Goal: Information Seeking & Learning: Learn about a topic

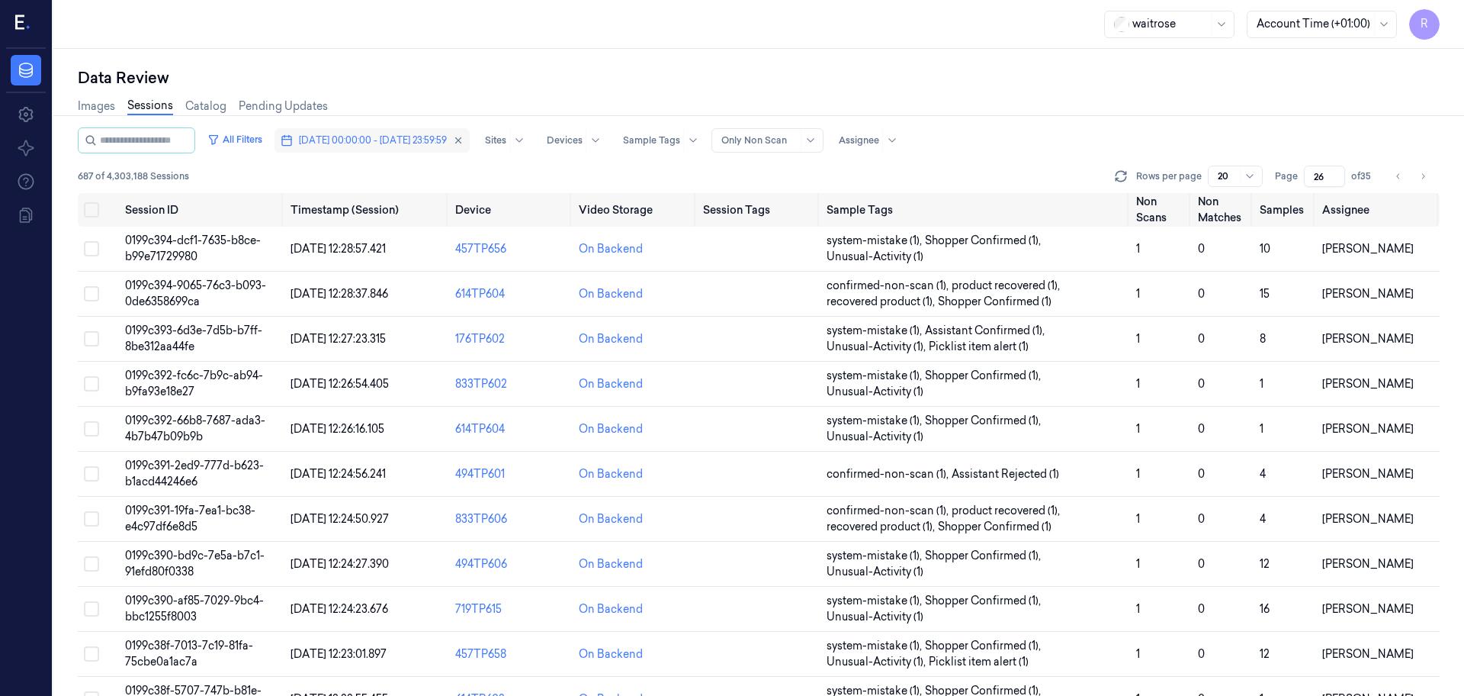
click at [430, 146] on span "[DATE] 00:00:00 - [DATE] 23:59:59" at bounding box center [373, 140] width 148 height 14
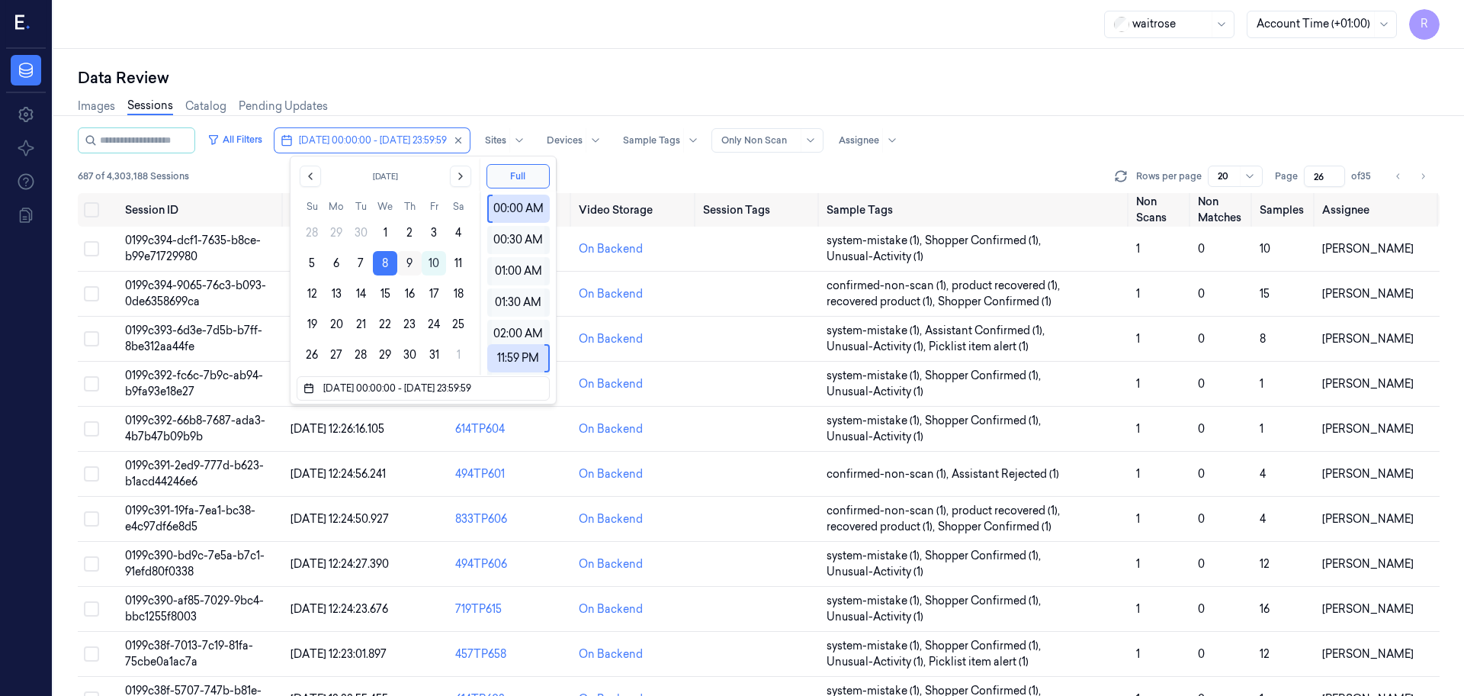
click at [407, 263] on button "9" at bounding box center [409, 263] width 24 height 24
click at [409, 259] on button "9" at bounding box center [409, 263] width 24 height 24
type input "[DATE] 00:00:00 - [DATE] 23:59:59"
click at [488, 24] on div "waitrose Account Time (+01:00) R" at bounding box center [758, 24] width 1411 height 49
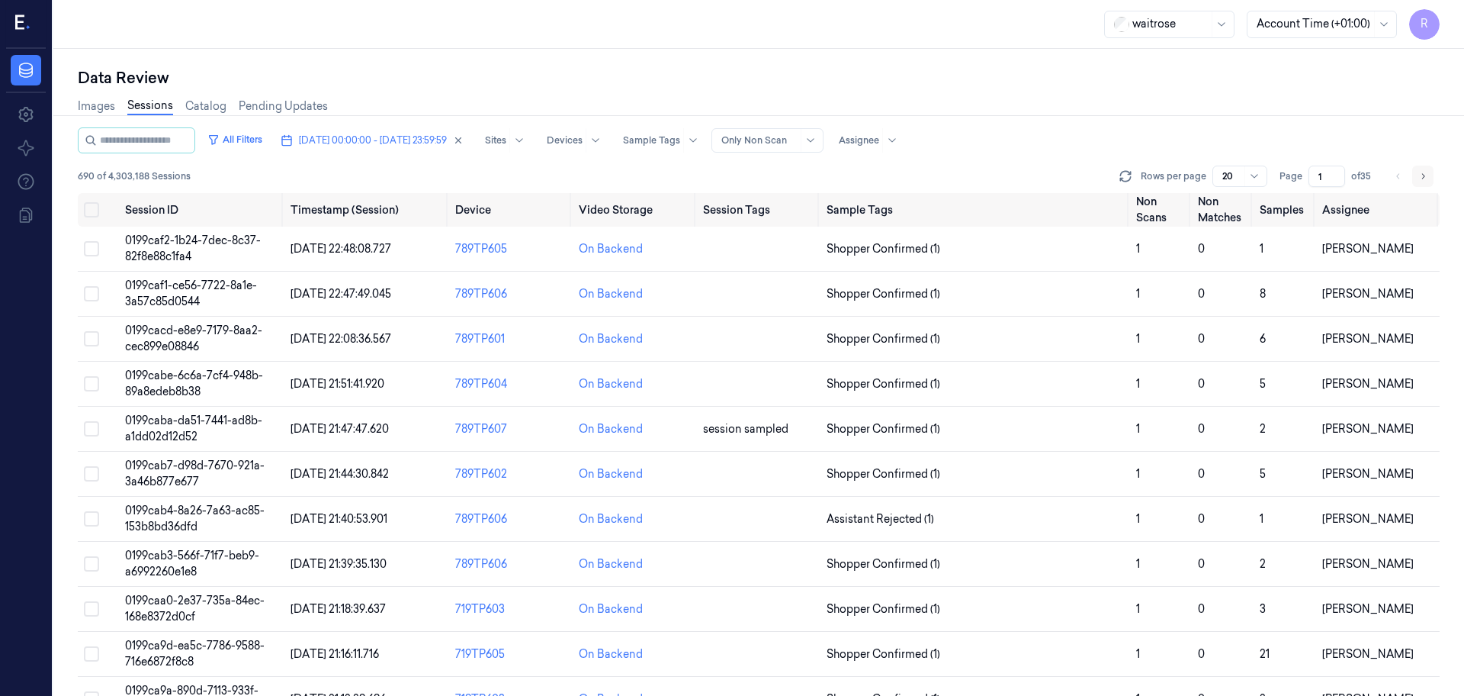
click at [1423, 179] on icon "Go to next page" at bounding box center [1423, 176] width 9 height 12
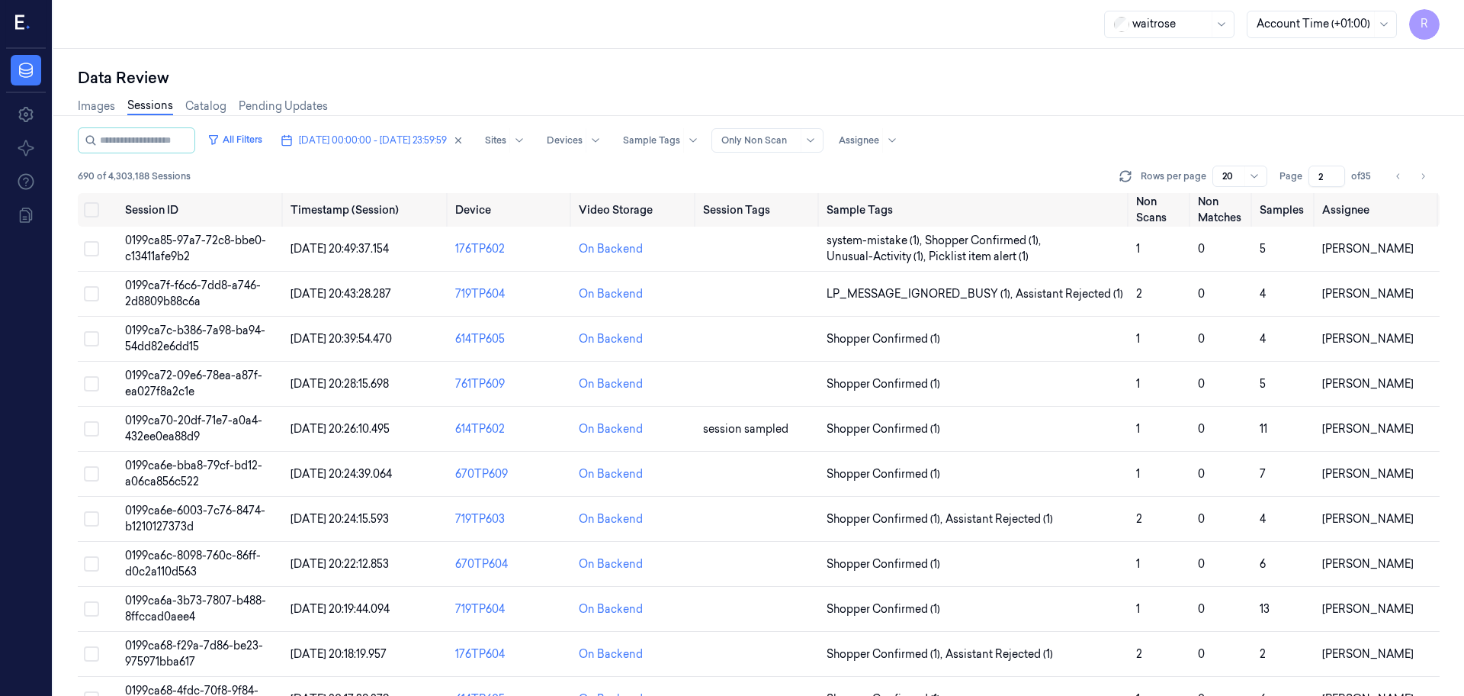
drag, startPoint x: 1323, startPoint y: 172, endPoint x: 1293, endPoint y: 183, distance: 31.6
click at [1295, 183] on div "Page 2 of 35" at bounding box center [1328, 175] width 96 height 21
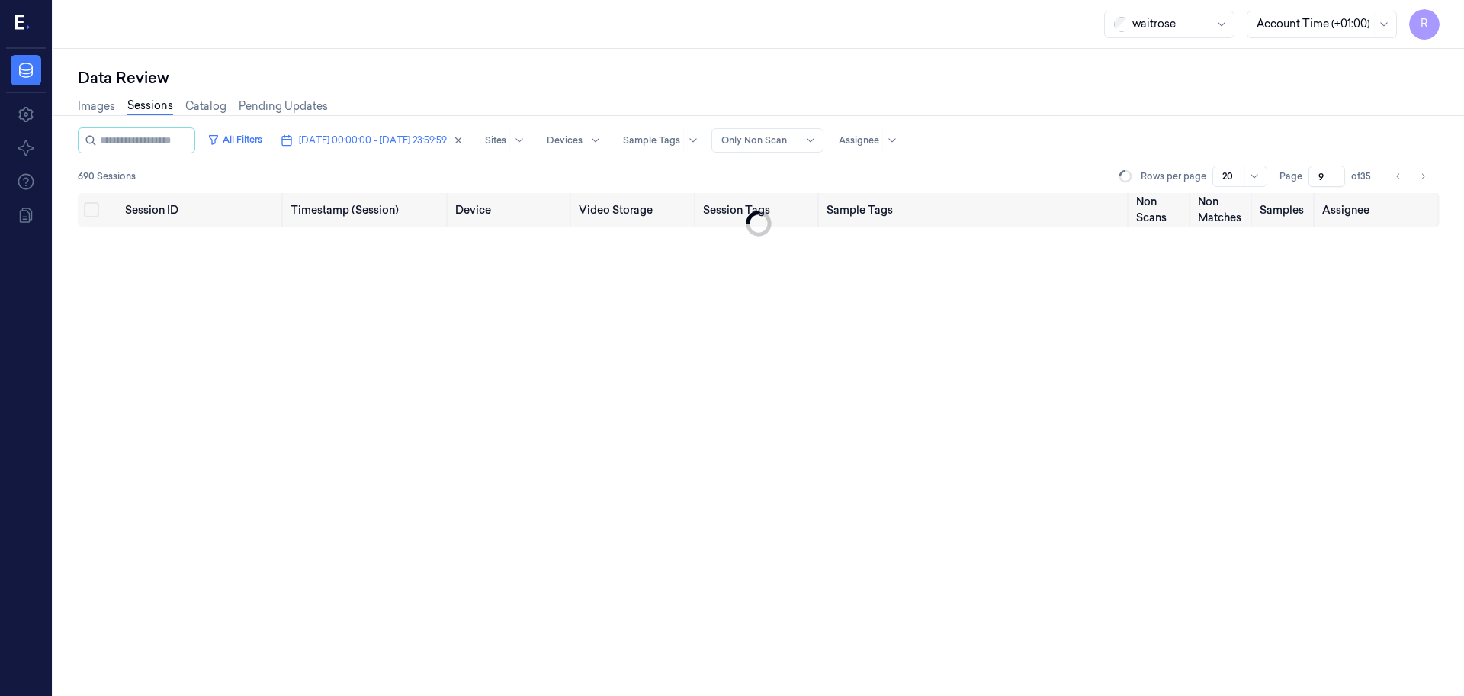
type input "9"
click at [1053, 85] on div "Data Review" at bounding box center [759, 77] width 1362 height 21
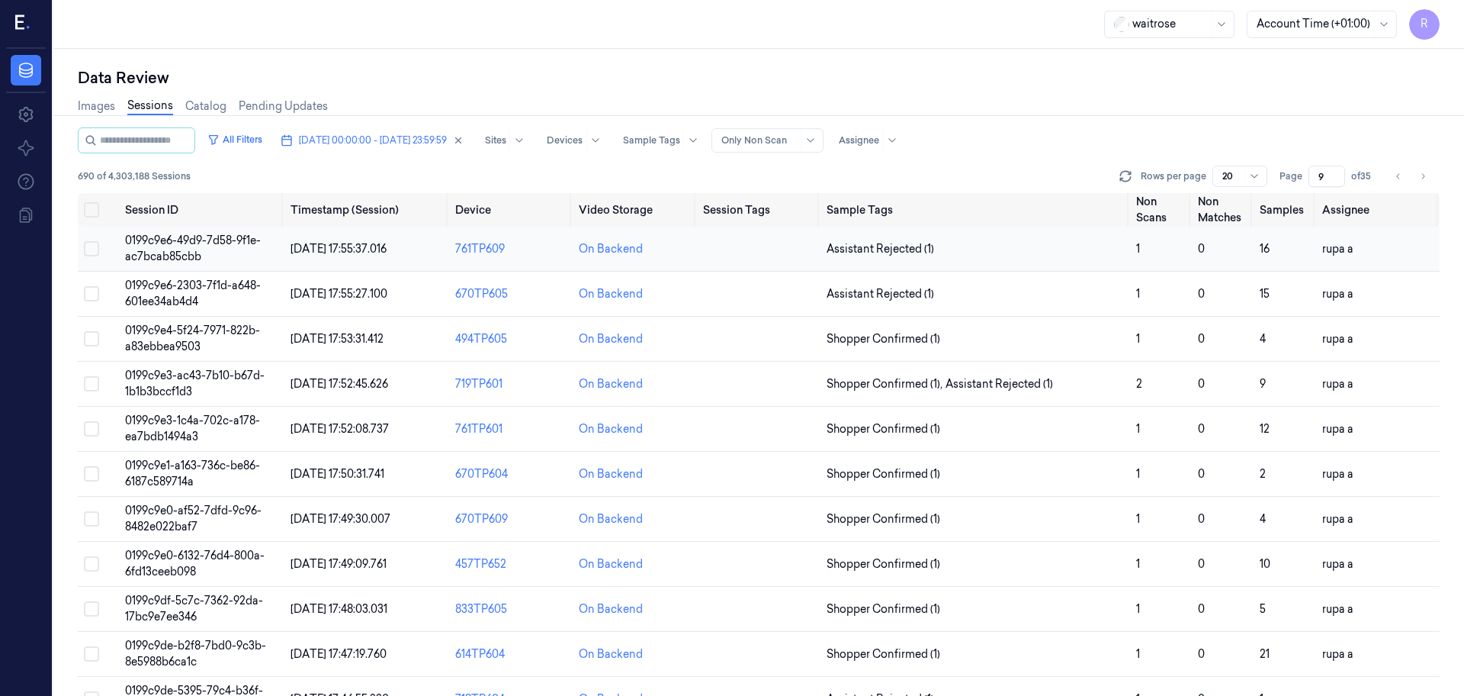
click at [239, 239] on span "0199c9e6-49d9-7d58-9f1e-ac7bcab85cbb" at bounding box center [193, 248] width 136 height 30
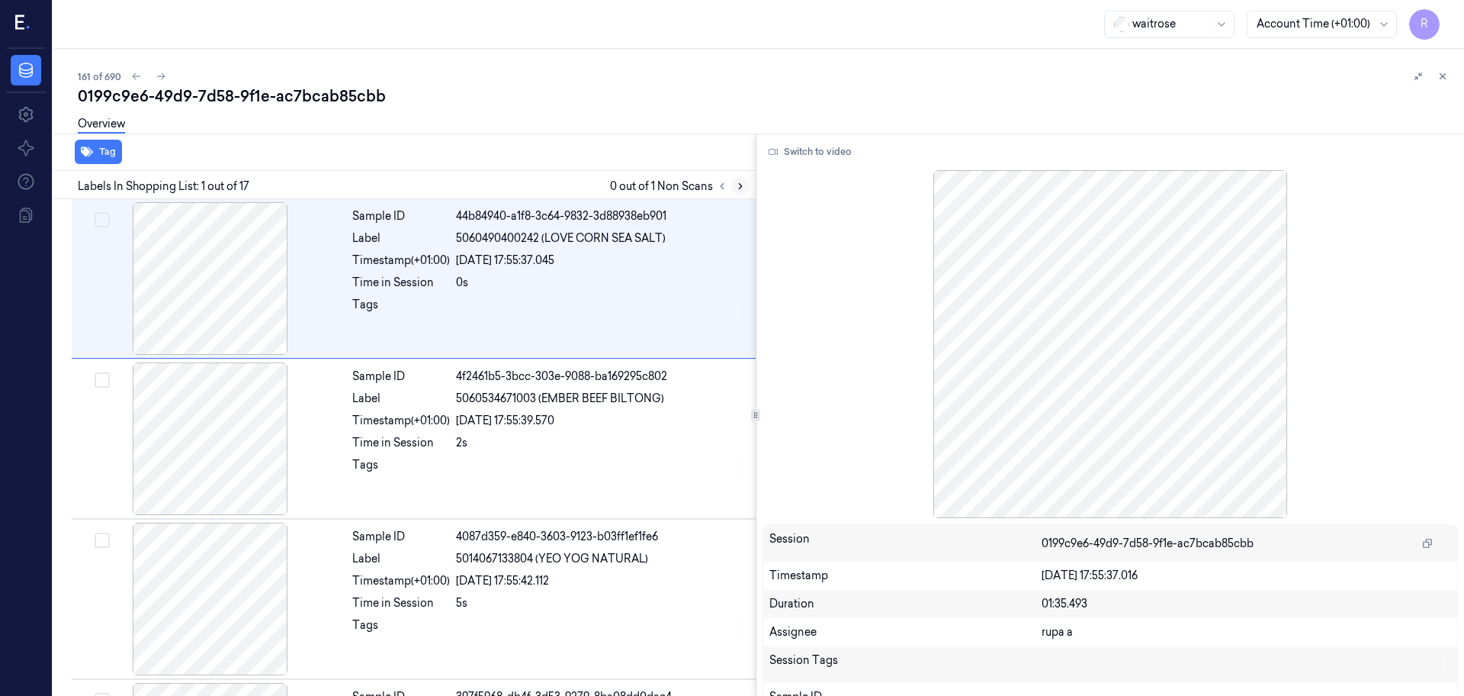
click at [740, 186] on icon at bounding box center [740, 186] width 11 height 11
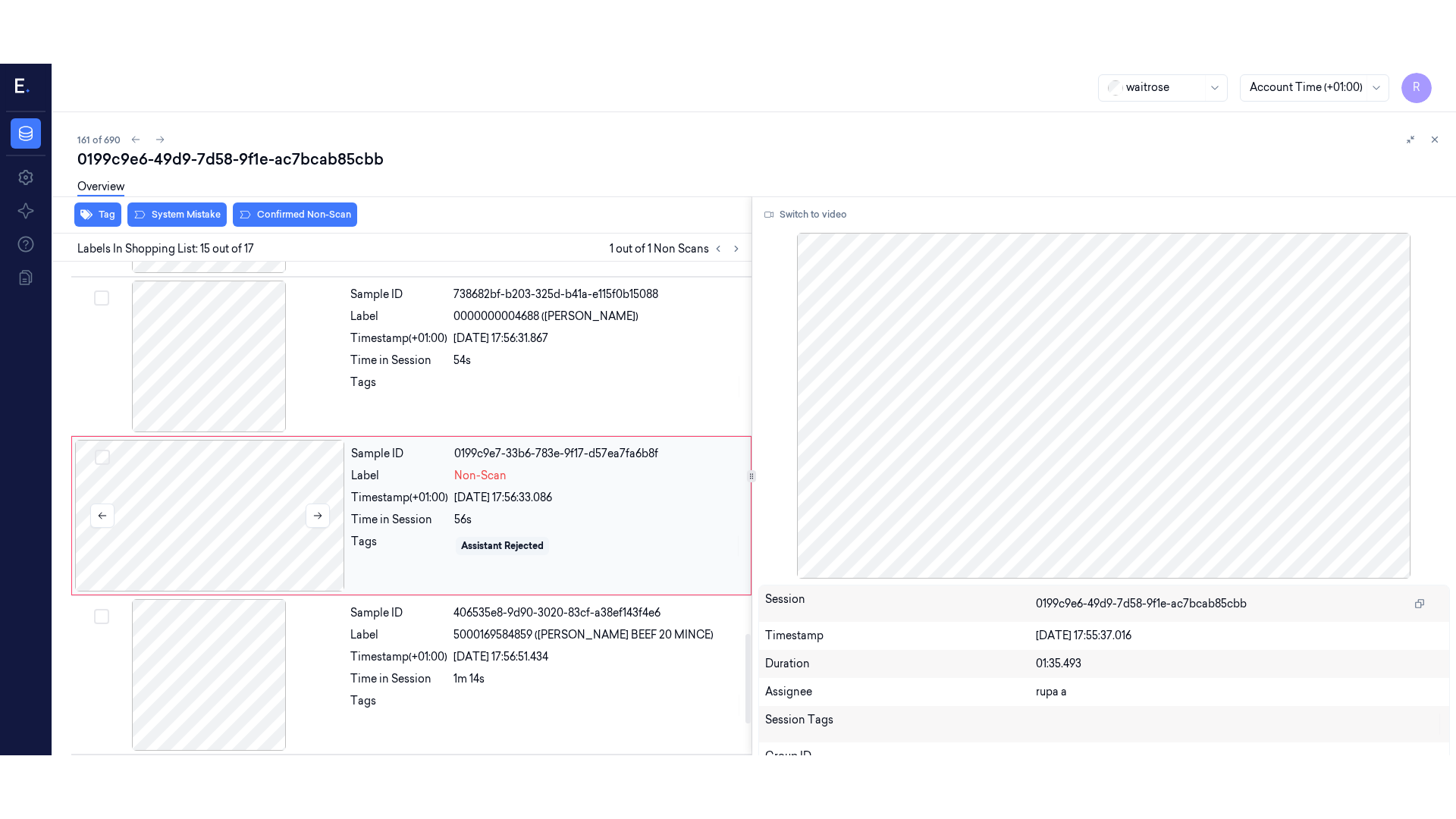
scroll to position [2061, 0]
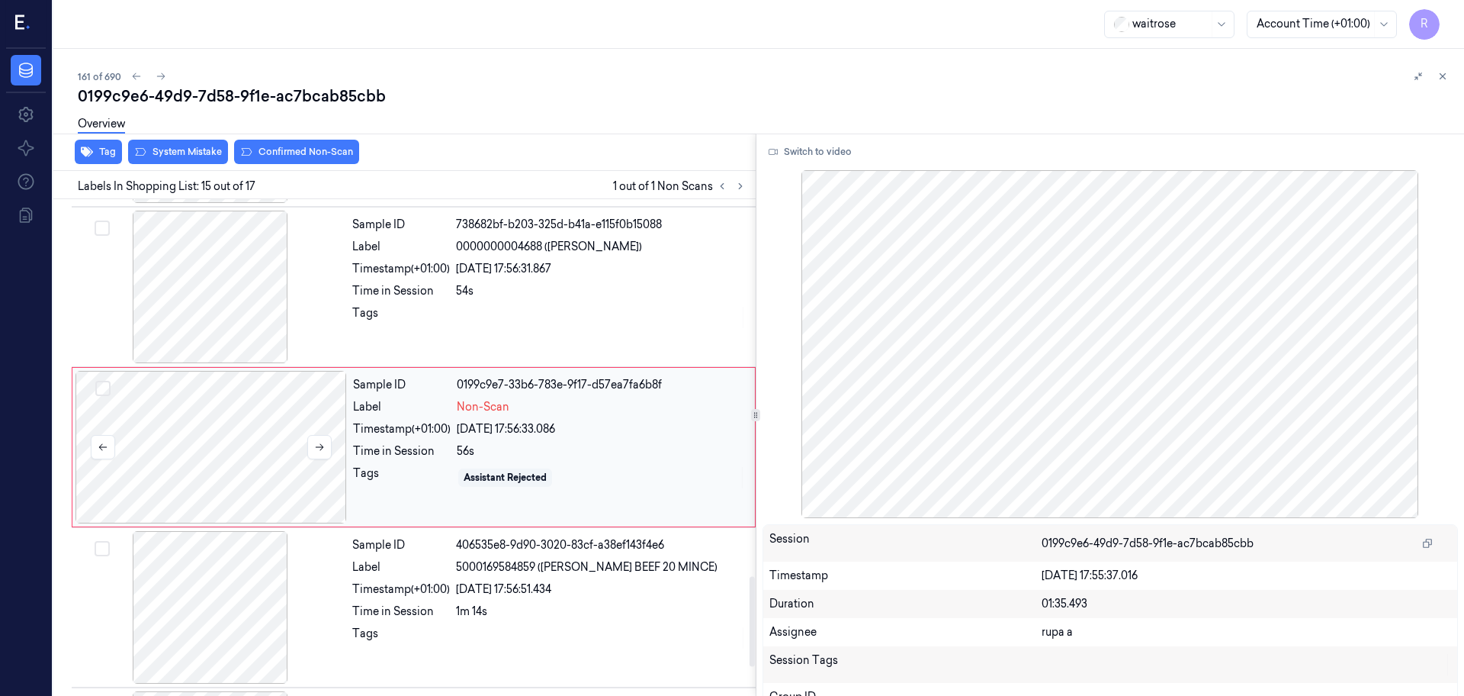
click at [271, 451] on div at bounding box center [212, 447] width 272 height 153
click at [791, 151] on button "Switch to video" at bounding box center [810, 152] width 95 height 24
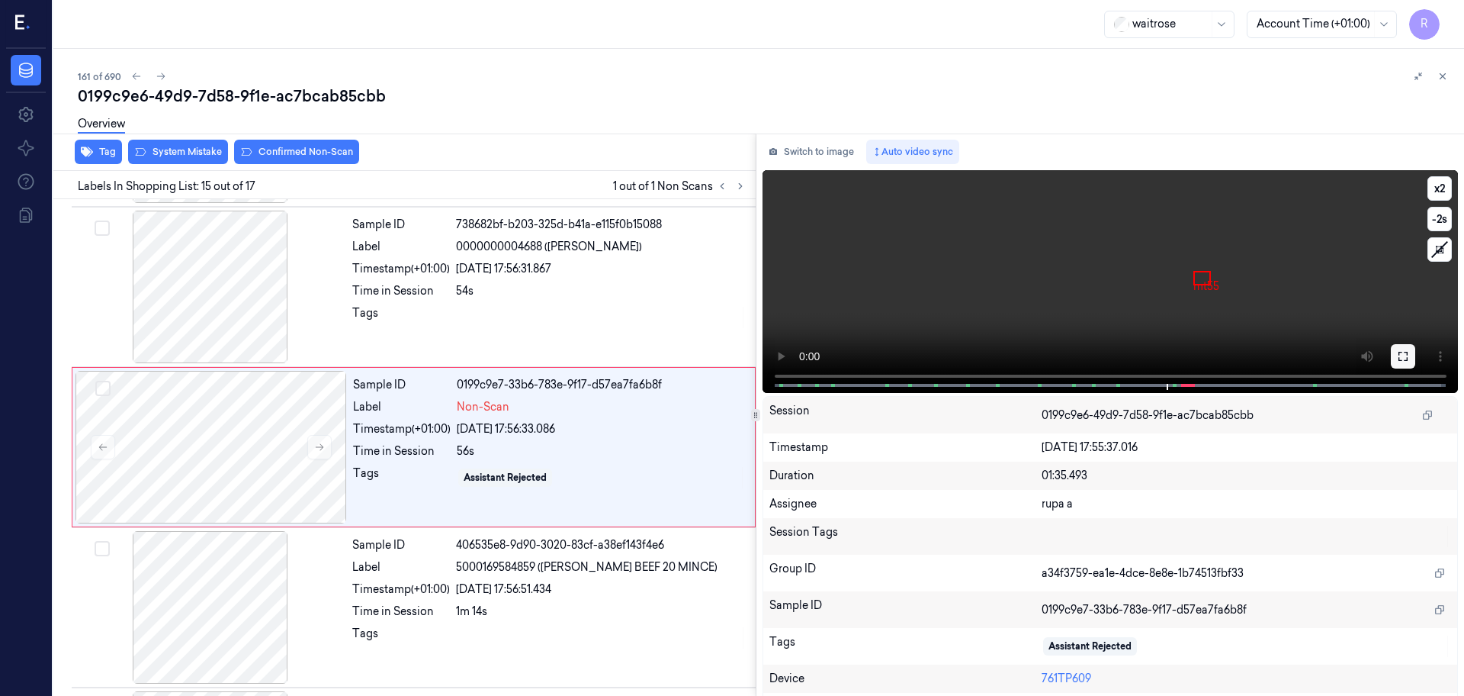
click at [1401, 355] on icon at bounding box center [1403, 356] width 12 height 12
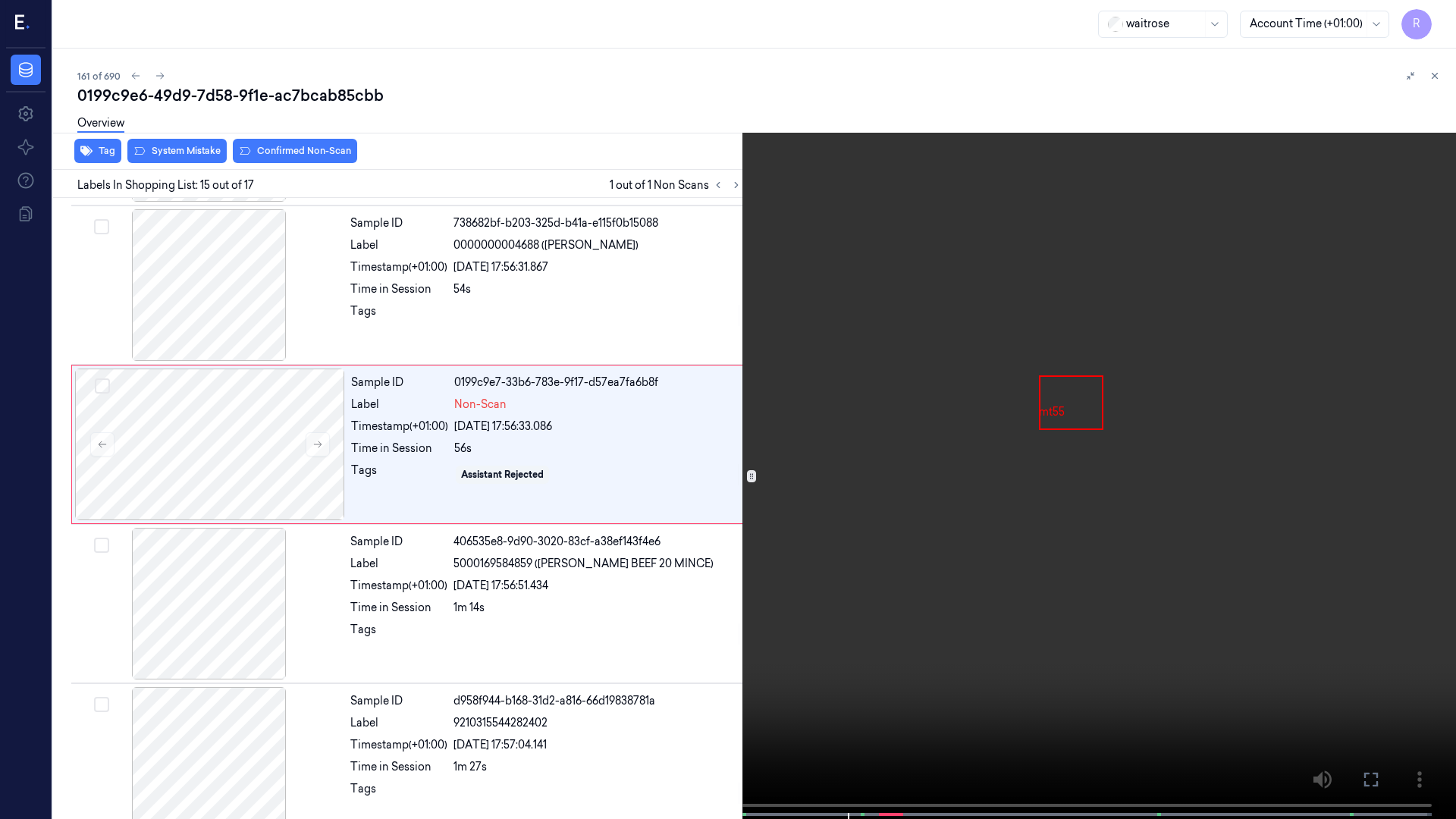
click at [1347, 405] on video at bounding box center [728, 410] width 1456 height 822
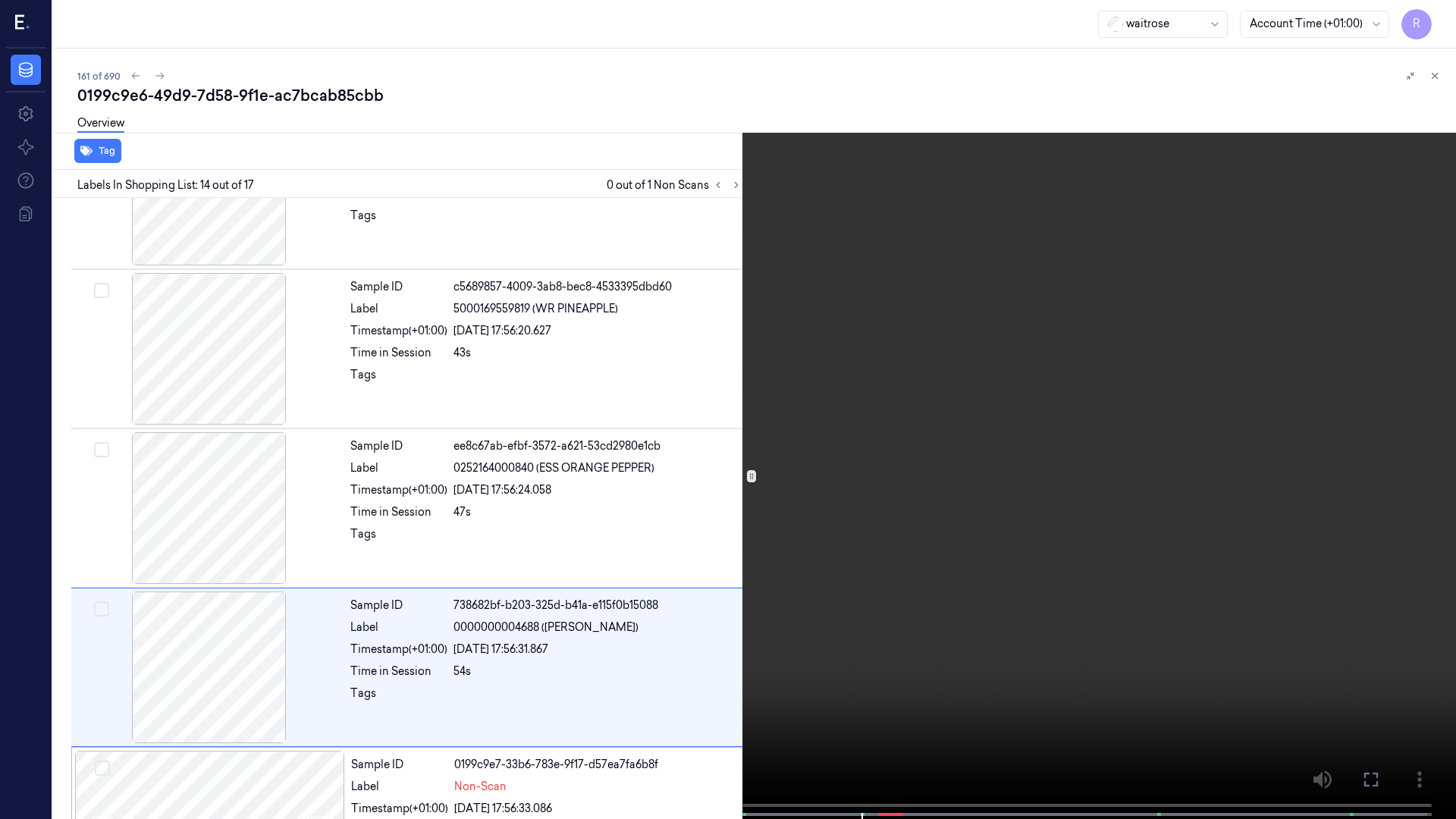
scroll to position [1838, 0]
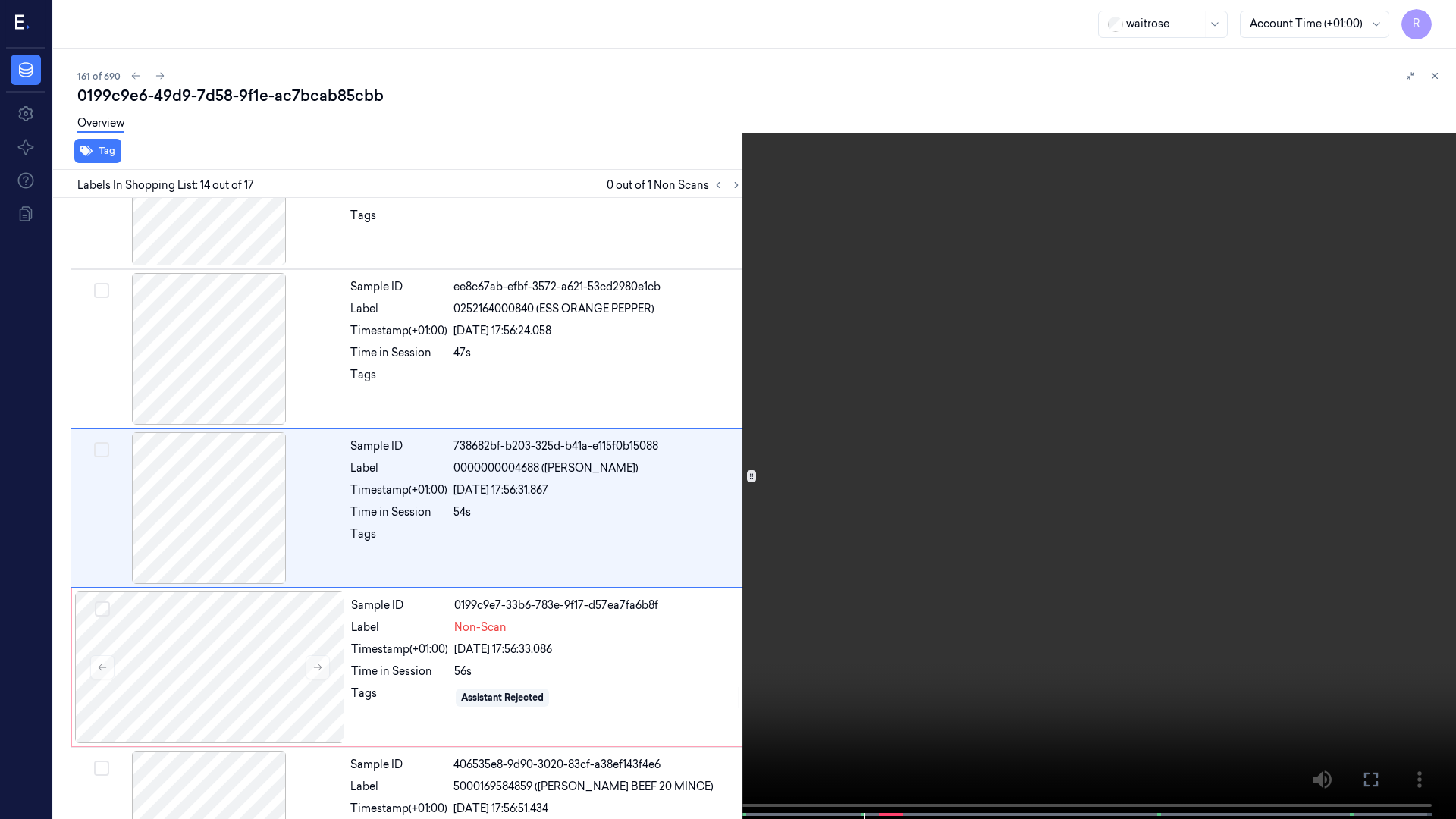
click at [1127, 383] on video at bounding box center [728, 410] width 1456 height 822
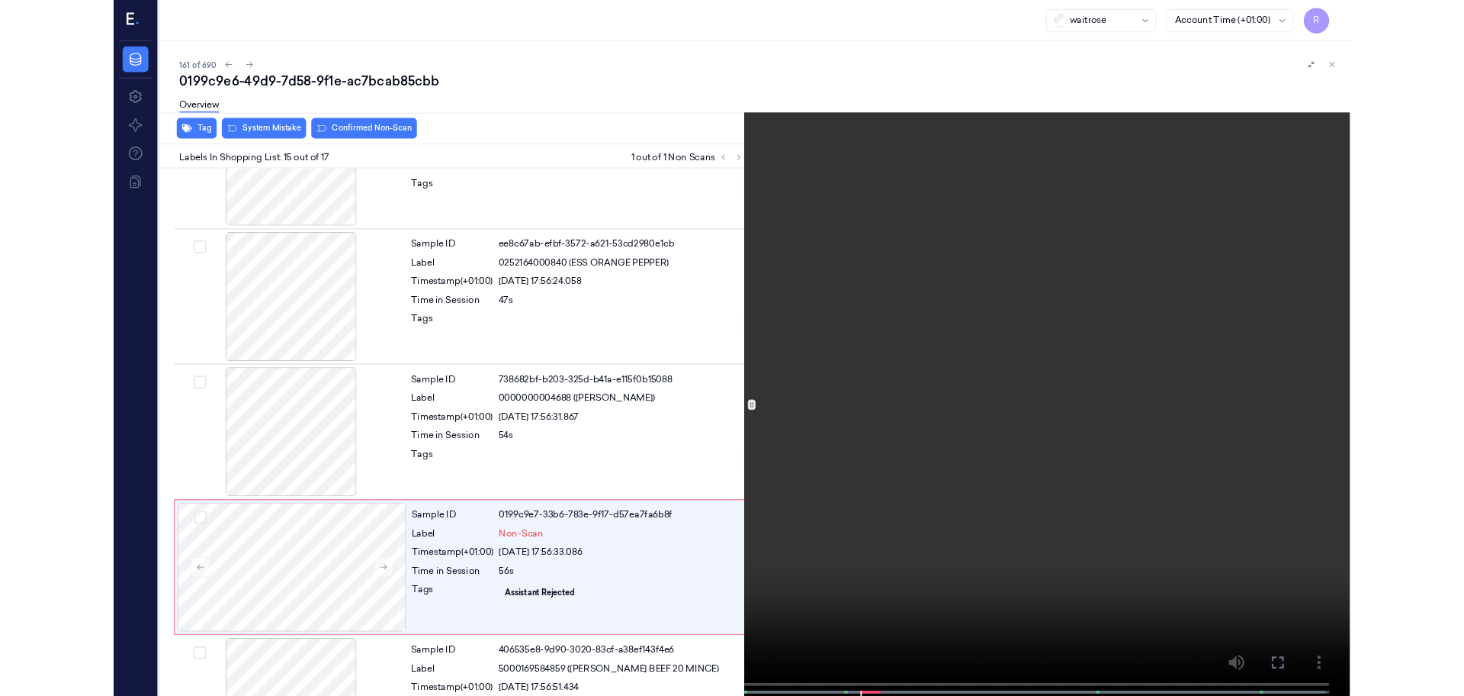
scroll to position [2010, 0]
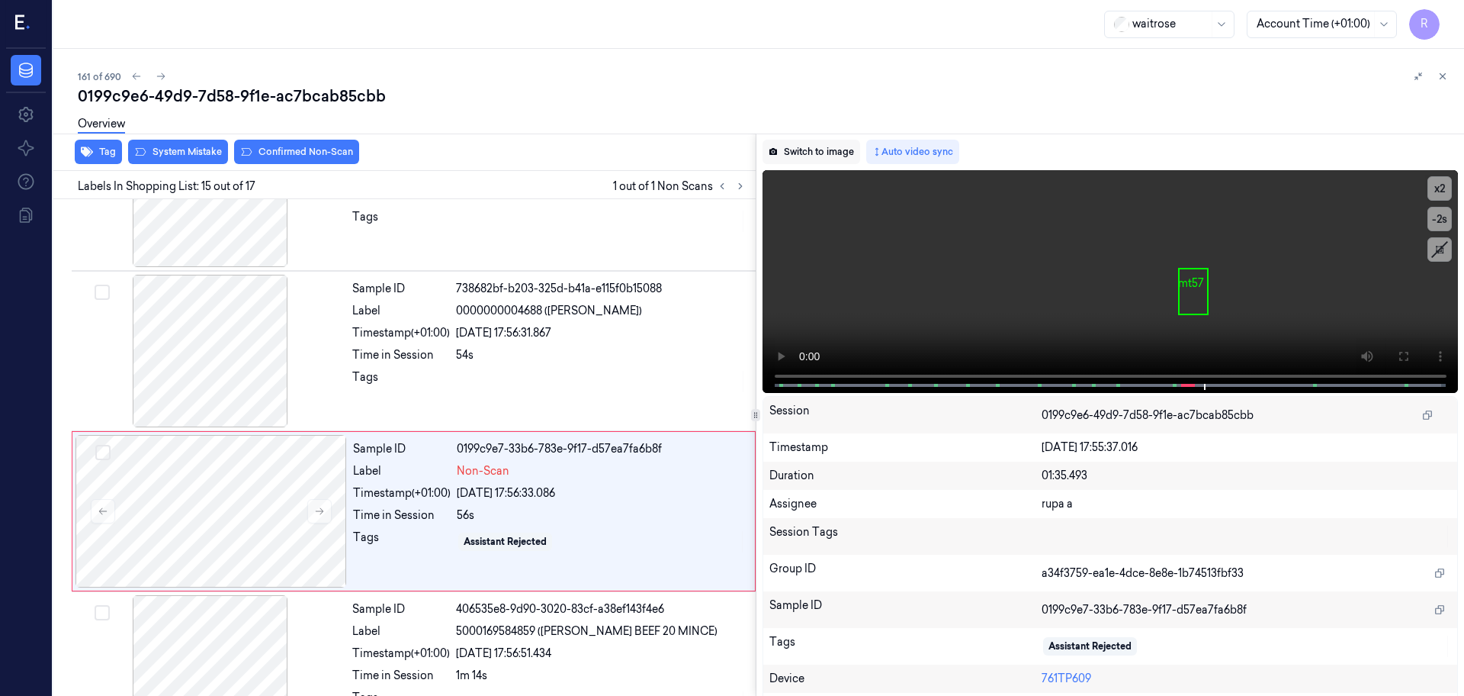
click at [799, 142] on button "Switch to image" at bounding box center [812, 152] width 98 height 24
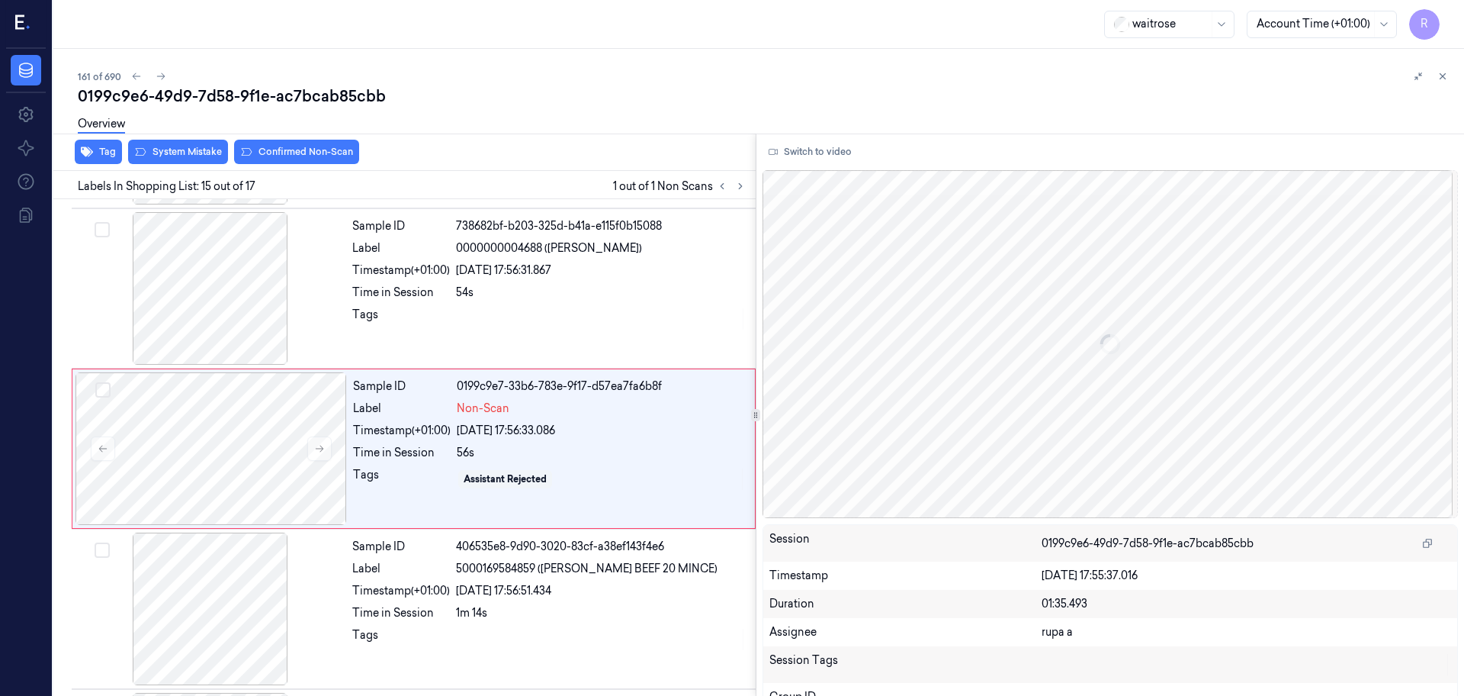
scroll to position [2074, 0]
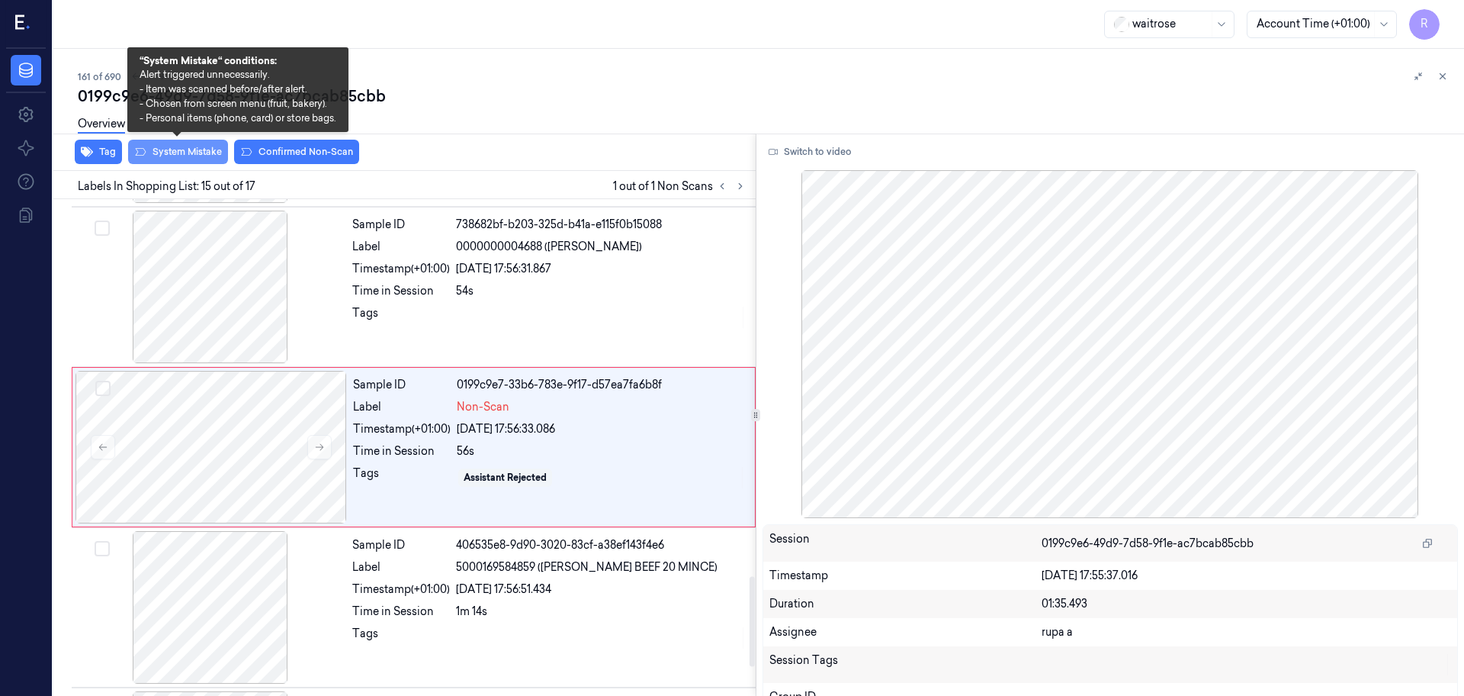
click at [197, 156] on button "System Mistake" at bounding box center [178, 152] width 100 height 24
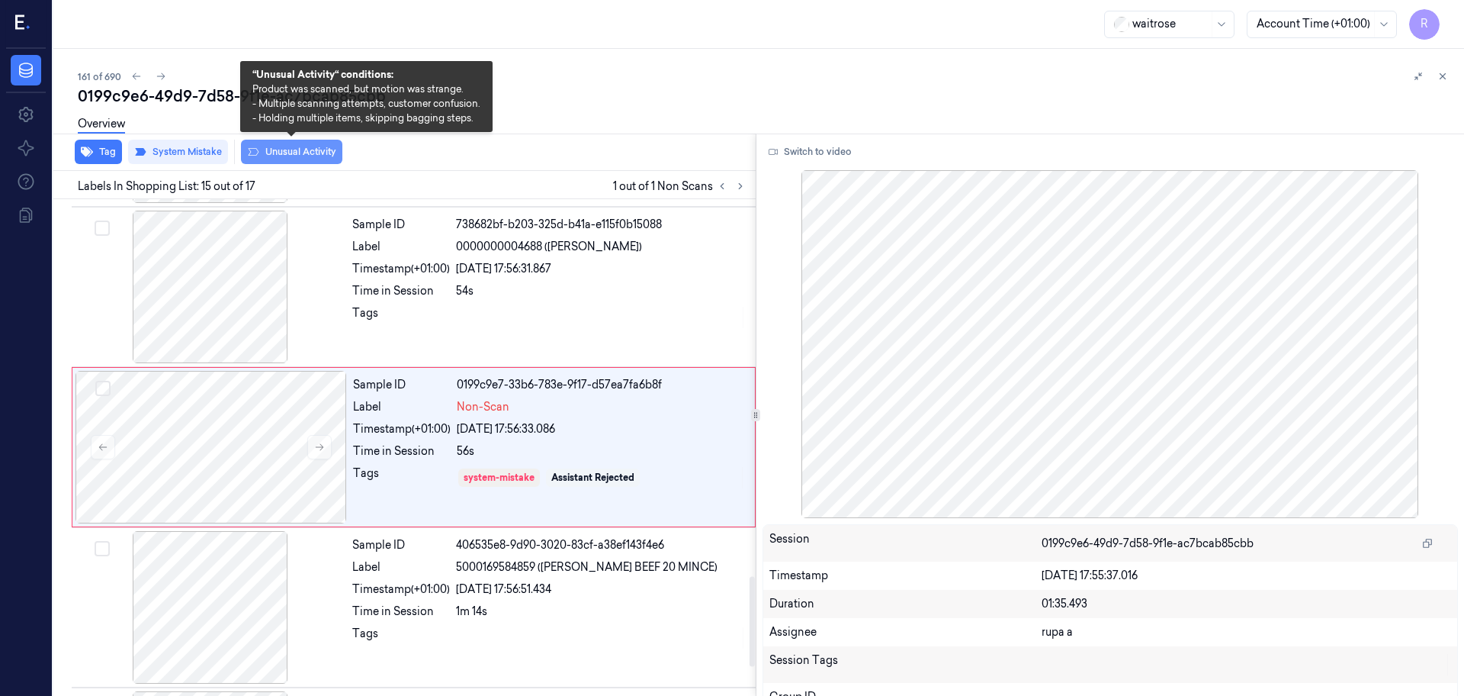
click at [273, 147] on button "Unusual Activity" at bounding box center [291, 152] width 101 height 24
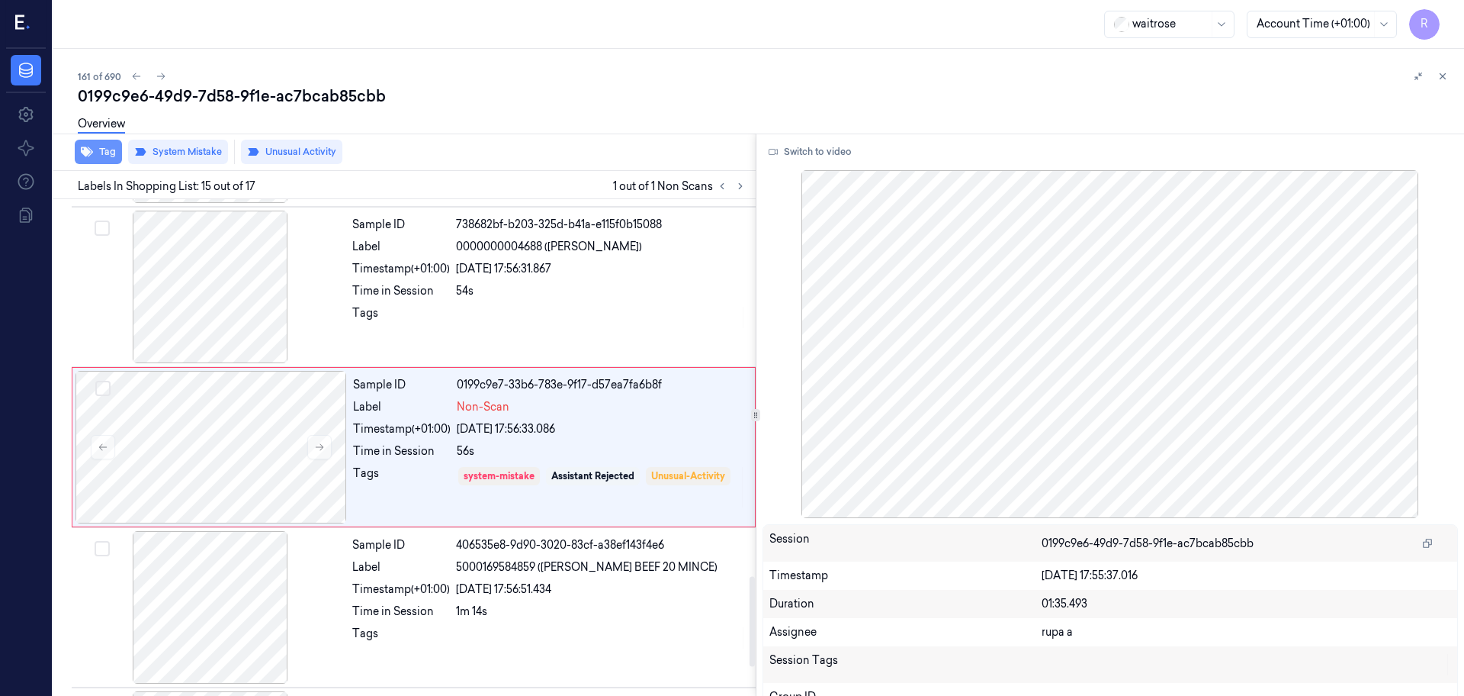
click at [104, 152] on button "Tag" at bounding box center [98, 152] width 47 height 24
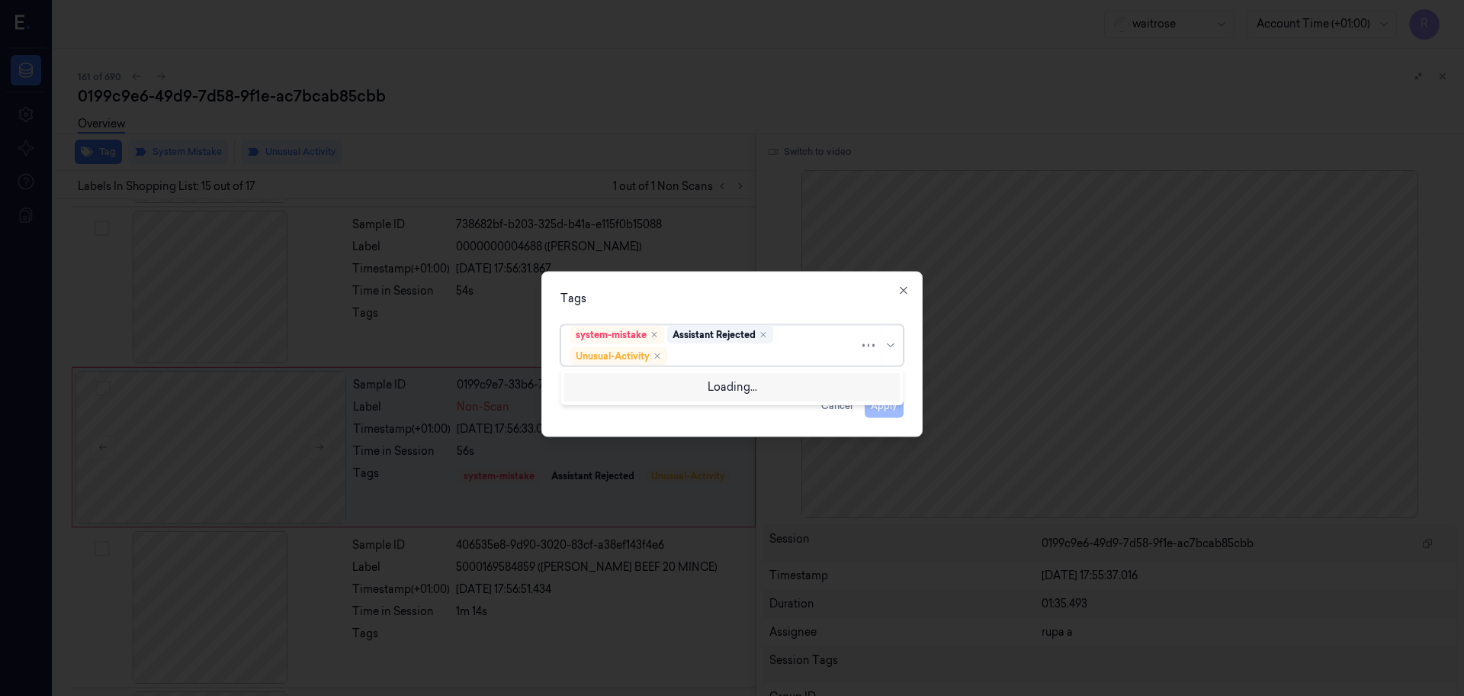
click at [714, 358] on div at bounding box center [764, 356] width 189 height 16
type input "pi"
click at [662, 387] on div "Picklist item alert" at bounding box center [731, 386] width 323 height 16
click at [685, 307] on div "Tags system-mistake Assistant Rejected Unusual-Activity Picklist item alert App…" at bounding box center [731, 354] width 381 height 165
click at [873, 406] on button "Apply" at bounding box center [884, 406] width 39 height 24
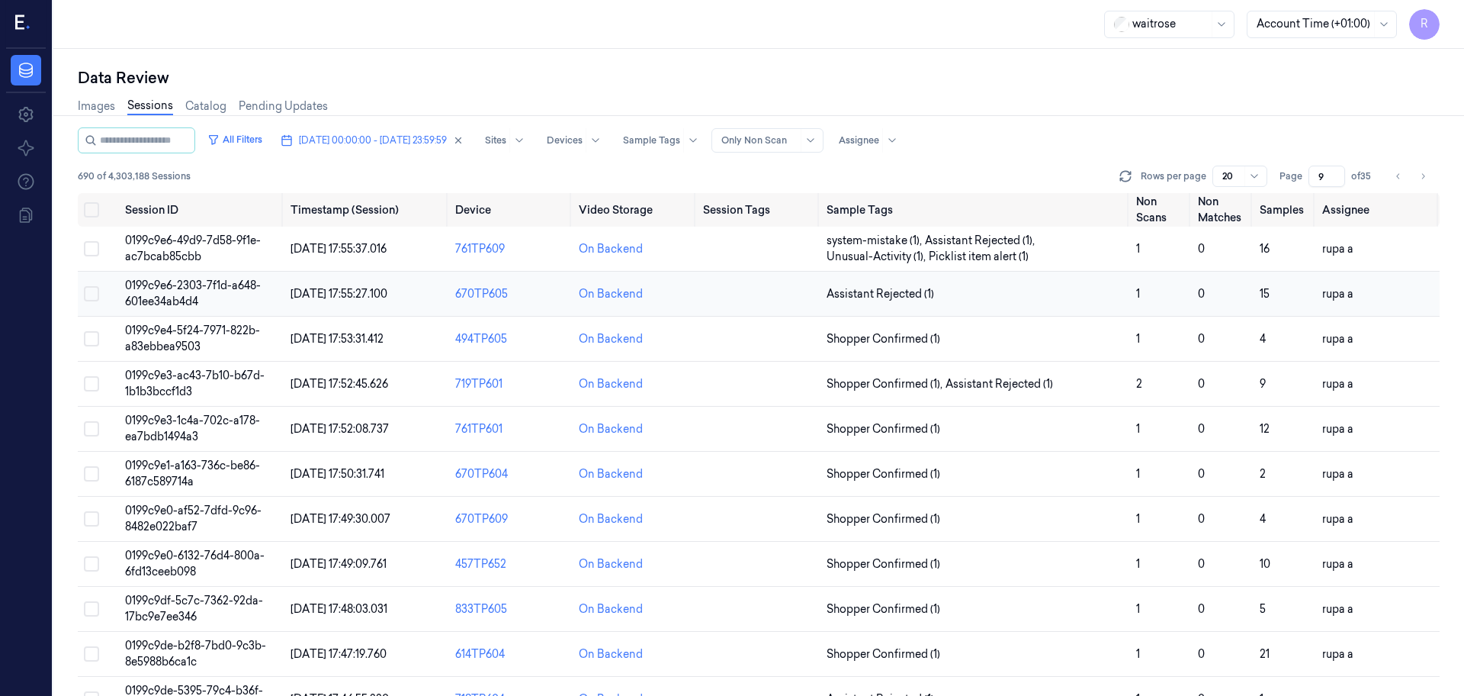
click at [226, 288] on span "0199c9e6-2303-7f1d-a648-601ee34ab4d4" at bounding box center [193, 293] width 136 height 30
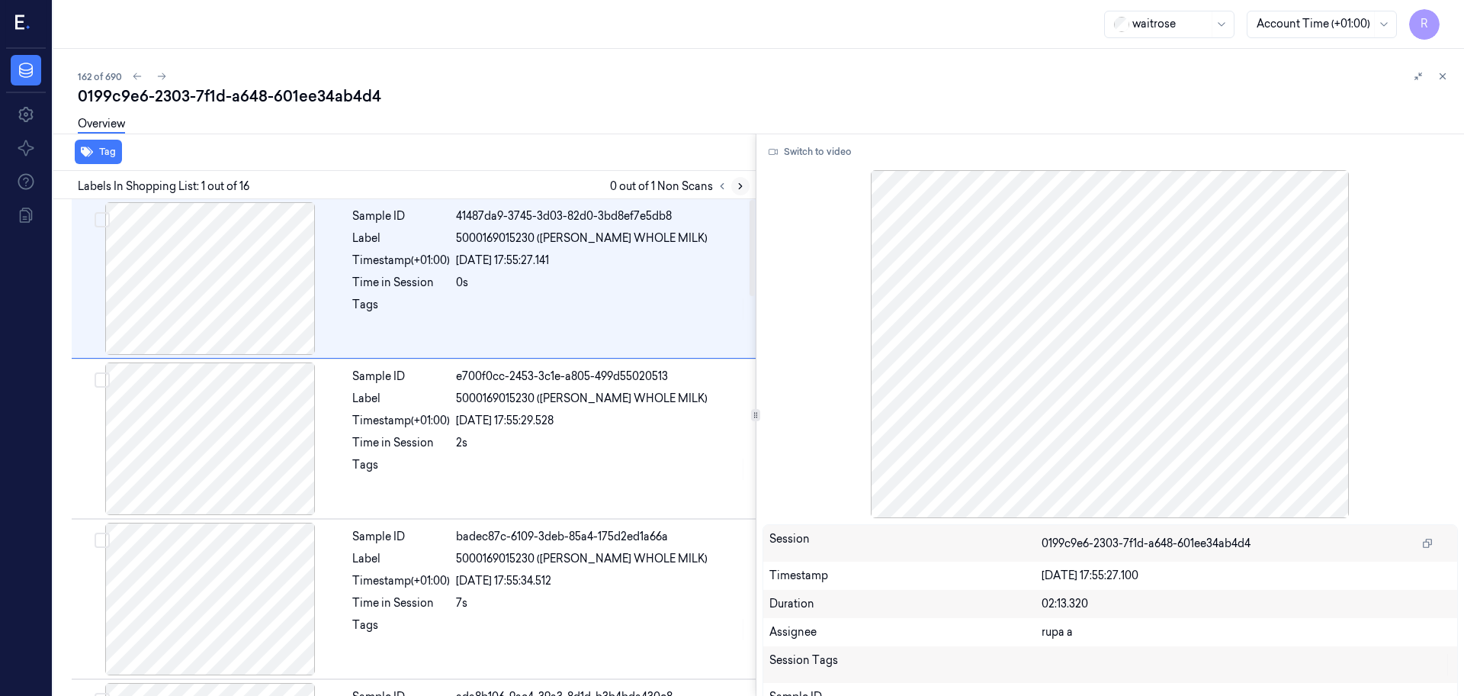
click at [739, 187] on icon at bounding box center [740, 186] width 11 height 11
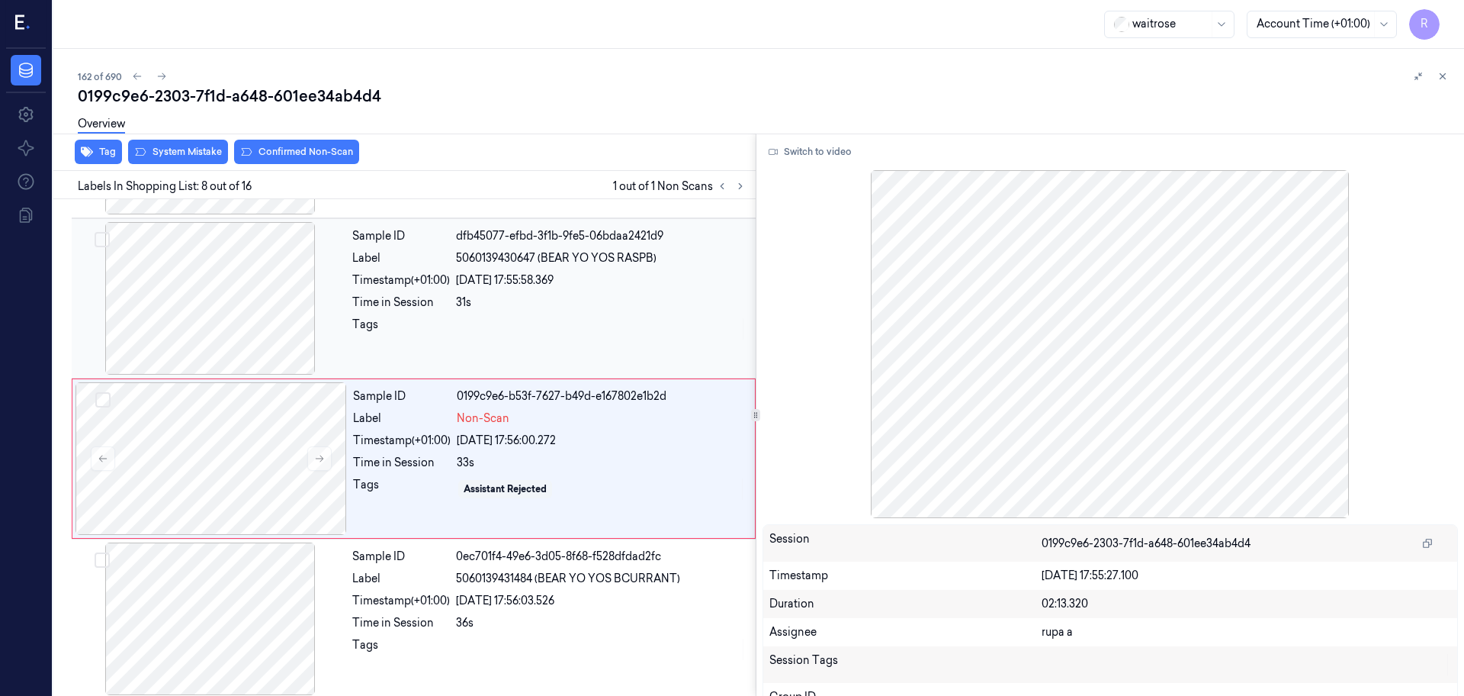
scroll to position [953, 0]
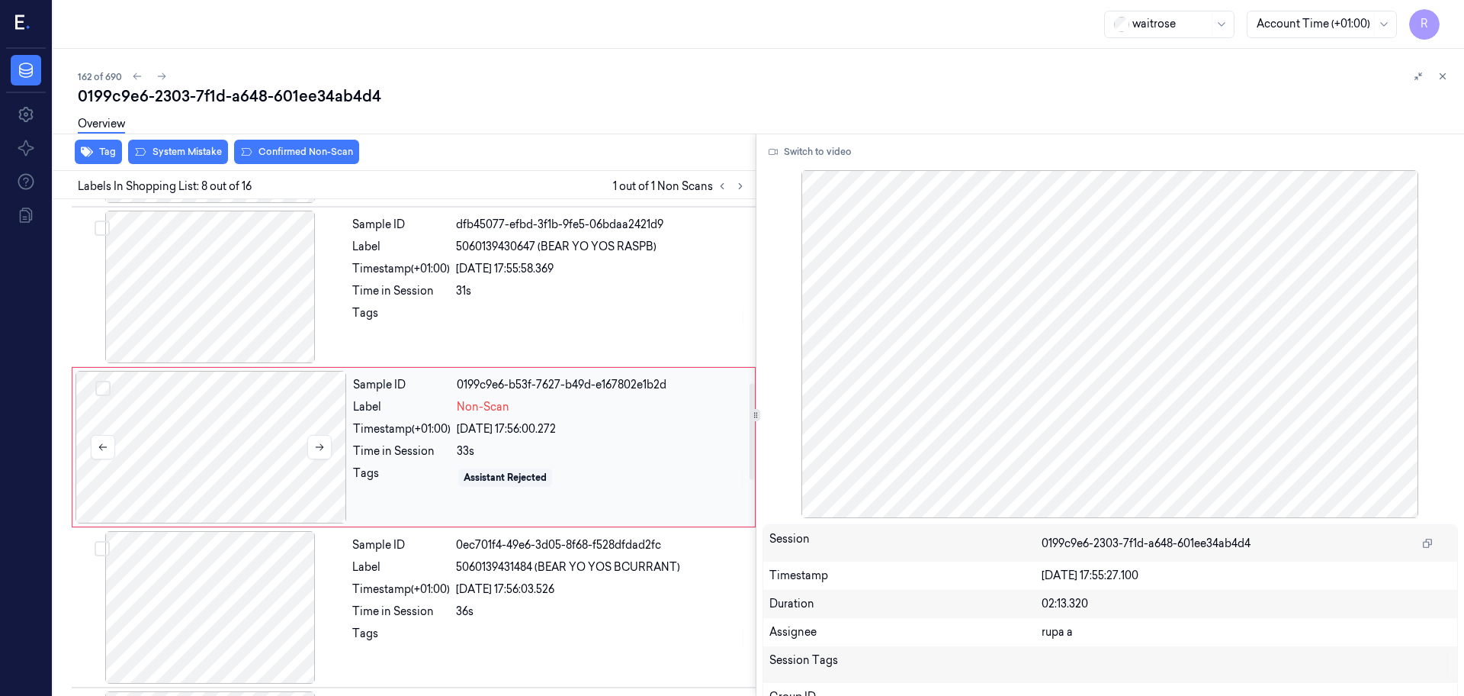
click at [243, 427] on div at bounding box center [212, 447] width 272 height 153
click at [236, 287] on div at bounding box center [211, 286] width 272 height 153
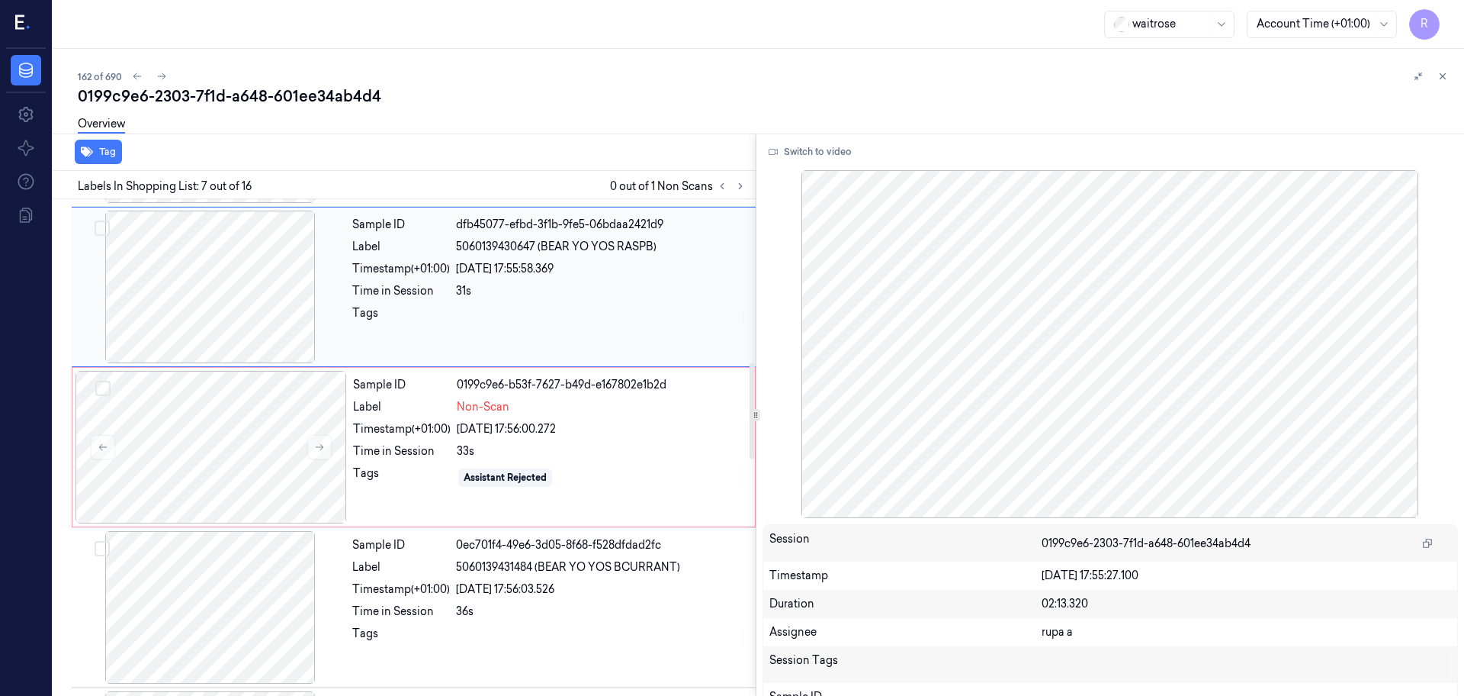
scroll to position [792, 0]
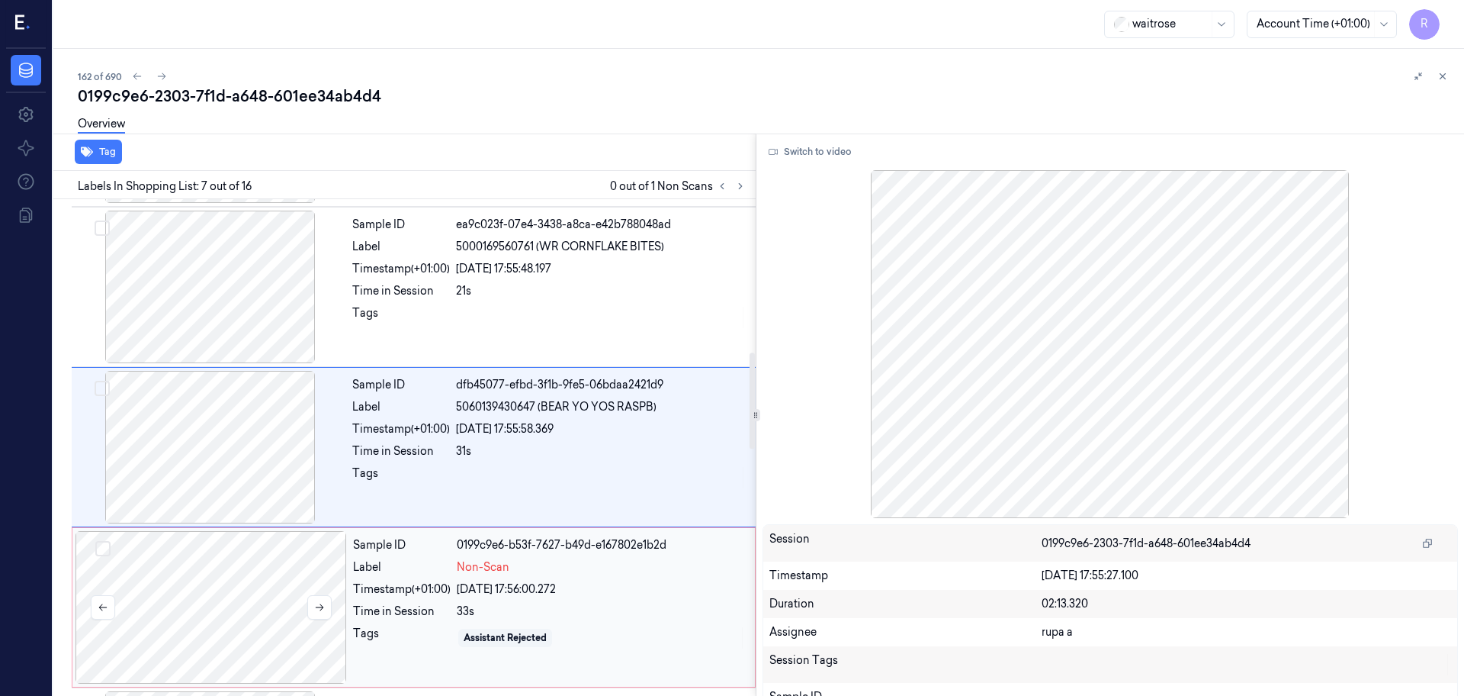
click at [272, 593] on div at bounding box center [212, 607] width 272 height 153
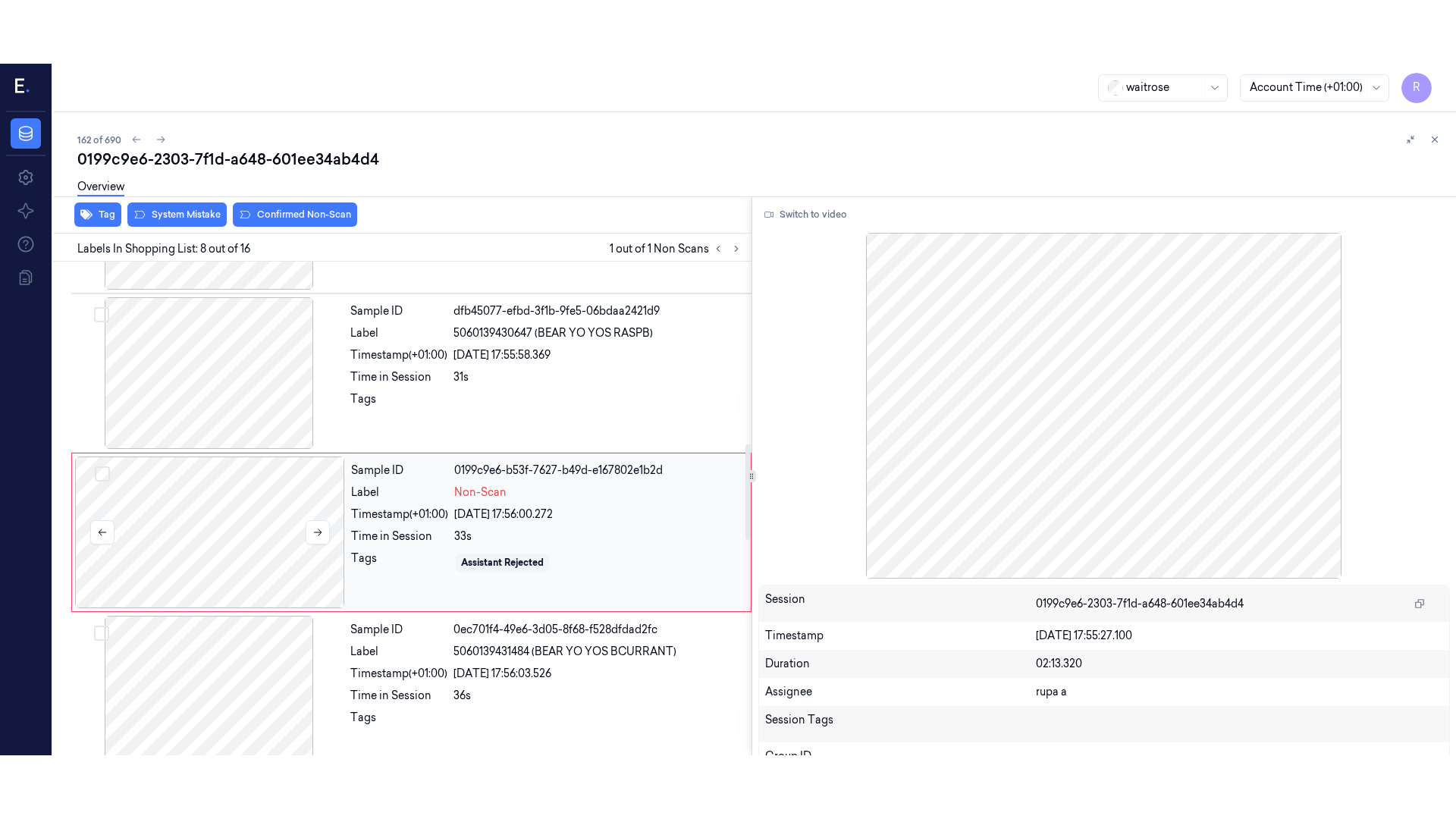
scroll to position [947, 0]
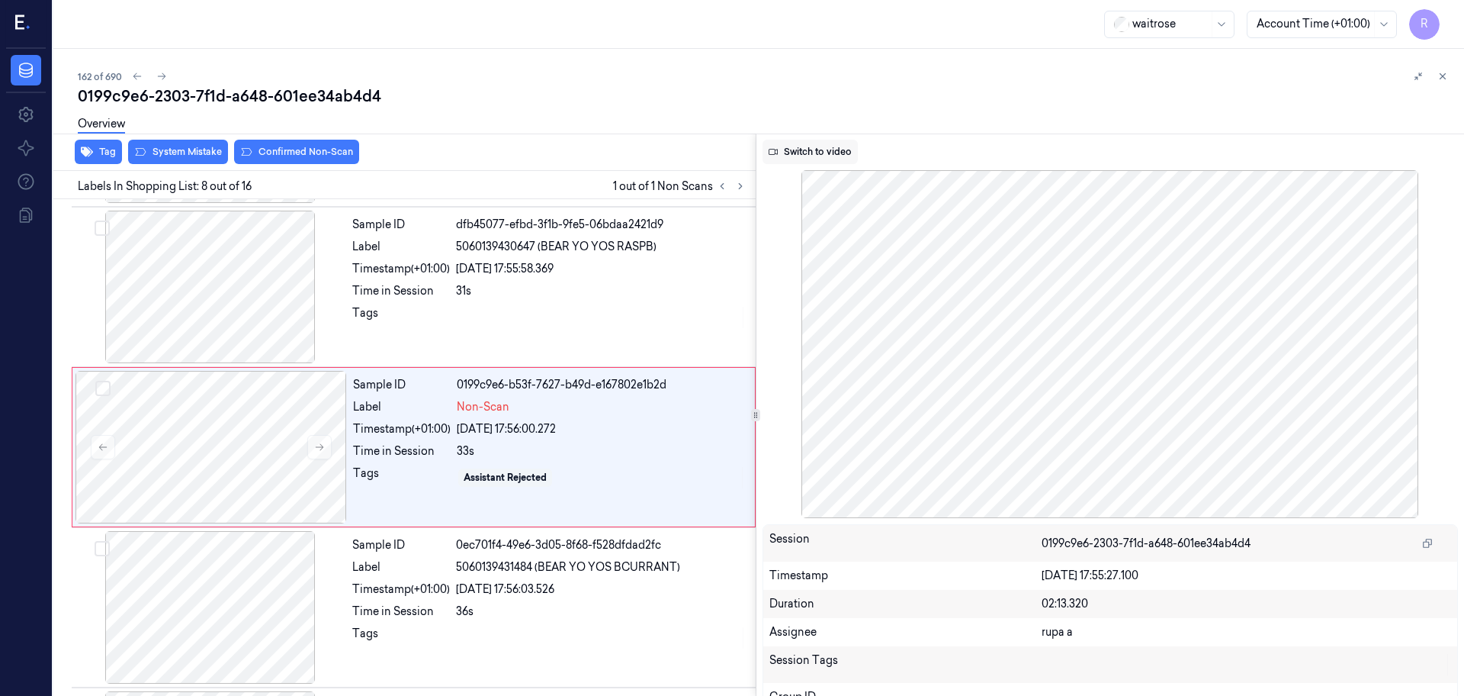
click at [821, 149] on button "Switch to video" at bounding box center [810, 152] width 95 height 24
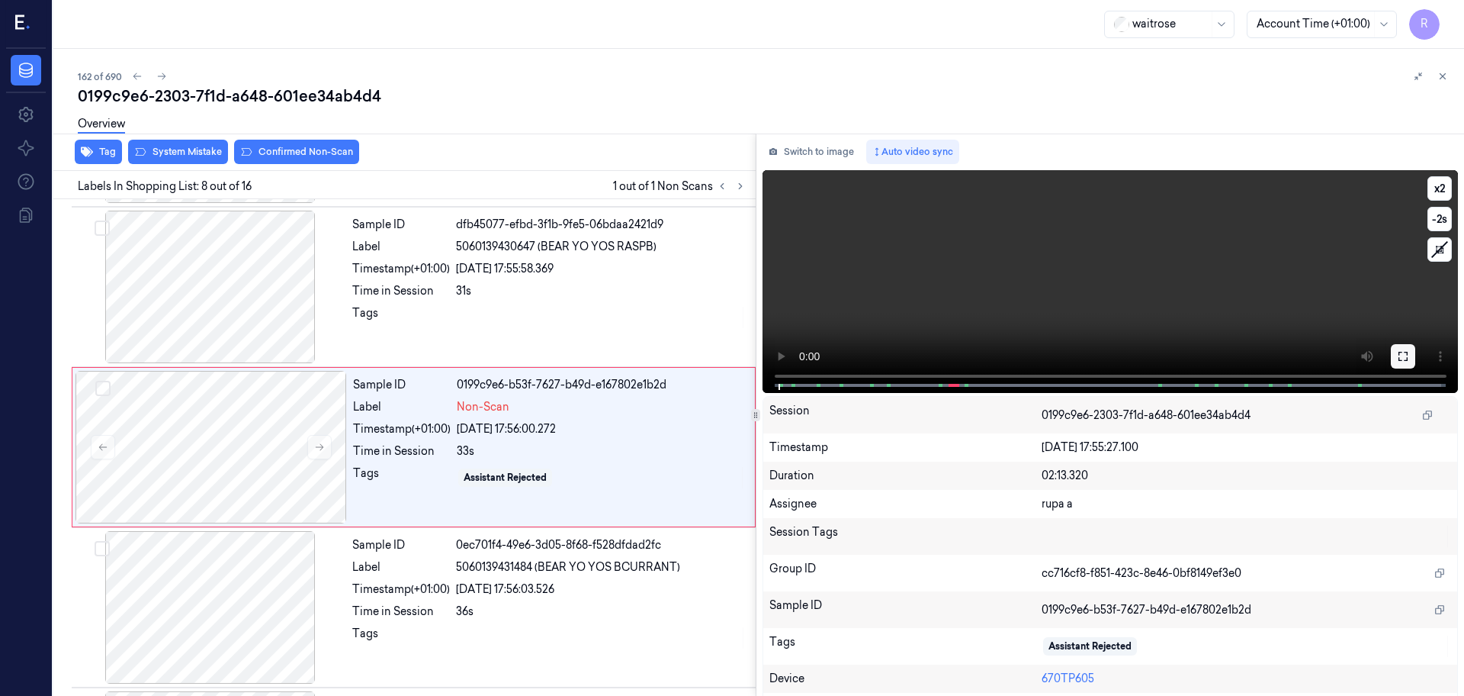
click at [1391, 355] on button at bounding box center [1403, 356] width 24 height 24
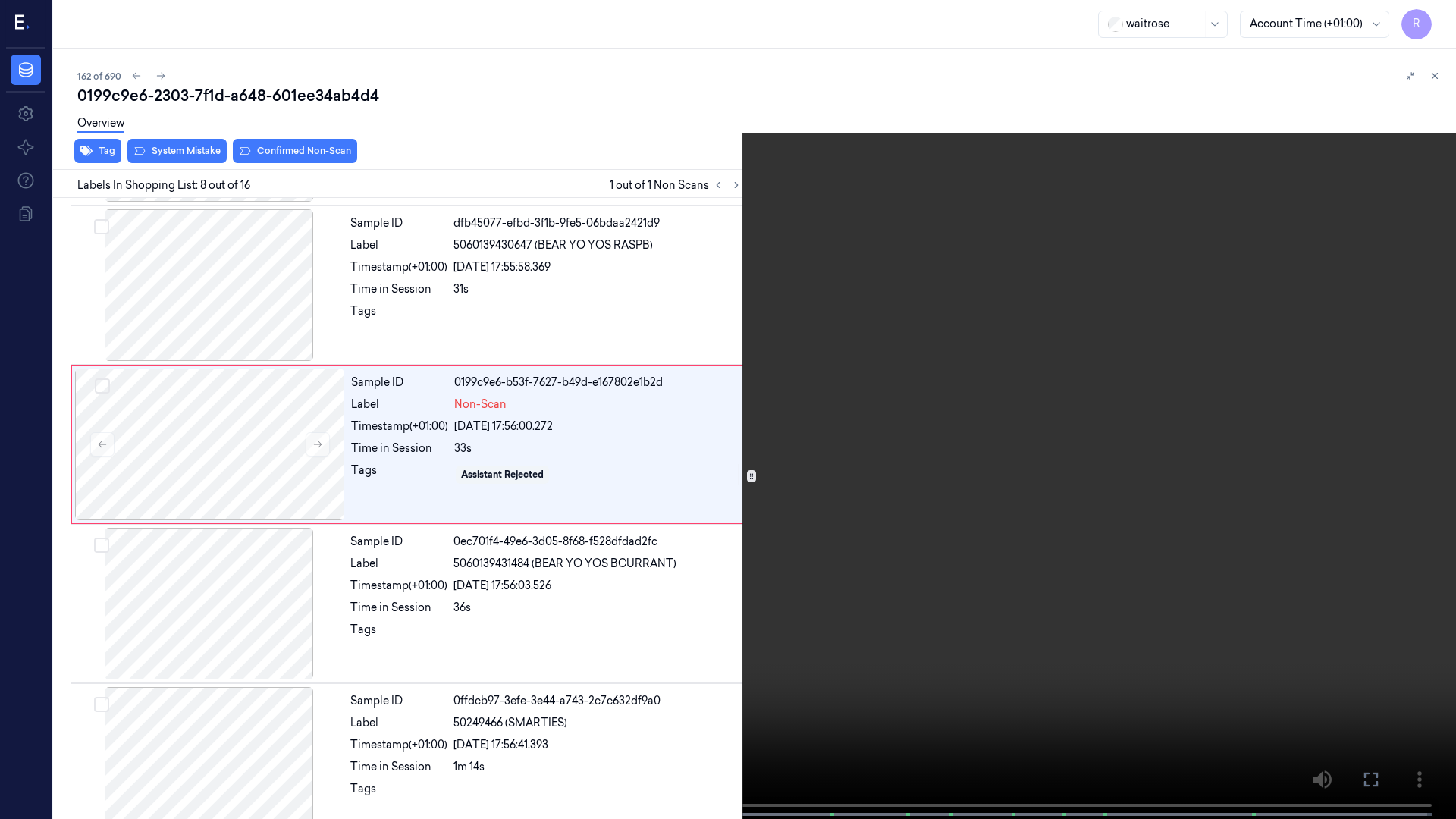
click at [1037, 507] on video at bounding box center [728, 410] width 1456 height 822
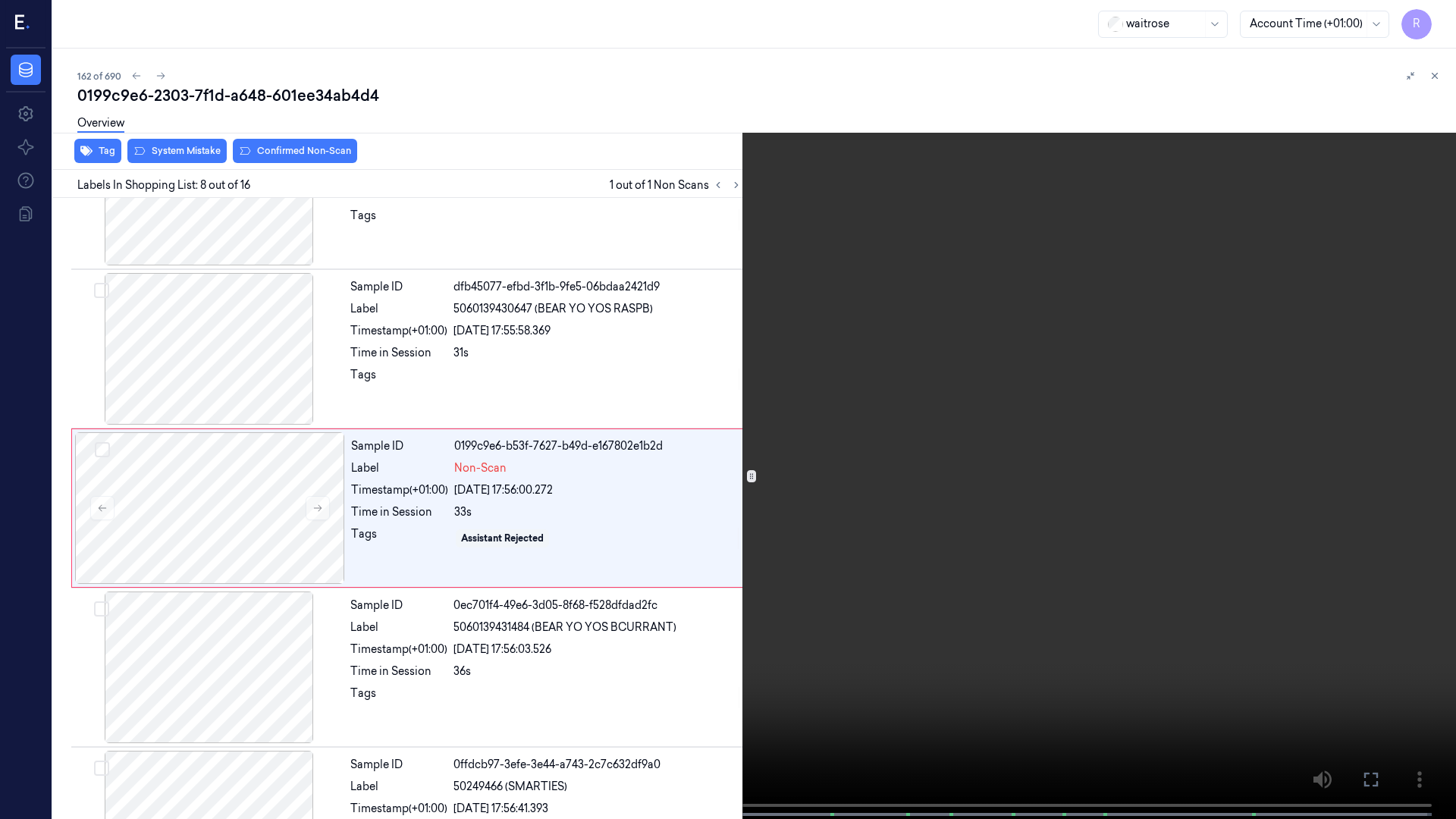
click at [1037, 501] on video at bounding box center [728, 410] width 1456 height 822
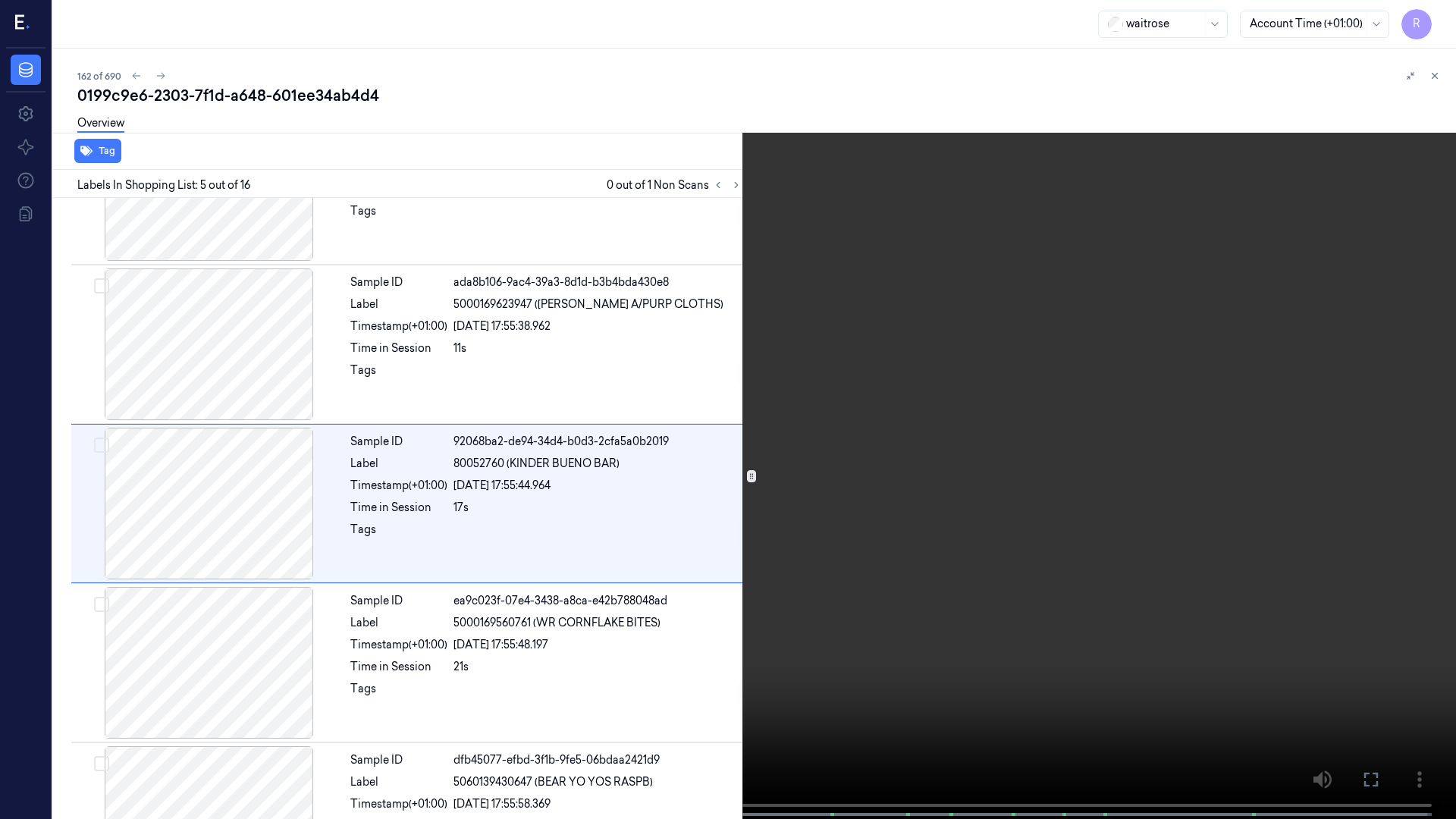
scroll to position [406, 0]
click at [1042, 496] on video at bounding box center [728, 410] width 1456 height 822
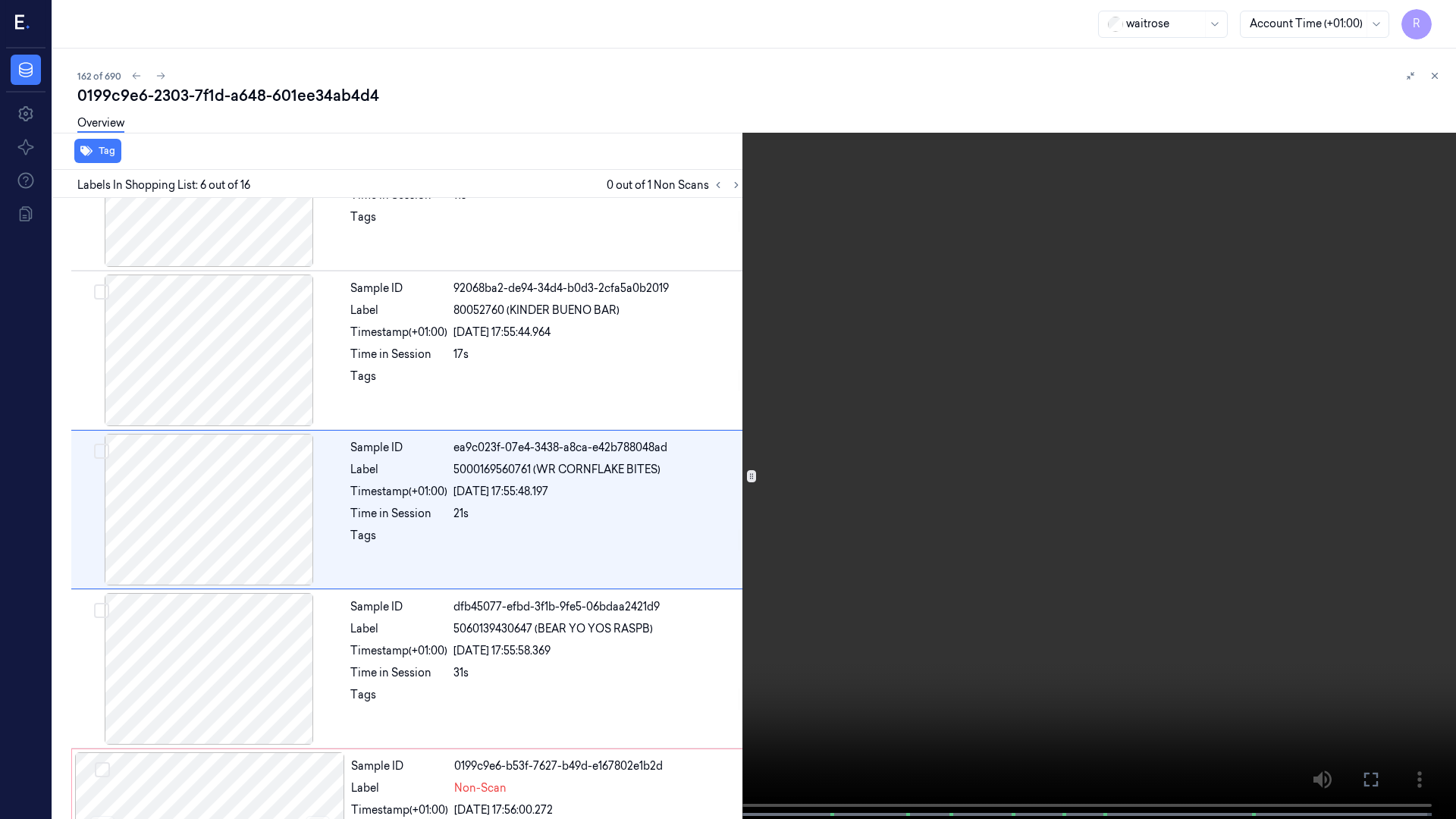
scroll to position [565, 0]
click at [1042, 496] on video at bounding box center [728, 410] width 1456 height 822
click at [1043, 494] on video at bounding box center [728, 410] width 1456 height 822
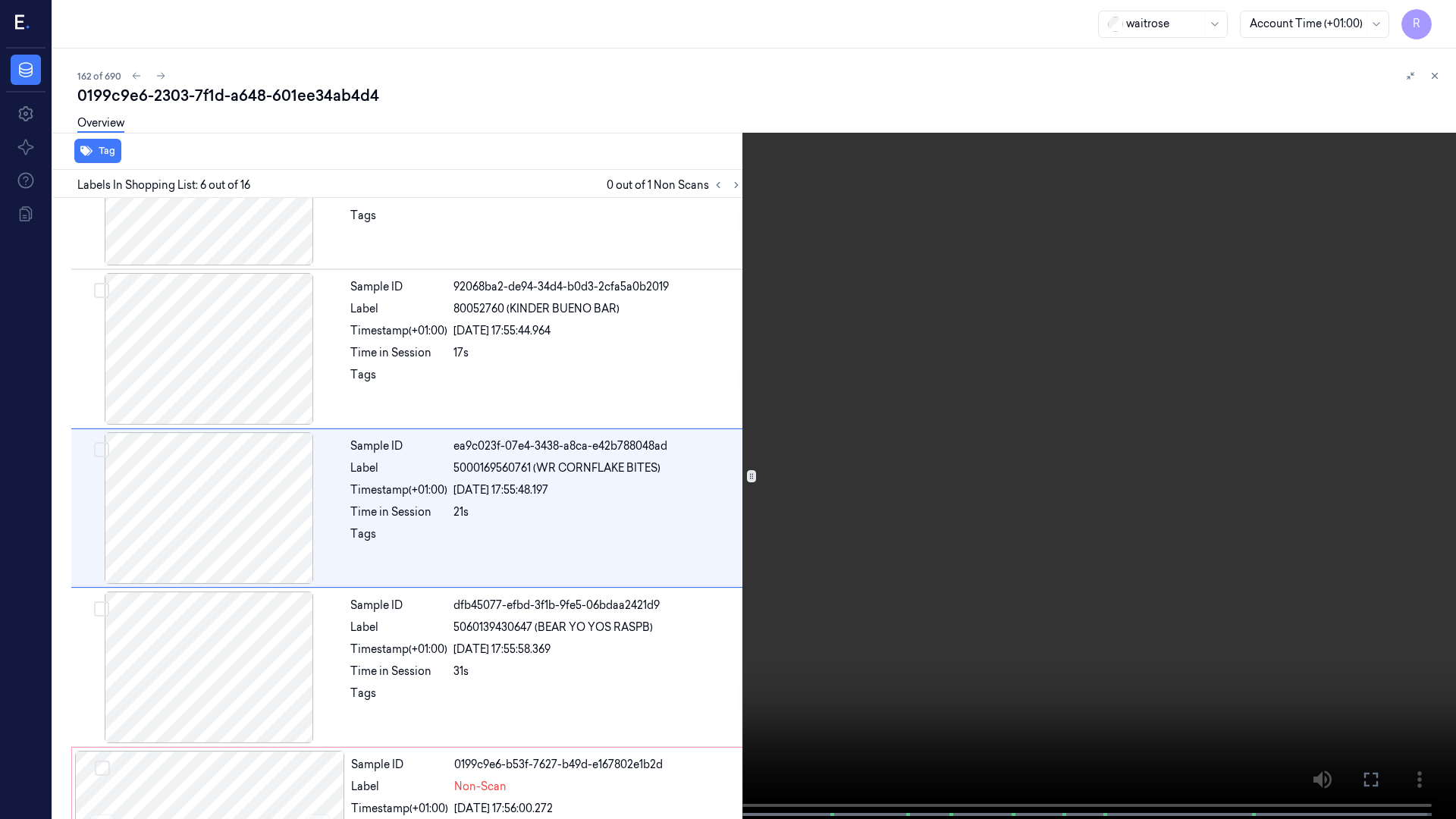
click at [983, 471] on video at bounding box center [728, 410] width 1456 height 822
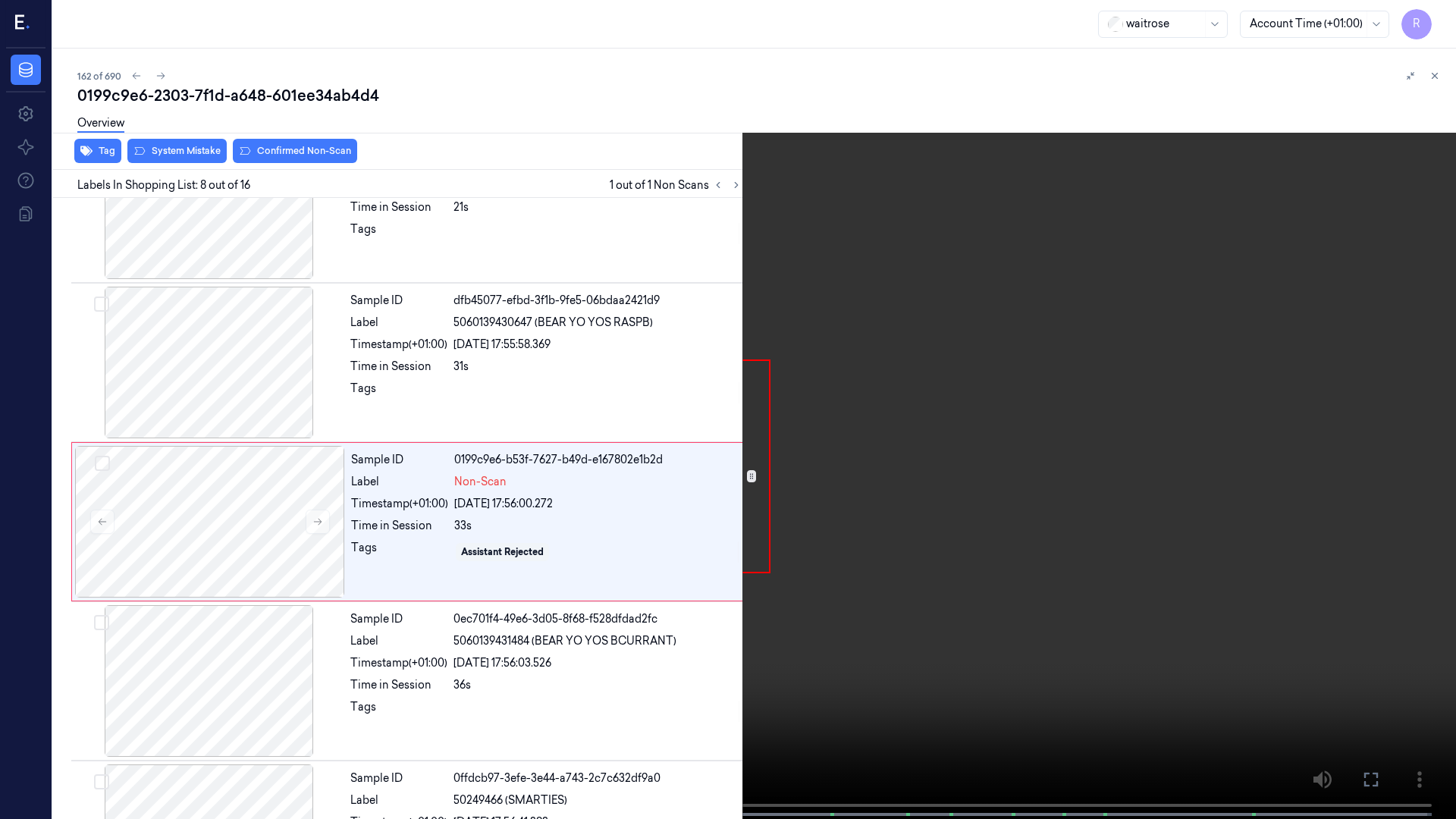
scroll to position [884, 0]
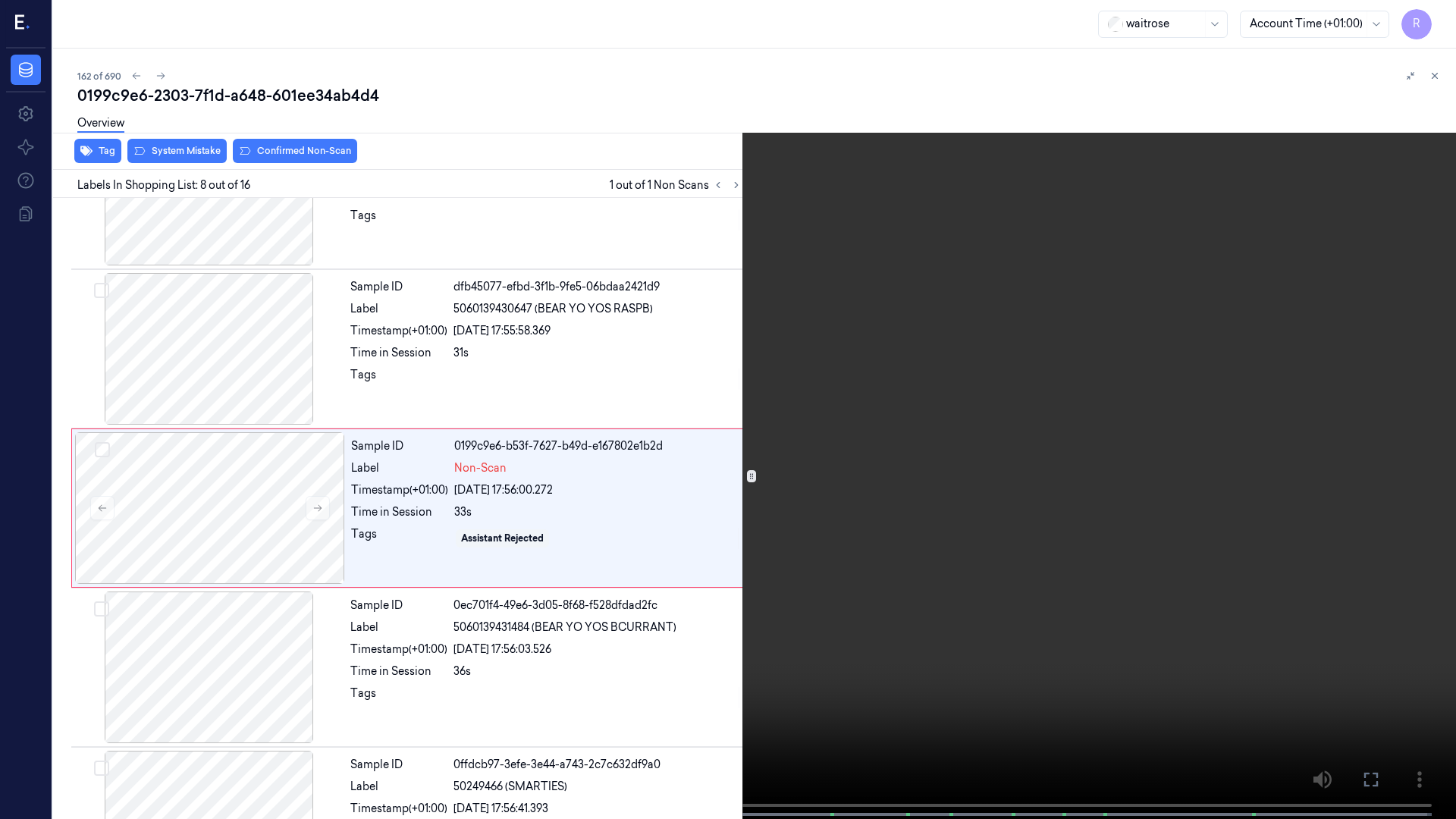
click at [892, 471] on video at bounding box center [728, 410] width 1456 height 822
click at [440, 579] on video at bounding box center [728, 410] width 1456 height 822
click at [433, 582] on video at bounding box center [728, 410] width 1456 height 822
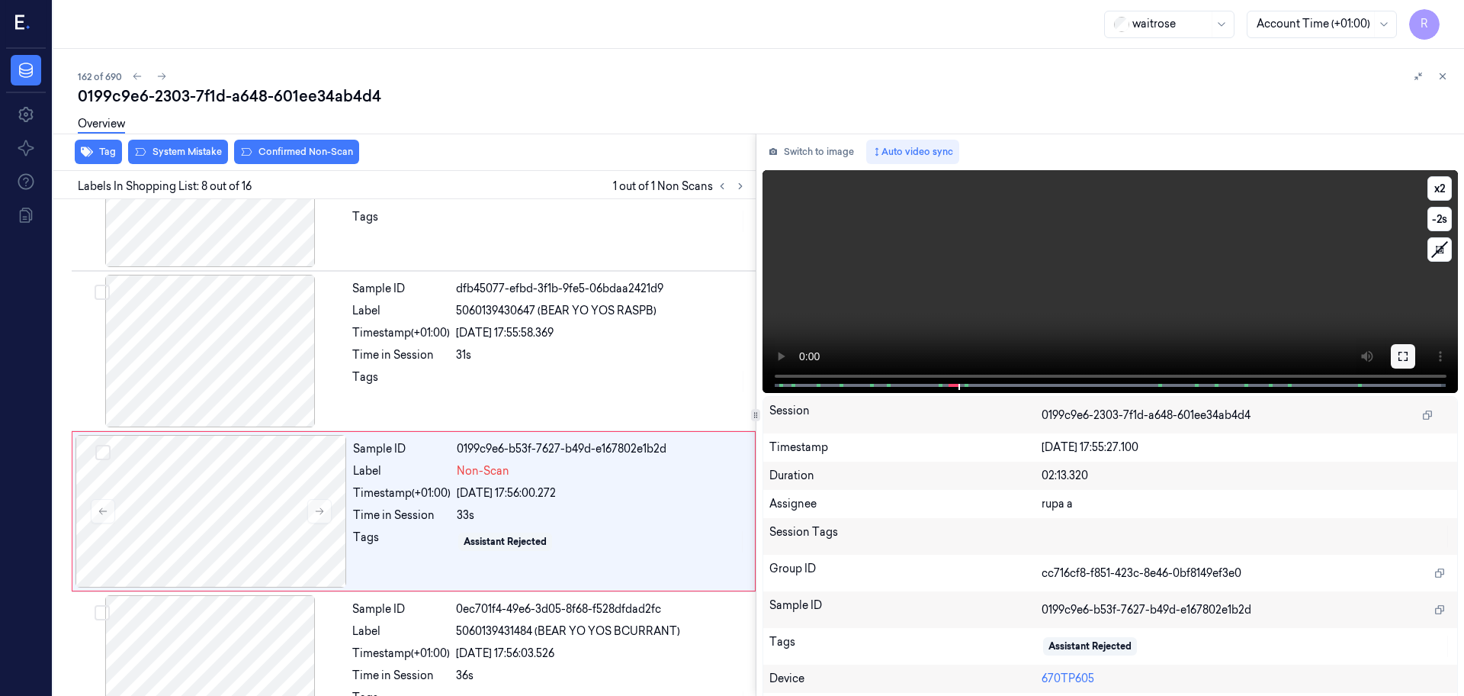
click at [1403, 350] on icon at bounding box center [1403, 356] width 12 height 12
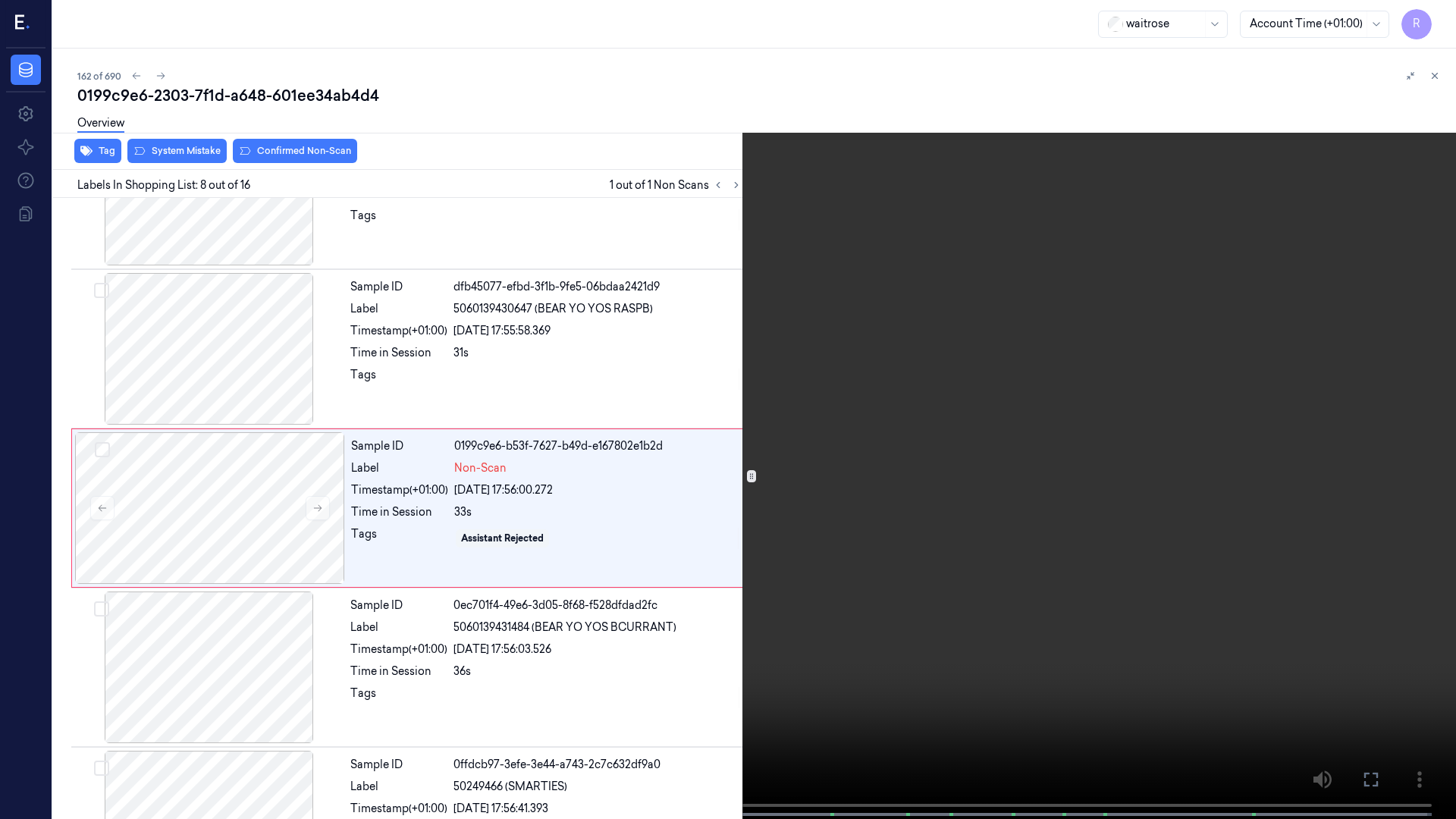
click at [1386, 420] on video at bounding box center [728, 410] width 1456 height 822
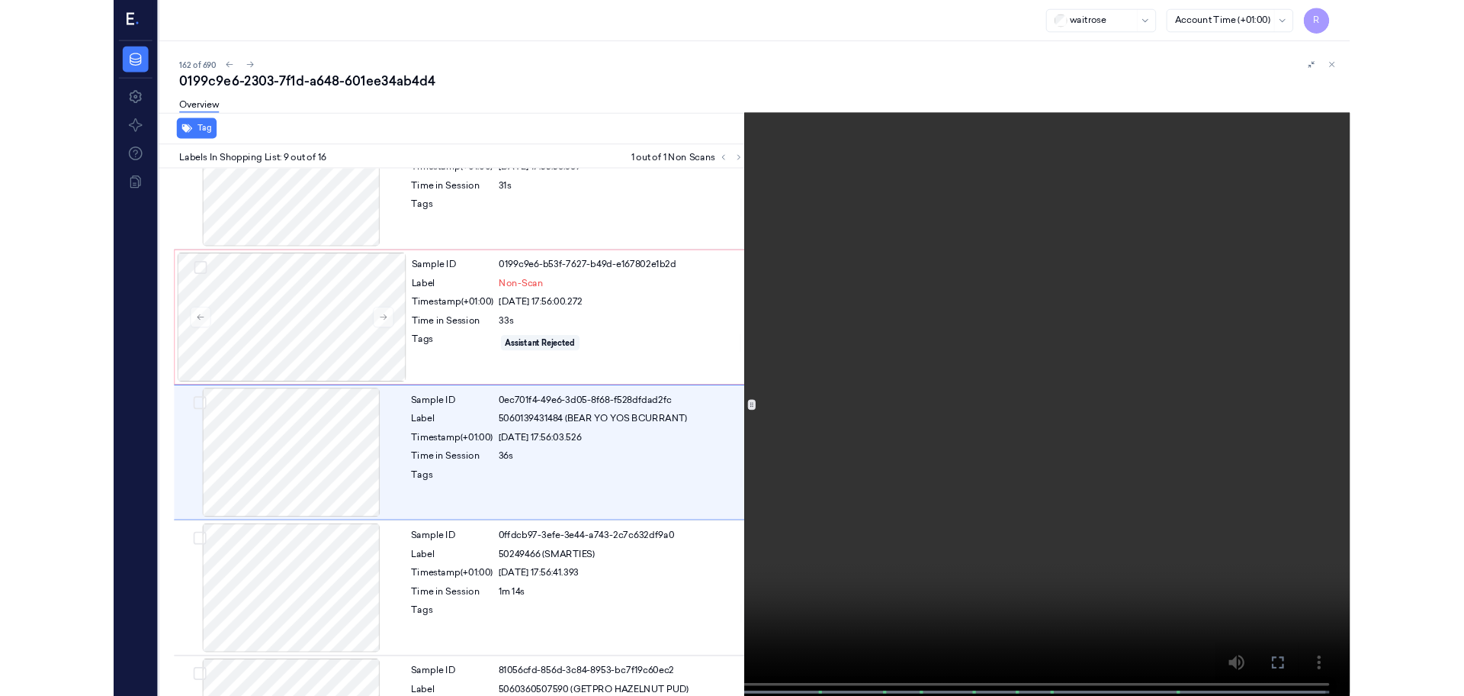
scroll to position [1049, 0]
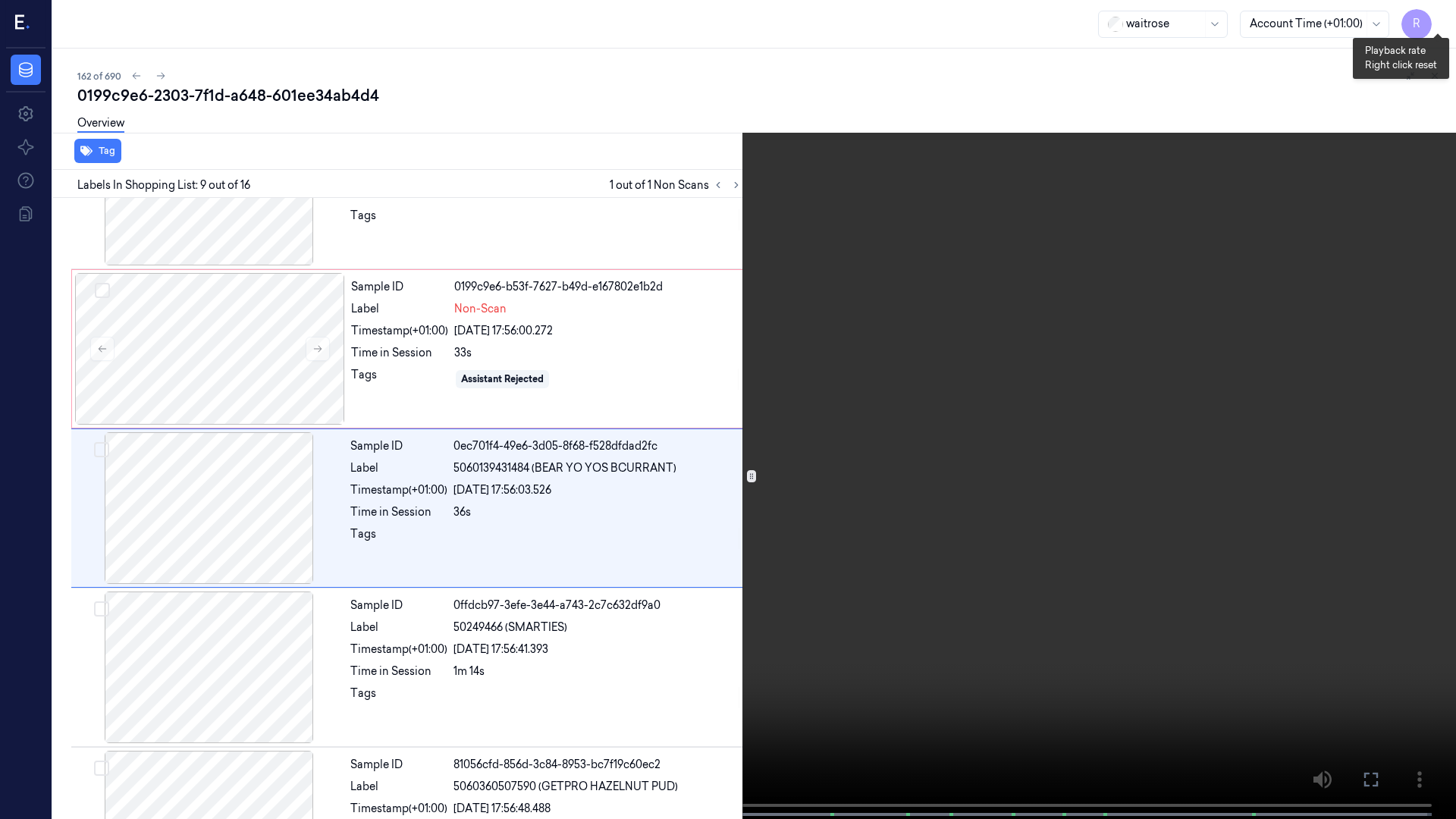
click at [1439, 12] on button "x 2" at bounding box center [1438, 18] width 24 height 24
click at [1441, 20] on button "x 4" at bounding box center [1438, 18] width 24 height 24
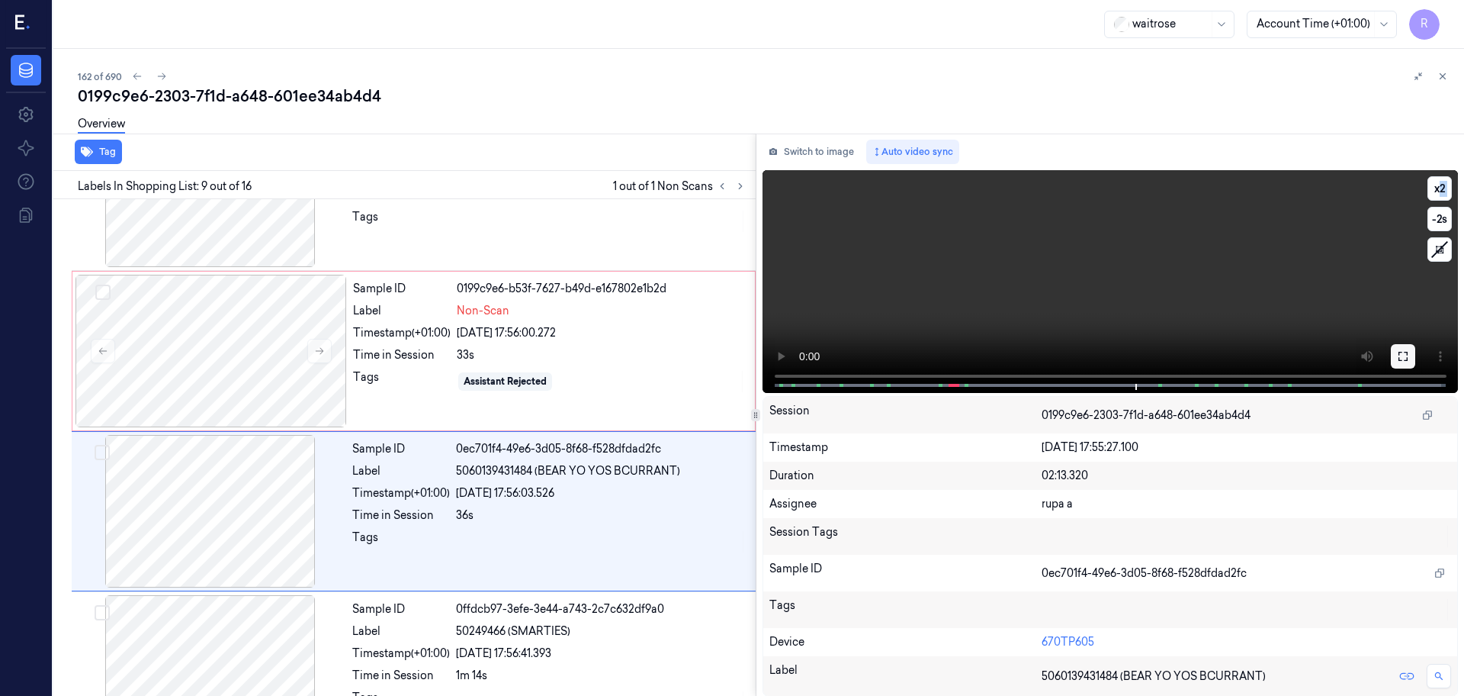
click at [1401, 365] on button at bounding box center [1403, 356] width 24 height 24
click at [813, 151] on button "Switch to image" at bounding box center [812, 152] width 98 height 24
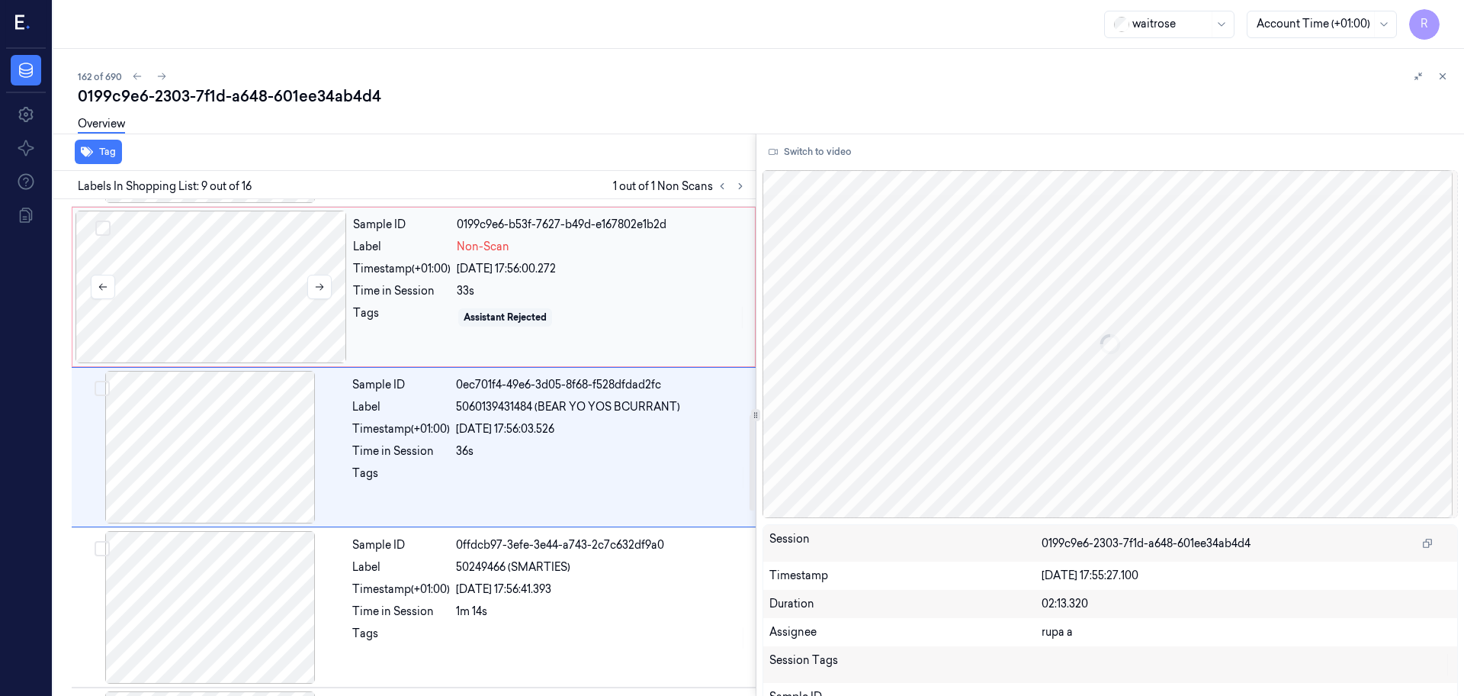
click at [162, 300] on div at bounding box center [212, 286] width 272 height 153
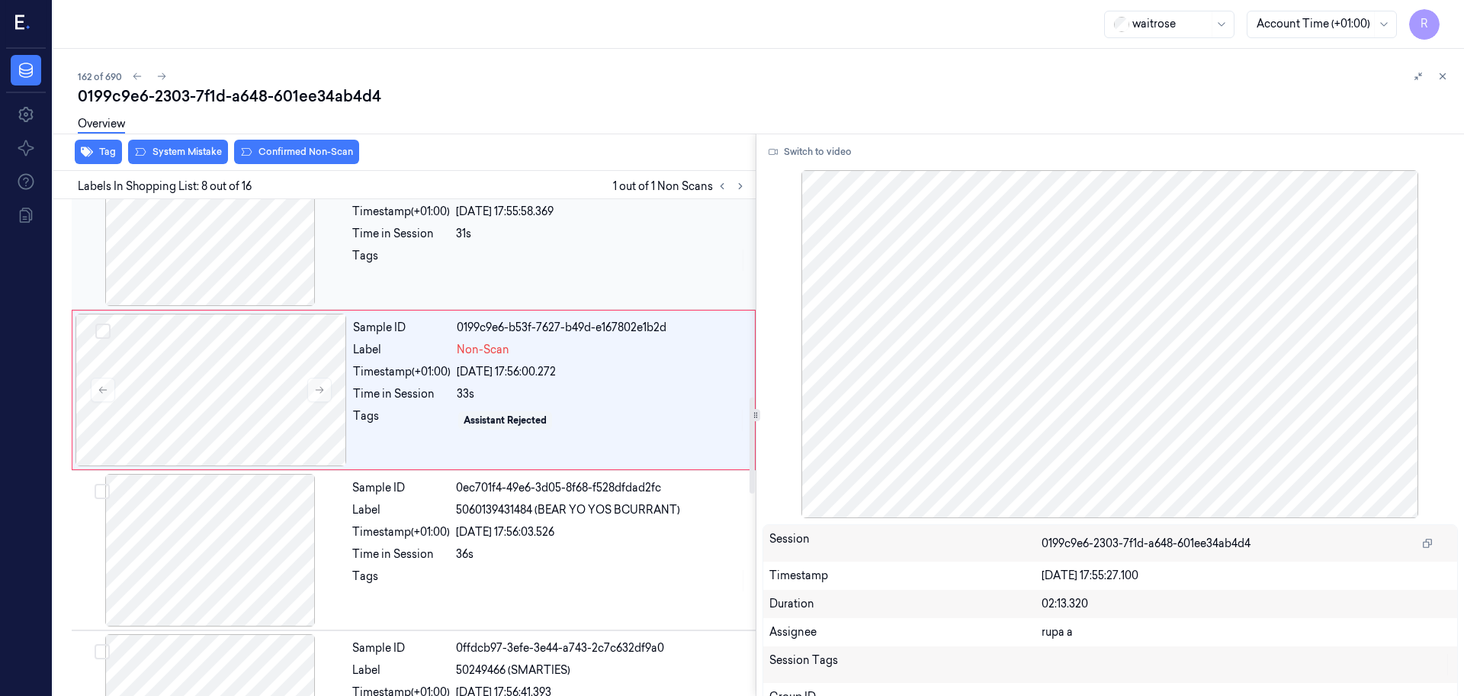
scroll to position [1048, 0]
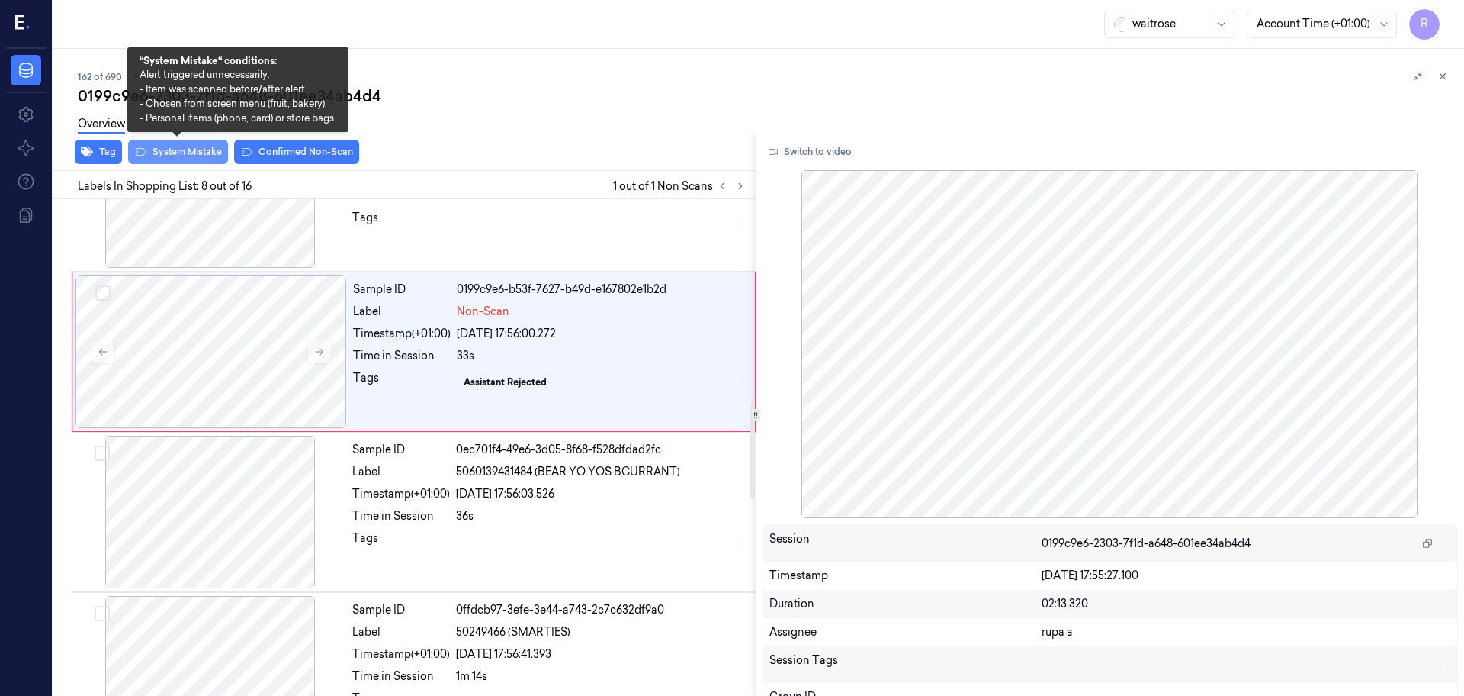
click at [178, 150] on button "System Mistake" at bounding box center [178, 152] width 100 height 24
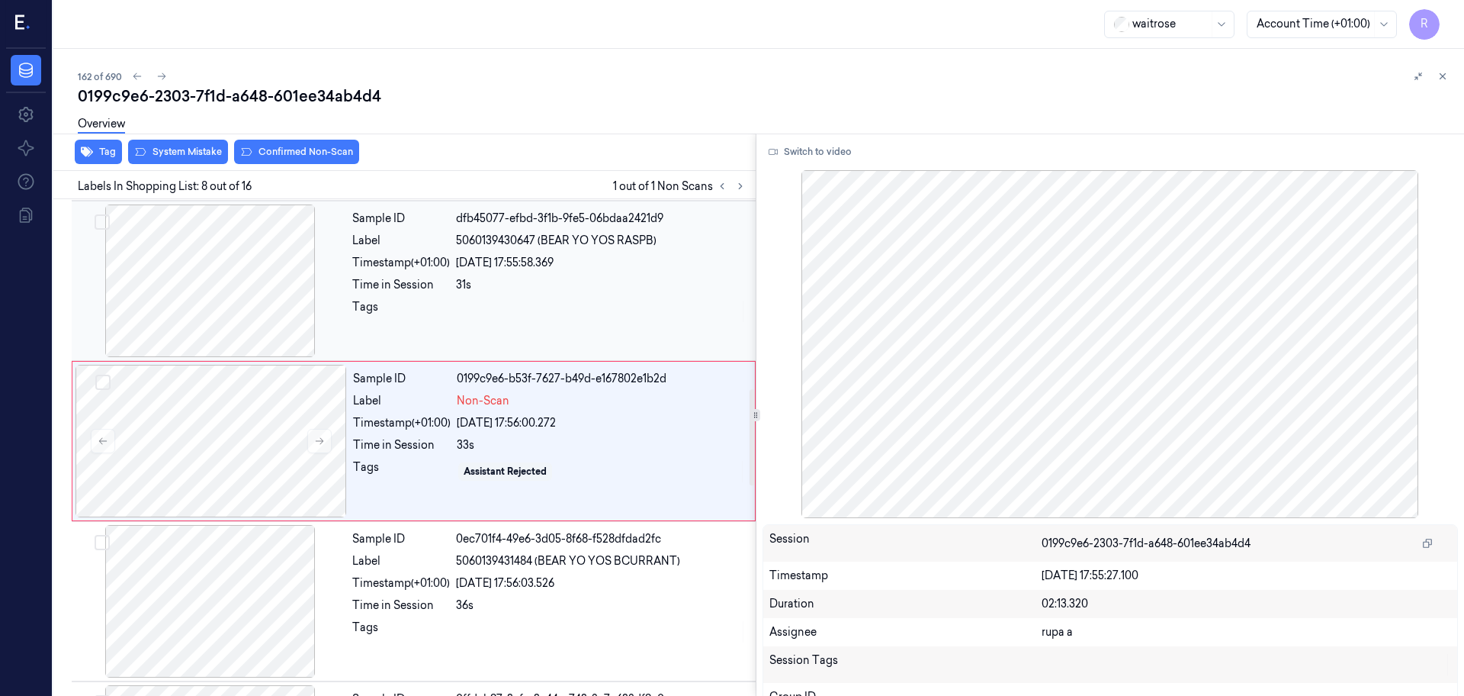
scroll to position [953, 0]
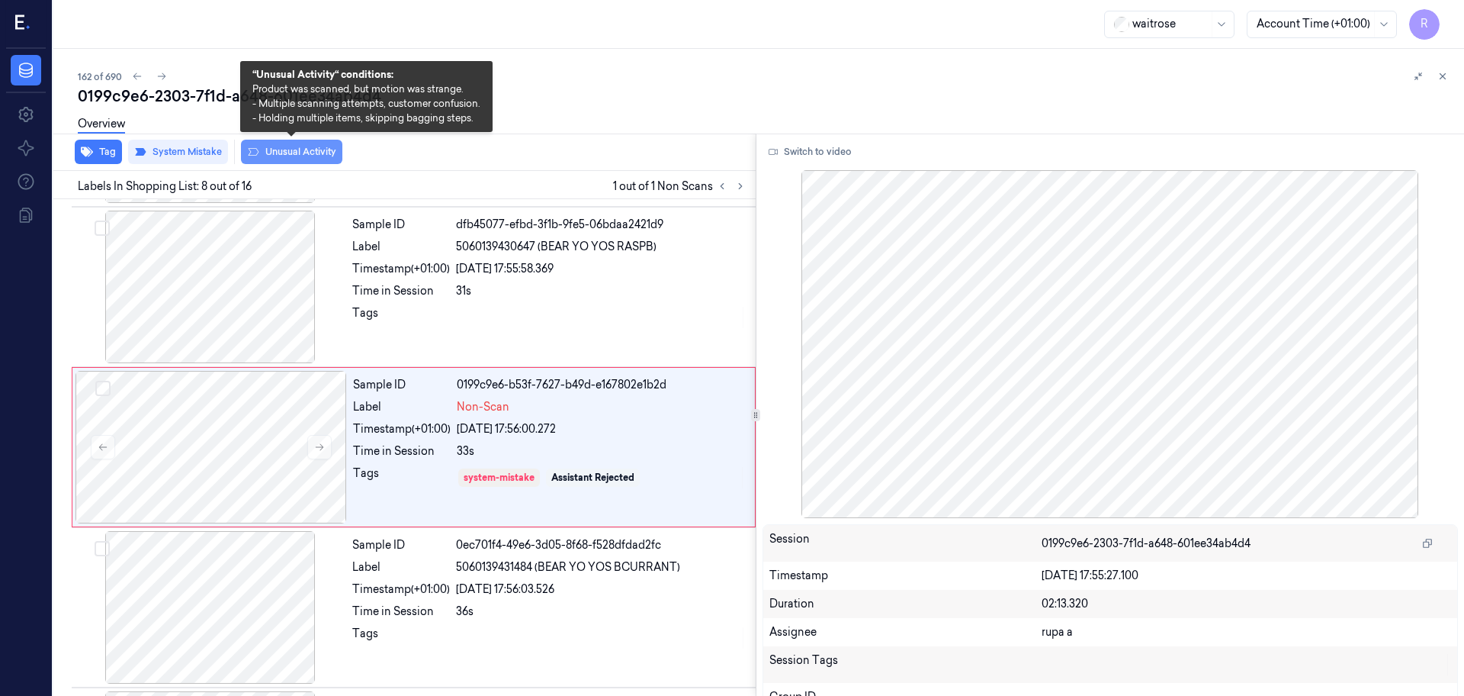
click at [294, 156] on button "Unusual Activity" at bounding box center [291, 152] width 101 height 24
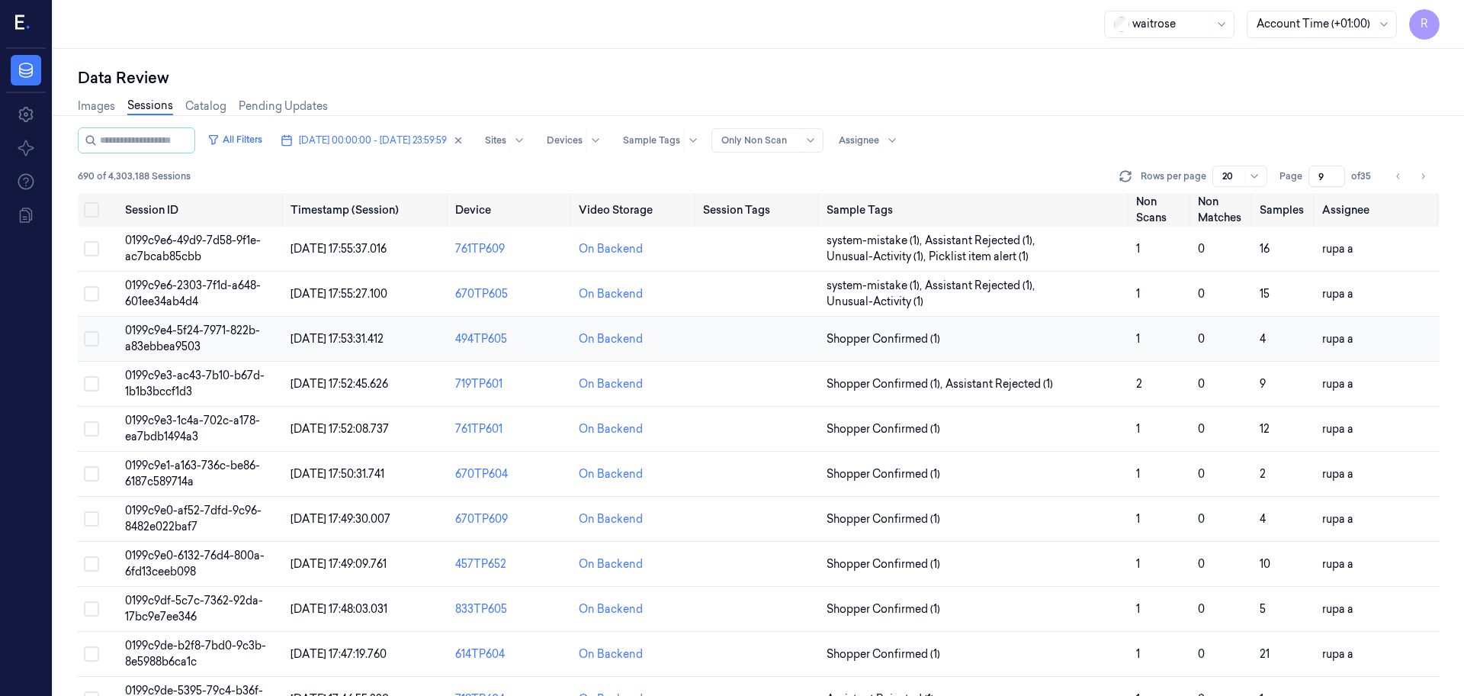
click at [165, 329] on span "0199c9e4-5f24-7971-822b-a83ebbea9503" at bounding box center [192, 338] width 135 height 30
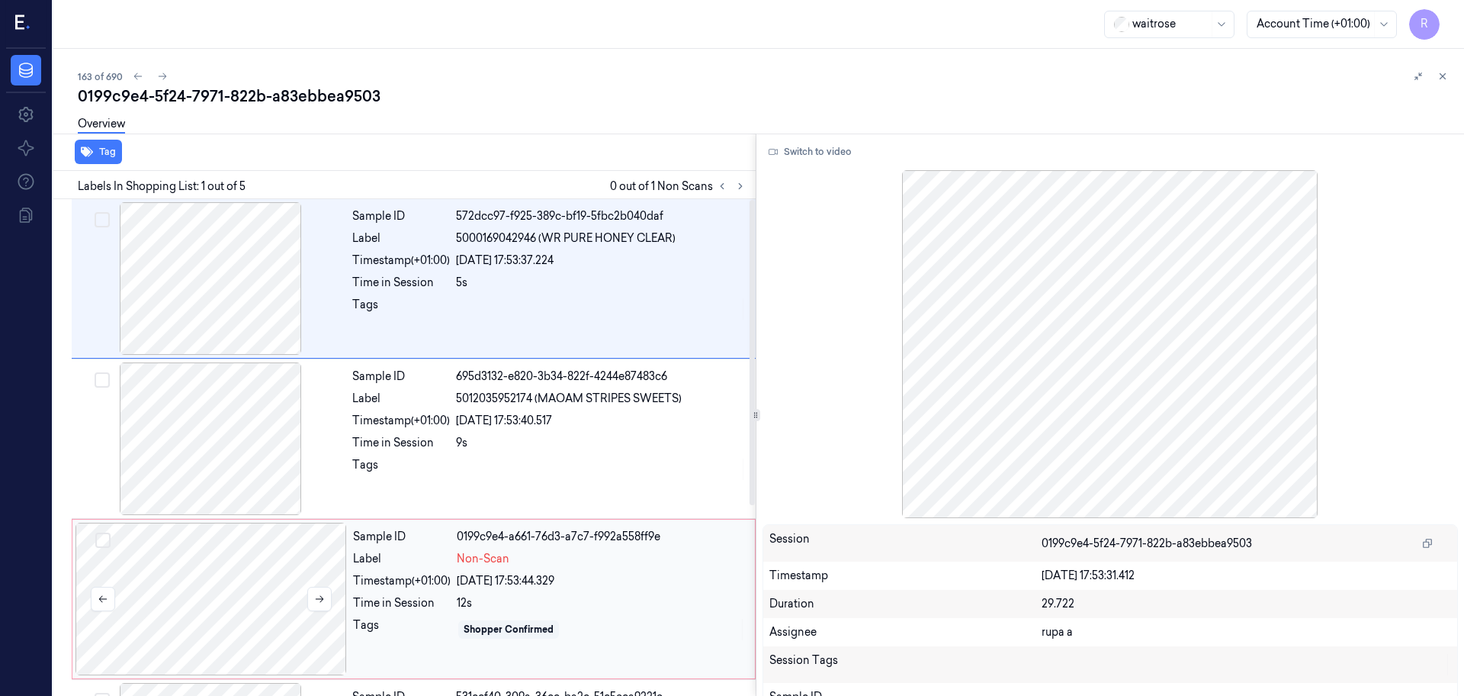
click at [274, 586] on div at bounding box center [212, 598] width 272 height 153
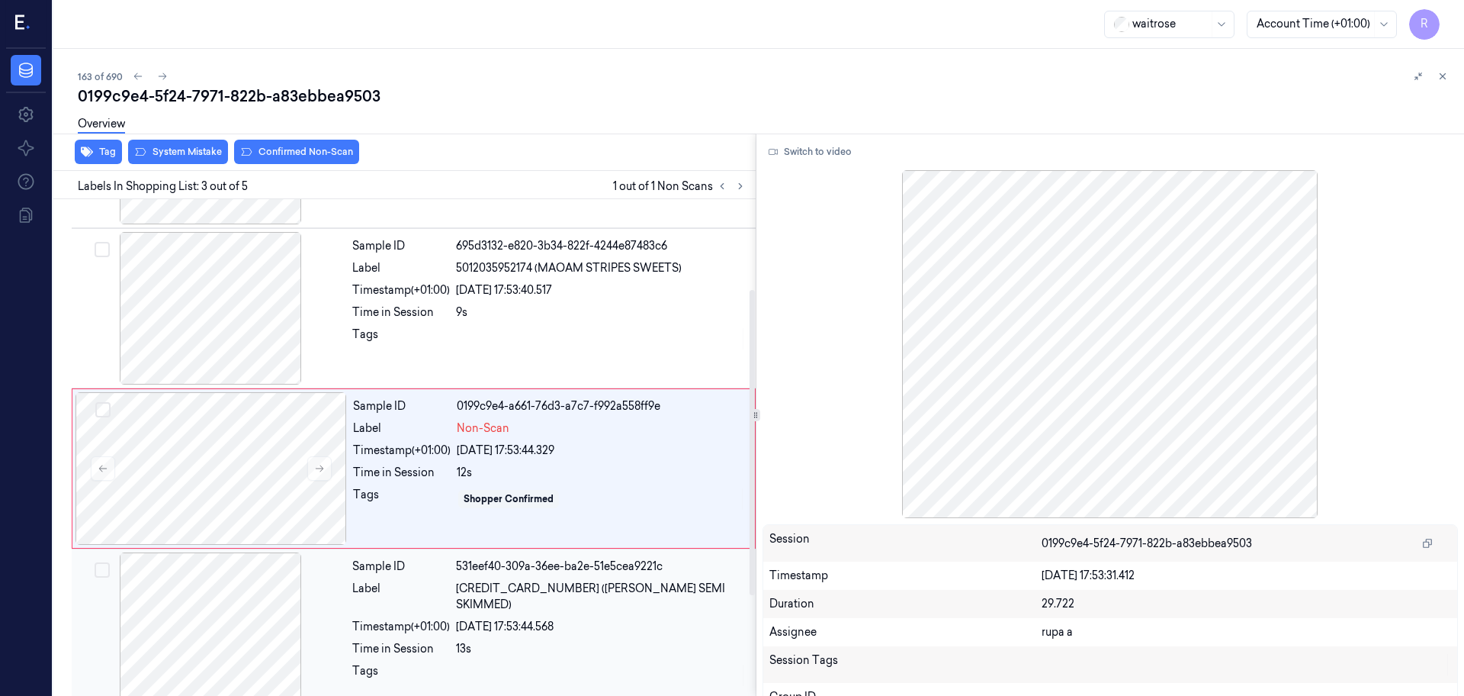
scroll to position [152, 0]
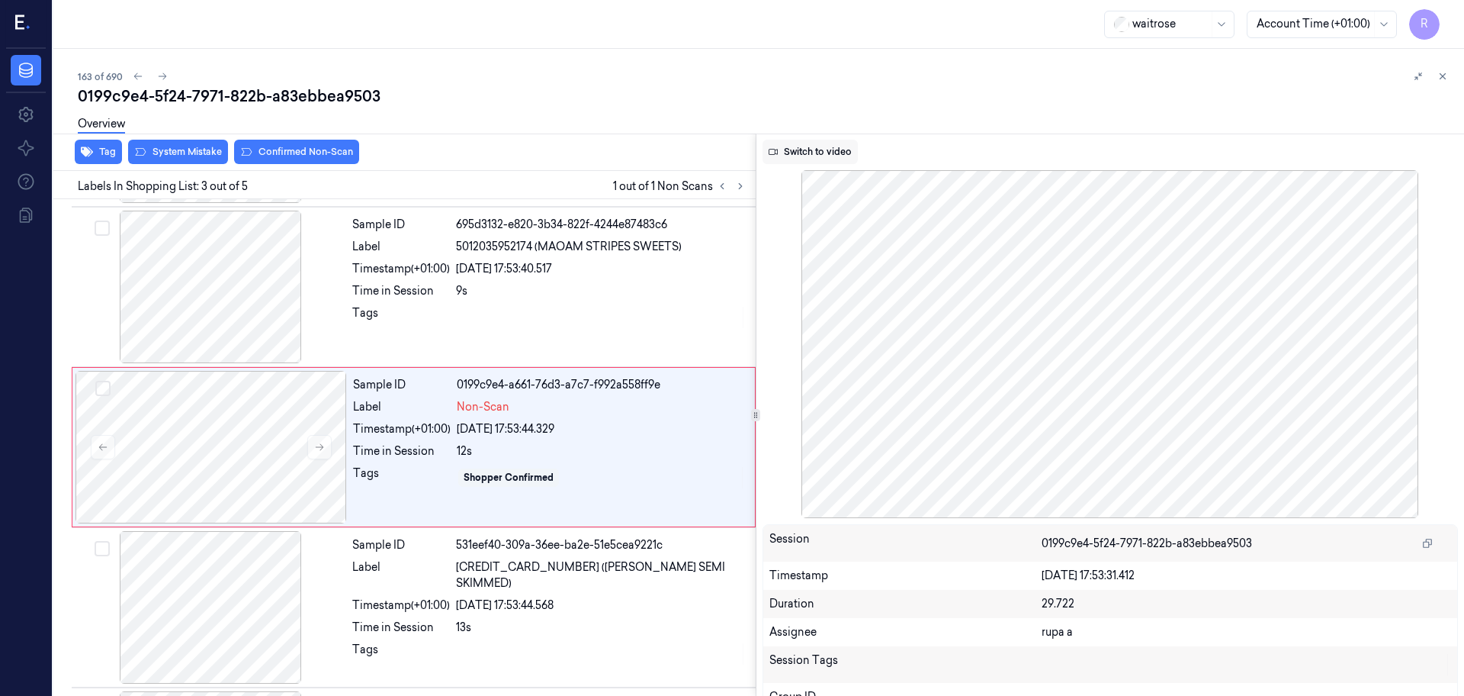
click at [822, 150] on button "Switch to video" at bounding box center [810, 152] width 95 height 24
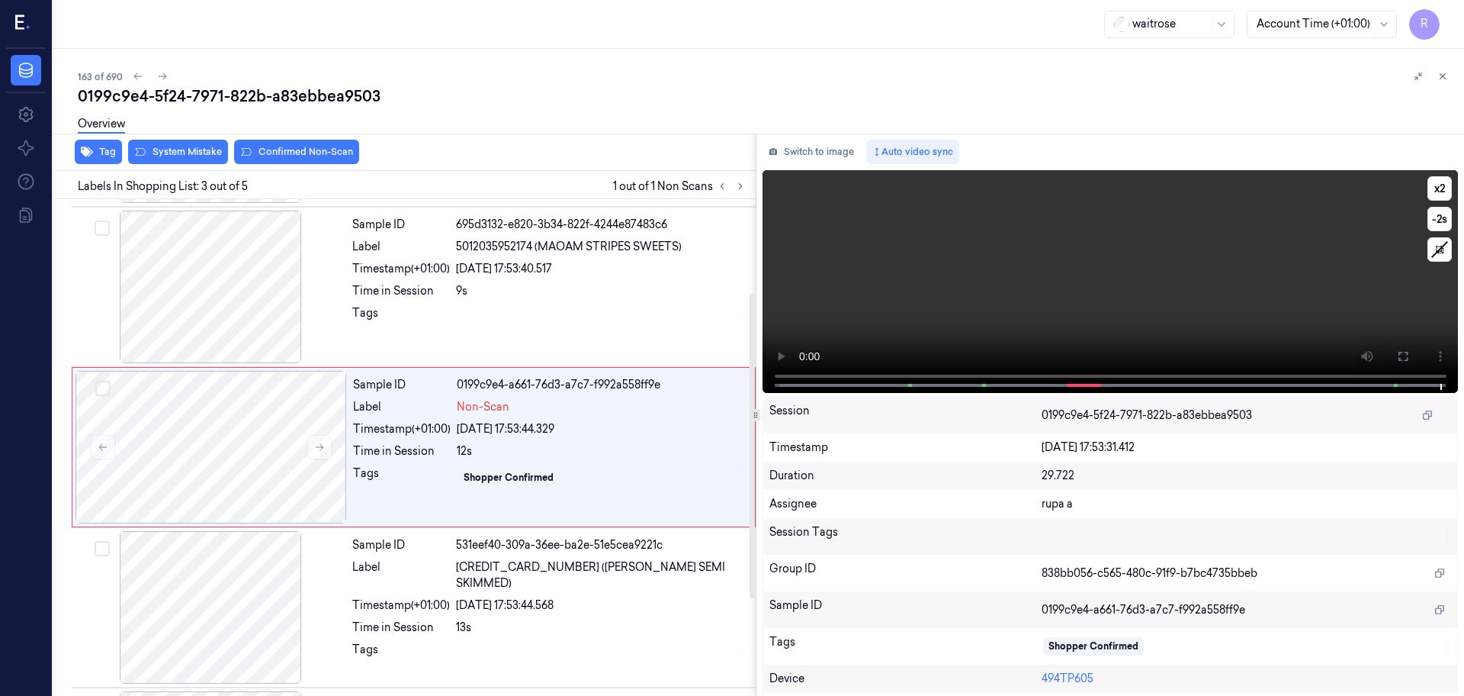
click at [1041, 328] on video at bounding box center [1111, 281] width 696 height 223
click at [1039, 329] on video at bounding box center [1111, 281] width 696 height 223
click at [1398, 348] on button at bounding box center [1403, 356] width 24 height 24
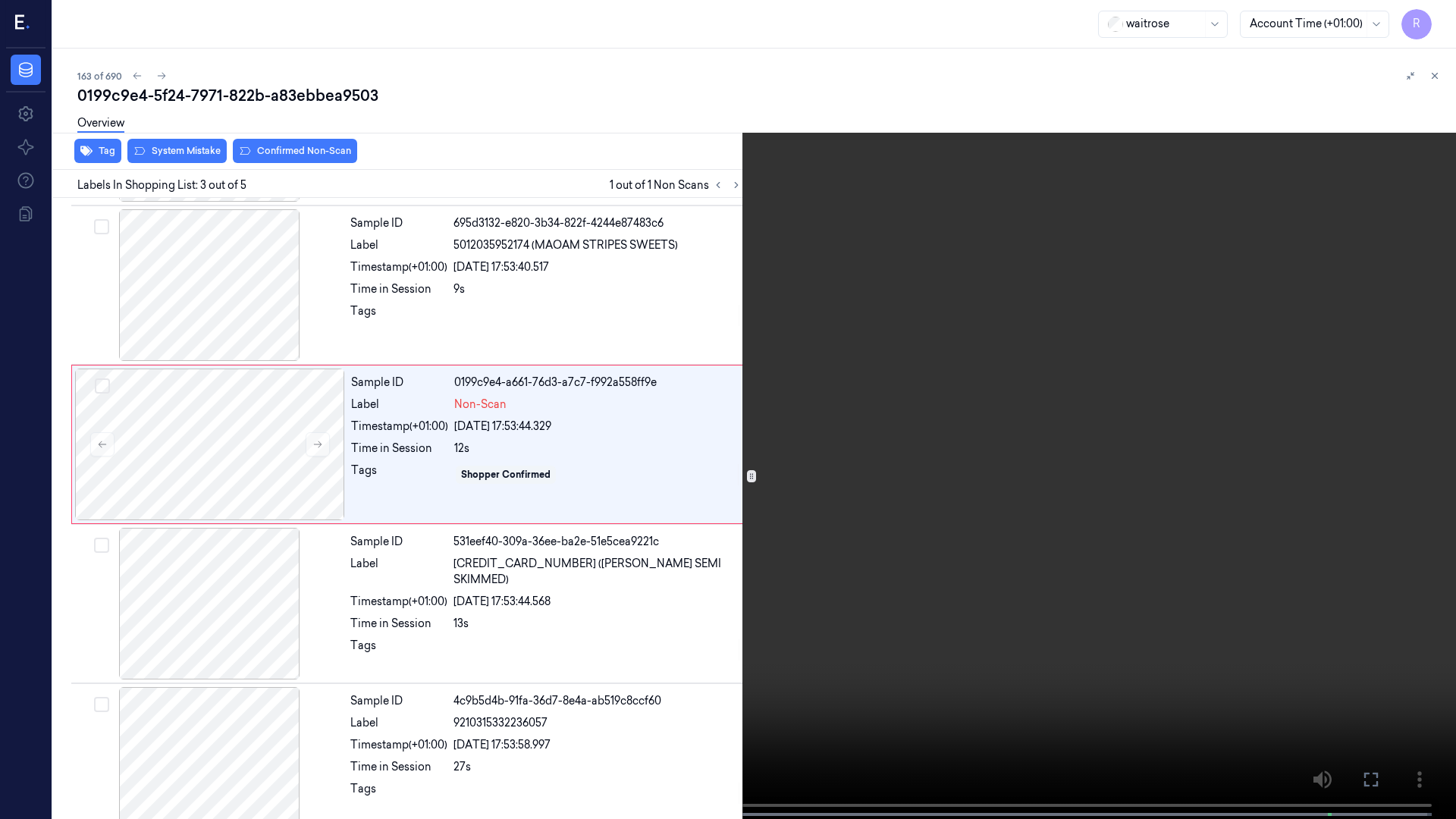
click at [1344, 368] on video at bounding box center [728, 410] width 1456 height 822
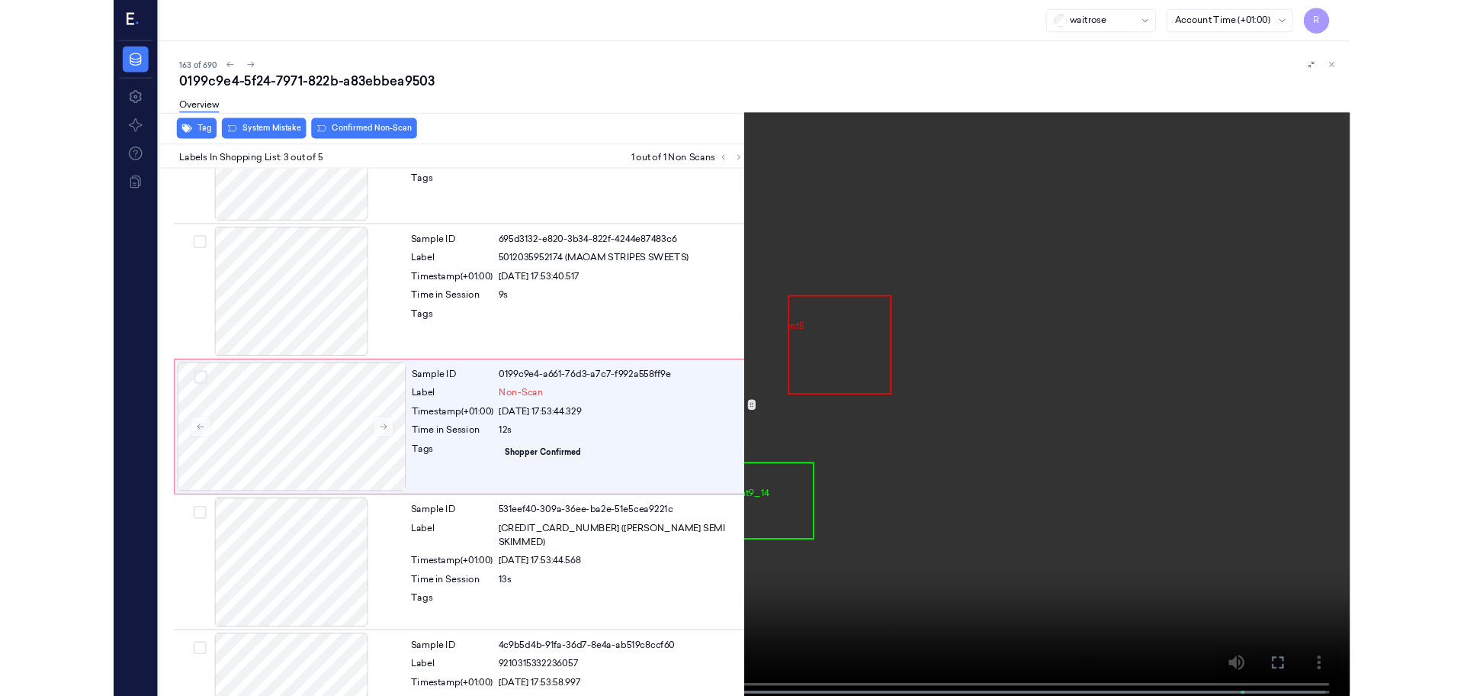
scroll to position [88, 0]
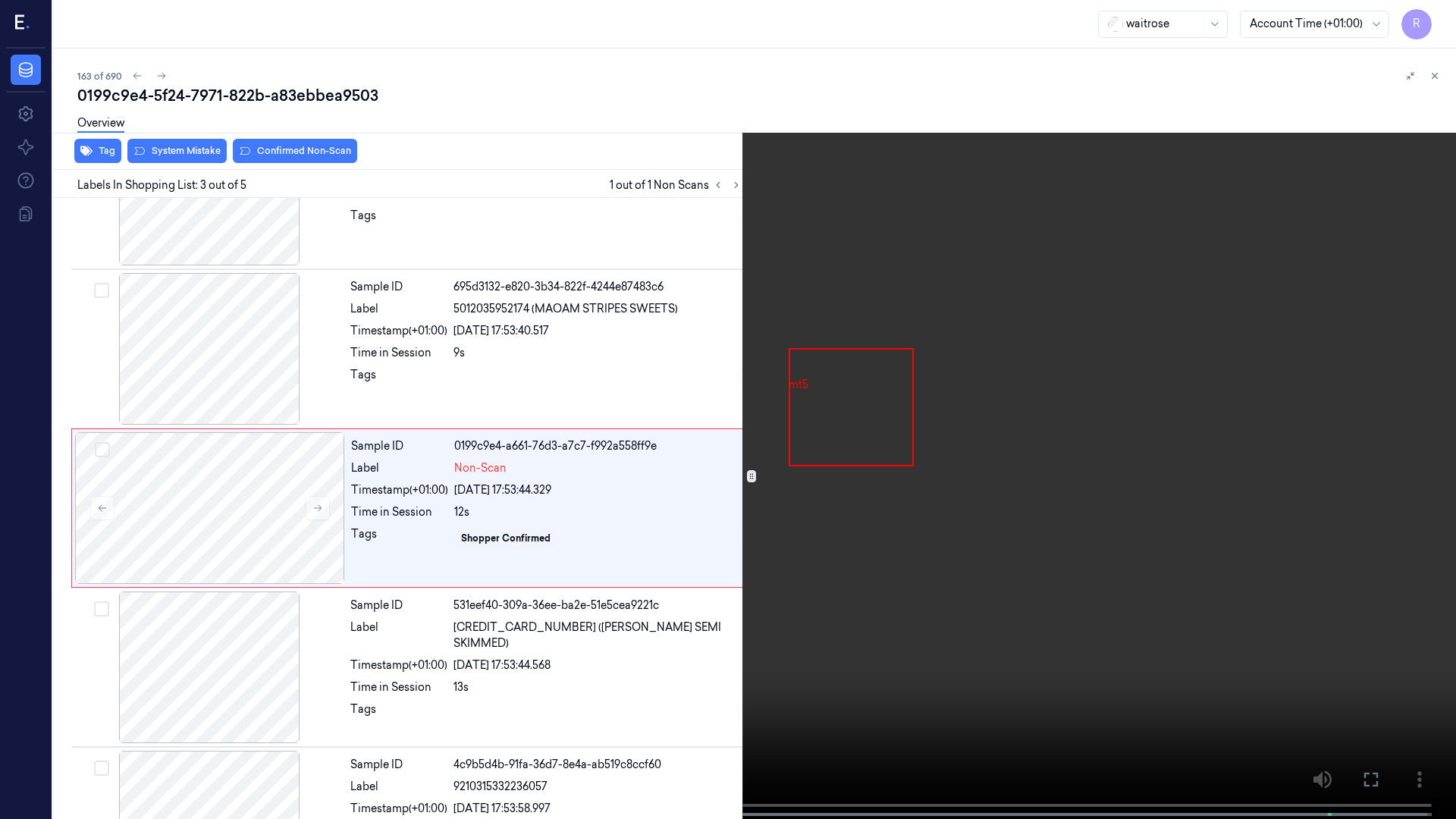
click at [606, 616] on video at bounding box center [728, 410] width 1456 height 822
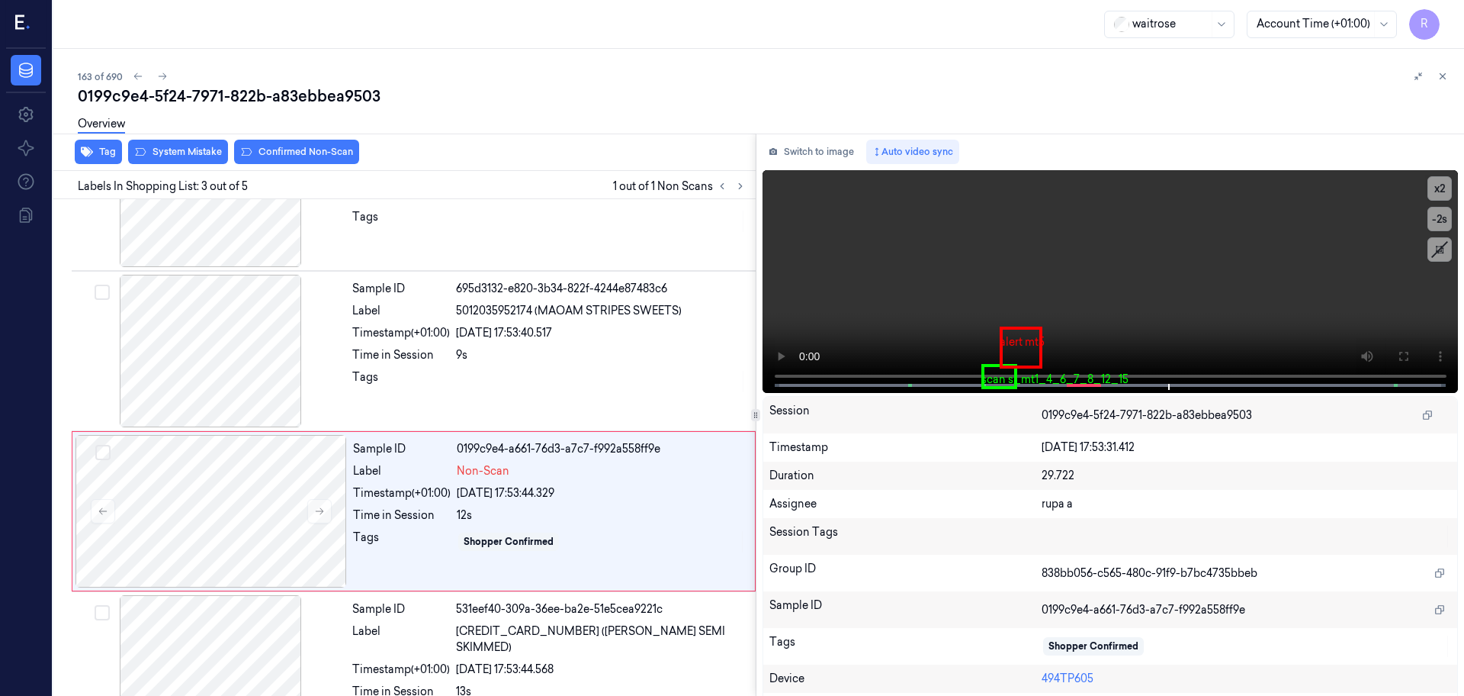
click at [863, 150] on div "Switch to image Auto video sync" at bounding box center [1111, 152] width 696 height 24
click at [846, 147] on button "Switch to image" at bounding box center [812, 152] width 98 height 24
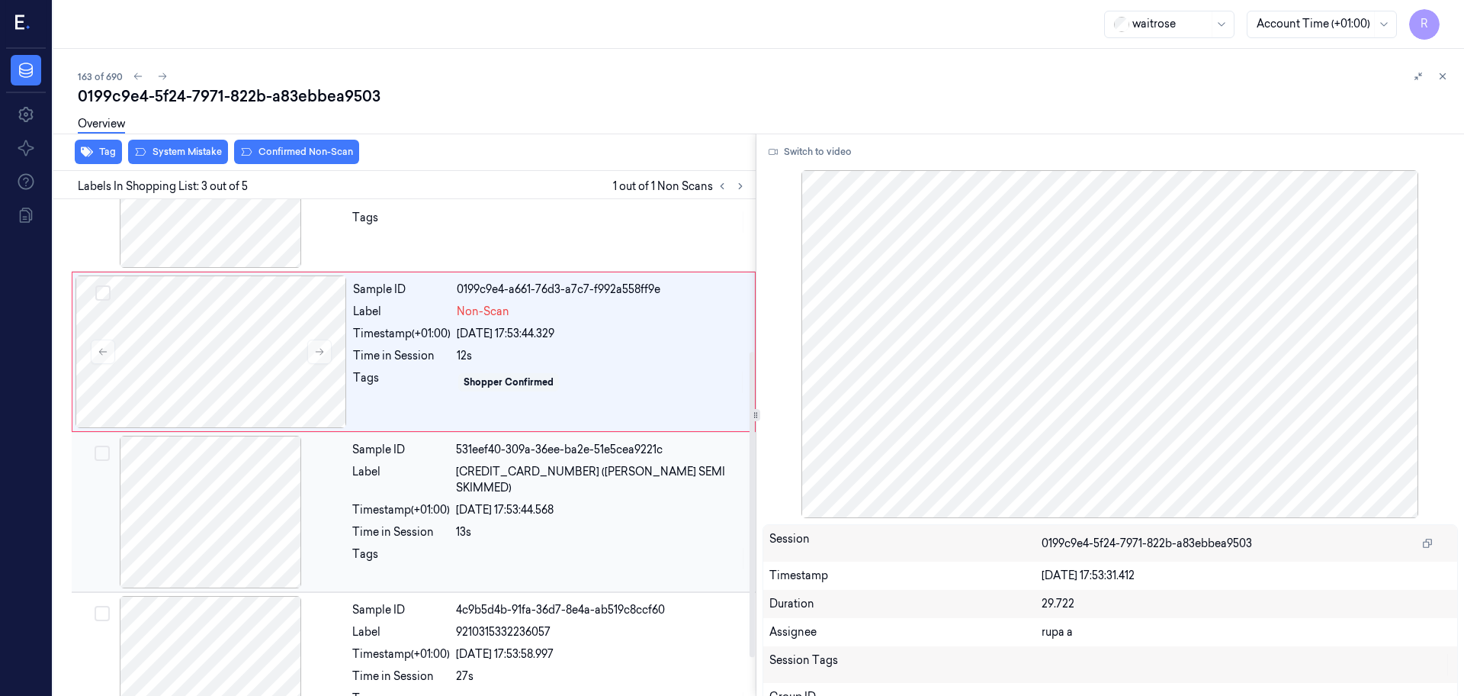
scroll to position [309, 0]
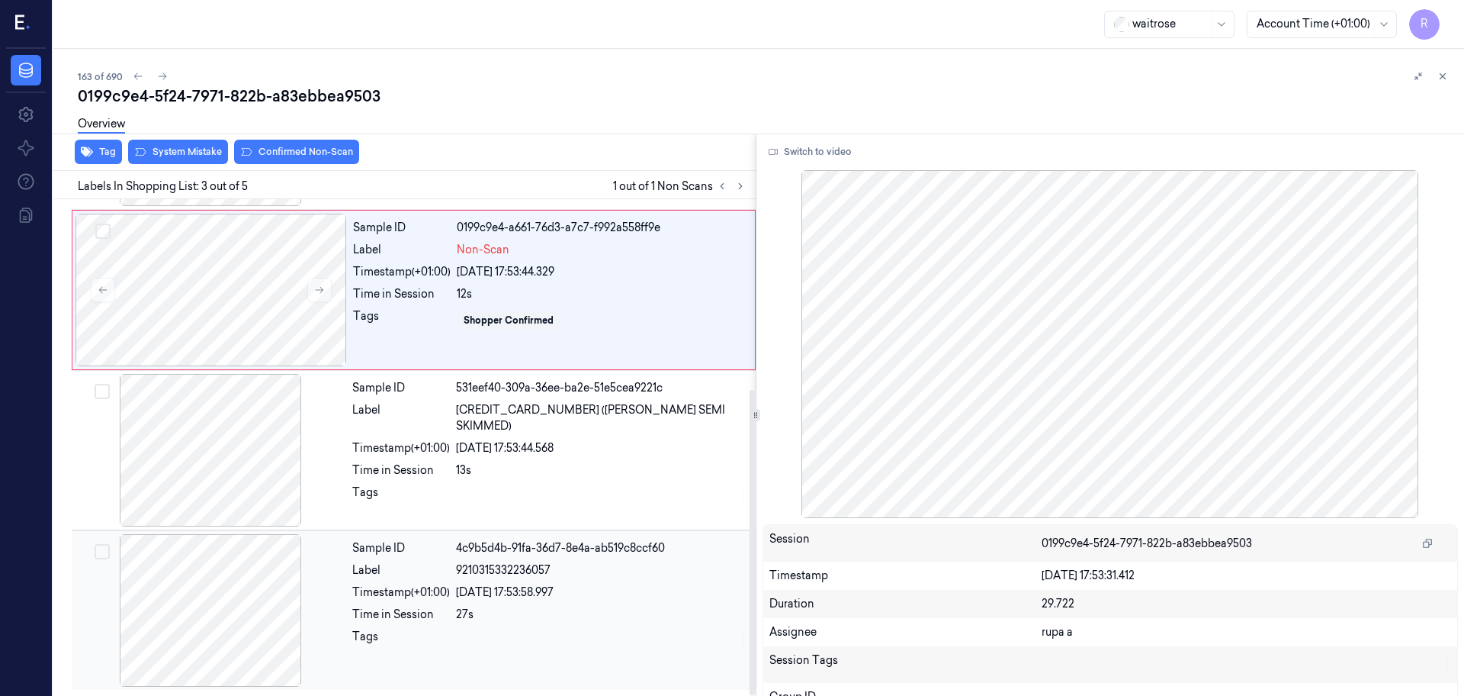
click at [244, 637] on div at bounding box center [211, 610] width 272 height 153
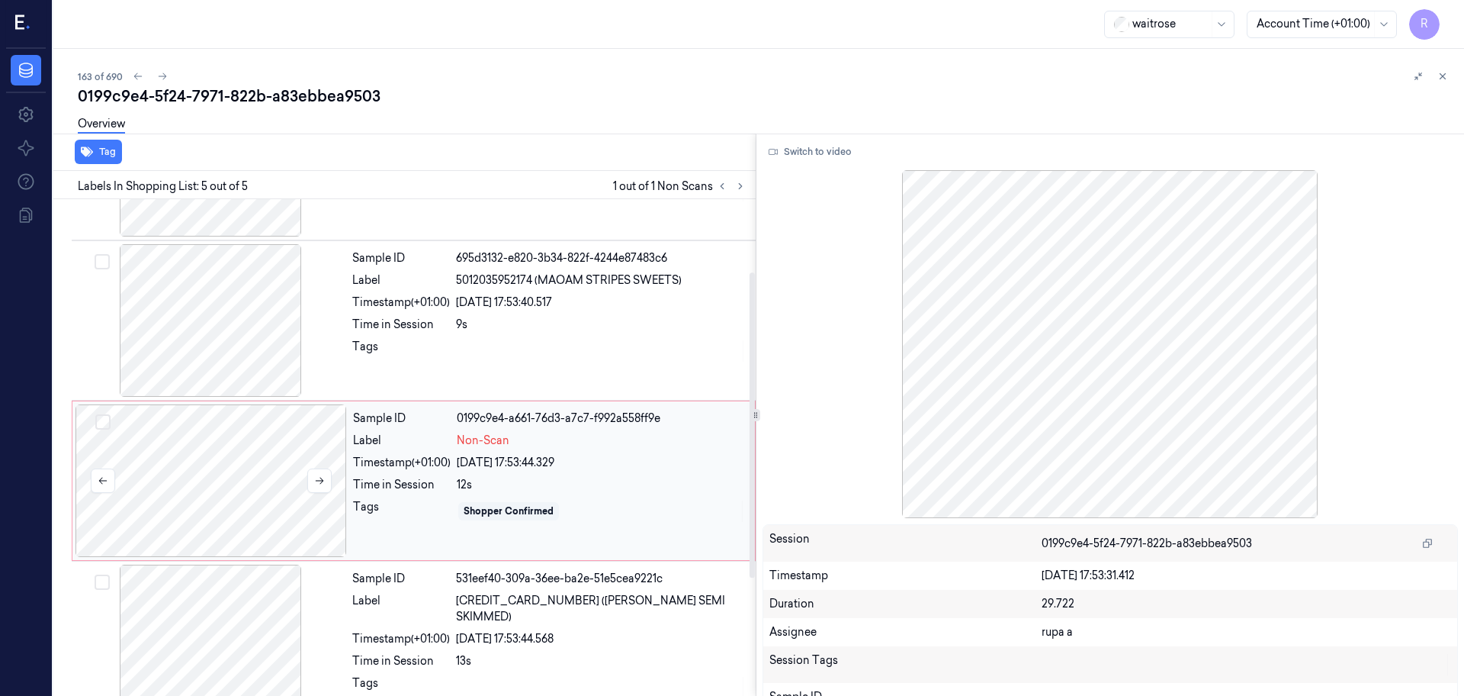
click at [208, 485] on div at bounding box center [212, 480] width 272 height 153
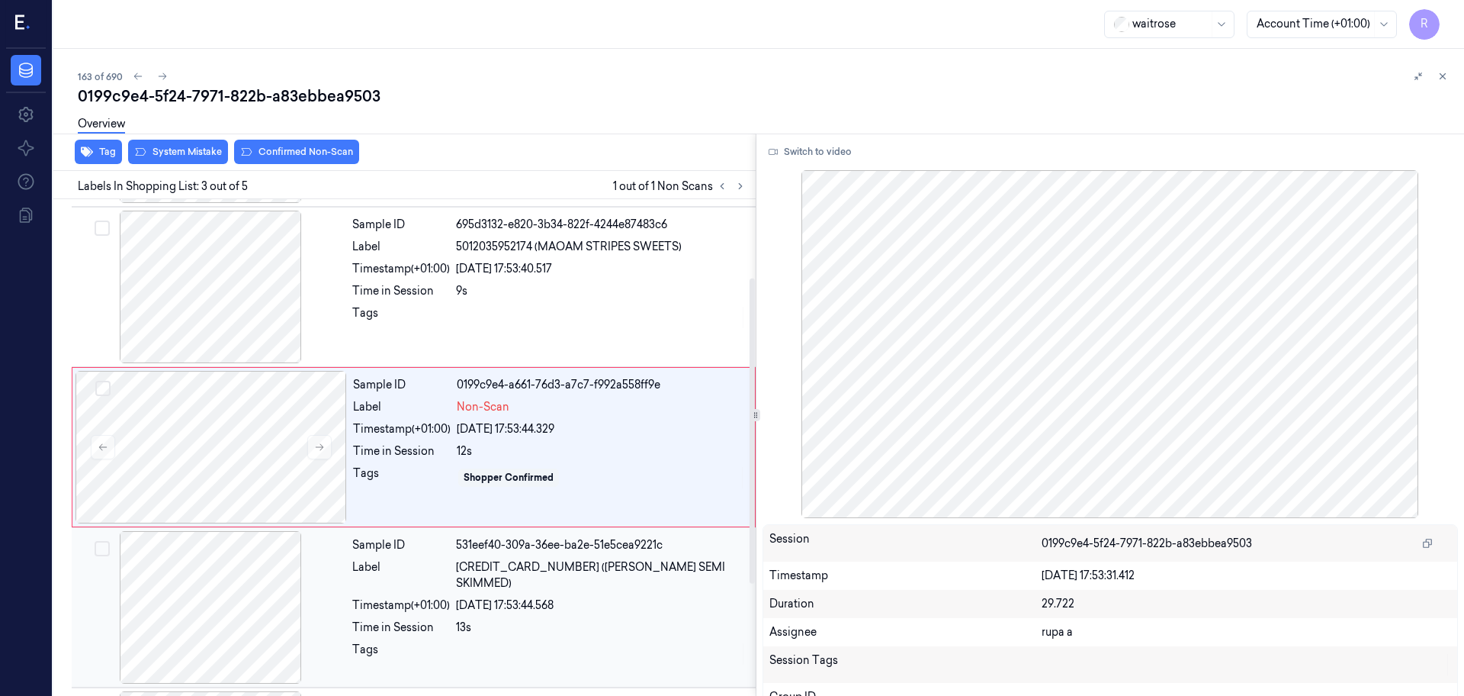
scroll to position [56, 0]
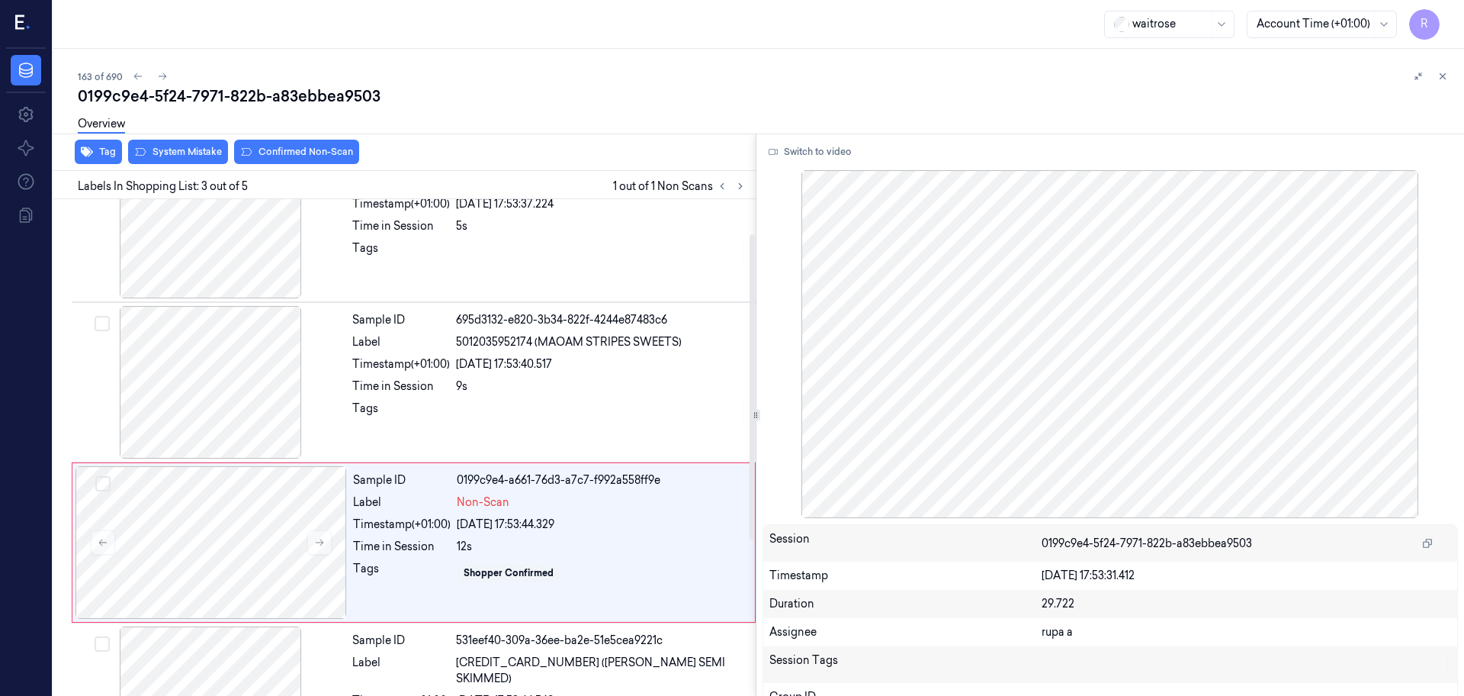
click at [185, 166] on div "Tag System Mistake Confirmed Non-Scan" at bounding box center [401, 151] width 709 height 37
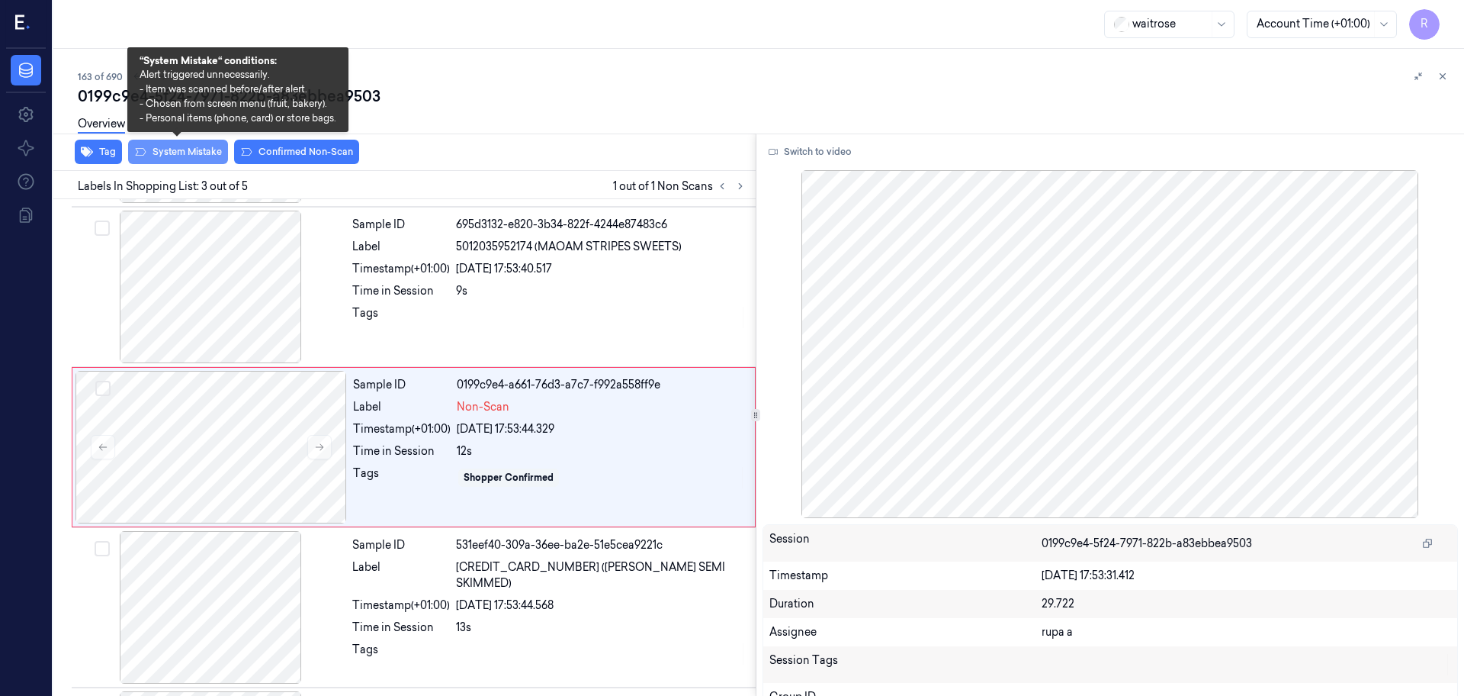
click at [185, 158] on button "System Mistake" at bounding box center [178, 152] width 100 height 24
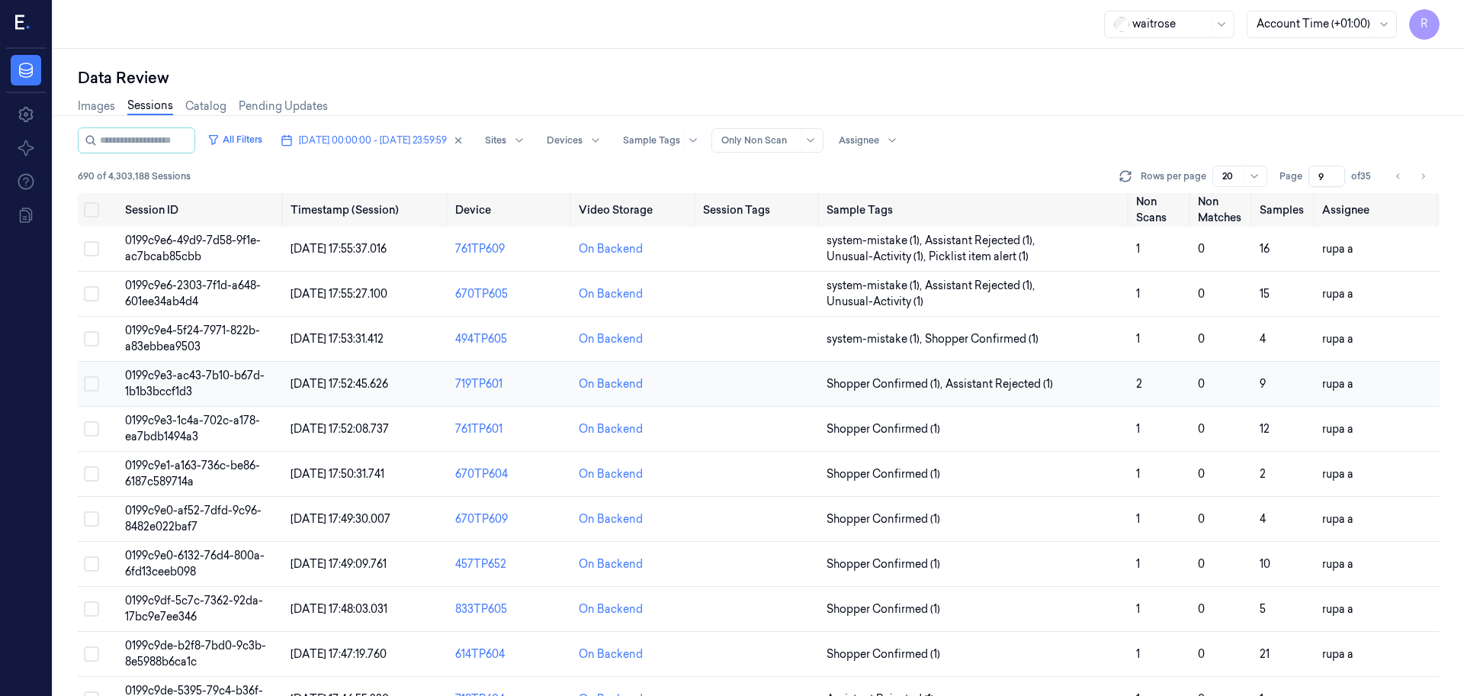
click at [224, 387] on td "0199c9e3-ac43-7b10-b67d-1b1b3bccf1d3" at bounding box center [201, 384] width 165 height 45
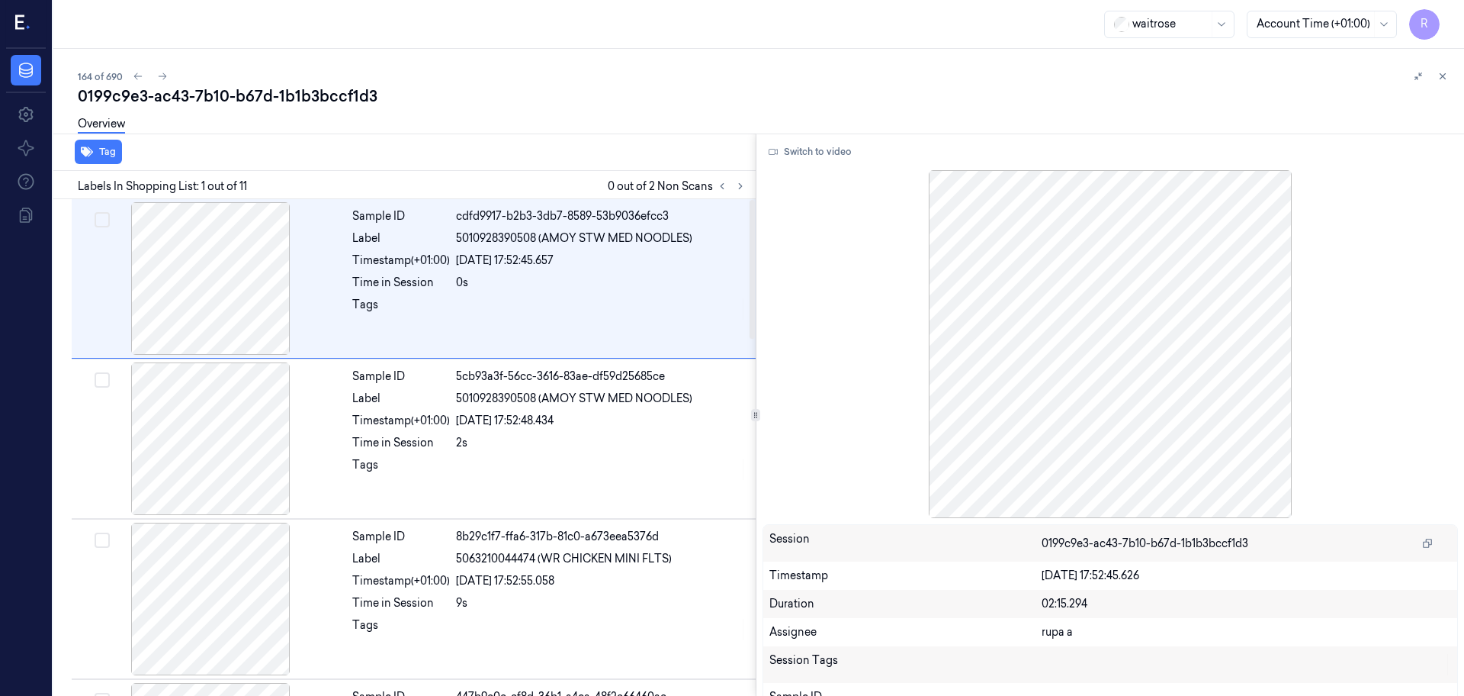
click at [633, 108] on div "Overview" at bounding box center [765, 126] width 1374 height 39
click at [741, 192] on button at bounding box center [740, 186] width 18 height 18
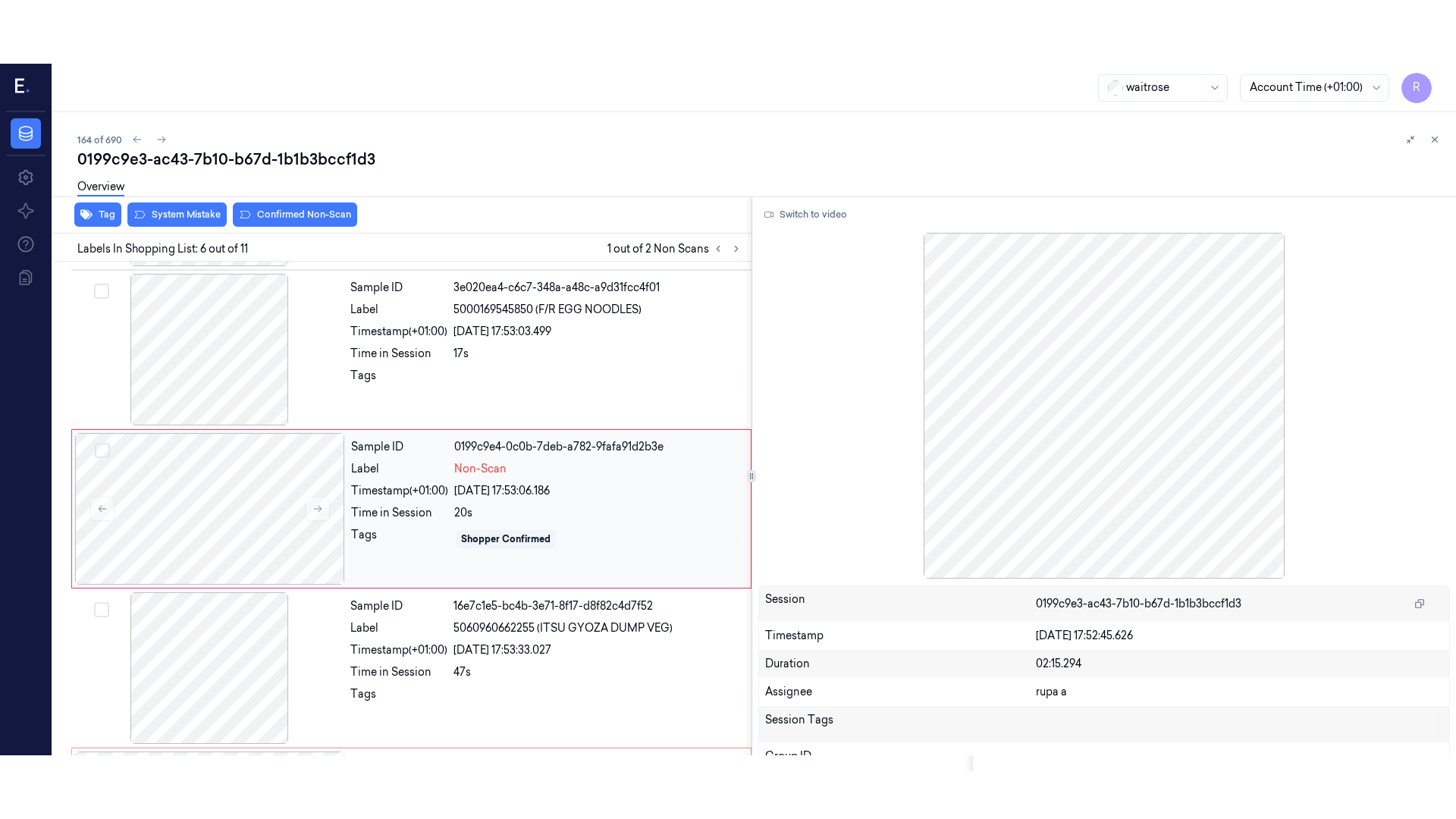
scroll to position [628, 0]
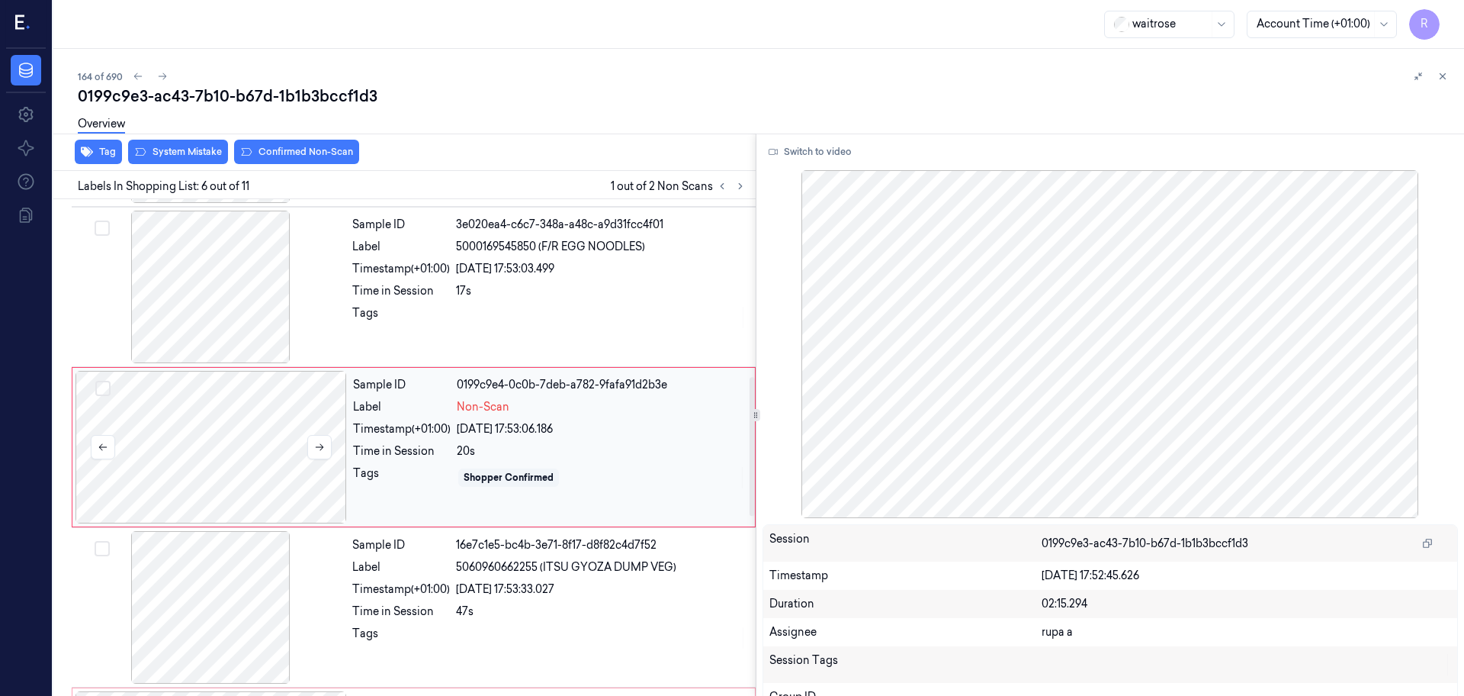
click at [249, 437] on div at bounding box center [212, 447] width 272 height 153
click at [785, 140] on button "Switch to video" at bounding box center [810, 152] width 95 height 24
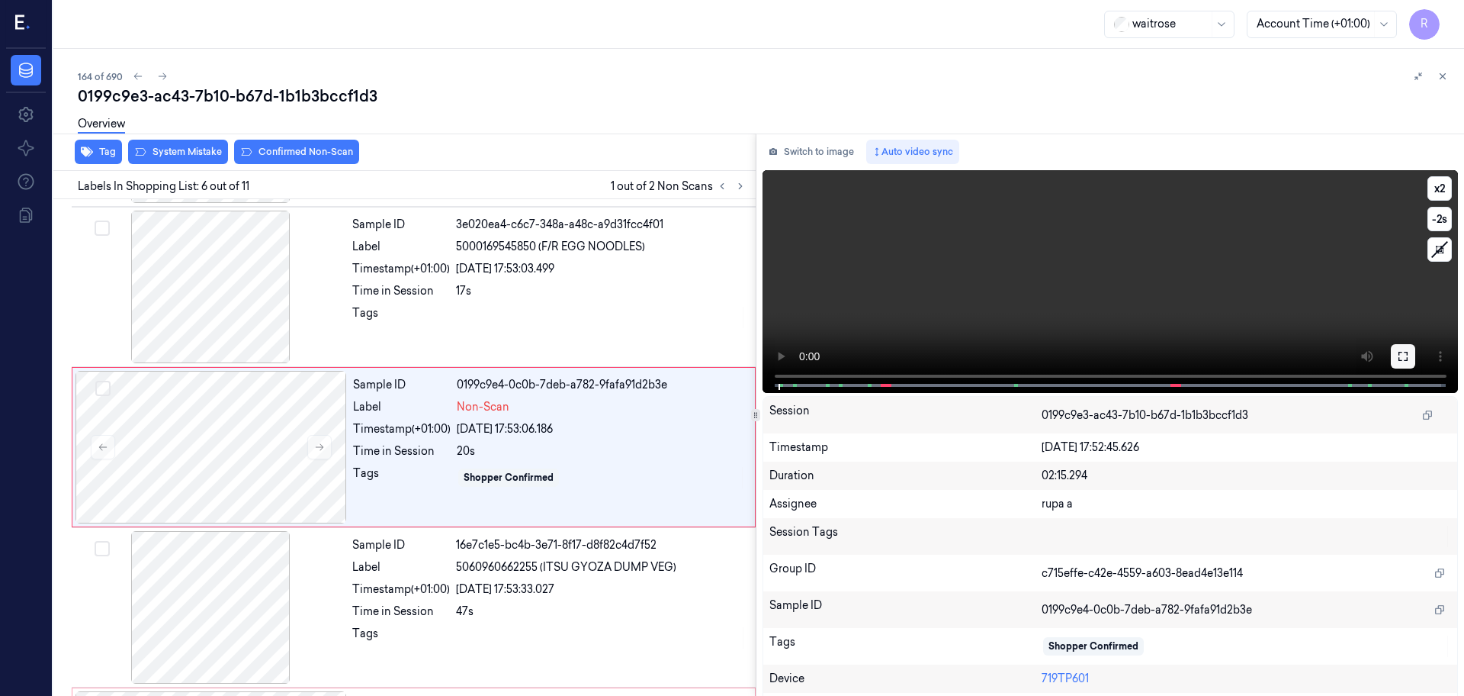
click at [1398, 352] on icon at bounding box center [1403, 356] width 12 height 12
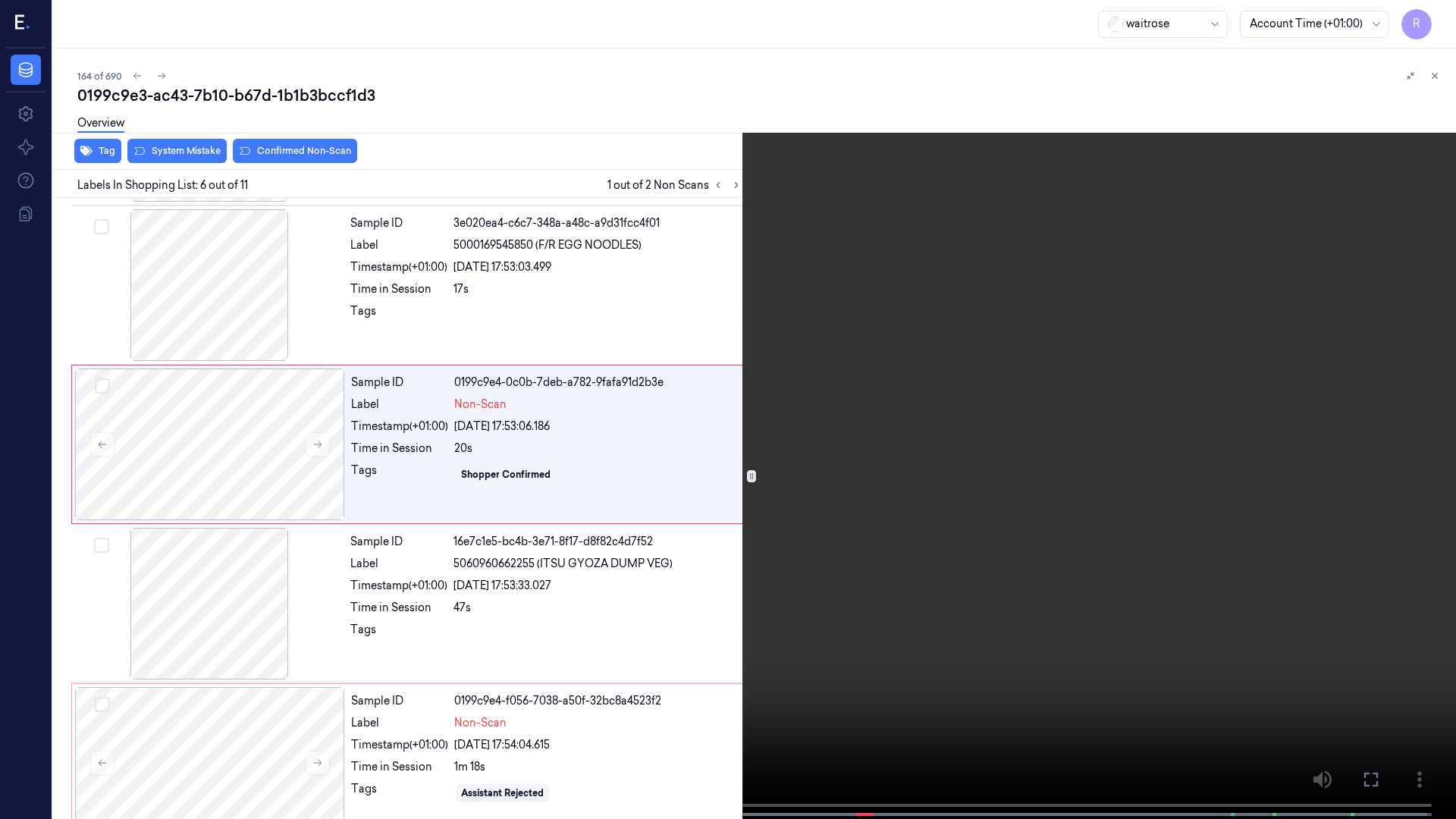
click at [1390, 432] on video at bounding box center [728, 410] width 1456 height 822
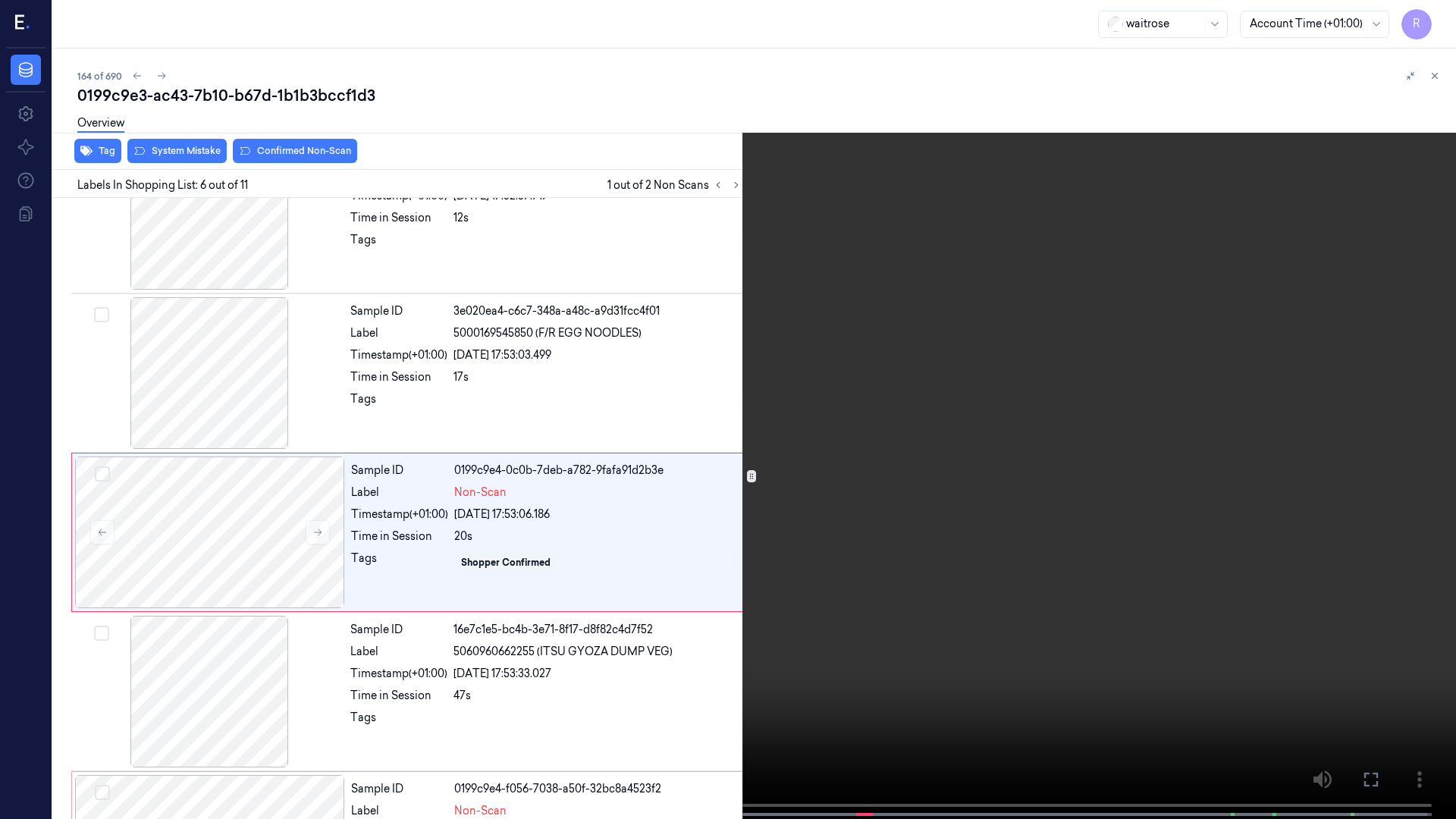
scroll to position [565, 0]
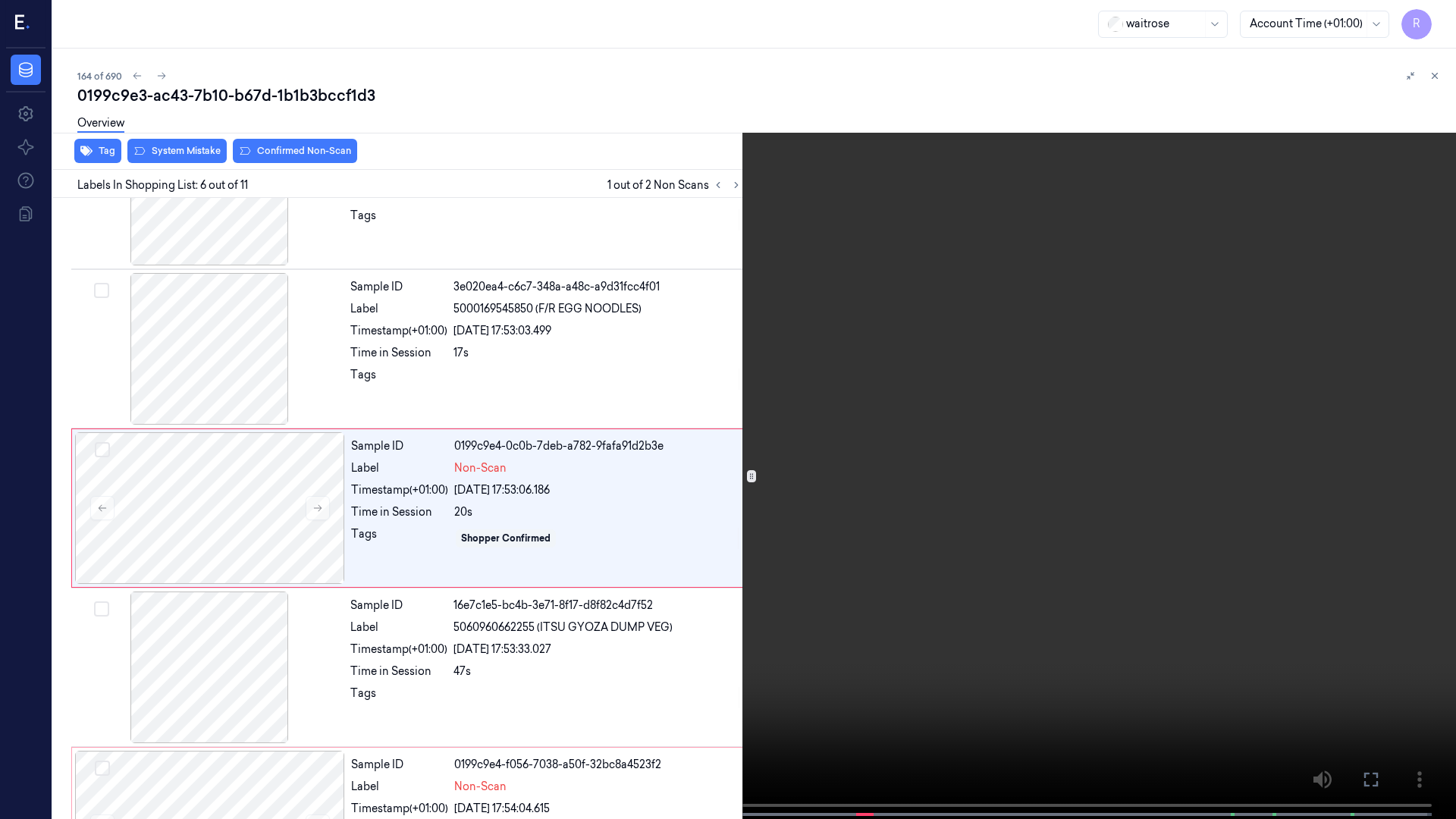
click at [943, 518] on video at bounding box center [728, 410] width 1456 height 822
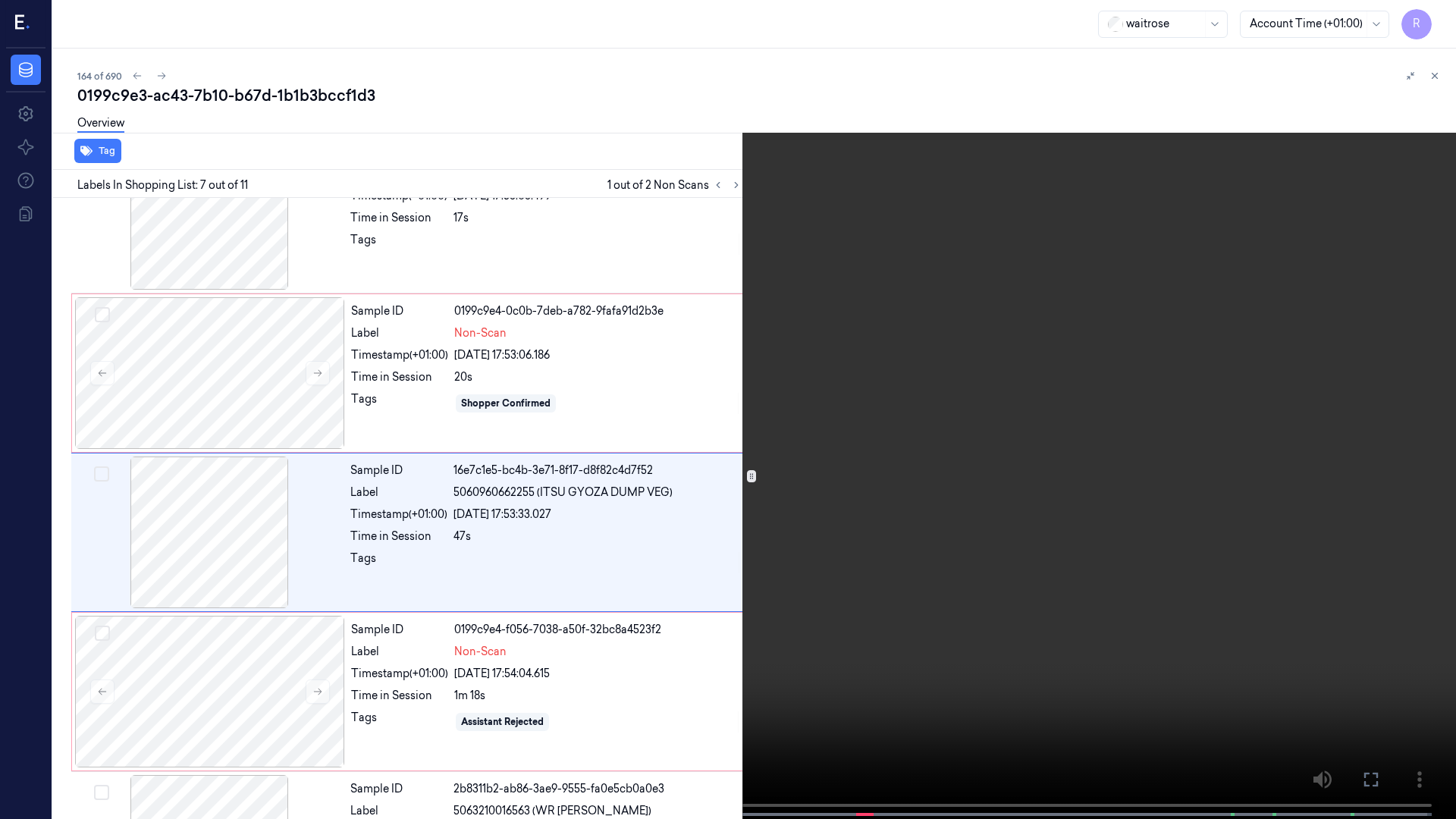
scroll to position [724, 0]
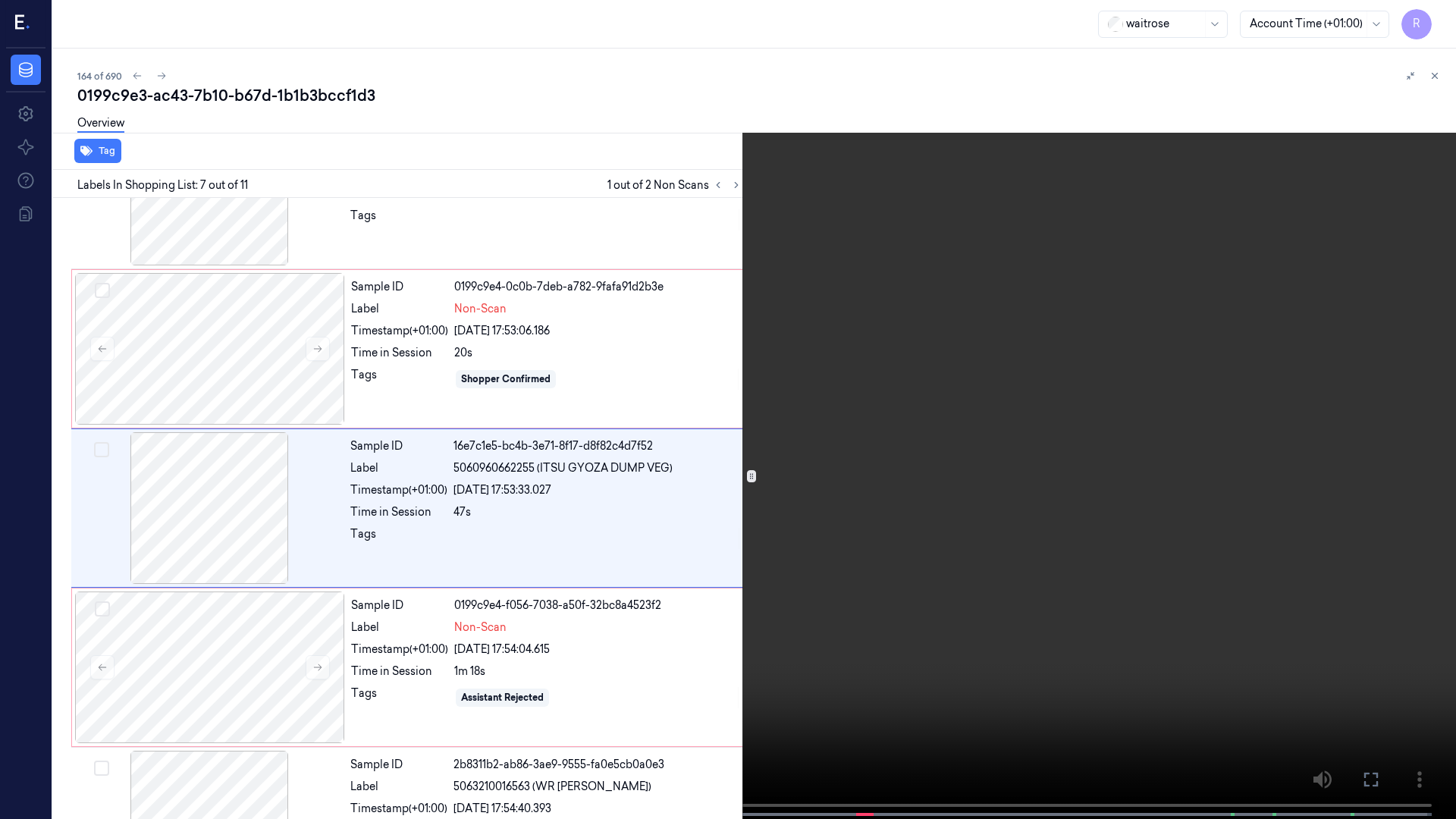
click at [941, 487] on video at bounding box center [728, 410] width 1456 height 822
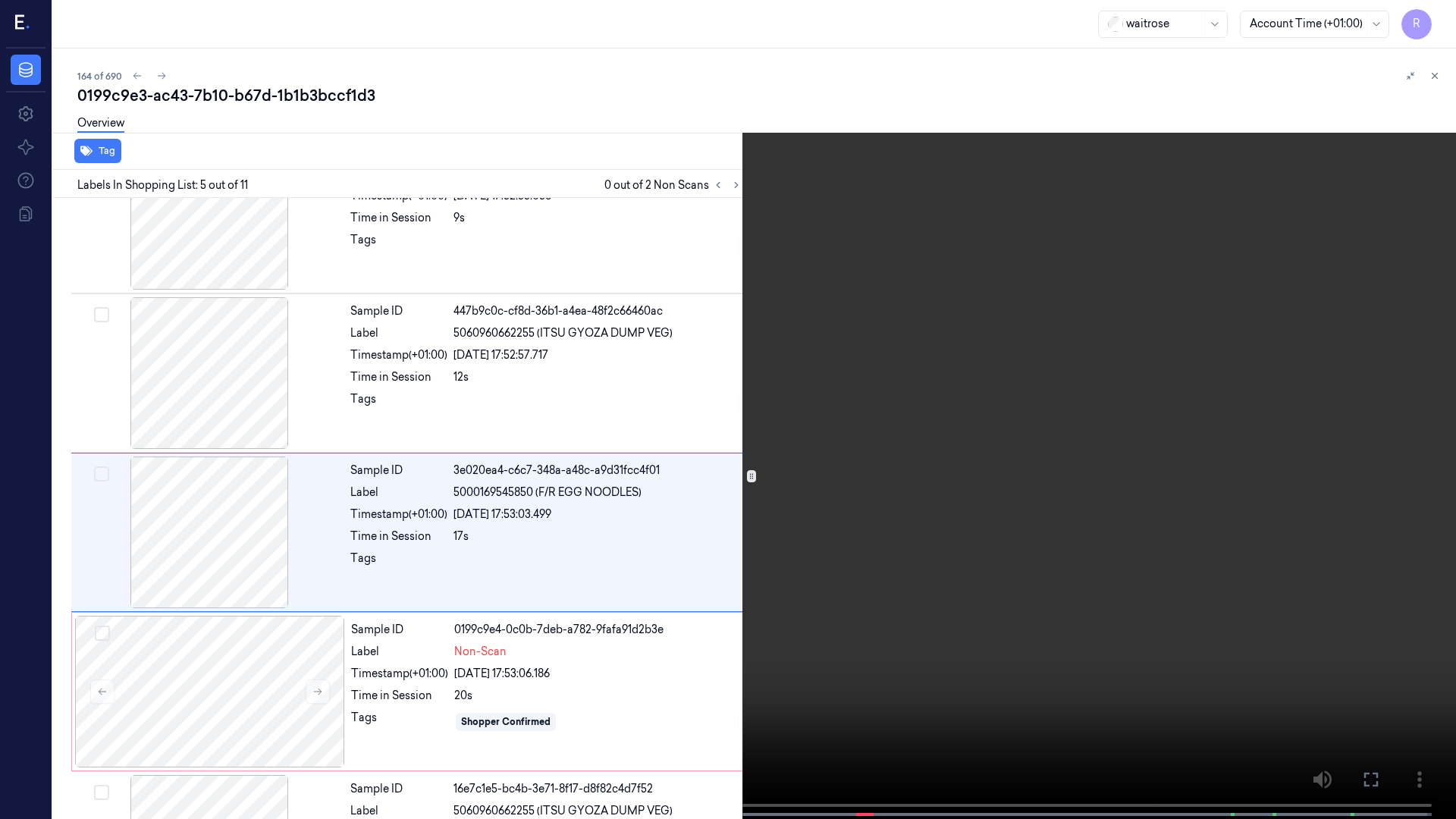
scroll to position [406, 0]
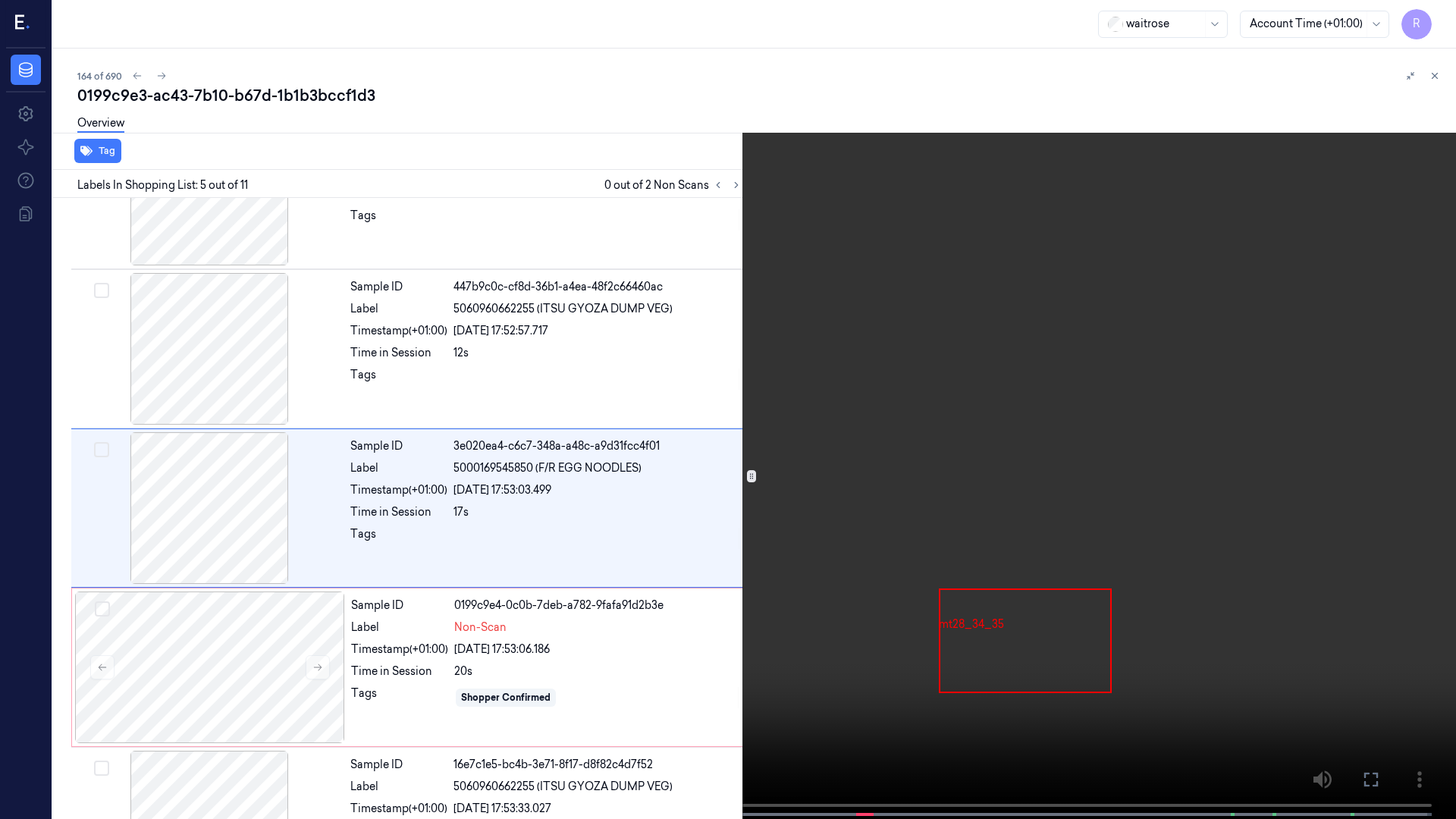
click at [340, 549] on video at bounding box center [728, 410] width 1456 height 822
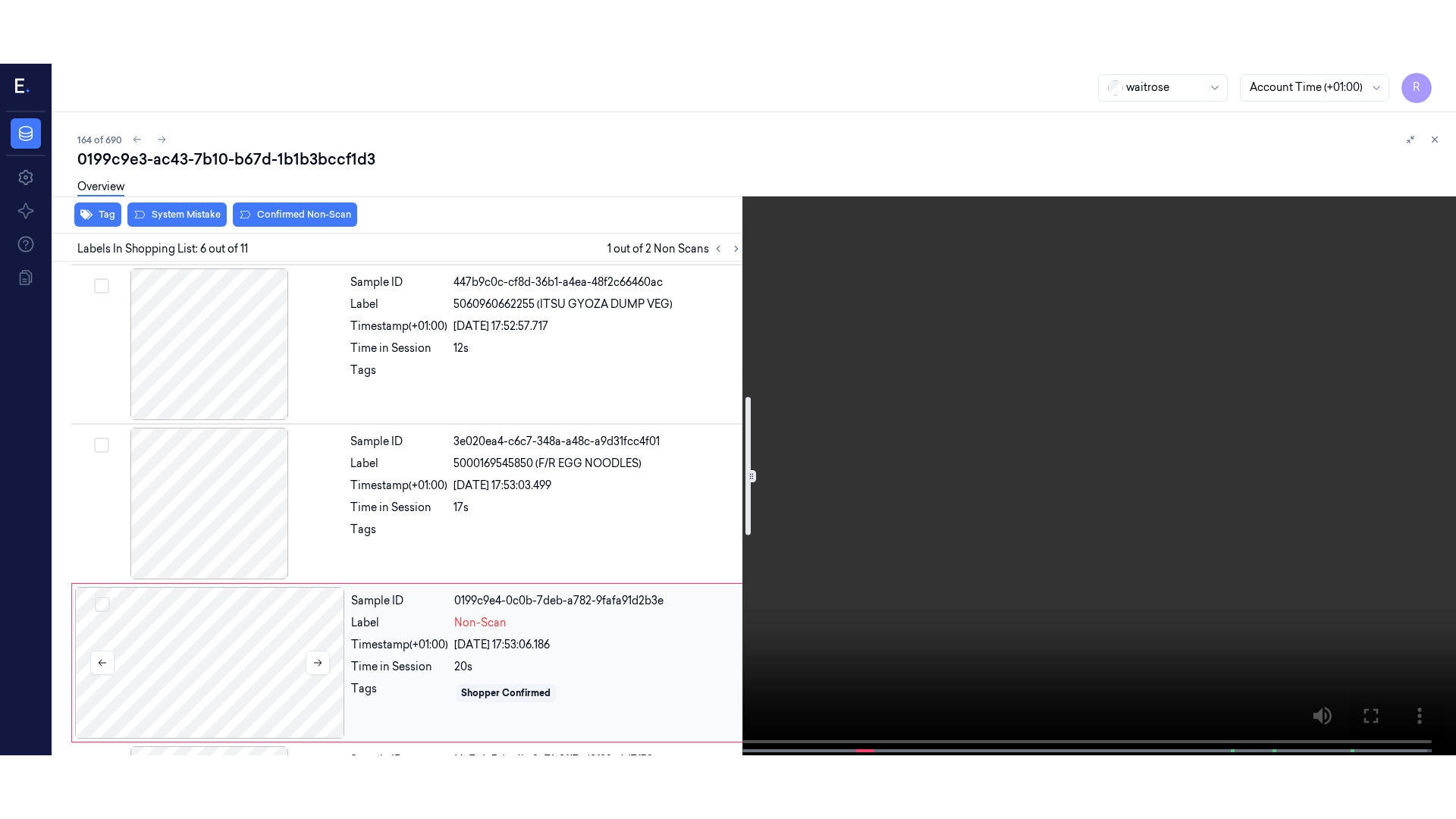
scroll to position [569, 0]
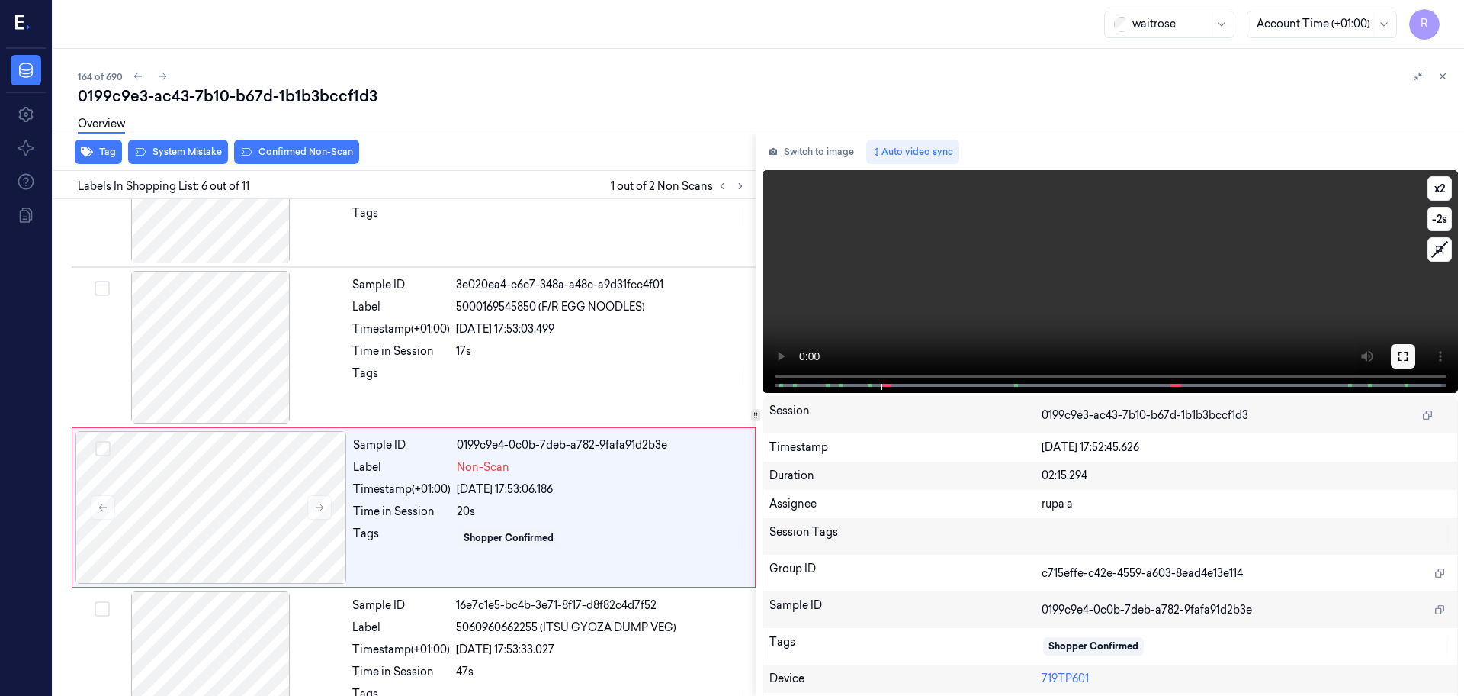
click at [1401, 363] on button at bounding box center [1403, 356] width 24 height 24
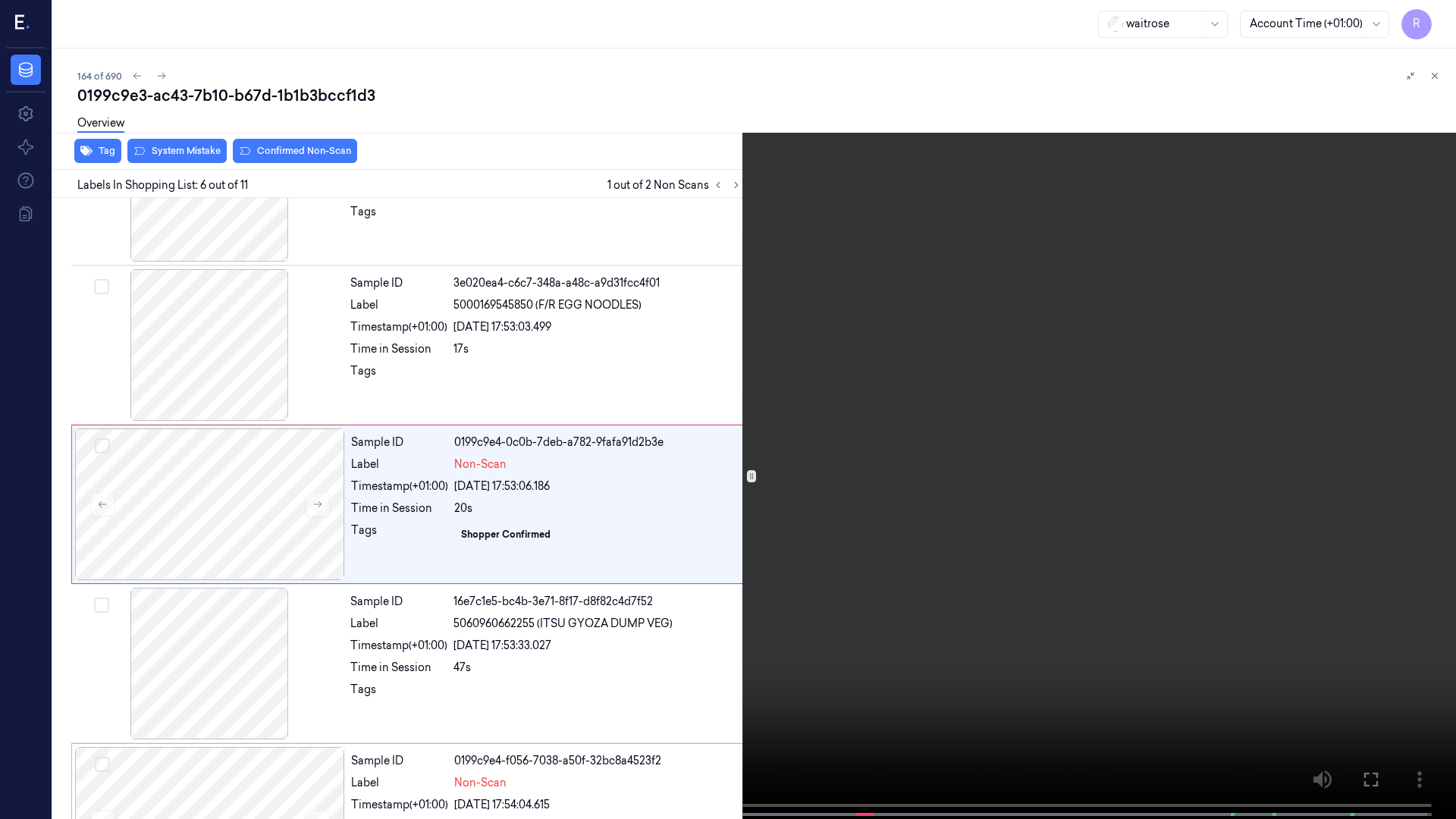
click at [1388, 421] on video at bounding box center [728, 410] width 1456 height 822
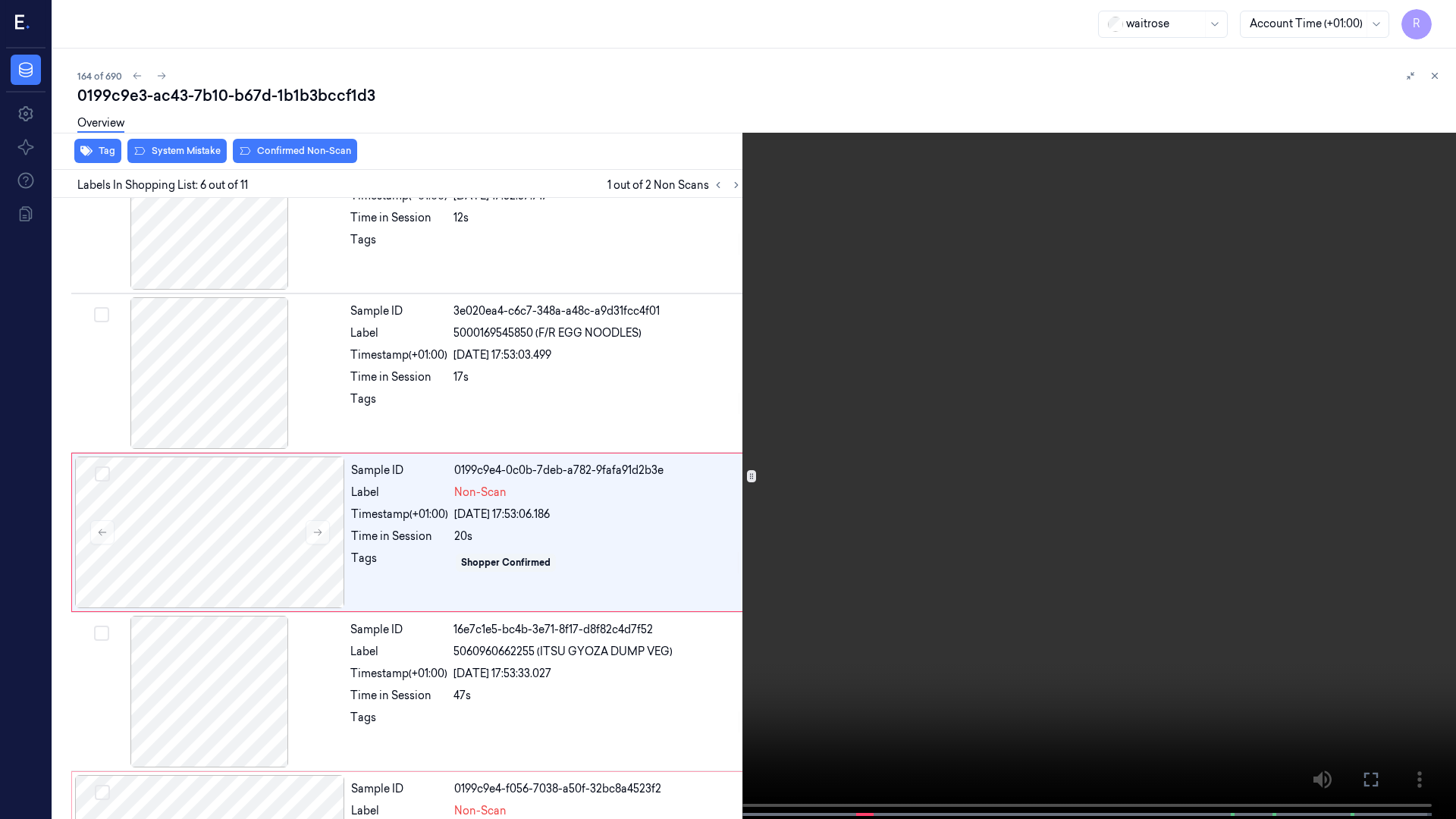
scroll to position [565, 0]
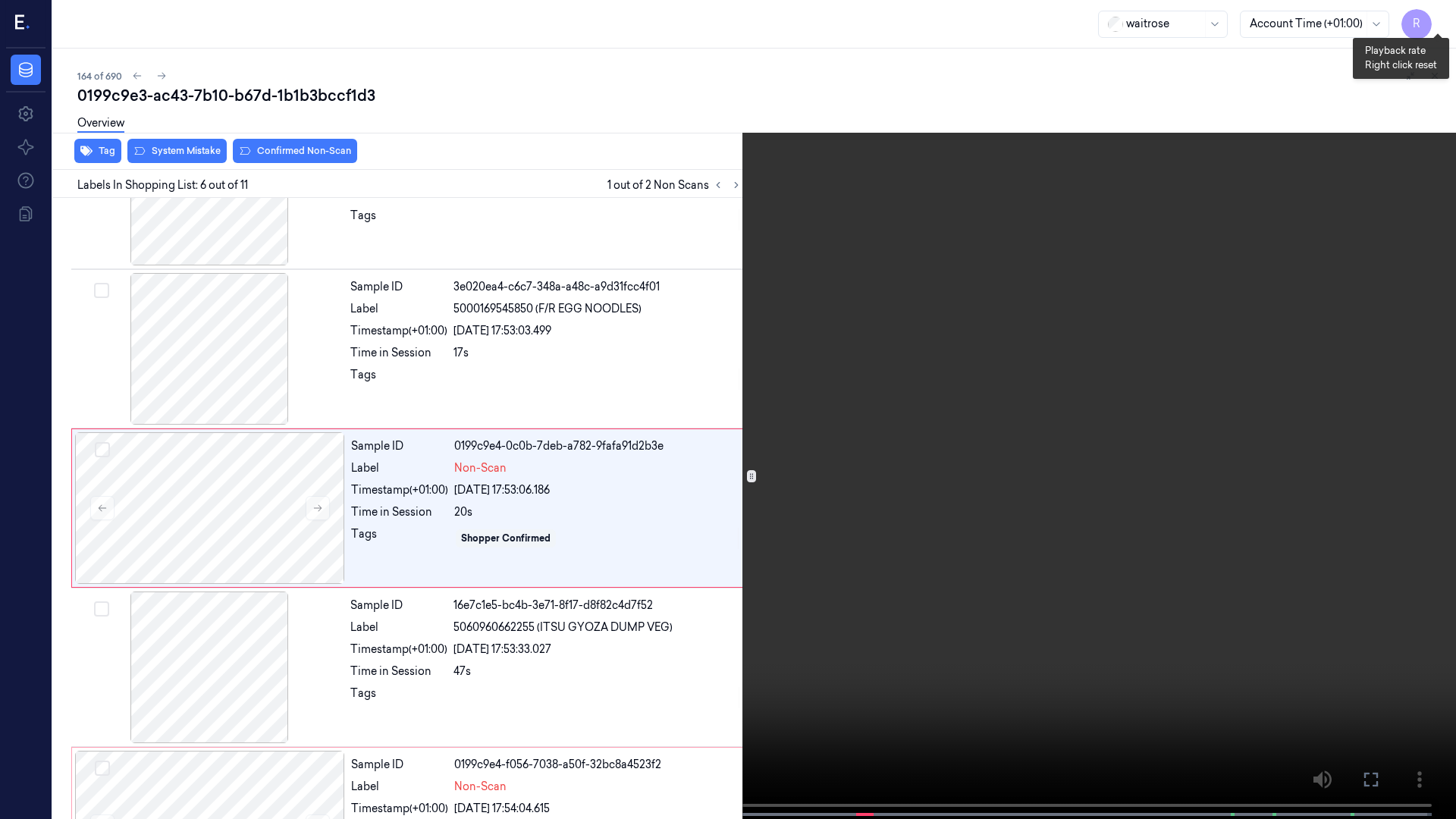
click at [1440, 21] on button "x 2" at bounding box center [1438, 18] width 24 height 24
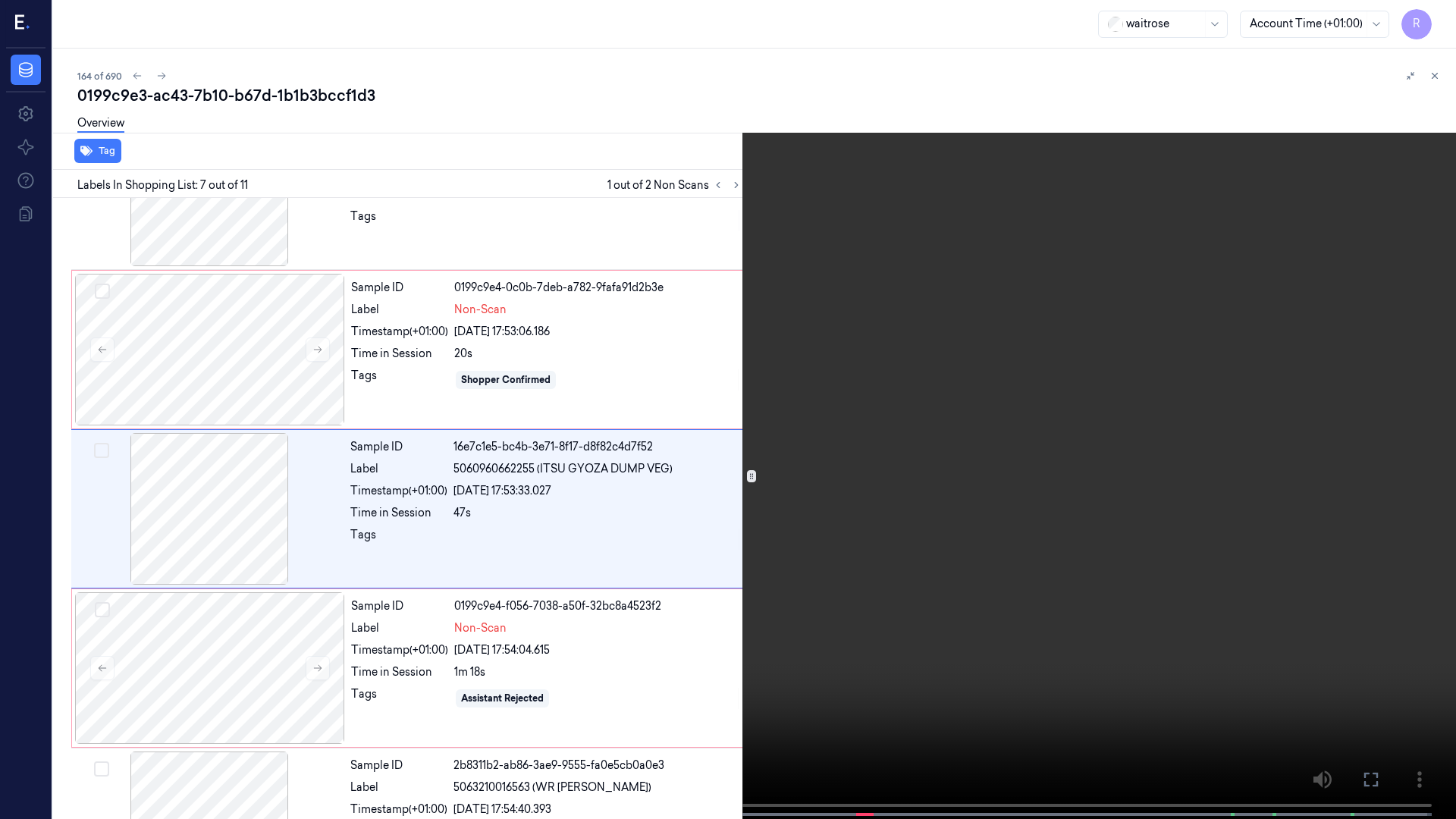
scroll to position [724, 0]
click at [767, 518] on video at bounding box center [728, 410] width 1456 height 822
click at [763, 518] on video at bounding box center [728, 410] width 1456 height 822
click at [217, 691] on span at bounding box center [217, 814] width 2 height 8
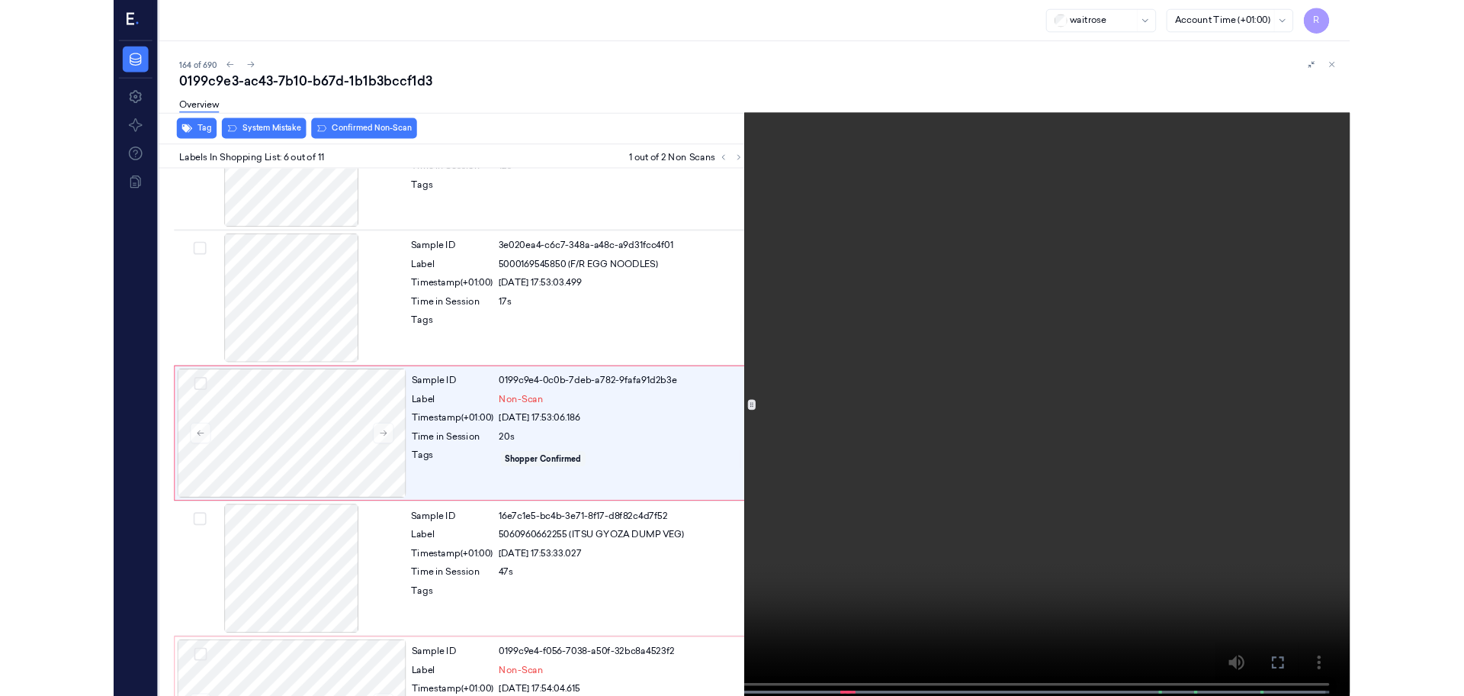
scroll to position [568, 0]
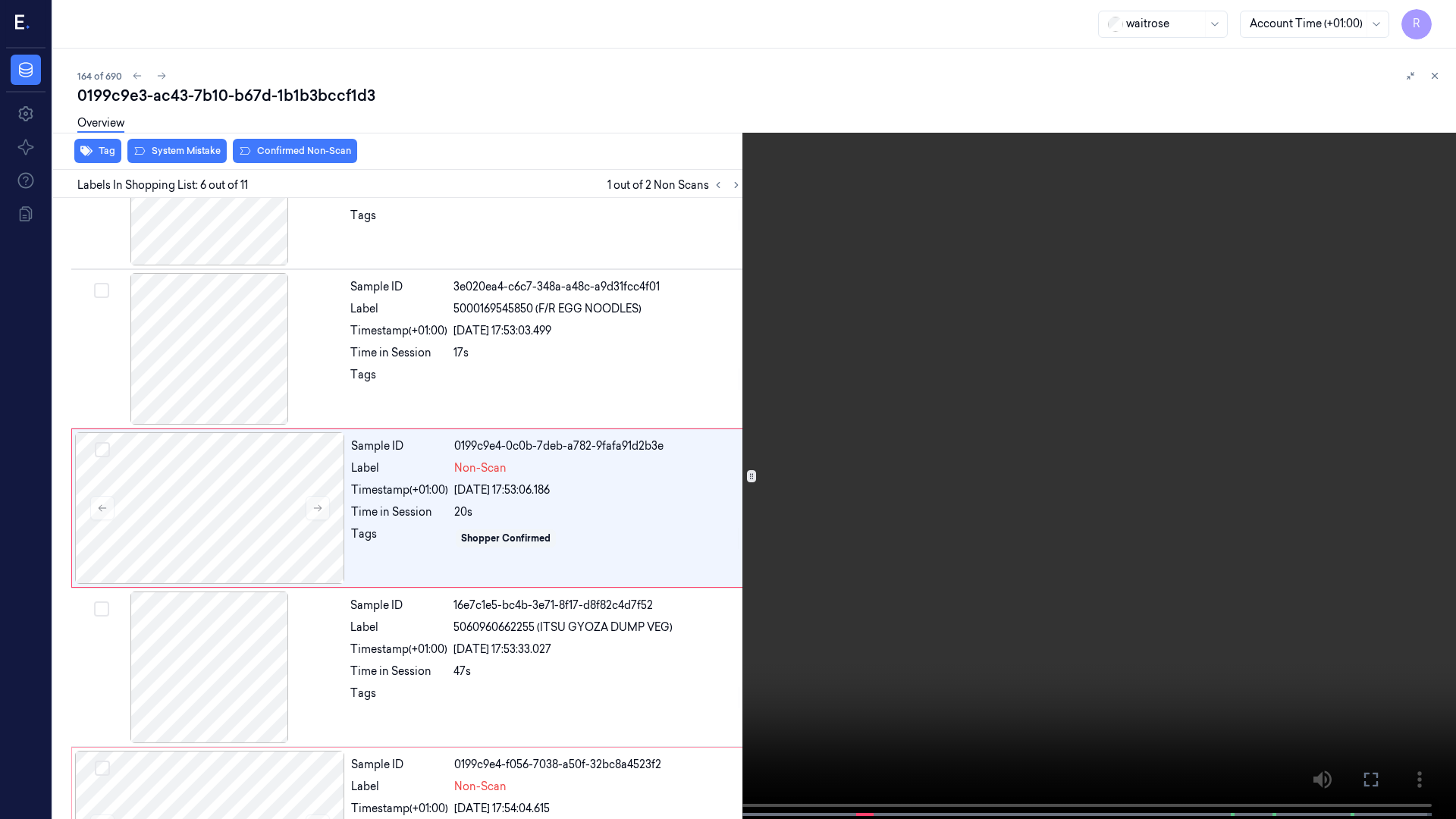
click at [276, 598] on video at bounding box center [728, 410] width 1456 height 822
click at [292, 691] on video at bounding box center [728, 410] width 1456 height 822
click at [289, 691] on video at bounding box center [728, 410] width 1456 height 822
click at [1440, 20] on button "x 4" at bounding box center [1438, 18] width 24 height 24
click at [1440, 20] on button "x 1" at bounding box center [1438, 18] width 24 height 24
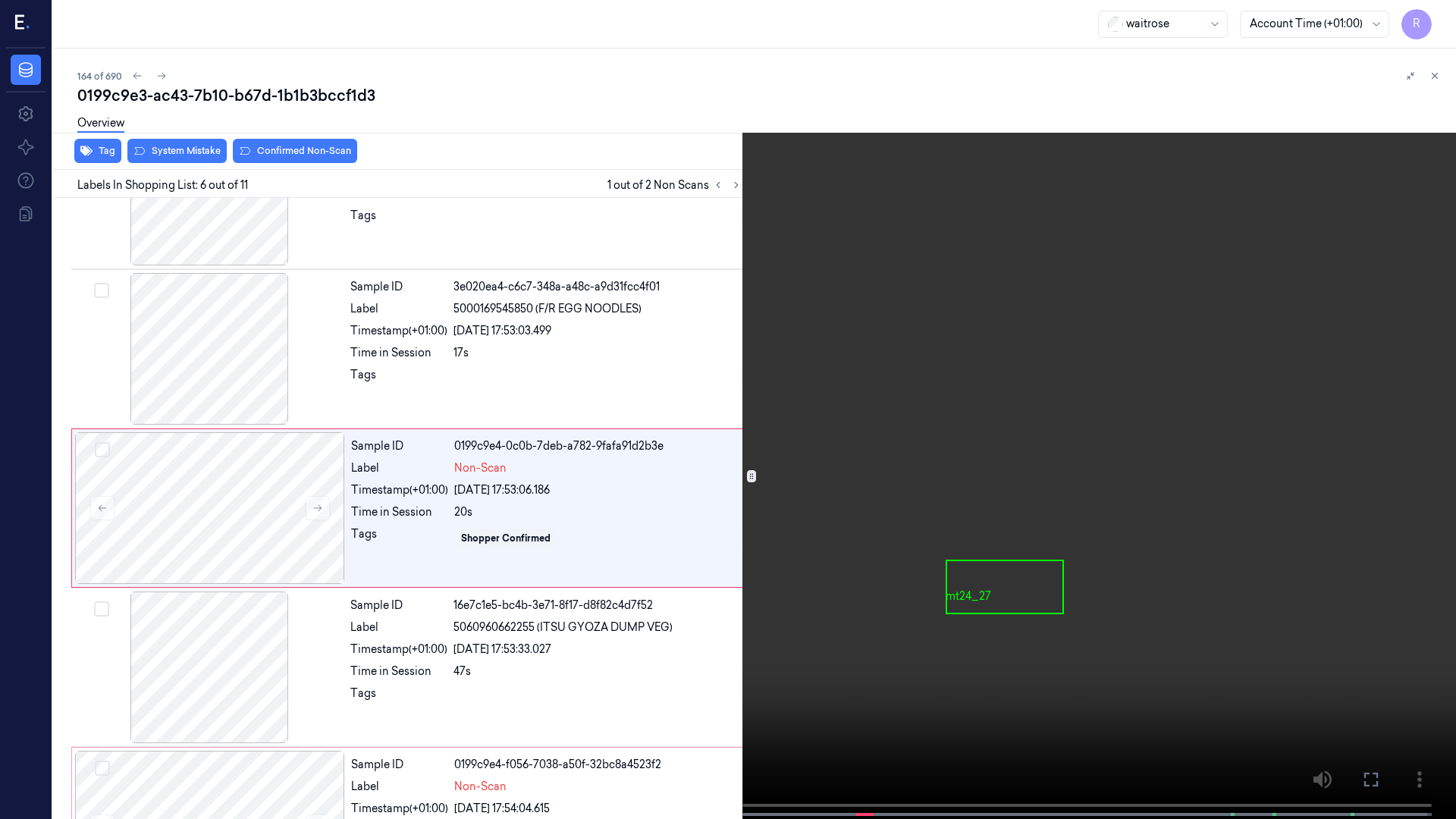
click at [267, 691] on video at bounding box center [728, 410] width 1456 height 822
click at [270, 691] on video at bounding box center [728, 410] width 1456 height 822
click at [271, 691] on video at bounding box center [728, 410] width 1456 height 822
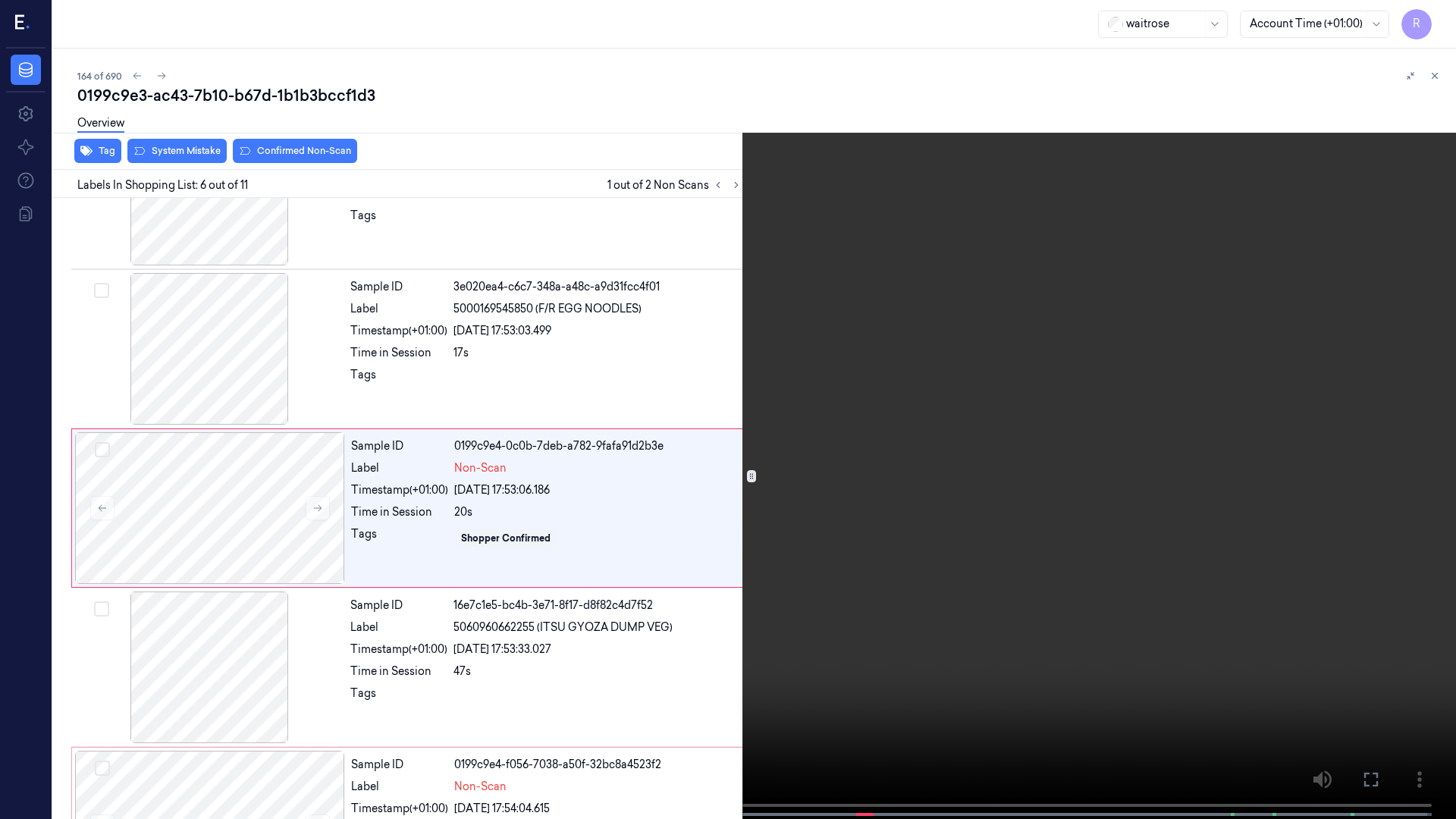
click at [271, 691] on video at bounding box center [728, 410] width 1456 height 822
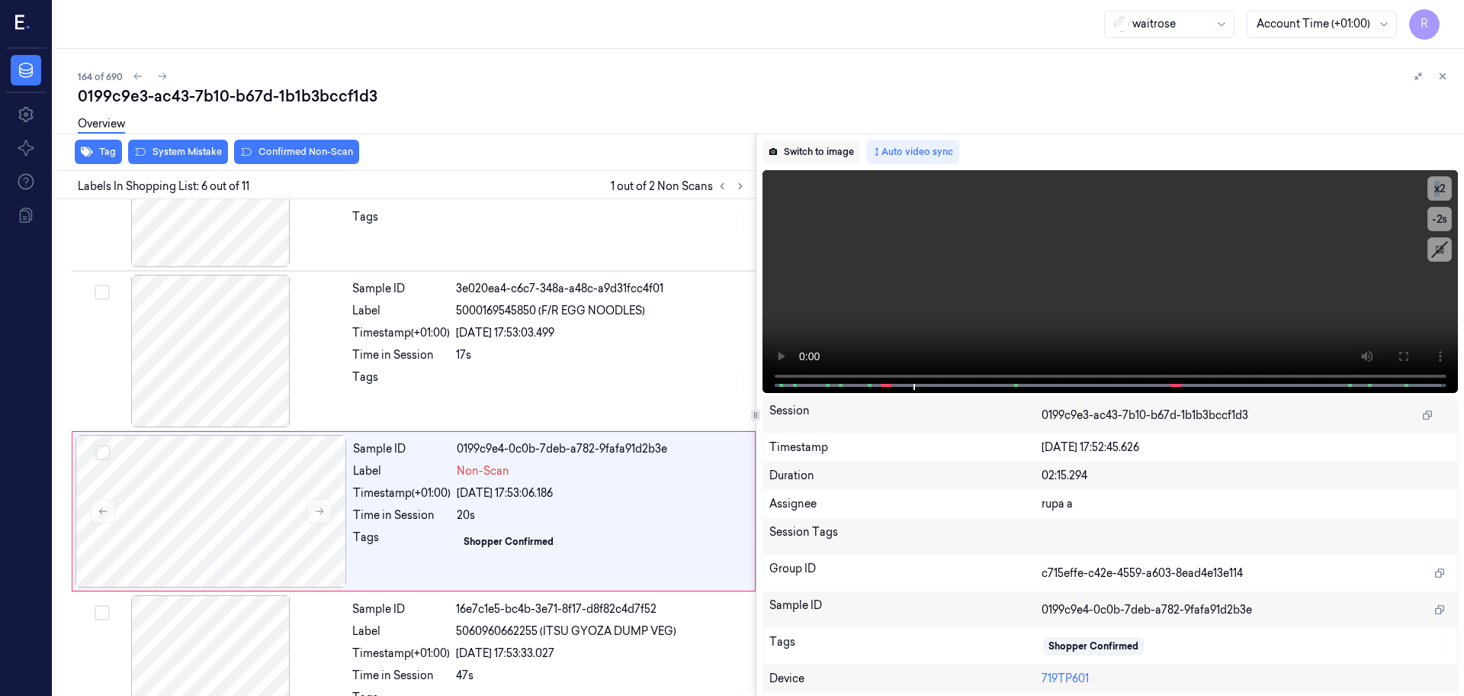
click at [798, 144] on button "Switch to image" at bounding box center [812, 152] width 98 height 24
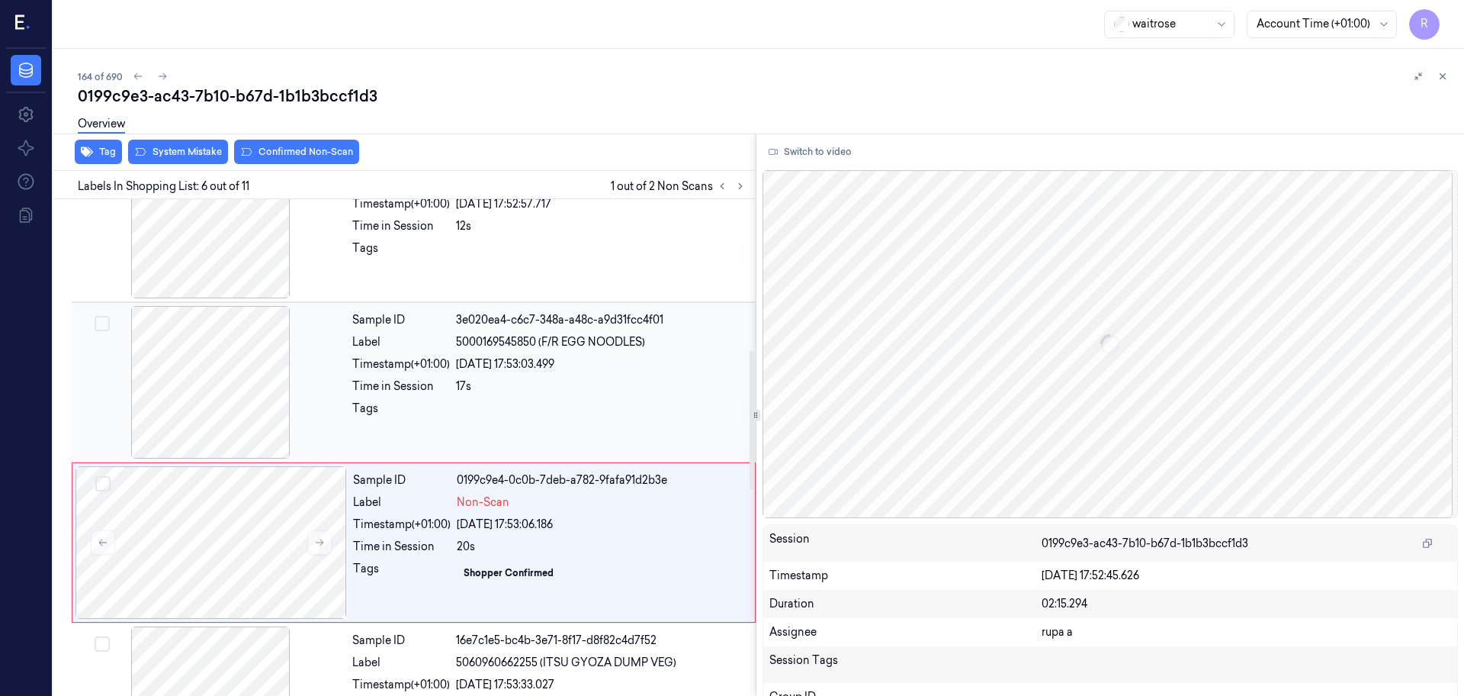
click at [282, 381] on div at bounding box center [211, 382] width 272 height 153
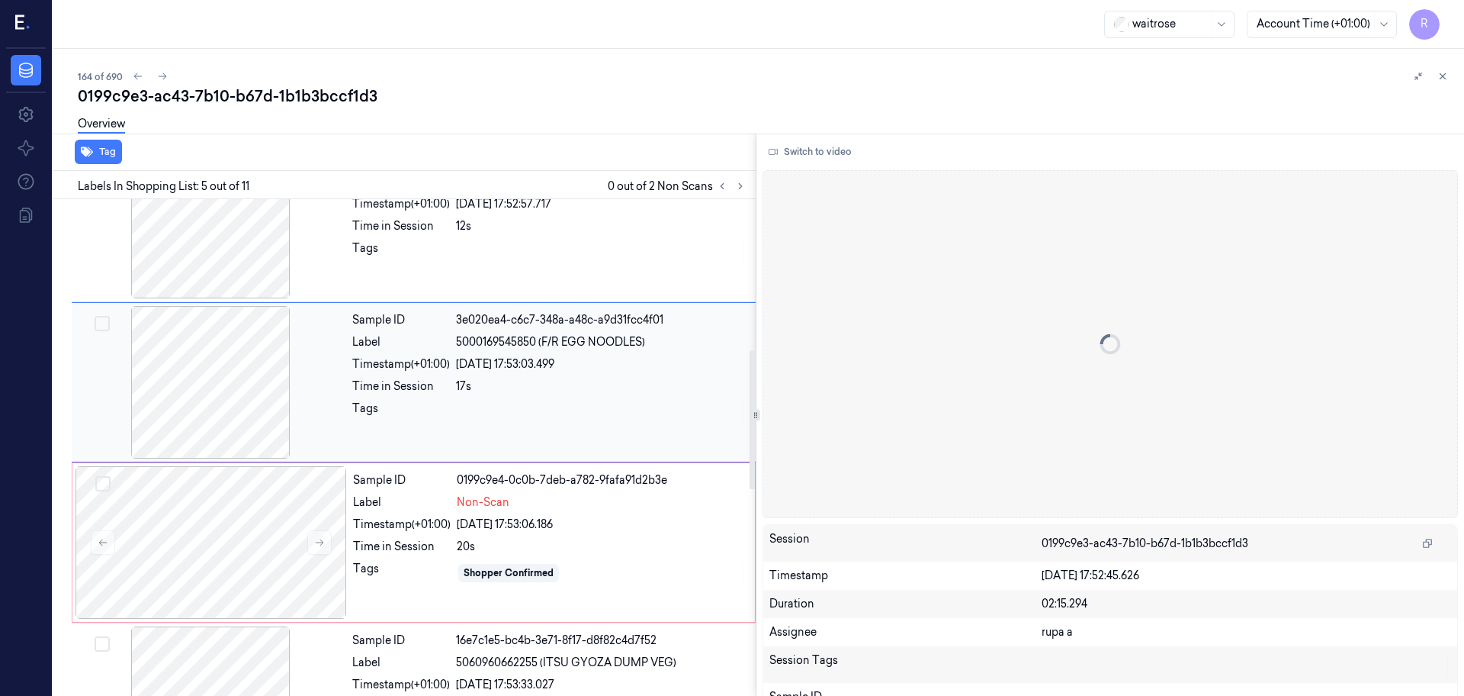
scroll to position [472, 0]
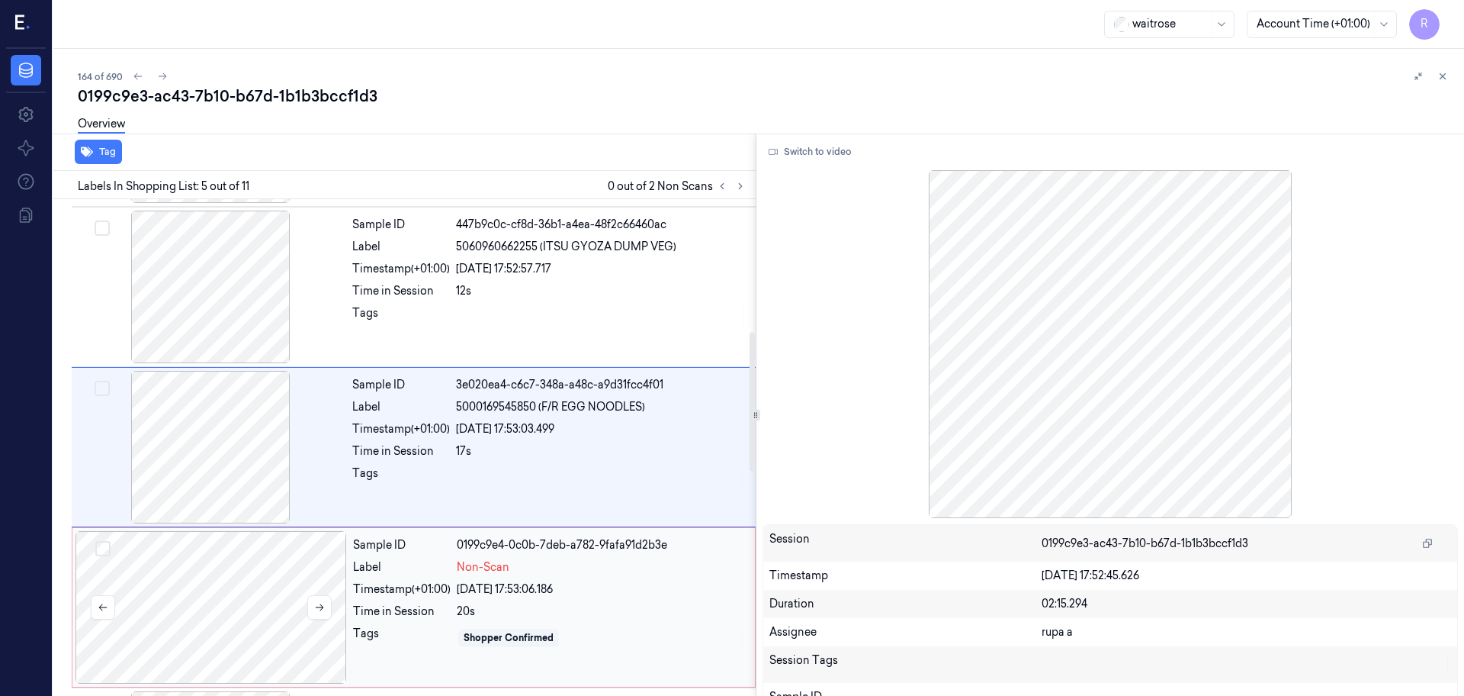
click at [240, 566] on div at bounding box center [212, 607] width 272 height 153
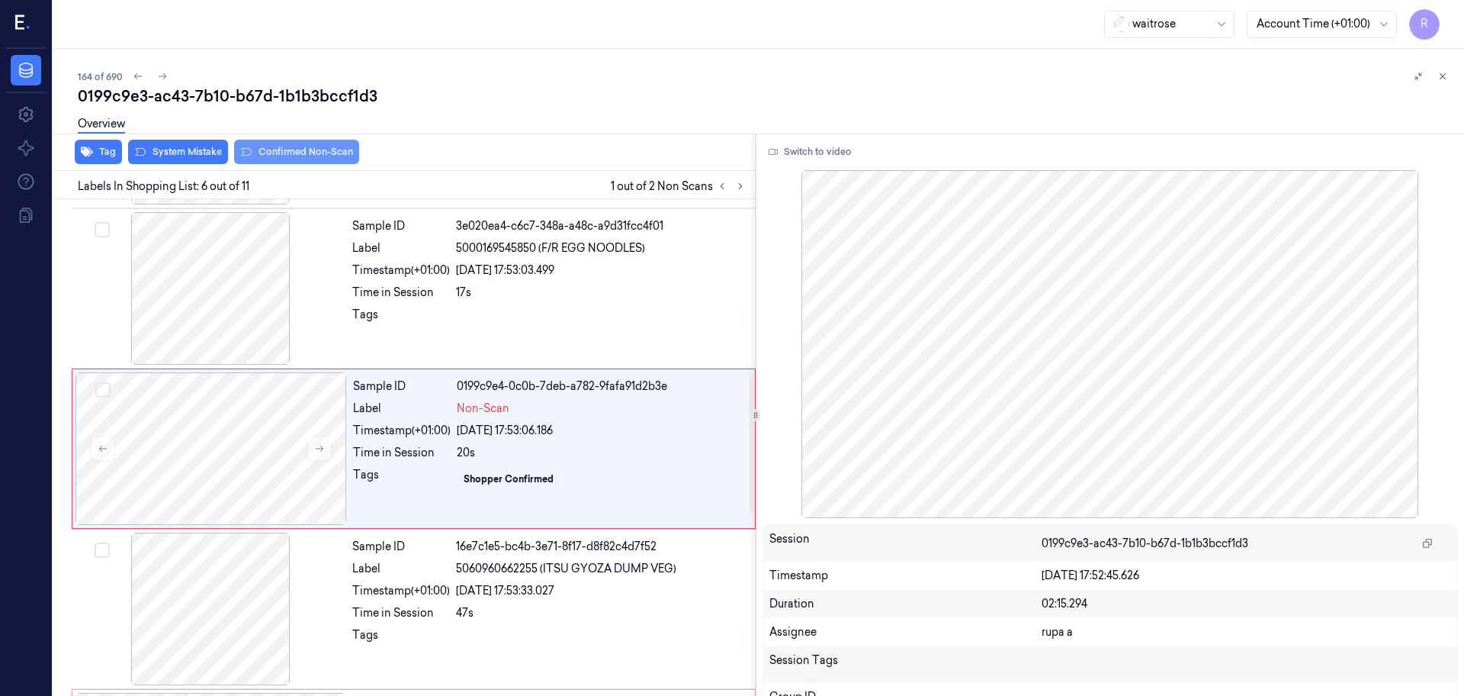
scroll to position [632, 0]
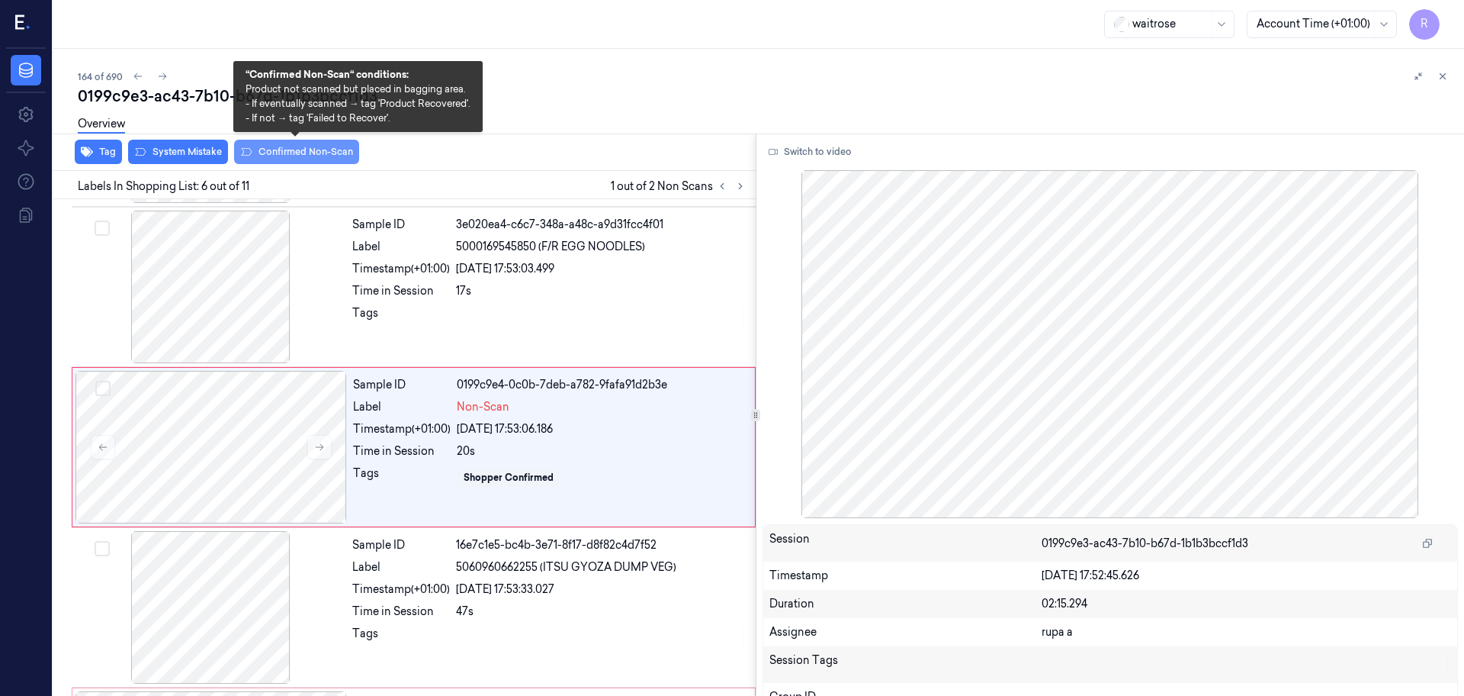
click at [275, 161] on button "Confirmed Non-Scan" at bounding box center [296, 152] width 125 height 24
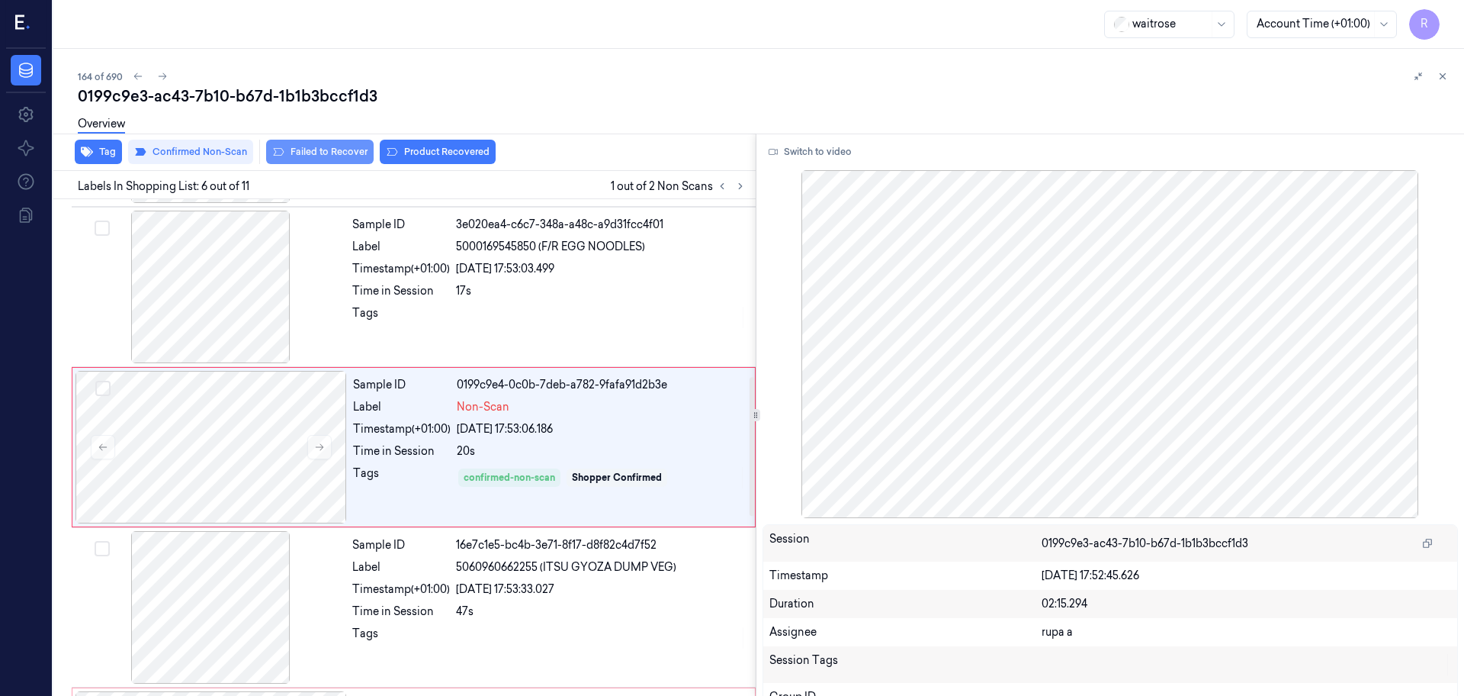
click at [295, 153] on button "Failed to Recover" at bounding box center [320, 152] width 108 height 24
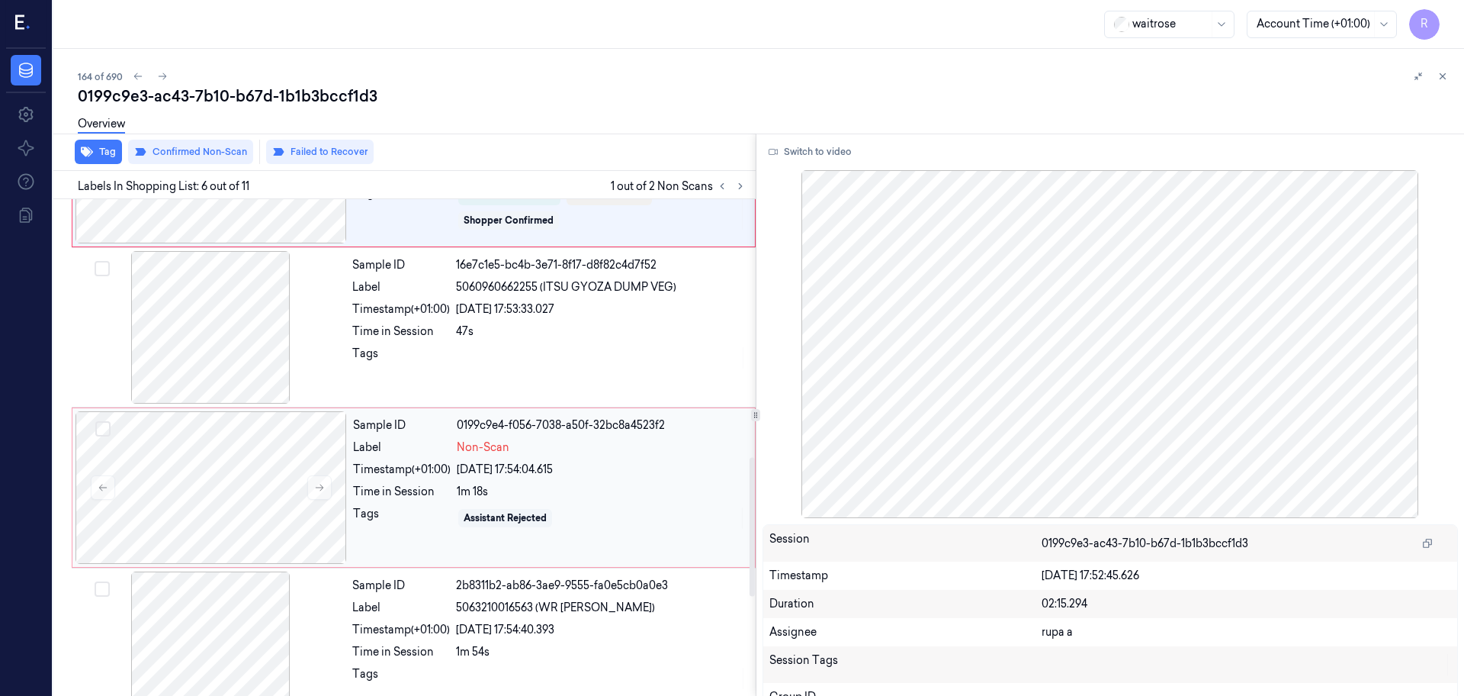
scroll to position [918, 0]
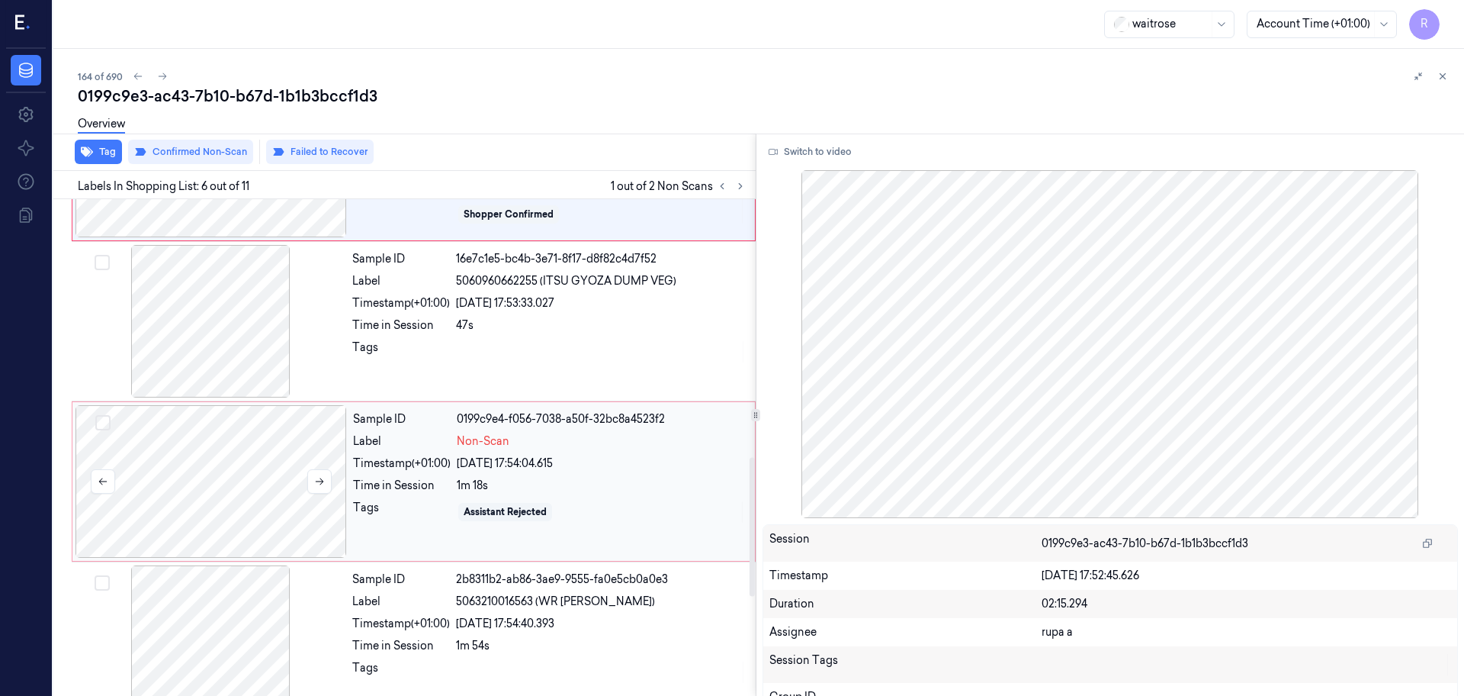
click at [246, 494] on div at bounding box center [212, 481] width 272 height 153
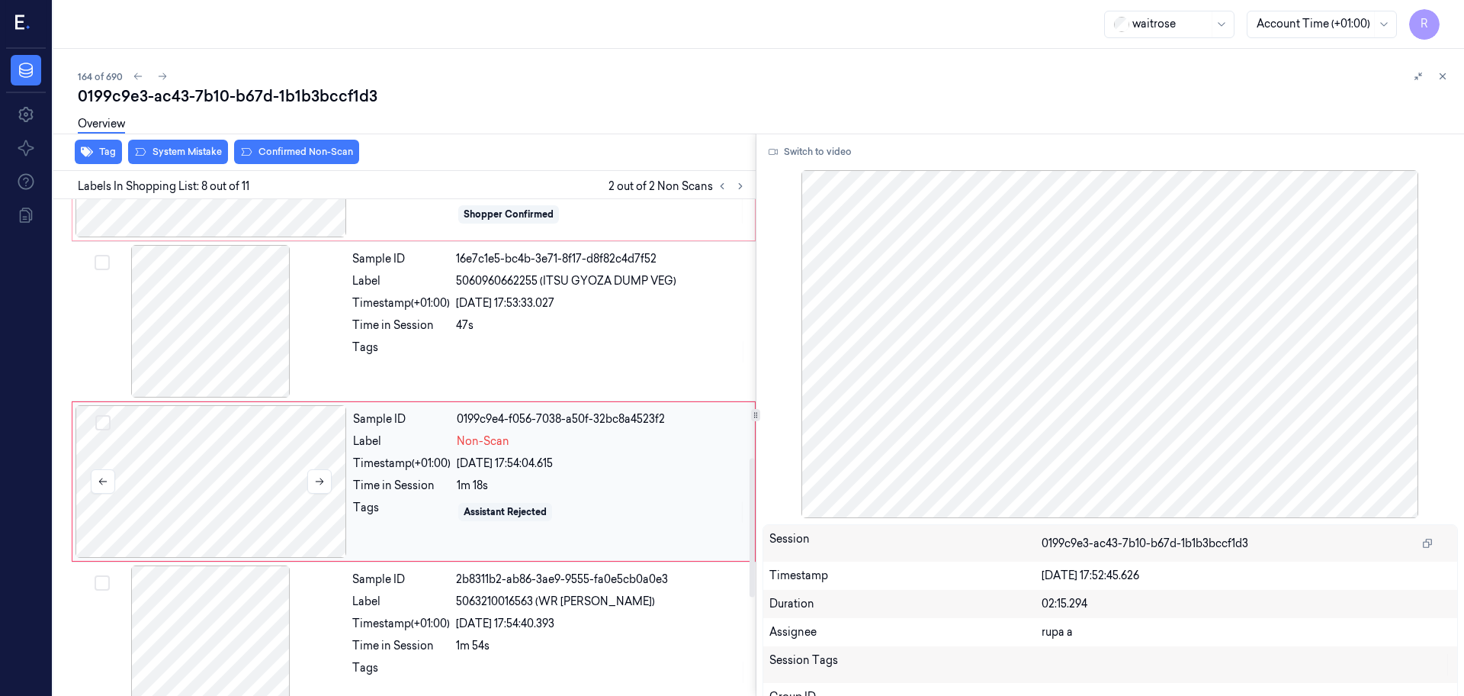
scroll to position [953, 0]
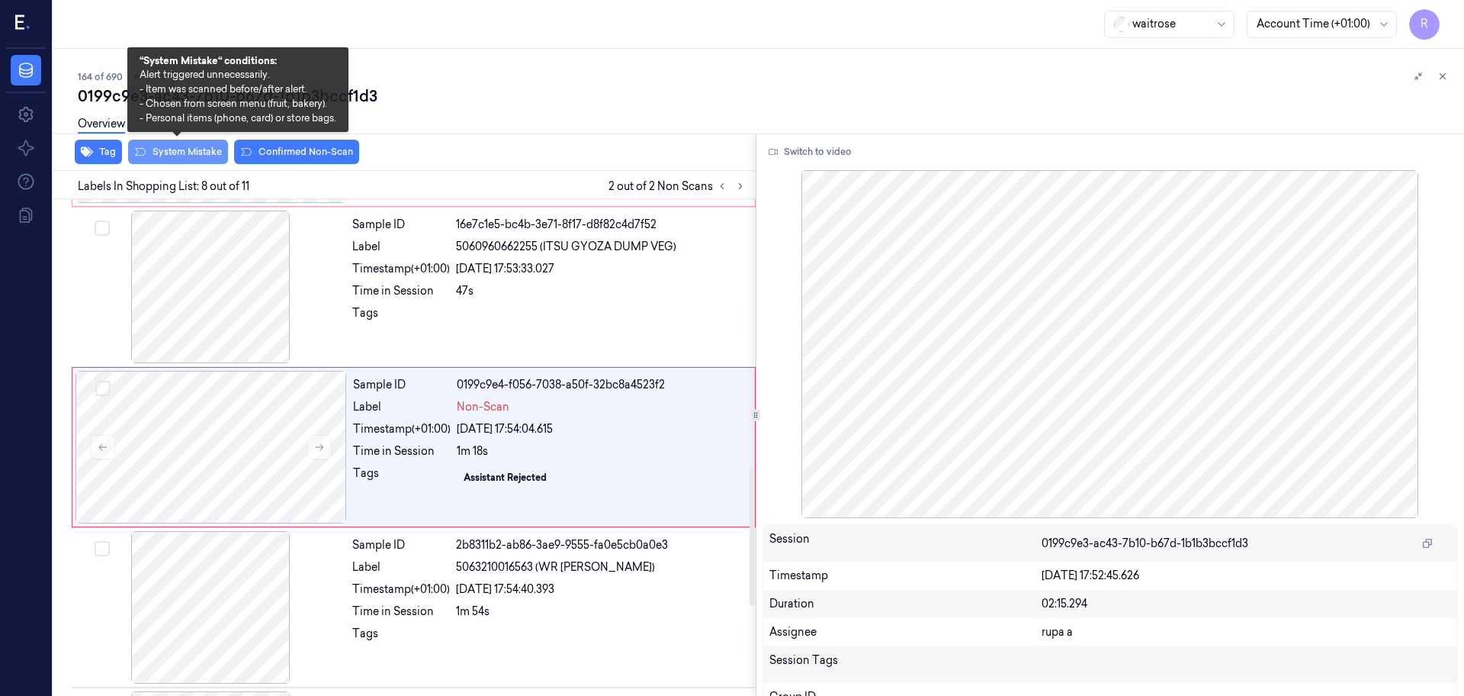
click at [180, 153] on button "System Mistake" at bounding box center [178, 152] width 100 height 24
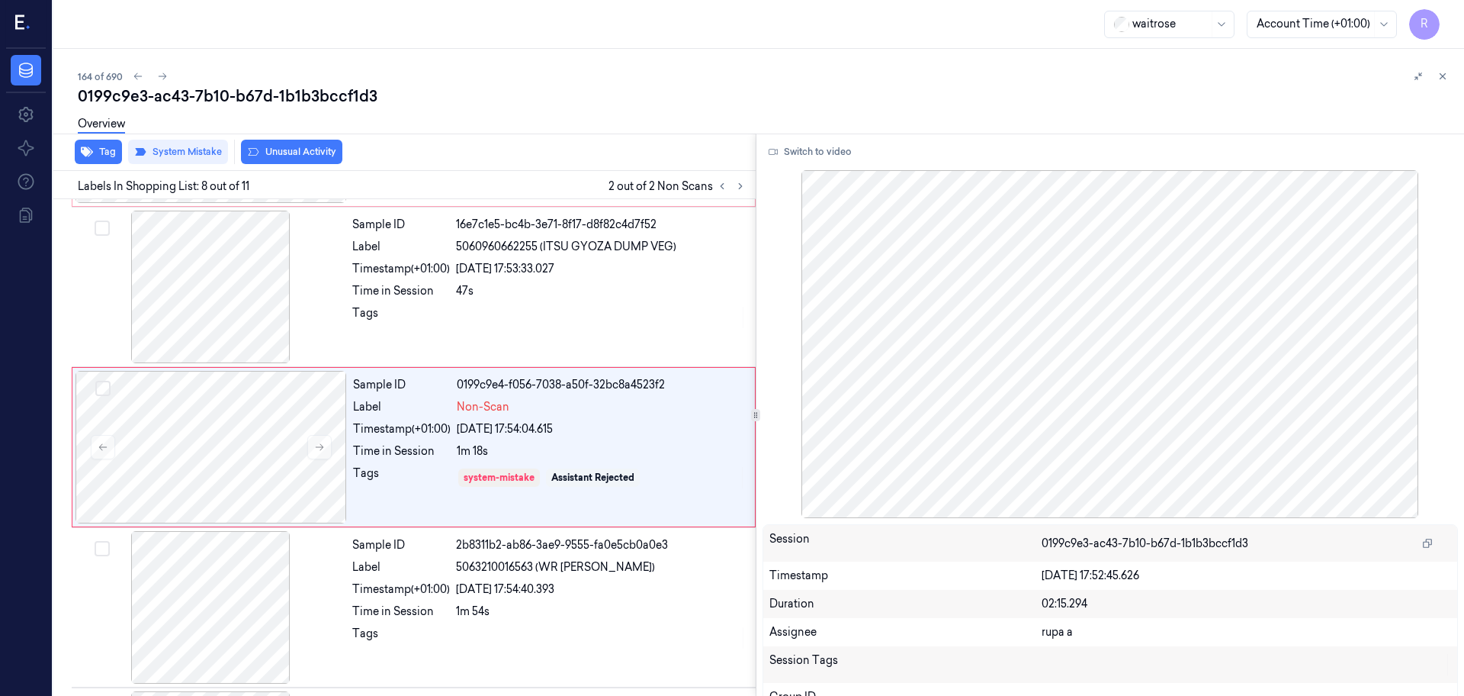
click at [307, 165] on div "Tag System Mistake Unusual Activity" at bounding box center [401, 151] width 709 height 37
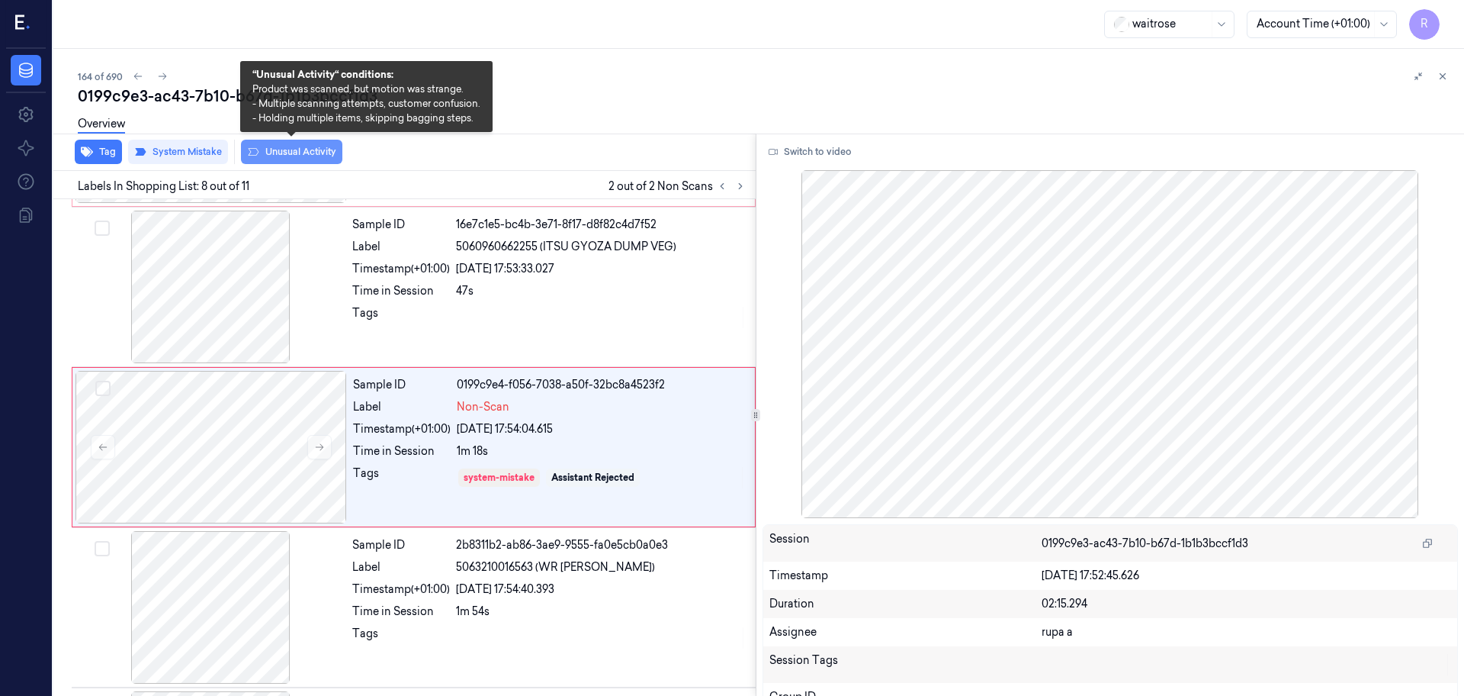
click at [275, 149] on button "Unusual Activity" at bounding box center [291, 152] width 101 height 24
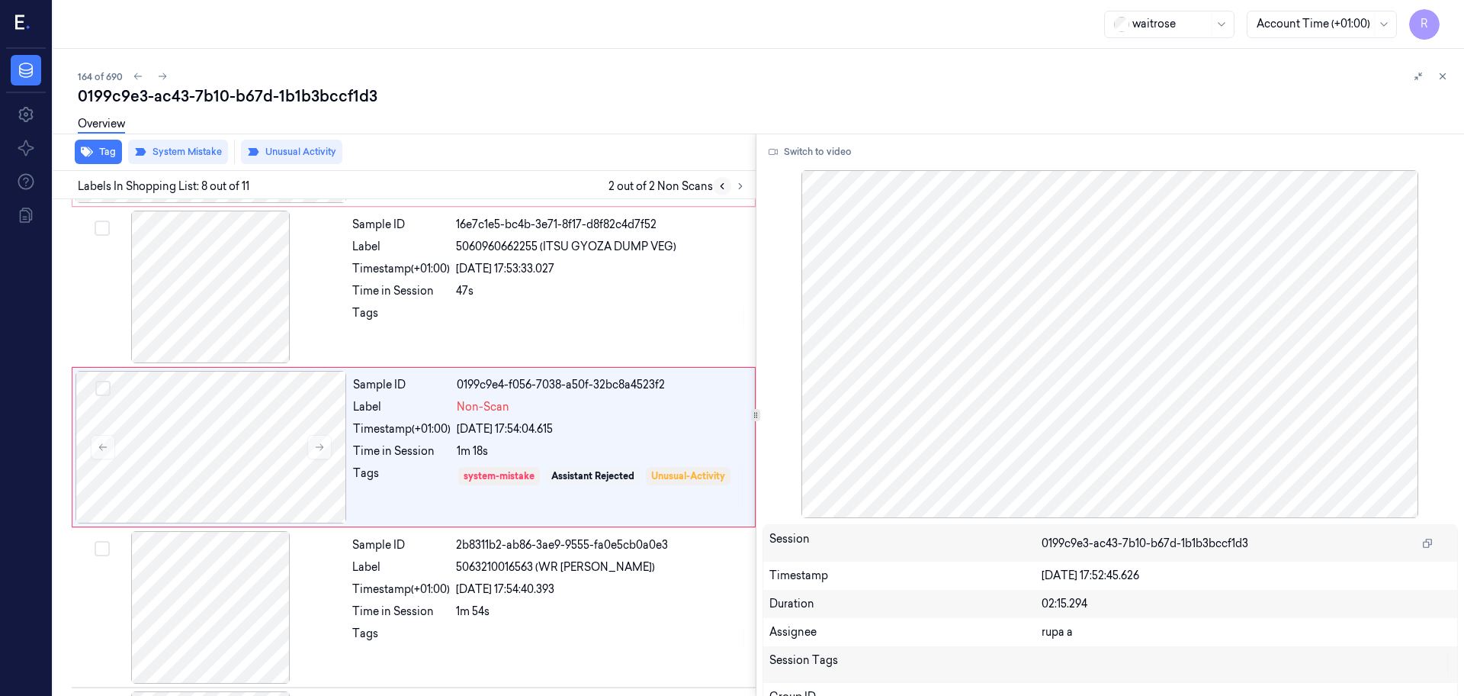
click at [721, 187] on icon at bounding box center [722, 186] width 11 height 11
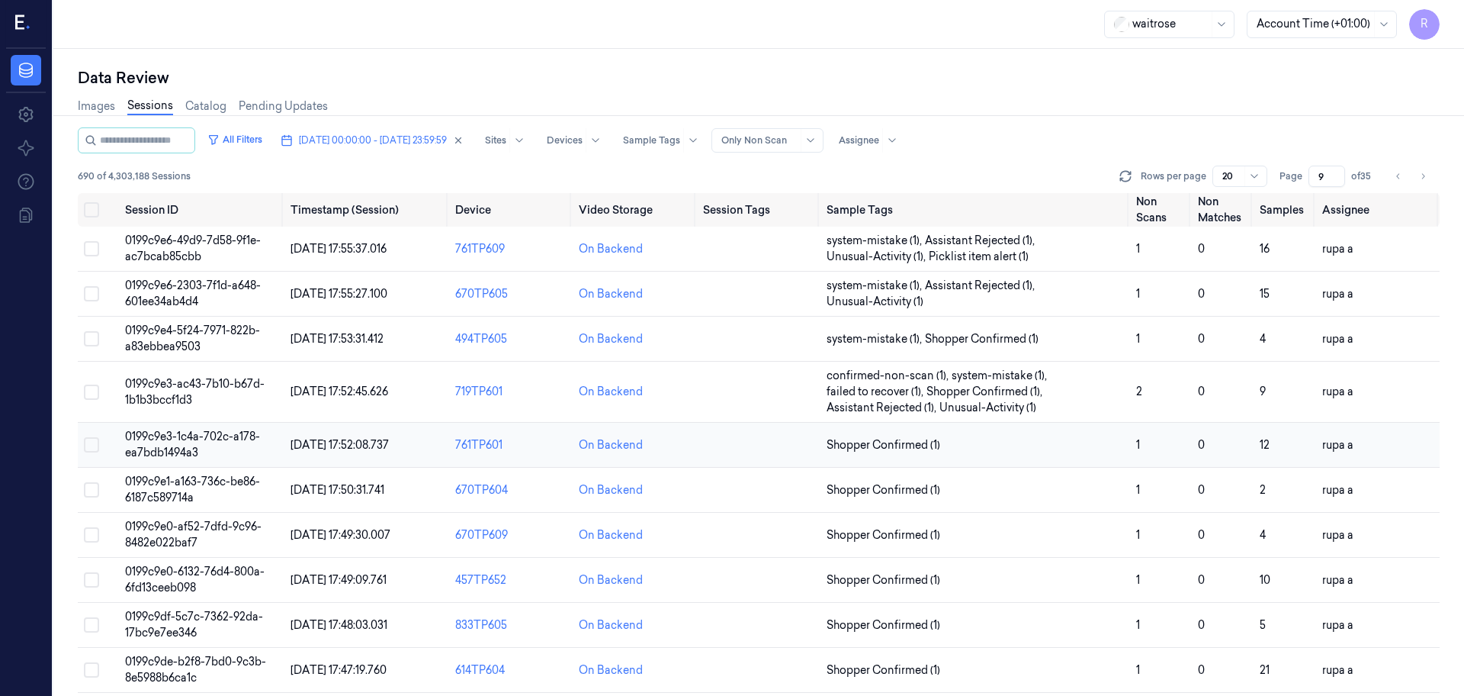
click at [220, 442] on span "0199c9e3-1c4a-702c-a178-ea7bdb1494a3" at bounding box center [192, 444] width 135 height 30
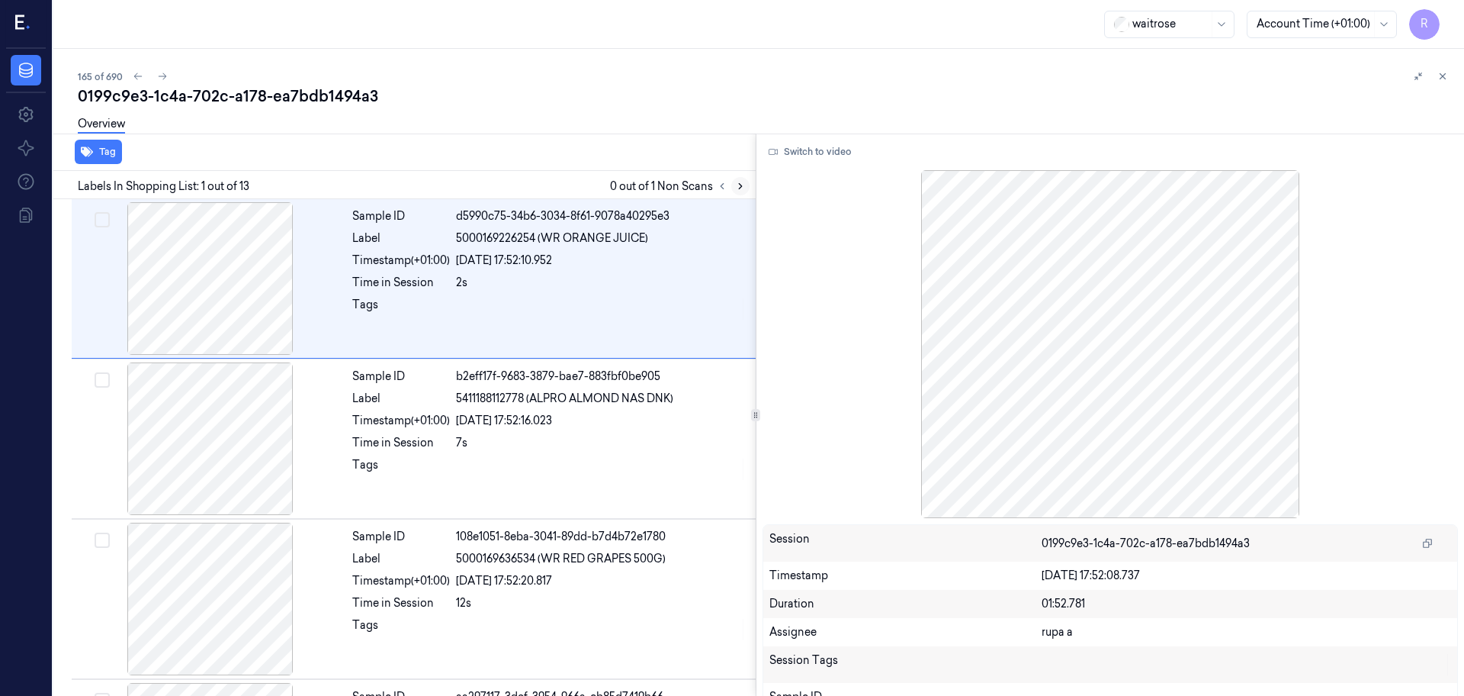
click at [736, 188] on icon at bounding box center [740, 186] width 11 height 11
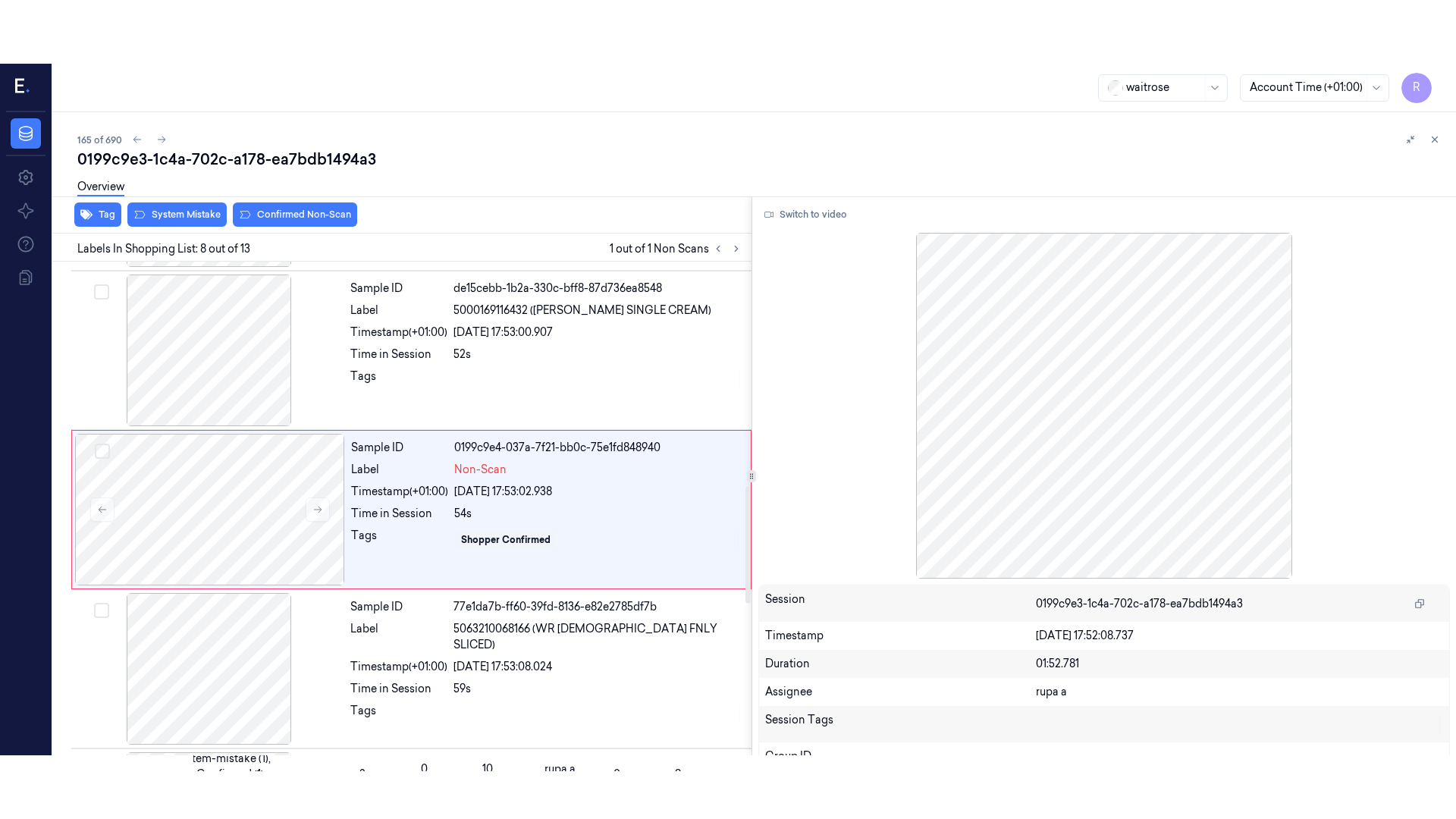
scroll to position [947, 0]
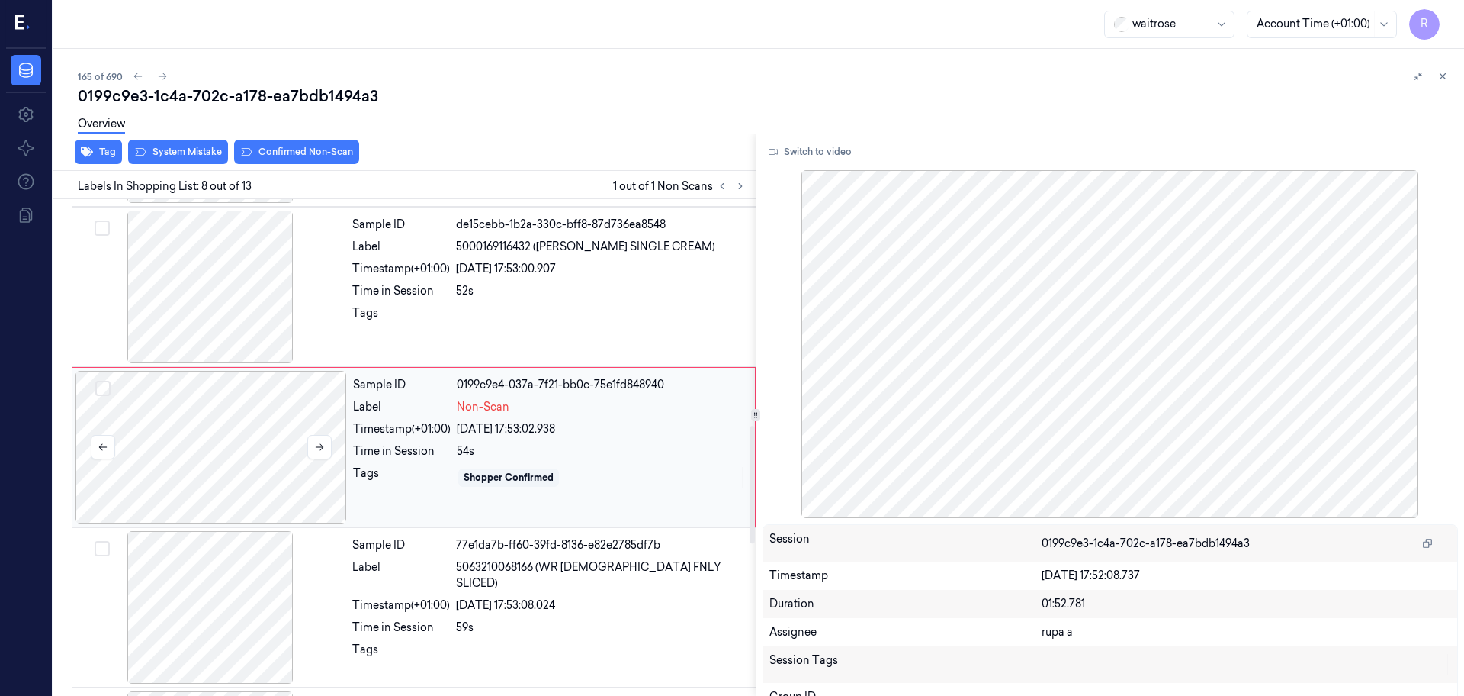
drag, startPoint x: 214, startPoint y: 440, endPoint x: 265, endPoint y: 417, distance: 56.7
click at [214, 440] on div at bounding box center [212, 447] width 272 height 153
click at [804, 161] on button "Switch to video" at bounding box center [810, 152] width 95 height 24
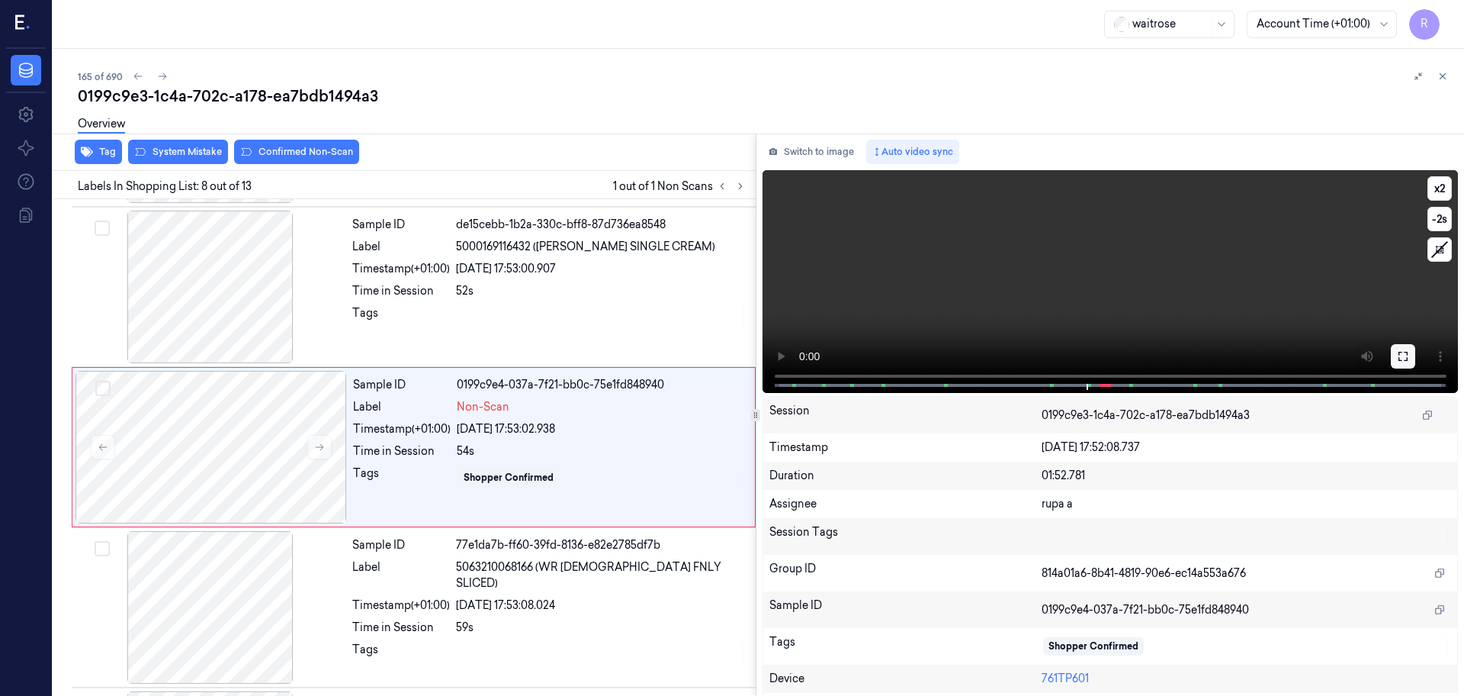
click at [1397, 355] on icon at bounding box center [1403, 356] width 12 height 12
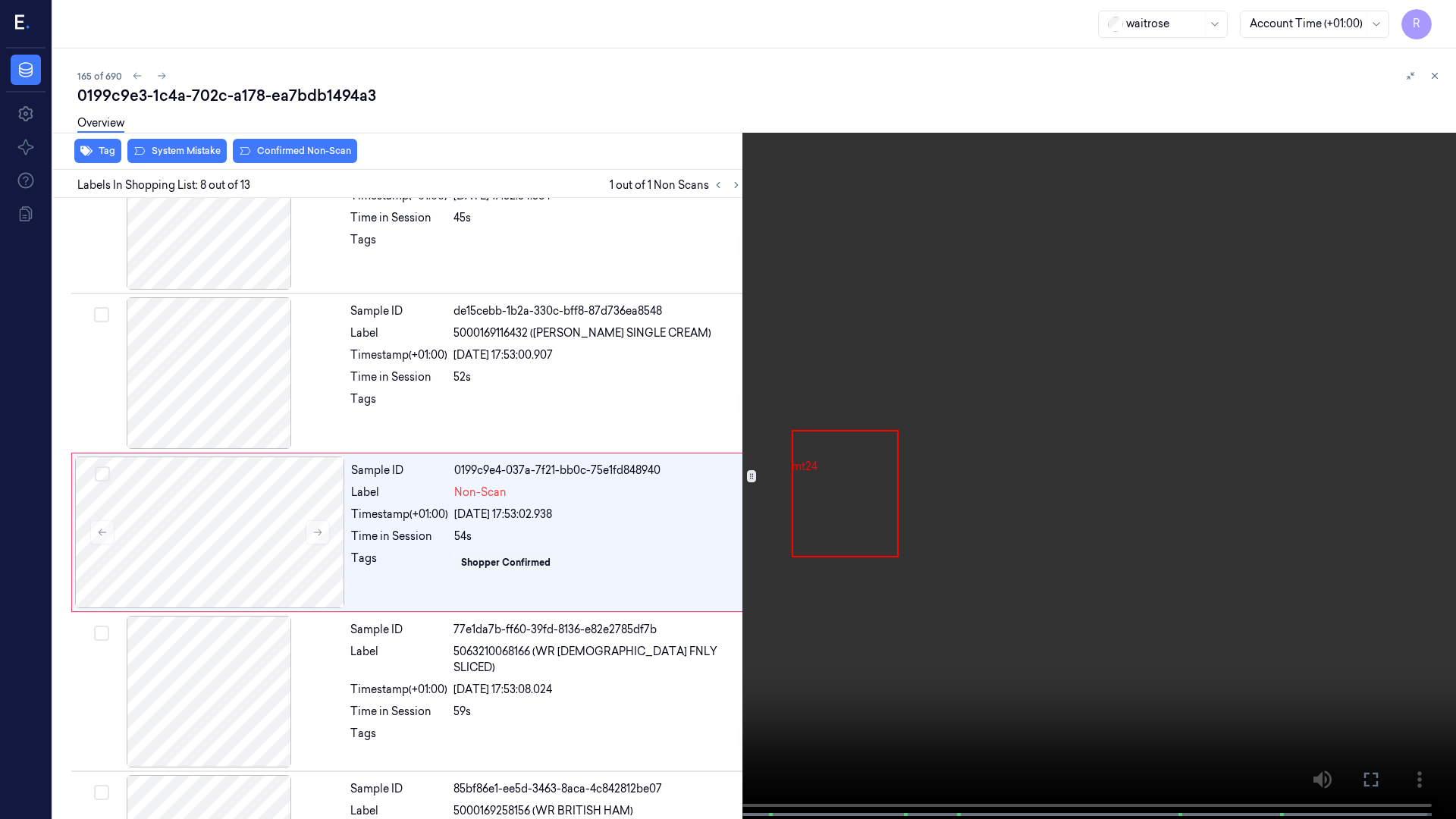
scroll to position [884, 0]
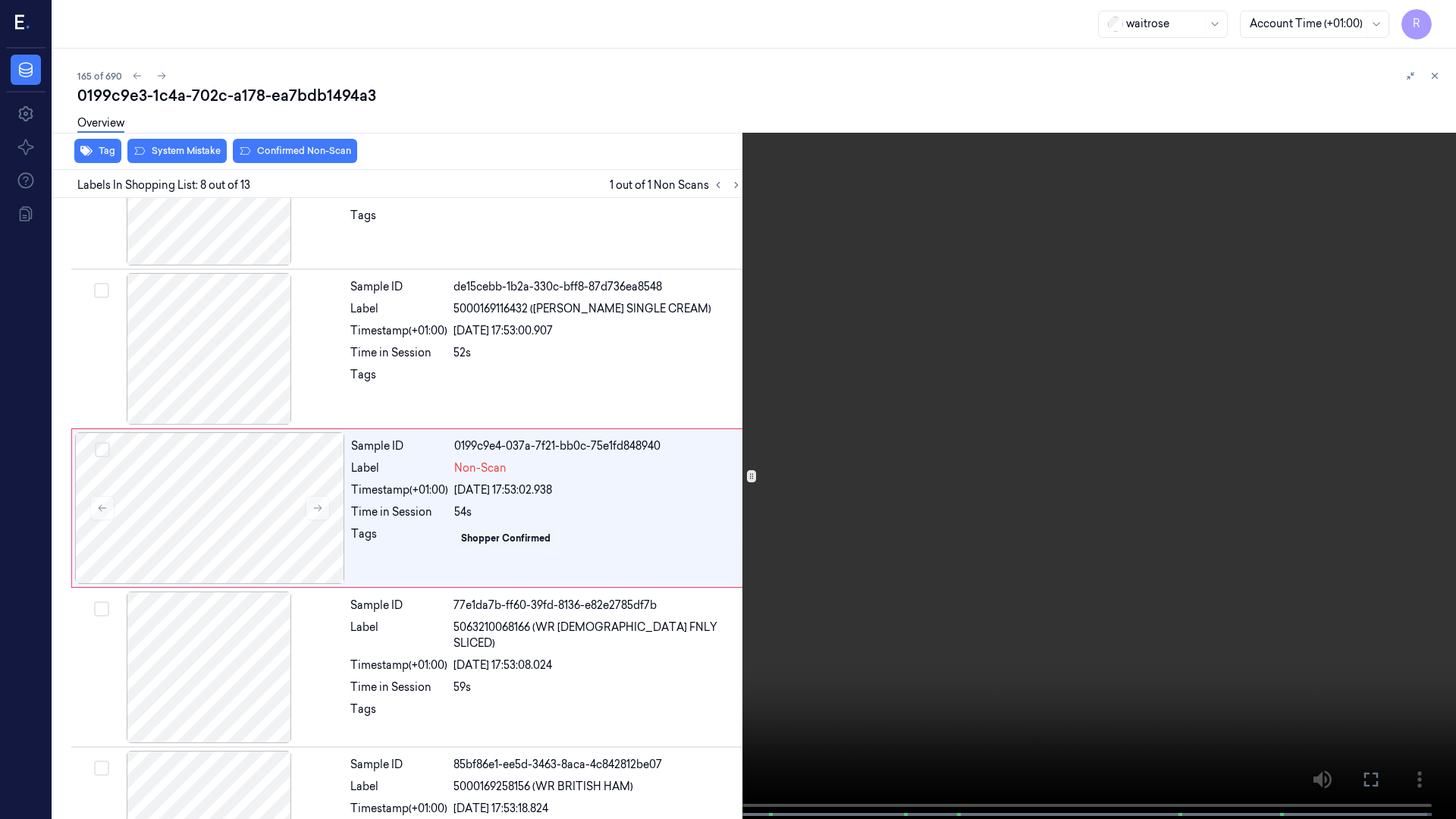
click at [775, 543] on video at bounding box center [728, 410] width 1456 height 822
click at [770, 541] on video at bounding box center [728, 410] width 1456 height 822
click at [719, 524] on video at bounding box center [728, 410] width 1456 height 822
click at [839, 650] on video at bounding box center [728, 410] width 1456 height 822
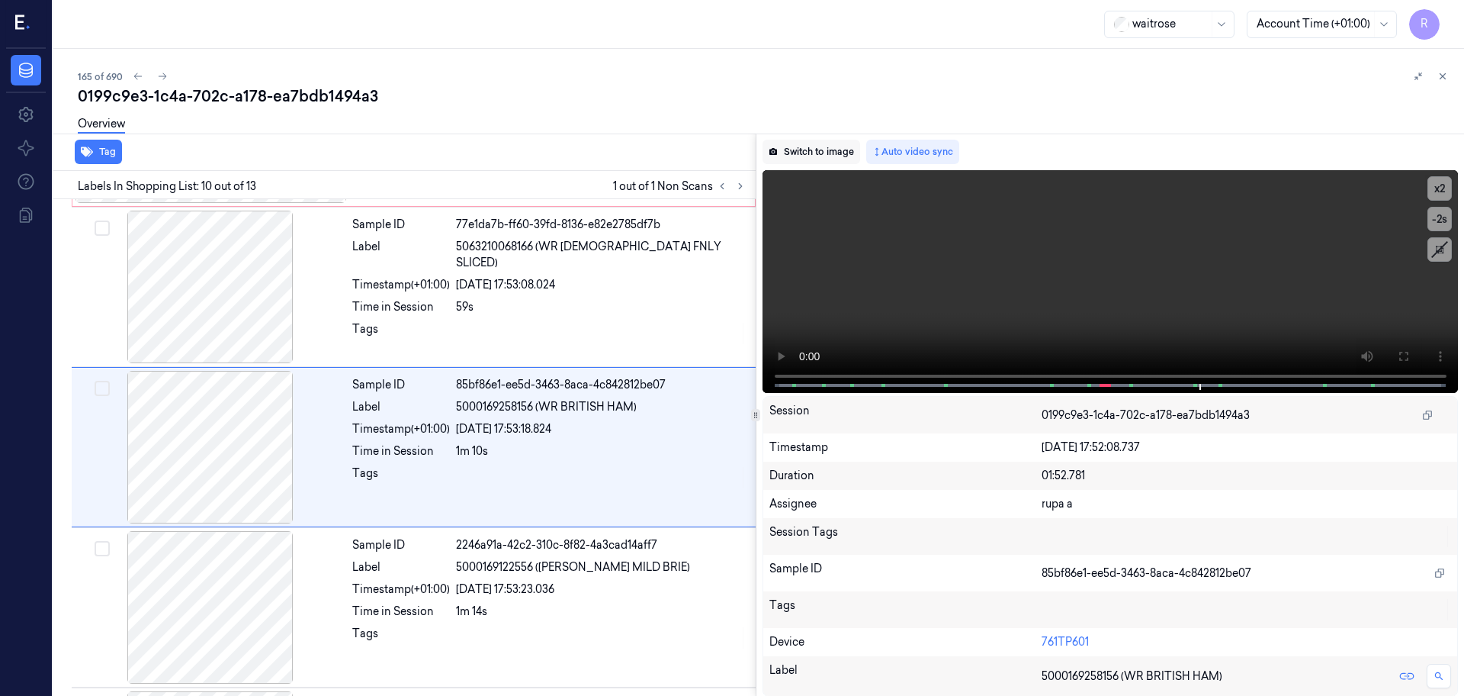
click at [792, 153] on button "Switch to image" at bounding box center [812, 152] width 98 height 24
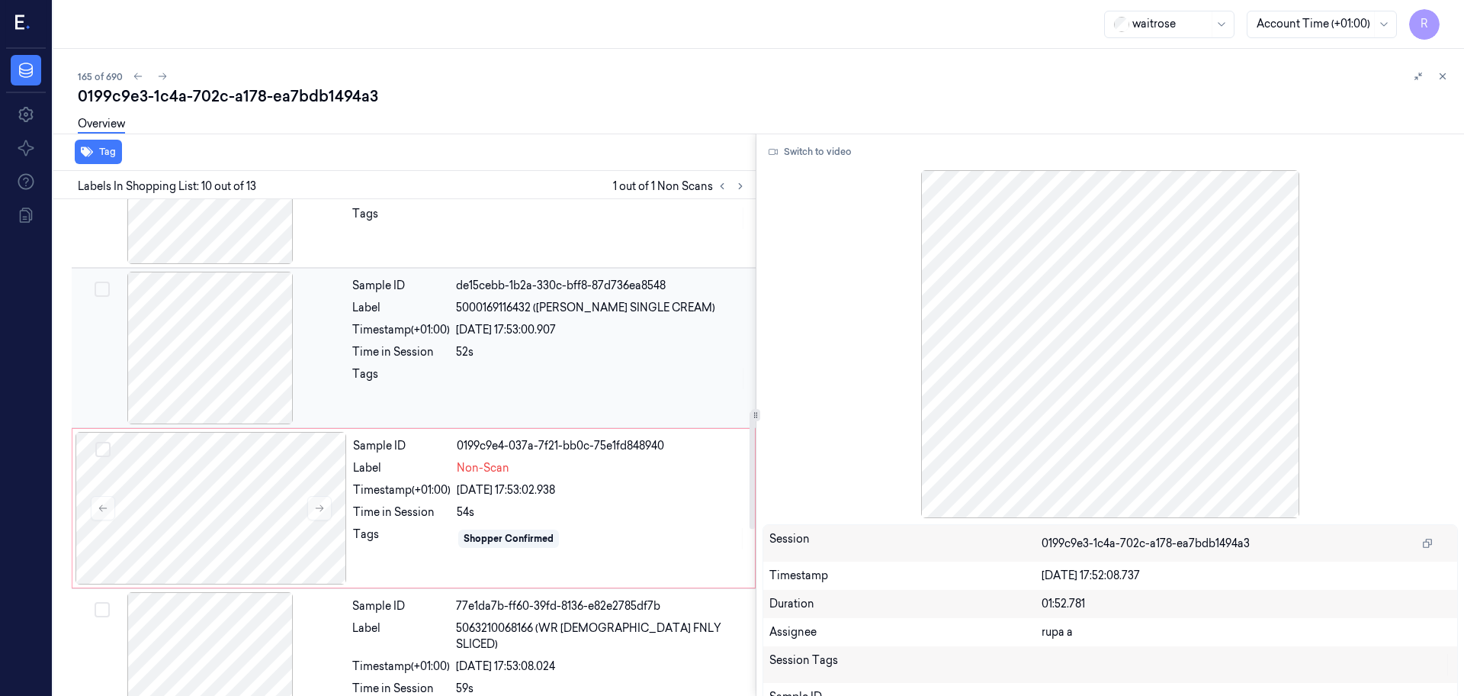
click at [258, 385] on div at bounding box center [211, 348] width 272 height 153
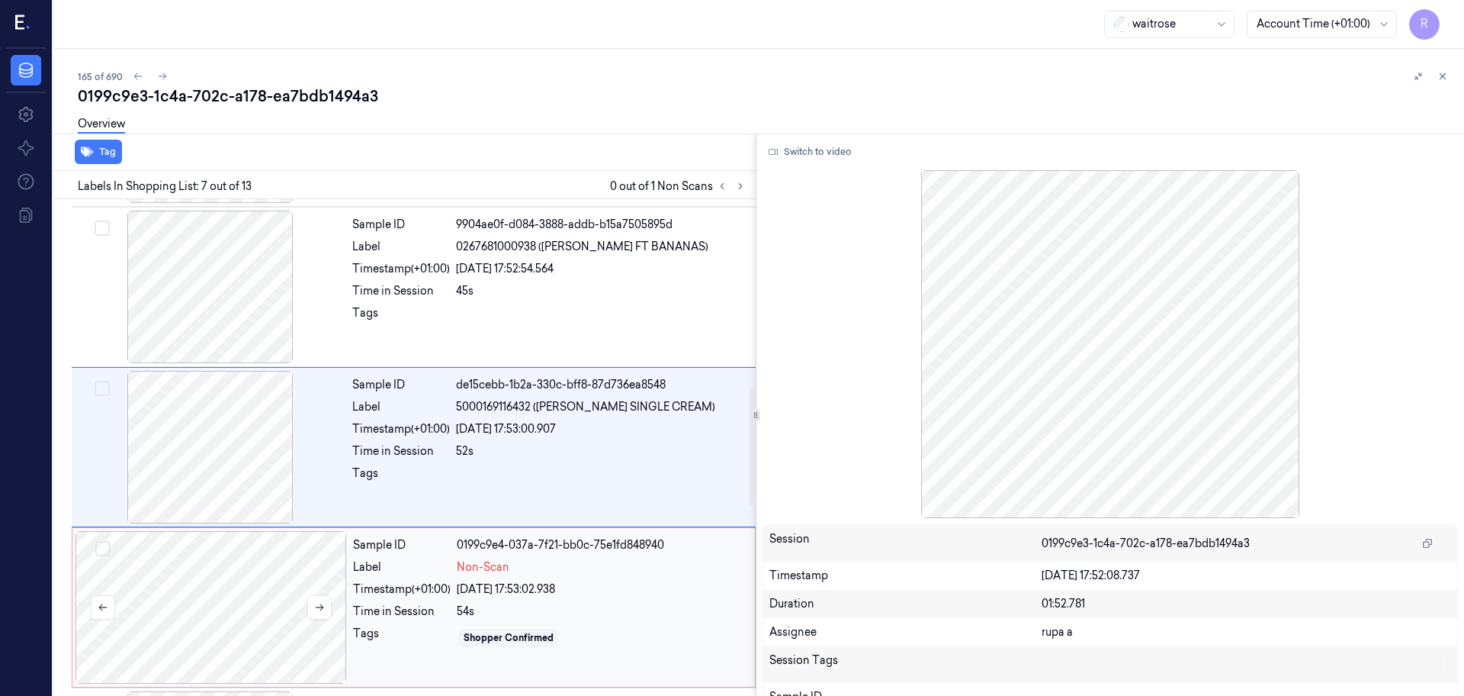
click at [207, 631] on div at bounding box center [212, 607] width 272 height 153
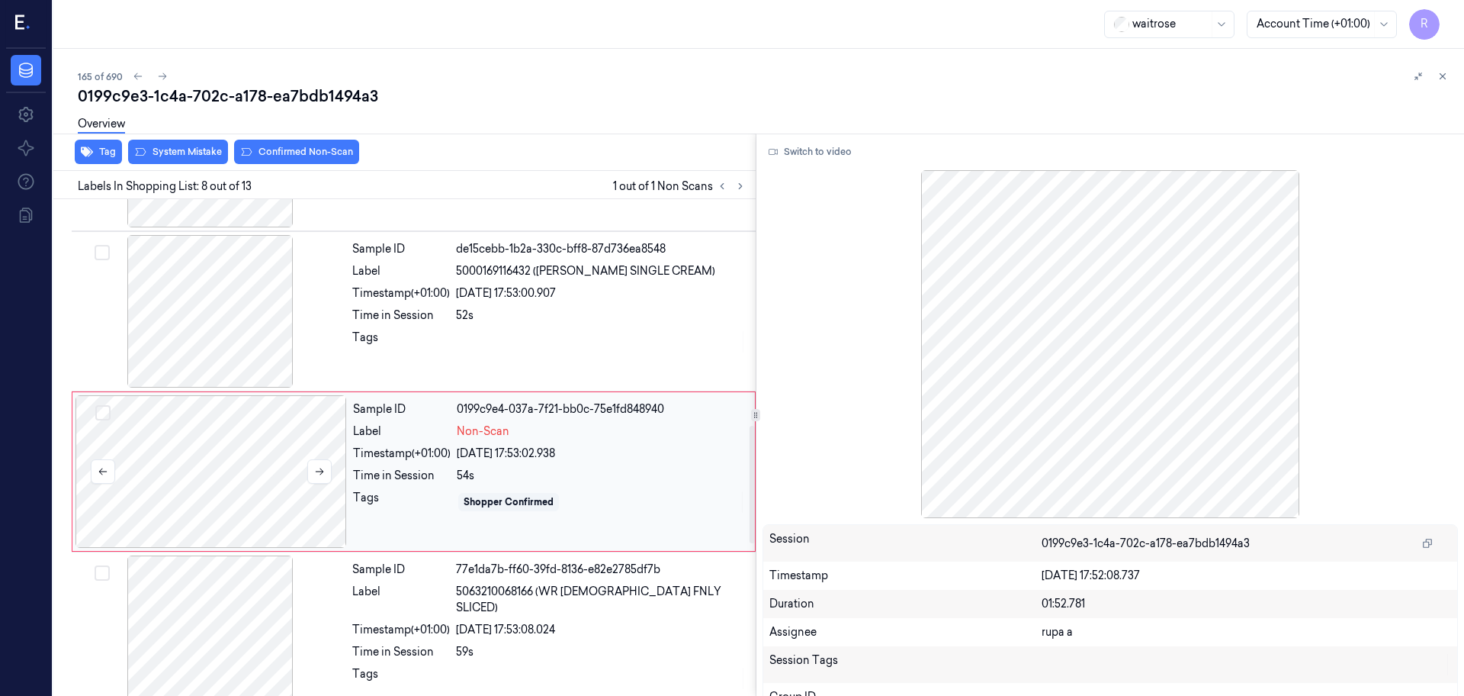
scroll to position [953, 0]
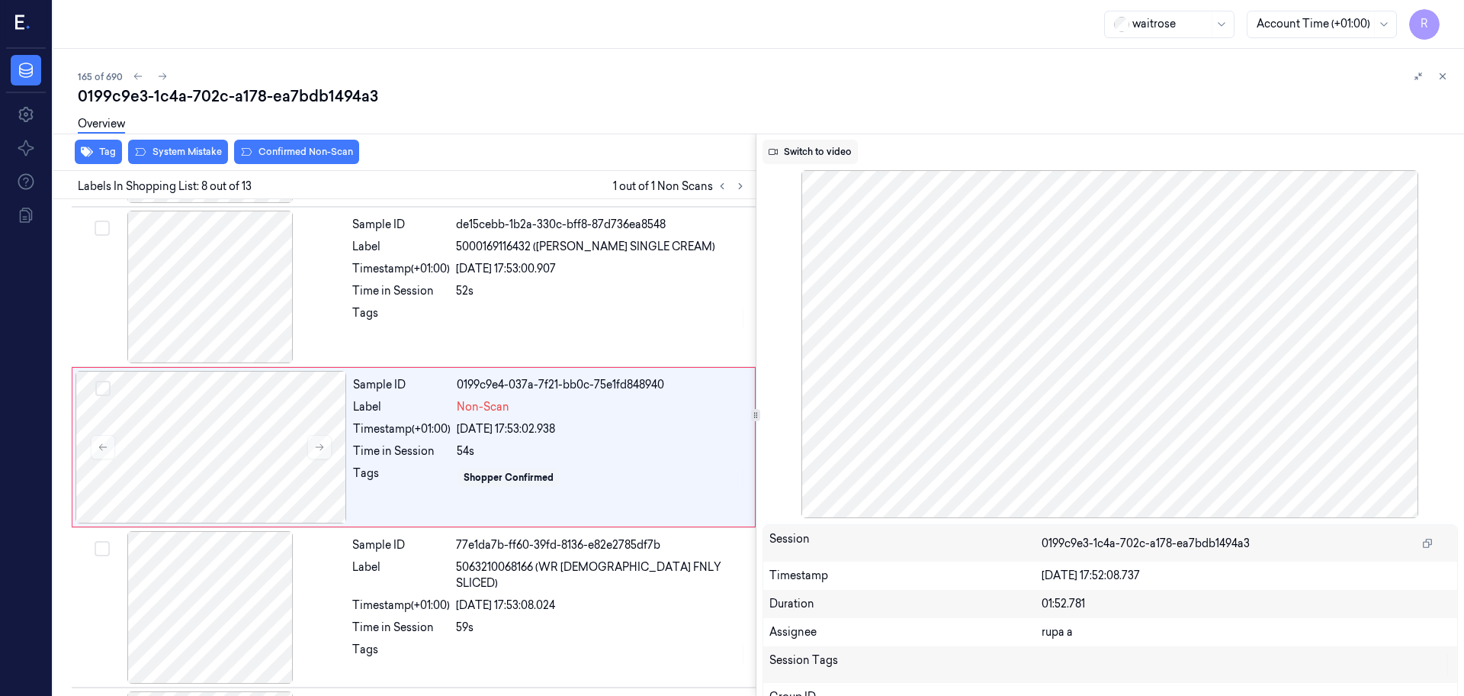
click at [808, 145] on button "Switch to video" at bounding box center [810, 152] width 95 height 24
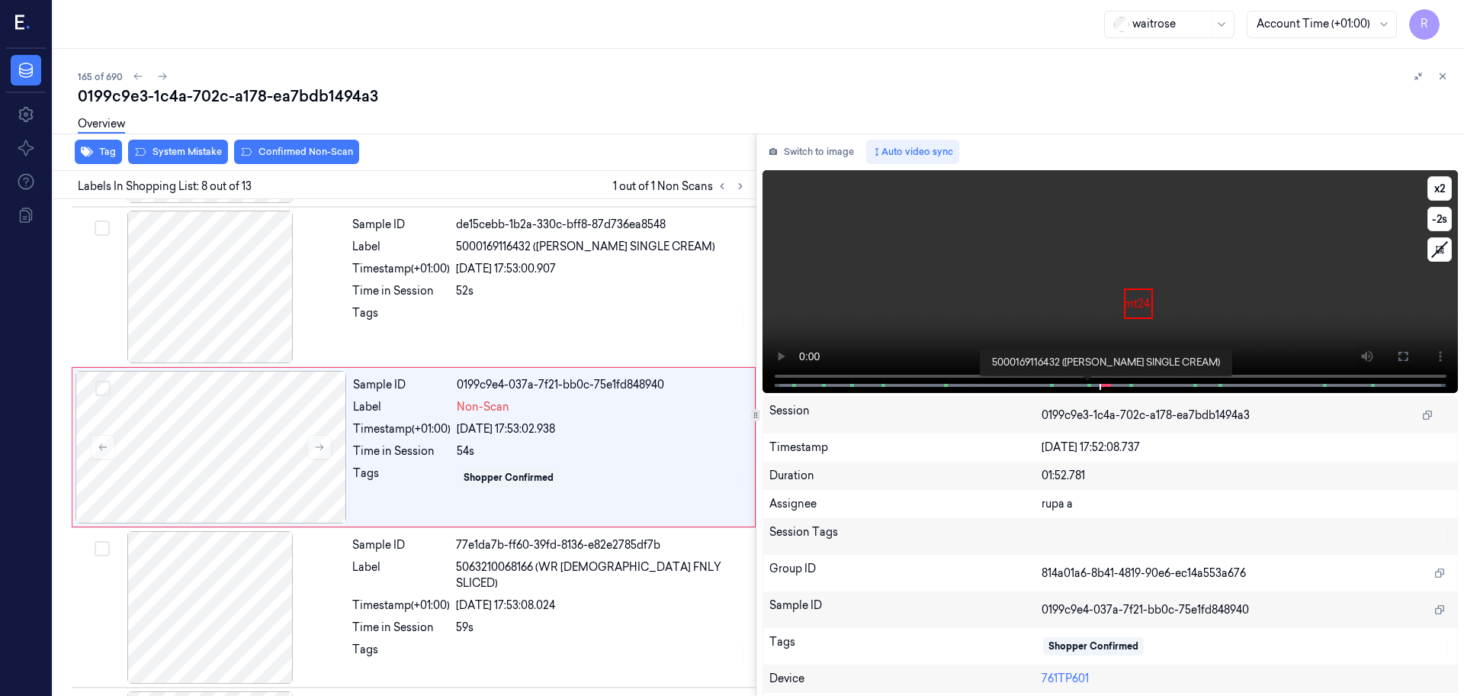
click at [1088, 381] on span at bounding box center [1089, 385] width 2 height 8
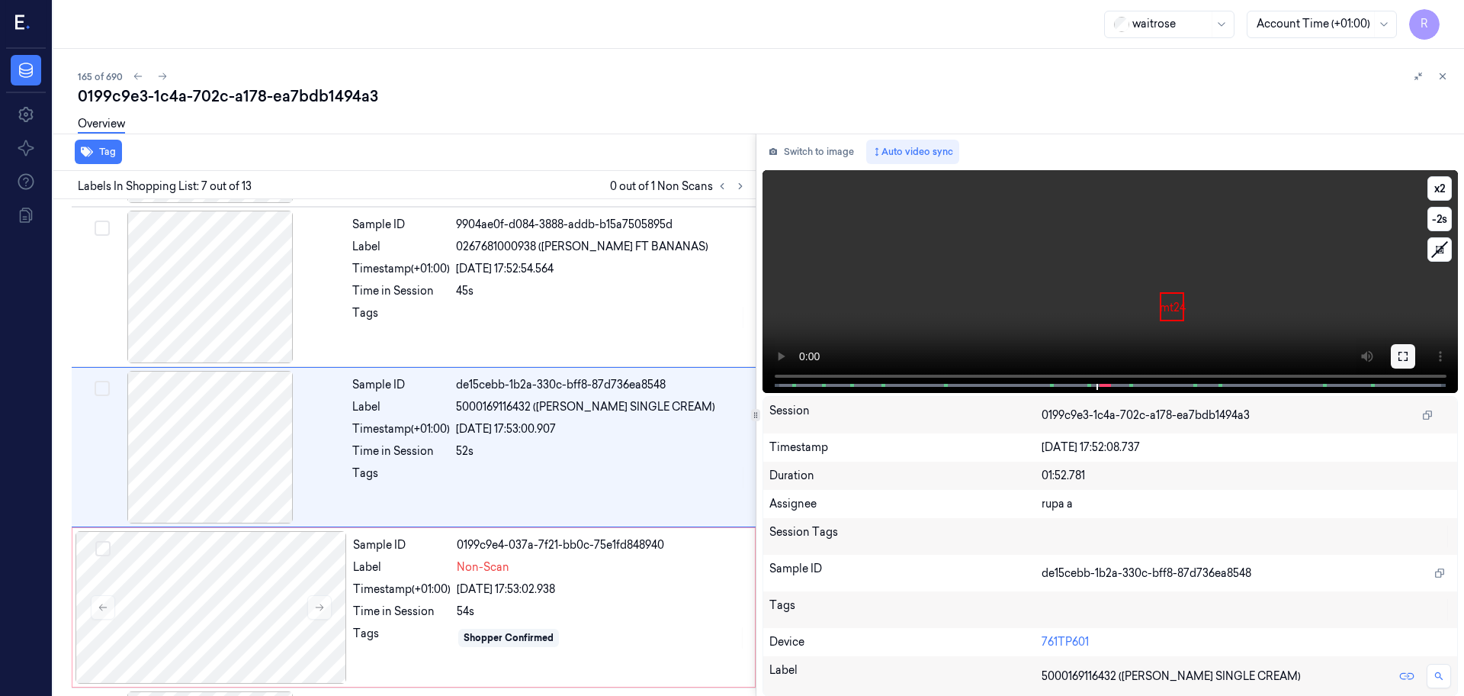
click at [1399, 355] on icon at bounding box center [1403, 356] width 12 height 12
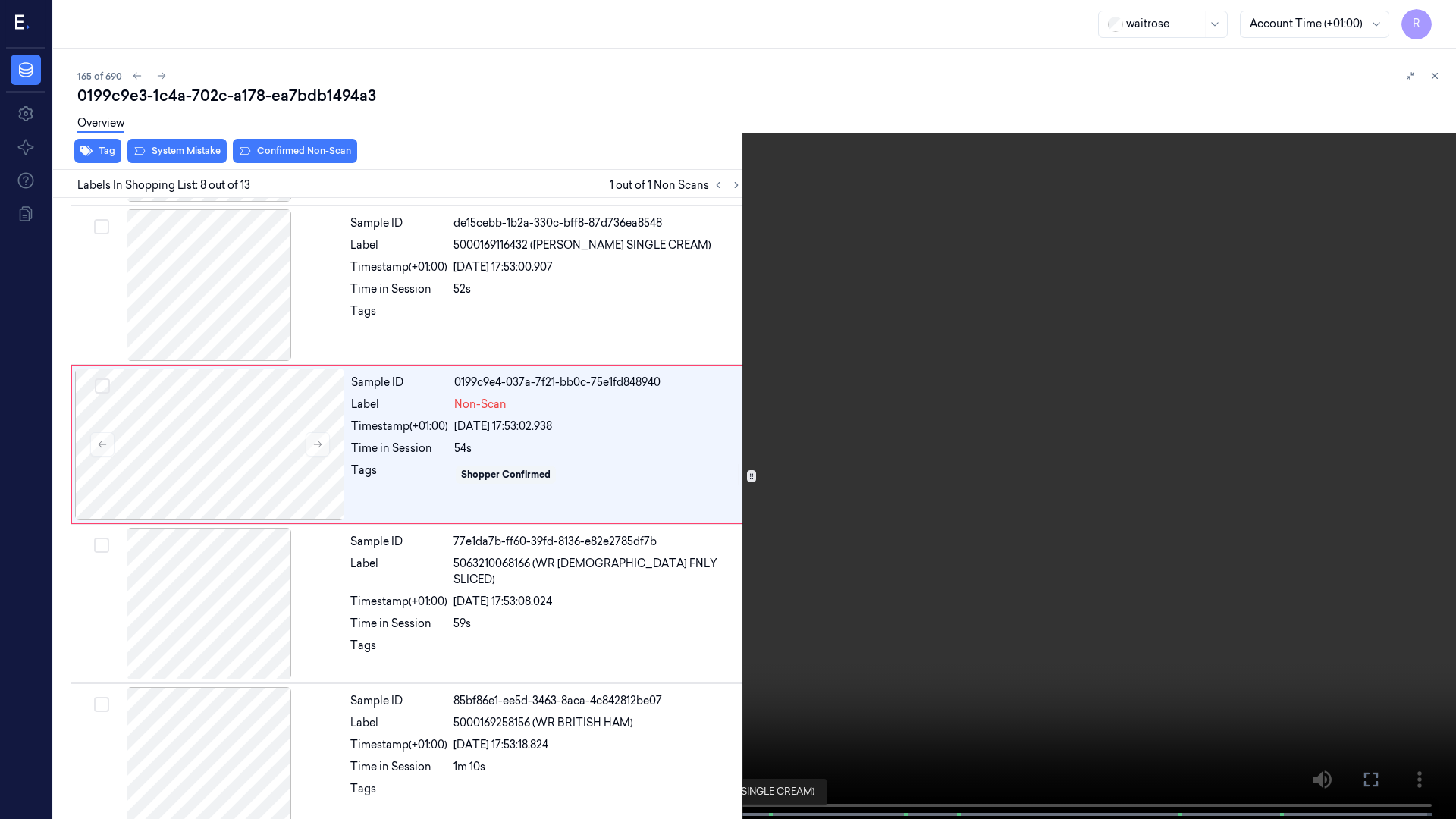
click at [682, 691] on span at bounding box center [683, 814] width 2 height 8
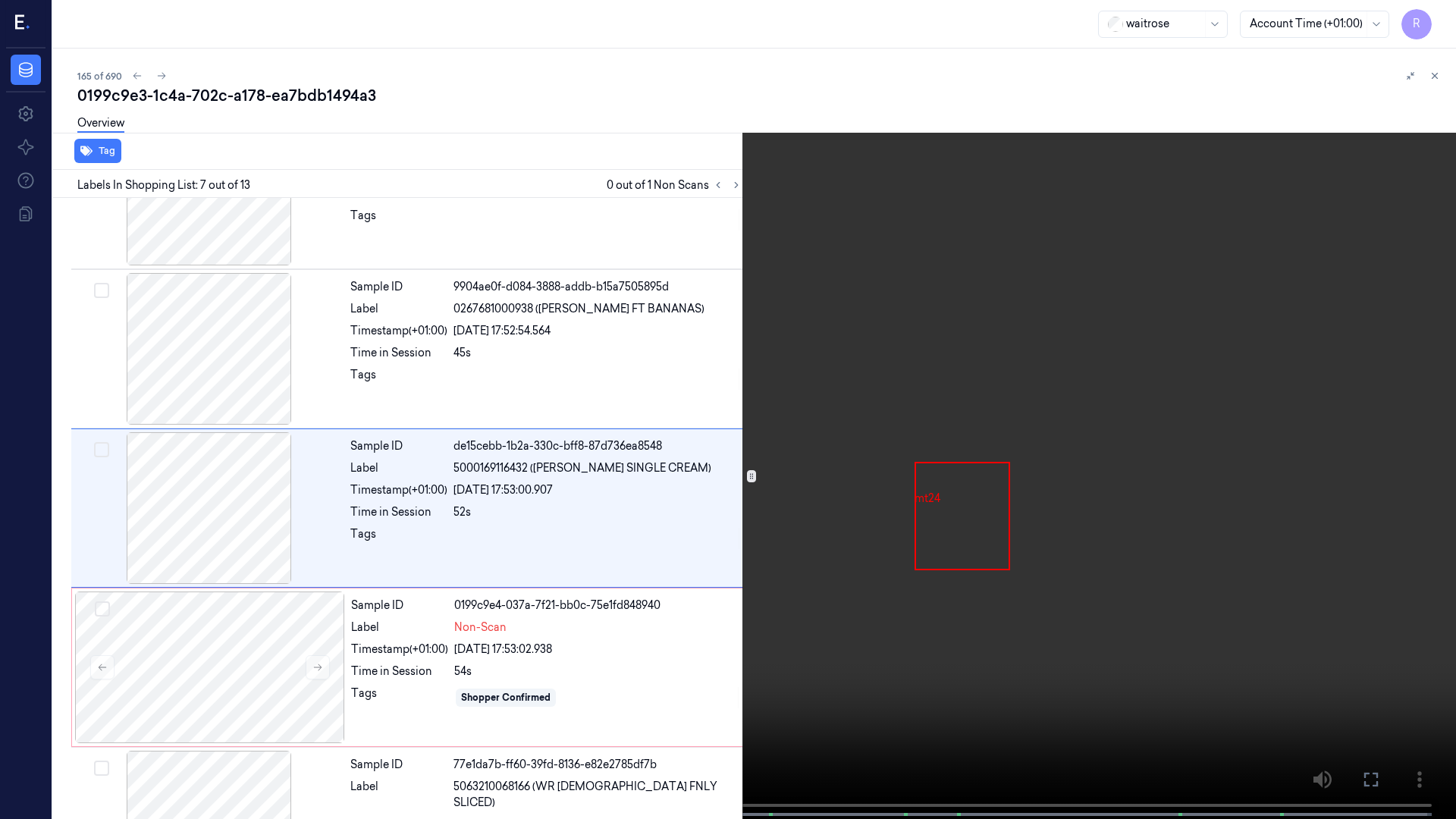
click at [728, 677] on video at bounding box center [728, 410] width 1456 height 822
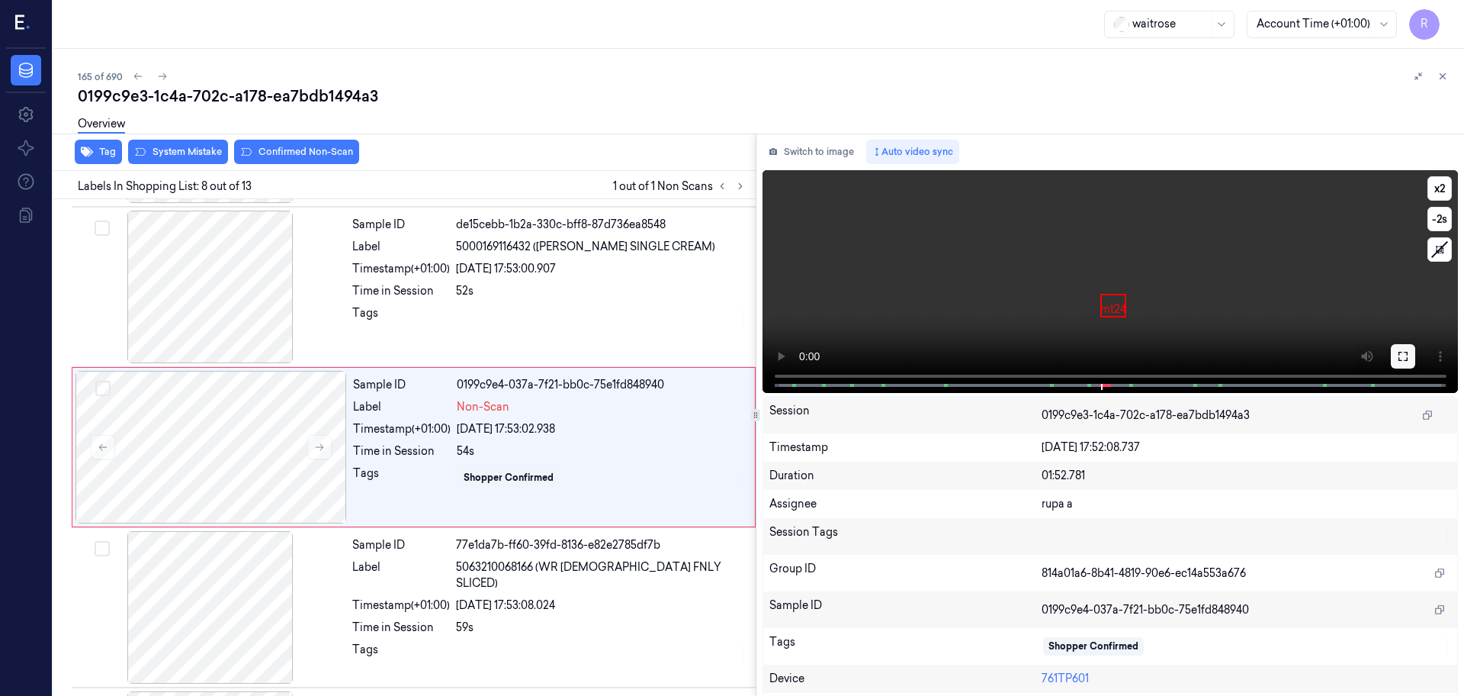
click at [1397, 362] on icon at bounding box center [1403, 356] width 12 height 12
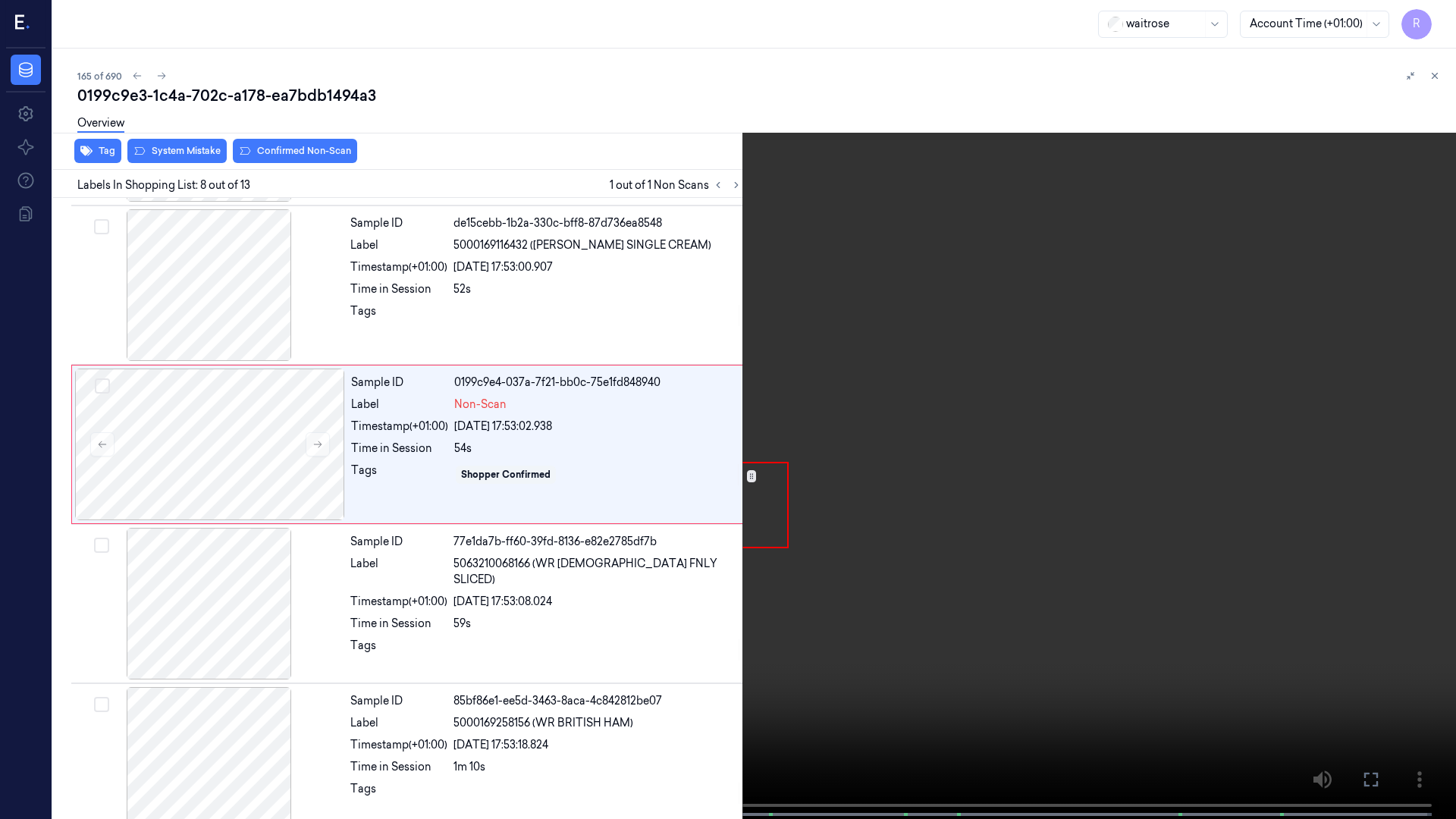
click at [1385, 440] on video at bounding box center [728, 410] width 1456 height 822
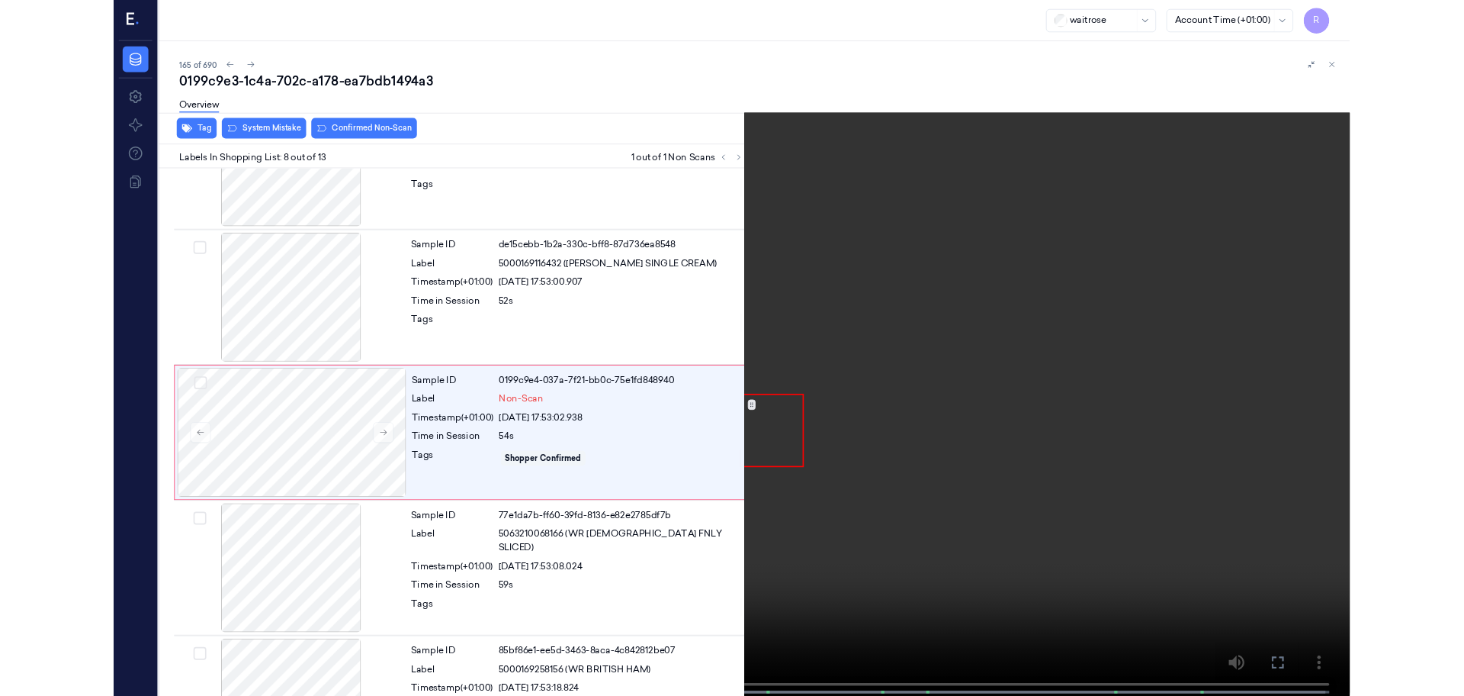
scroll to position [889, 0]
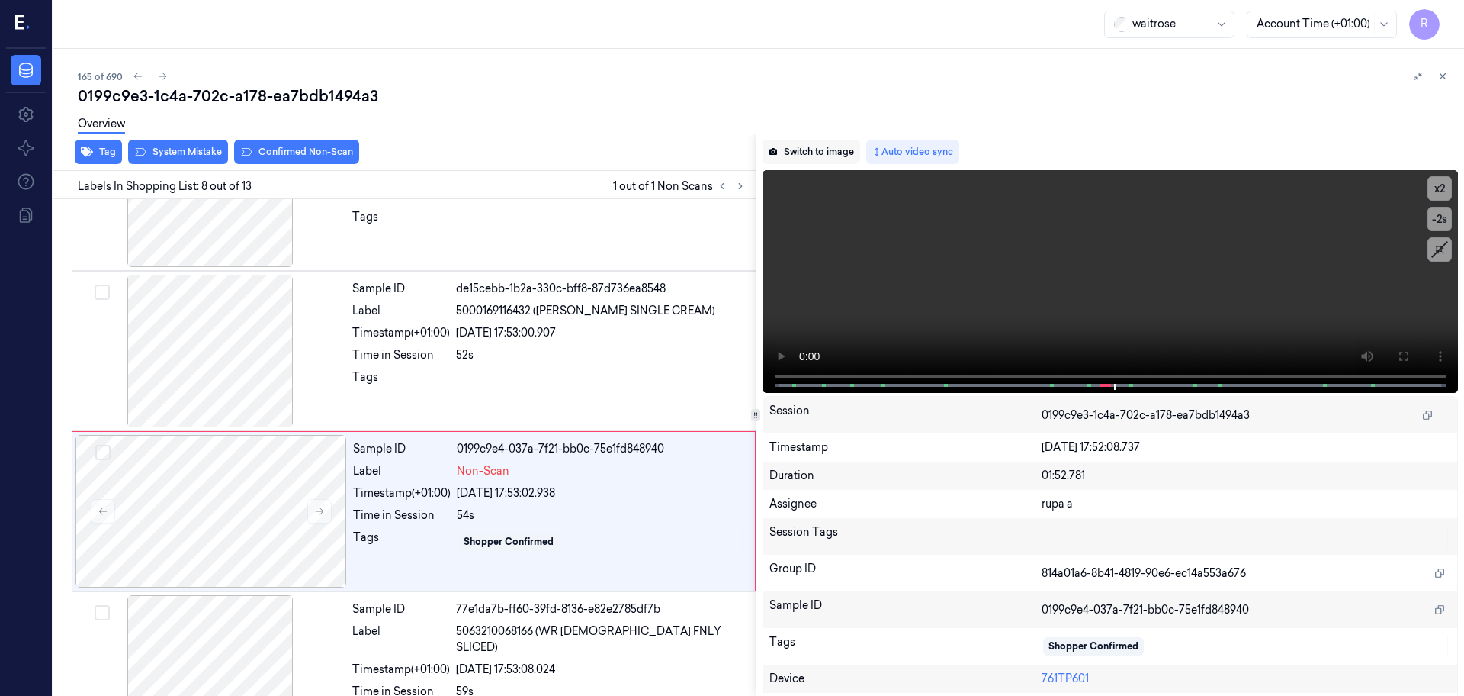
click at [803, 151] on button "Switch to image" at bounding box center [812, 152] width 98 height 24
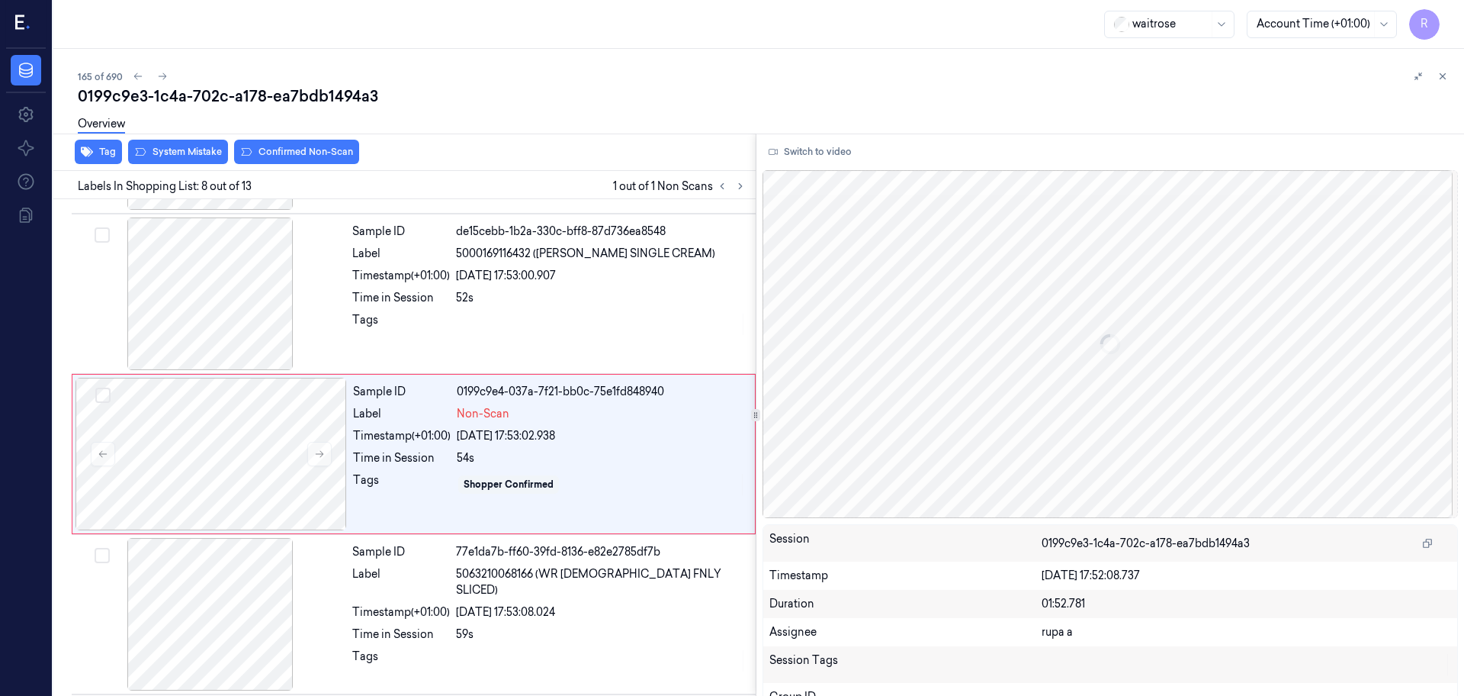
scroll to position [953, 0]
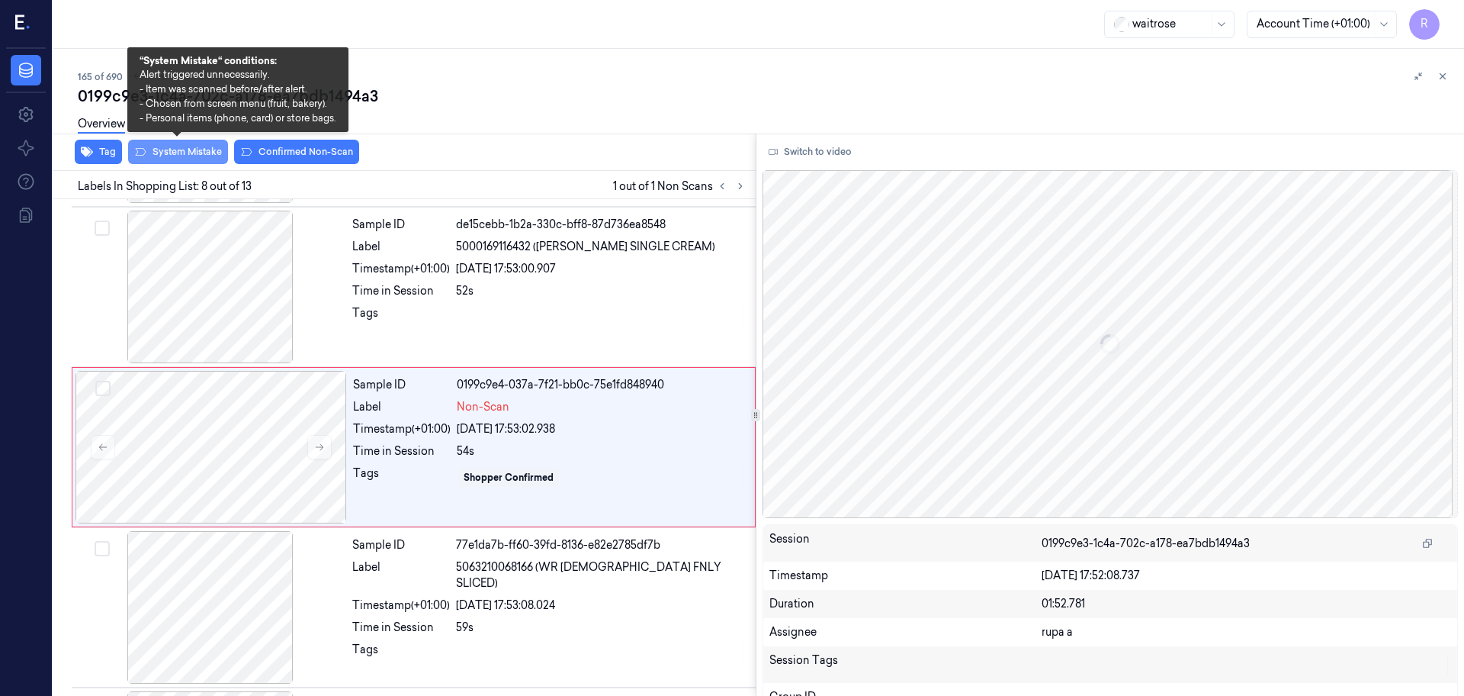
click at [165, 159] on button "System Mistake" at bounding box center [178, 152] width 100 height 24
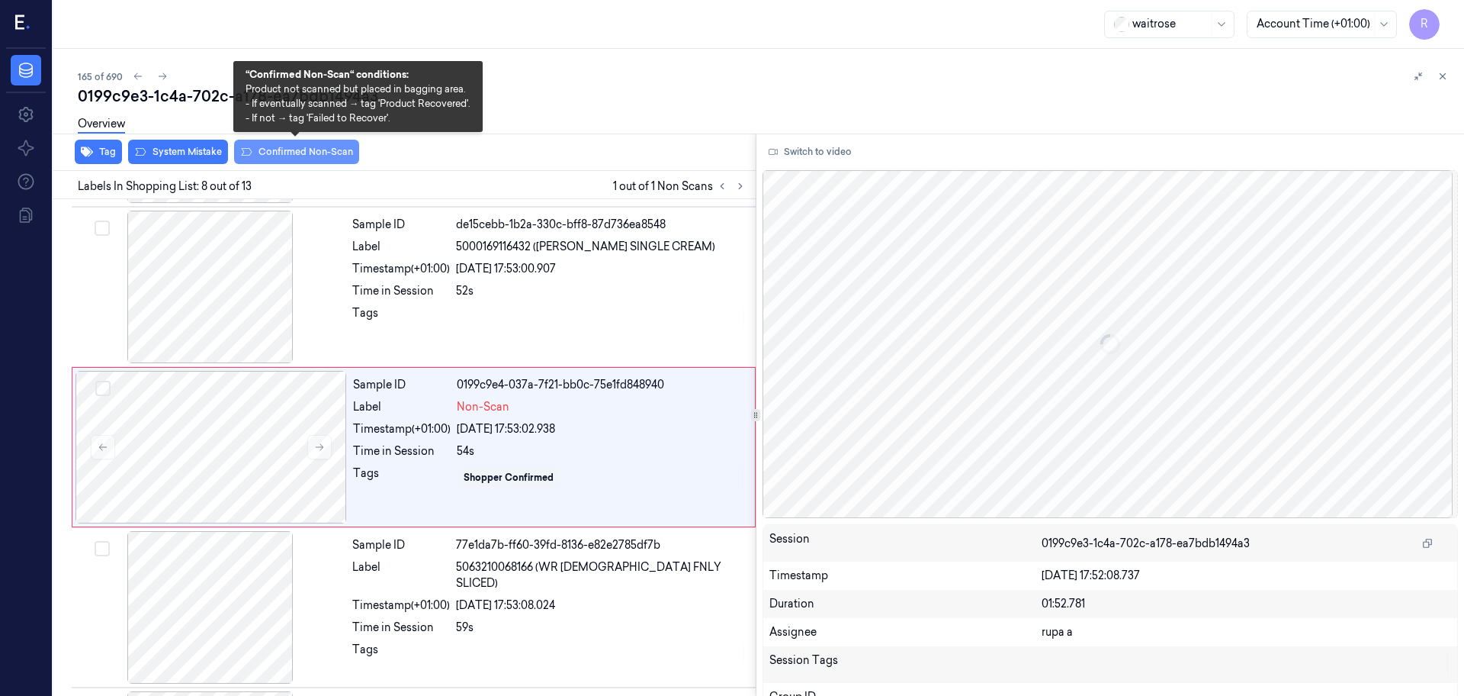
click at [287, 156] on button "Confirmed Non-Scan" at bounding box center [296, 152] width 125 height 24
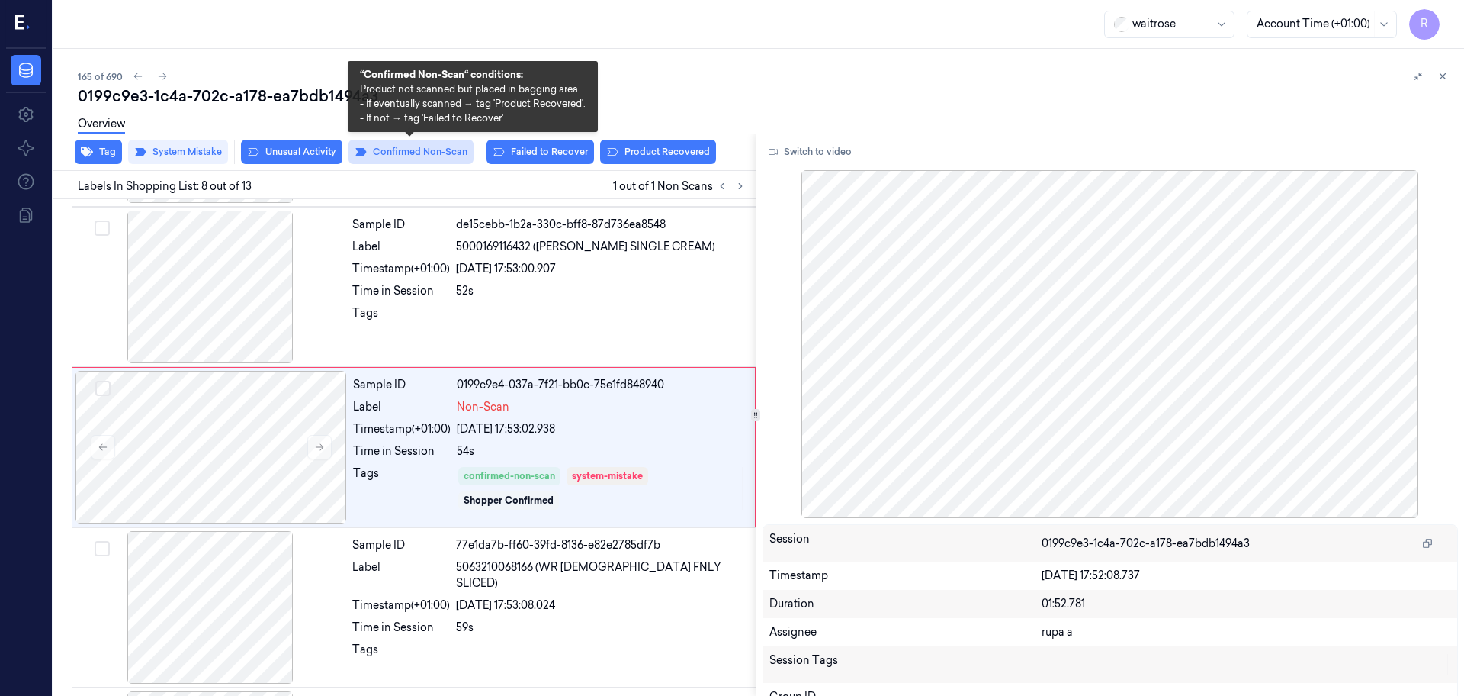
click at [423, 159] on button "Confirmed Non-Scan" at bounding box center [411, 152] width 125 height 24
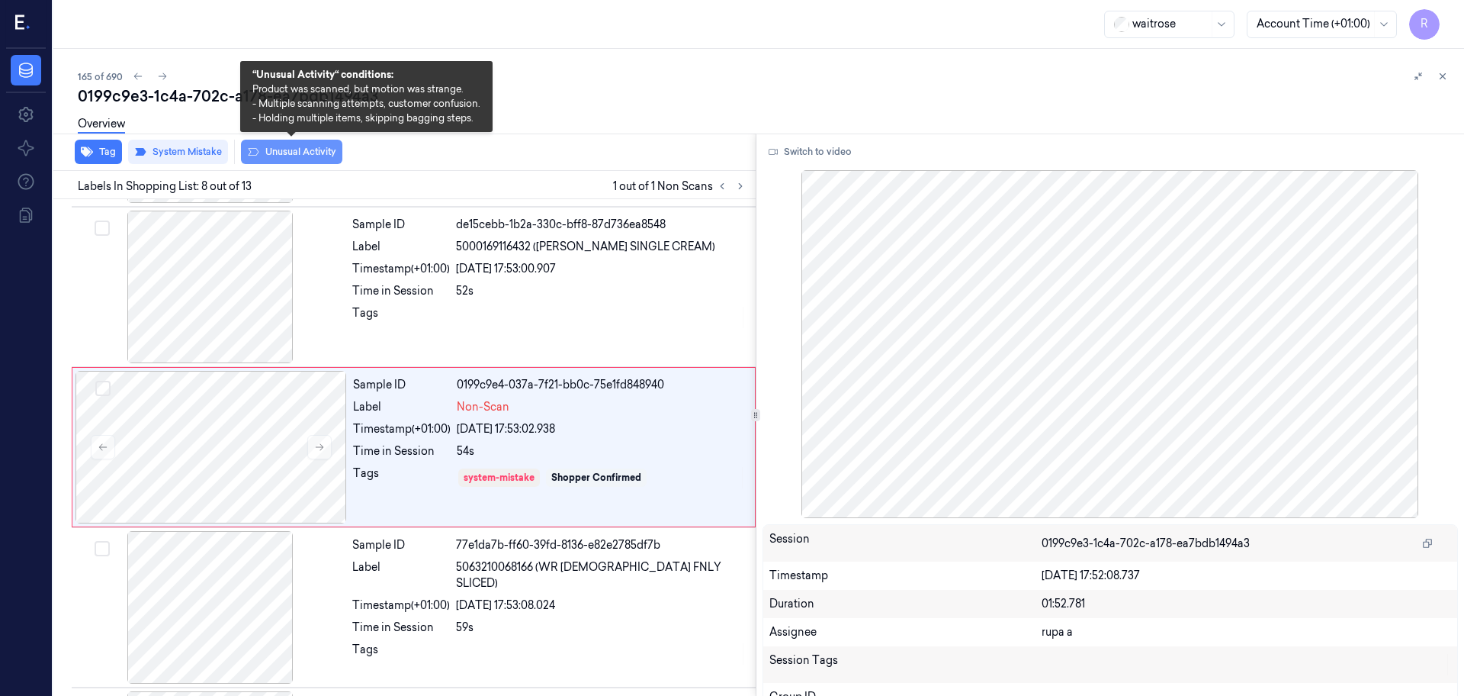
click at [280, 154] on button "Unusual Activity" at bounding box center [291, 152] width 101 height 24
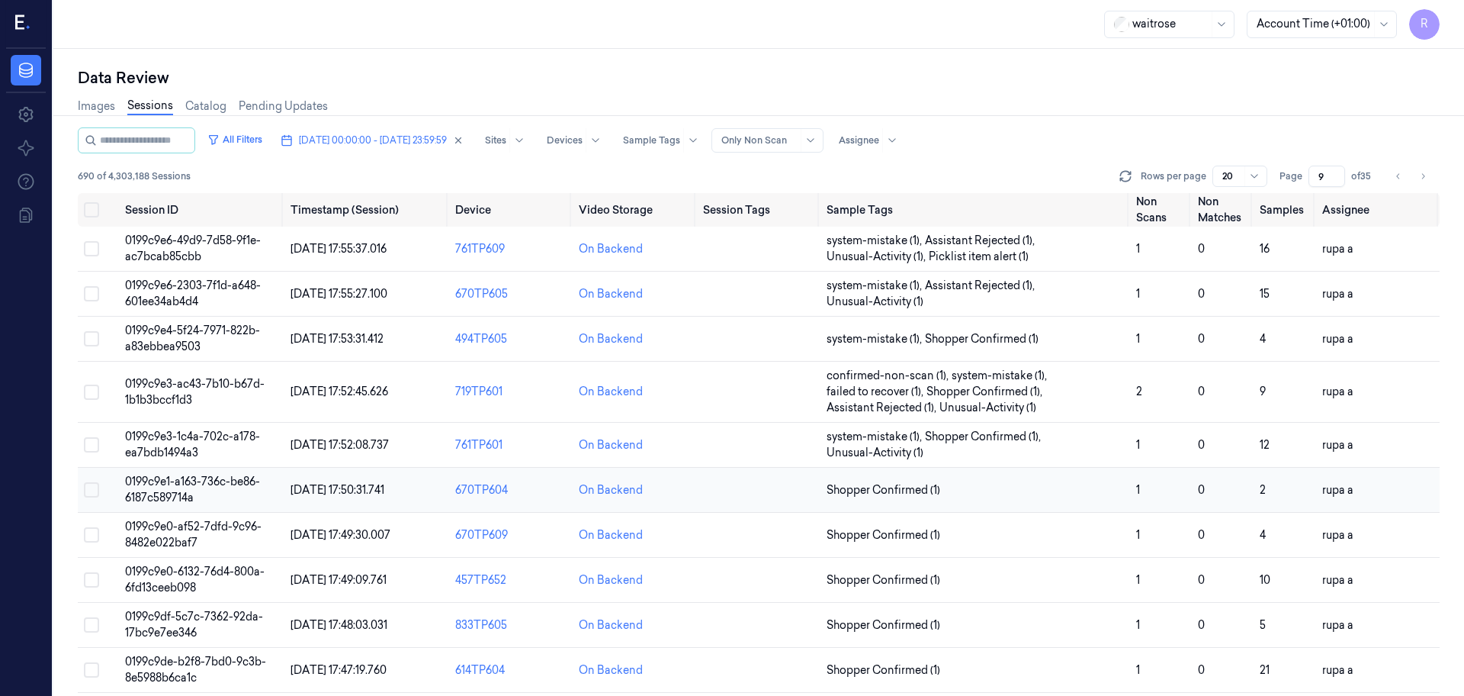
click at [221, 489] on td "0199c9e1-a163-736c-be86-6187c589714a" at bounding box center [201, 490] width 165 height 45
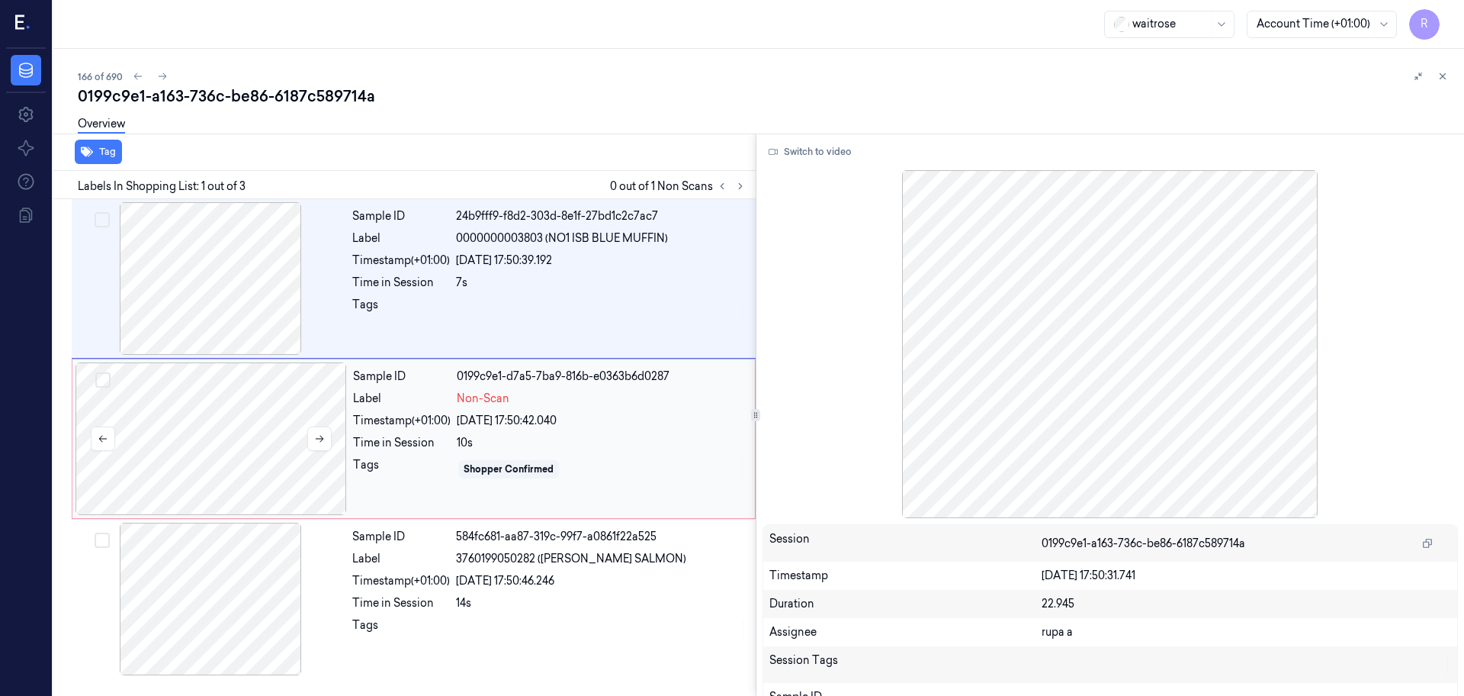
click at [261, 441] on div at bounding box center [212, 438] width 272 height 153
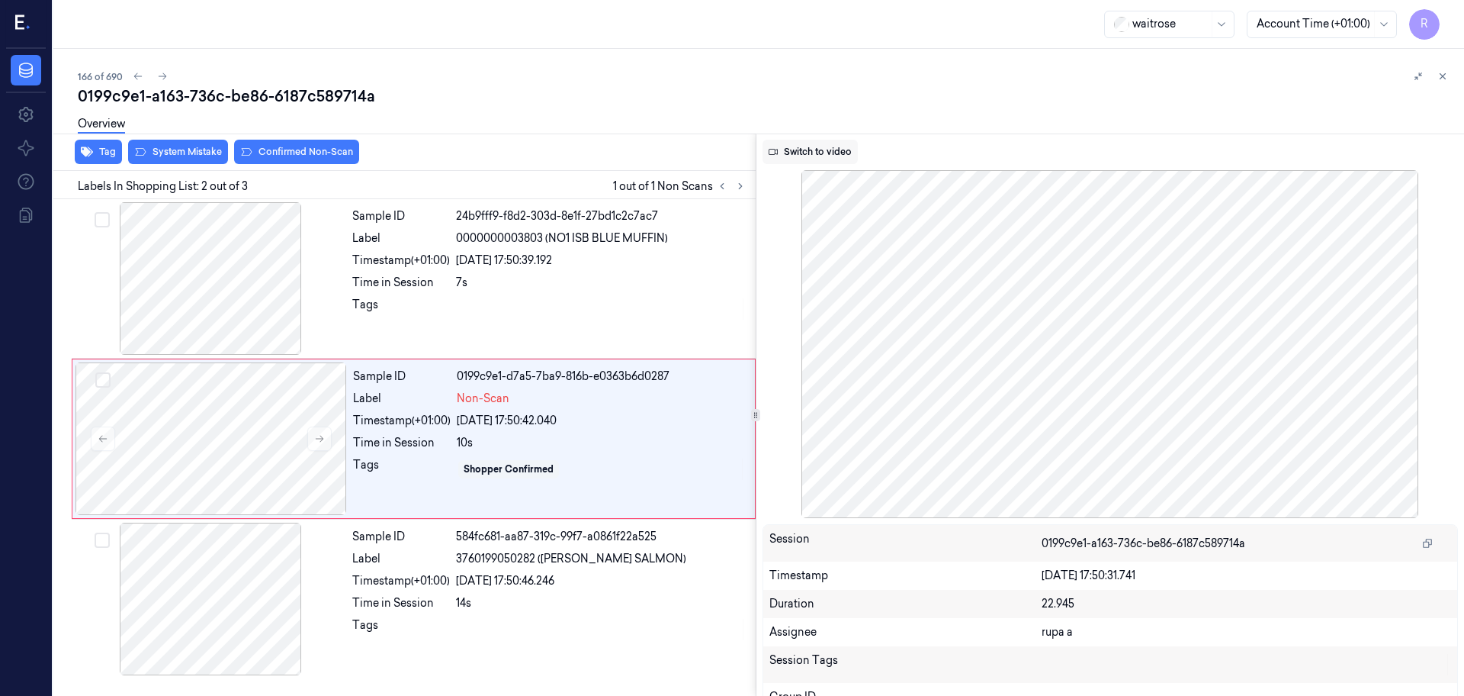
click at [788, 150] on button "Switch to video" at bounding box center [810, 152] width 95 height 24
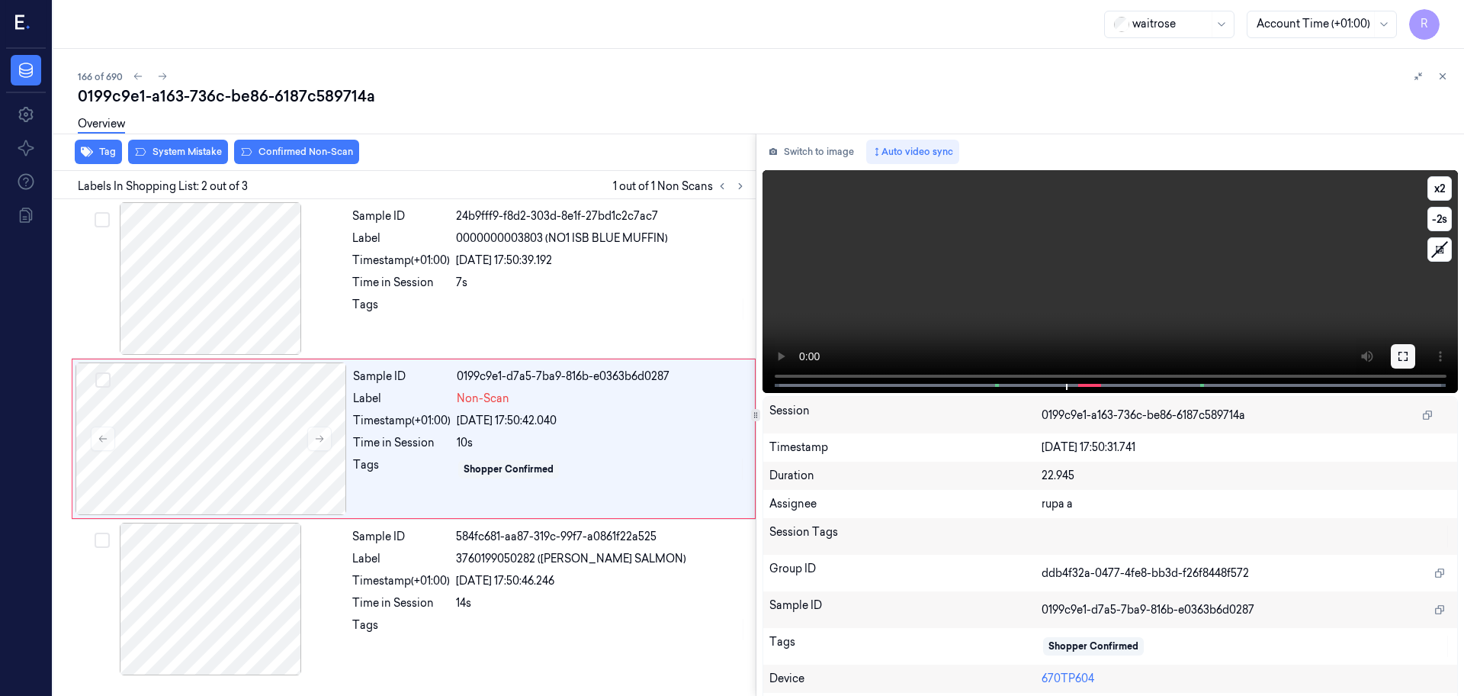
click at [1407, 361] on button at bounding box center [1403, 356] width 24 height 24
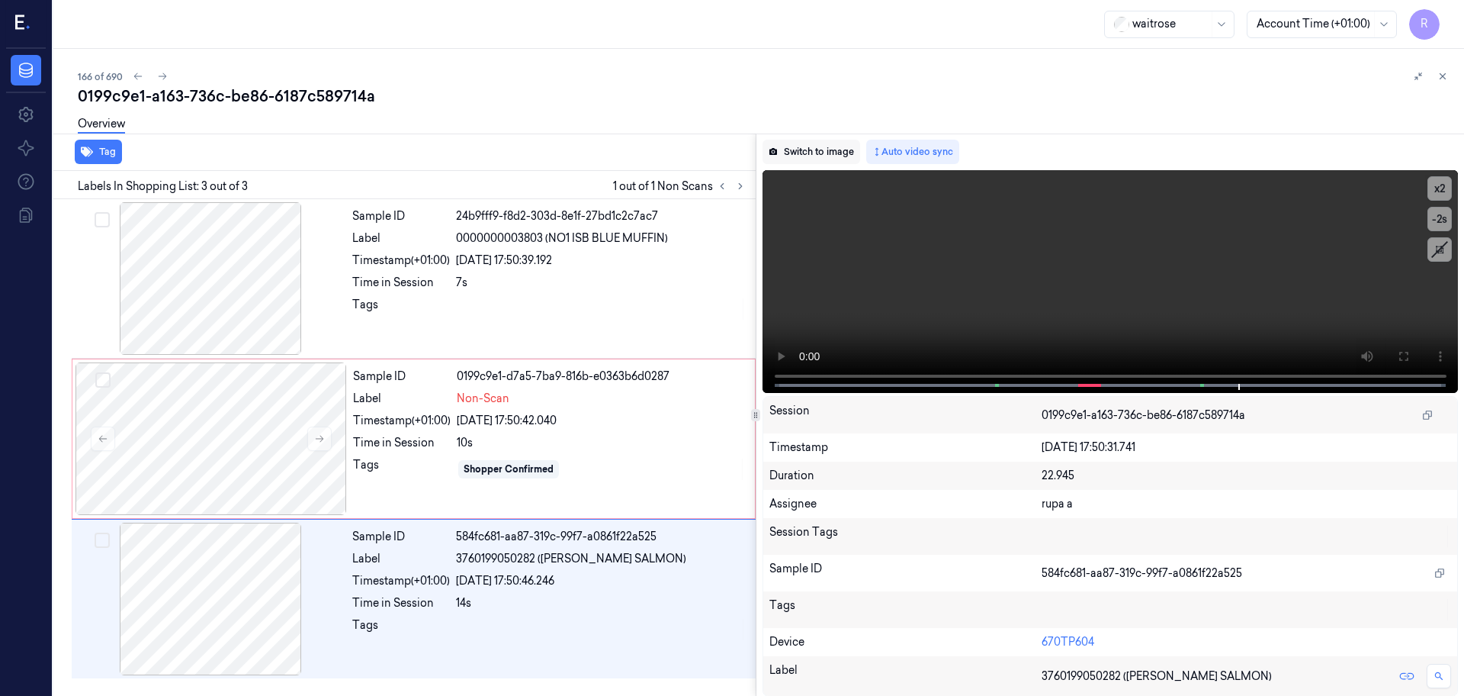
click at [808, 157] on button "Switch to image" at bounding box center [812, 152] width 98 height 24
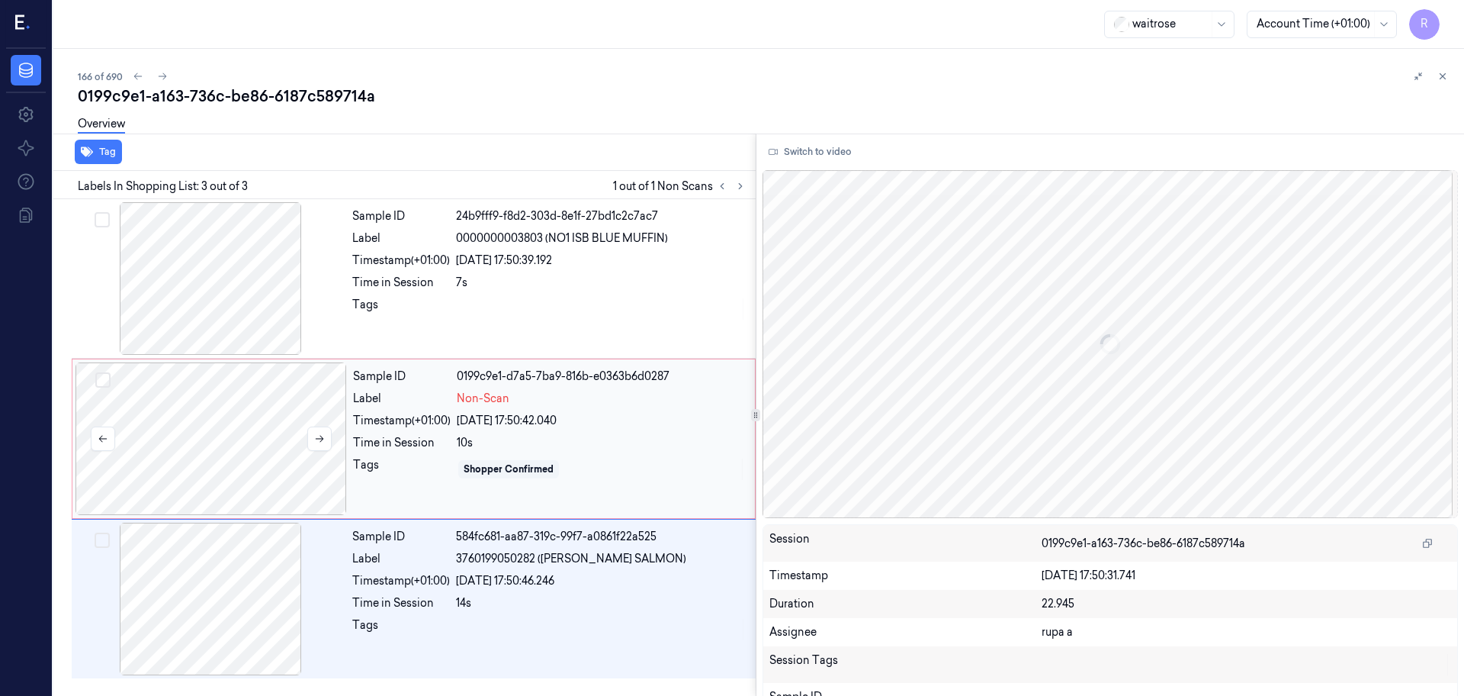
click at [258, 454] on div at bounding box center [212, 438] width 272 height 153
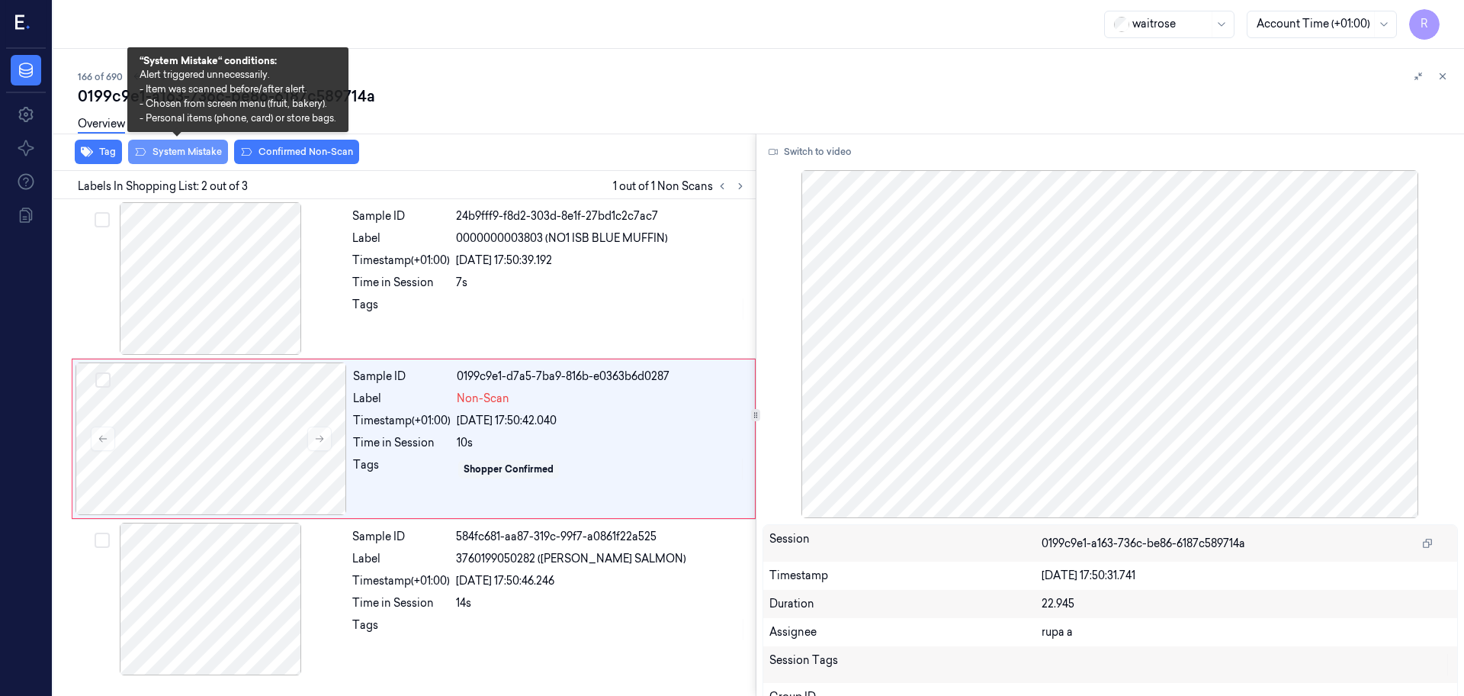
click at [175, 155] on button "System Mistake" at bounding box center [178, 152] width 100 height 24
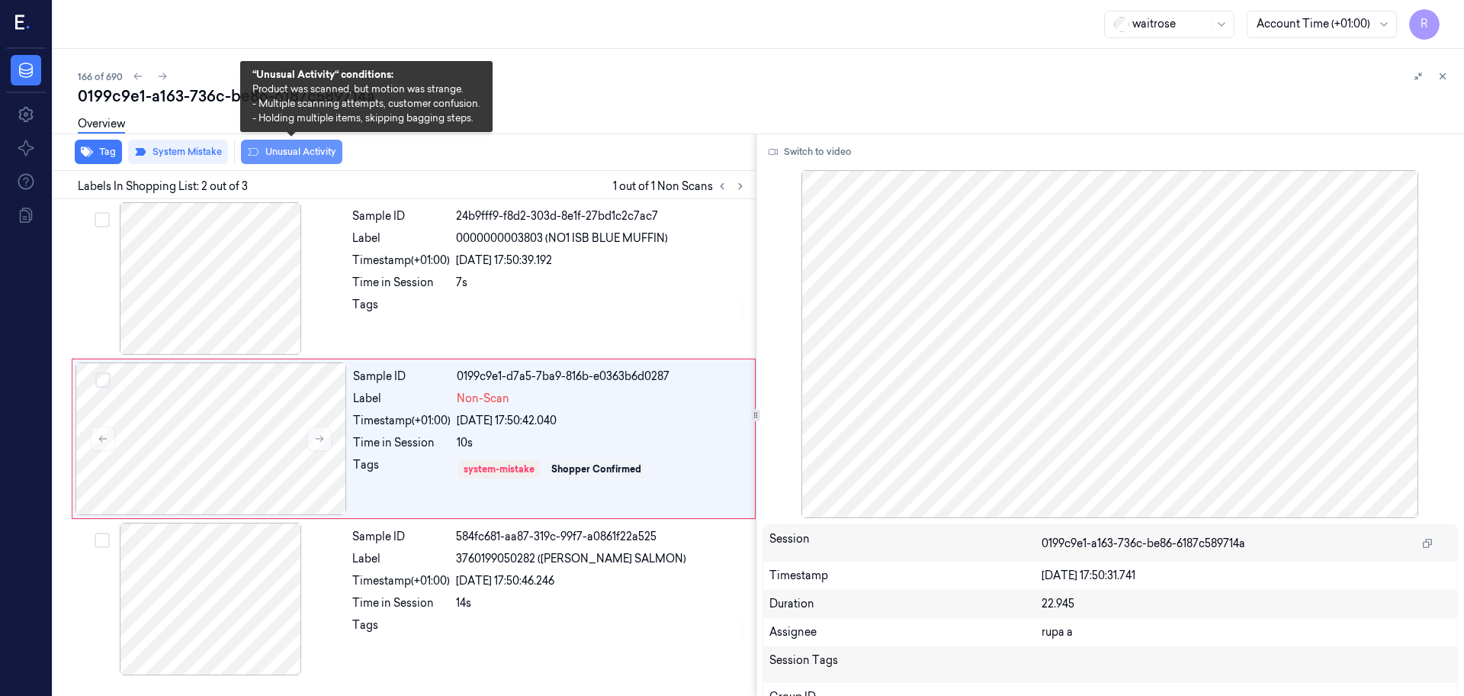
click at [311, 160] on button "Unusual Activity" at bounding box center [291, 152] width 101 height 24
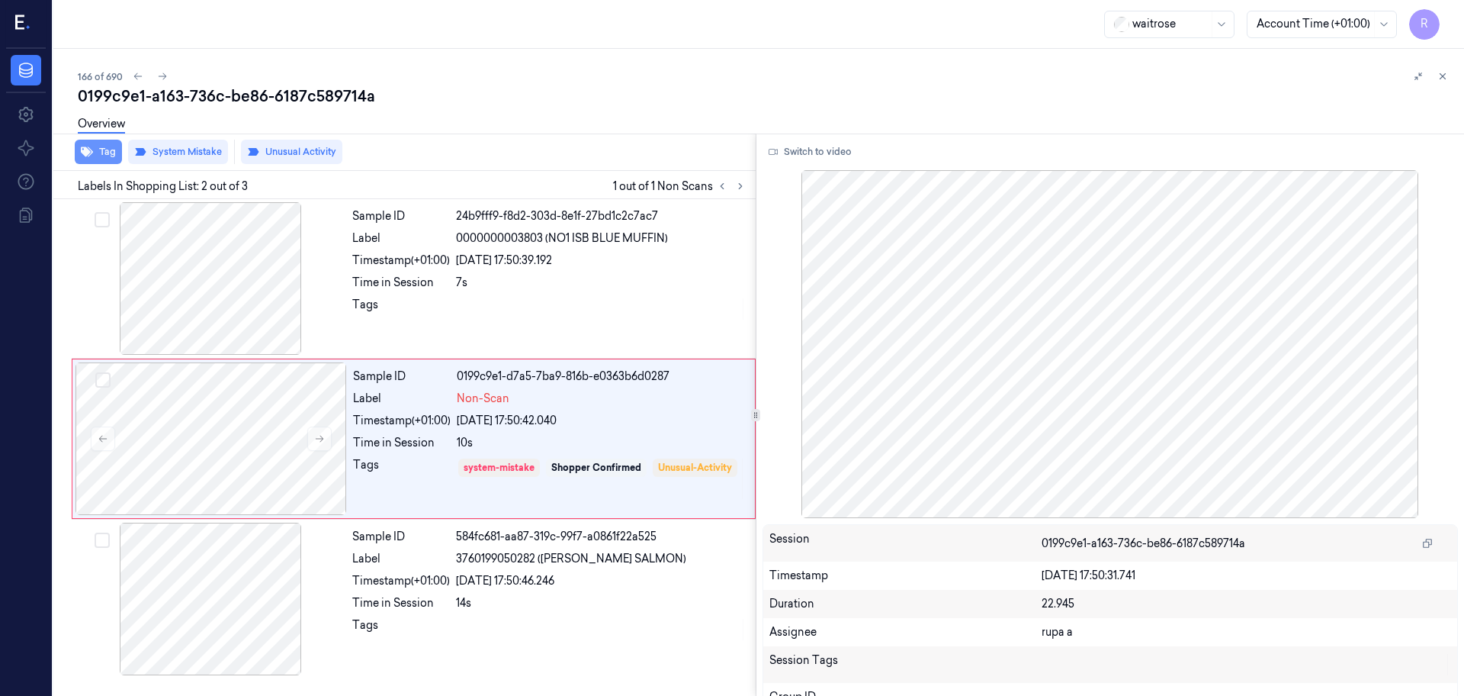
click at [97, 156] on button "Tag" at bounding box center [98, 152] width 47 height 24
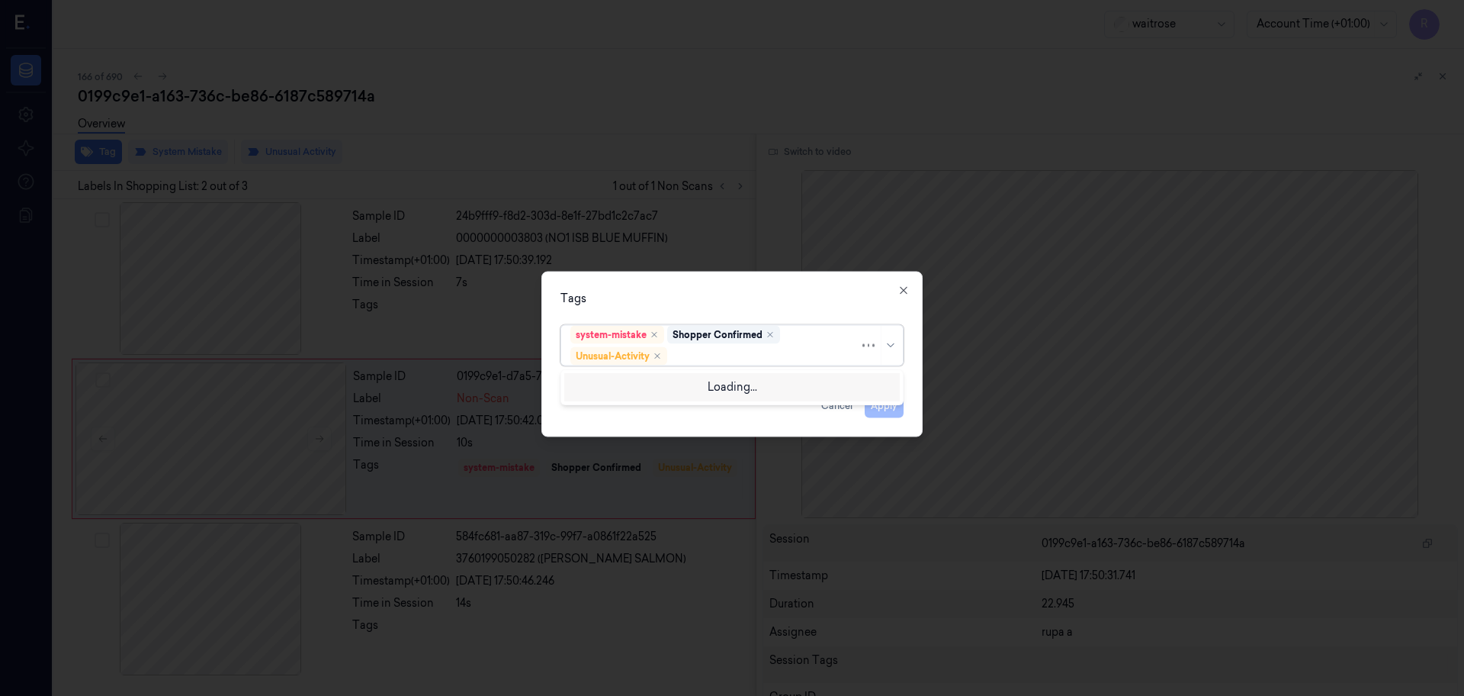
click at [824, 356] on div at bounding box center [764, 356] width 189 height 16
type input "pi"
click at [702, 388] on div "Picklist item alert" at bounding box center [731, 386] width 323 height 16
click at [699, 312] on div "Tags system-mistake Shopper Confirmed Unusual-Activity Picklist item alert Appl…" at bounding box center [731, 354] width 381 height 165
click at [882, 413] on button "Apply" at bounding box center [884, 406] width 39 height 24
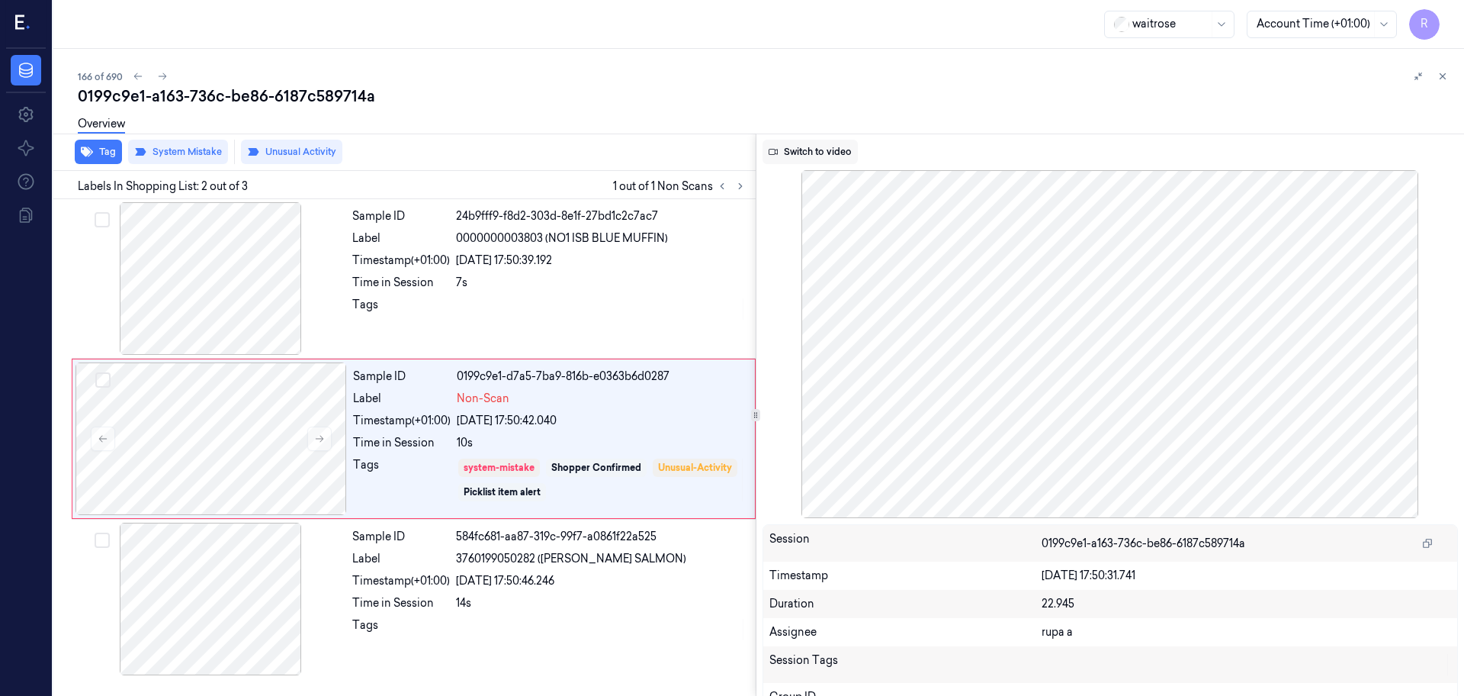
click at [843, 155] on button "Switch to video" at bounding box center [810, 152] width 95 height 24
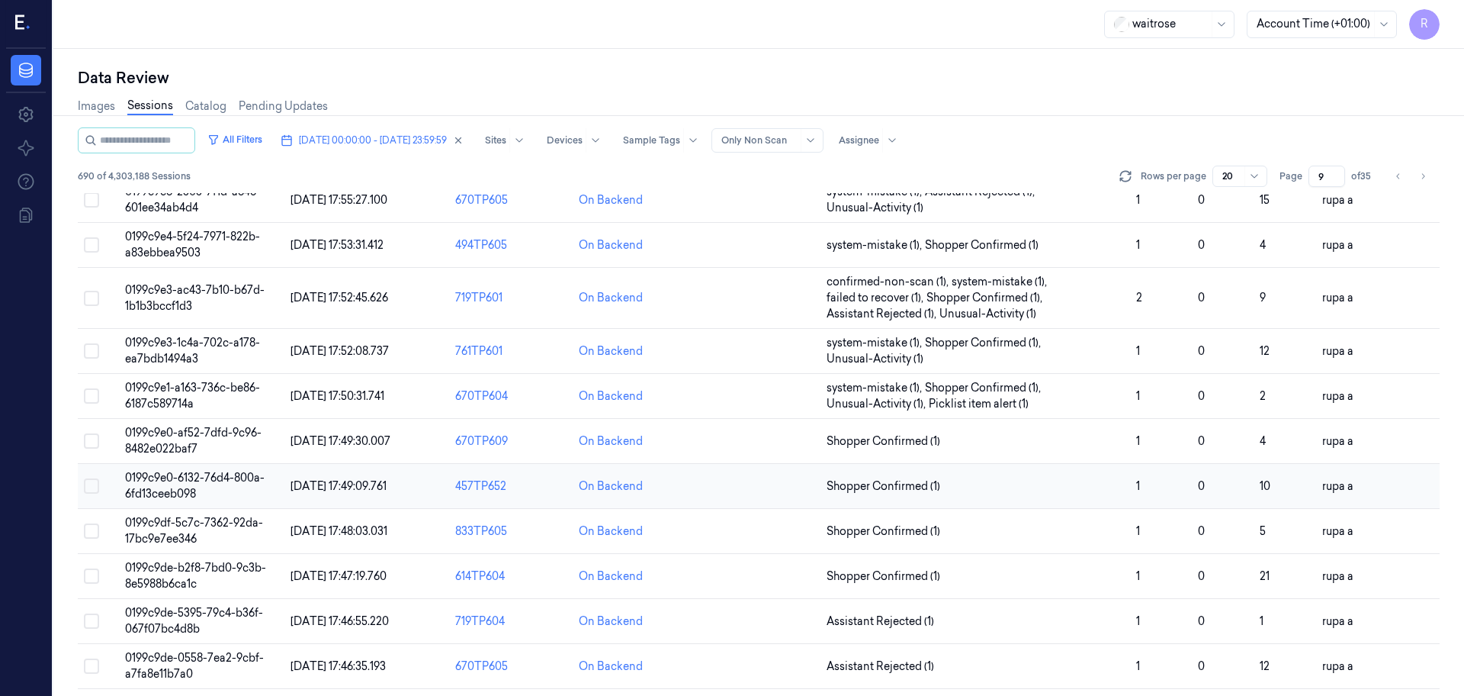
scroll to position [191, 0]
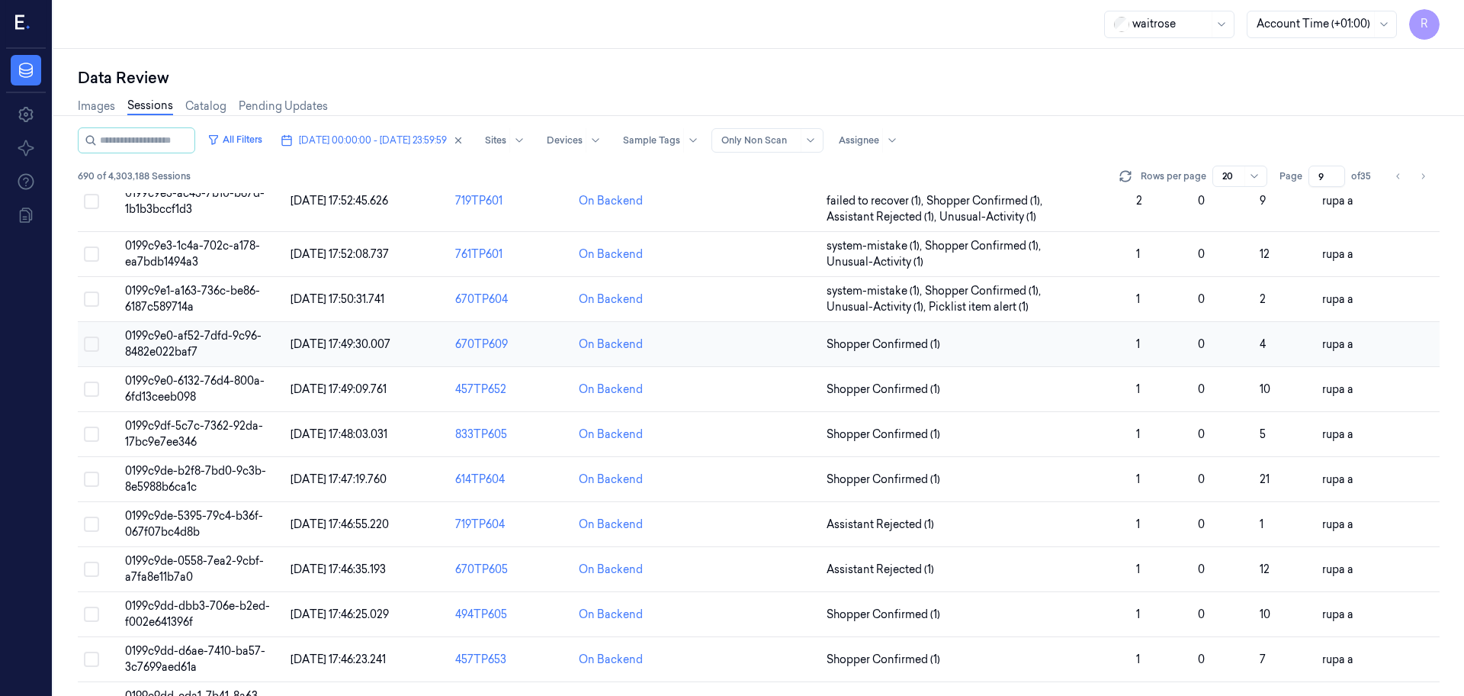
click at [189, 358] on span "0199c9e0-af52-7dfd-9c96-8482e022baf7" at bounding box center [193, 344] width 137 height 30
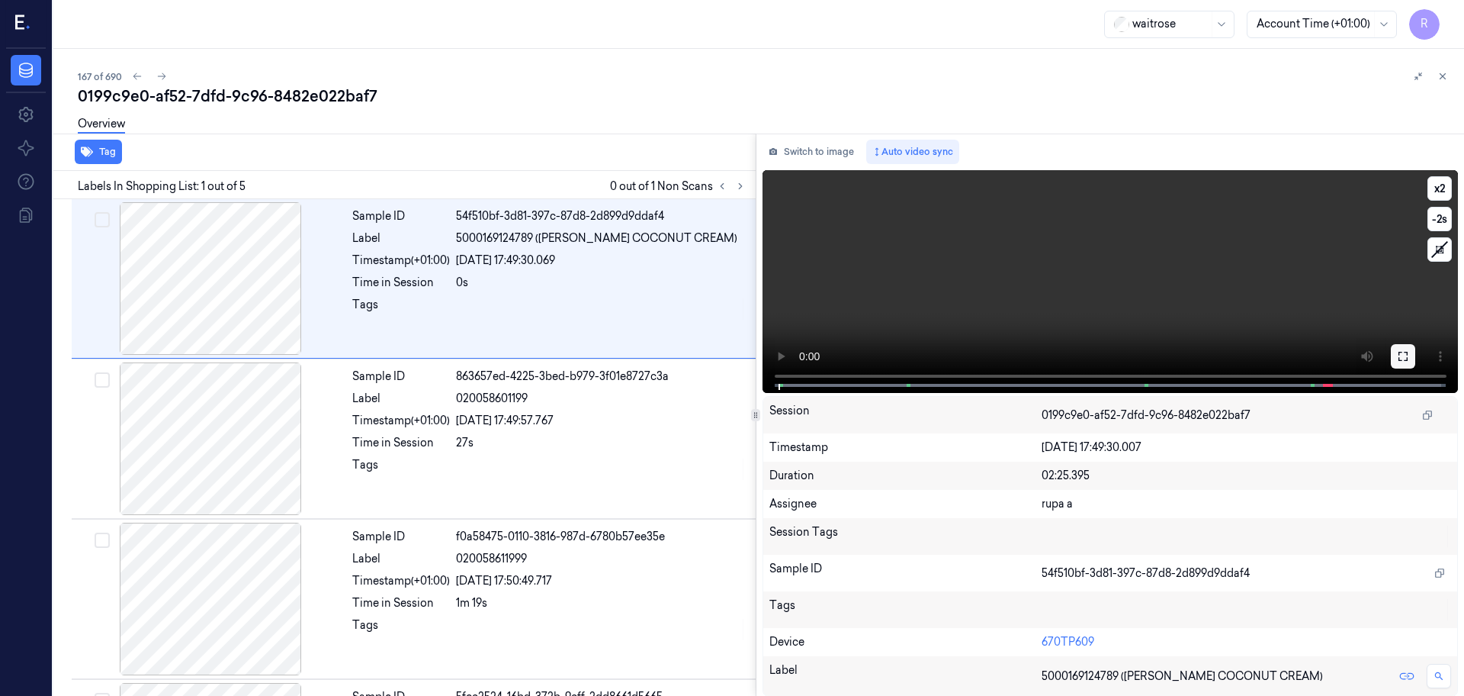
click at [1400, 354] on icon at bounding box center [1403, 356] width 12 height 12
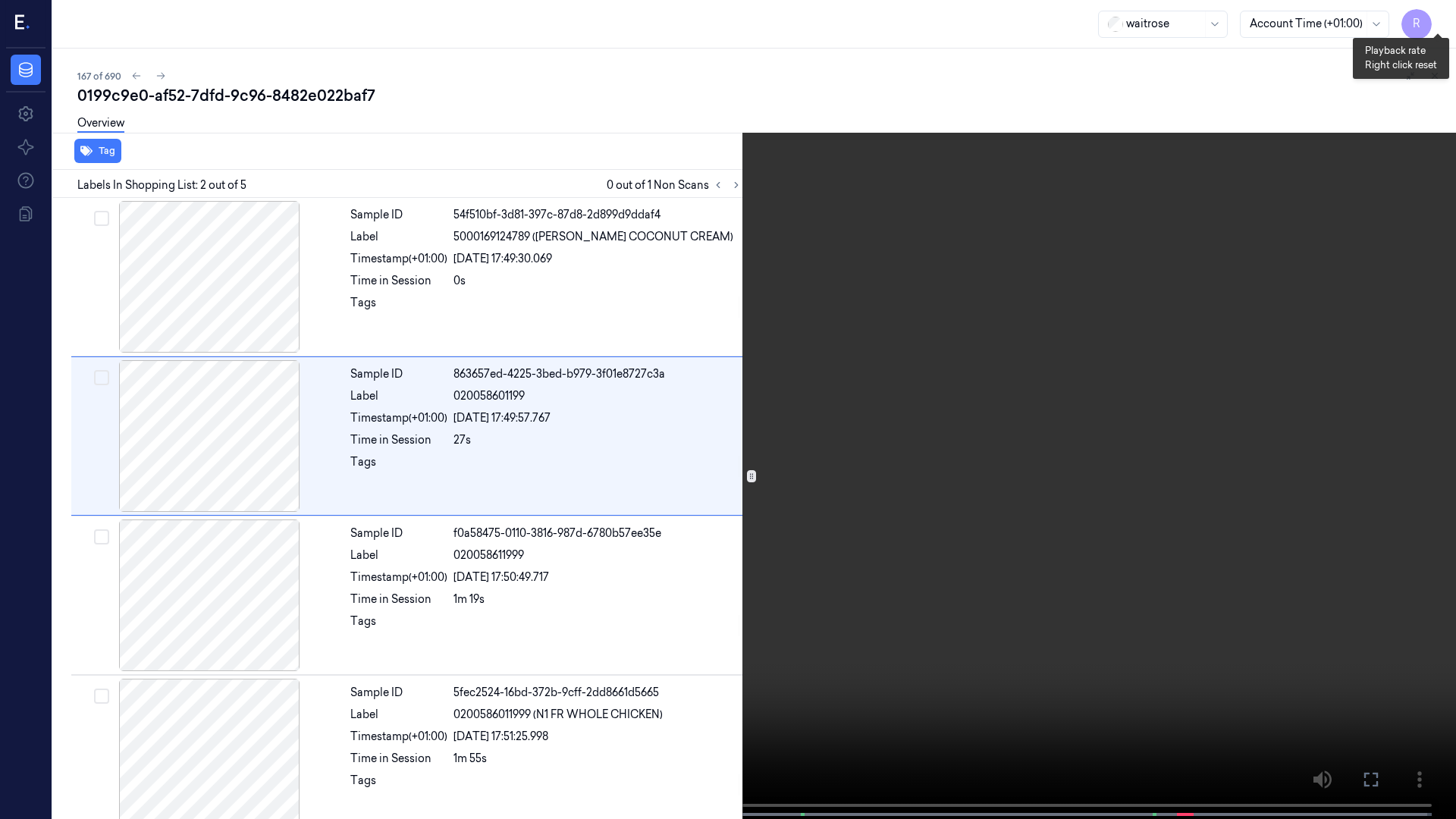
click at [1440, 14] on button "x 2" at bounding box center [1438, 18] width 24 height 24
click at [1042, 436] on video at bounding box center [728, 410] width 1456 height 822
click at [1446, 24] on button "x 4" at bounding box center [1438, 18] width 24 height 24
click at [1446, 24] on button "x 1" at bounding box center [1438, 18] width 24 height 24
click at [1235, 329] on video at bounding box center [728, 410] width 1456 height 822
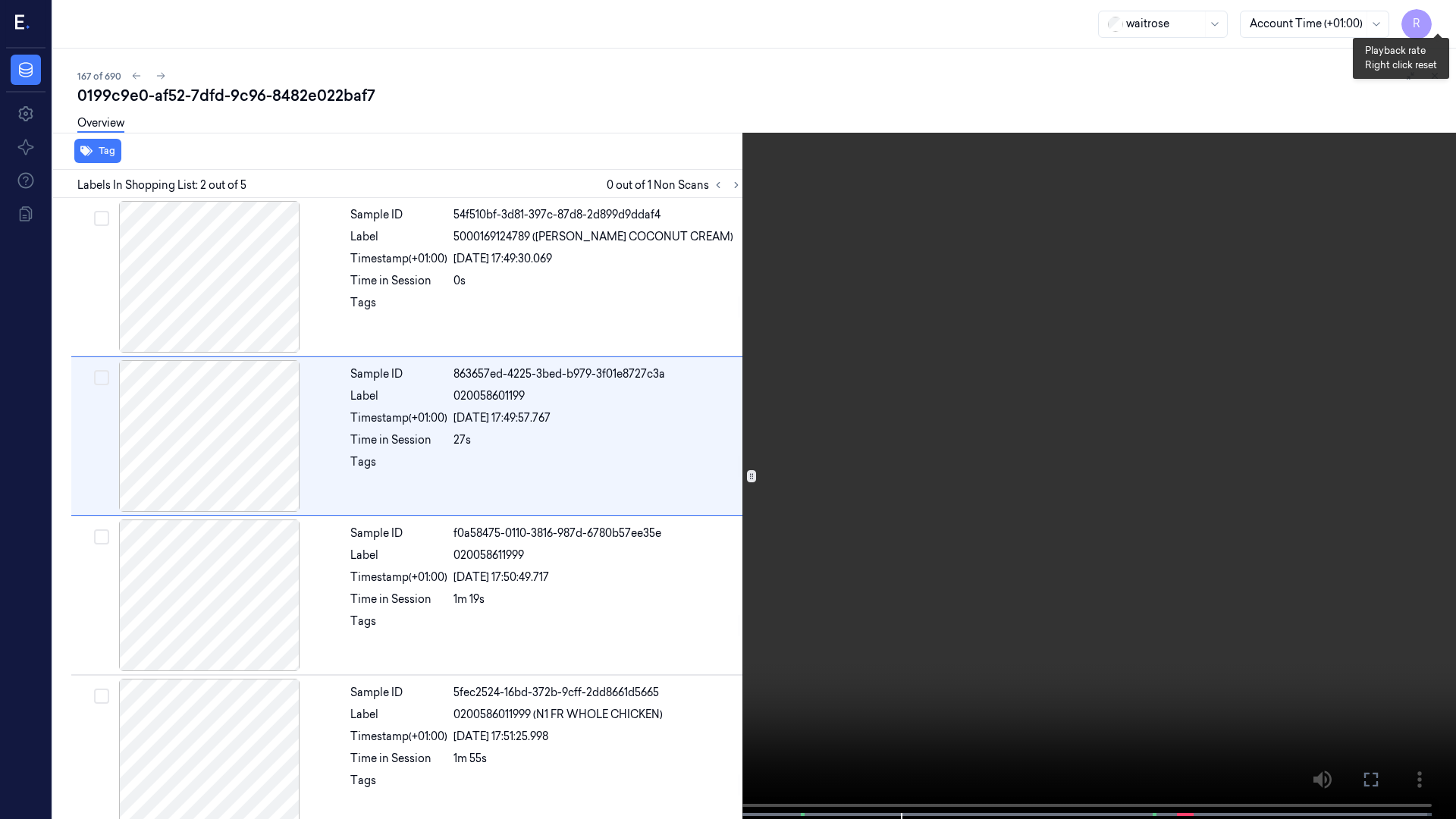
click at [1443, 18] on button "x 2" at bounding box center [1438, 18] width 24 height 24
click at [1428, 18] on button "x 4" at bounding box center [1438, 18] width 24 height 24
click at [1428, 18] on button "x 1" at bounding box center [1438, 18] width 24 height 24
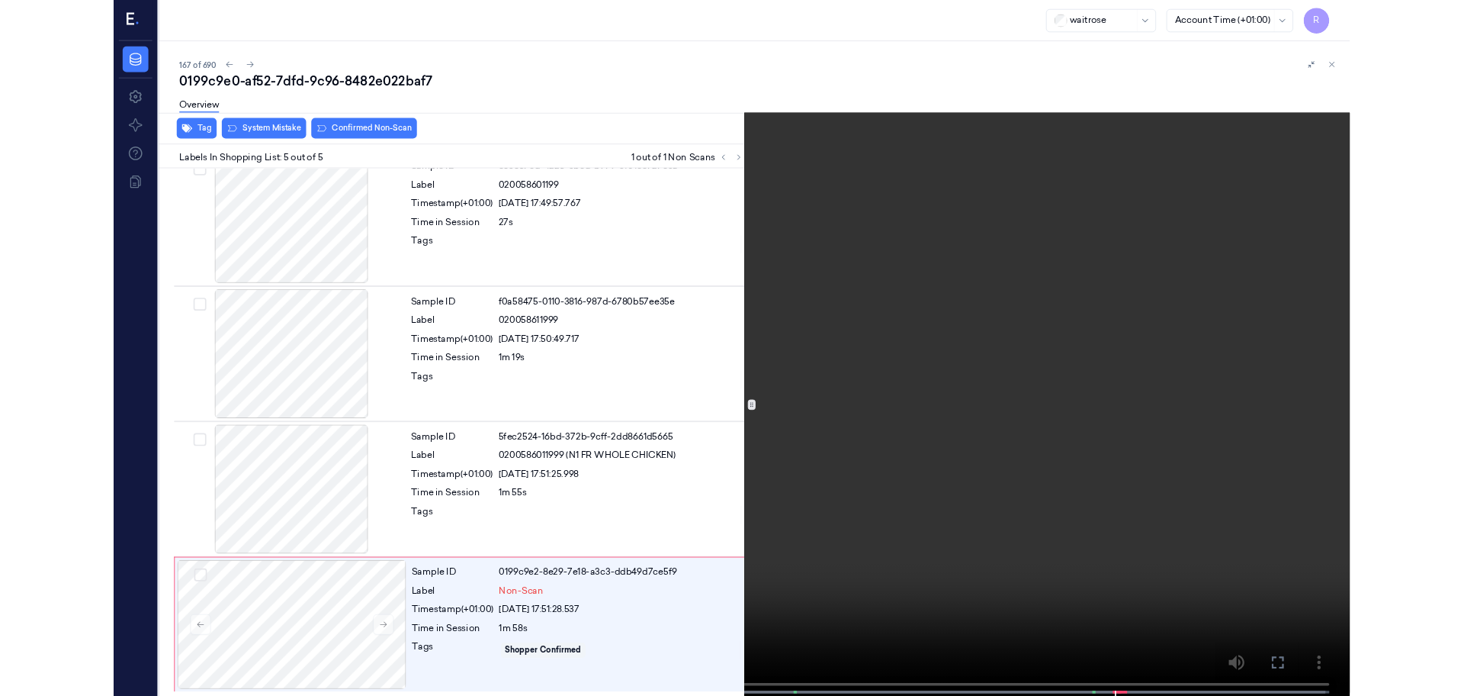
scroll to position [181, 0]
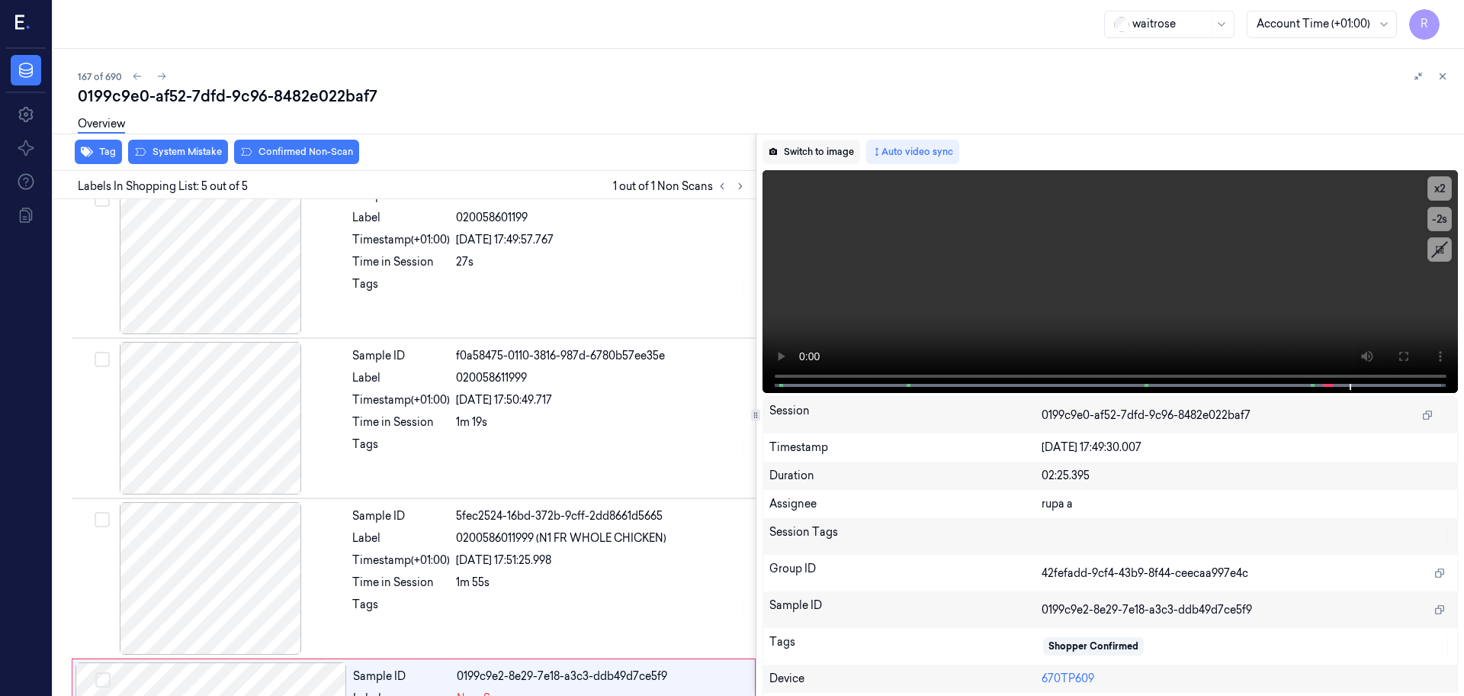
click at [809, 152] on button "Switch to image" at bounding box center [812, 152] width 98 height 24
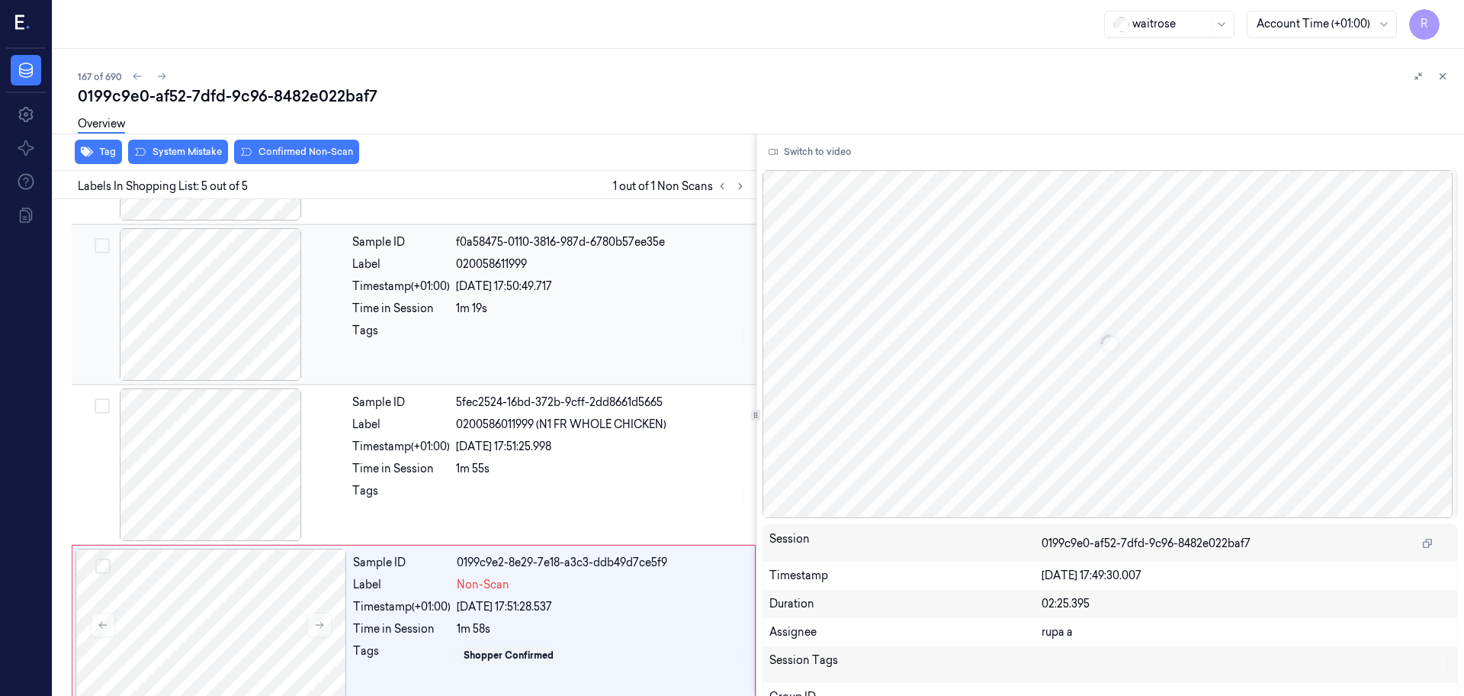
scroll to position [309, 0]
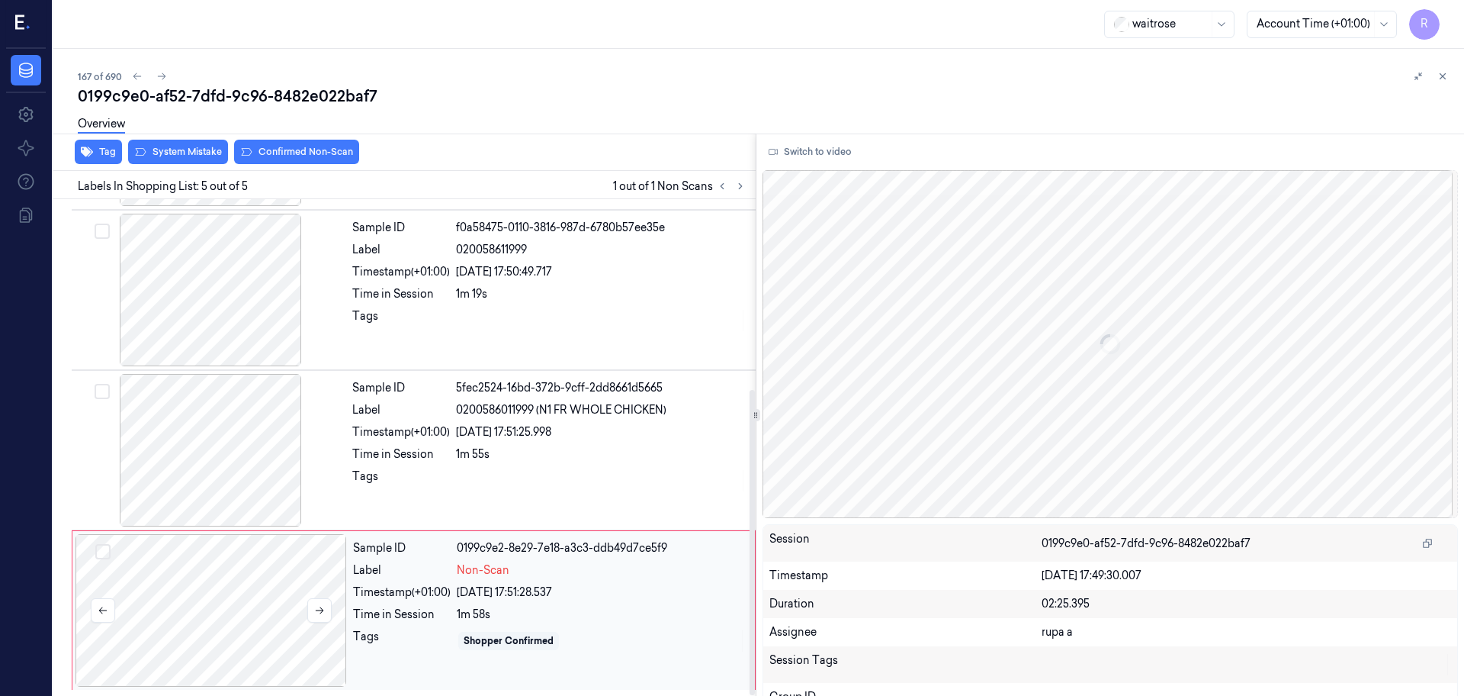
click at [243, 617] on div at bounding box center [212, 610] width 272 height 153
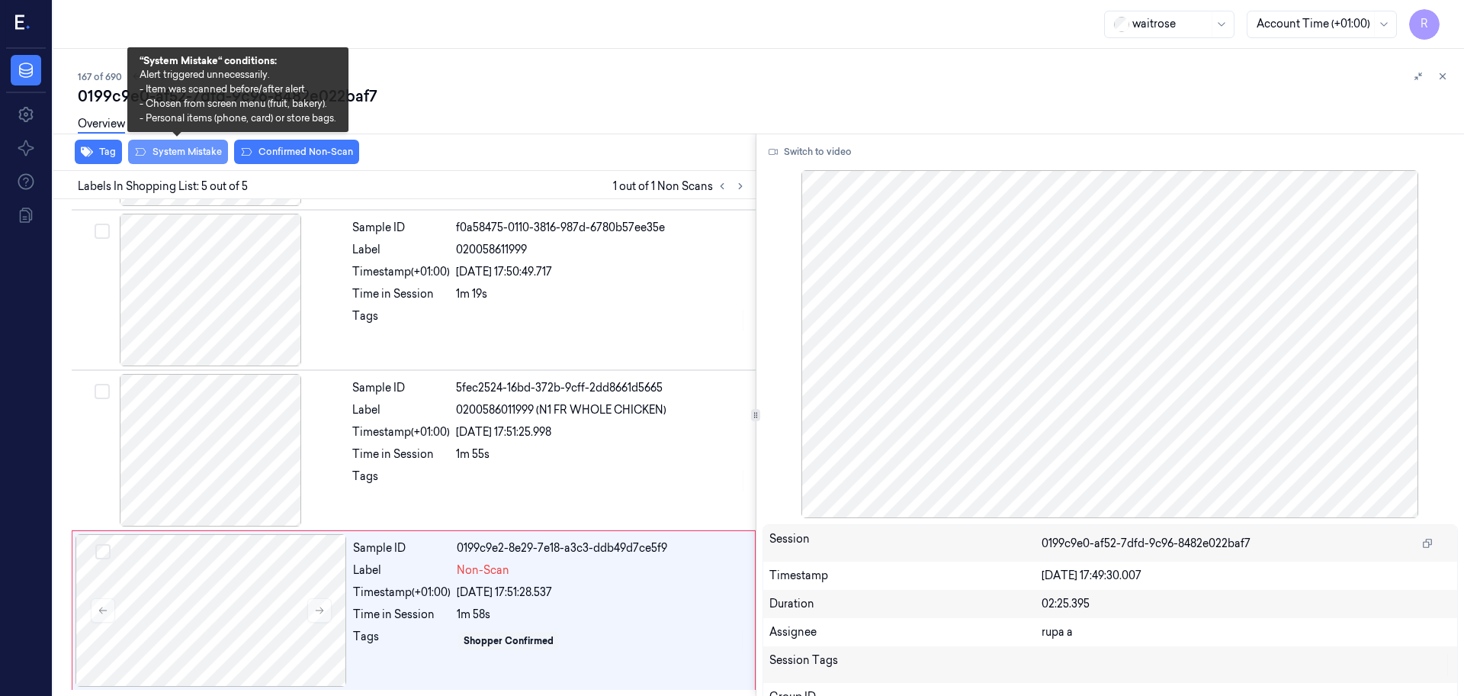
click at [195, 157] on button "System Mistake" at bounding box center [178, 152] width 100 height 24
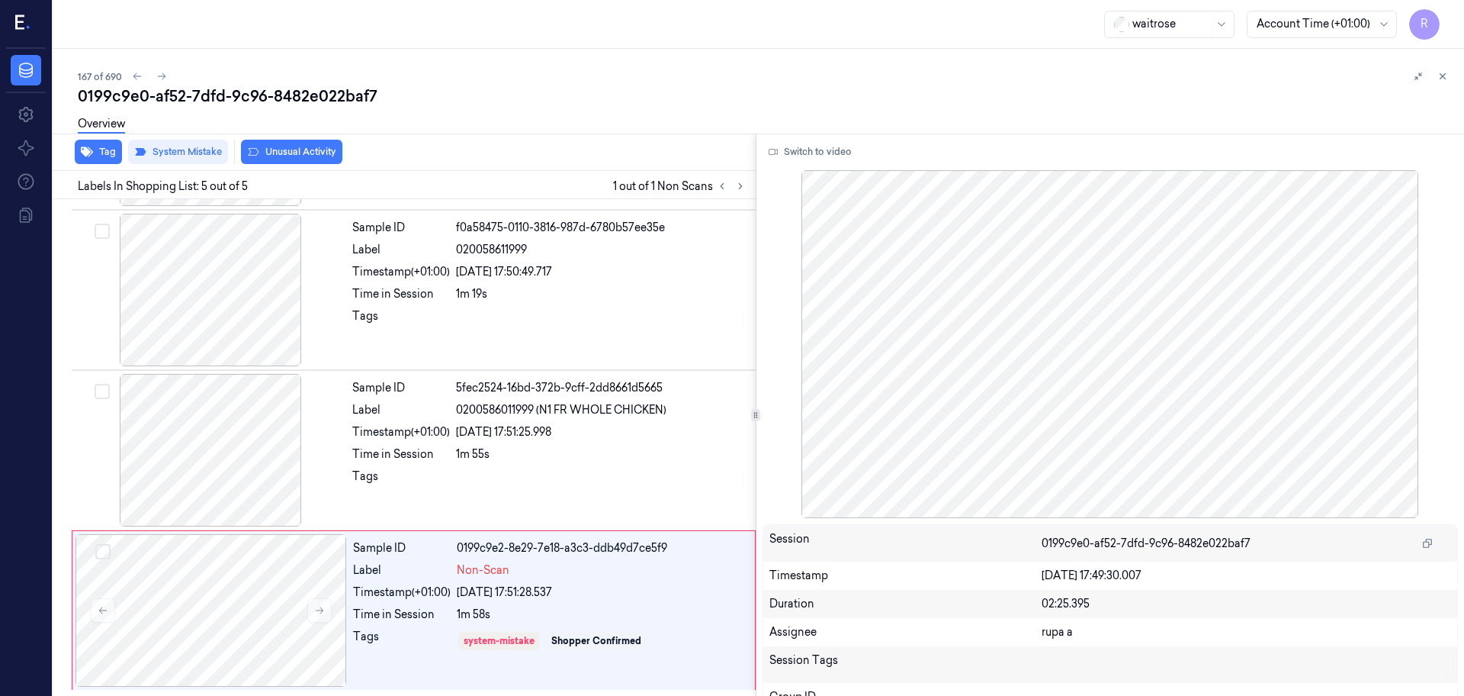
click at [262, 145] on div "Overview" at bounding box center [765, 126] width 1374 height 39
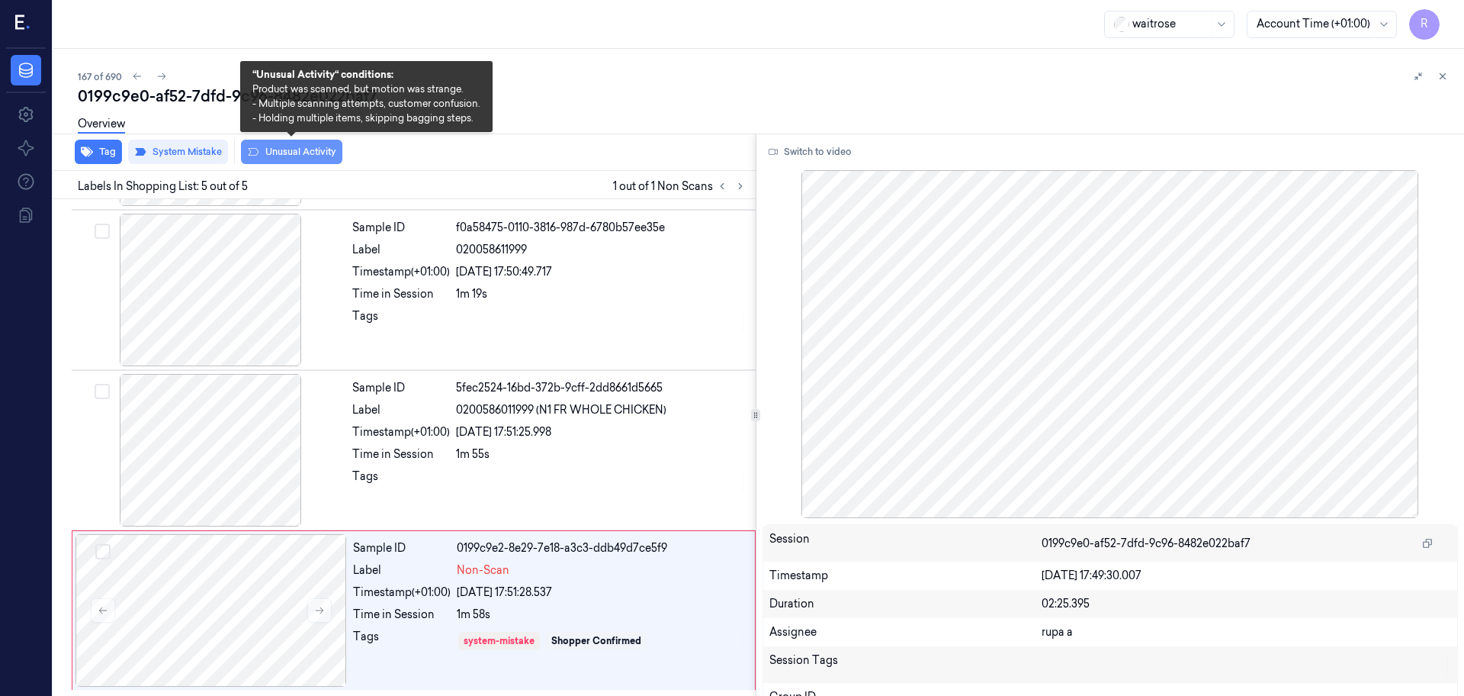
click at [270, 153] on button "Unusual Activity" at bounding box center [291, 152] width 101 height 24
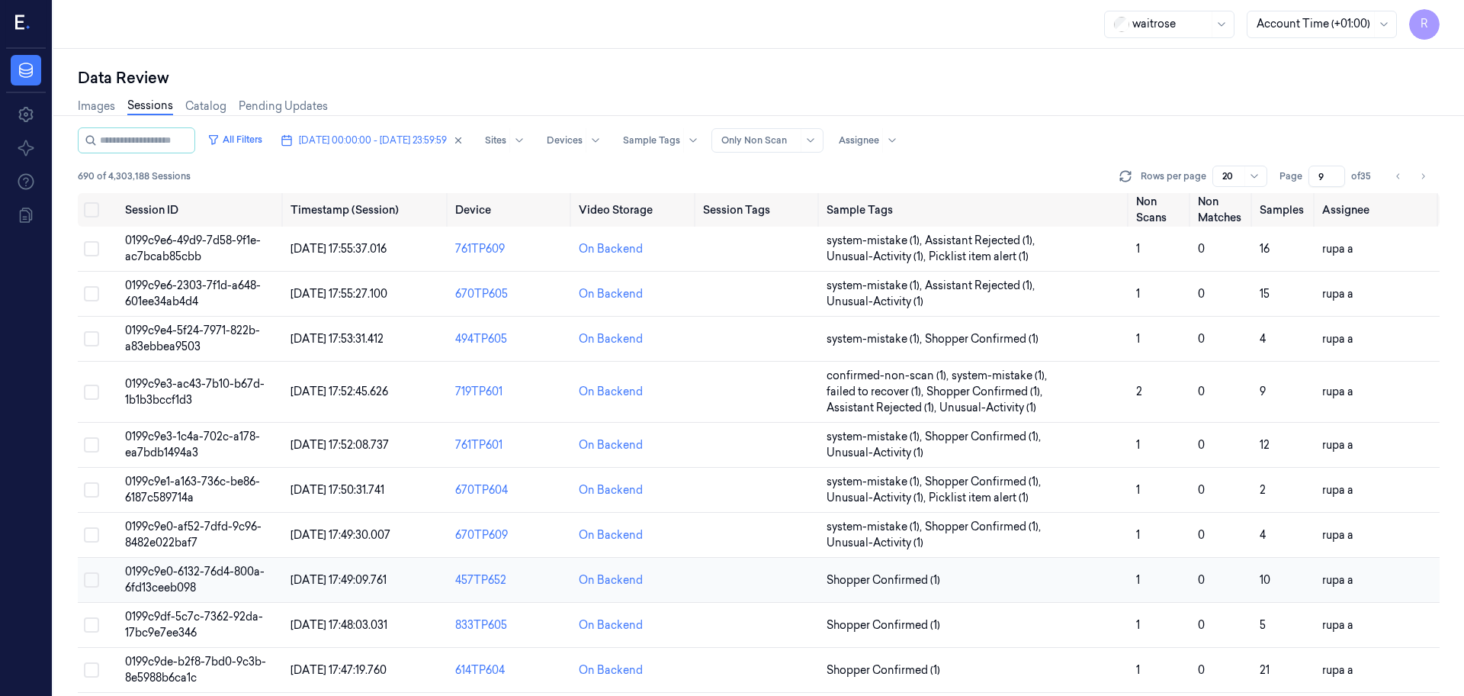
scroll to position [286, 0]
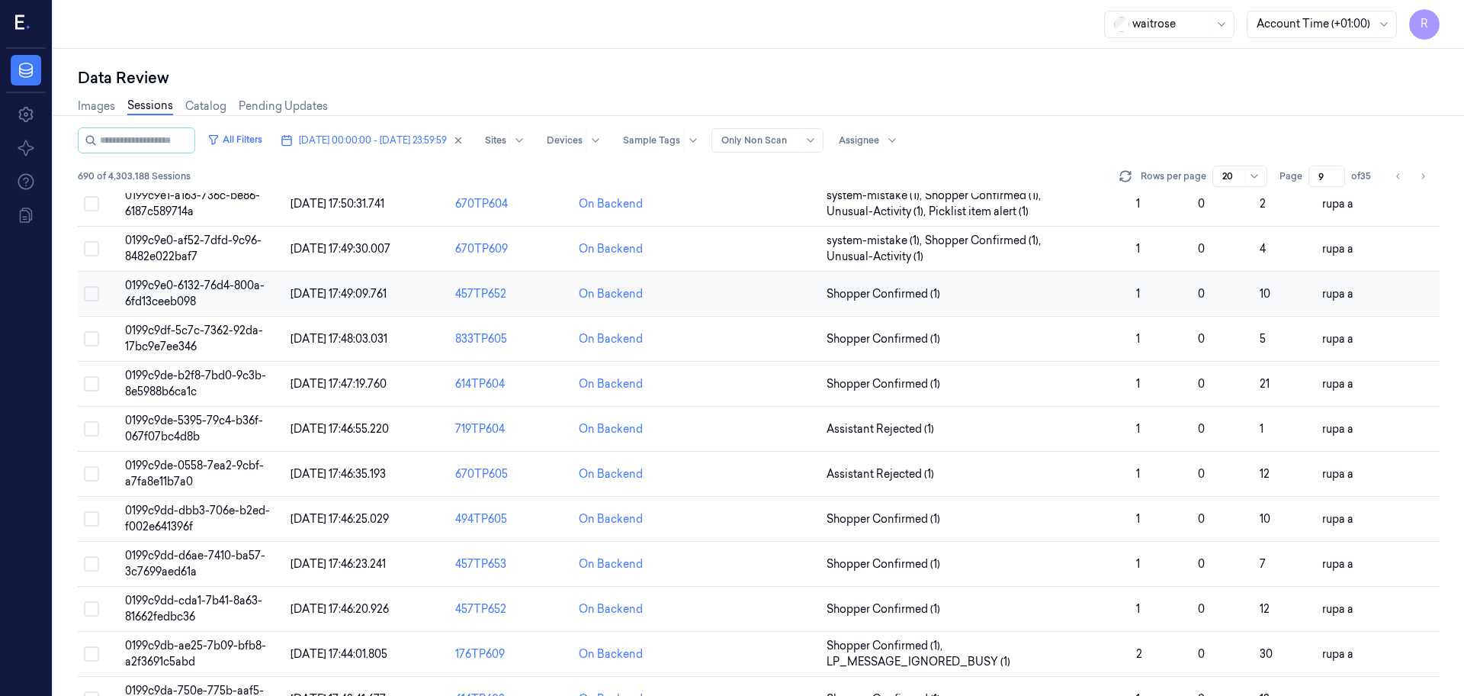
click at [204, 291] on span "0199c9e0-6132-76d4-800a-6fd13ceeb098" at bounding box center [195, 293] width 140 height 30
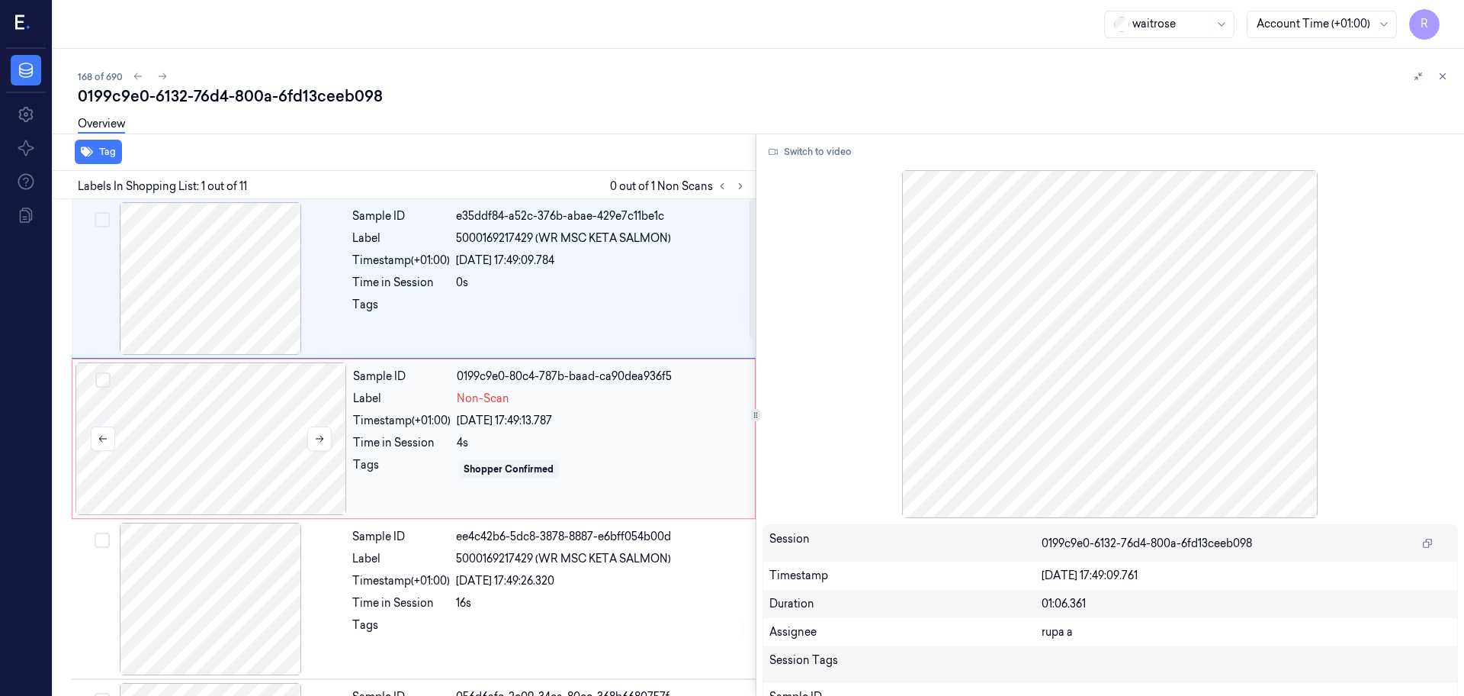
click at [230, 444] on div at bounding box center [212, 438] width 272 height 153
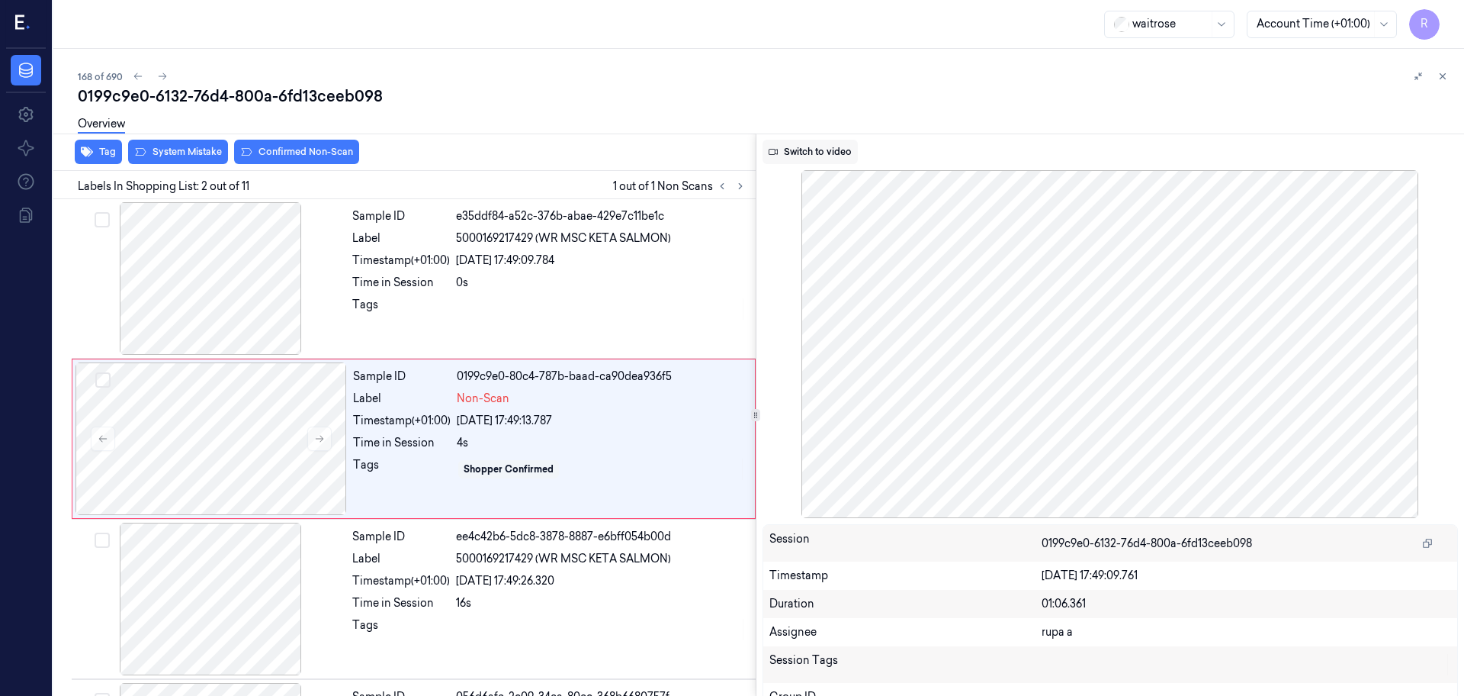
click at [824, 152] on button "Switch to video" at bounding box center [810, 152] width 95 height 24
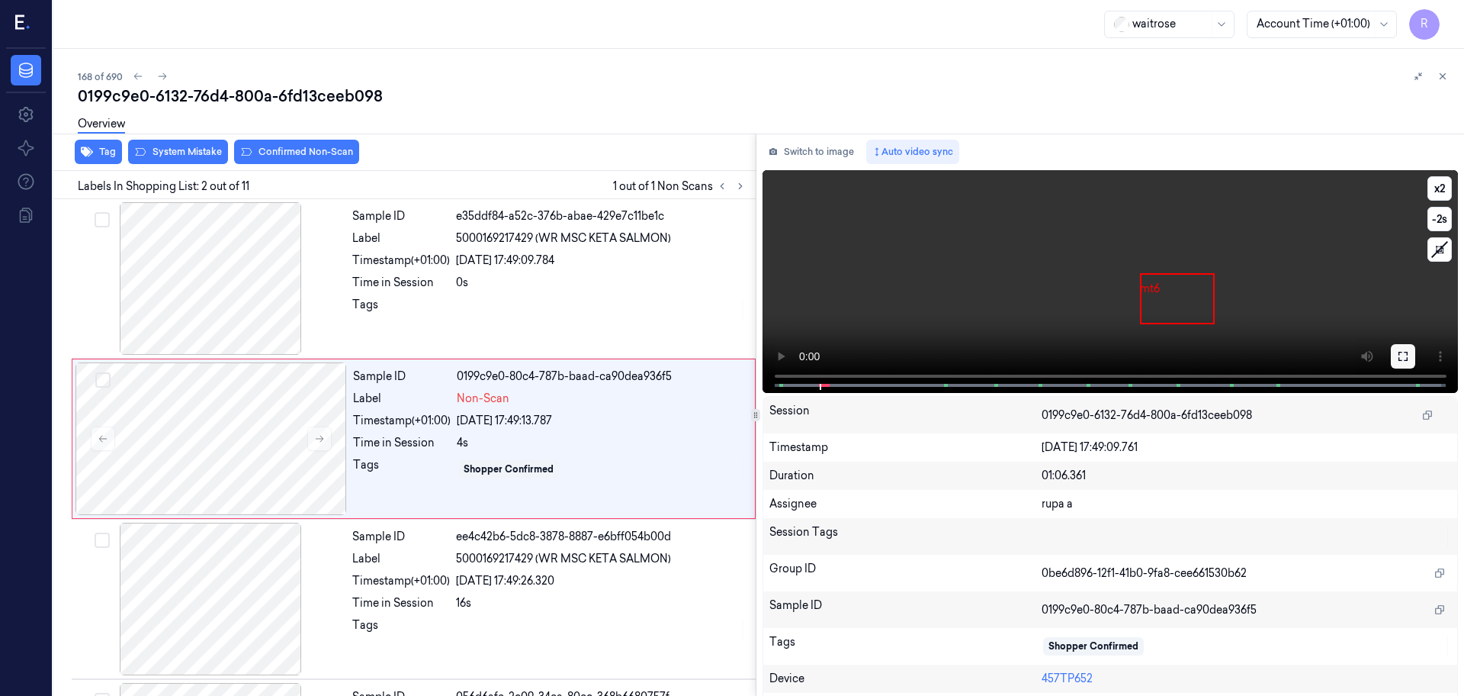
click at [1409, 354] on button at bounding box center [1403, 356] width 24 height 24
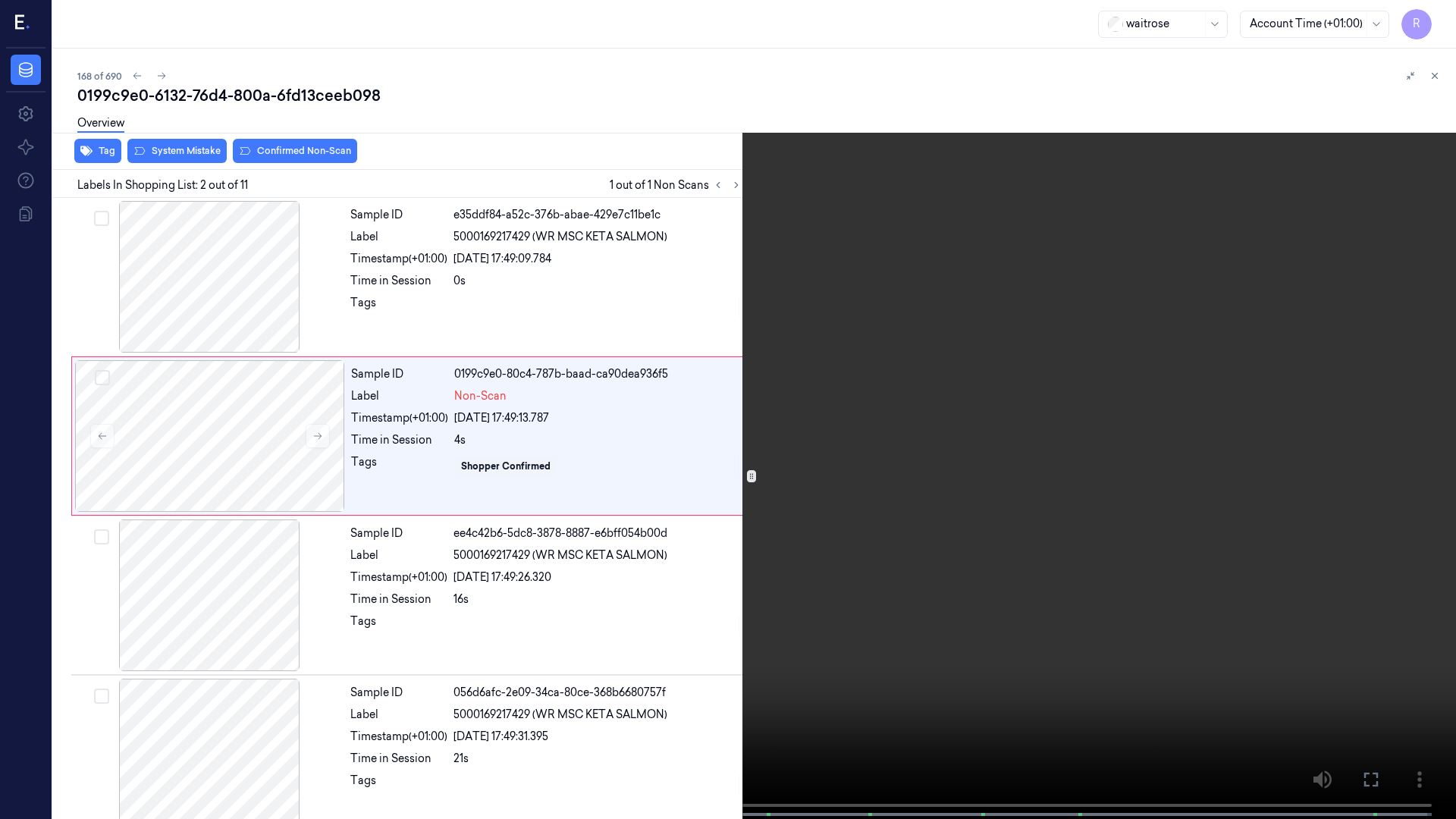
click at [398, 457] on video at bounding box center [728, 410] width 1456 height 822
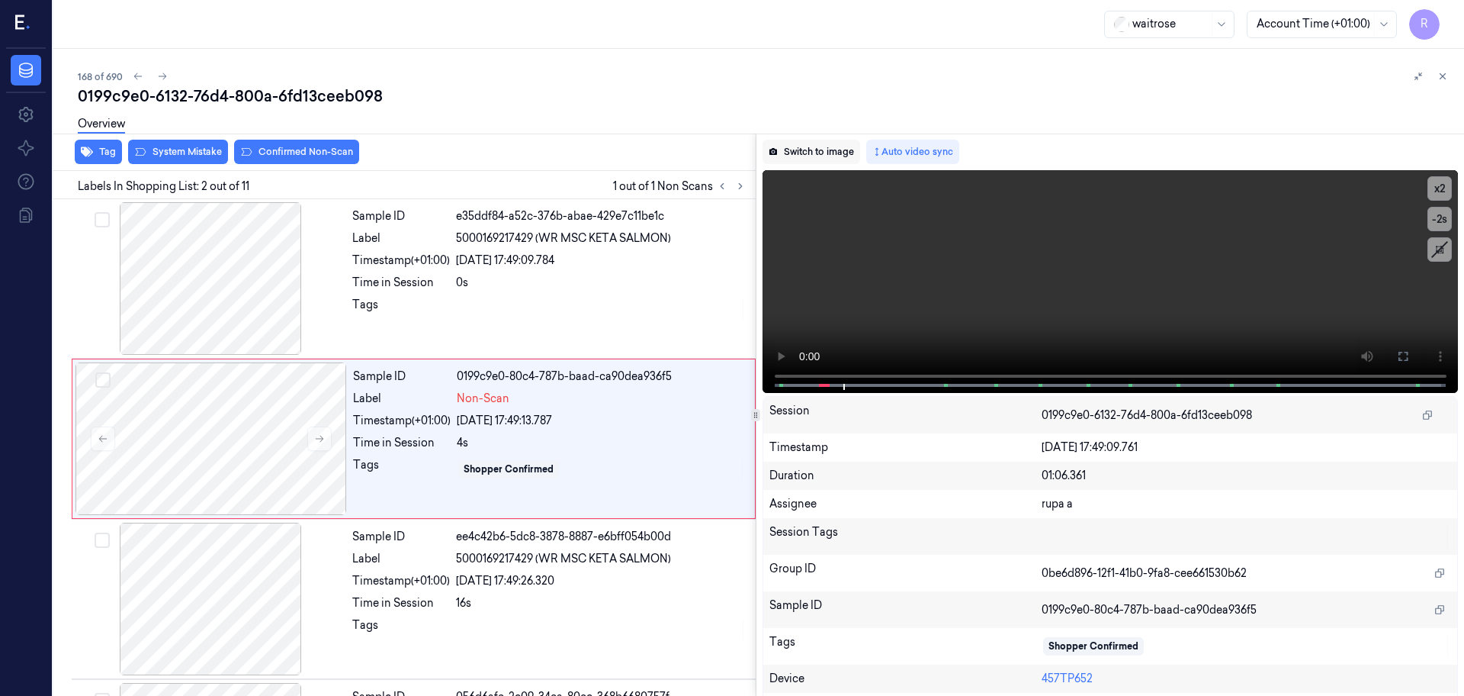
click at [799, 149] on button "Switch to image" at bounding box center [812, 152] width 98 height 24
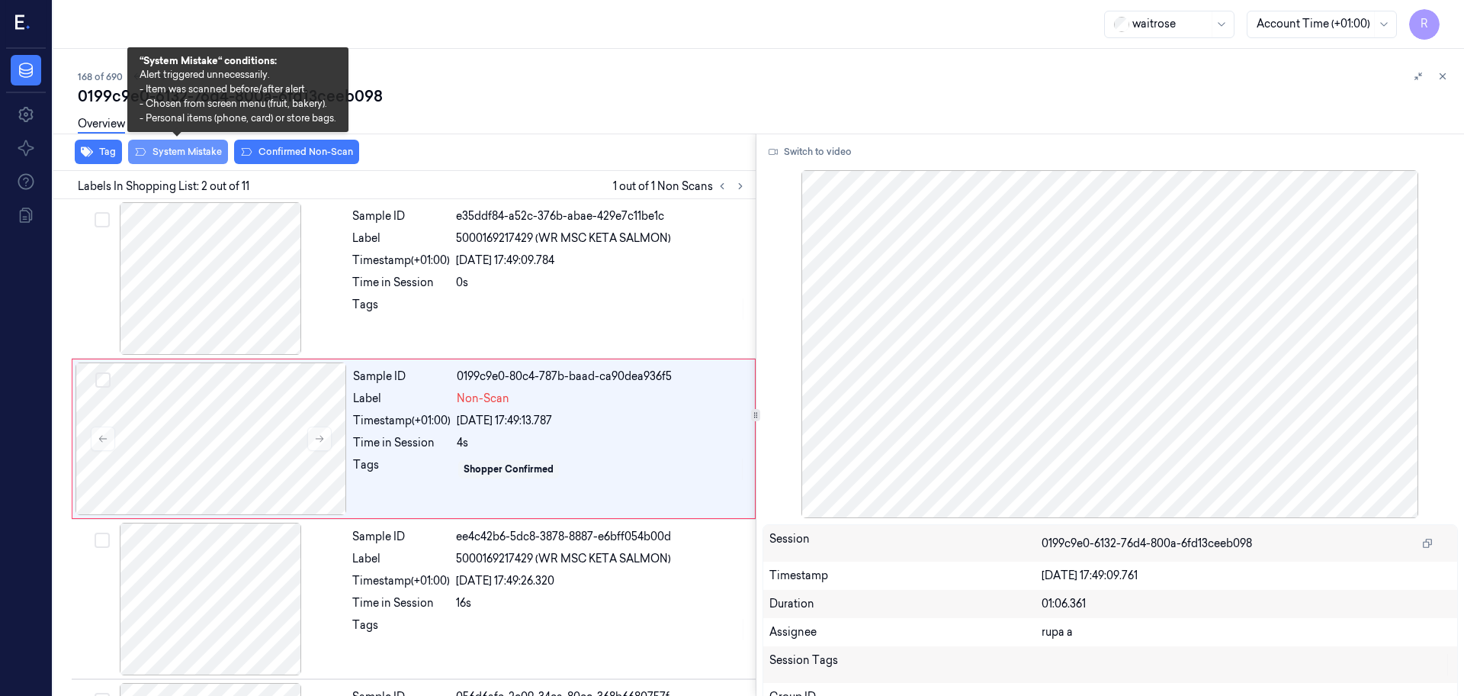
click at [184, 153] on button "System Mistake" at bounding box center [178, 152] width 100 height 24
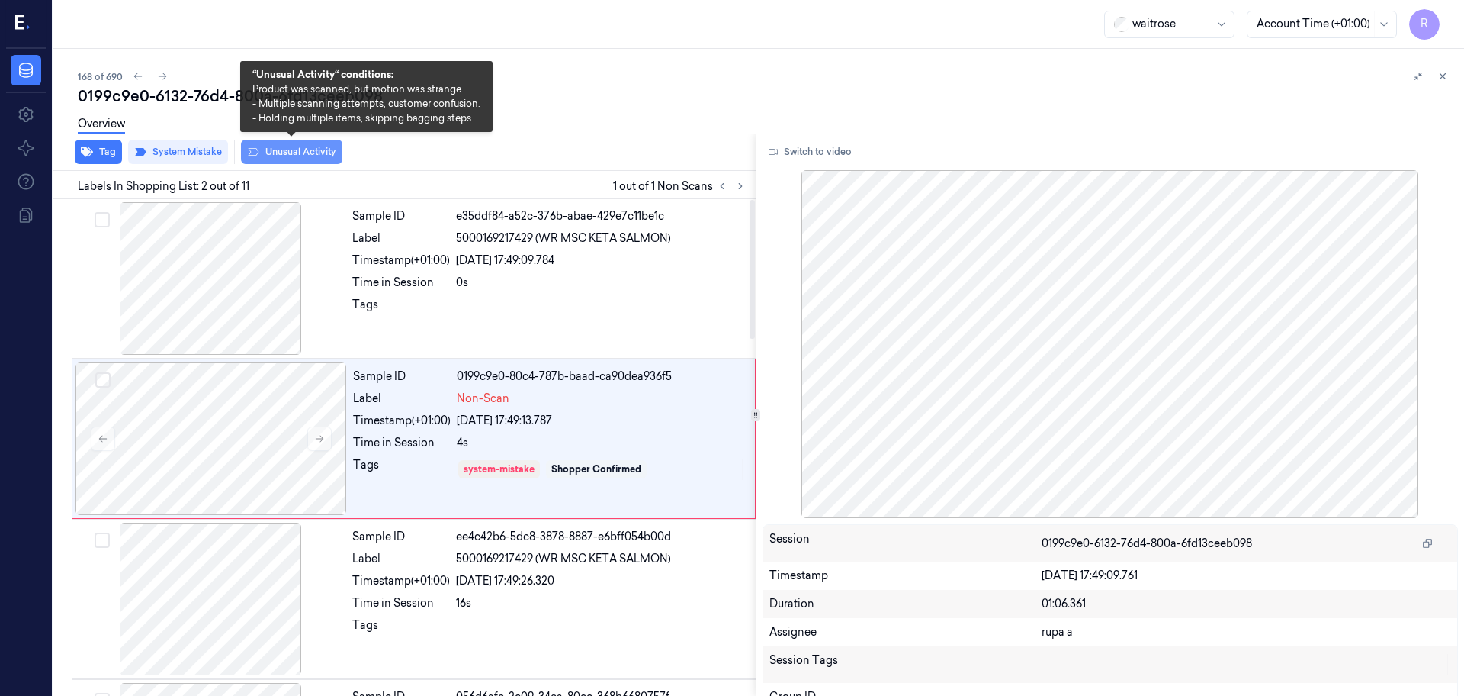
click at [305, 161] on button "Unusual Activity" at bounding box center [291, 152] width 101 height 24
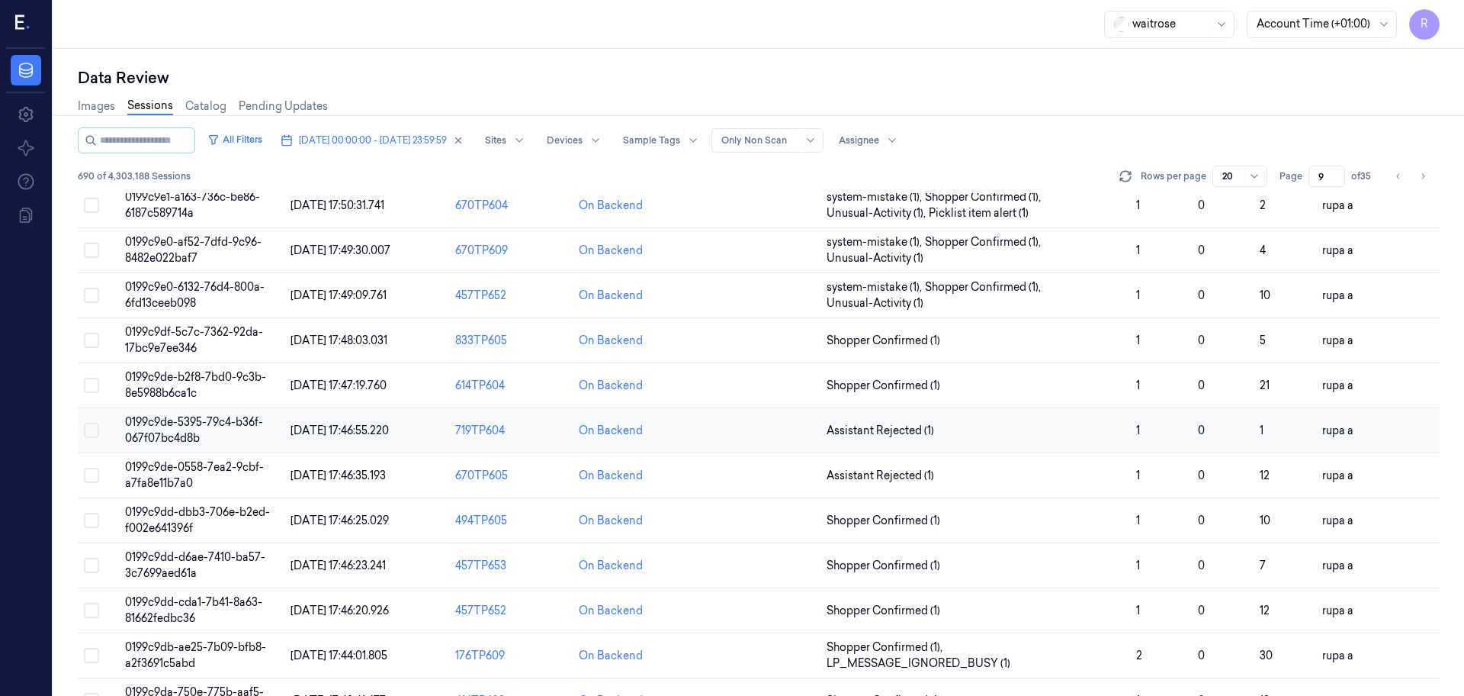
scroll to position [286, 0]
click at [228, 332] on span "0199c9df-5c7c-7362-92da-17bc9e7ee346" at bounding box center [194, 338] width 138 height 30
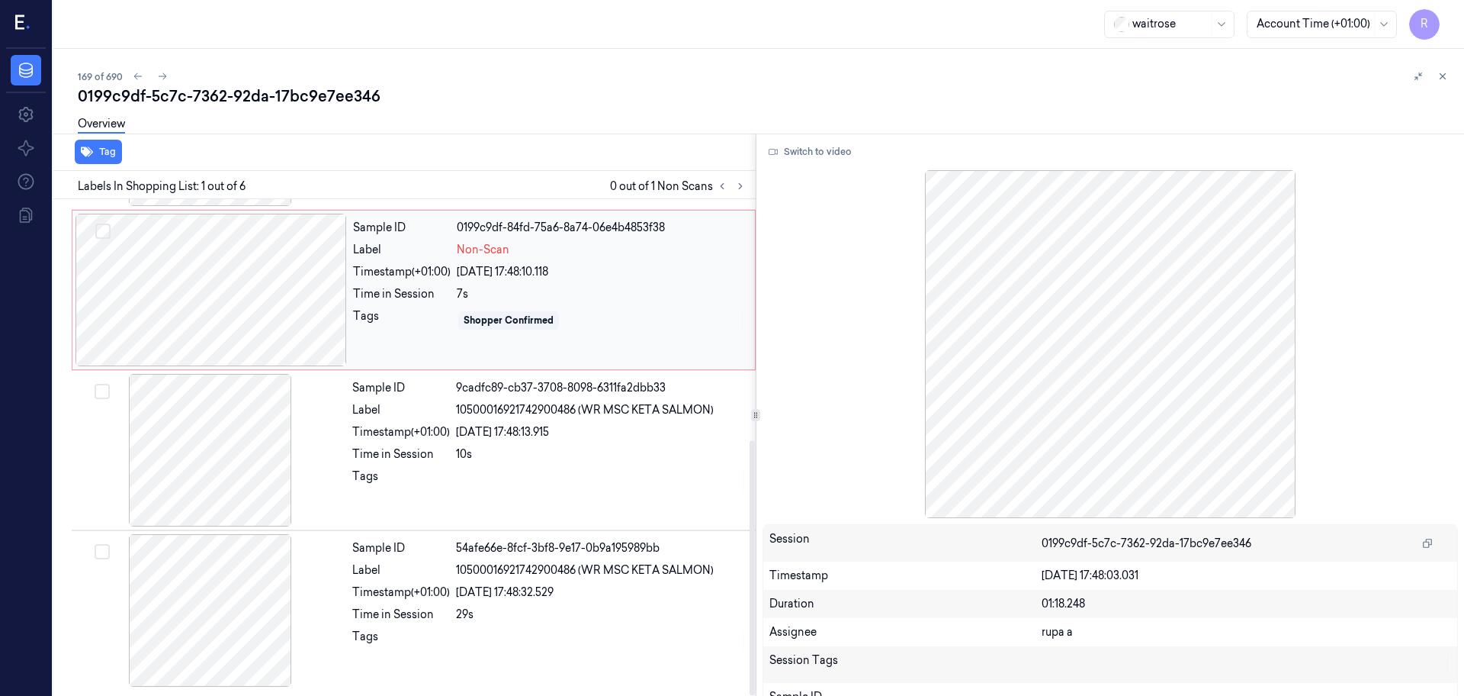
click at [259, 311] on div at bounding box center [212, 290] width 272 height 153
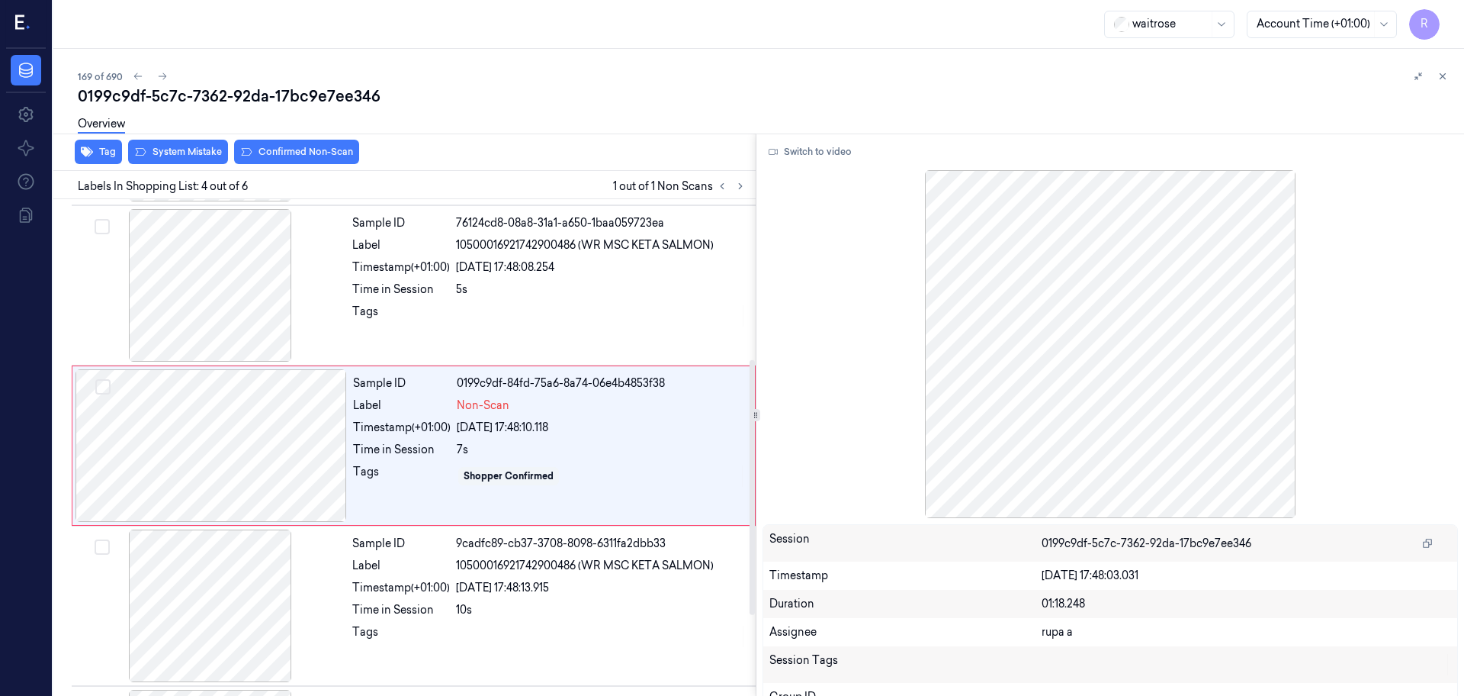
scroll to position [312, 0]
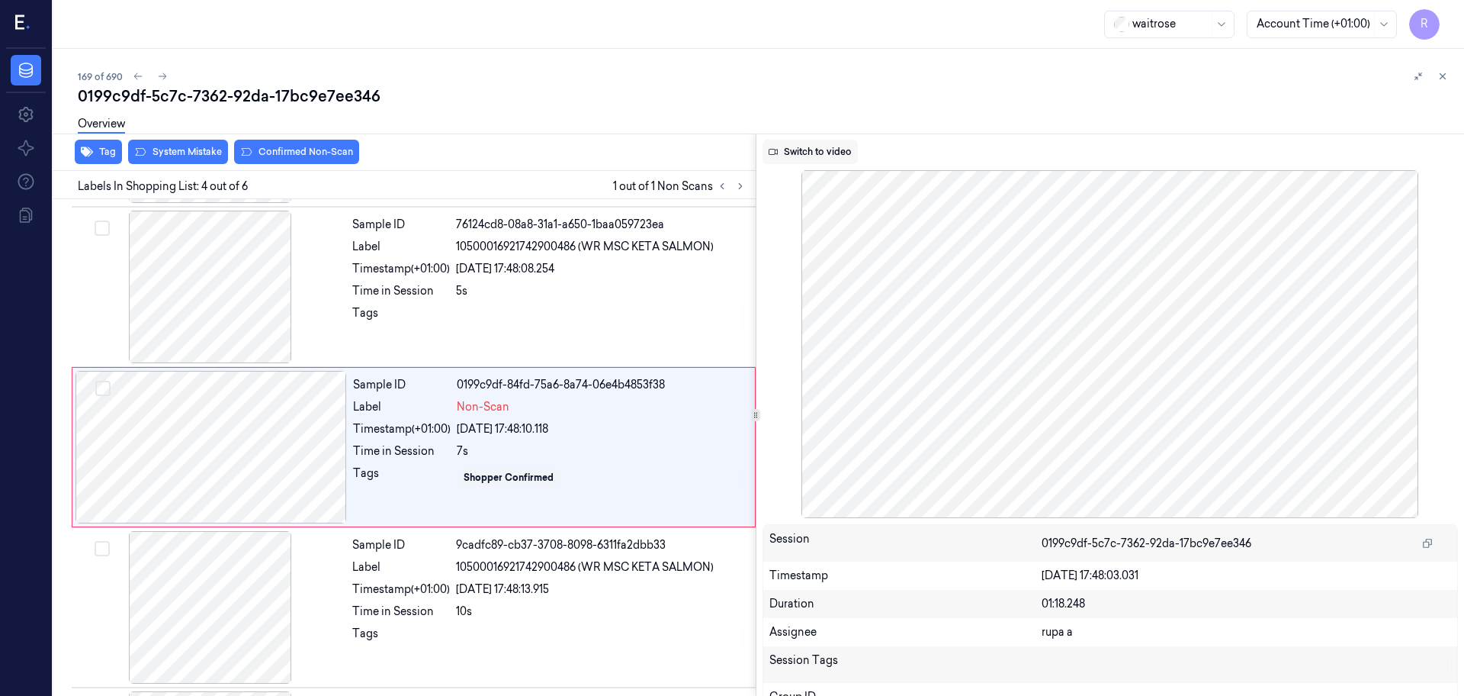
click at [843, 153] on button "Switch to video" at bounding box center [810, 152] width 95 height 24
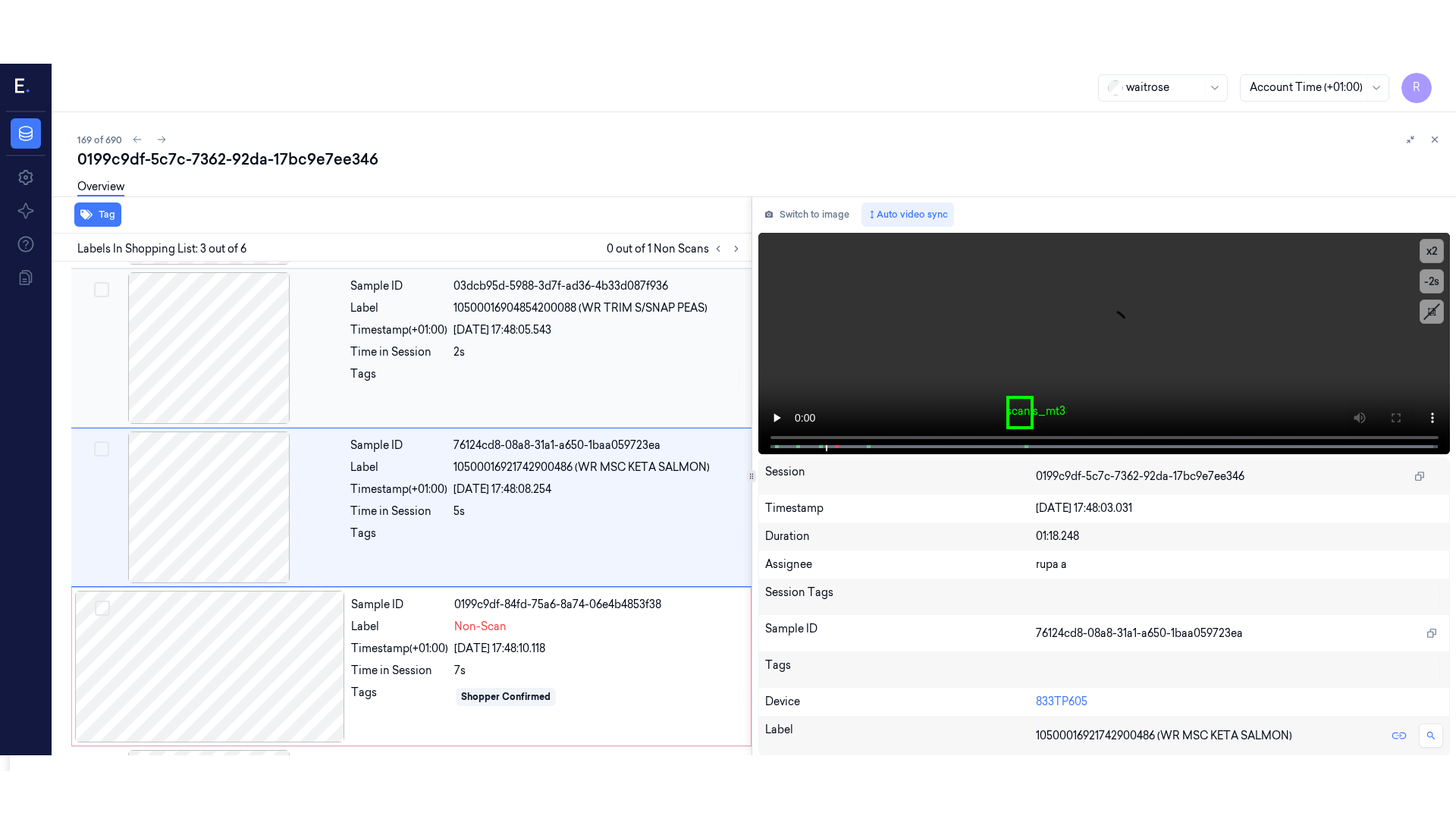
scroll to position [151, 0]
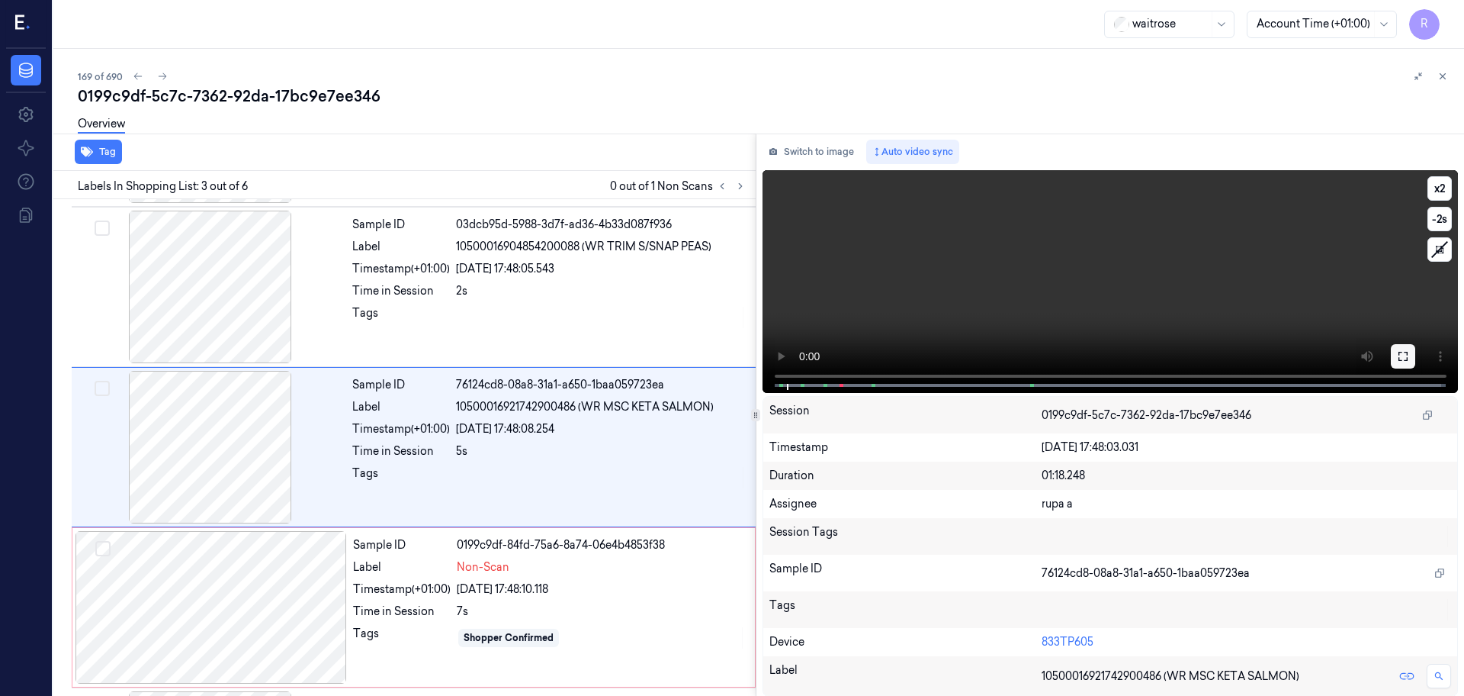
click at [1397, 355] on icon at bounding box center [1403, 356] width 12 height 12
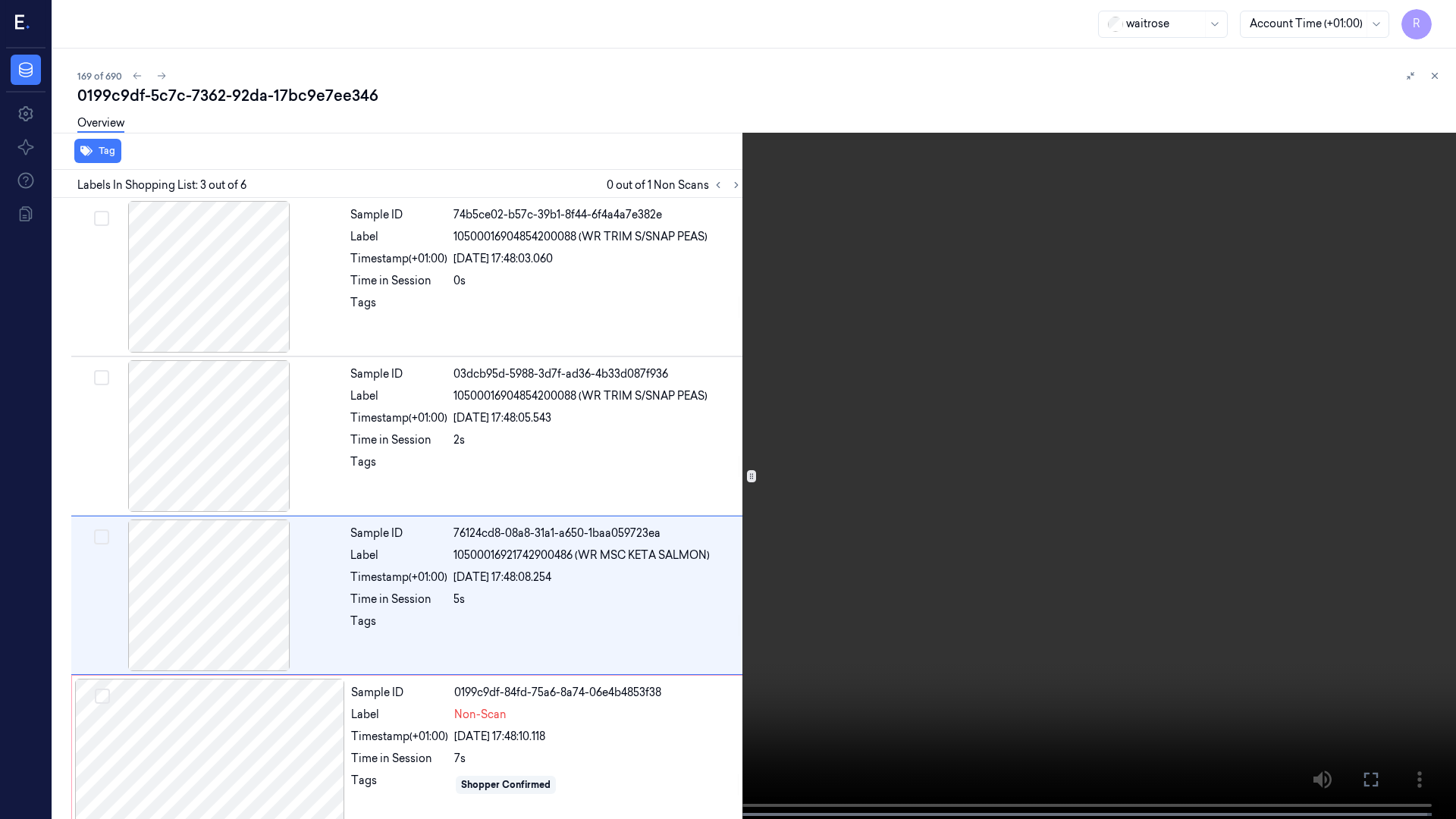
scroll to position [87, 0]
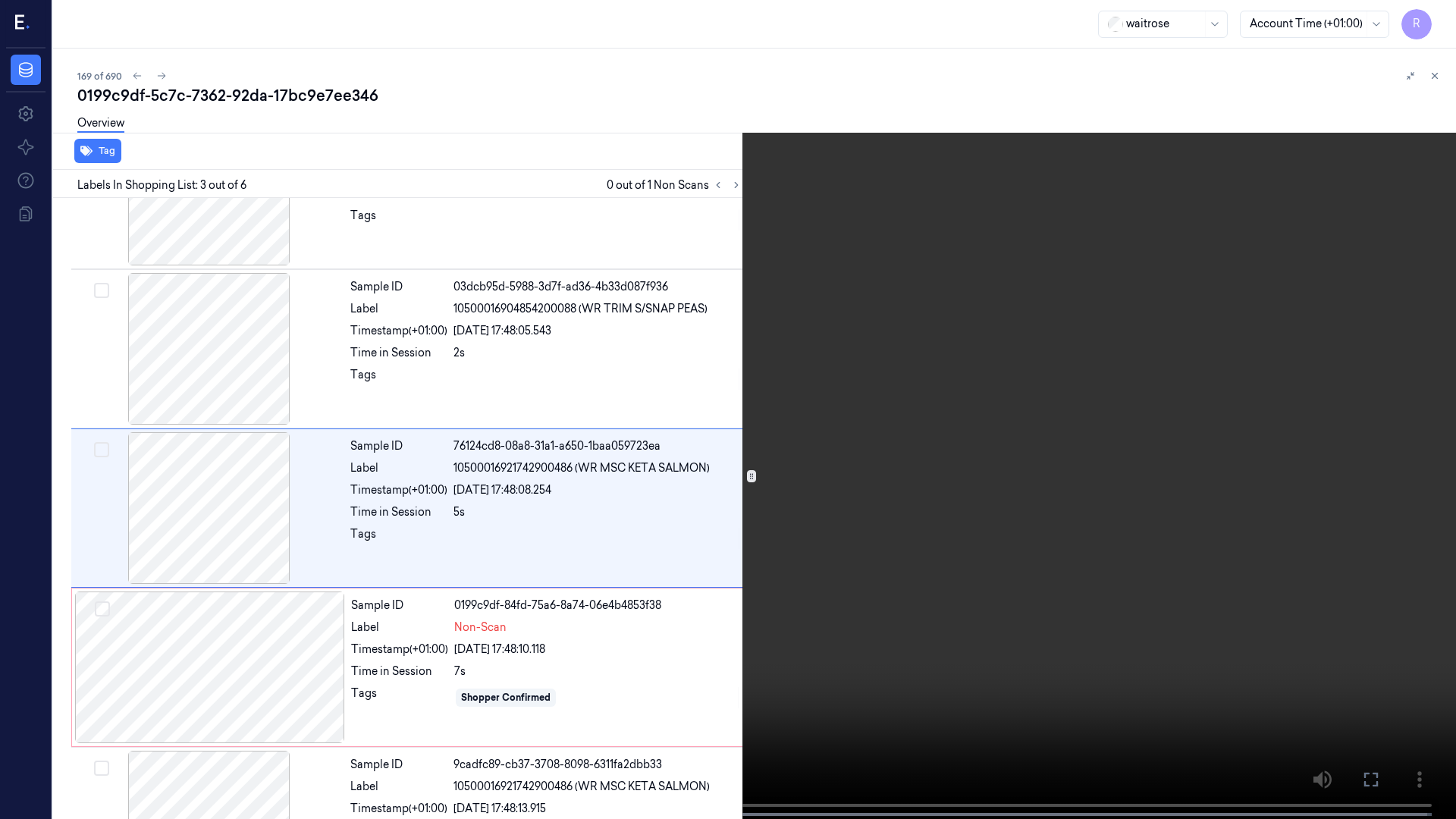
click at [238, 525] on video at bounding box center [728, 410] width 1456 height 822
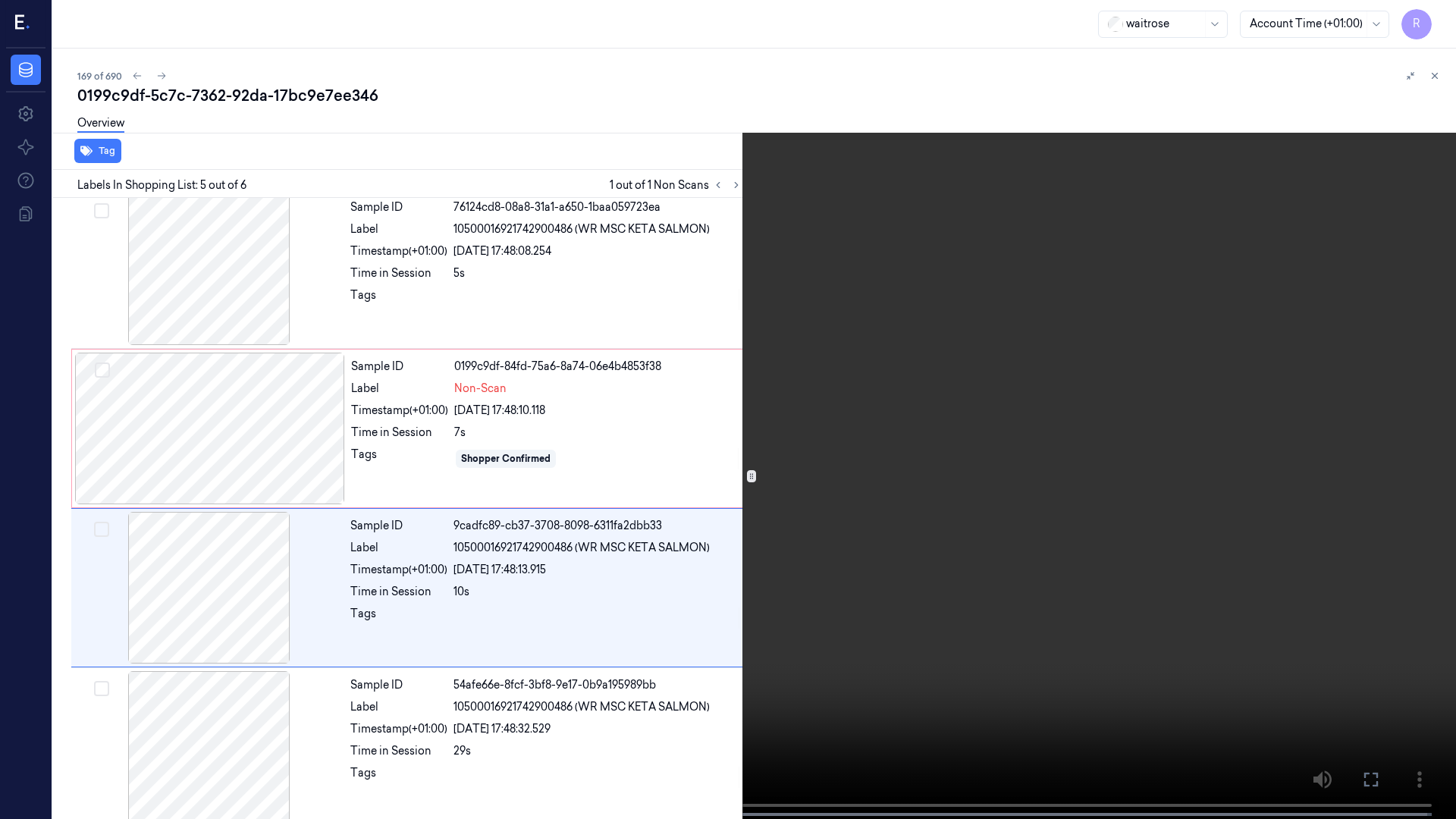
scroll to position [339, 0]
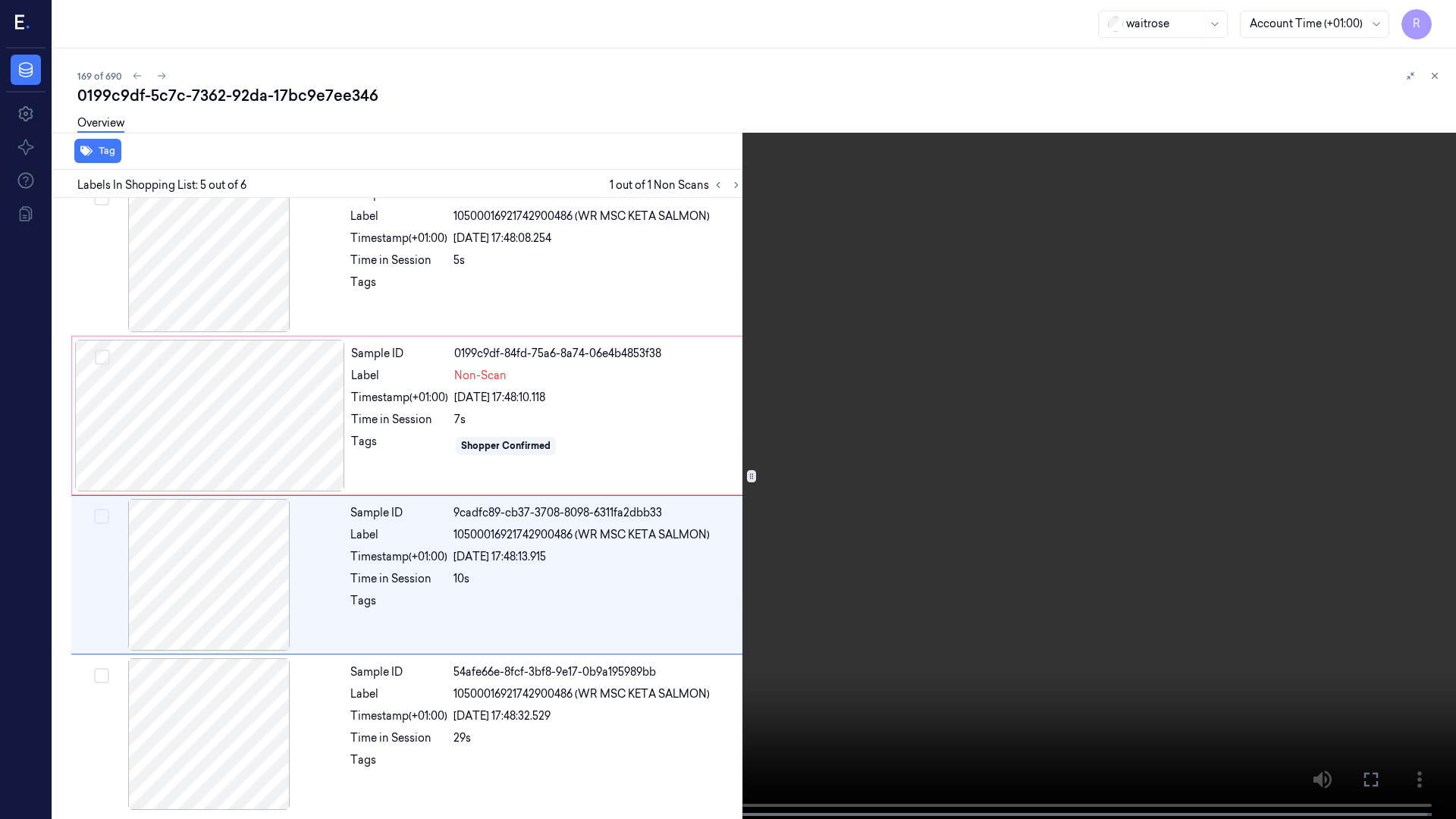
click at [235, 525] on video at bounding box center [728, 410] width 1456 height 822
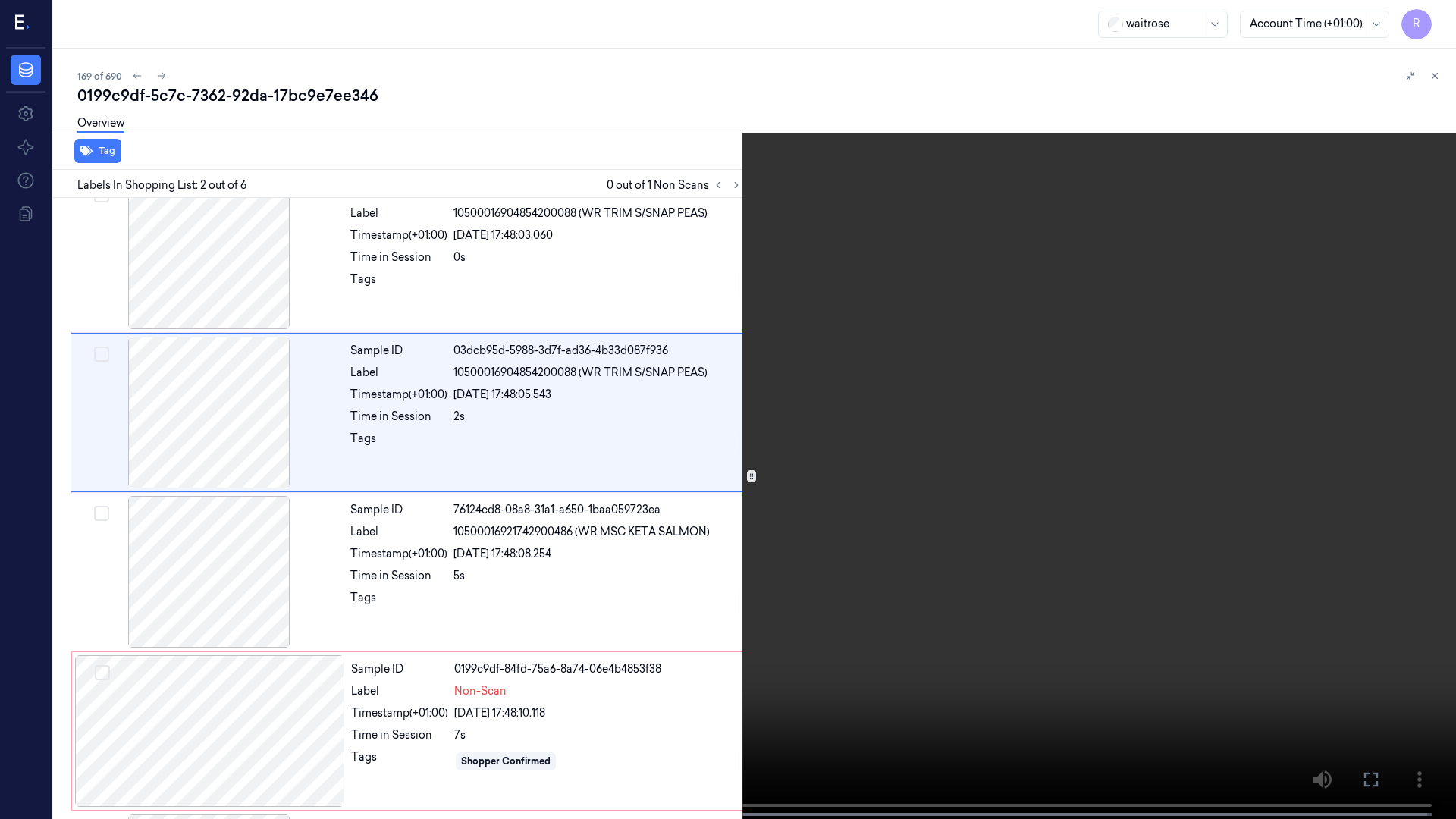
scroll to position [0, 0]
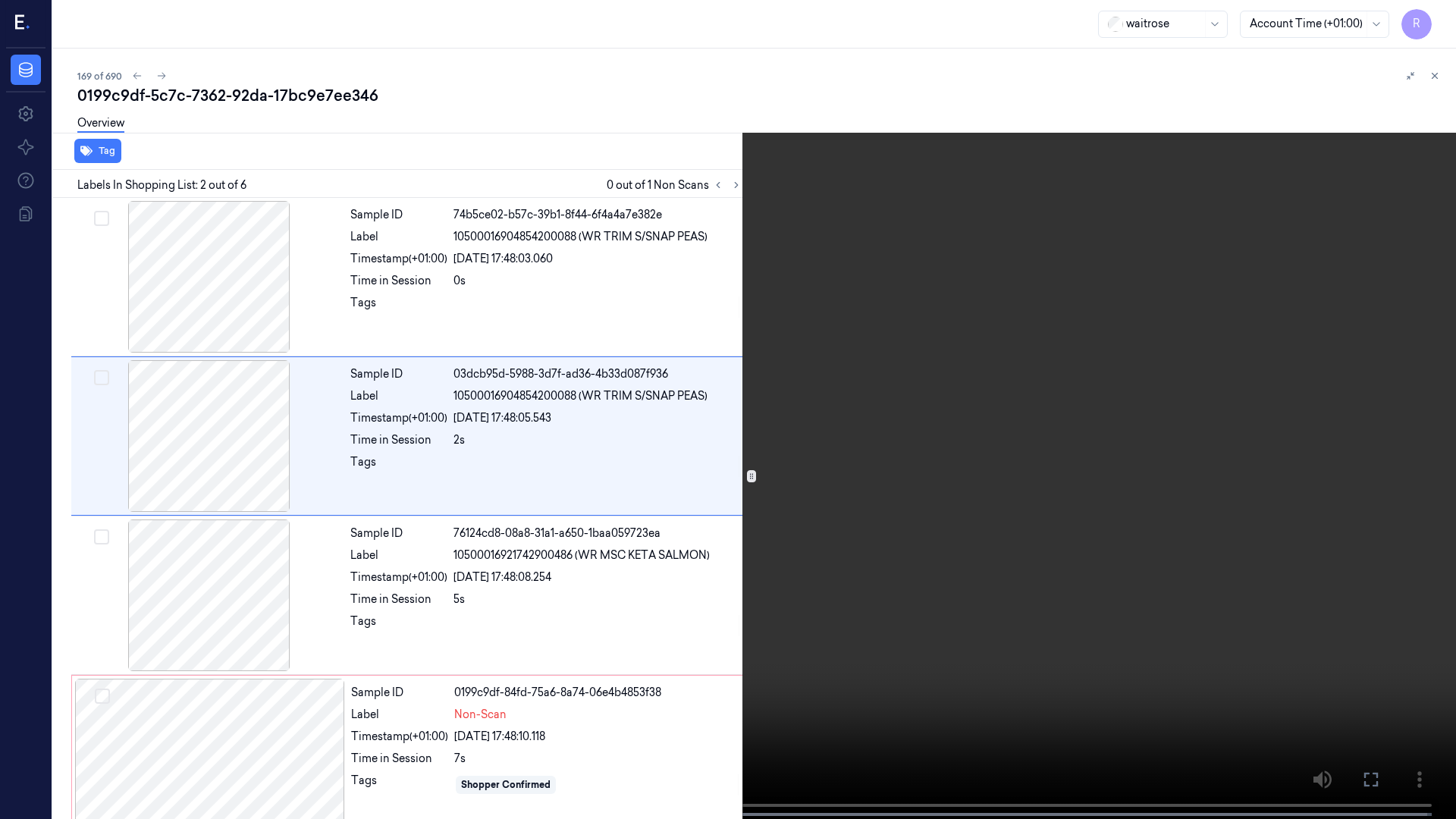
click at [143, 440] on video at bounding box center [728, 410] width 1456 height 822
click at [181, 432] on video at bounding box center [728, 410] width 1456 height 822
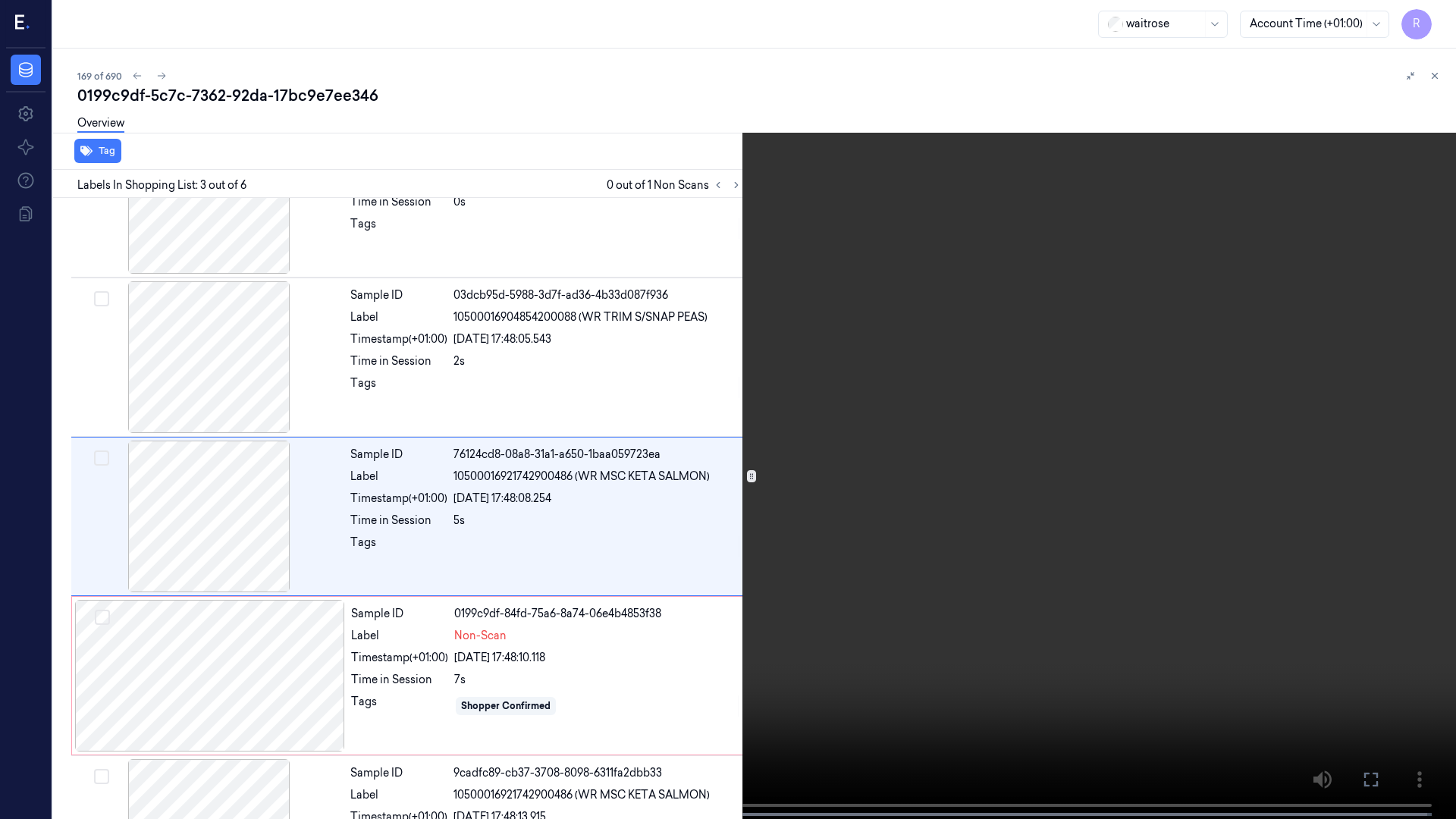
scroll to position [87, 0]
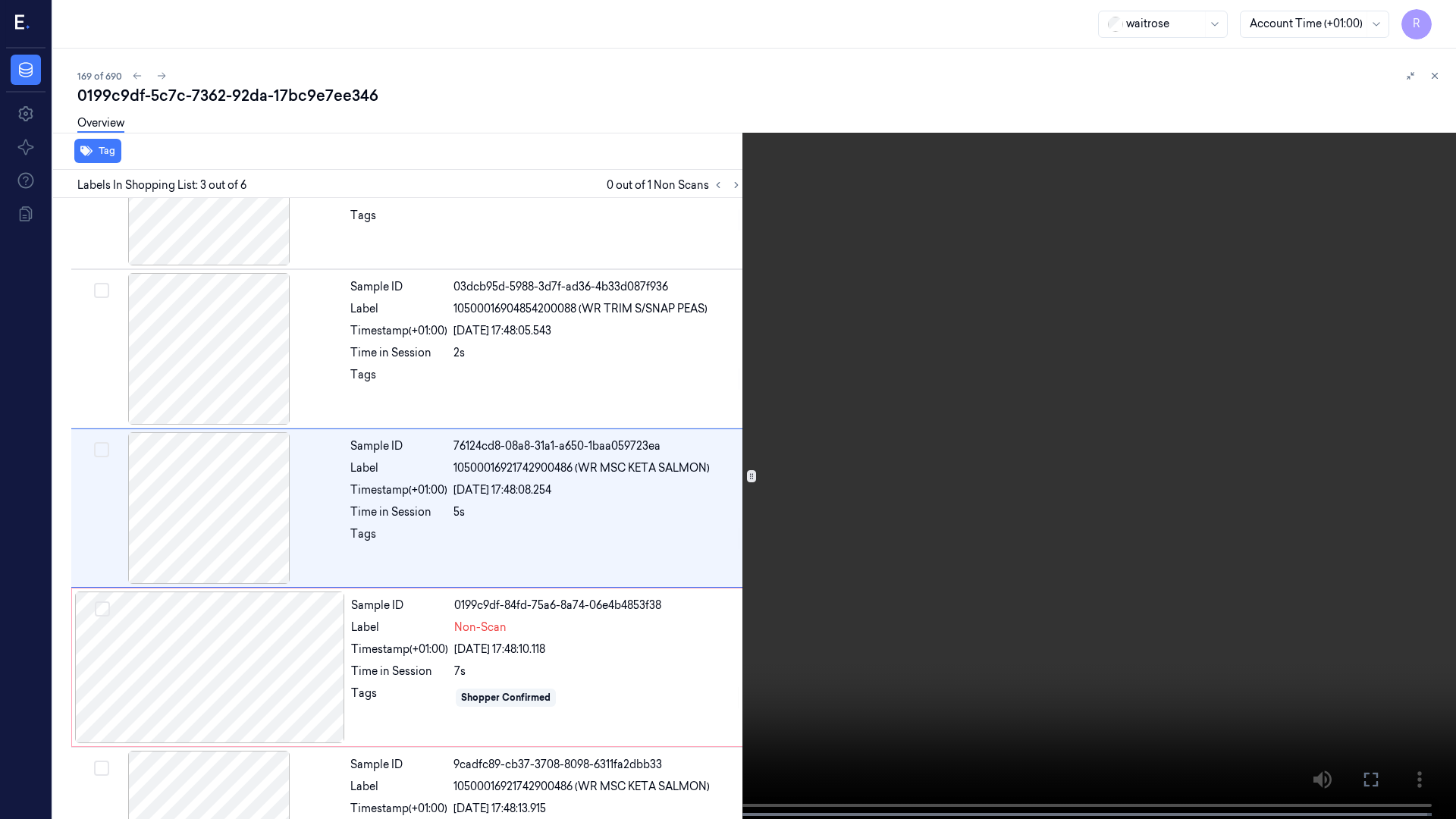
click at [181, 432] on video at bounding box center [728, 410] width 1456 height 822
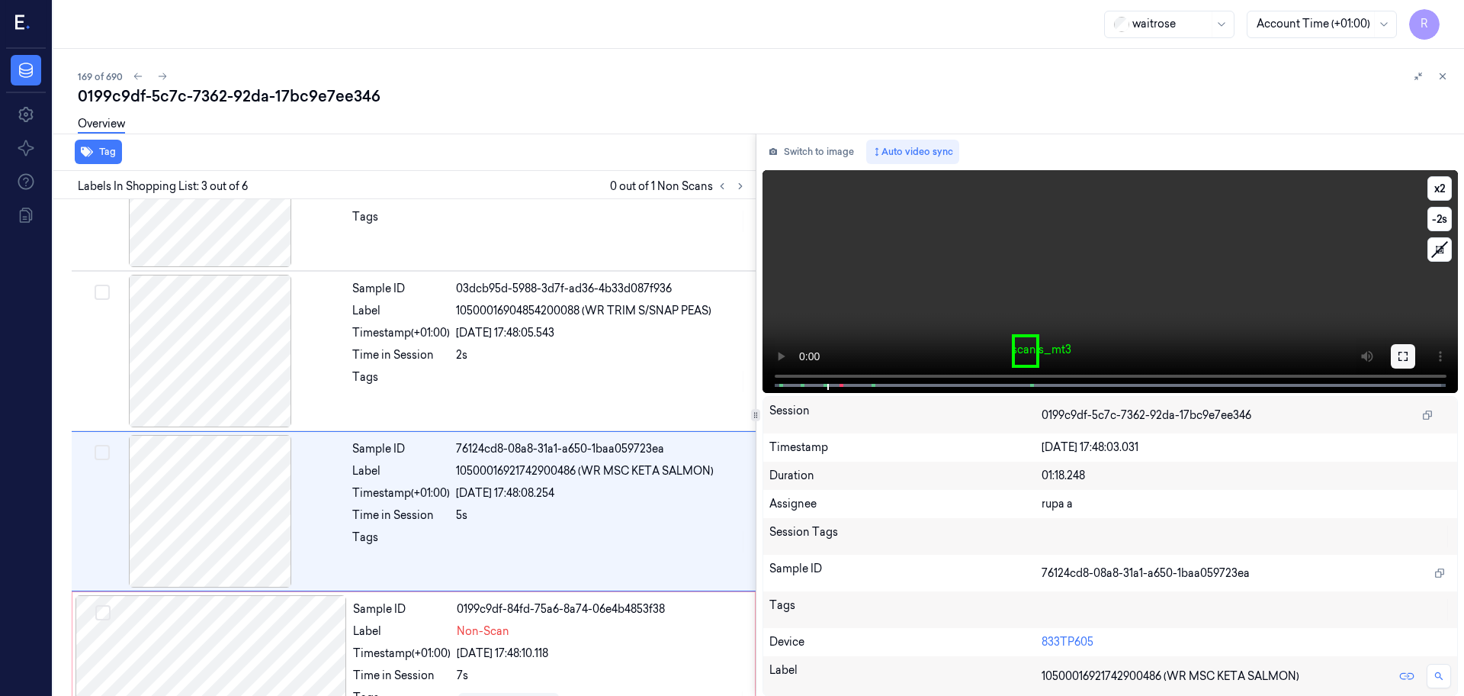
click at [1403, 354] on icon at bounding box center [1403, 356] width 9 height 9
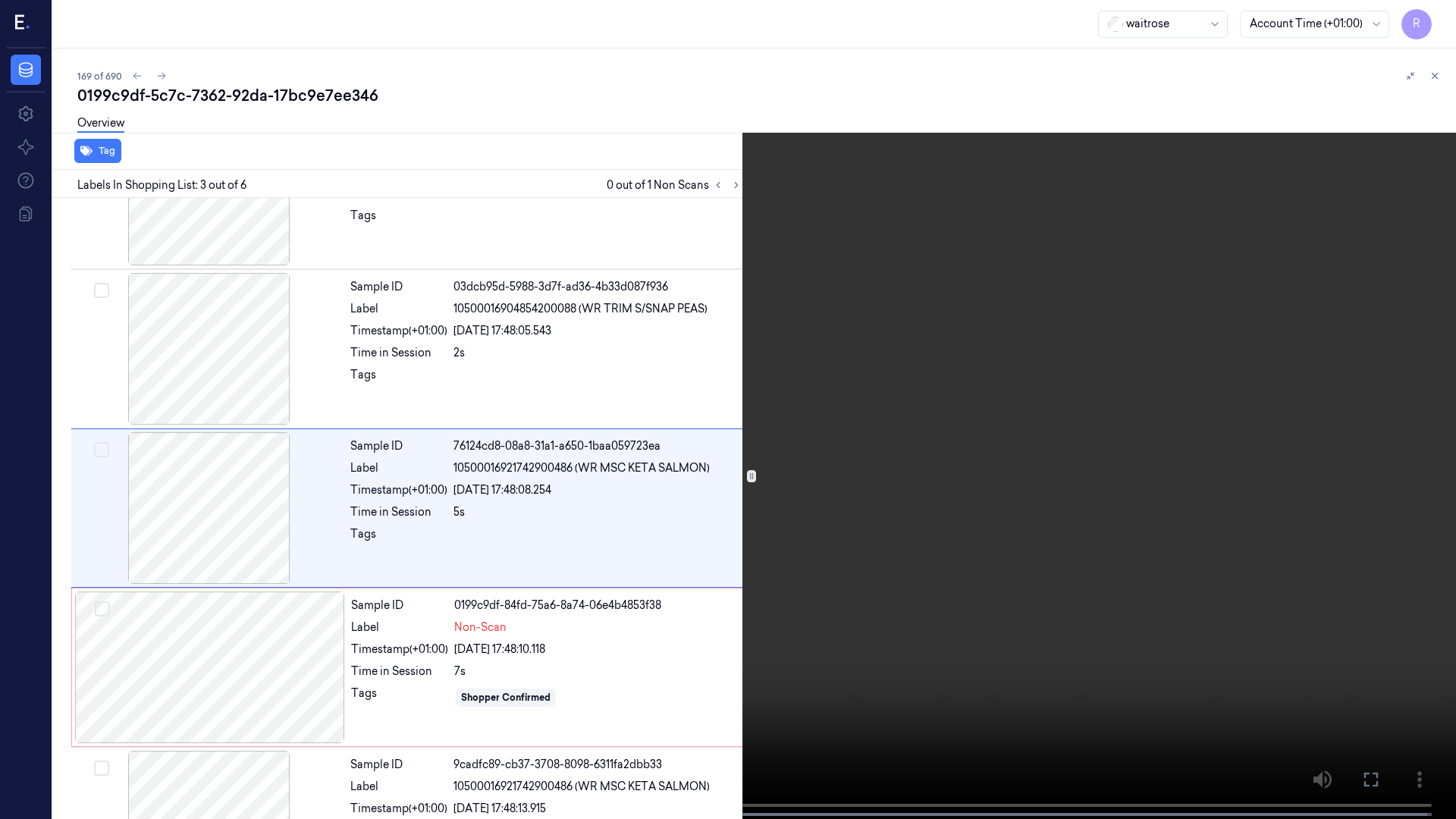
click at [1368, 395] on video at bounding box center [728, 410] width 1456 height 822
click at [1365, 395] on video at bounding box center [728, 410] width 1456 height 822
click at [1329, 384] on video at bounding box center [728, 410] width 1456 height 822
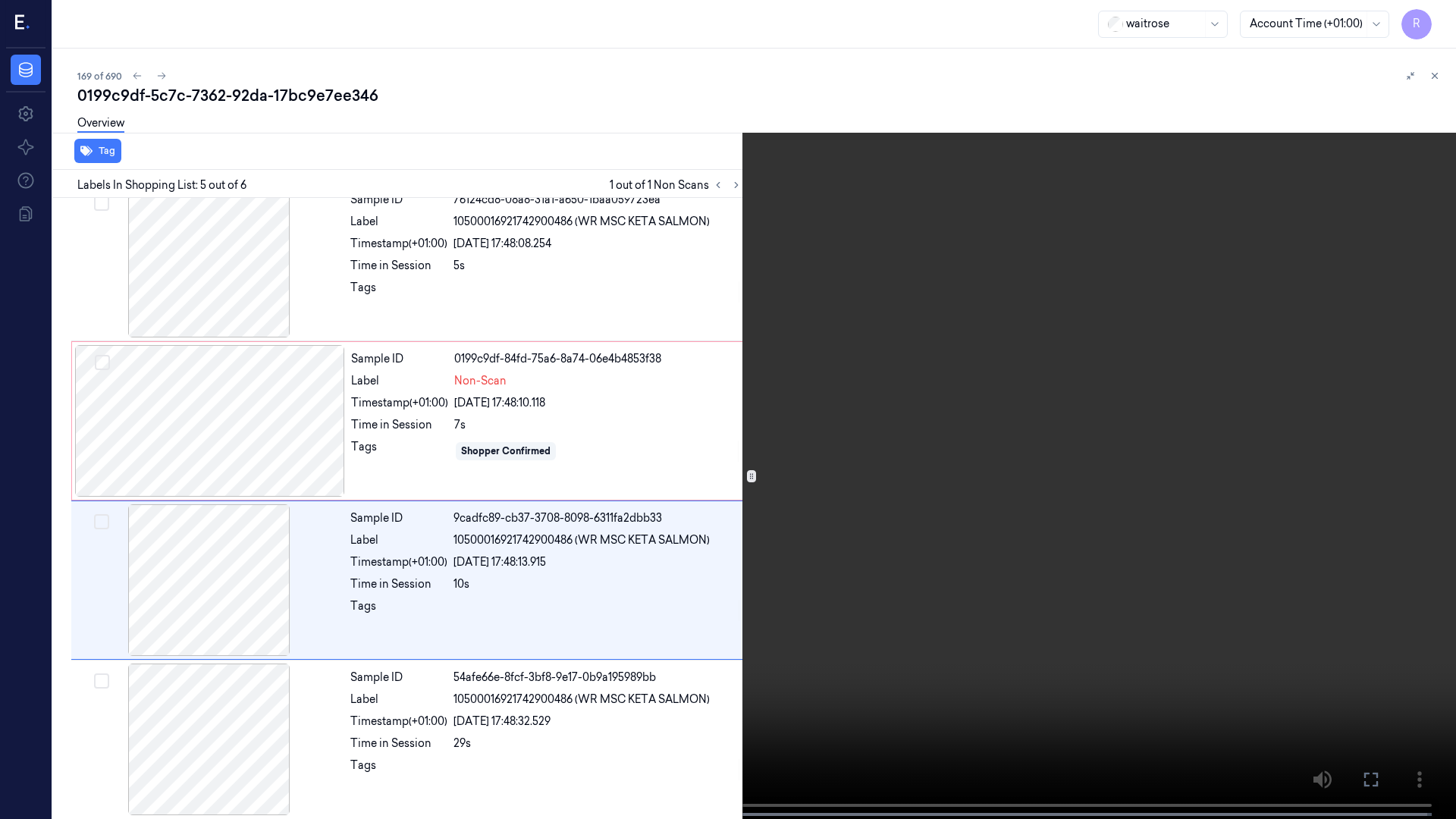
click at [1328, 384] on video at bounding box center [728, 410] width 1456 height 822
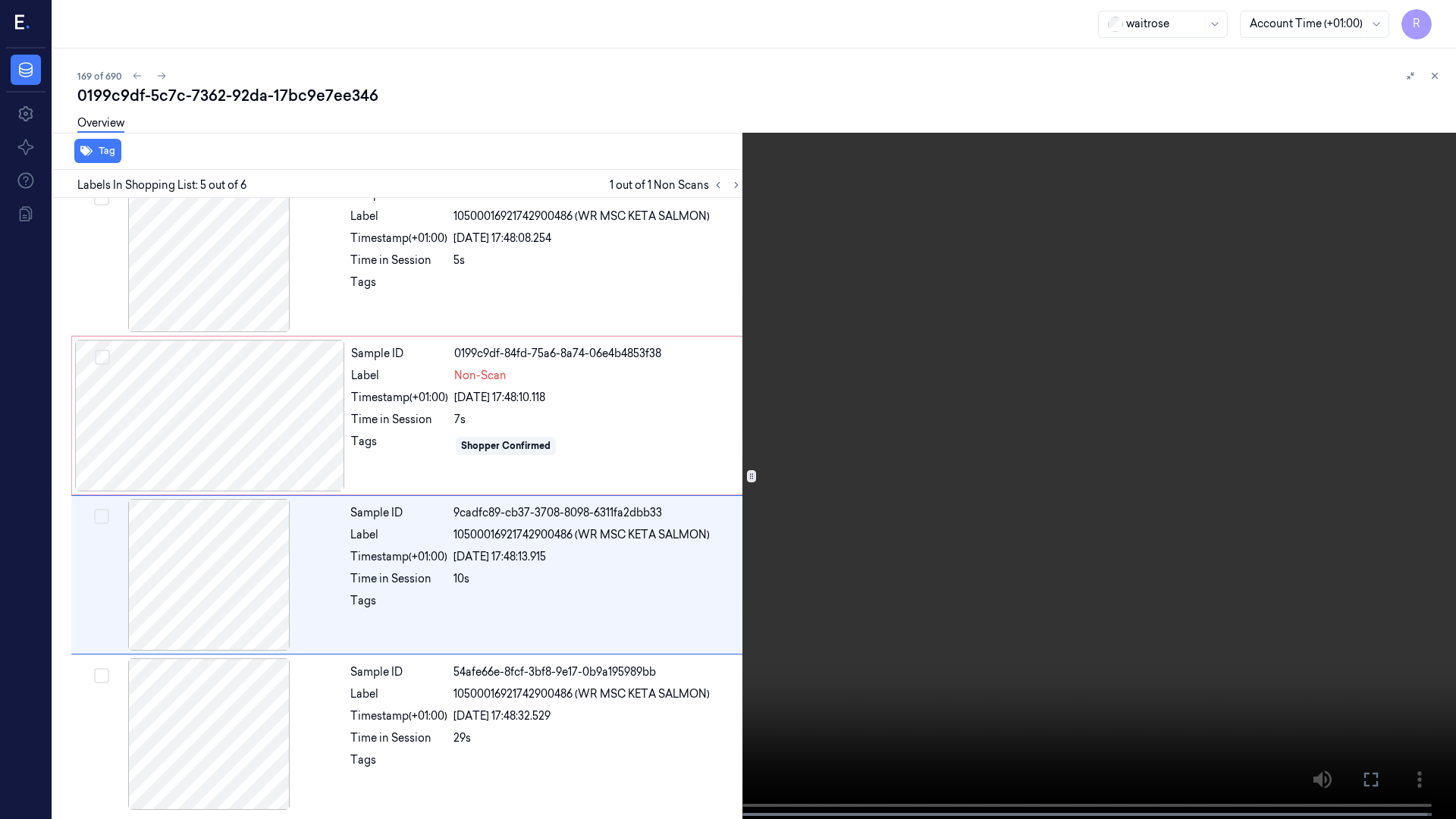
click at [1327, 384] on video at bounding box center [728, 410] width 1456 height 822
click at [1296, 388] on video at bounding box center [728, 410] width 1456 height 822
click at [1143, 413] on video at bounding box center [728, 410] width 1456 height 822
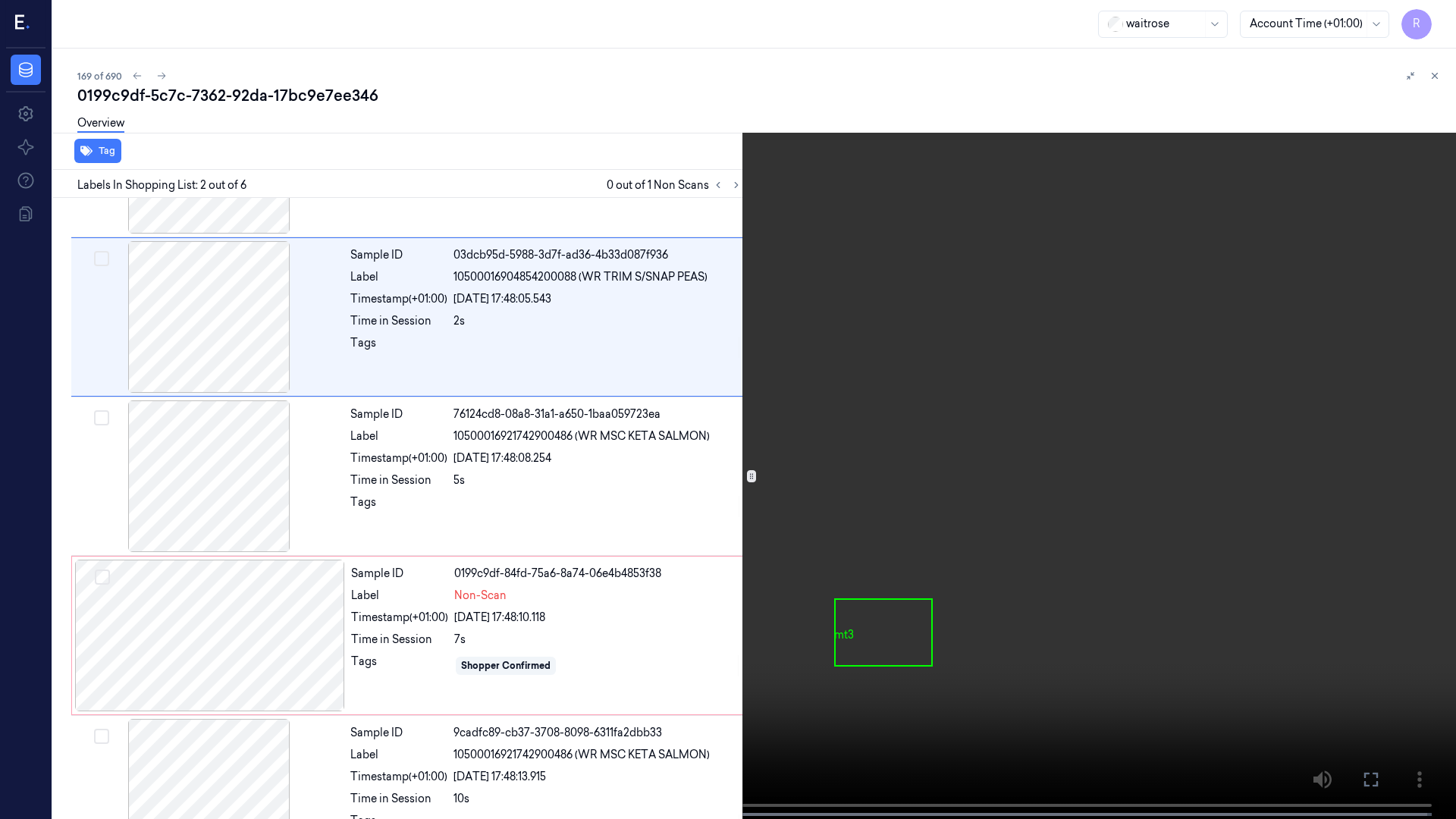
scroll to position [0, 0]
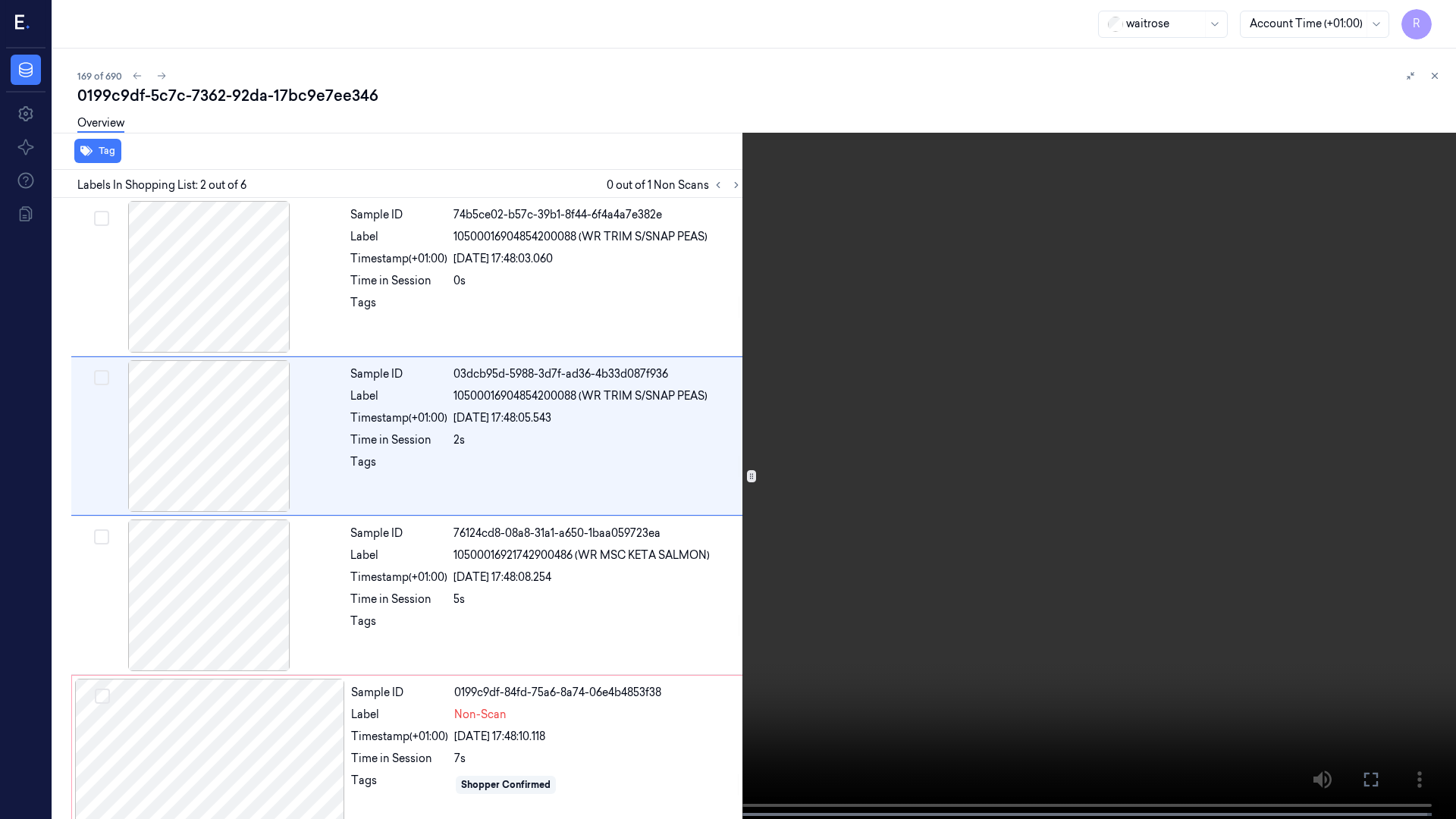
click at [746, 612] on video at bounding box center [728, 410] width 1456 height 822
click at [702, 588] on video at bounding box center [728, 410] width 1456 height 822
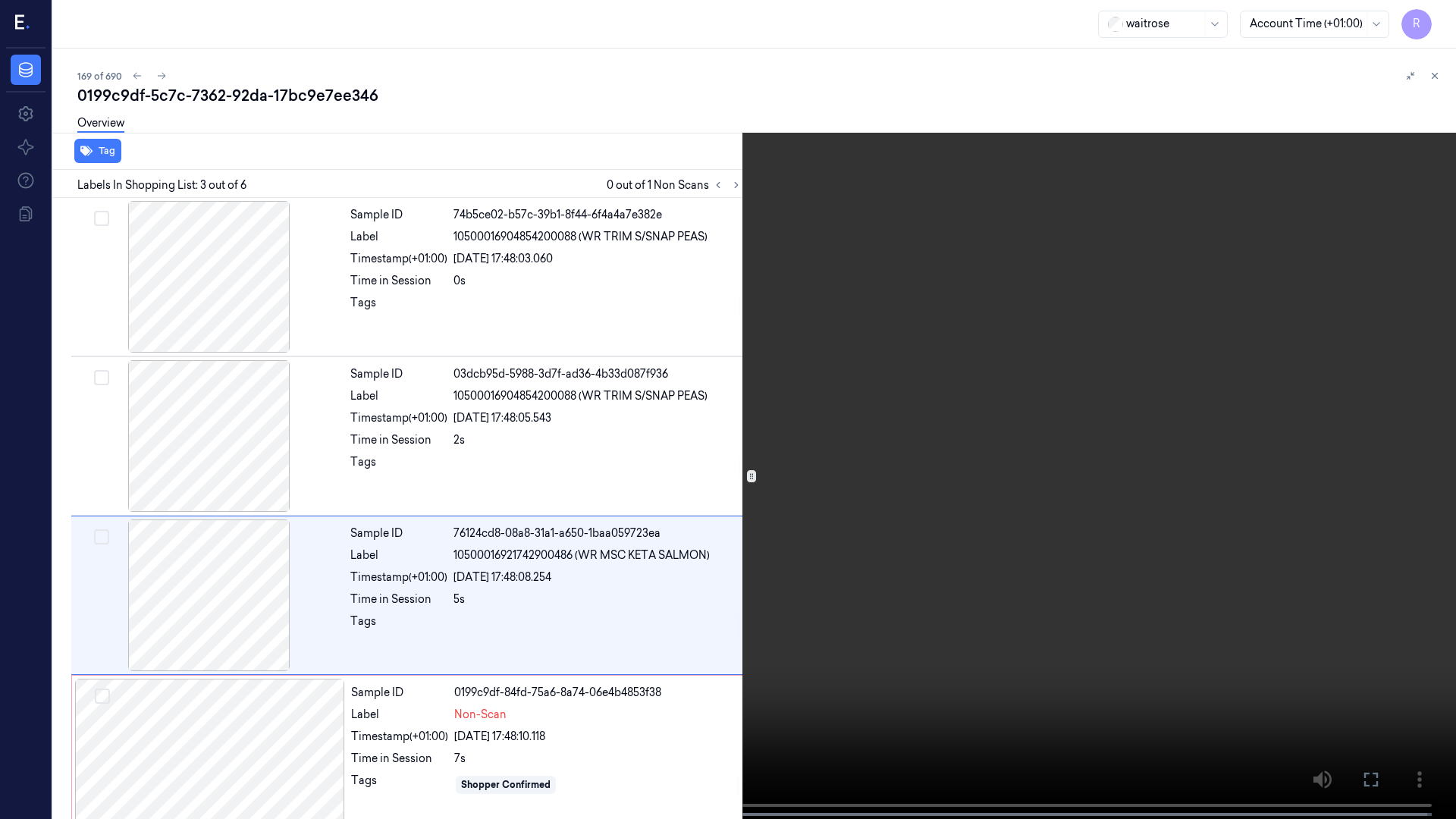
scroll to position [87, 0]
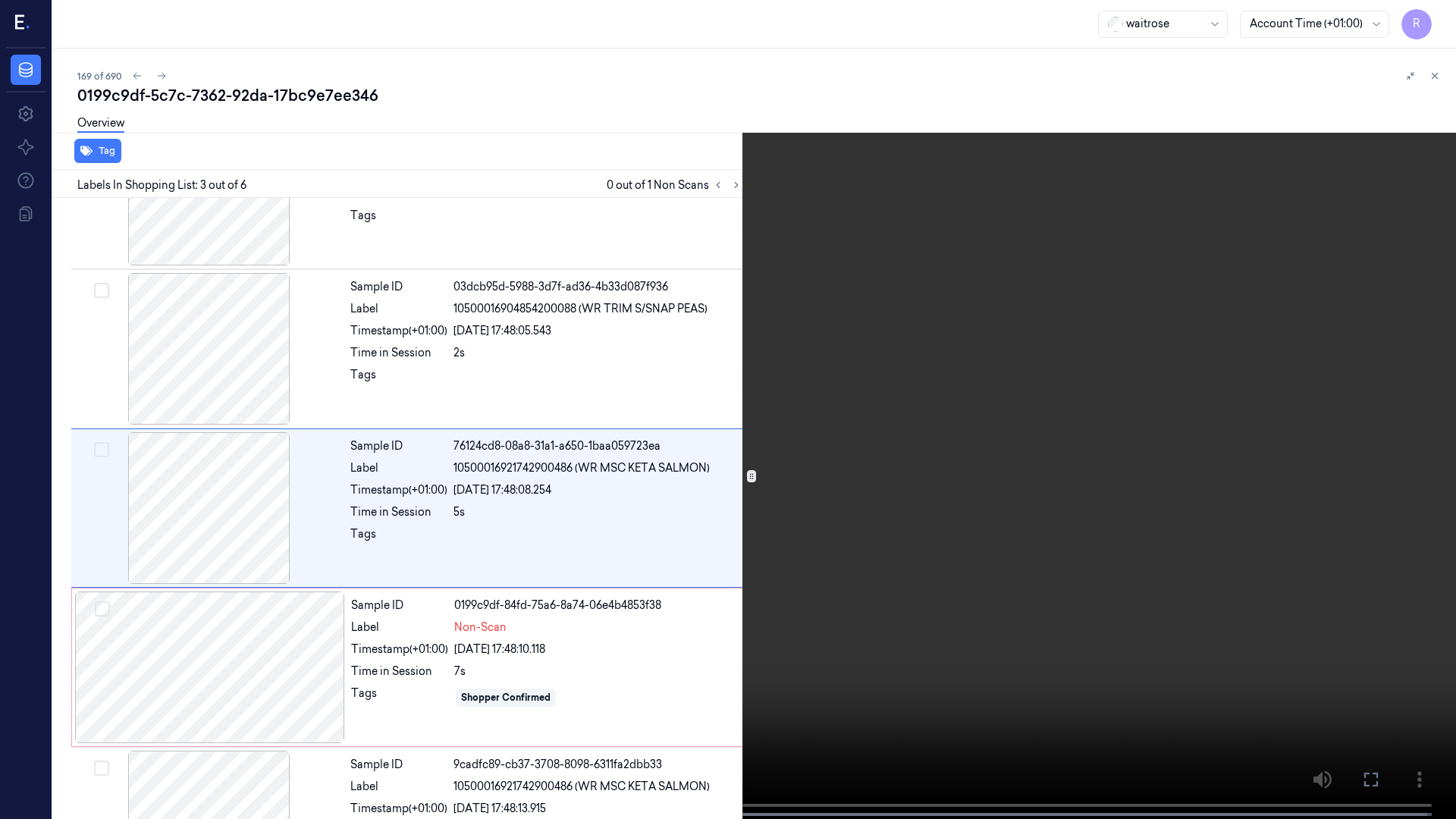
click at [690, 589] on video at bounding box center [728, 410] width 1456 height 822
click at [689, 589] on video at bounding box center [728, 410] width 1456 height 822
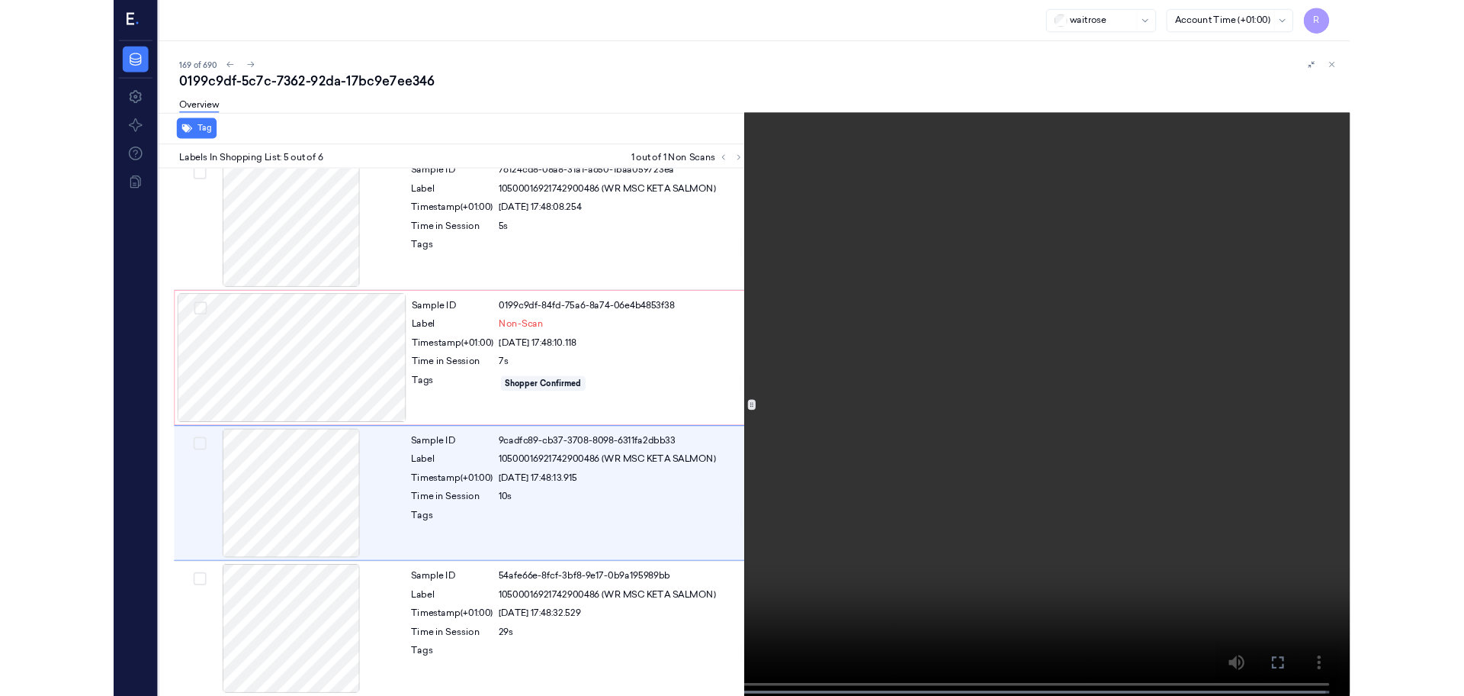
scroll to position [341, 0]
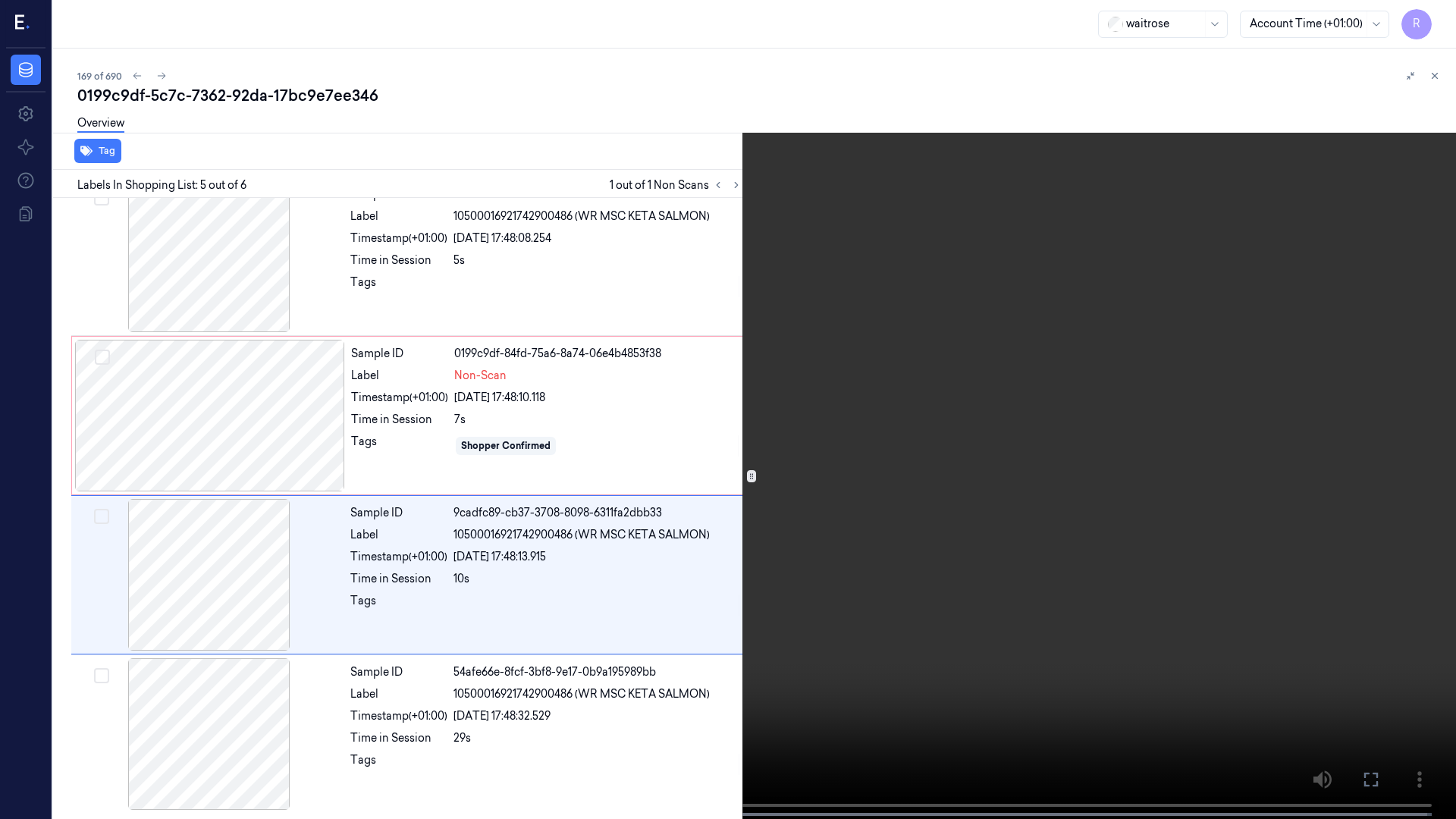
click at [672, 591] on video at bounding box center [728, 410] width 1456 height 822
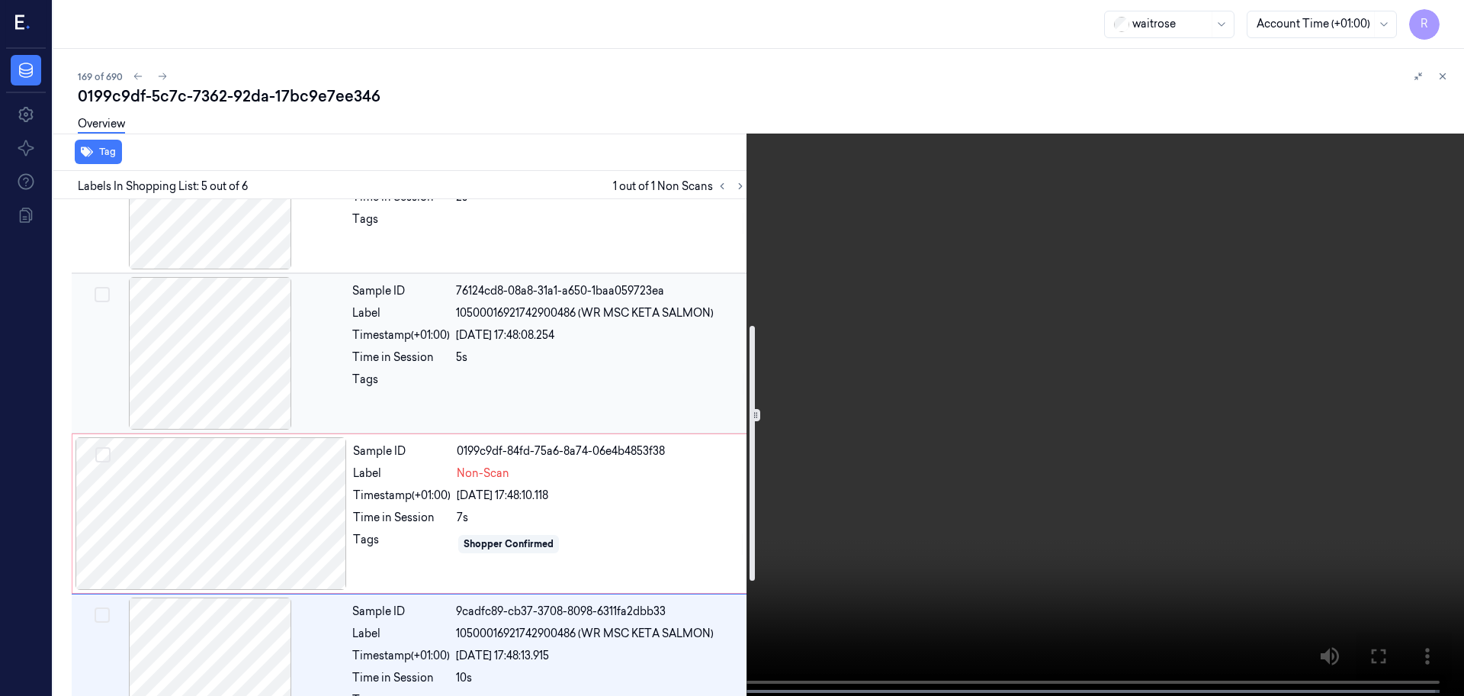
scroll to position [436, 0]
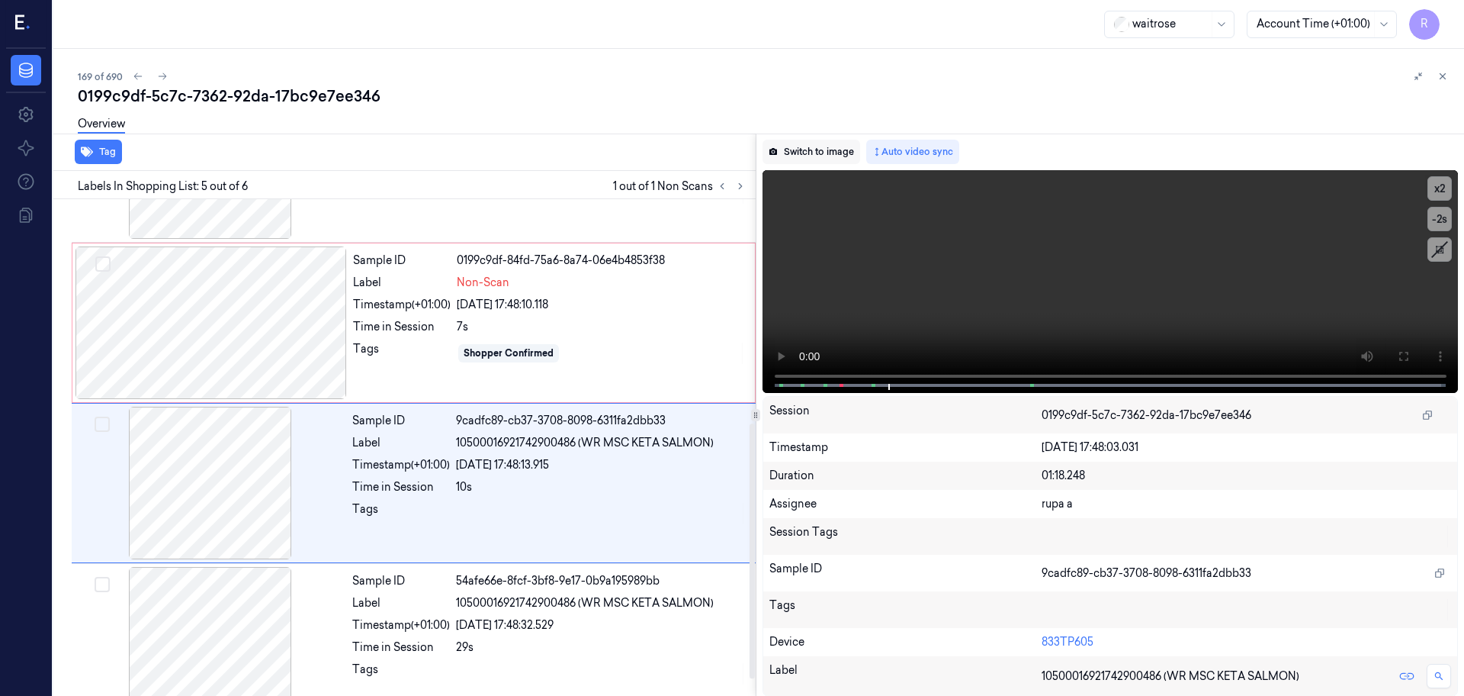
click at [805, 154] on button "Switch to image" at bounding box center [812, 152] width 98 height 24
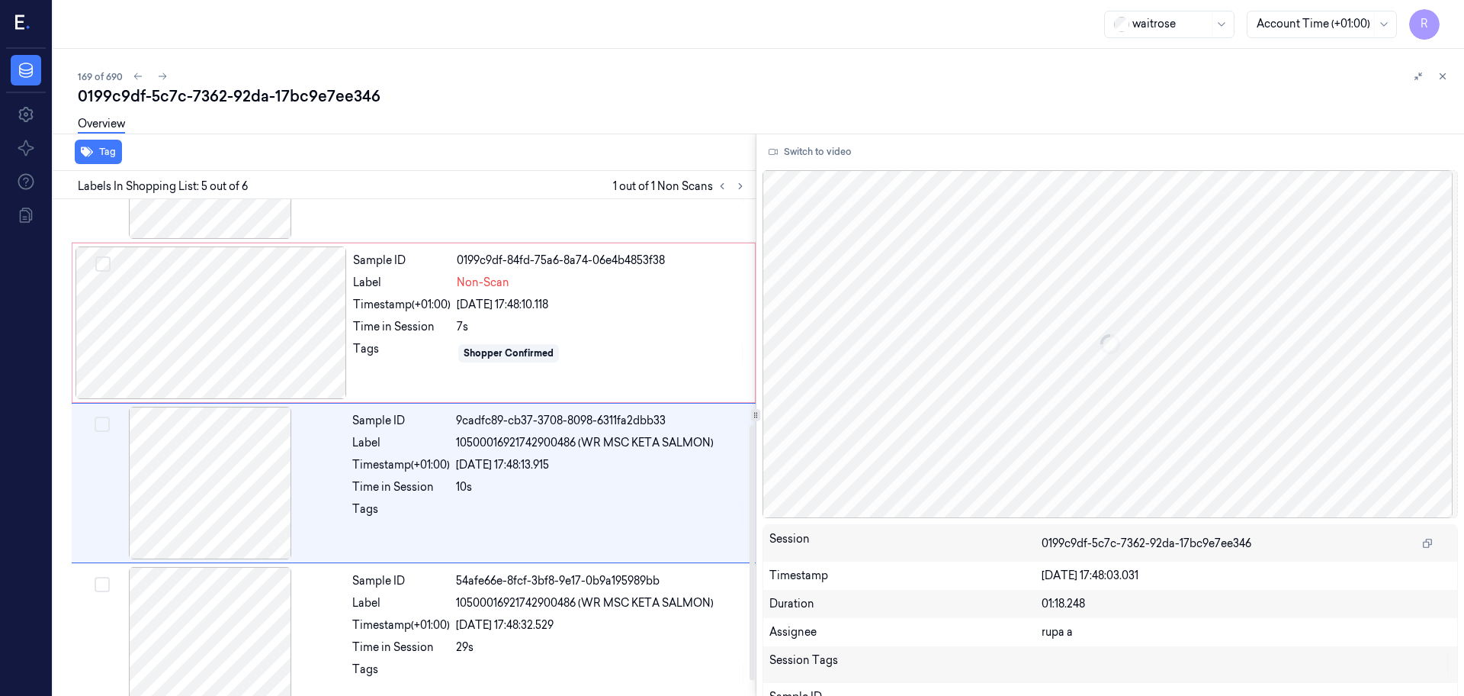
scroll to position [469, 0]
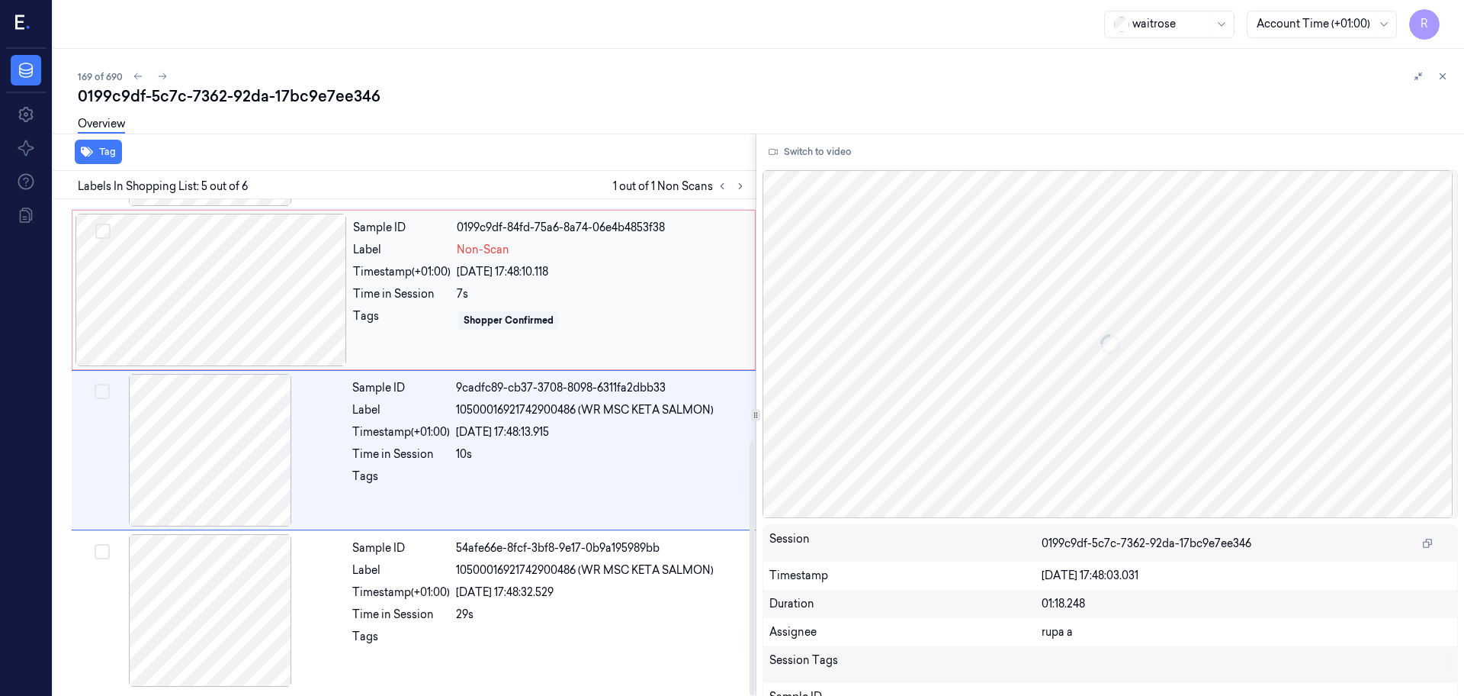
click at [298, 322] on div at bounding box center [212, 290] width 272 height 153
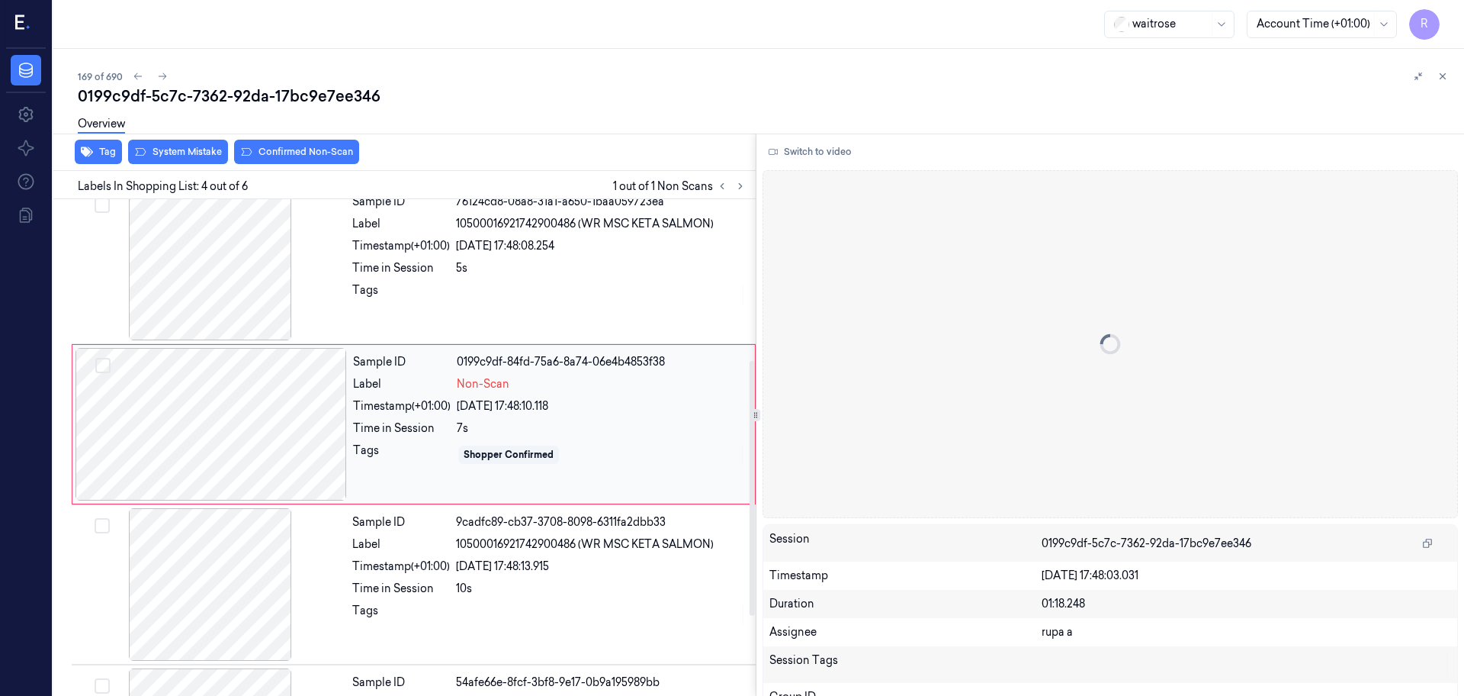
scroll to position [312, 0]
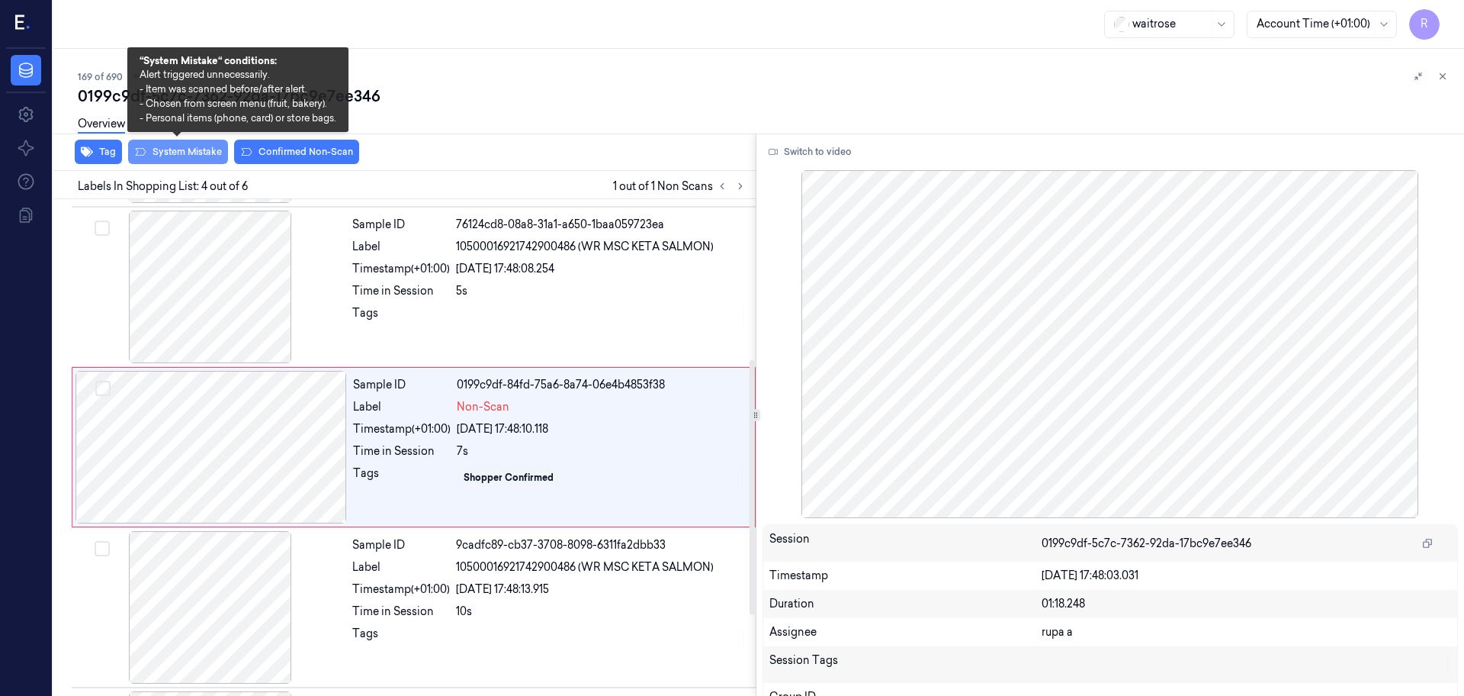
click at [193, 153] on button "System Mistake" at bounding box center [178, 152] width 100 height 24
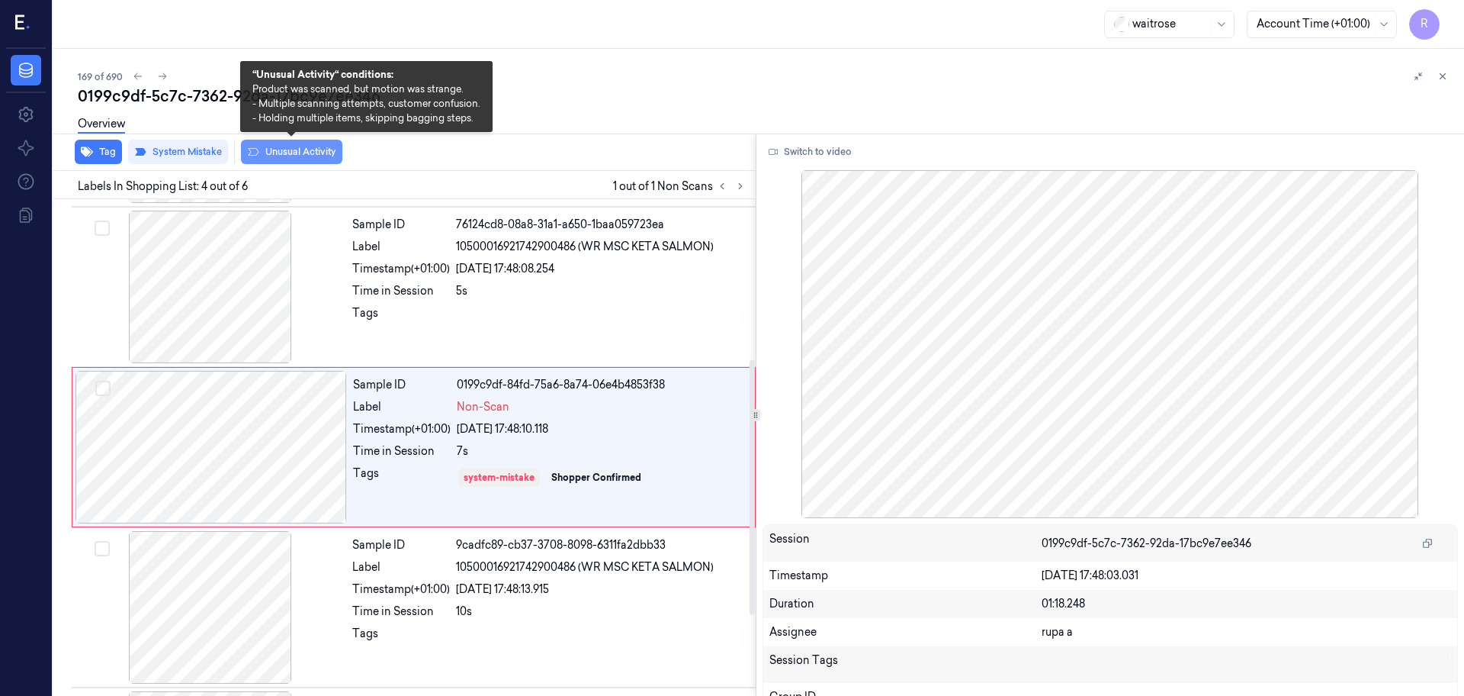
click at [291, 161] on button "Unusual Activity" at bounding box center [291, 152] width 101 height 24
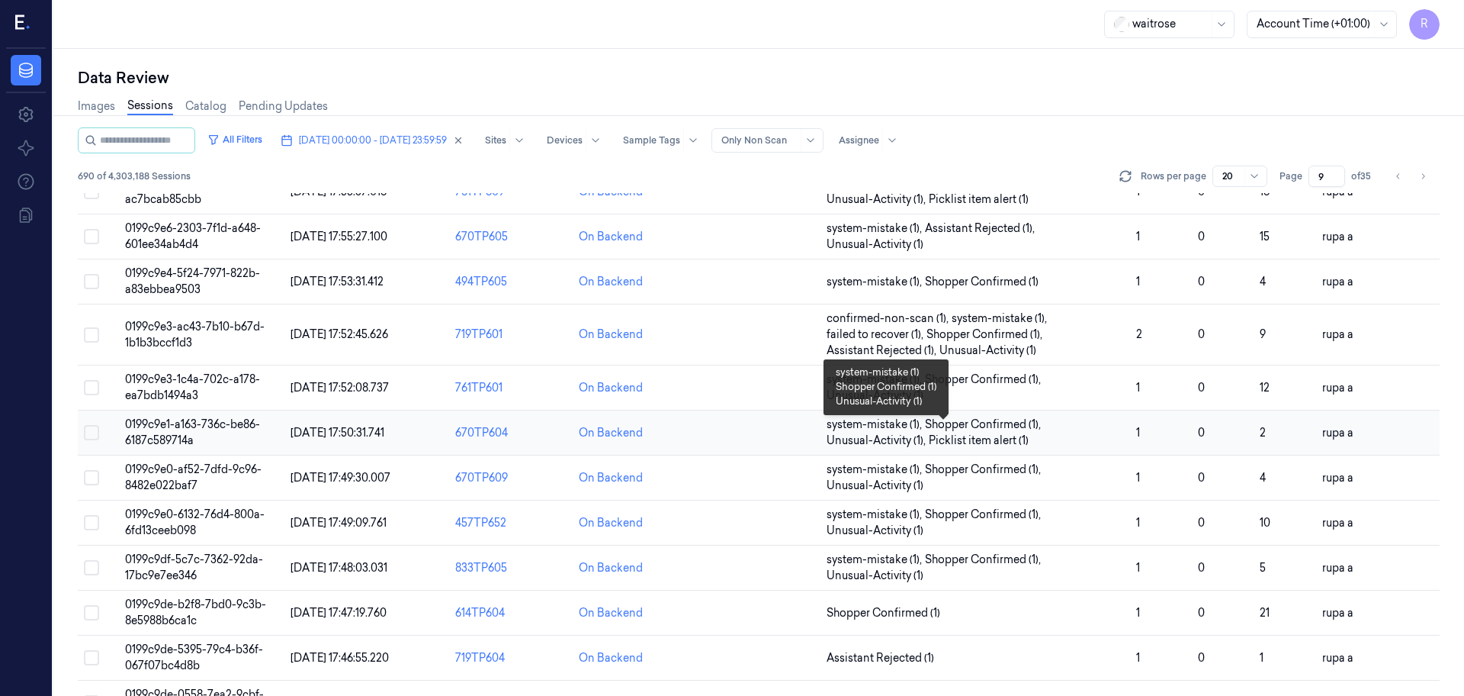
scroll to position [191, 0]
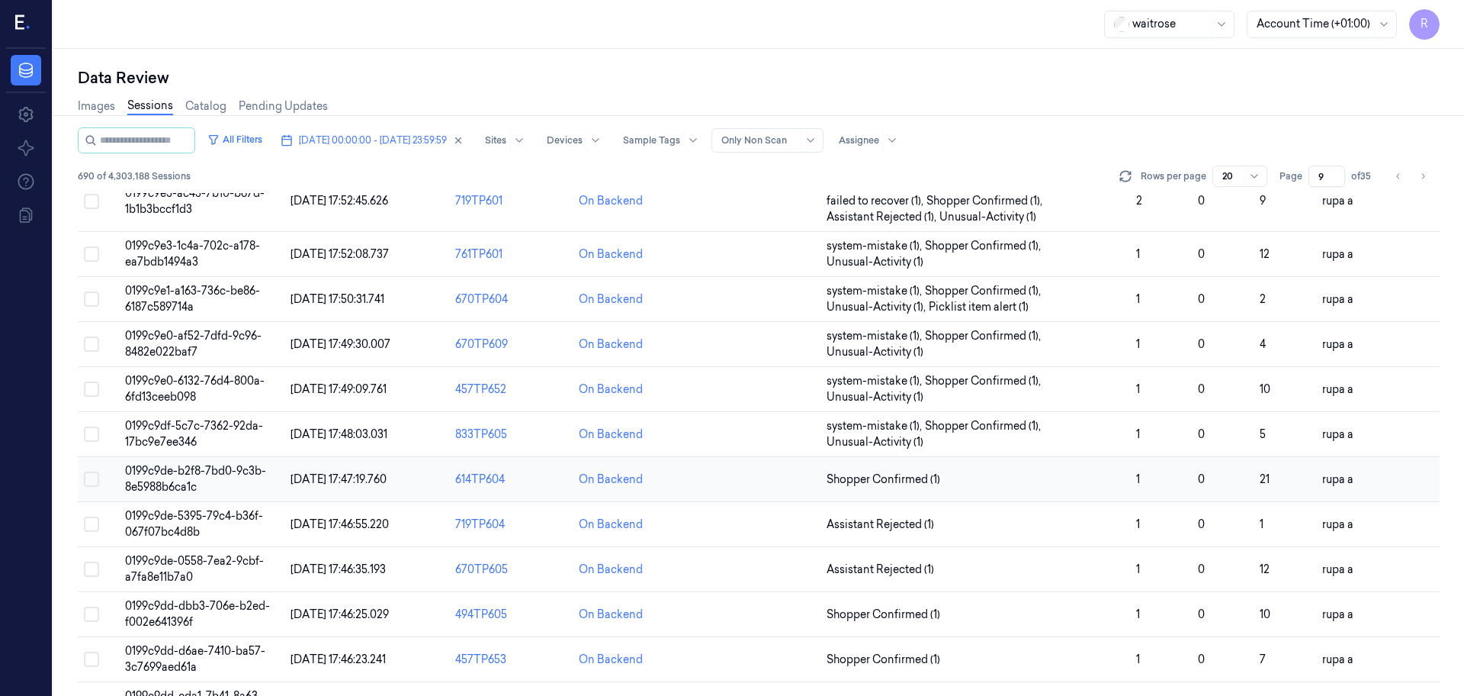
click at [179, 469] on span "0199c9de-b2f8-7bd0-9c3b-8e5988b6ca1c" at bounding box center [195, 479] width 141 height 30
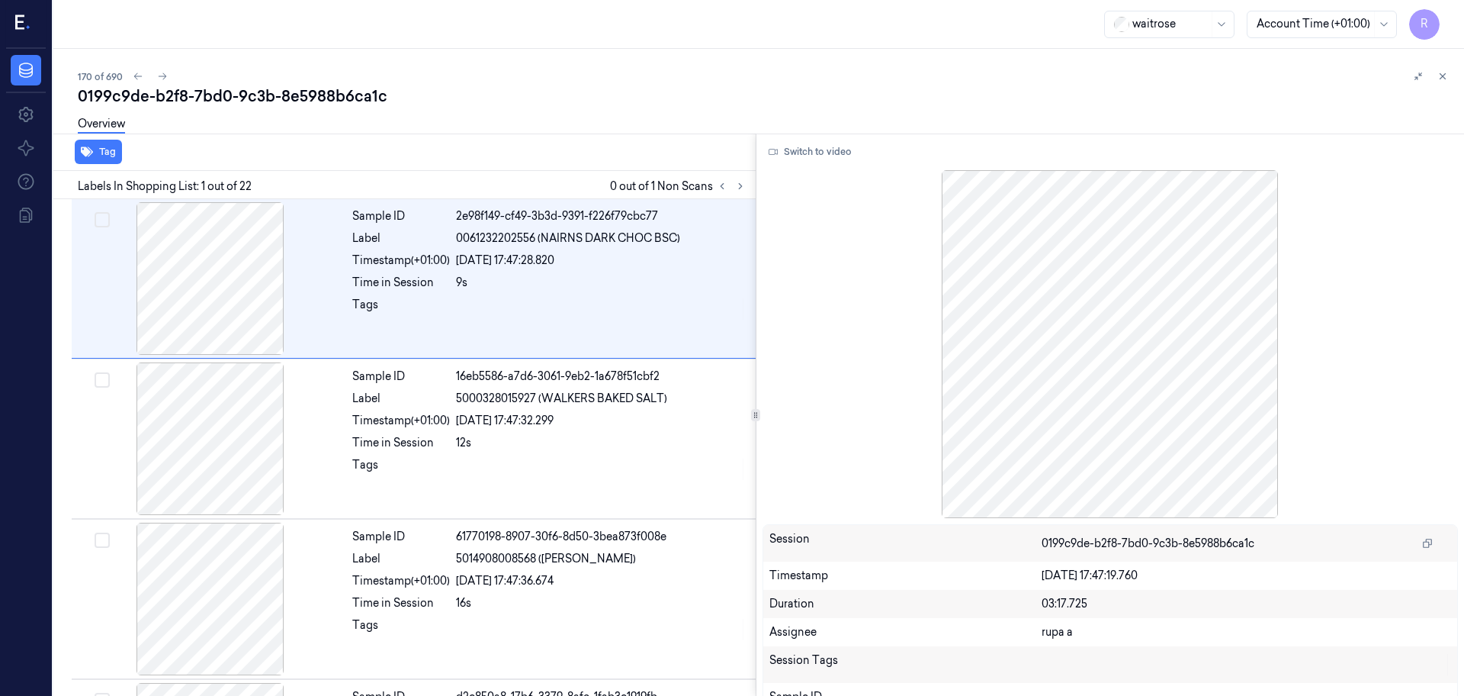
click at [751, 185] on div "Labels In Shopping List: 1 out of 22 0 out of 1 Non Scans" at bounding box center [401, 185] width 709 height 28
click at [744, 185] on icon at bounding box center [740, 186] width 11 height 11
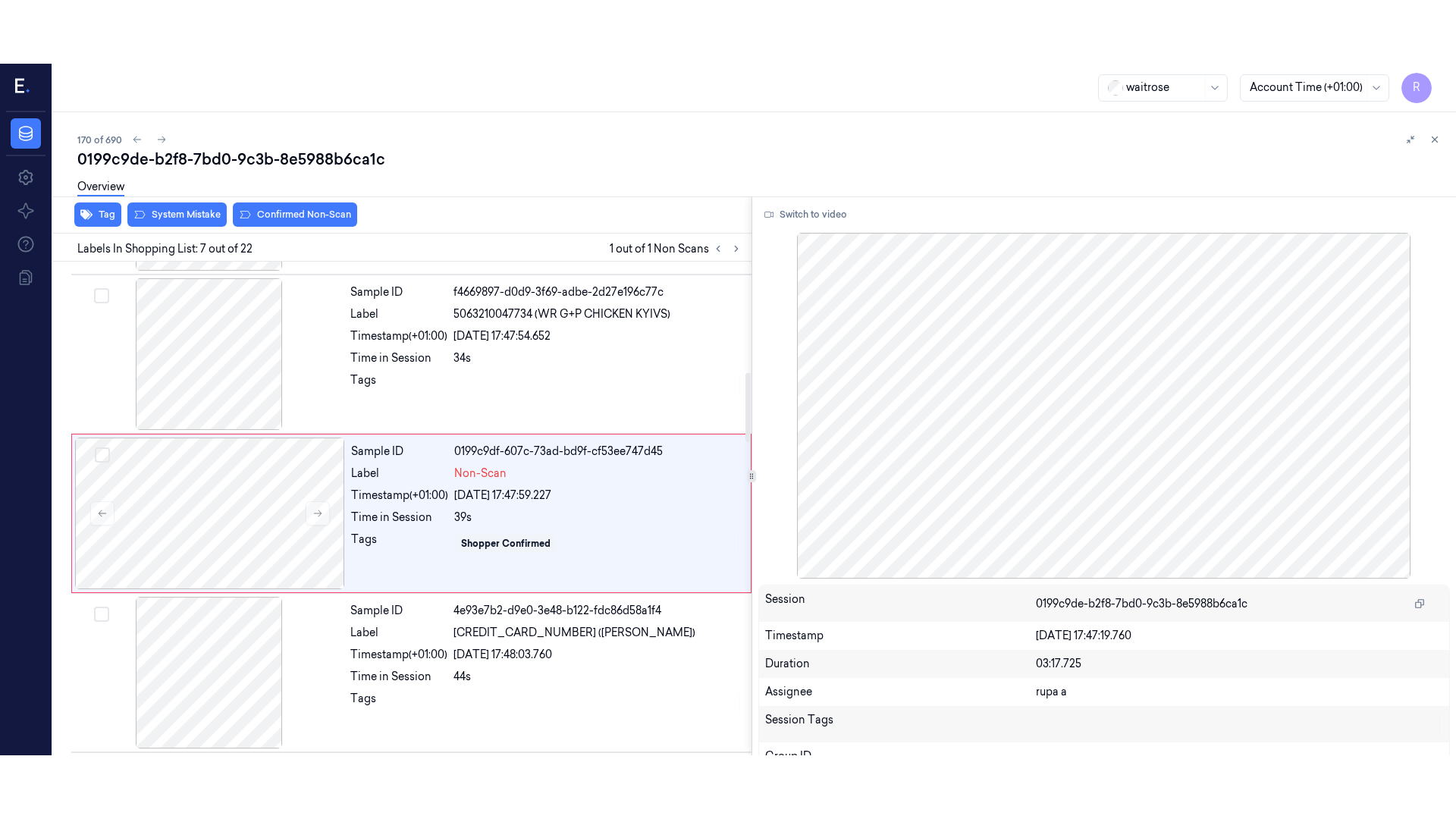
scroll to position [787, 0]
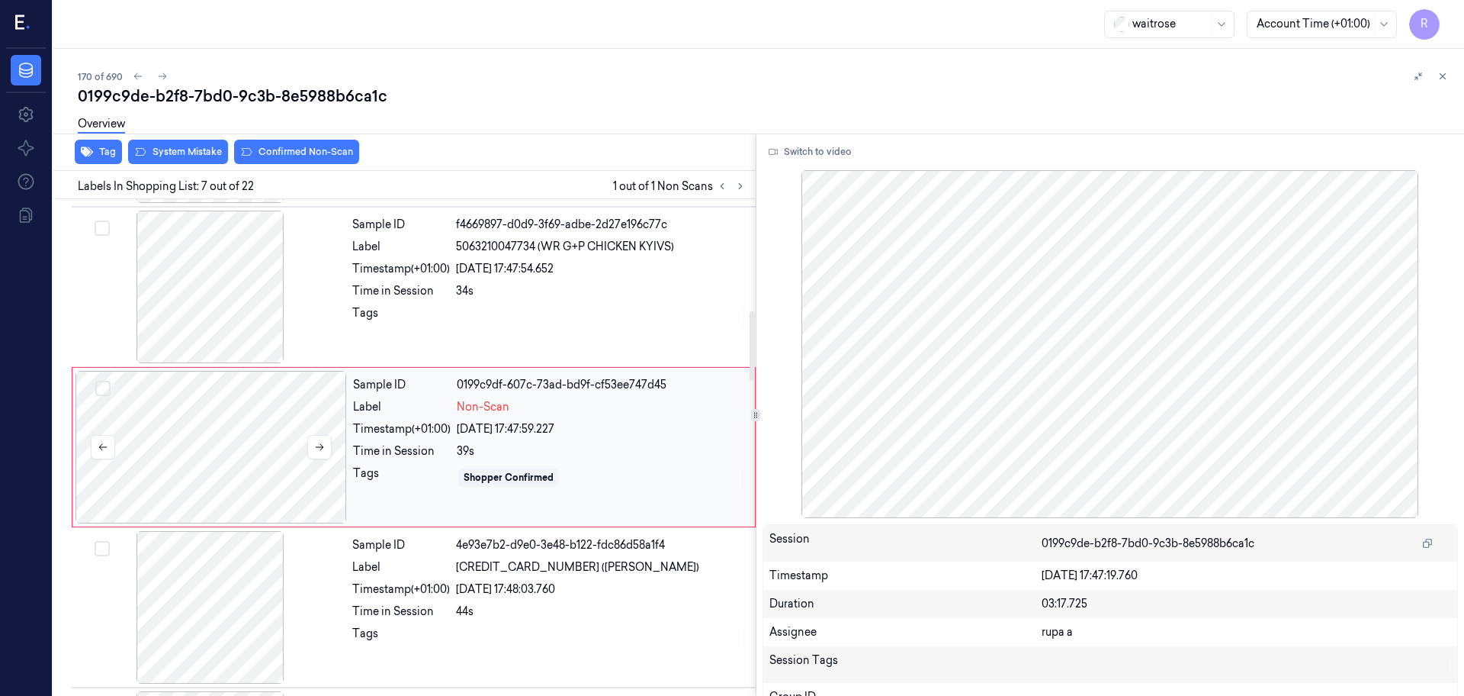
click at [250, 463] on div at bounding box center [212, 447] width 272 height 153
click at [832, 143] on button "Switch to video" at bounding box center [810, 152] width 95 height 24
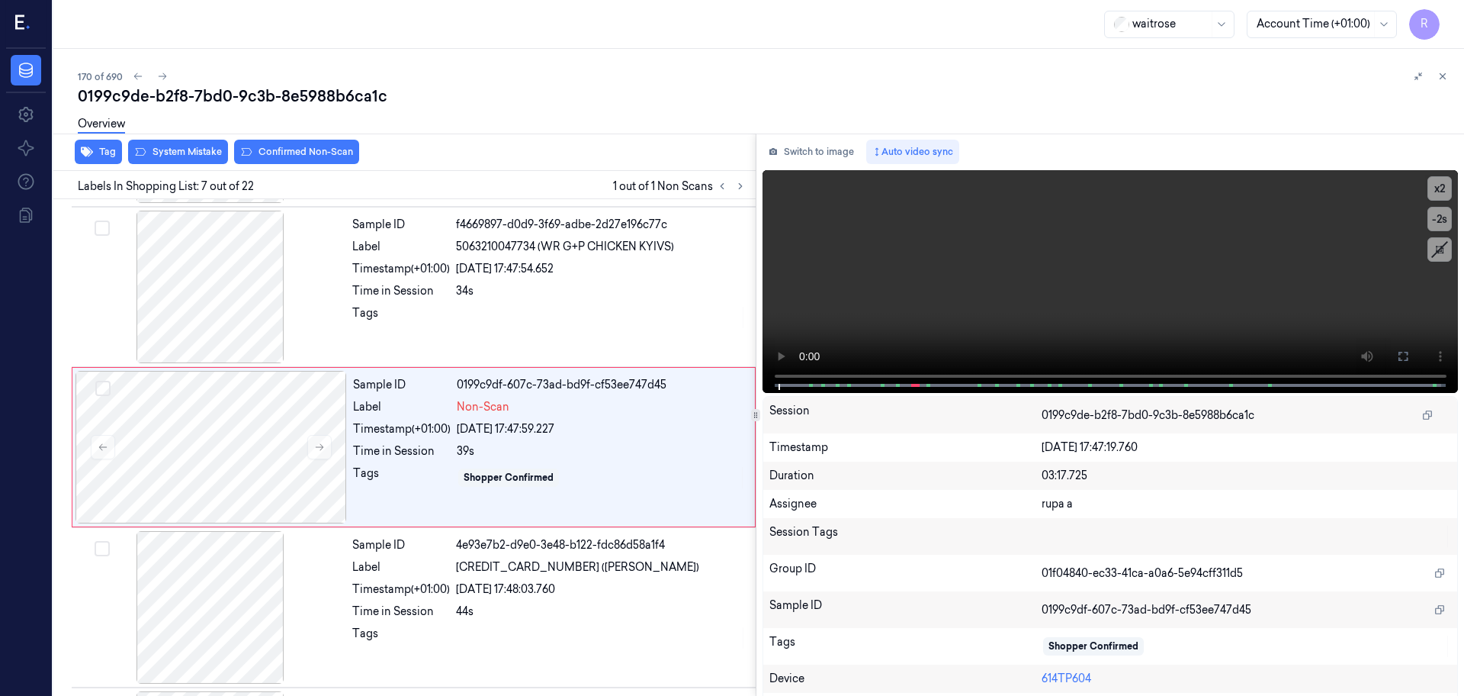
click at [1385, 359] on div "x 2 -2 s" at bounding box center [1111, 280] width 696 height 220
click at [1402, 348] on div "x 2 -2 s" at bounding box center [1111, 280] width 696 height 220
click at [1391, 360] on button at bounding box center [1403, 356] width 24 height 24
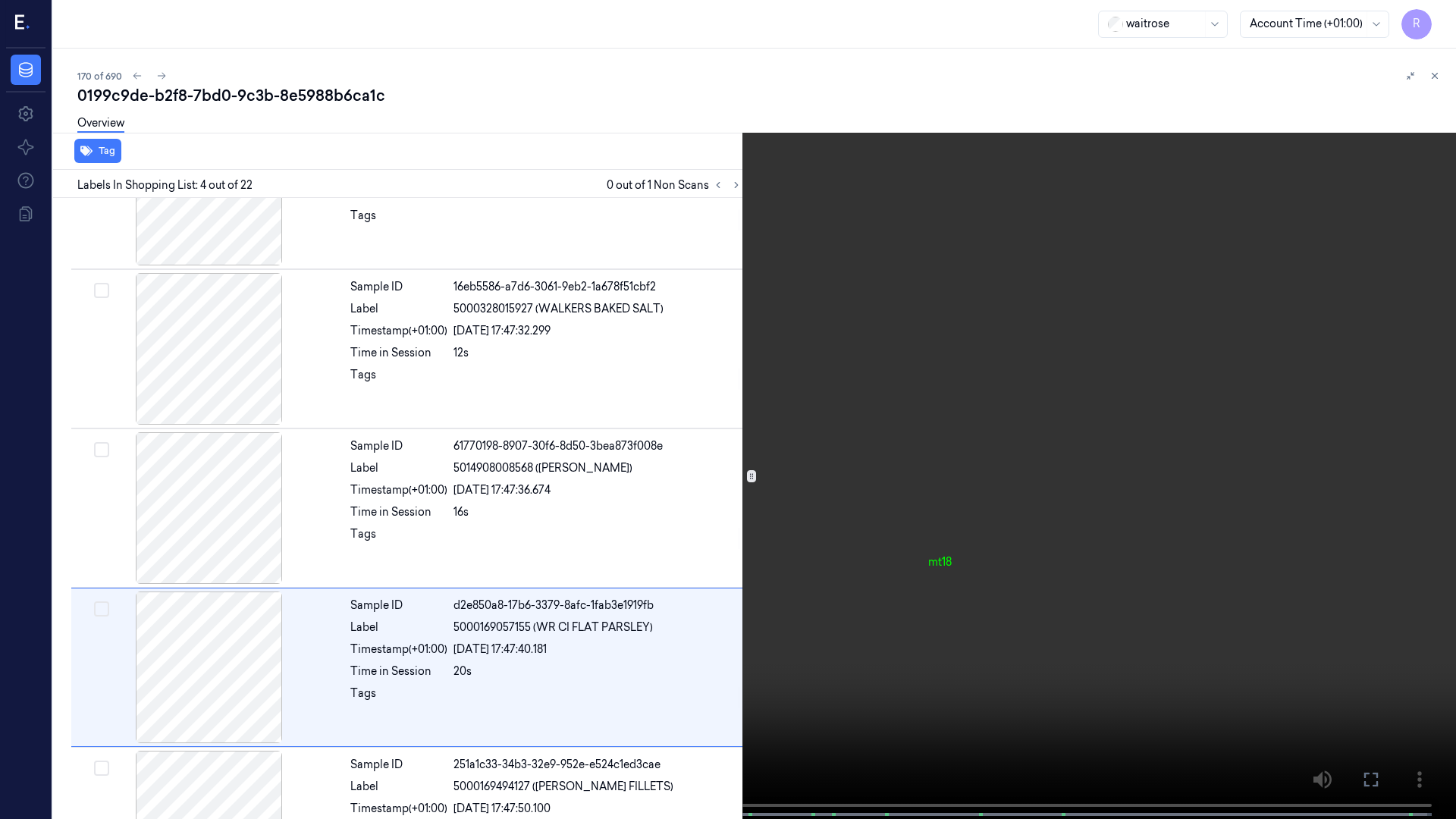
scroll to position [246, 0]
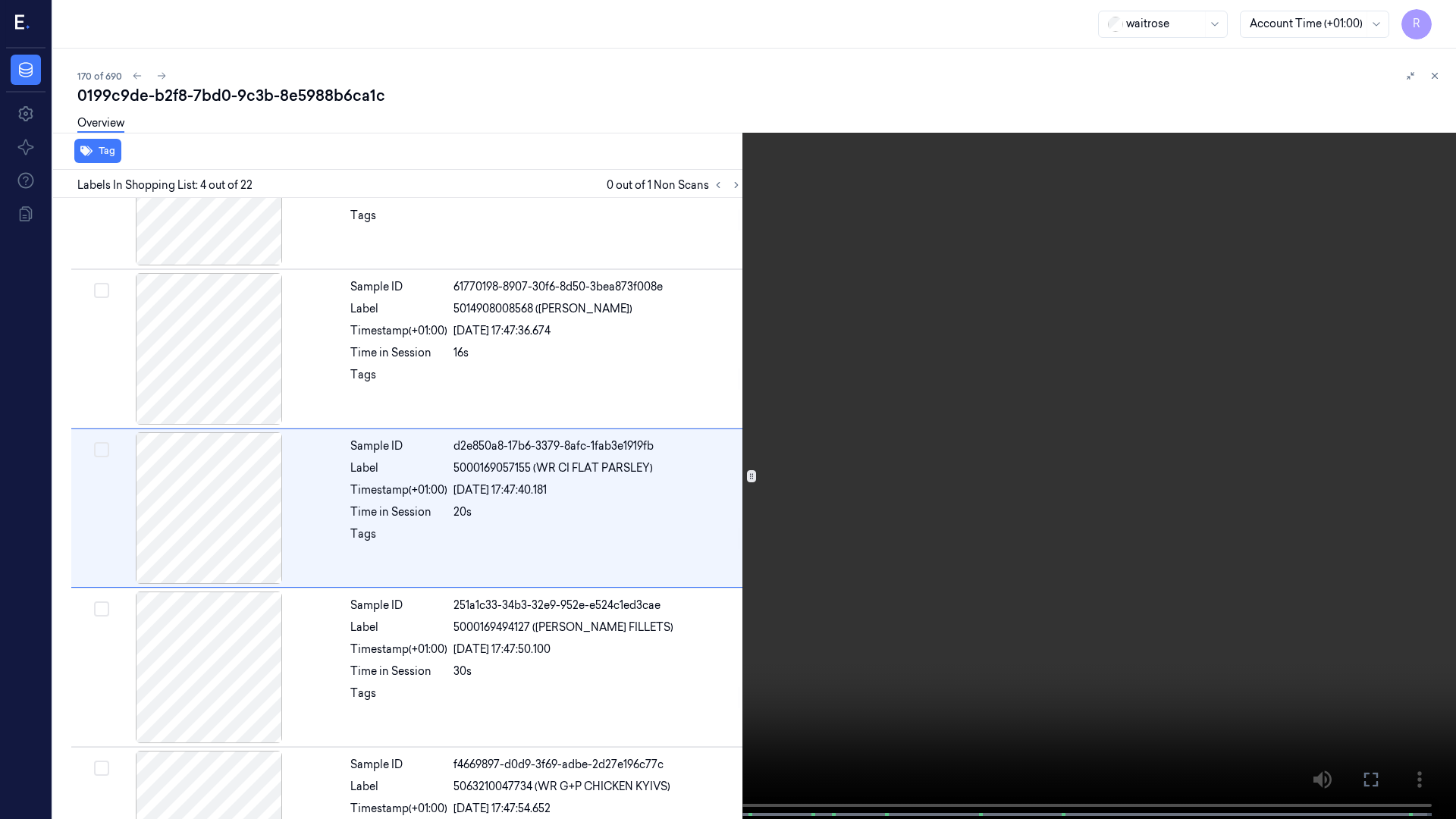
click at [591, 347] on video at bounding box center [728, 410] width 1456 height 822
click at [585, 347] on video at bounding box center [728, 410] width 1456 height 822
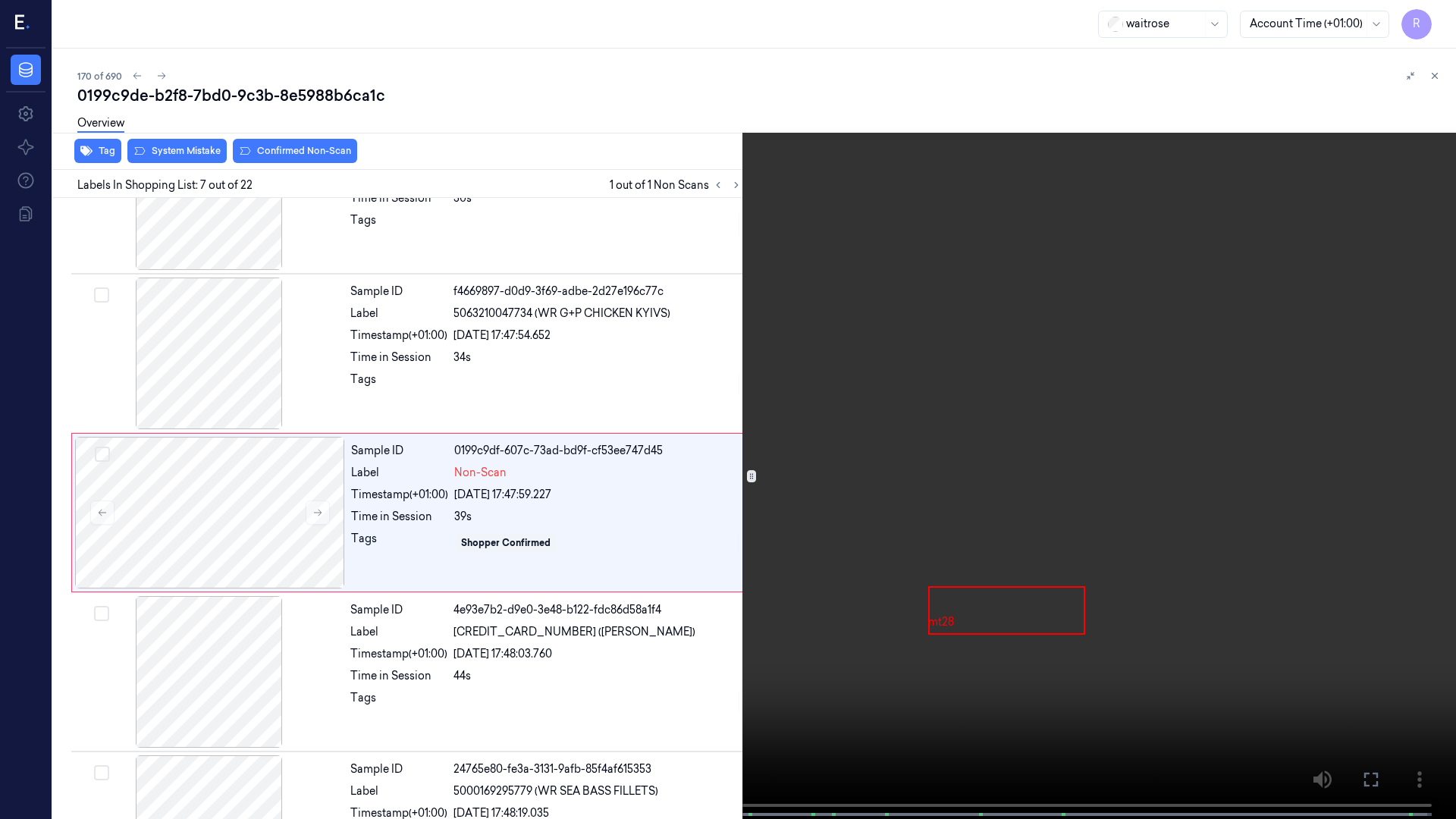
scroll to position [724, 0]
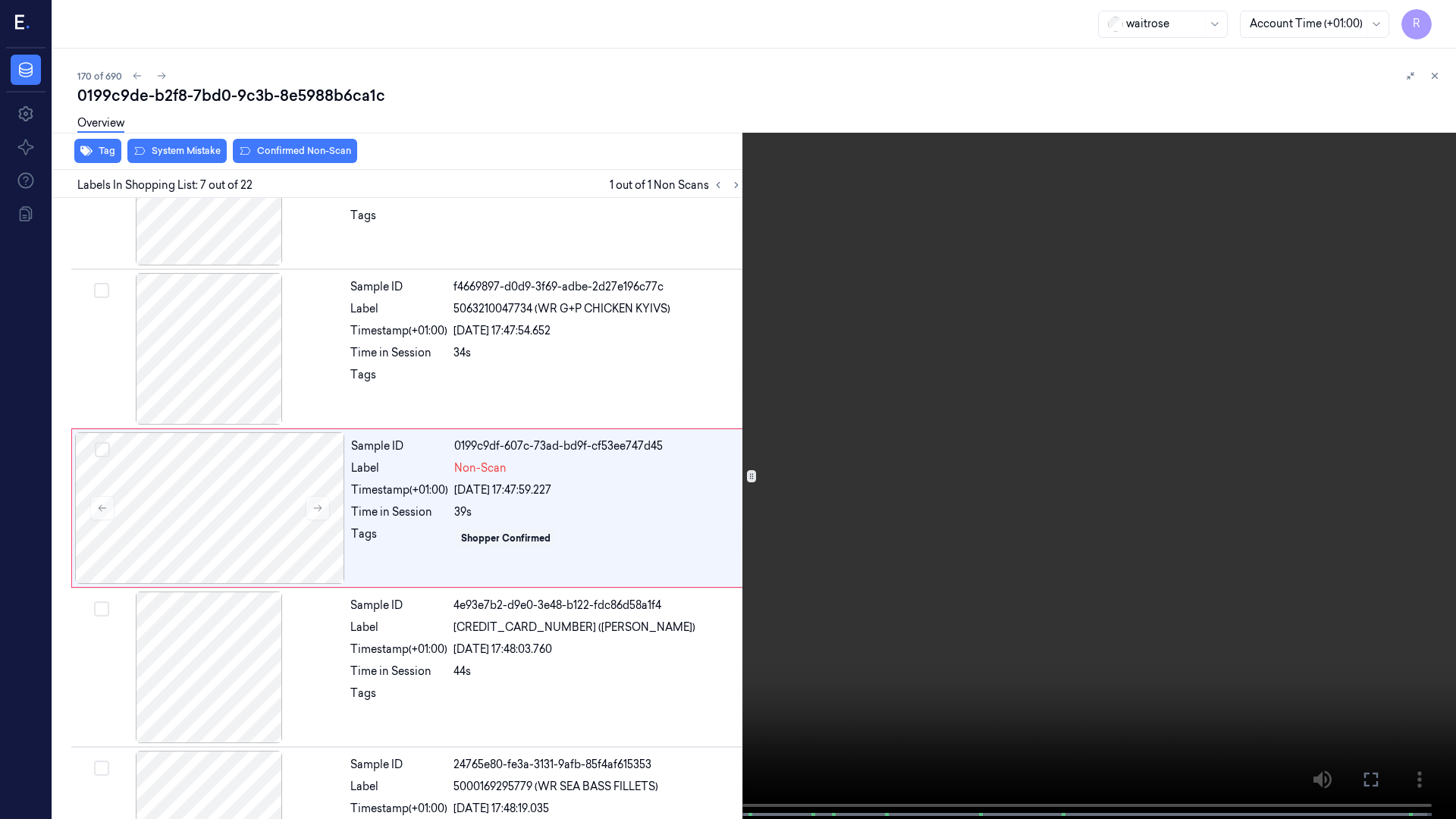
click at [567, 346] on video at bounding box center [728, 410] width 1456 height 822
click at [566, 346] on video at bounding box center [728, 410] width 1456 height 822
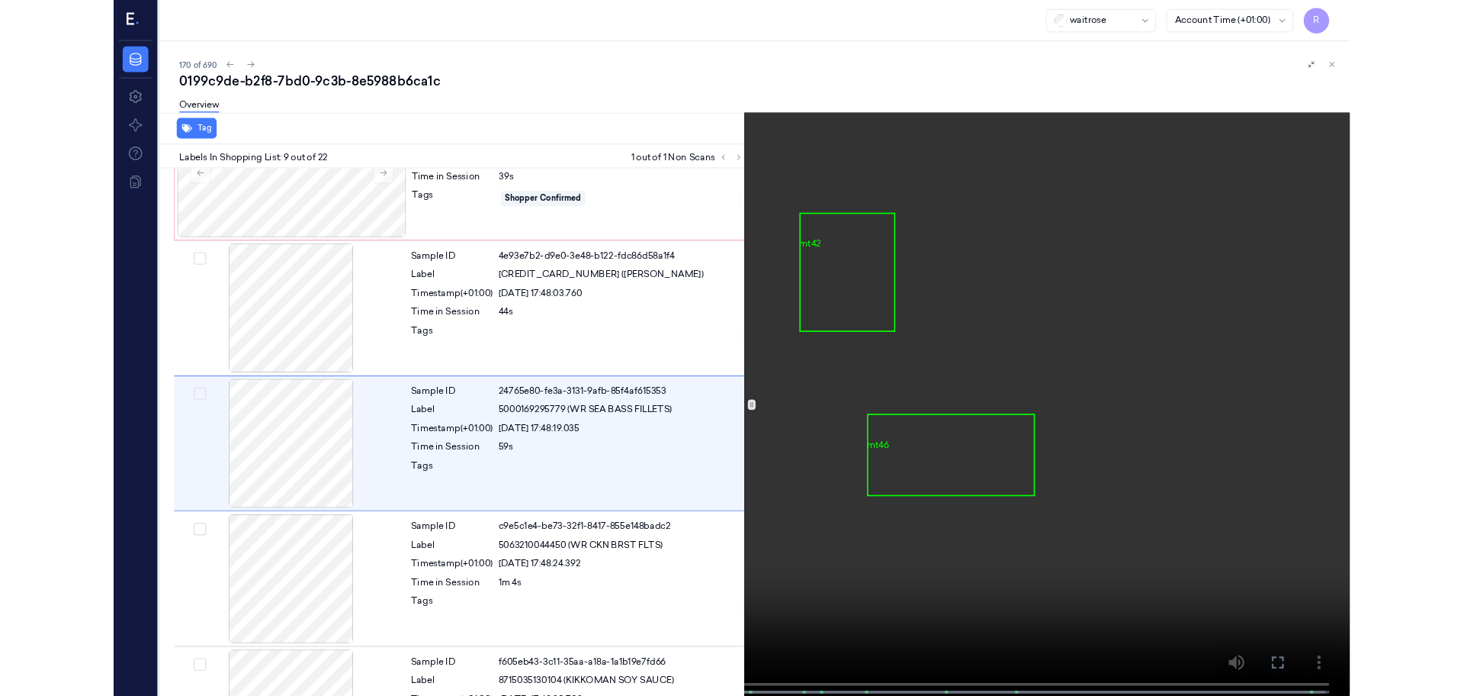
scroll to position [1049, 0]
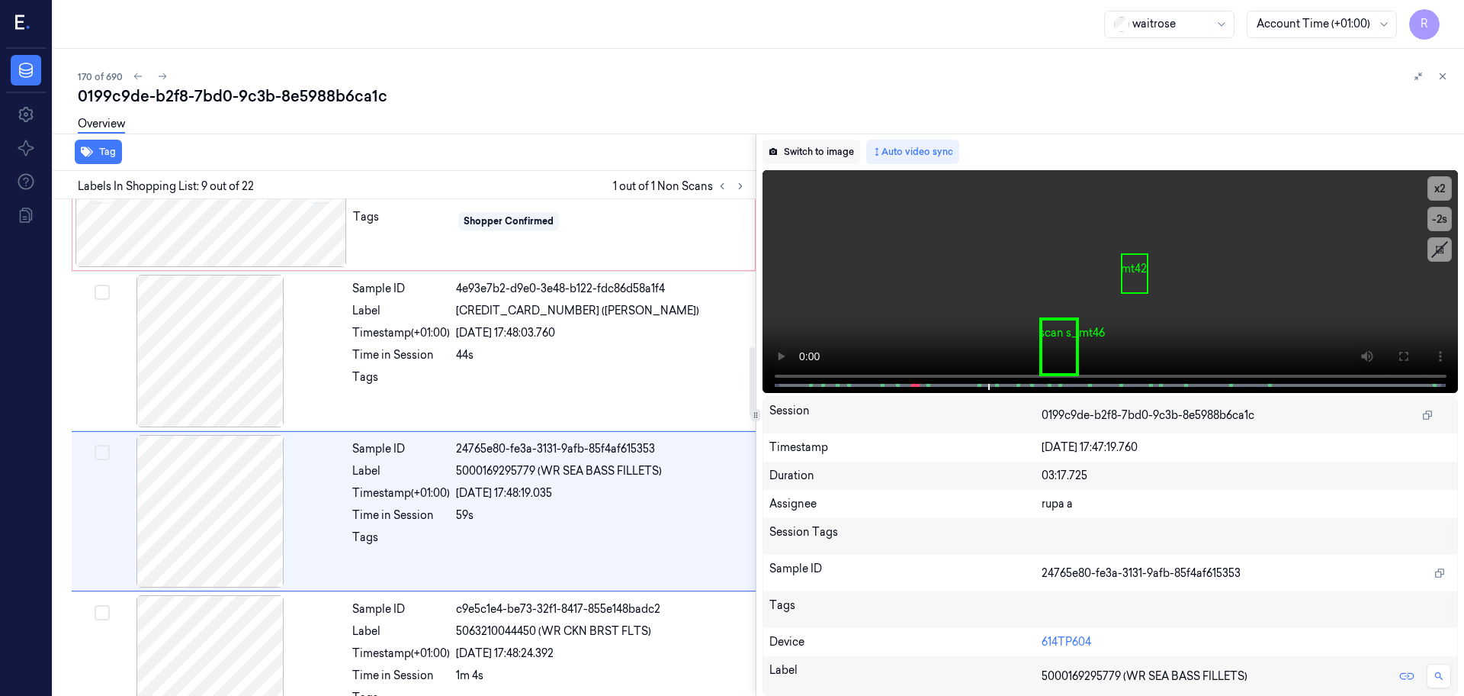
click at [817, 156] on button "Switch to image" at bounding box center [812, 152] width 98 height 24
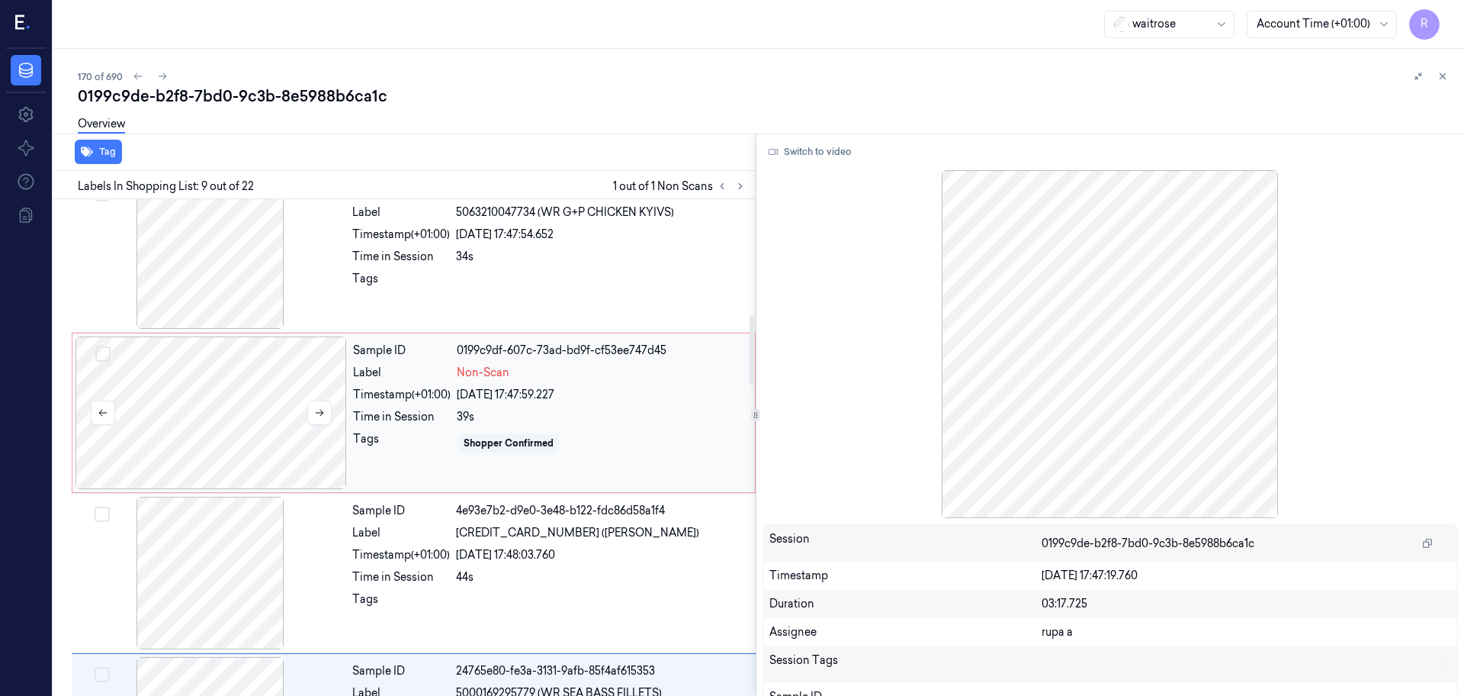
click at [268, 418] on div at bounding box center [212, 412] width 272 height 153
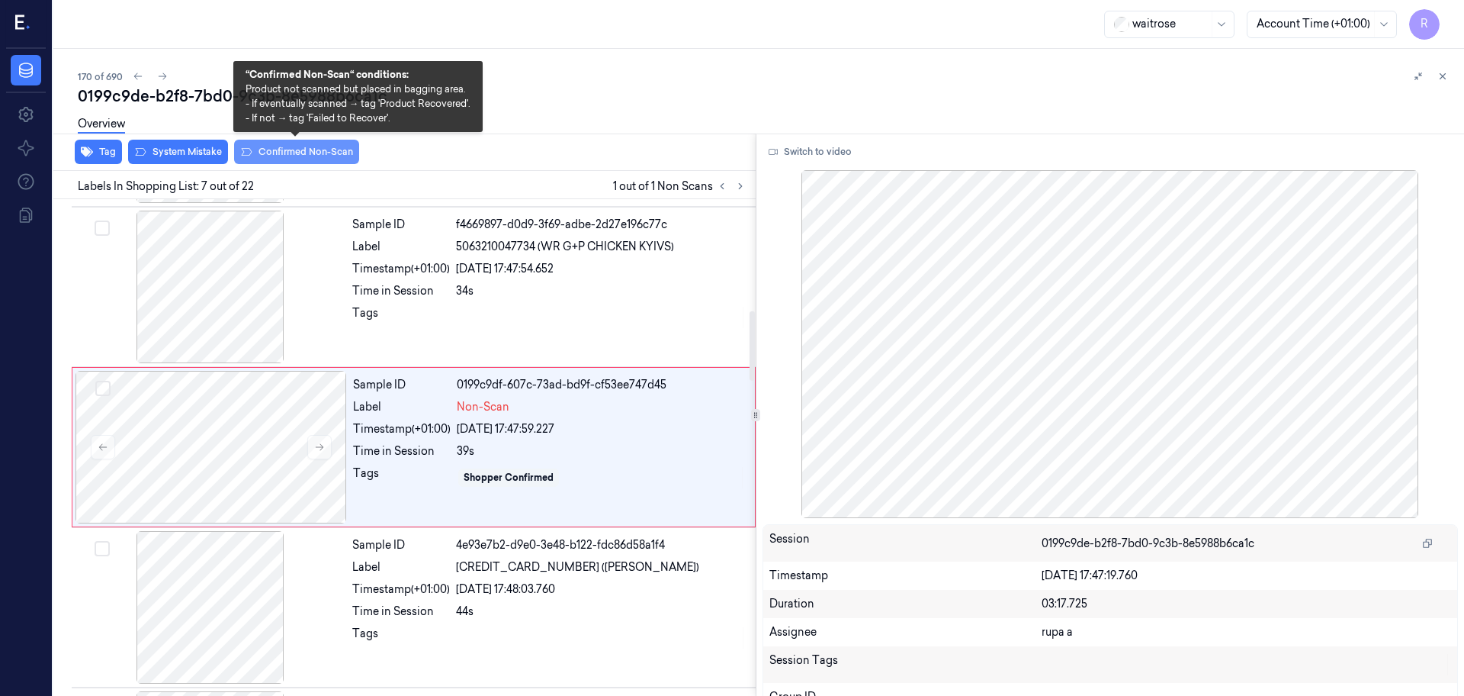
click at [318, 149] on button "Confirmed Non-Scan" at bounding box center [296, 152] width 125 height 24
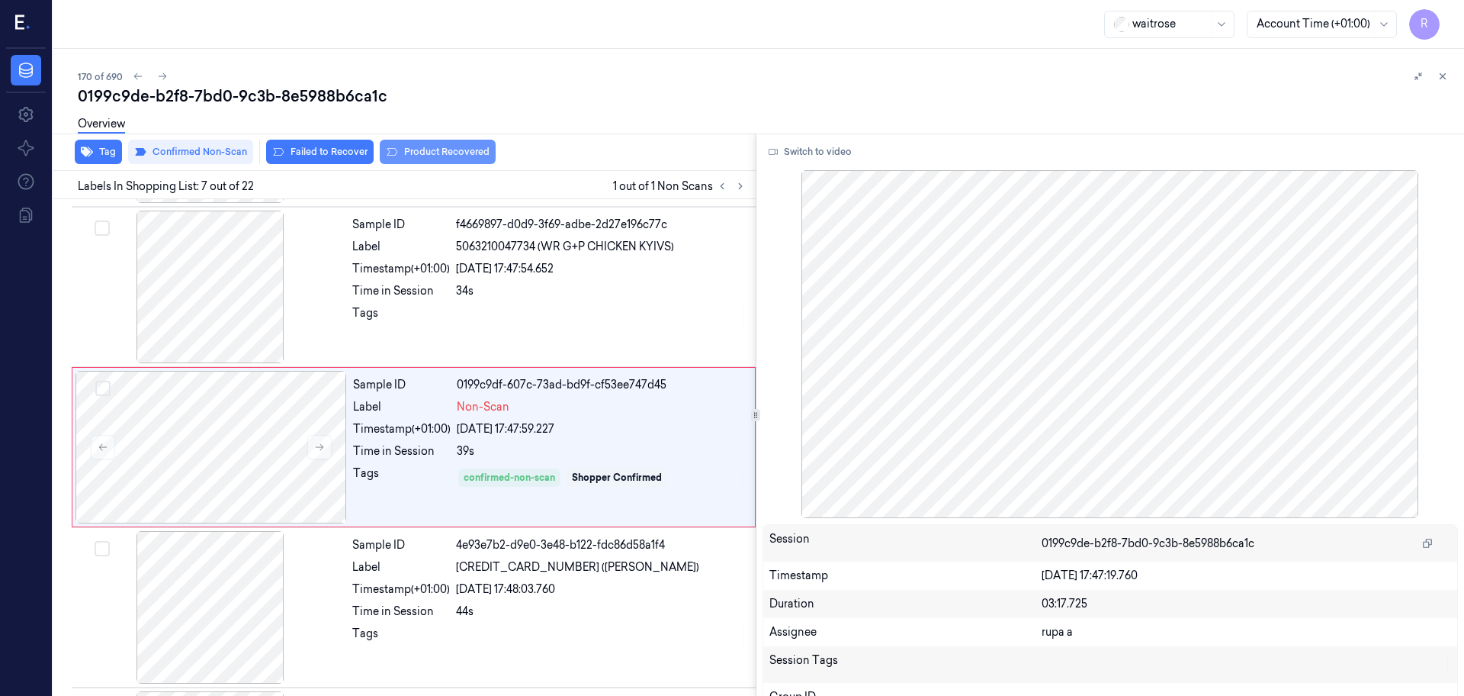
click at [459, 157] on button "Product Recovered" at bounding box center [438, 152] width 116 height 24
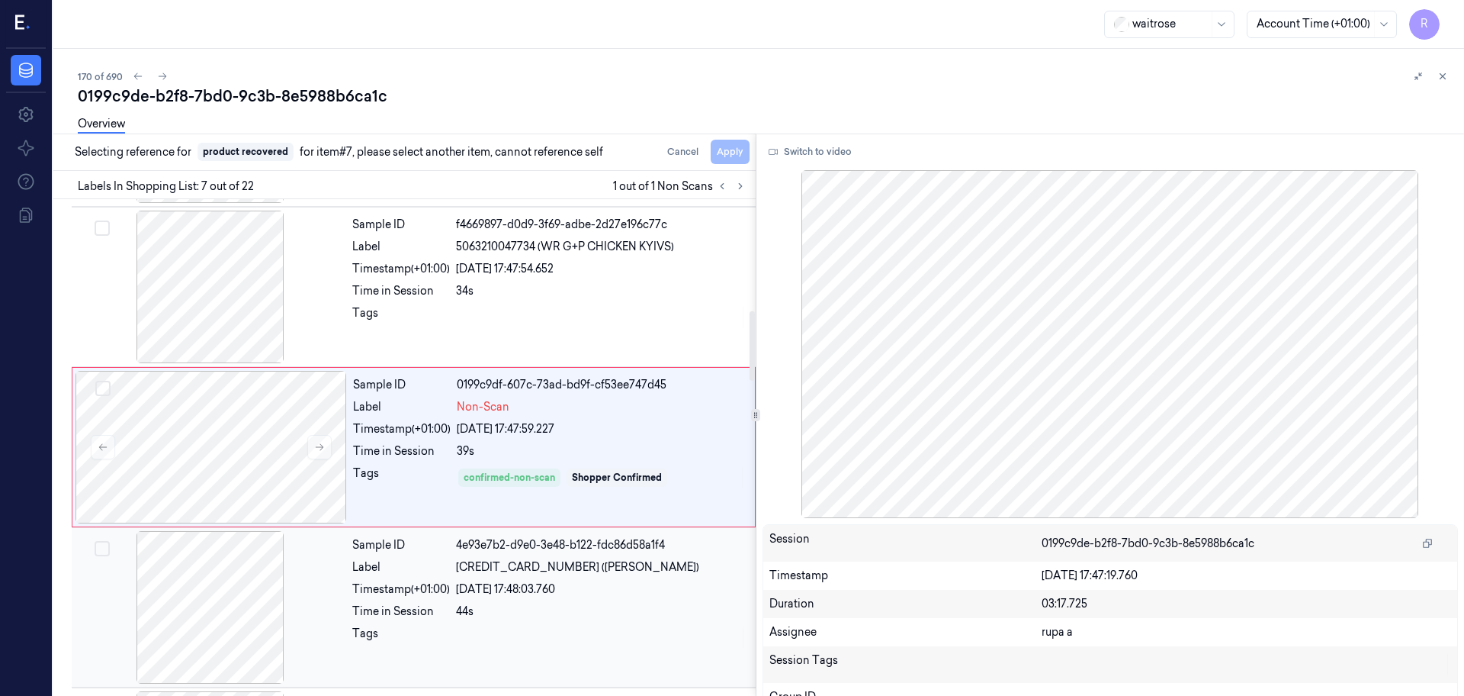
click at [243, 602] on div at bounding box center [211, 607] width 272 height 153
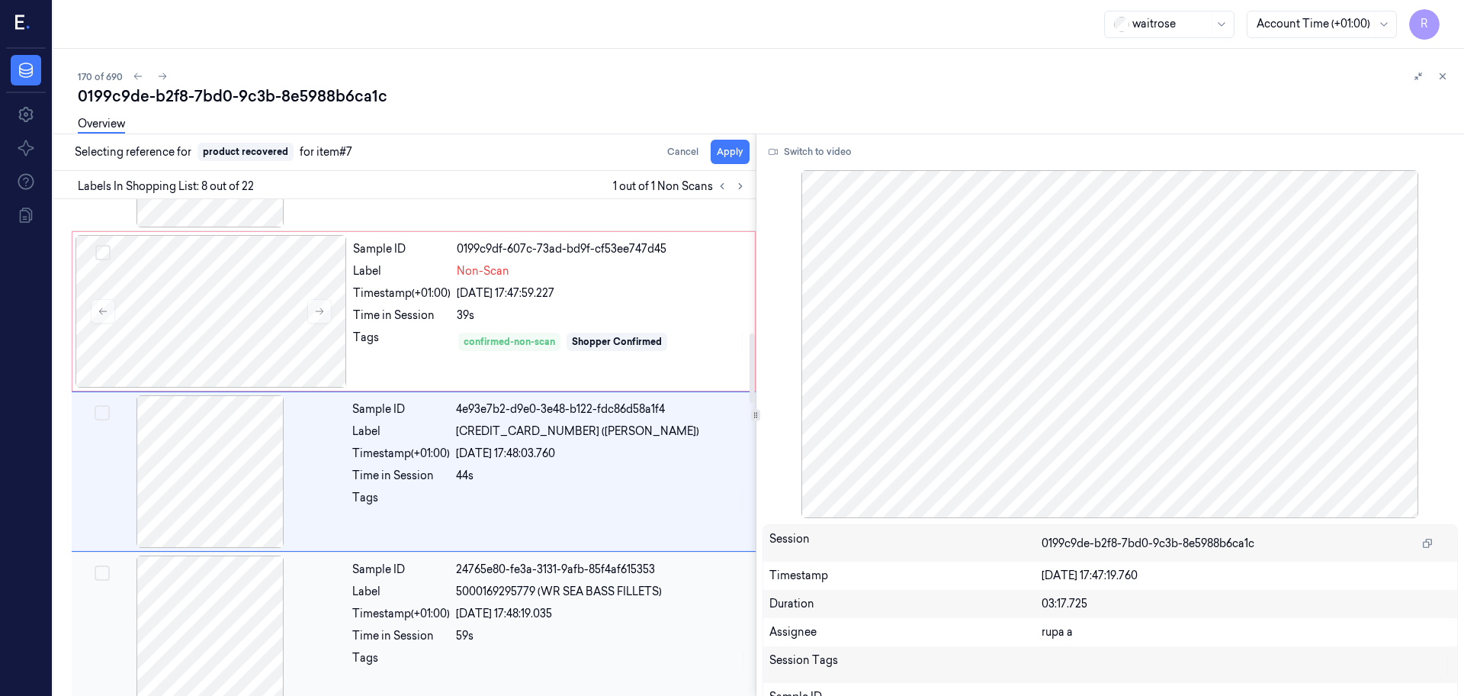
scroll to position [953, 0]
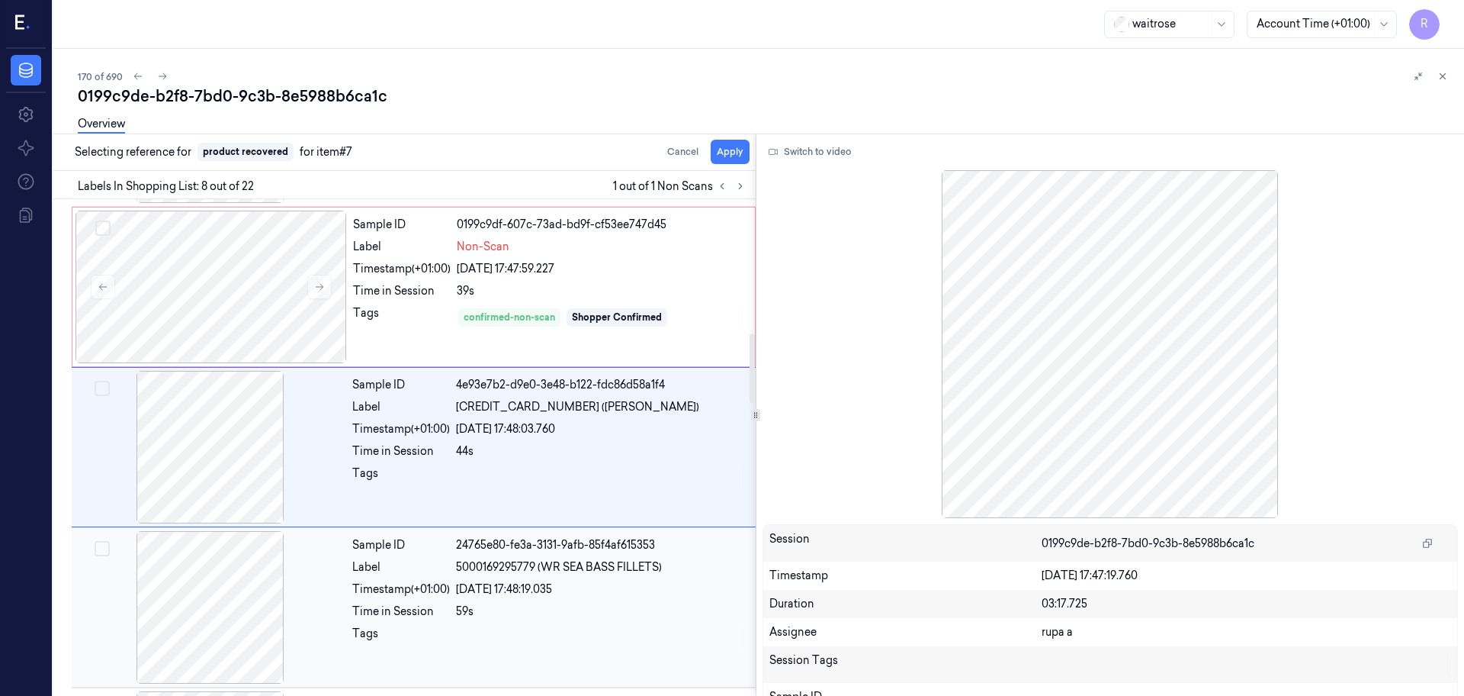
click at [237, 628] on div at bounding box center [211, 607] width 272 height 153
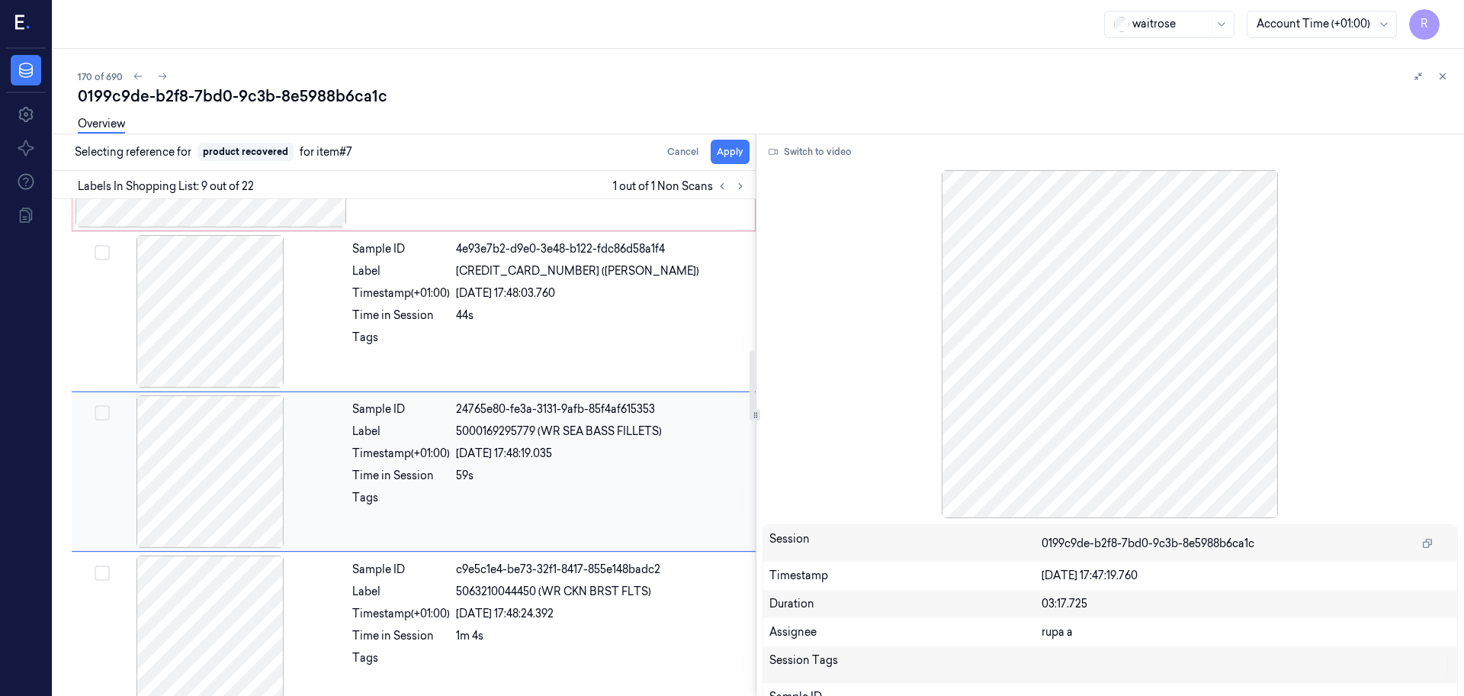
scroll to position [1113, 0]
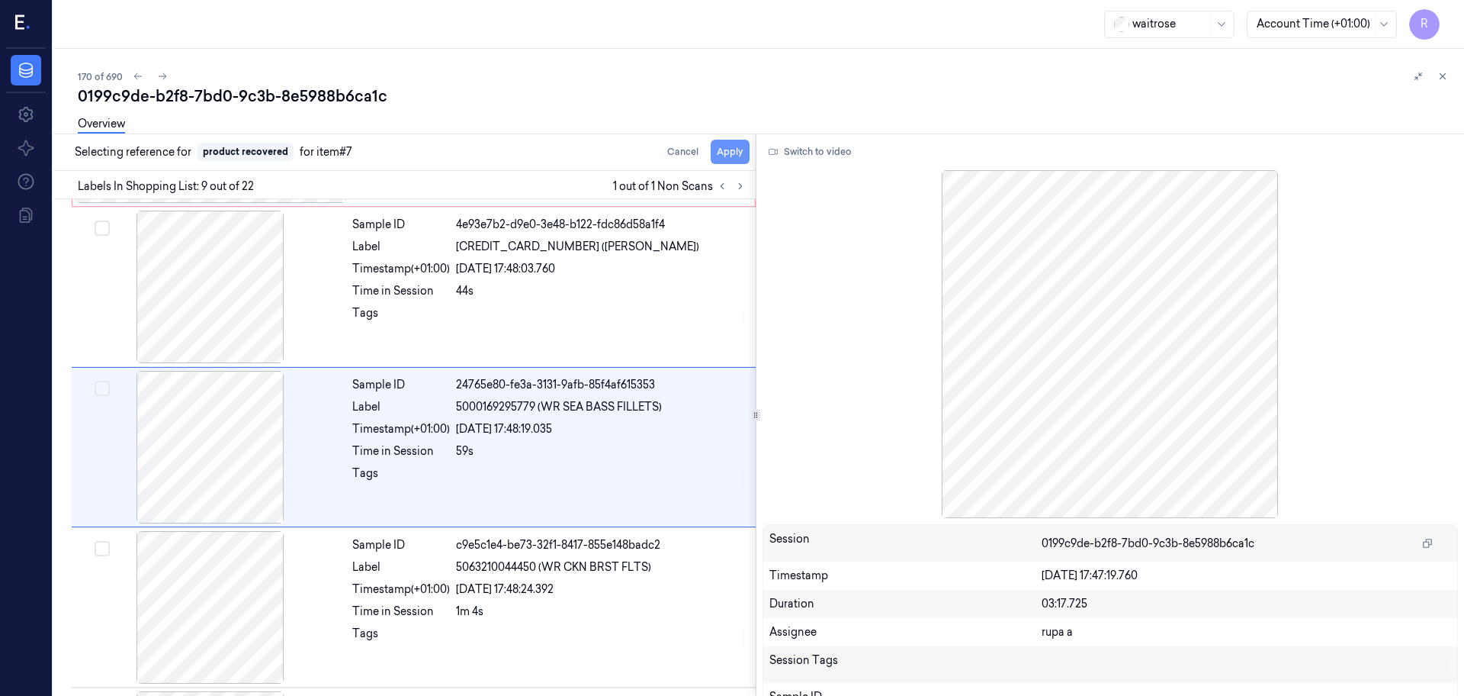
click at [728, 152] on button "Apply" at bounding box center [730, 152] width 39 height 24
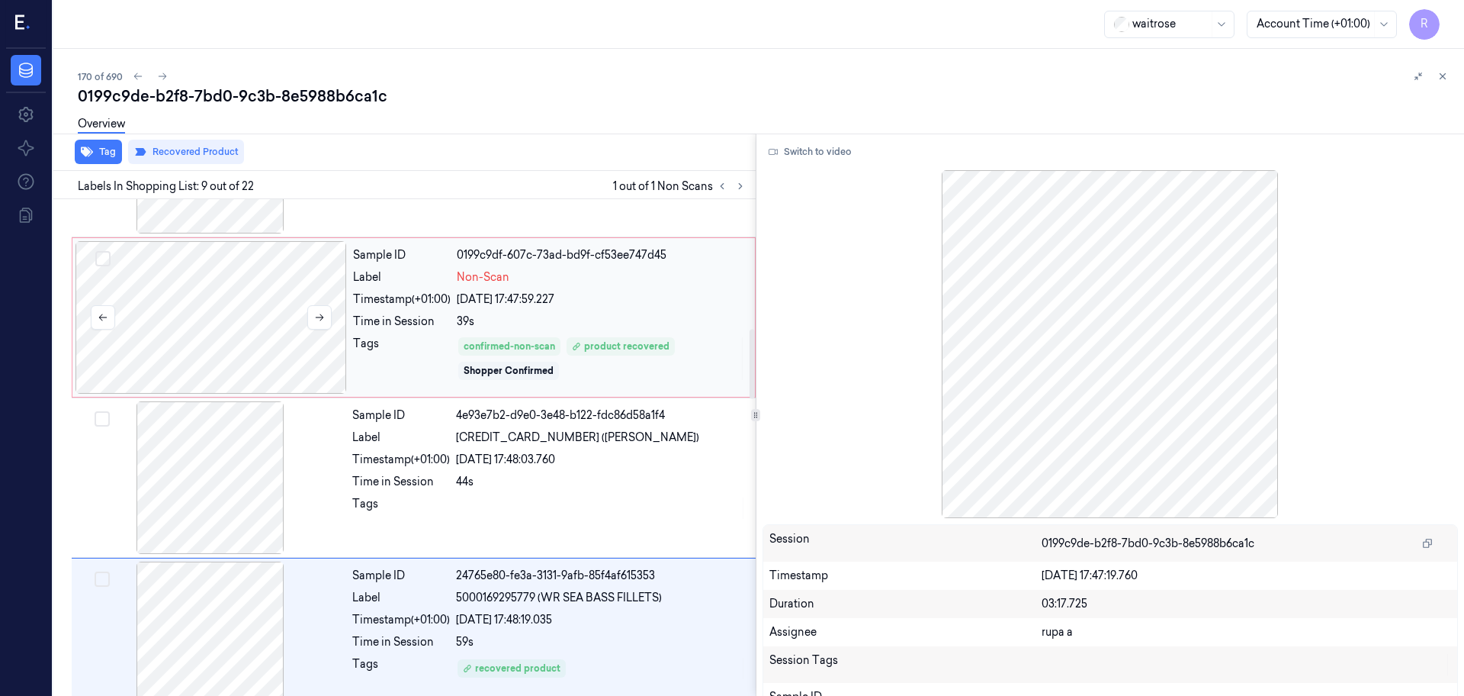
click at [171, 339] on div at bounding box center [212, 317] width 272 height 153
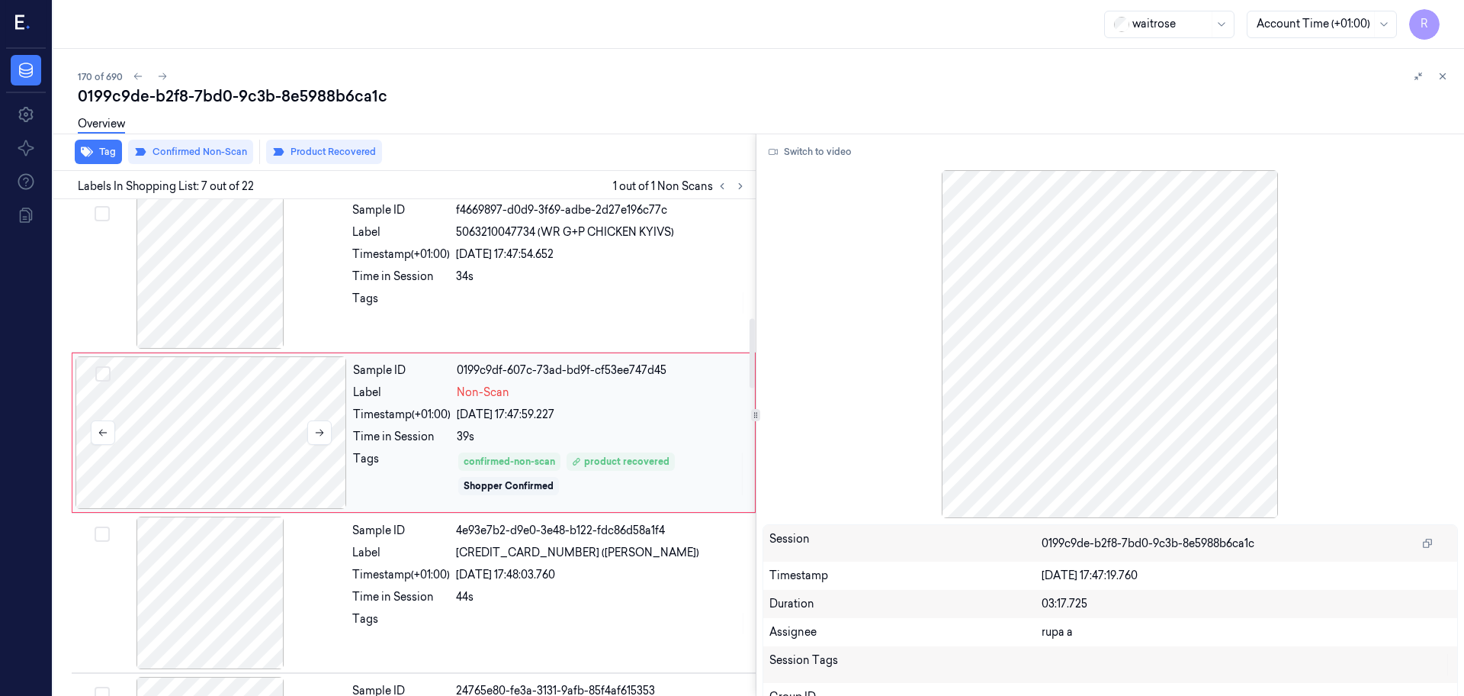
scroll to position [792, 0]
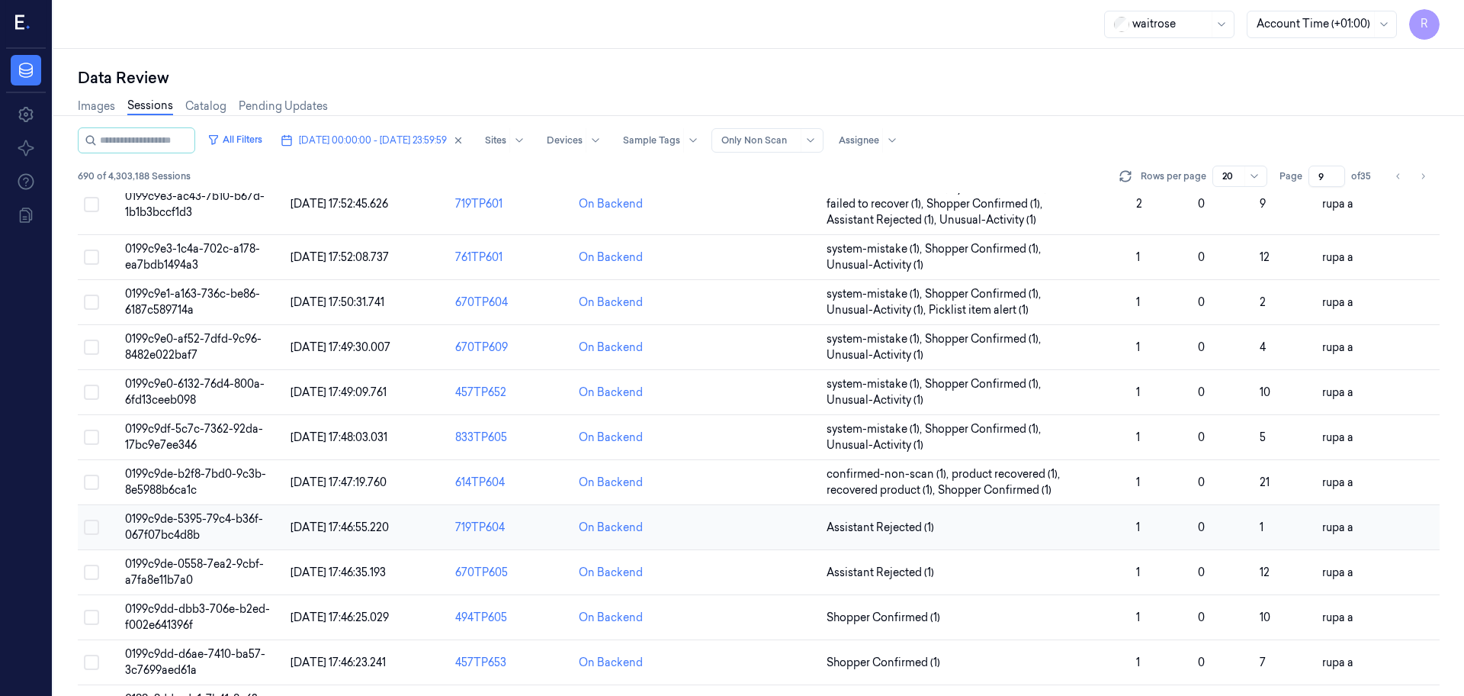
scroll to position [191, 0]
click at [239, 530] on td "0199c9de-5395-79c4-b36f-067f07bc4d8b" at bounding box center [201, 524] width 165 height 45
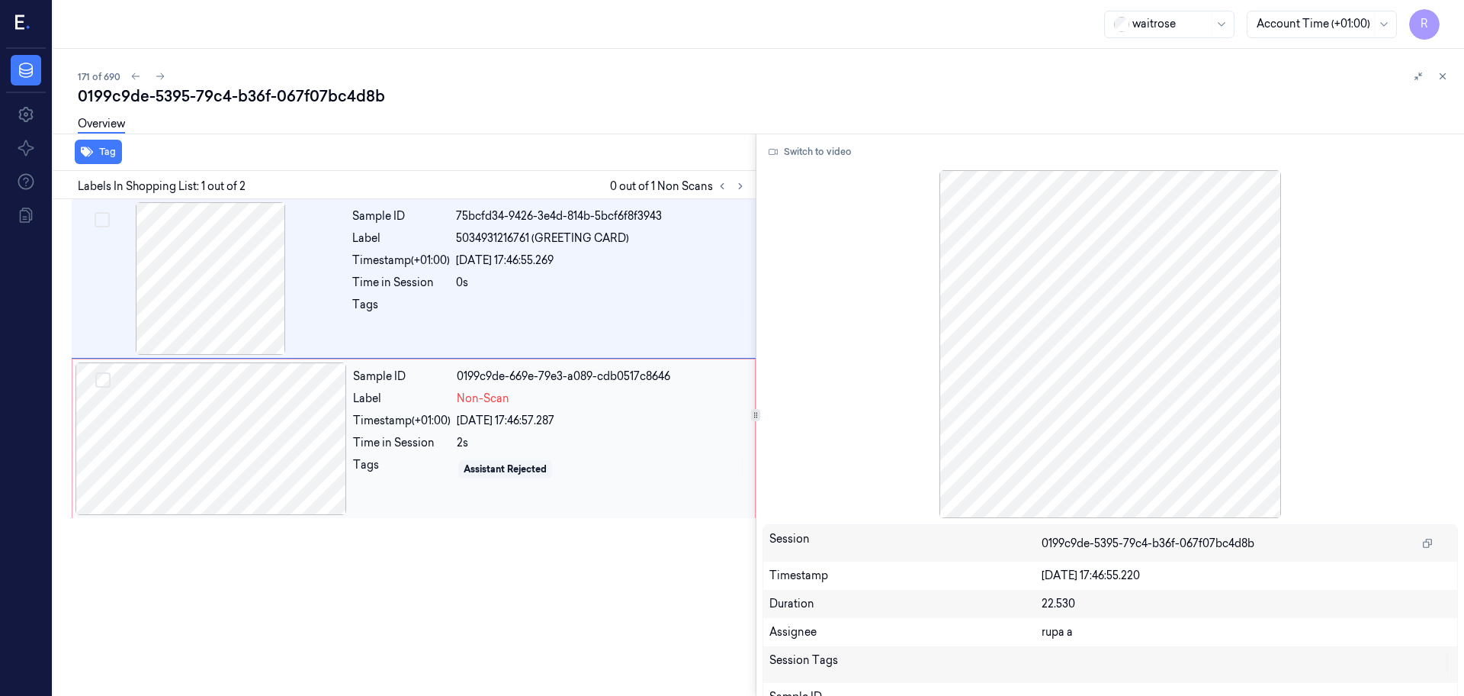
click at [230, 434] on div at bounding box center [212, 438] width 272 height 153
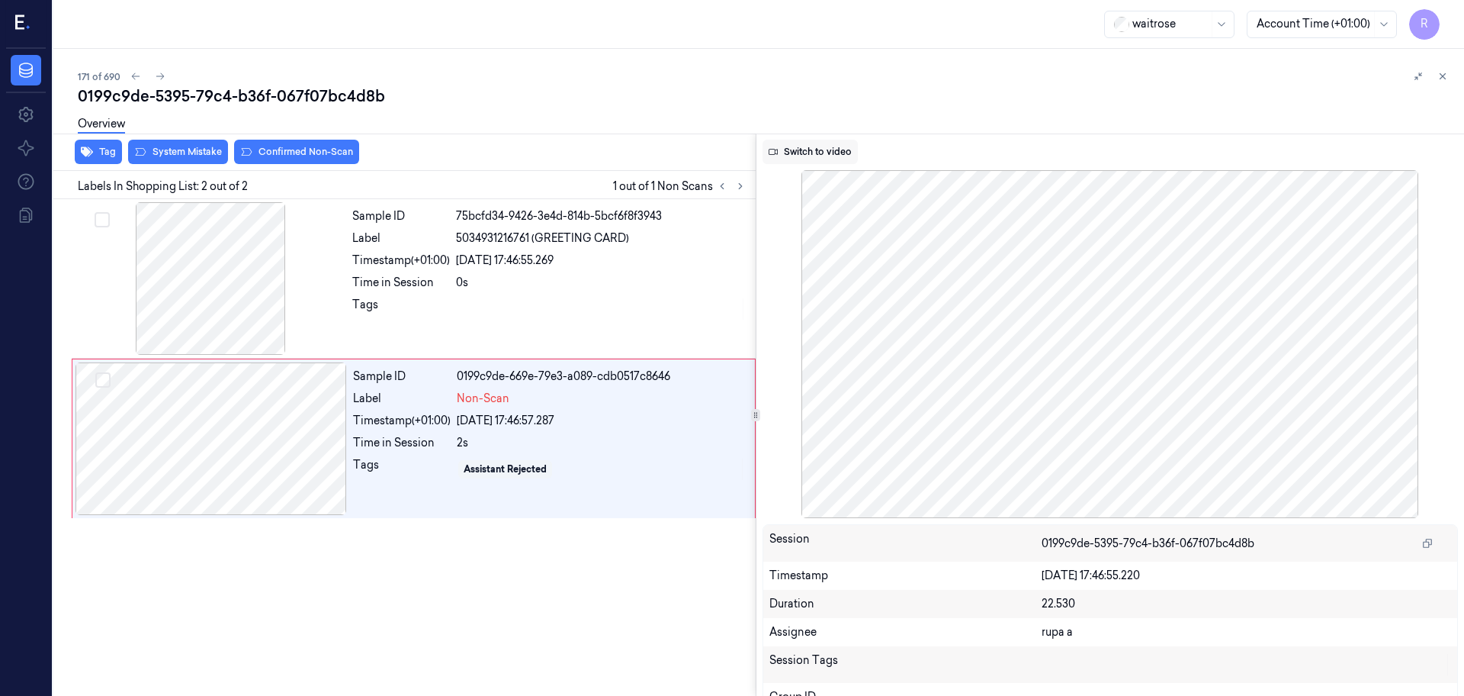
click at [825, 153] on button "Switch to video" at bounding box center [810, 152] width 95 height 24
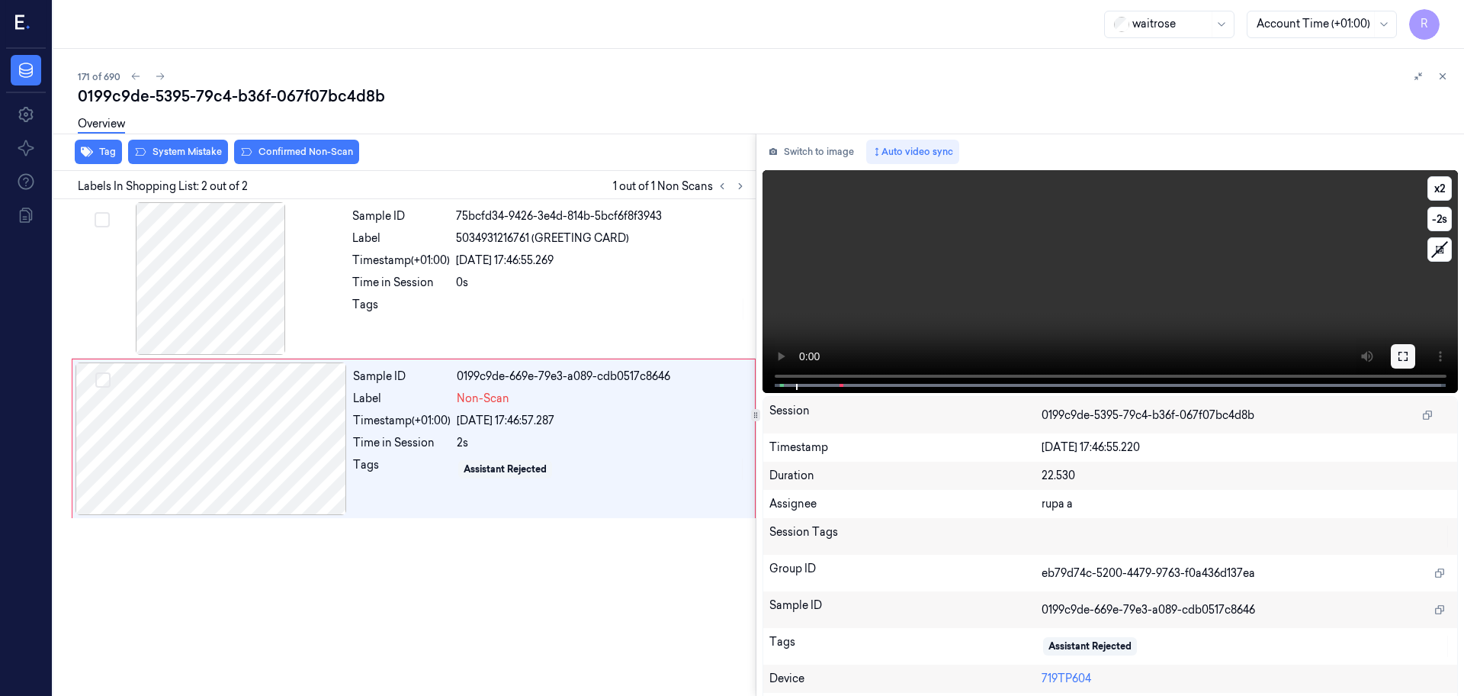
click at [1394, 348] on button at bounding box center [1403, 356] width 24 height 24
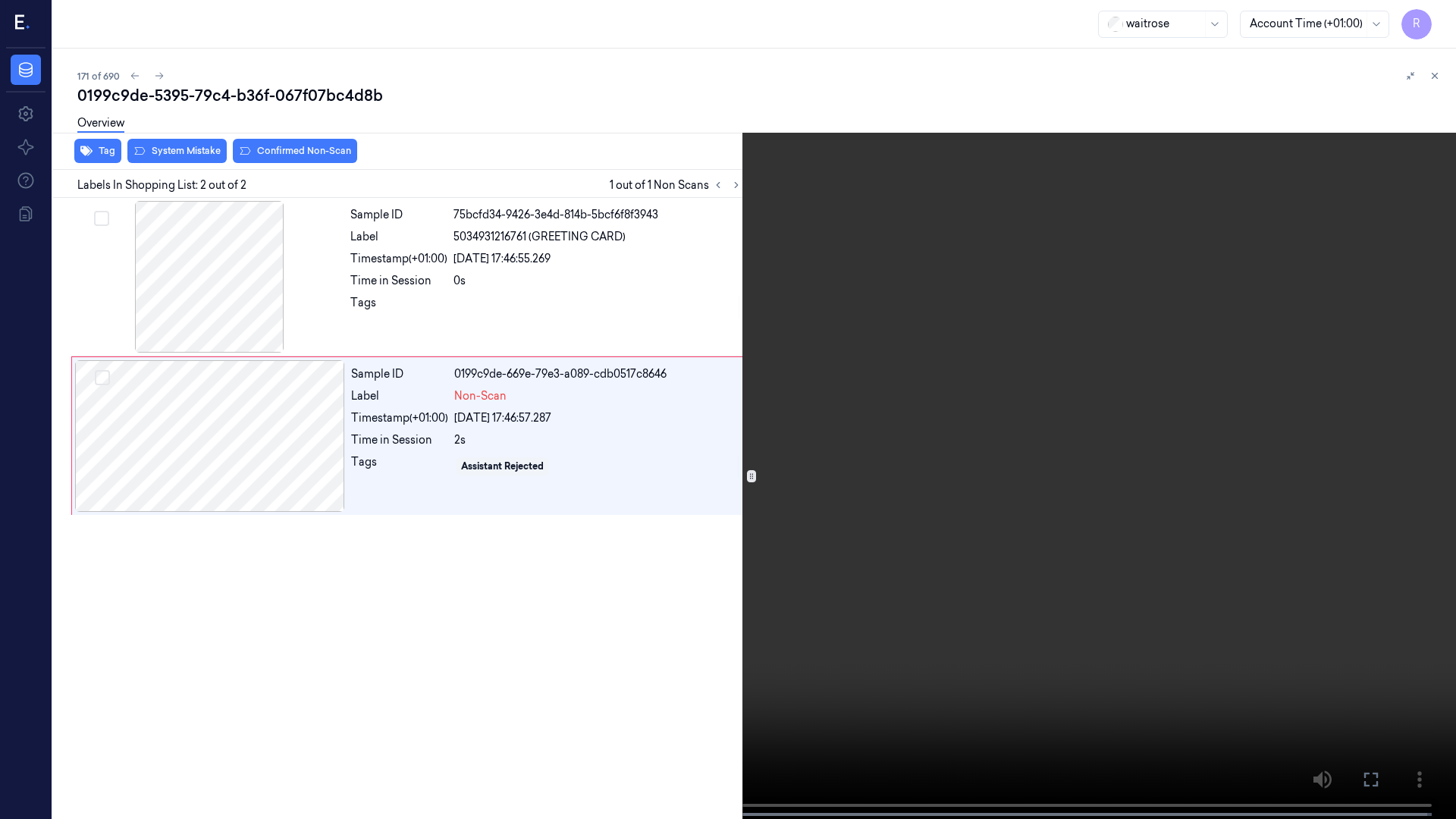
click at [523, 536] on video at bounding box center [728, 410] width 1456 height 822
click at [526, 535] on video at bounding box center [728, 410] width 1456 height 822
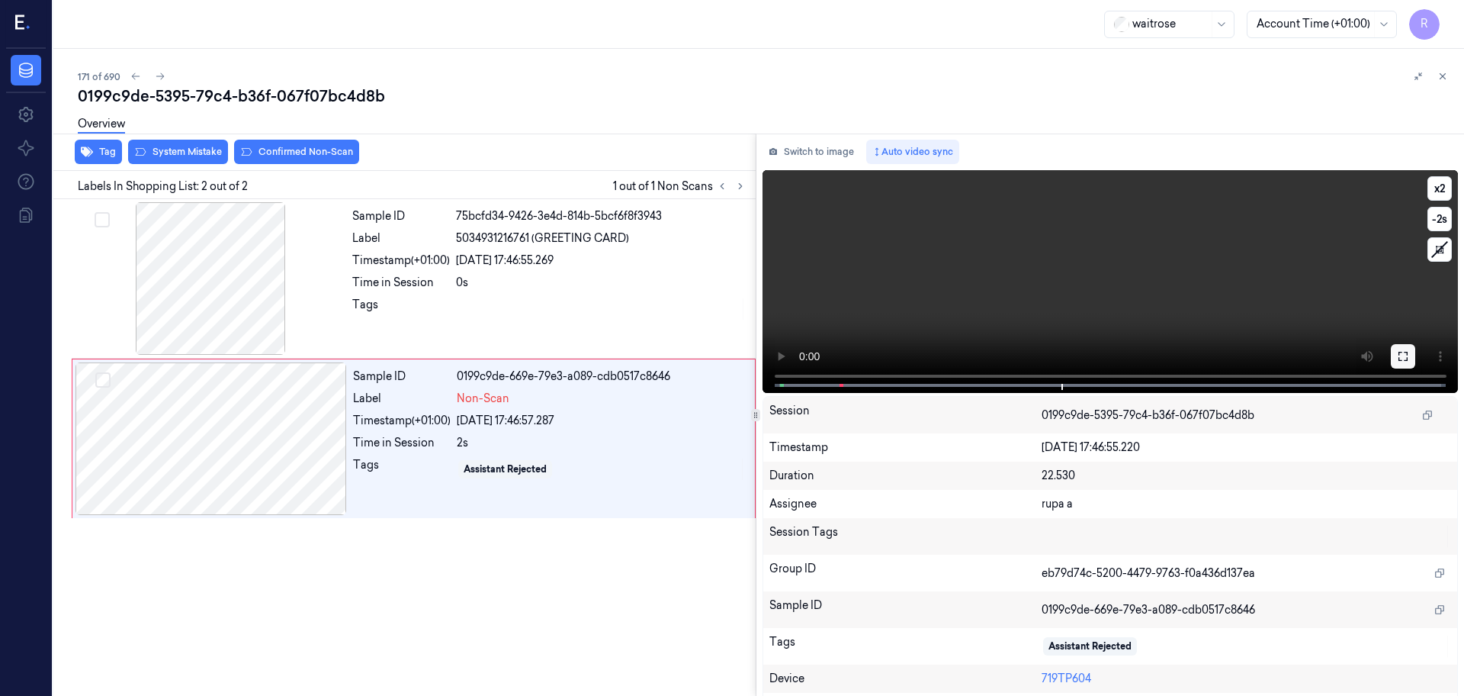
click at [1402, 344] on button at bounding box center [1403, 356] width 24 height 24
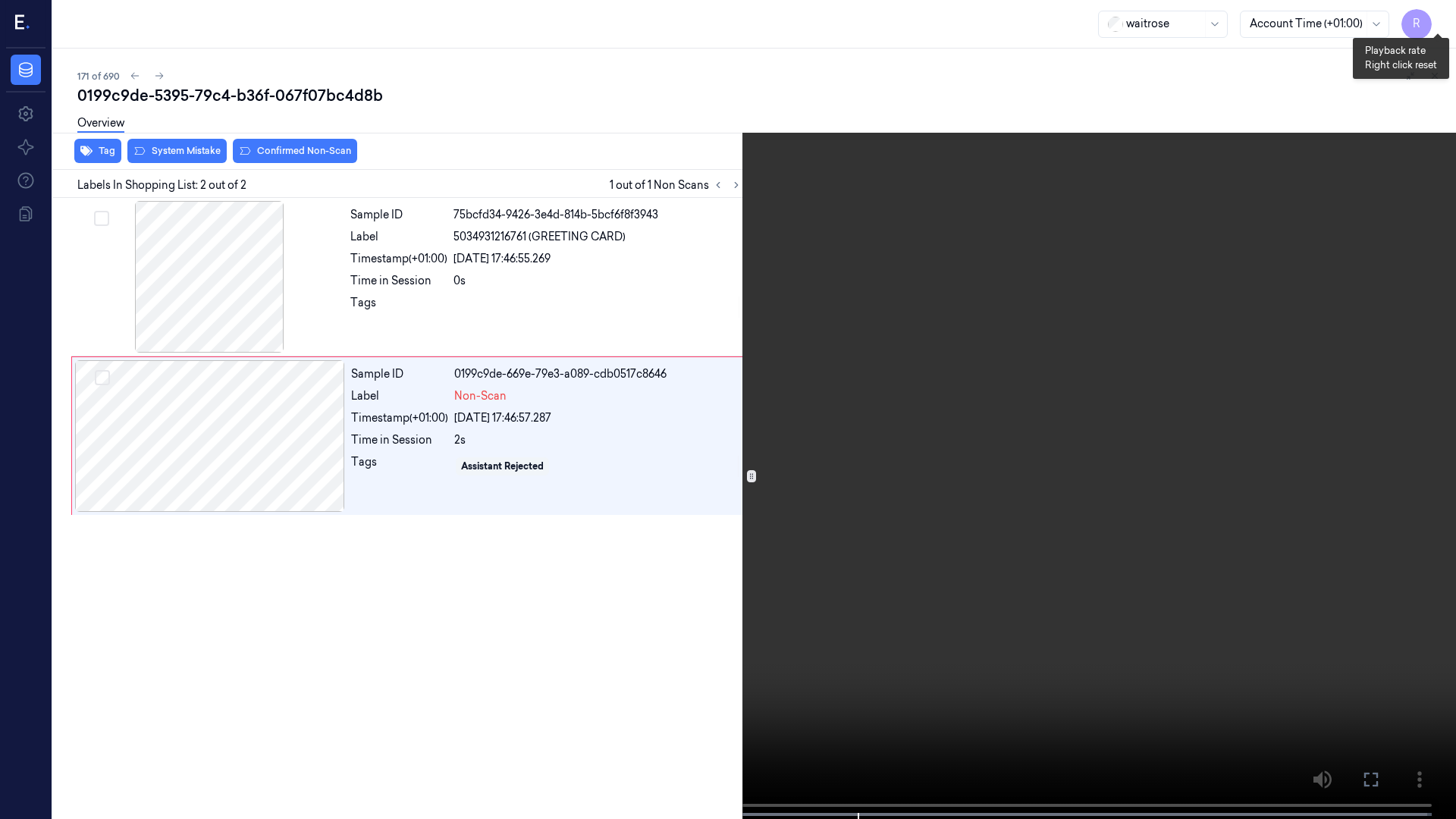
click at [1440, 13] on button "x 2" at bounding box center [1438, 18] width 24 height 24
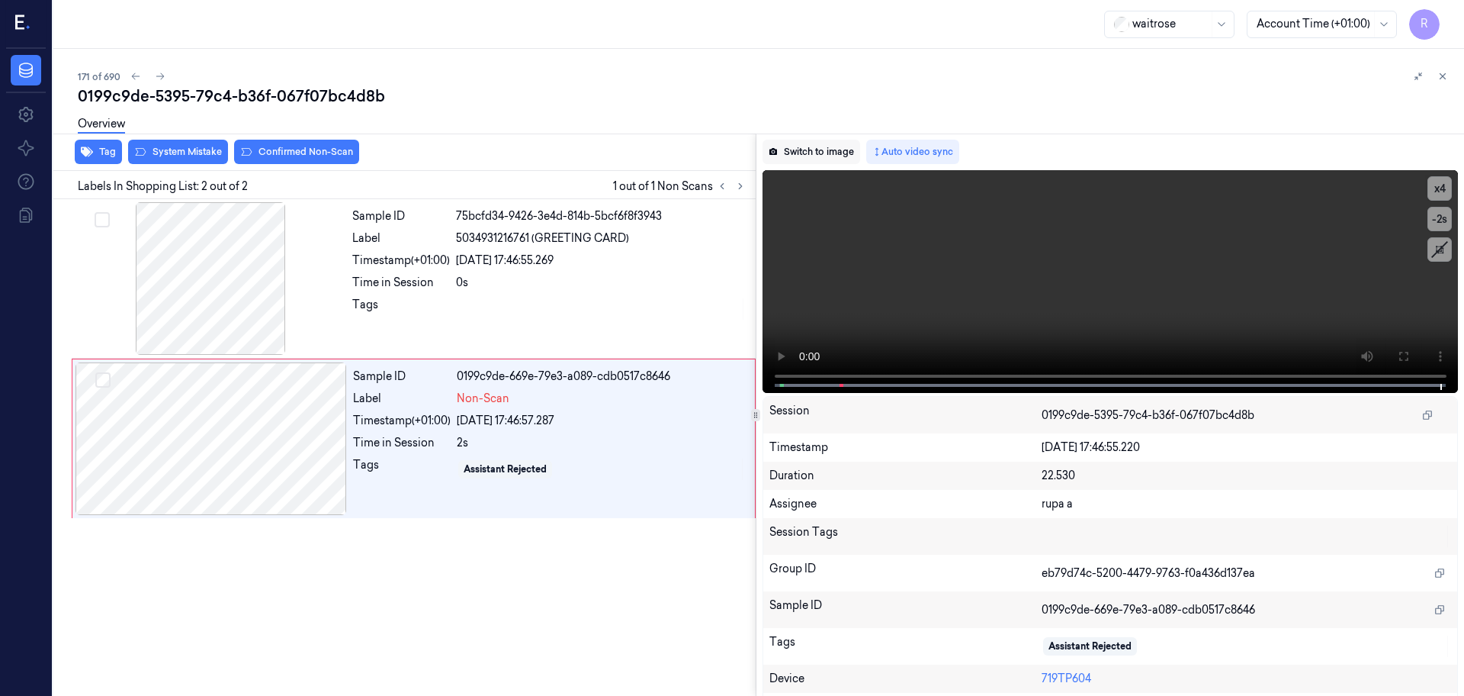
click at [806, 146] on button "Switch to image" at bounding box center [812, 152] width 98 height 24
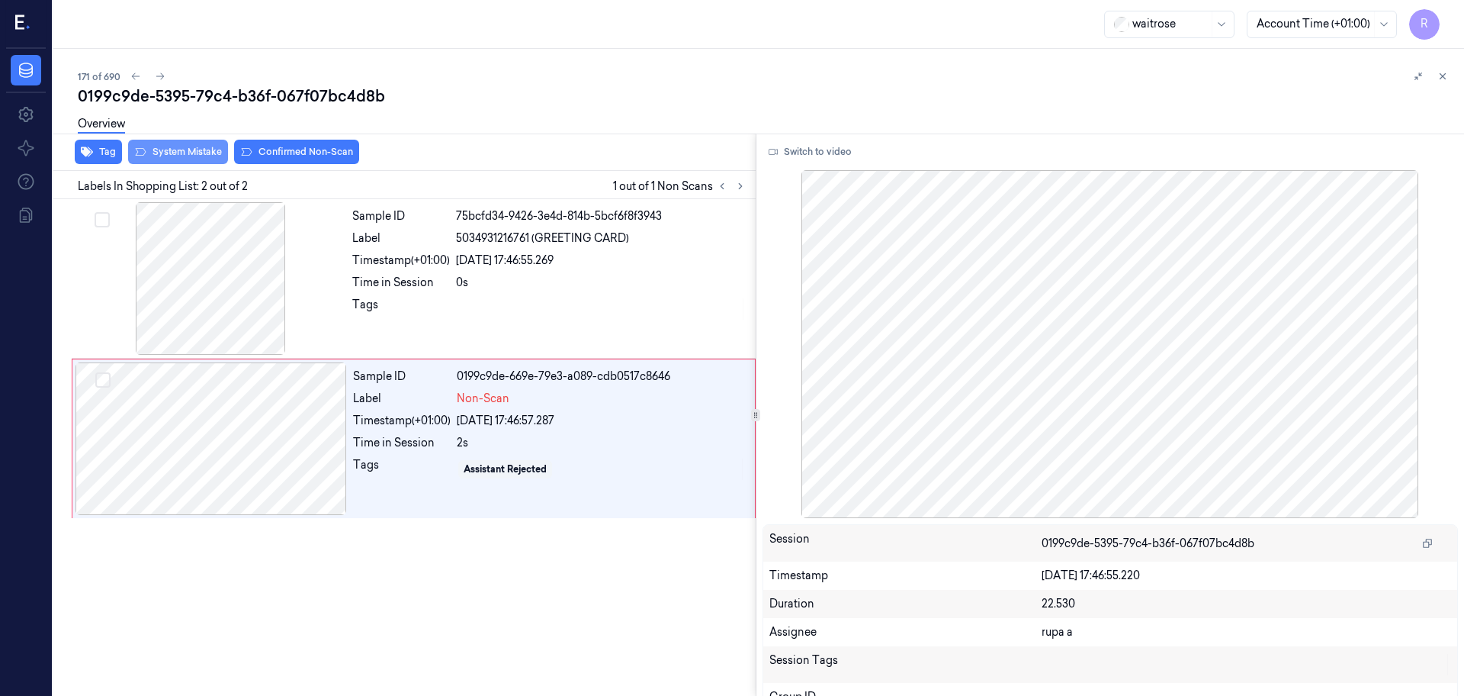
click at [218, 156] on button "System Mistake" at bounding box center [178, 152] width 100 height 24
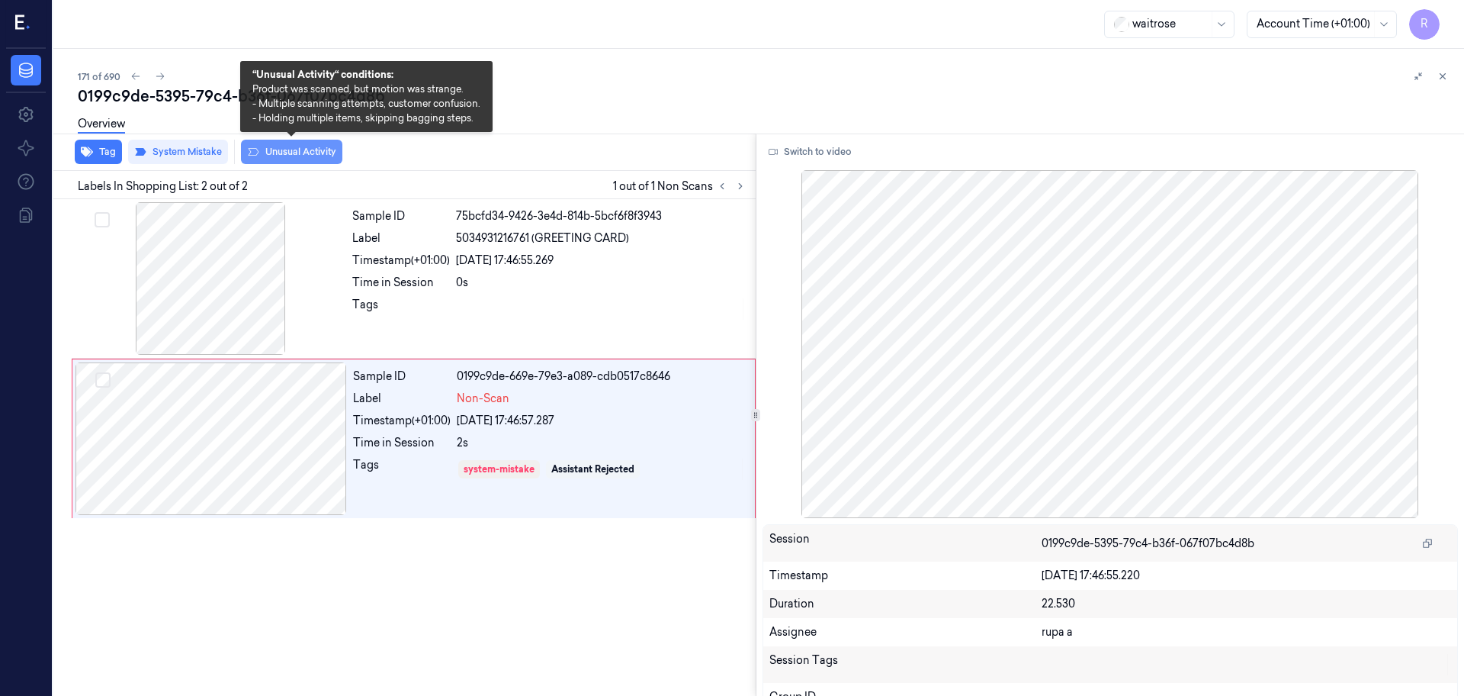
click at [284, 153] on button "Unusual Activity" at bounding box center [291, 152] width 101 height 24
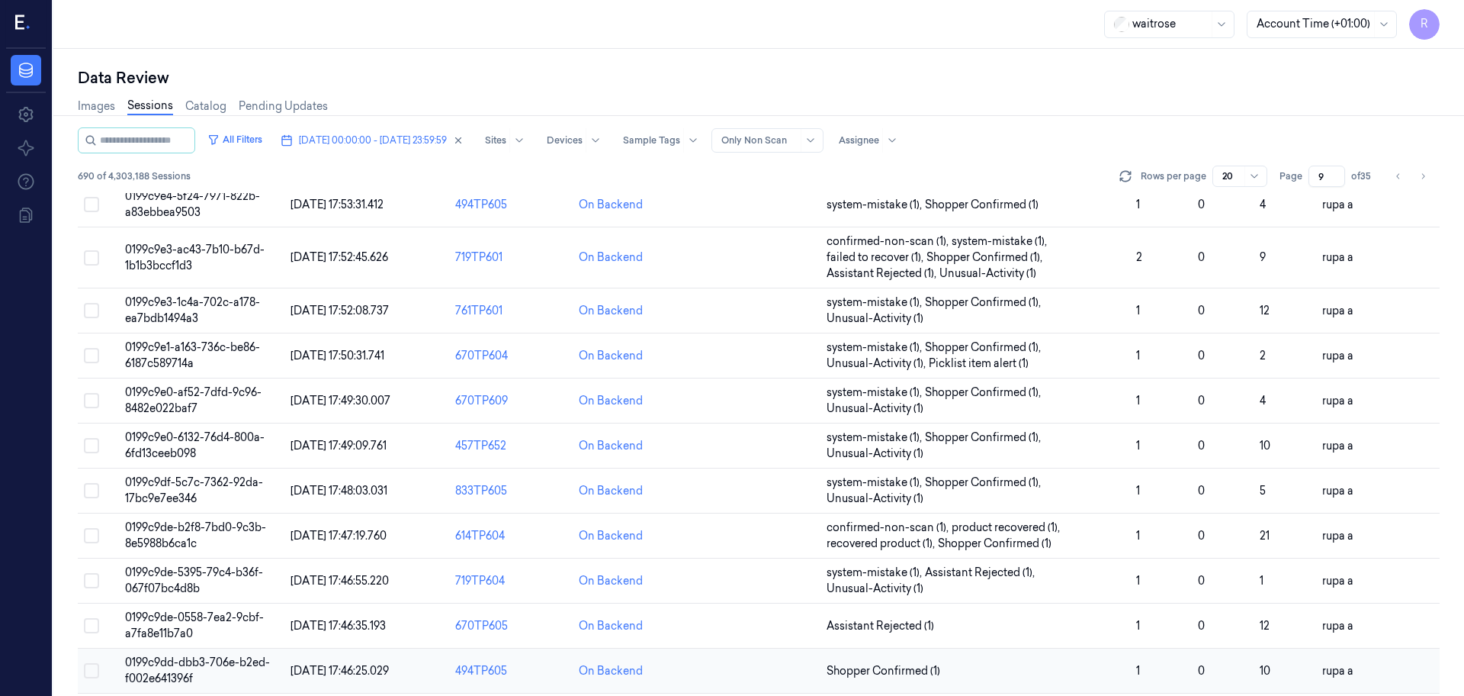
scroll to position [381, 0]
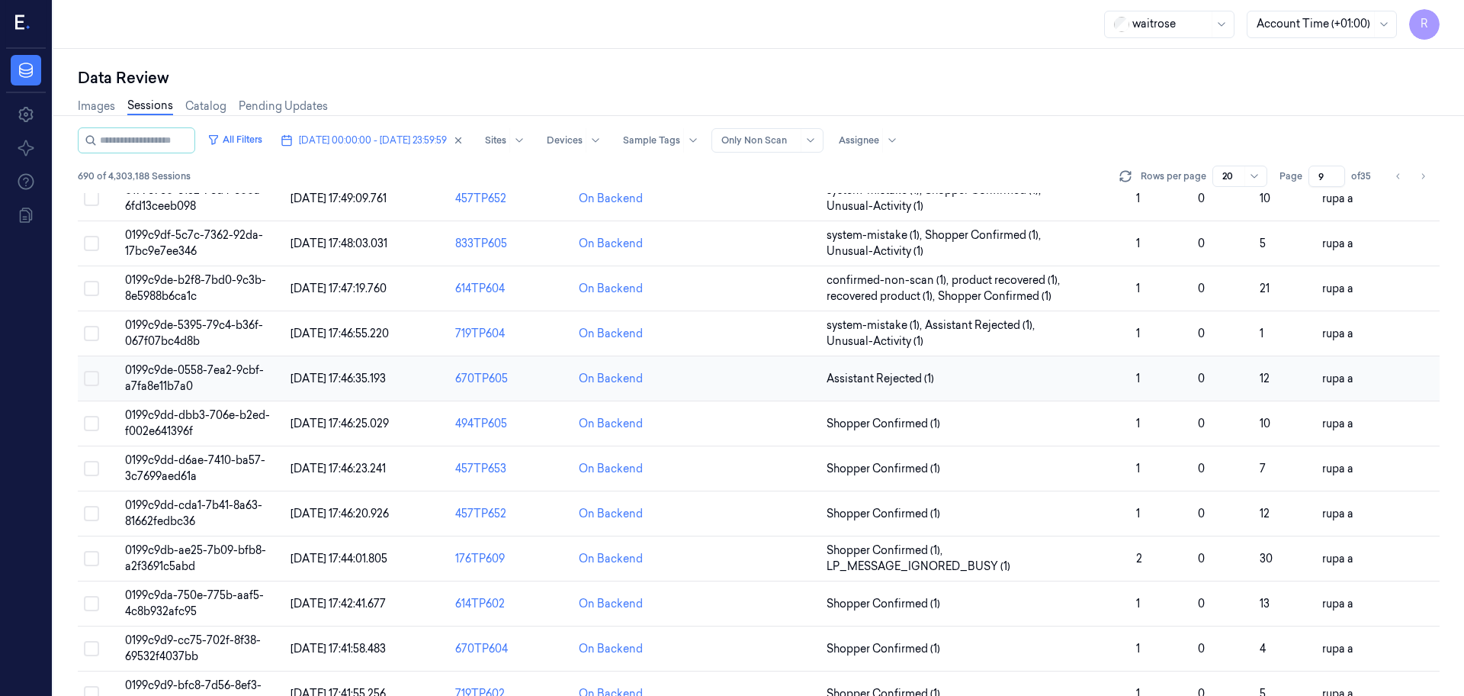
click at [221, 370] on span "0199c9de-0558-7ea2-9cbf-a7fa8e11b7a0" at bounding box center [194, 378] width 139 height 30
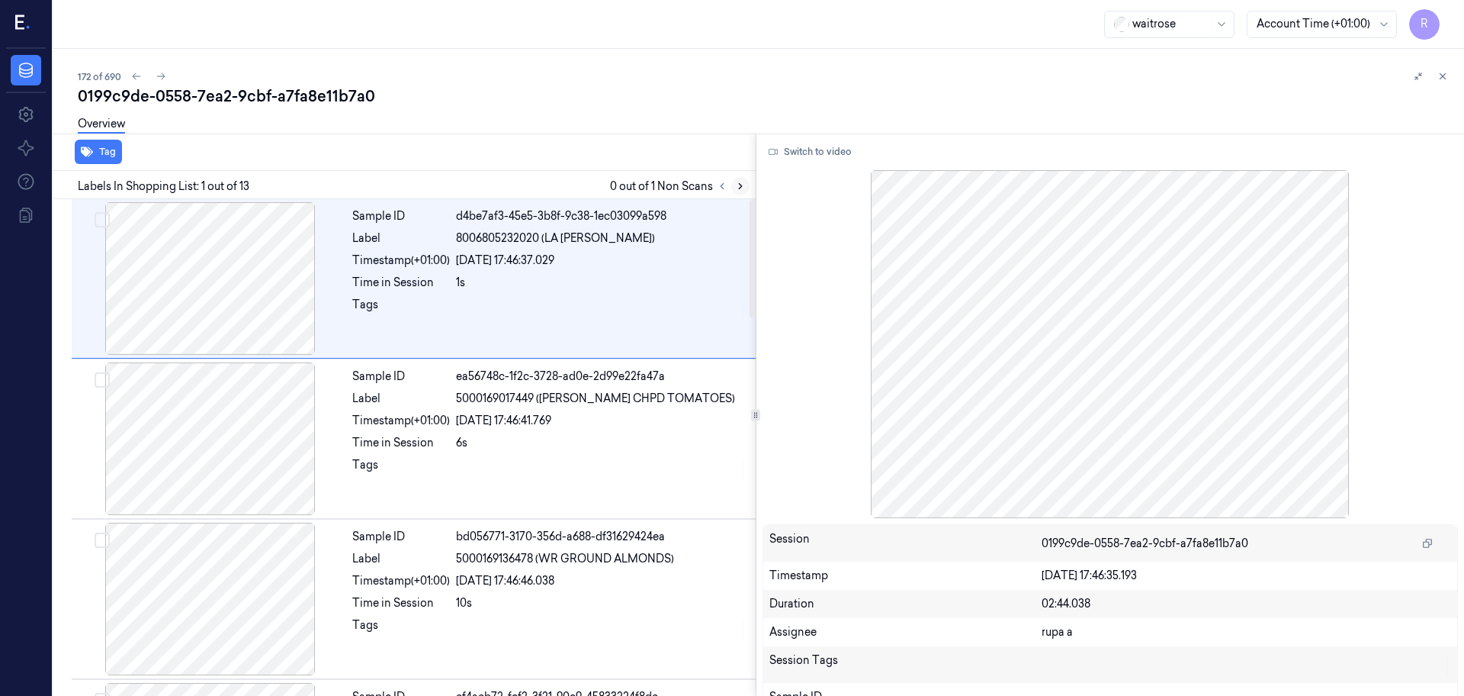
click at [742, 189] on icon at bounding box center [740, 186] width 11 height 11
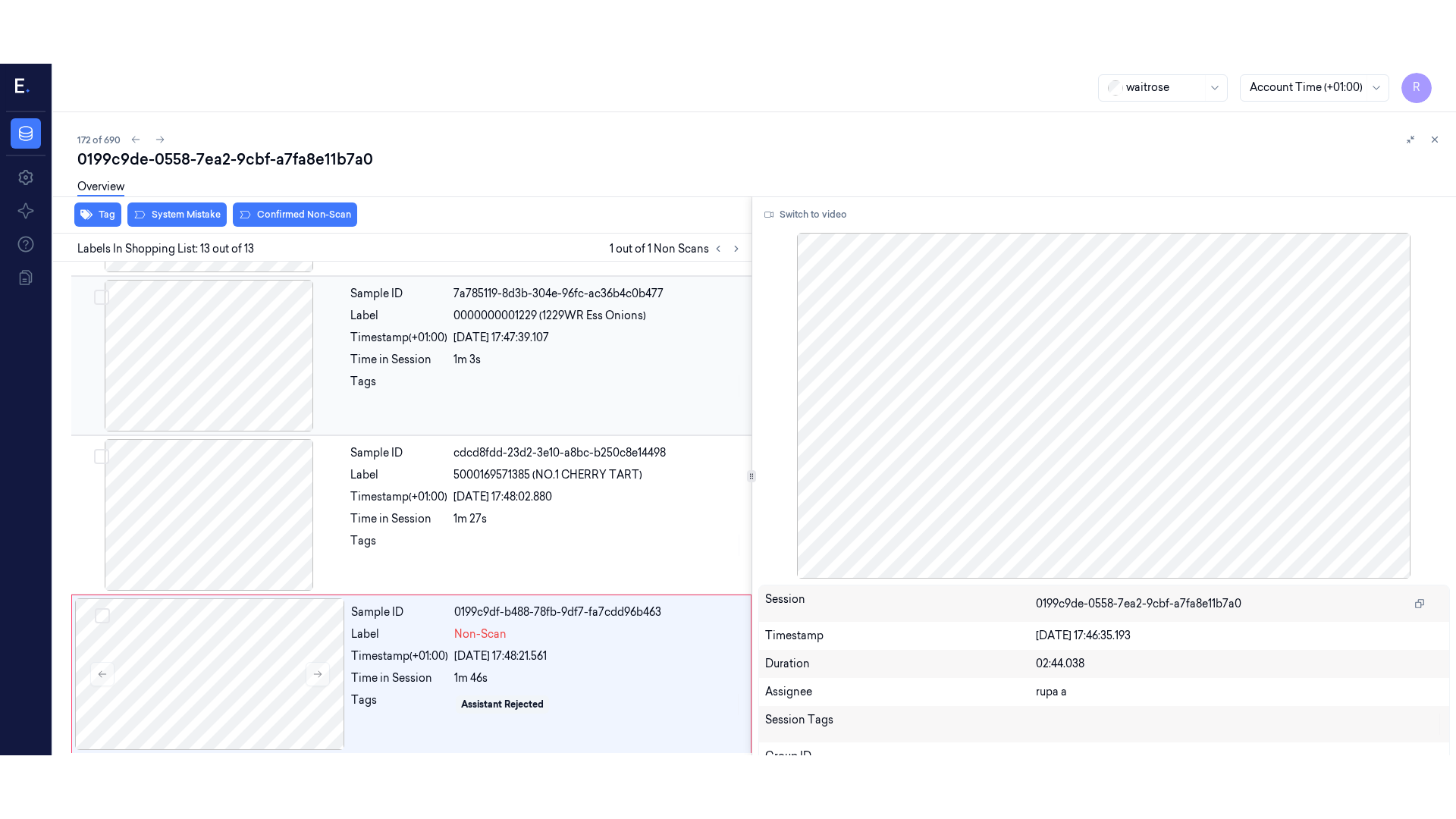
scroll to position [1580, 0]
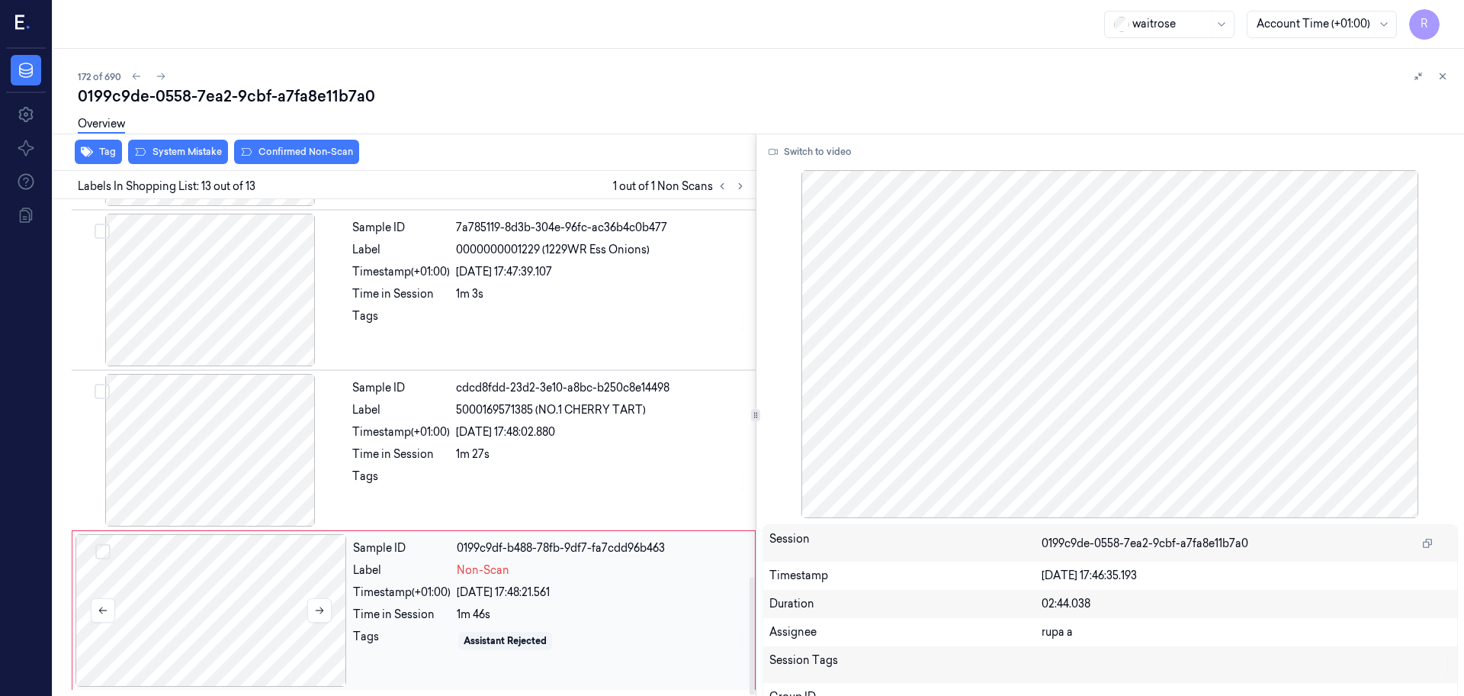
click at [264, 603] on div at bounding box center [212, 610] width 272 height 153
click at [792, 171] on div at bounding box center [1111, 344] width 696 height 348
click at [808, 161] on button "Switch to video" at bounding box center [810, 152] width 95 height 24
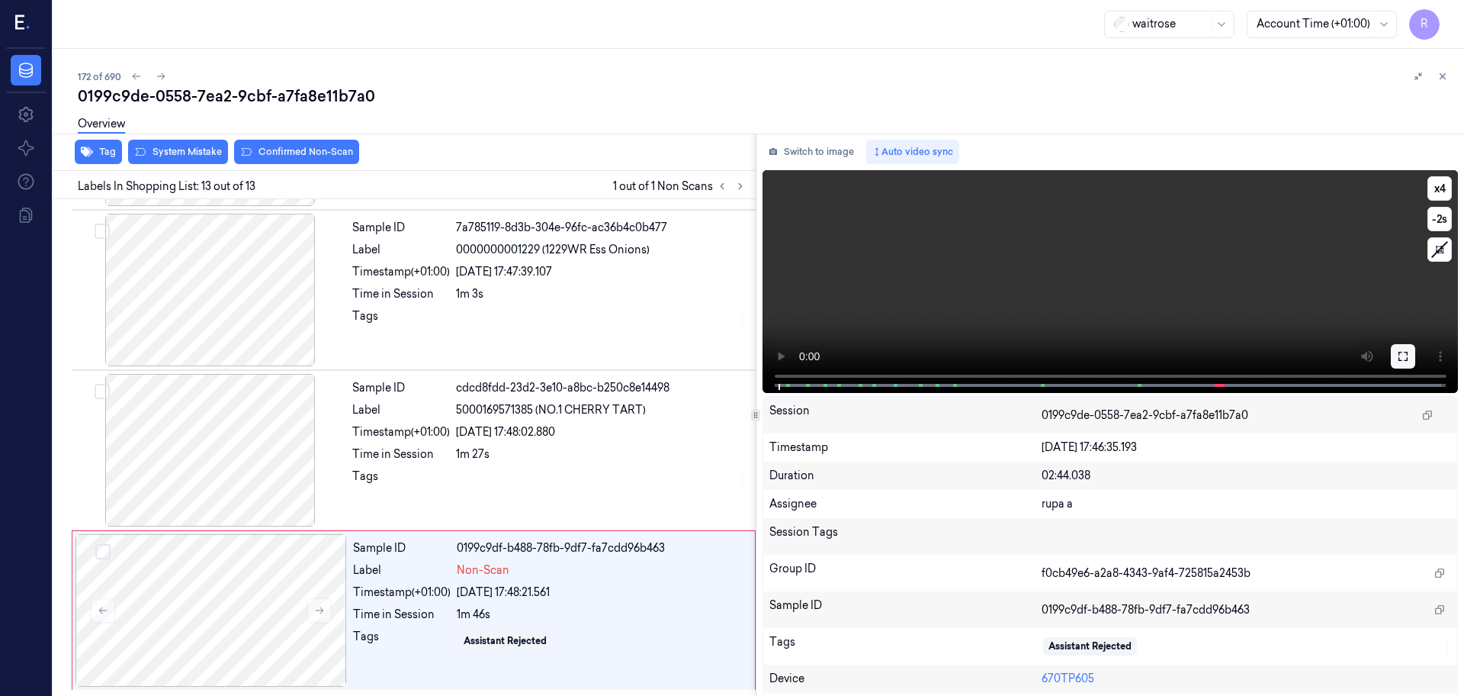
click at [1397, 352] on icon at bounding box center [1403, 356] width 12 height 12
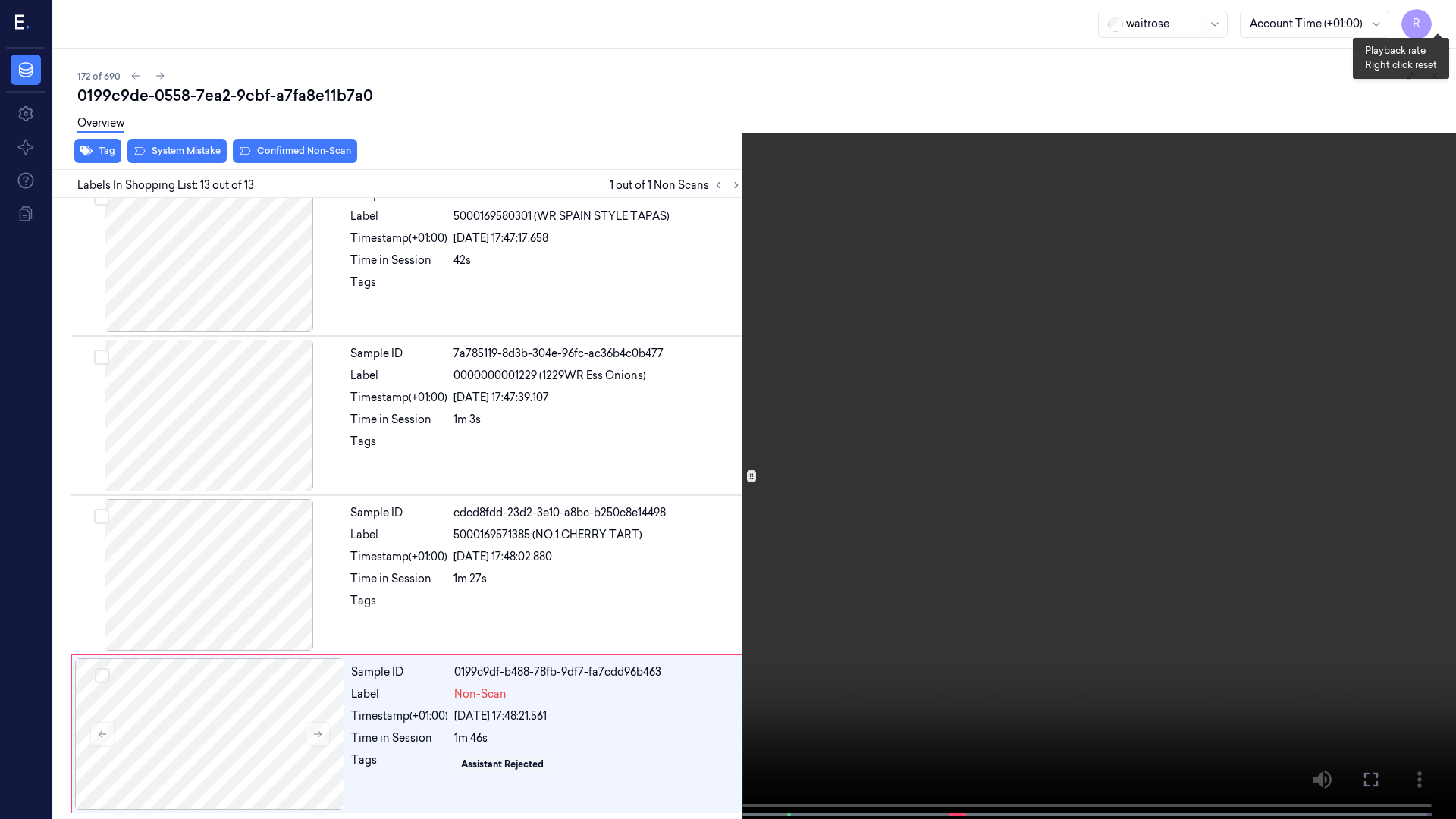
click at [1438, 26] on button "x 4" at bounding box center [1438, 18] width 24 height 24
click at [1438, 26] on button "x 1" at bounding box center [1438, 18] width 24 height 24
click at [1124, 451] on video at bounding box center [728, 410] width 1456 height 822
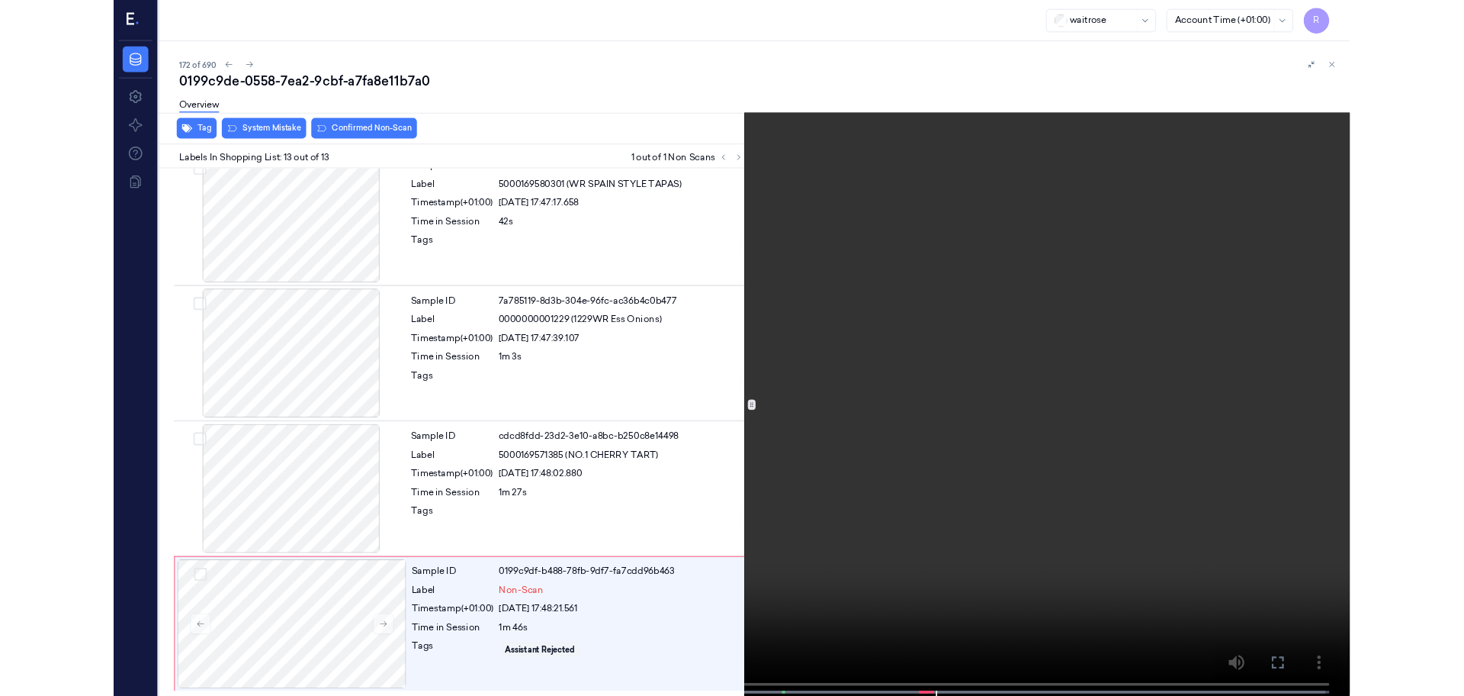
scroll to position [1590, 0]
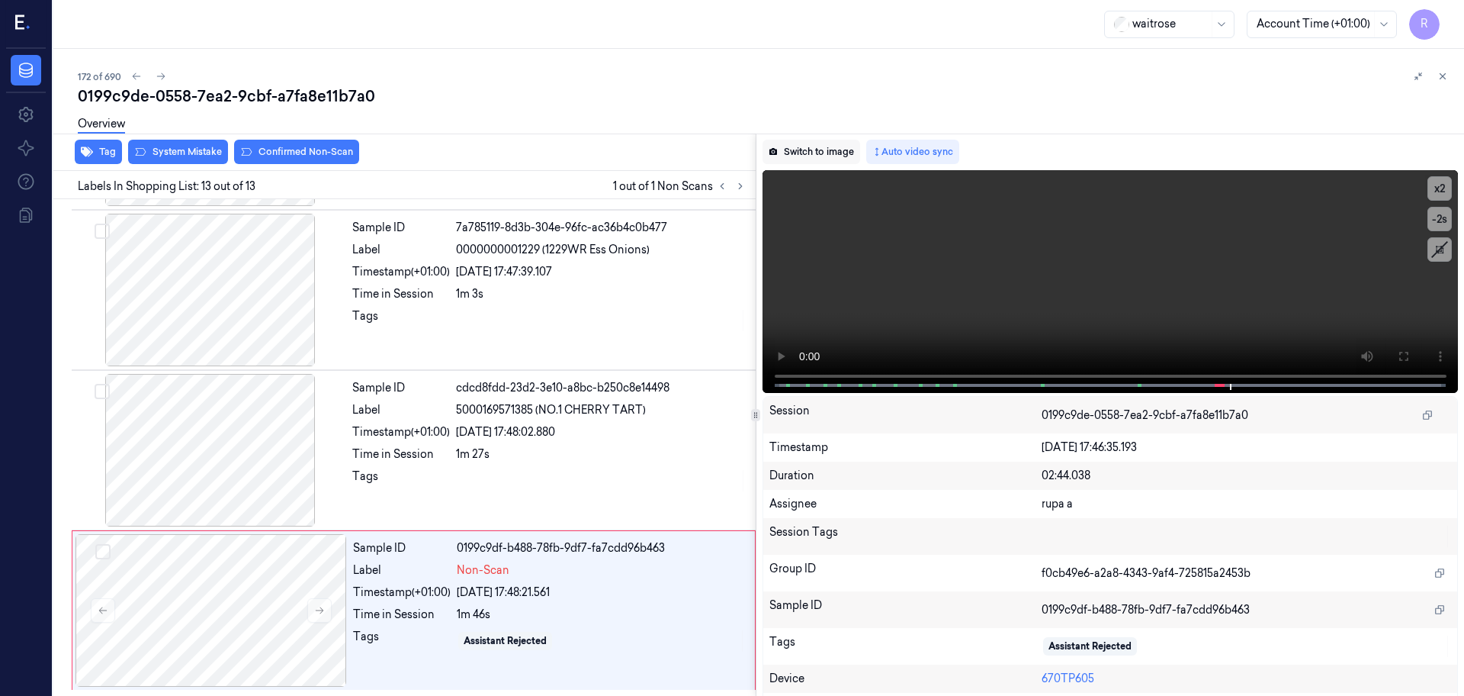
click at [818, 156] on button "Switch to image" at bounding box center [812, 152] width 98 height 24
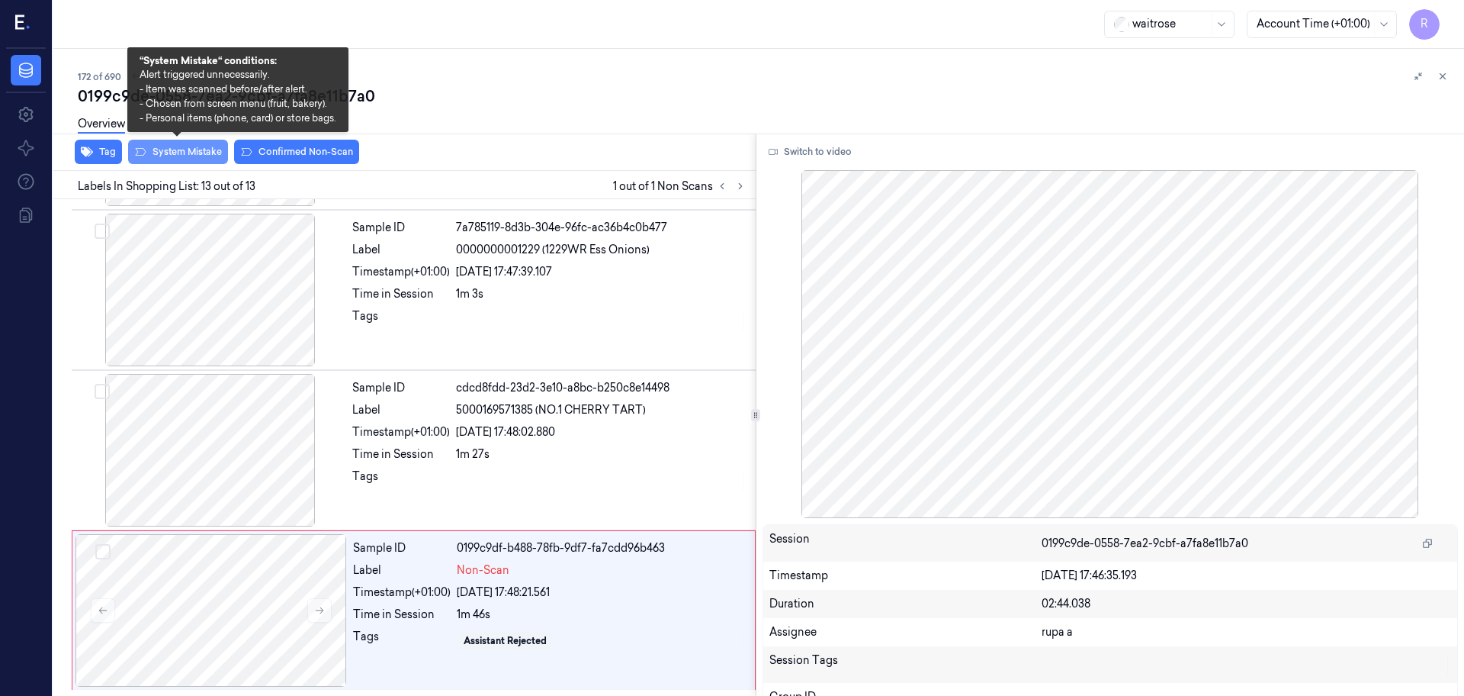
click at [182, 157] on button "System Mistake" at bounding box center [178, 152] width 100 height 24
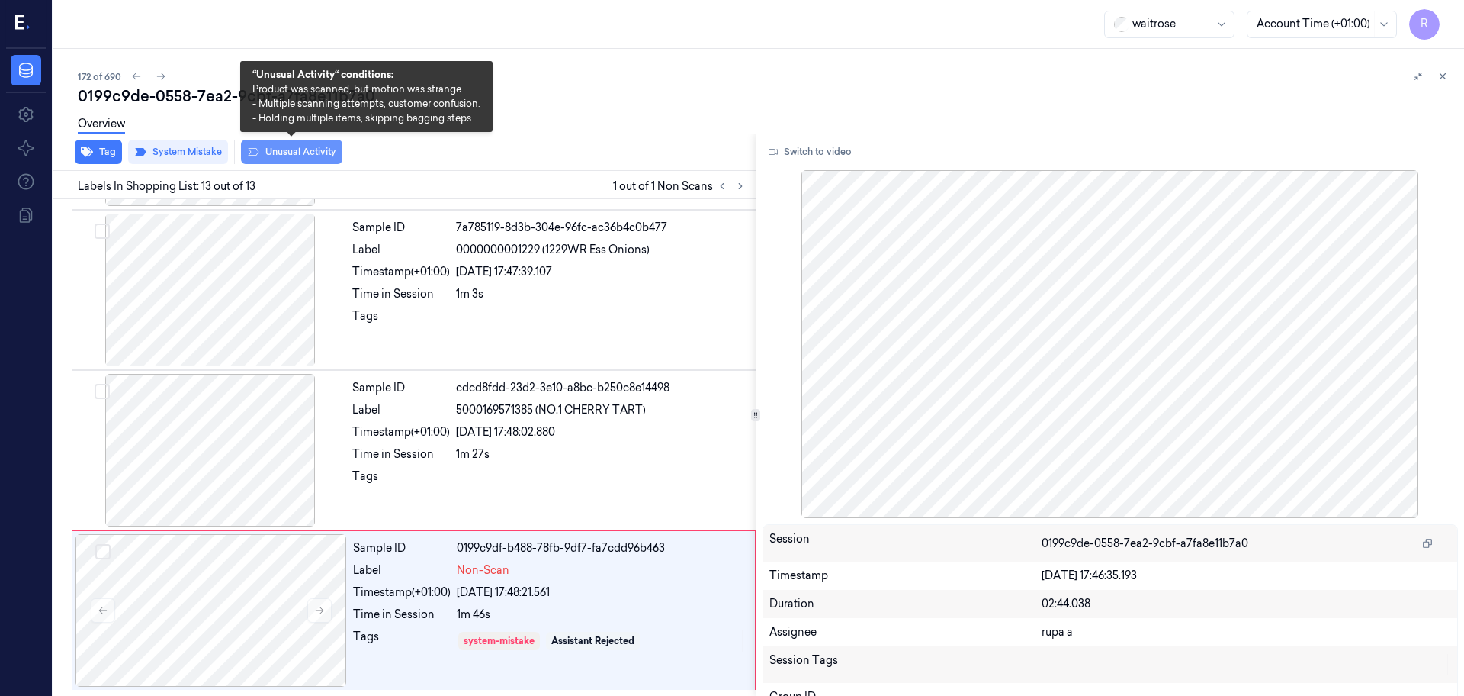
click at [304, 156] on button "Unusual Activity" at bounding box center [291, 152] width 101 height 24
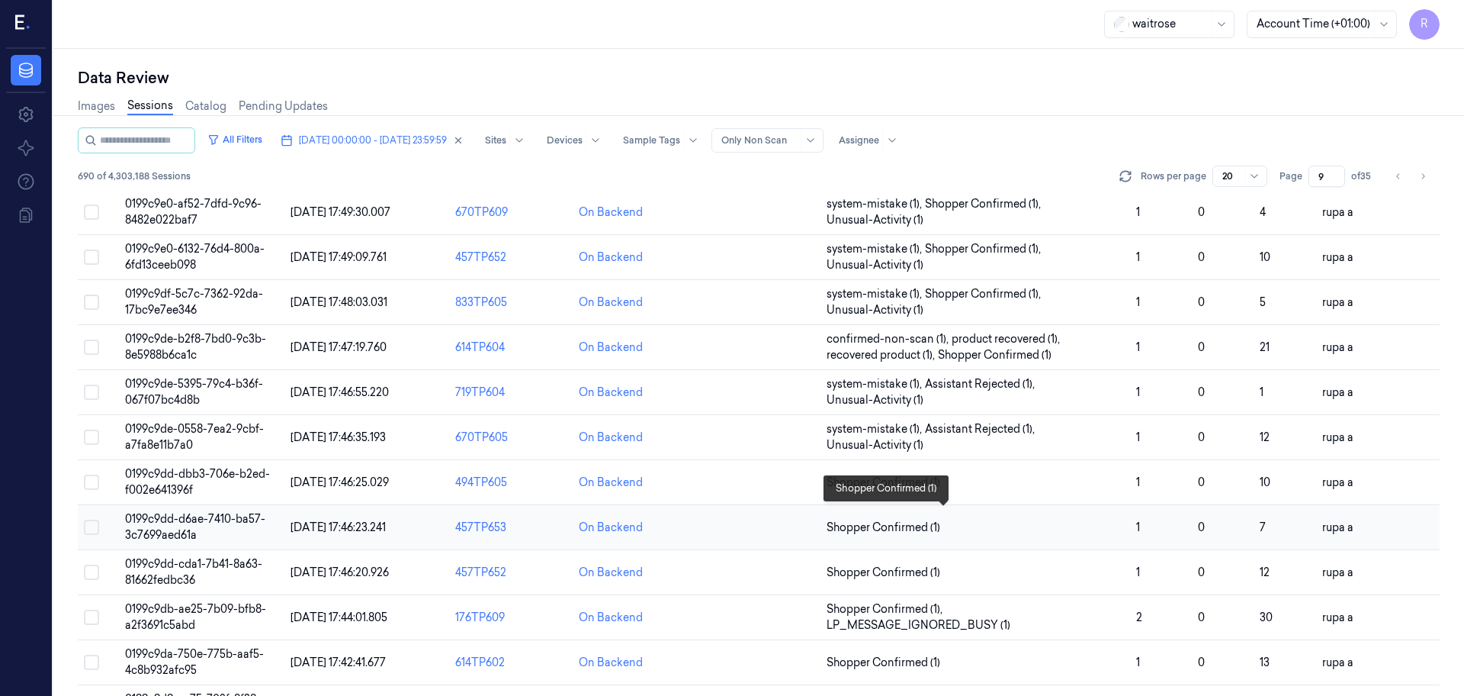
scroll to position [381, 0]
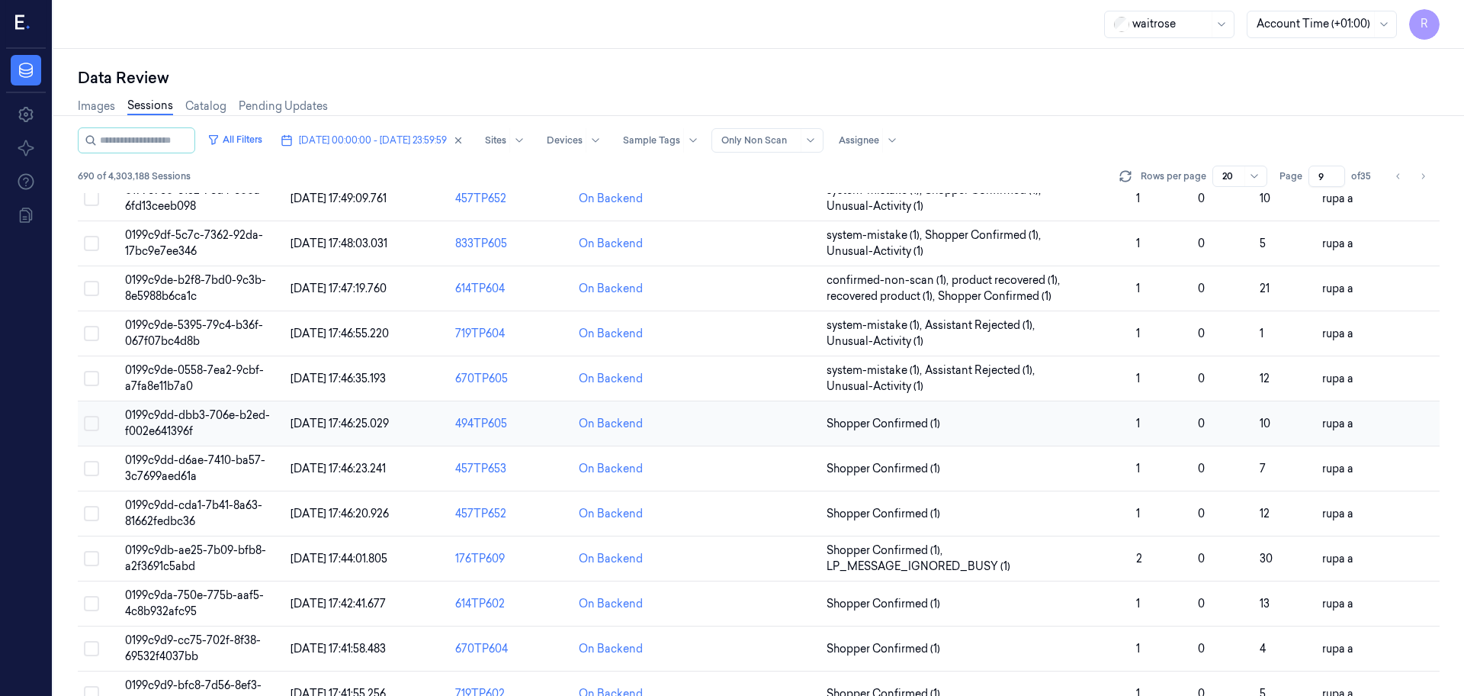
click at [165, 429] on span "0199c9dd-dbb3-706e-b2ed-f002e641396f" at bounding box center [197, 423] width 145 height 30
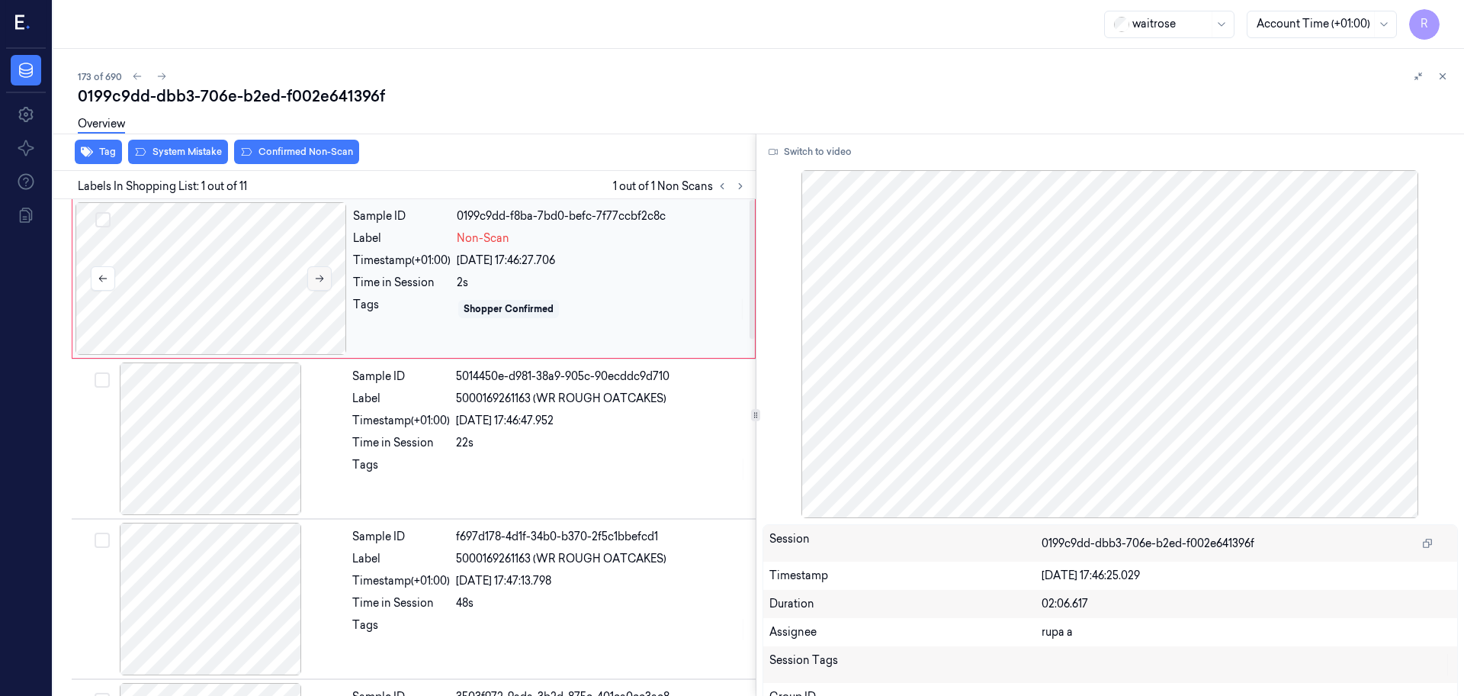
click at [317, 281] on icon at bounding box center [319, 278] width 11 height 11
click at [318, 281] on icon at bounding box center [319, 278] width 11 height 11
click at [250, 283] on div at bounding box center [212, 278] width 272 height 153
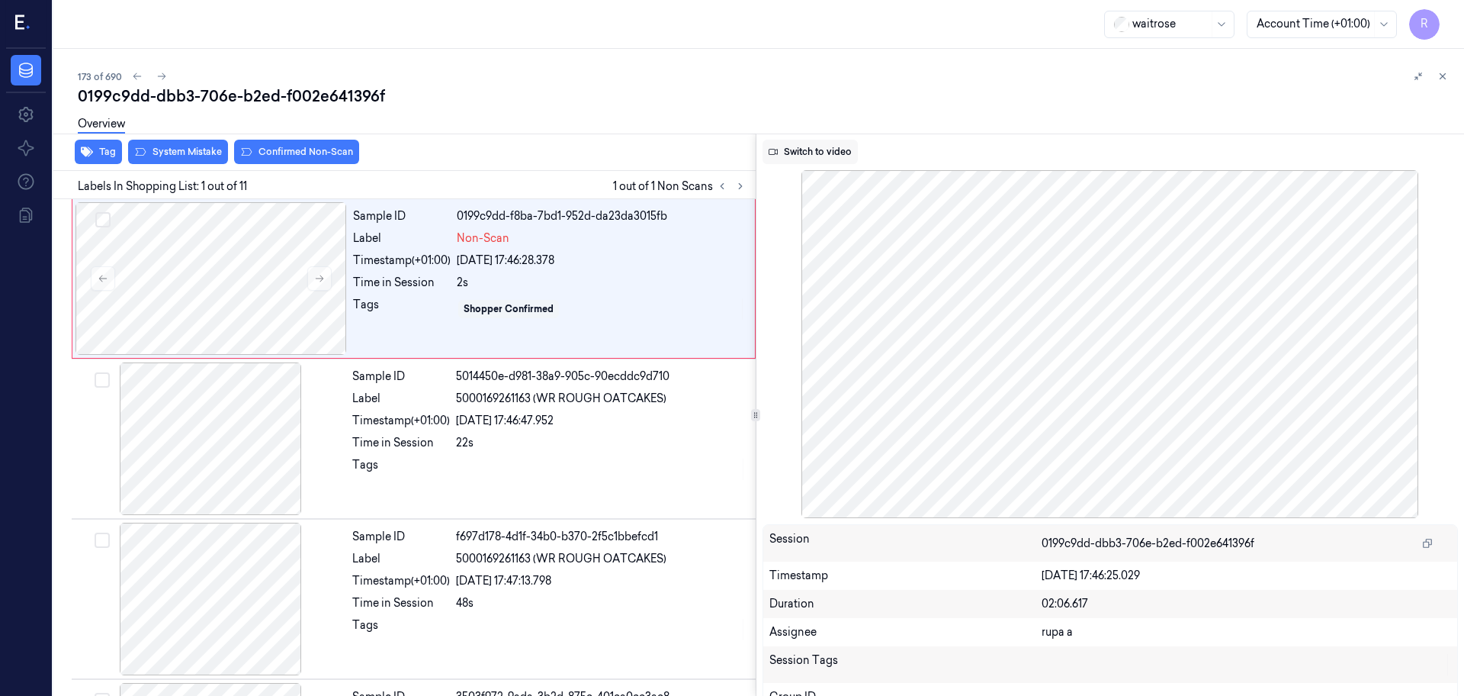
click at [807, 159] on button "Switch to video" at bounding box center [810, 152] width 95 height 24
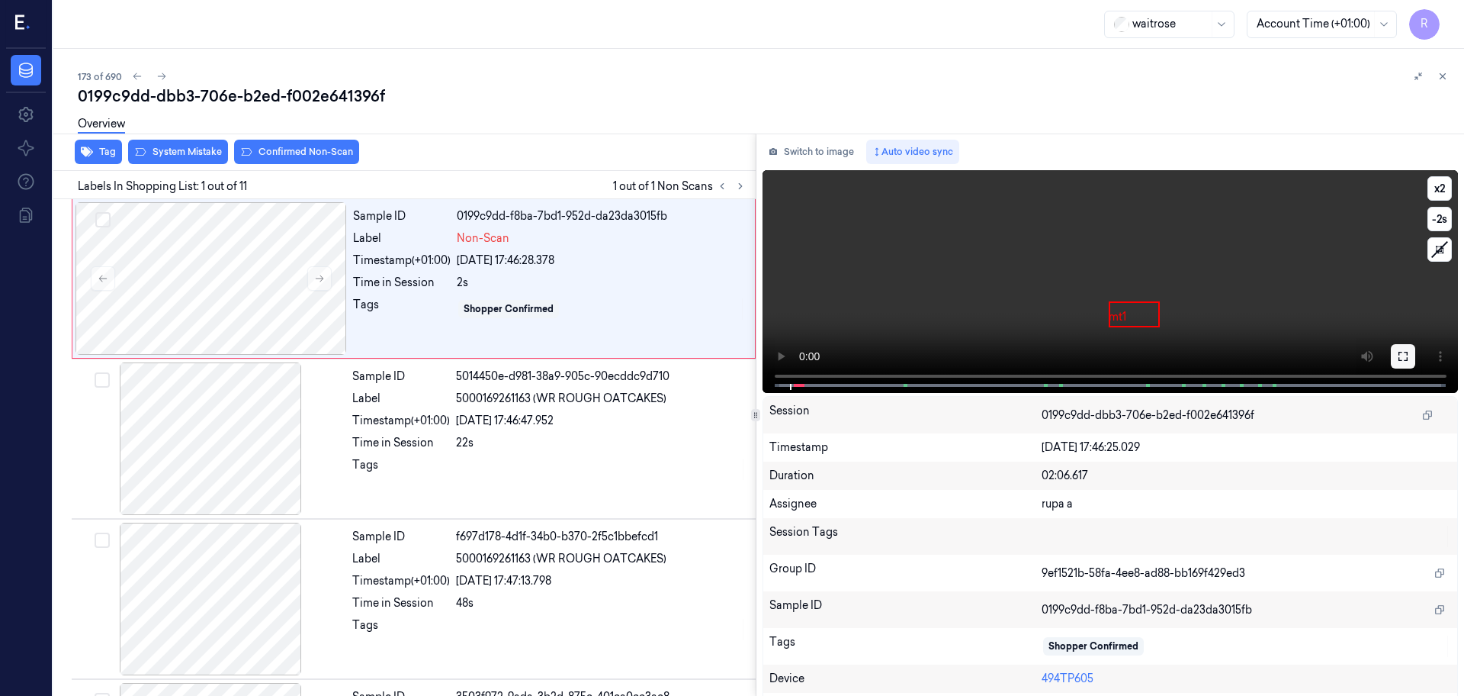
click at [1396, 363] on button at bounding box center [1403, 356] width 24 height 24
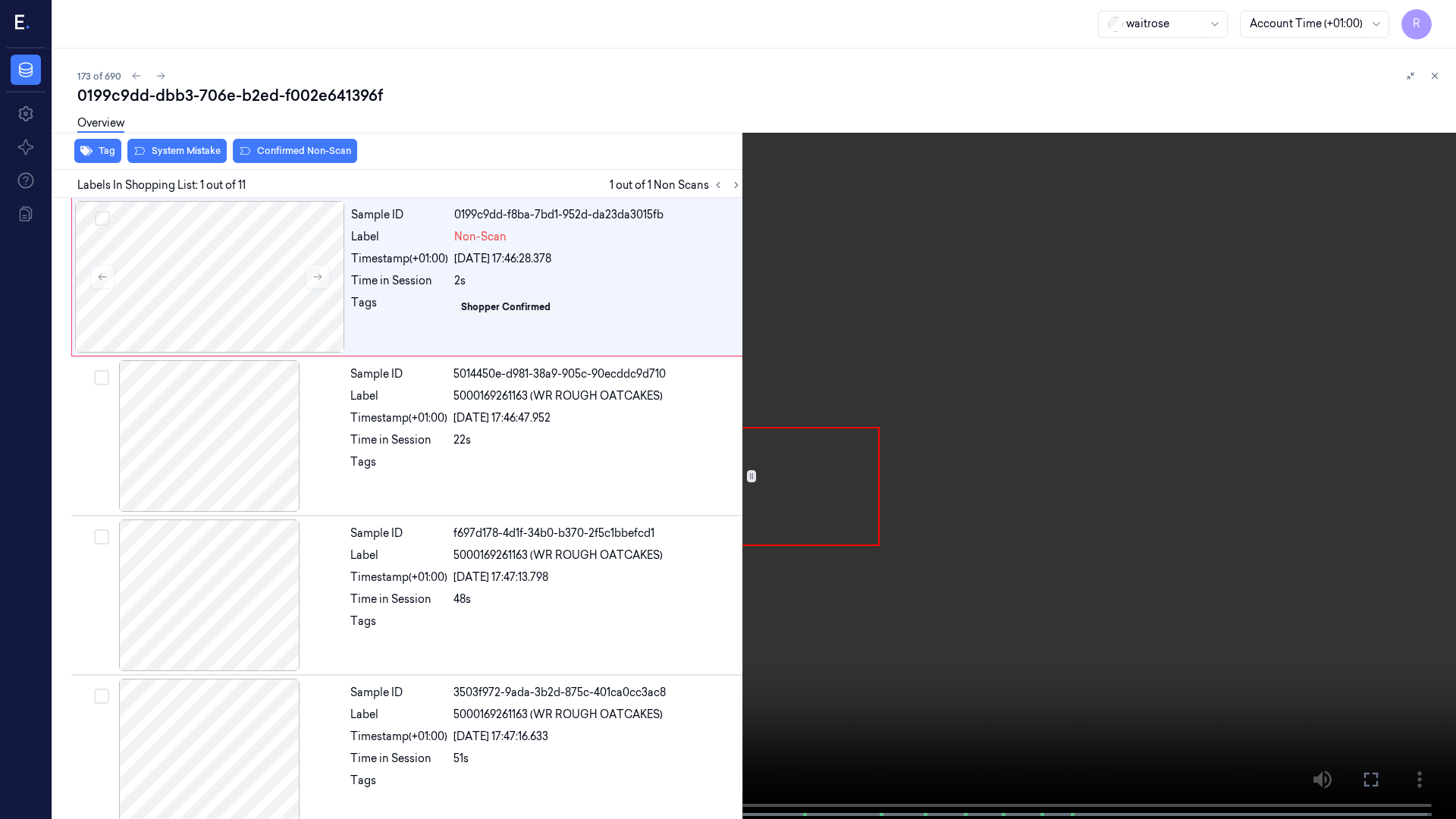
click at [1368, 432] on video at bounding box center [728, 410] width 1456 height 822
click at [113, 532] on video at bounding box center [728, 410] width 1456 height 822
click at [111, 531] on video at bounding box center [728, 410] width 1456 height 822
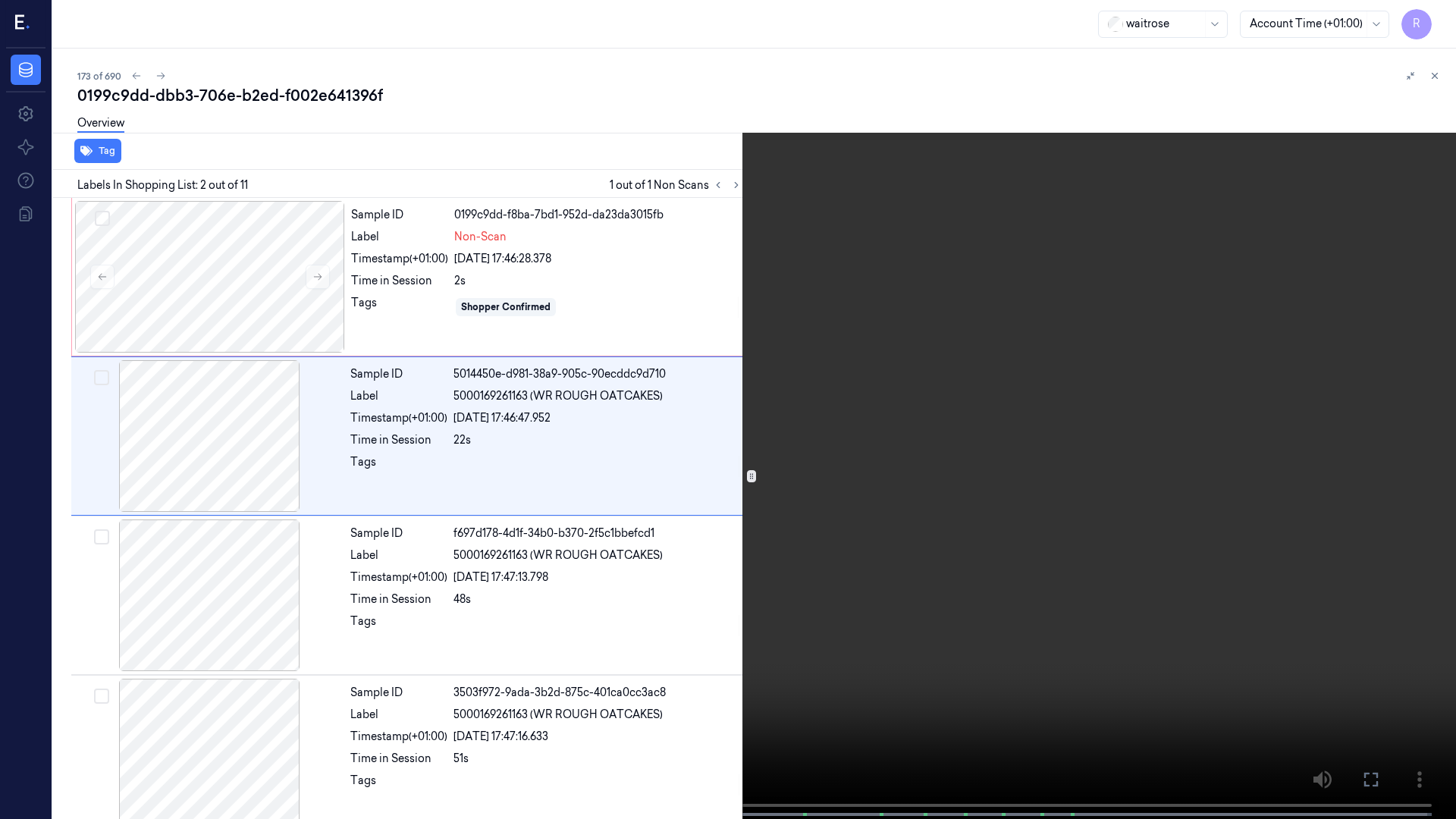
click at [412, 626] on video at bounding box center [728, 410] width 1456 height 822
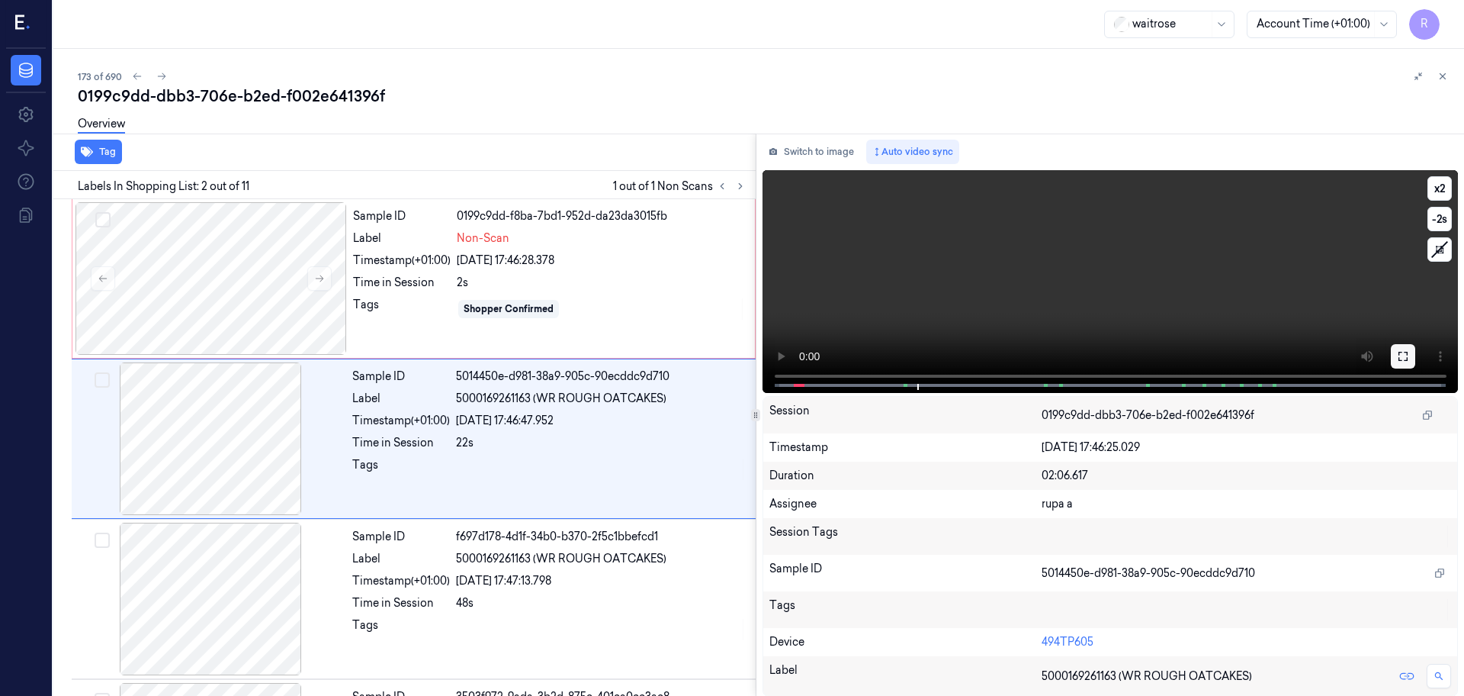
click at [1391, 348] on button at bounding box center [1403, 356] width 24 height 24
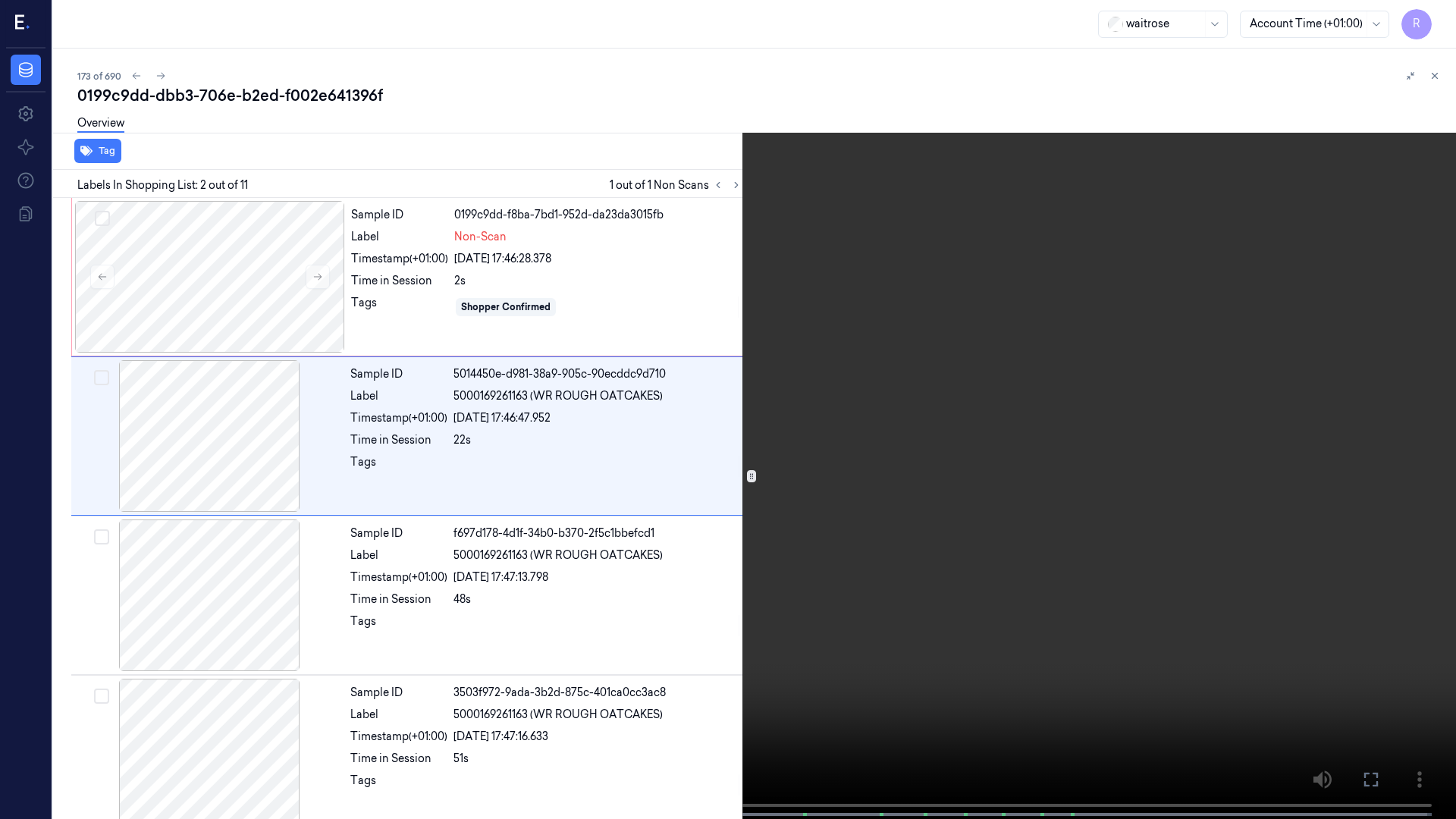
click at [318, 576] on video at bounding box center [728, 410] width 1456 height 822
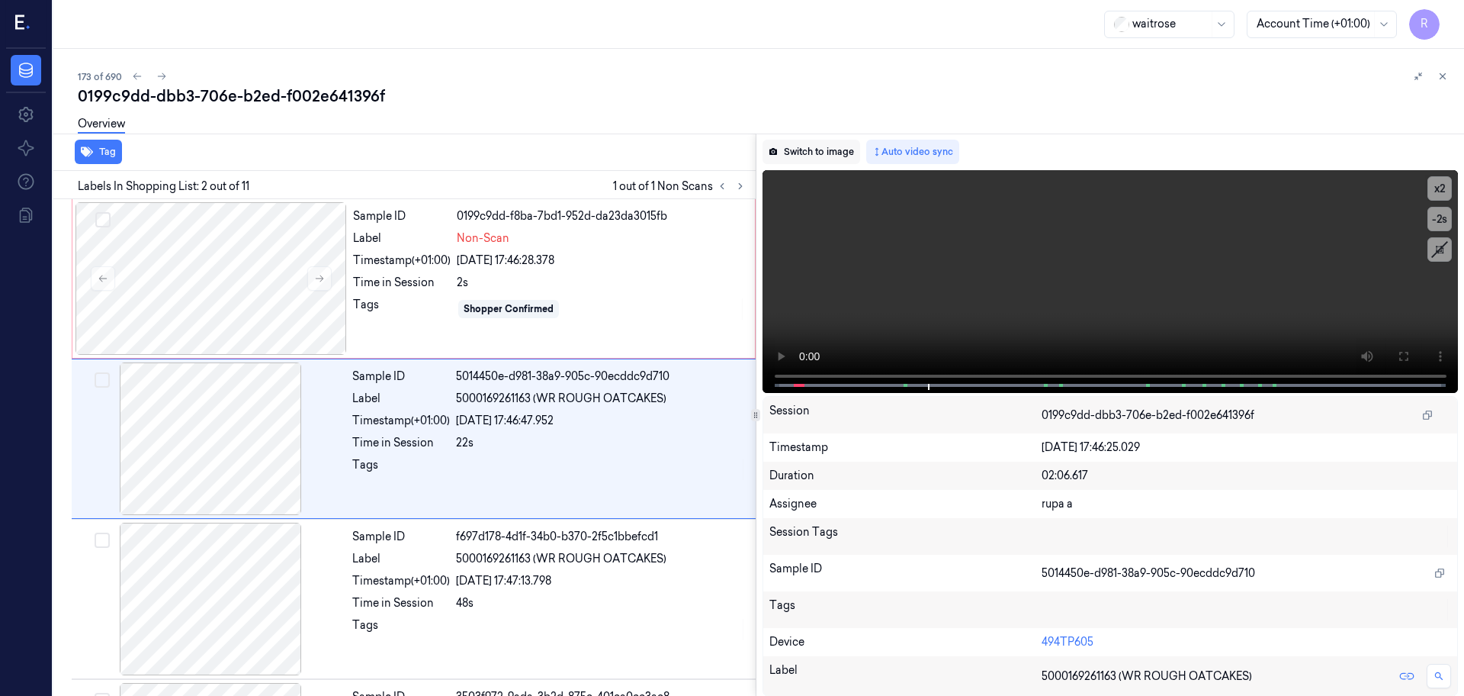
click at [816, 149] on button "Switch to image" at bounding box center [812, 152] width 98 height 24
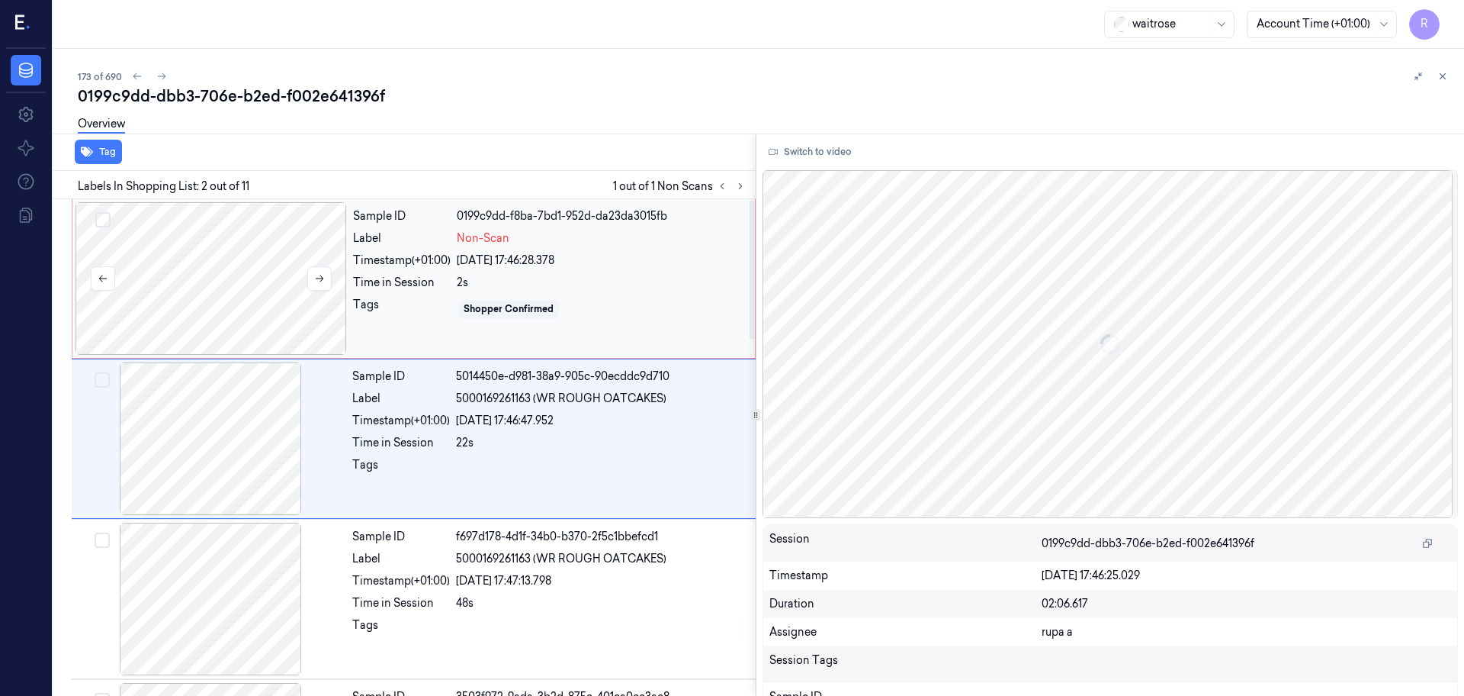
click at [231, 264] on div at bounding box center [212, 278] width 272 height 153
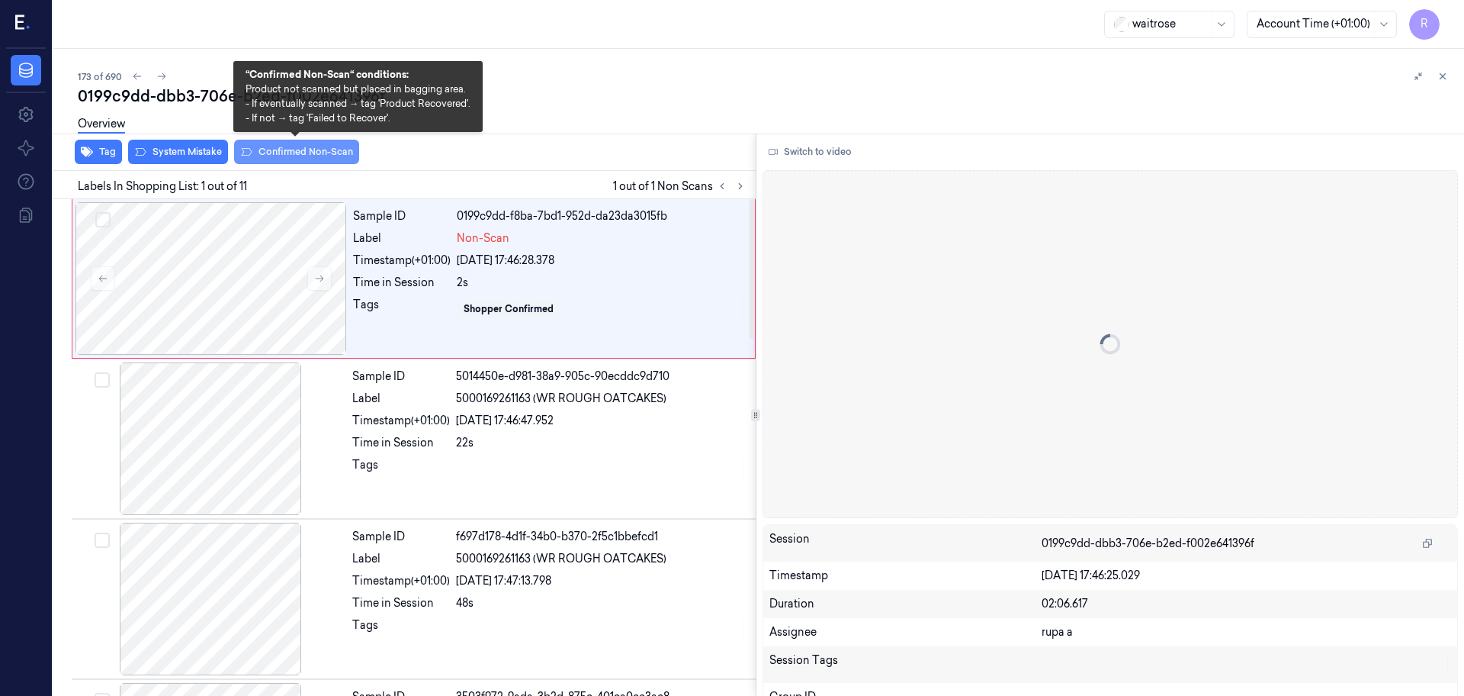
click at [309, 153] on button "Confirmed Non-Scan" at bounding box center [296, 152] width 125 height 24
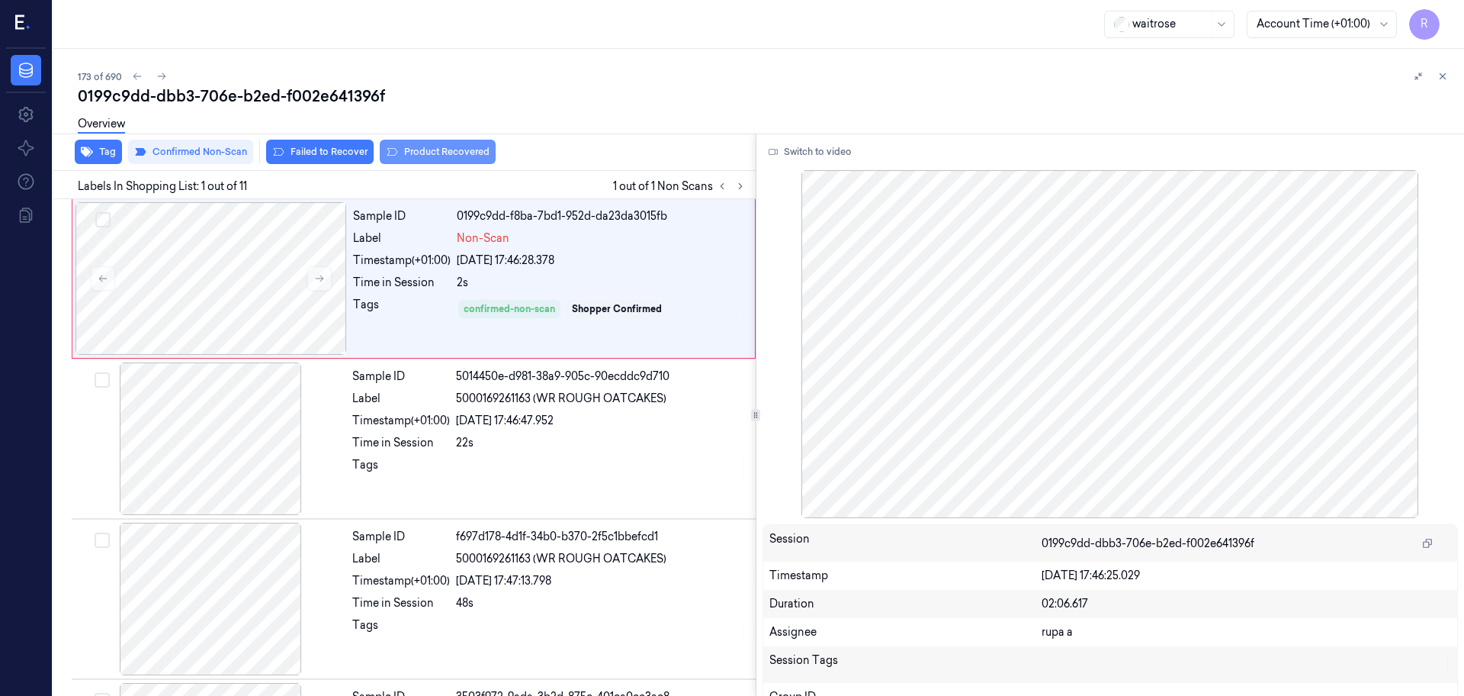
click at [437, 162] on button "Product Recovered" at bounding box center [438, 152] width 116 height 24
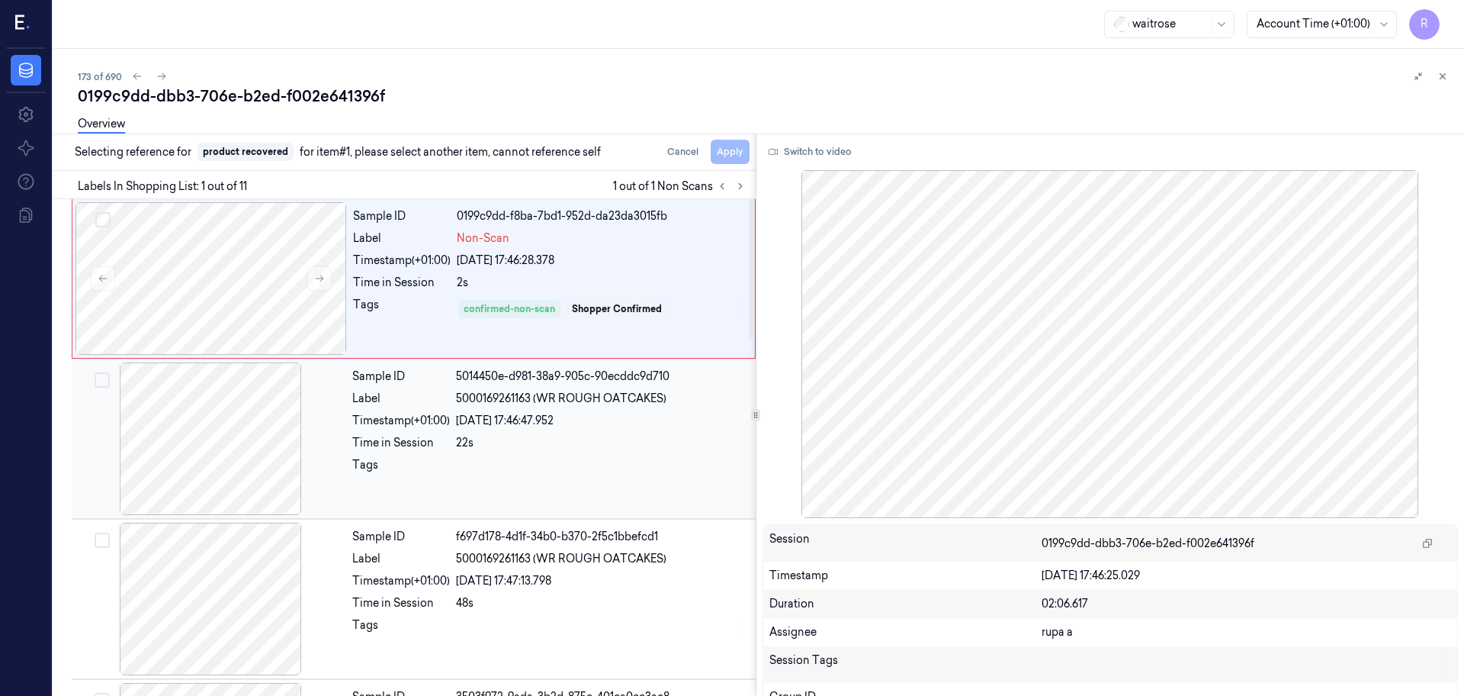
click at [256, 451] on div at bounding box center [211, 438] width 272 height 153
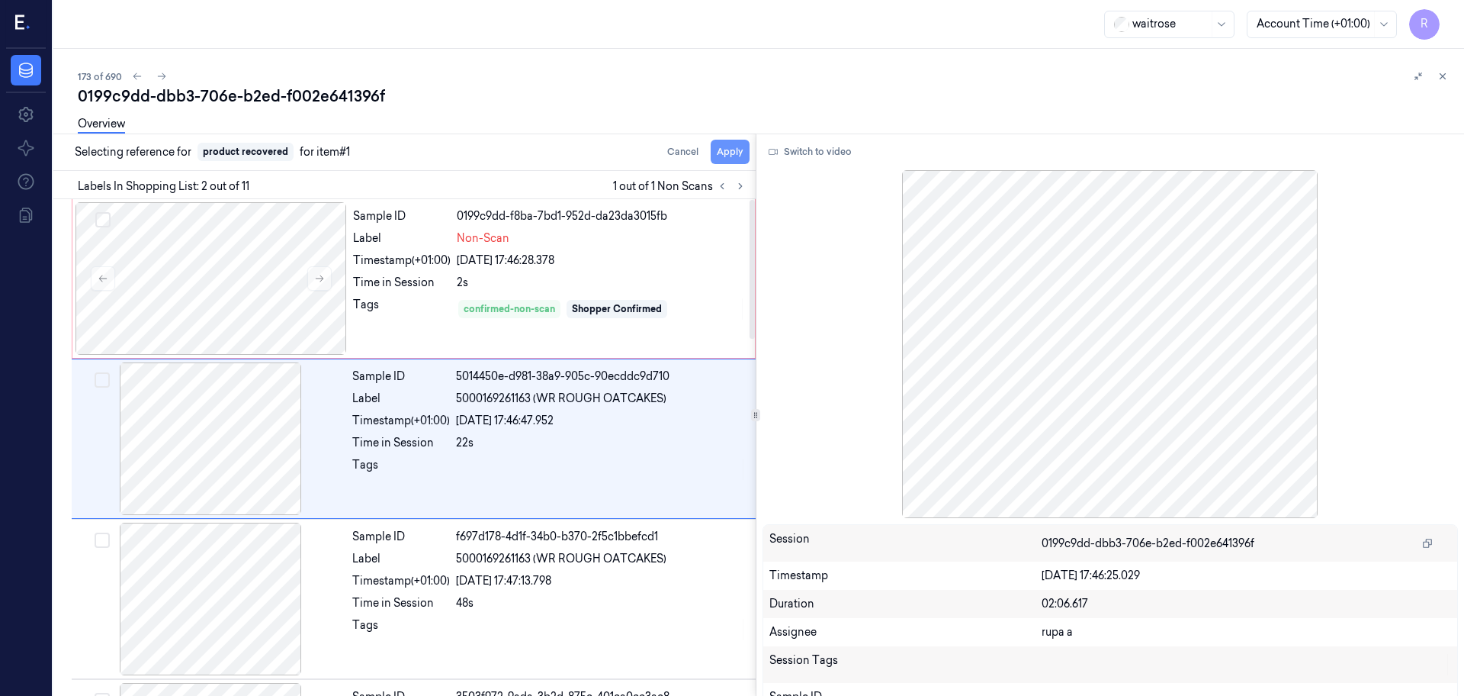
click at [727, 149] on button "Apply" at bounding box center [730, 152] width 39 height 24
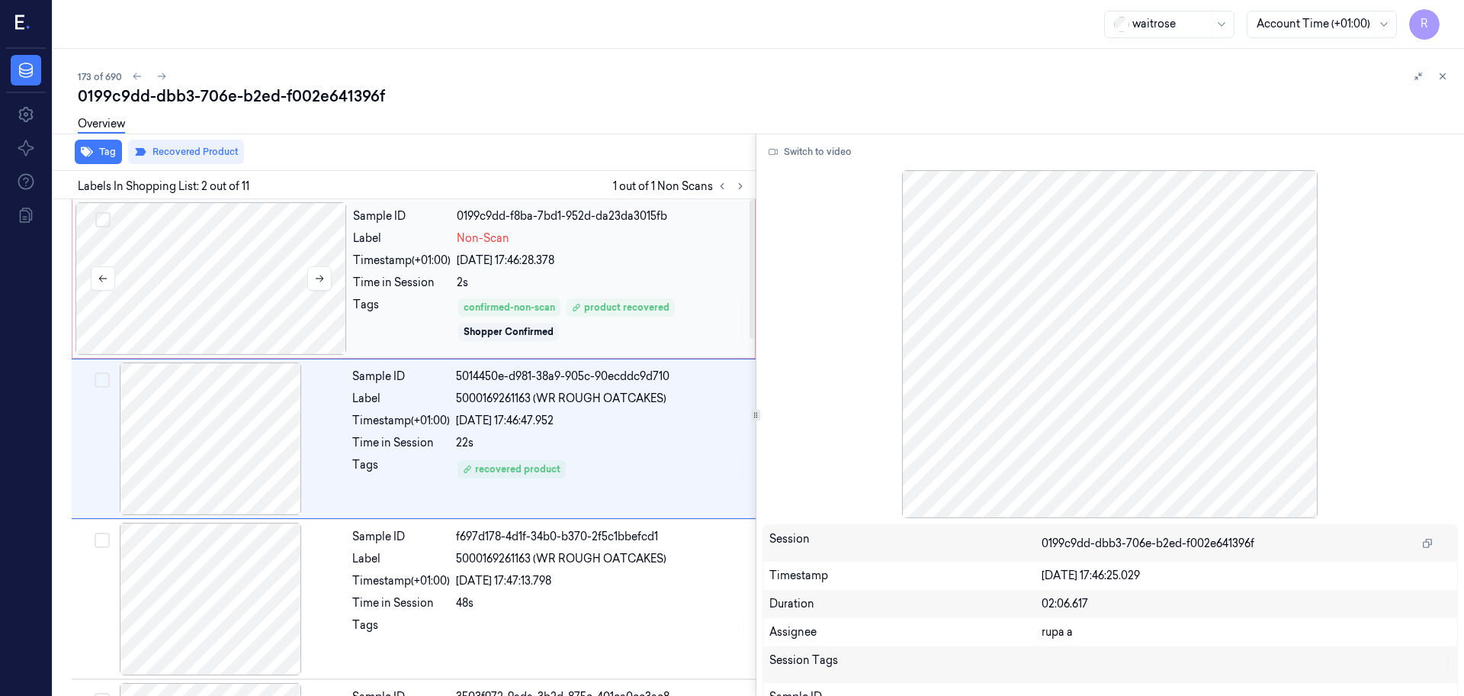
click at [194, 306] on div at bounding box center [212, 278] width 272 height 153
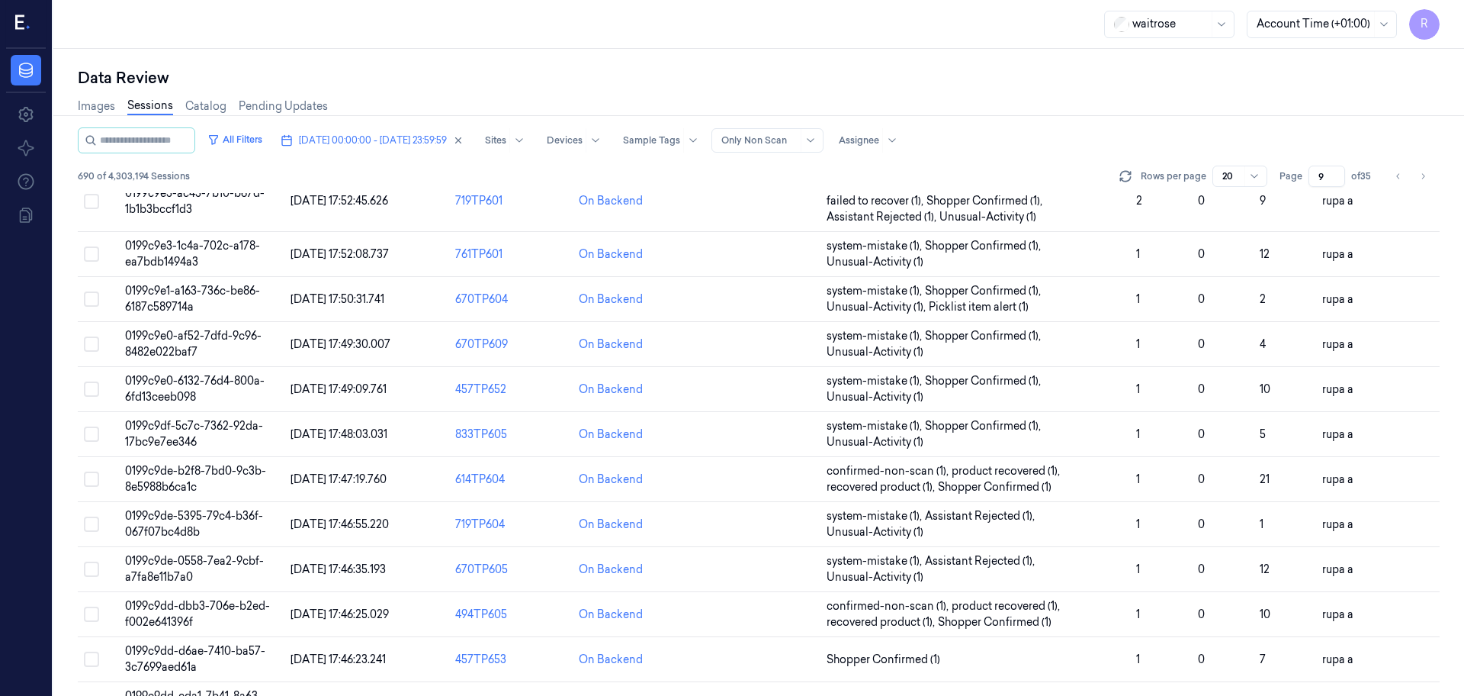
scroll to position [458, 0]
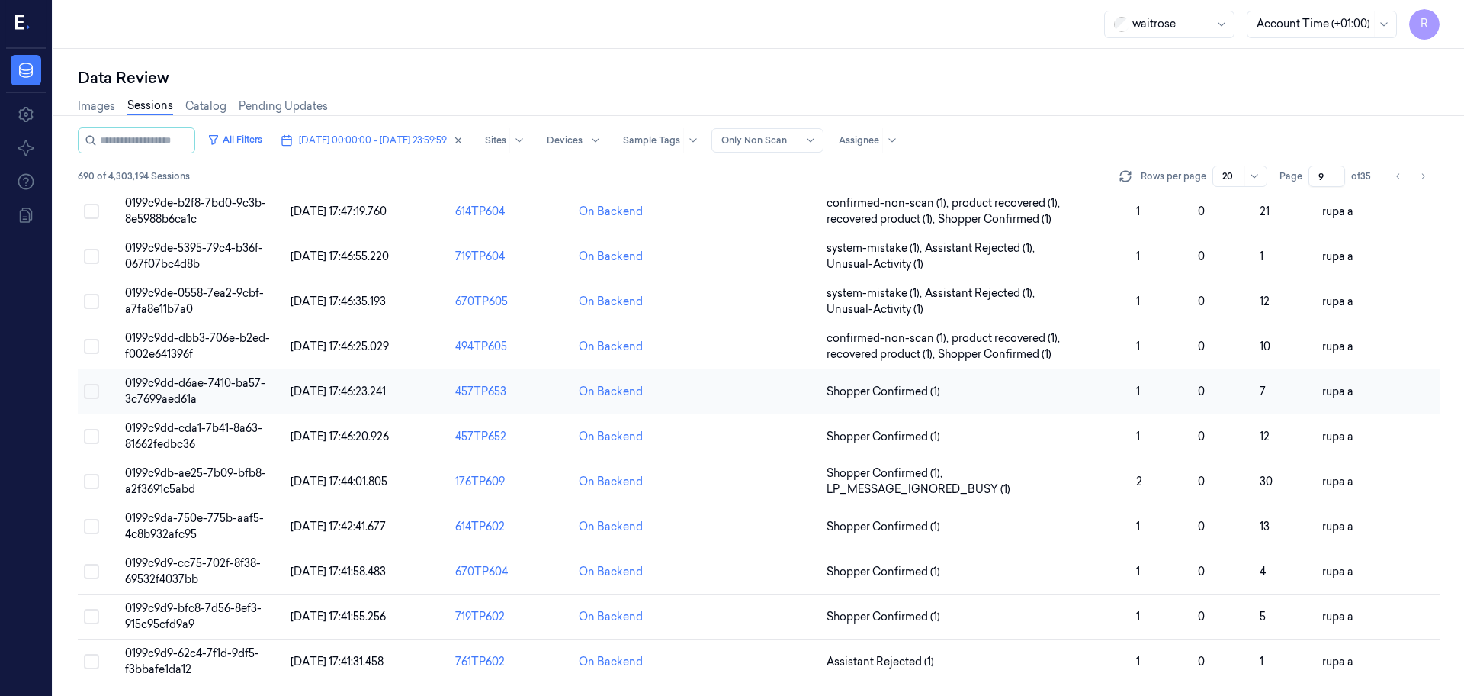
click at [206, 384] on span "0199c9dd-d6ae-7410-ba57-3c7699aed61a" at bounding box center [195, 391] width 140 height 30
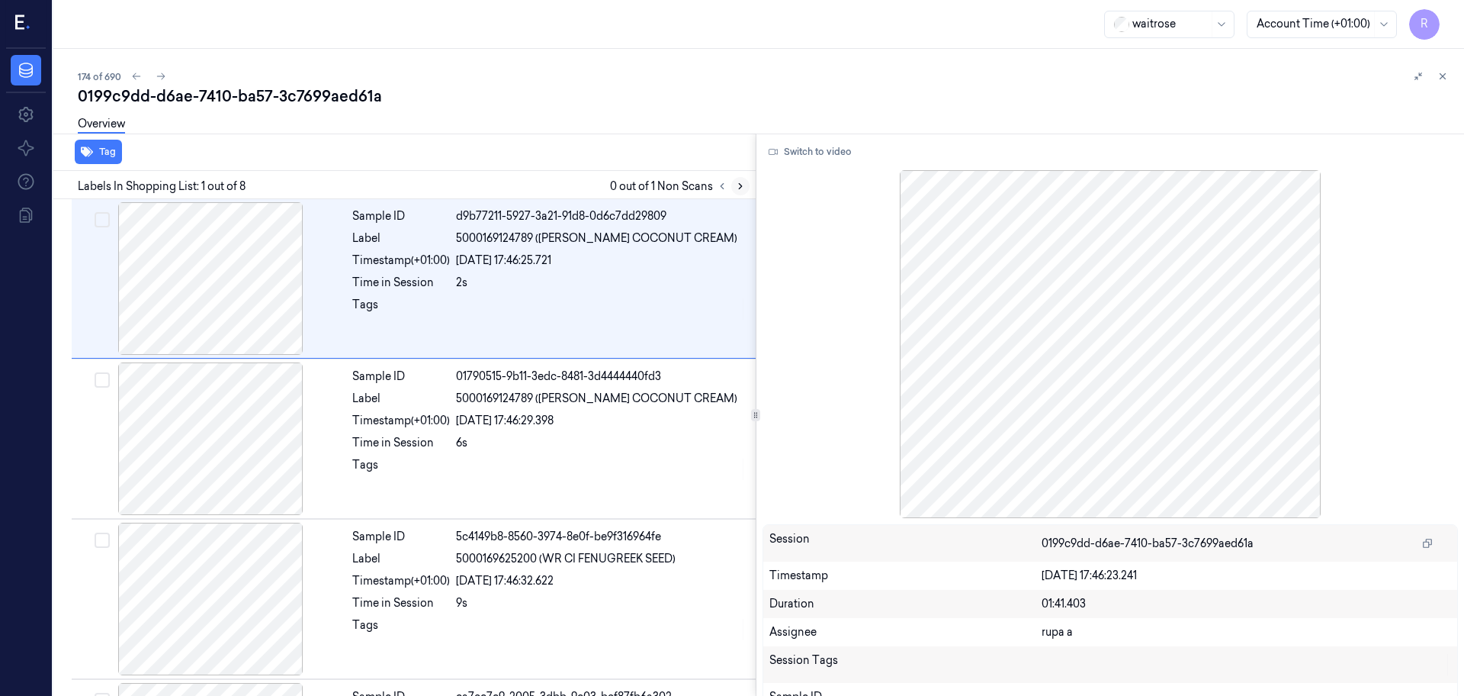
click at [743, 189] on icon at bounding box center [740, 186] width 11 height 11
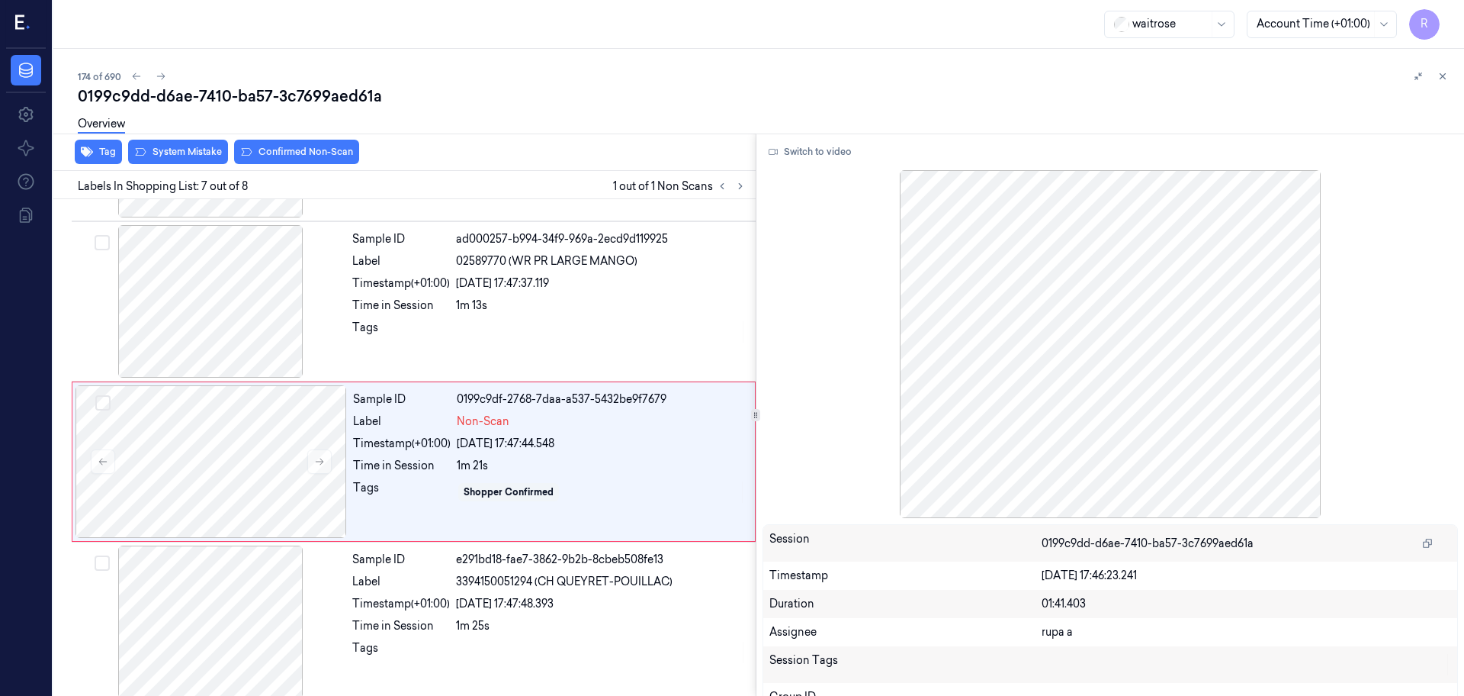
scroll to position [789, 0]
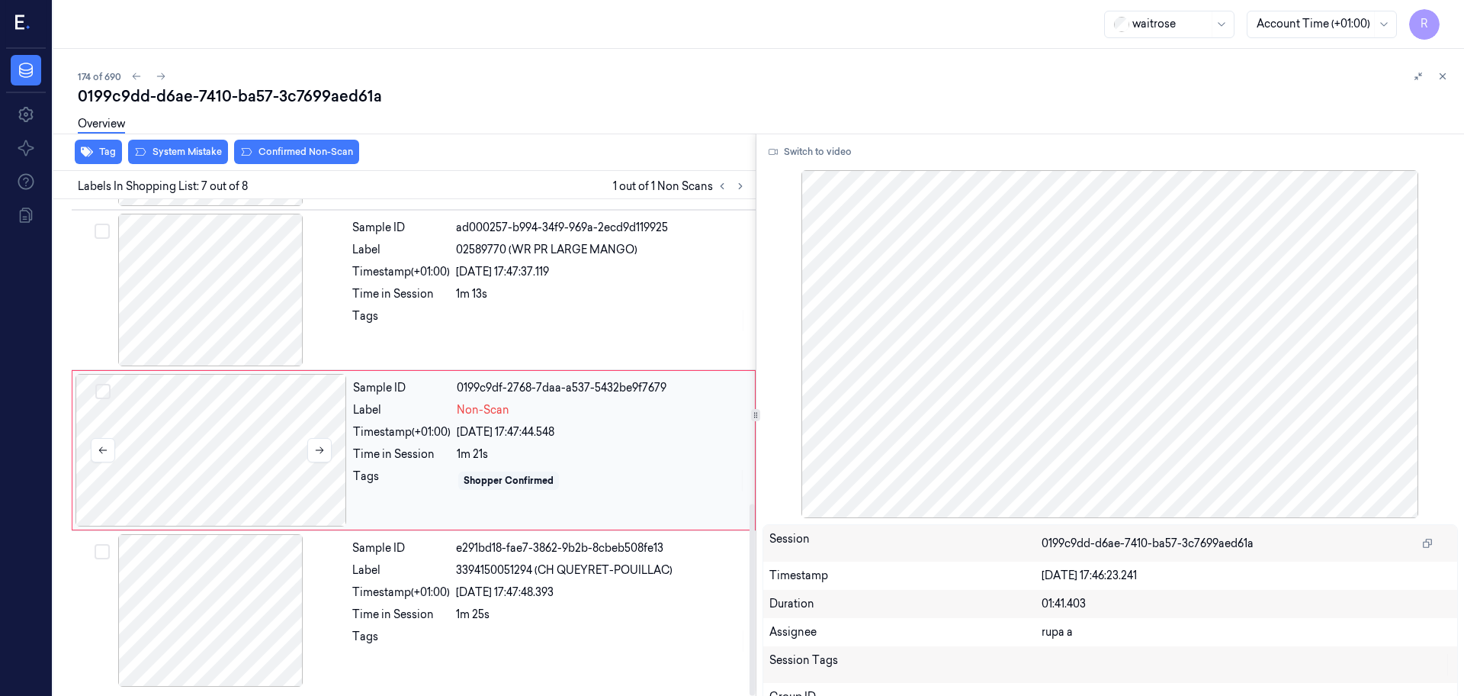
click at [290, 496] on div at bounding box center [212, 450] width 272 height 153
click at [823, 149] on button "Switch to video" at bounding box center [810, 152] width 95 height 24
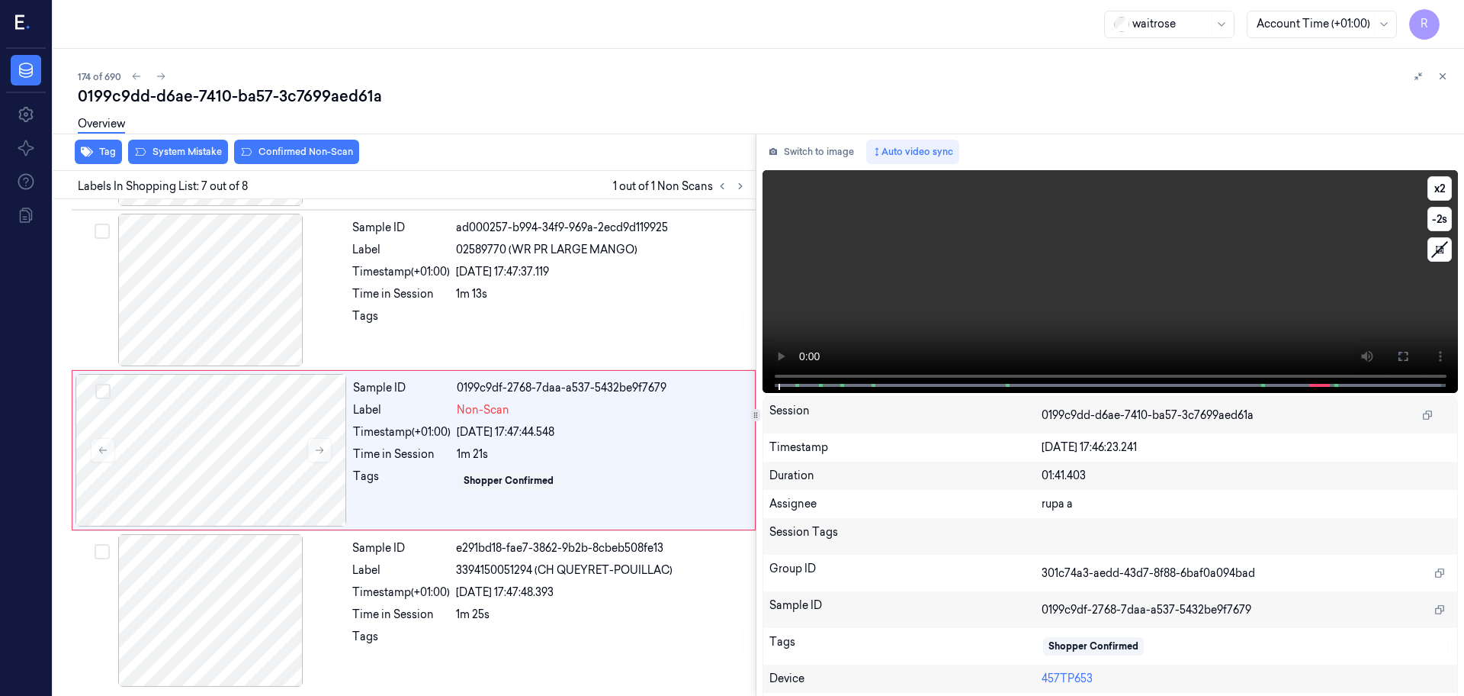
click at [1261, 382] on span at bounding box center [1262, 385] width 2 height 8
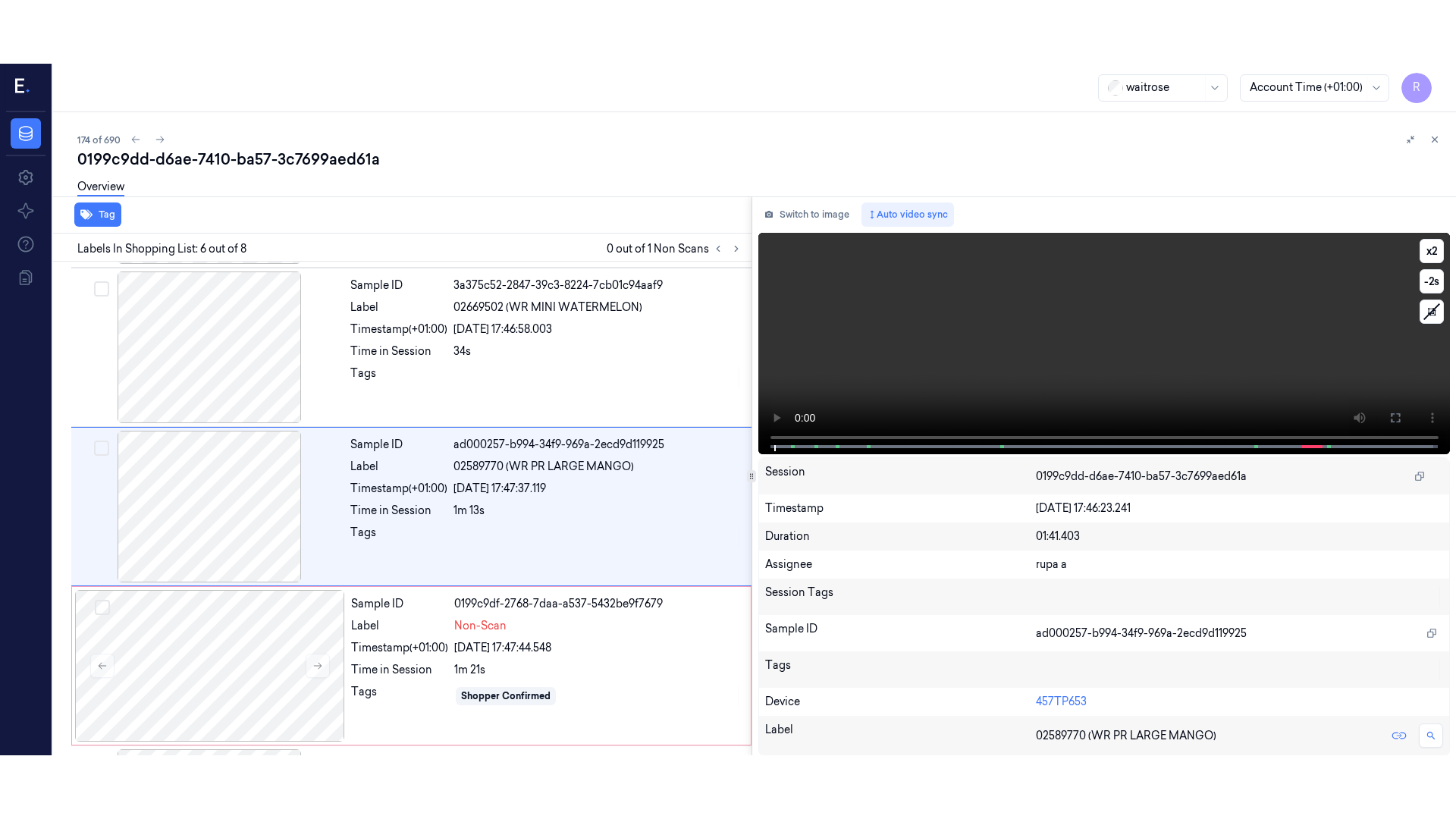
scroll to position [628, 0]
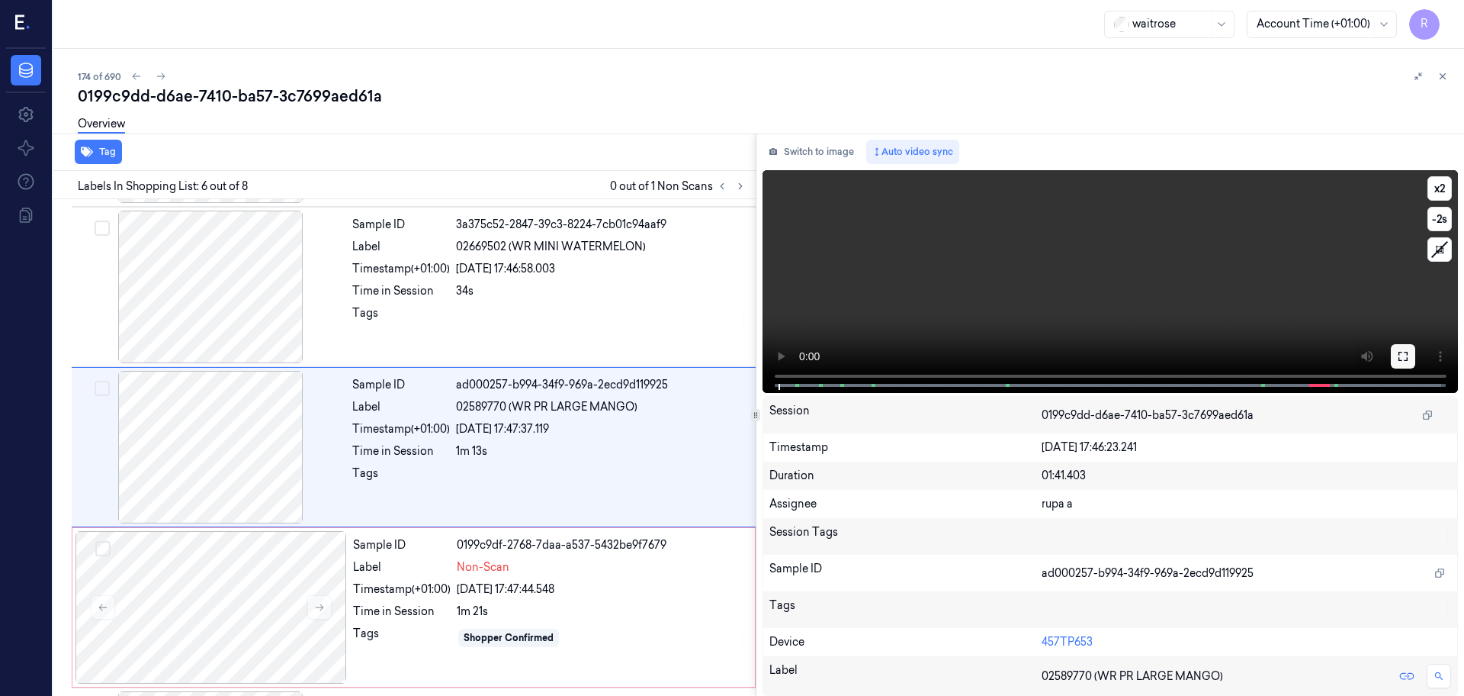
click at [1391, 355] on button at bounding box center [1403, 356] width 24 height 24
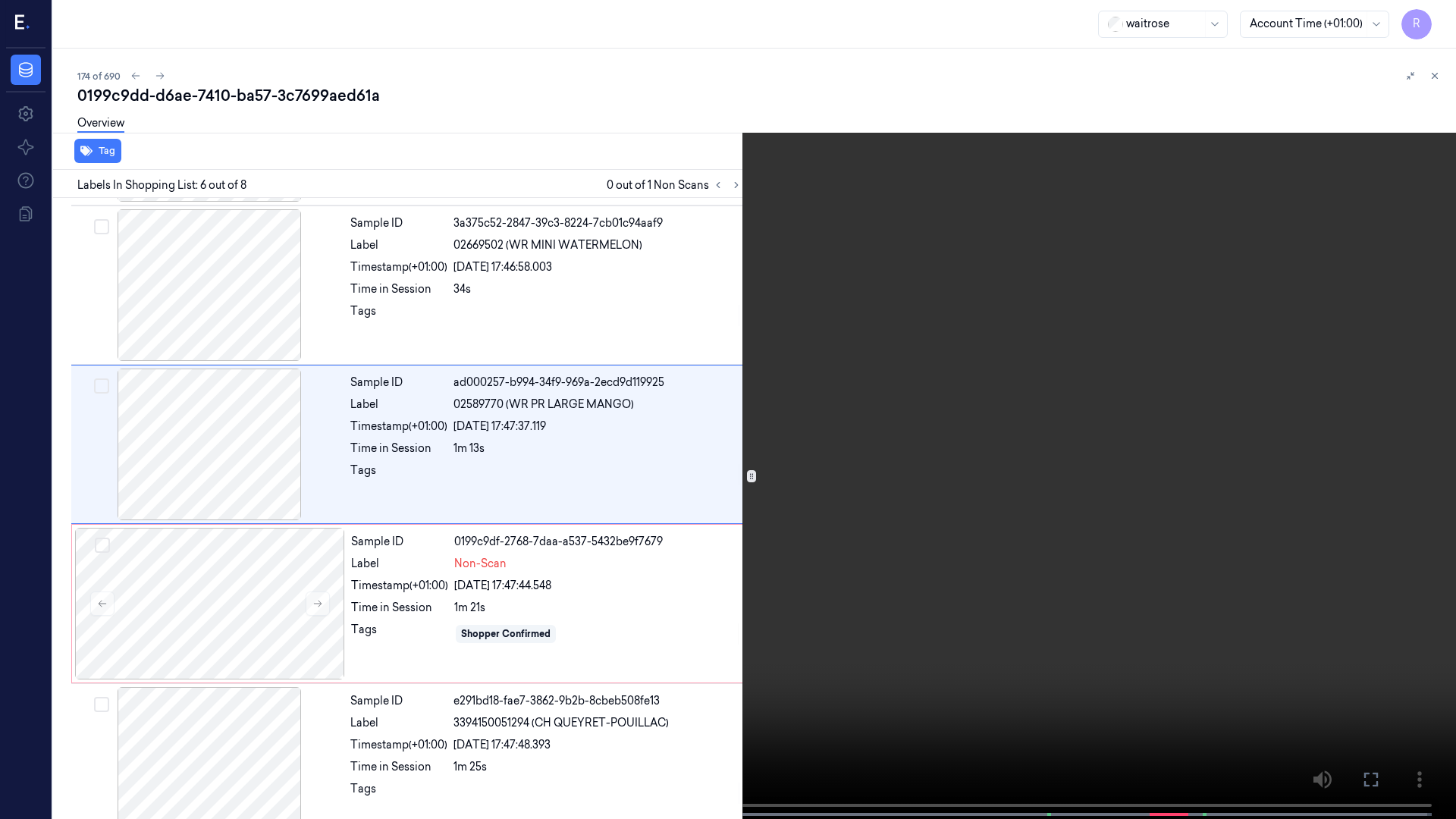
click at [1379, 435] on video at bounding box center [728, 410] width 1456 height 822
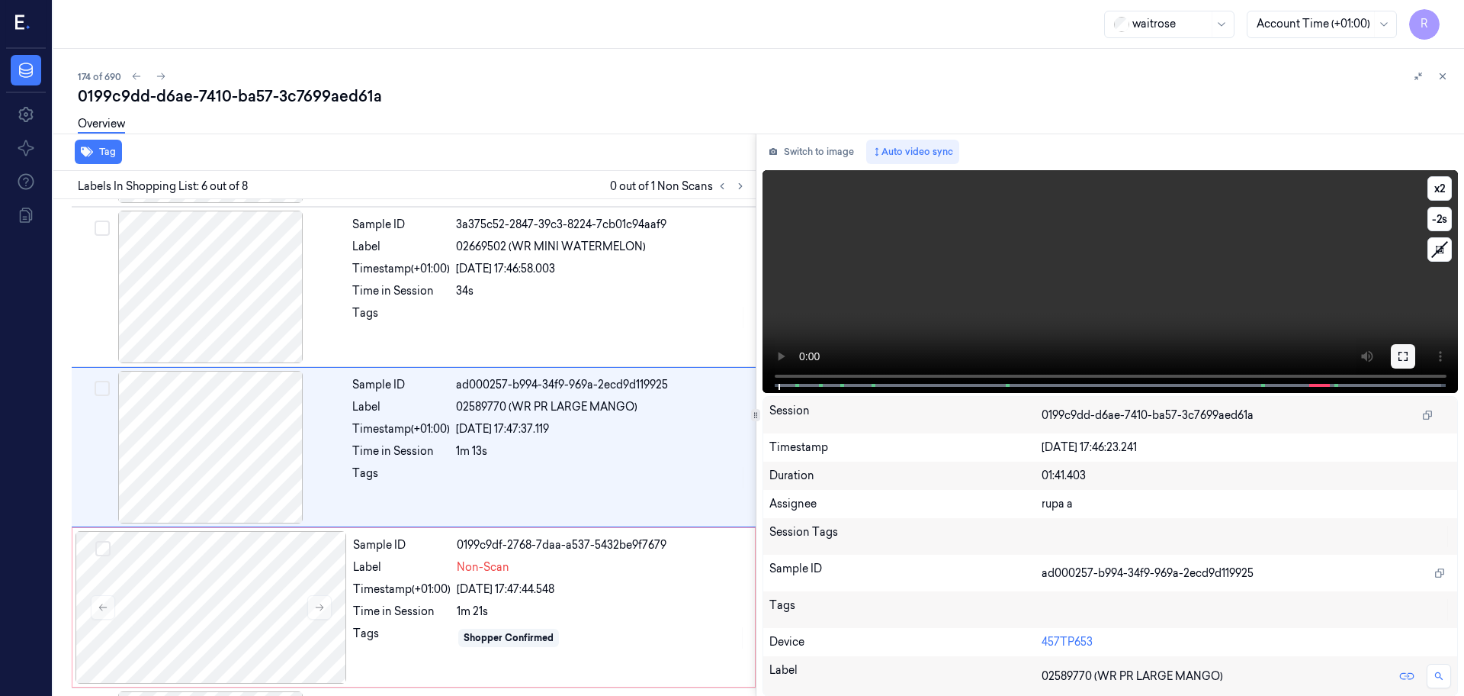
click at [1399, 352] on icon at bounding box center [1403, 356] width 9 height 9
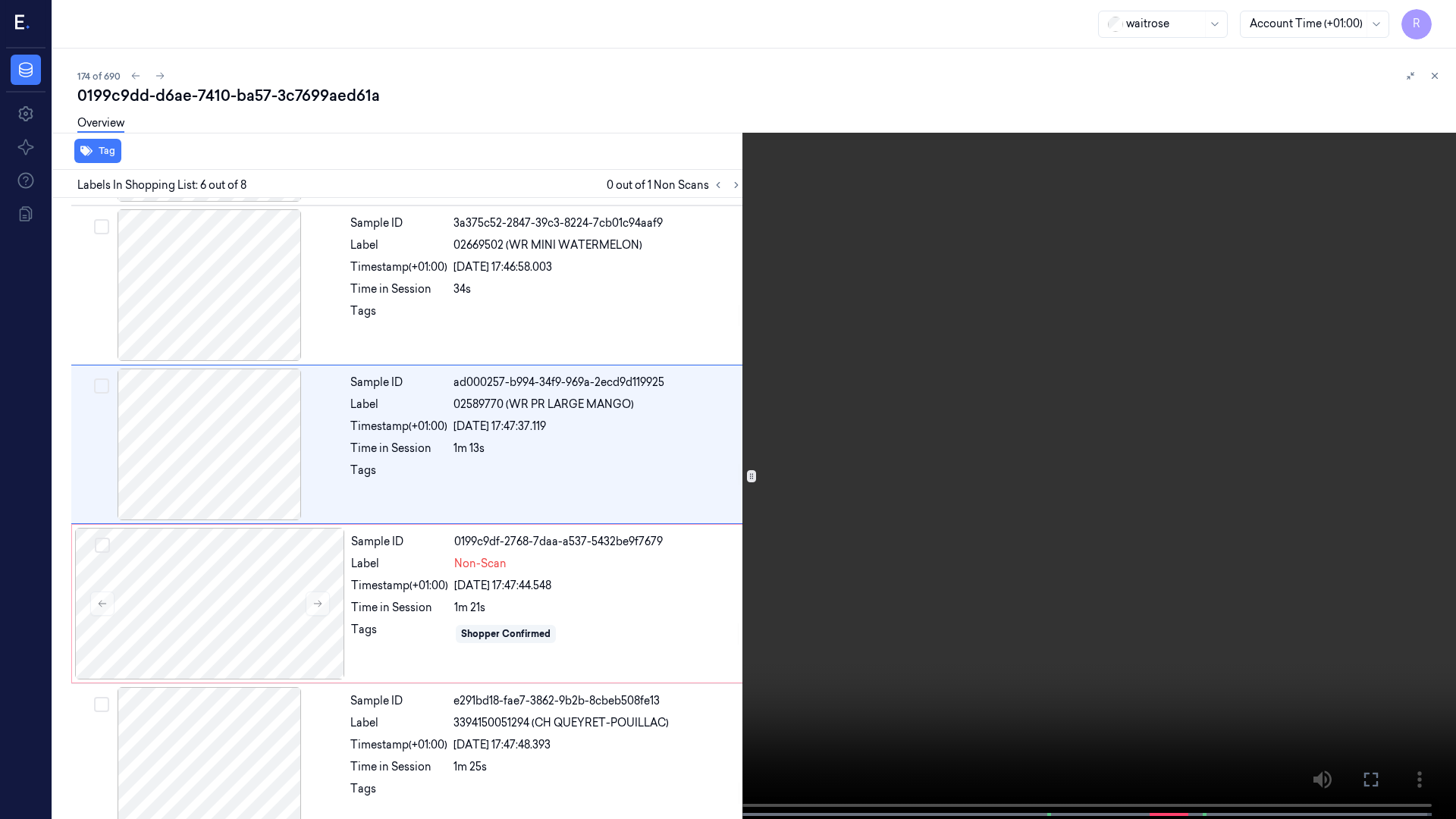
click at [1384, 409] on video at bounding box center [728, 410] width 1456 height 822
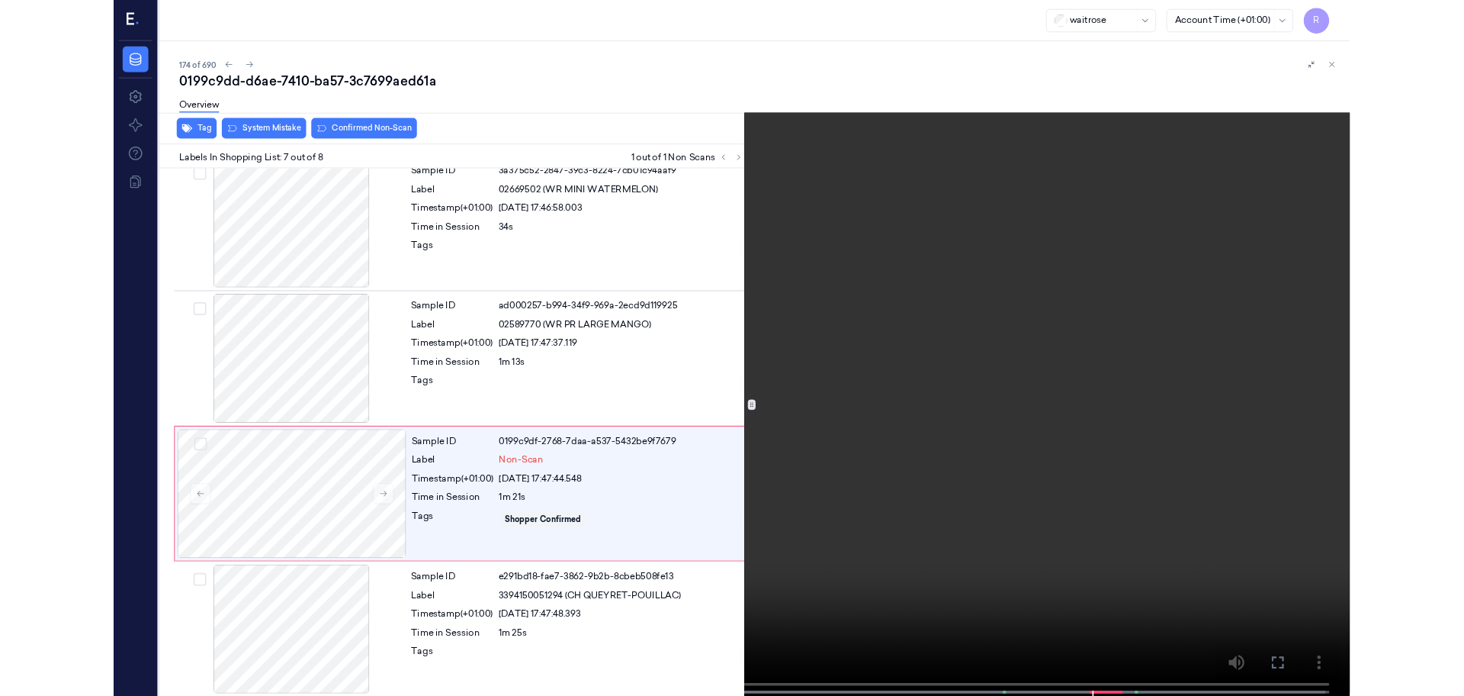
scroll to position [661, 0]
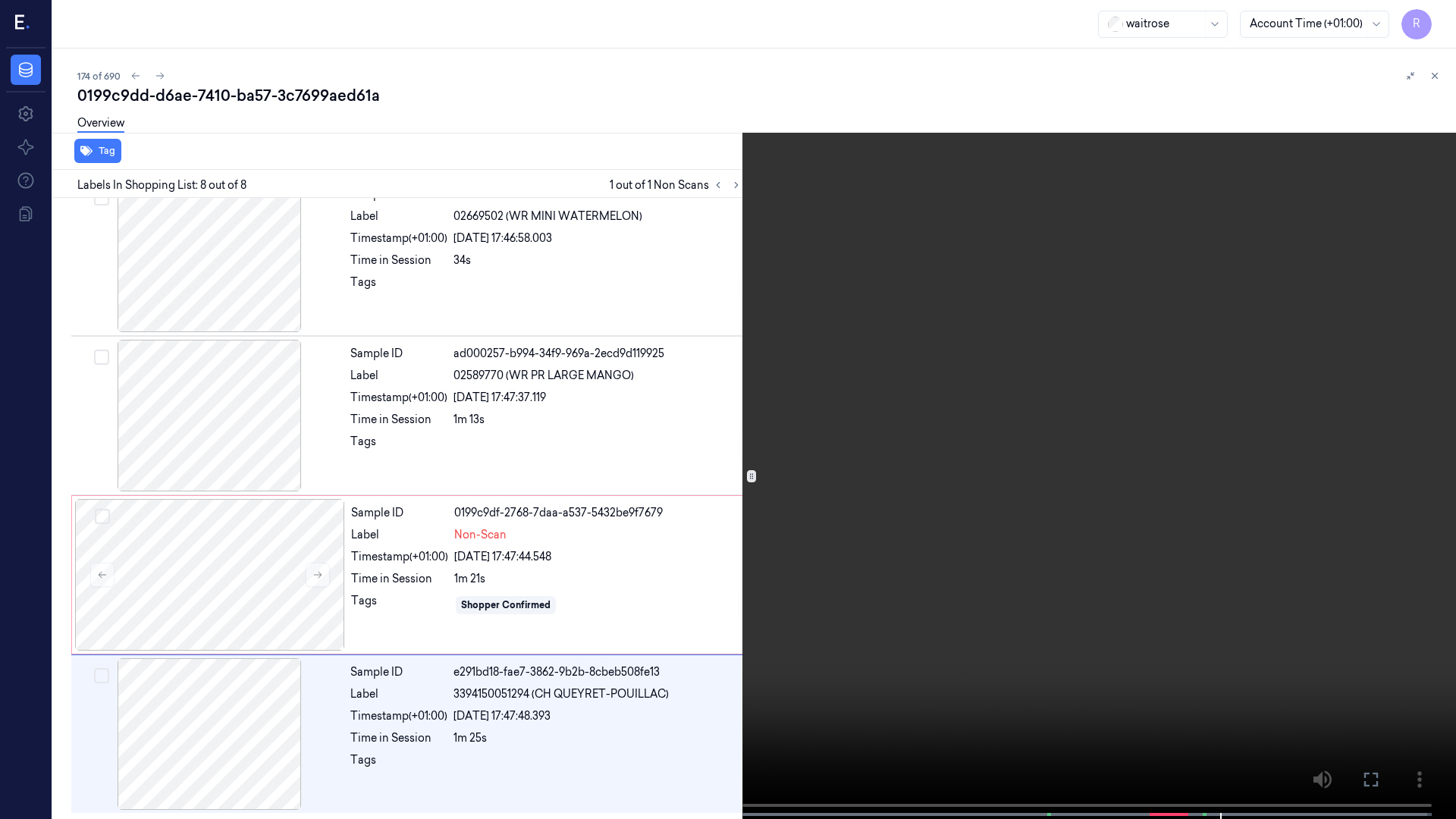
click at [983, 642] on video at bounding box center [728, 410] width 1456 height 822
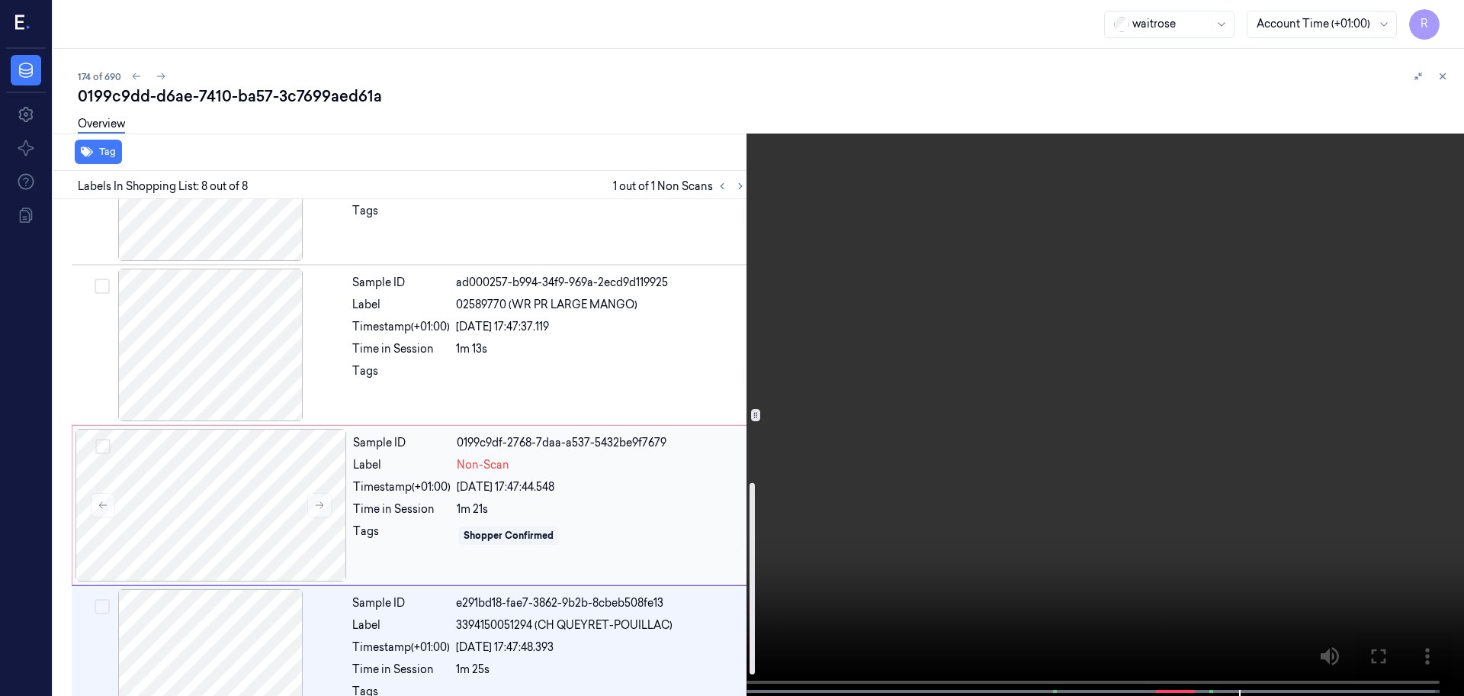
scroll to position [789, 0]
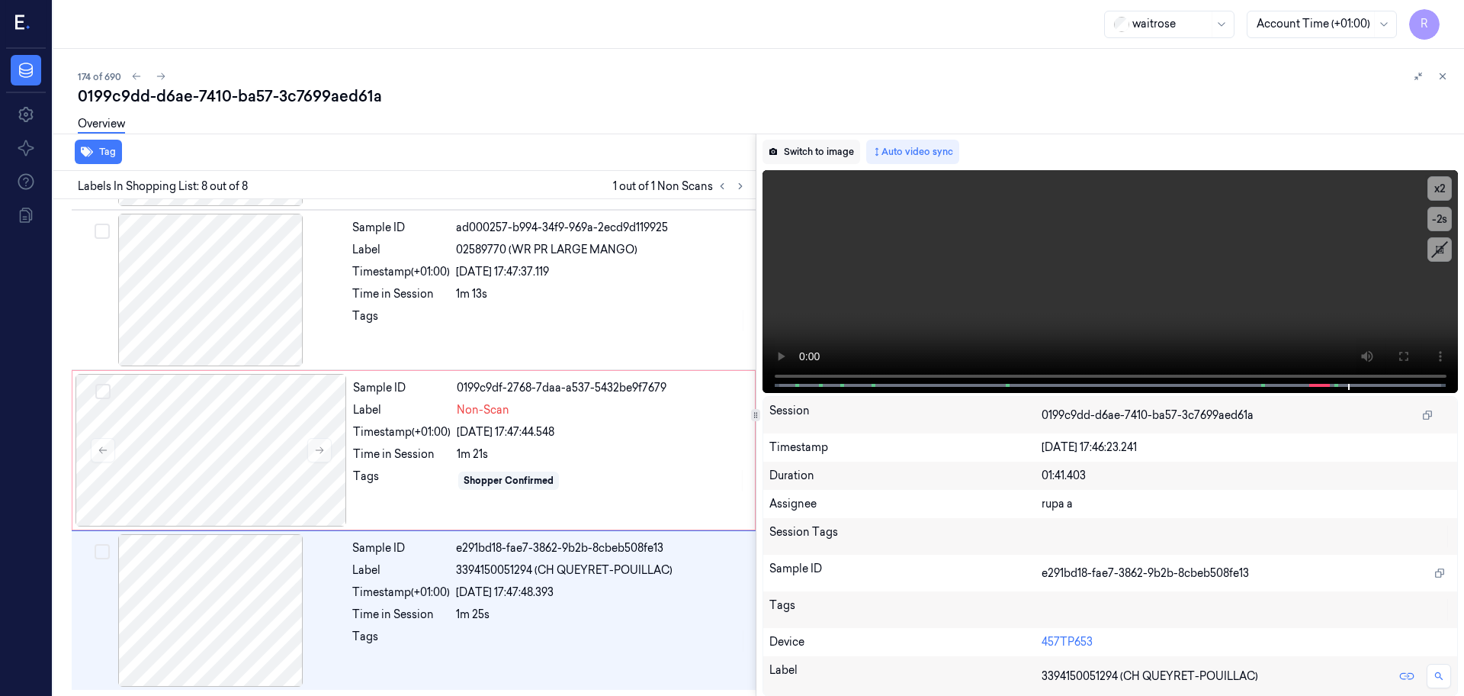
click at [808, 160] on button "Switch to image" at bounding box center [812, 152] width 98 height 24
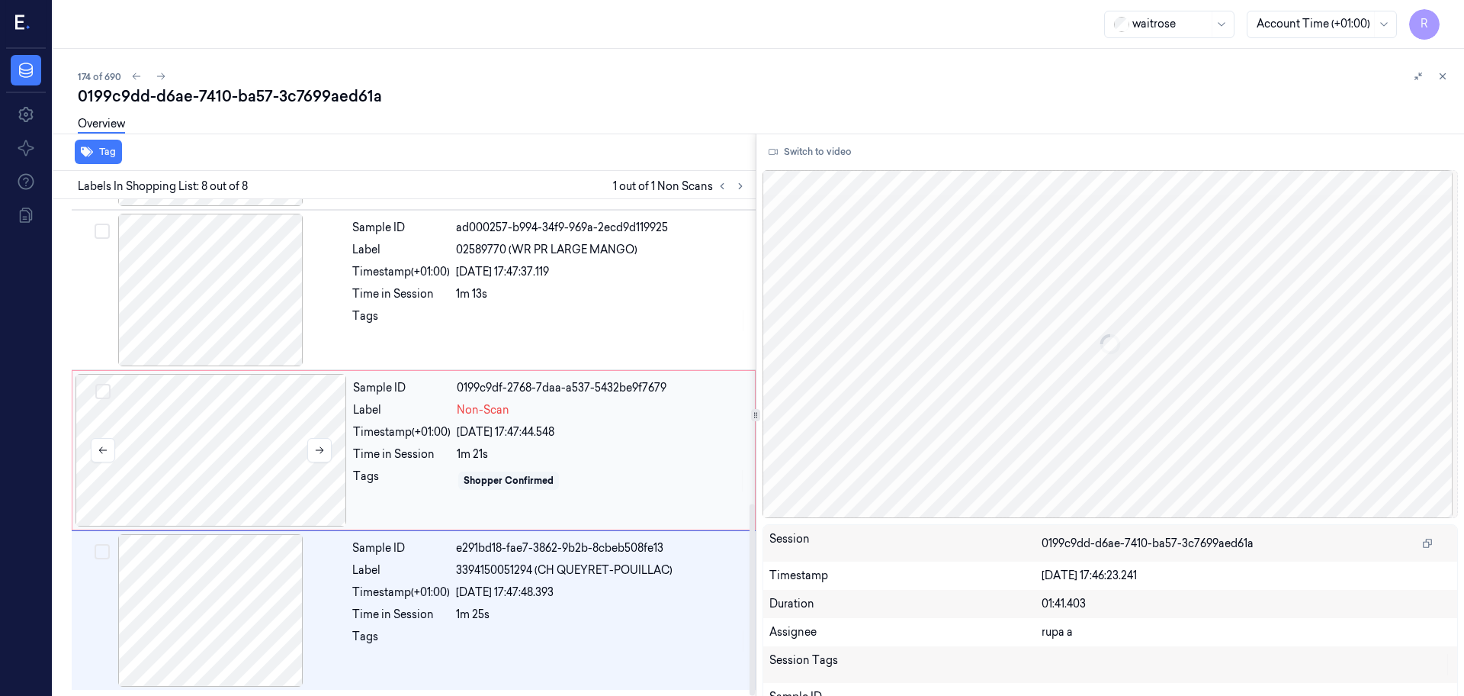
click at [188, 448] on div at bounding box center [212, 450] width 272 height 153
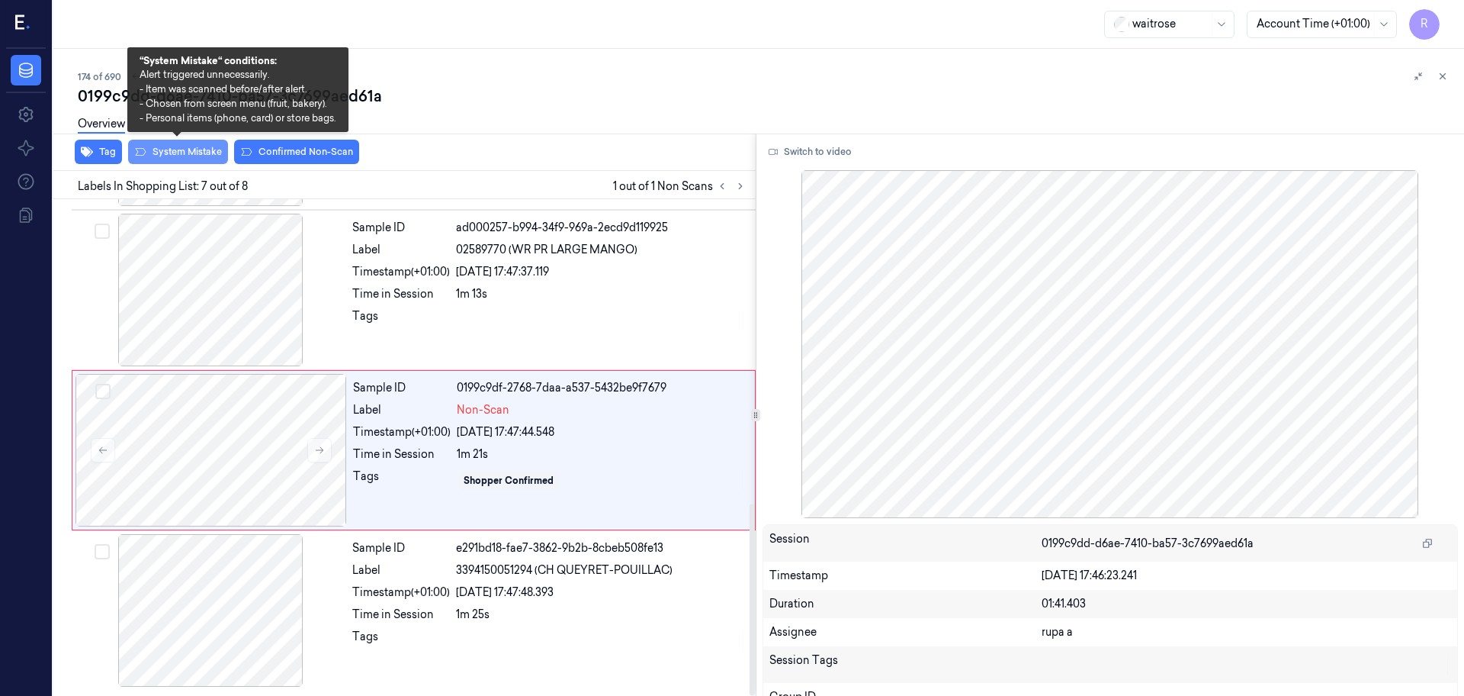
click at [184, 159] on button "System Mistake" at bounding box center [178, 152] width 100 height 24
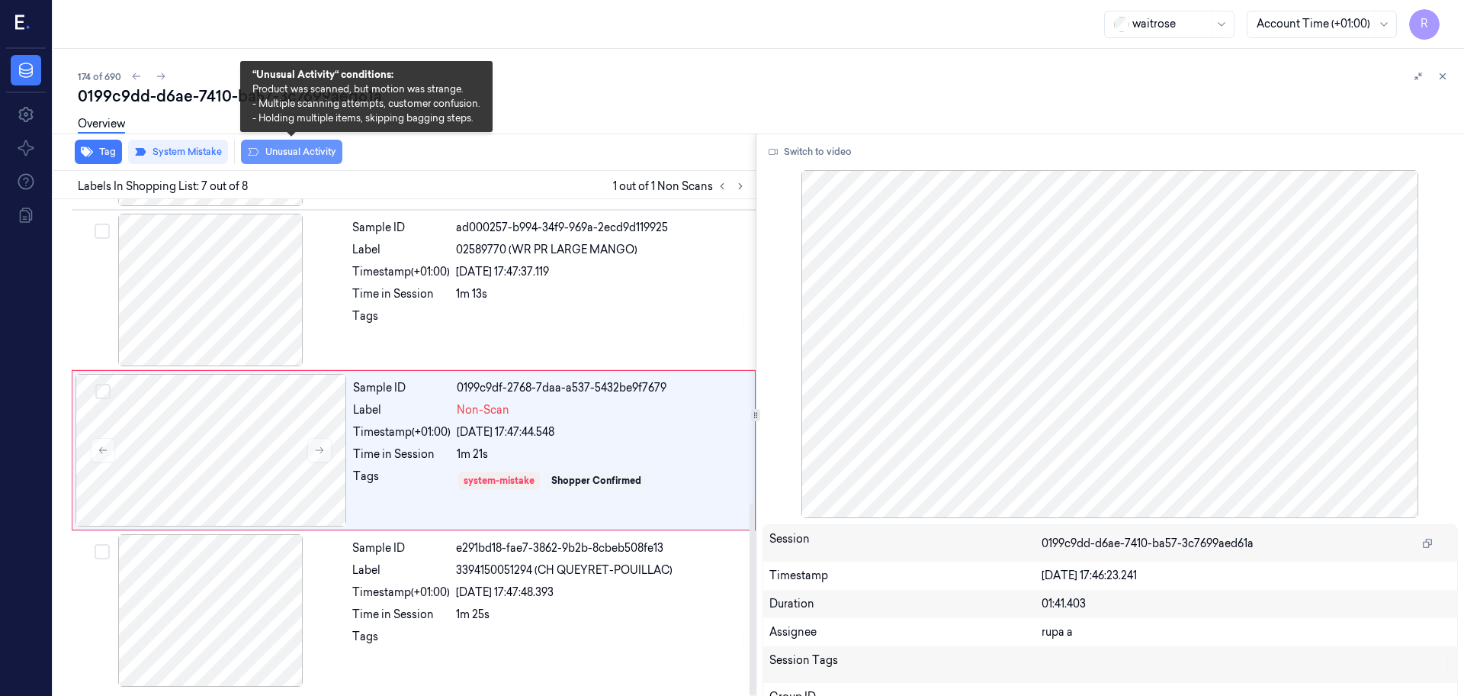
click at [267, 162] on button "Unusual Activity" at bounding box center [291, 152] width 101 height 24
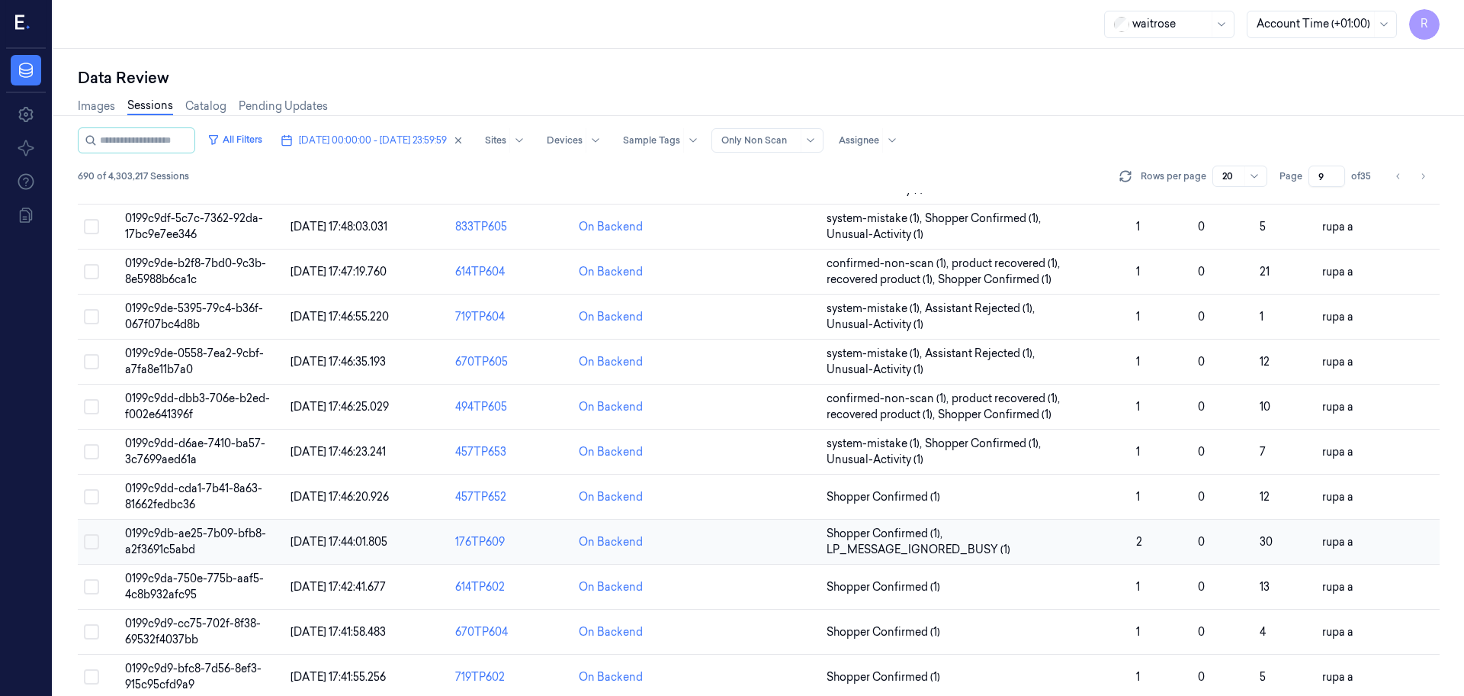
scroll to position [458, 0]
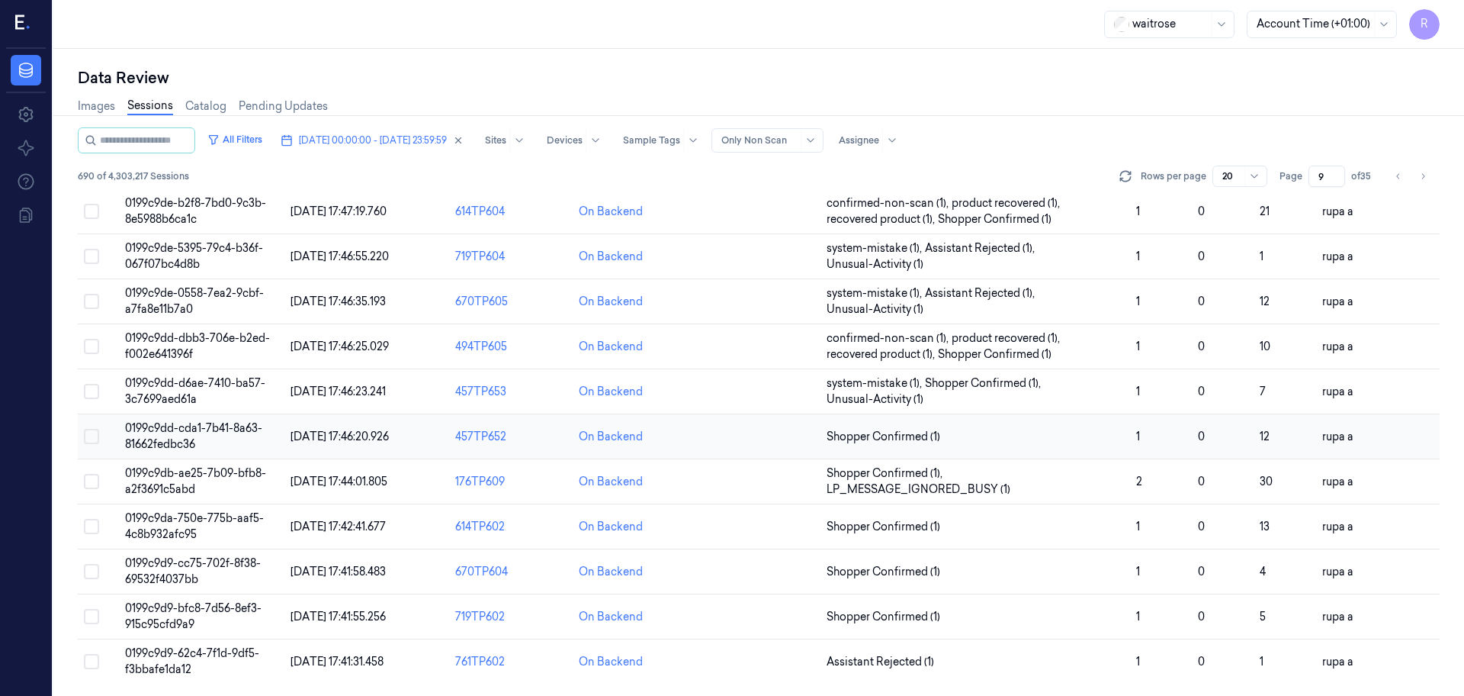
click at [195, 447] on span "0199c9dd-cda1-7b41-8a63-81662fedbc36" at bounding box center [193, 436] width 137 height 30
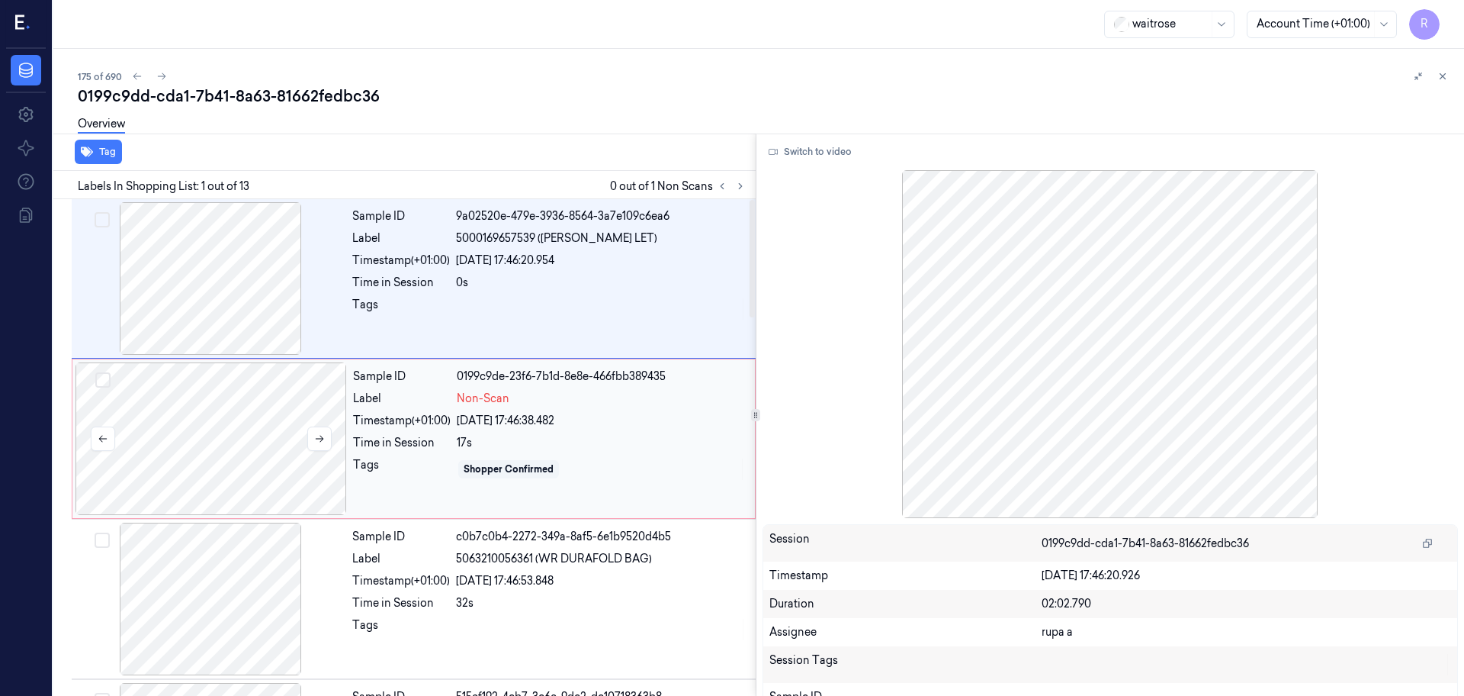
click at [235, 504] on div at bounding box center [212, 438] width 272 height 153
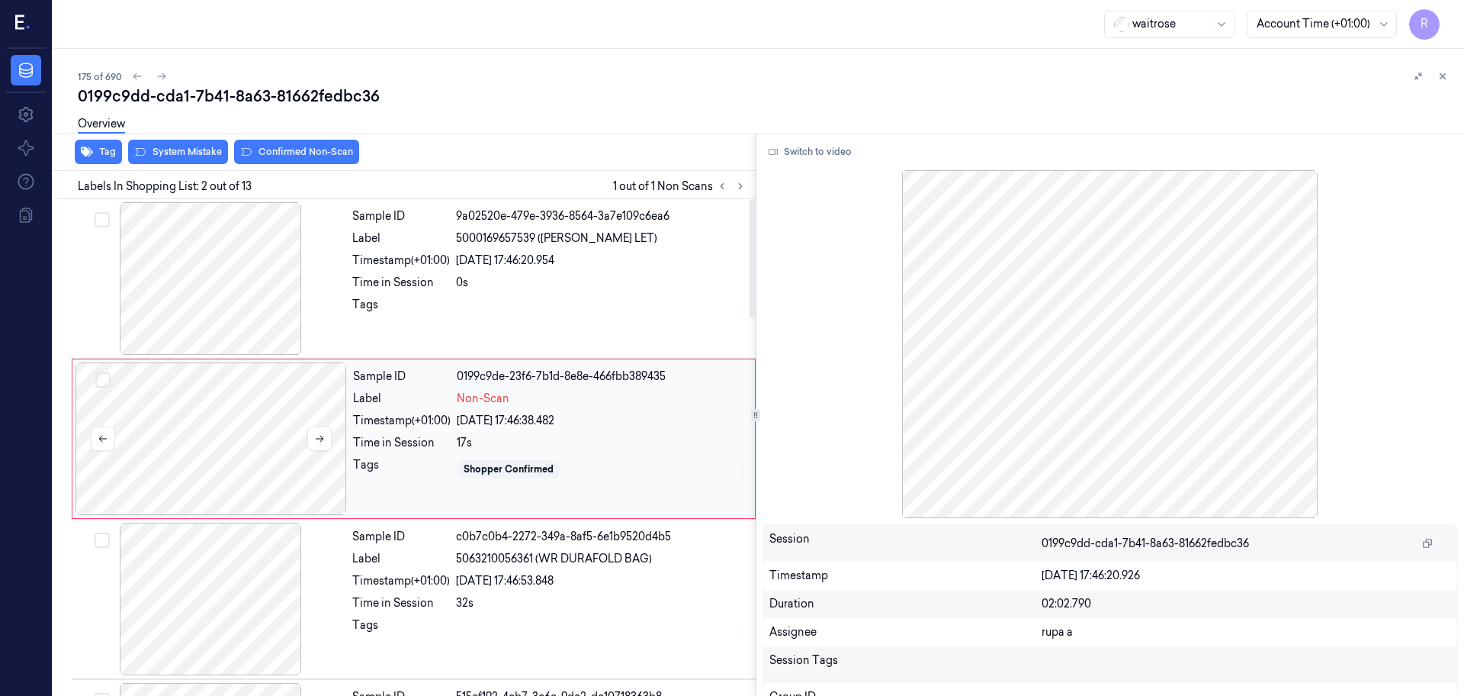
click at [262, 458] on div at bounding box center [212, 438] width 272 height 153
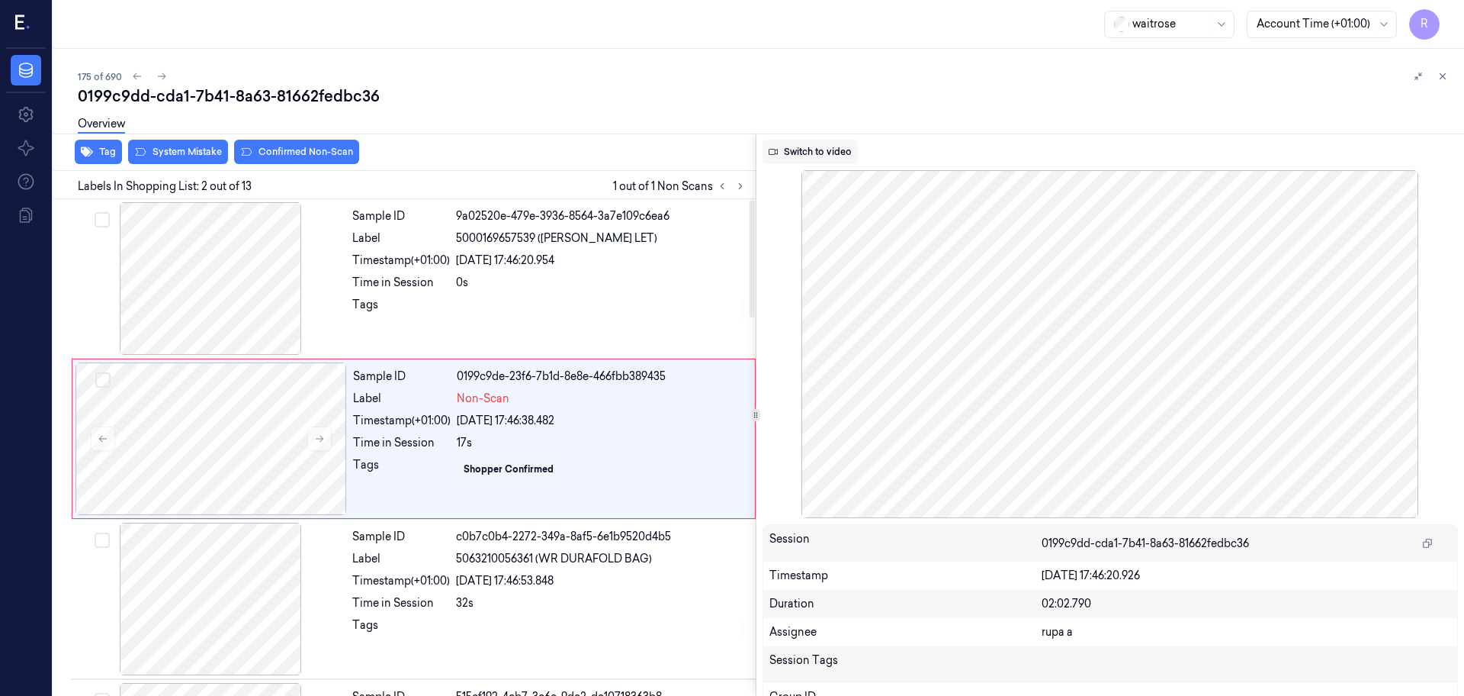
click at [830, 143] on button "Switch to video" at bounding box center [810, 152] width 95 height 24
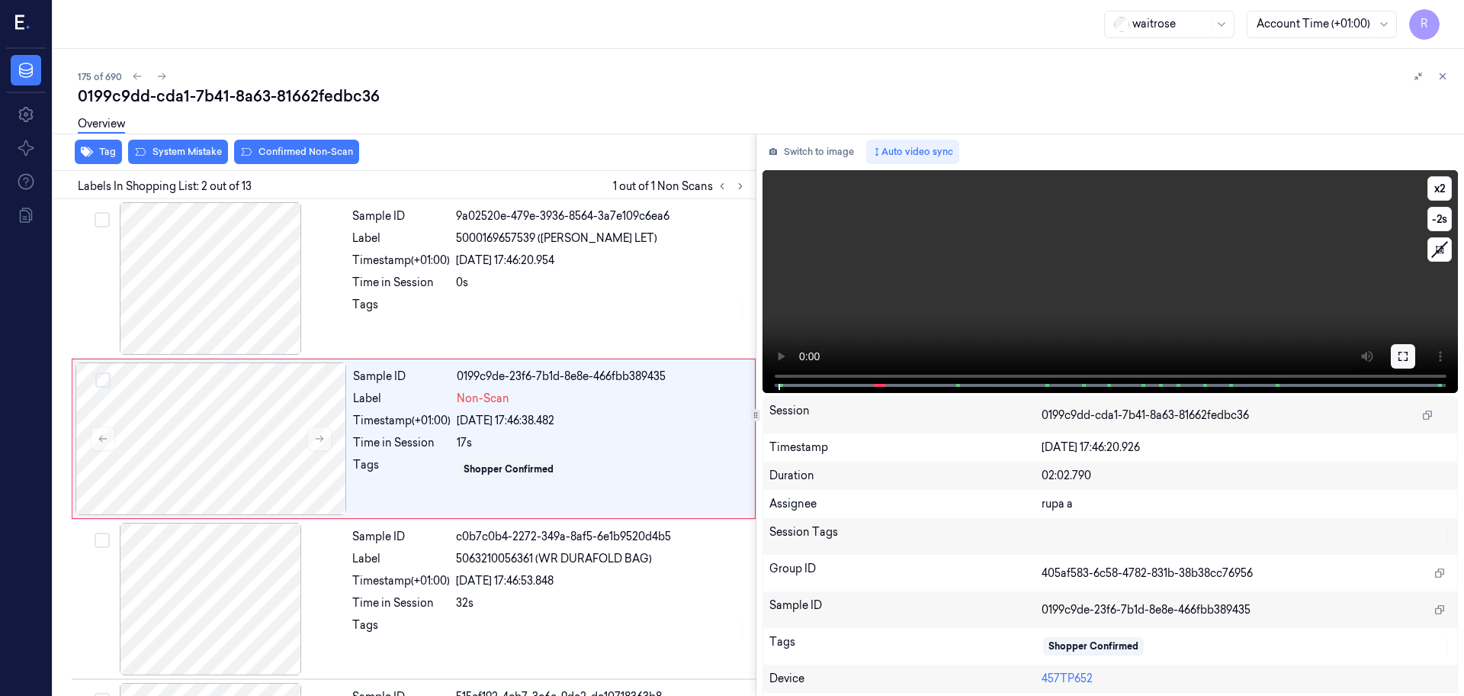
click at [1391, 358] on button at bounding box center [1403, 356] width 24 height 24
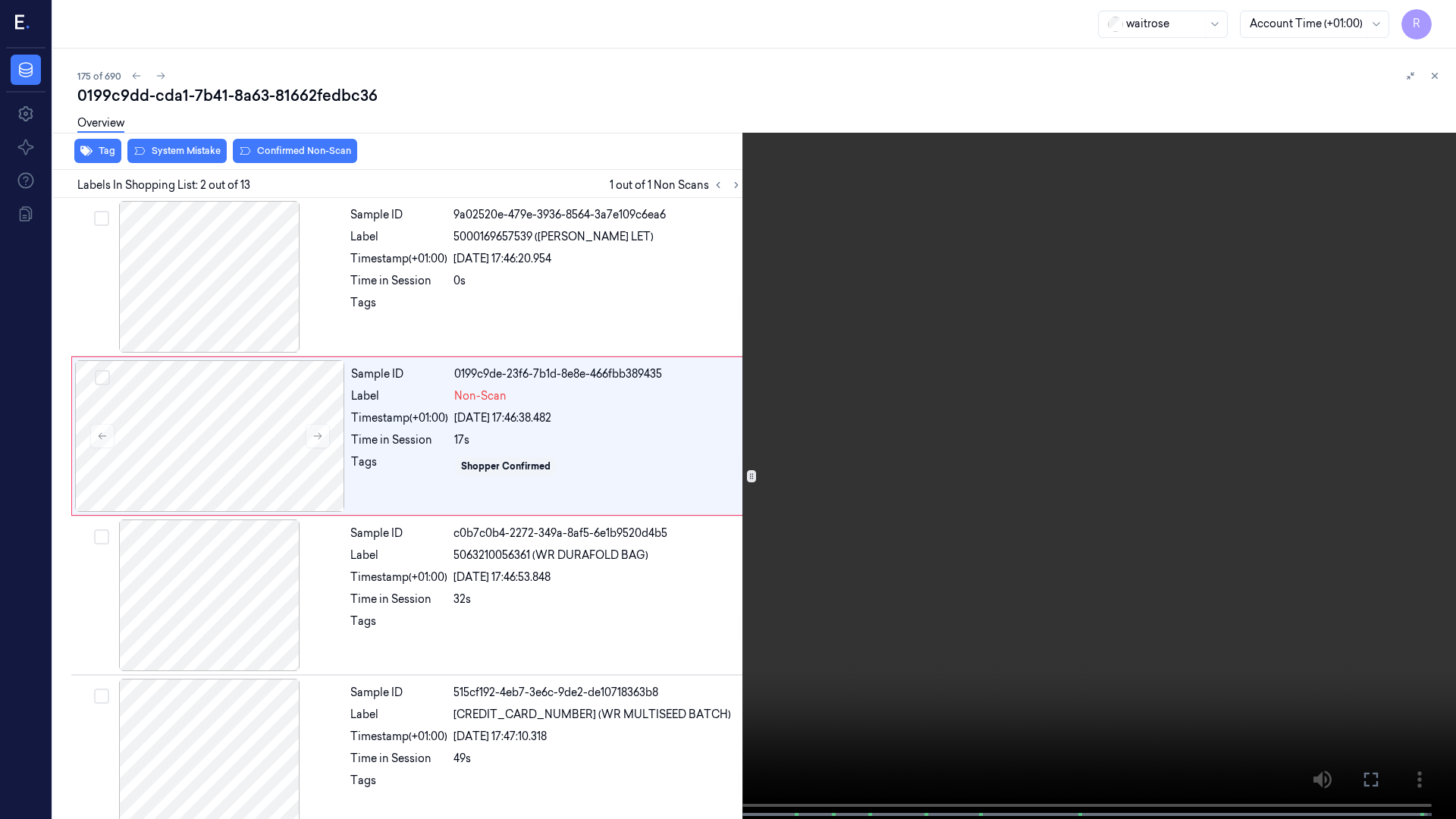
click at [40, 691] on video at bounding box center [728, 410] width 1456 height 822
click at [299, 533] on video at bounding box center [728, 410] width 1456 height 822
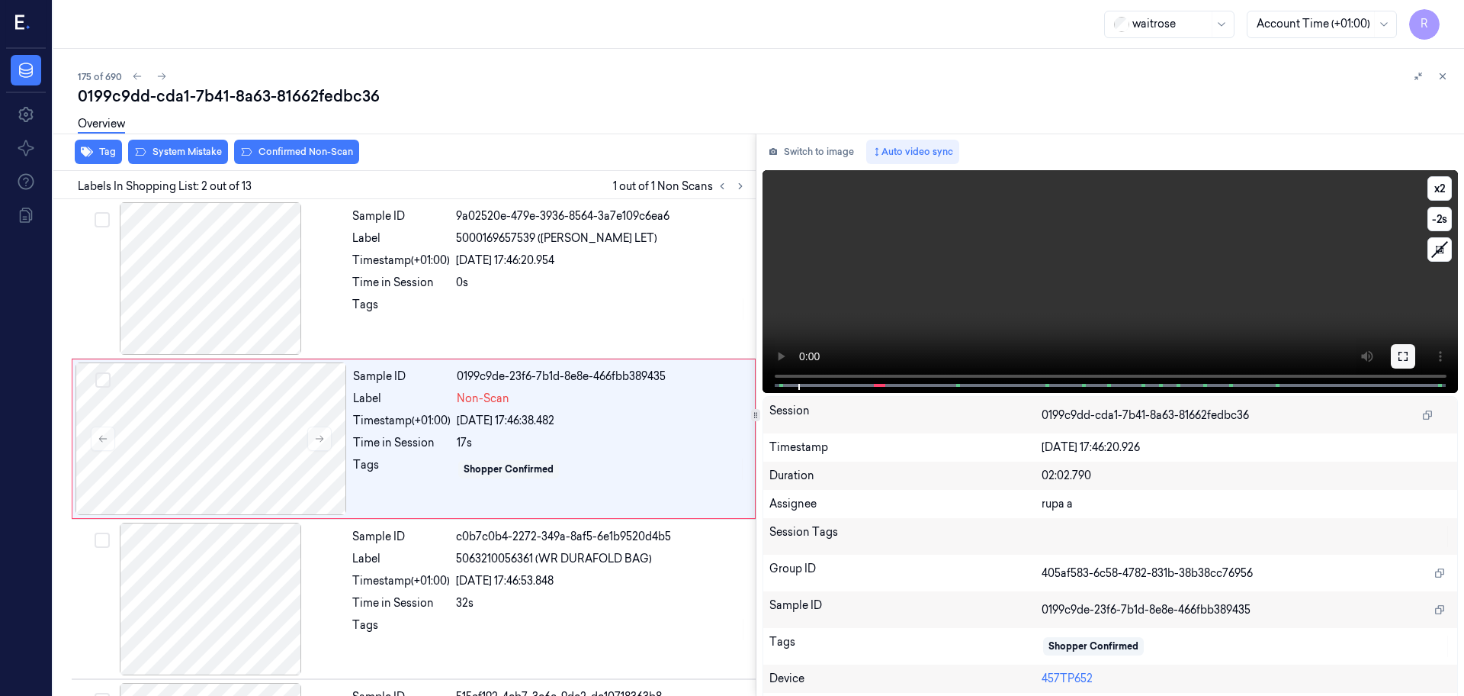
click at [1391, 352] on button at bounding box center [1403, 356] width 24 height 24
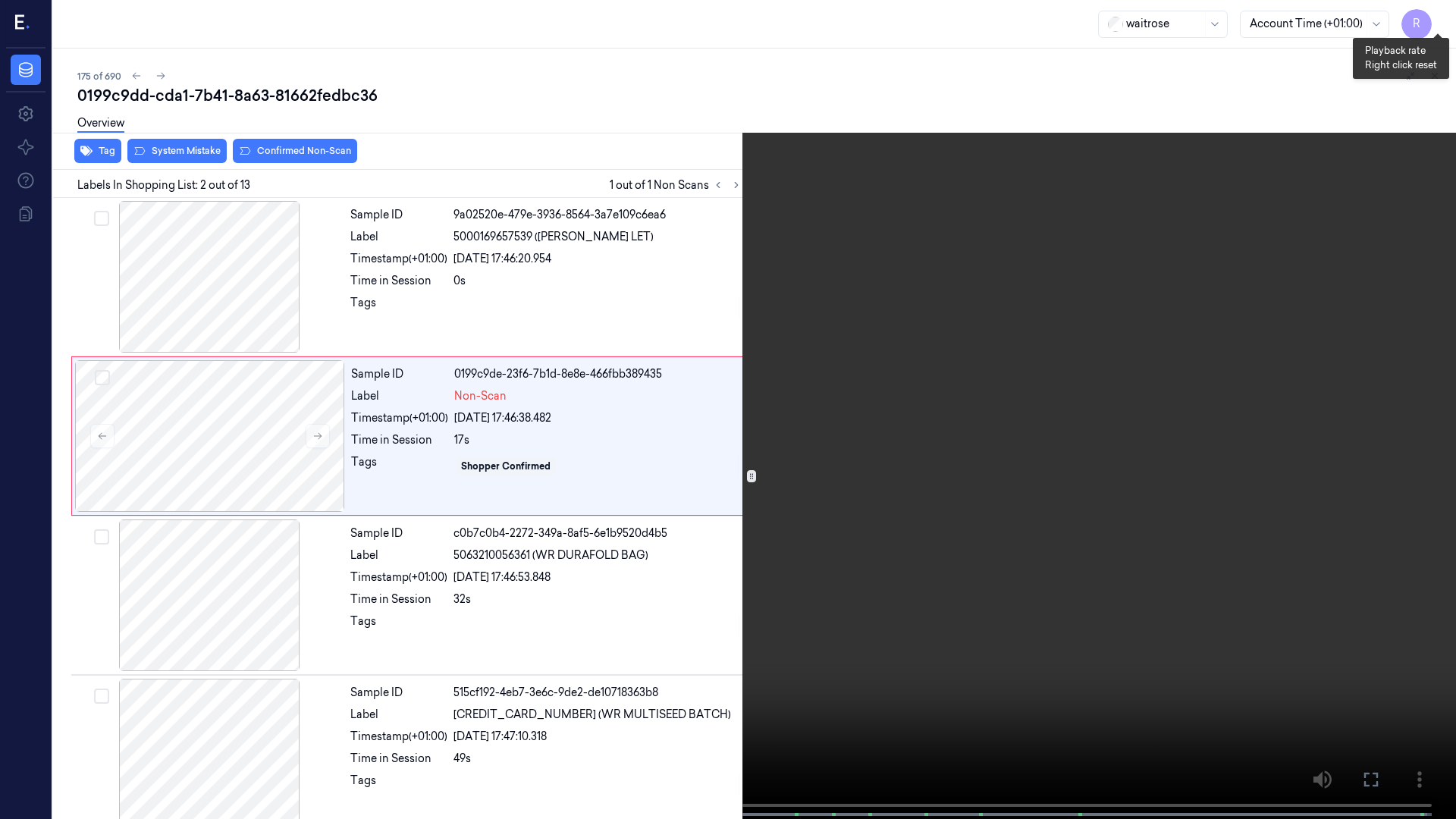
click at [1436, 29] on button "x 2" at bounding box center [1438, 18] width 24 height 24
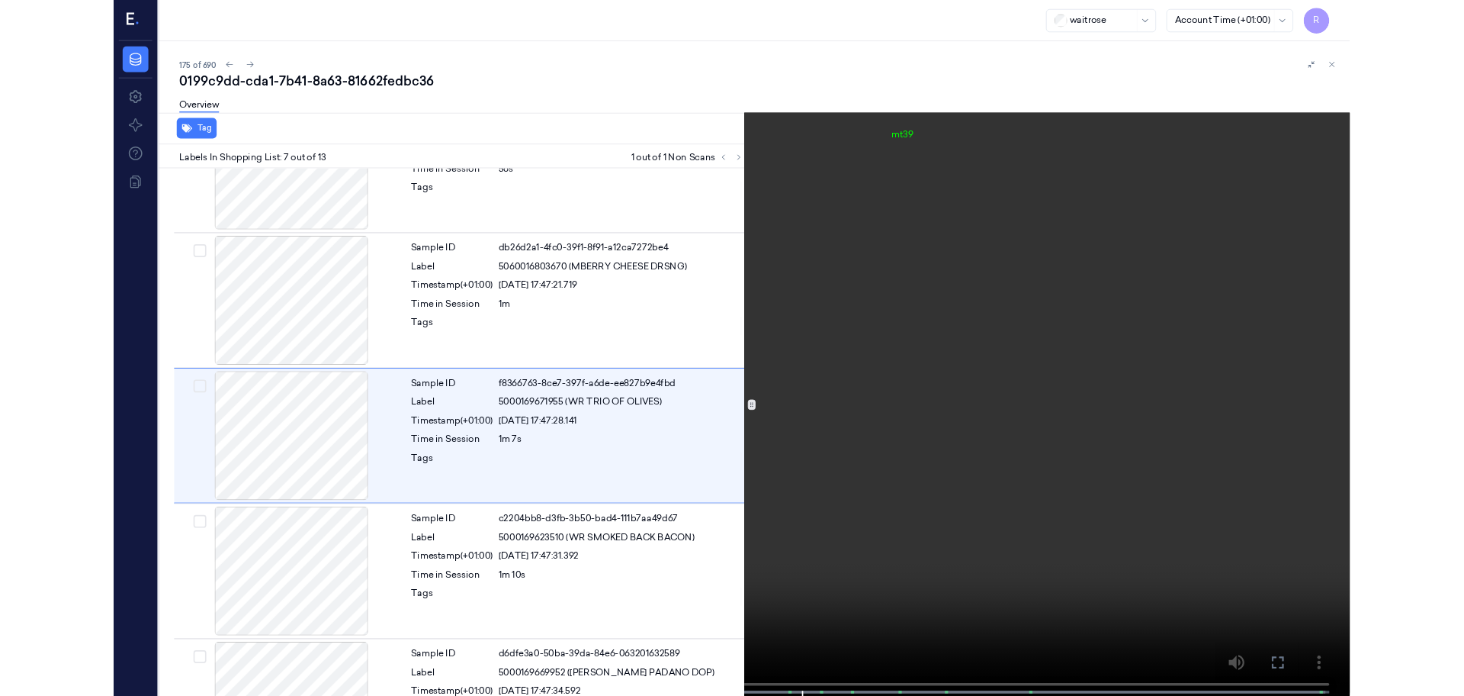
scroll to position [728, 0]
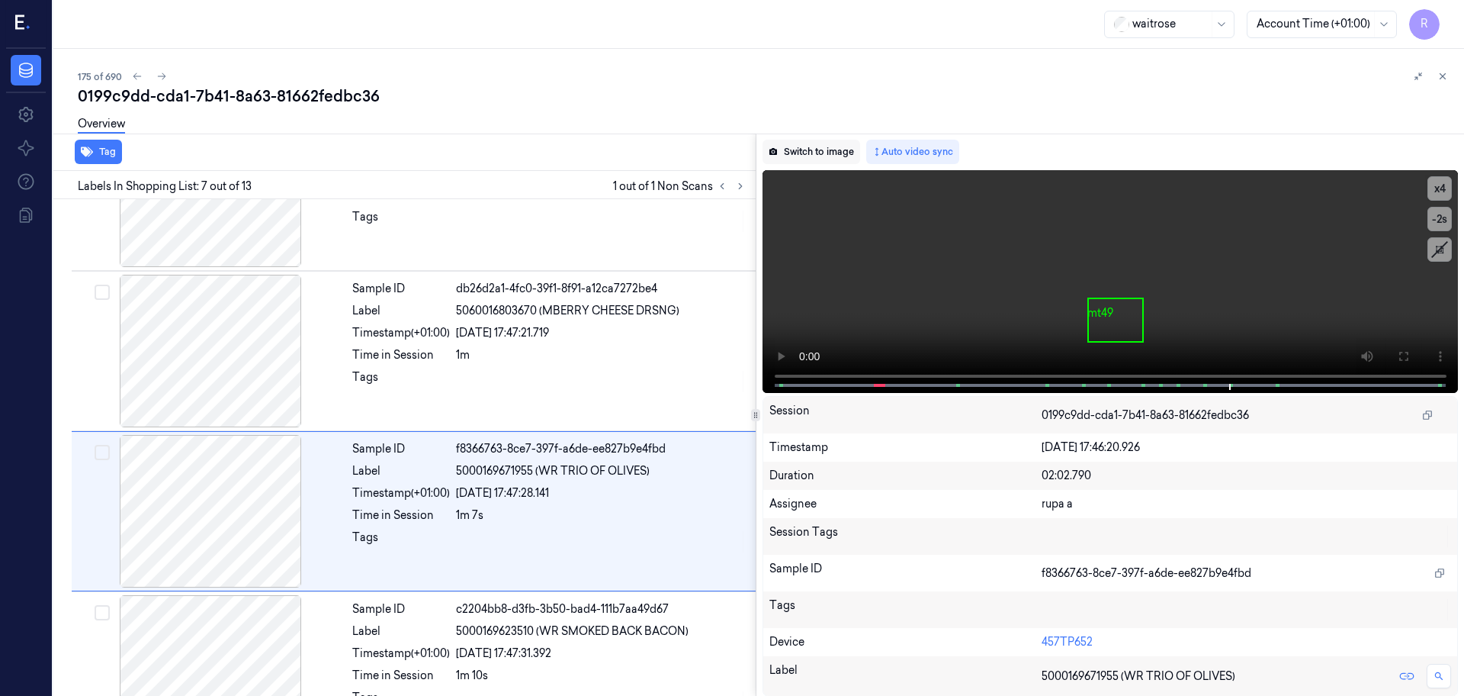
click at [799, 159] on button "Switch to image" at bounding box center [812, 152] width 98 height 24
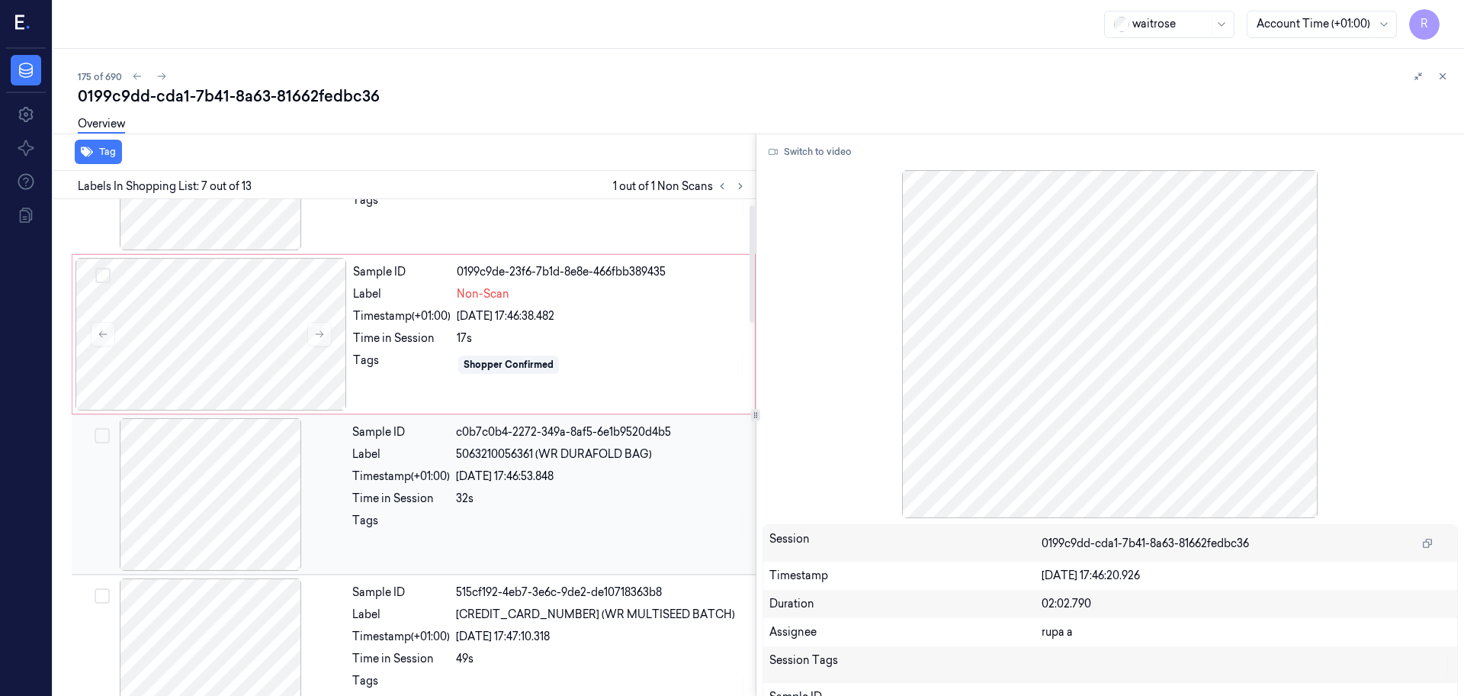
scroll to position [0, 0]
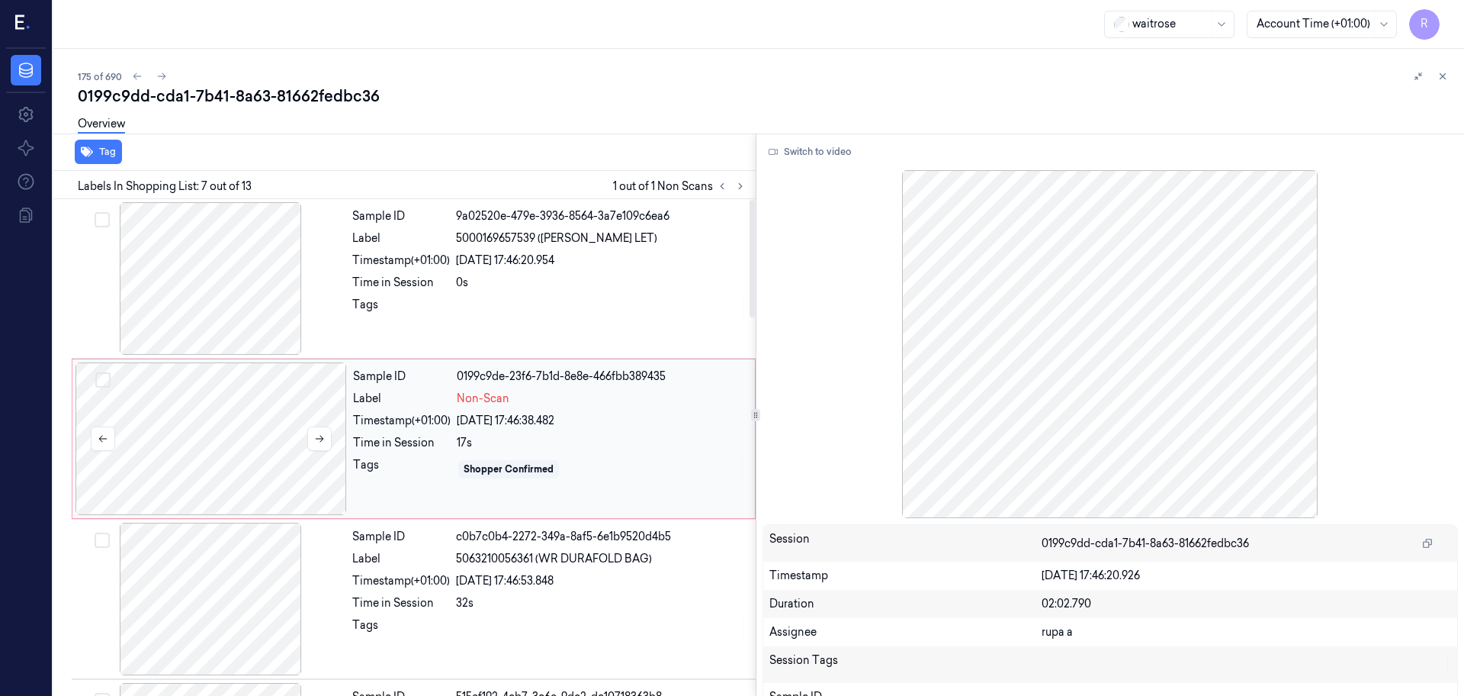
click at [242, 424] on div at bounding box center [212, 438] width 272 height 153
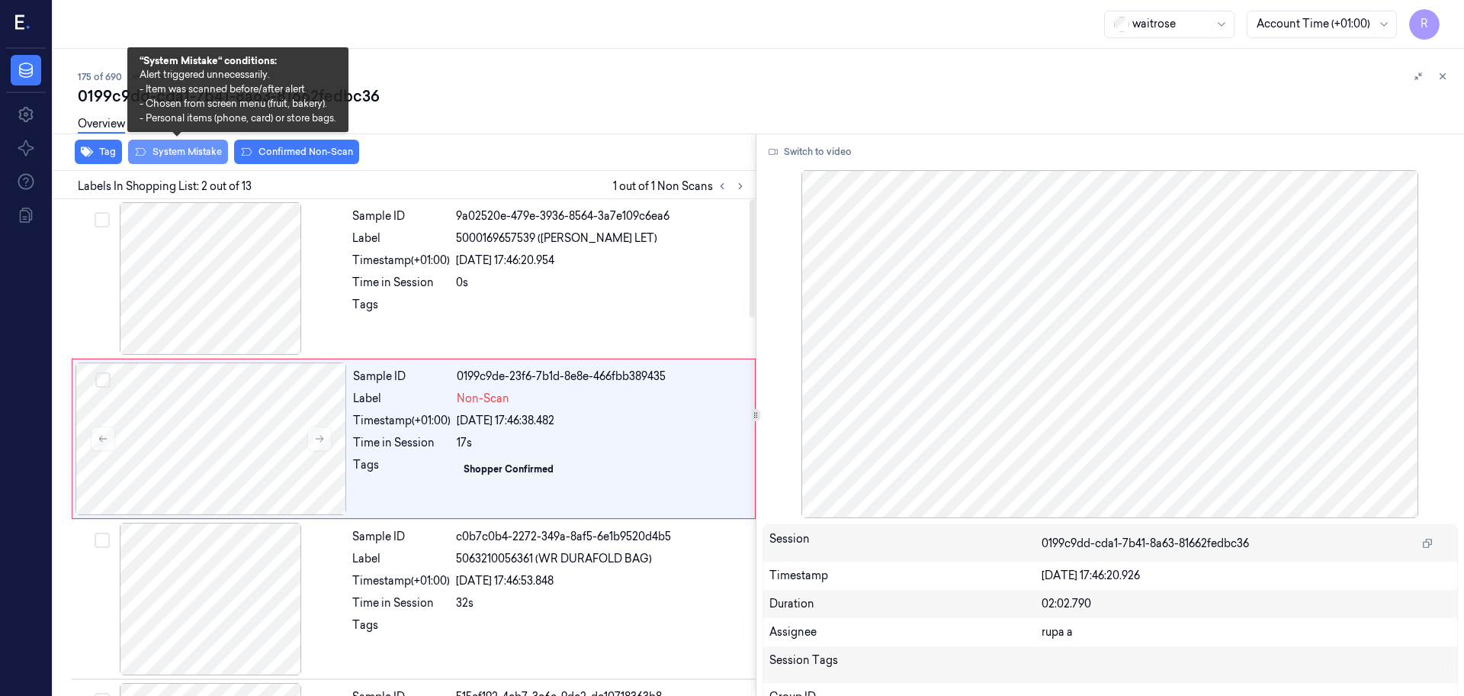
click at [182, 152] on button "System Mistake" at bounding box center [178, 152] width 100 height 24
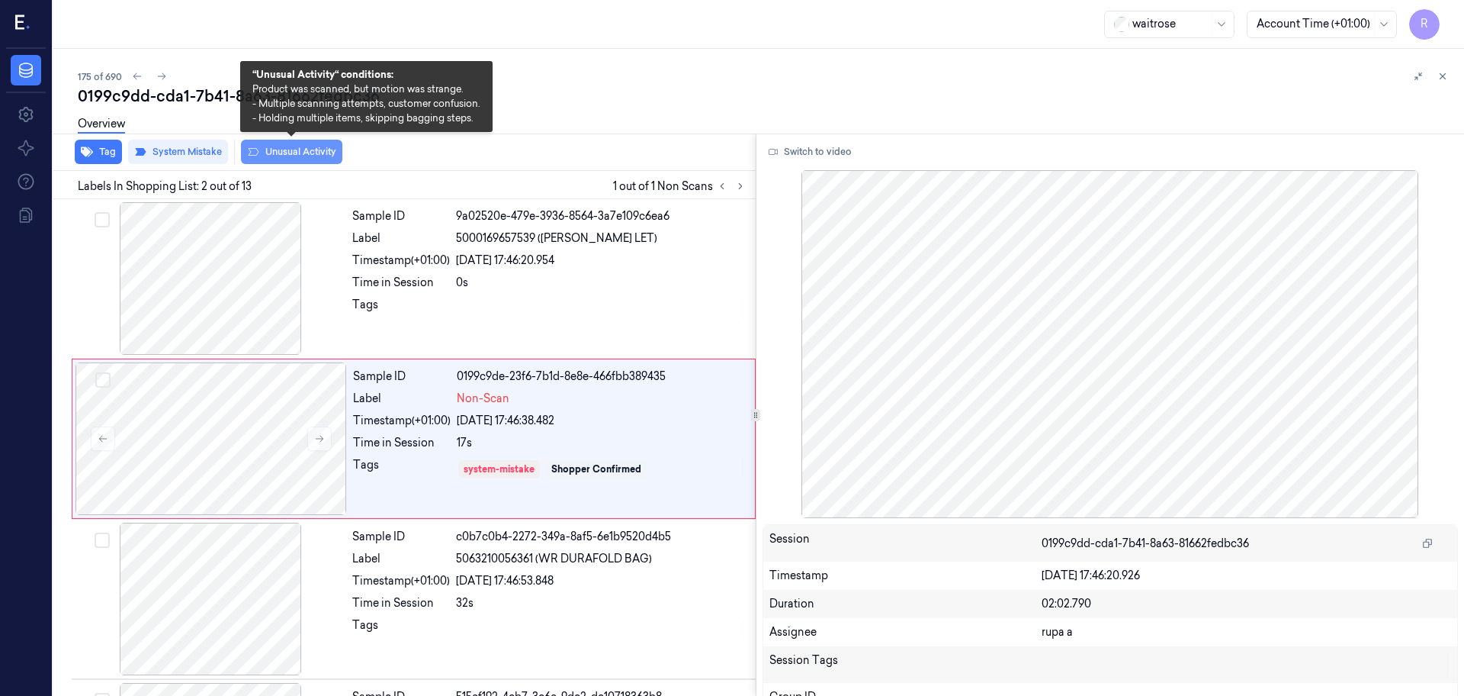
click at [304, 159] on button "Unusual Activity" at bounding box center [291, 152] width 101 height 24
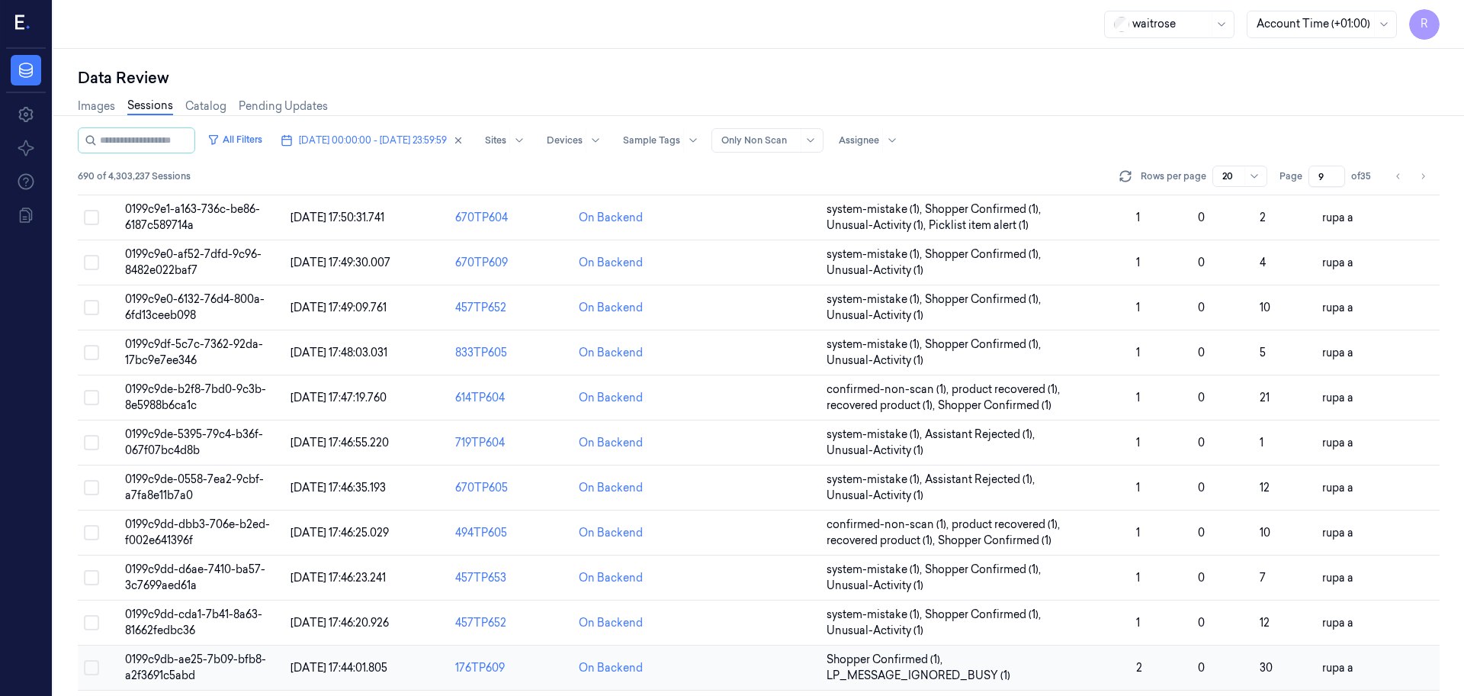
scroll to position [458, 0]
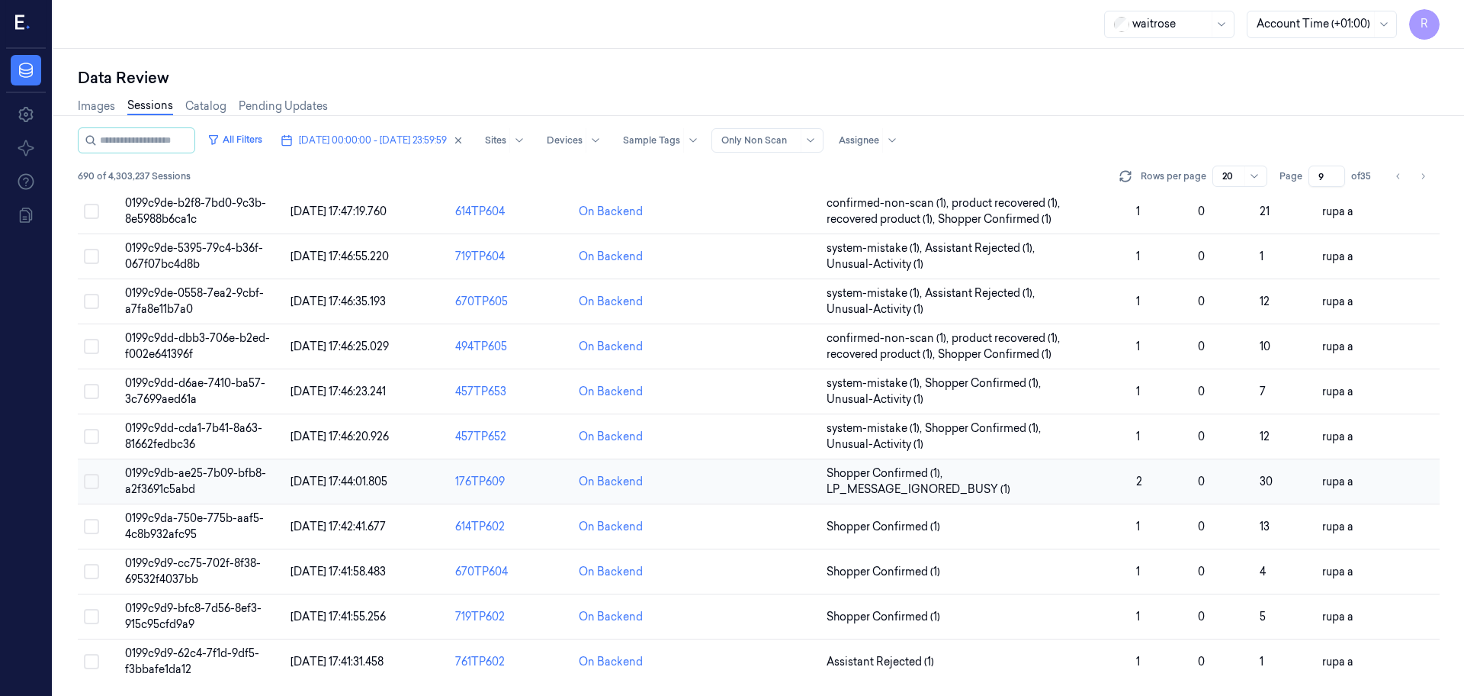
click at [245, 482] on td "0199c9db-ae25-7b09-bfb8-a2f3691c5abd" at bounding box center [201, 481] width 165 height 45
click at [255, 477] on div "Data Review Images Sessions Catalog Pending Updates All Filters [DATE] 00:00:00…" at bounding box center [758, 372] width 1411 height 647
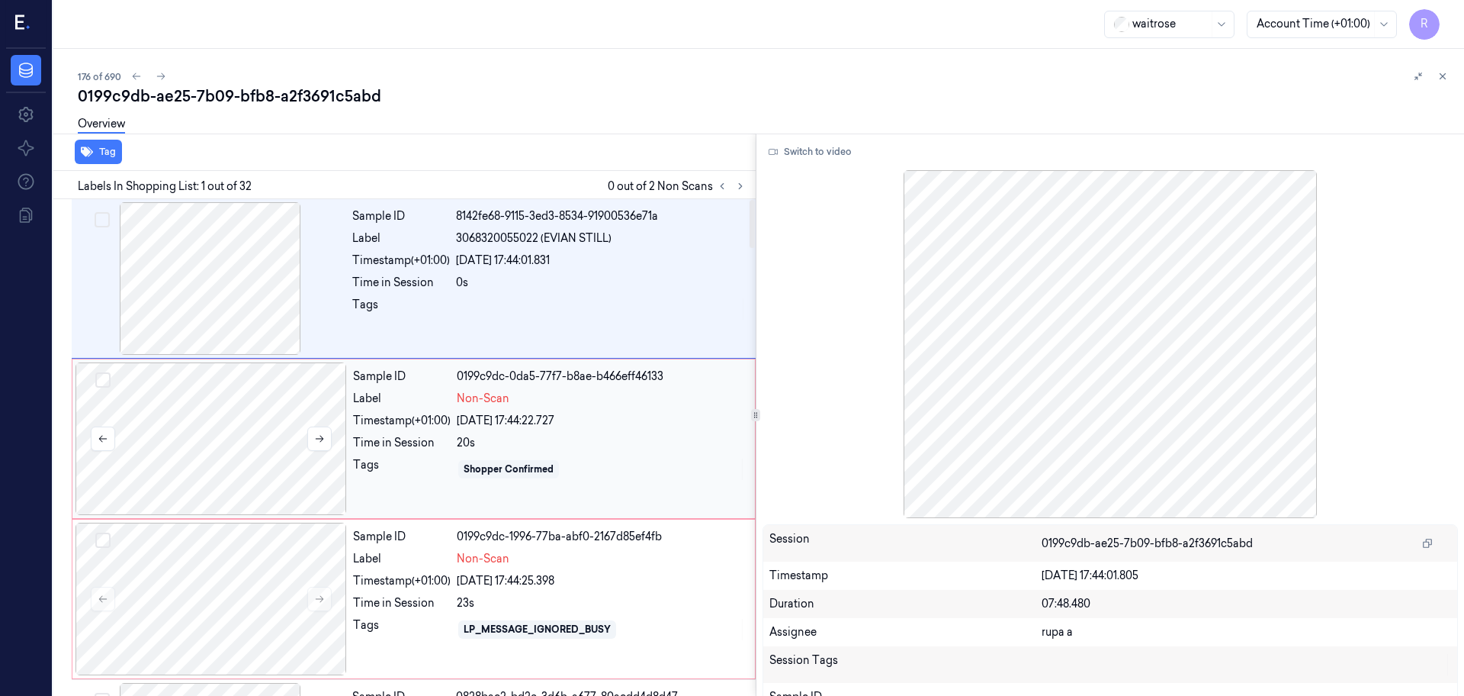
click at [243, 416] on div at bounding box center [212, 438] width 272 height 153
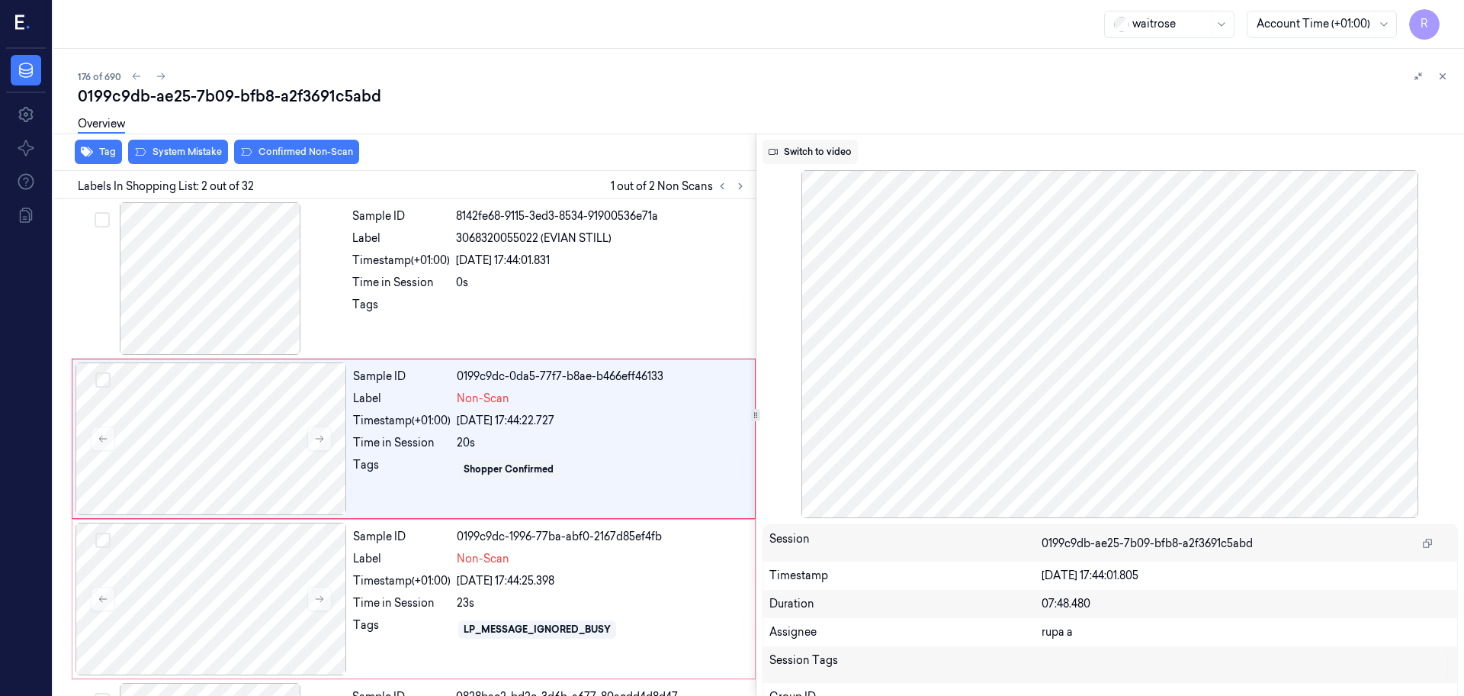
click at [815, 151] on button "Switch to video" at bounding box center [810, 152] width 95 height 24
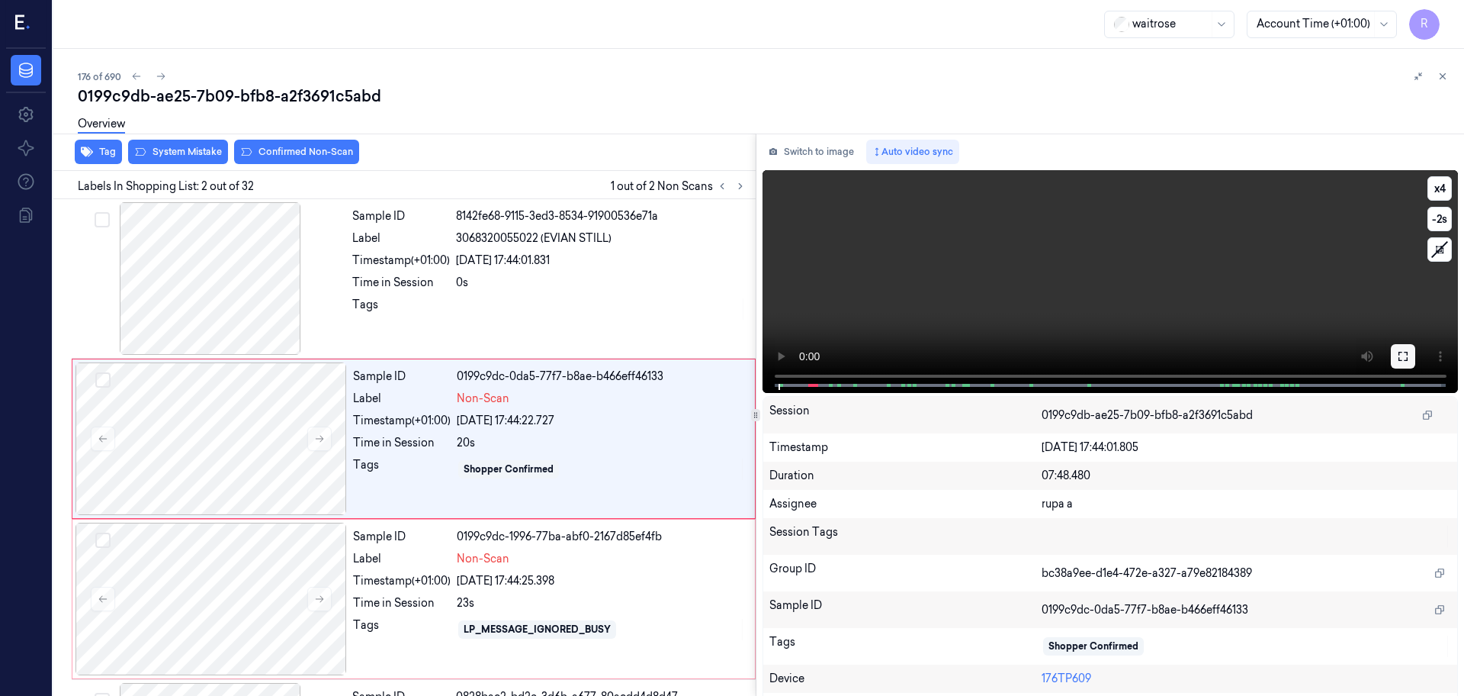
click at [1399, 352] on icon at bounding box center [1403, 356] width 9 height 9
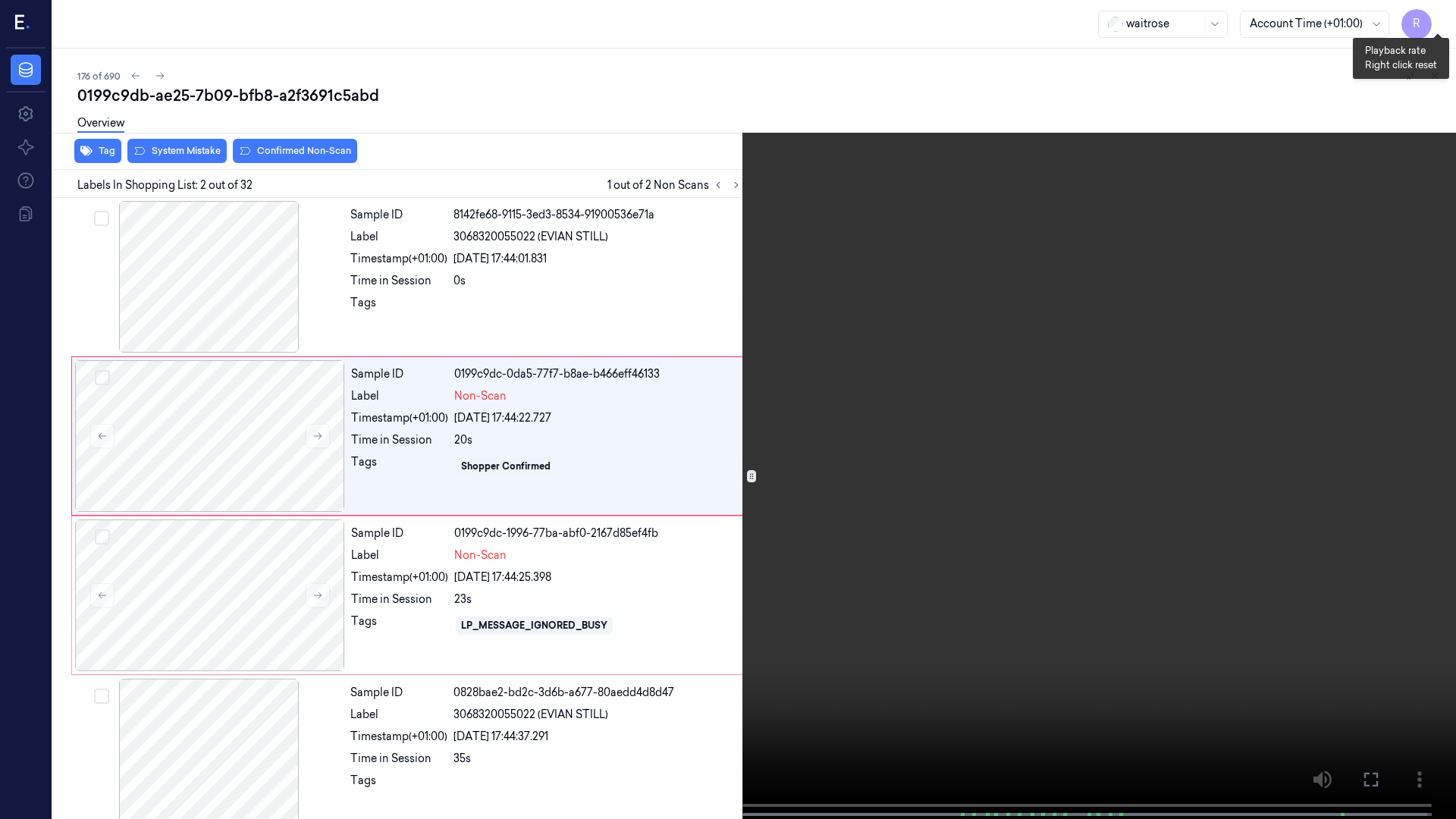
click at [1428, 23] on button "x 4" at bounding box center [1438, 18] width 24 height 24
click at [1428, 23] on button "x 1" at bounding box center [1438, 18] width 24 height 24
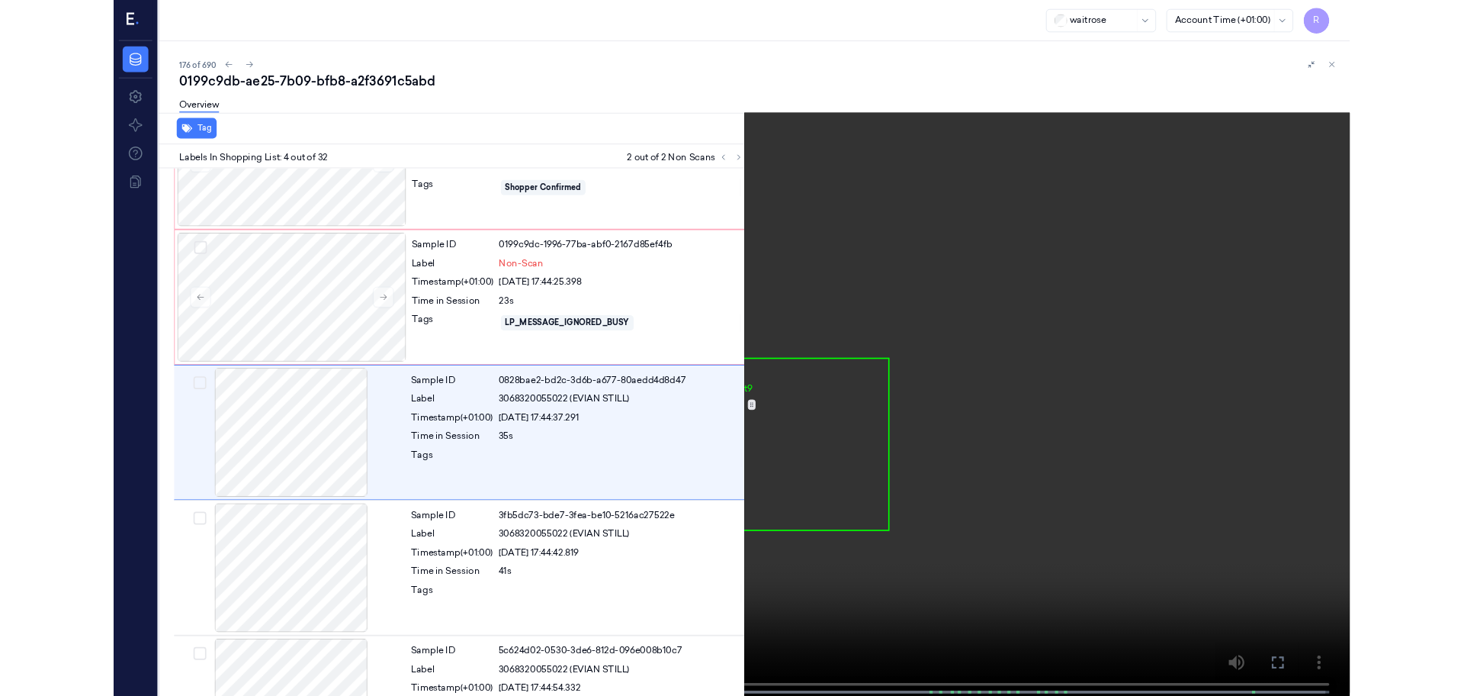
scroll to position [248, 0]
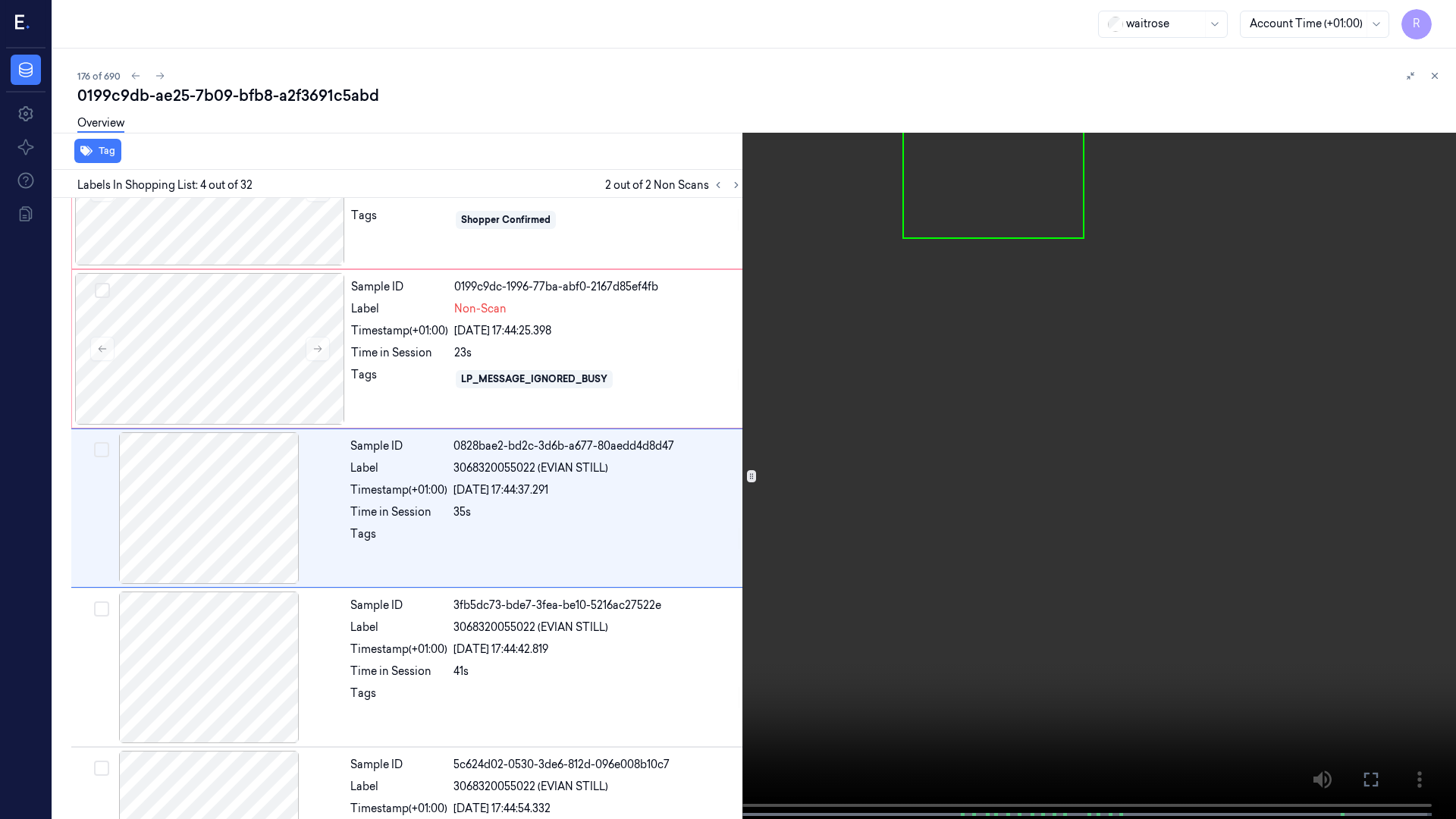
click at [489, 612] on video at bounding box center [728, 410] width 1456 height 822
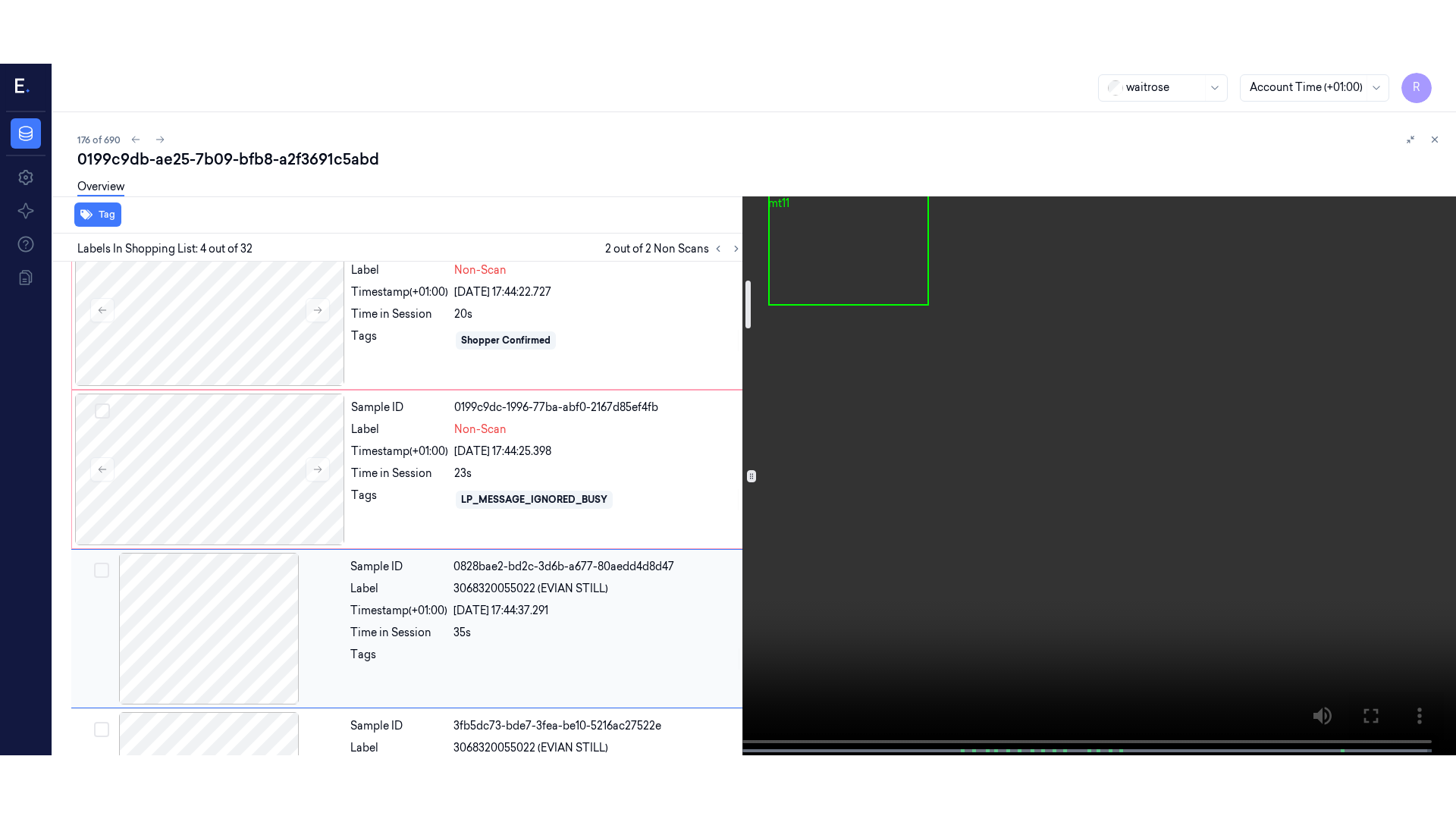
scroll to position [284, 0]
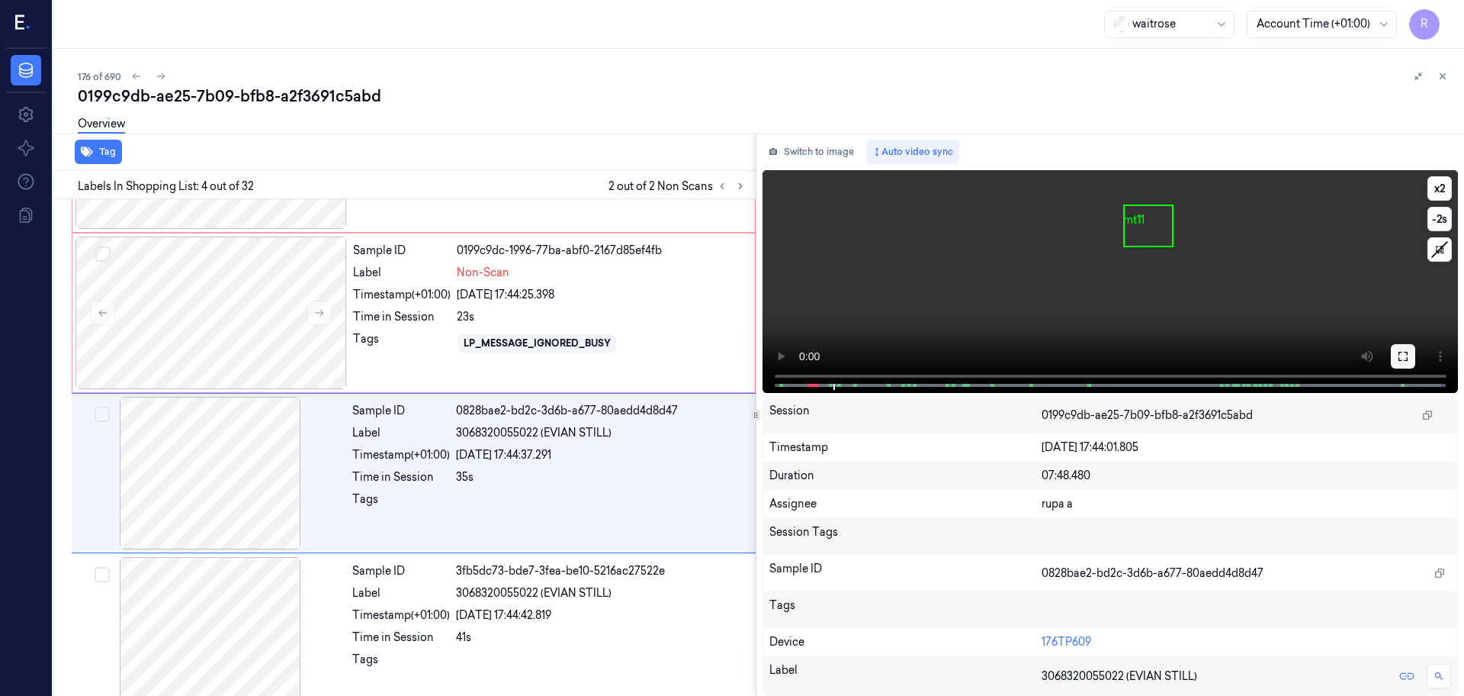
click at [1399, 352] on icon at bounding box center [1403, 356] width 9 height 9
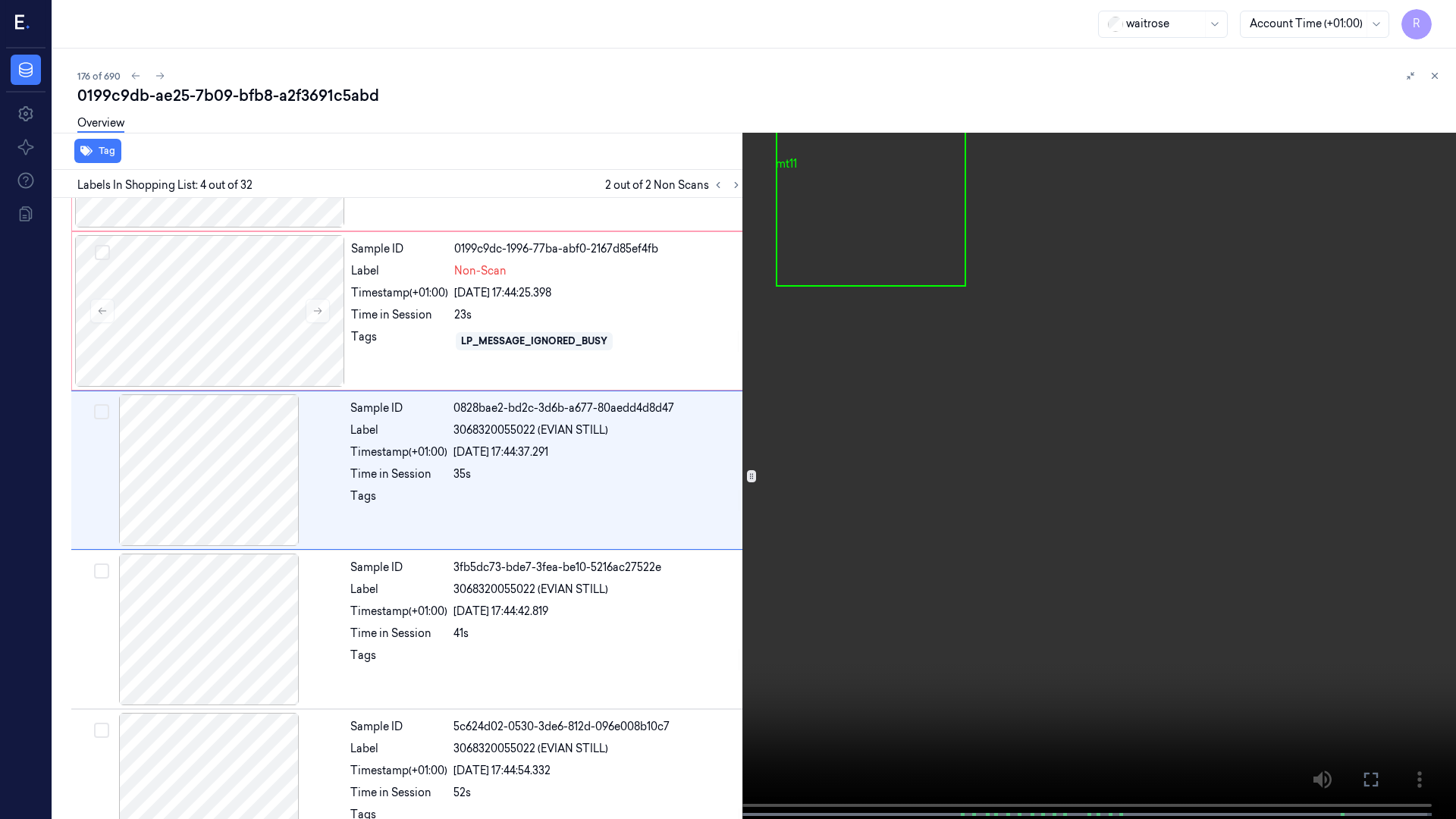
click at [1382, 420] on video at bounding box center [728, 410] width 1456 height 822
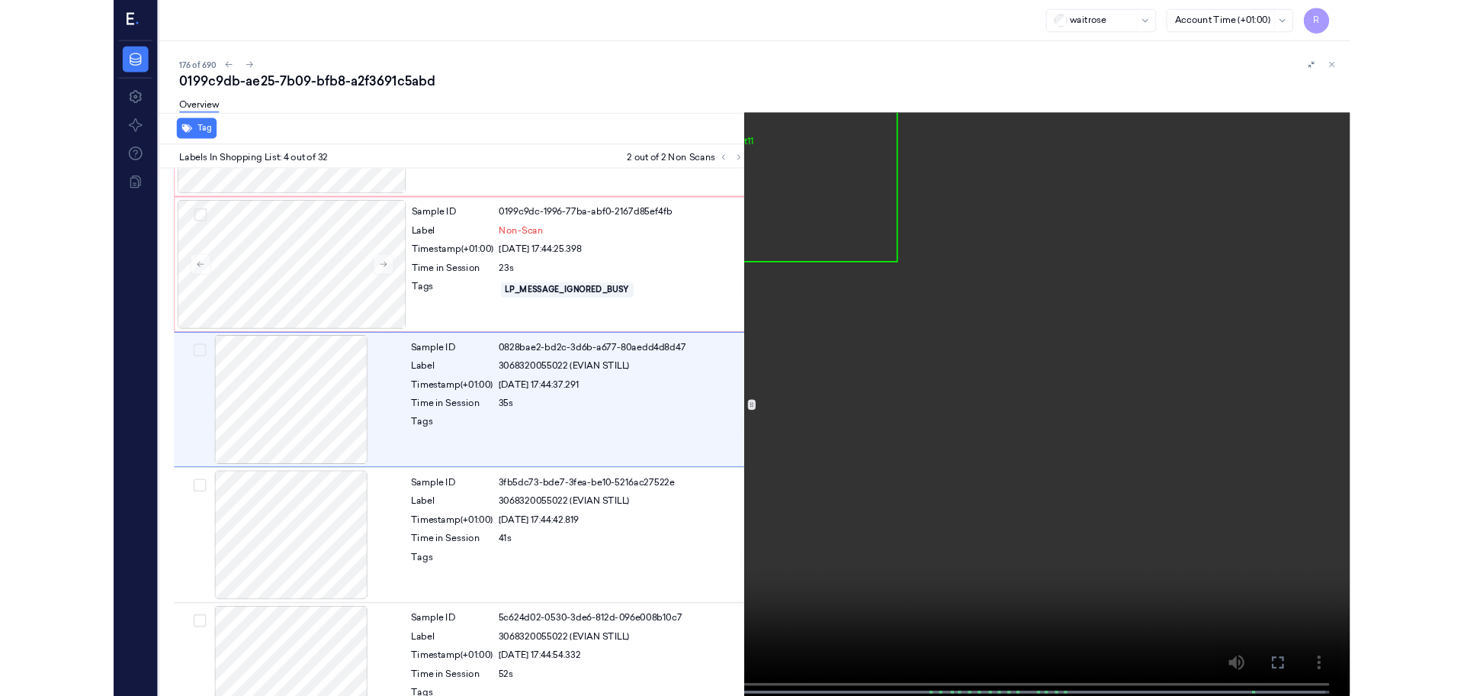
scroll to position [248, 0]
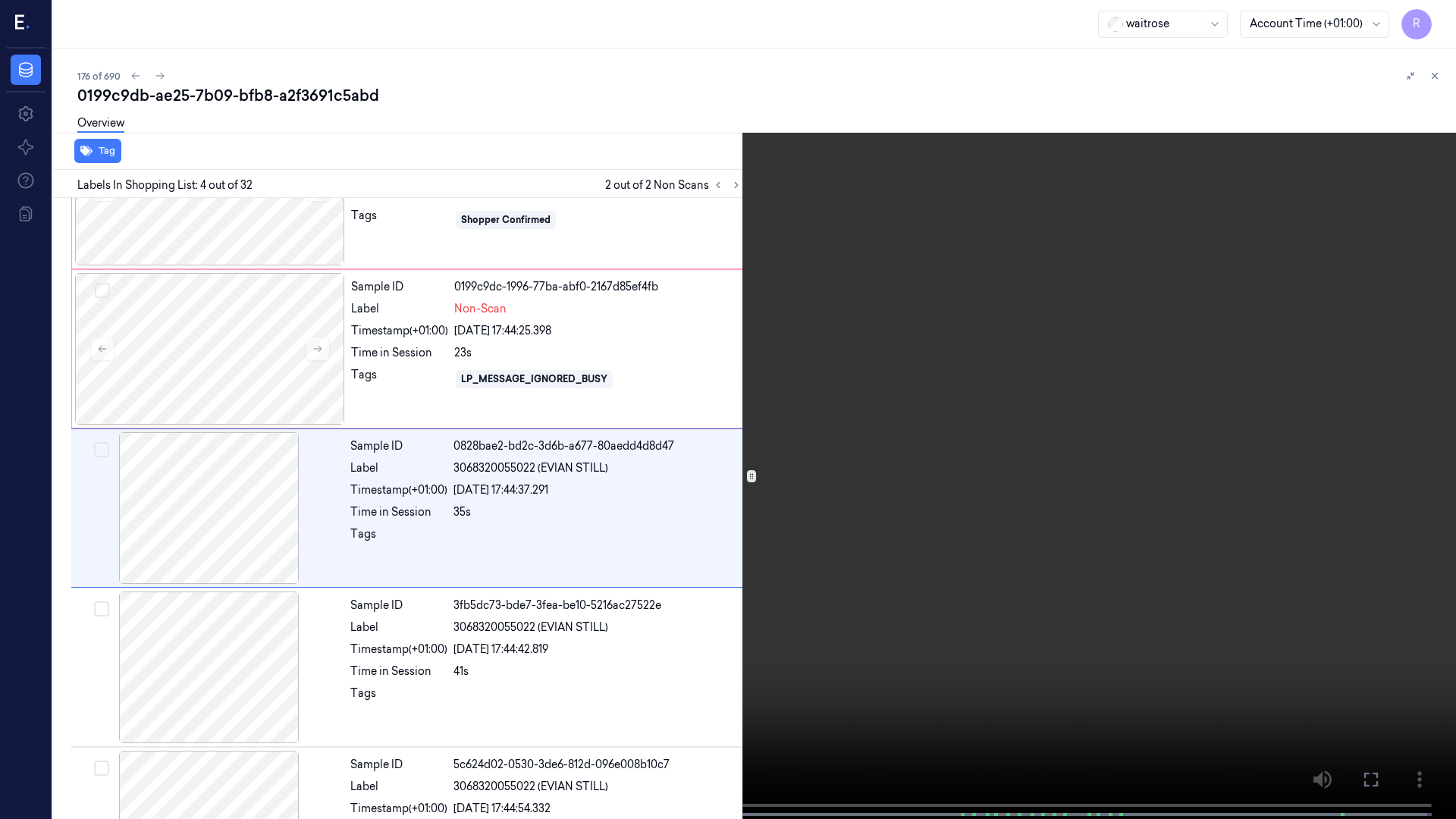
click at [1385, 389] on video at bounding box center [728, 410] width 1456 height 822
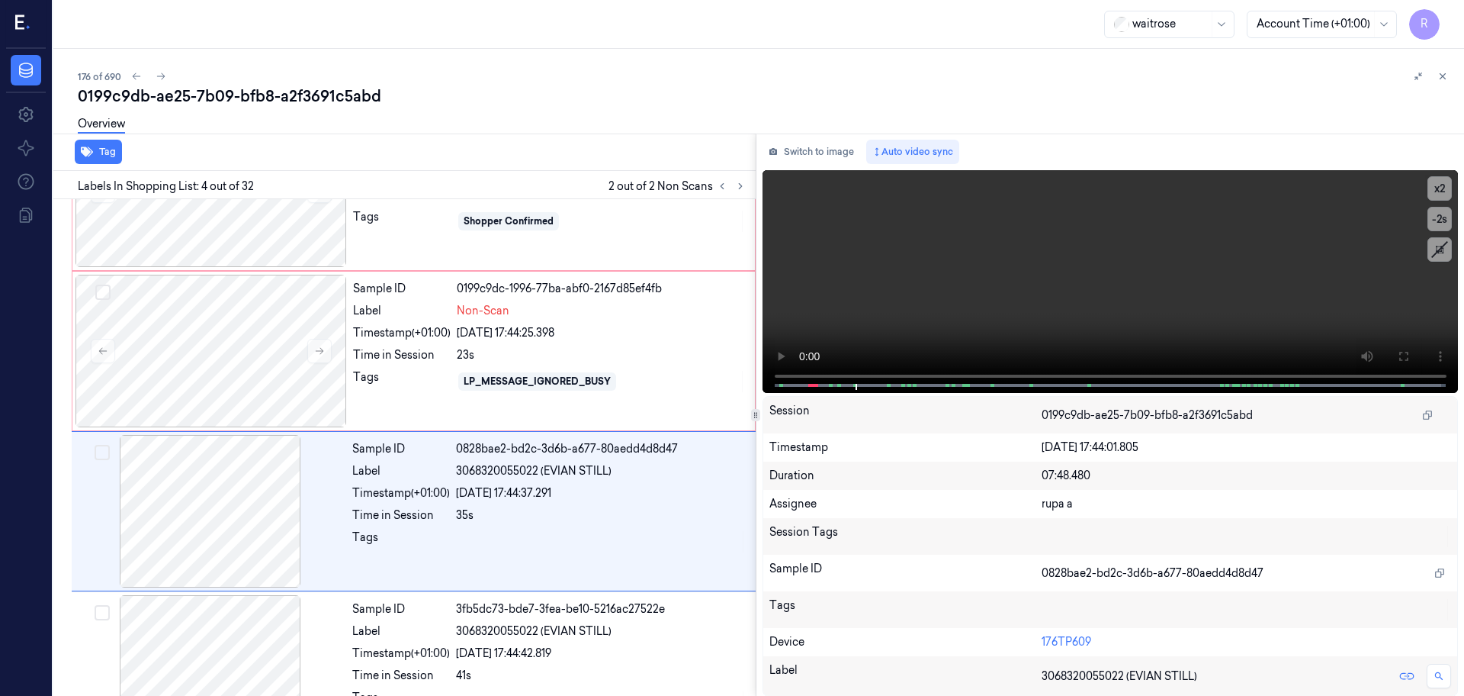
drag, startPoint x: 836, startPoint y: 149, endPoint x: 1464, endPoint y: 236, distance: 633.6
click at [836, 149] on button "Switch to image" at bounding box center [812, 152] width 98 height 24
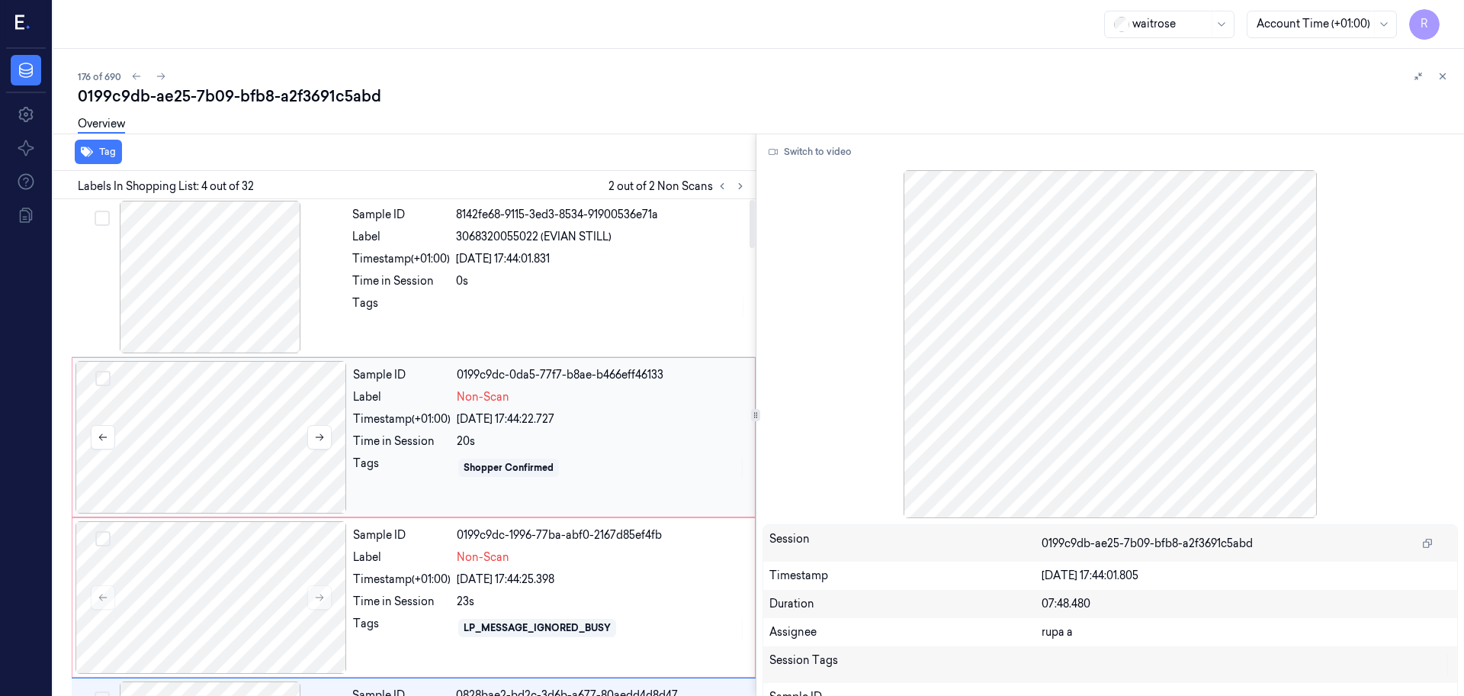
scroll to position [0, 0]
click at [254, 460] on div at bounding box center [212, 438] width 272 height 153
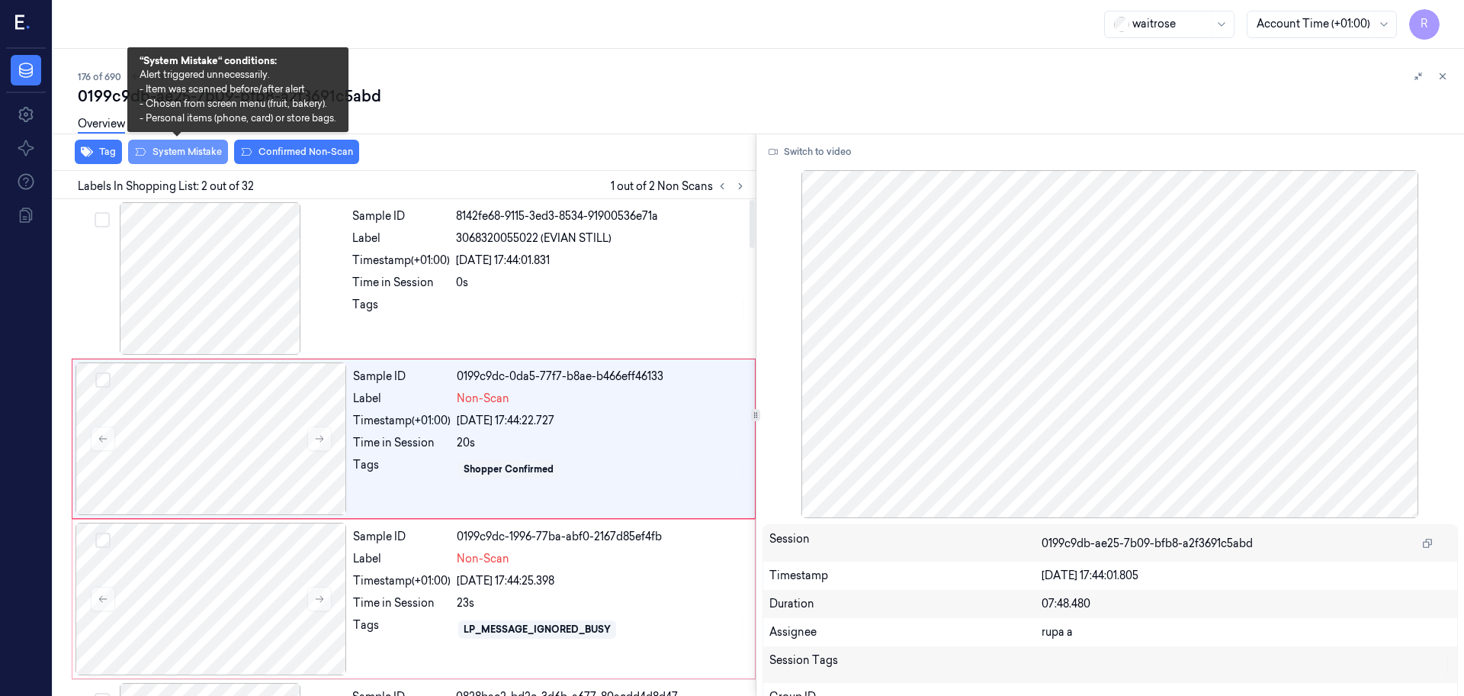
click at [194, 155] on button "System Mistake" at bounding box center [178, 152] width 100 height 24
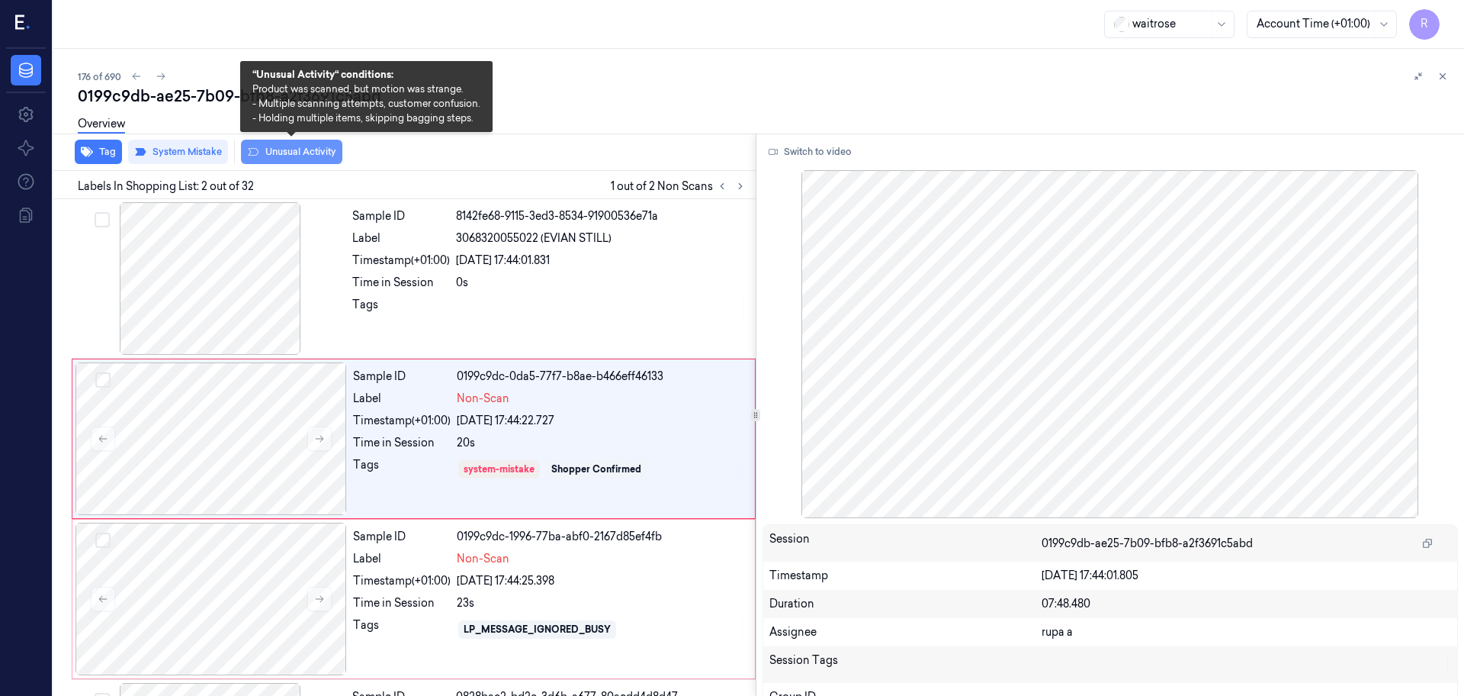
click at [295, 149] on button "Unusual Activity" at bounding box center [291, 152] width 101 height 24
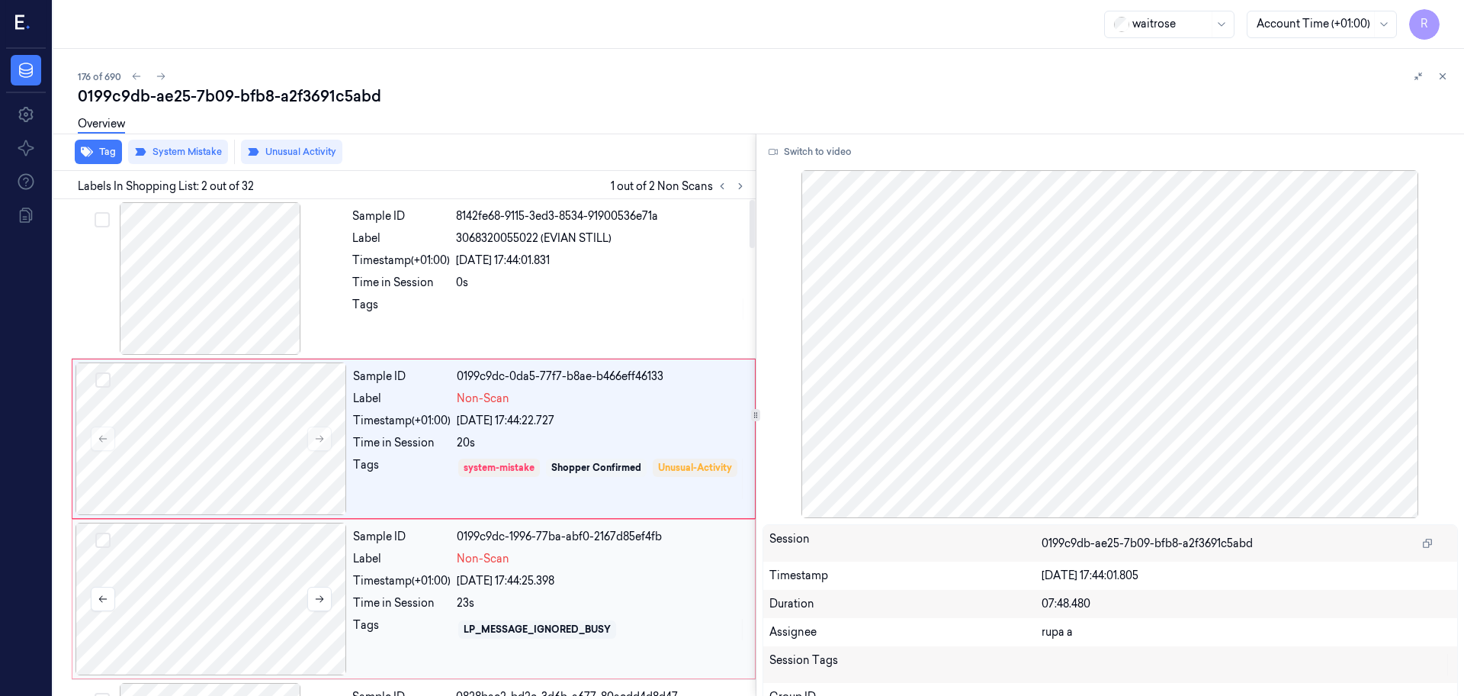
click at [243, 590] on div at bounding box center [212, 598] width 272 height 153
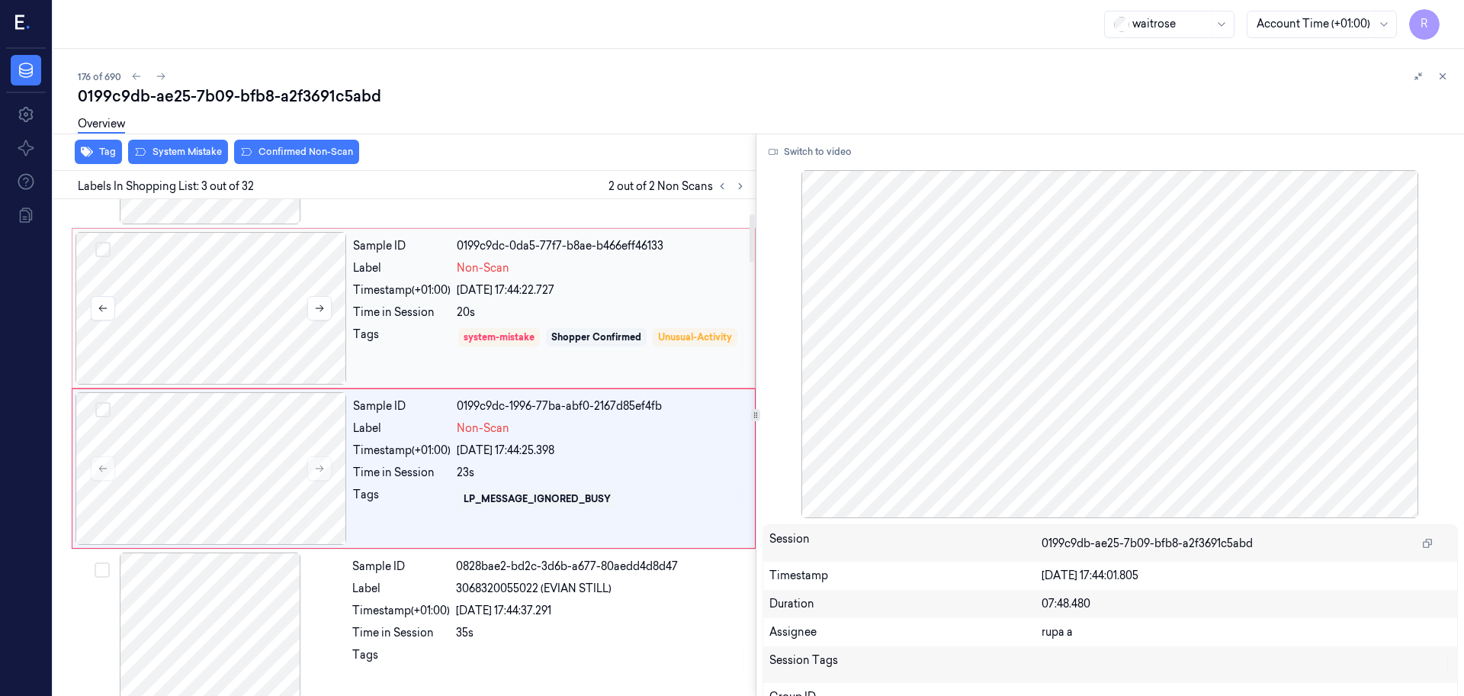
scroll to position [152, 0]
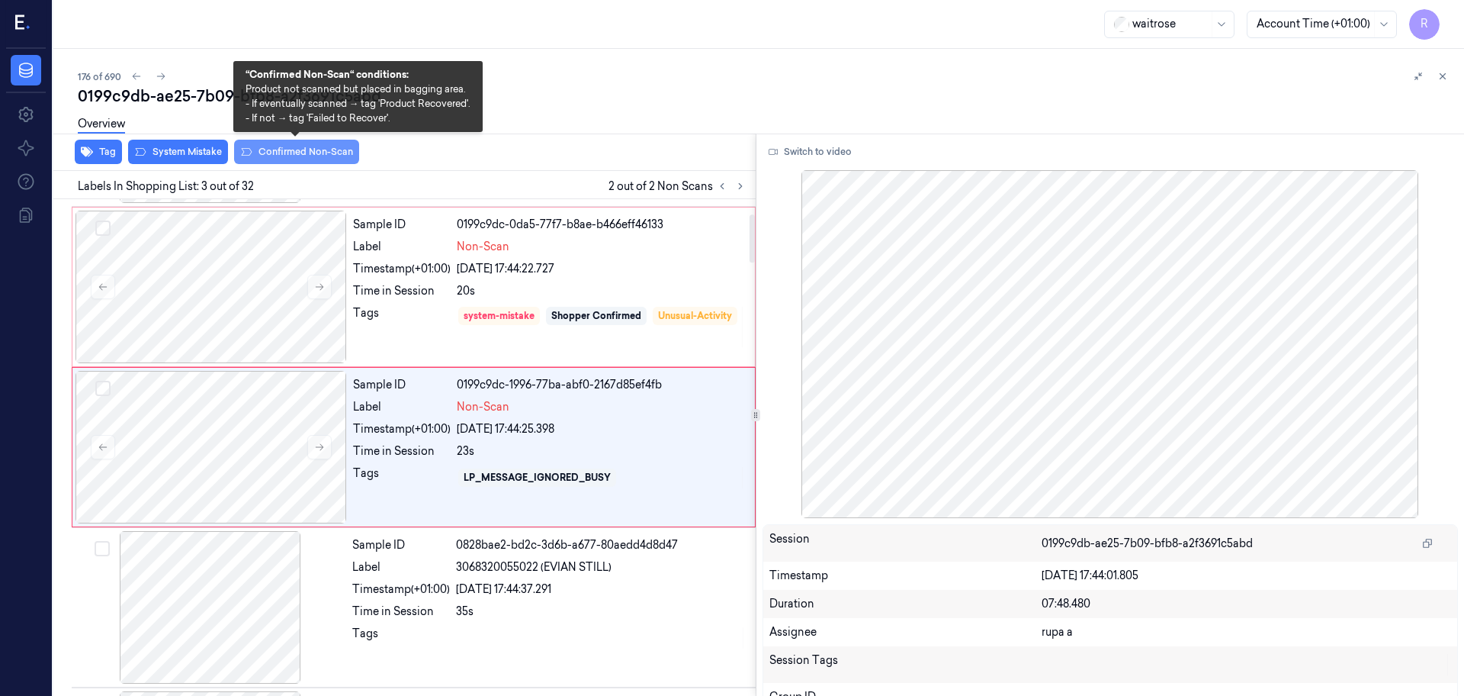
click at [317, 153] on button "Confirmed Non-Scan" at bounding box center [296, 152] width 125 height 24
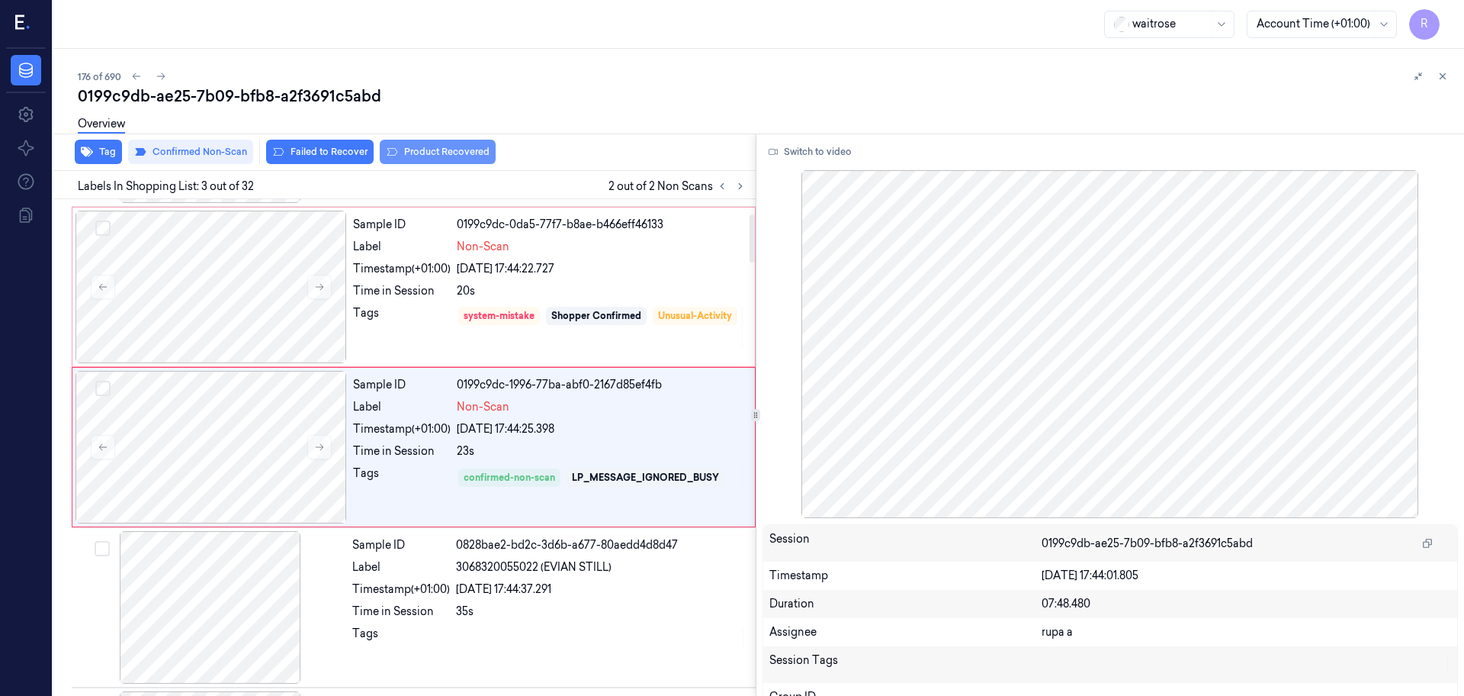
click at [461, 155] on button "Product Recovered" at bounding box center [438, 152] width 116 height 24
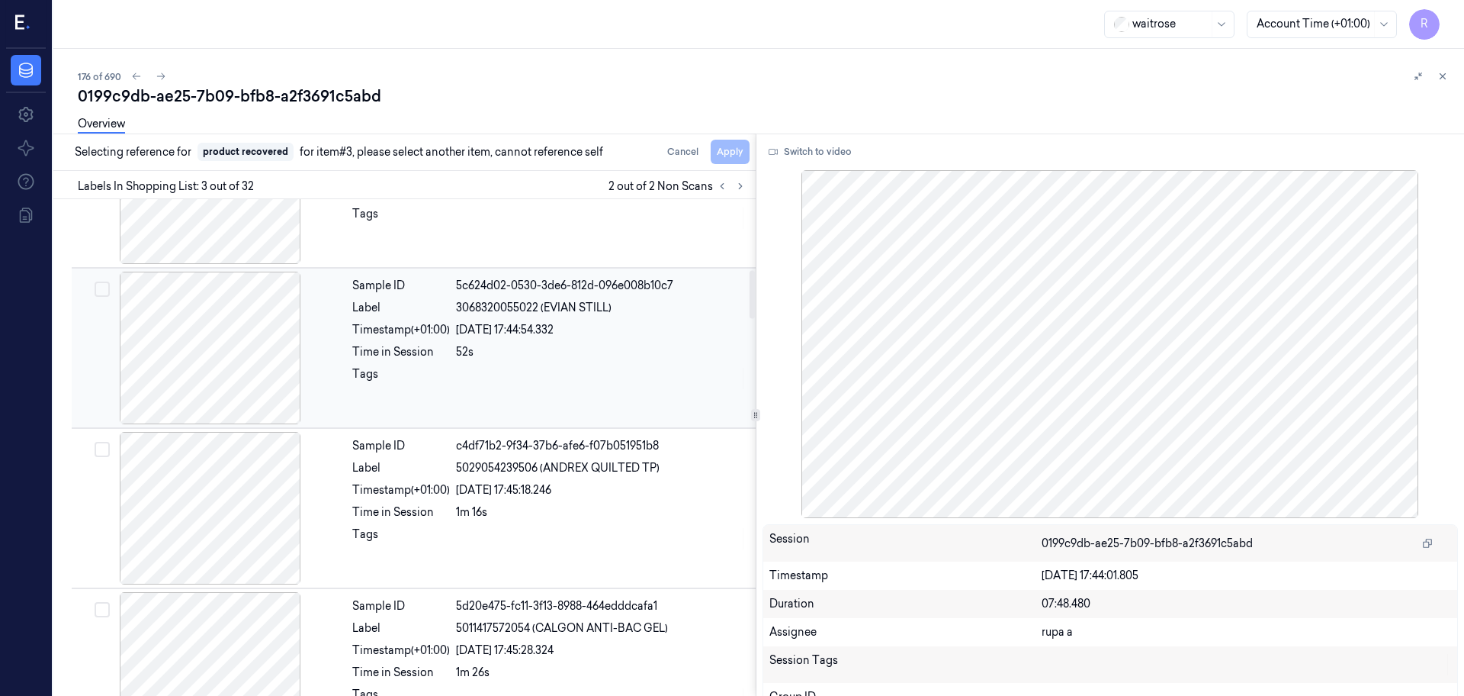
click at [239, 360] on div at bounding box center [211, 348] width 272 height 153
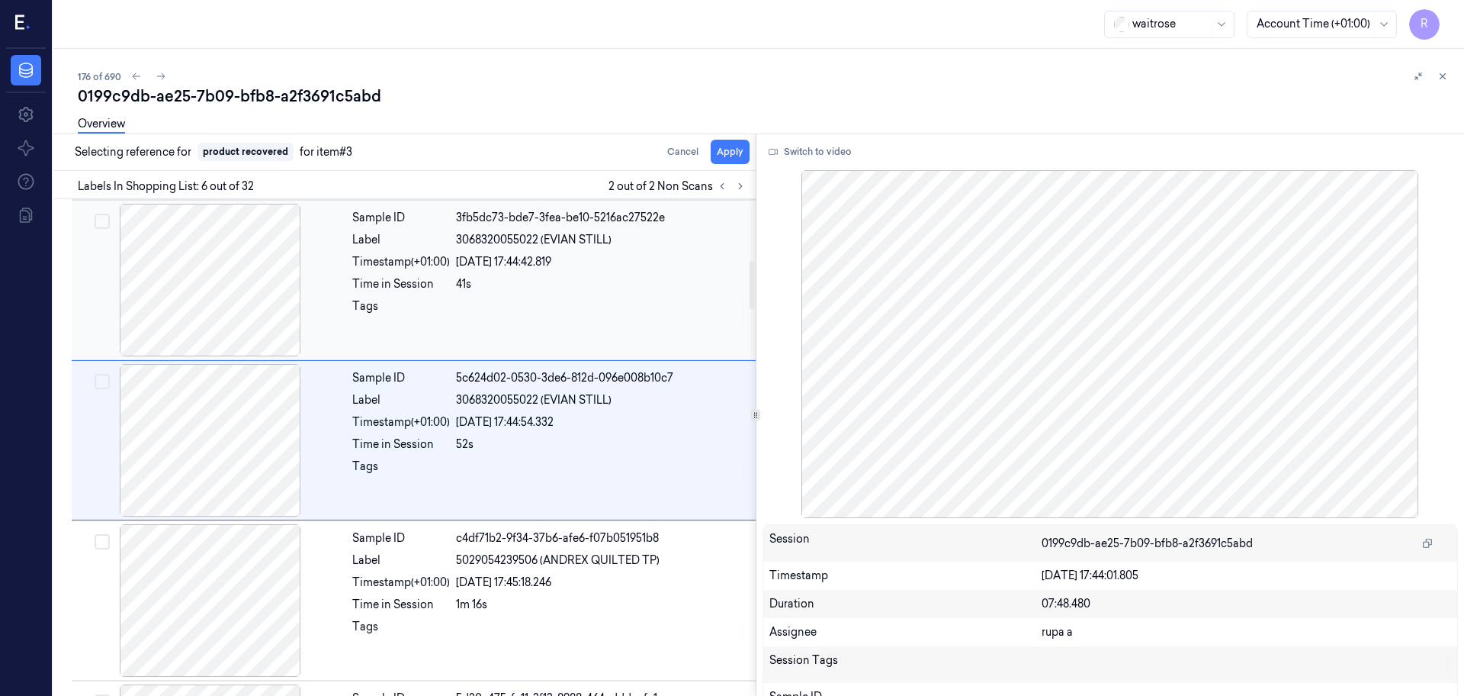
scroll to position [632, 0]
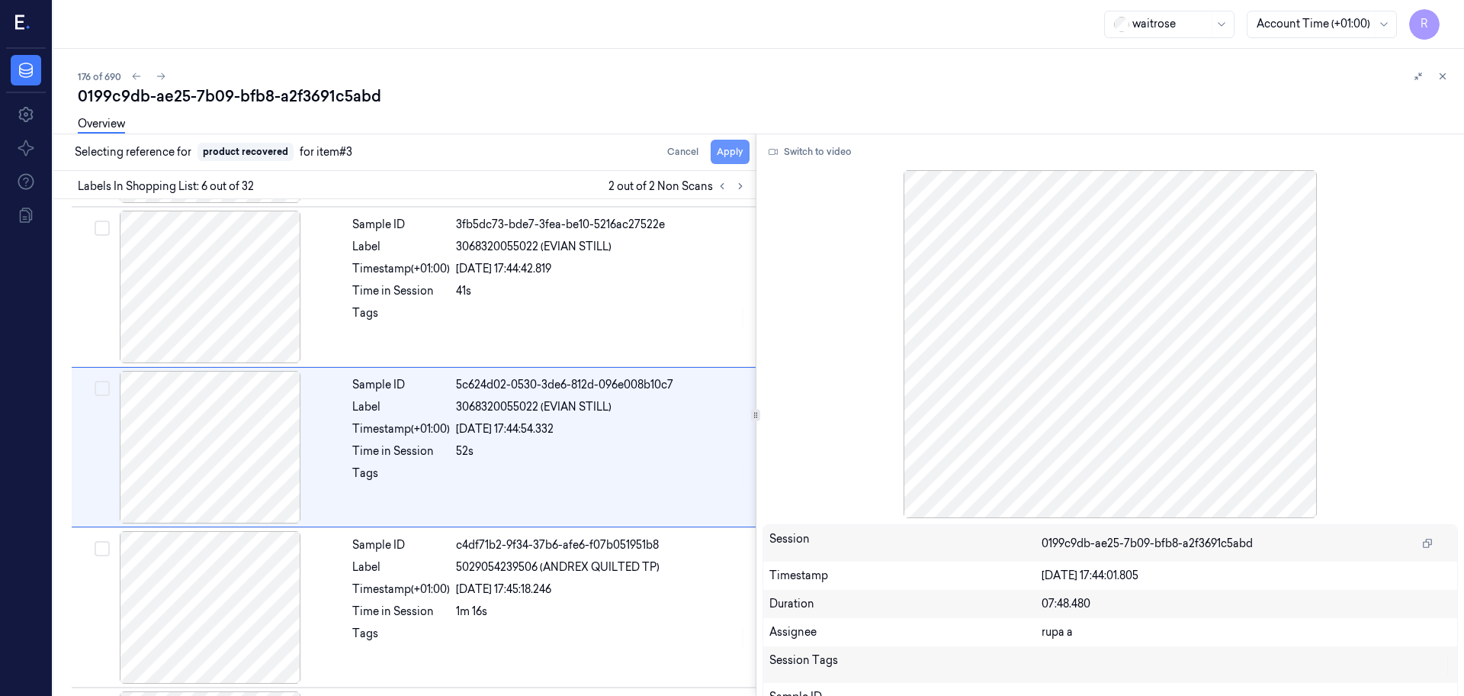
click at [734, 161] on button "Apply" at bounding box center [730, 152] width 39 height 24
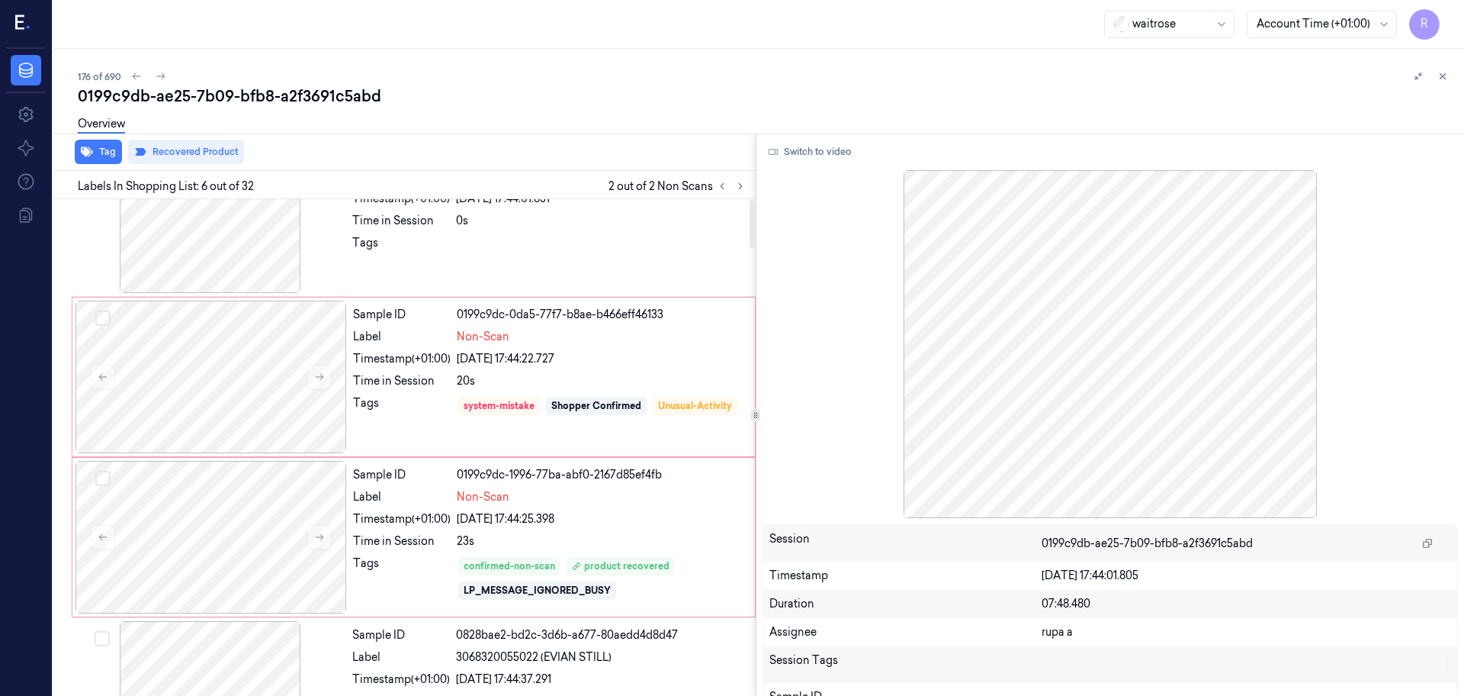
scroll to position [0, 0]
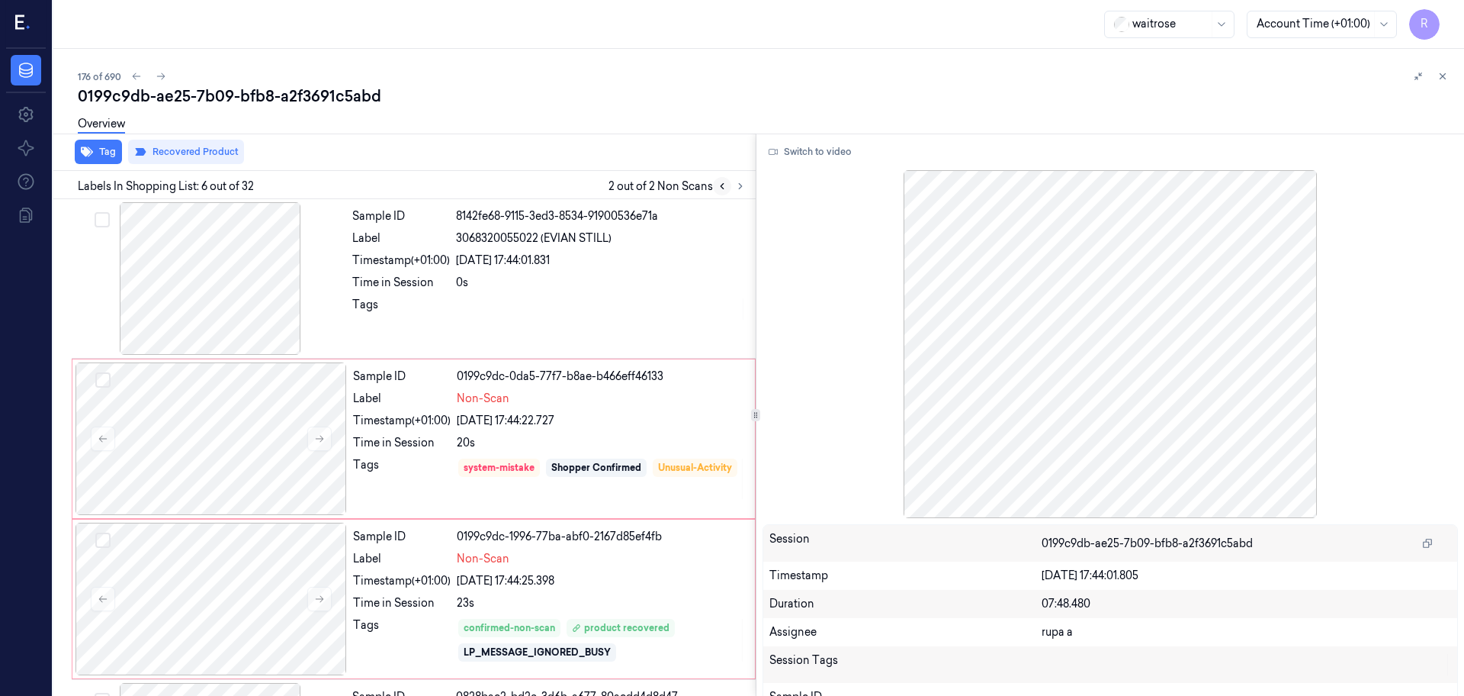
click at [728, 186] on button at bounding box center [722, 186] width 18 height 18
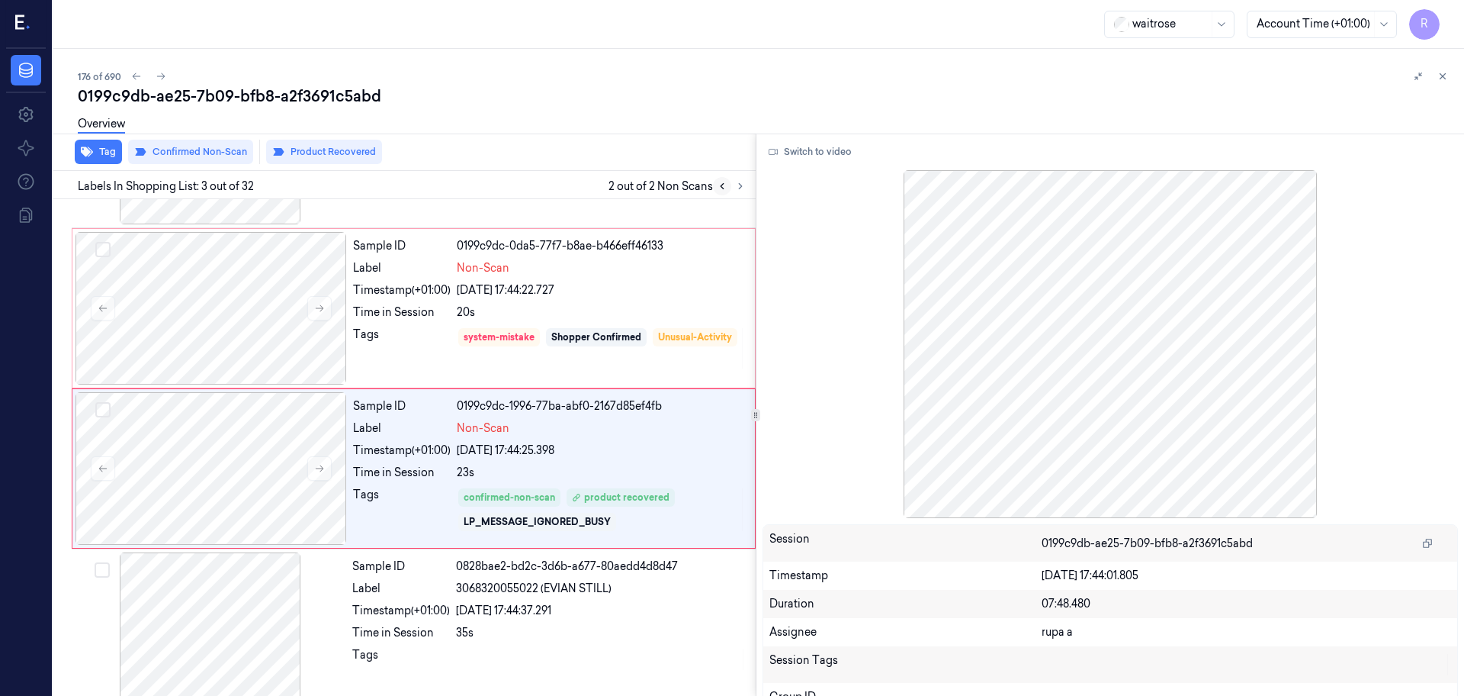
scroll to position [152, 0]
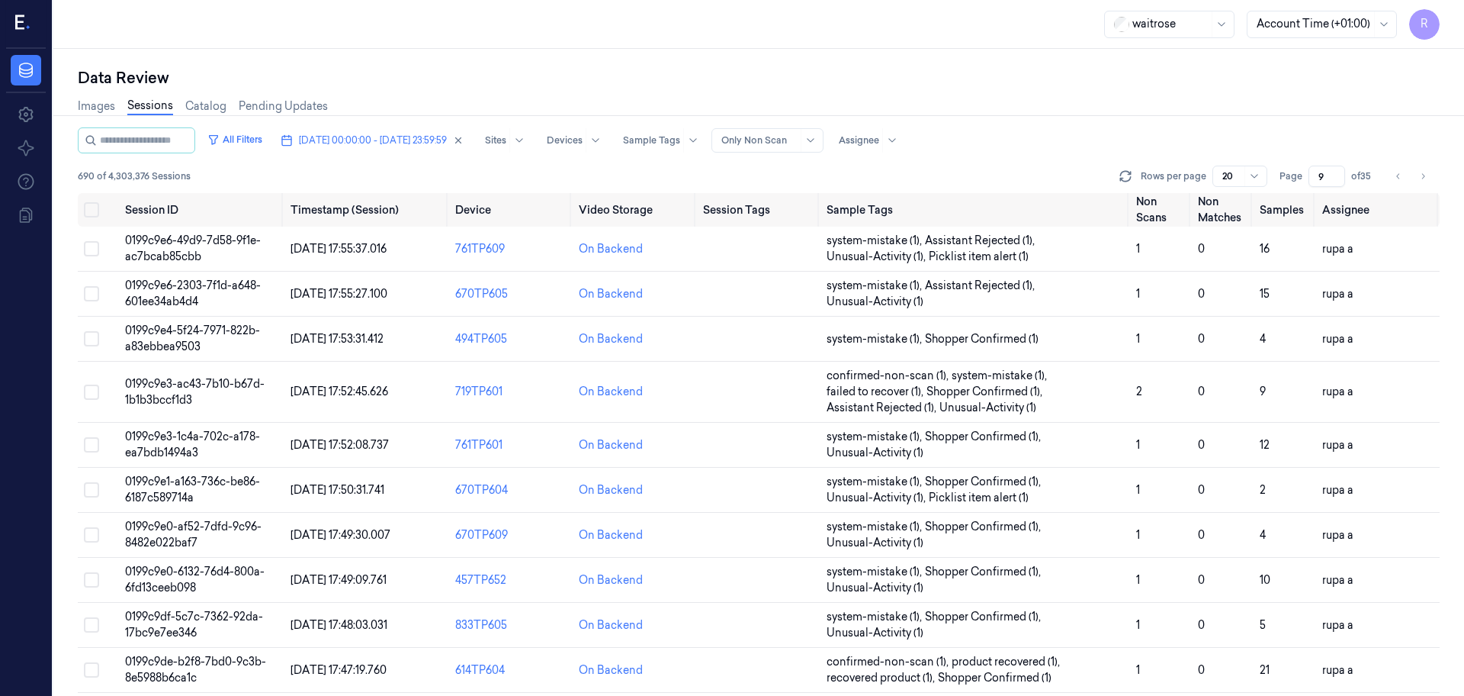
scroll to position [490, 0]
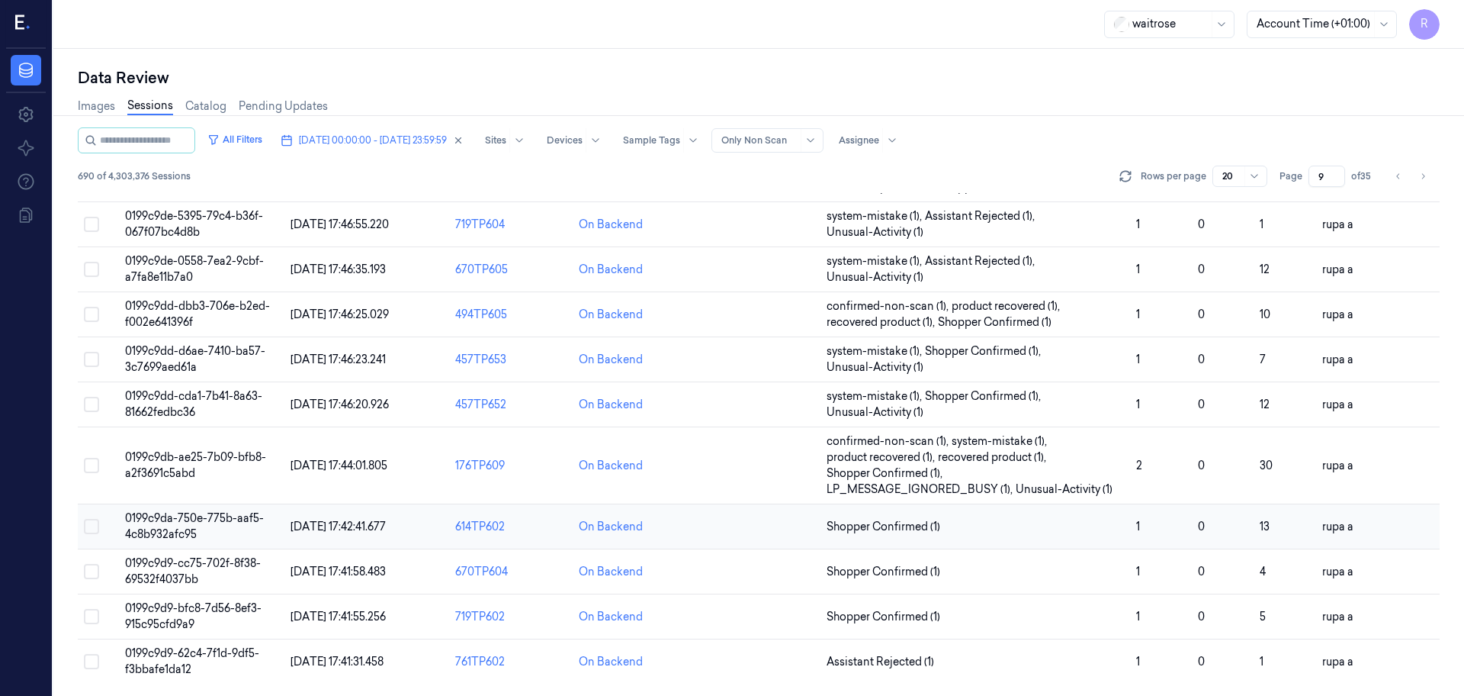
click at [201, 519] on span "0199c9da-750e-775b-aaf5-4c8b932afc95" at bounding box center [194, 526] width 139 height 30
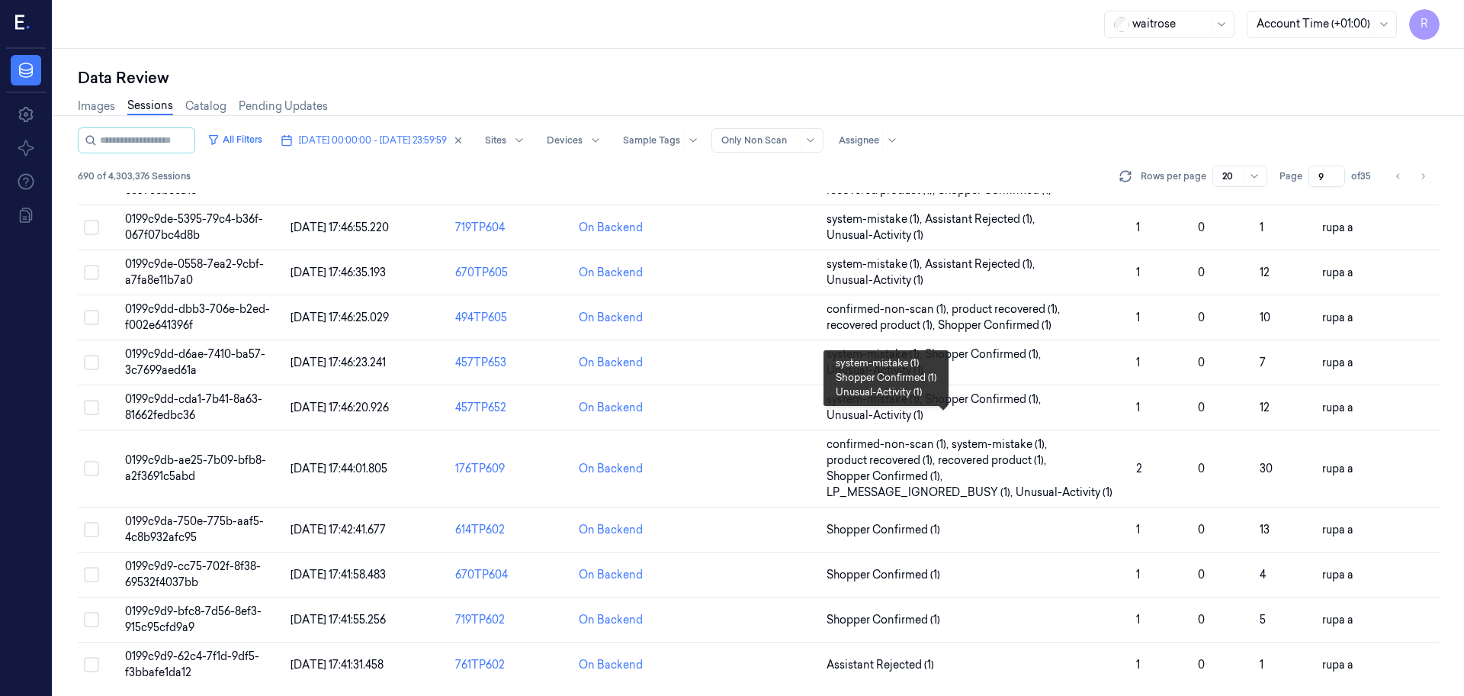
scroll to position [490, 0]
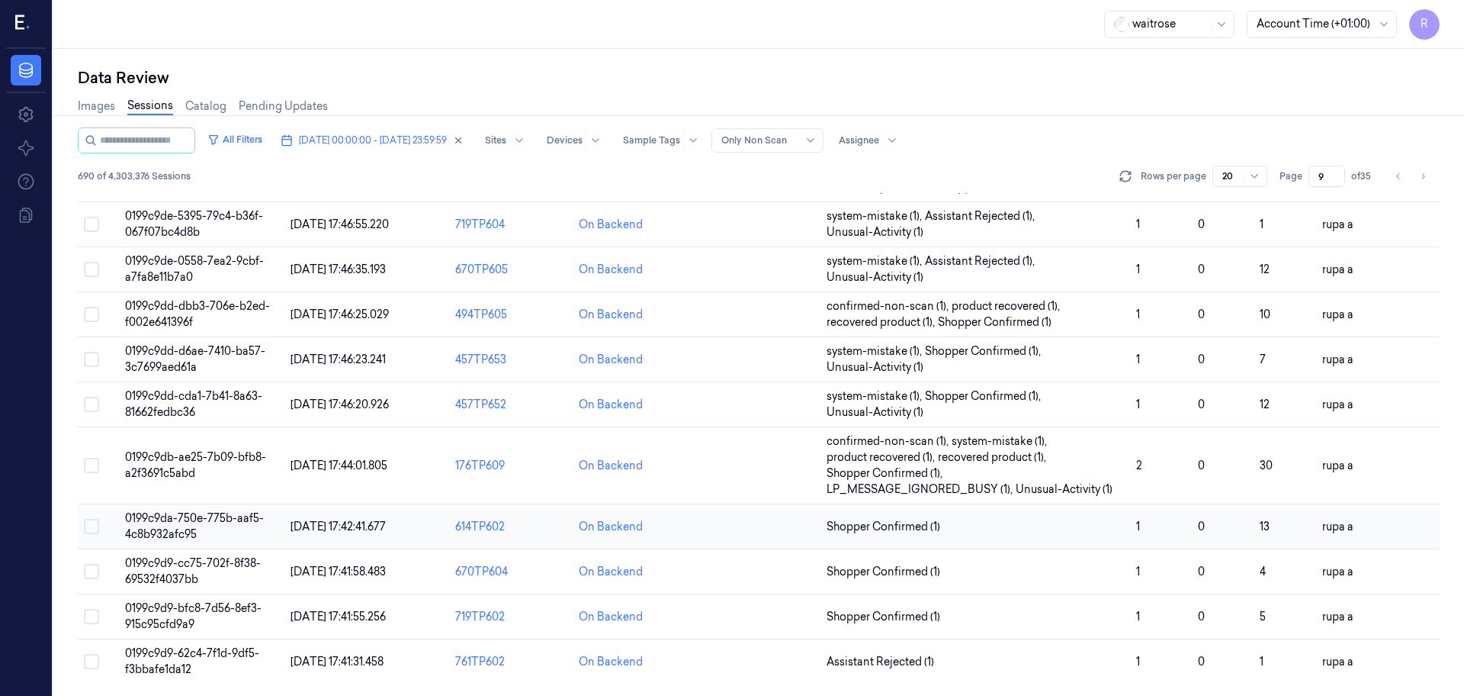
click at [273, 523] on td "0199c9da-750e-775b-aaf5-4c8b932afc95" at bounding box center [201, 526] width 165 height 45
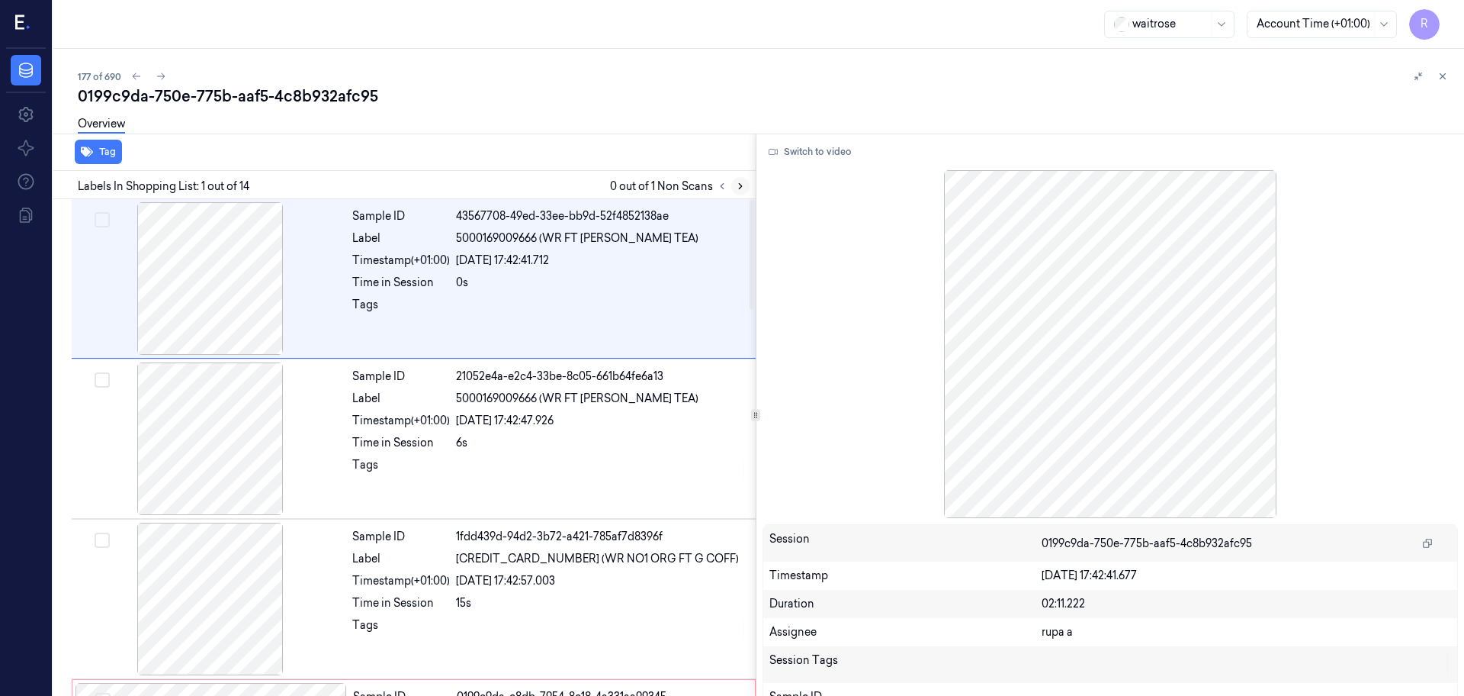
click at [743, 189] on icon at bounding box center [740, 186] width 11 height 11
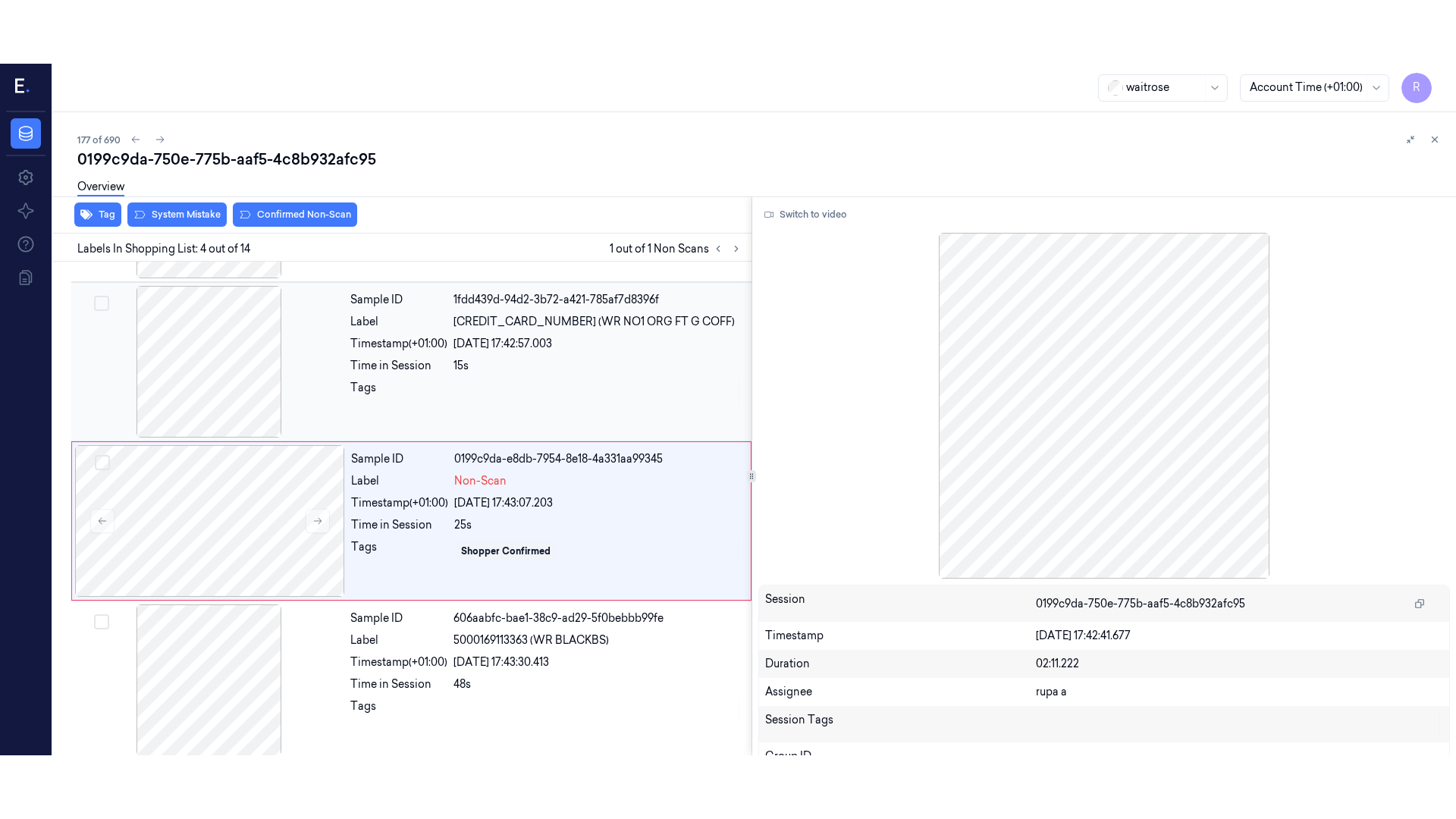
scroll to position [310, 0]
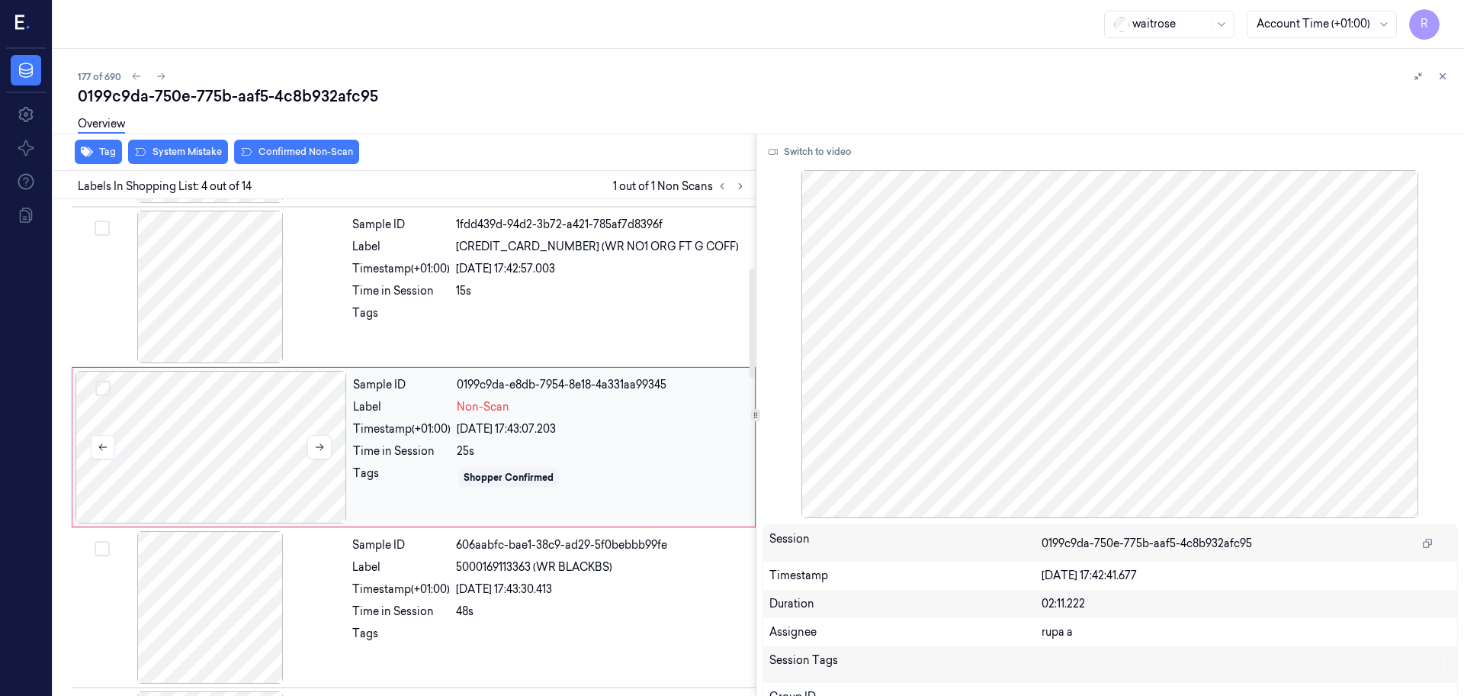
click at [231, 476] on div at bounding box center [212, 447] width 272 height 153
click at [821, 150] on button "Switch to video" at bounding box center [810, 152] width 95 height 24
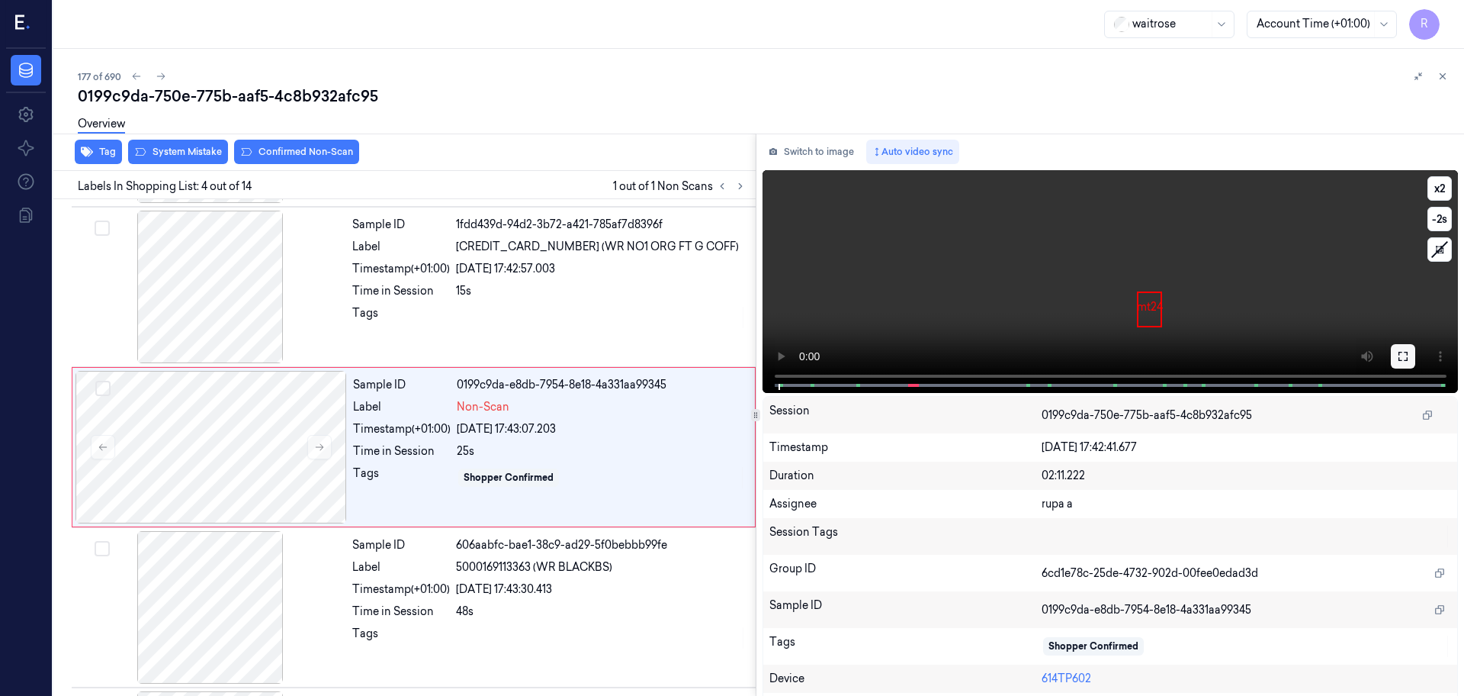
click at [1403, 355] on icon at bounding box center [1403, 356] width 9 height 9
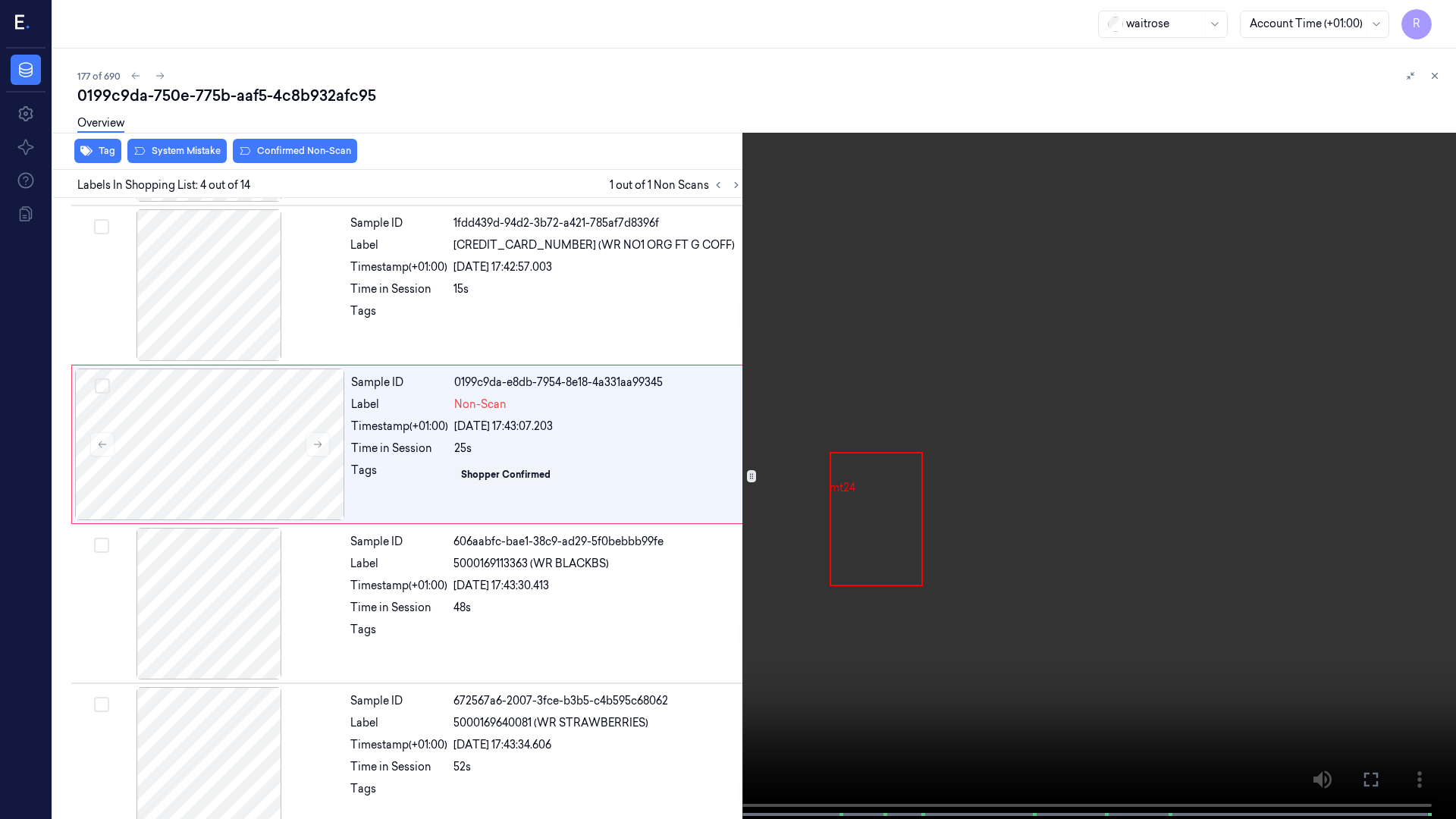
click at [1392, 439] on video at bounding box center [728, 410] width 1456 height 822
click at [1382, 429] on video at bounding box center [728, 410] width 1456 height 822
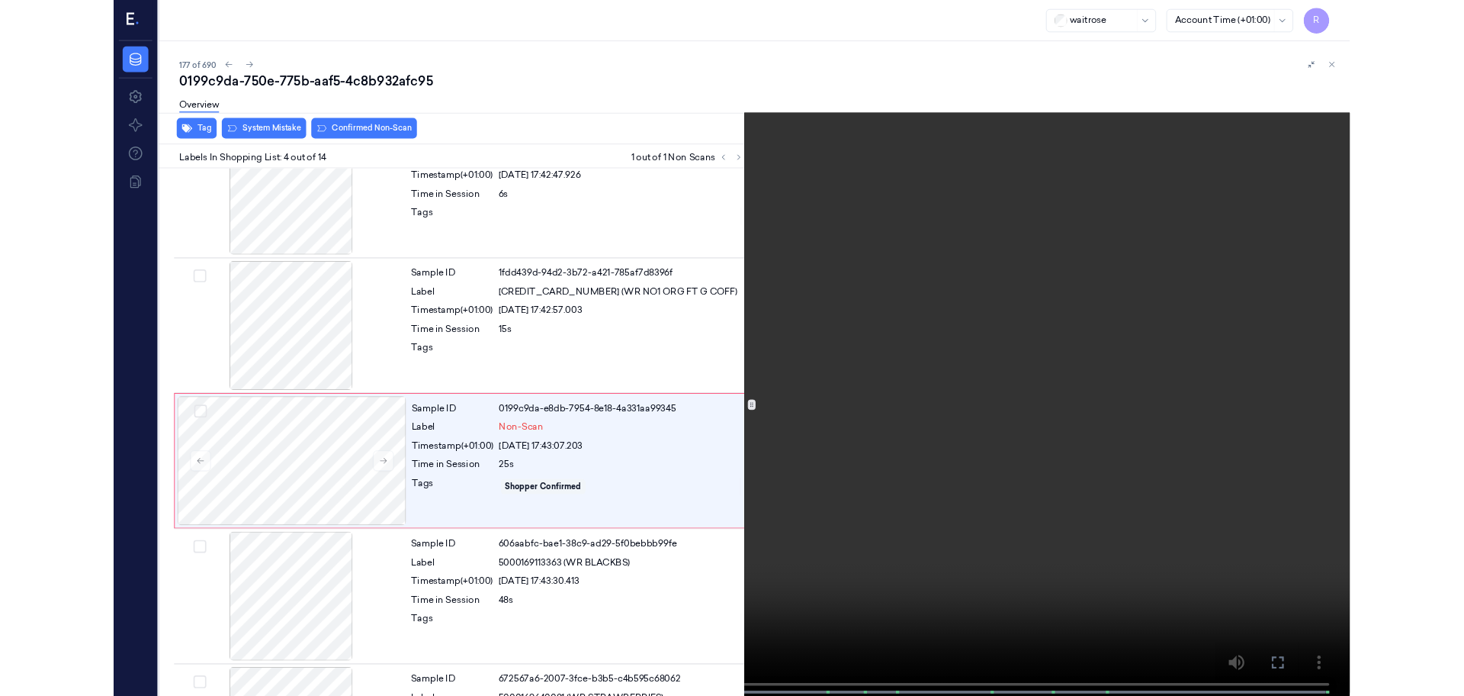
scroll to position [248, 0]
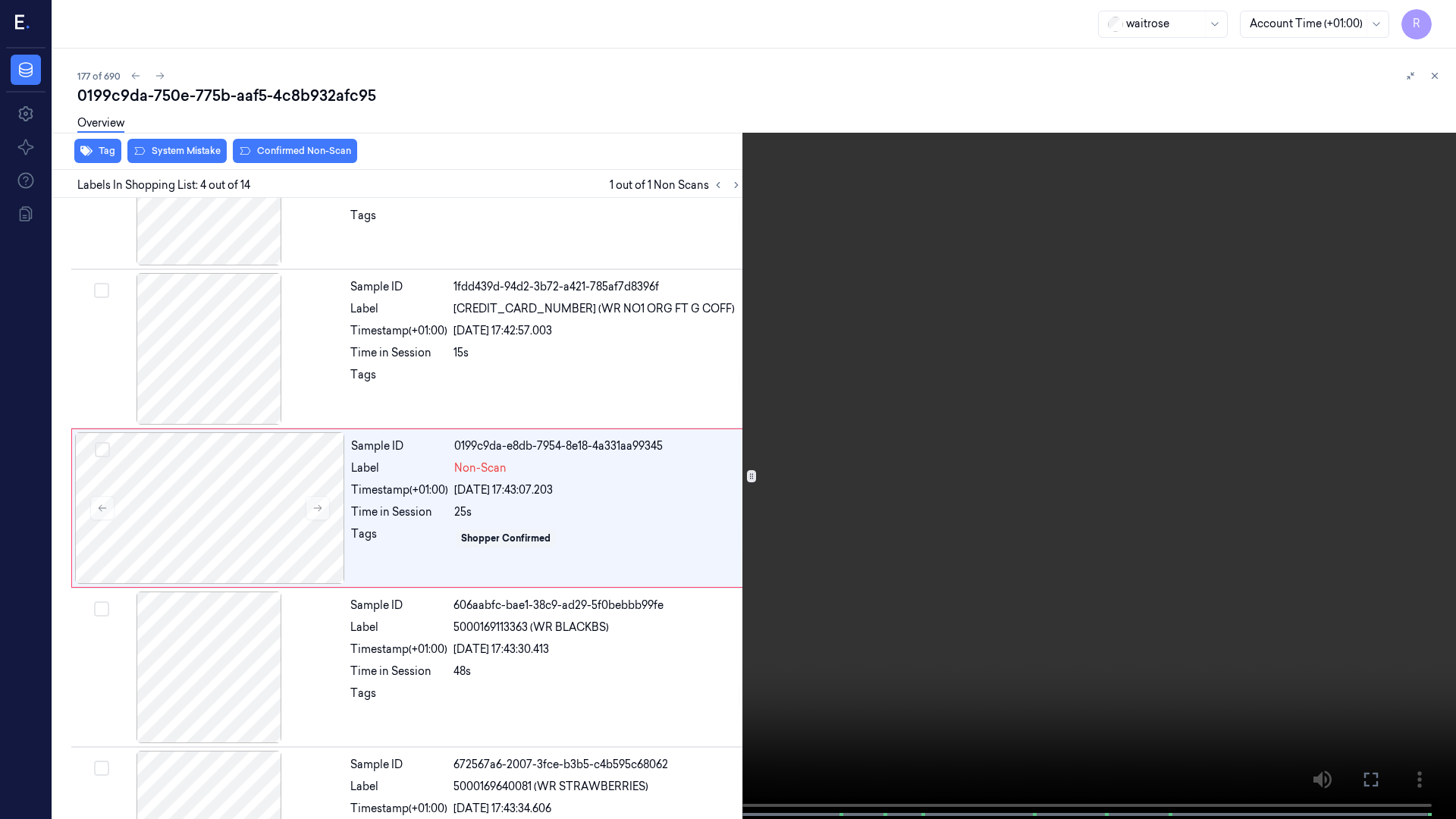
click at [497, 691] on video at bounding box center [728, 410] width 1456 height 822
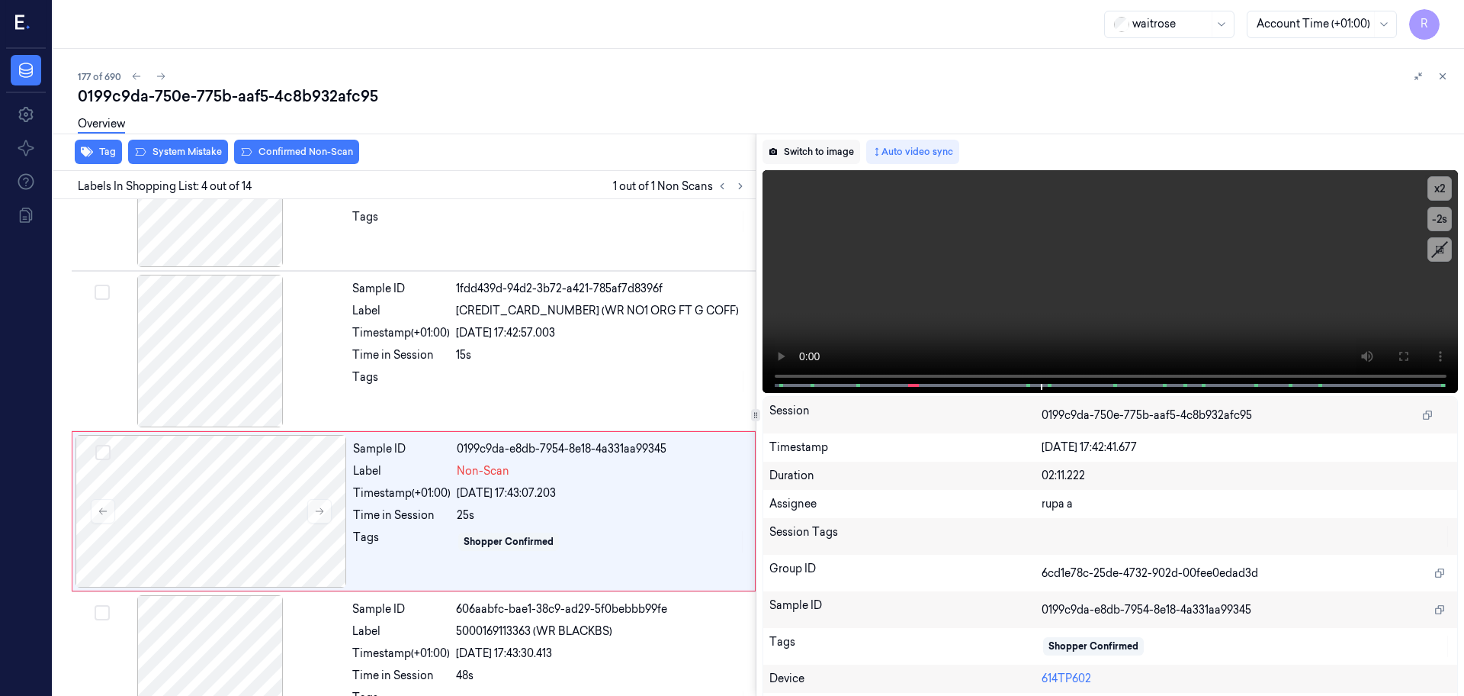
click at [831, 159] on button "Switch to image" at bounding box center [812, 152] width 98 height 24
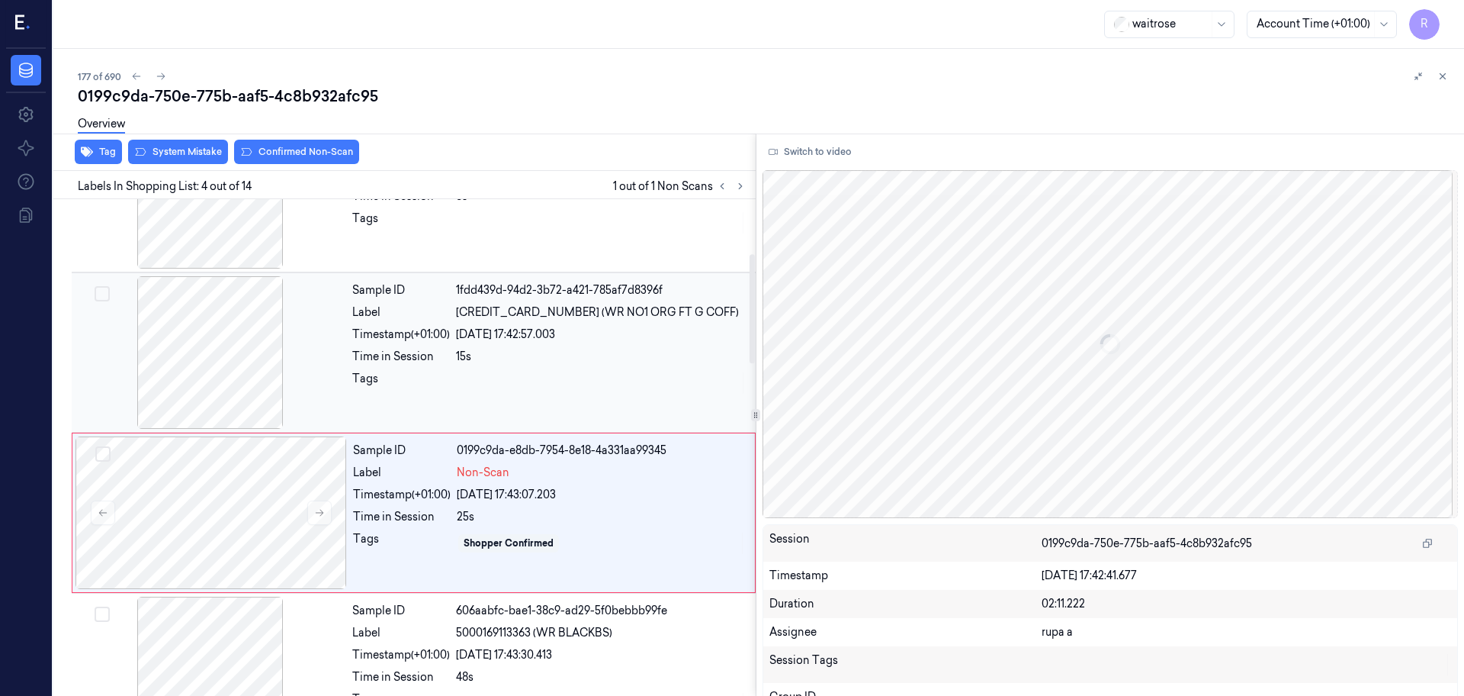
scroll to position [121, 0]
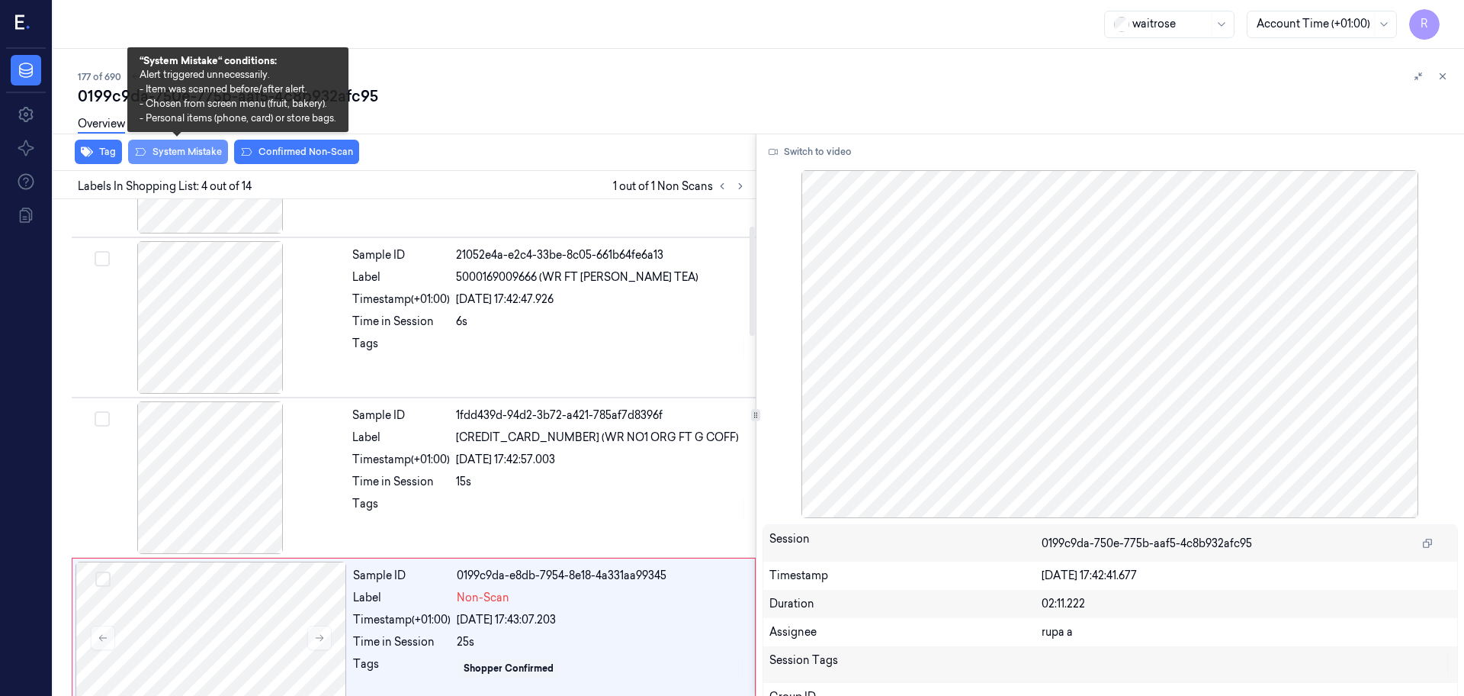
click at [183, 161] on button "System Mistake" at bounding box center [178, 152] width 100 height 24
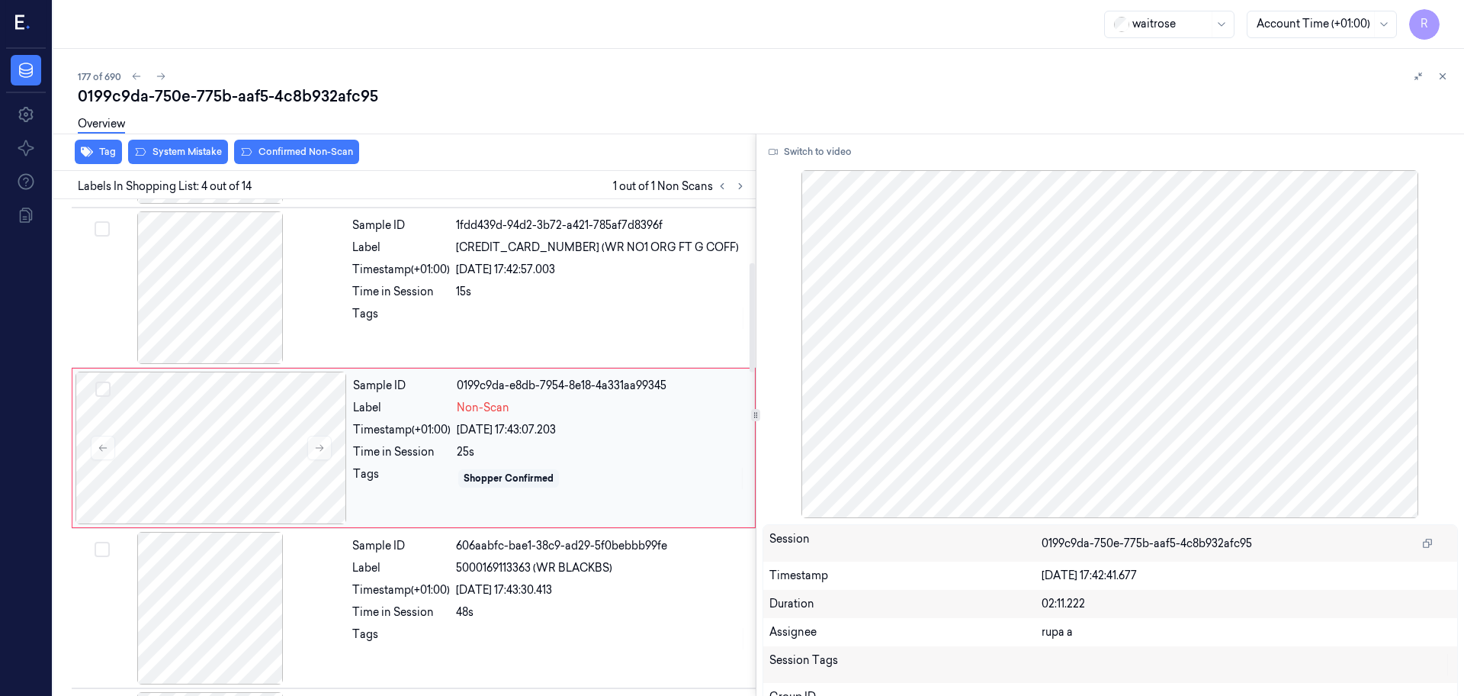
scroll to position [312, 0]
click at [287, 144] on div "Overview" at bounding box center [765, 126] width 1374 height 39
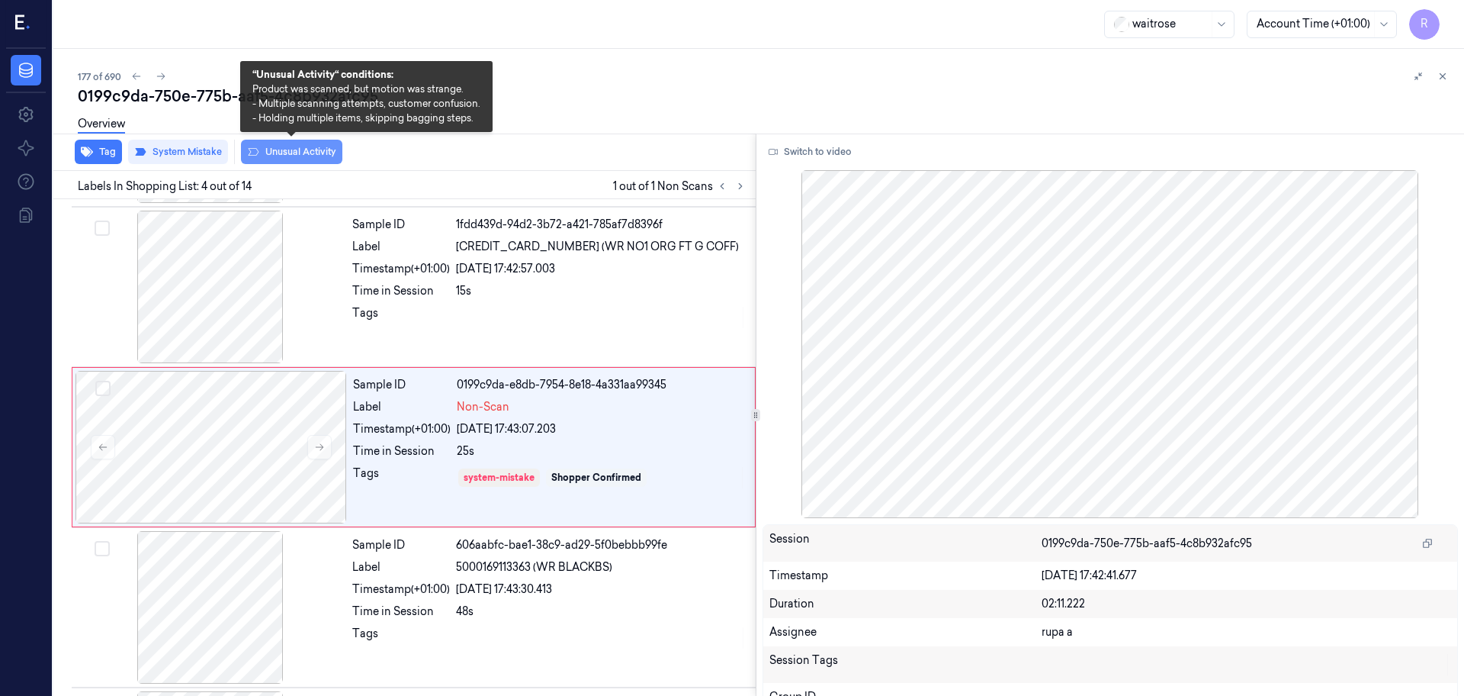
click at [270, 153] on button "Unusual Activity" at bounding box center [291, 152] width 101 height 24
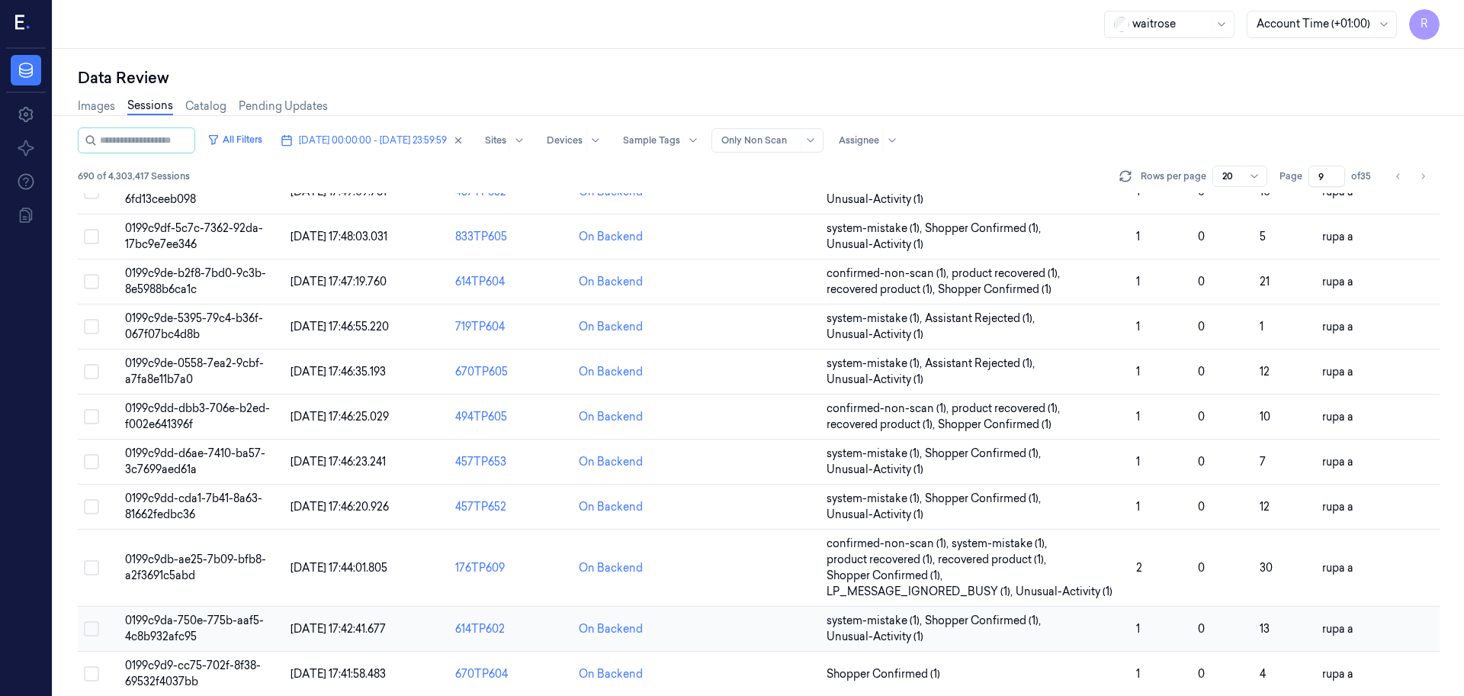
scroll to position [490, 0]
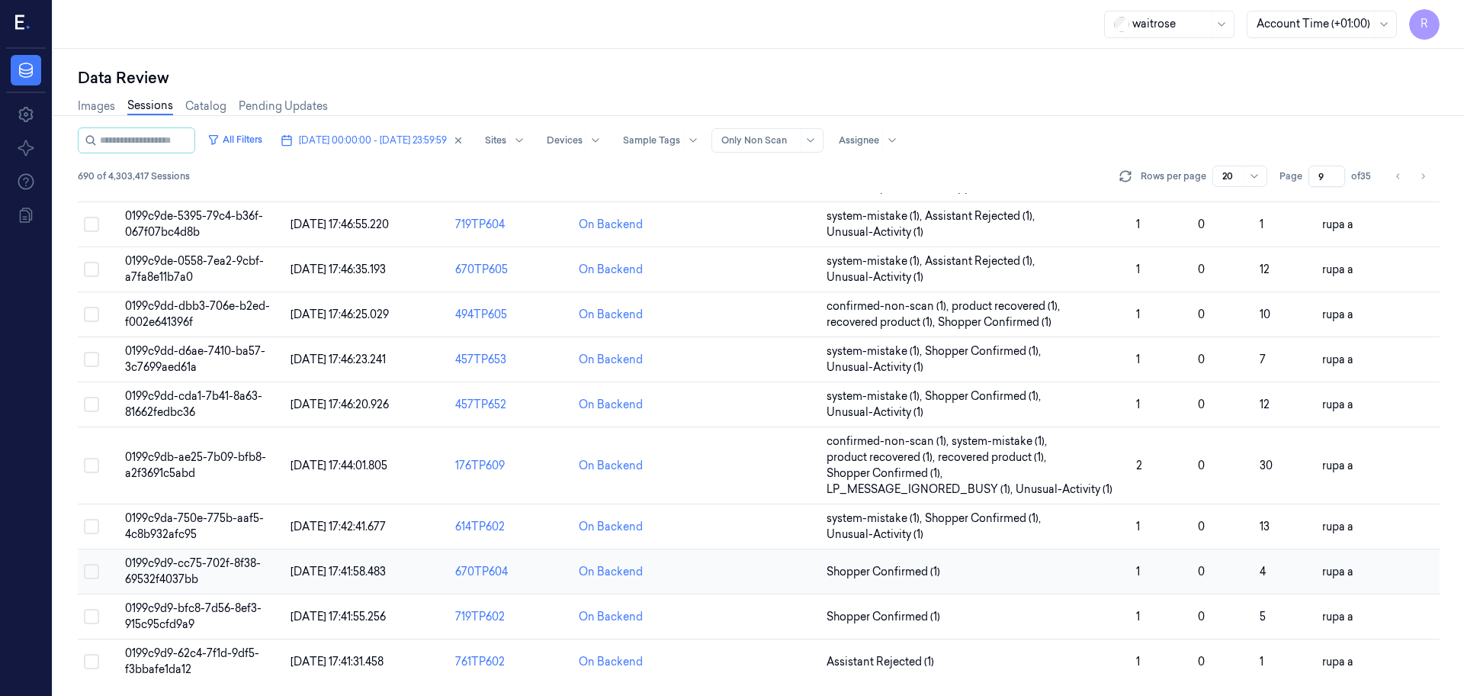
click at [210, 575] on td "0199c9d9-cc75-702f-8f38-69532f4037bb" at bounding box center [201, 571] width 165 height 45
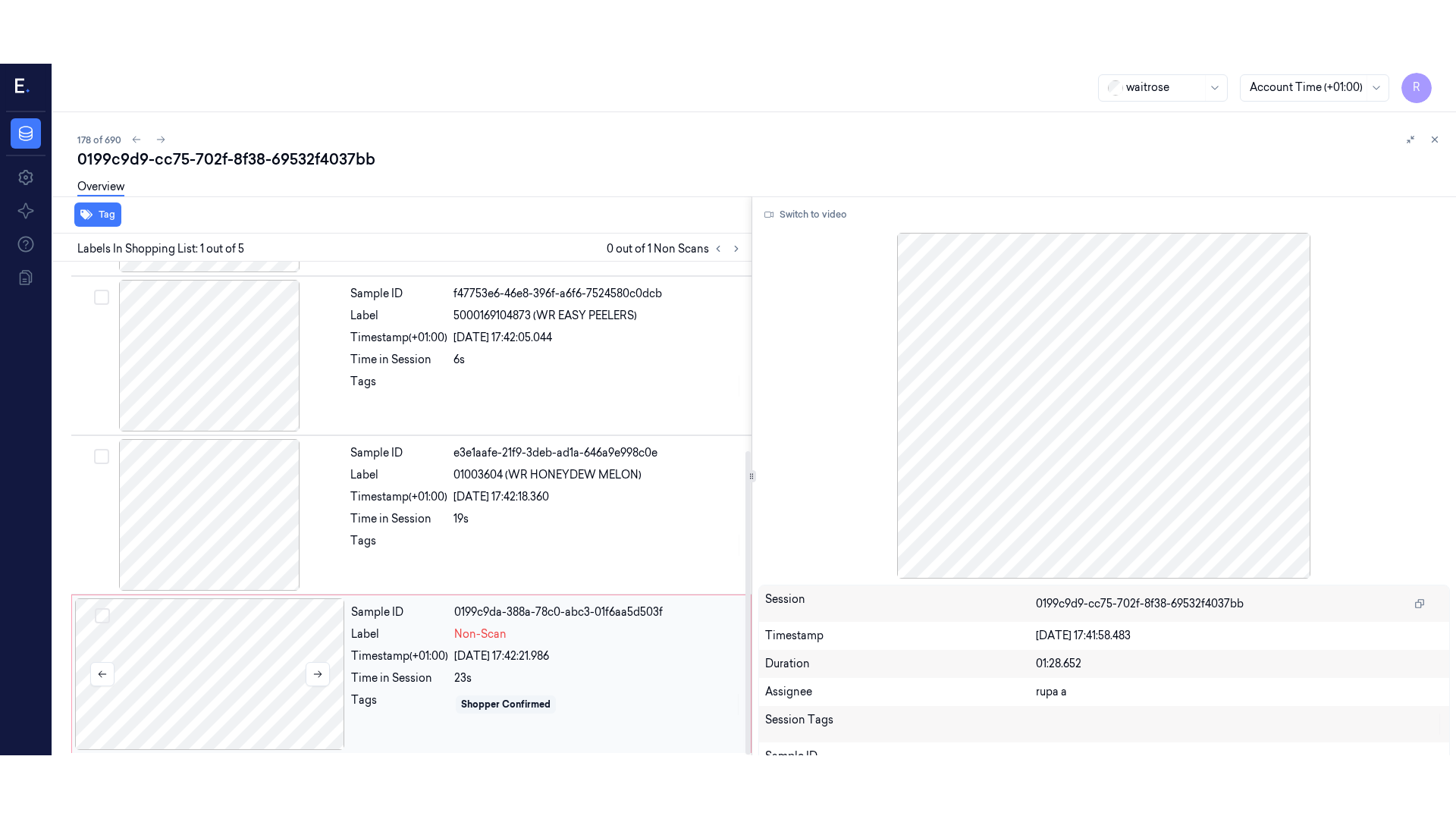
scroll to position [307, 0]
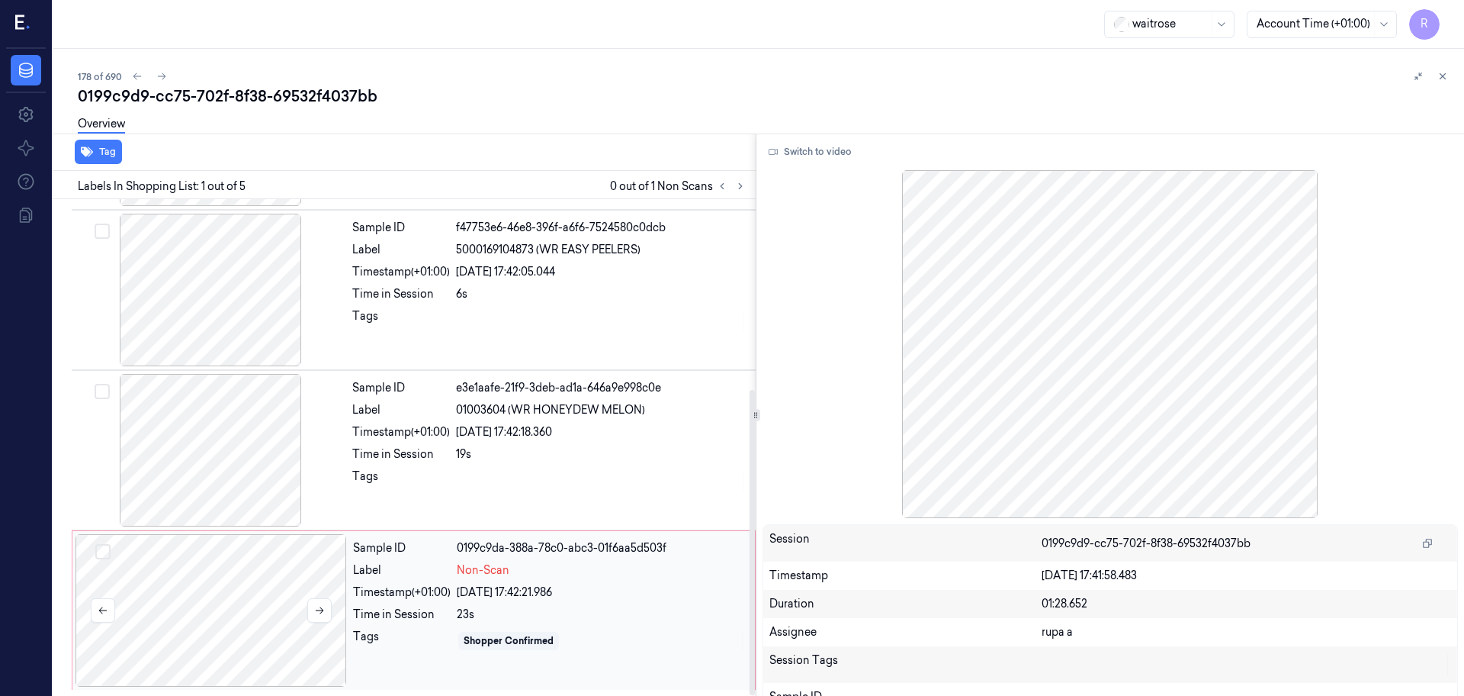
click at [239, 581] on div at bounding box center [212, 610] width 272 height 153
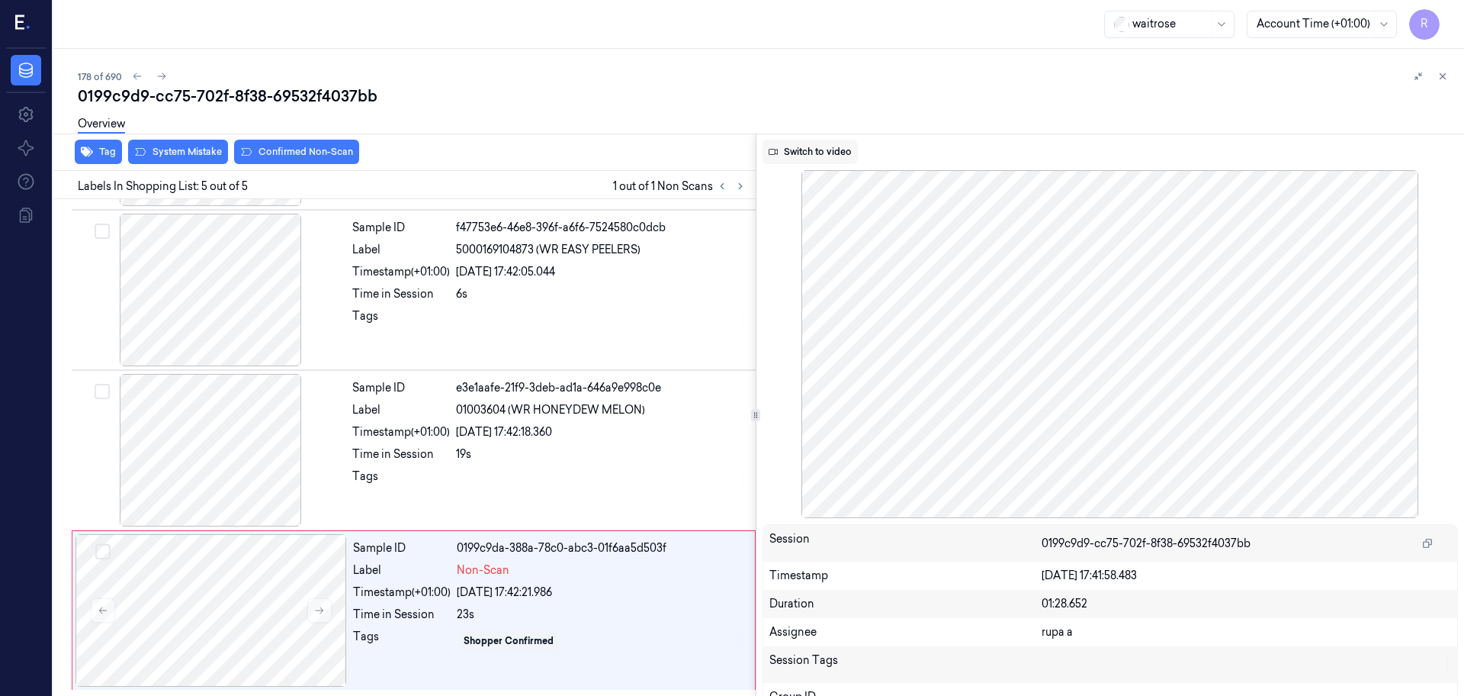
click at [811, 149] on button "Switch to video" at bounding box center [810, 152] width 95 height 24
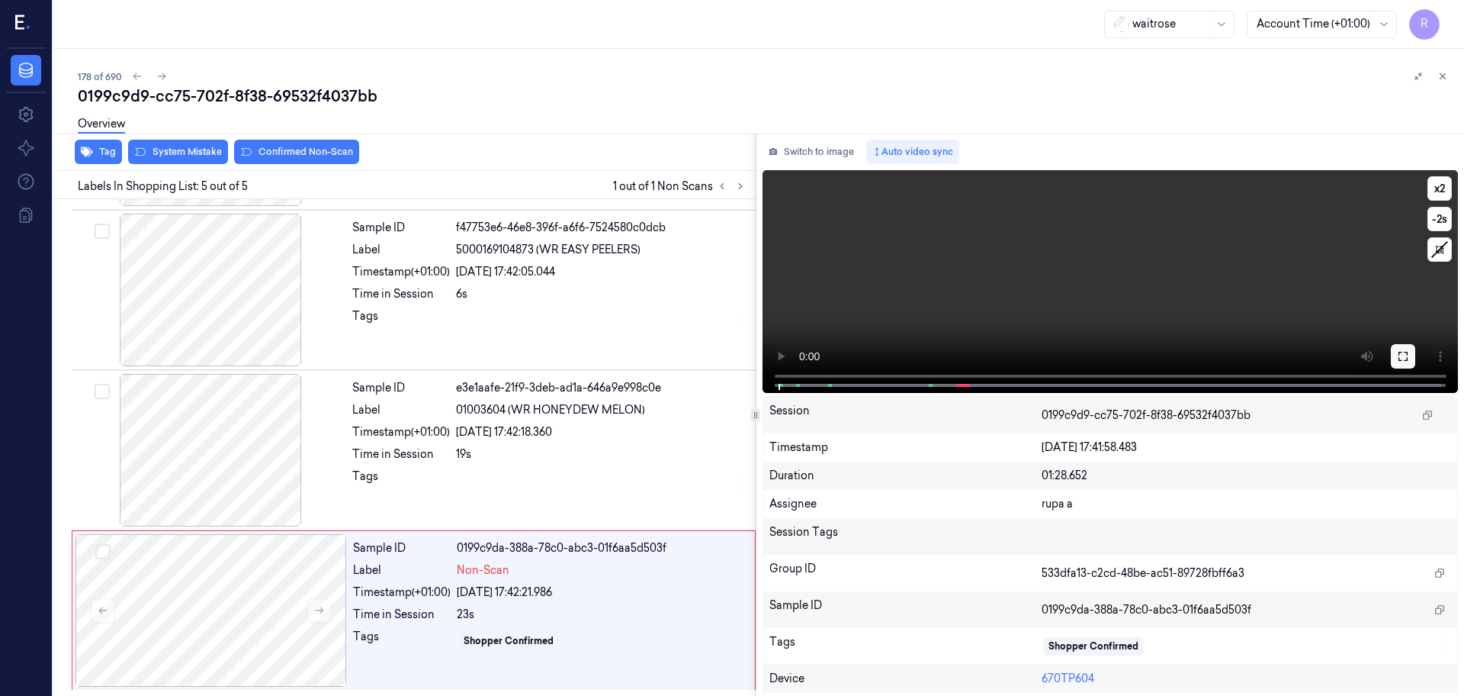
click at [1399, 366] on button at bounding box center [1403, 356] width 24 height 24
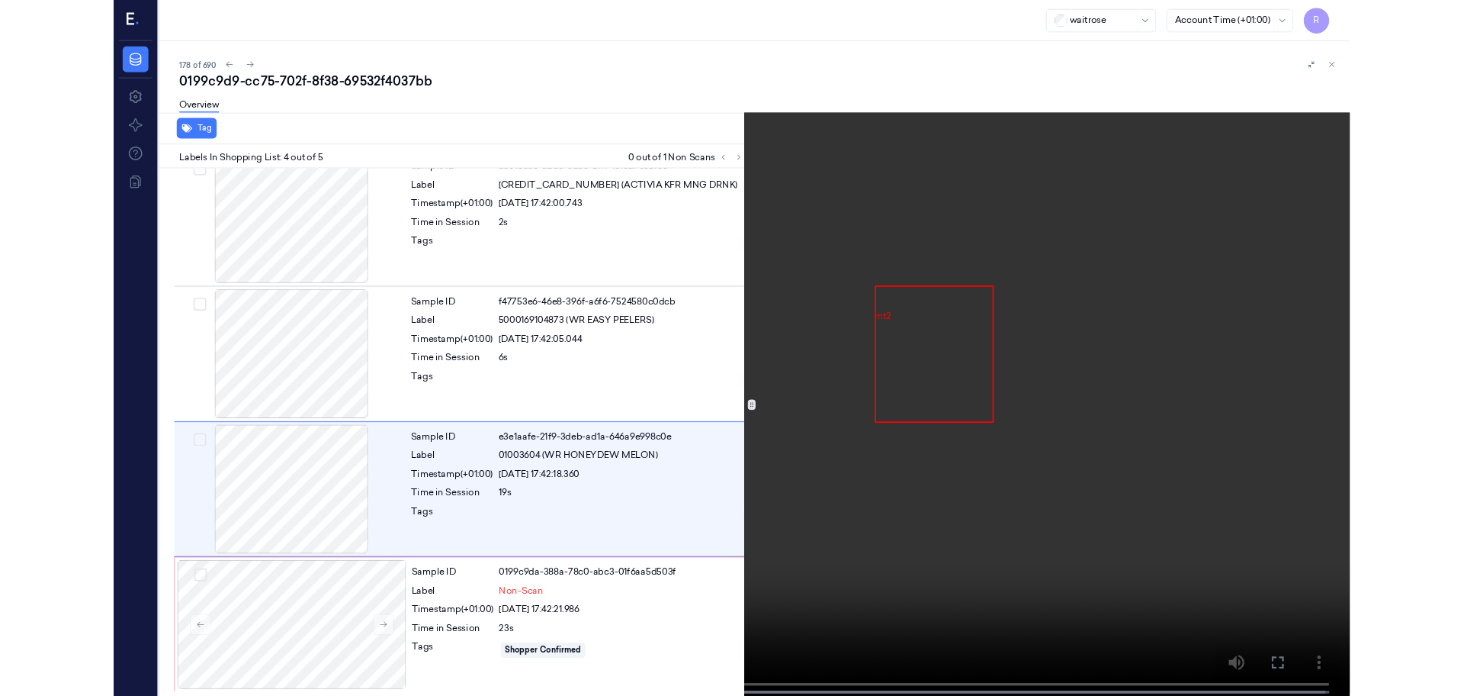
scroll to position [181, 0]
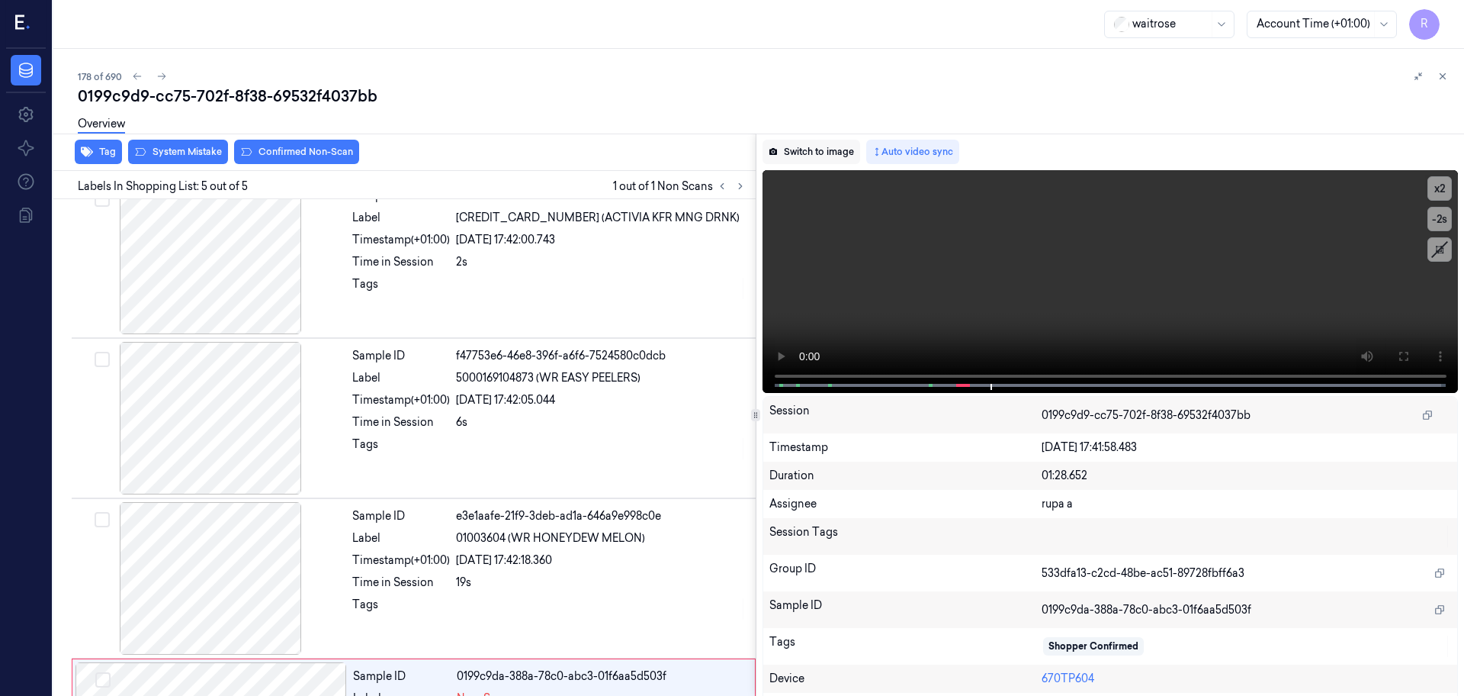
click at [826, 152] on button "Switch to image" at bounding box center [812, 152] width 98 height 24
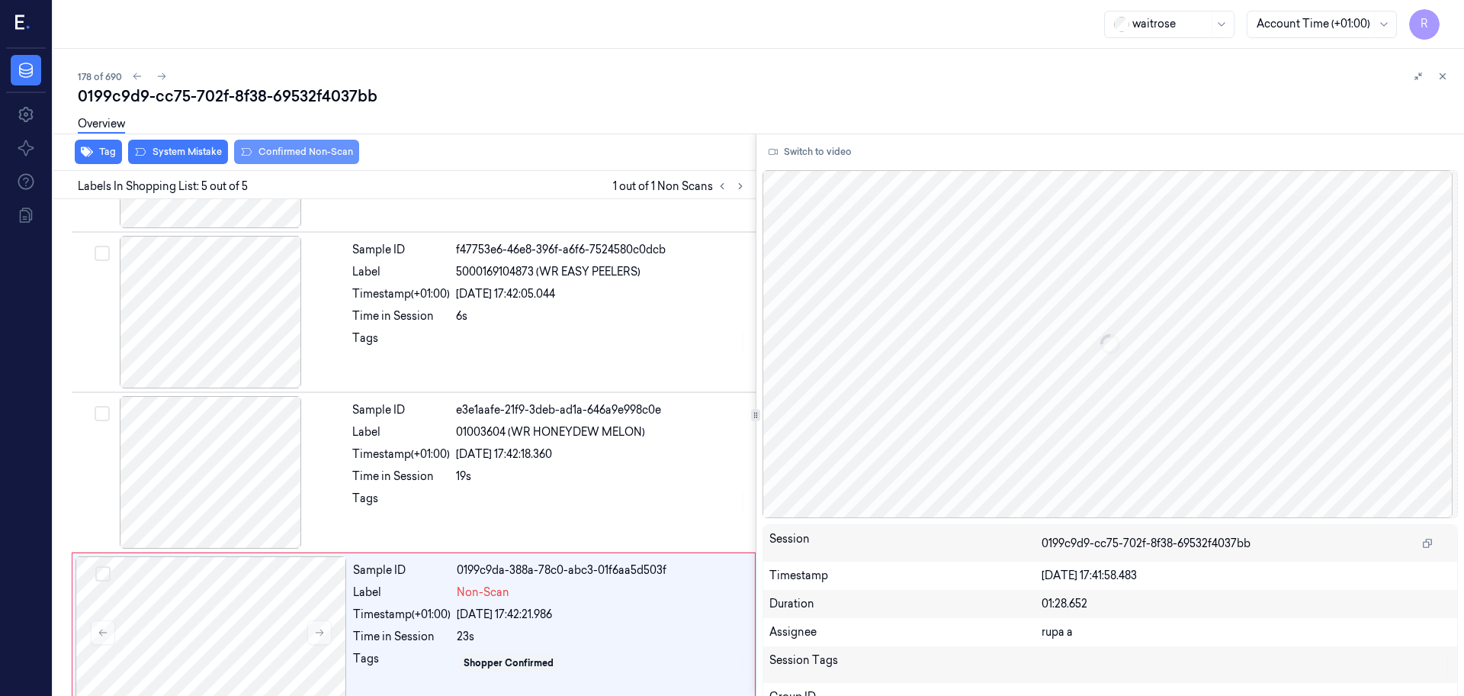
scroll to position [309, 0]
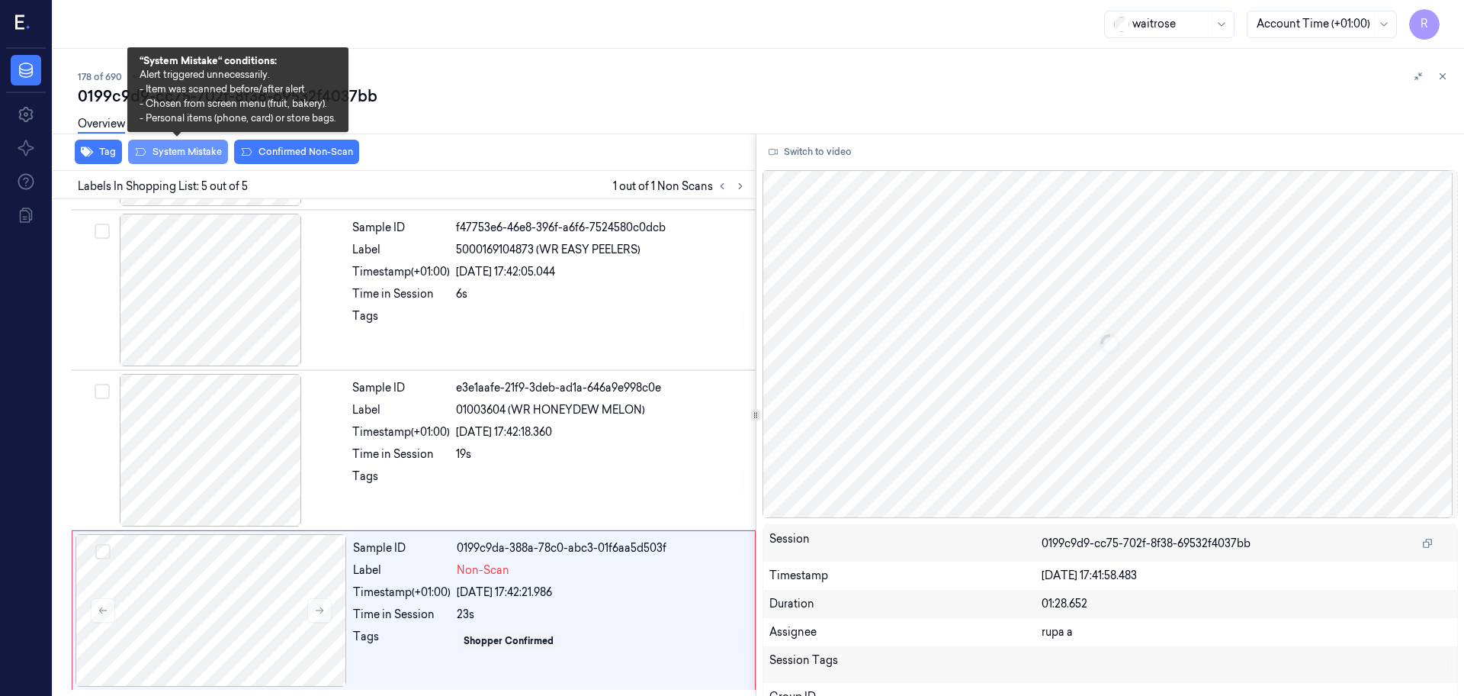
click at [161, 156] on button "System Mistake" at bounding box center [178, 152] width 100 height 24
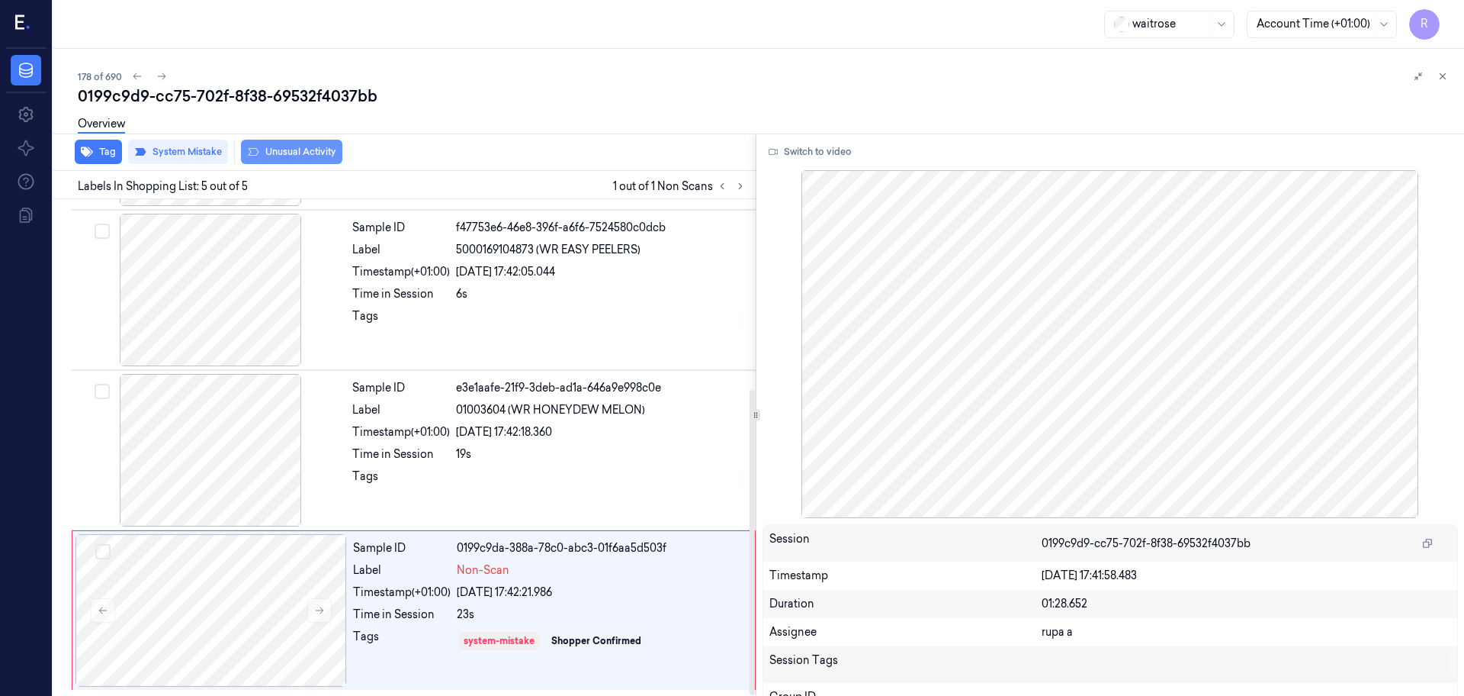
click at [279, 162] on button "Unusual Activity" at bounding box center [291, 152] width 101 height 24
click at [98, 156] on button "Tag" at bounding box center [98, 152] width 47 height 24
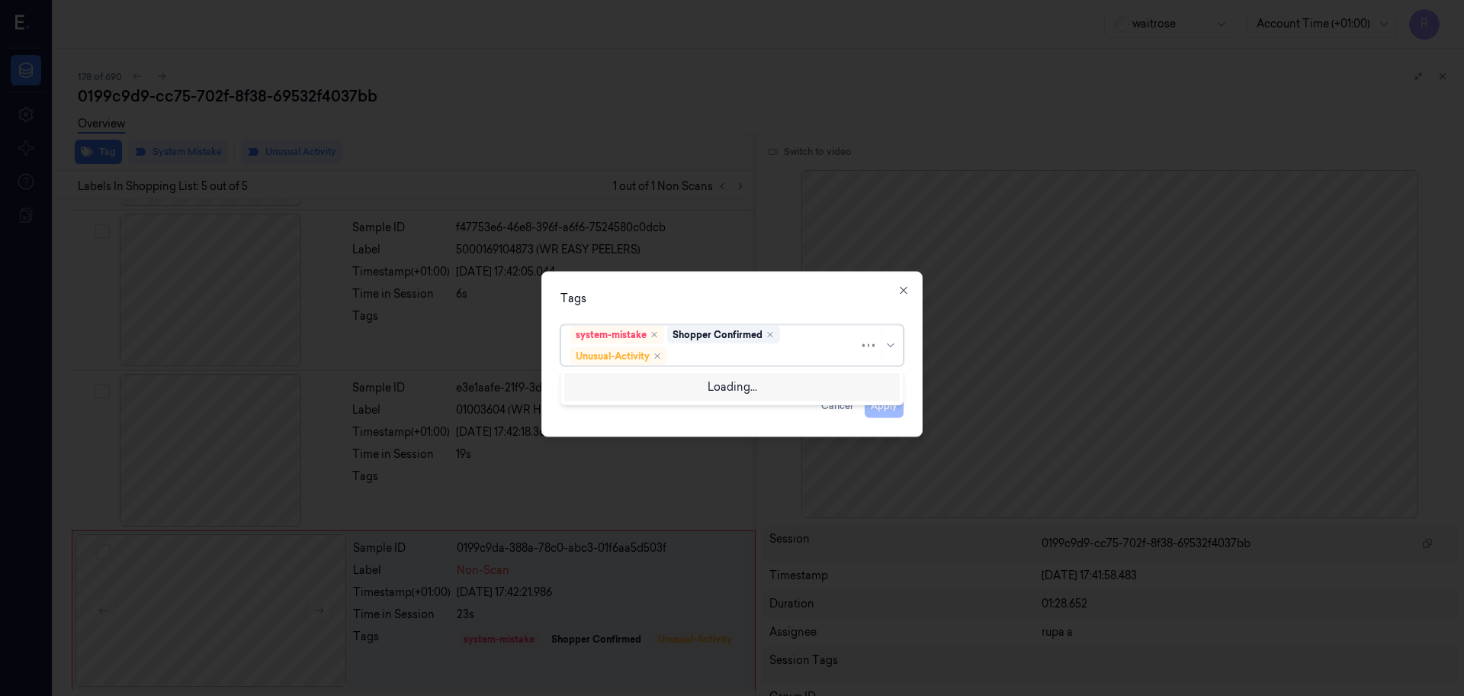
click at [771, 358] on div at bounding box center [764, 356] width 189 height 16
type input "pi"
click at [639, 388] on div "Picklist item alert" at bounding box center [614, 386] width 88 height 16
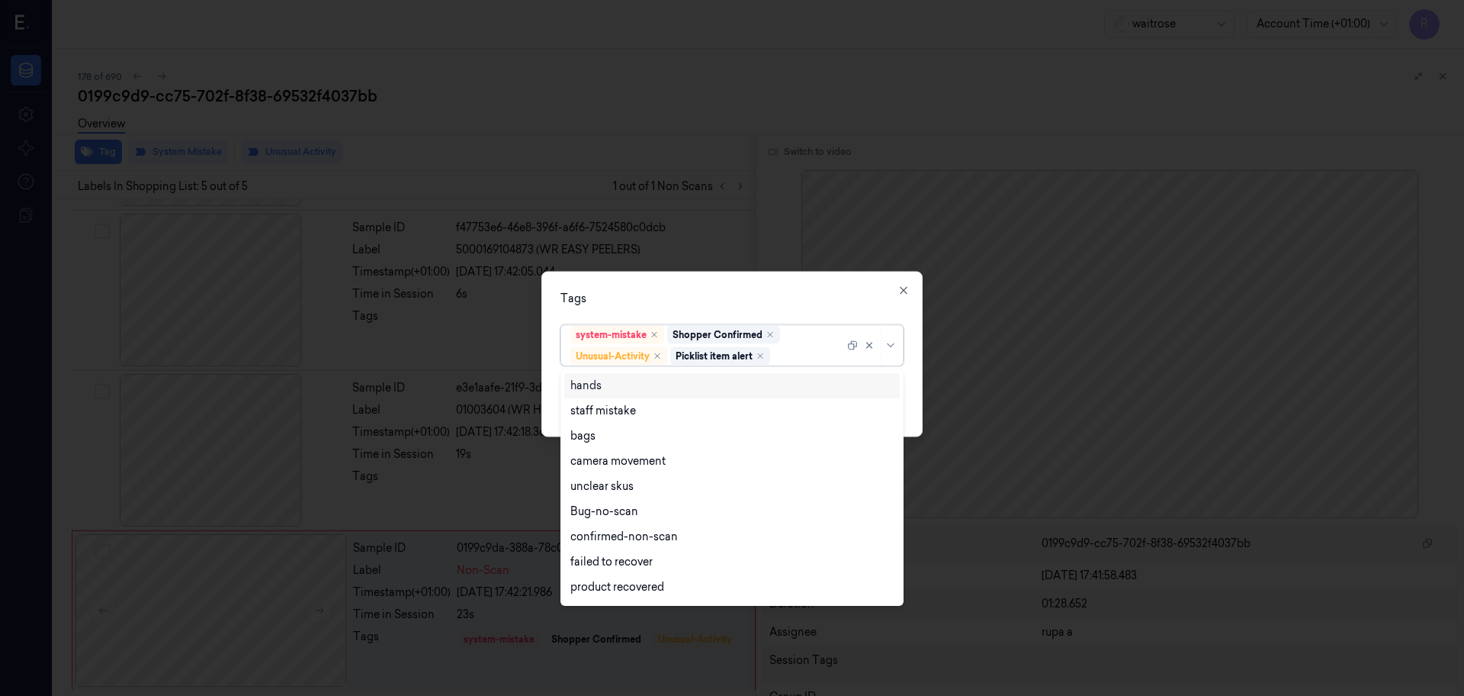
click at [657, 319] on div "option Picklist item alert, selected. 16 results available. Use Up and Down to …" at bounding box center [732, 342] width 343 height 47
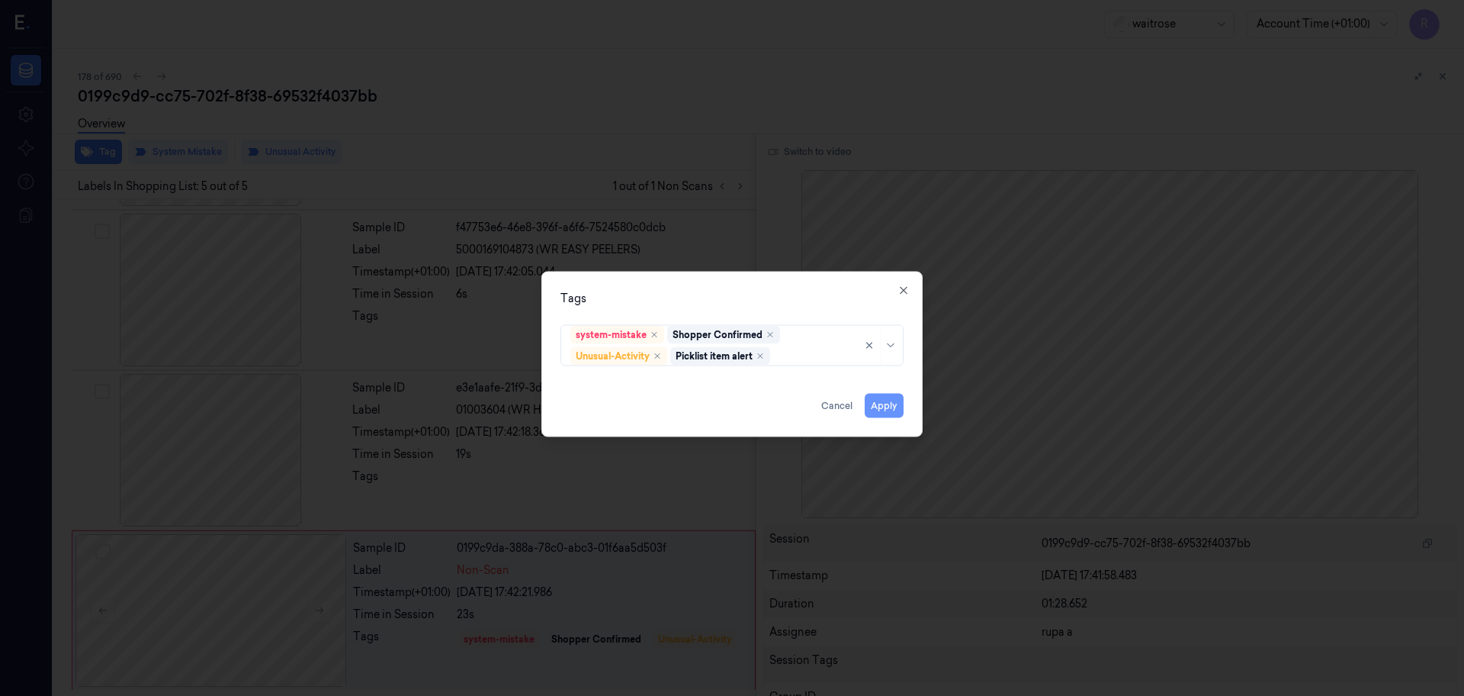
click at [882, 405] on button "Apply" at bounding box center [884, 406] width 39 height 24
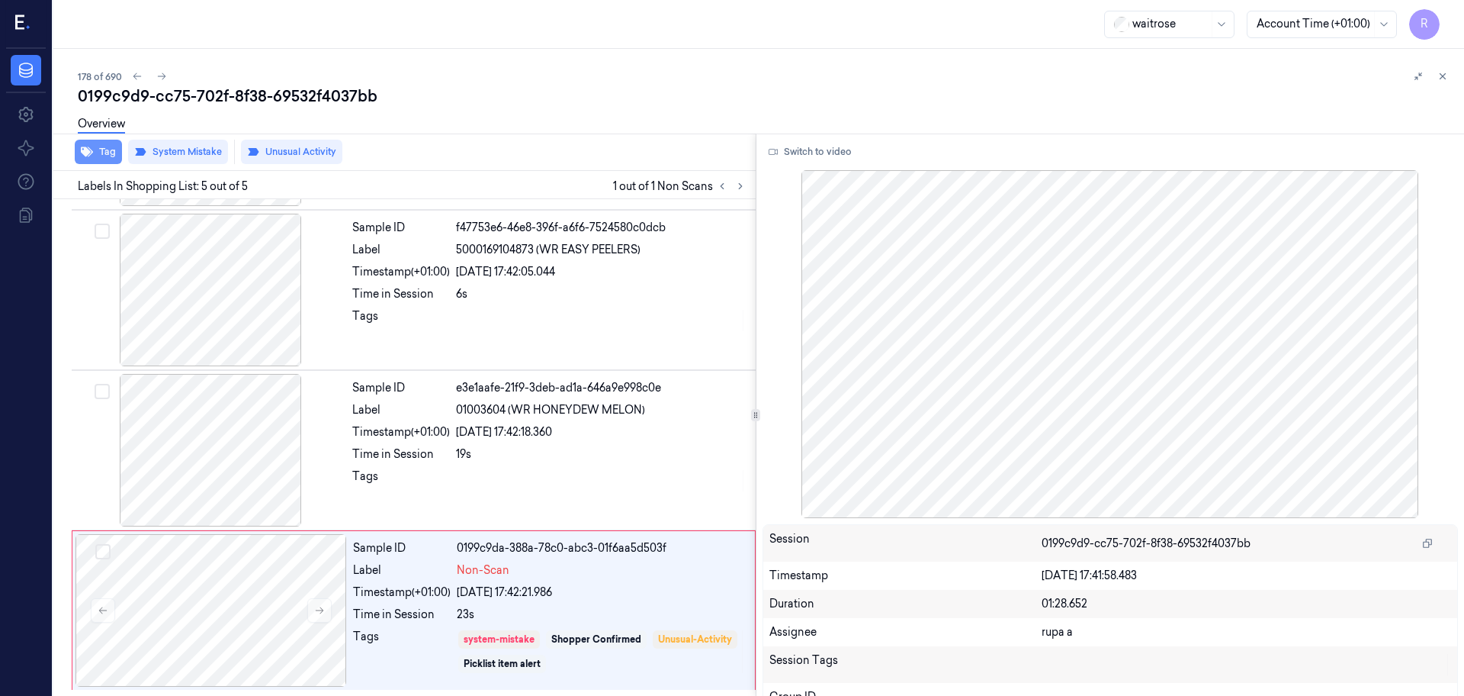
click at [93, 155] on button "Tag" at bounding box center [98, 152] width 47 height 24
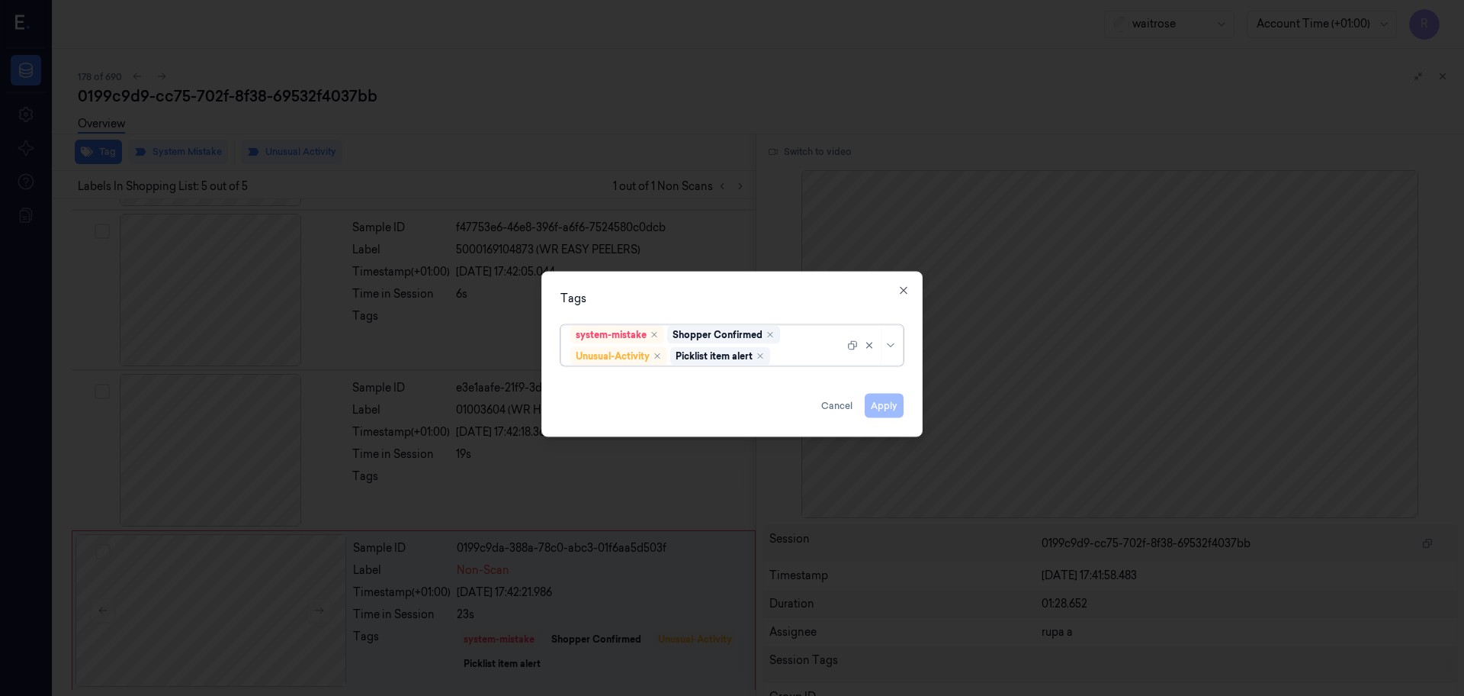
click at [501, 144] on div at bounding box center [732, 348] width 1464 height 696
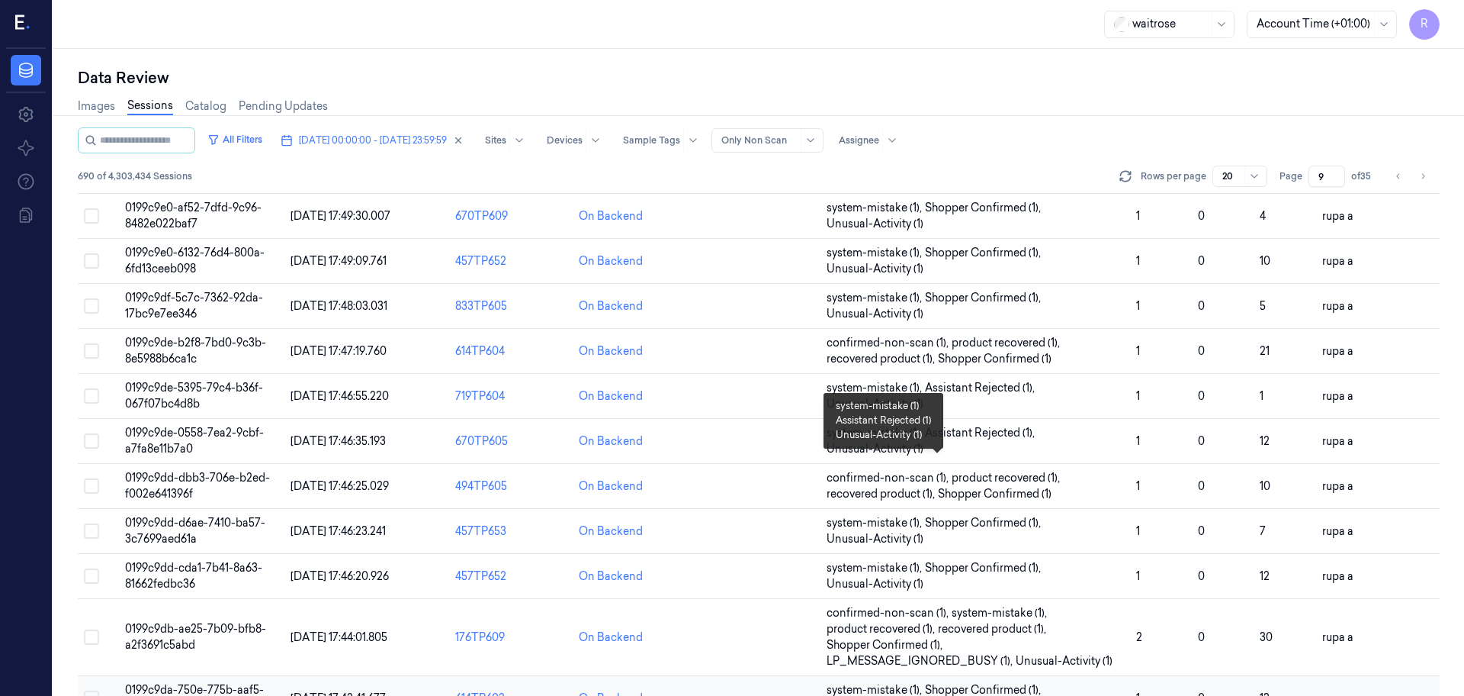
scroll to position [490, 0]
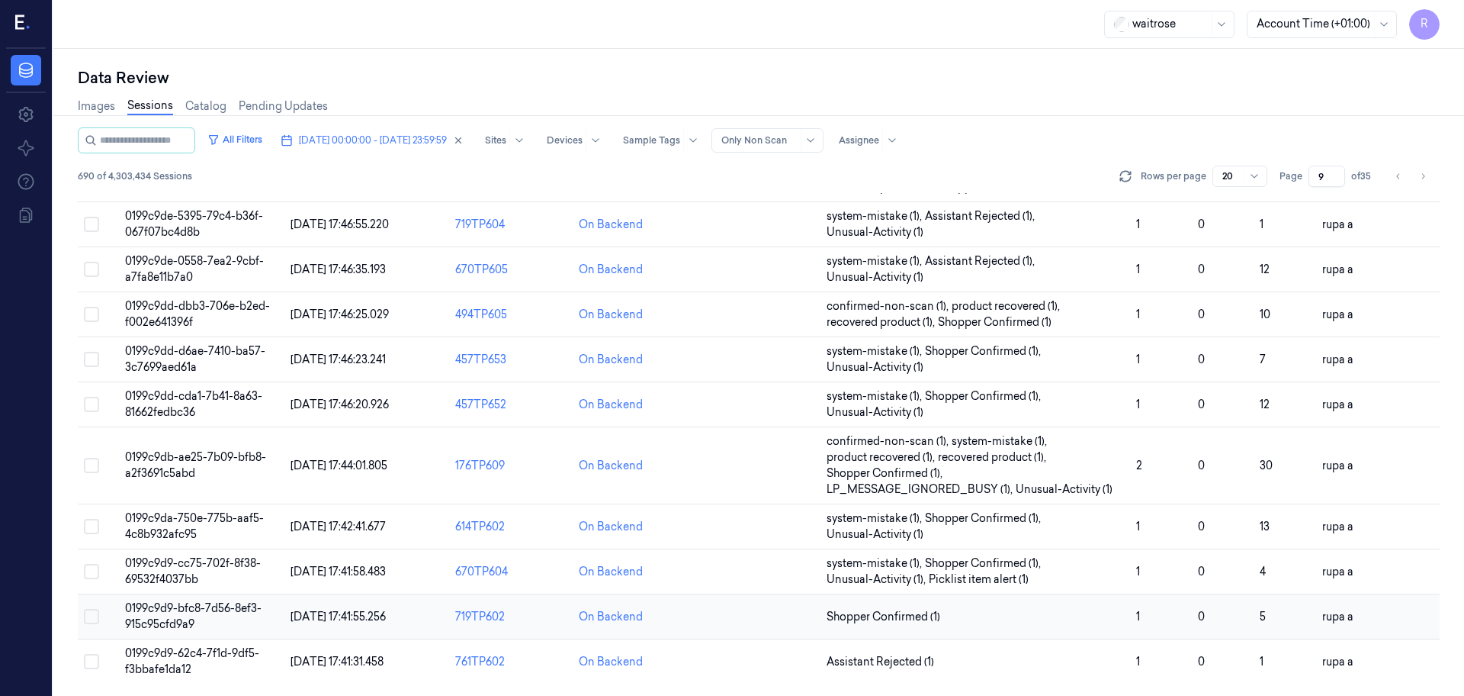
click at [196, 619] on td "0199c9d9-bfc8-7d56-8ef3-915c95cfd9a9" at bounding box center [201, 616] width 165 height 45
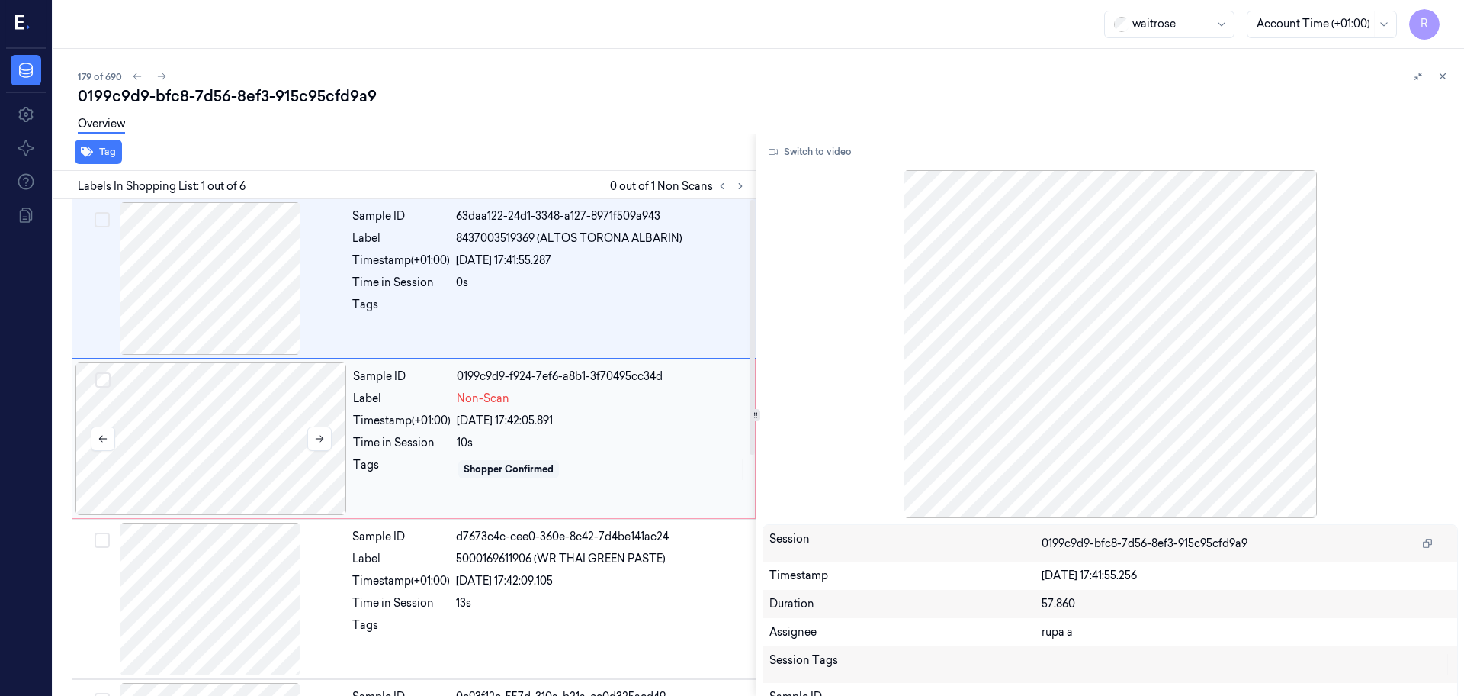
click at [210, 449] on div at bounding box center [212, 438] width 272 height 153
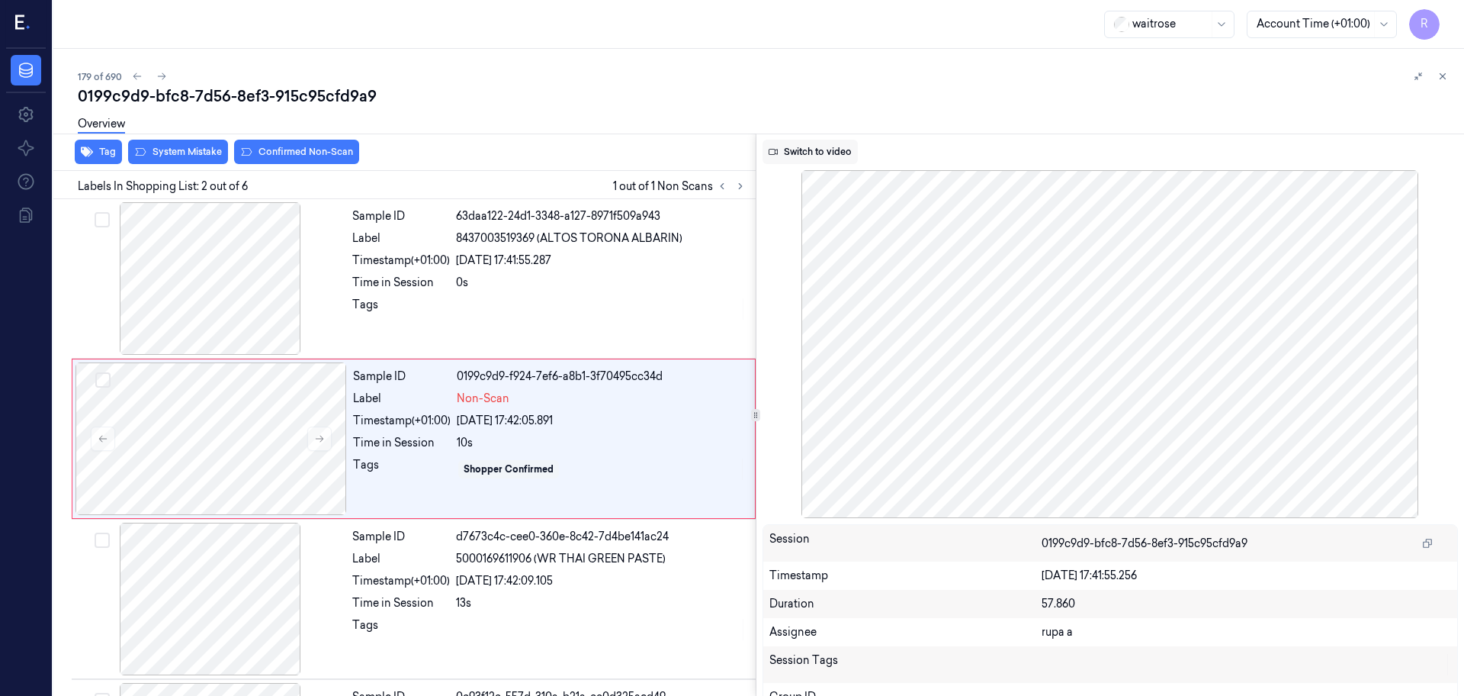
click at [806, 147] on button "Switch to video" at bounding box center [810, 152] width 95 height 24
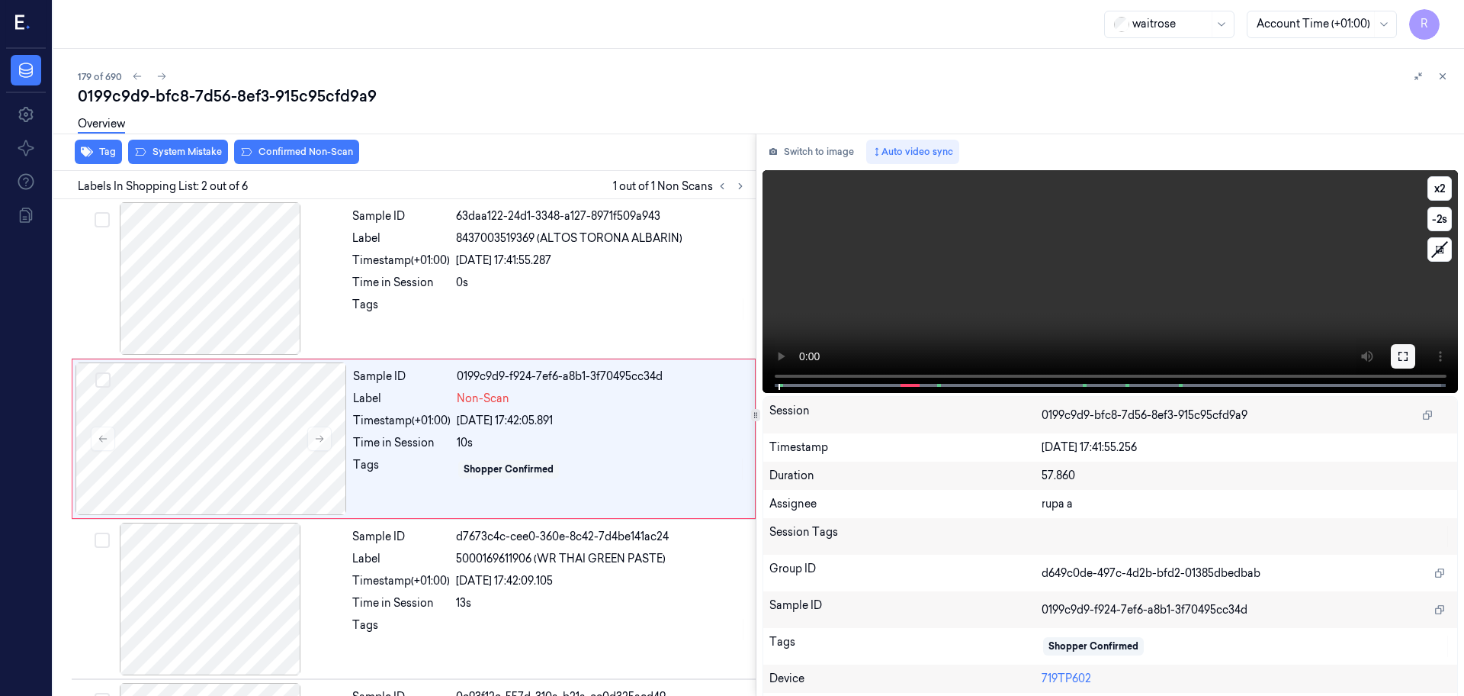
click at [1393, 365] on button at bounding box center [1403, 356] width 24 height 24
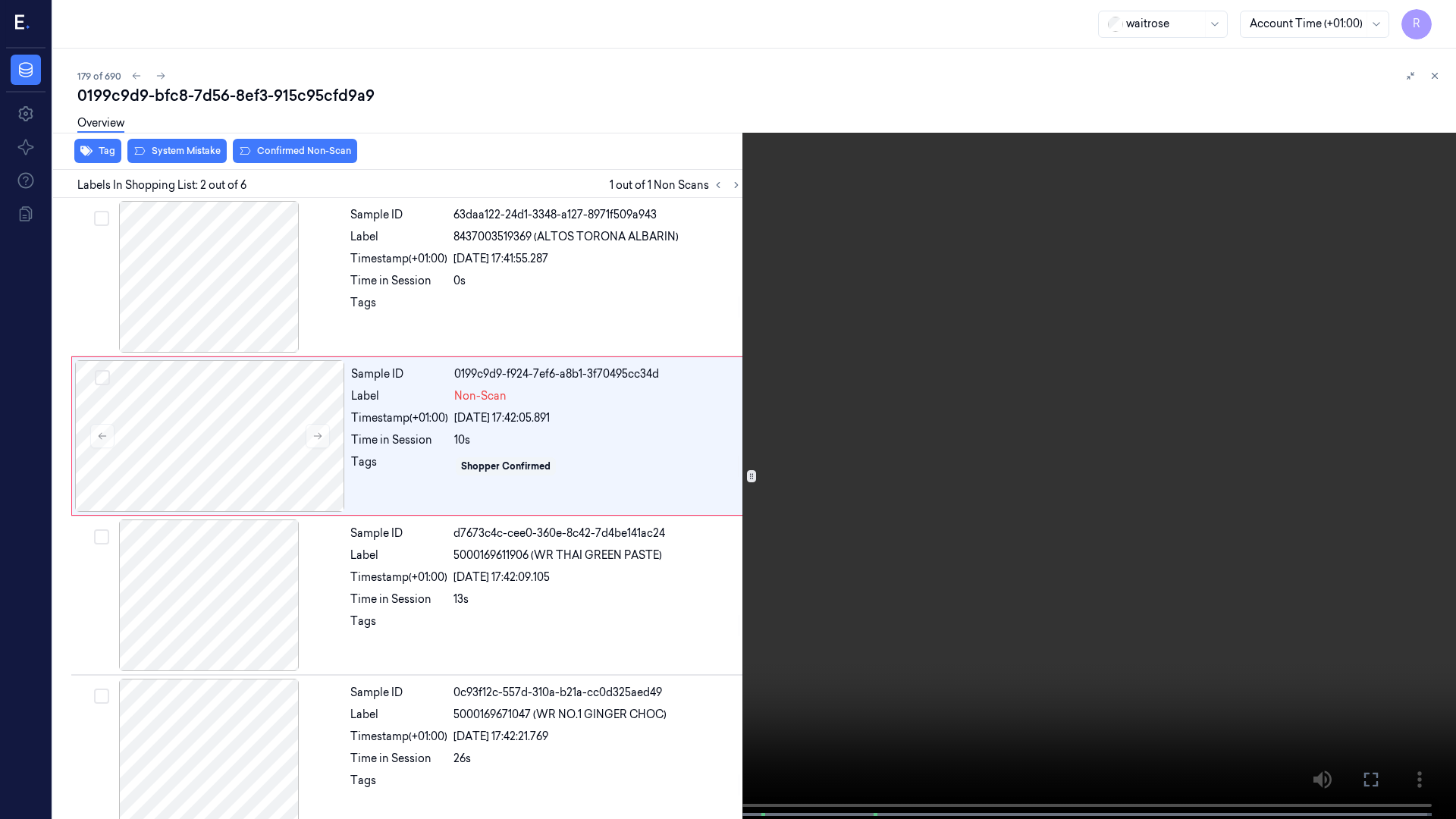
click at [455, 633] on video at bounding box center [728, 410] width 1456 height 822
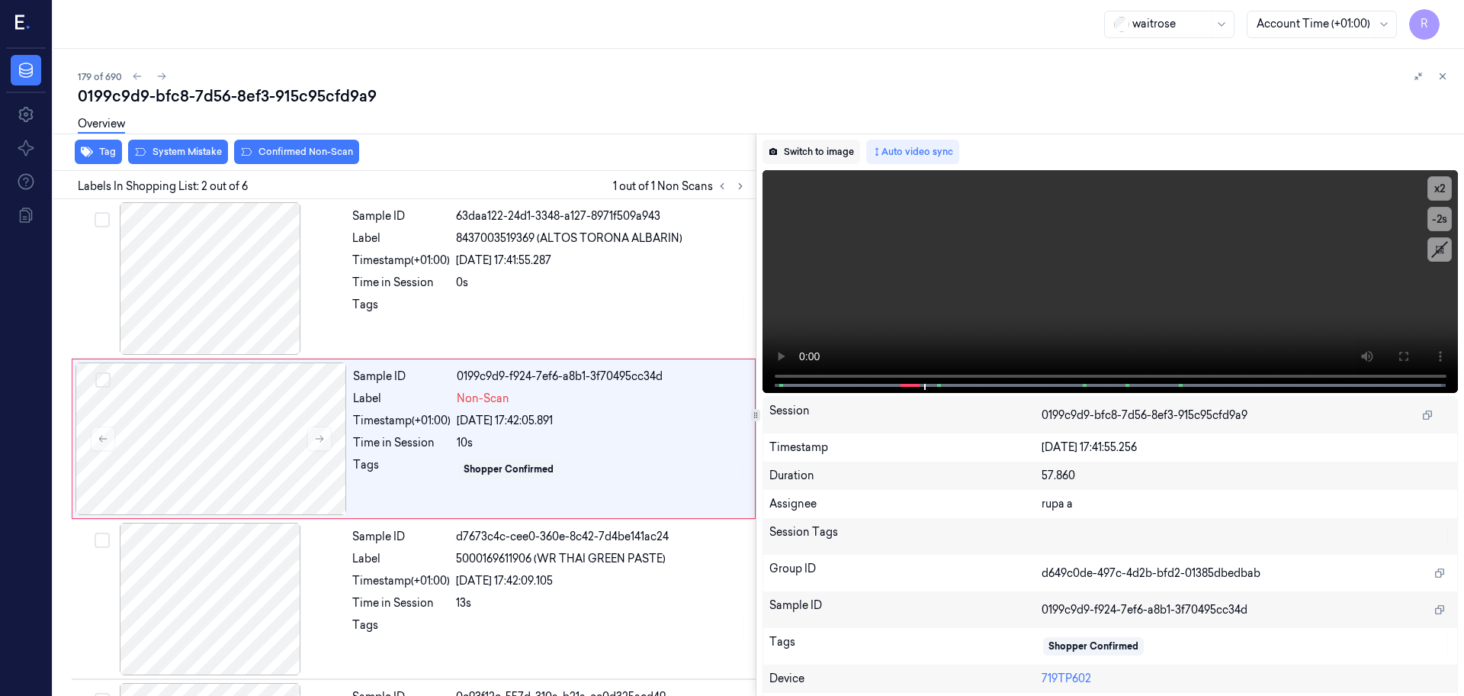
click at [786, 149] on button "Switch to image" at bounding box center [812, 152] width 98 height 24
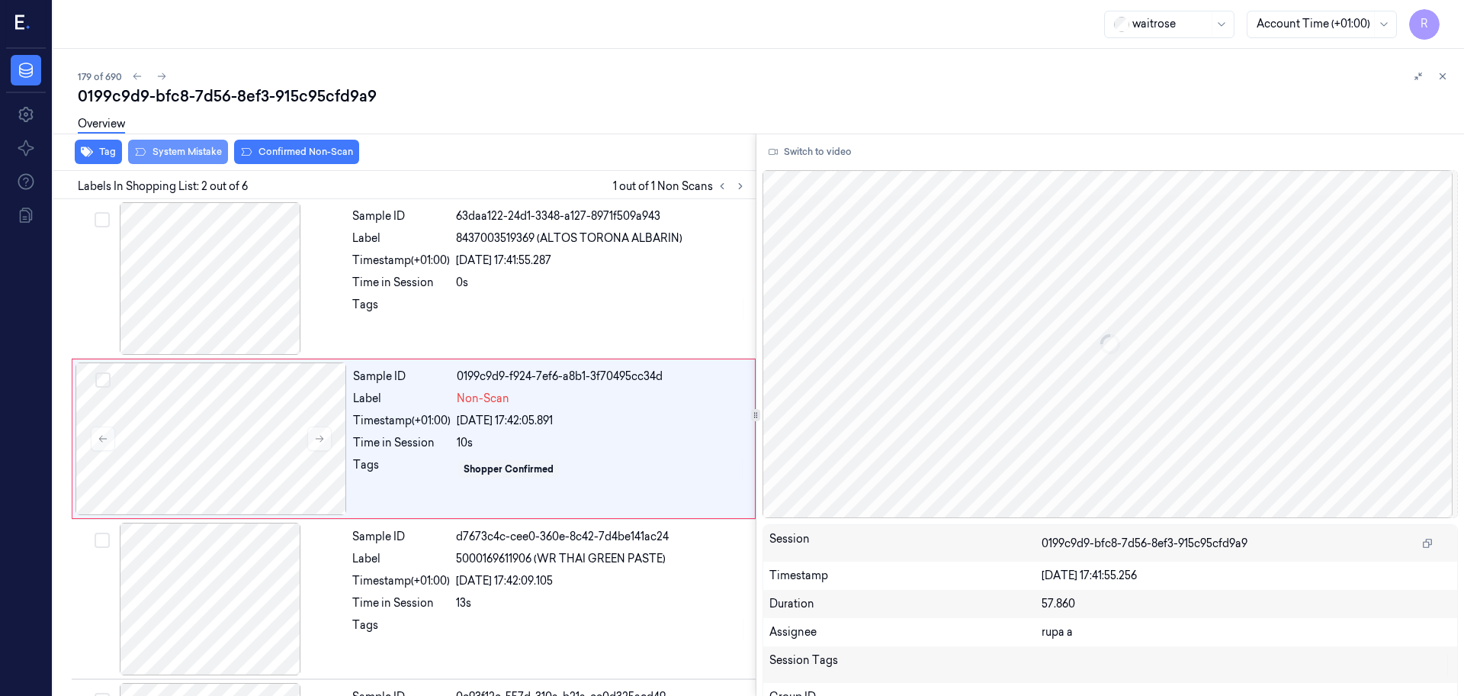
click at [178, 156] on button "System Mistake" at bounding box center [178, 152] width 100 height 24
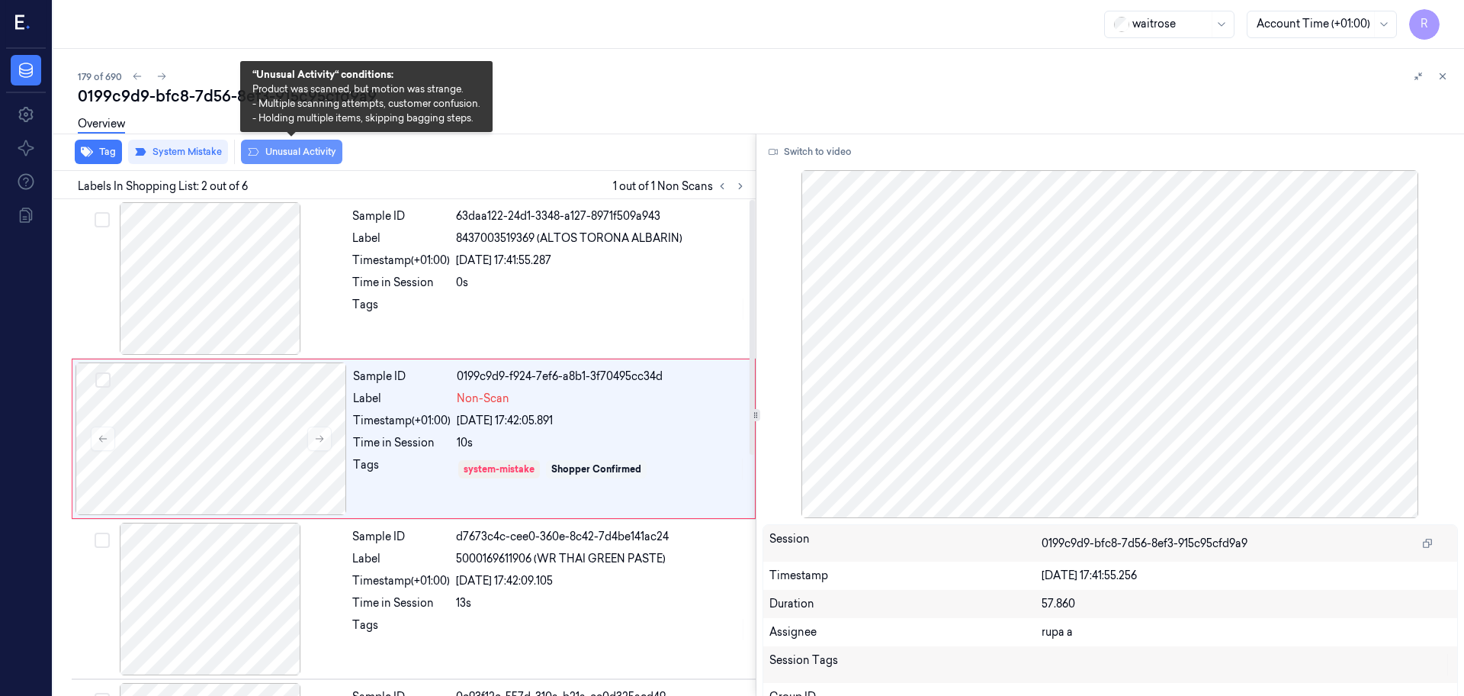
click at [297, 154] on button "Unusual Activity" at bounding box center [291, 152] width 101 height 24
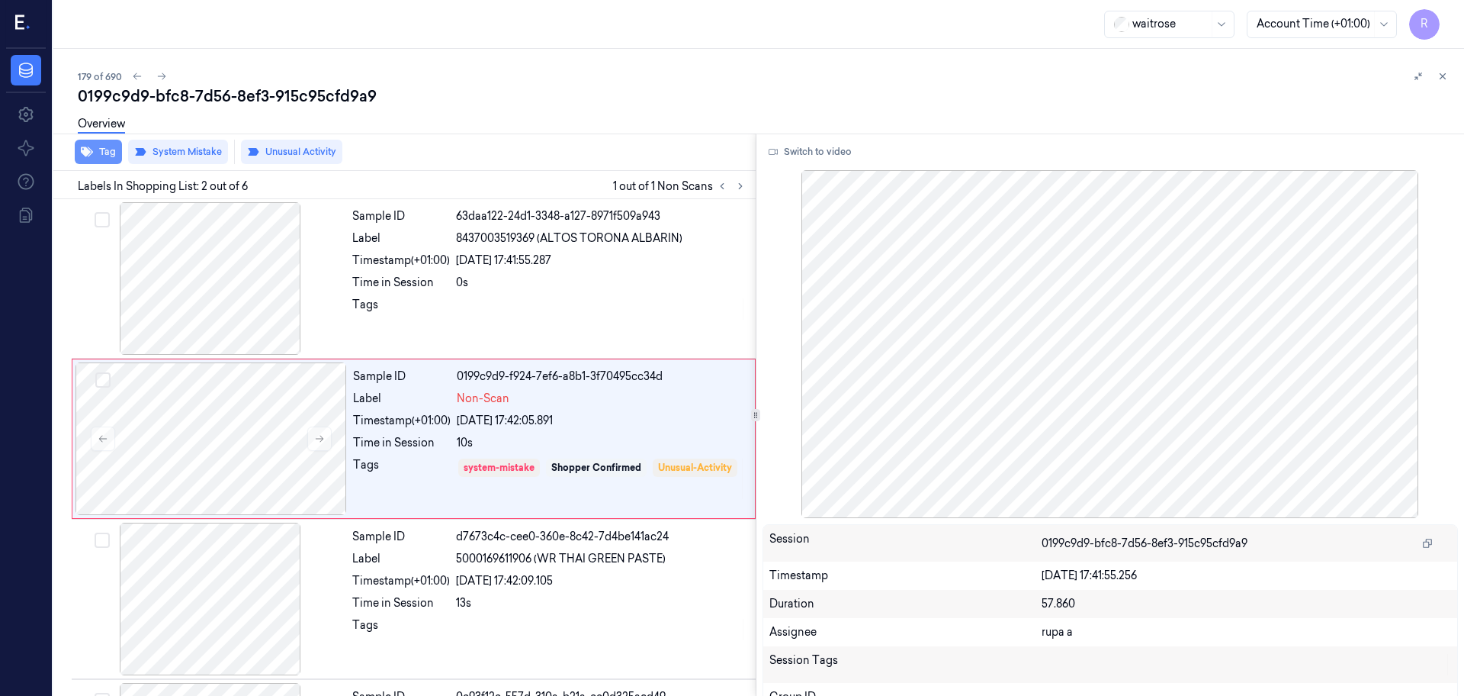
click at [105, 154] on button "Tag" at bounding box center [98, 152] width 47 height 24
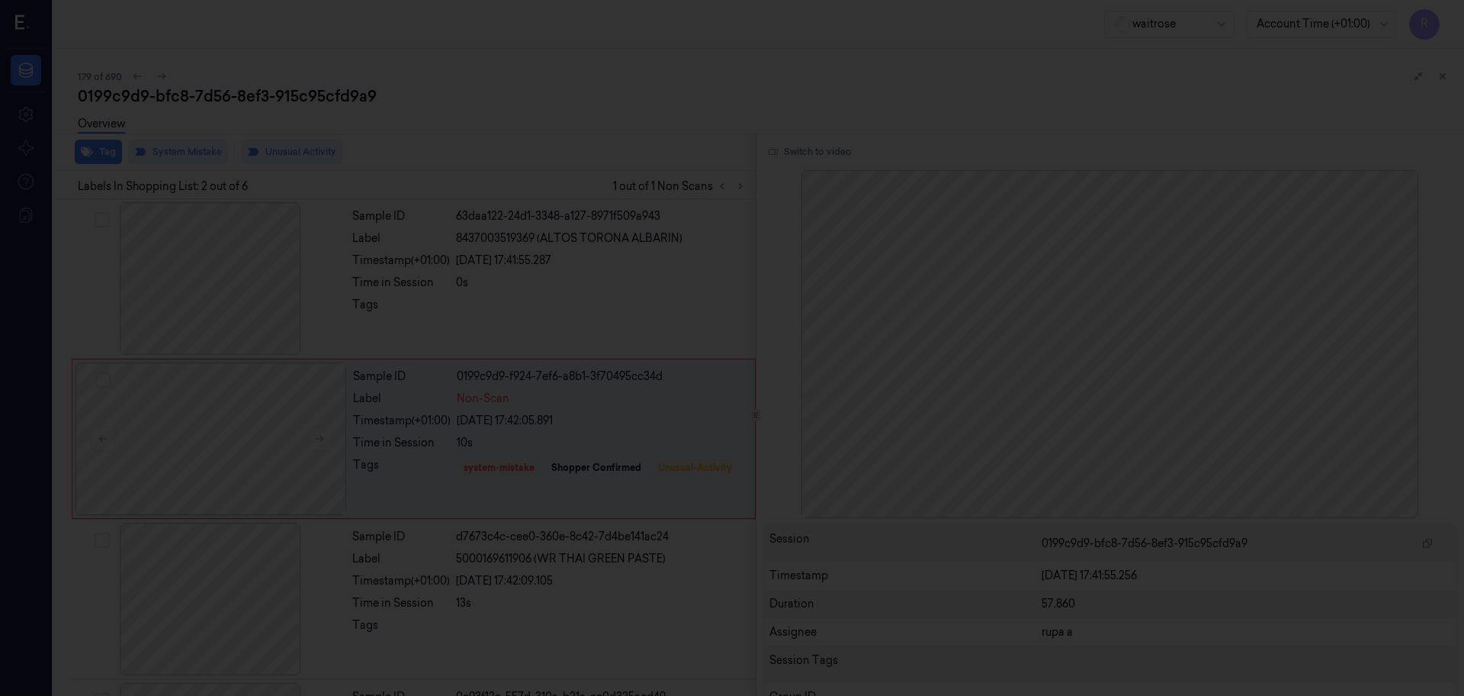
drag, startPoint x: 564, startPoint y: 92, endPoint x: 53, endPoint y: 69, distance: 510.7
click at [558, 92] on div at bounding box center [732, 348] width 1464 height 696
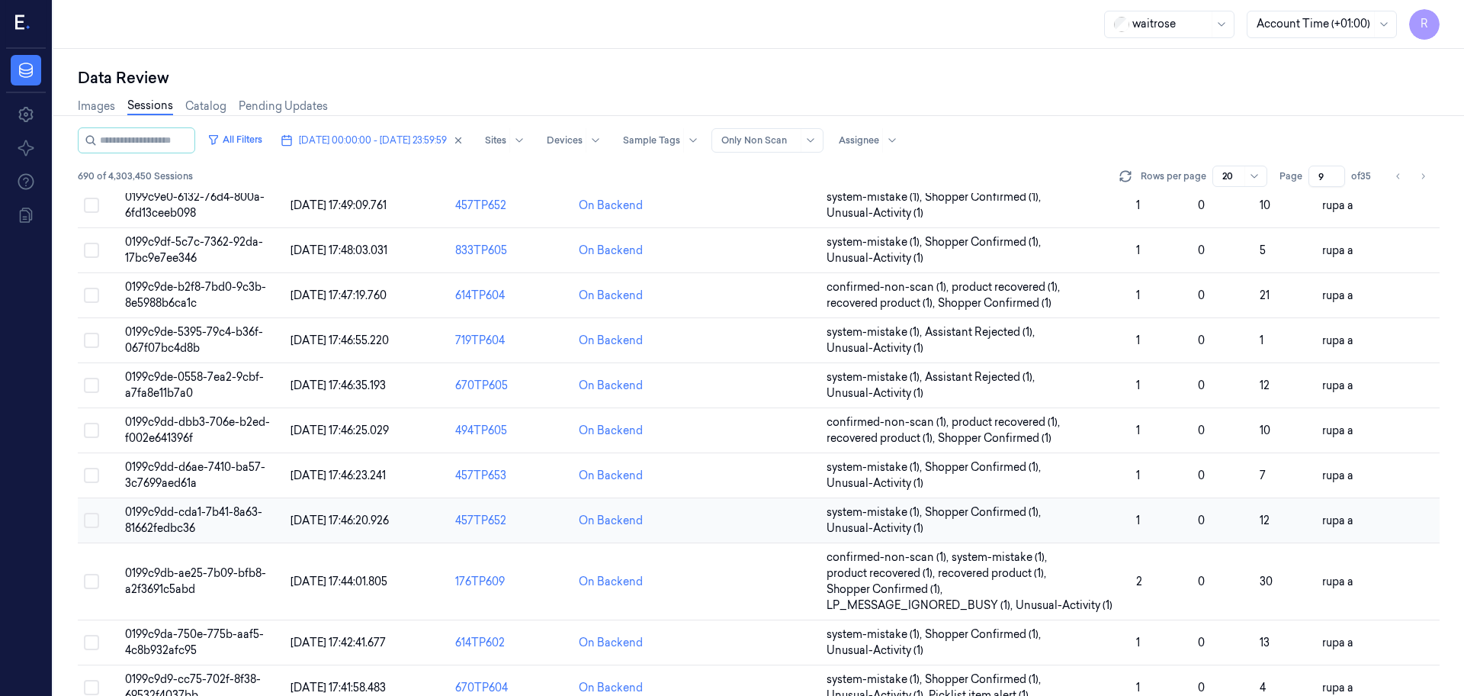
scroll to position [490, 0]
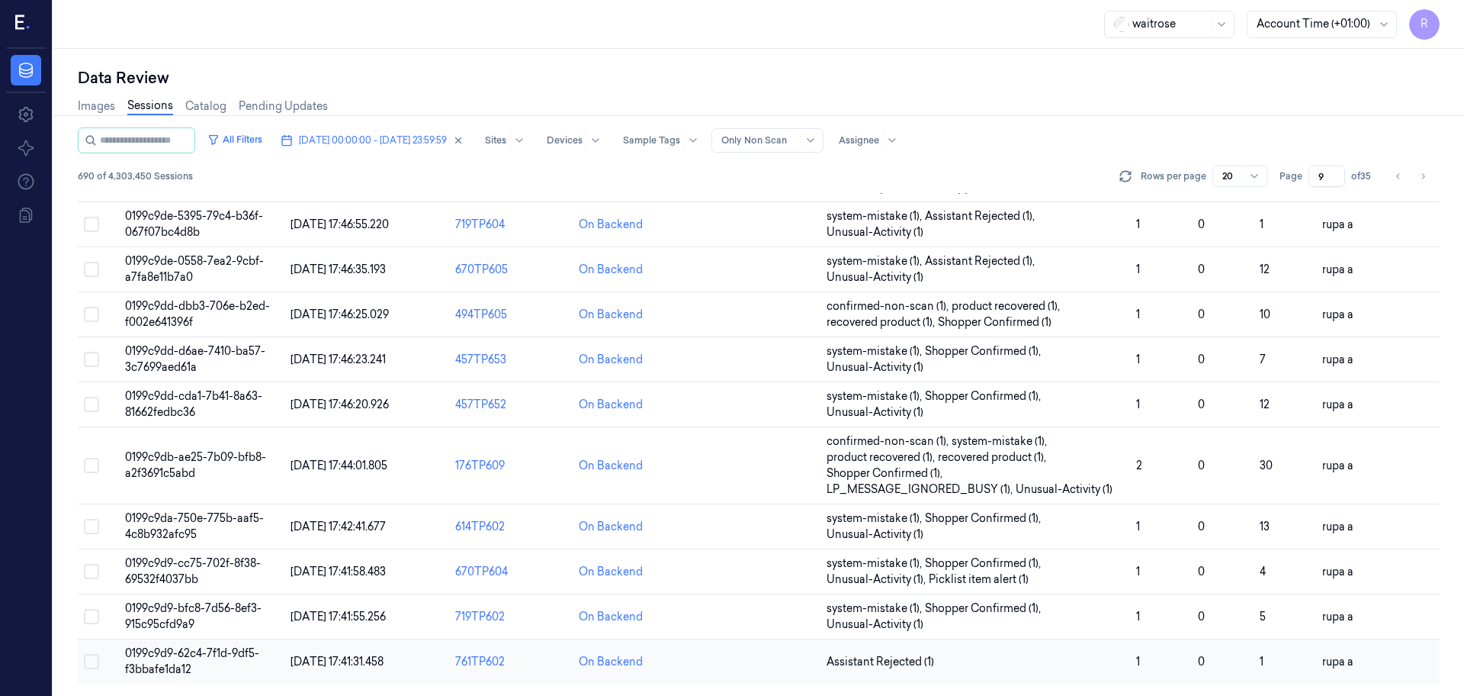
click at [247, 648] on span "0199c9d9-62c4-7f1d-9df5-f3bbafe1da12" at bounding box center [192, 661] width 134 height 30
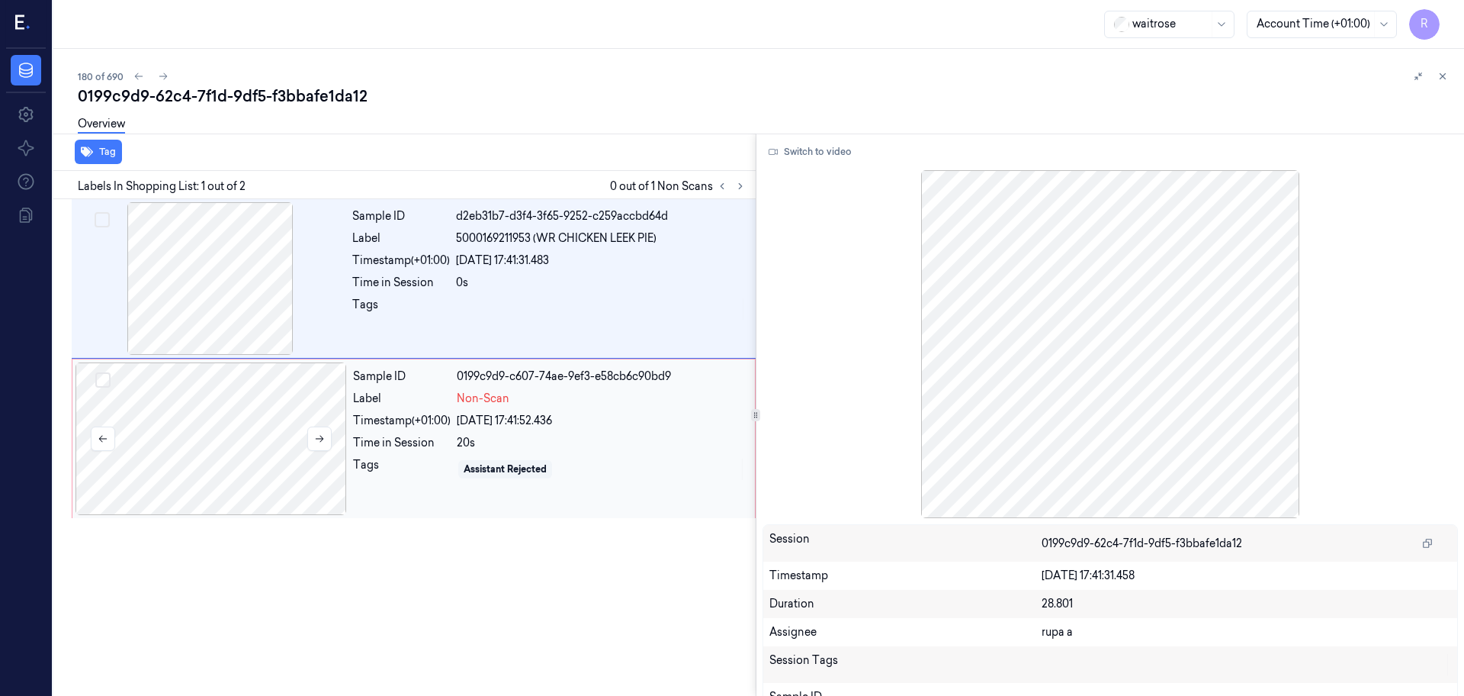
click at [223, 426] on div at bounding box center [212, 438] width 272 height 153
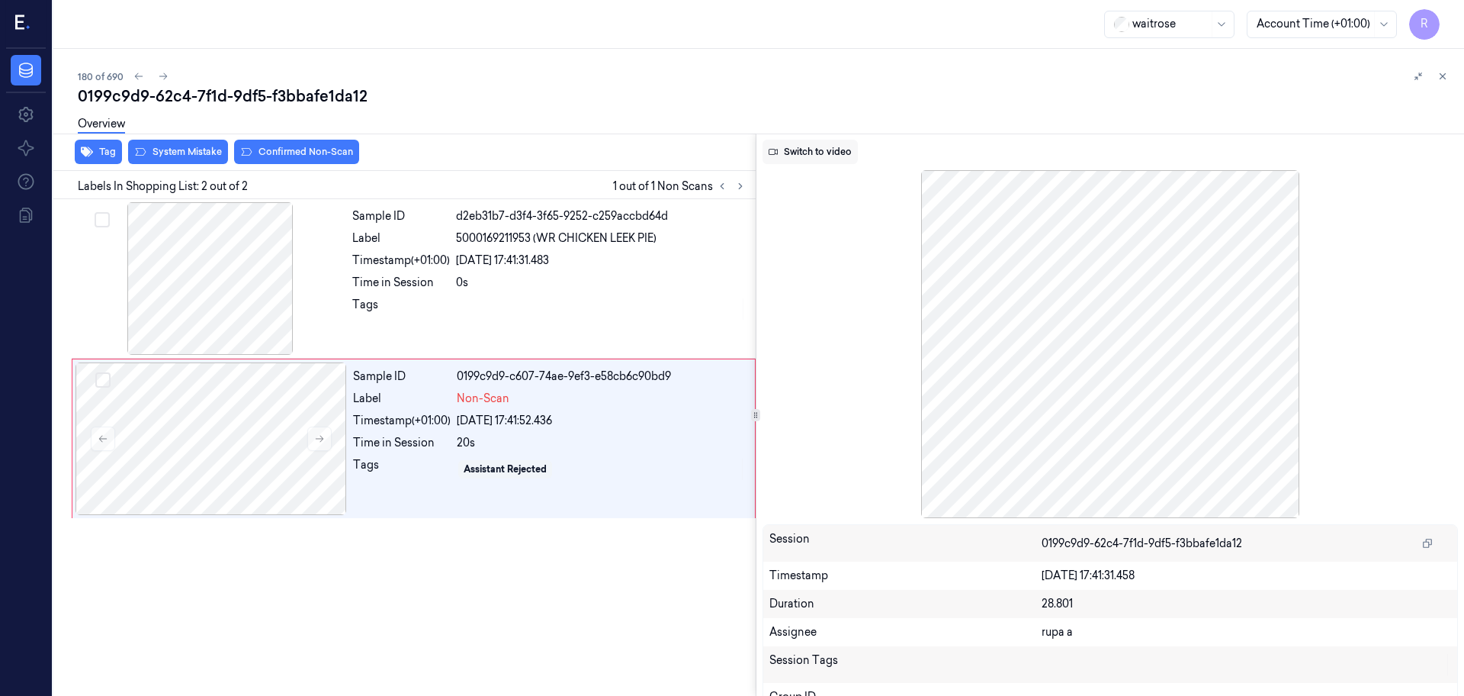
click at [821, 156] on button "Switch to video" at bounding box center [810, 152] width 95 height 24
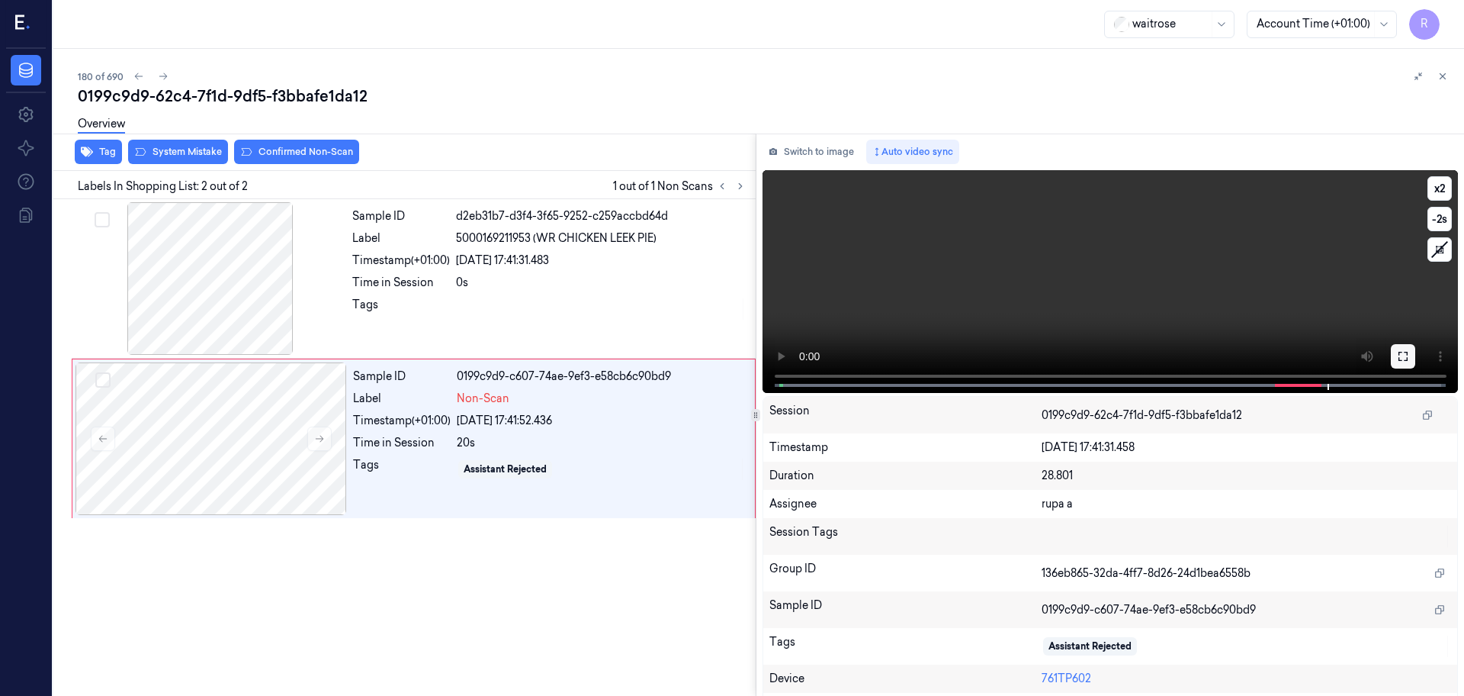
click at [1400, 355] on icon at bounding box center [1403, 356] width 12 height 12
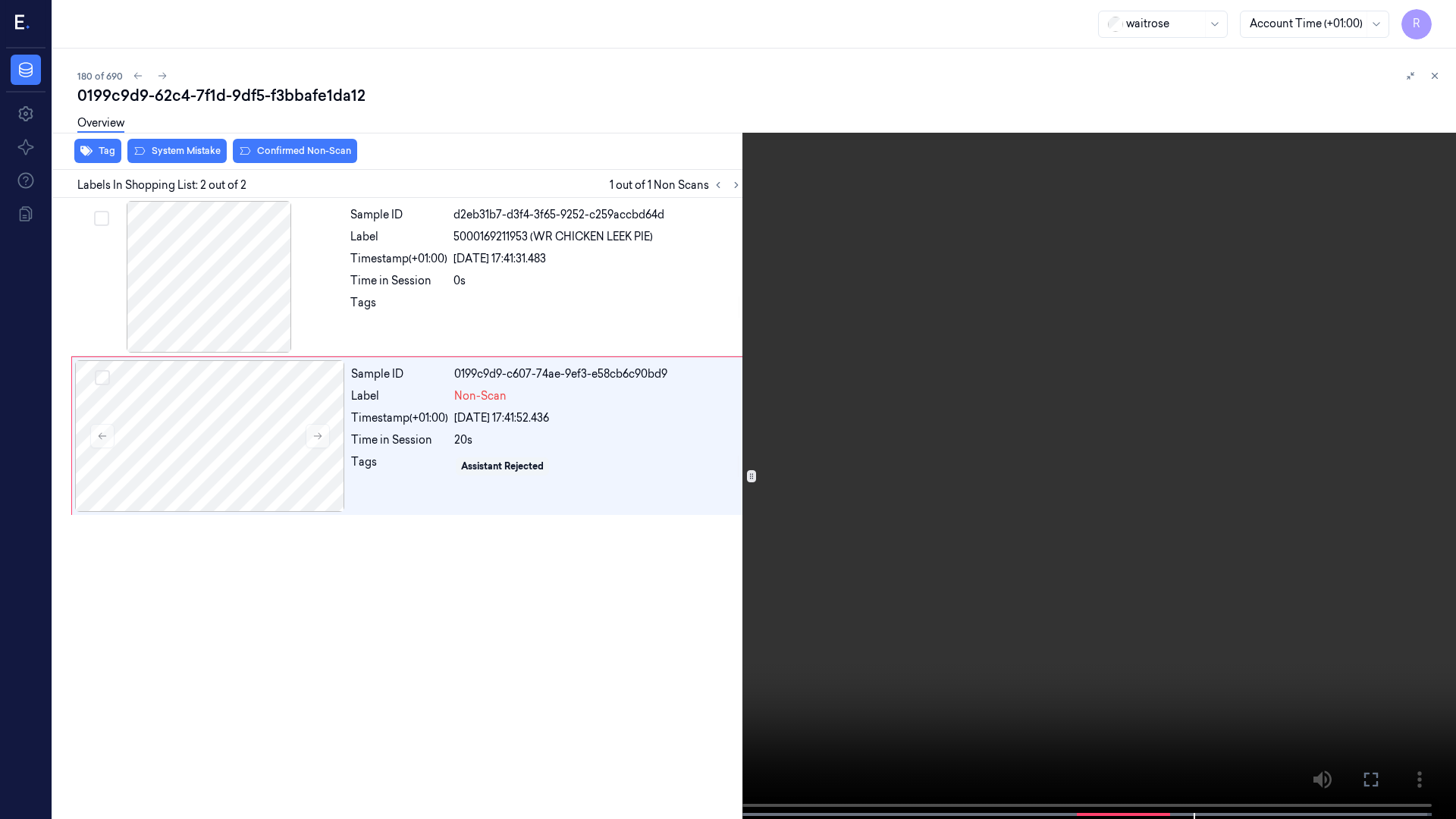
click at [971, 517] on video at bounding box center [728, 410] width 1456 height 822
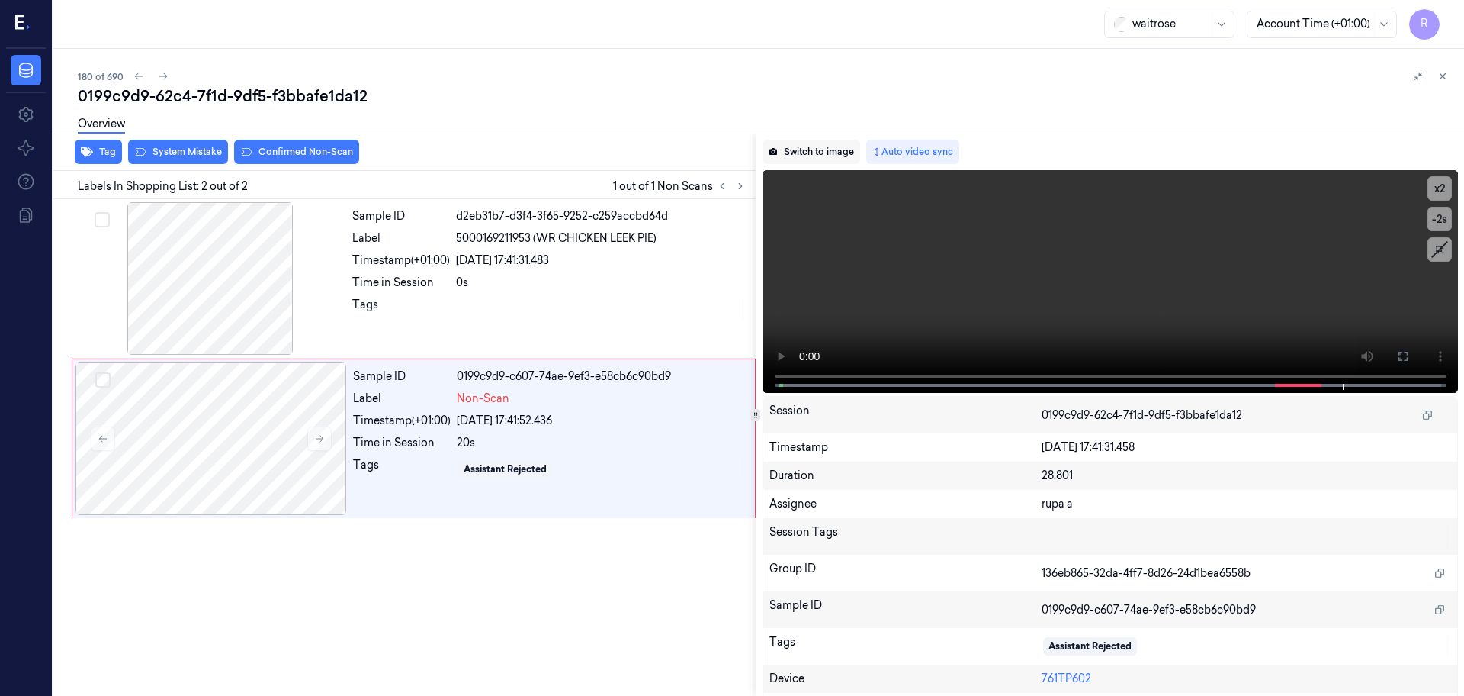
click at [815, 153] on button "Switch to image" at bounding box center [812, 152] width 98 height 24
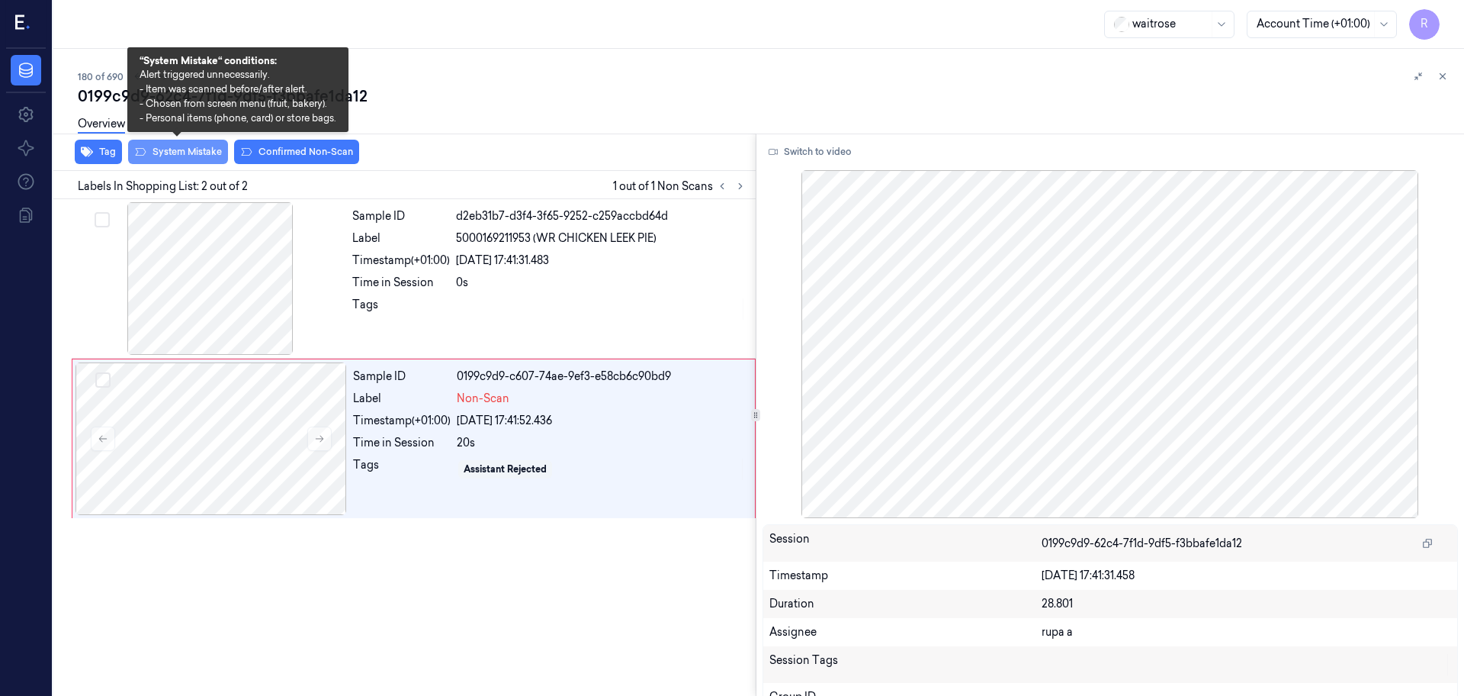
click at [200, 159] on button "System Mistake" at bounding box center [178, 152] width 100 height 24
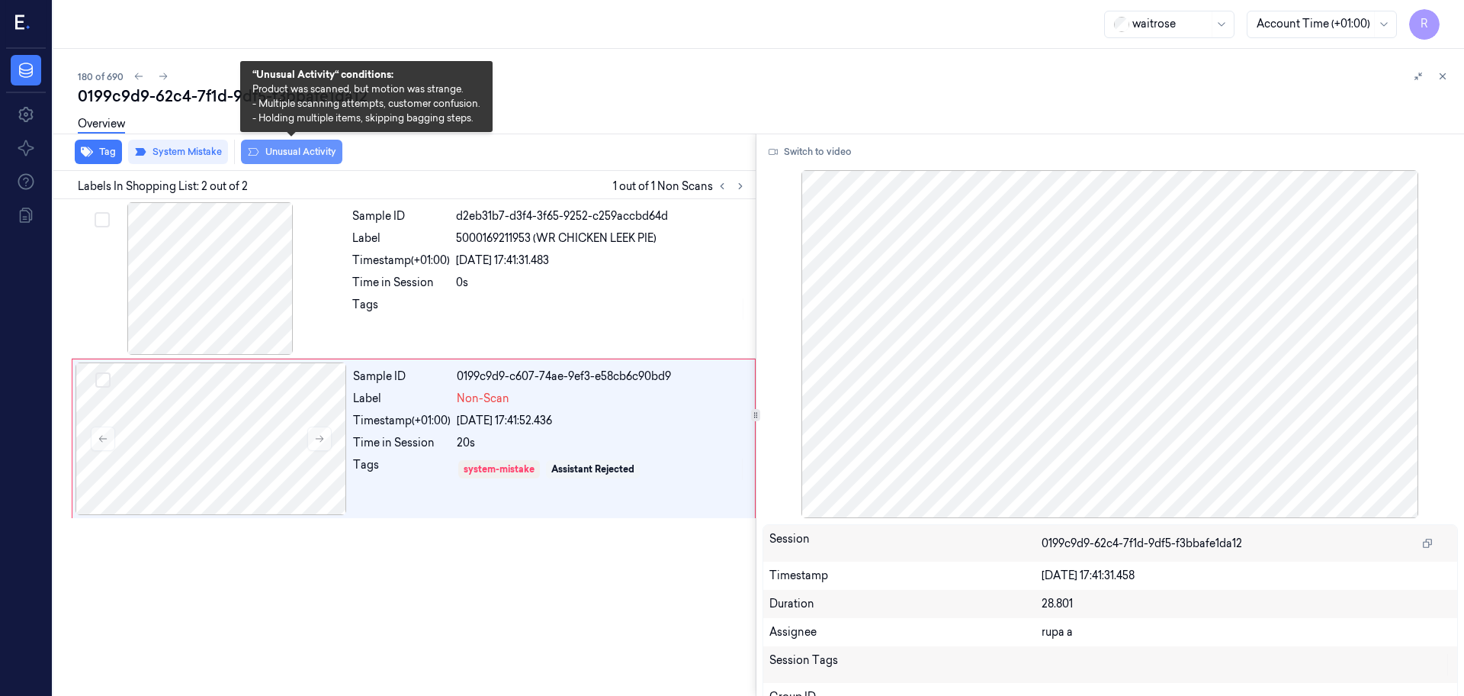
click at [303, 159] on button "Unusual Activity" at bounding box center [291, 152] width 101 height 24
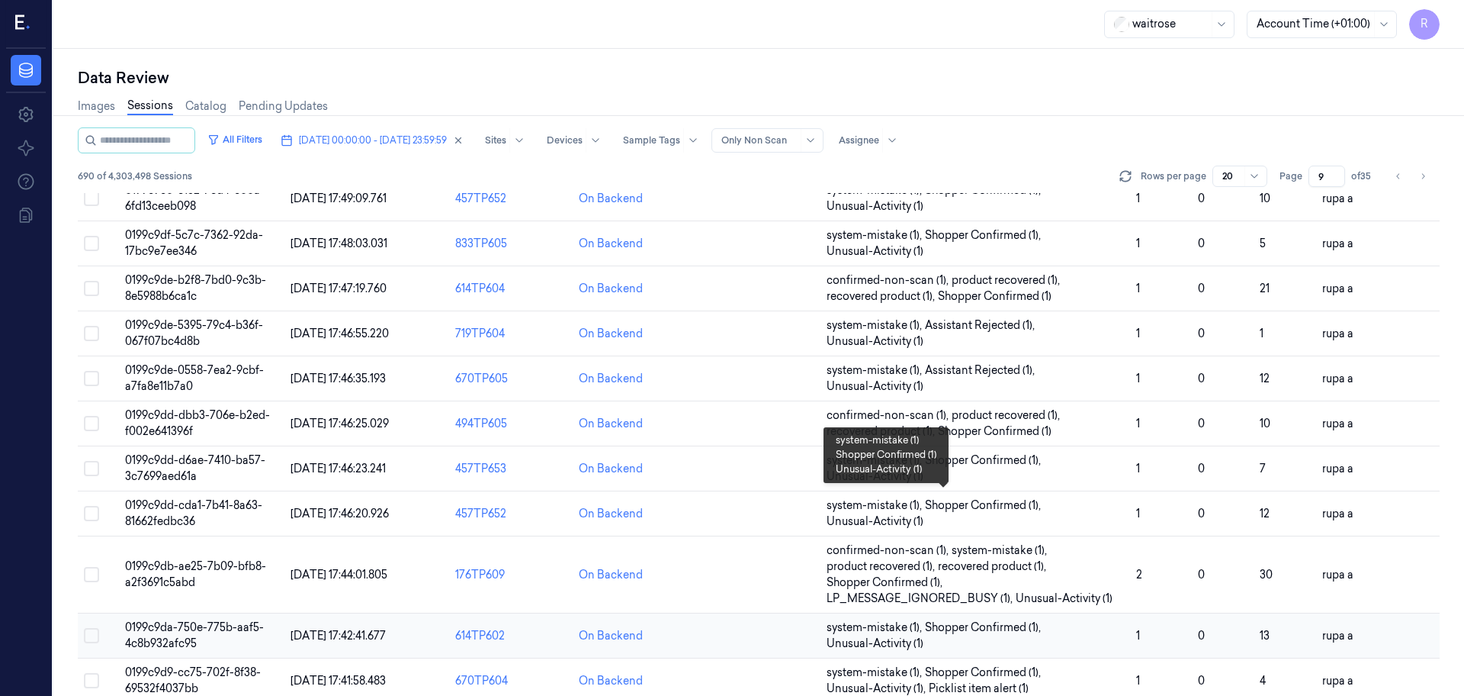
scroll to position [490, 0]
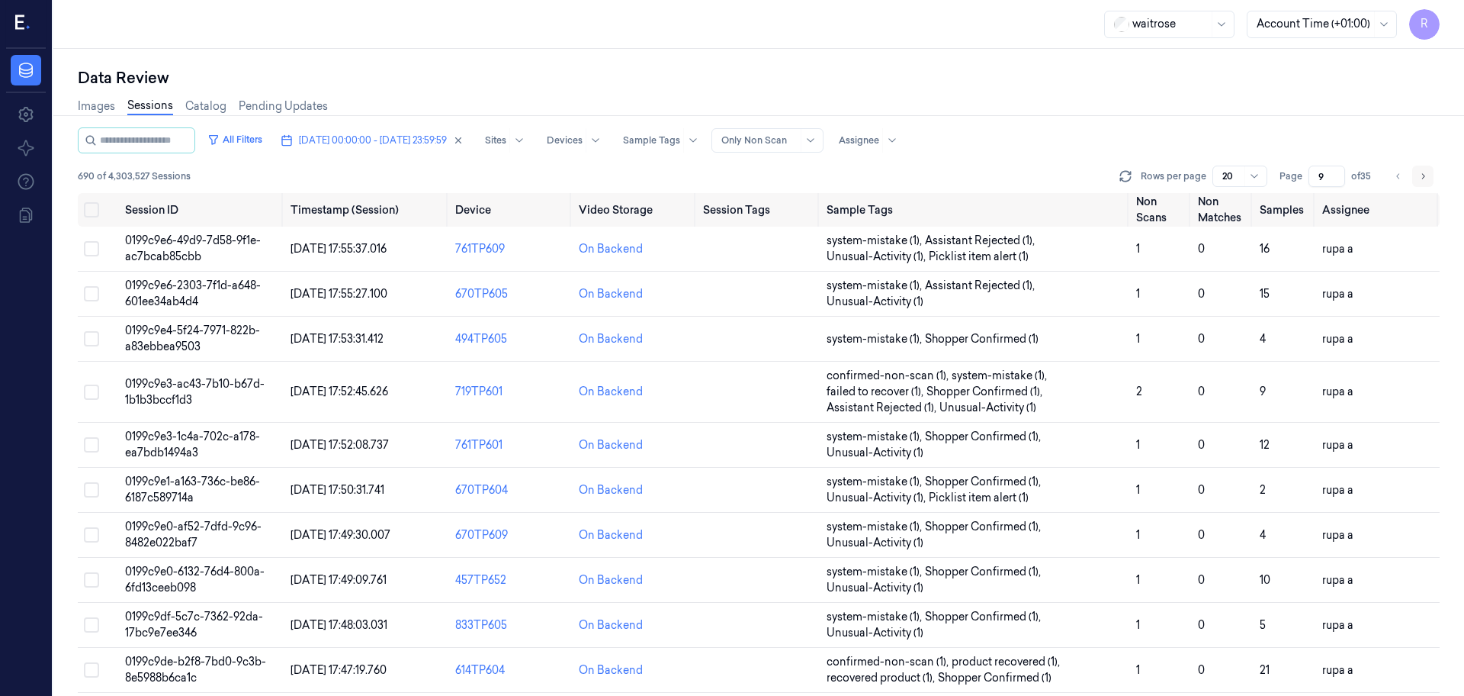
click at [1416, 175] on button "Go to next page" at bounding box center [1422, 175] width 21 height 21
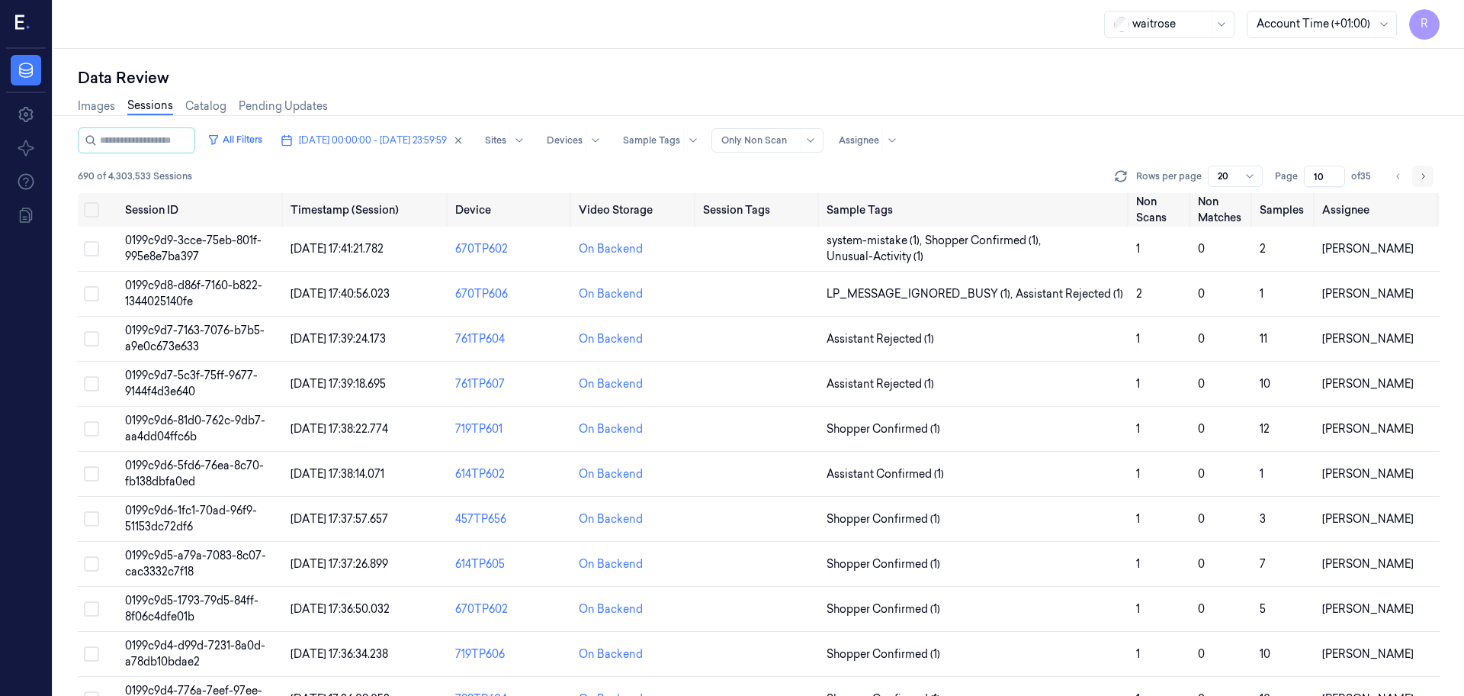
click at [1422, 180] on icon "Go to next page" at bounding box center [1423, 176] width 9 height 12
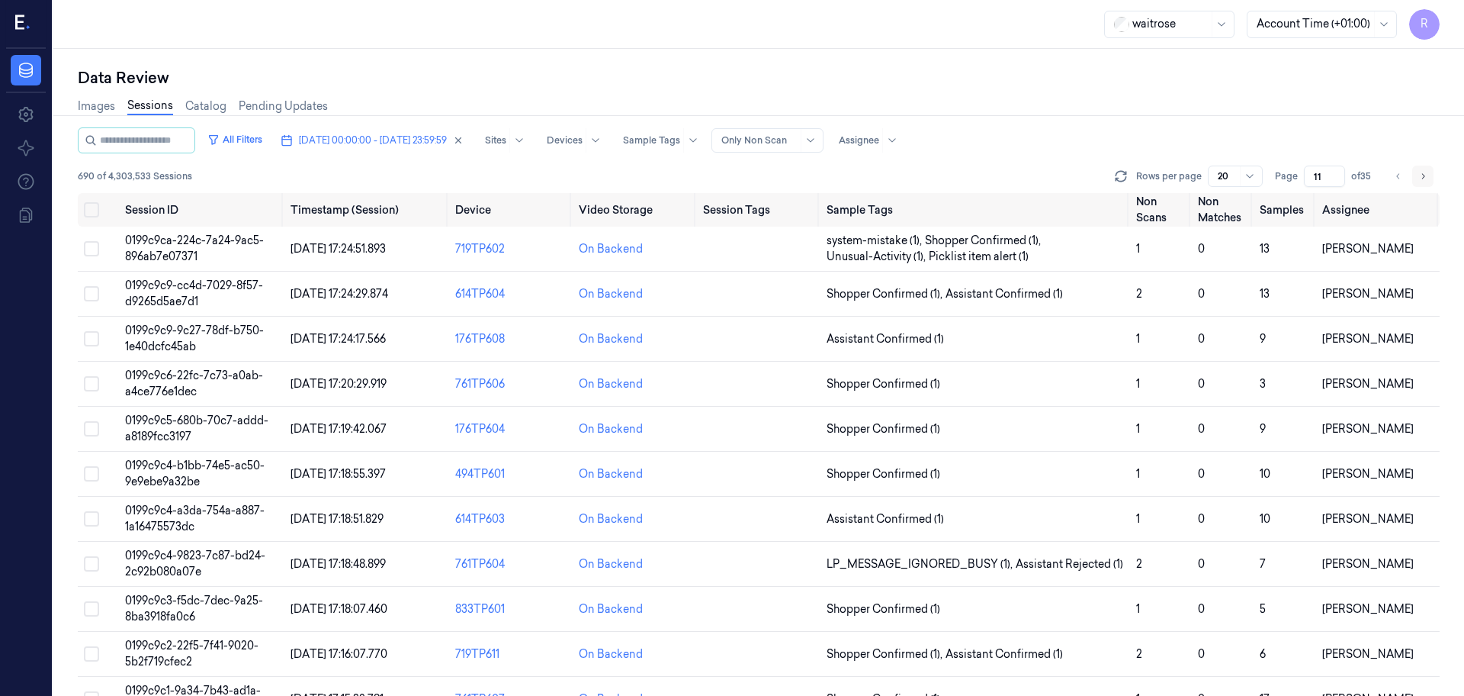
click at [1422, 180] on icon "Go to next page" at bounding box center [1423, 176] width 9 height 12
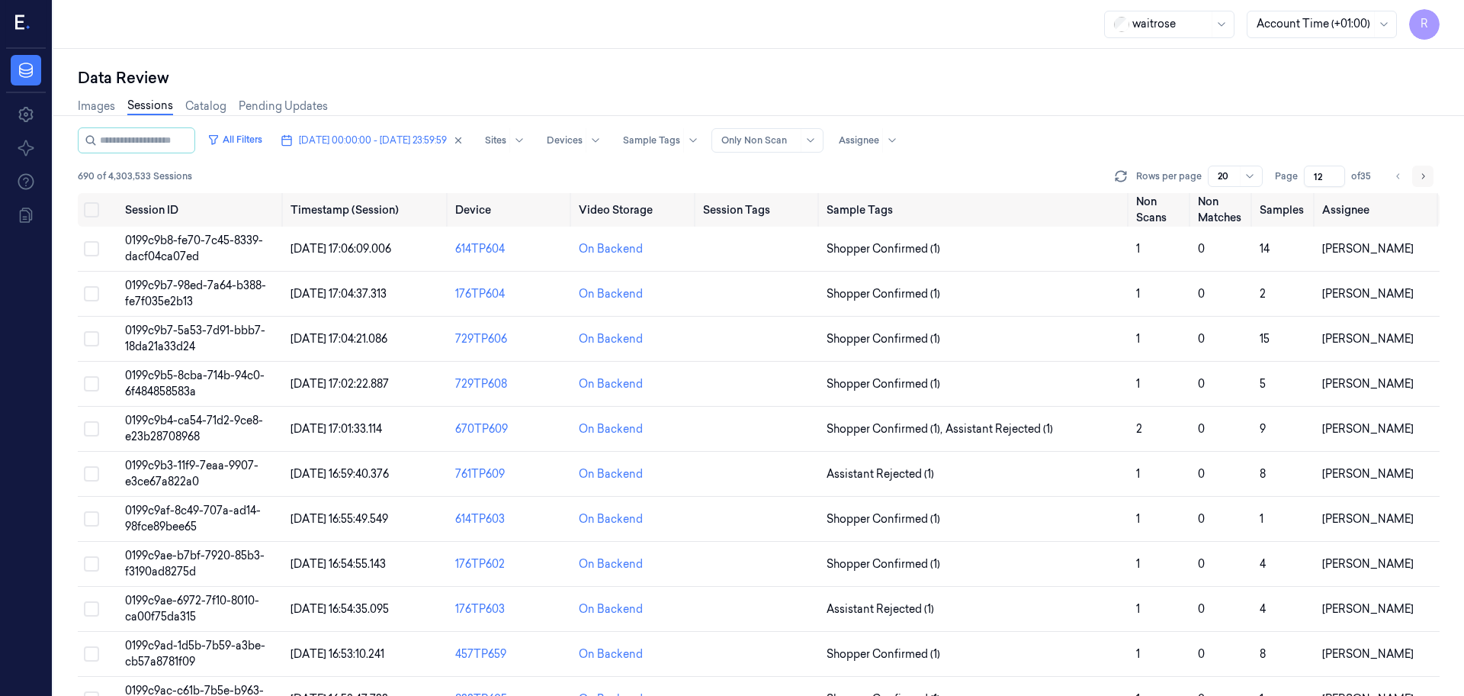
click at [1422, 180] on icon "Go to next page" at bounding box center [1423, 176] width 9 height 12
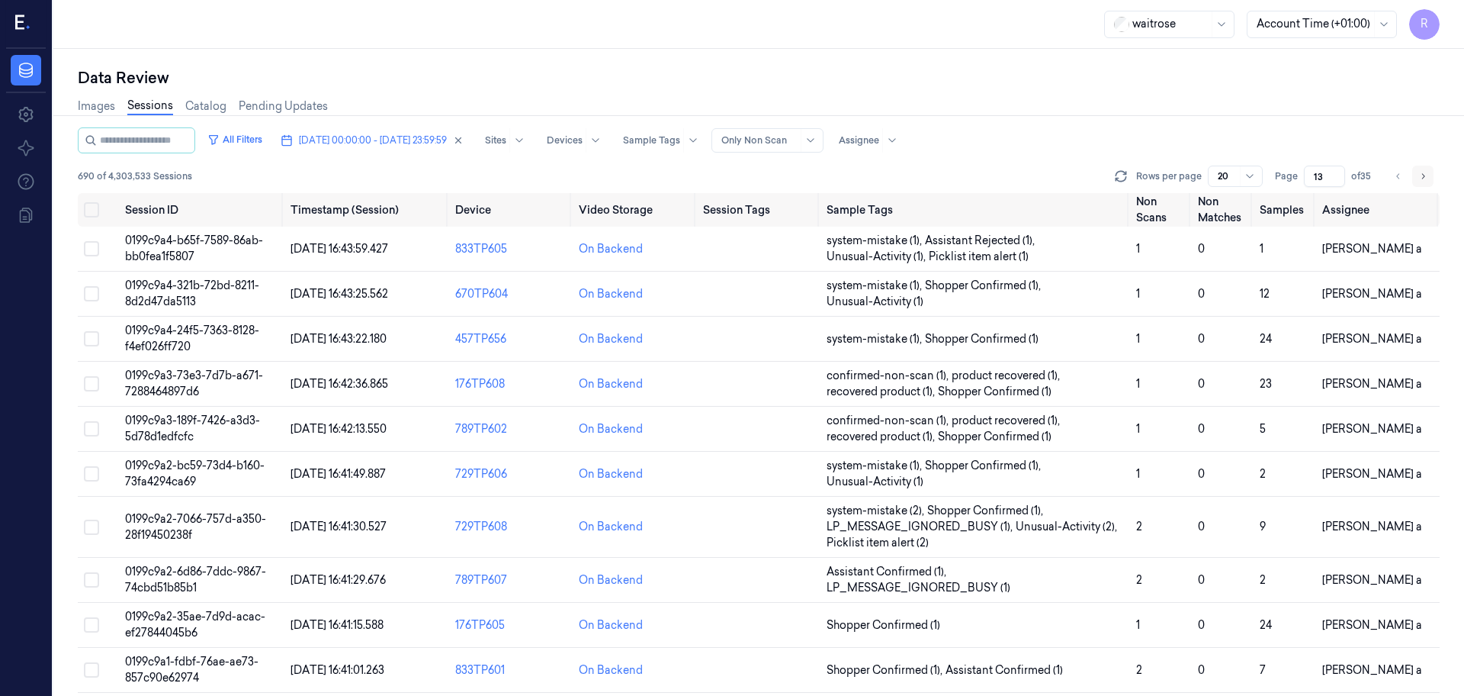
click at [1422, 180] on icon "Go to next page" at bounding box center [1423, 176] width 9 height 12
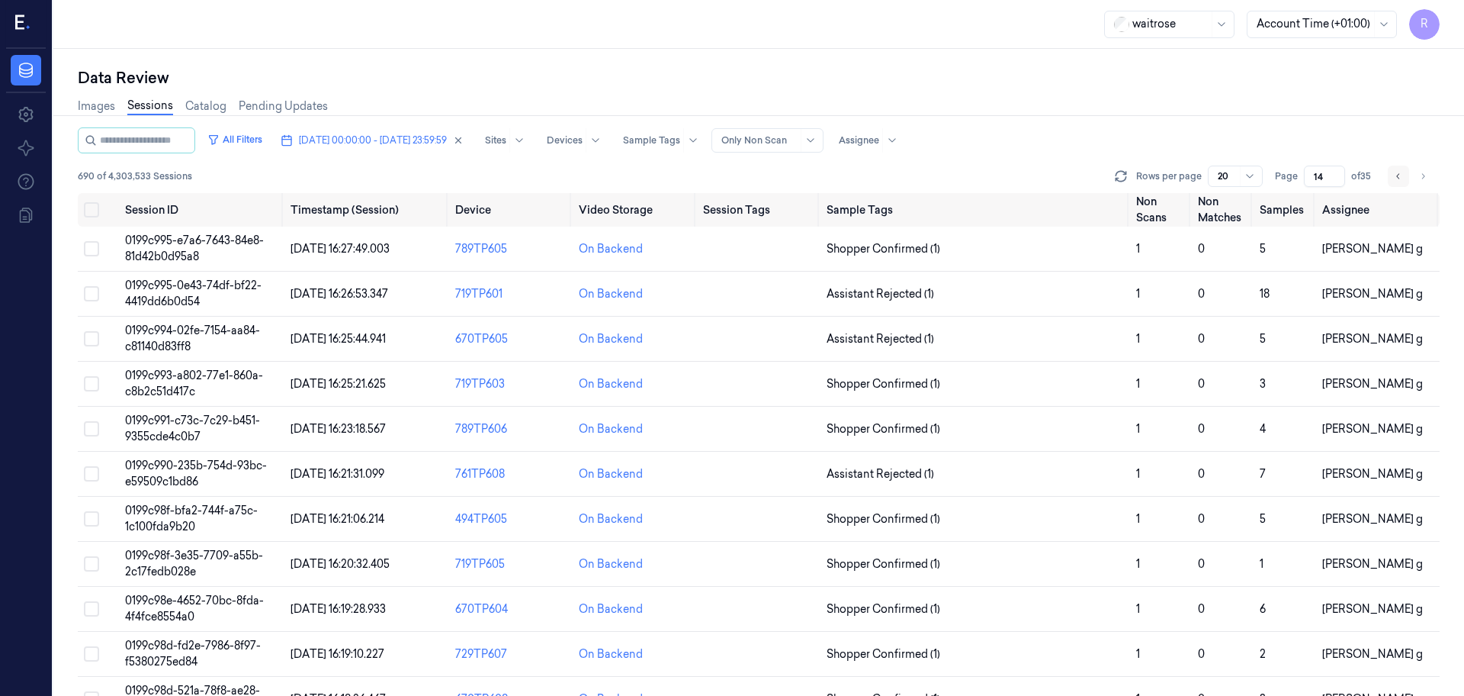
click at [1393, 177] on button "Go to previous page" at bounding box center [1398, 175] width 21 height 21
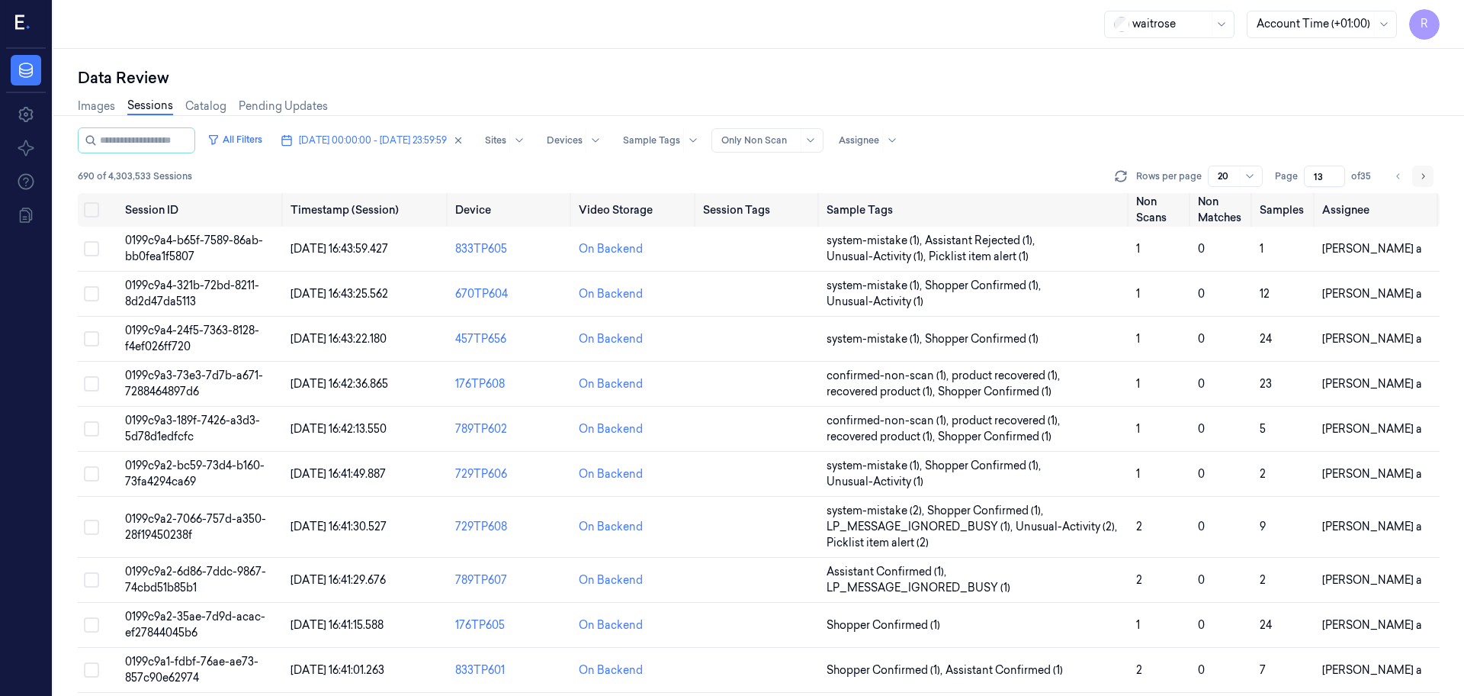
click at [1425, 174] on icon "Go to next page" at bounding box center [1423, 176] width 9 height 12
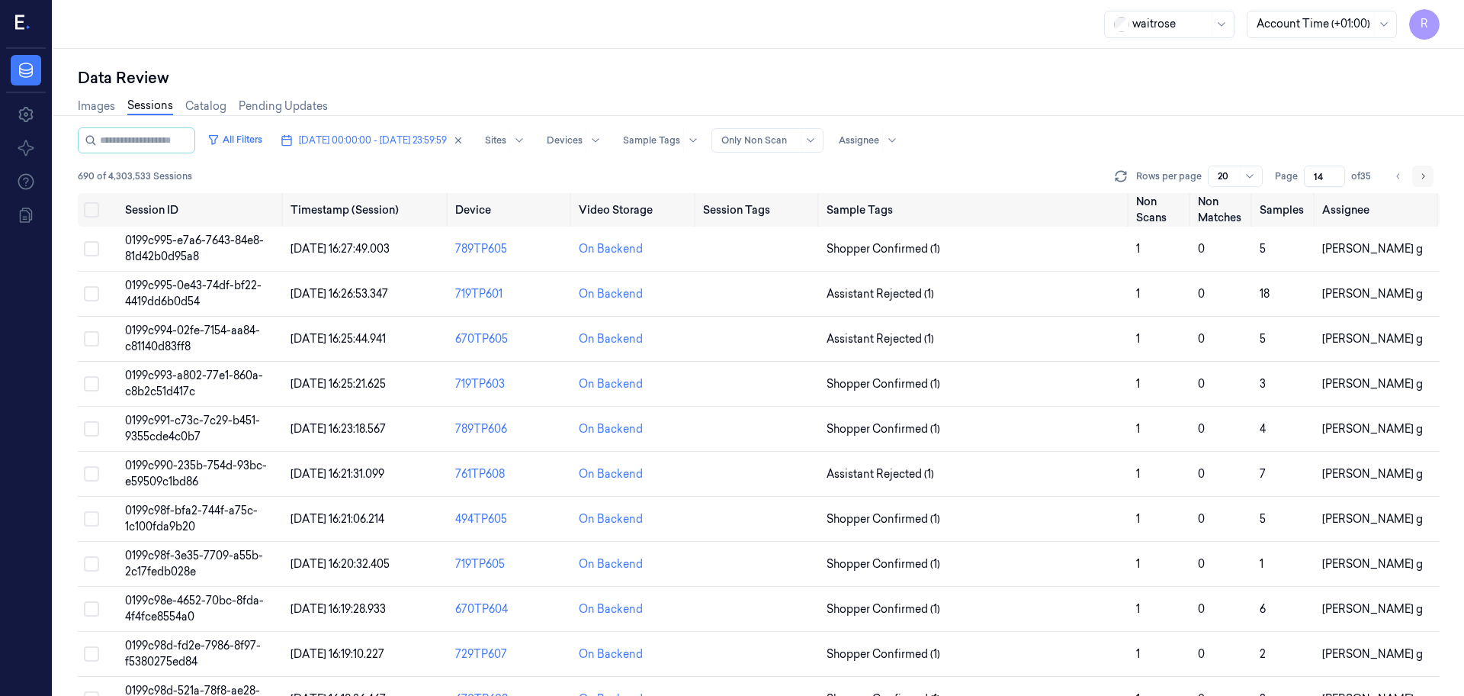
click at [1422, 175] on icon "Go to next page" at bounding box center [1423, 176] width 9 height 12
click at [1422, 176] on icon "Go to next page" at bounding box center [1423, 176] width 9 height 12
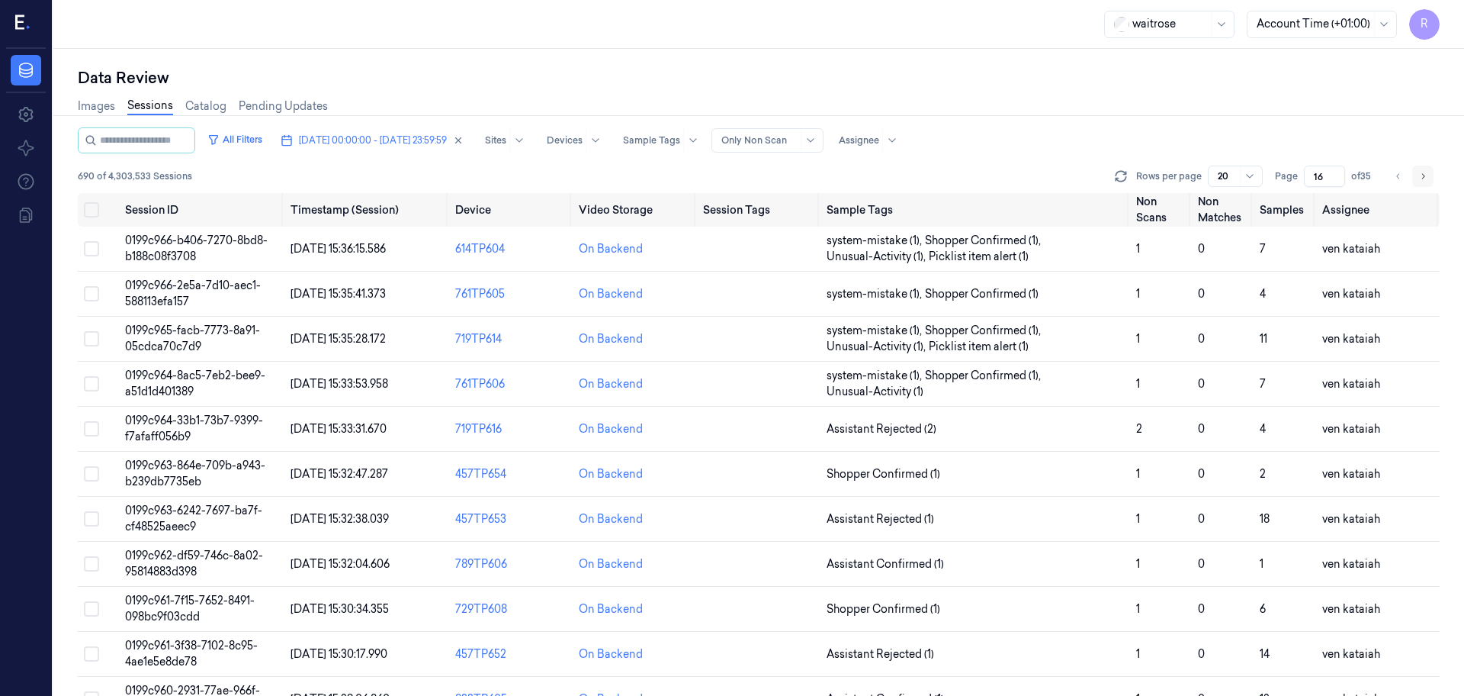
click at [1422, 176] on icon "Go to next page" at bounding box center [1423, 176] width 9 height 12
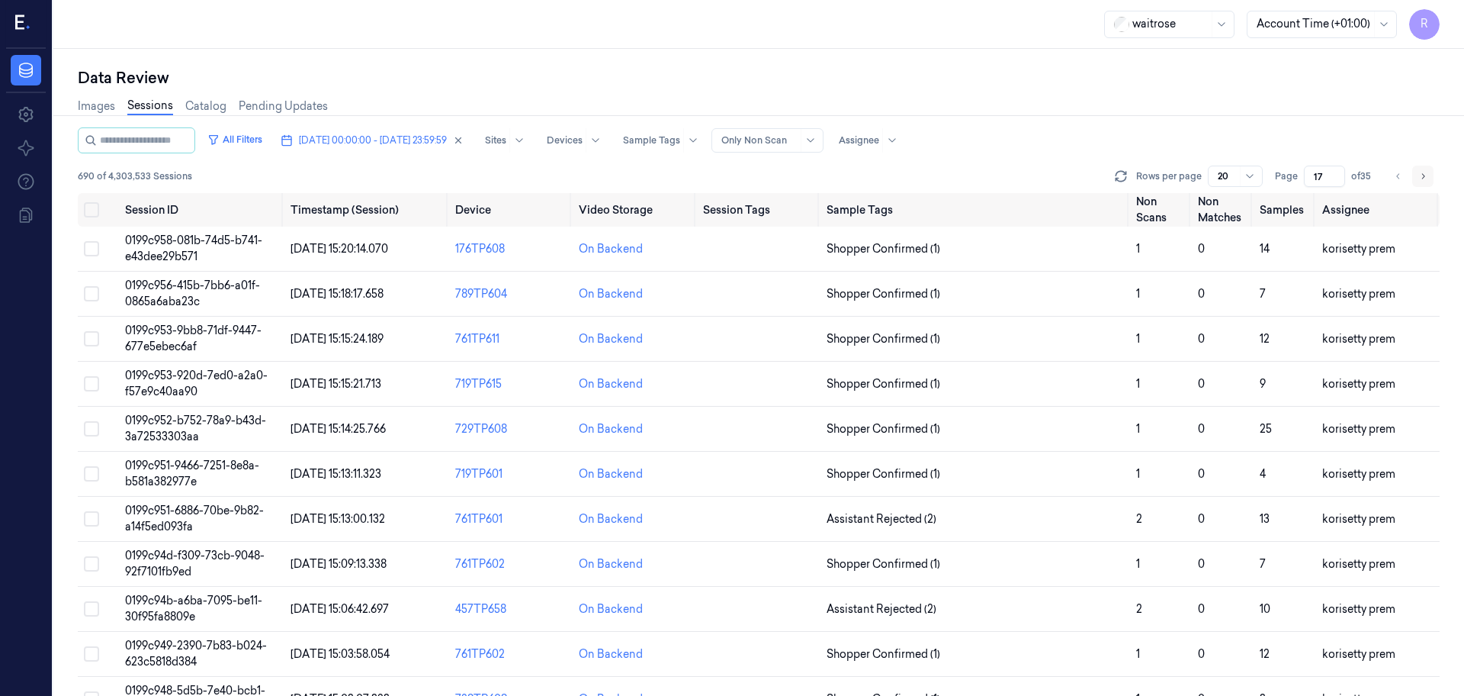
click at [1422, 176] on icon "Go to next page" at bounding box center [1423, 176] width 9 height 12
type input "18"
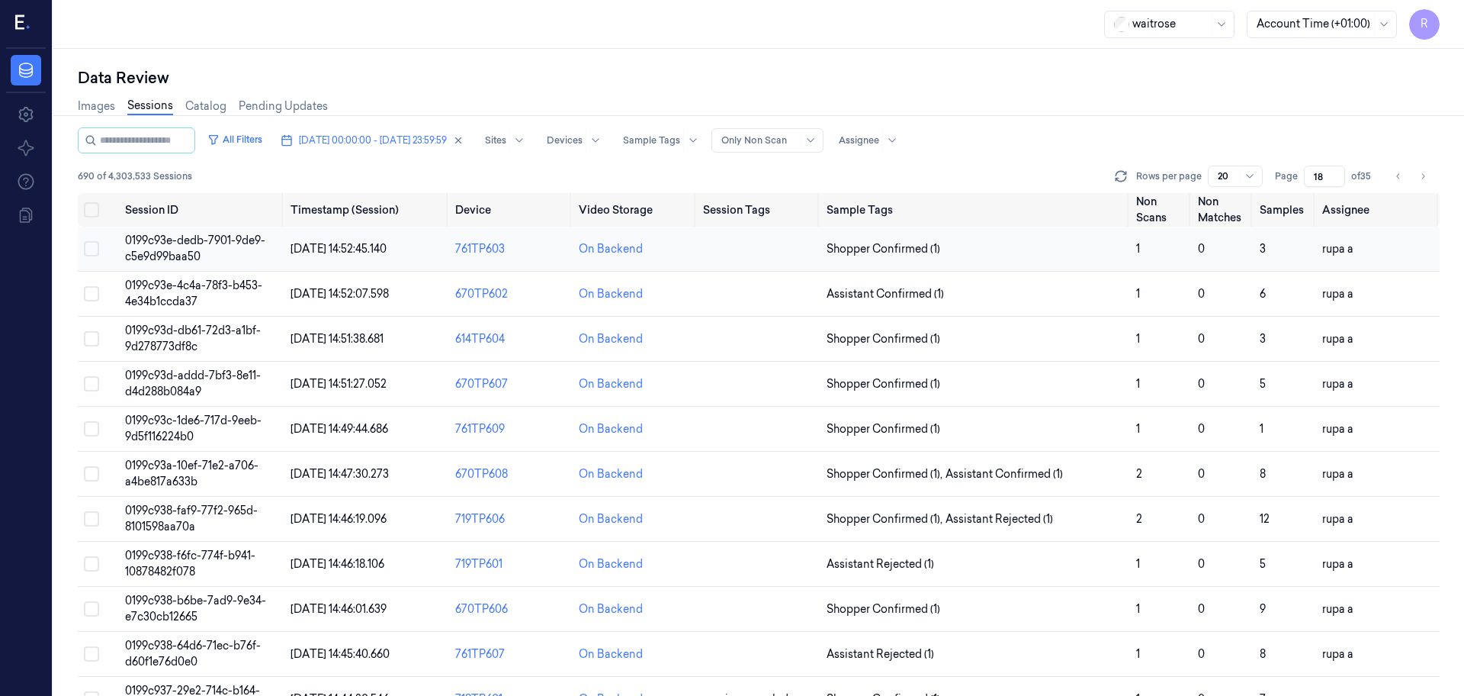
click at [199, 245] on span "0199c93e-dedb-7901-9de9-c5e9d99baa50" at bounding box center [195, 248] width 140 height 30
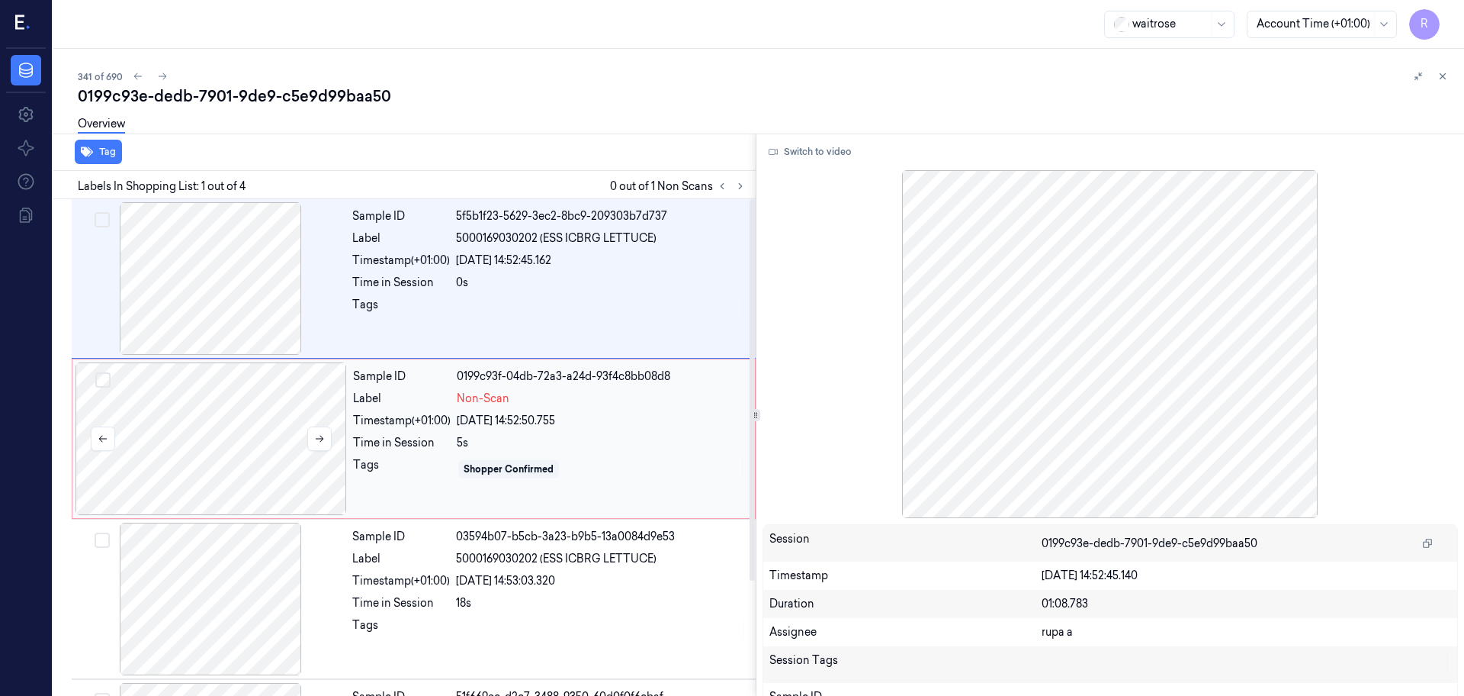
click at [234, 400] on div at bounding box center [212, 438] width 272 height 153
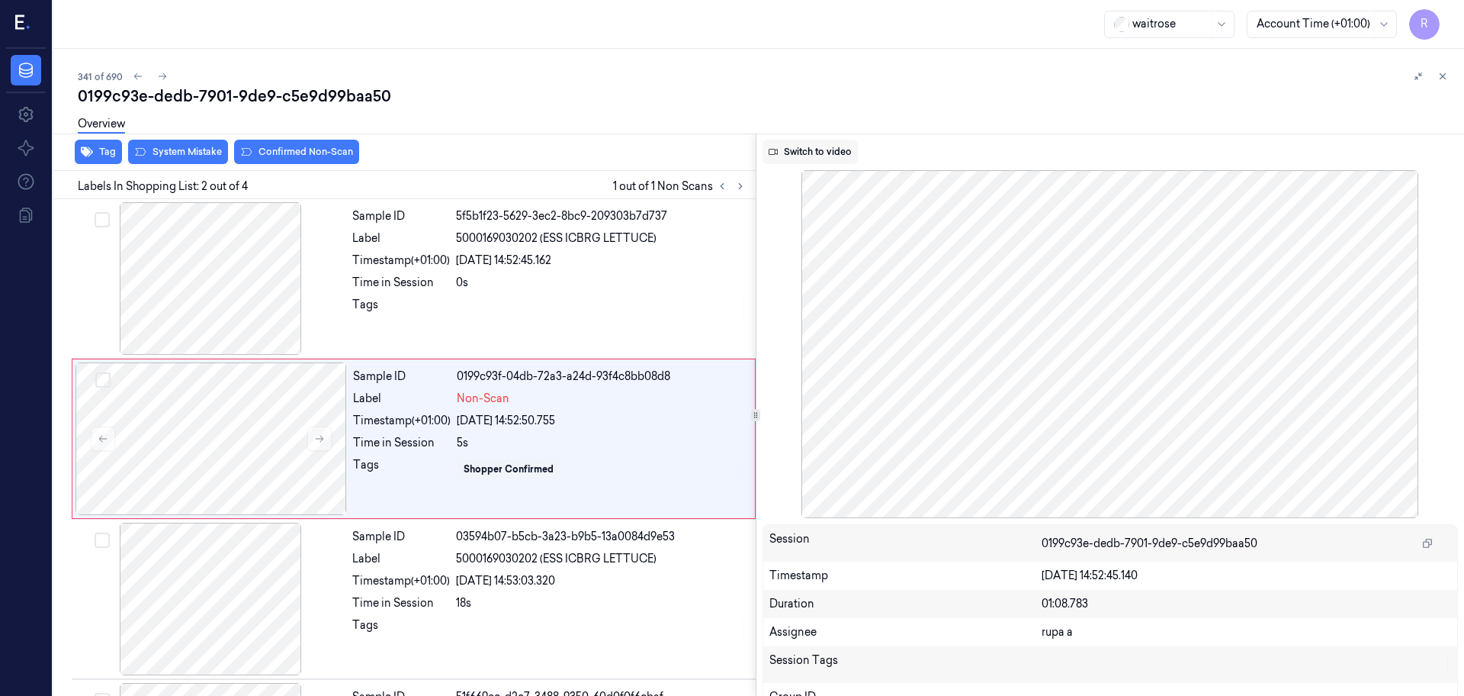
click at [805, 162] on button "Switch to video" at bounding box center [810, 152] width 95 height 24
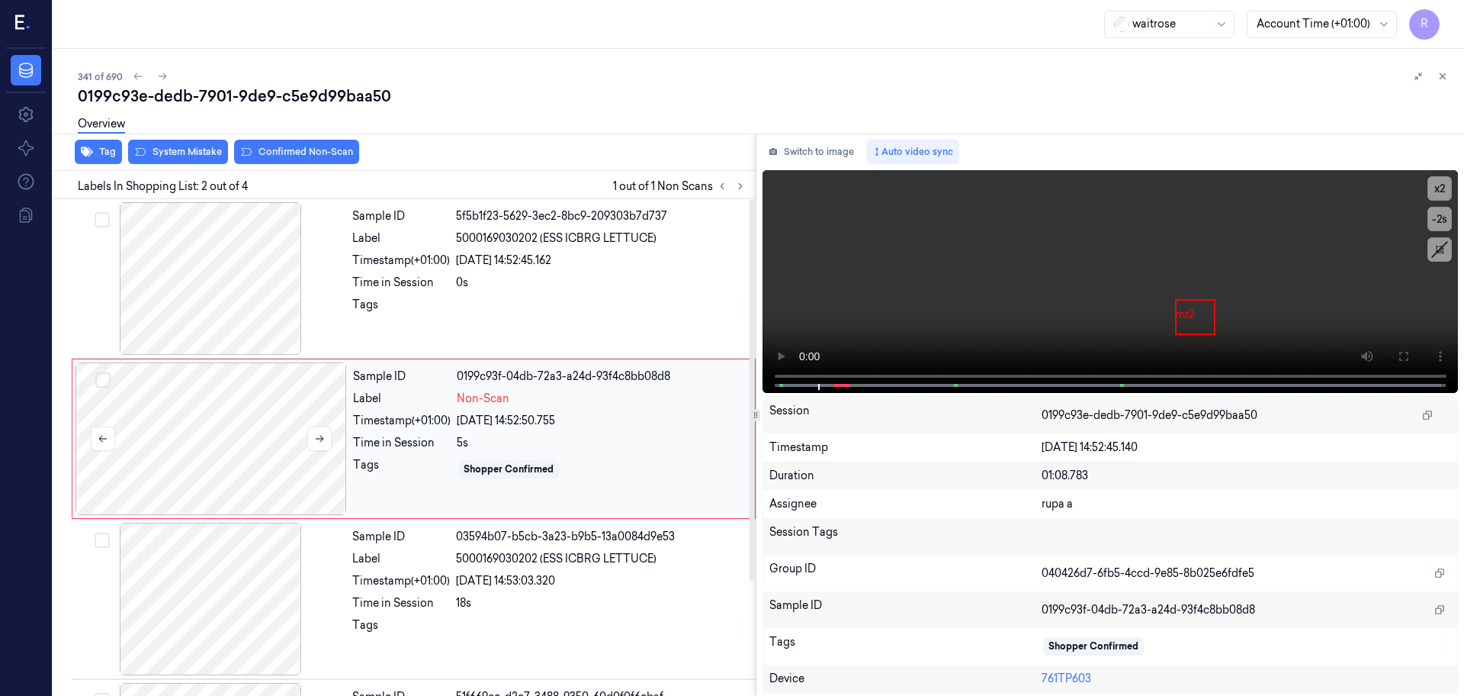
click at [143, 432] on div at bounding box center [212, 438] width 272 height 153
click at [1402, 352] on icon at bounding box center [1403, 356] width 9 height 9
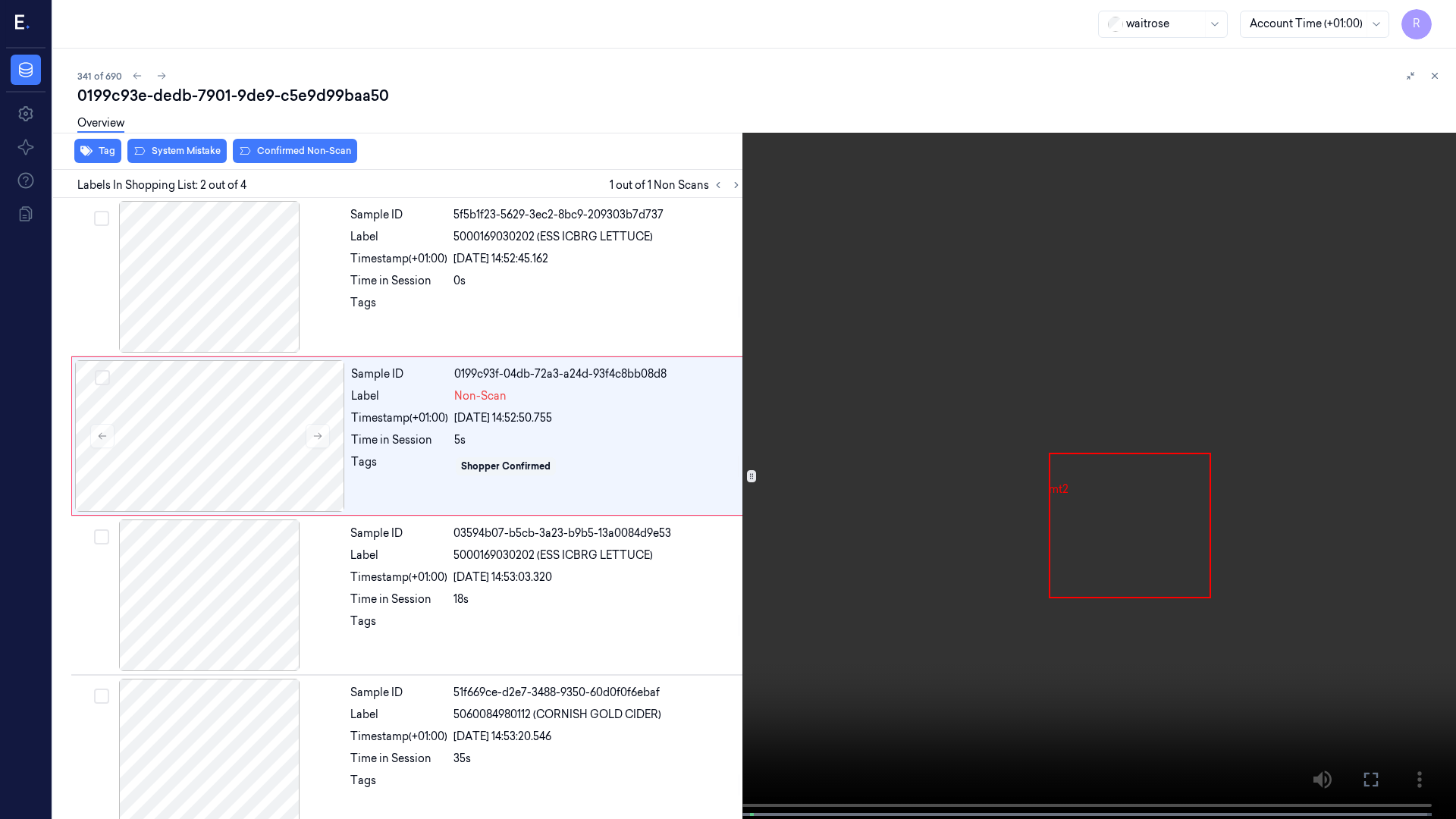
click at [363, 595] on video at bounding box center [728, 410] width 1456 height 822
click at [340, 584] on video at bounding box center [728, 410] width 1456 height 822
click at [417, 497] on video at bounding box center [728, 410] width 1456 height 822
click at [422, 466] on video at bounding box center [728, 410] width 1456 height 822
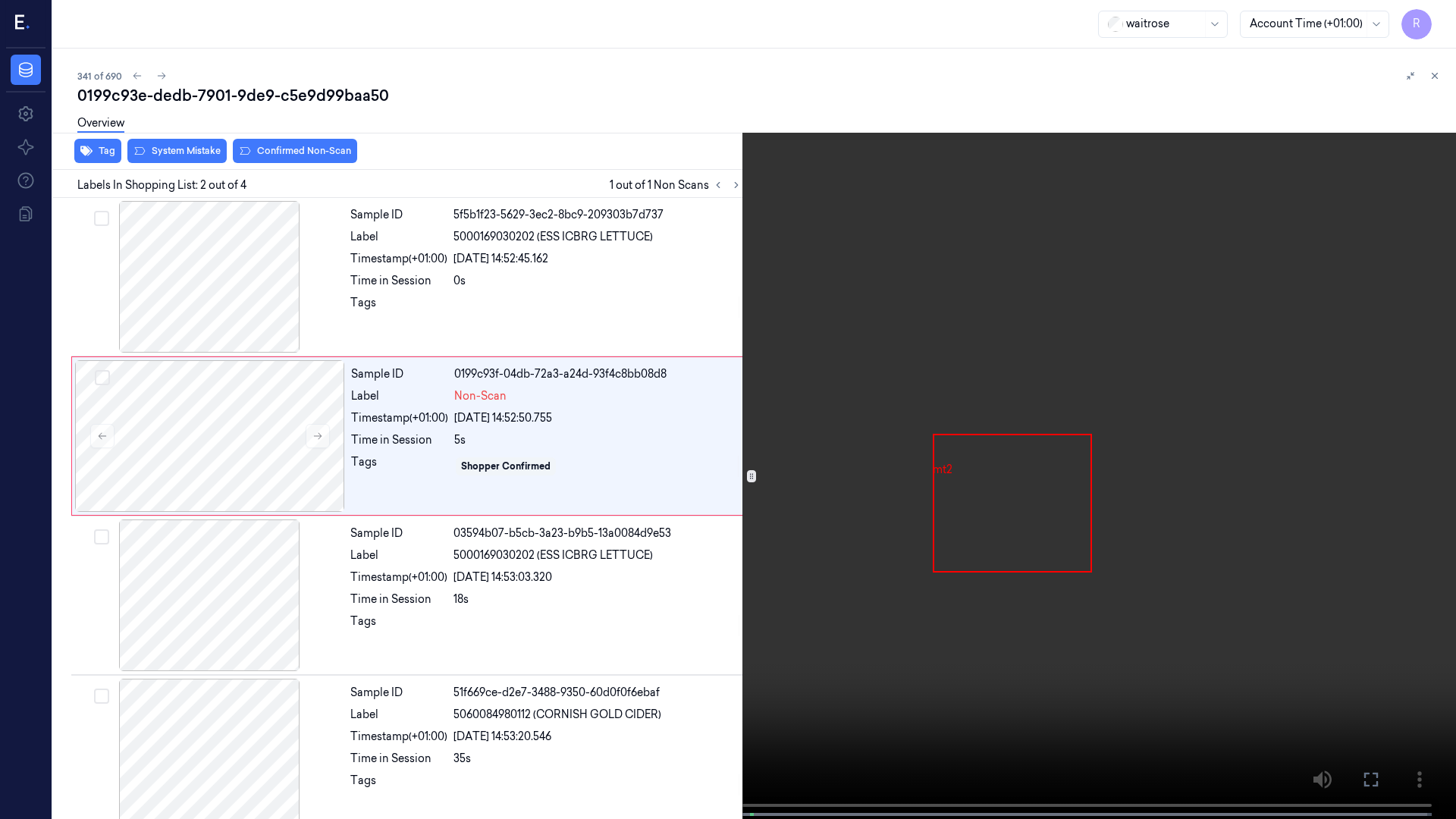
click at [422, 466] on video at bounding box center [728, 410] width 1456 height 822
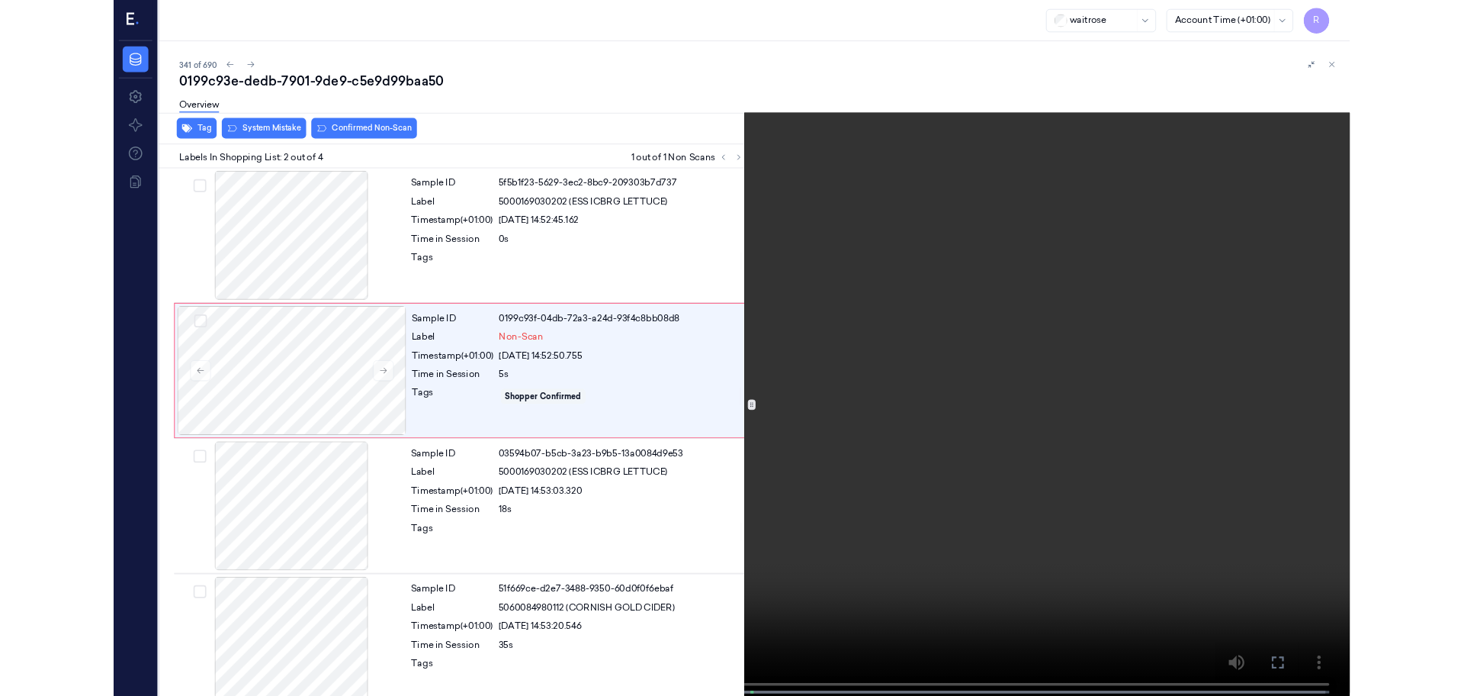
scroll to position [21, 0]
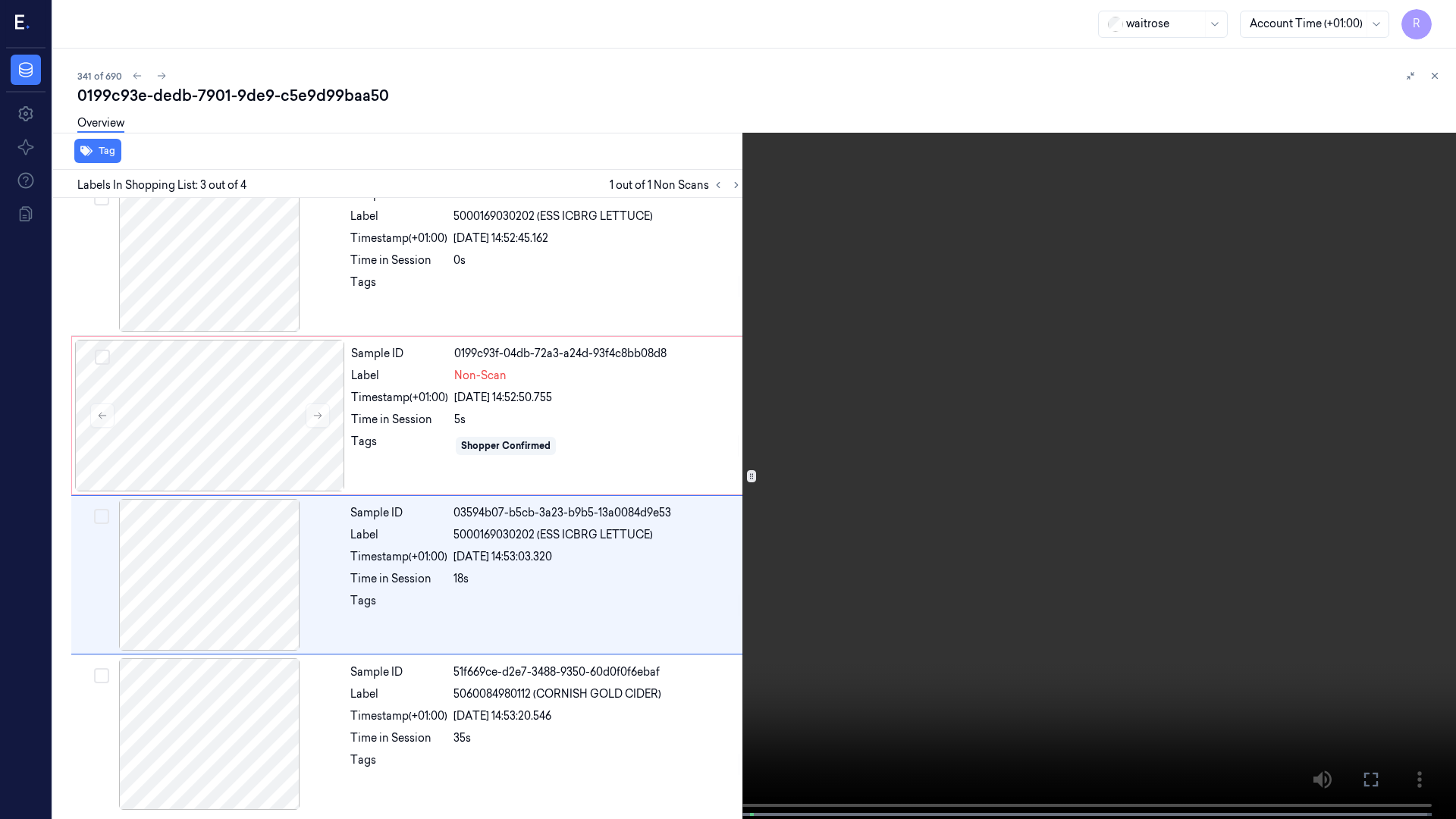
click at [433, 432] on video at bounding box center [728, 410] width 1456 height 822
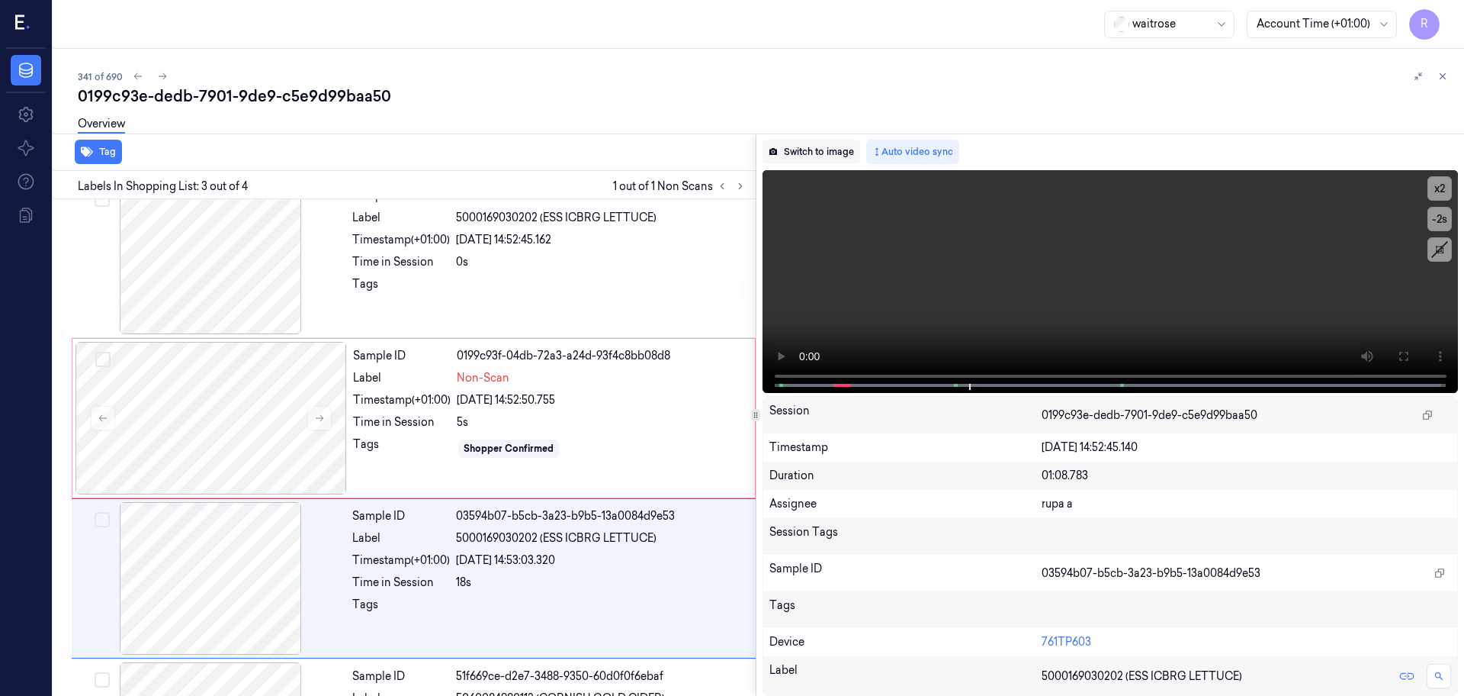
click at [840, 140] on button "Switch to image" at bounding box center [812, 152] width 98 height 24
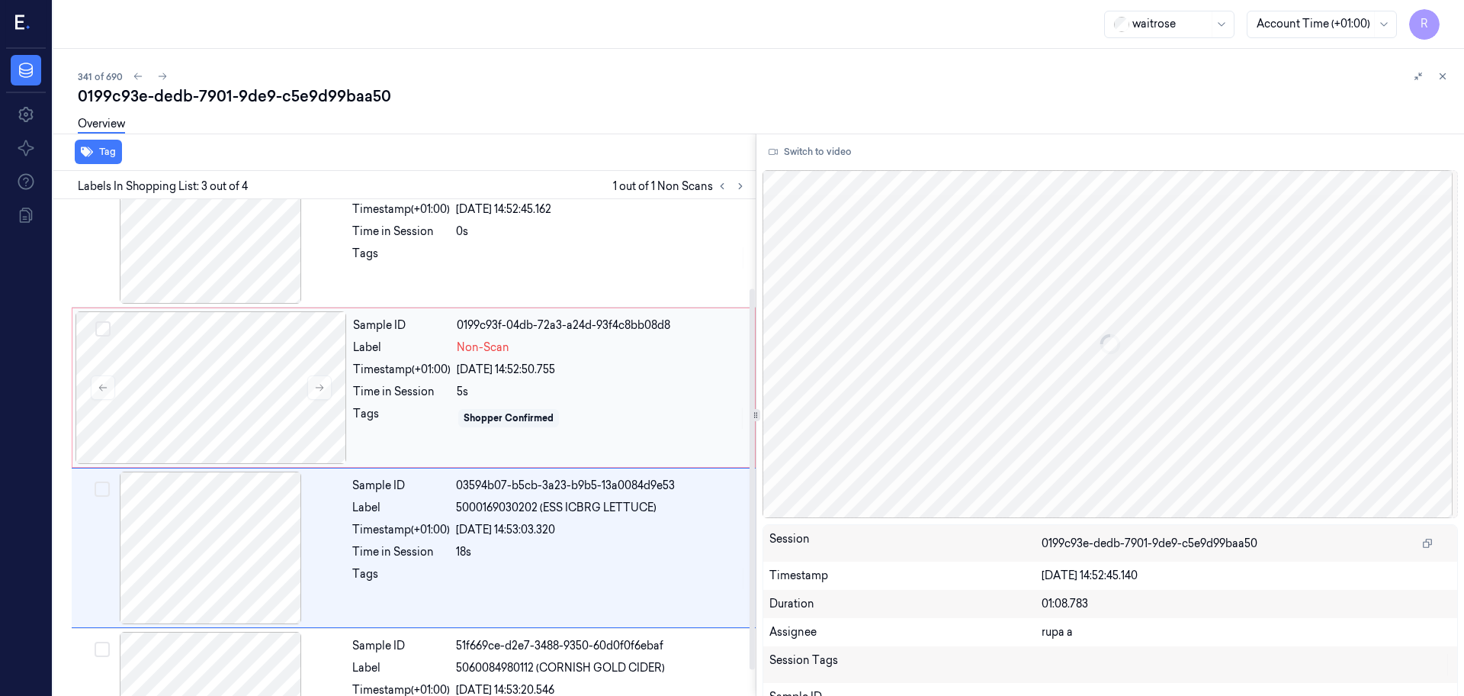
scroll to position [0, 0]
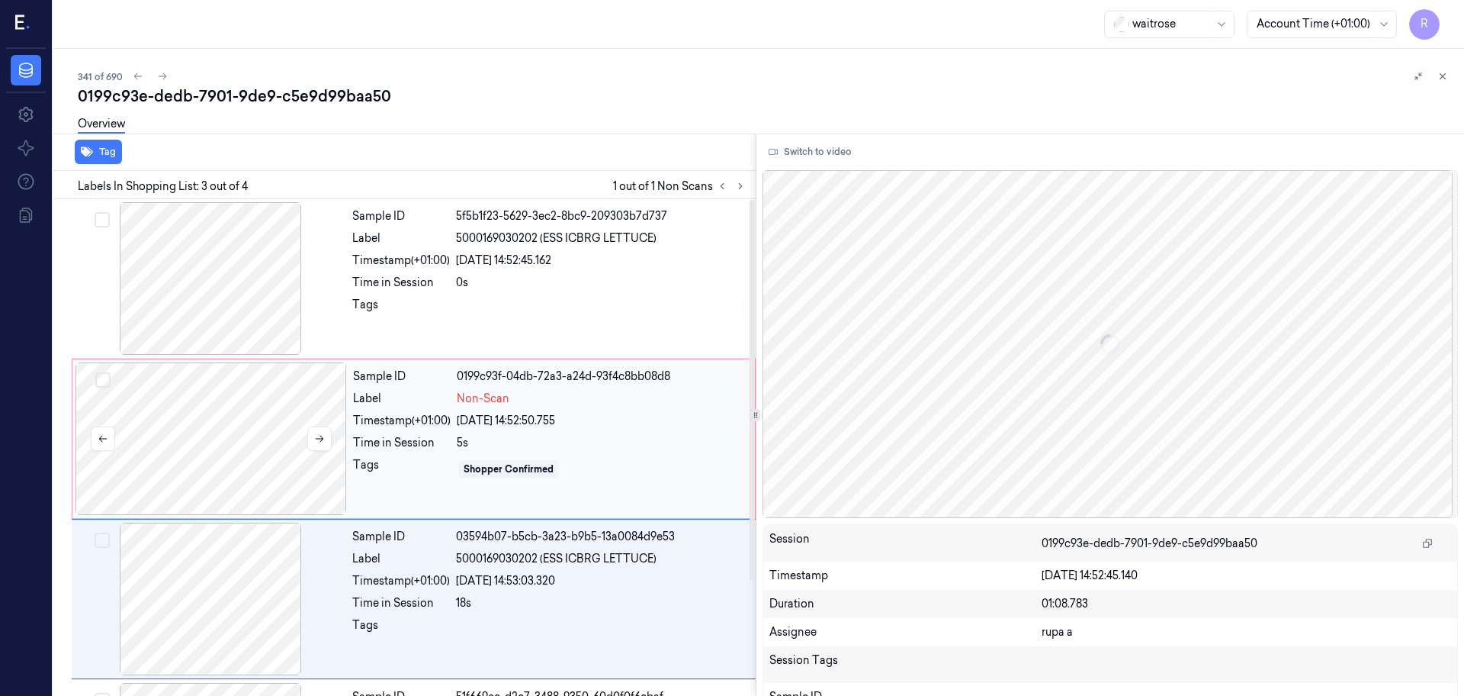
click at [264, 461] on div at bounding box center [212, 438] width 272 height 153
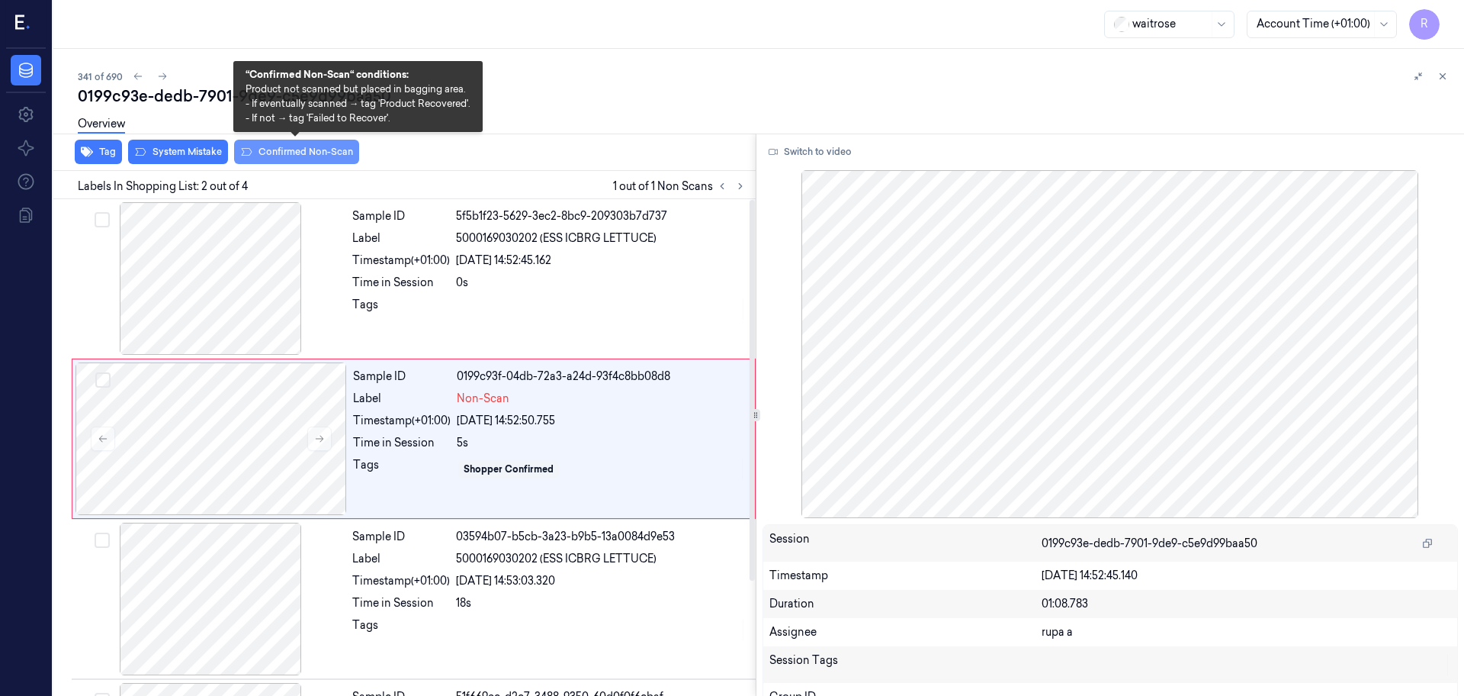
click at [281, 159] on button "Confirmed Non-Scan" at bounding box center [296, 152] width 125 height 24
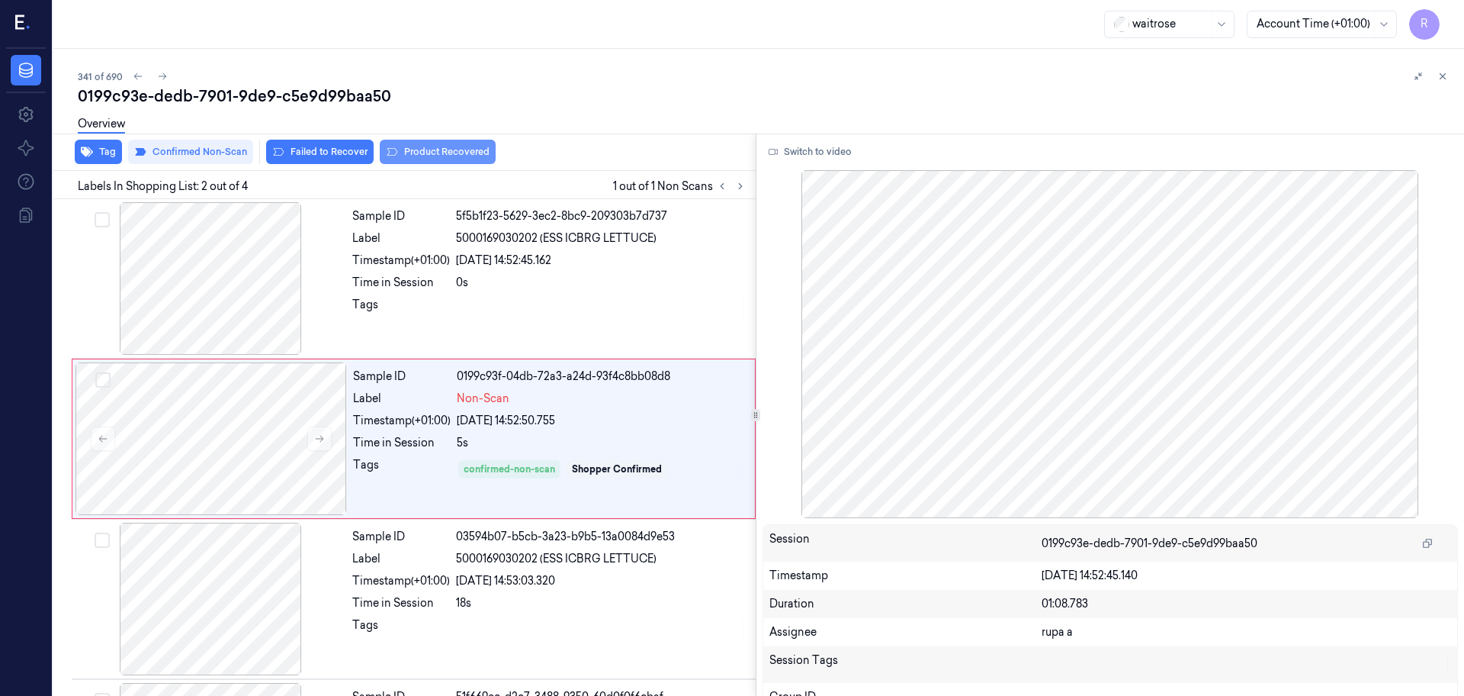
click at [430, 161] on button "Product Recovered" at bounding box center [438, 152] width 116 height 24
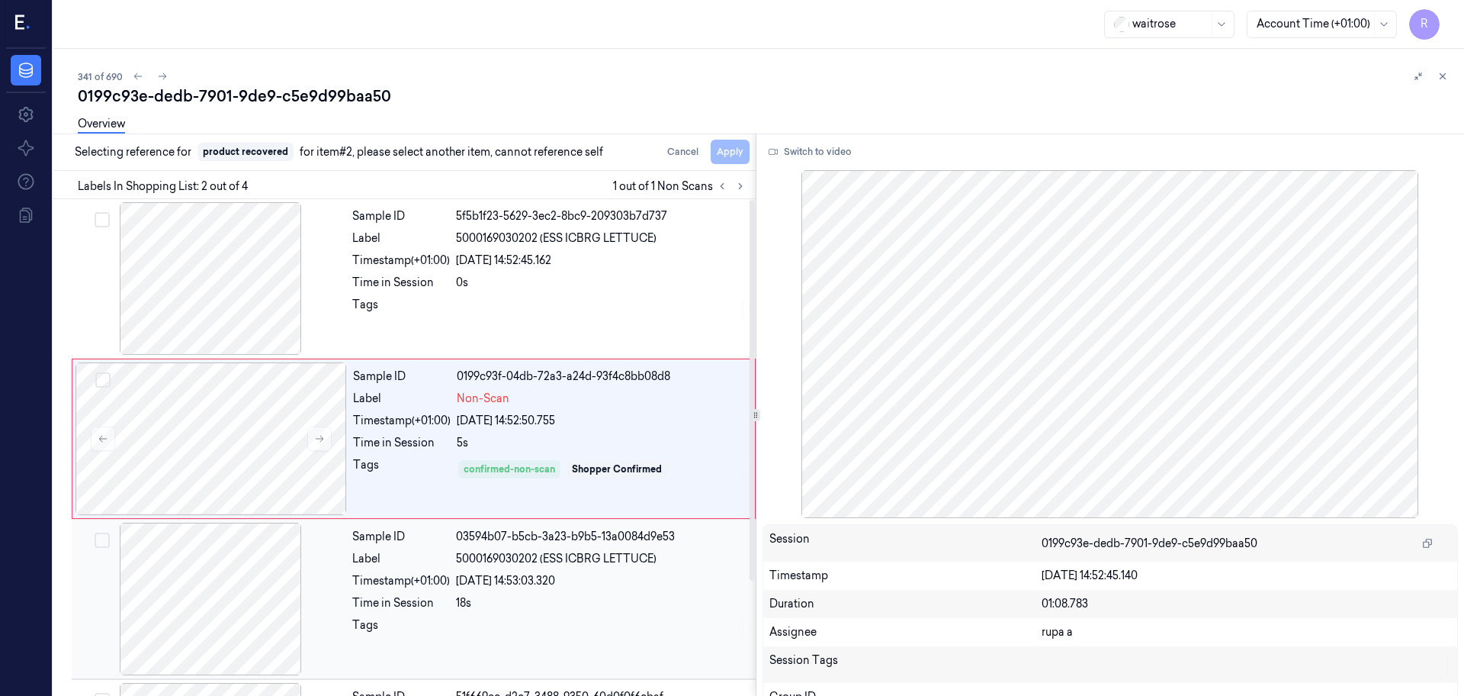
click at [237, 581] on div at bounding box center [211, 598] width 272 height 153
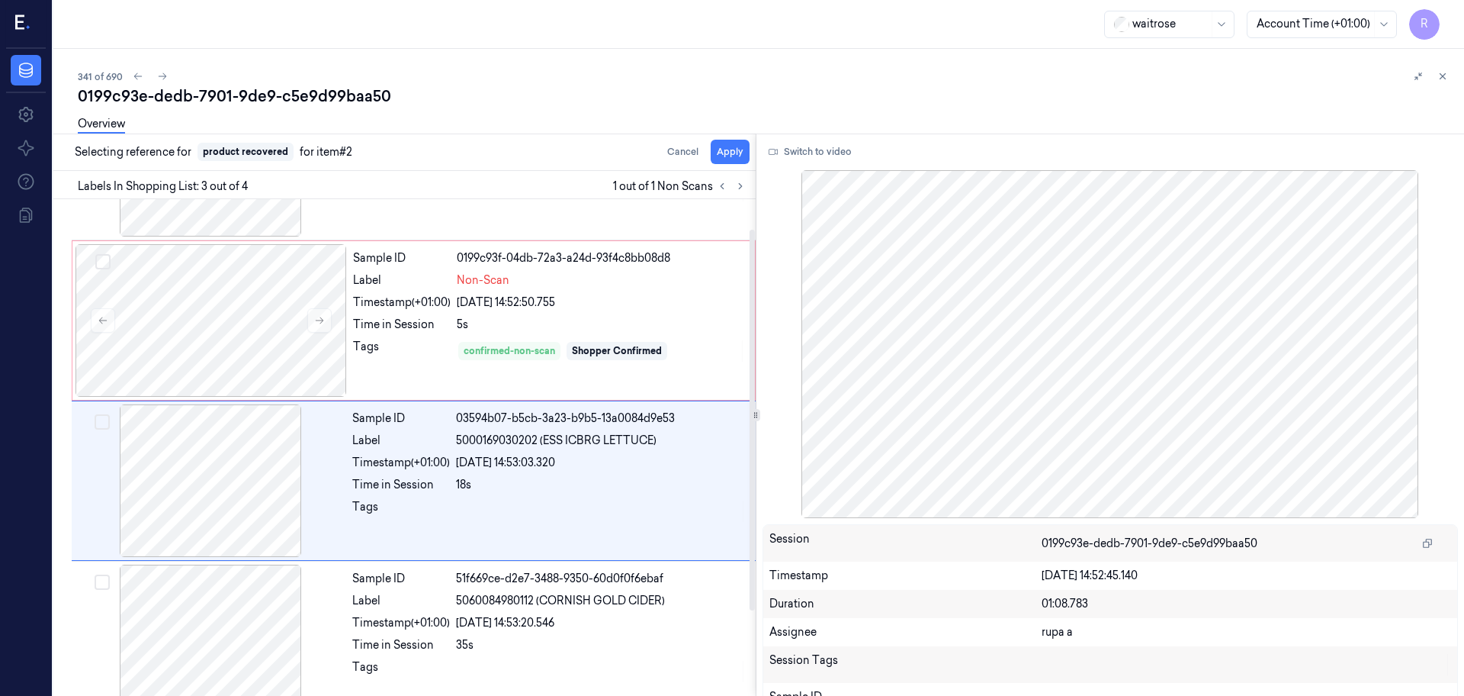
scroll to position [149, 0]
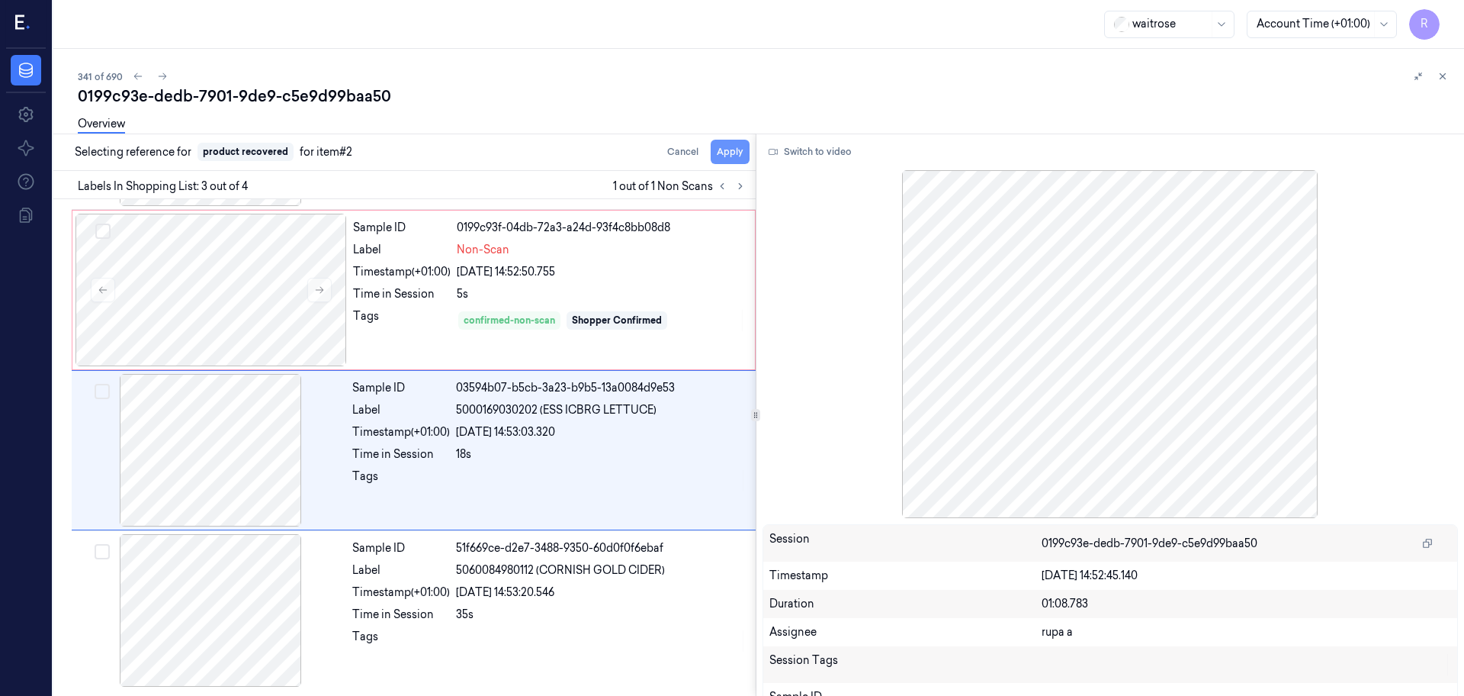
click at [737, 149] on button "Apply" at bounding box center [730, 152] width 39 height 24
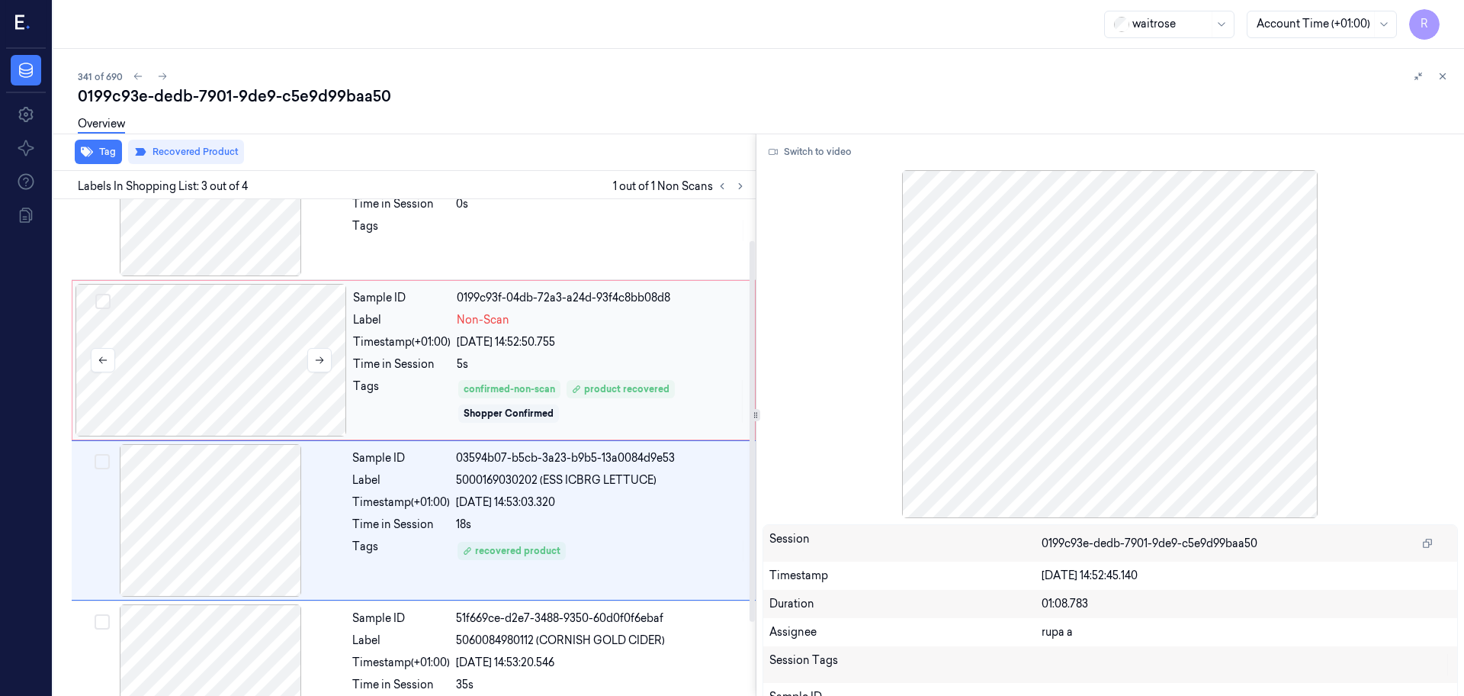
scroll to position [53, 0]
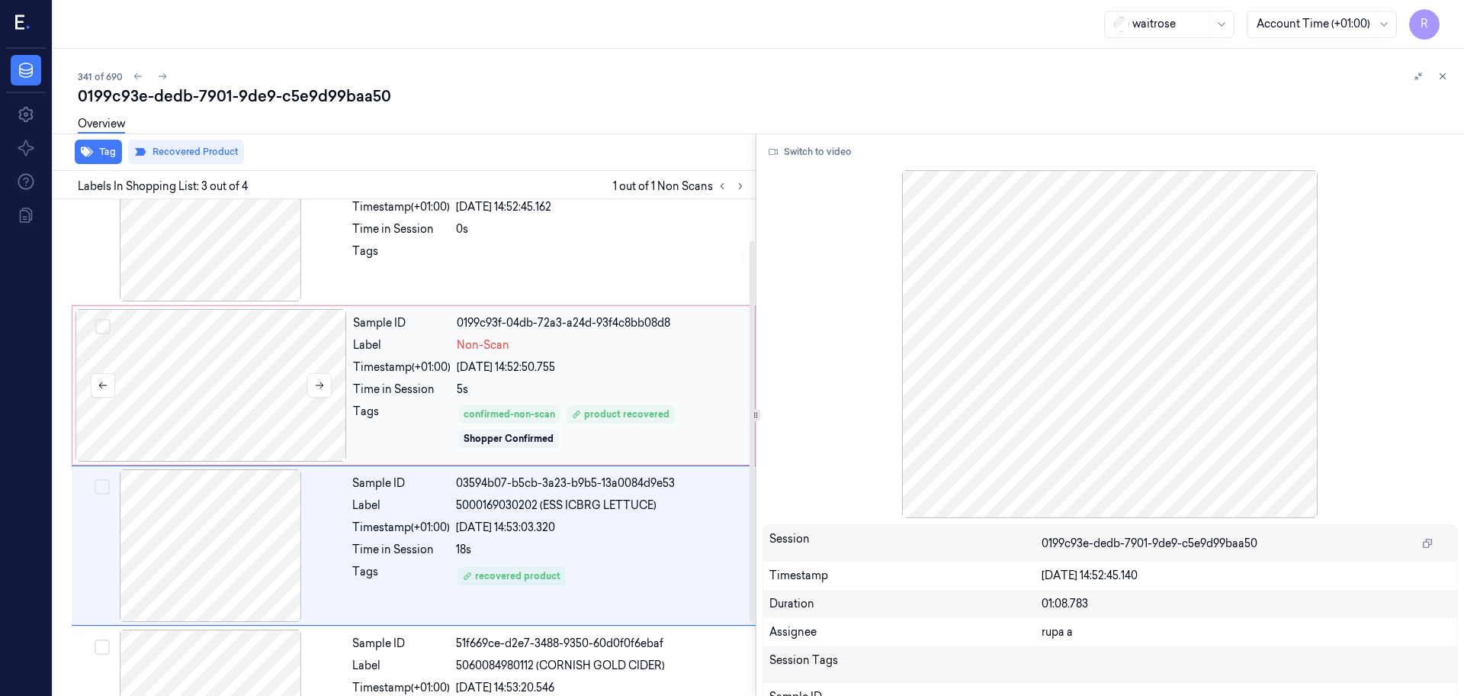
click at [287, 368] on div at bounding box center [212, 385] width 272 height 153
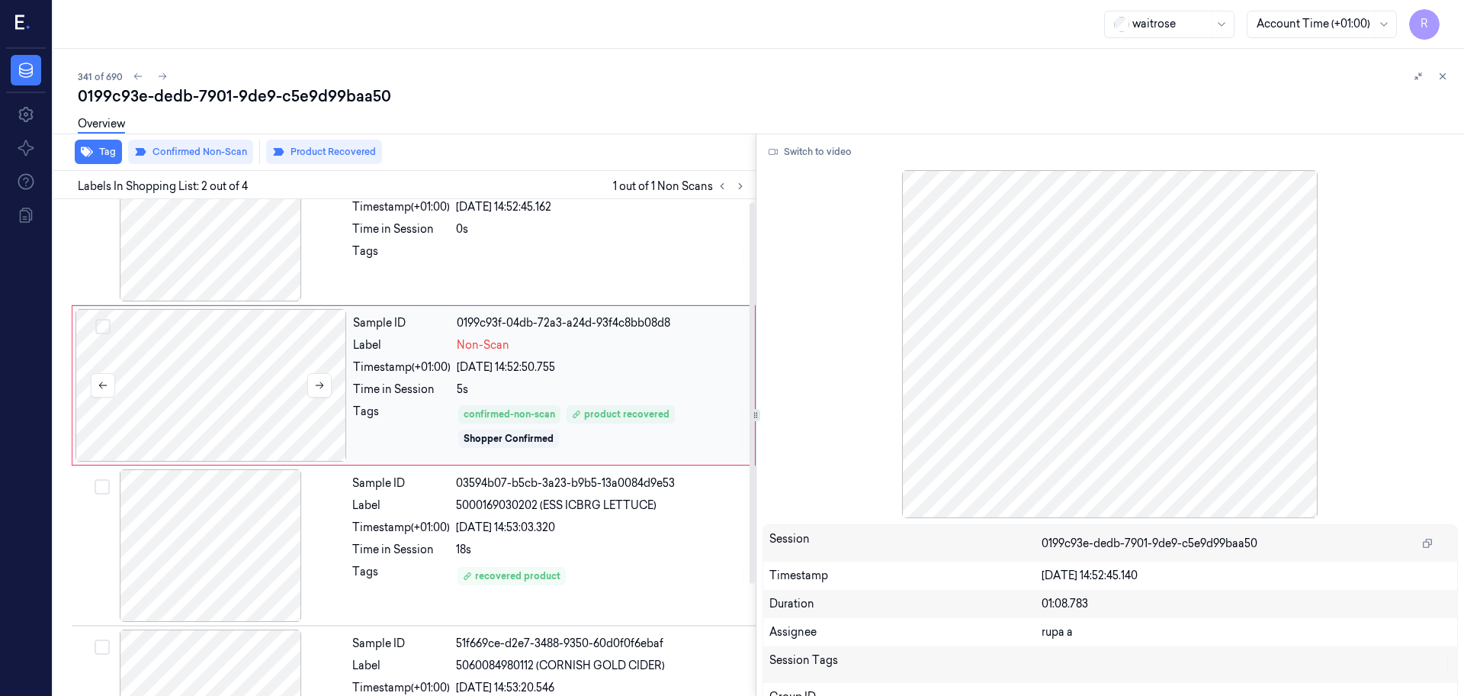
scroll to position [0, 0]
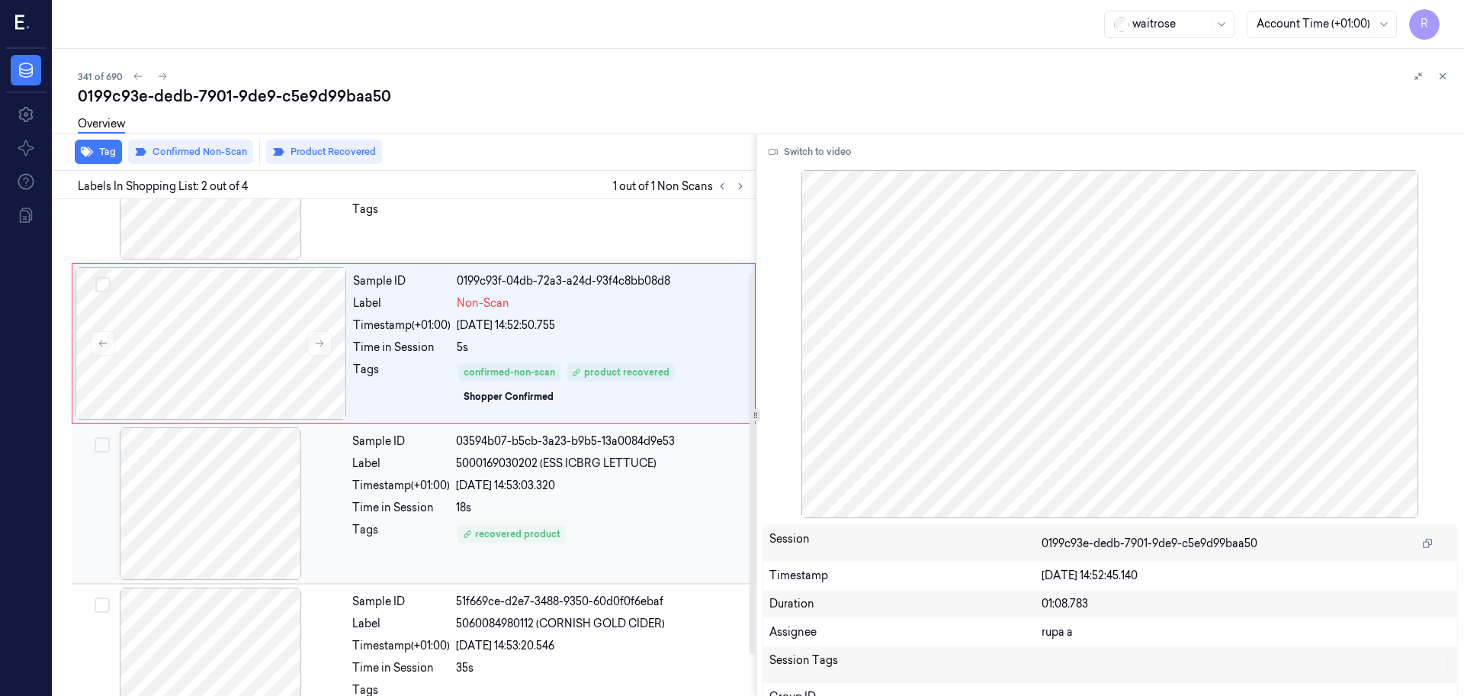
click at [230, 528] on div at bounding box center [211, 503] width 272 height 153
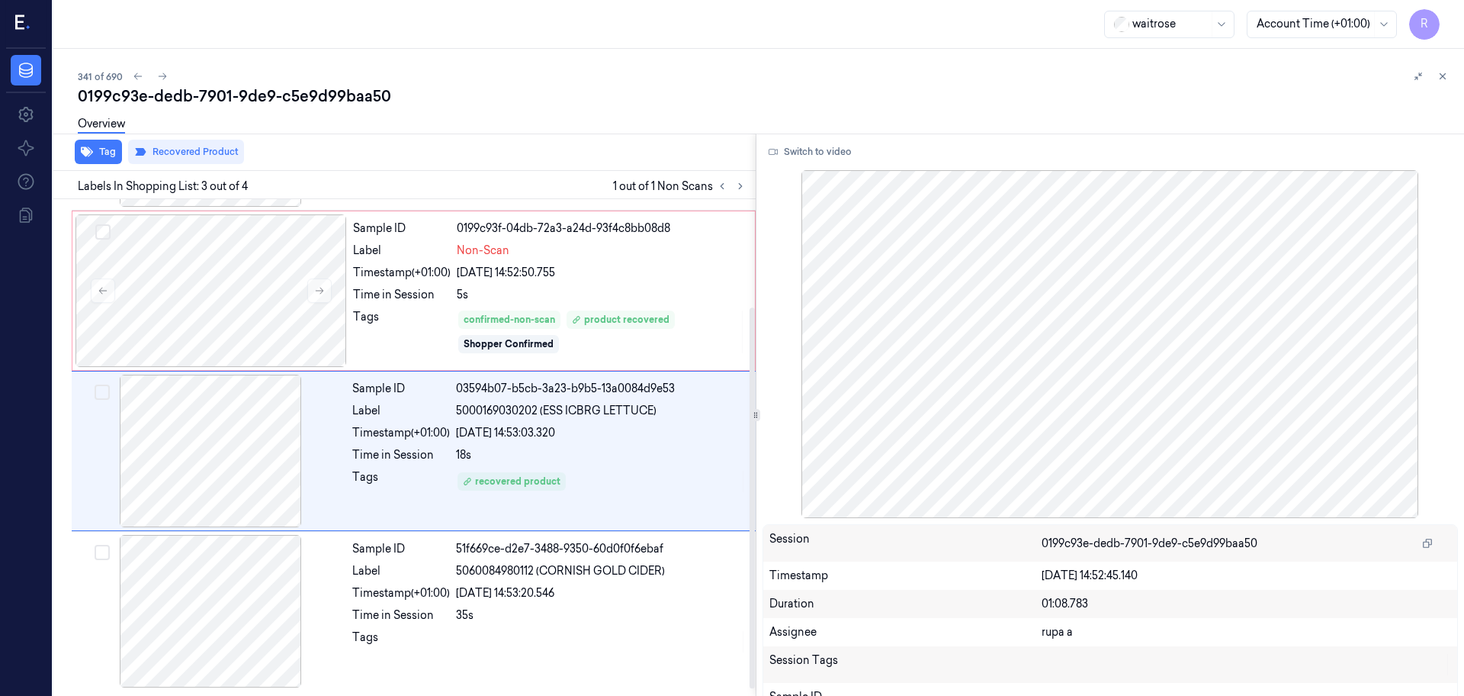
scroll to position [149, 0]
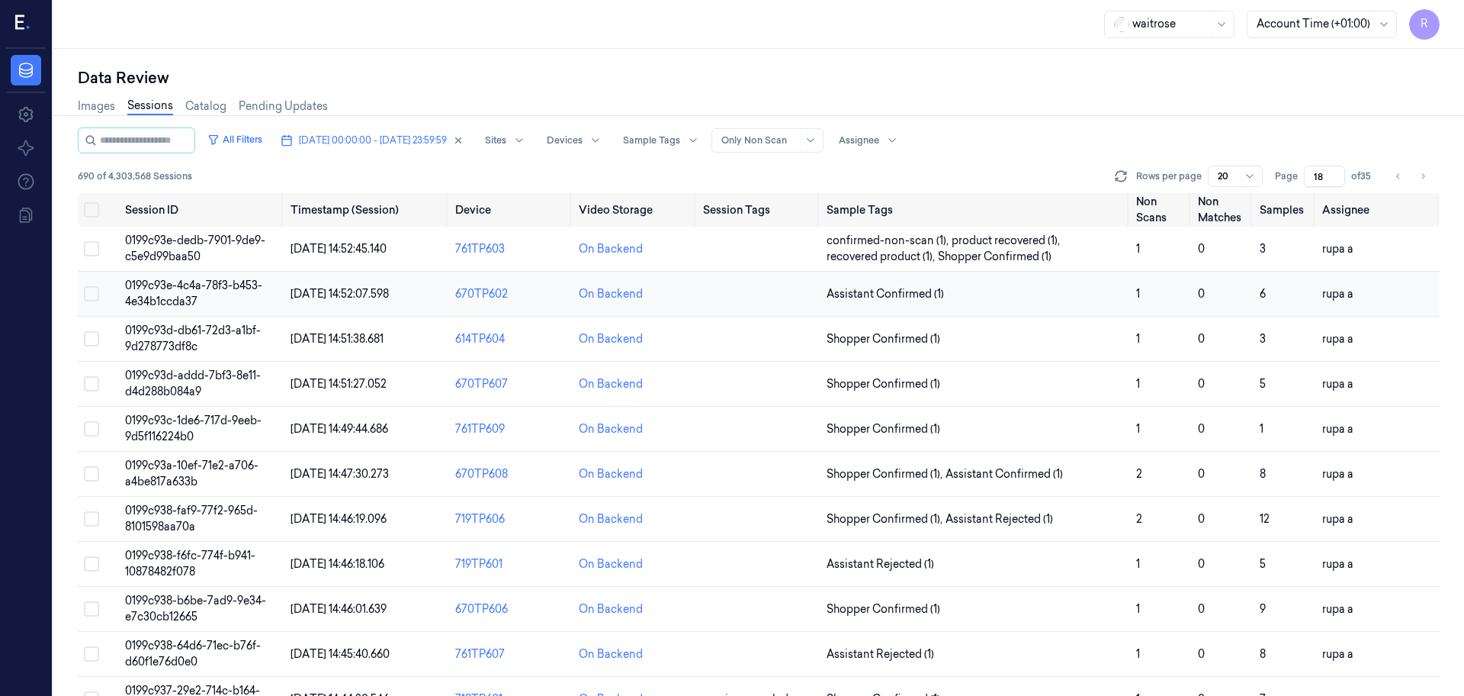
click at [181, 295] on span "0199c93e-4c4a-78f3-b453-4e34b1ccda37" at bounding box center [193, 293] width 137 height 30
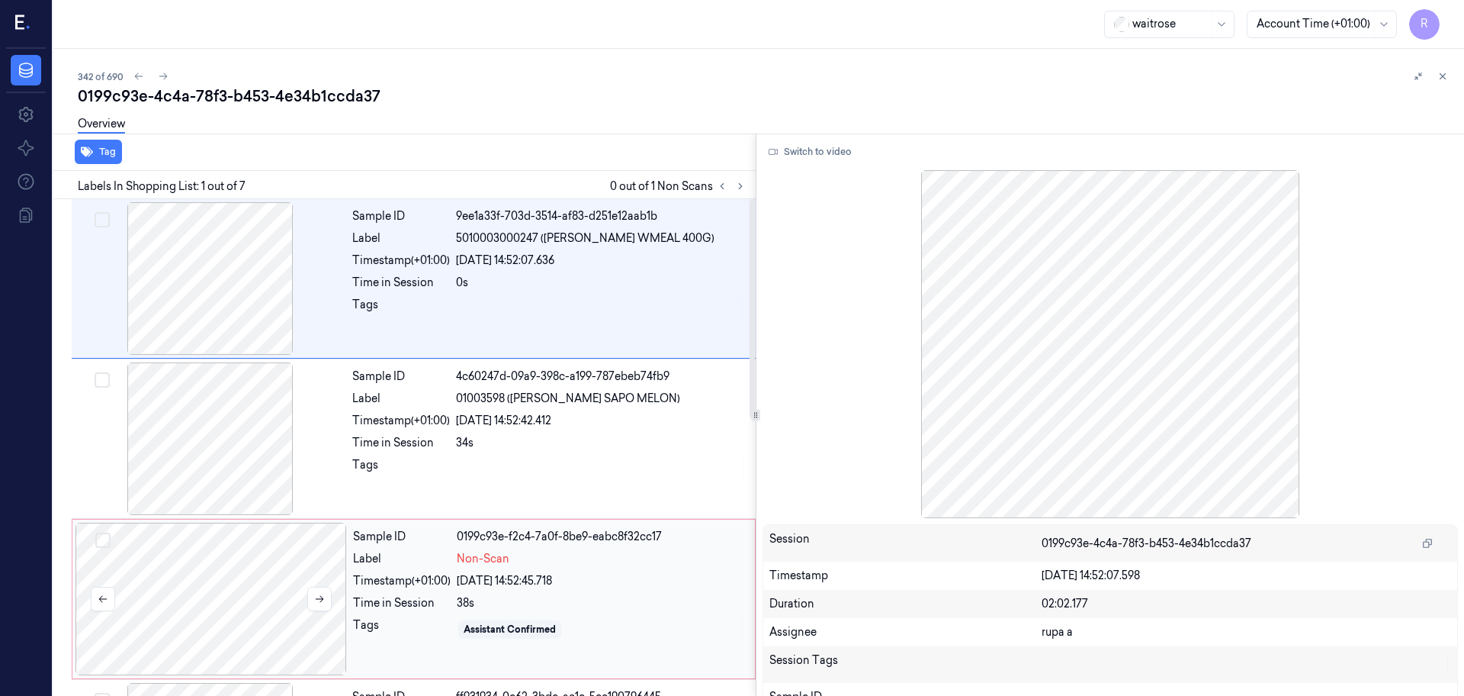
click at [229, 627] on div at bounding box center [212, 598] width 272 height 153
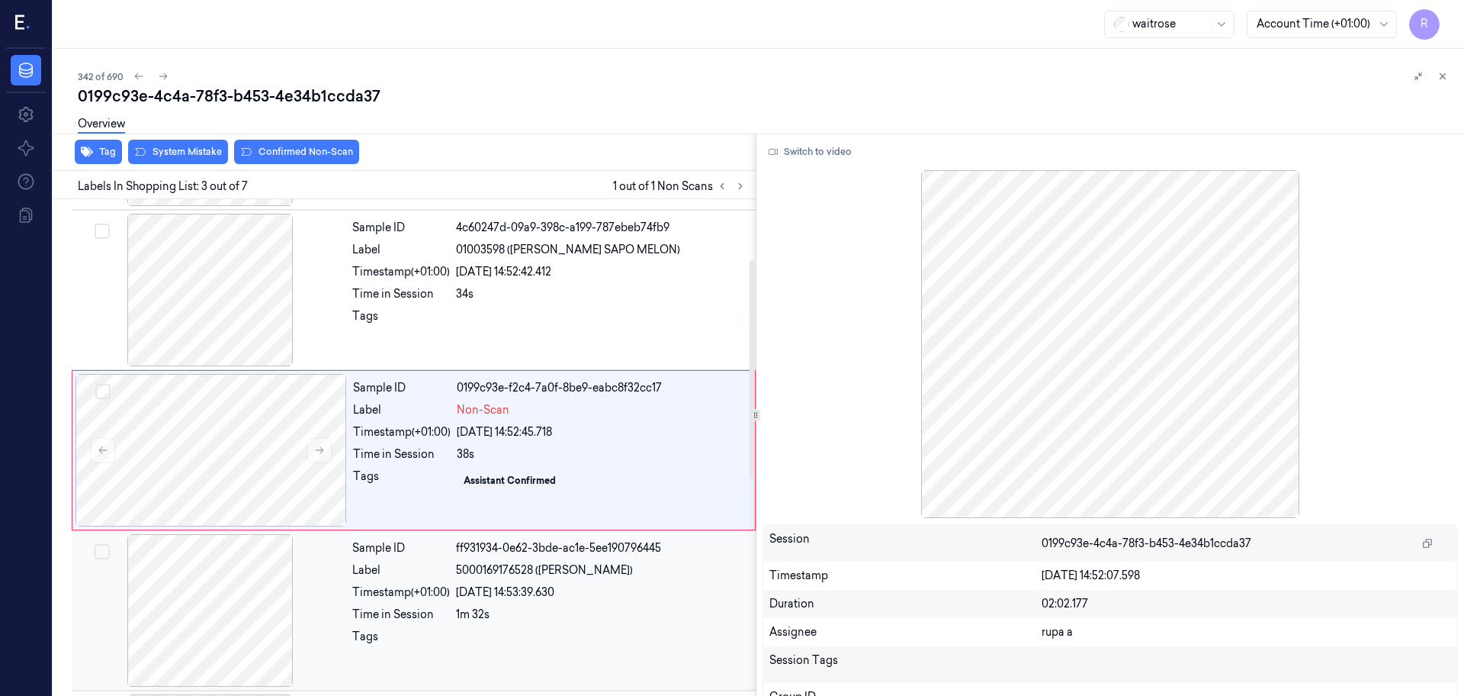
scroll to position [152, 0]
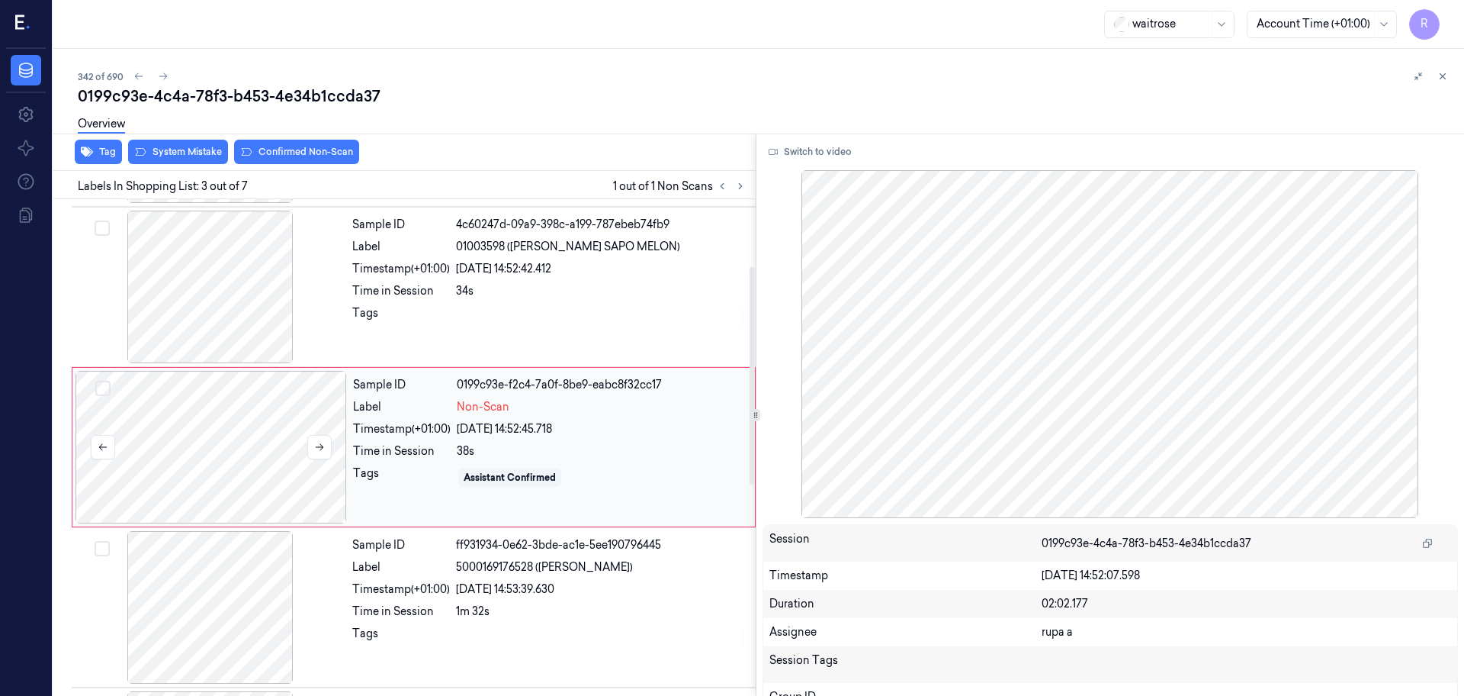
click at [333, 451] on div at bounding box center [212, 447] width 272 height 153
click at [306, 321] on div at bounding box center [211, 286] width 272 height 153
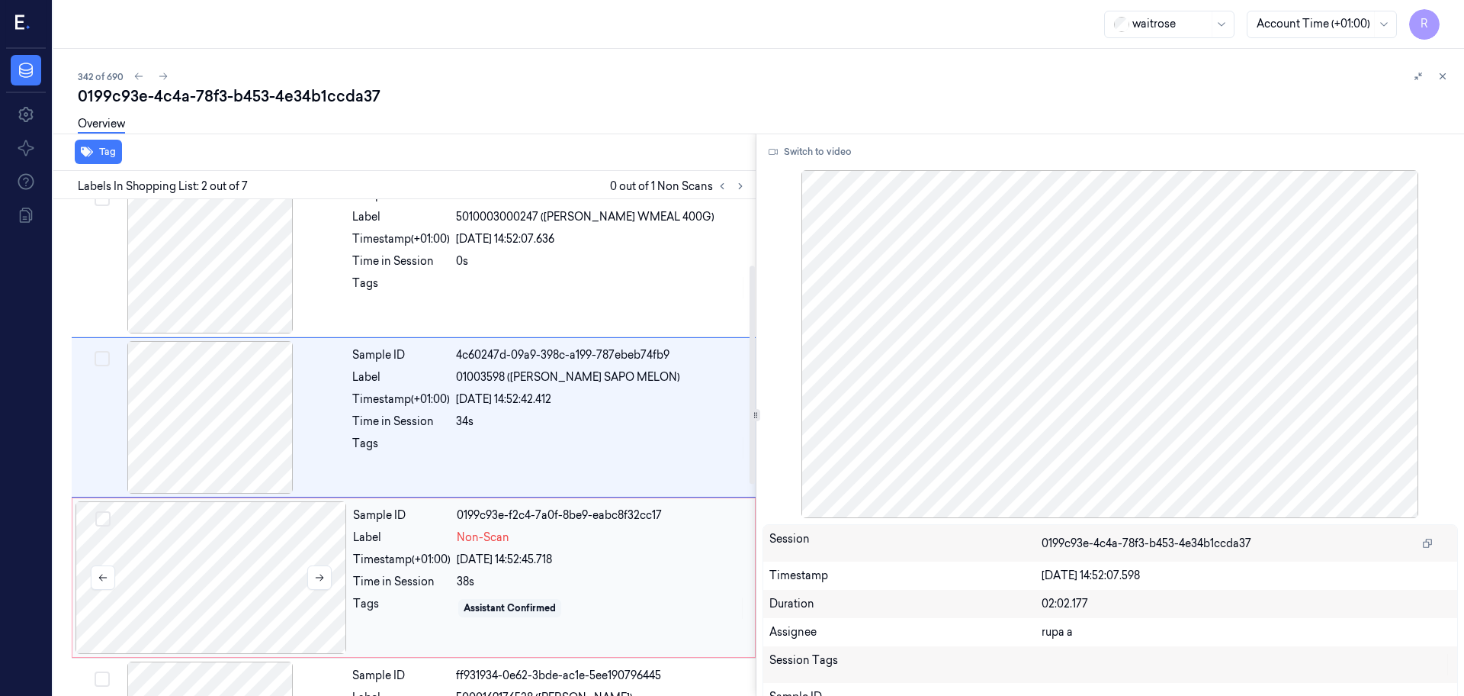
scroll to position [0, 0]
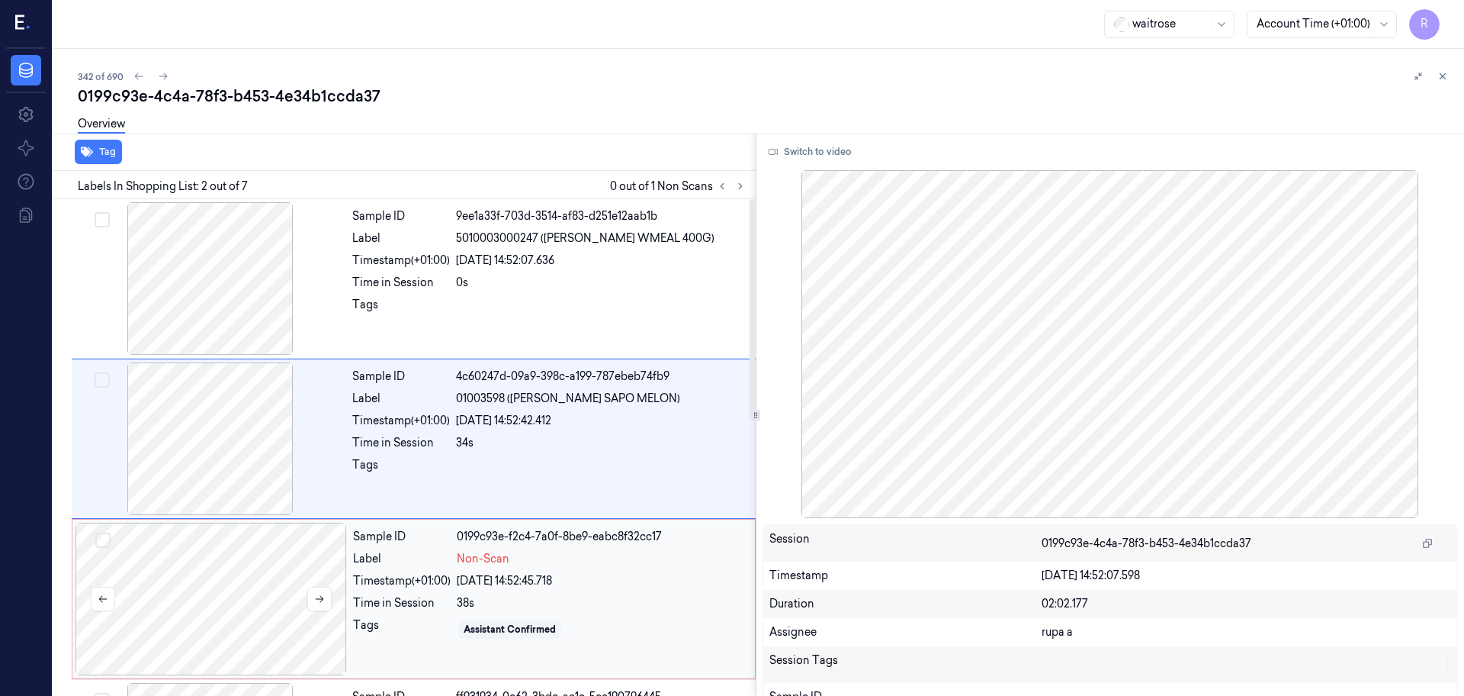
click at [283, 629] on div at bounding box center [212, 598] width 272 height 153
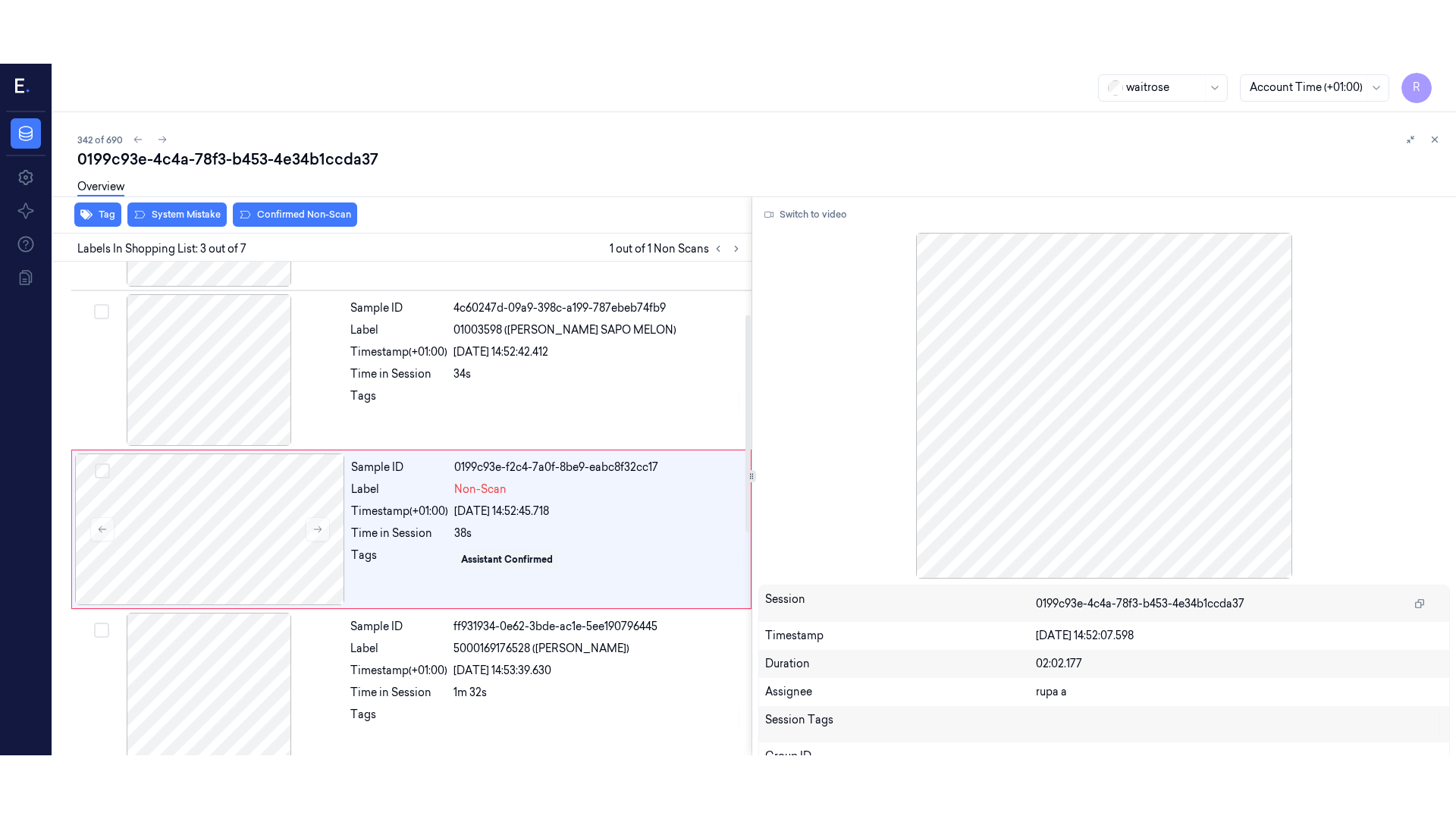
scroll to position [151, 0]
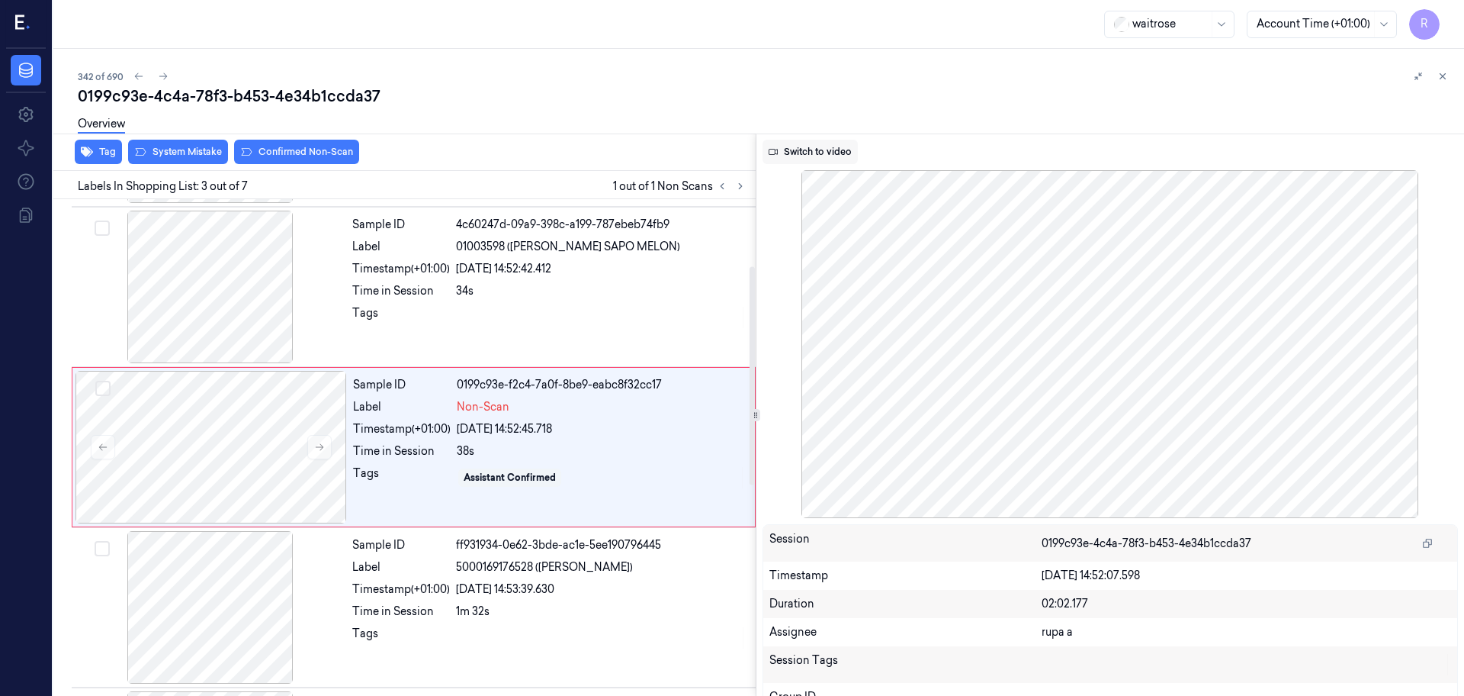
click at [814, 159] on button "Switch to video" at bounding box center [810, 152] width 95 height 24
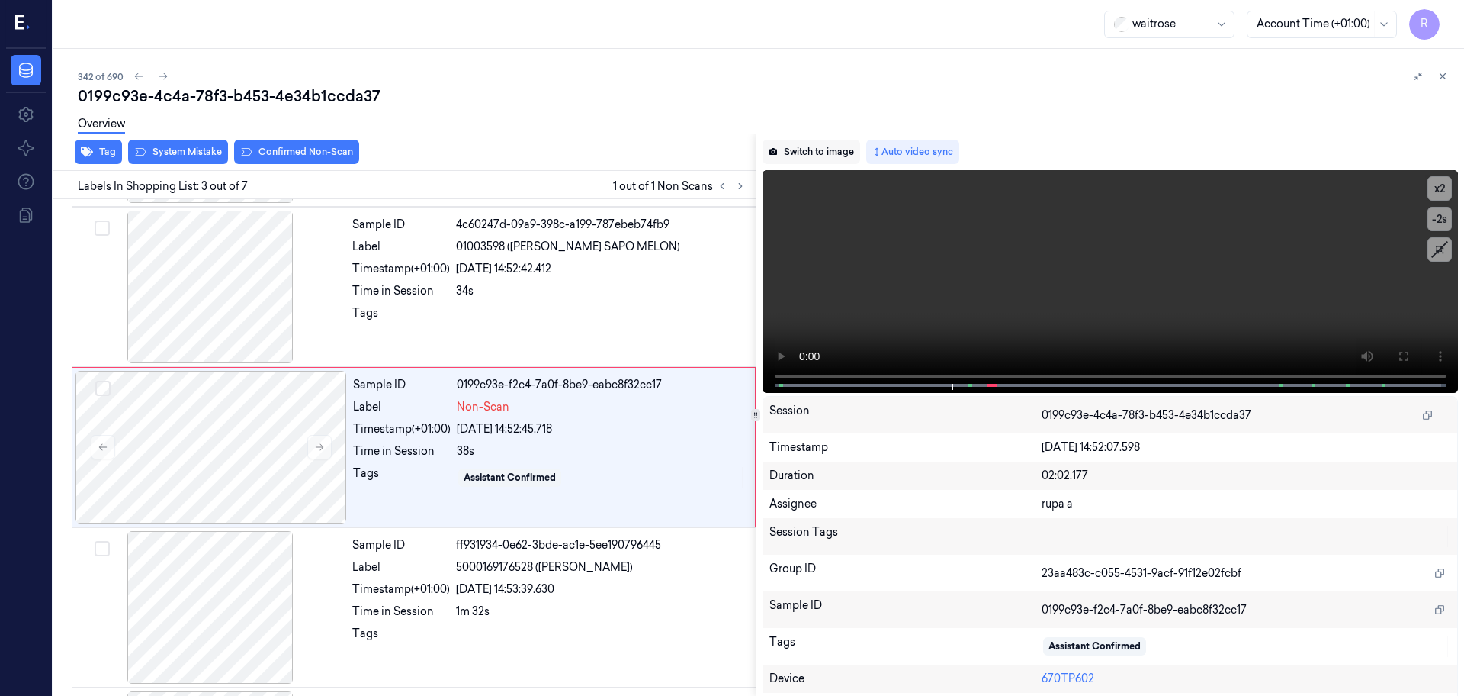
click at [839, 158] on button "Switch to image" at bounding box center [812, 152] width 98 height 24
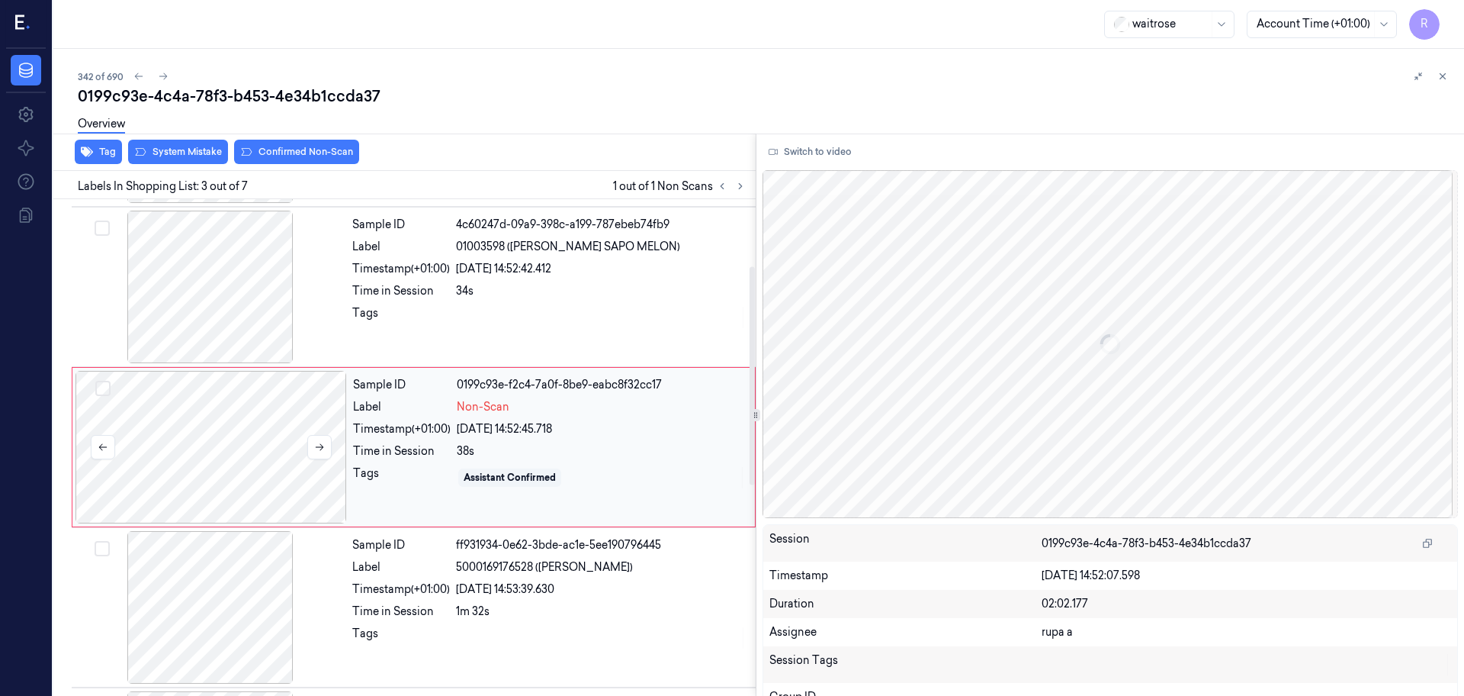
click at [207, 495] on div at bounding box center [212, 447] width 272 height 153
click at [840, 158] on button "Switch to video" at bounding box center [810, 152] width 95 height 24
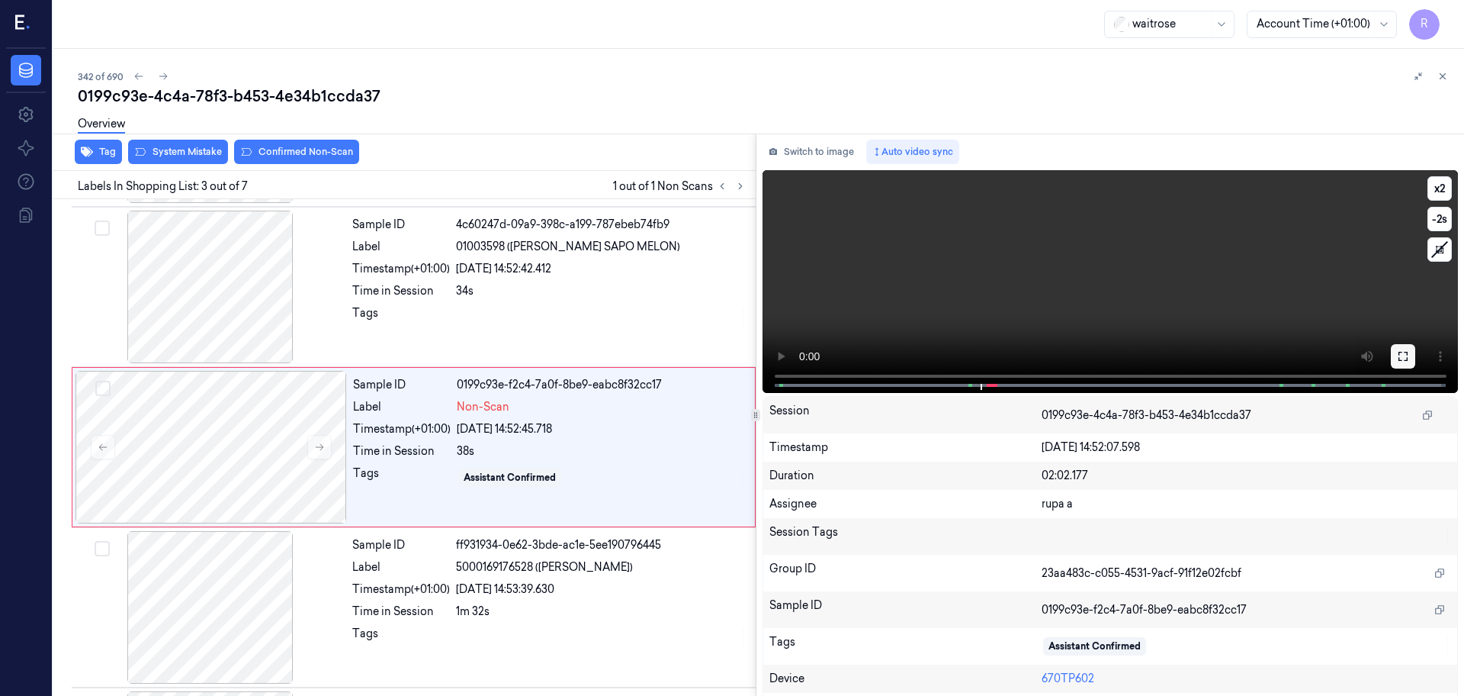
click at [1408, 355] on button at bounding box center [1403, 356] width 24 height 24
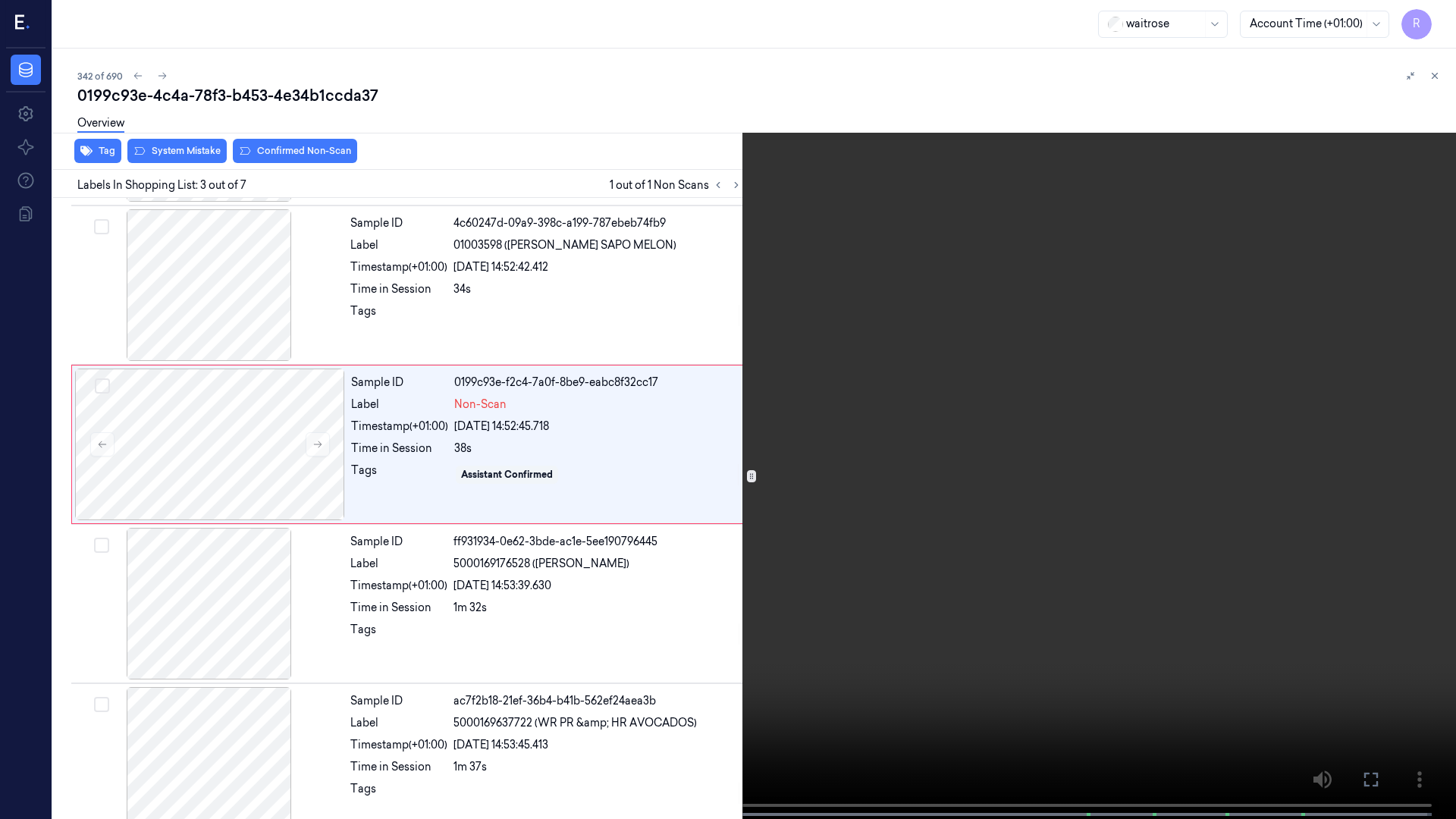
click at [425, 682] on video at bounding box center [728, 410] width 1456 height 822
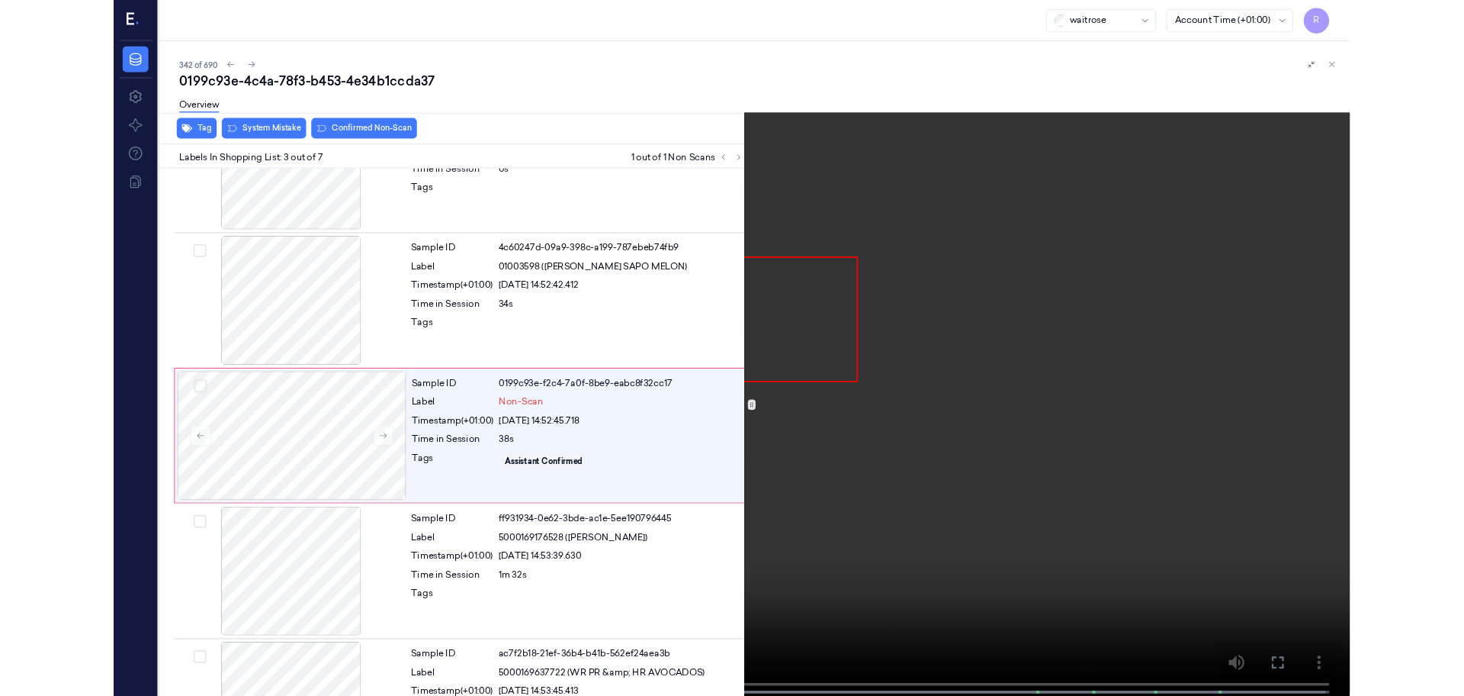
scroll to position [88, 0]
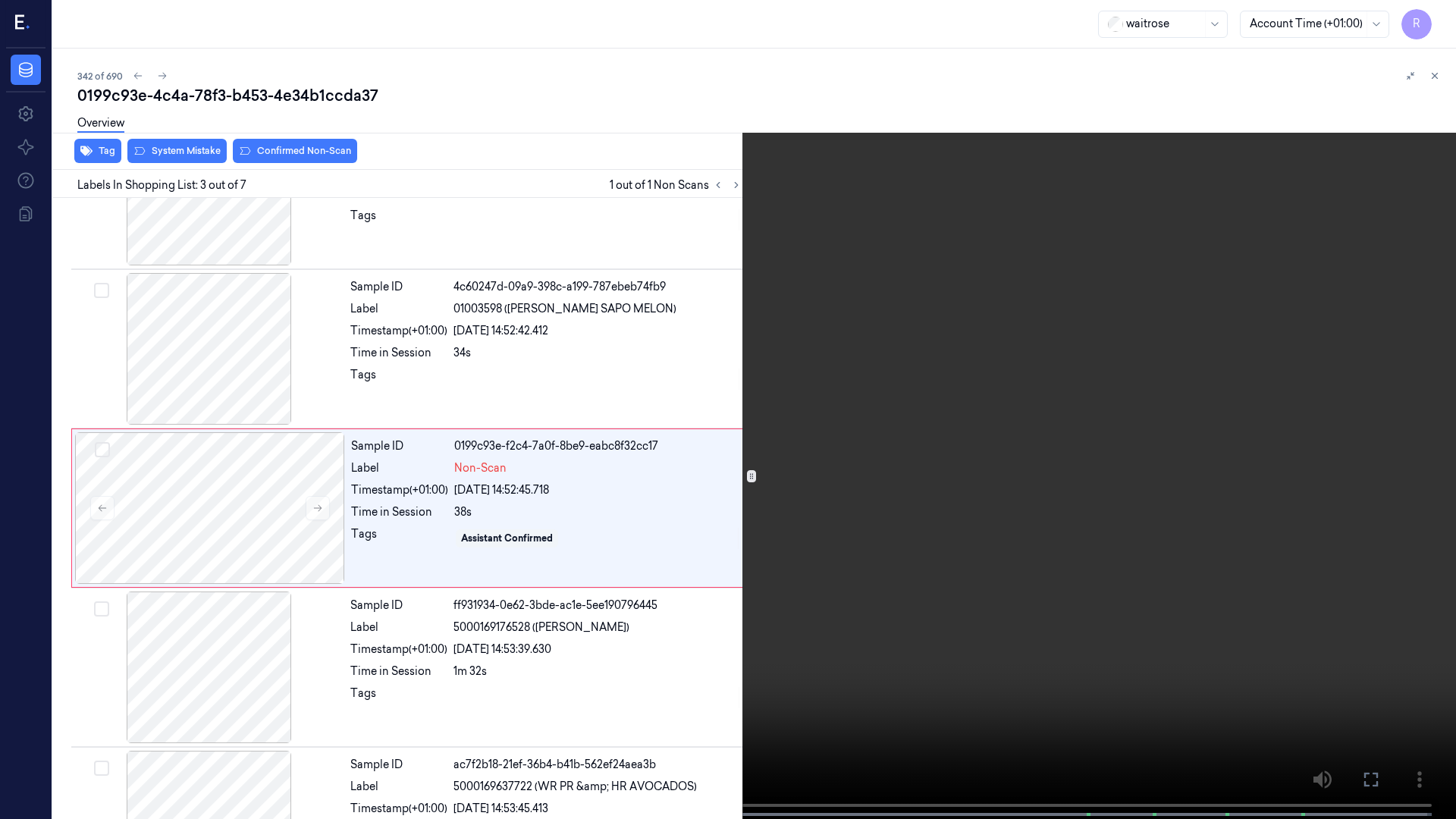
click at [628, 586] on video at bounding box center [728, 410] width 1456 height 822
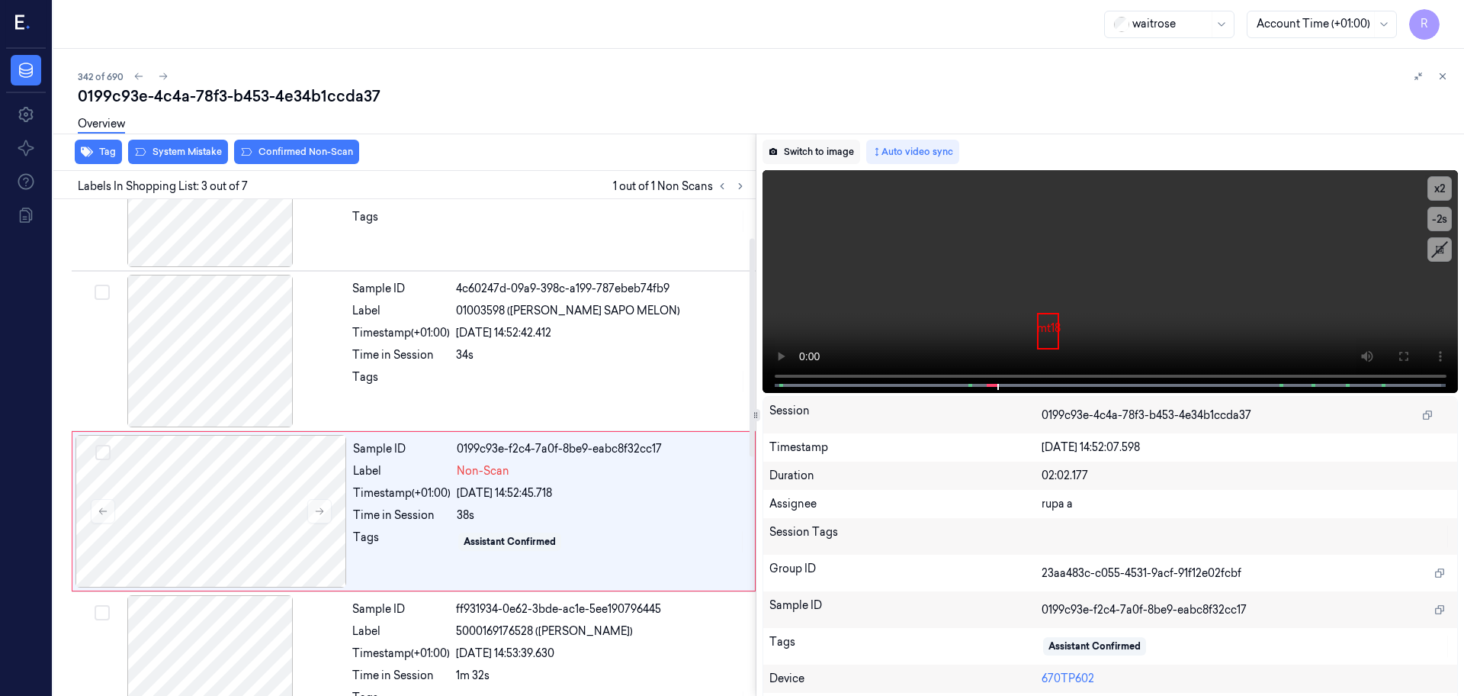
click at [821, 143] on button "Switch to image" at bounding box center [812, 152] width 98 height 24
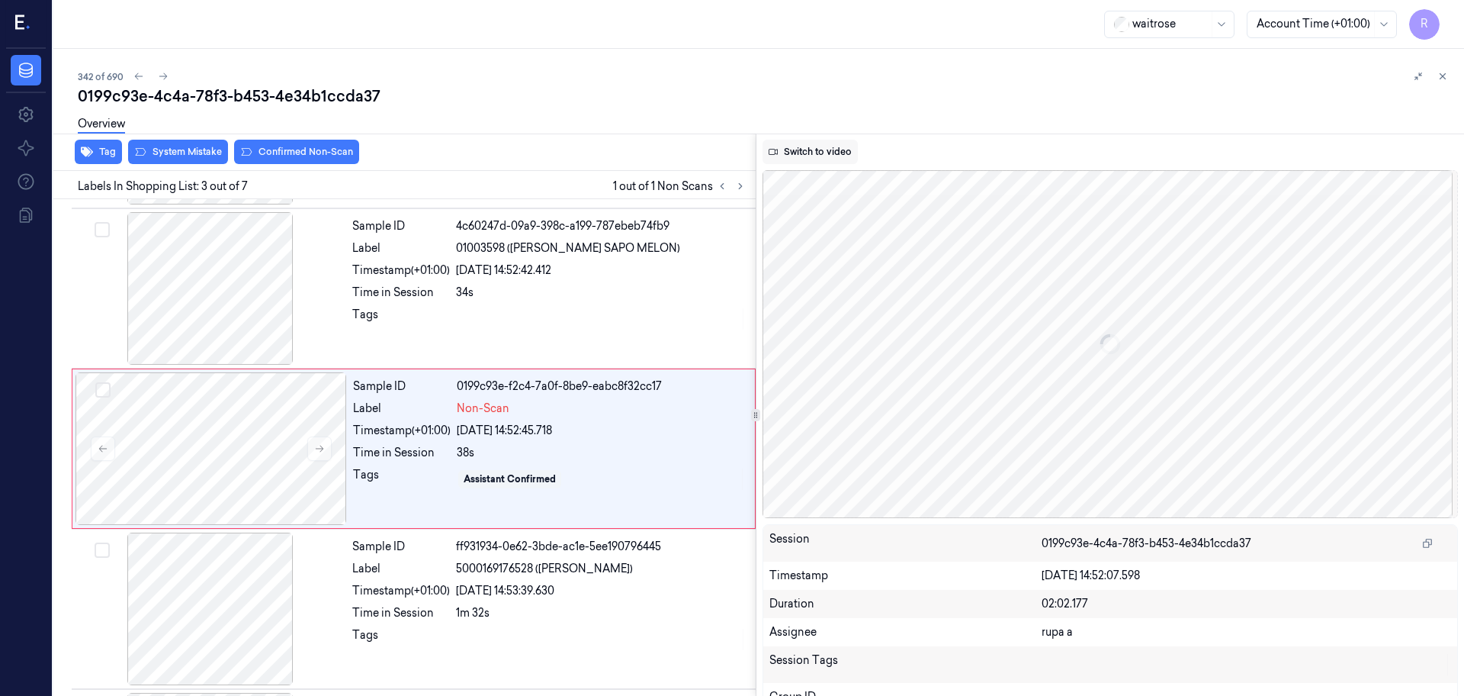
scroll to position [152, 0]
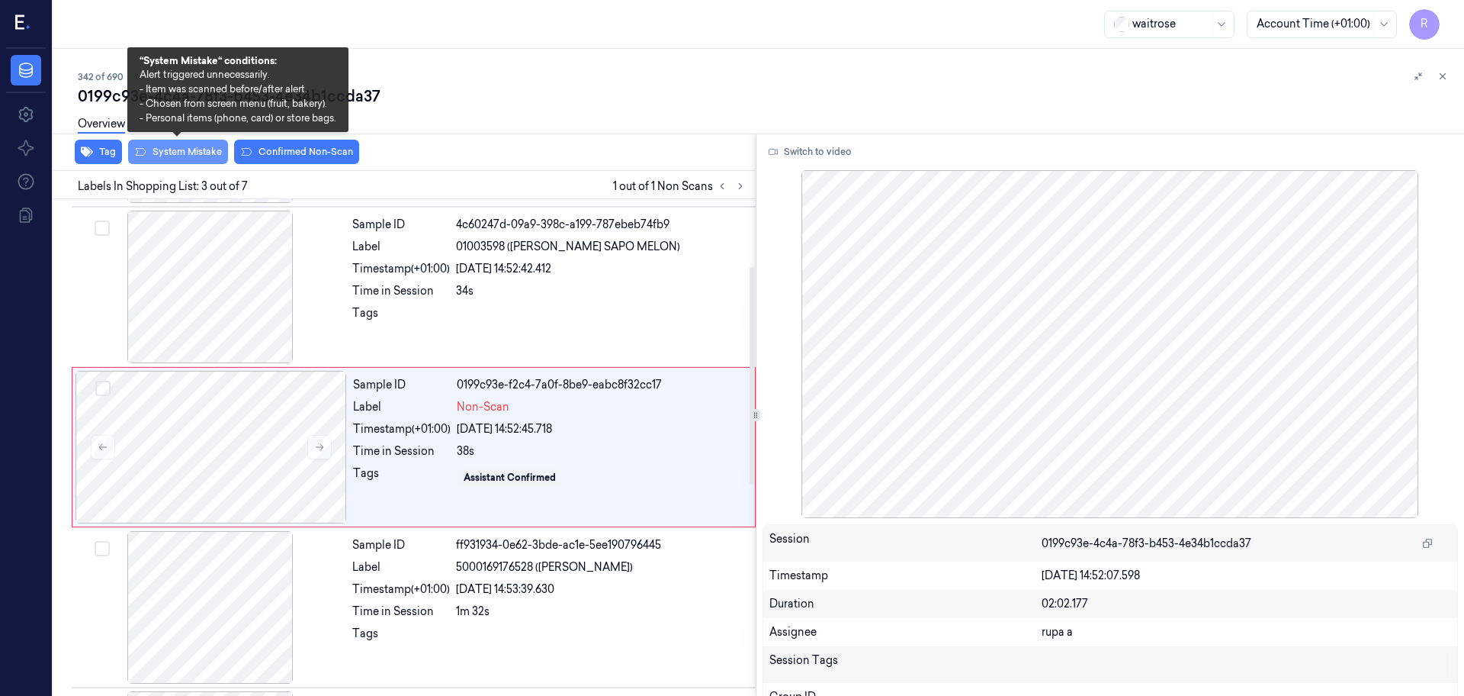
click at [191, 151] on button "System Mistake" at bounding box center [178, 152] width 100 height 24
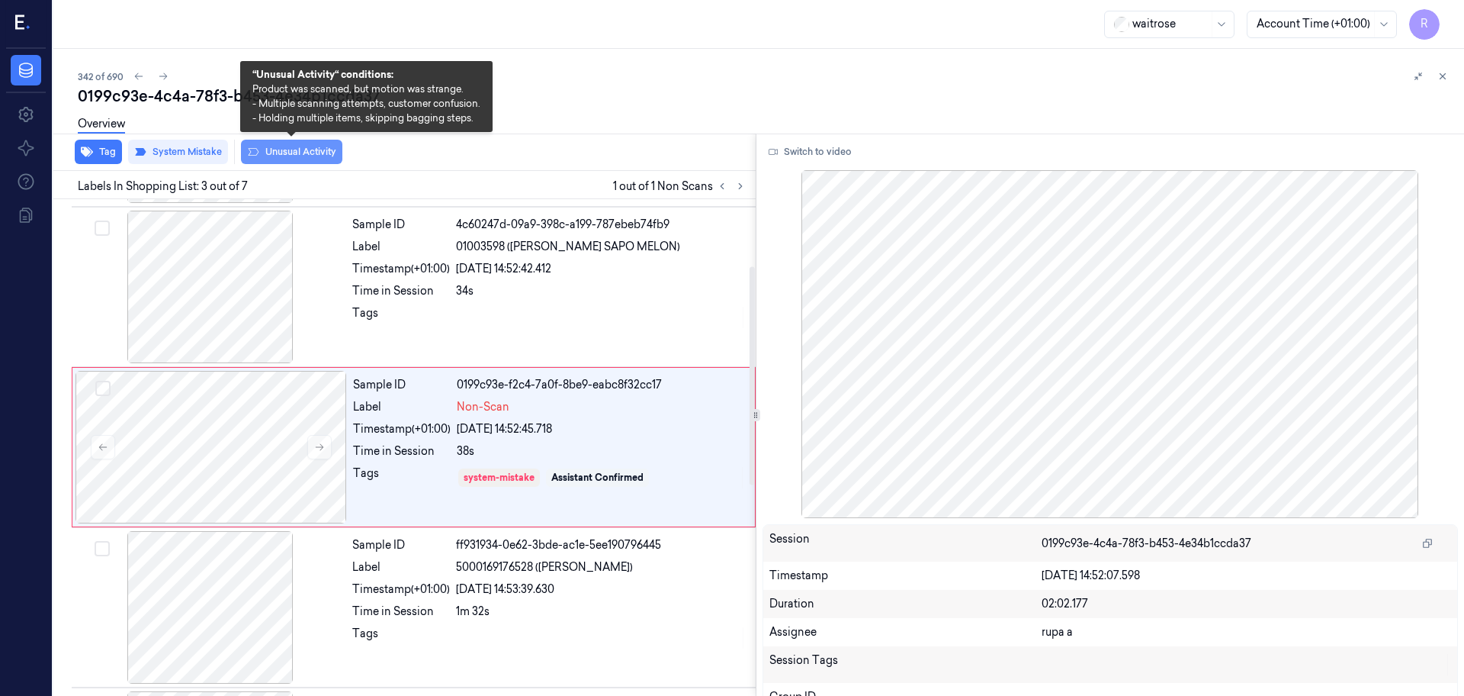
click at [307, 158] on button "Unusual Activity" at bounding box center [291, 152] width 101 height 24
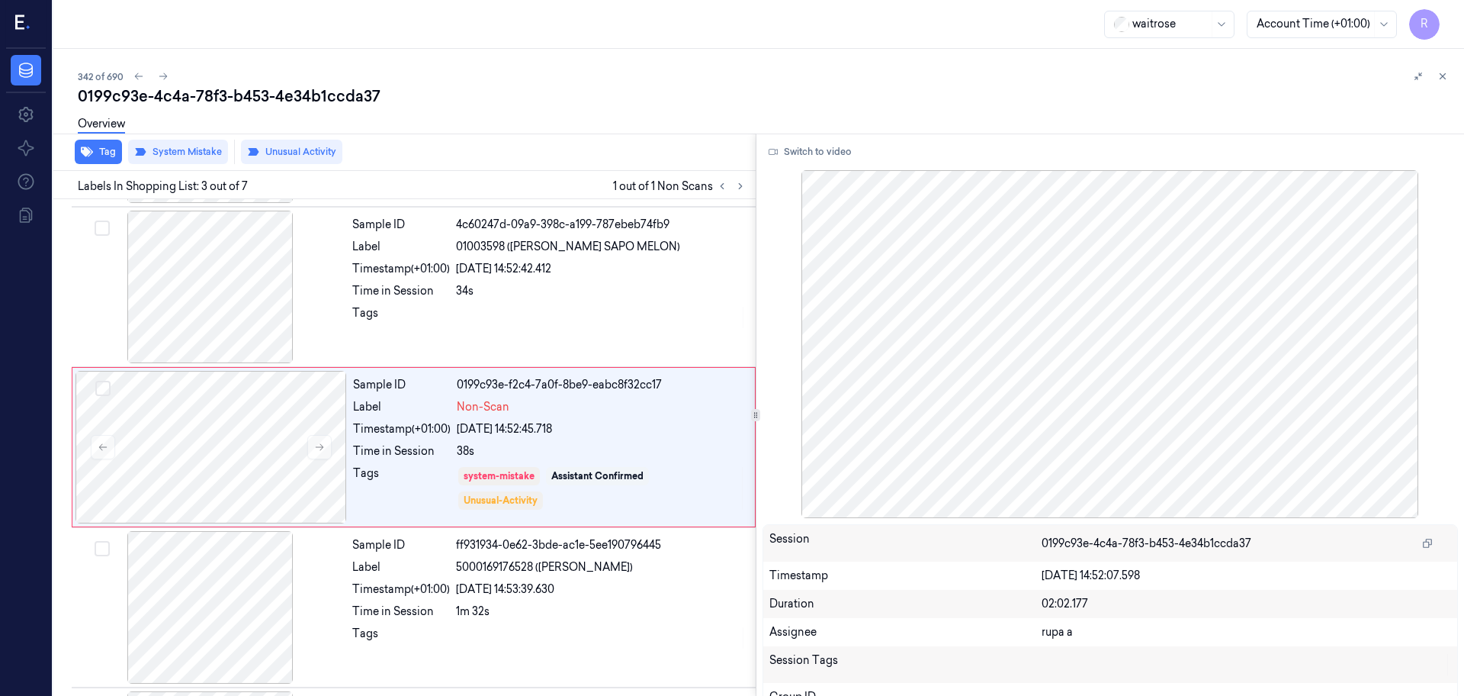
click at [94, 165] on div "Tag System Mistake Unusual Activity" at bounding box center [401, 151] width 709 height 37
click at [104, 160] on button "Tag" at bounding box center [98, 152] width 47 height 24
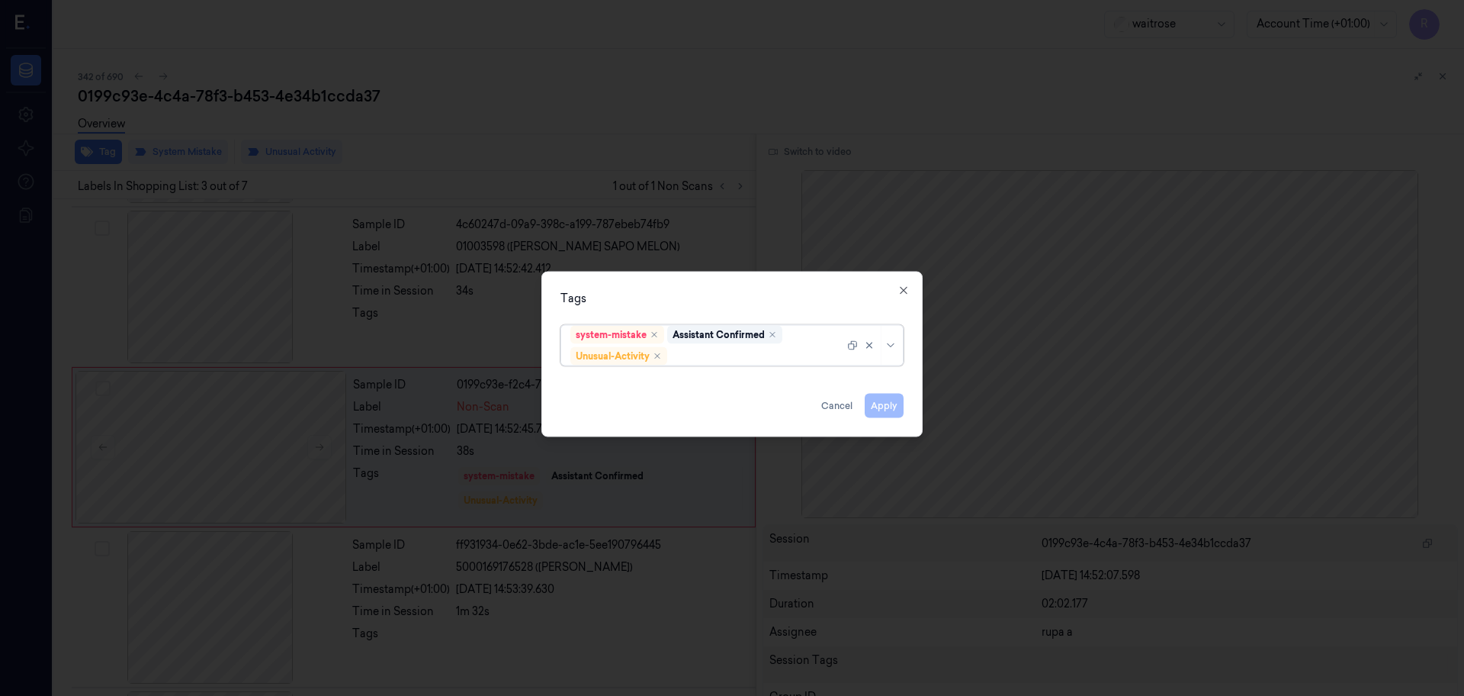
click at [782, 360] on div at bounding box center [757, 356] width 174 height 16
type input "pi"
click at [696, 387] on div "Picklist item alert" at bounding box center [731, 386] width 323 height 16
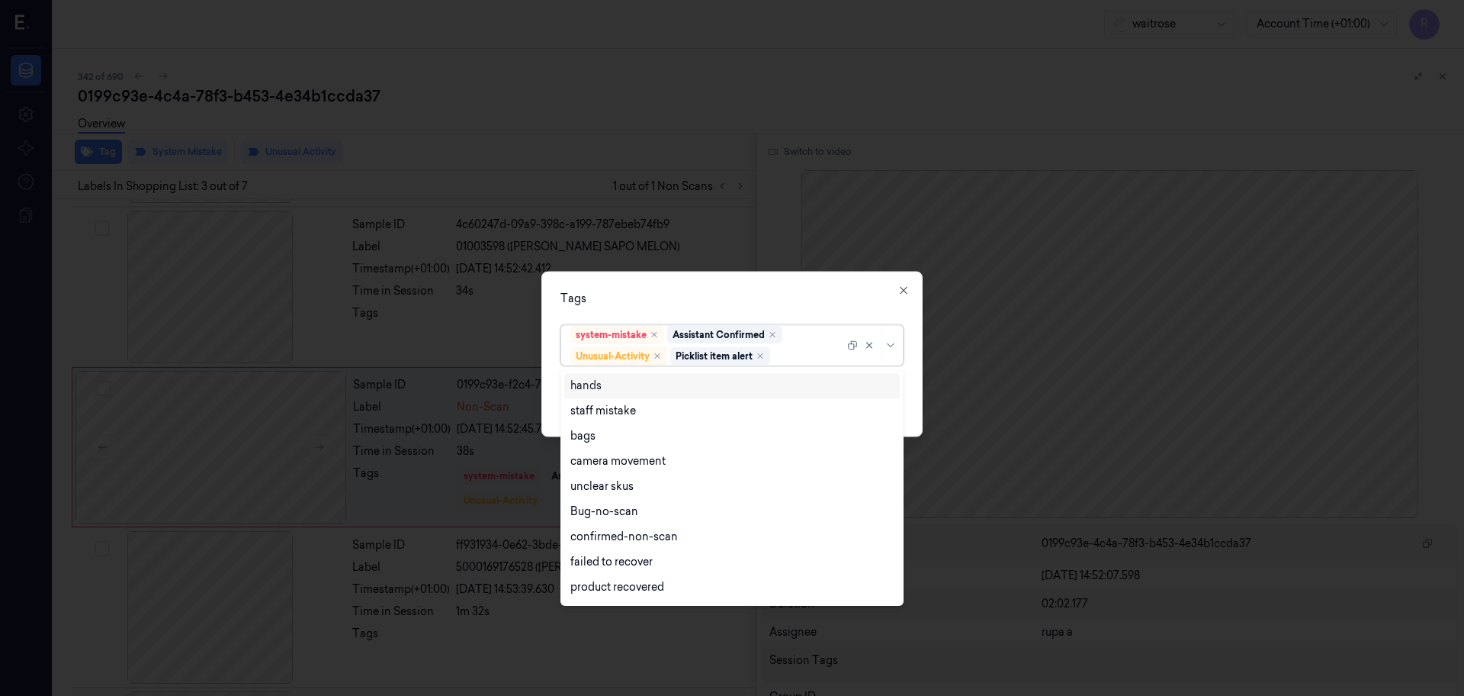
click at [727, 300] on div "Tags" at bounding box center [732, 299] width 343 height 16
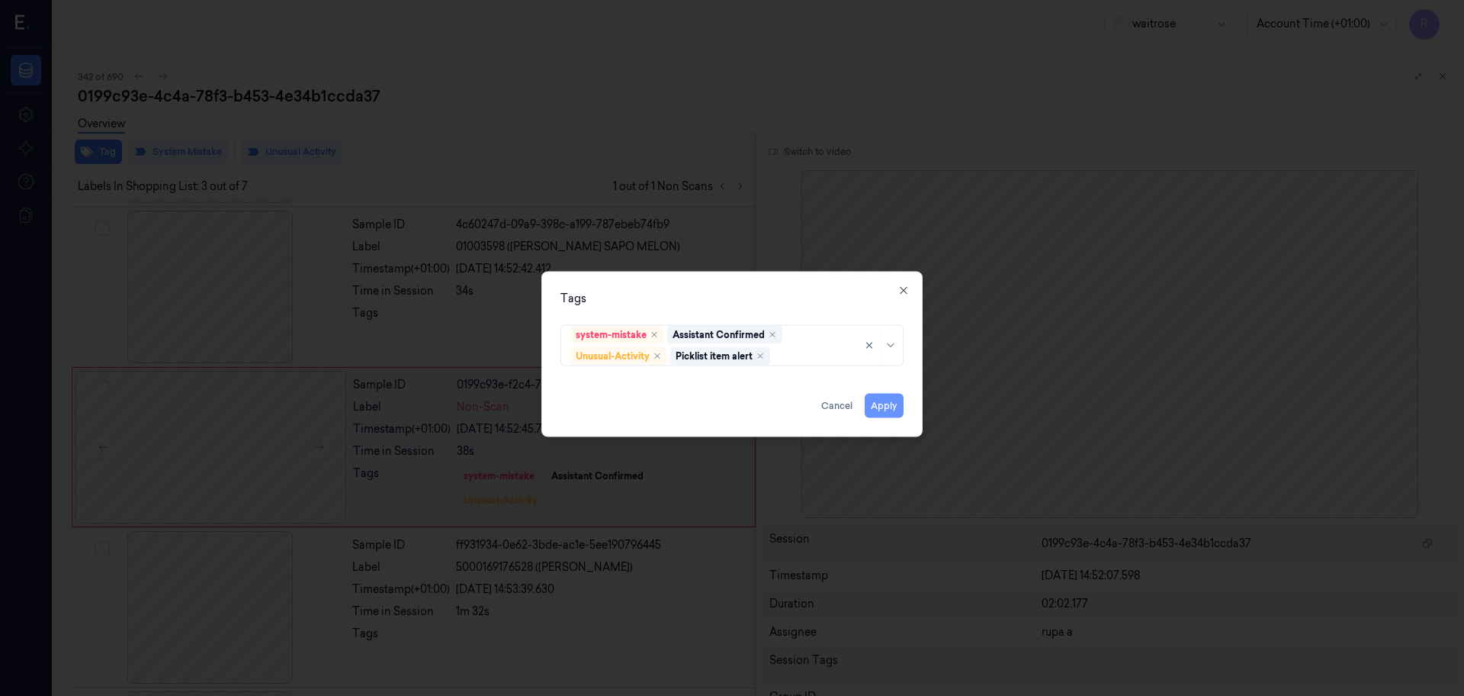
click at [885, 404] on button "Apply" at bounding box center [884, 406] width 39 height 24
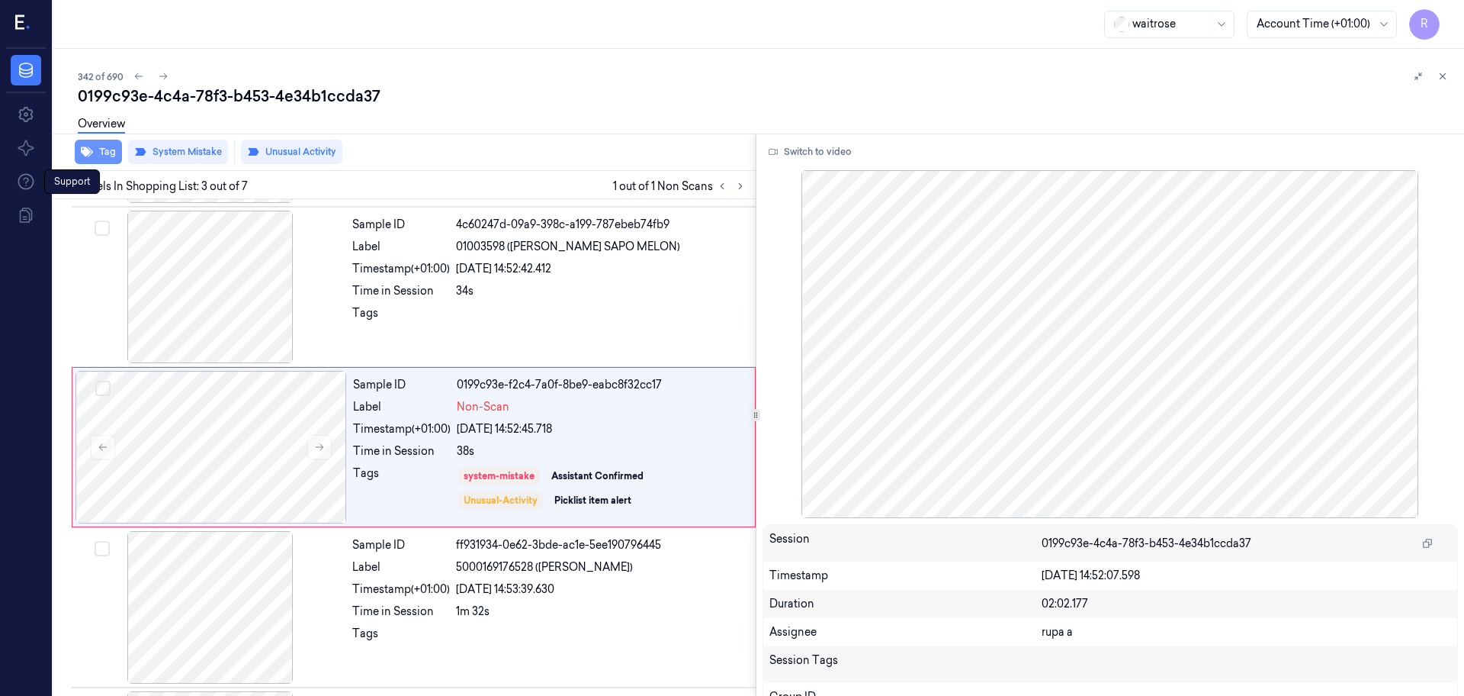
click at [96, 151] on button "Tag" at bounding box center [98, 152] width 47 height 24
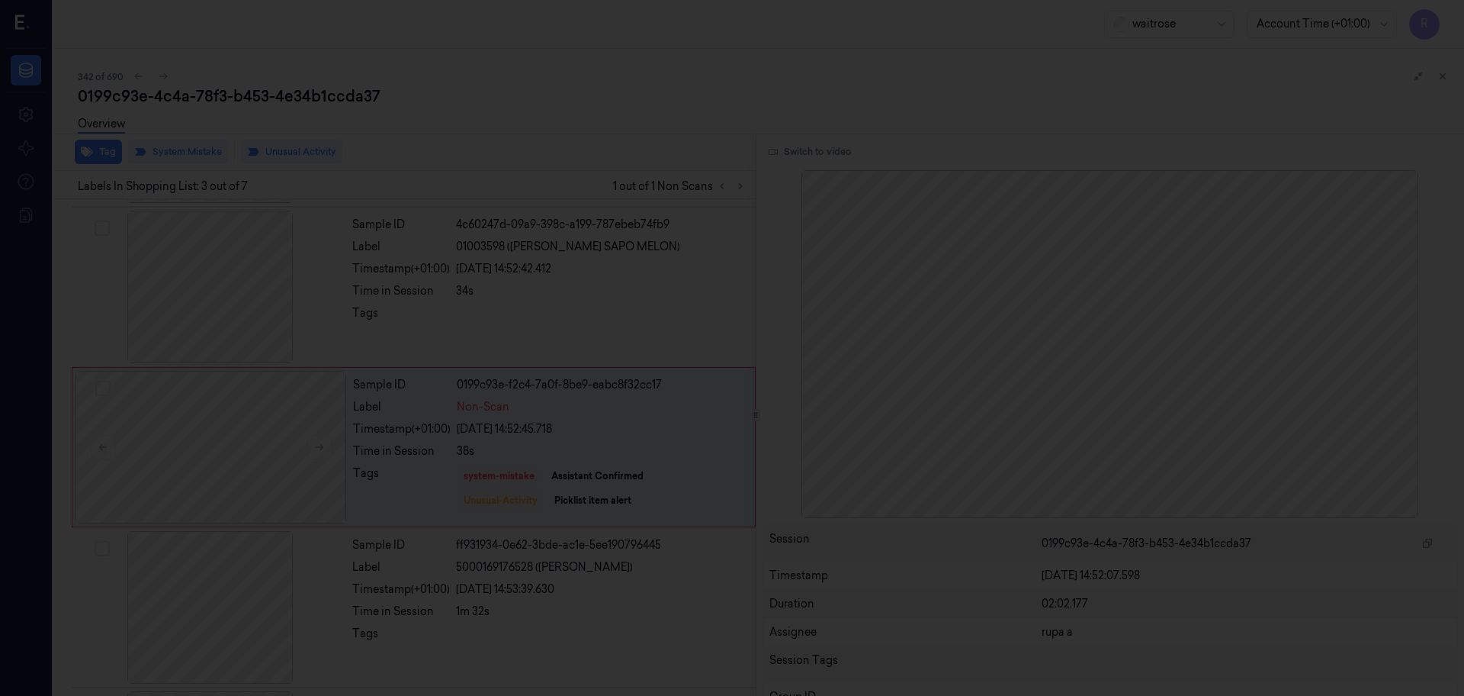
click at [478, 151] on div at bounding box center [732, 348] width 1464 height 696
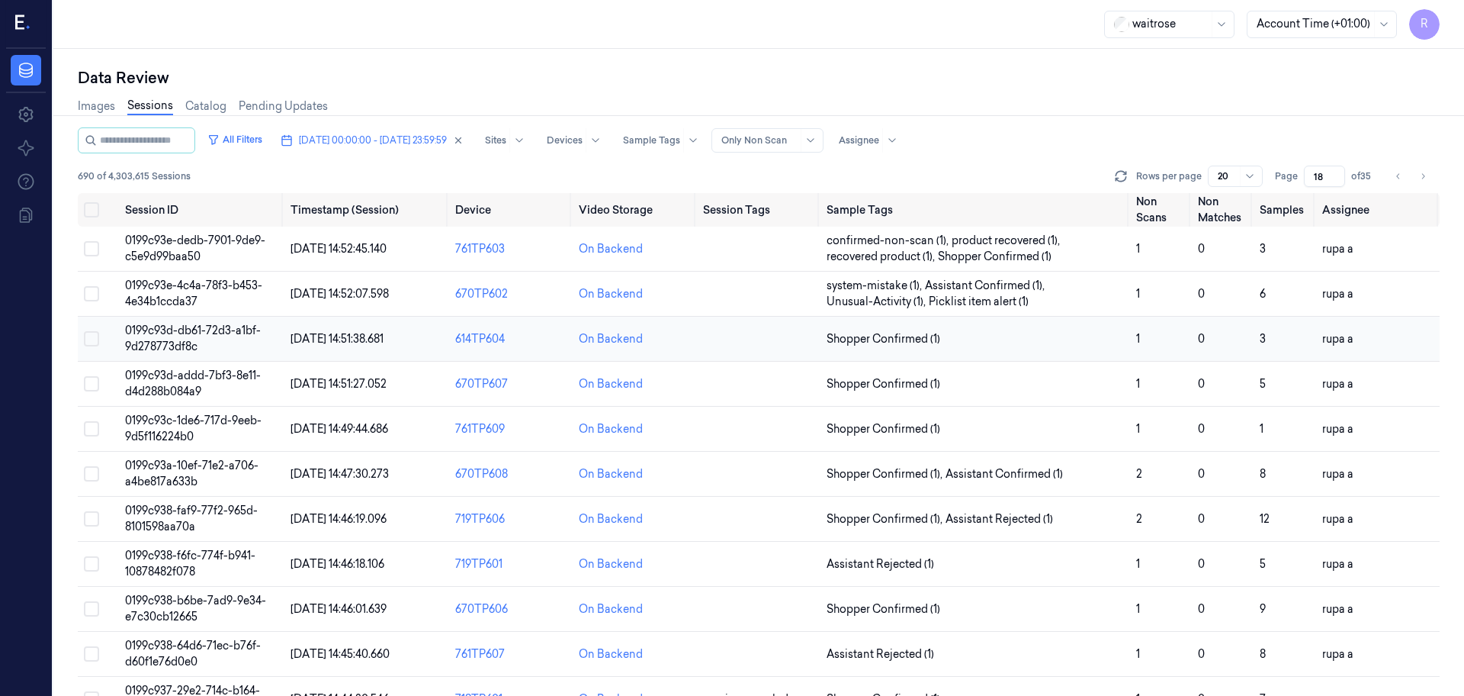
click at [215, 334] on span "0199c93d-db61-72d3-a1bf-9d278773df8c" at bounding box center [193, 338] width 136 height 30
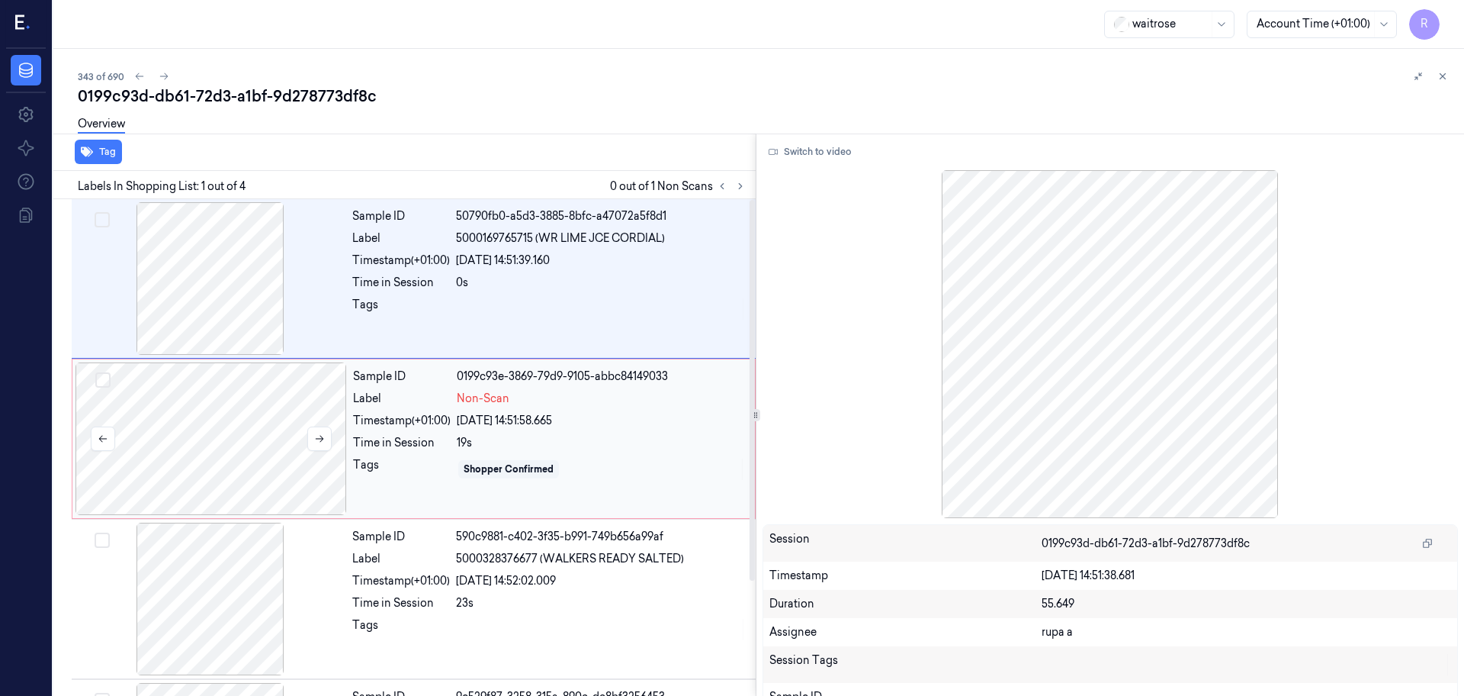
click at [277, 450] on div at bounding box center [212, 438] width 272 height 153
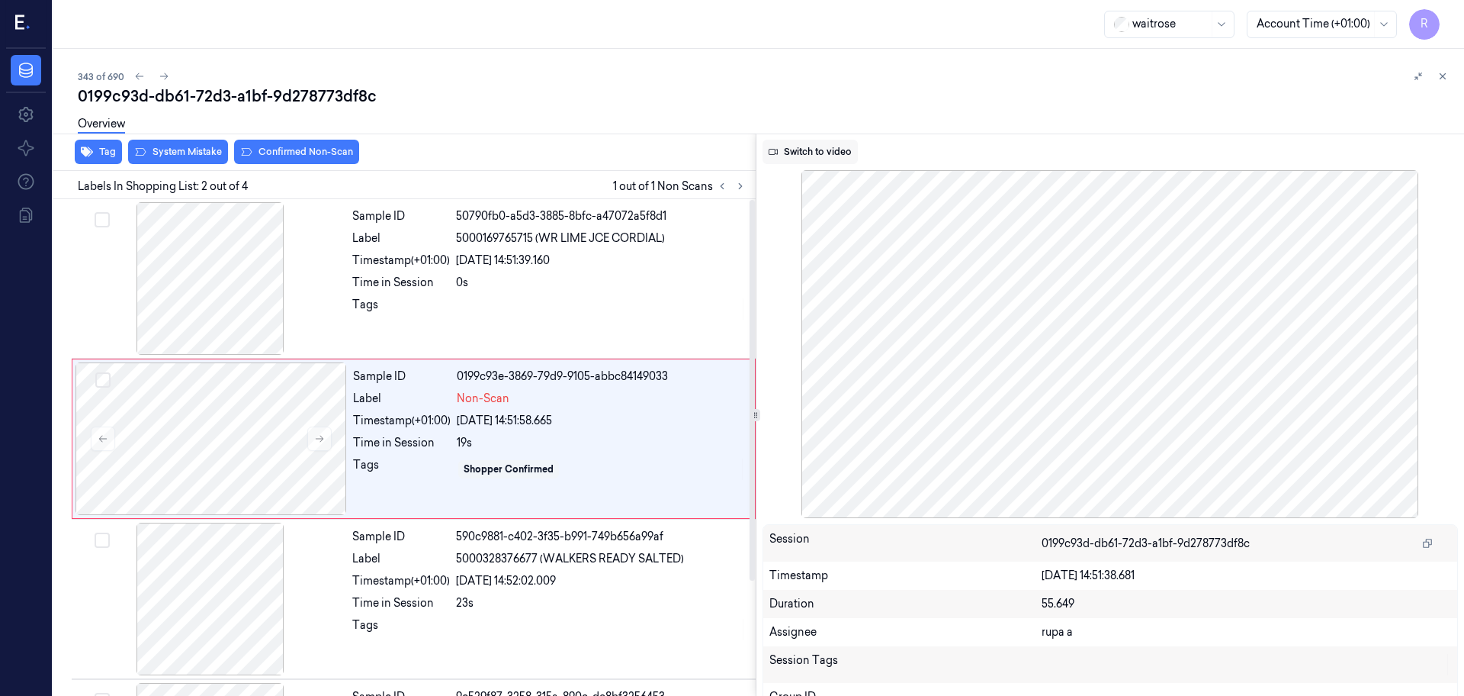
click at [826, 149] on button "Switch to video" at bounding box center [810, 152] width 95 height 24
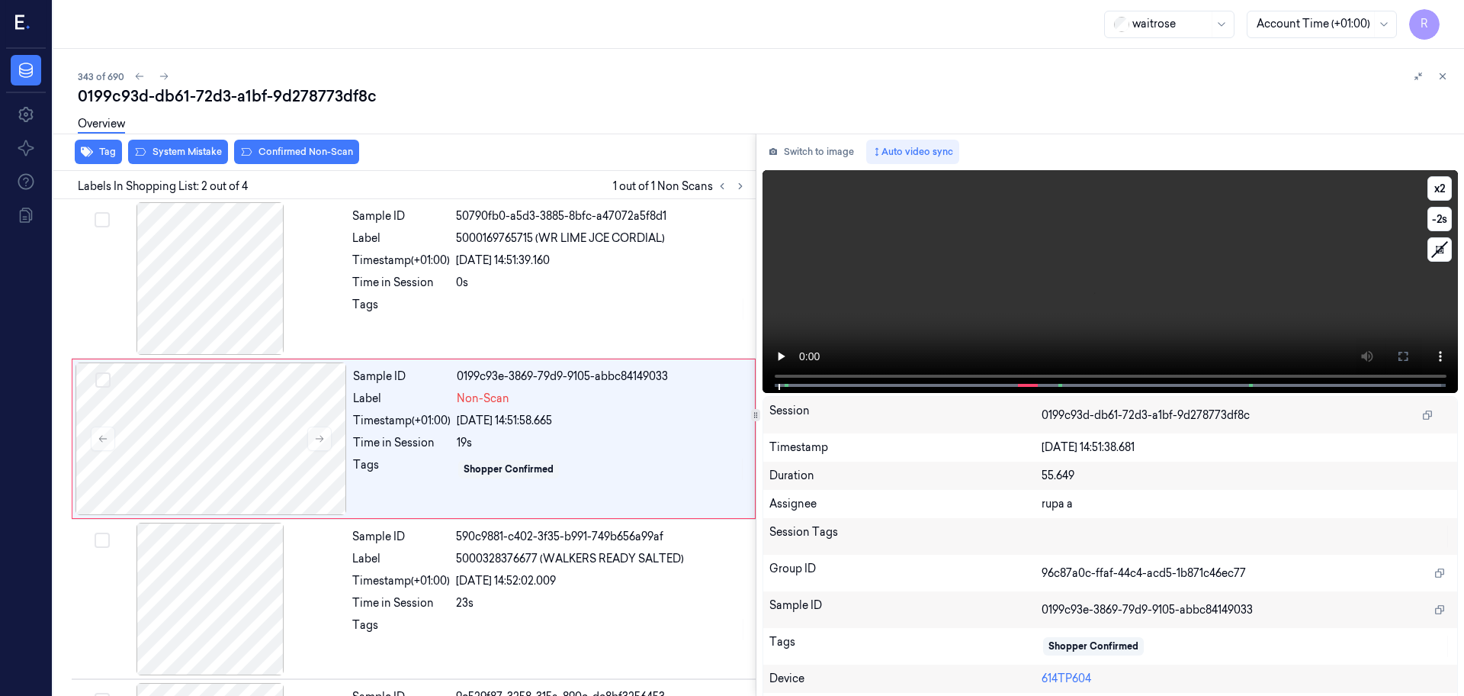
drag, startPoint x: 1390, startPoint y: 349, endPoint x: 1464, endPoint y: 432, distance: 110.8
click at [1391, 349] on button at bounding box center [1403, 356] width 24 height 24
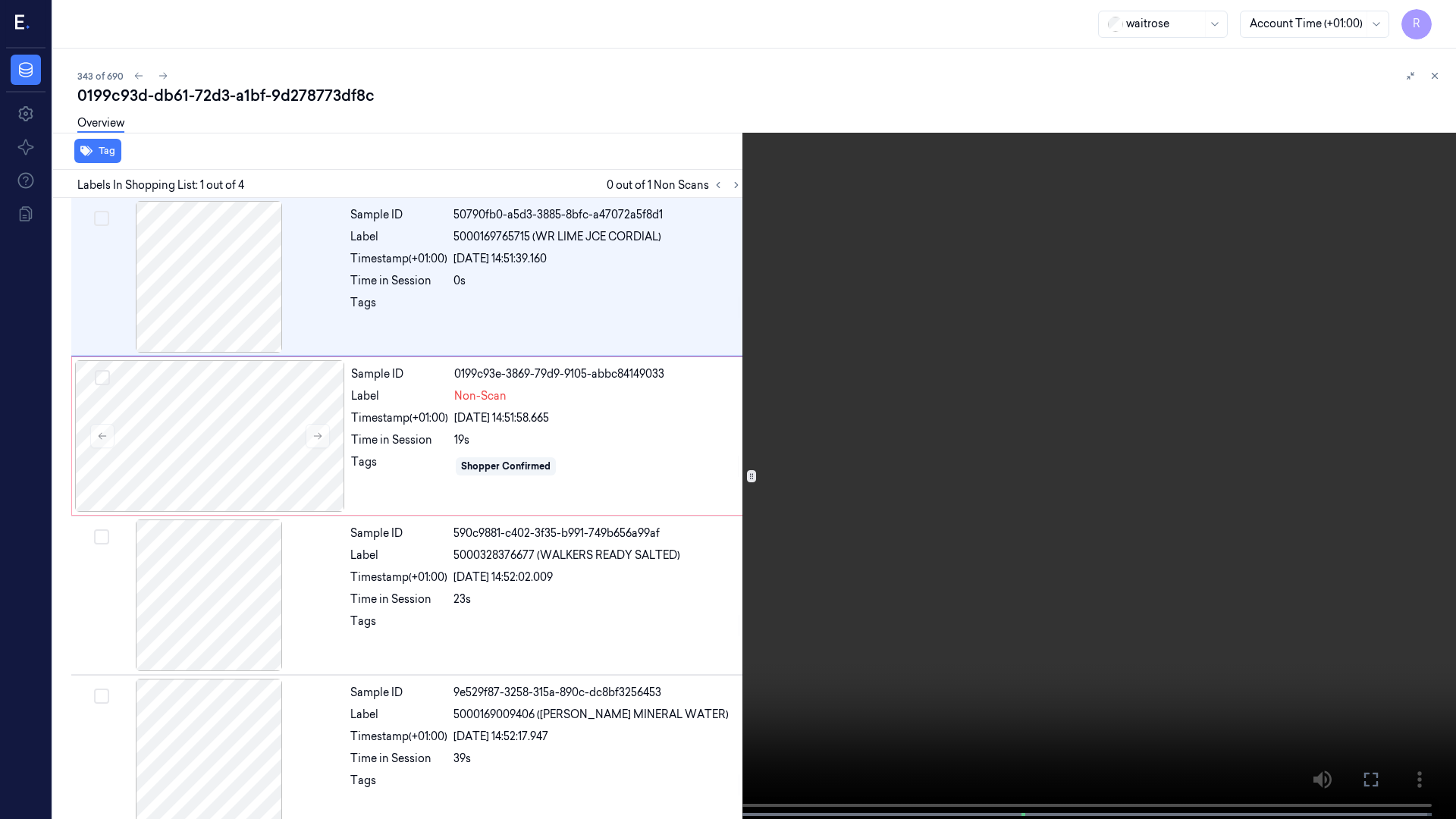
click at [401, 546] on video at bounding box center [728, 410] width 1456 height 822
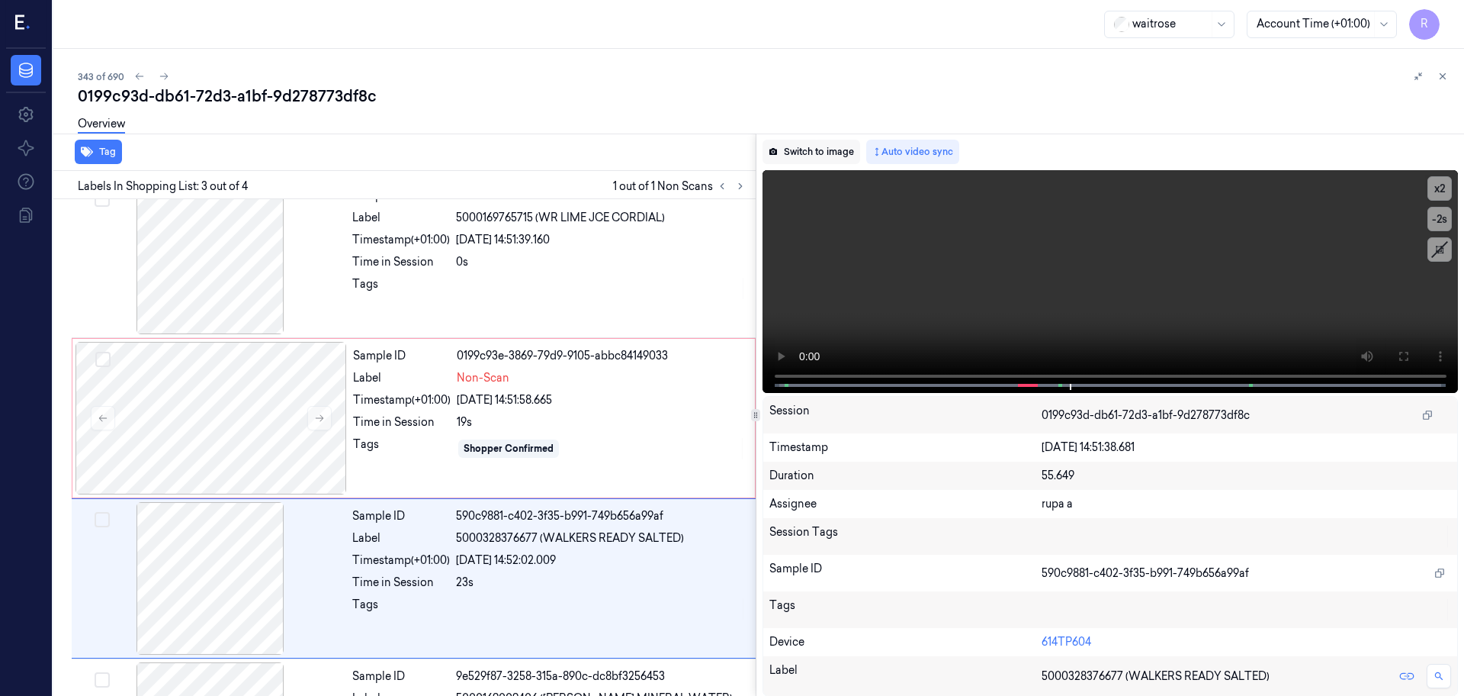
click at [798, 156] on button "Switch to image" at bounding box center [812, 152] width 98 height 24
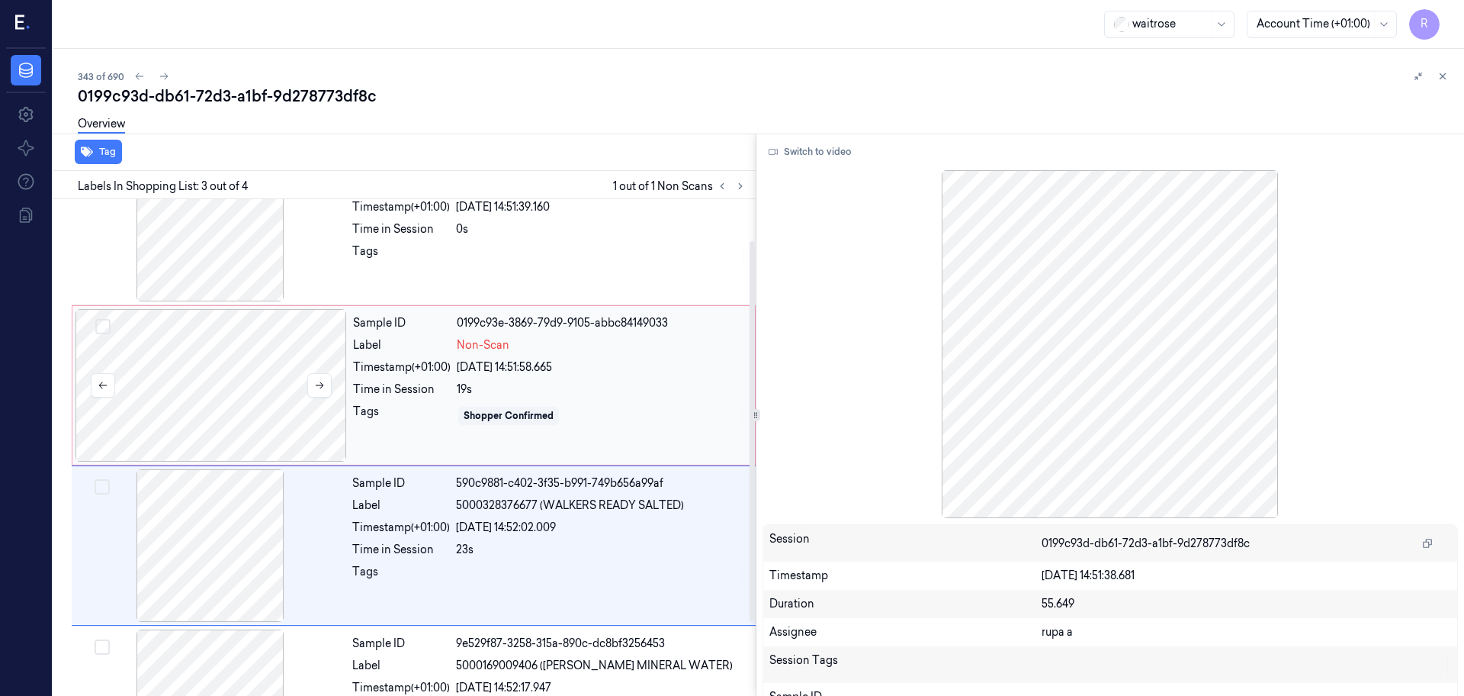
click at [250, 387] on div at bounding box center [212, 385] width 272 height 153
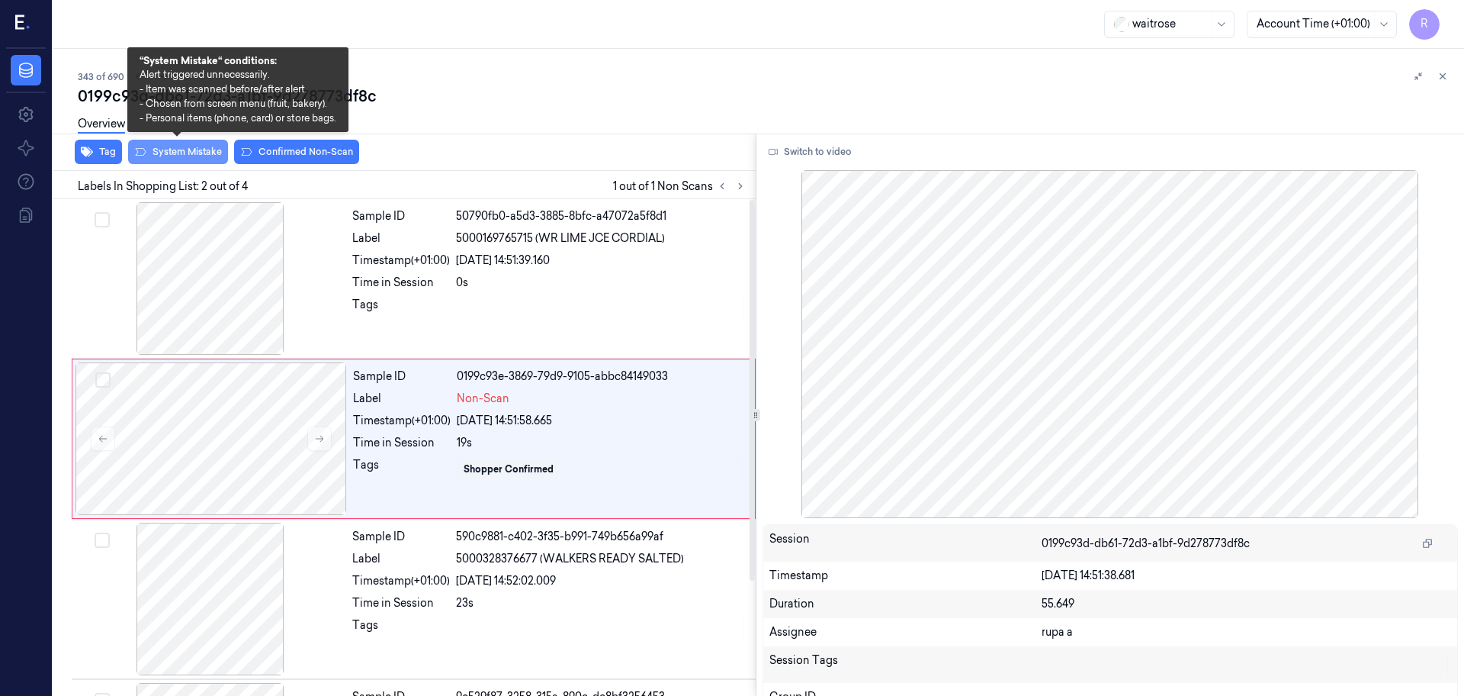
click at [194, 162] on button "System Mistake" at bounding box center [178, 152] width 100 height 24
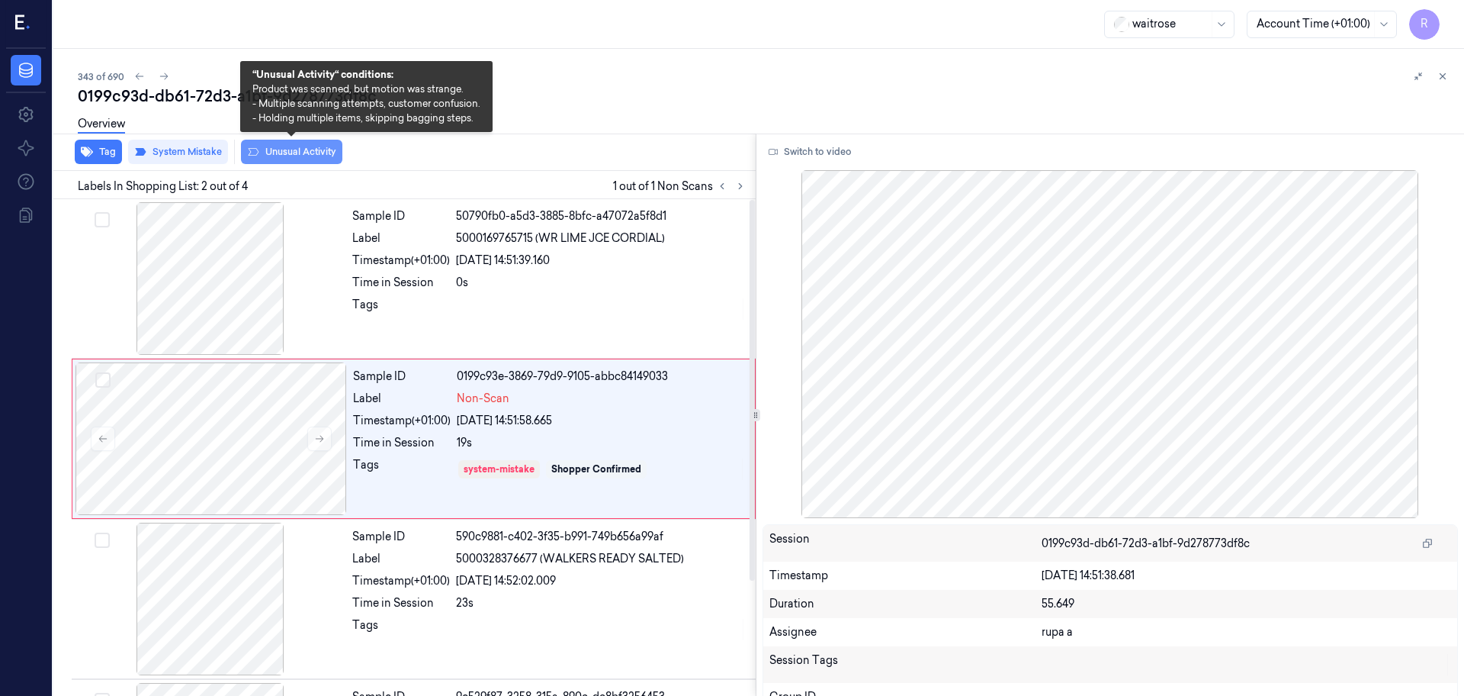
click at [270, 155] on button "Unusual Activity" at bounding box center [291, 152] width 101 height 24
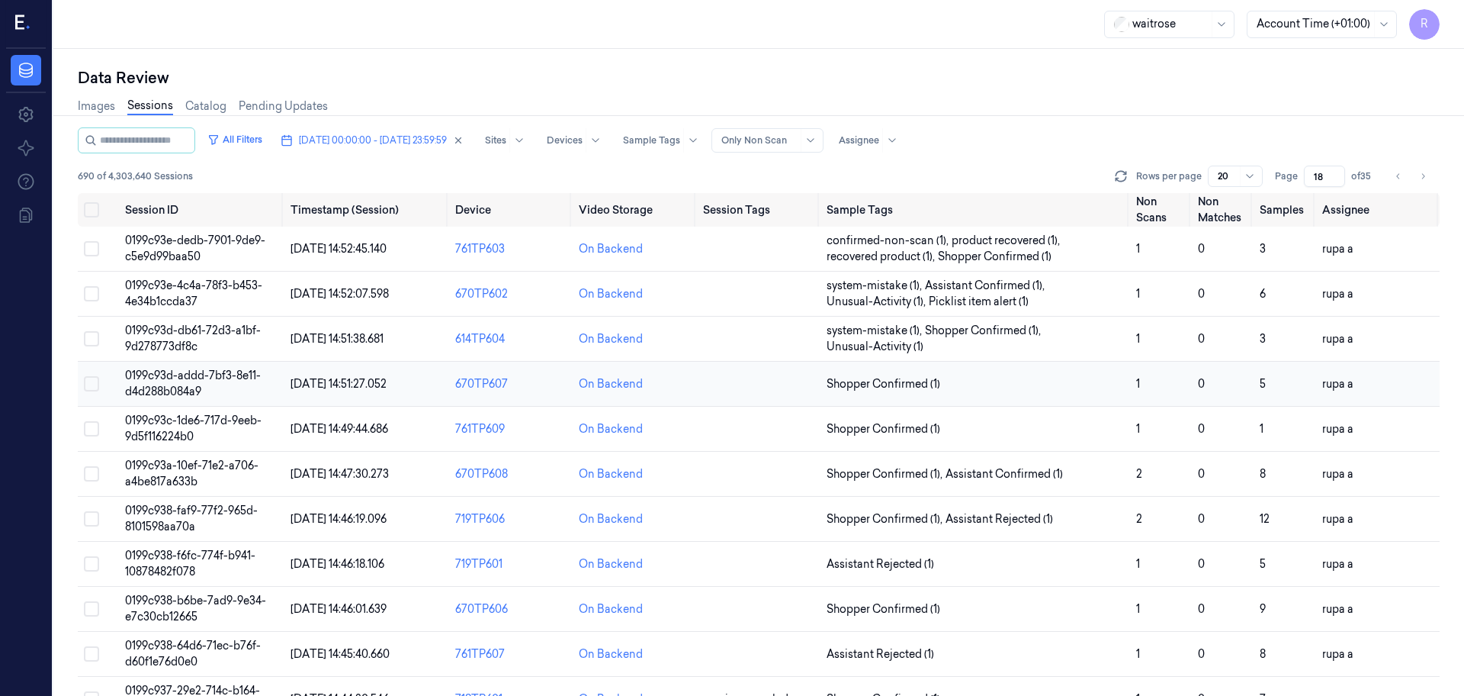
click at [219, 376] on span "0199c93d-addd-7bf3-8e11-d4d288b084a9" at bounding box center [193, 383] width 136 height 30
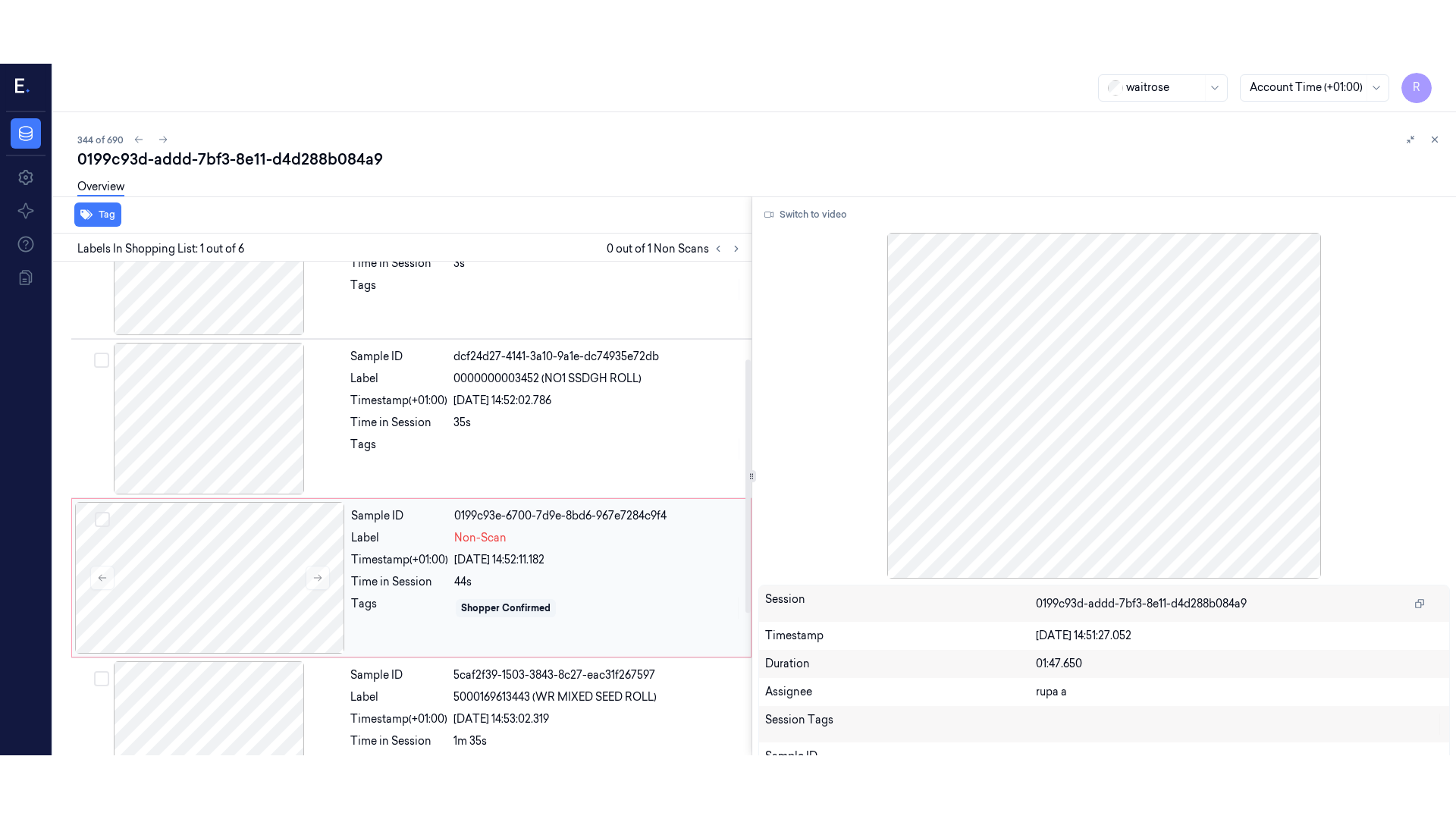
scroll to position [466, 0]
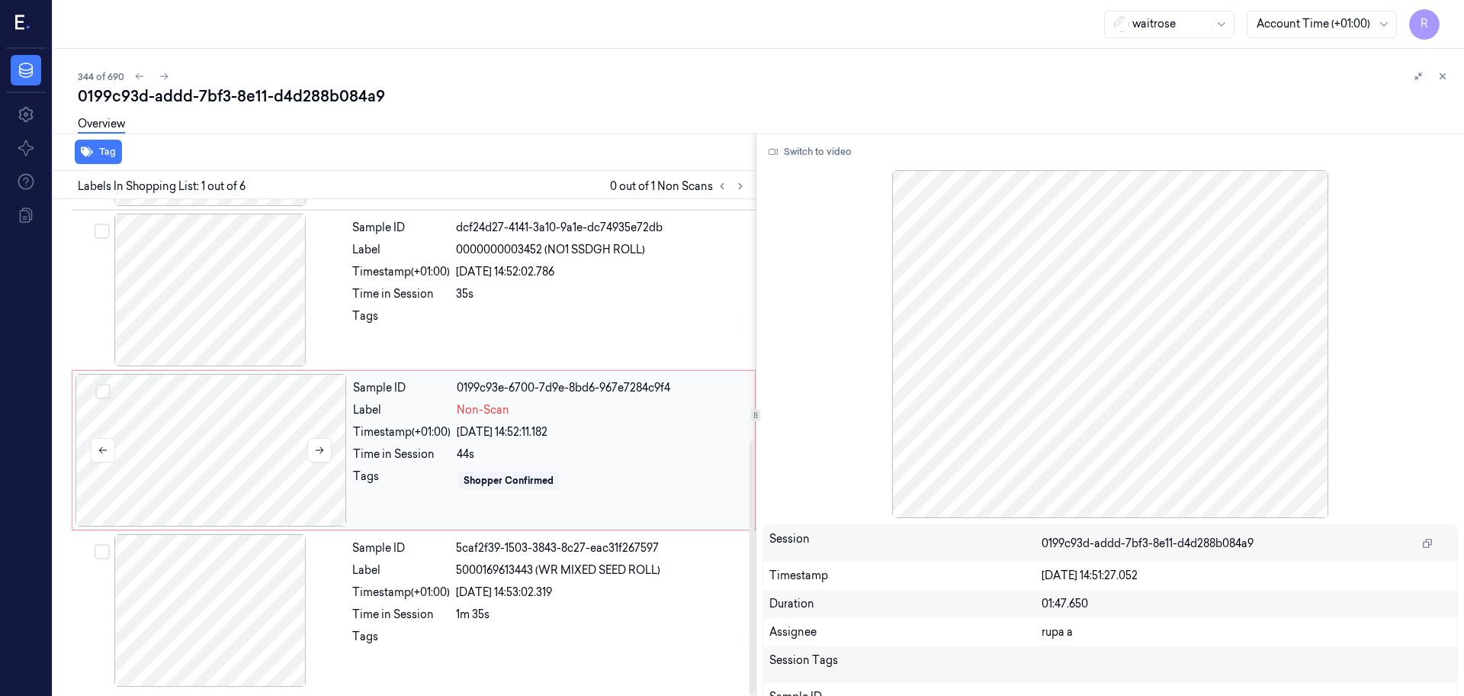
click at [243, 477] on div at bounding box center [212, 450] width 272 height 153
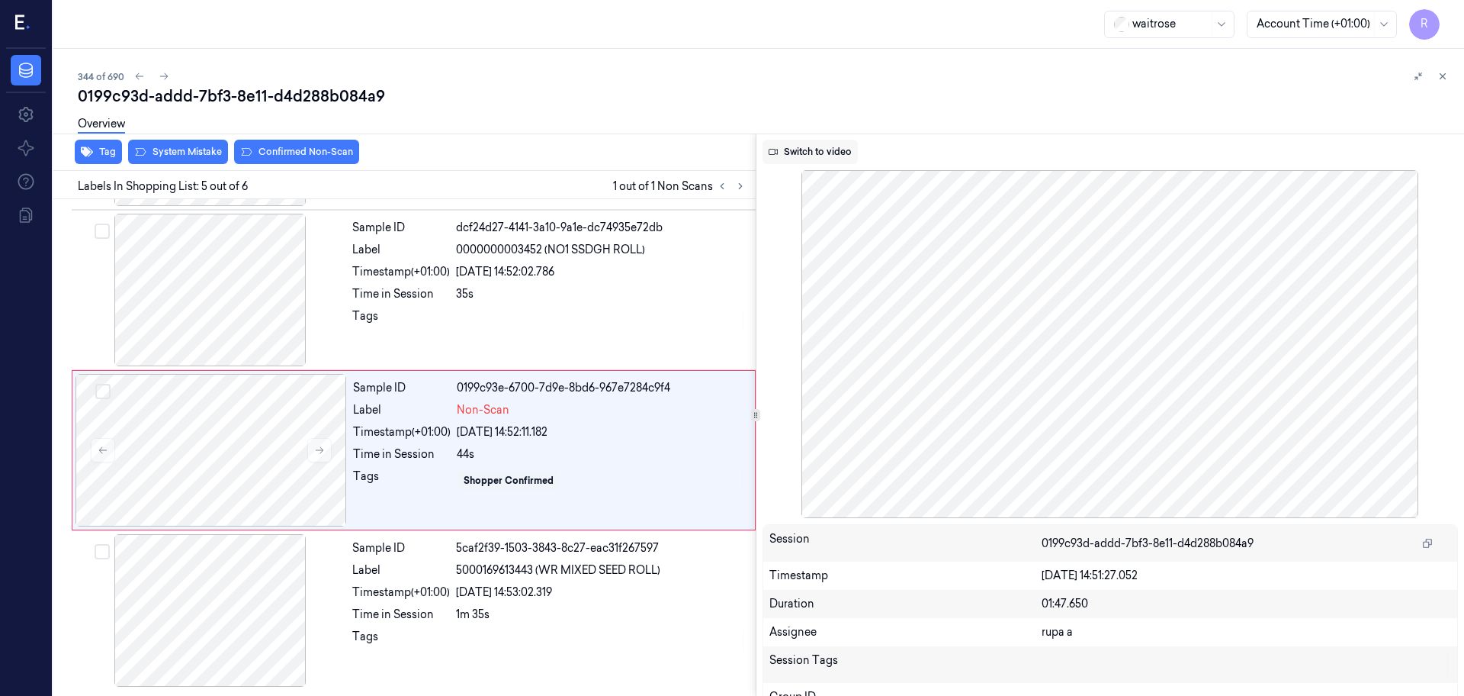
click at [825, 154] on button "Switch to video" at bounding box center [810, 152] width 95 height 24
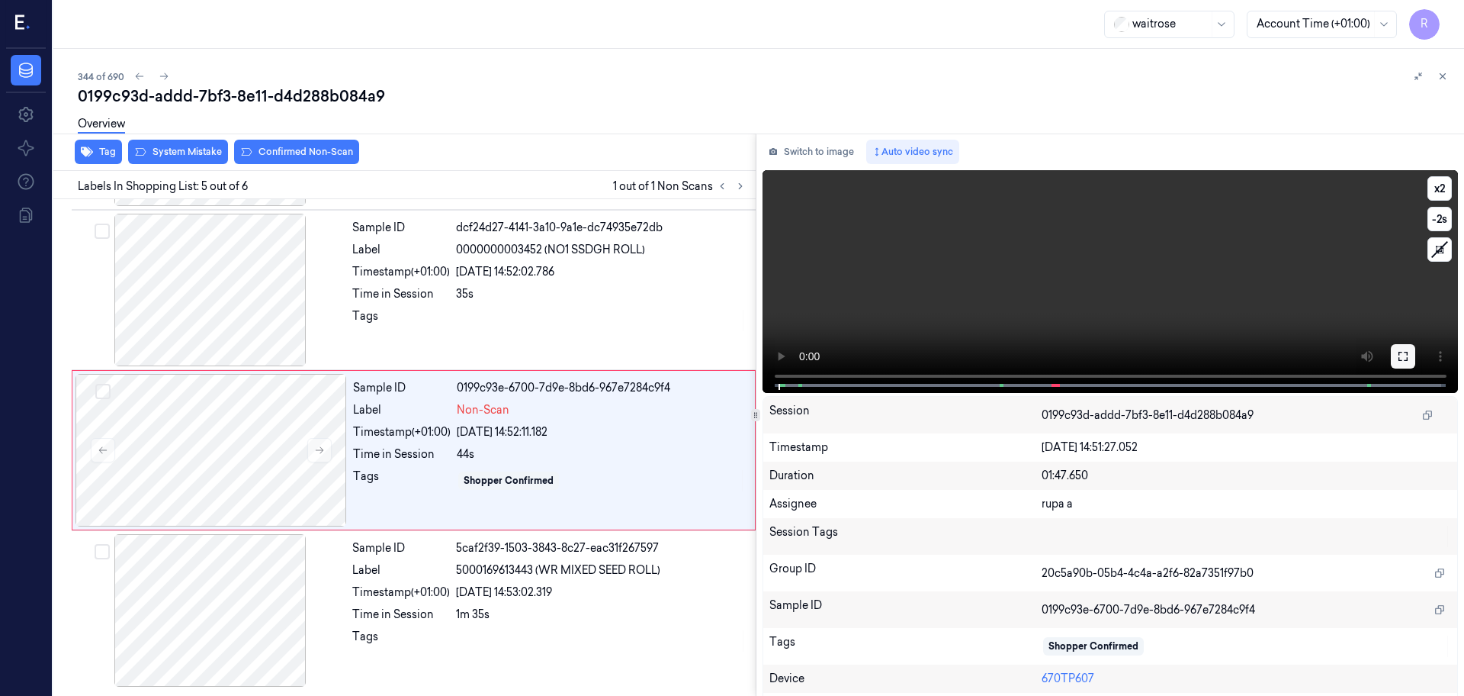
click at [1404, 358] on button at bounding box center [1403, 356] width 24 height 24
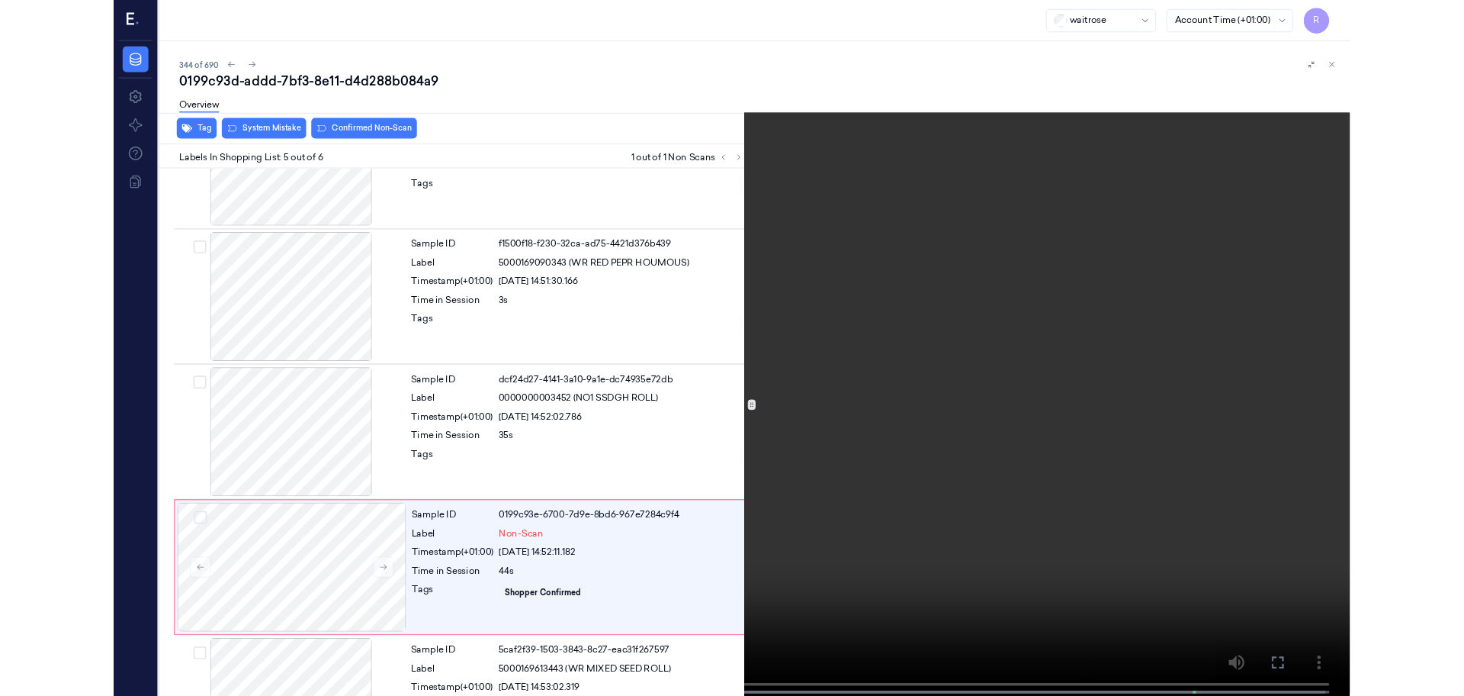
scroll to position [341, 0]
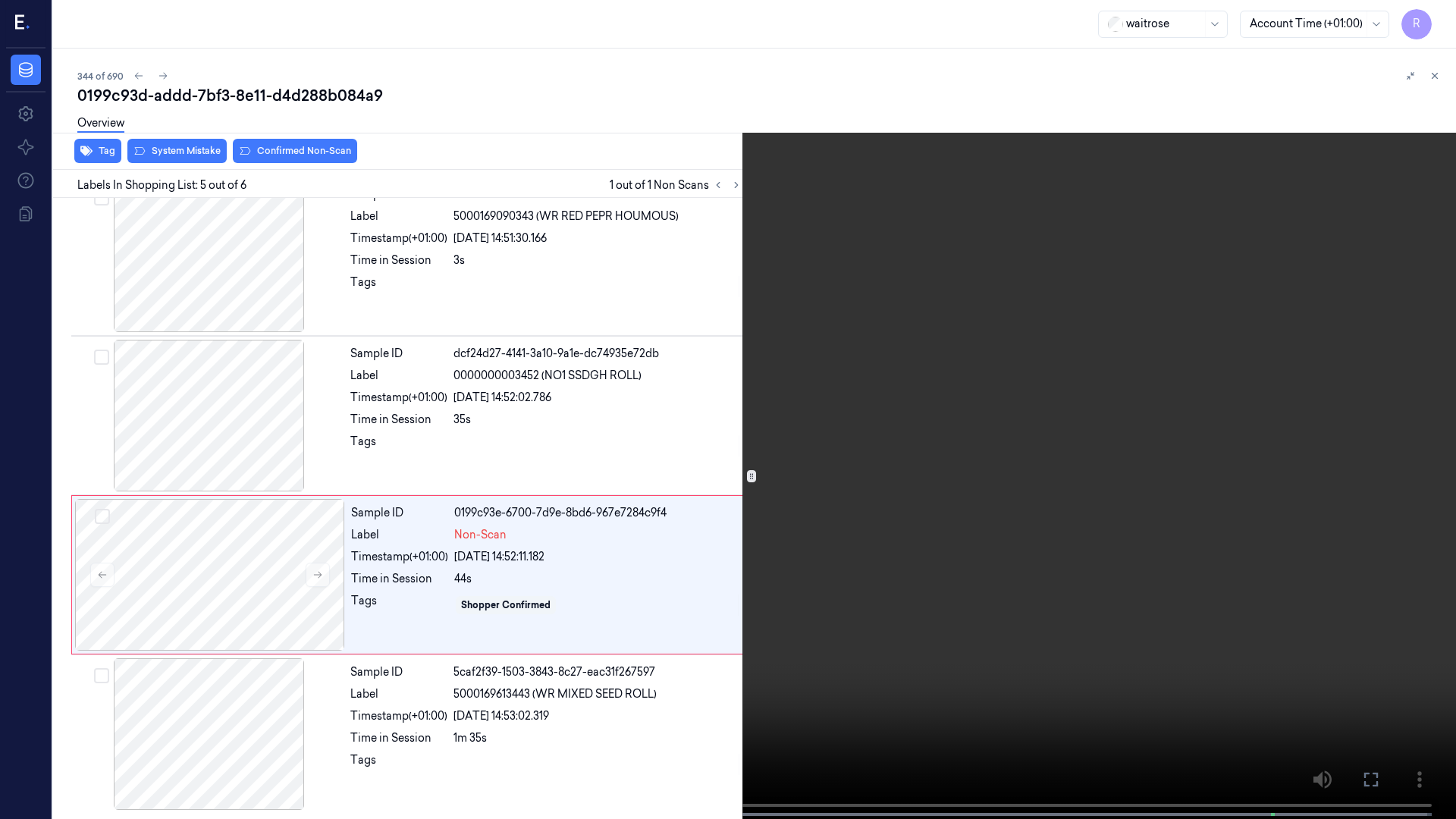
click at [721, 638] on video at bounding box center [728, 410] width 1456 height 822
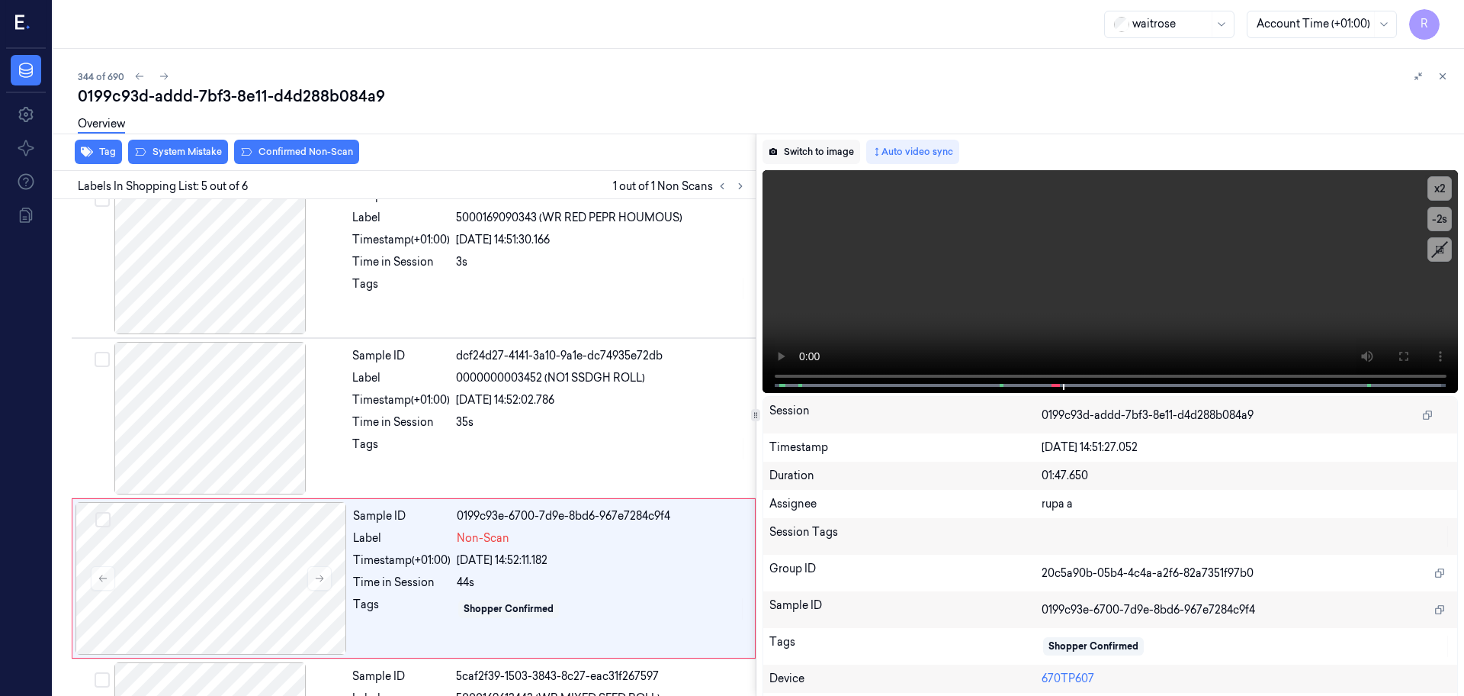
click at [831, 150] on button "Switch to image" at bounding box center [812, 152] width 98 height 24
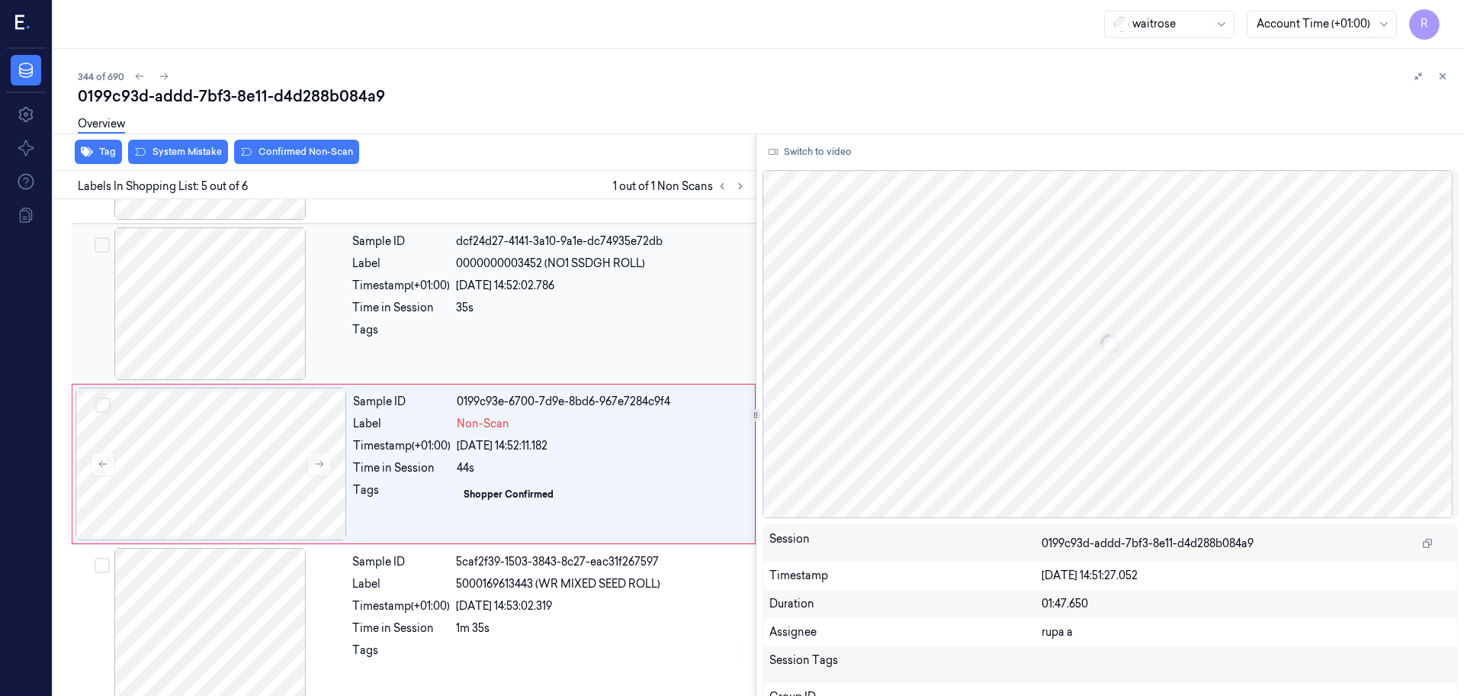
scroll to position [469, 0]
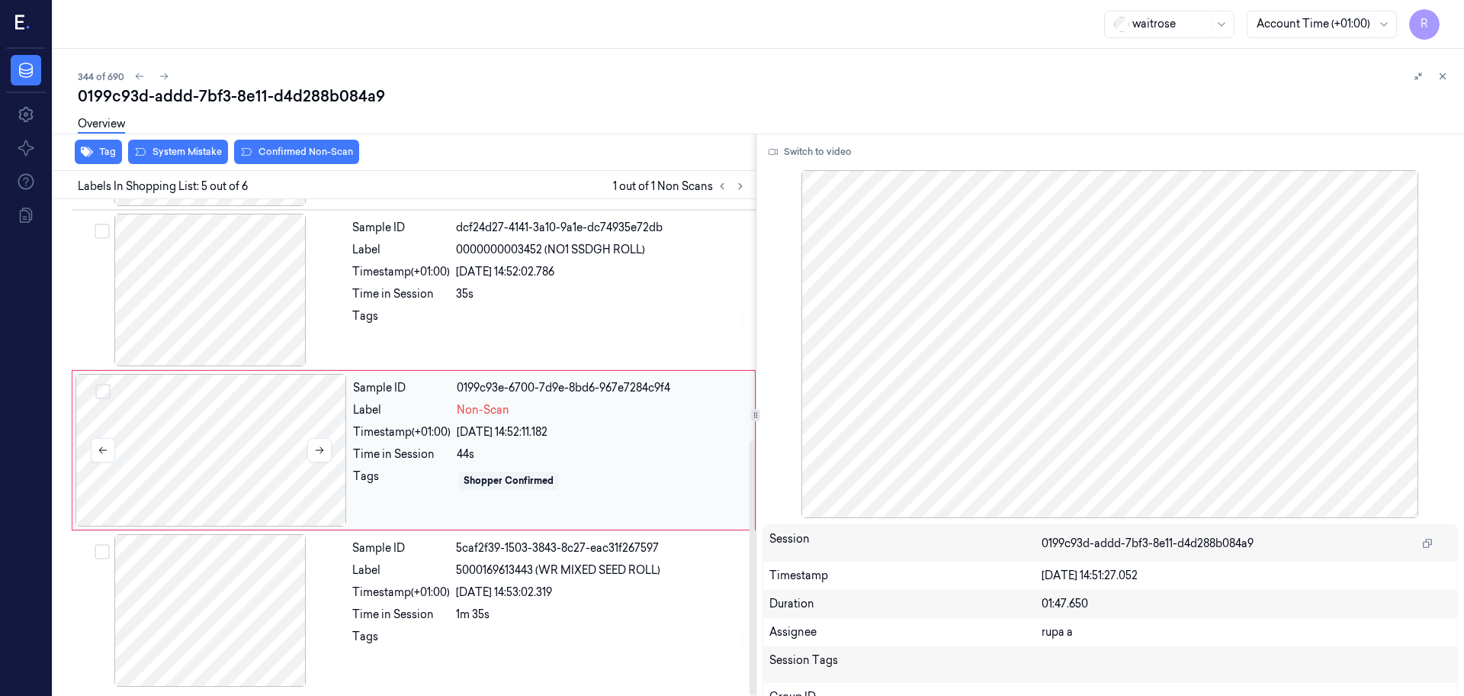
click at [270, 473] on div at bounding box center [212, 450] width 272 height 153
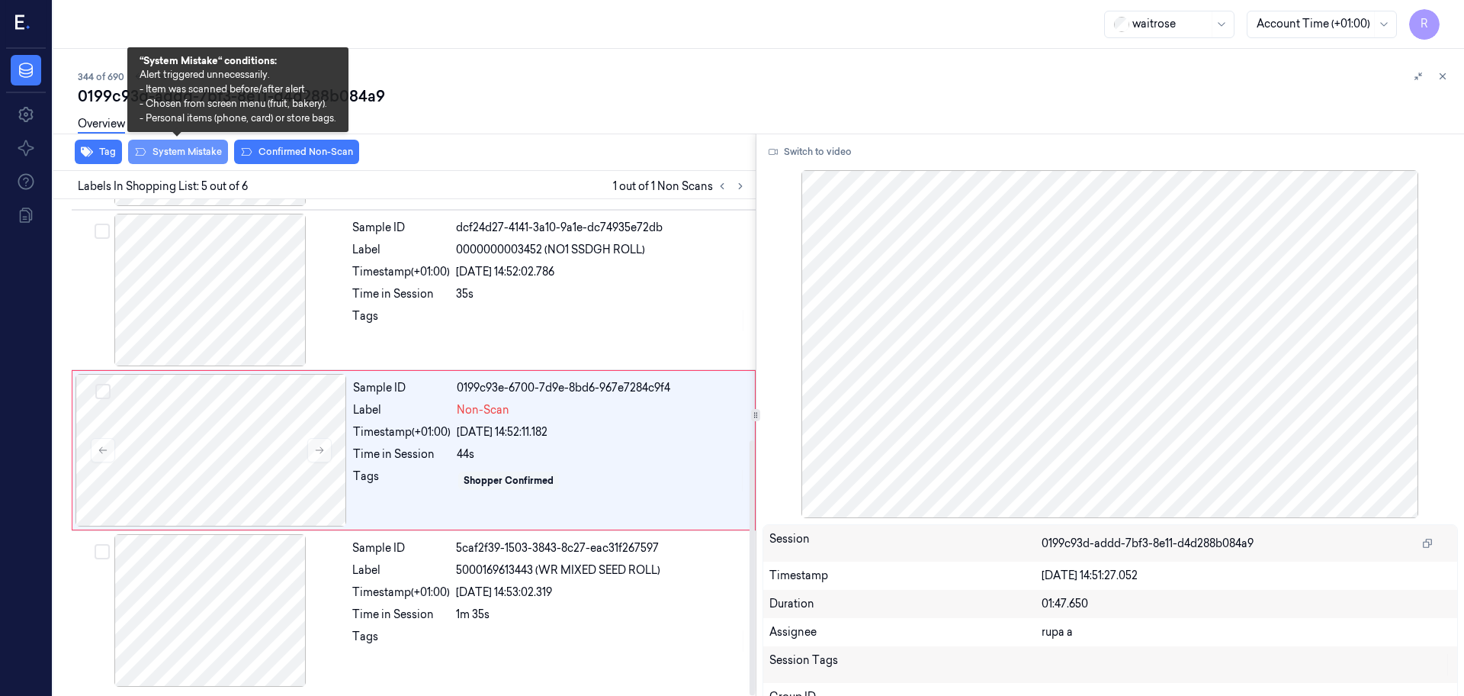
click at [191, 153] on button "System Mistake" at bounding box center [178, 152] width 100 height 24
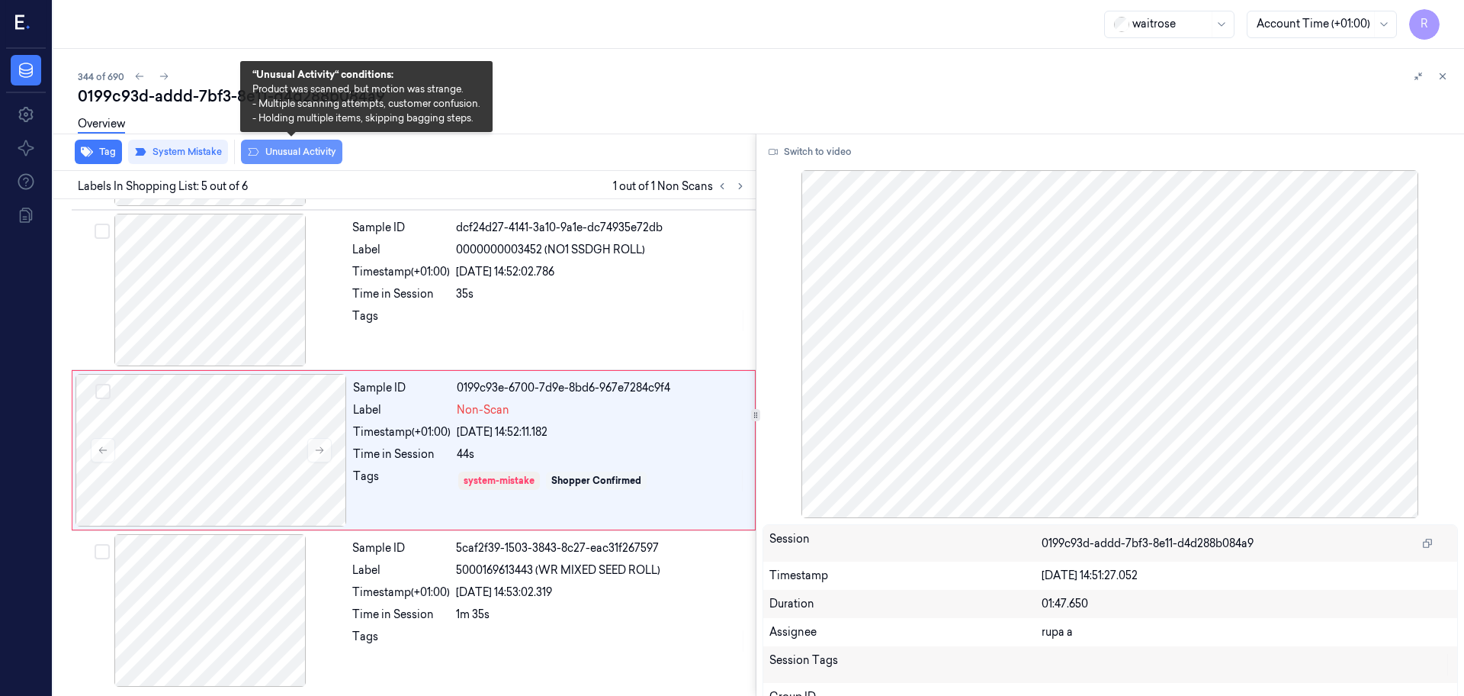
click at [275, 148] on button "Unusual Activity" at bounding box center [291, 152] width 101 height 24
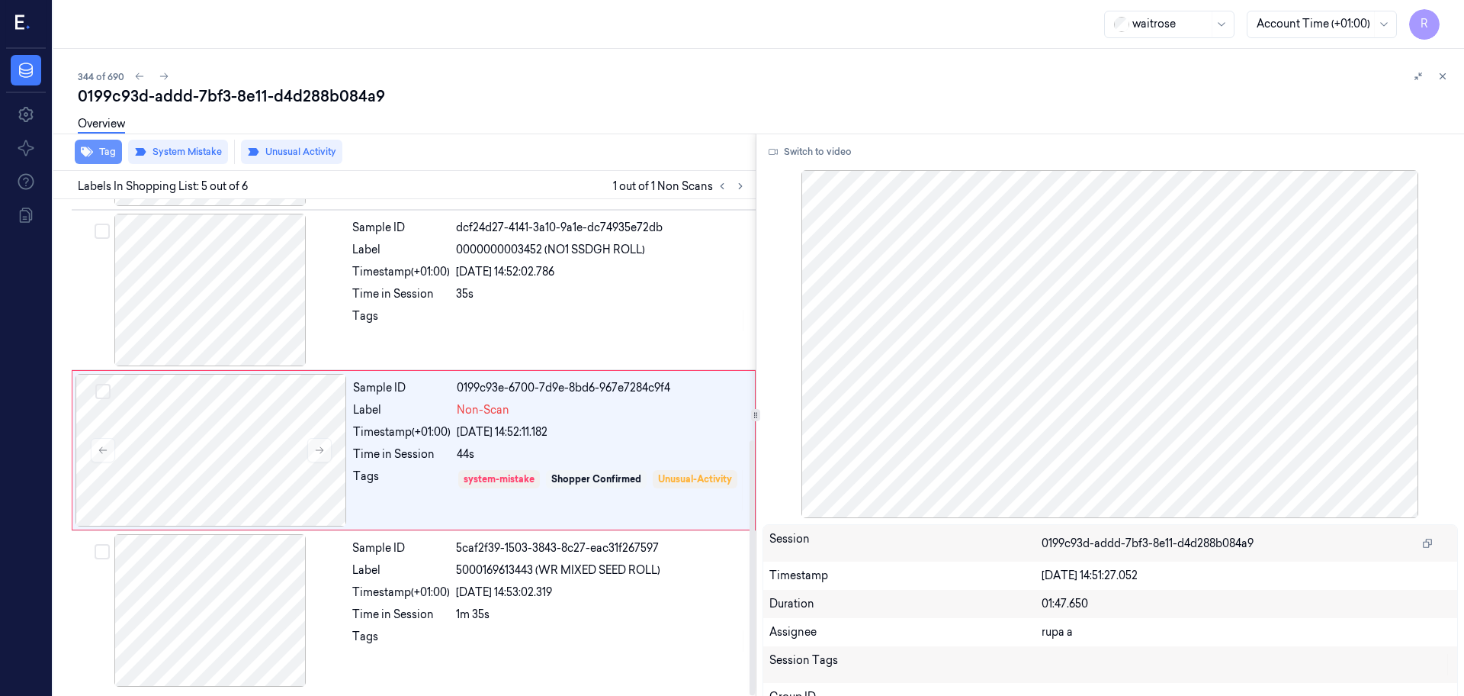
click at [107, 157] on button "Tag" at bounding box center [98, 152] width 47 height 24
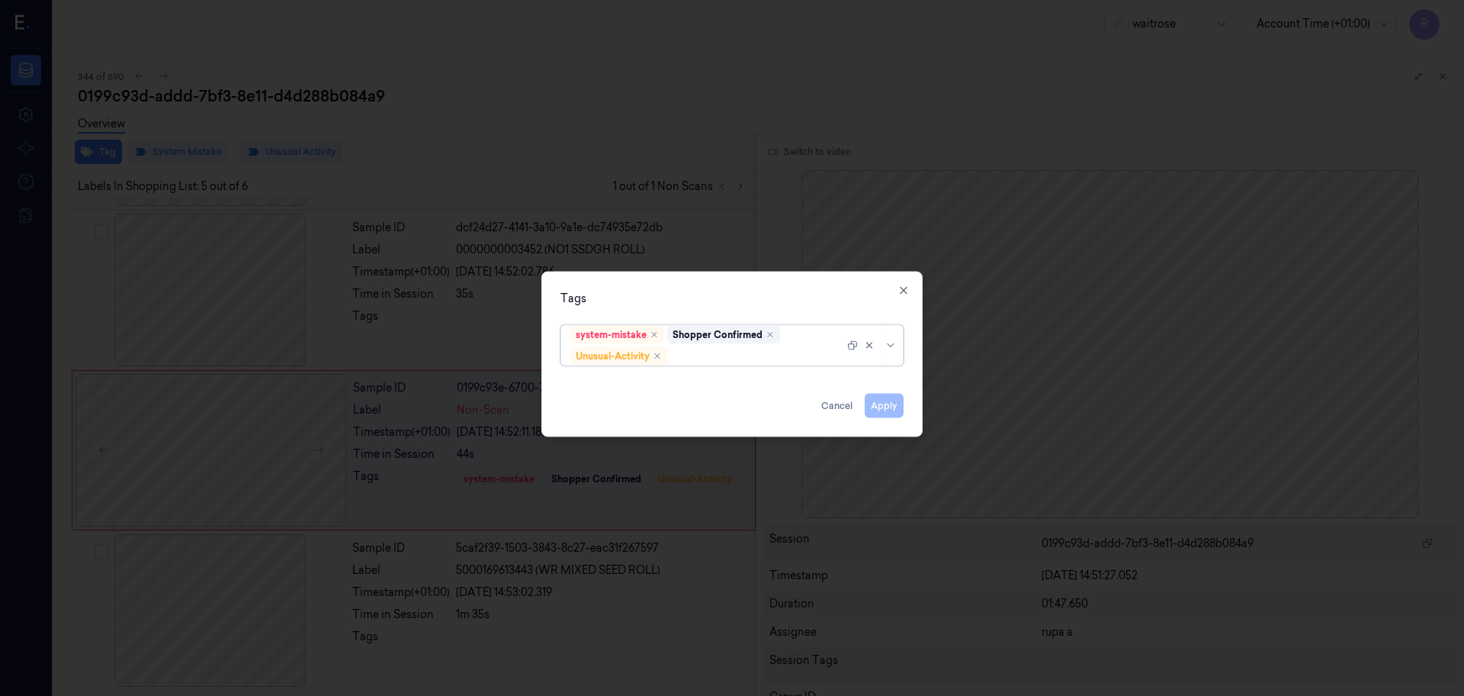
click at [702, 364] on div "system-mistake Shopper Confirmed Unusual-Activity" at bounding box center [707, 346] width 274 height 40
type input "pi"
click at [667, 390] on div "Picklist item alert" at bounding box center [731, 386] width 323 height 16
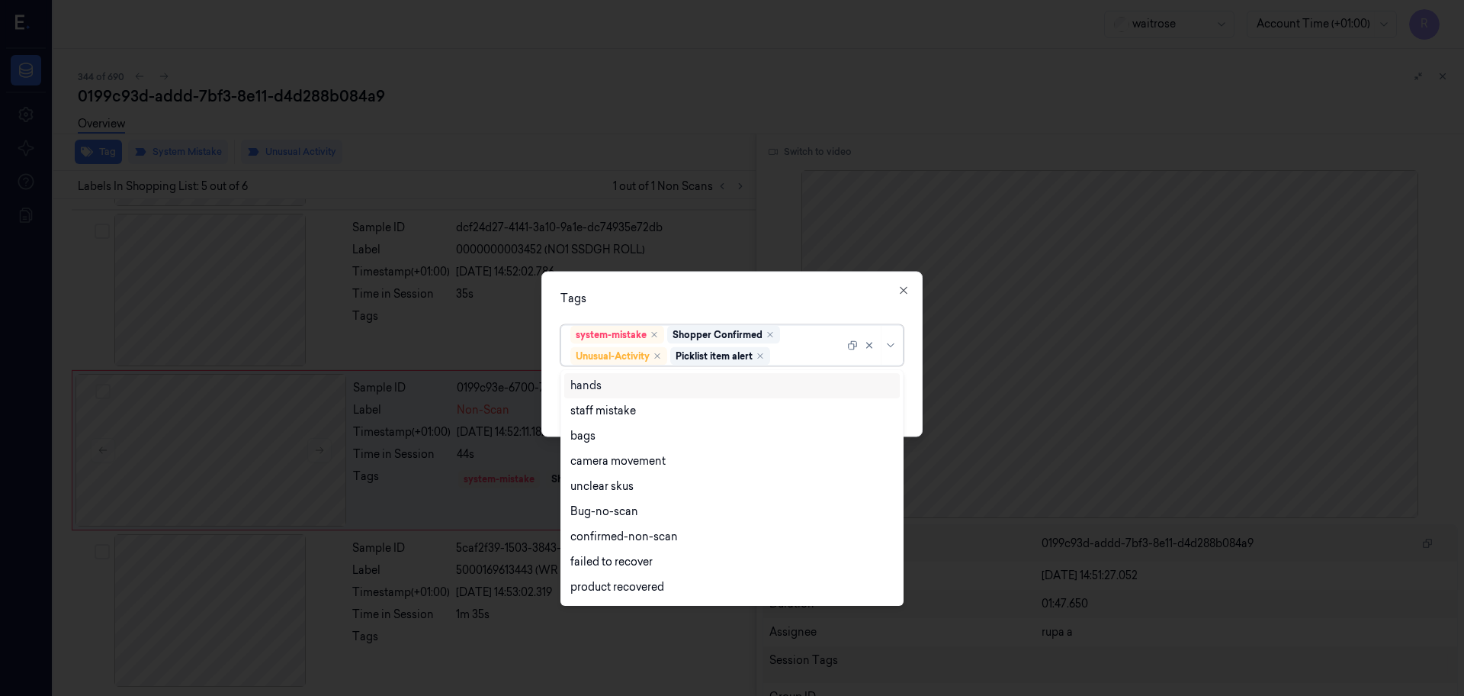
click at [719, 288] on div "Tags option Picklist item alert, selected. 16 results available. Use Up and Dow…" at bounding box center [731, 354] width 381 height 165
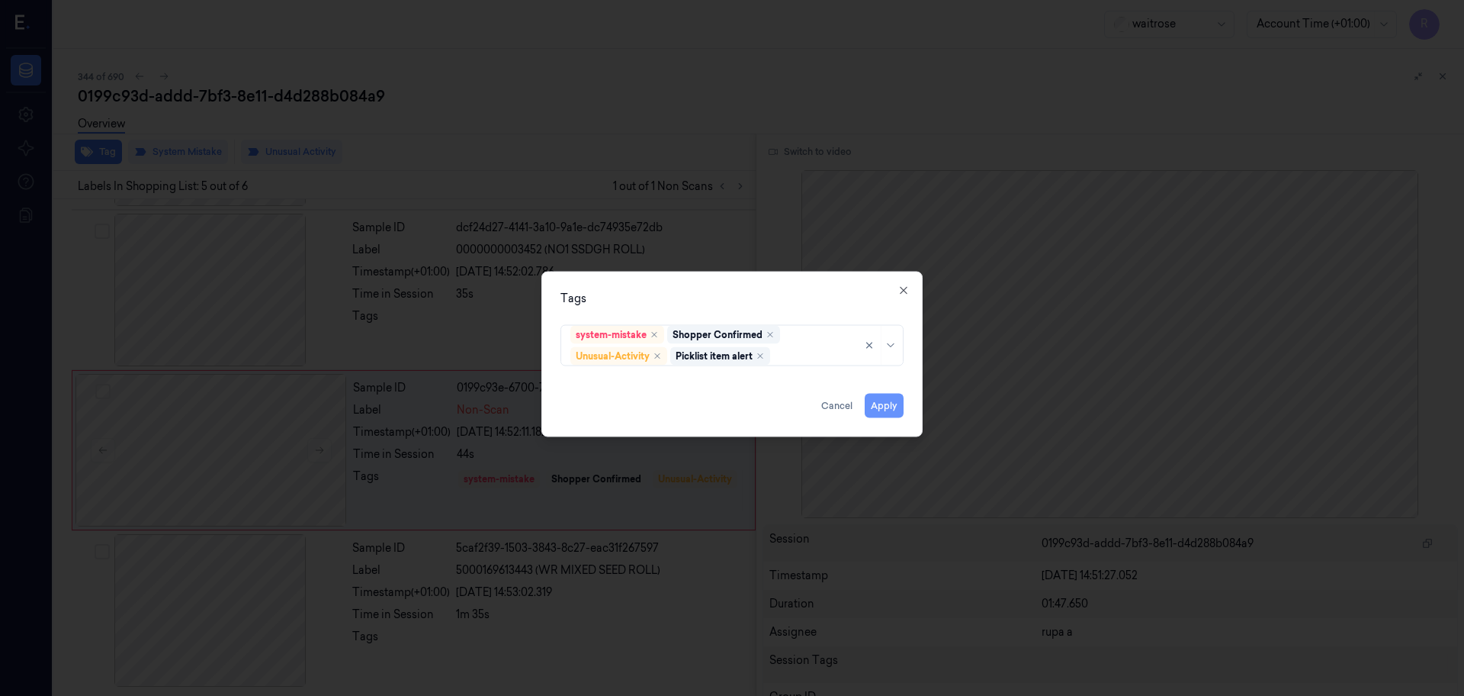
click at [899, 416] on button "Apply" at bounding box center [884, 406] width 39 height 24
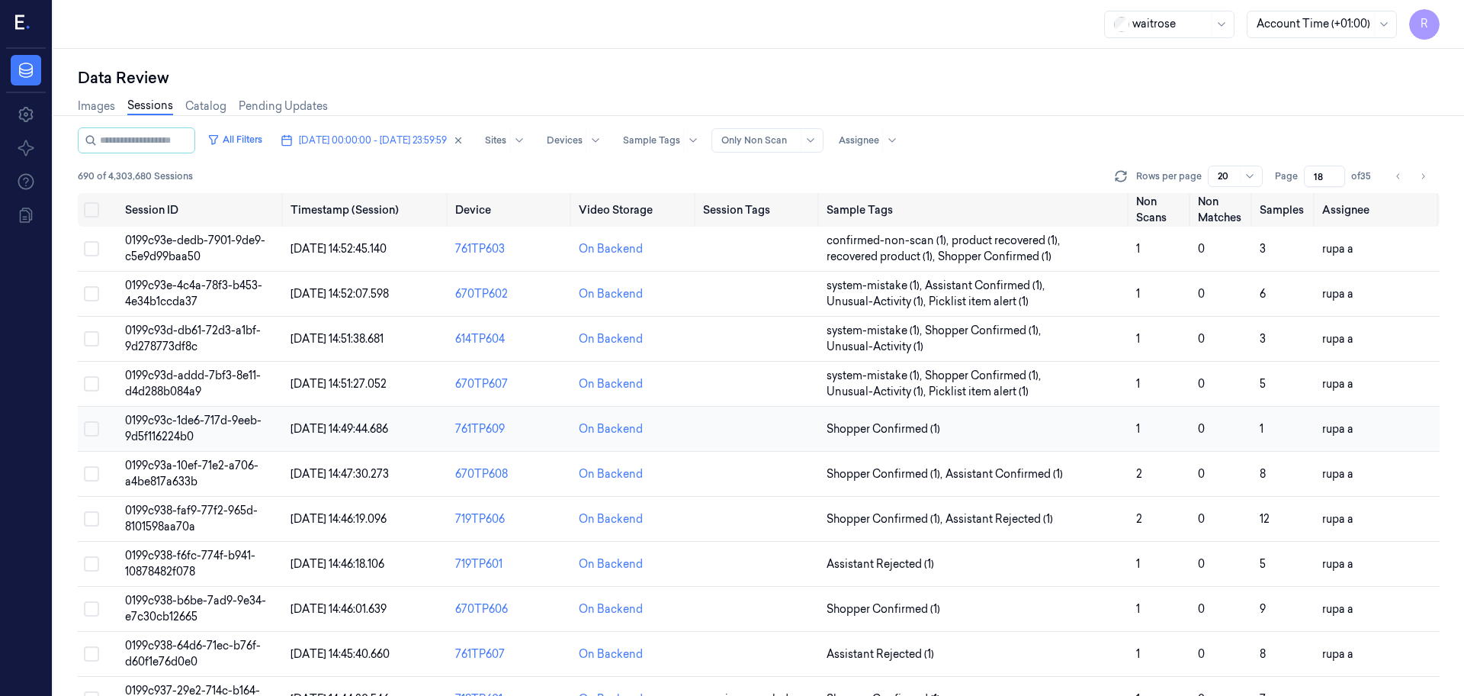
click at [251, 426] on span "0199c93c-1de6-717d-9eeb-9d5f116224b0" at bounding box center [193, 428] width 137 height 30
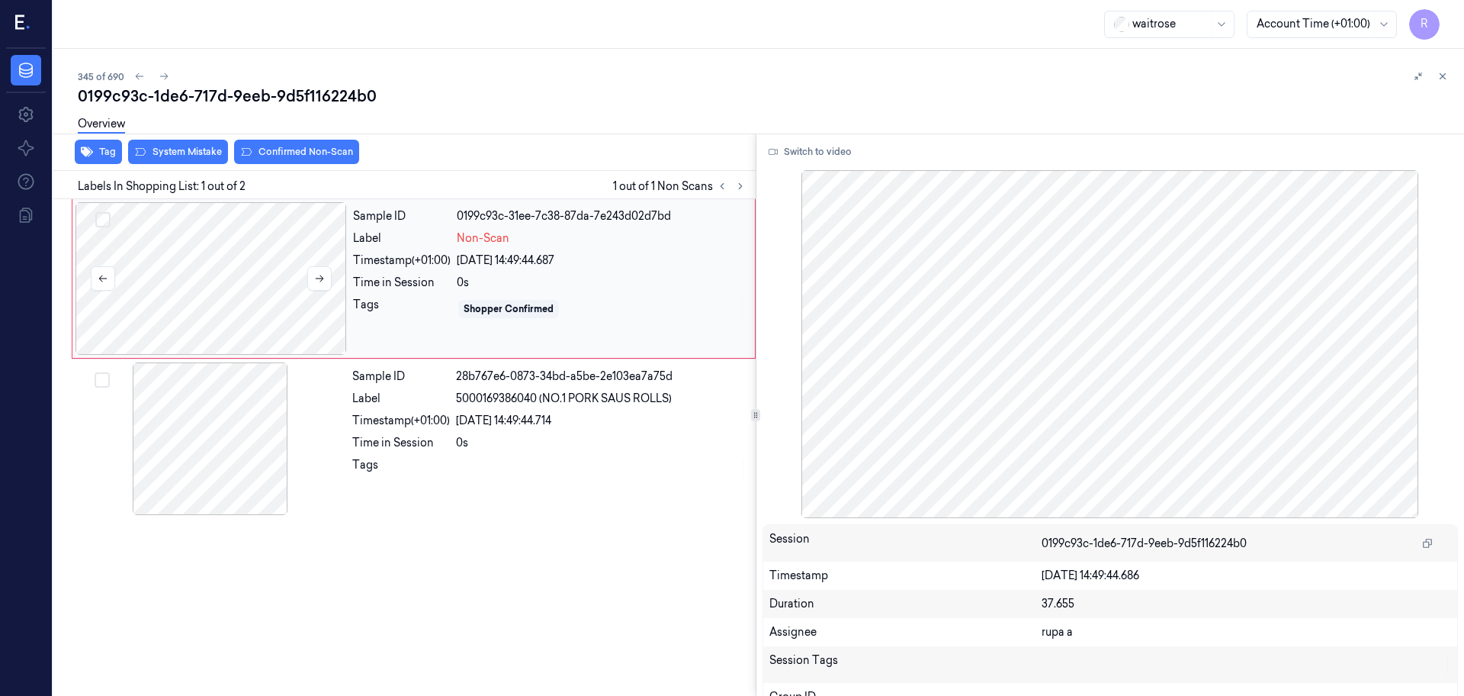
click at [197, 298] on div at bounding box center [212, 278] width 272 height 153
click at [798, 145] on button "Switch to video" at bounding box center [810, 152] width 95 height 24
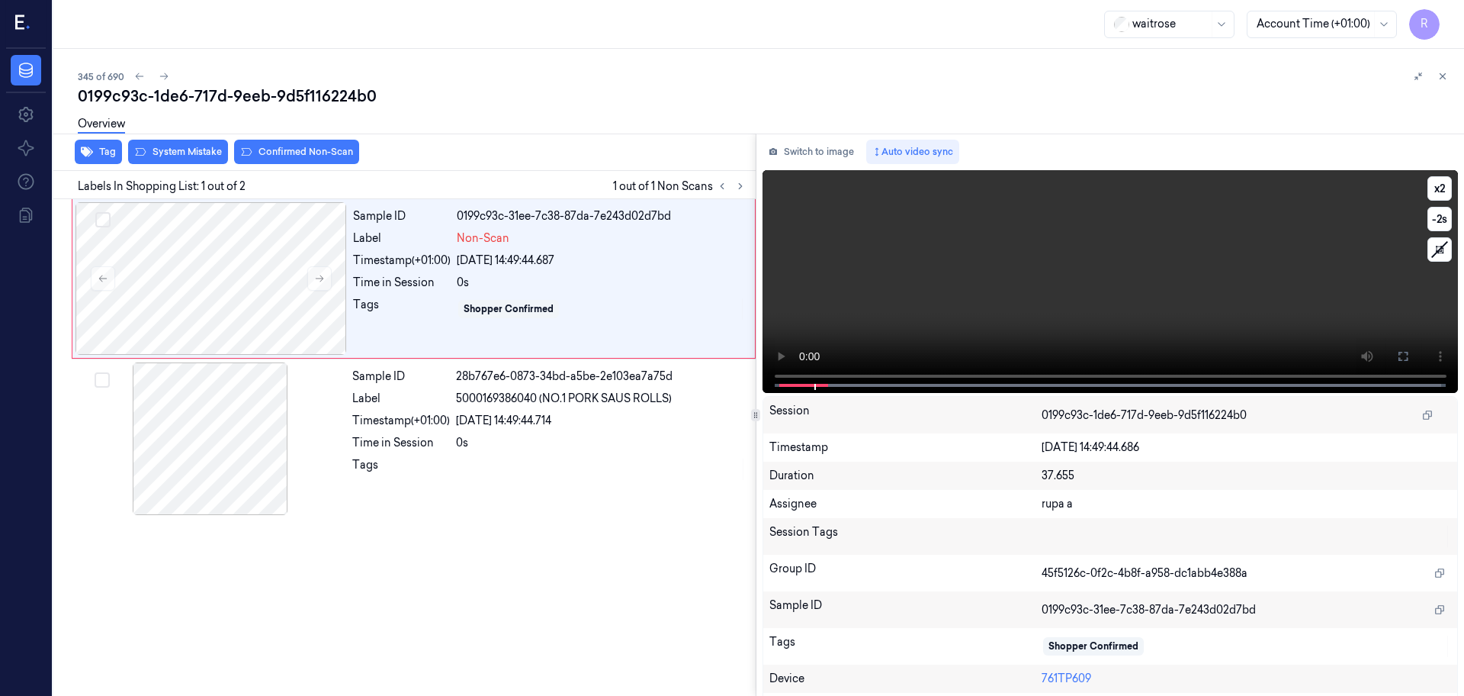
click at [1397, 355] on icon at bounding box center [1403, 356] width 12 height 12
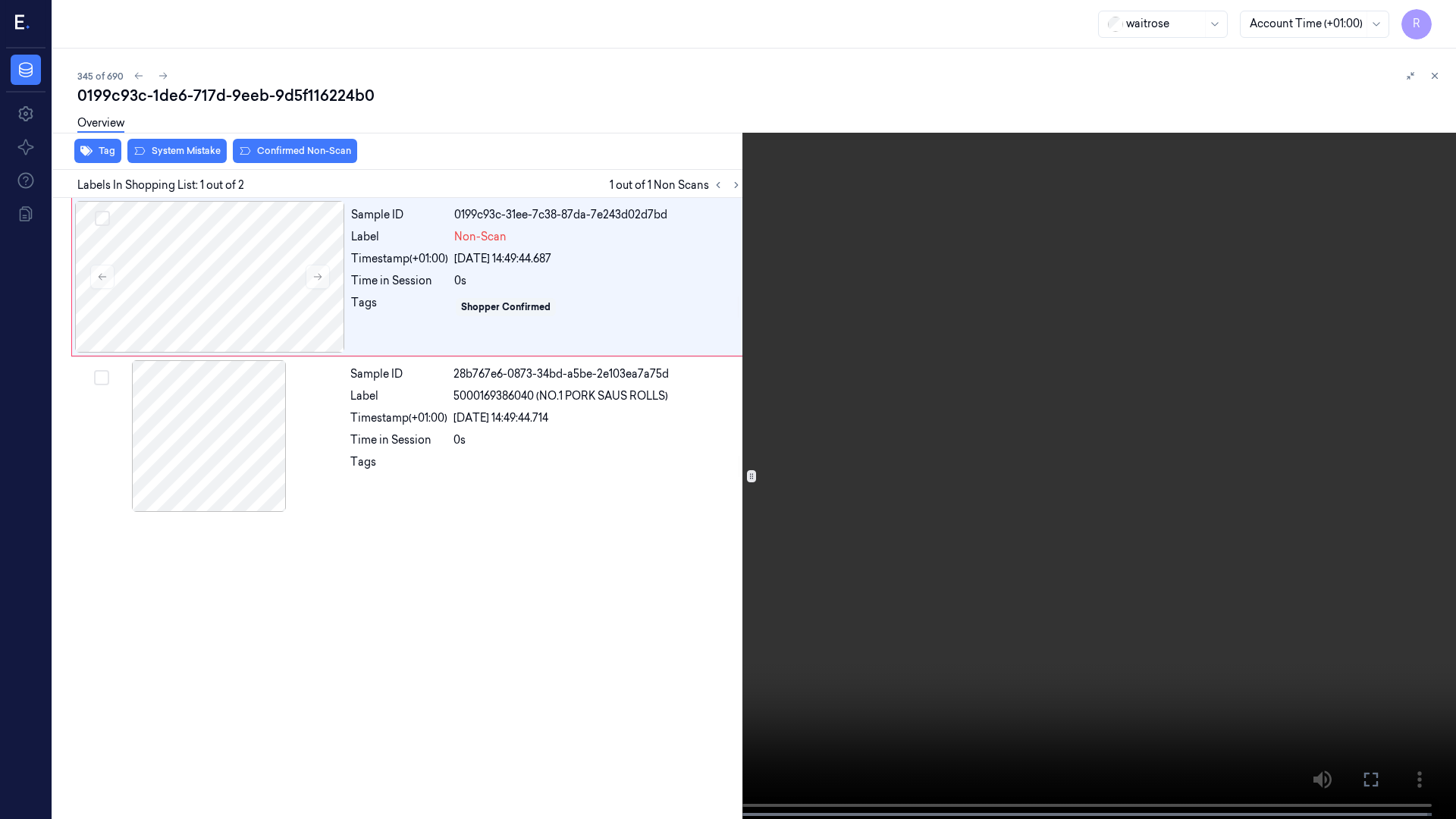
click at [222, 627] on video at bounding box center [728, 410] width 1456 height 822
click at [127, 641] on video at bounding box center [728, 410] width 1456 height 822
click at [205, 594] on video at bounding box center [728, 410] width 1456 height 822
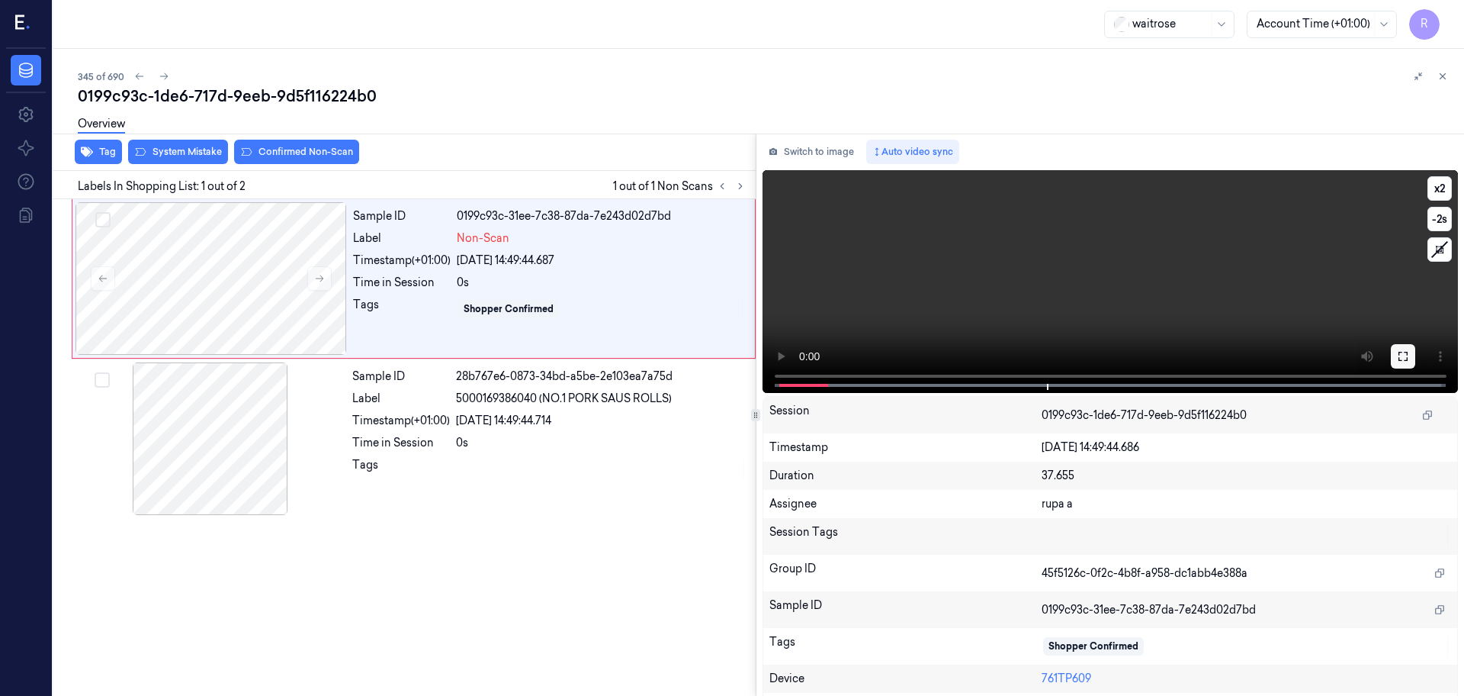
click at [1391, 353] on button at bounding box center [1403, 356] width 24 height 24
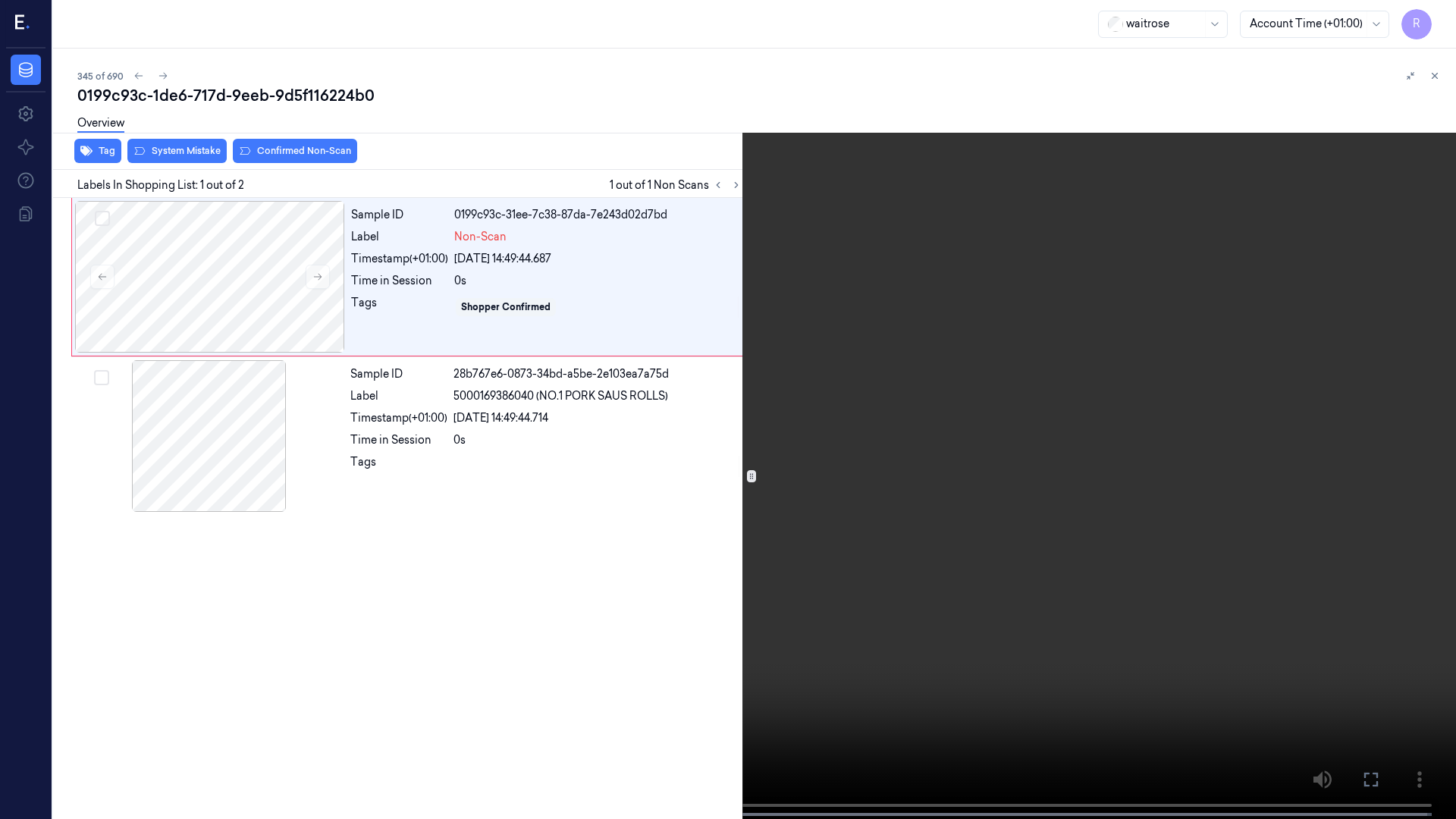
click at [128, 551] on video at bounding box center [728, 410] width 1456 height 822
click at [398, 555] on video at bounding box center [728, 410] width 1456 height 822
click at [1439, 9] on button "x 2" at bounding box center [1438, 18] width 24 height 24
click at [1439, 9] on button "x 4" at bounding box center [1438, 18] width 24 height 24
click at [1436, 10] on button "x 1" at bounding box center [1438, 18] width 24 height 24
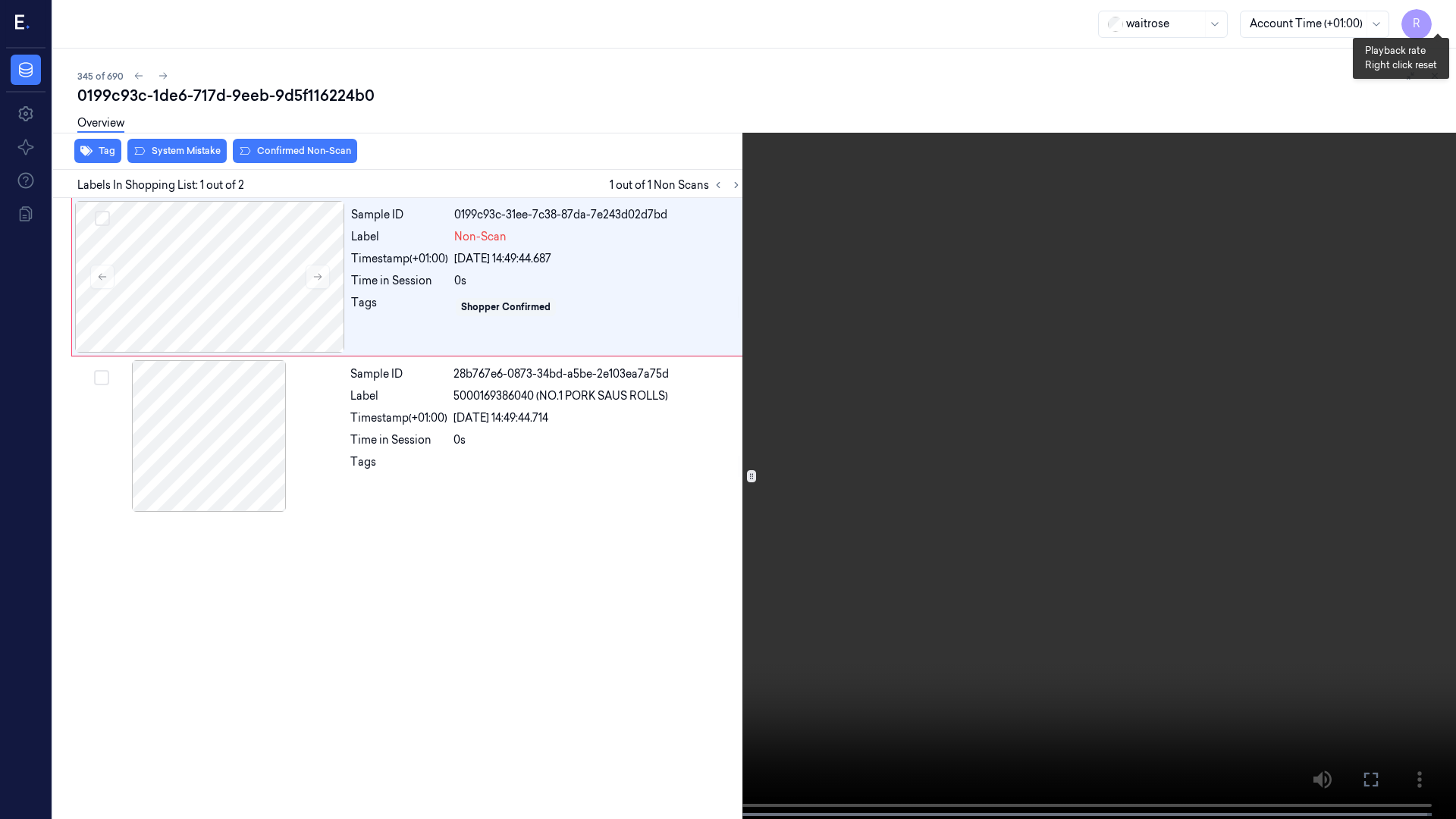
click at [1433, 18] on button "x 2" at bounding box center [1438, 18] width 24 height 24
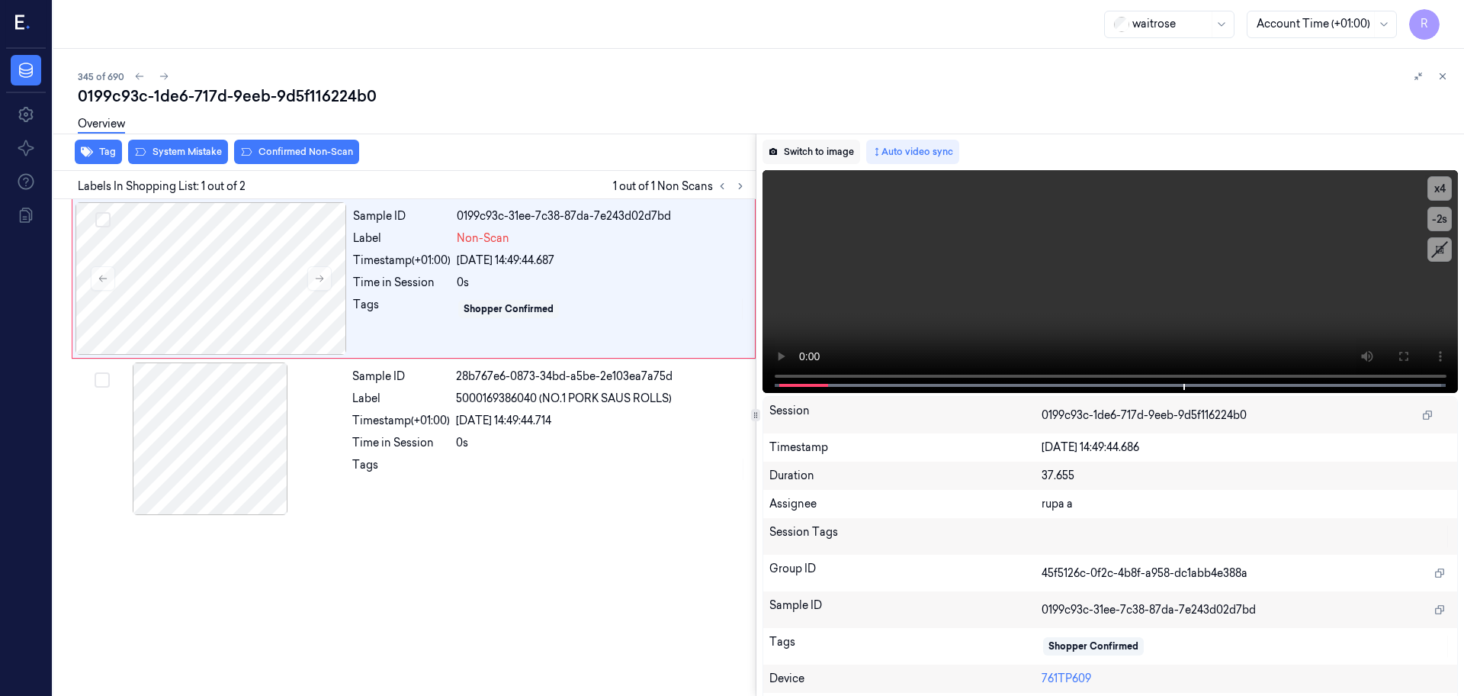
click at [792, 159] on button "Switch to image" at bounding box center [812, 152] width 98 height 24
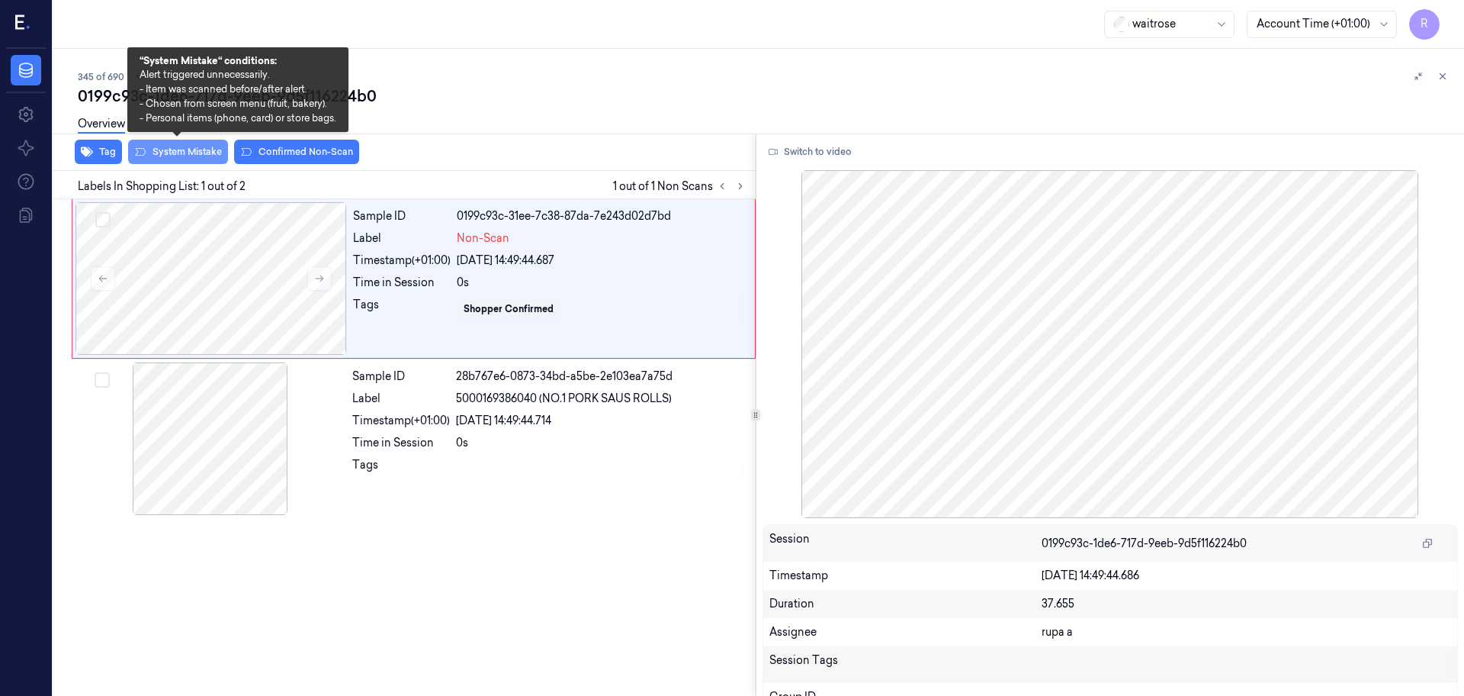
click at [176, 156] on button "System Mistake" at bounding box center [178, 152] width 100 height 24
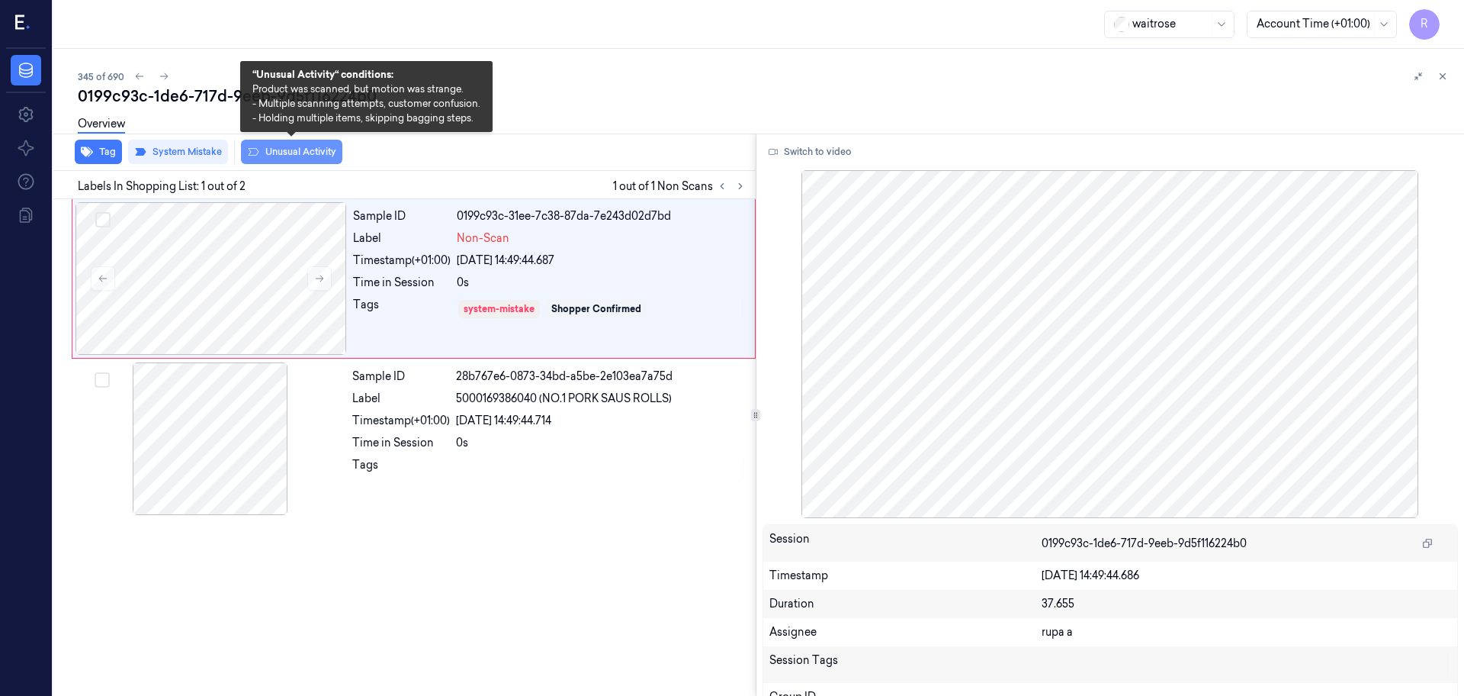
click at [295, 162] on button "Unusual Activity" at bounding box center [291, 152] width 101 height 24
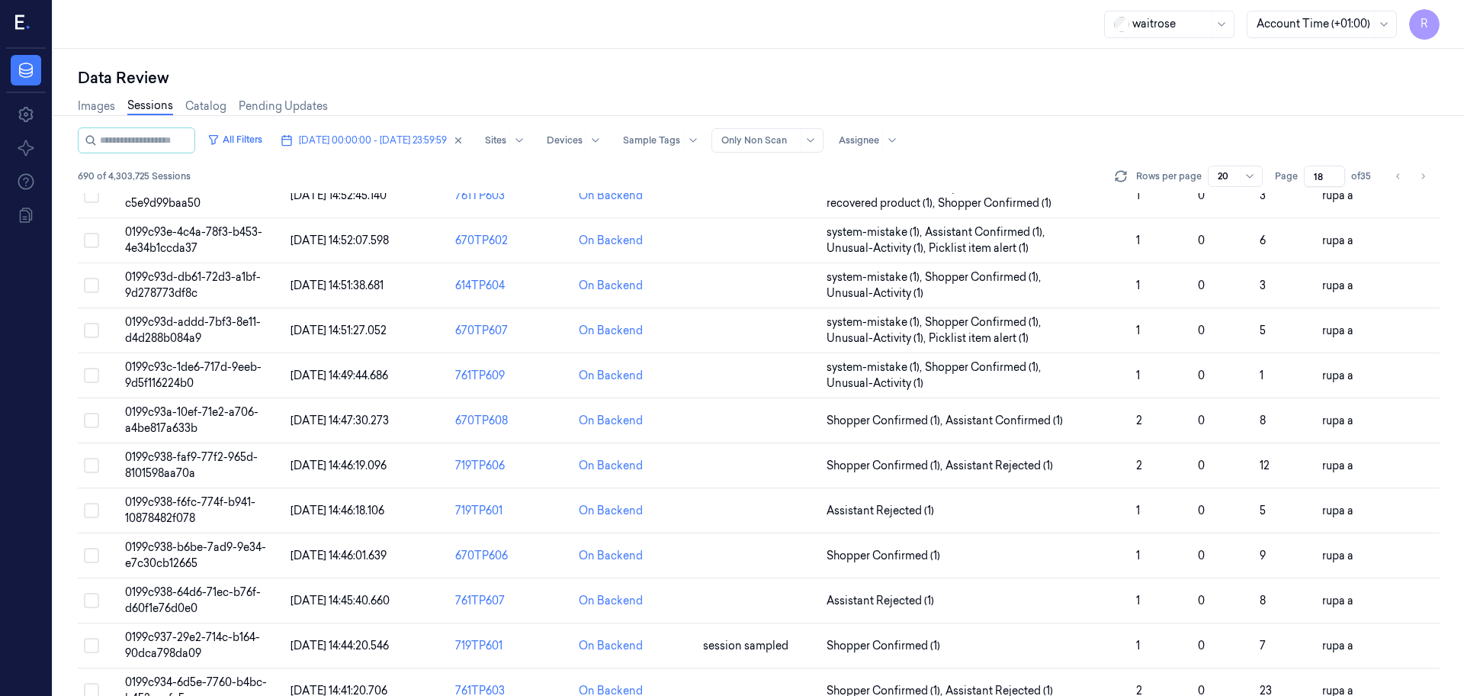
scroll to position [95, 0]
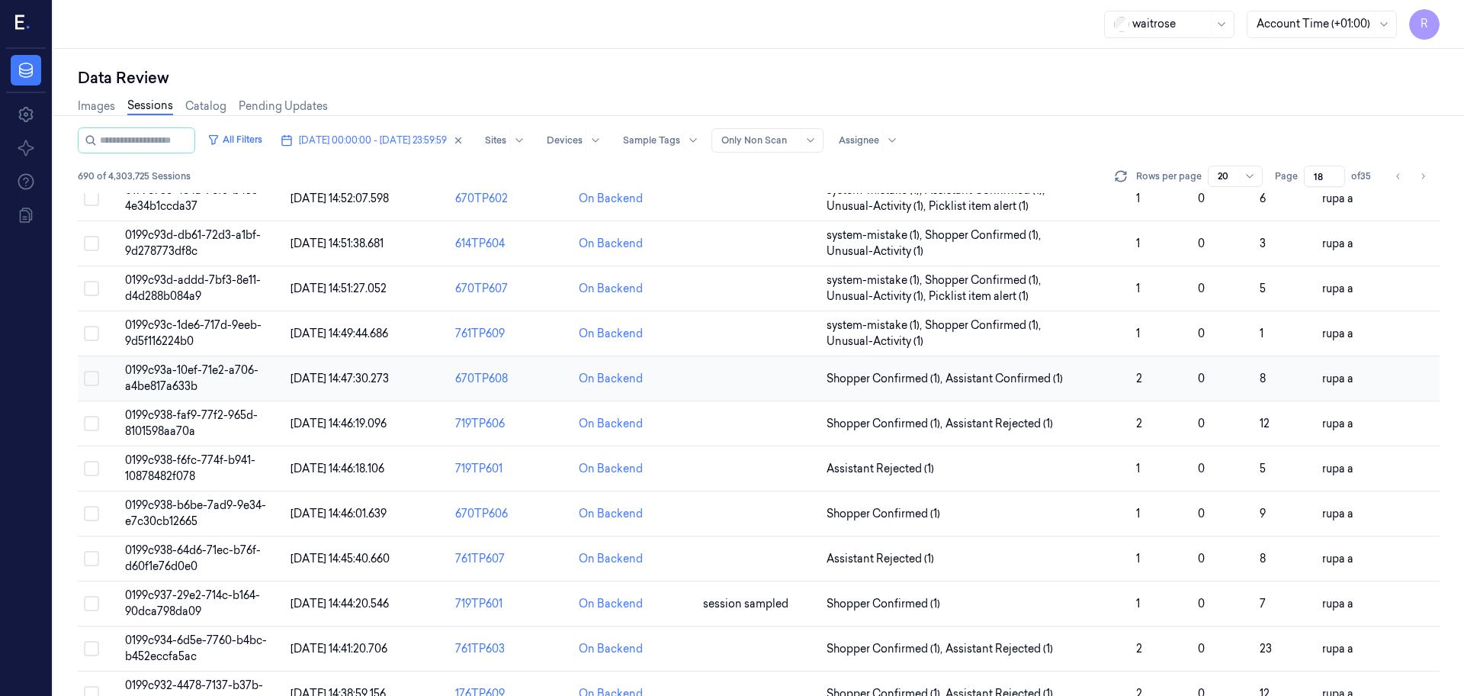
click at [165, 381] on span "0199c93a-10ef-71e2-a706-a4be817a633b" at bounding box center [191, 378] width 133 height 30
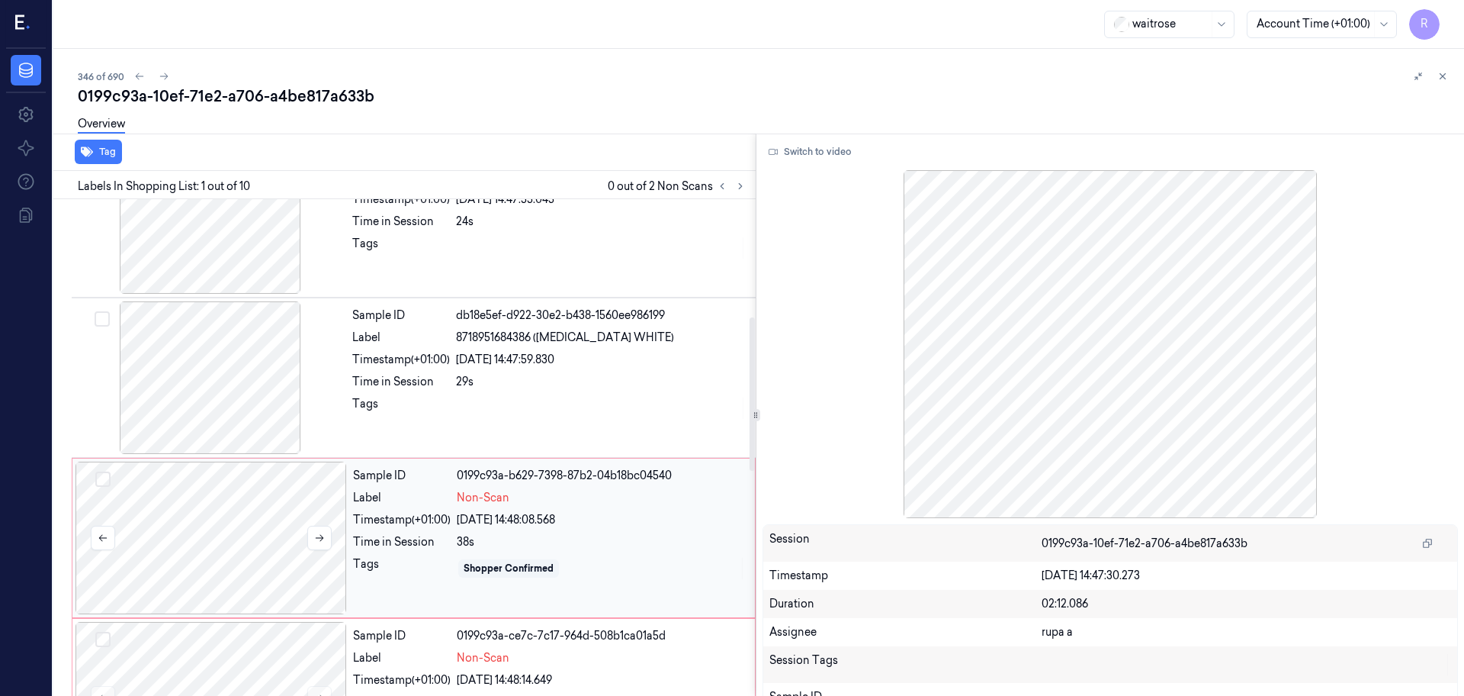
click at [210, 531] on div at bounding box center [212, 537] width 272 height 153
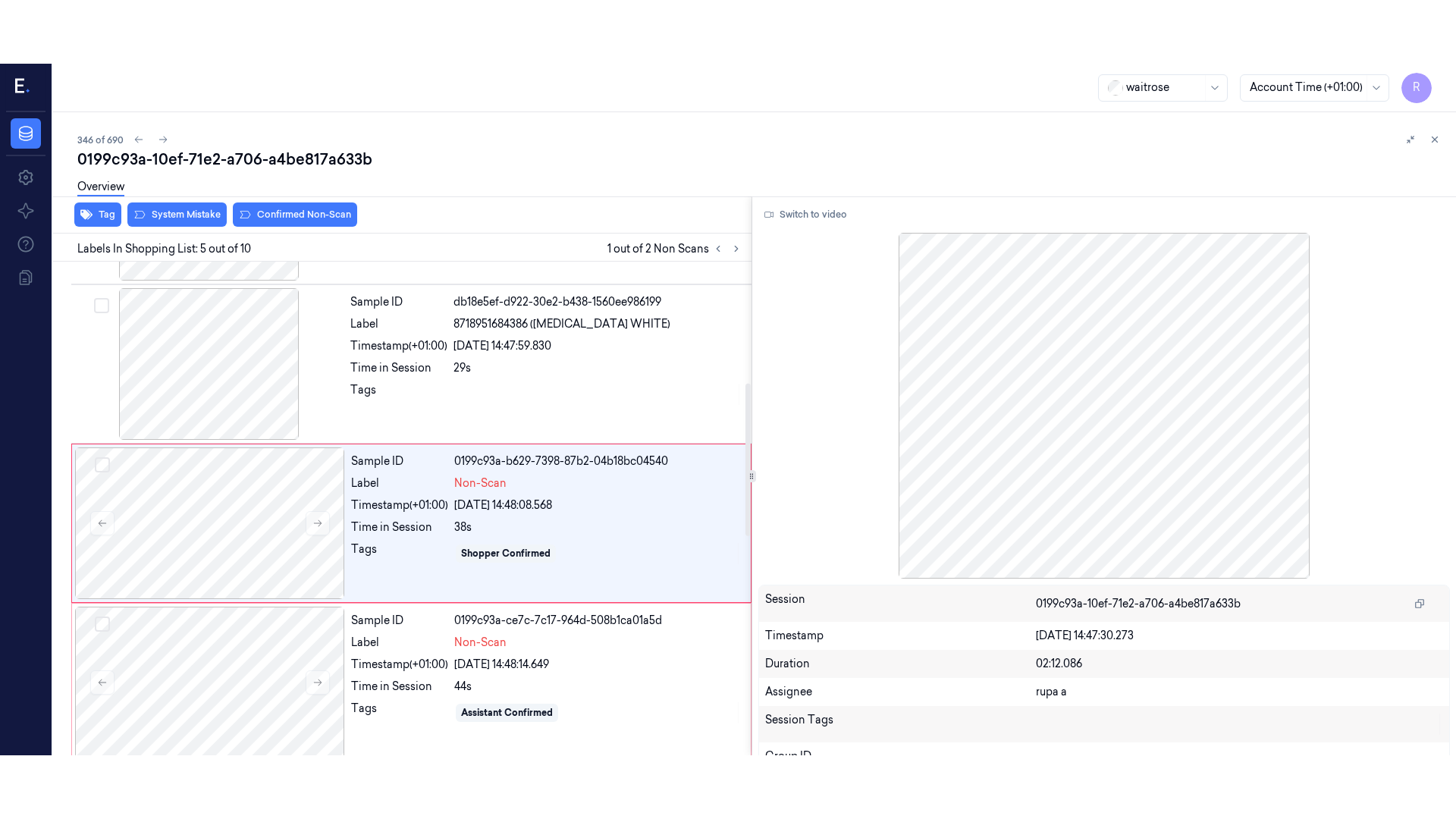
scroll to position [469, 0]
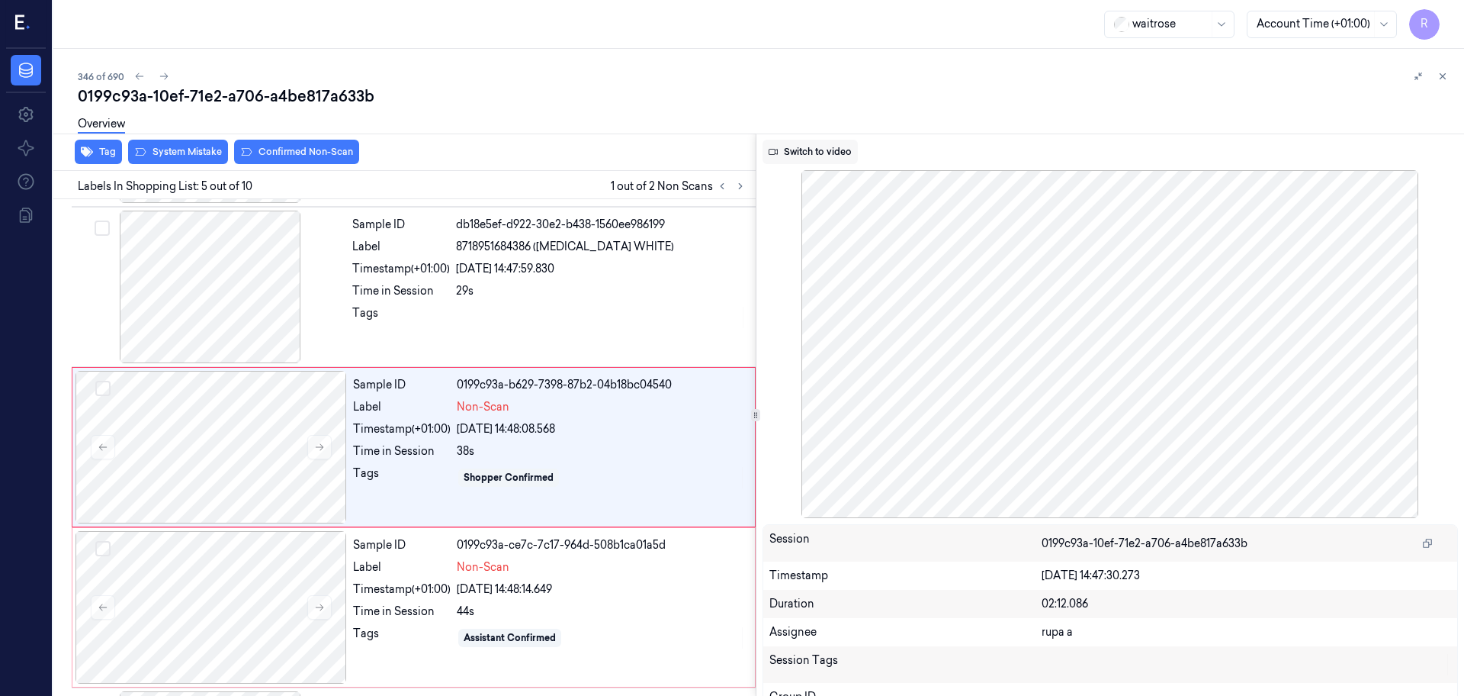
click at [827, 149] on button "Switch to video" at bounding box center [810, 152] width 95 height 24
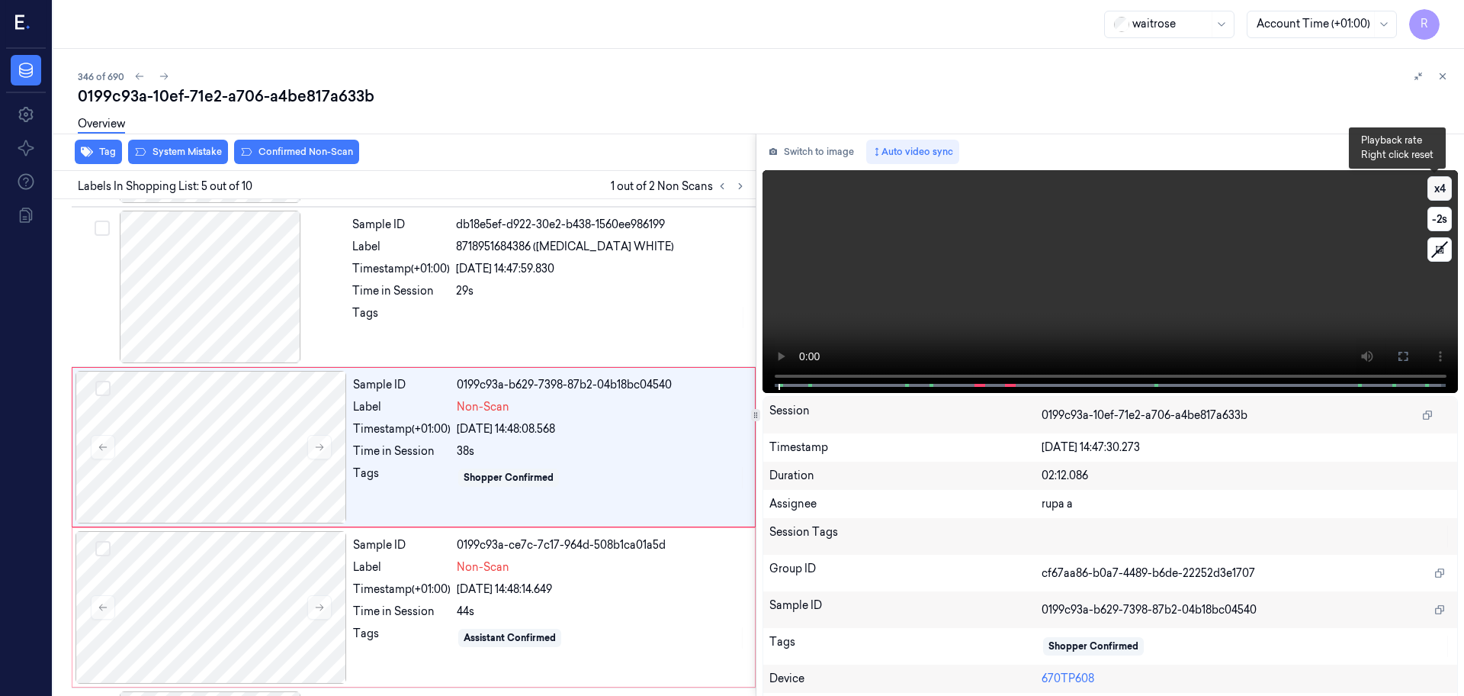
click at [1428, 188] on button "x 4" at bounding box center [1440, 188] width 24 height 24
click at [1407, 352] on button at bounding box center [1403, 356] width 24 height 24
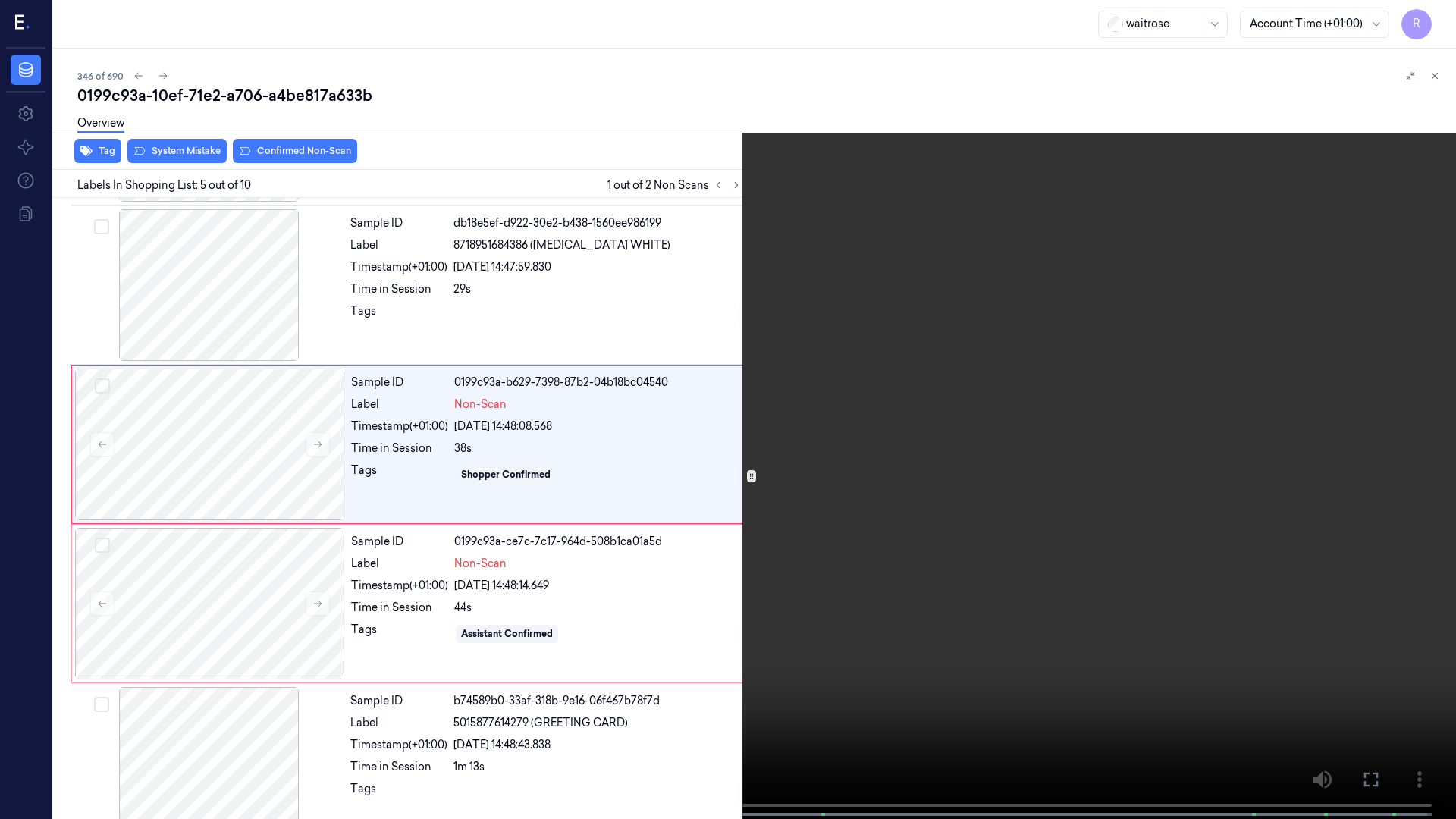
click at [372, 691] on video at bounding box center [728, 410] width 1456 height 822
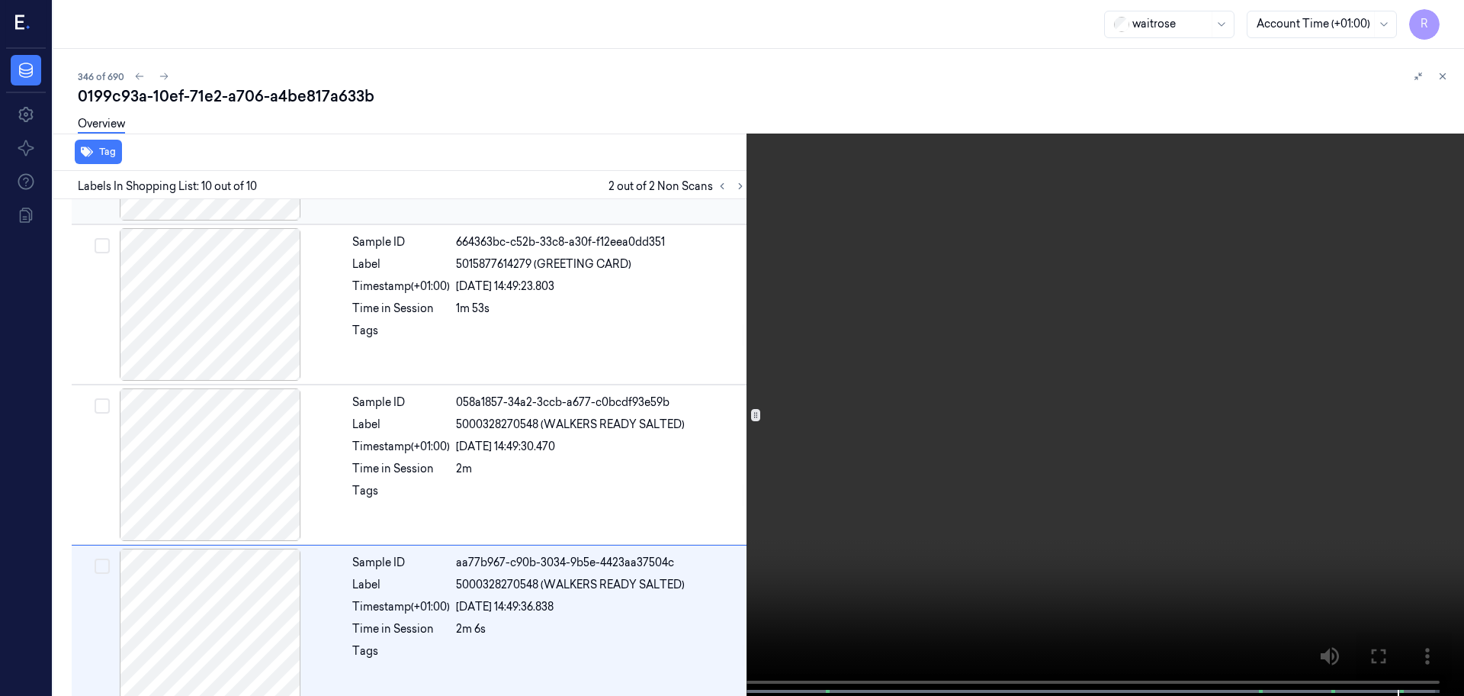
scroll to position [1110, 0]
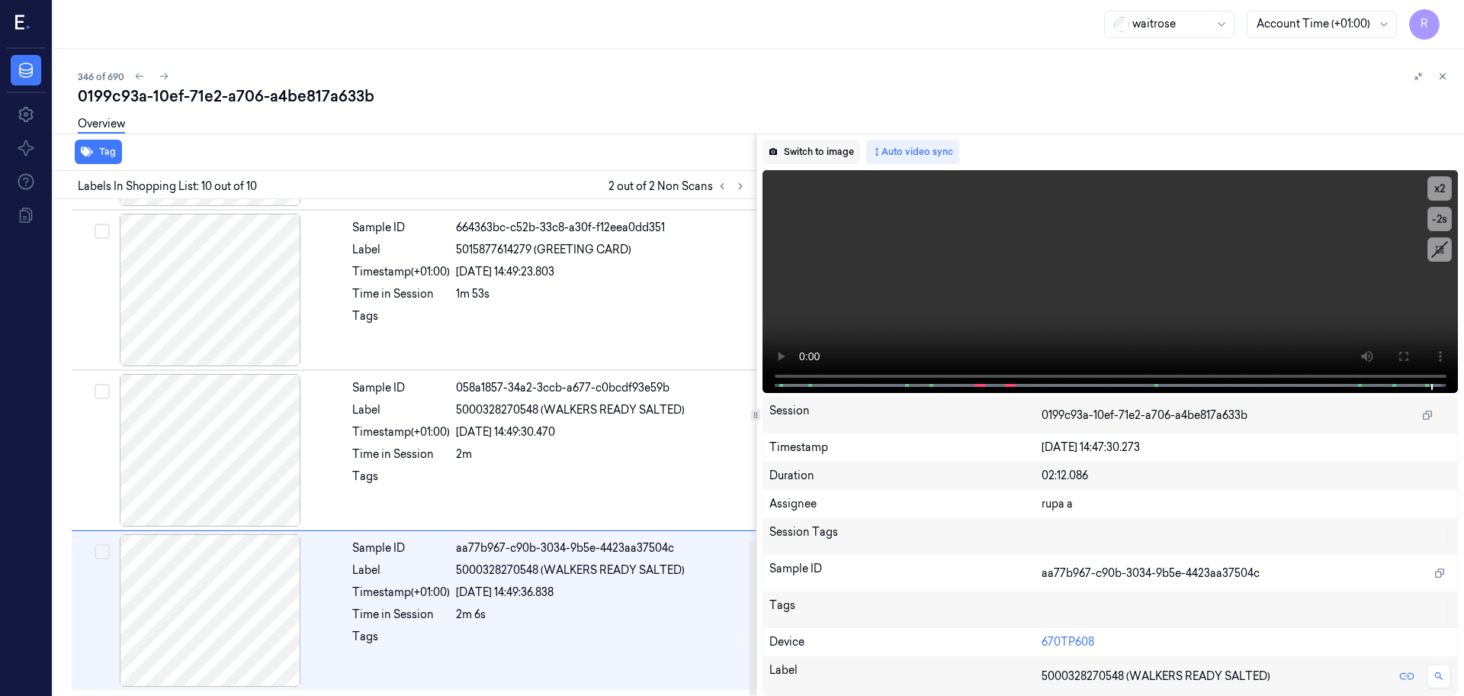
click at [799, 159] on button "Switch to image" at bounding box center [812, 152] width 98 height 24
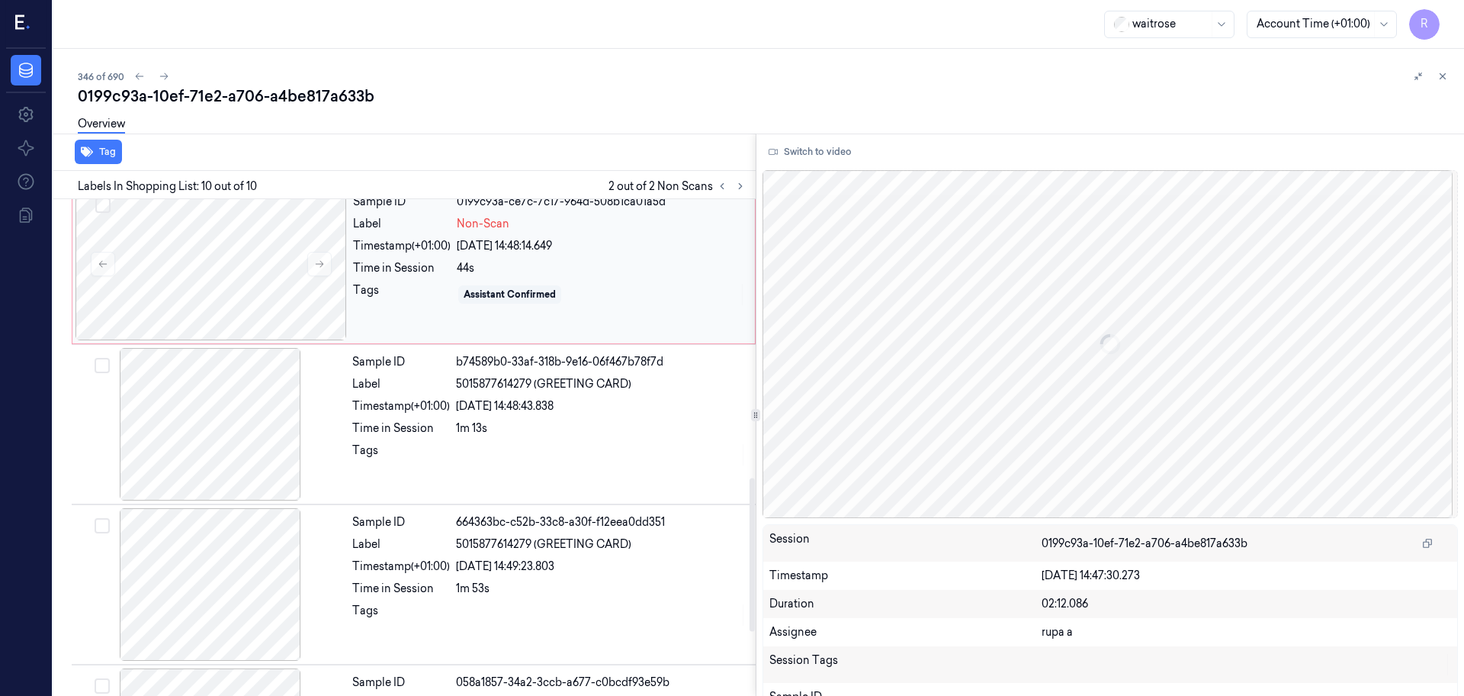
scroll to position [633, 0]
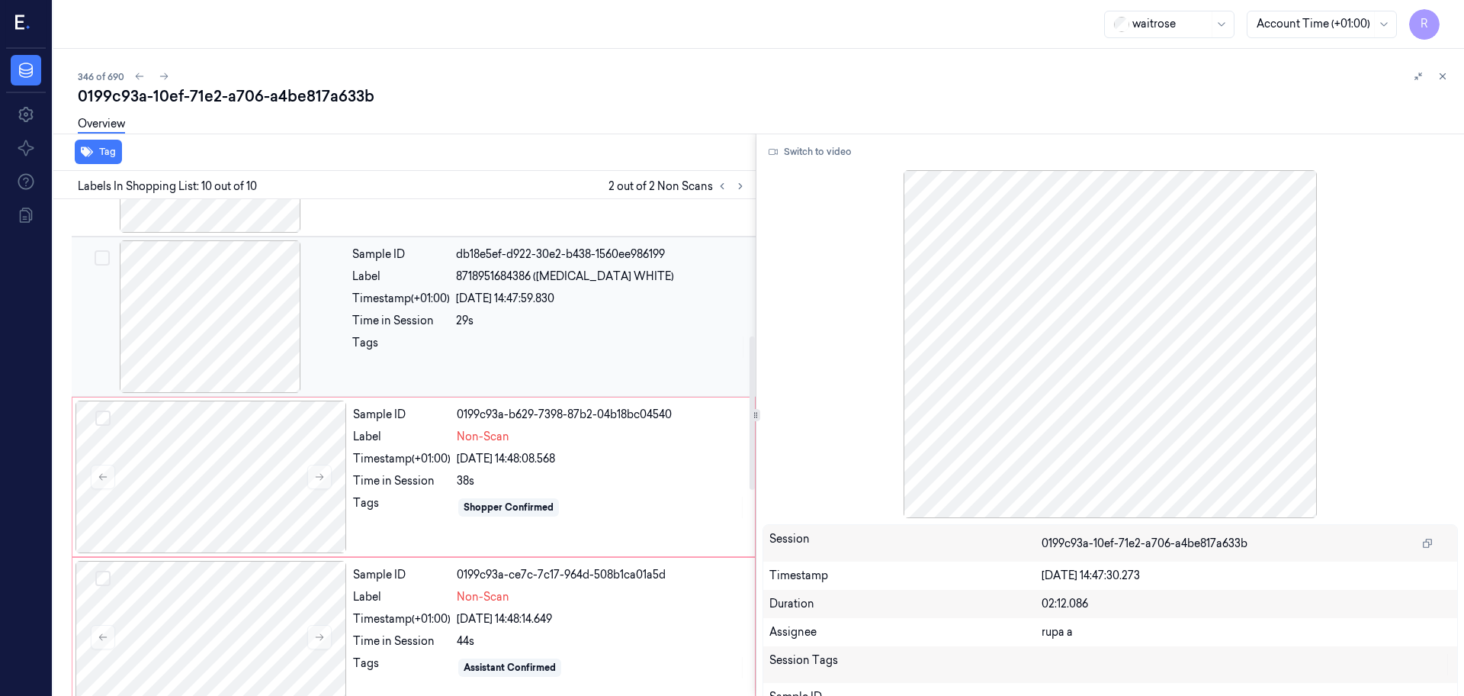
click at [216, 317] on div at bounding box center [211, 316] width 272 height 153
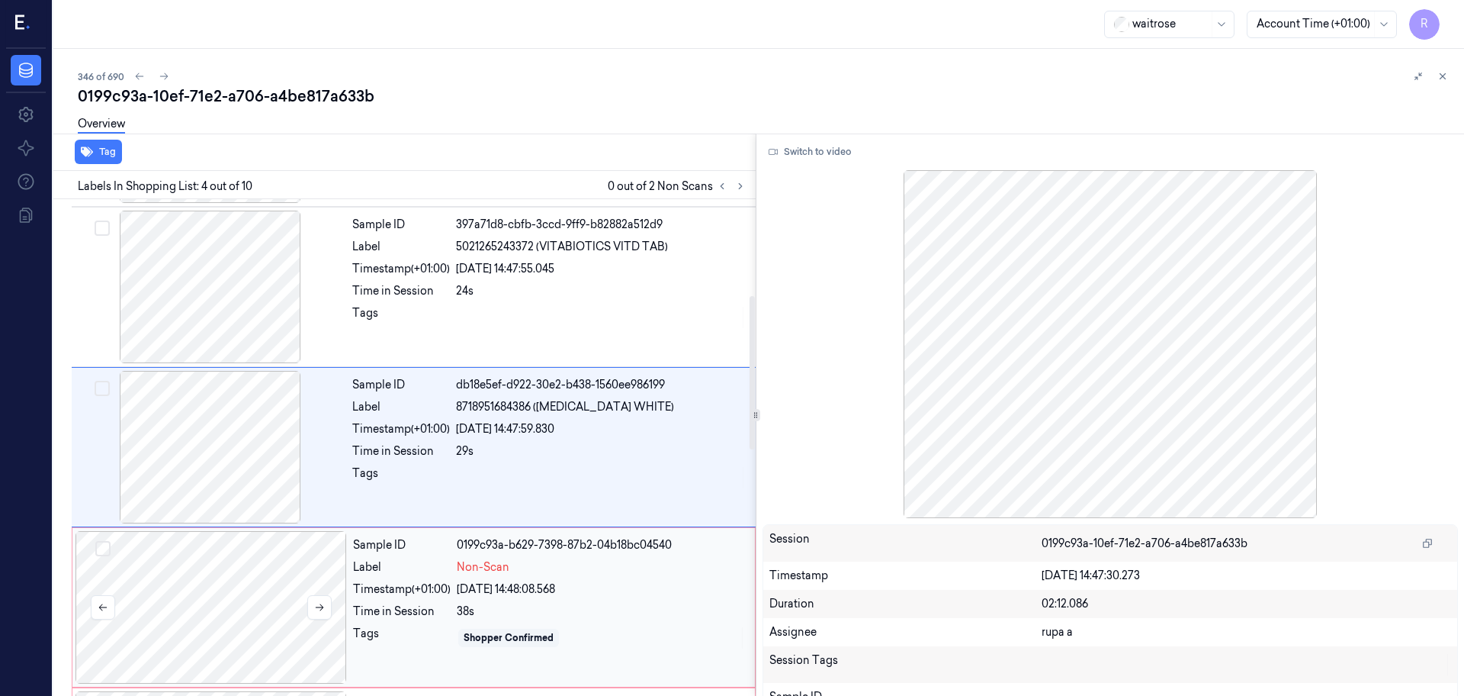
click at [269, 625] on div at bounding box center [212, 607] width 272 height 153
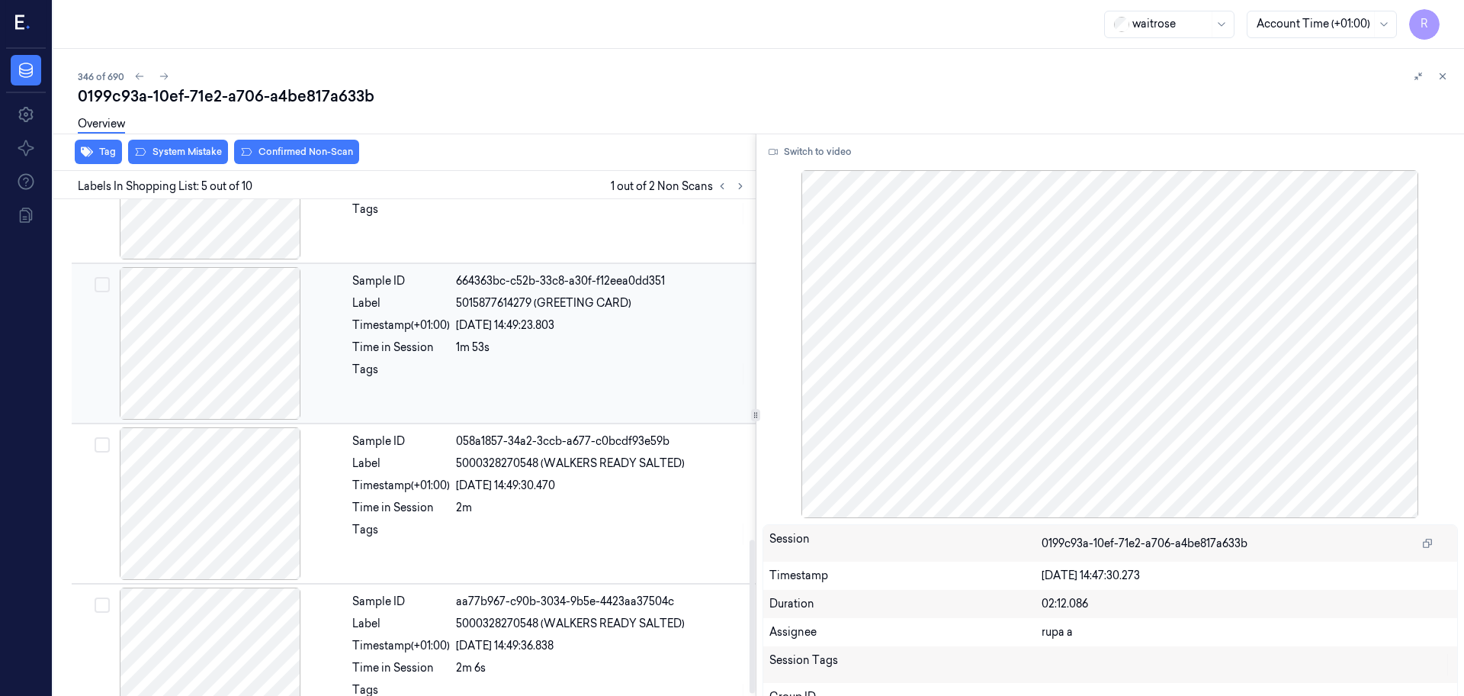
scroll to position [1110, 0]
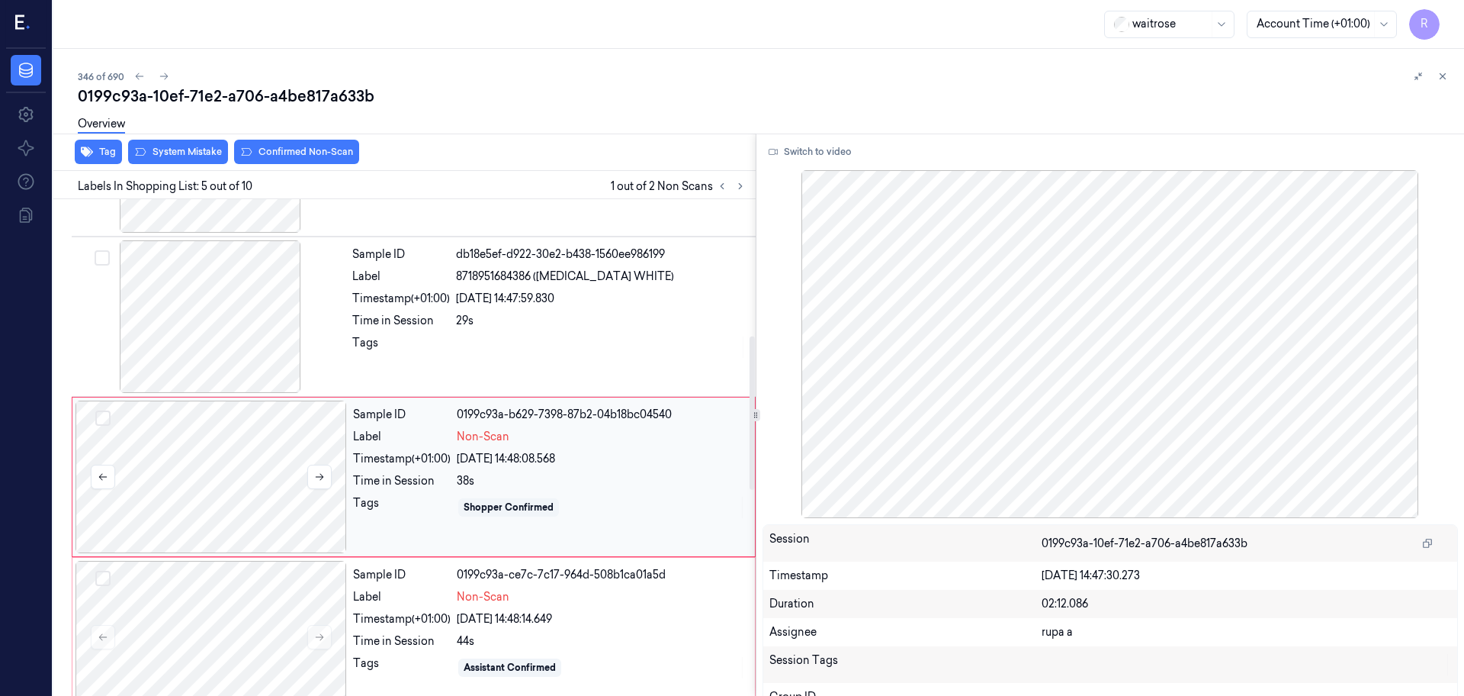
click at [284, 509] on div at bounding box center [212, 476] width 272 height 153
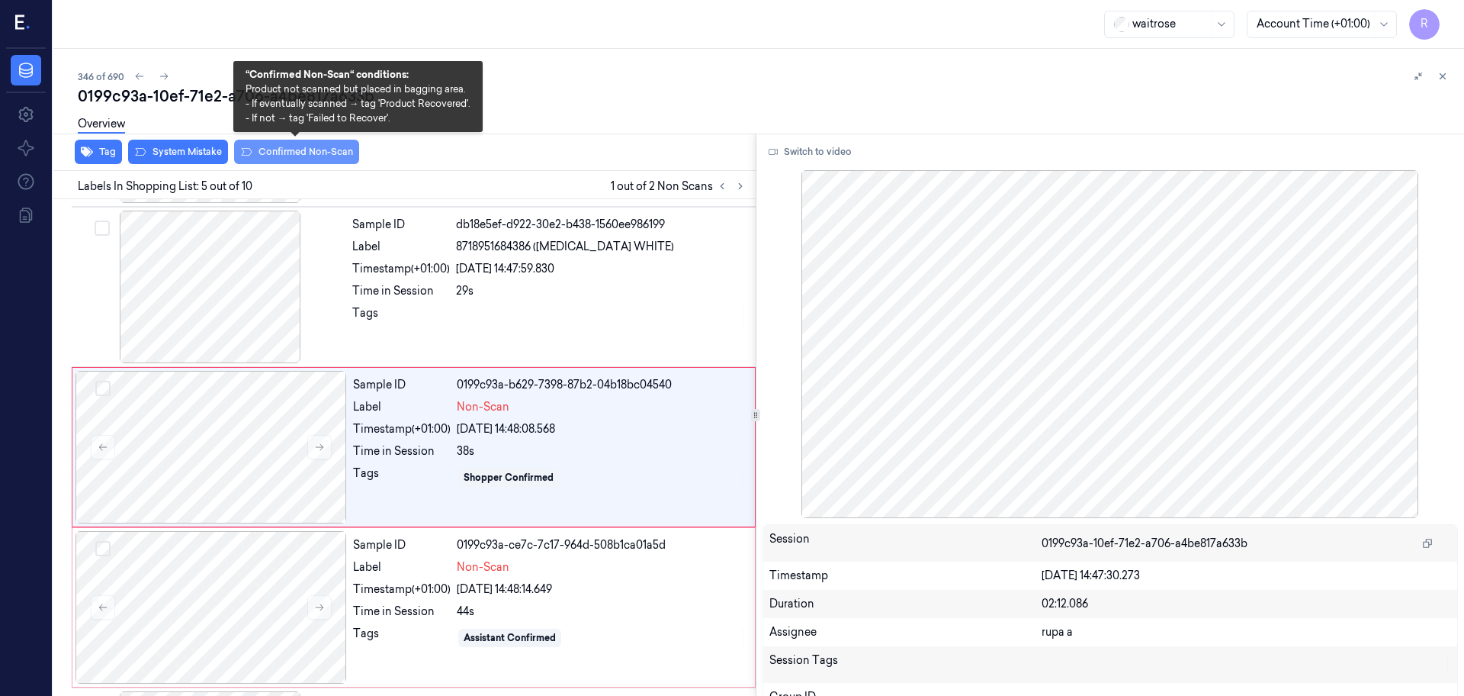
click at [306, 154] on button "Confirmed Non-Scan" at bounding box center [296, 152] width 125 height 24
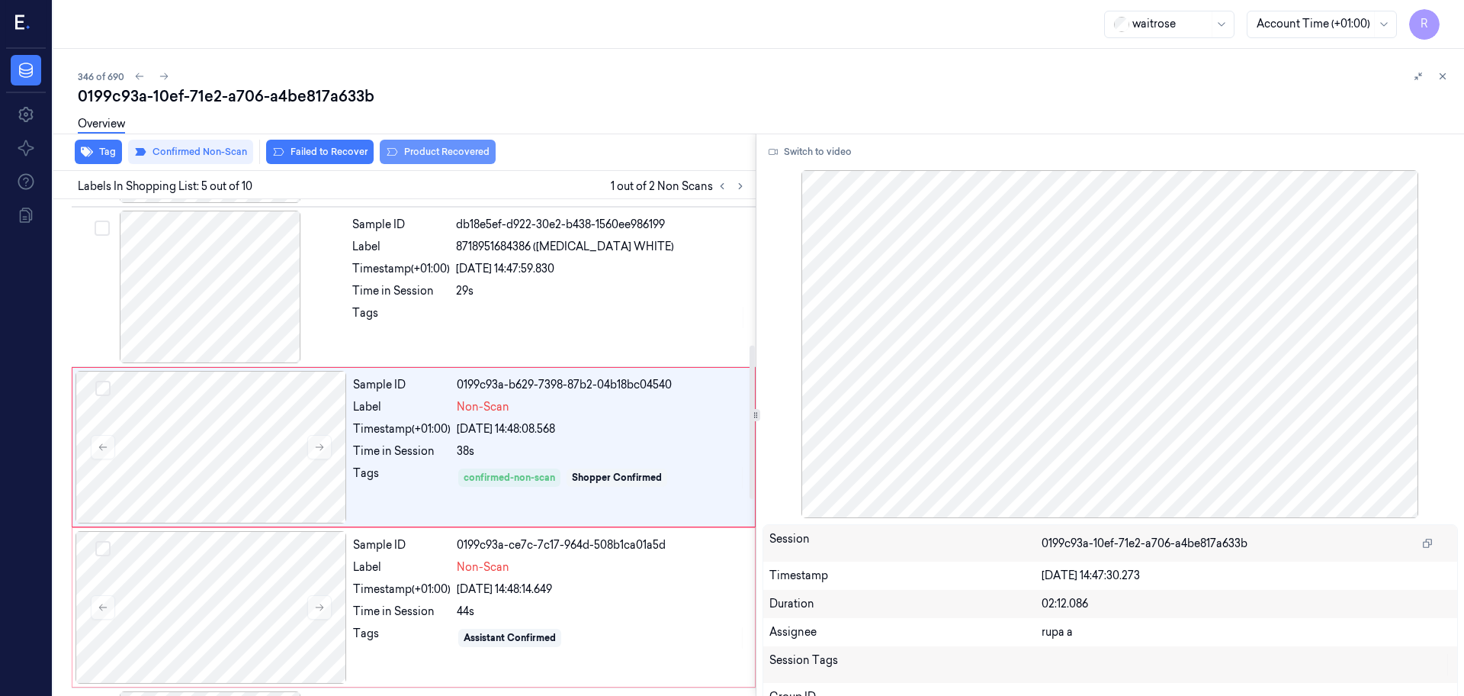
click at [442, 156] on button "Product Recovered" at bounding box center [438, 152] width 116 height 24
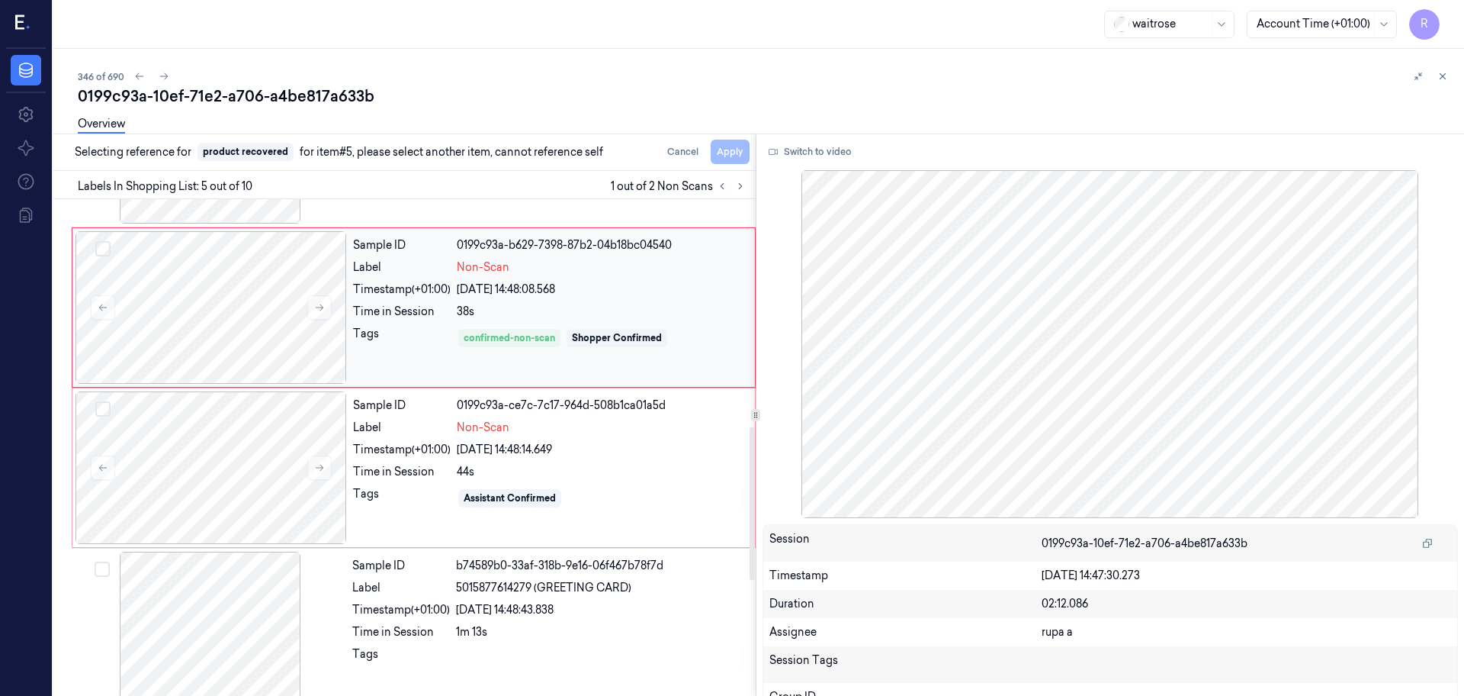
scroll to position [758, 0]
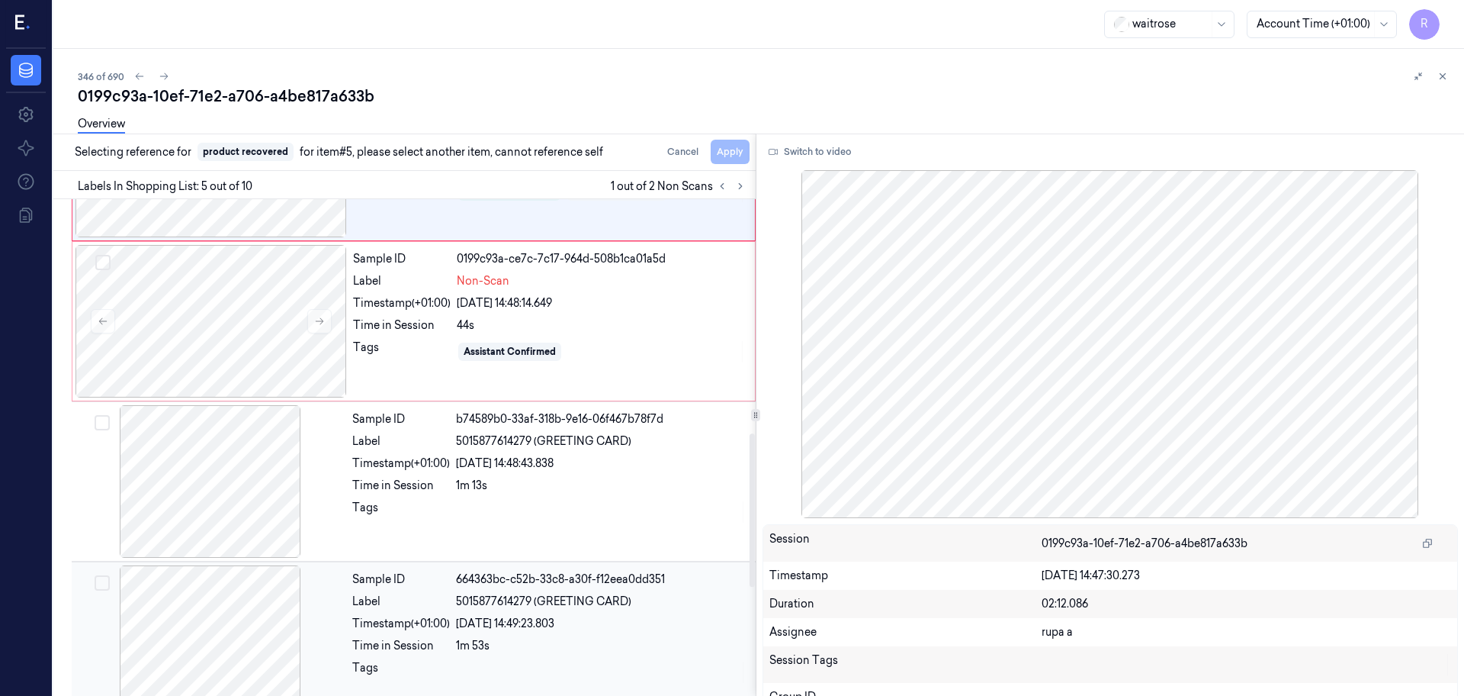
click at [209, 644] on div at bounding box center [211, 641] width 272 height 153
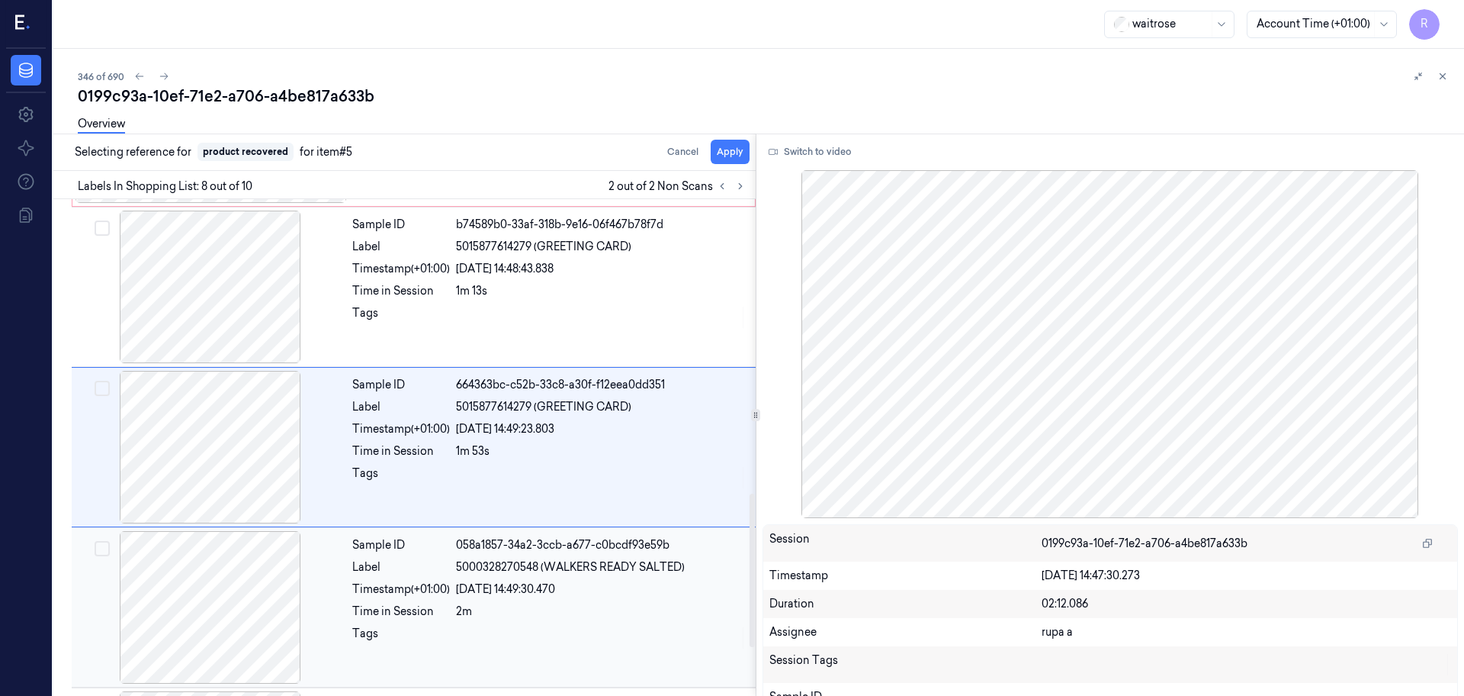
click at [239, 635] on div at bounding box center [211, 607] width 272 height 153
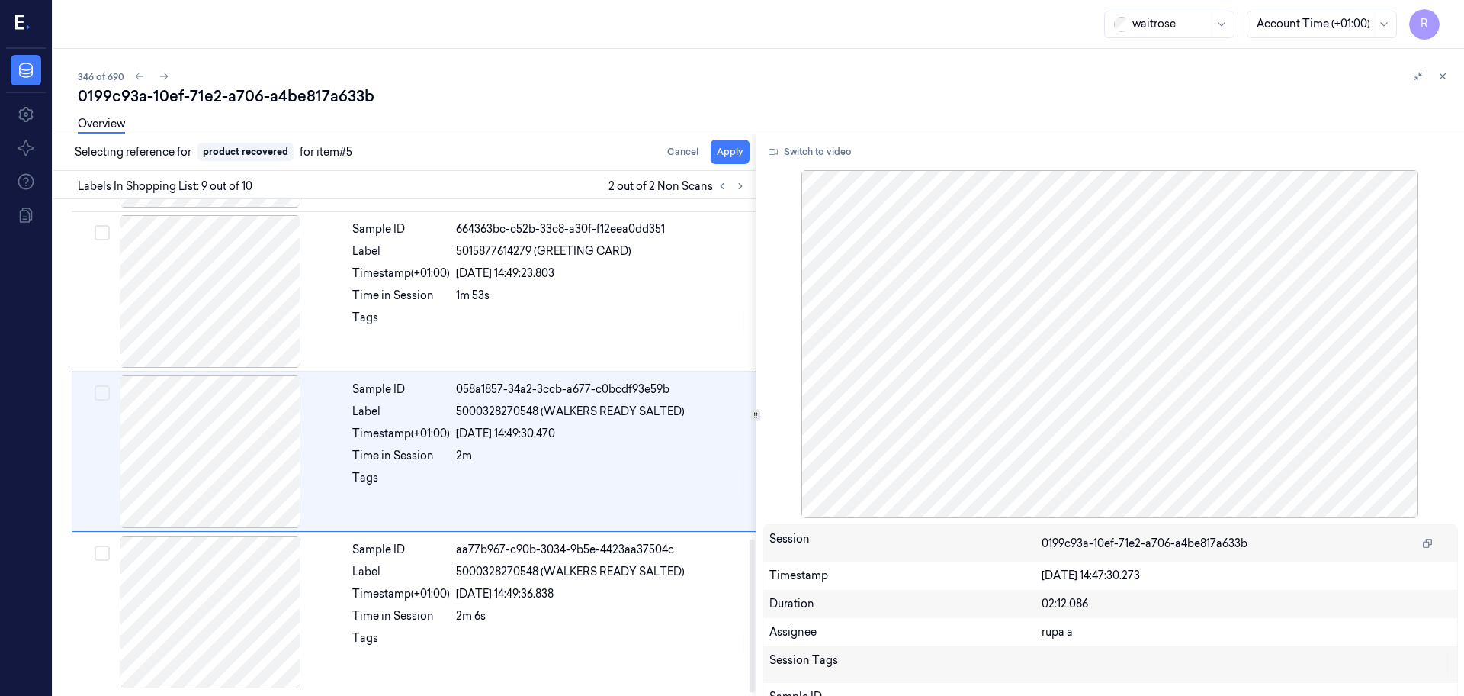
scroll to position [1110, 0]
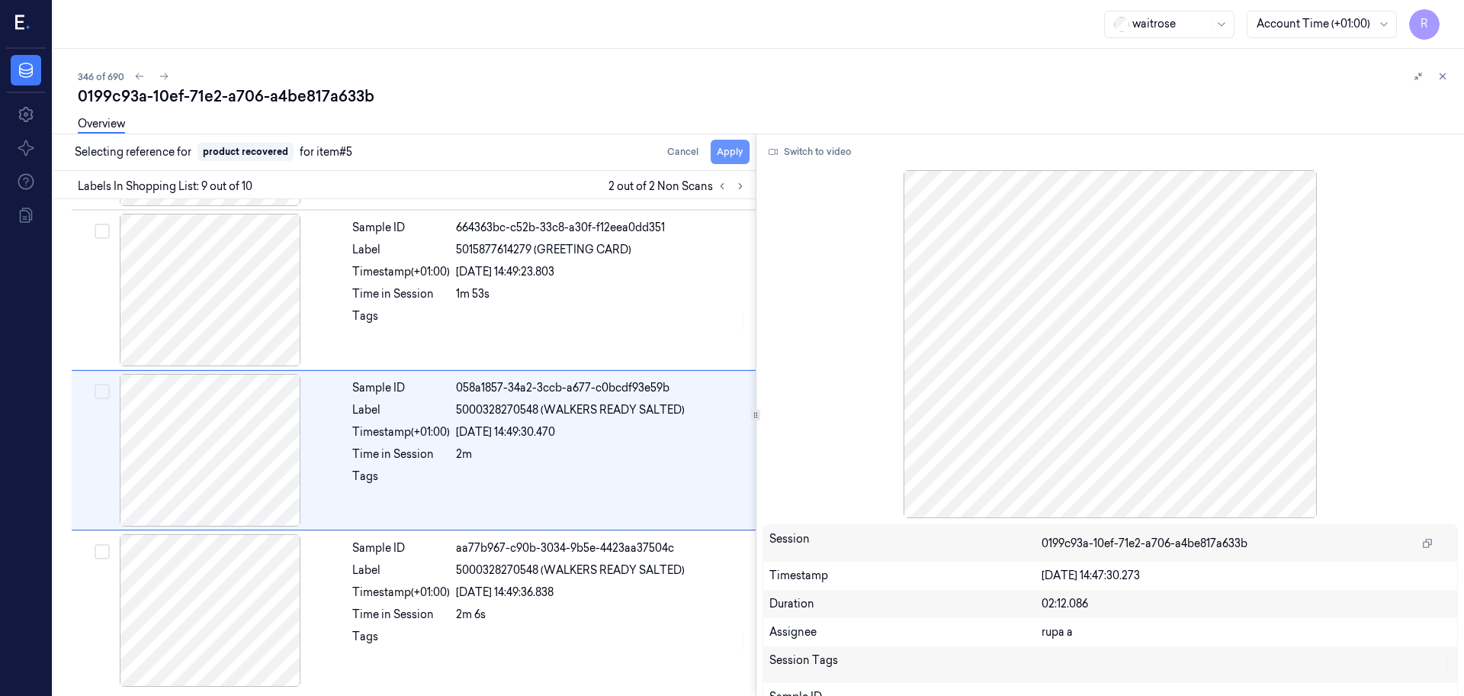
click at [749, 150] on button "Apply" at bounding box center [730, 152] width 39 height 24
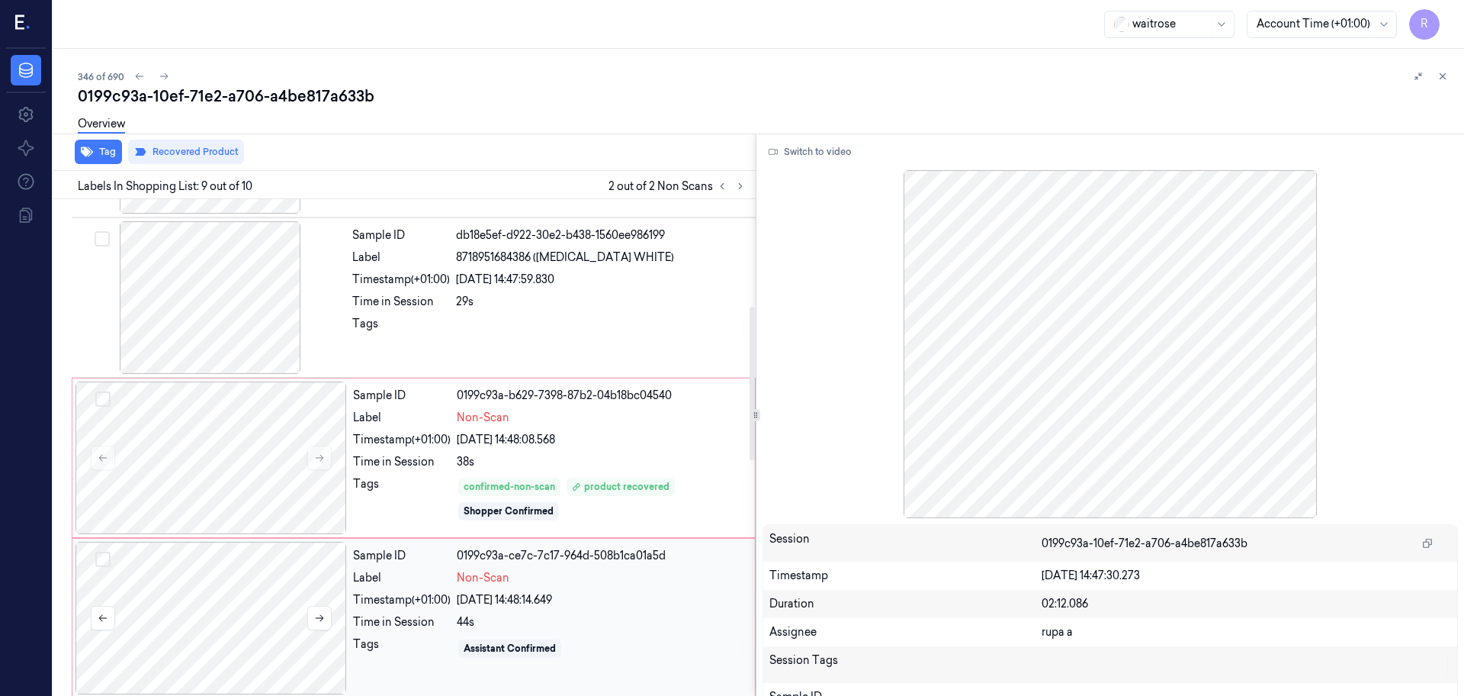
scroll to position [347, 0]
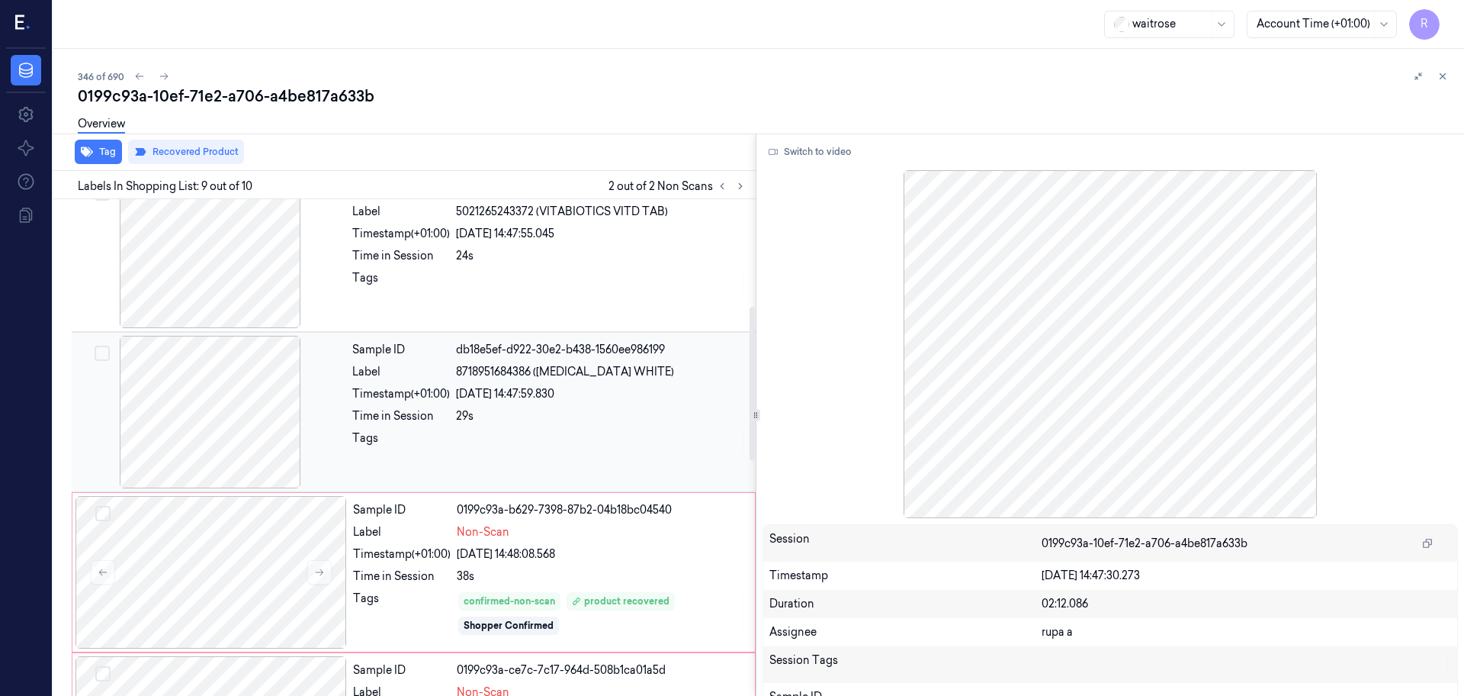
click at [227, 410] on div at bounding box center [211, 412] width 272 height 153
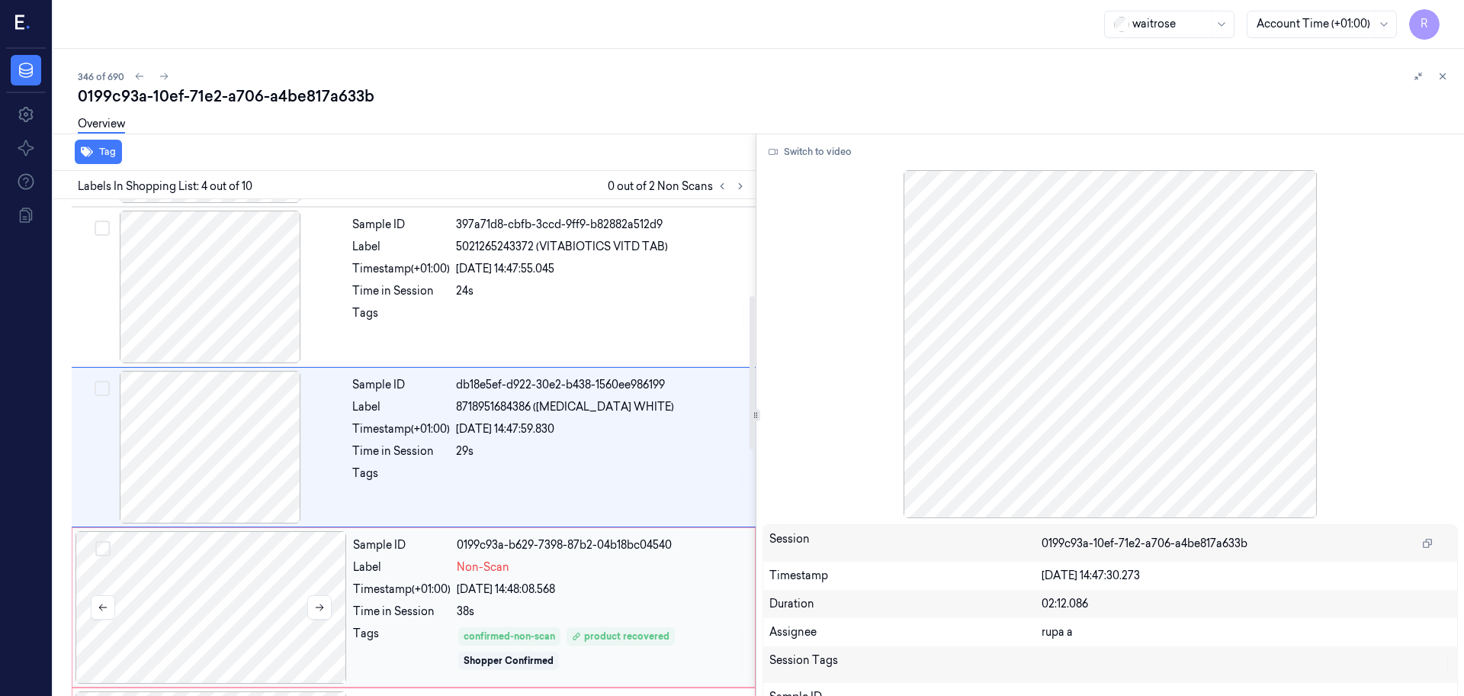
click at [281, 609] on div at bounding box center [212, 607] width 272 height 153
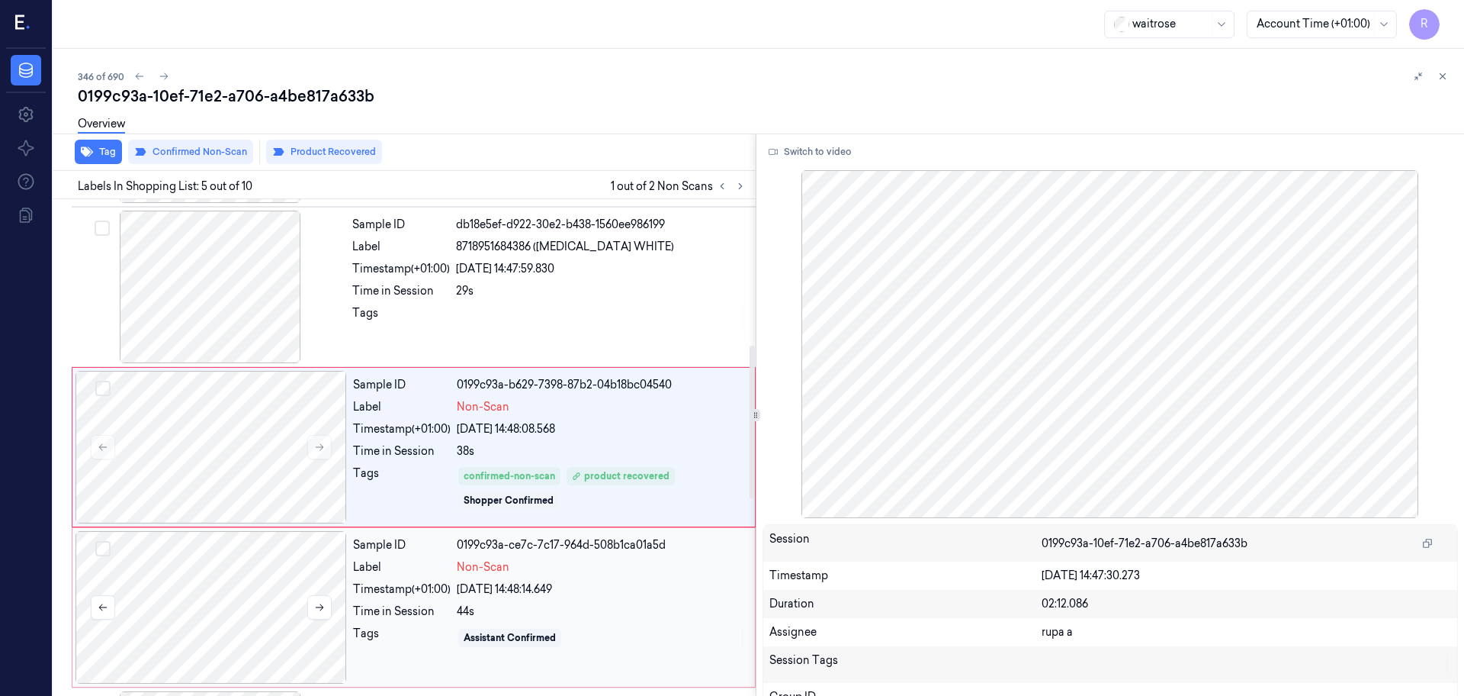
click at [283, 603] on div at bounding box center [212, 607] width 272 height 153
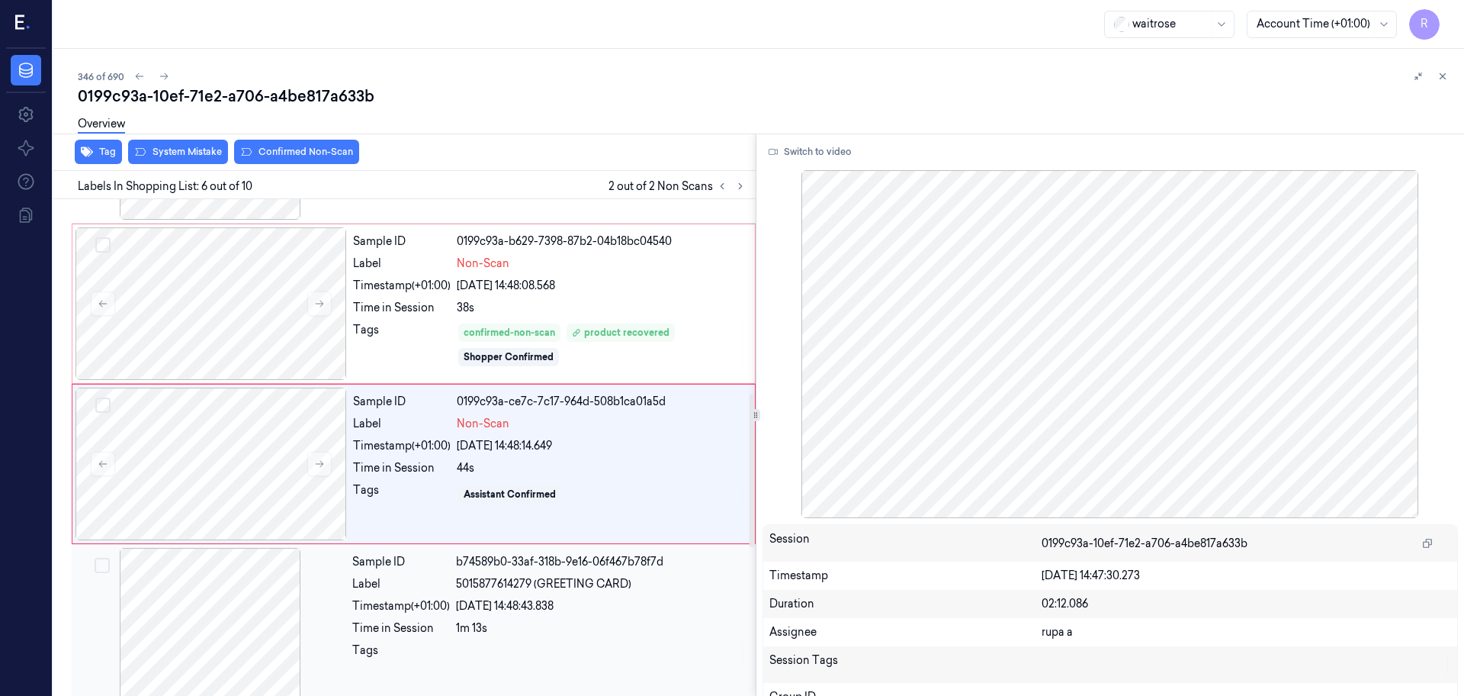
scroll to position [632, 0]
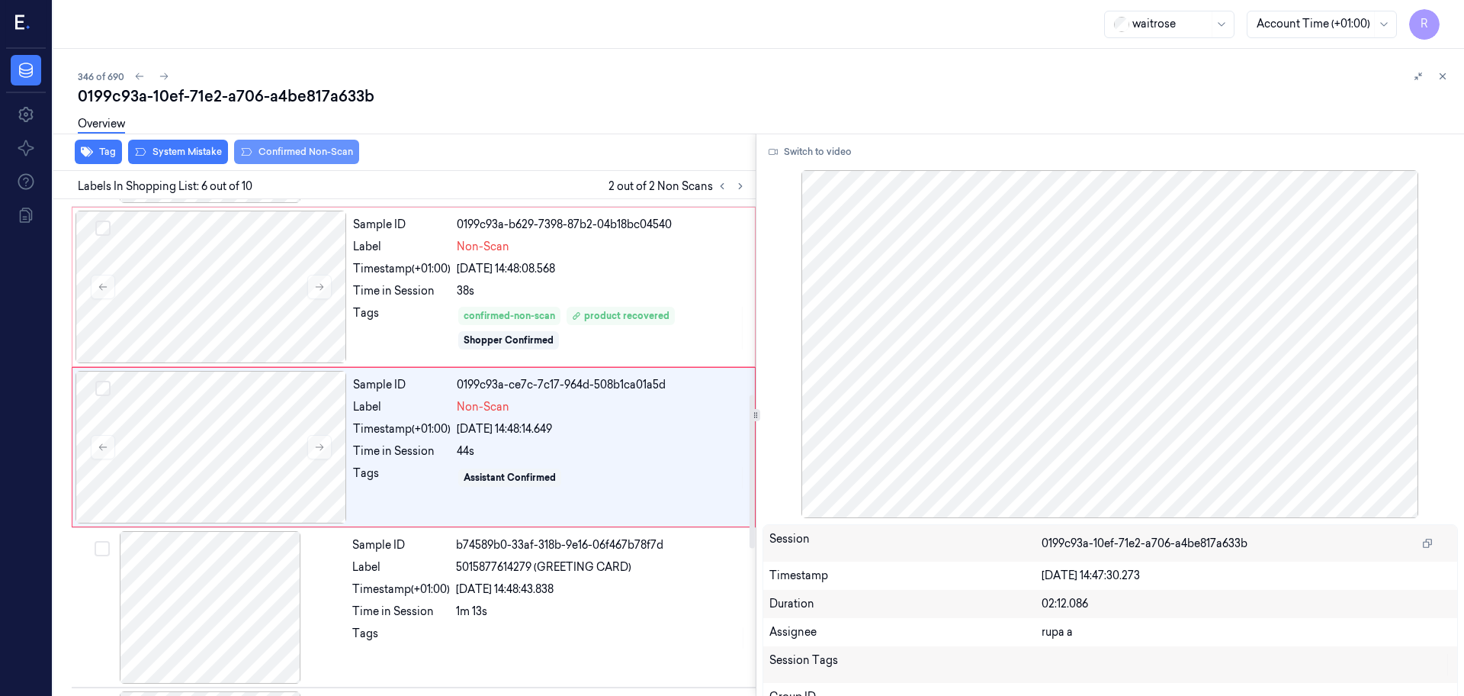
click at [329, 156] on button "Confirmed Non-Scan" at bounding box center [296, 152] width 125 height 24
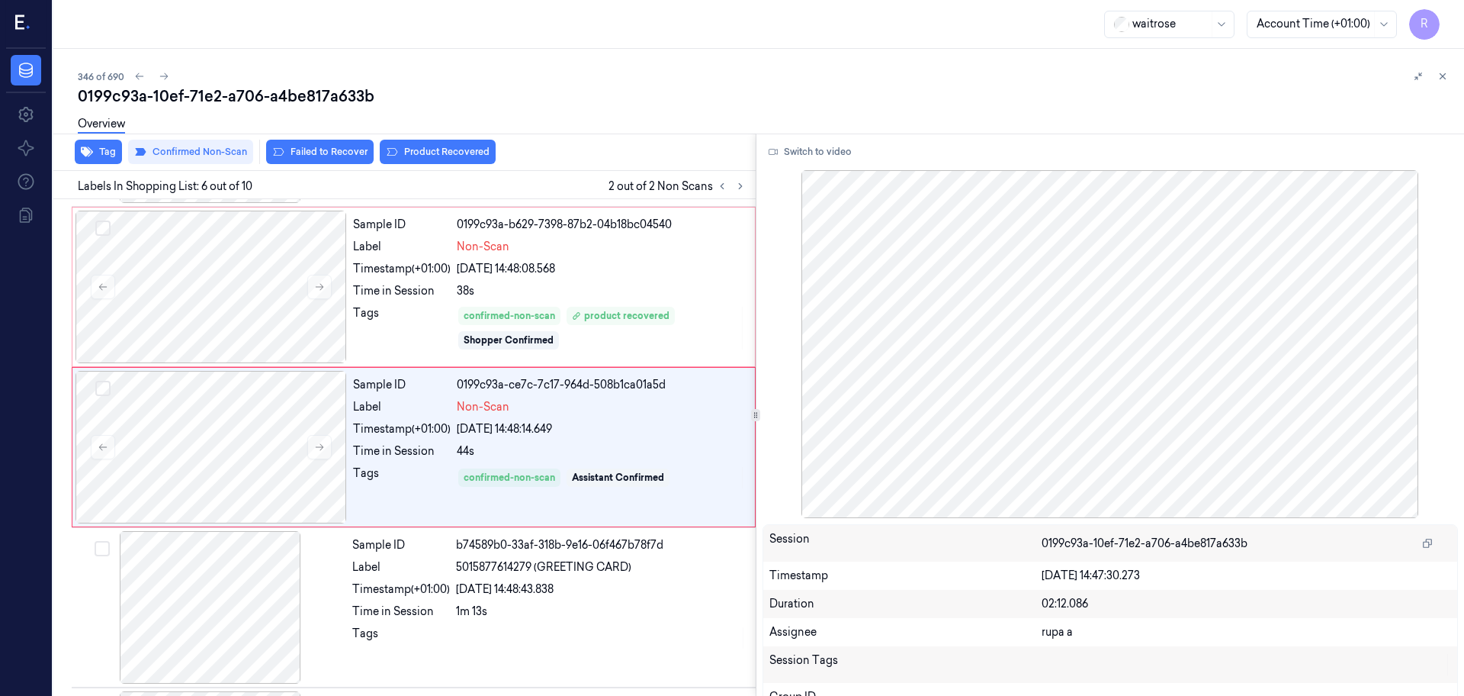
click at [453, 143] on div "Overview" at bounding box center [765, 126] width 1374 height 39
click at [455, 151] on button "Product Recovered" at bounding box center [438, 152] width 116 height 24
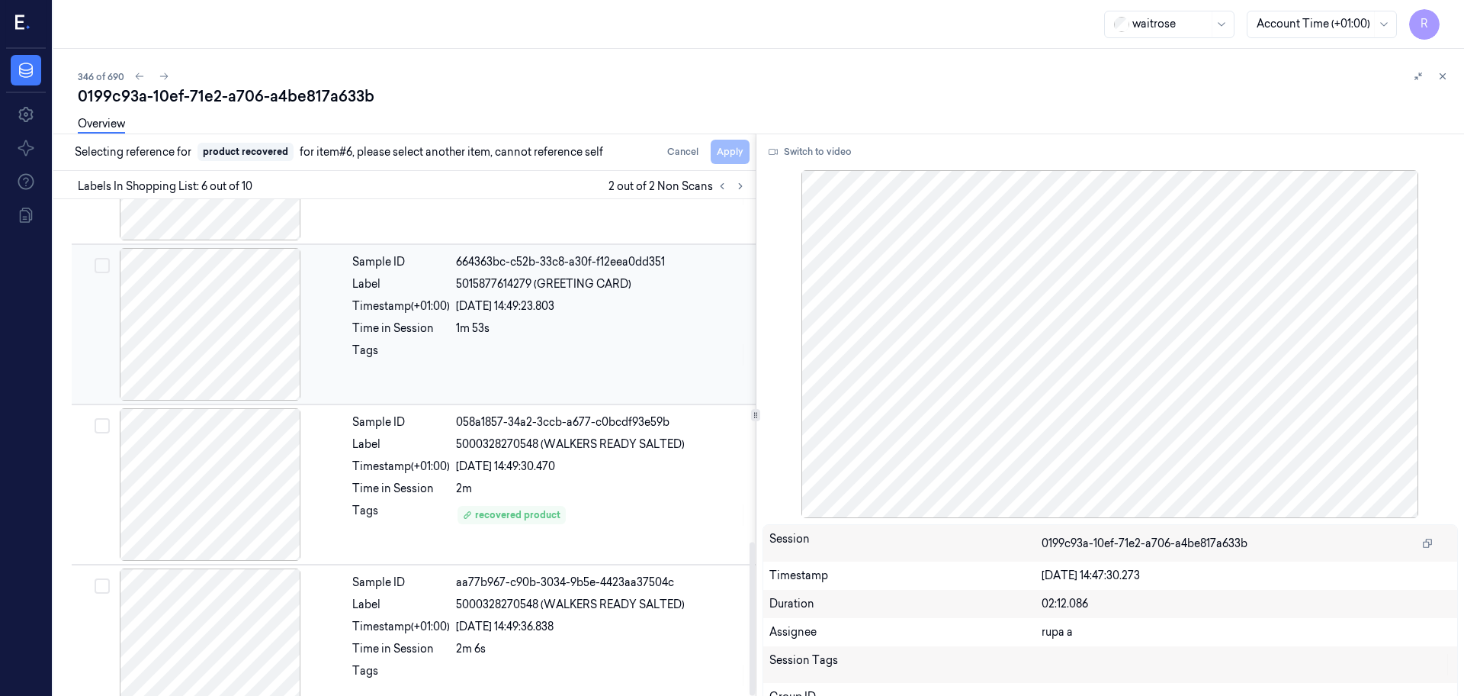
scroll to position [1110, 0]
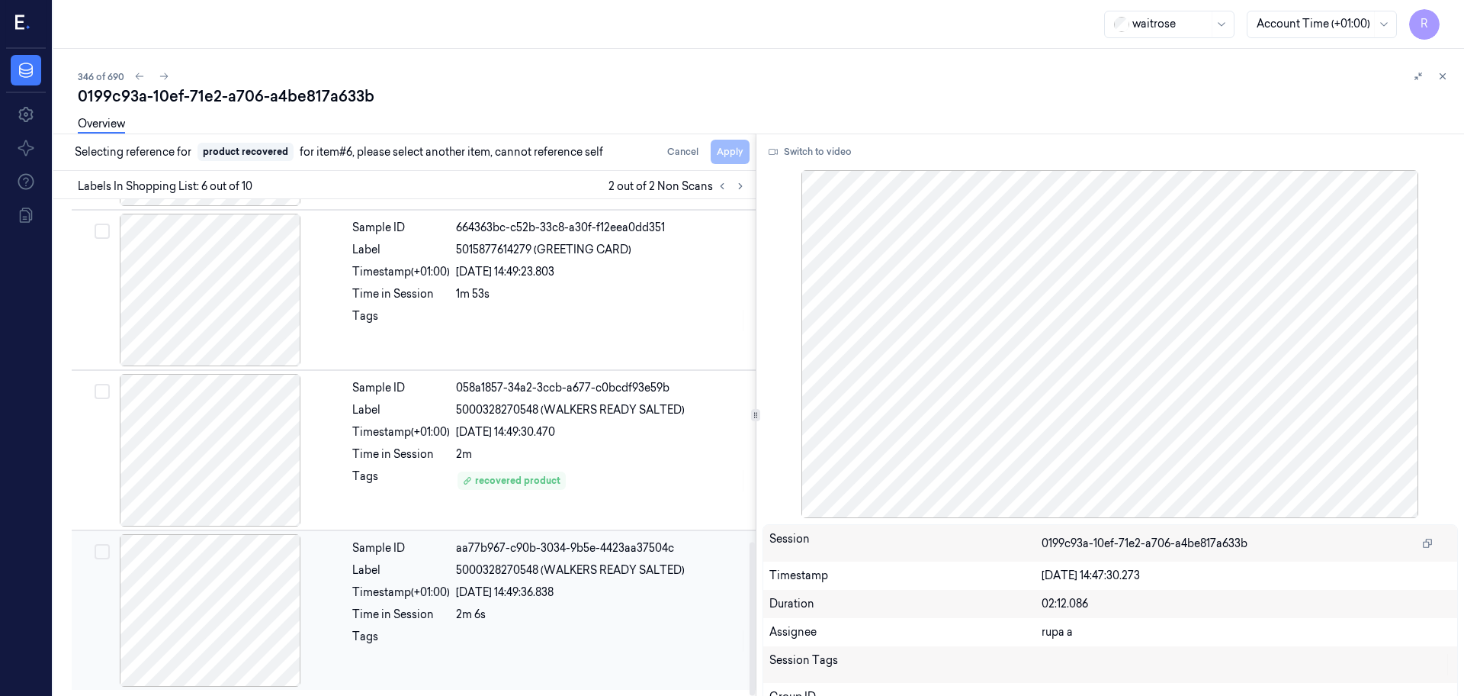
click at [227, 613] on div at bounding box center [211, 610] width 272 height 153
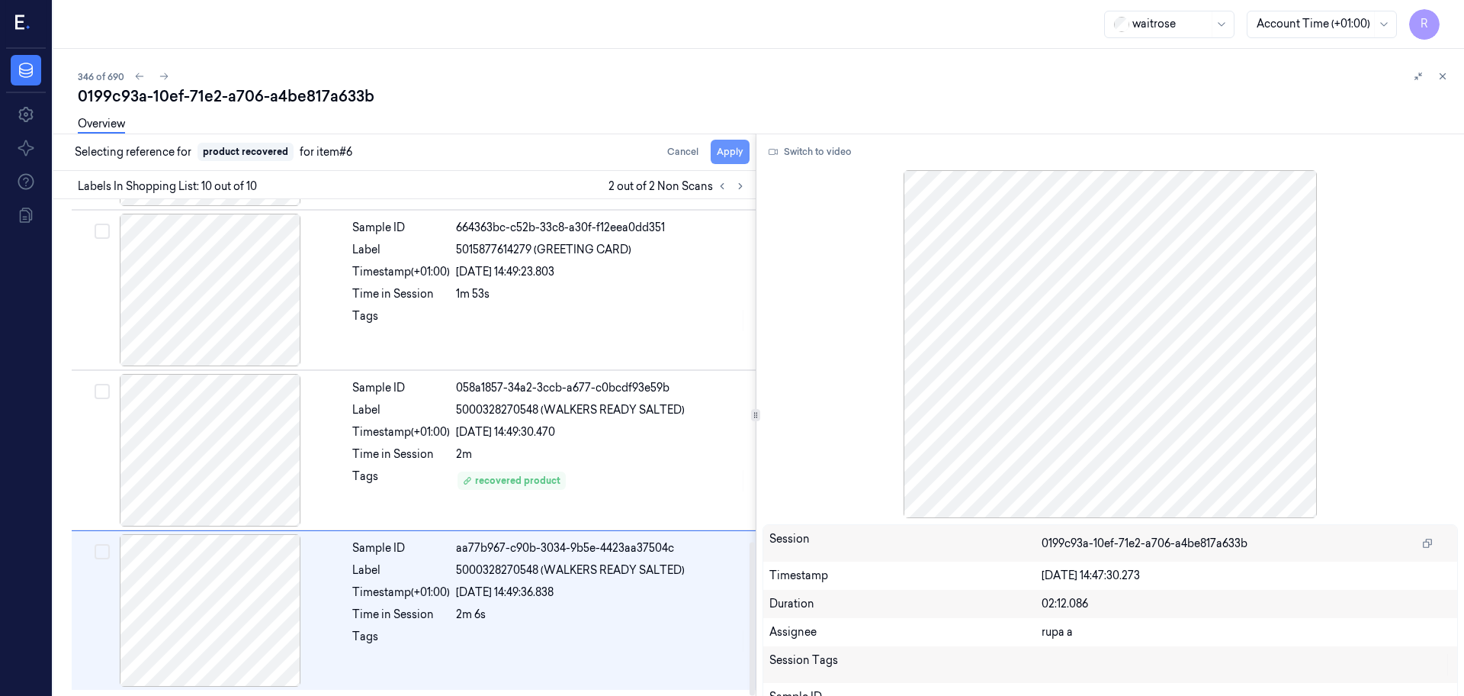
click at [721, 153] on button "Apply" at bounding box center [730, 152] width 39 height 24
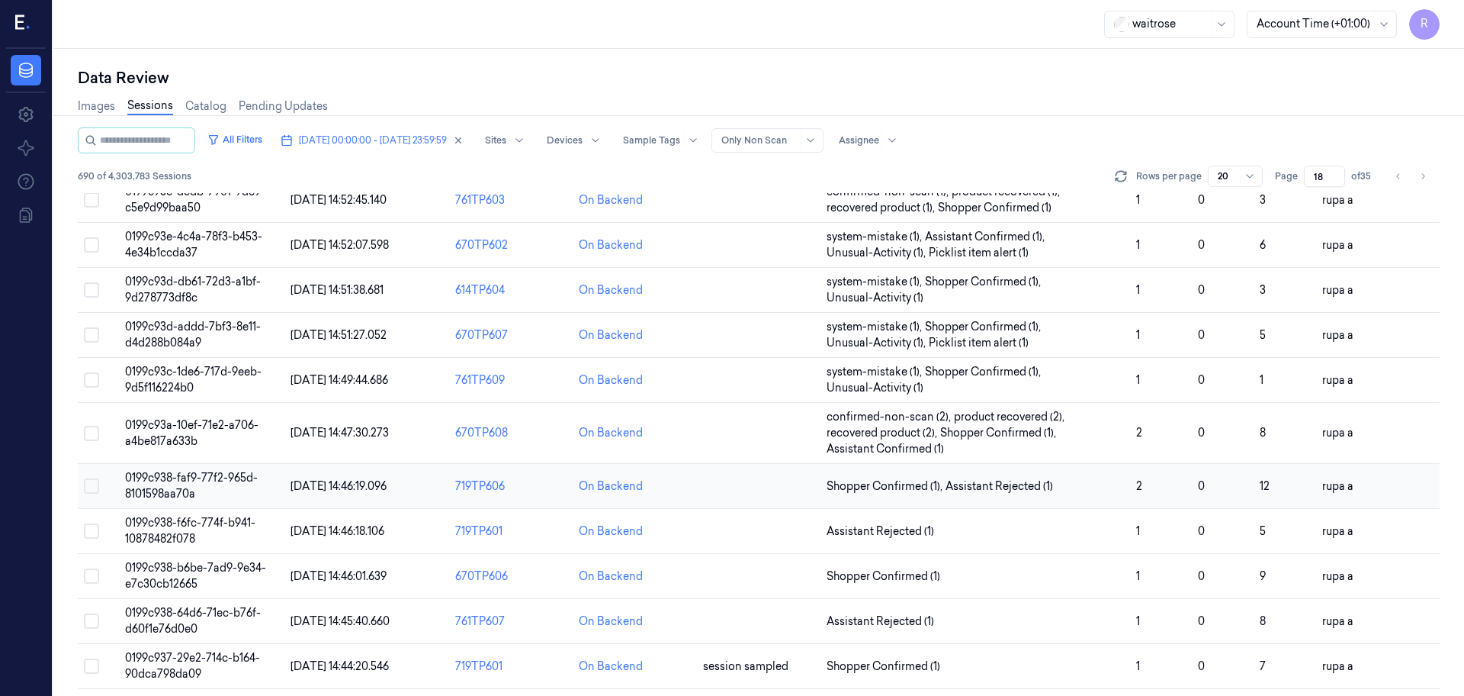
scroll to position [95, 0]
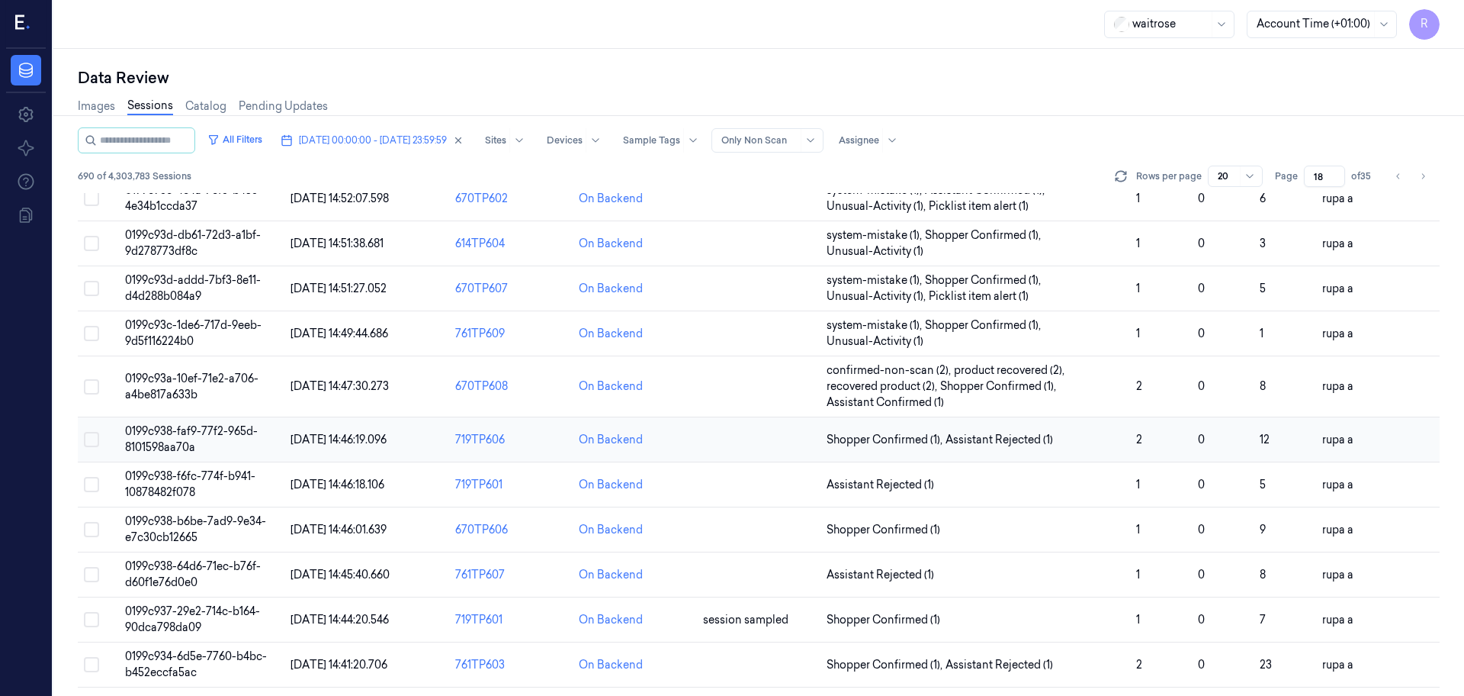
click at [216, 445] on td "0199c938-faf9-77f2-965d-8101598aa70a" at bounding box center [201, 439] width 165 height 45
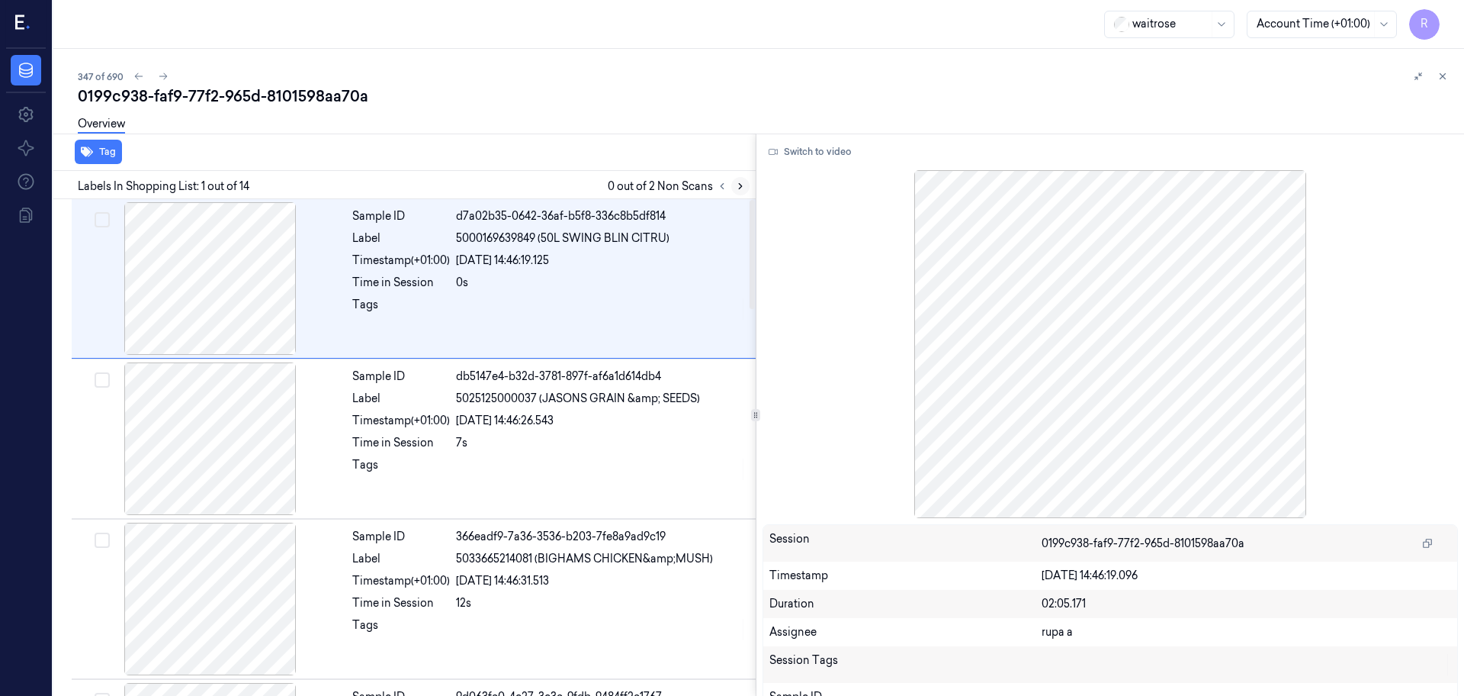
click at [741, 191] on icon at bounding box center [740, 186] width 11 height 11
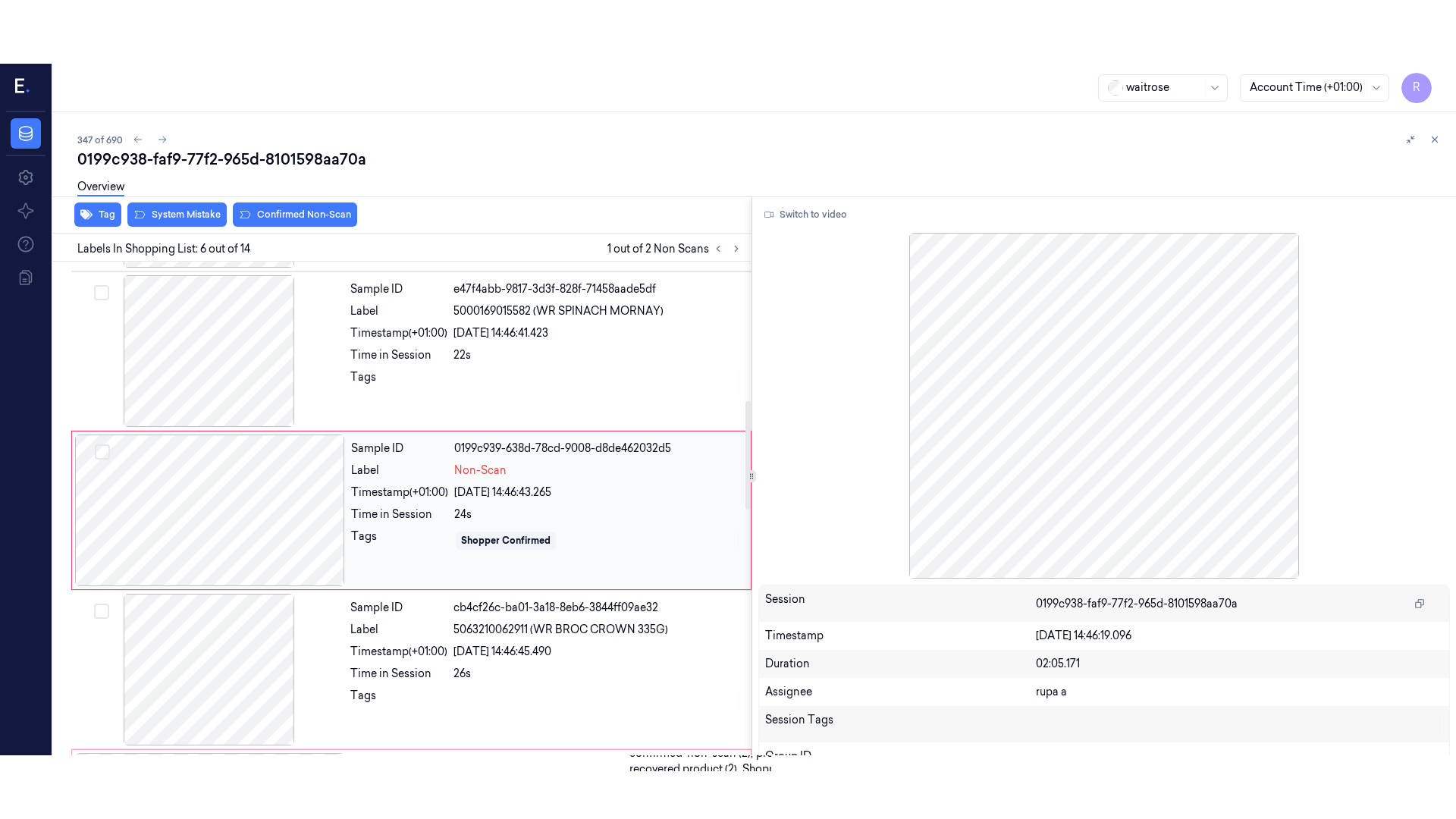
scroll to position [628, 0]
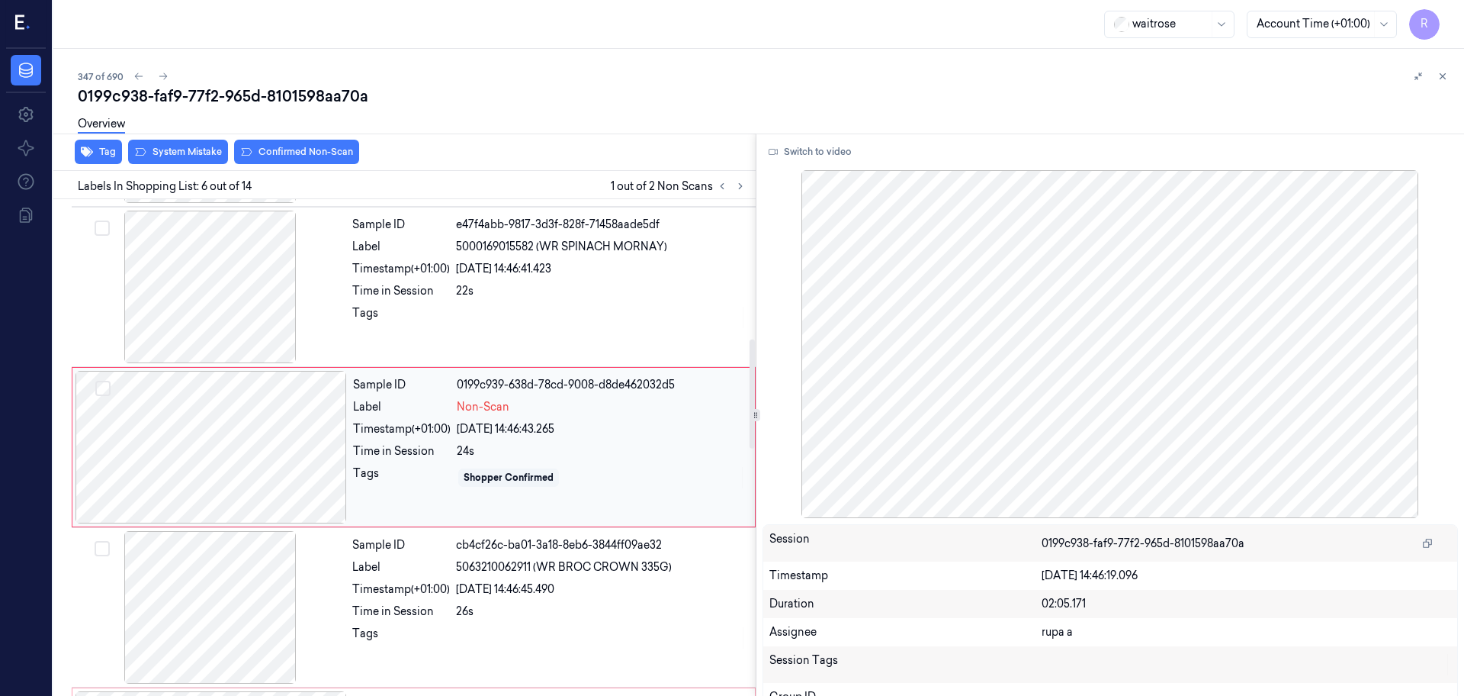
click at [233, 450] on div at bounding box center [212, 447] width 272 height 153
click at [819, 157] on button "Switch to video" at bounding box center [810, 152] width 95 height 24
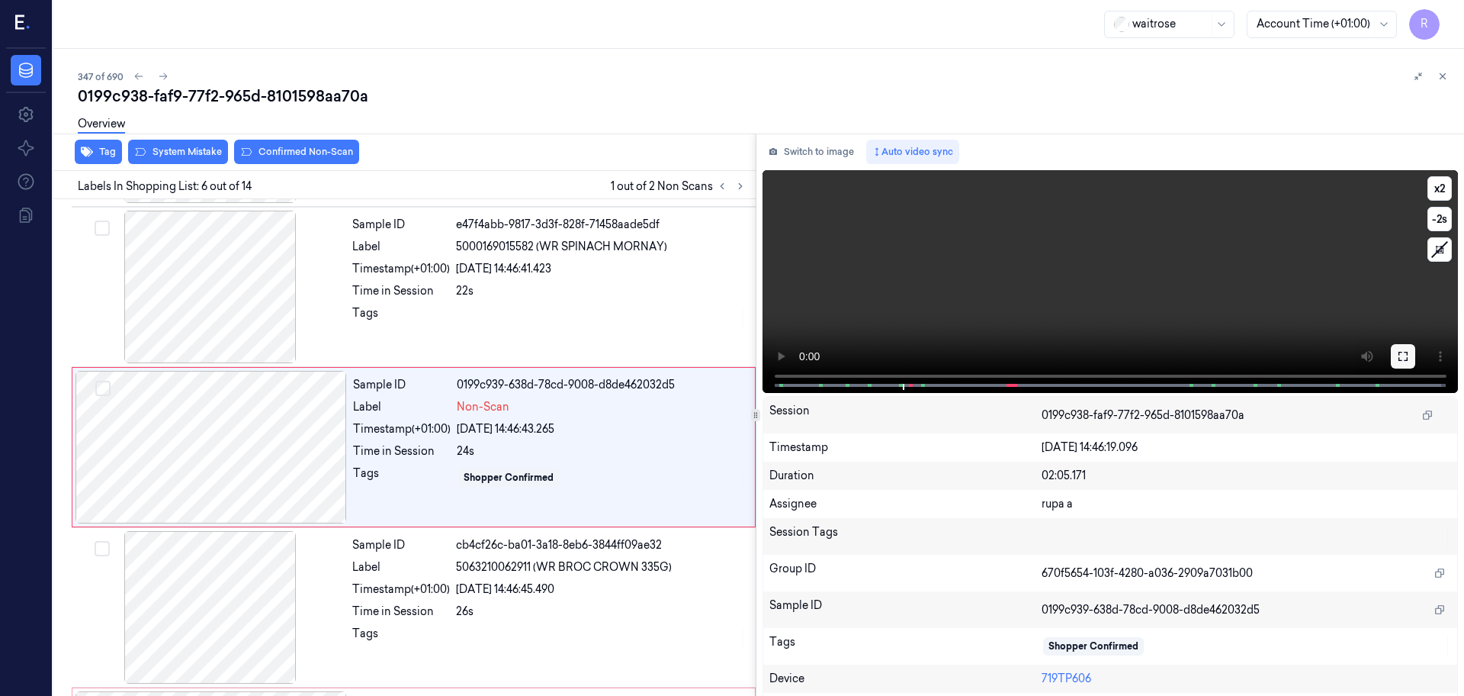
click at [1392, 364] on button at bounding box center [1403, 356] width 24 height 24
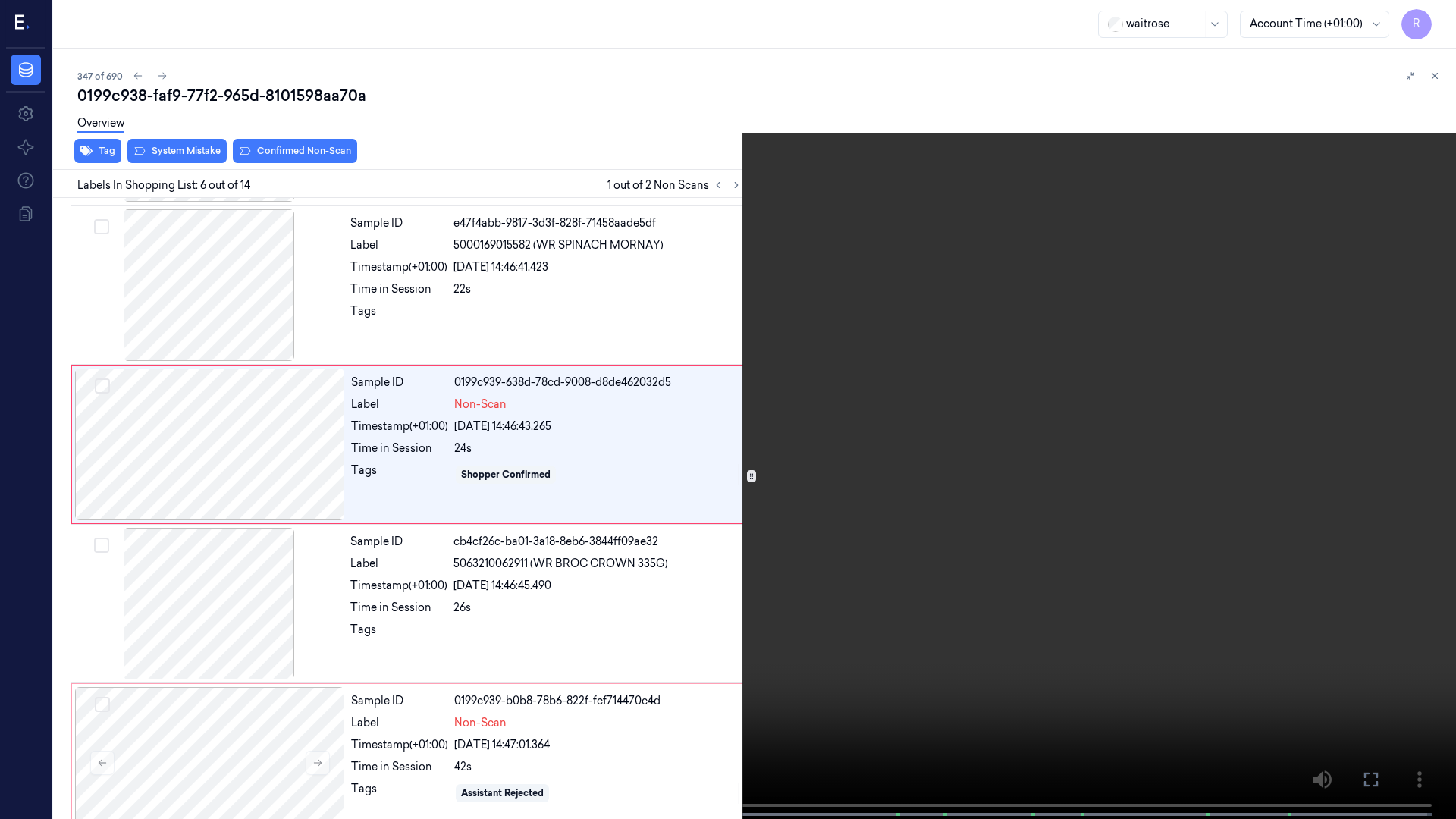
click at [282, 691] on span at bounding box center [283, 814] width 2 height 8
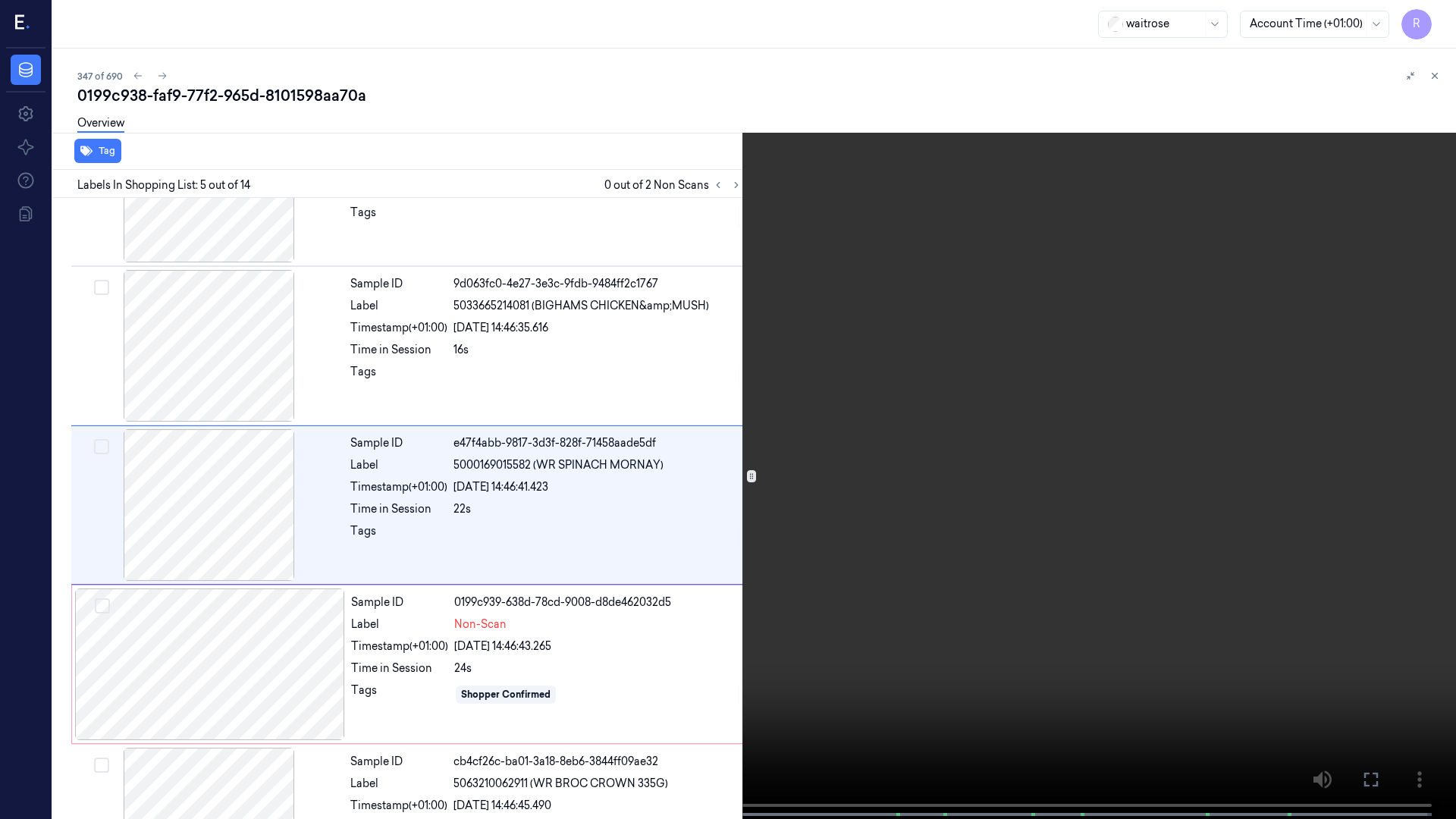
scroll to position [406, 0]
click at [167, 653] on video at bounding box center [728, 410] width 1456 height 822
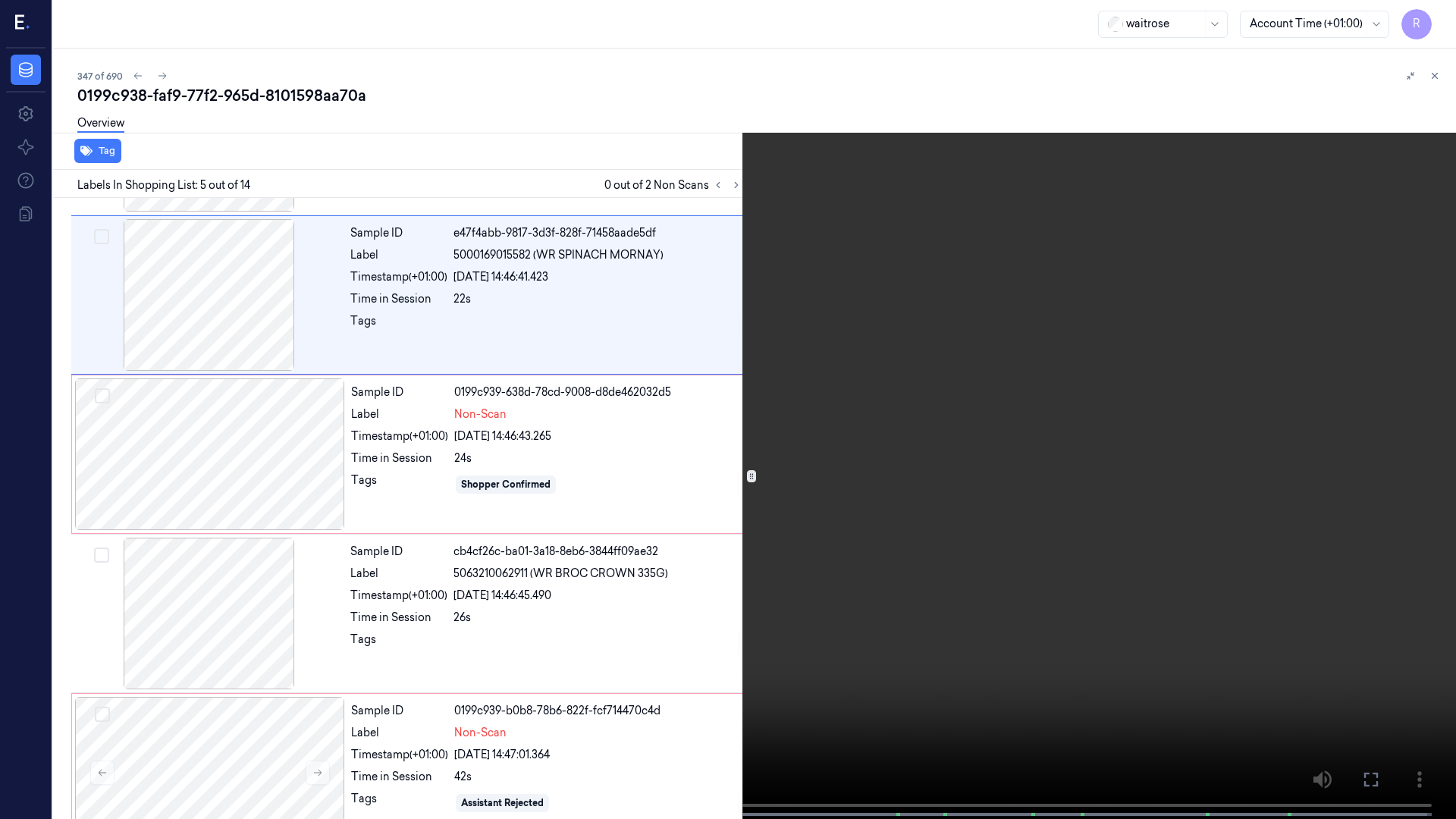
click at [127, 650] on video at bounding box center [728, 410] width 1456 height 822
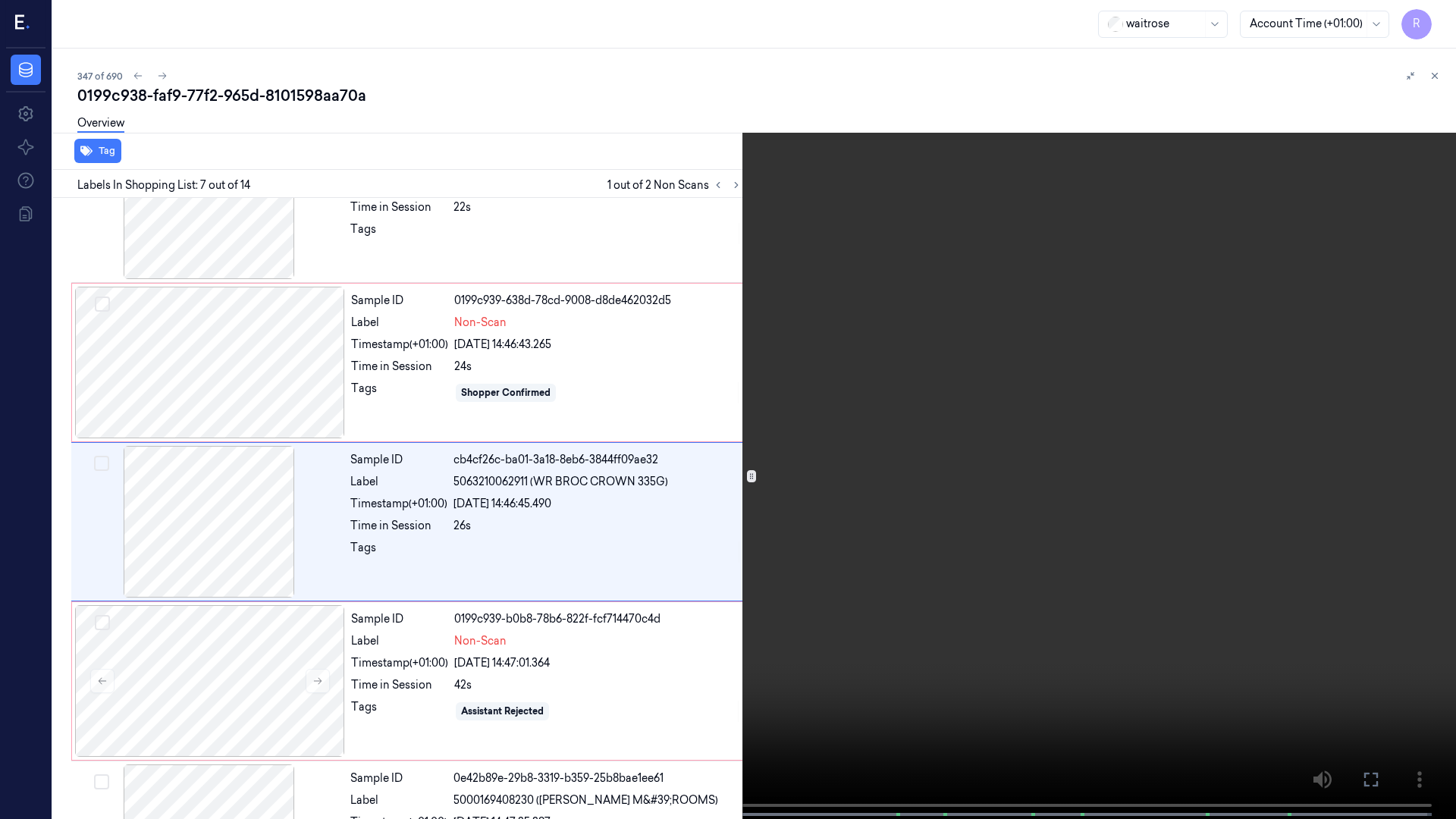
scroll to position [724, 0]
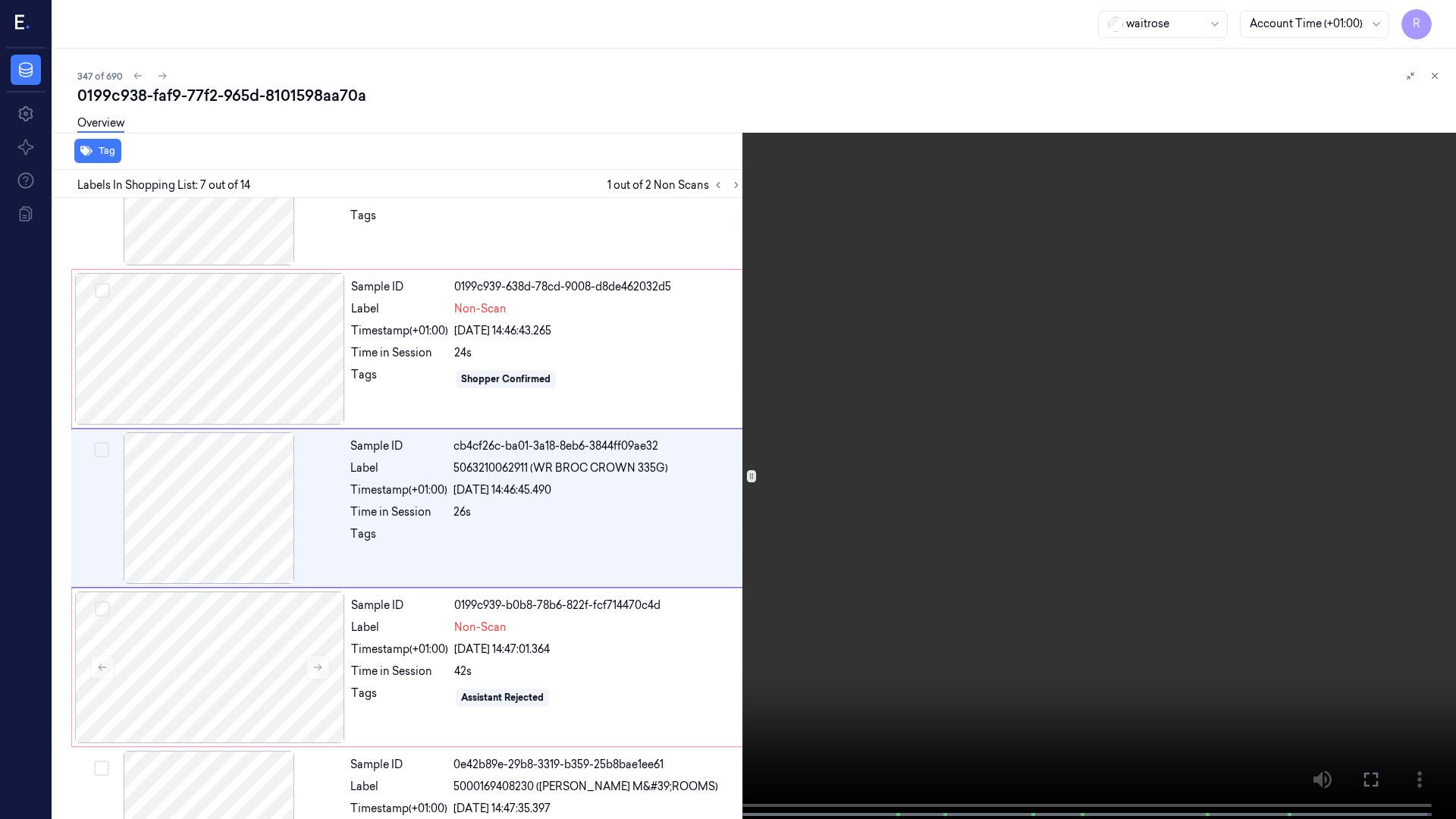
click at [132, 643] on video at bounding box center [728, 410] width 1456 height 822
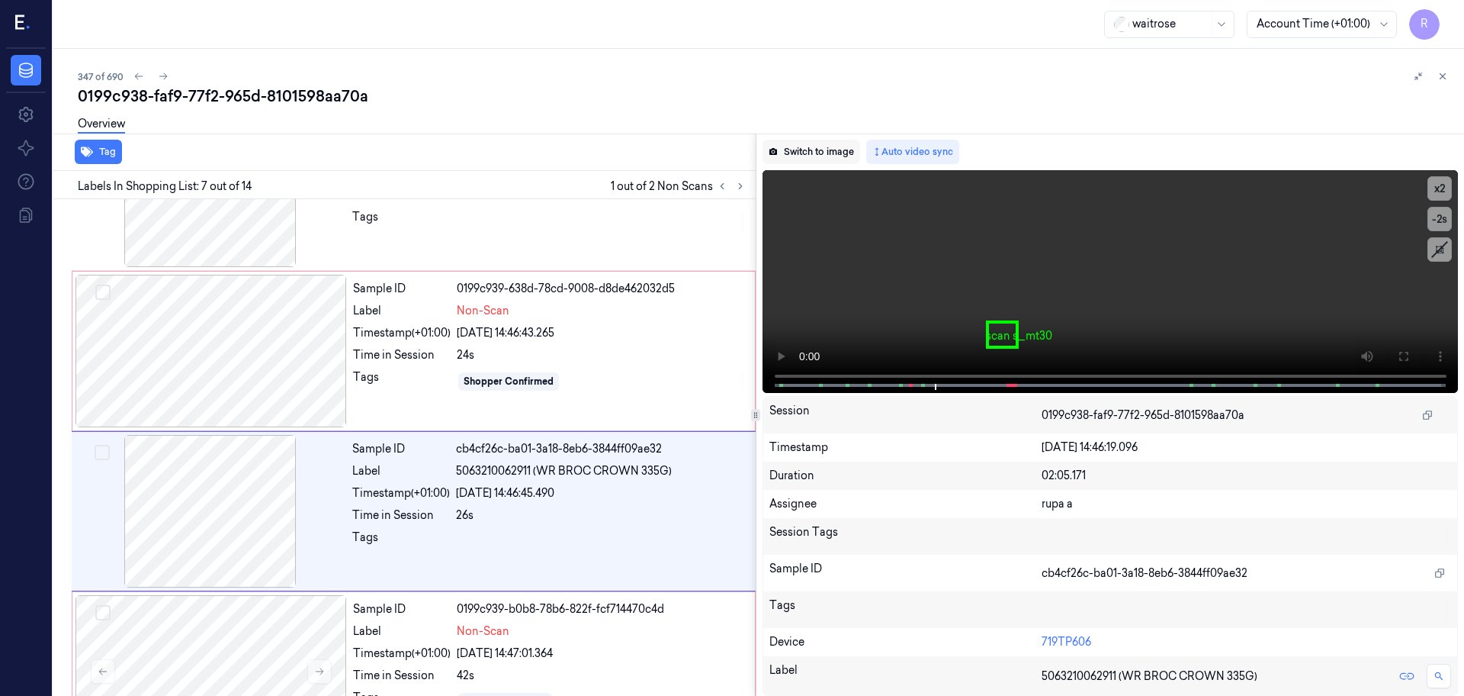
click at [842, 151] on button "Switch to image" at bounding box center [812, 152] width 98 height 24
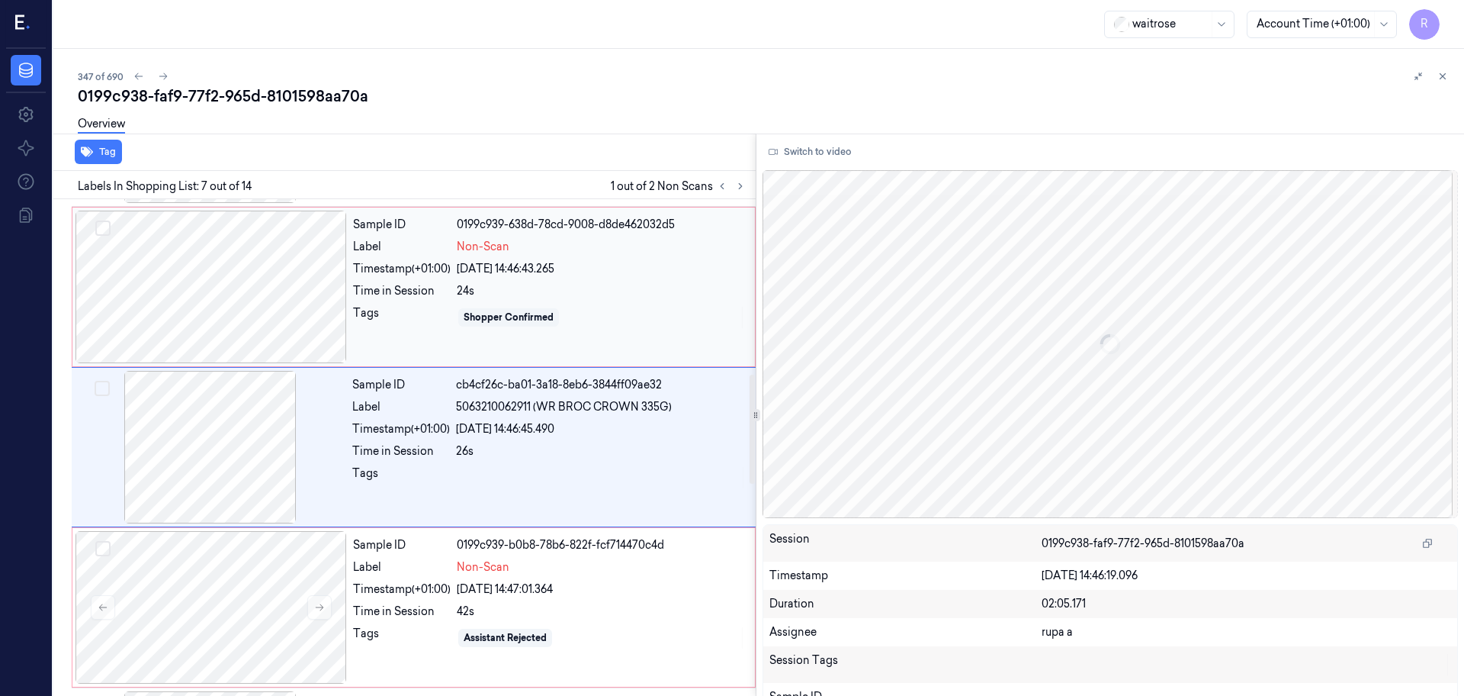
click at [215, 308] on div at bounding box center [212, 286] width 272 height 153
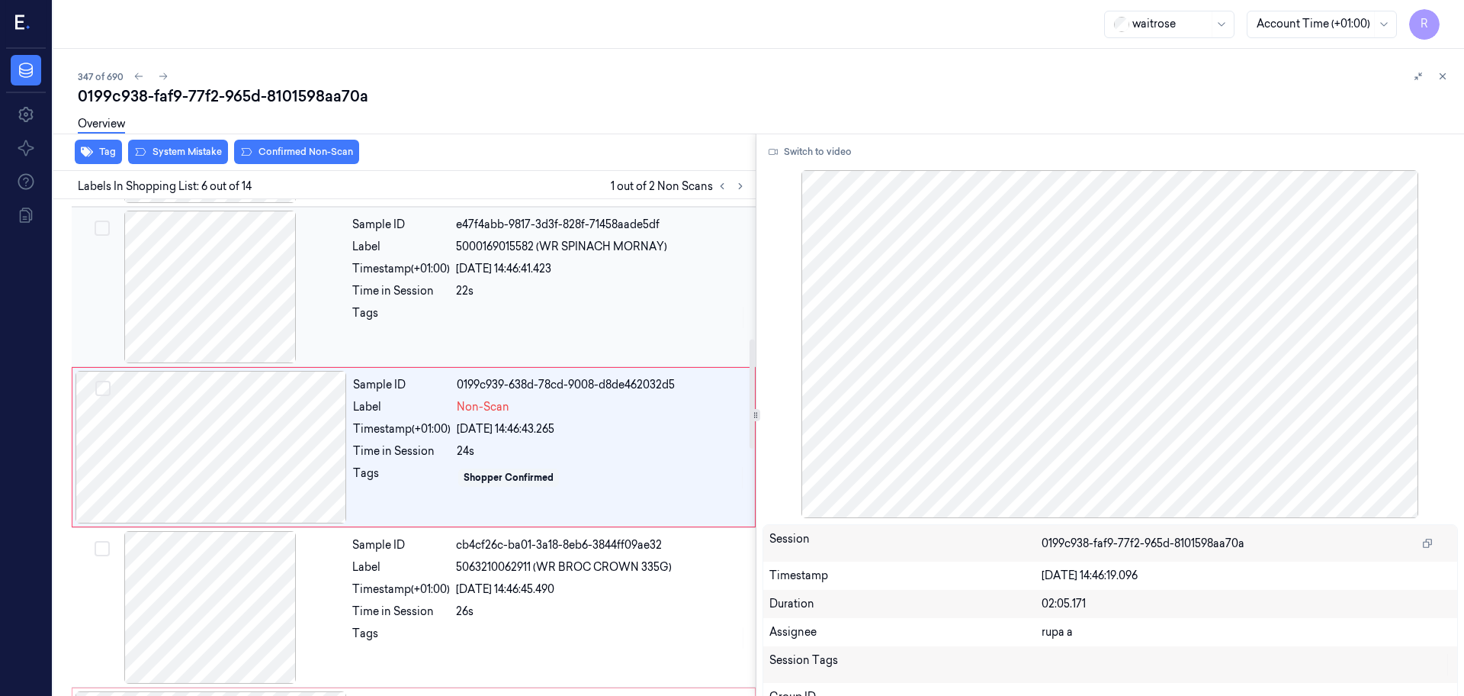
click at [219, 327] on div at bounding box center [211, 286] width 272 height 153
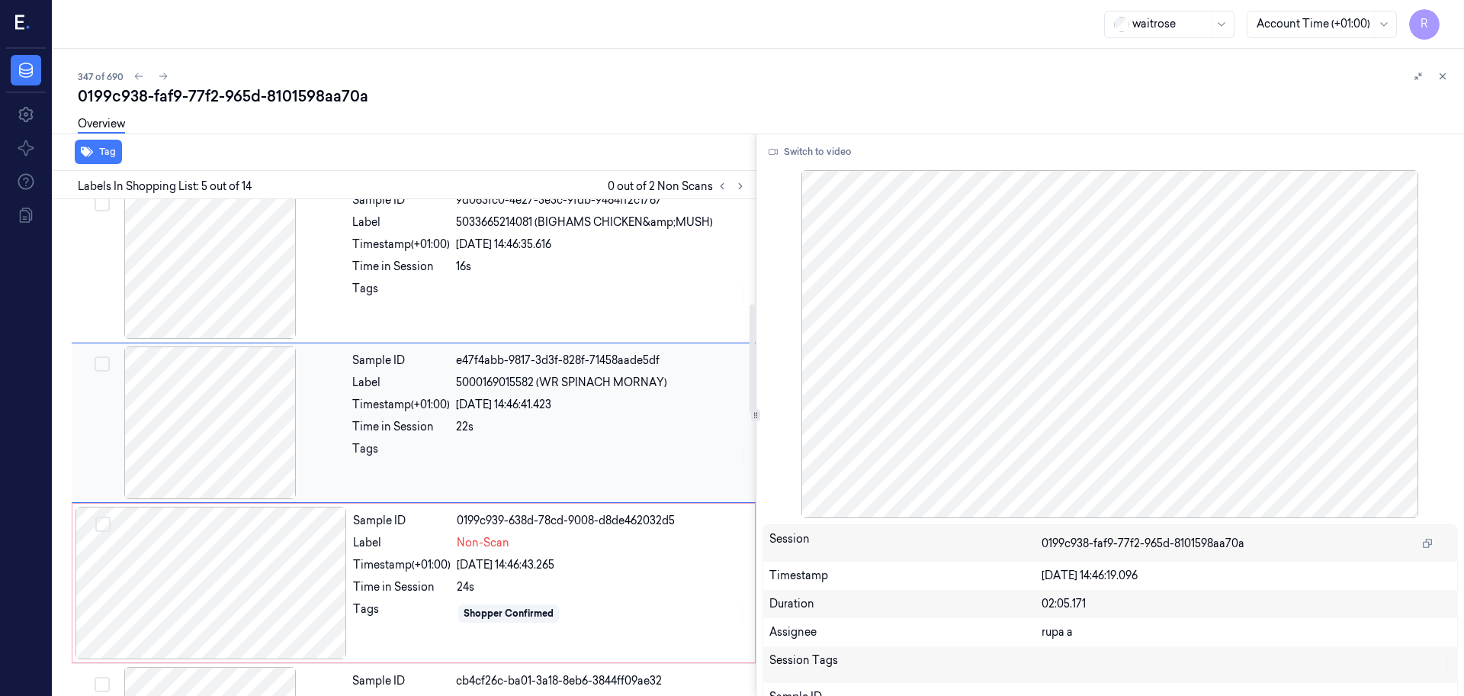
scroll to position [472, 0]
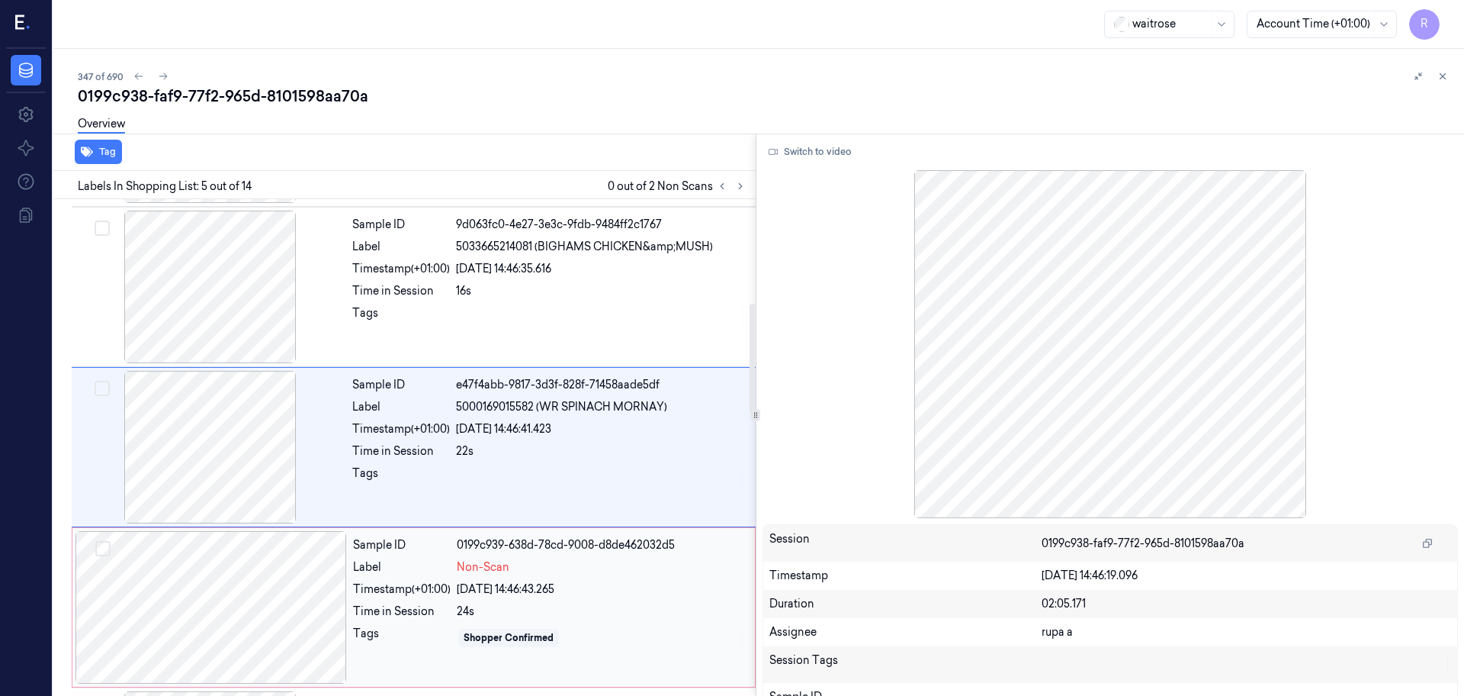
click at [311, 590] on div at bounding box center [212, 607] width 272 height 153
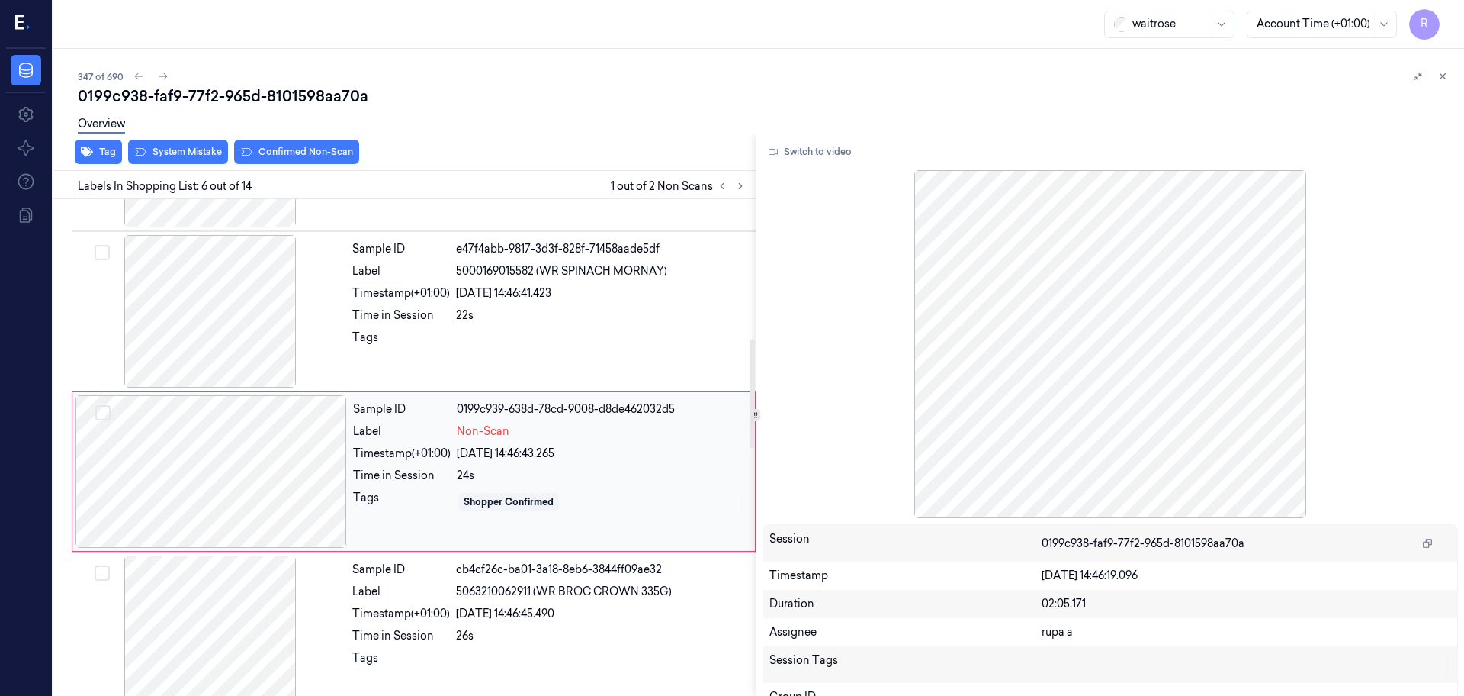
scroll to position [632, 0]
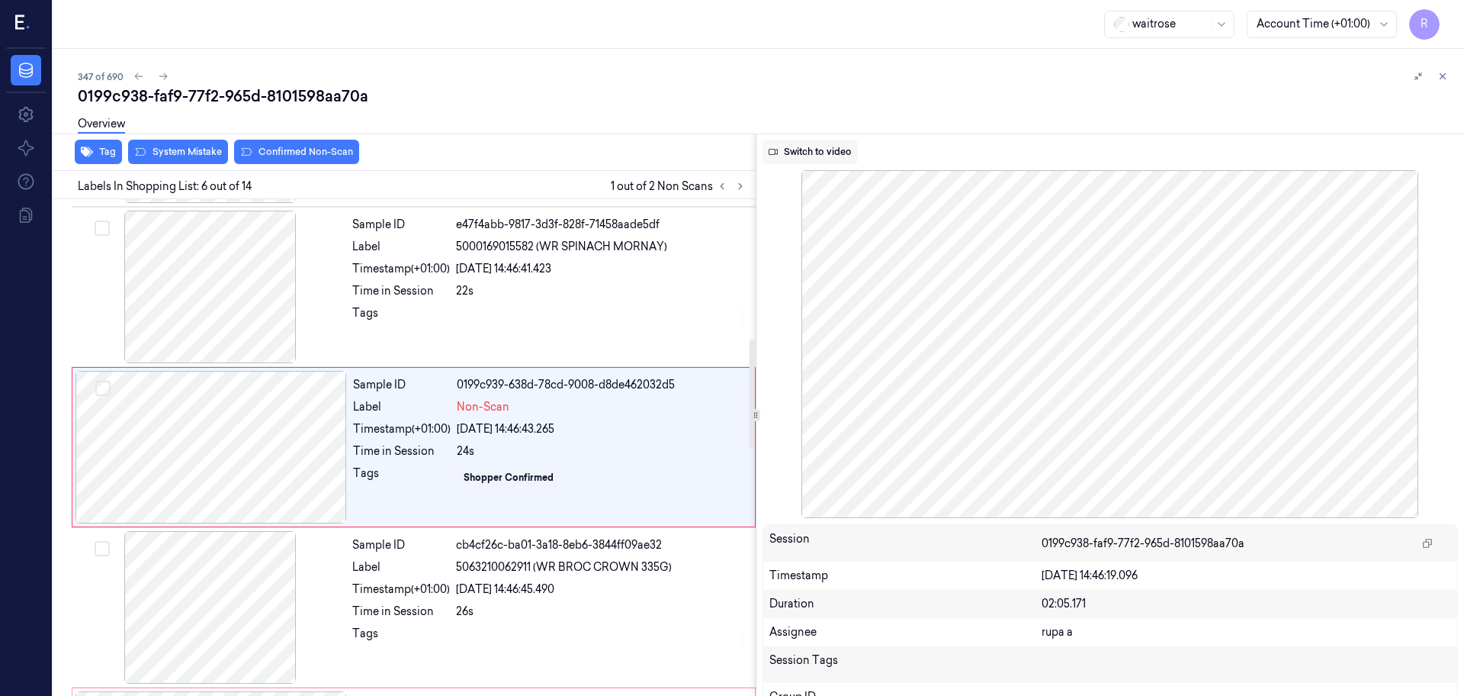
click at [789, 154] on button "Switch to video" at bounding box center [810, 152] width 95 height 24
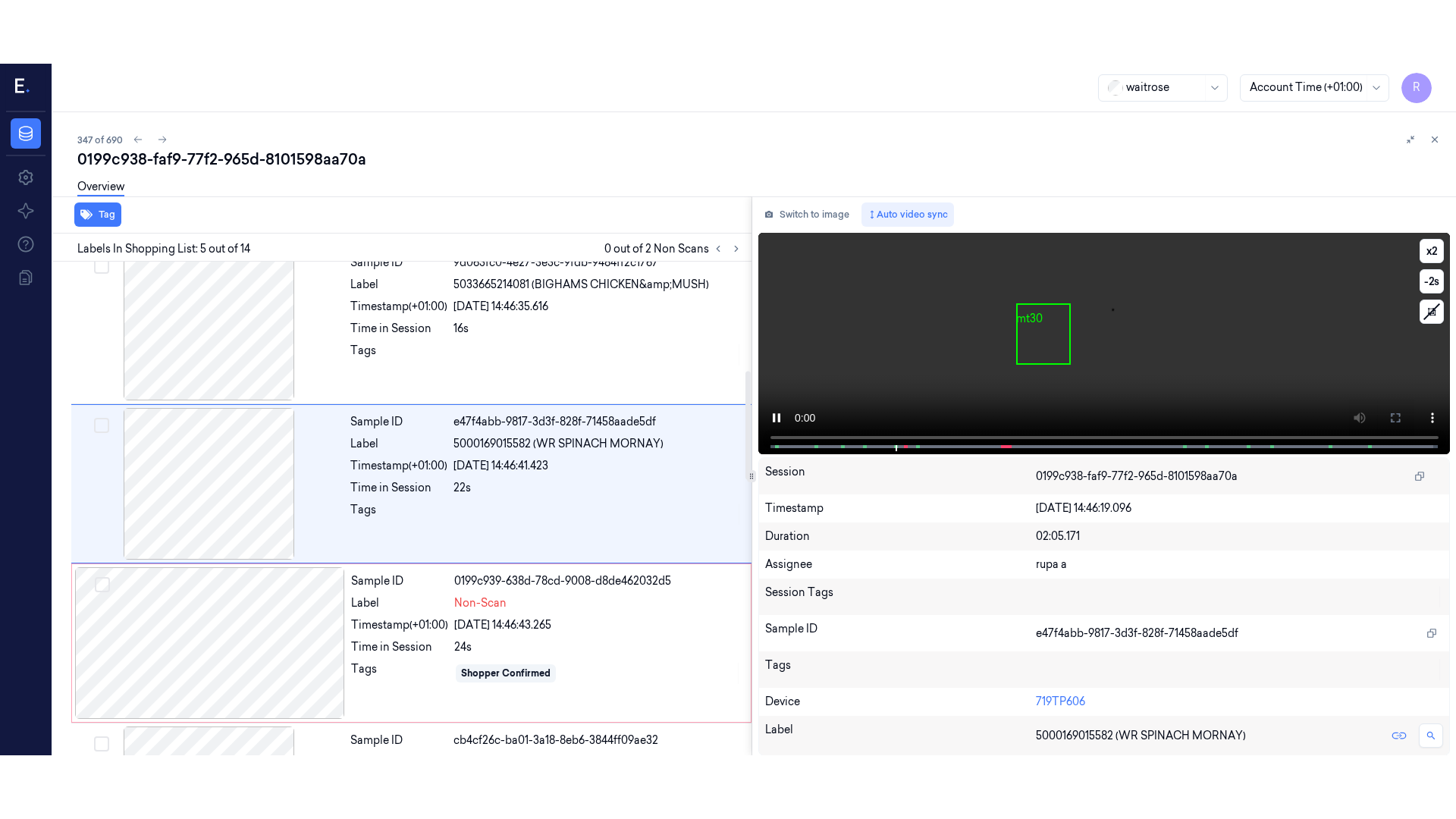
scroll to position [469, 0]
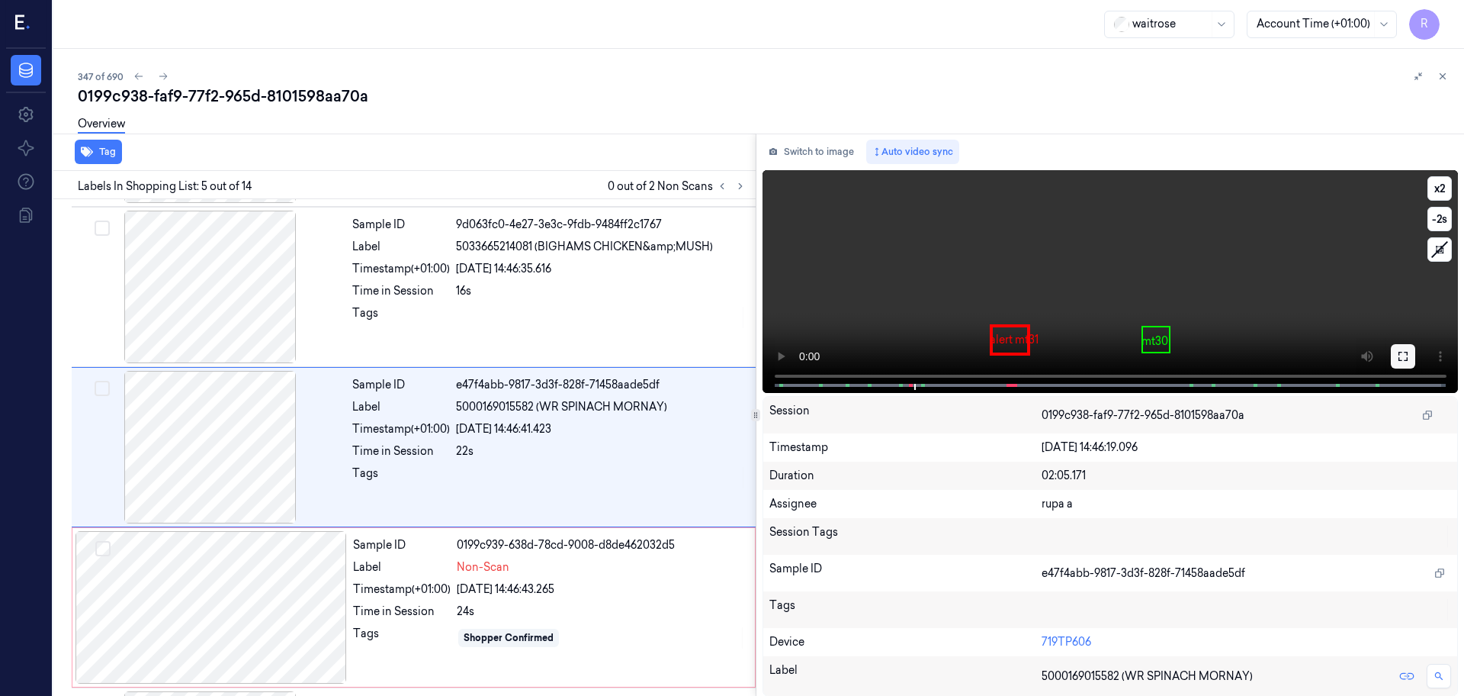
click at [1407, 359] on button at bounding box center [1403, 356] width 24 height 24
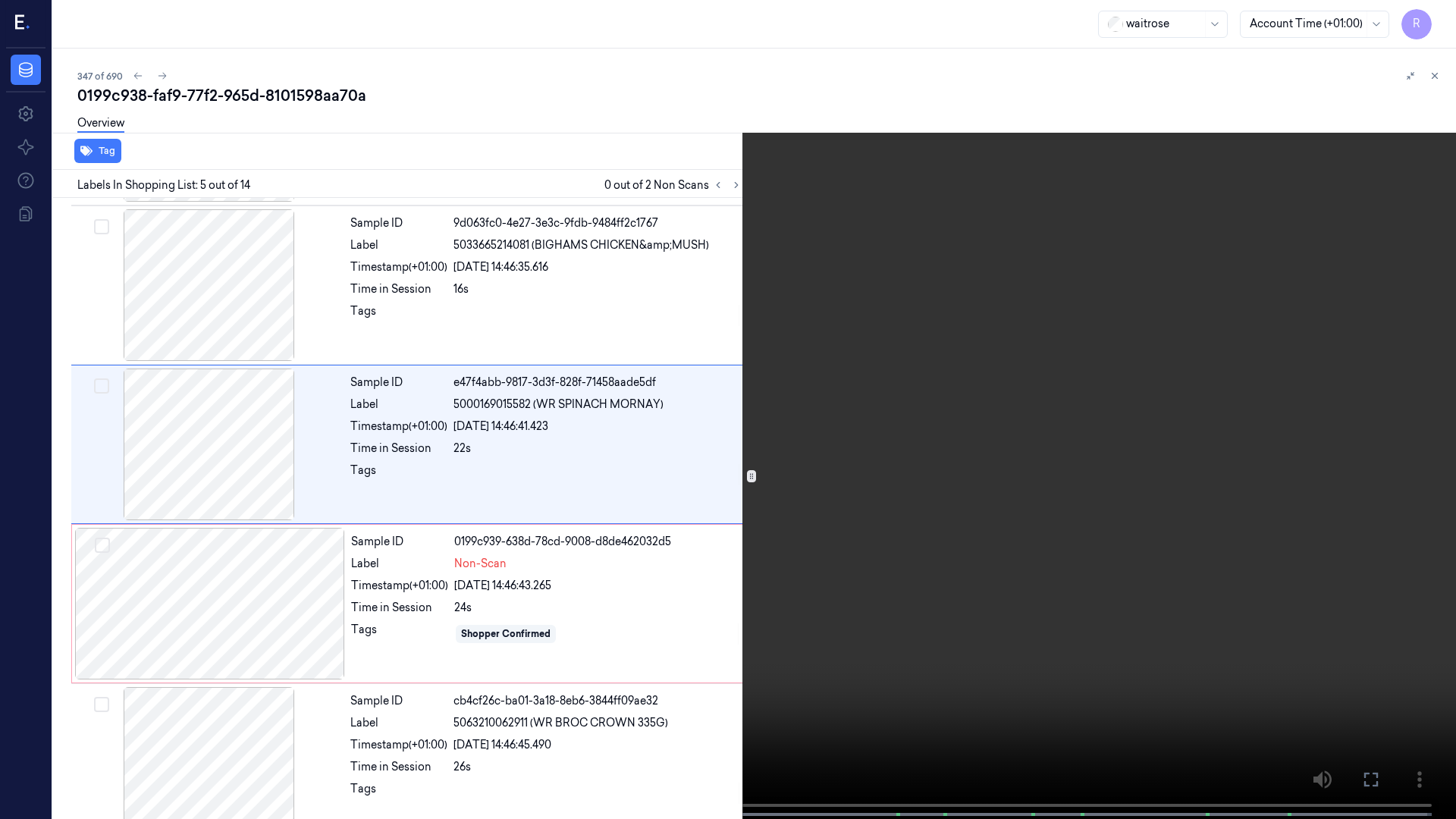
scroll to position [406, 0]
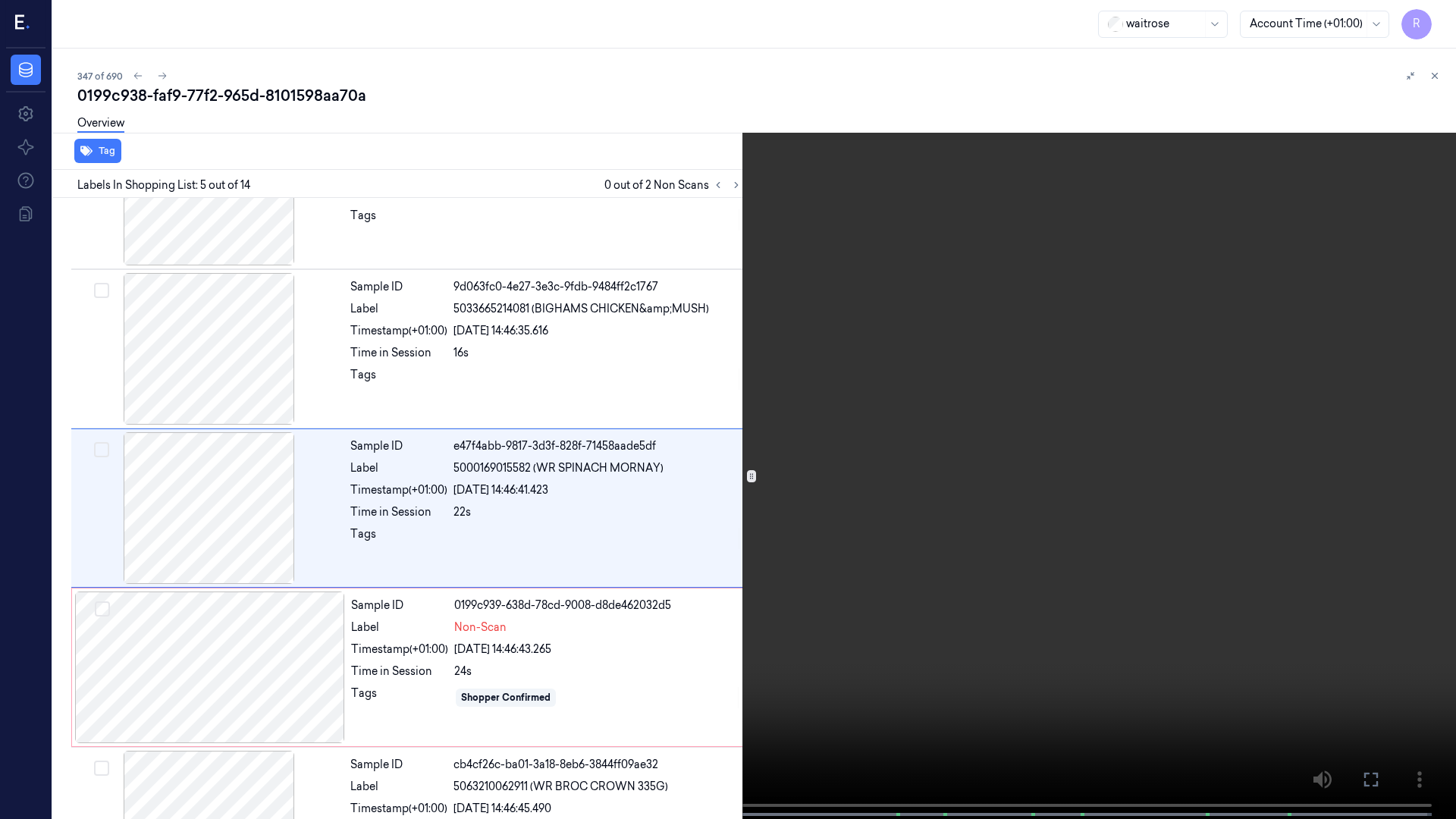
click at [356, 601] on video at bounding box center [728, 410] width 1456 height 822
click at [364, 601] on video at bounding box center [728, 410] width 1456 height 822
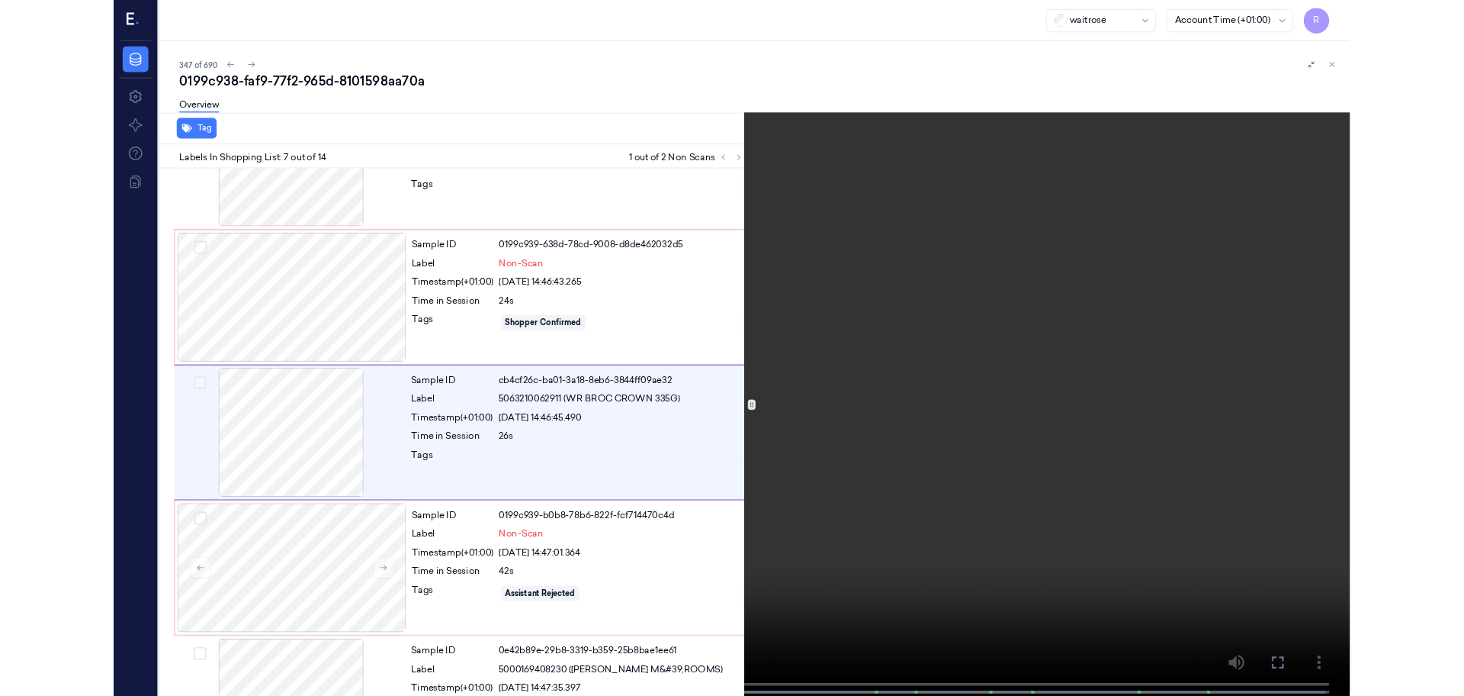
scroll to position [728, 0]
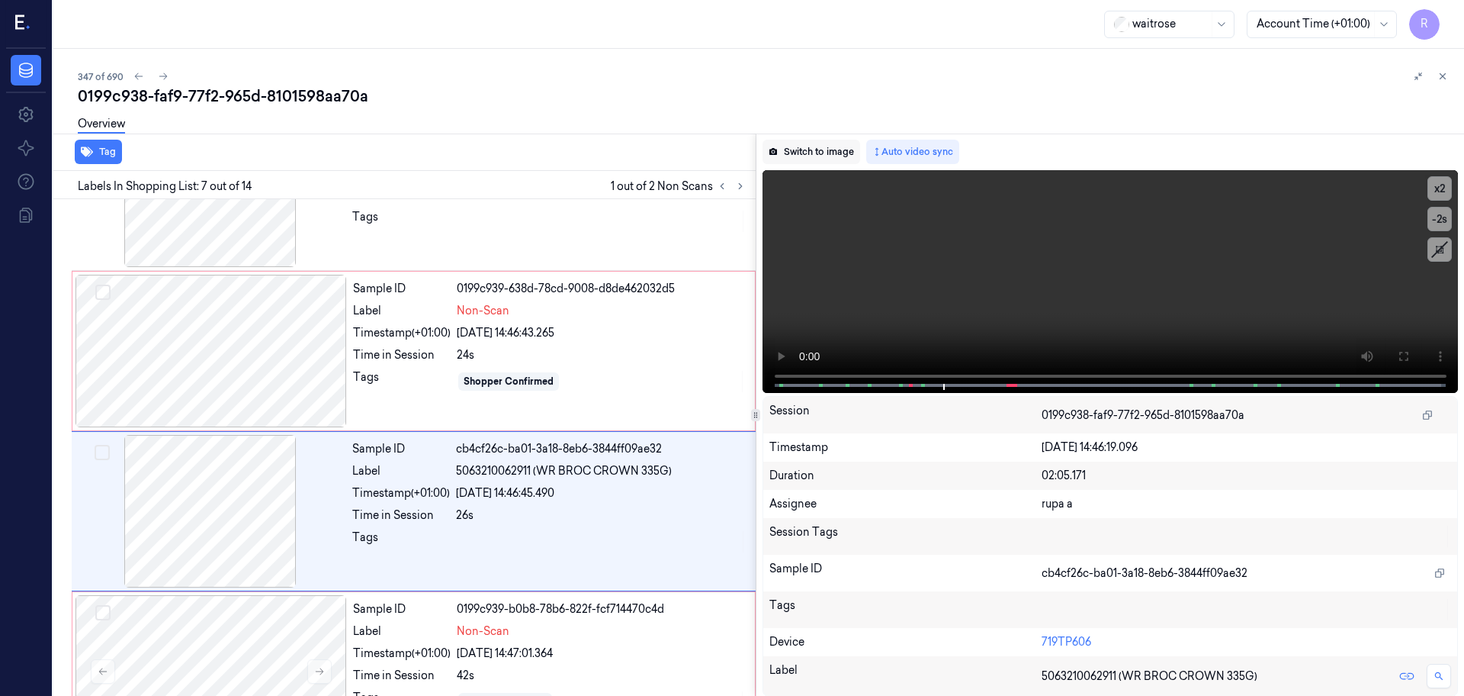
click at [799, 143] on button "Switch to image" at bounding box center [812, 152] width 98 height 24
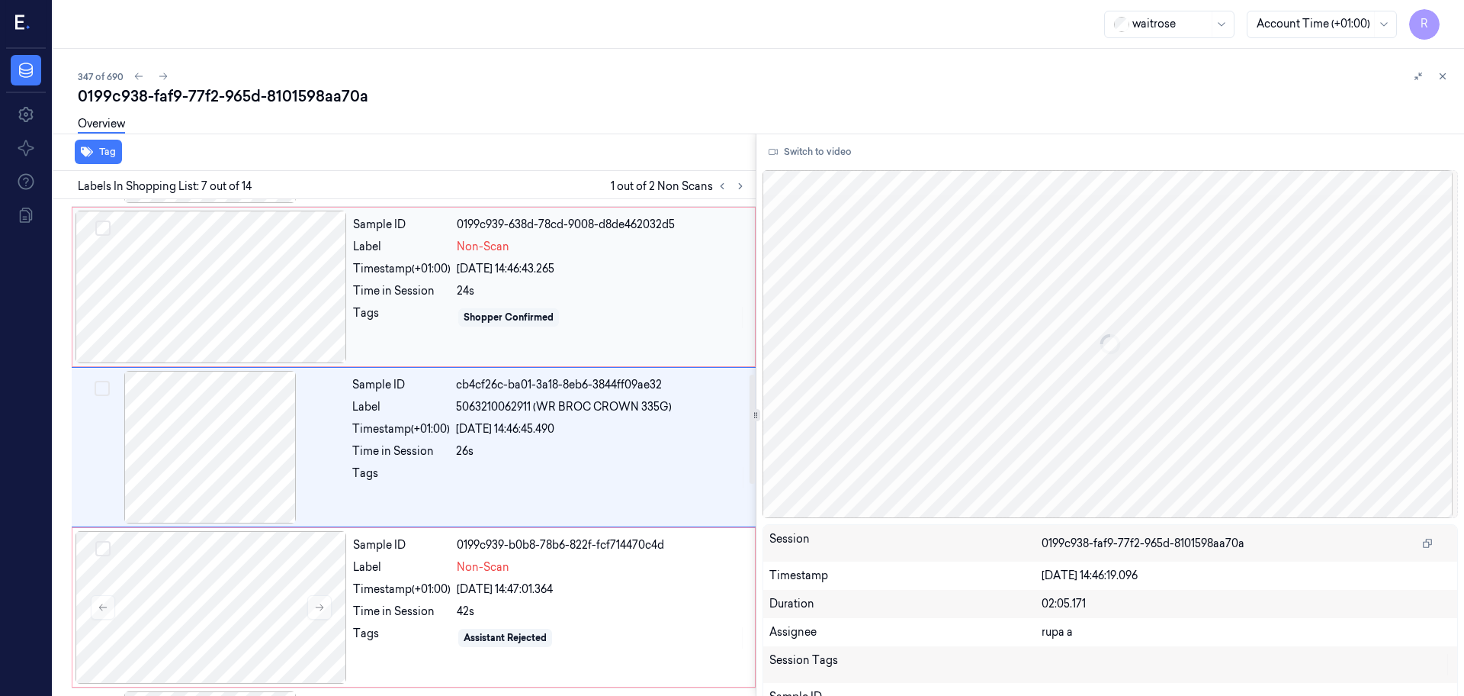
click at [188, 284] on div at bounding box center [212, 286] width 272 height 153
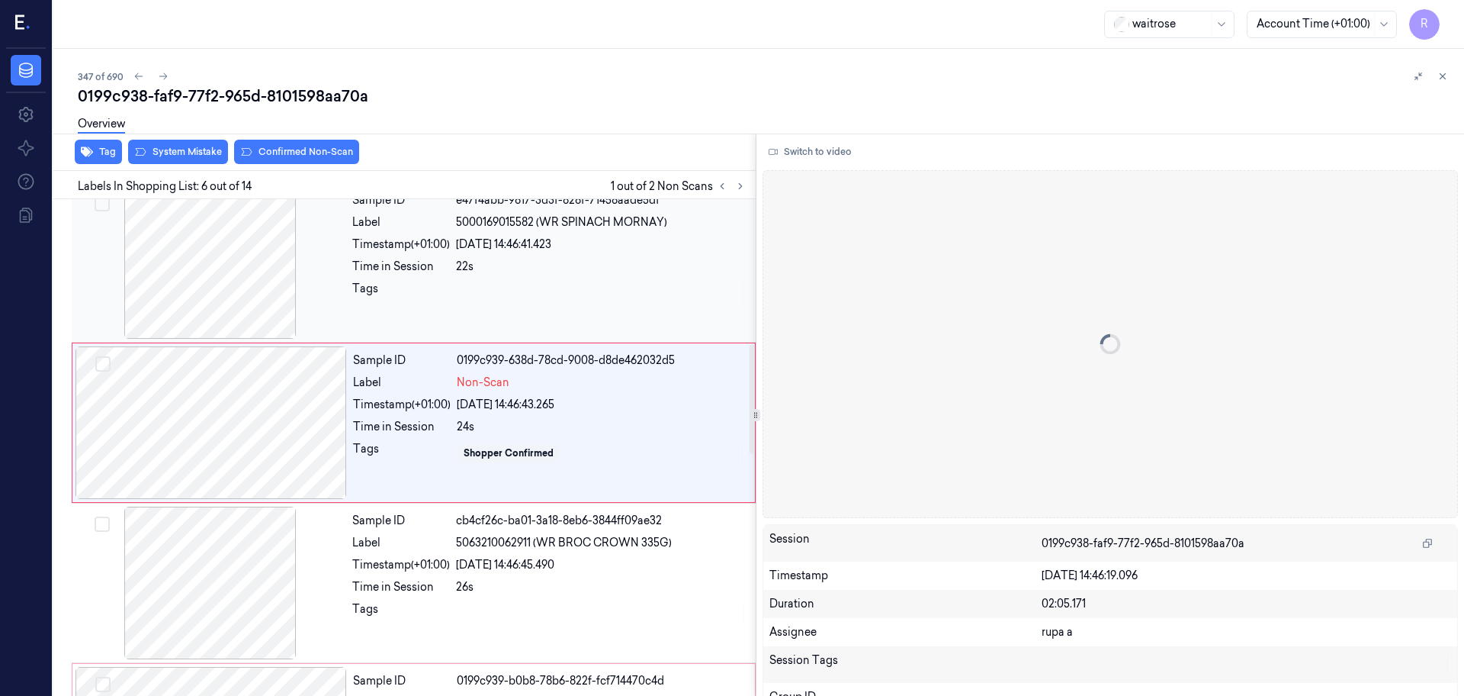
scroll to position [632, 0]
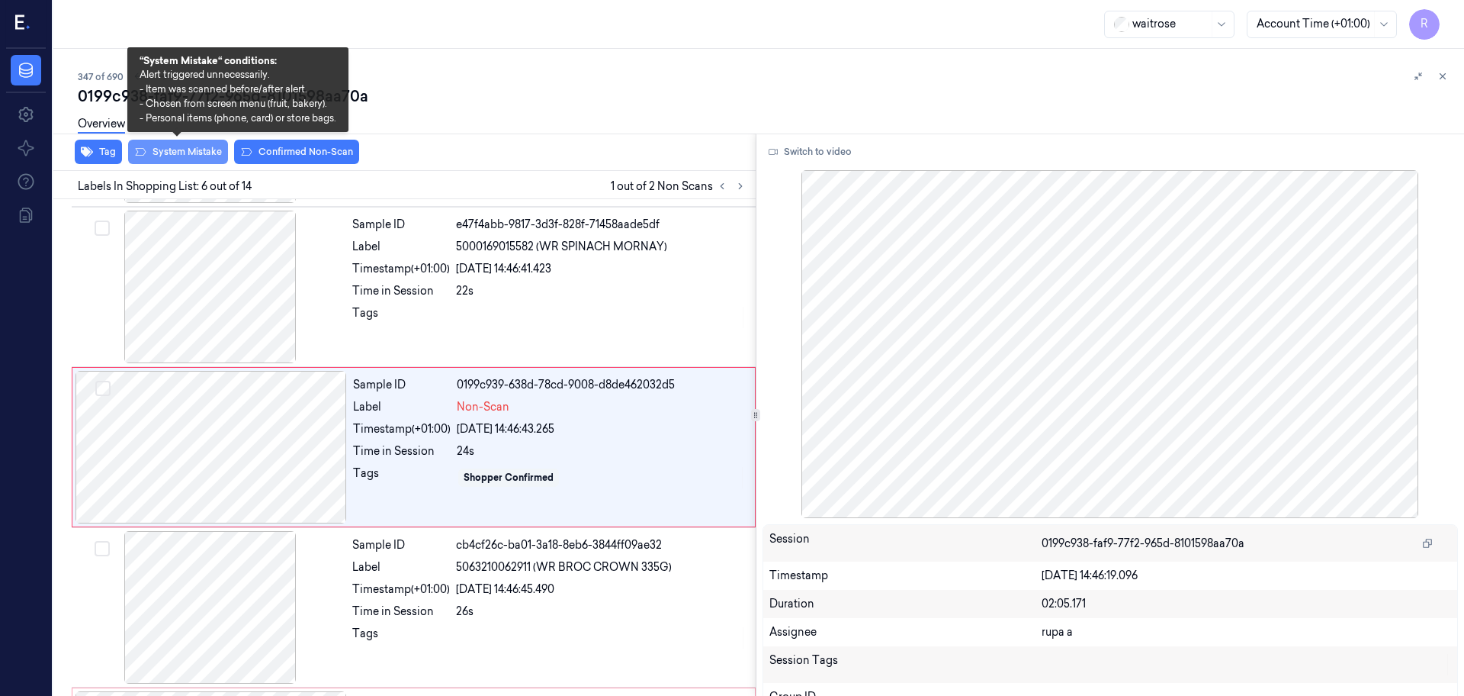
click at [201, 155] on button "System Mistake" at bounding box center [178, 152] width 100 height 24
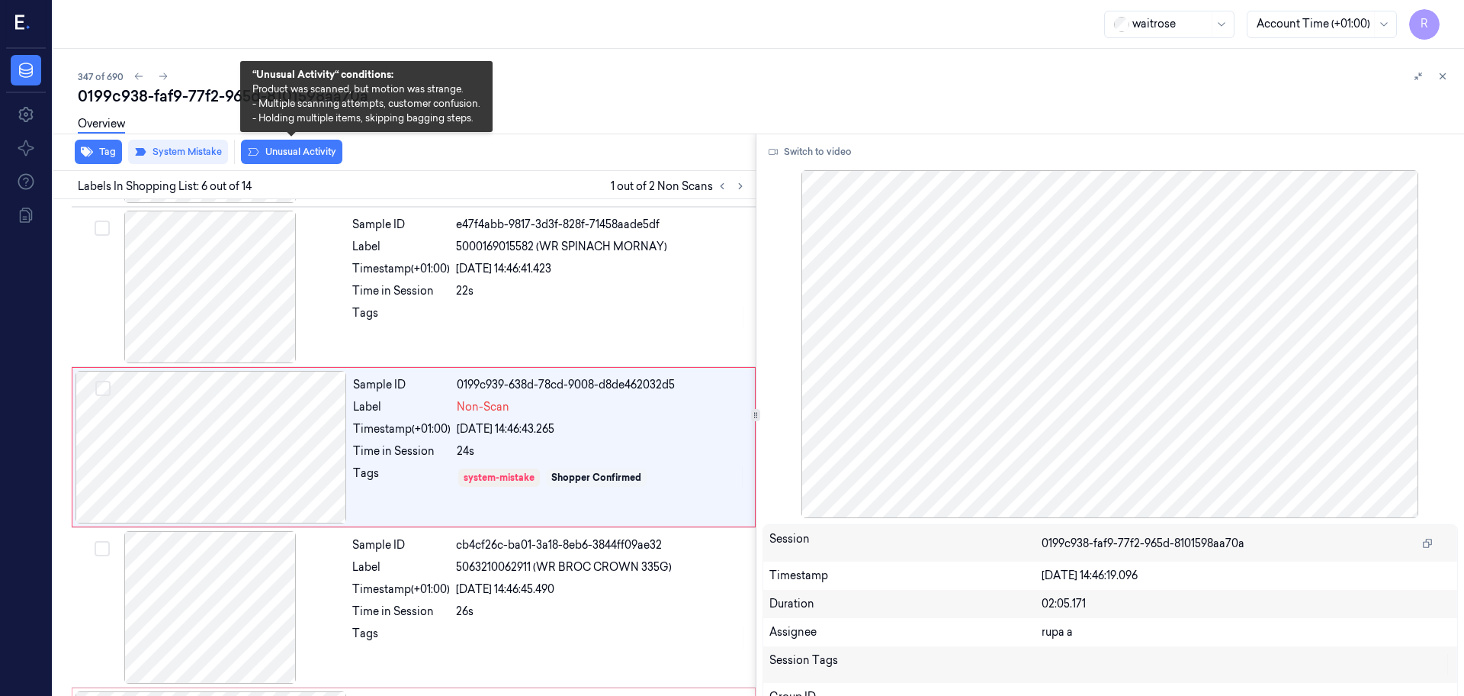
click at [300, 156] on button "Unusual Activity" at bounding box center [291, 152] width 101 height 24
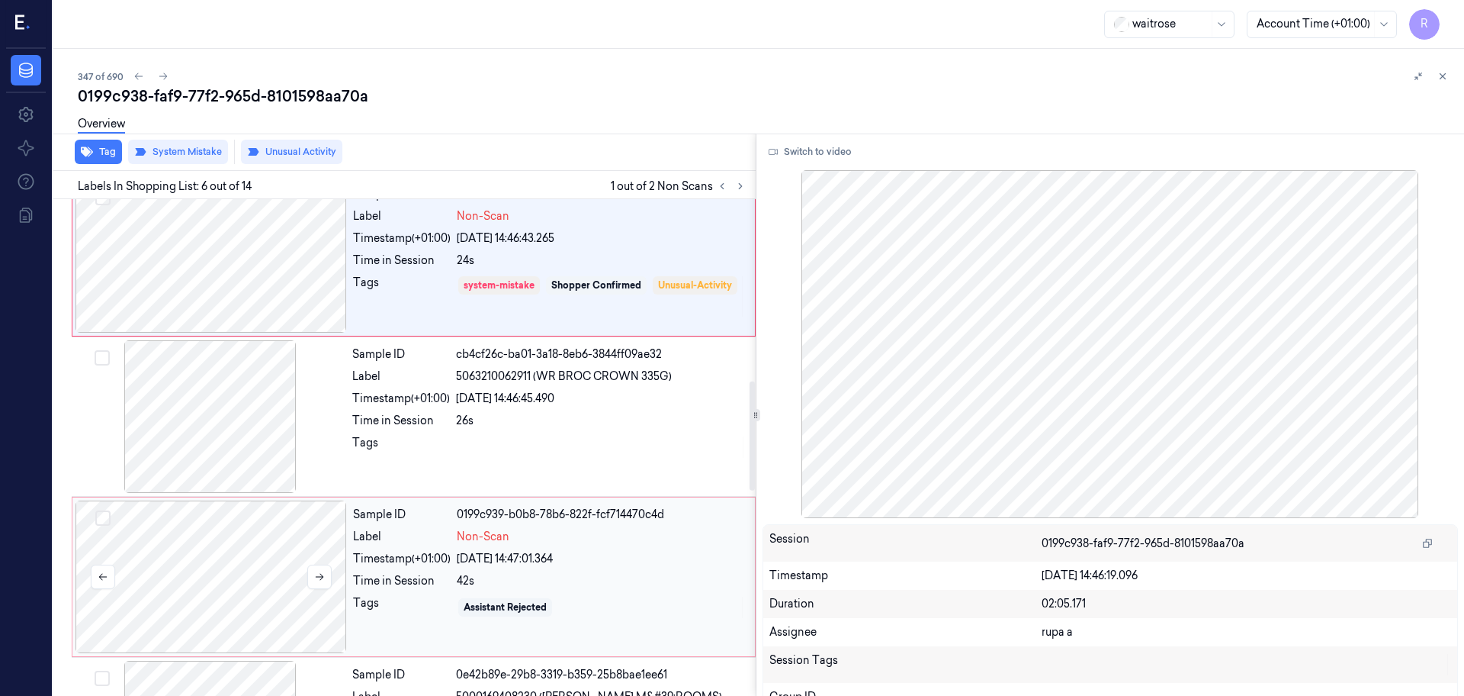
click at [248, 545] on div at bounding box center [212, 576] width 272 height 153
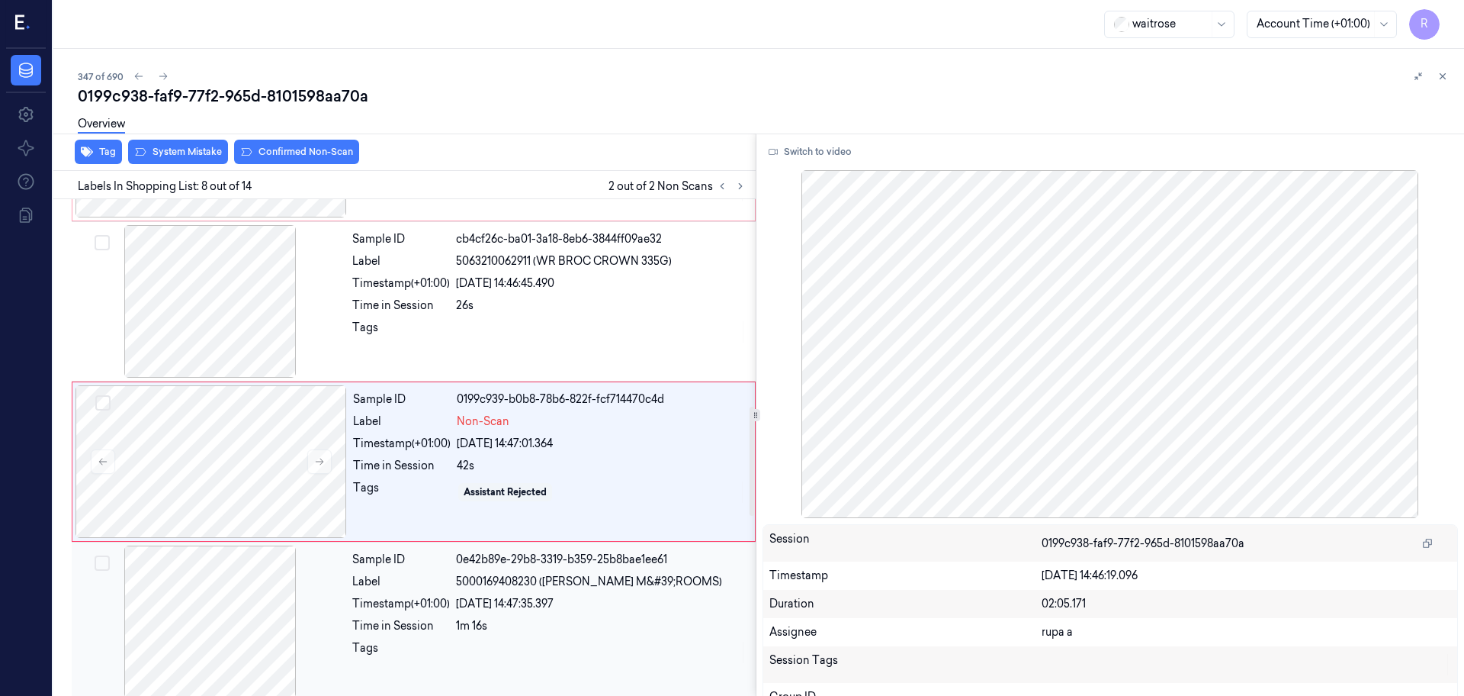
scroll to position [953, 0]
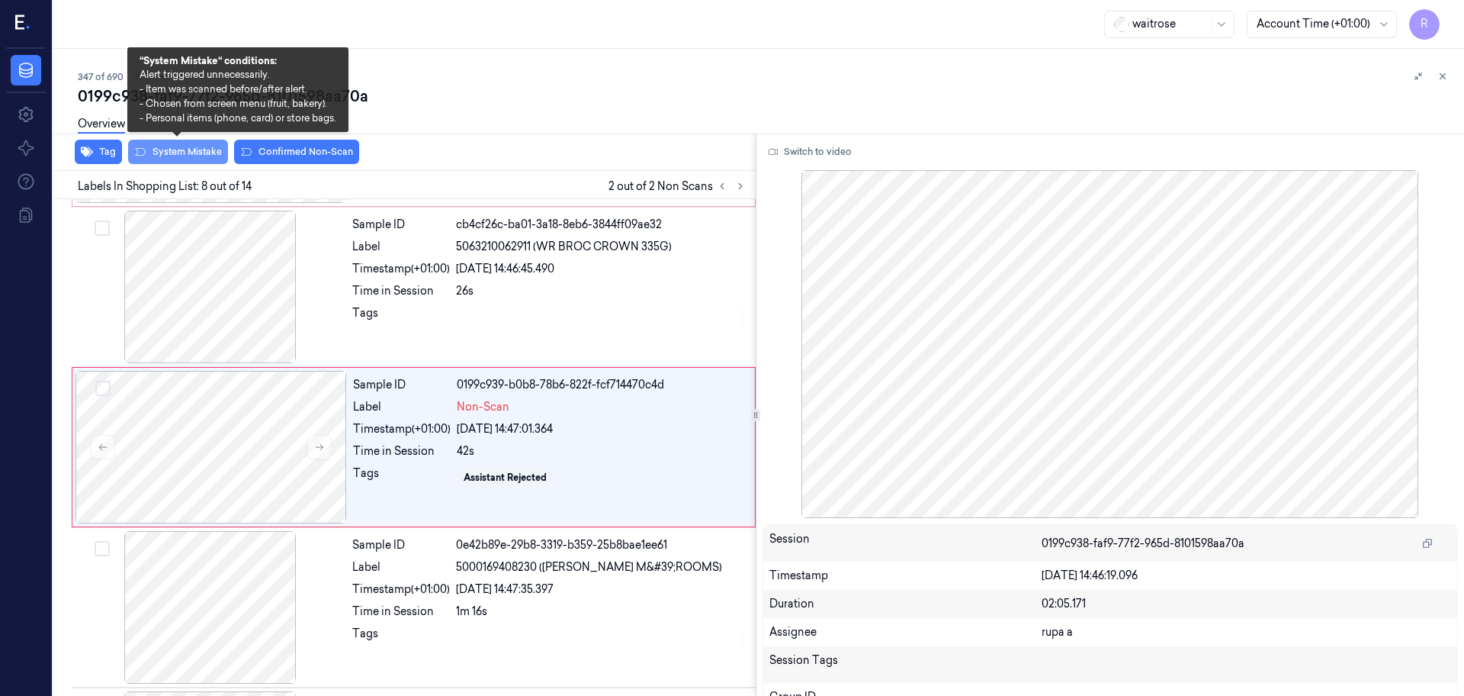
click at [175, 151] on button "System Mistake" at bounding box center [178, 152] width 100 height 24
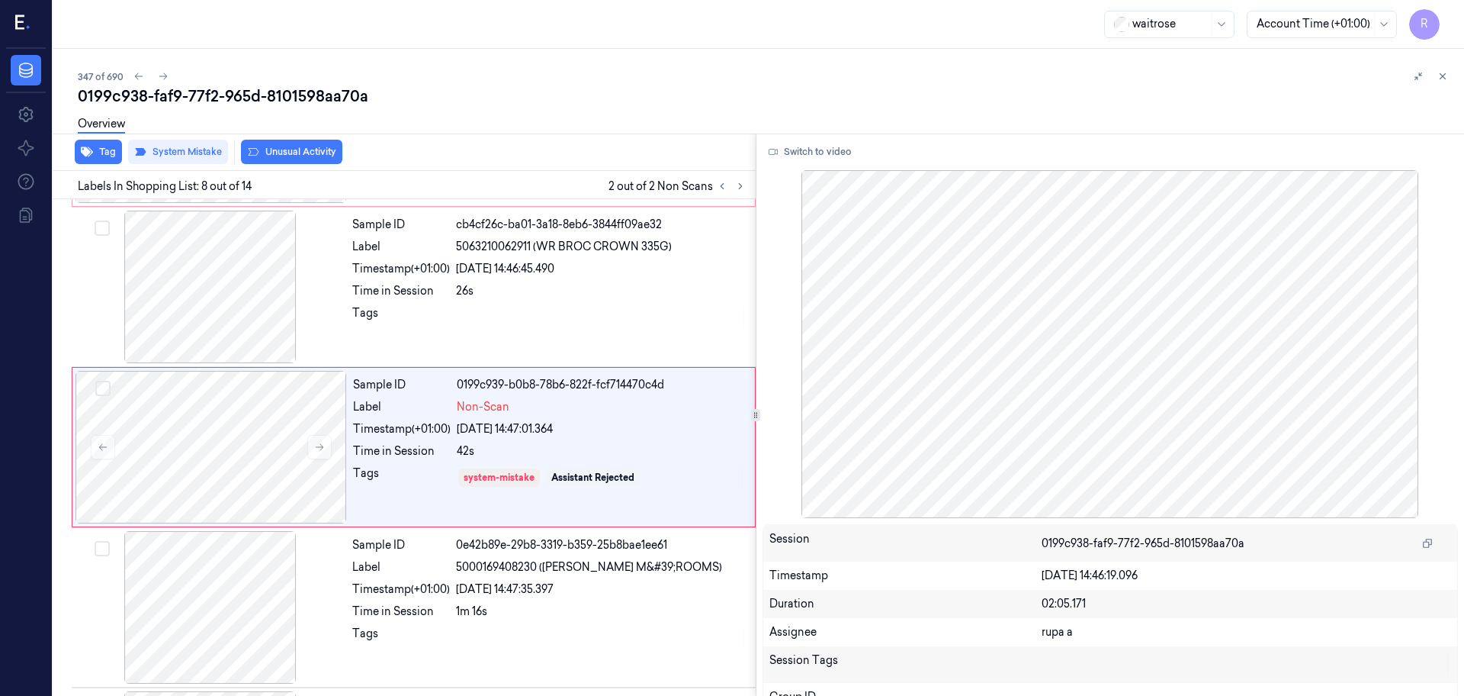
click at [294, 144] on div "Overview" at bounding box center [765, 126] width 1374 height 39
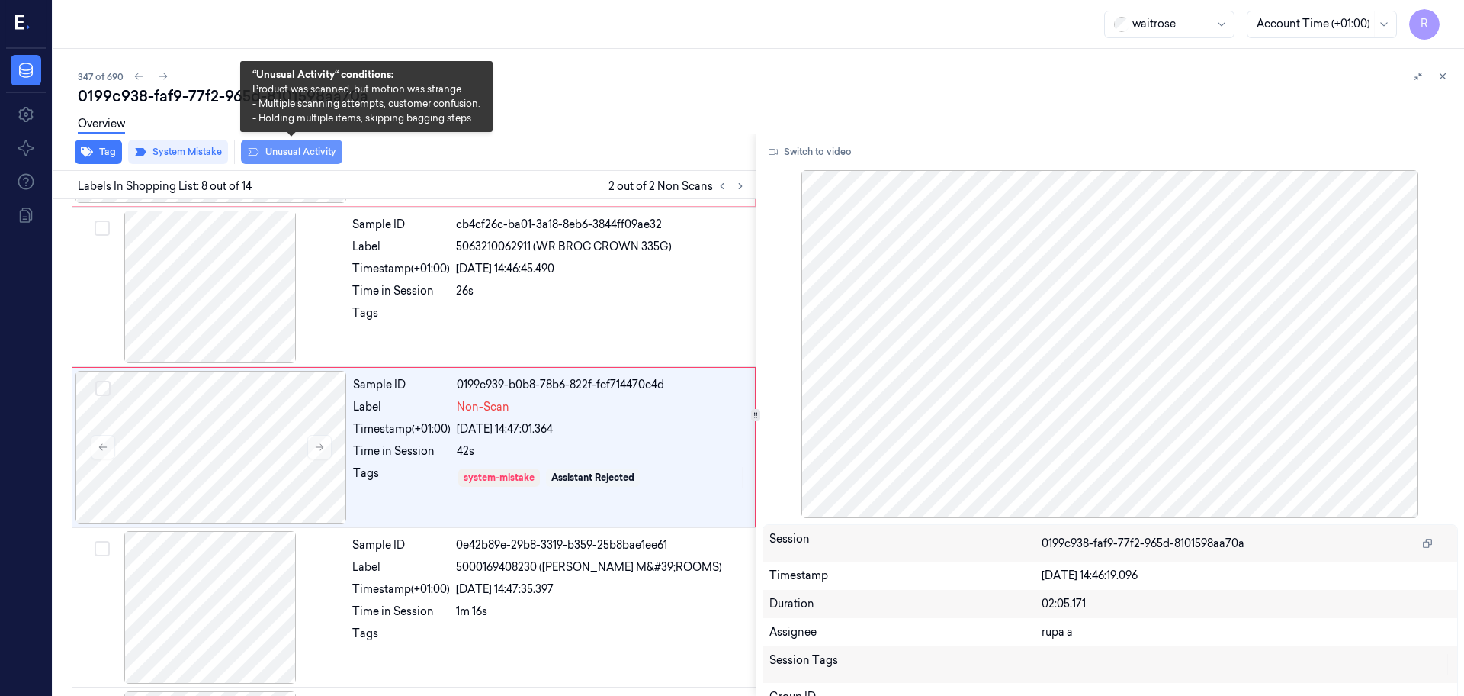
click at [281, 149] on button "Unusual Activity" at bounding box center [291, 152] width 101 height 24
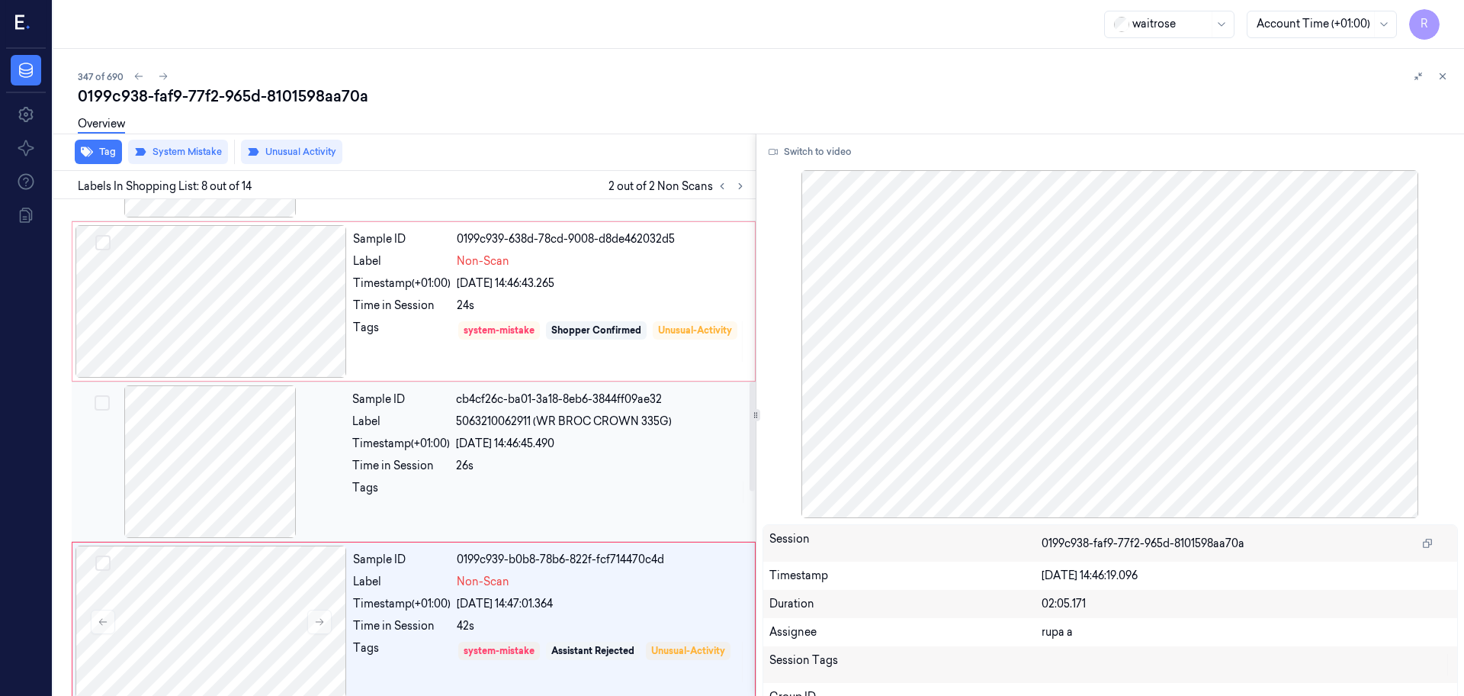
scroll to position [762, 0]
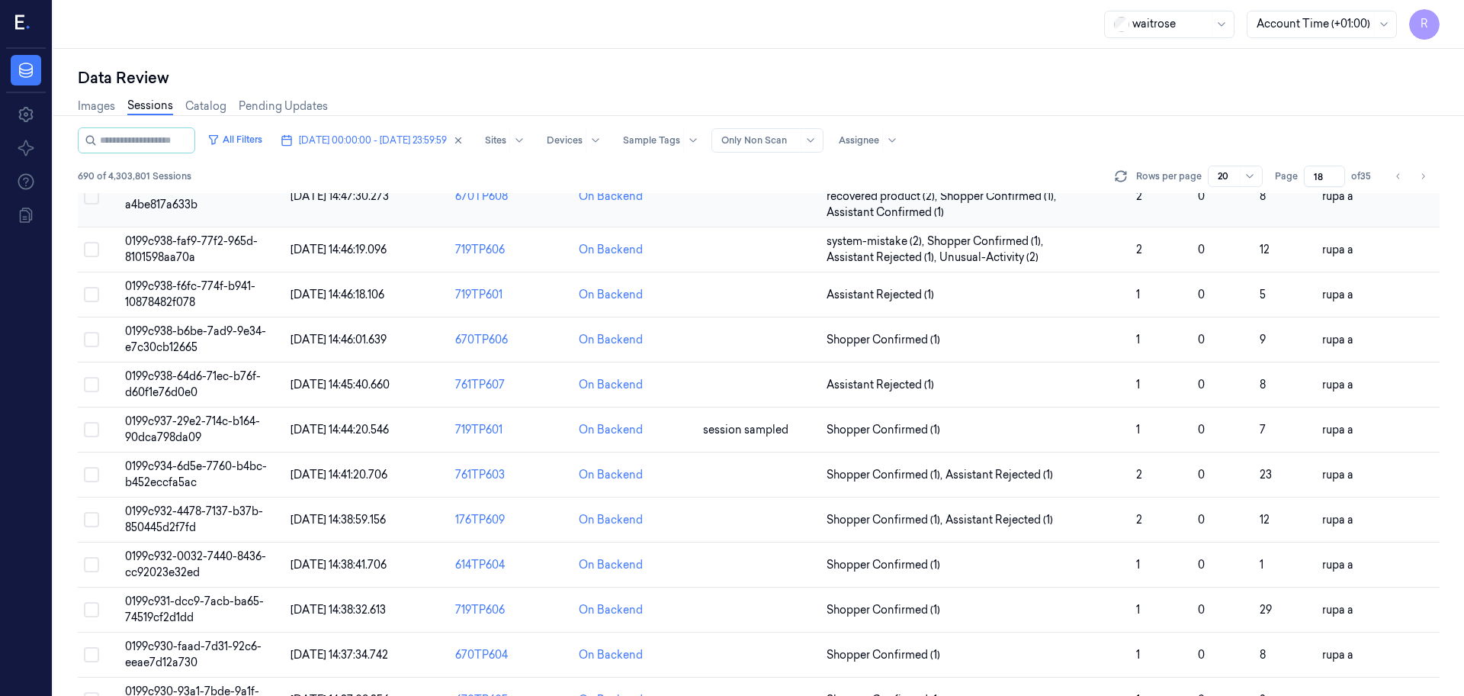
scroll to position [172, 0]
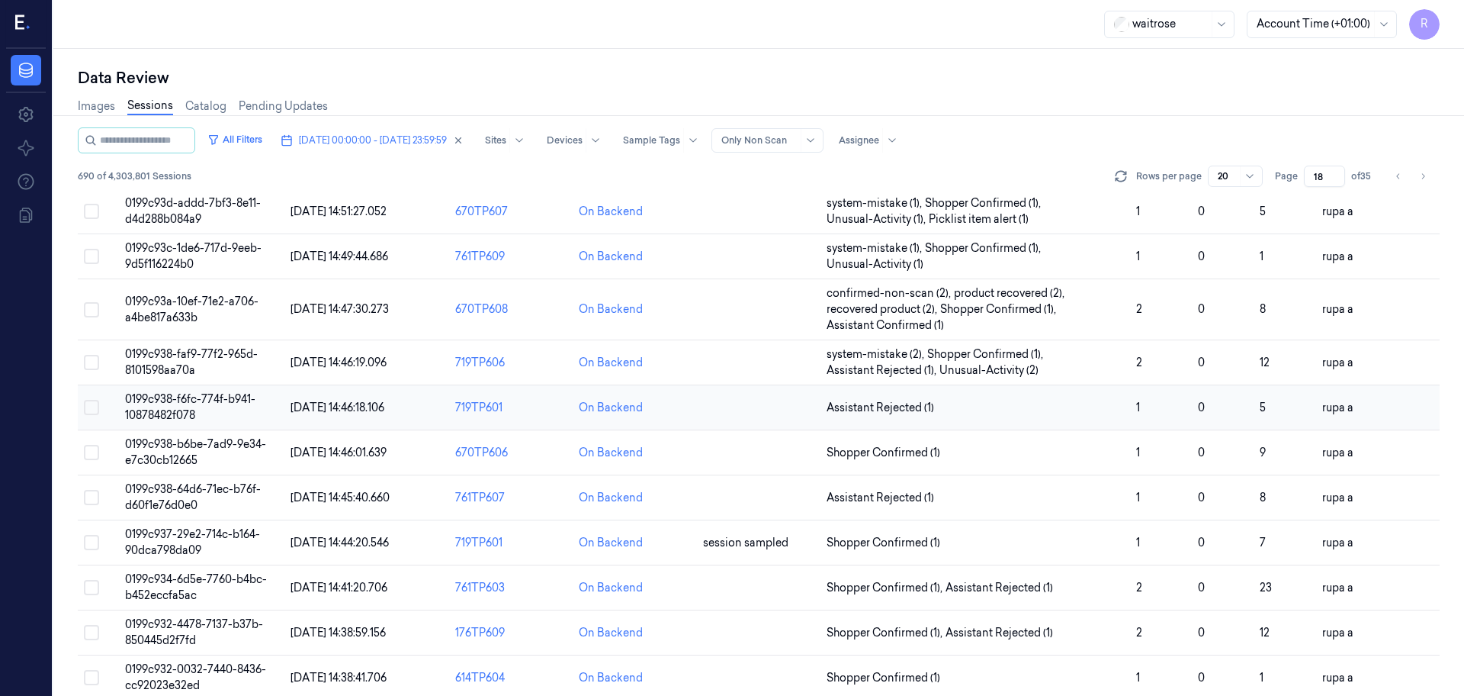
click at [265, 407] on td "0199c938-f6fc-774f-b941-10878482f078" at bounding box center [201, 407] width 165 height 45
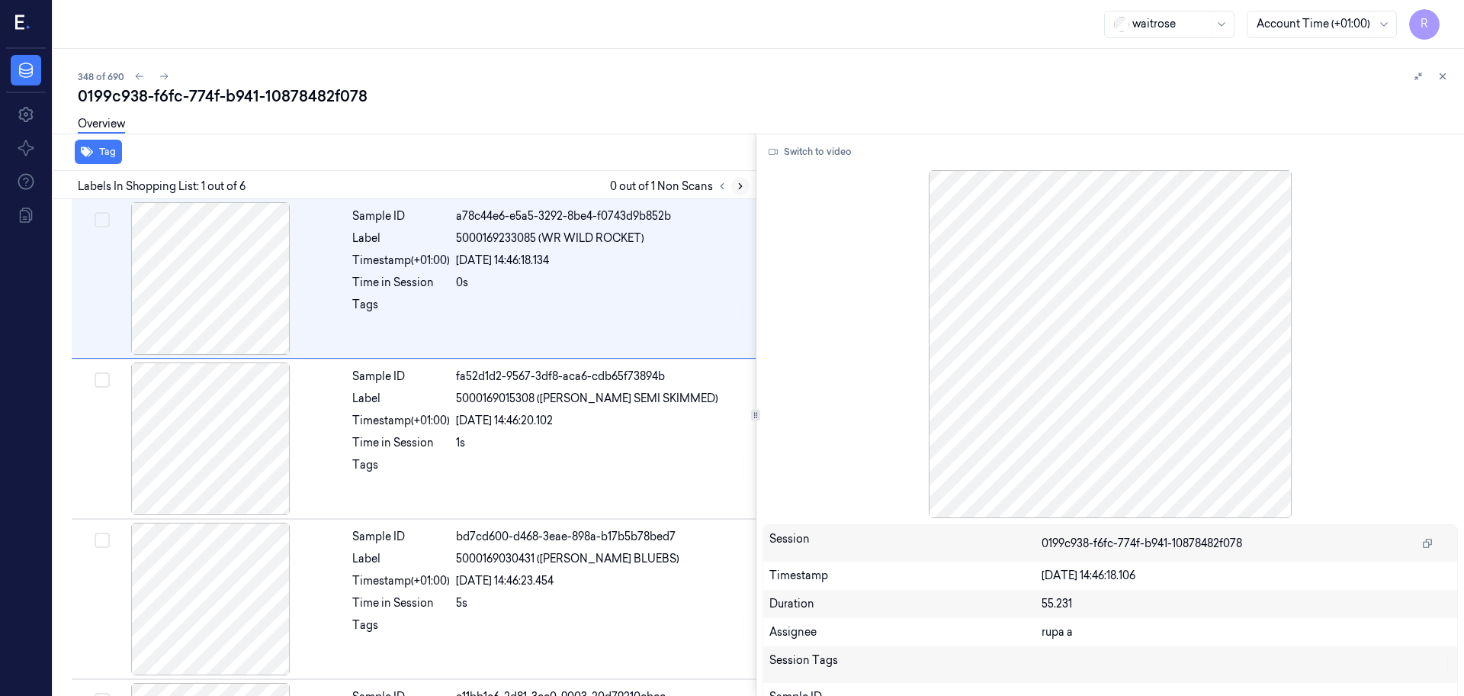
click at [738, 182] on icon at bounding box center [740, 186] width 11 height 11
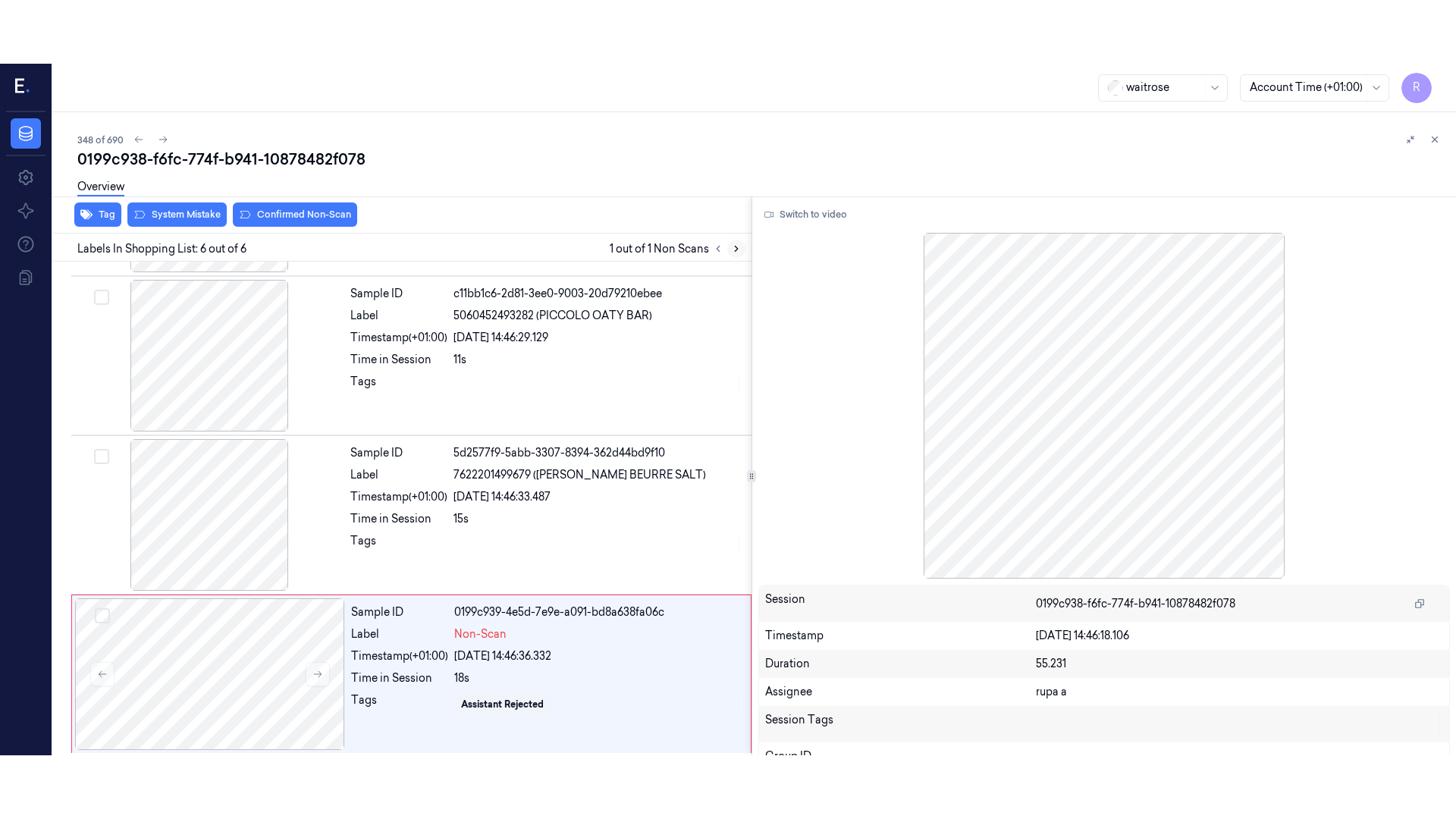
scroll to position [466, 0]
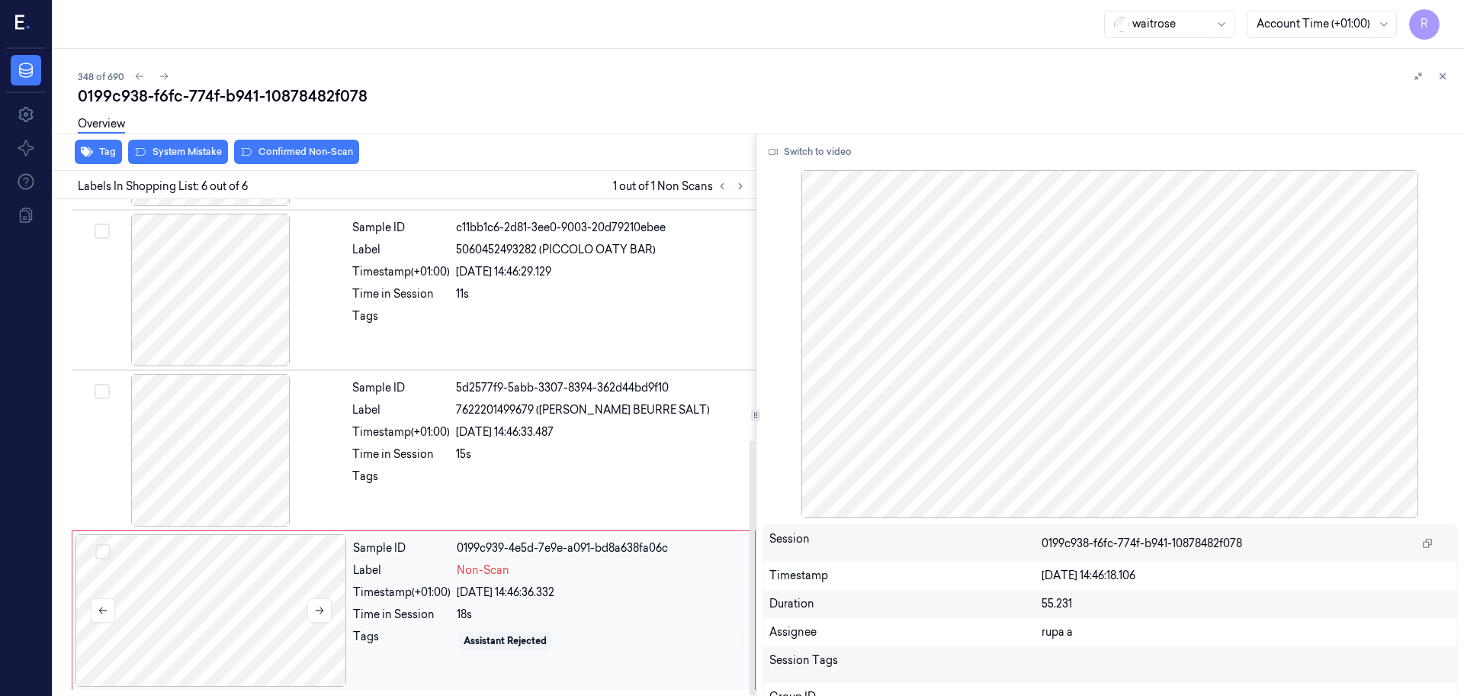
click at [204, 606] on div at bounding box center [212, 610] width 272 height 153
click at [834, 149] on button "Switch to video" at bounding box center [810, 152] width 95 height 24
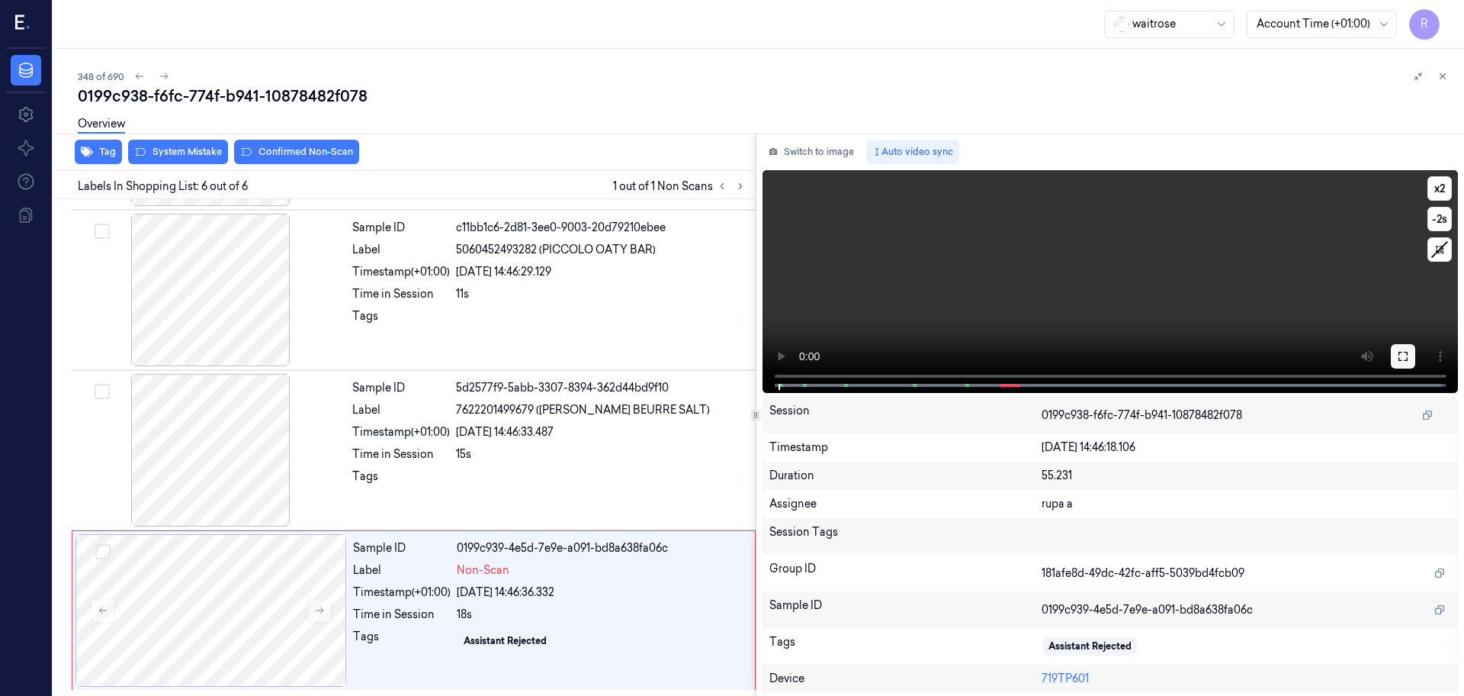
click at [1403, 358] on icon at bounding box center [1403, 356] width 12 height 12
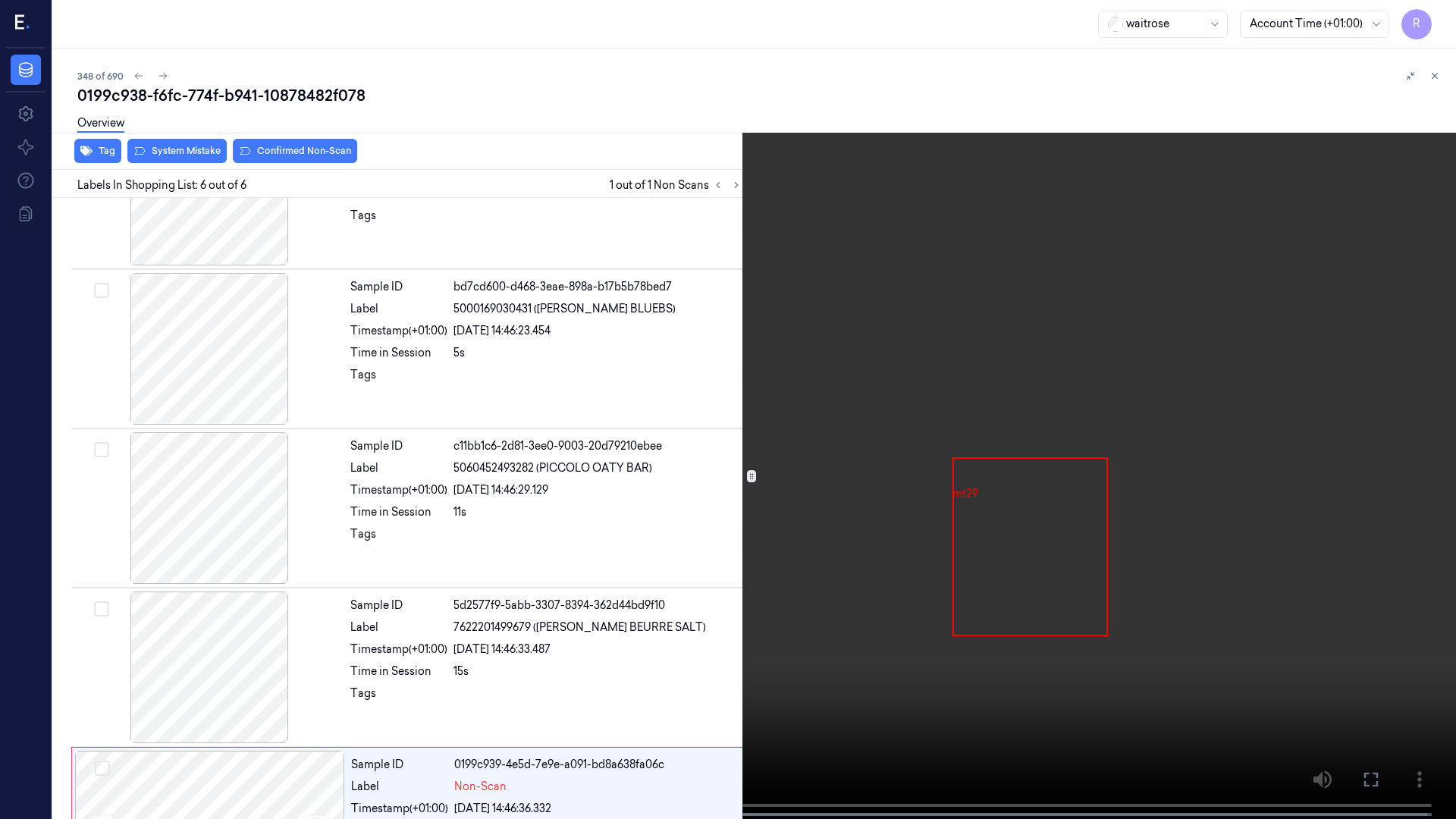
scroll to position [339, 0]
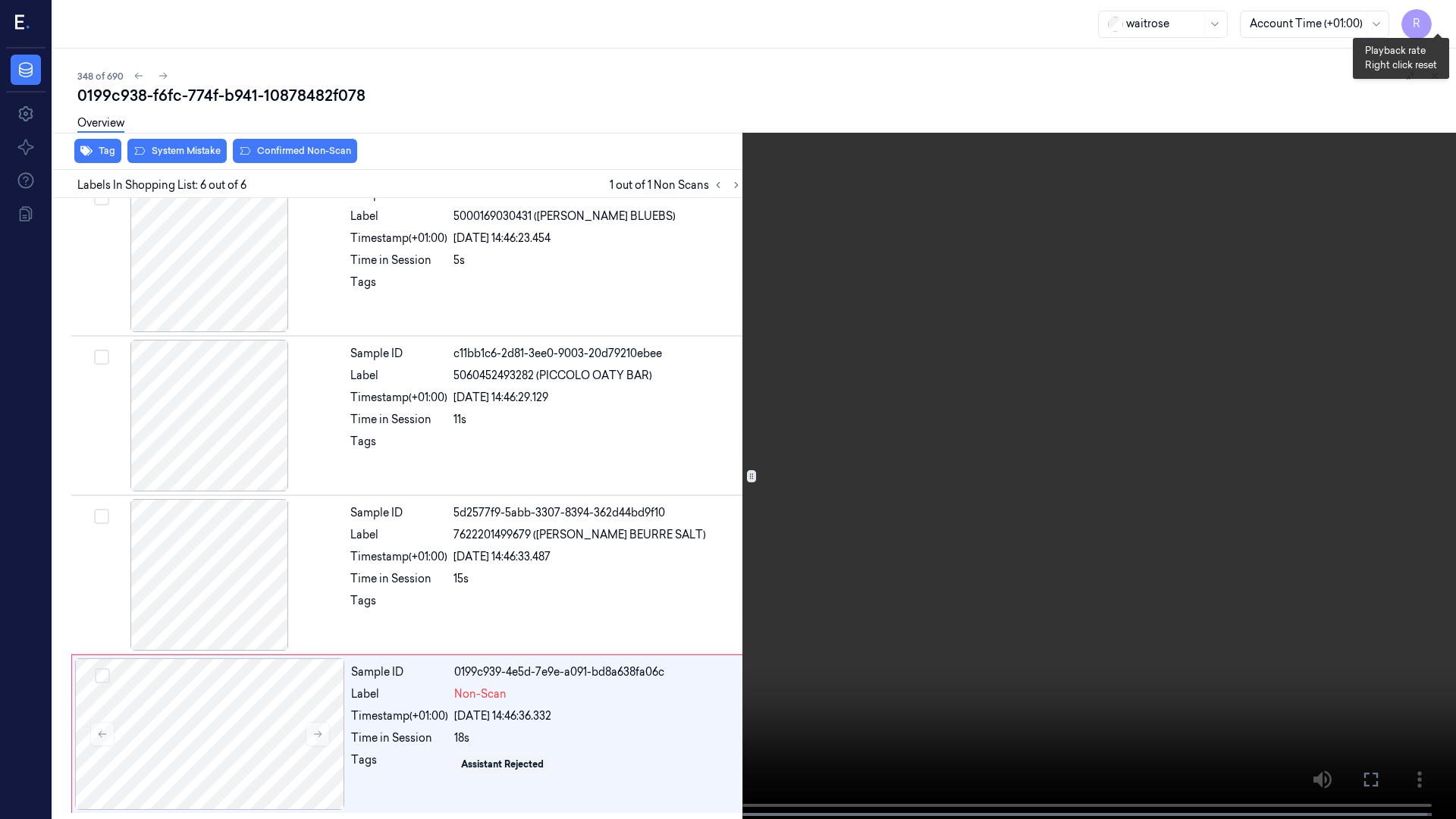
click at [1434, 14] on button "x 2" at bounding box center [1438, 18] width 24 height 24
click at [703, 518] on video at bounding box center [728, 410] width 1456 height 822
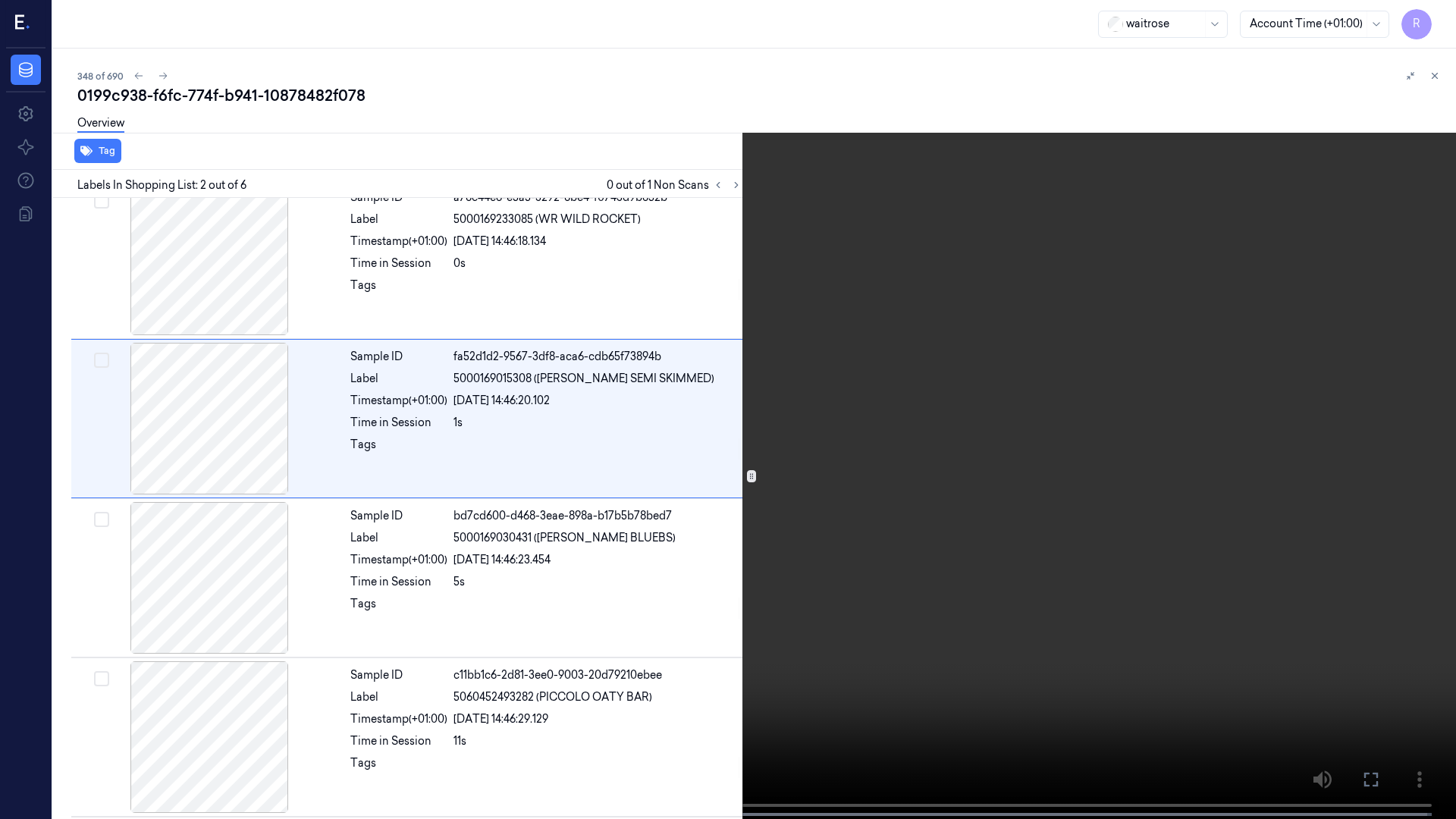
scroll to position [0, 0]
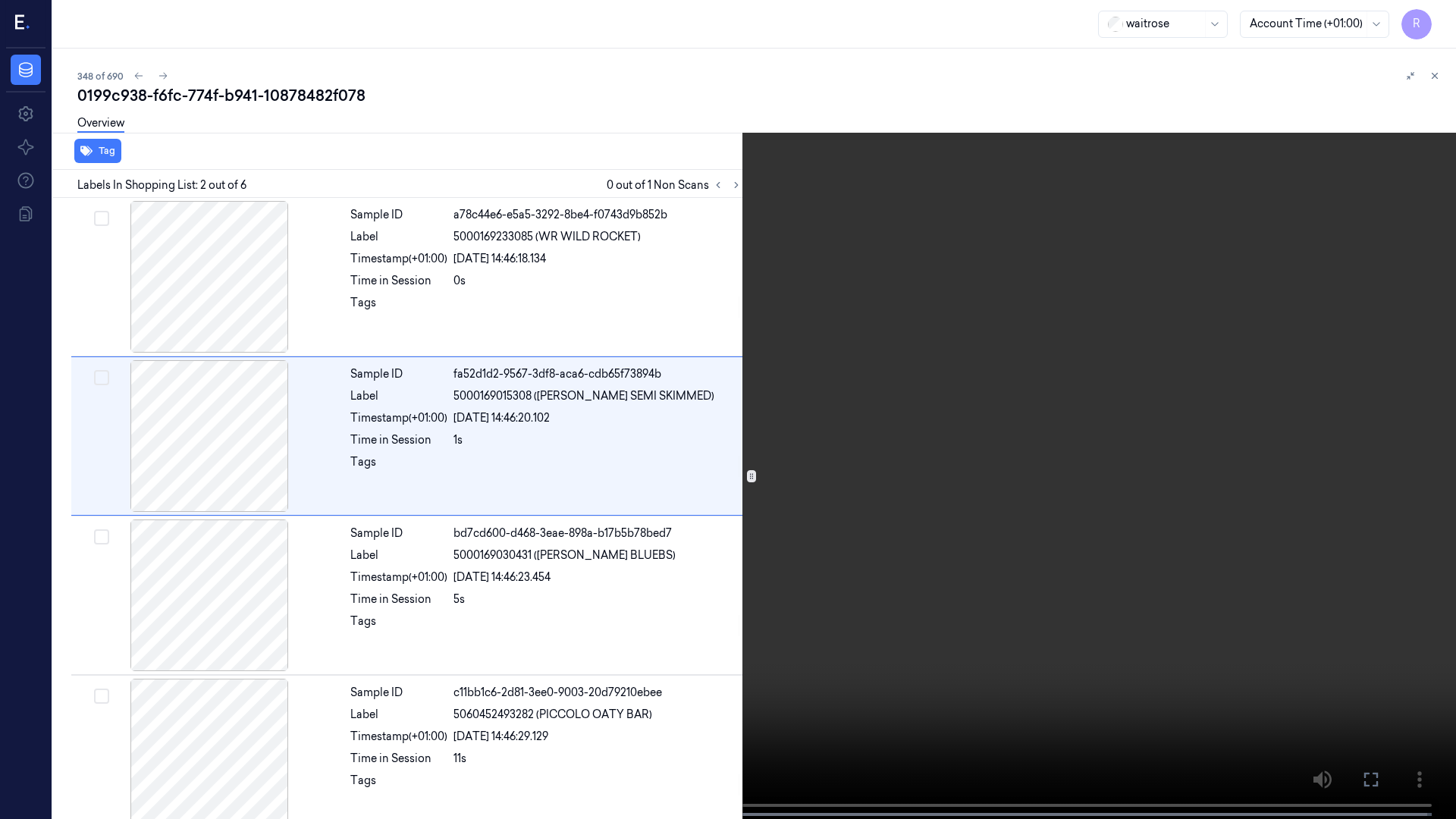
click at [709, 548] on video at bounding box center [728, 410] width 1456 height 822
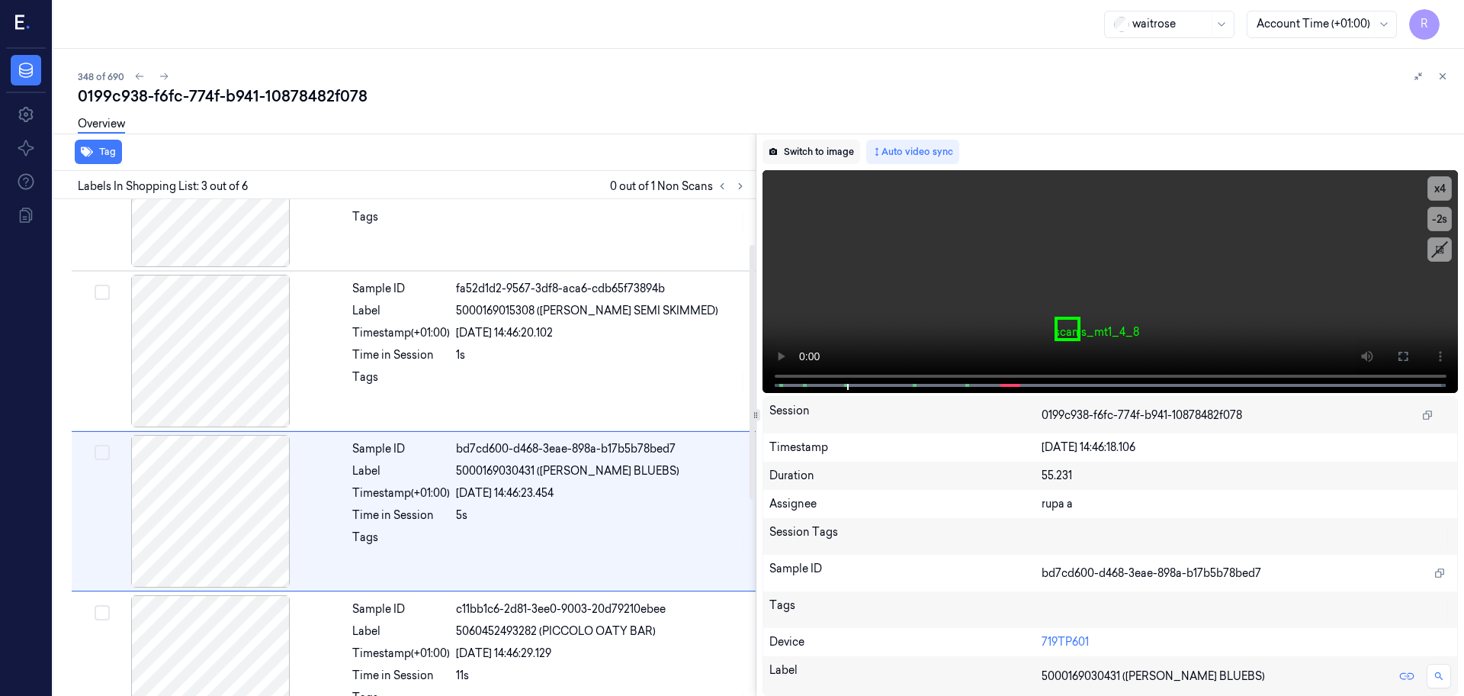
click at [792, 140] on button "Switch to image" at bounding box center [812, 152] width 98 height 24
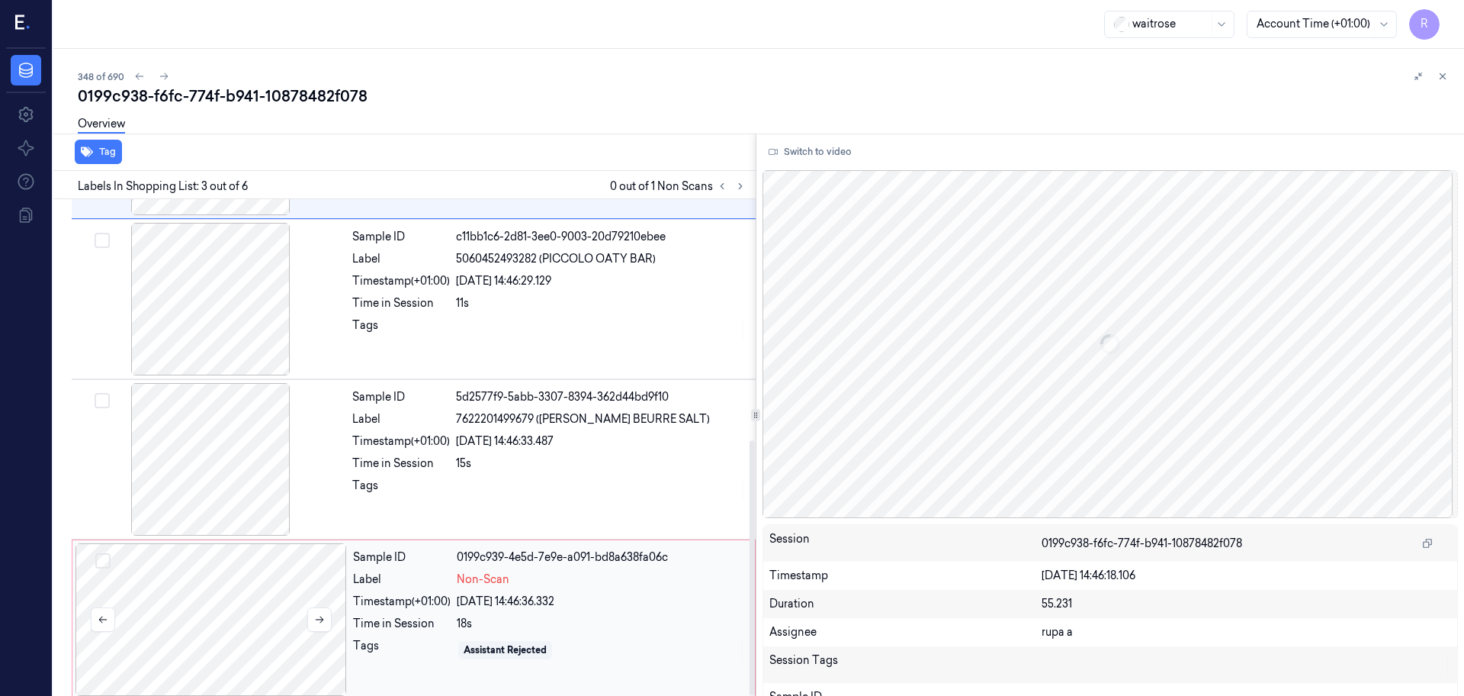
scroll to position [469, 0]
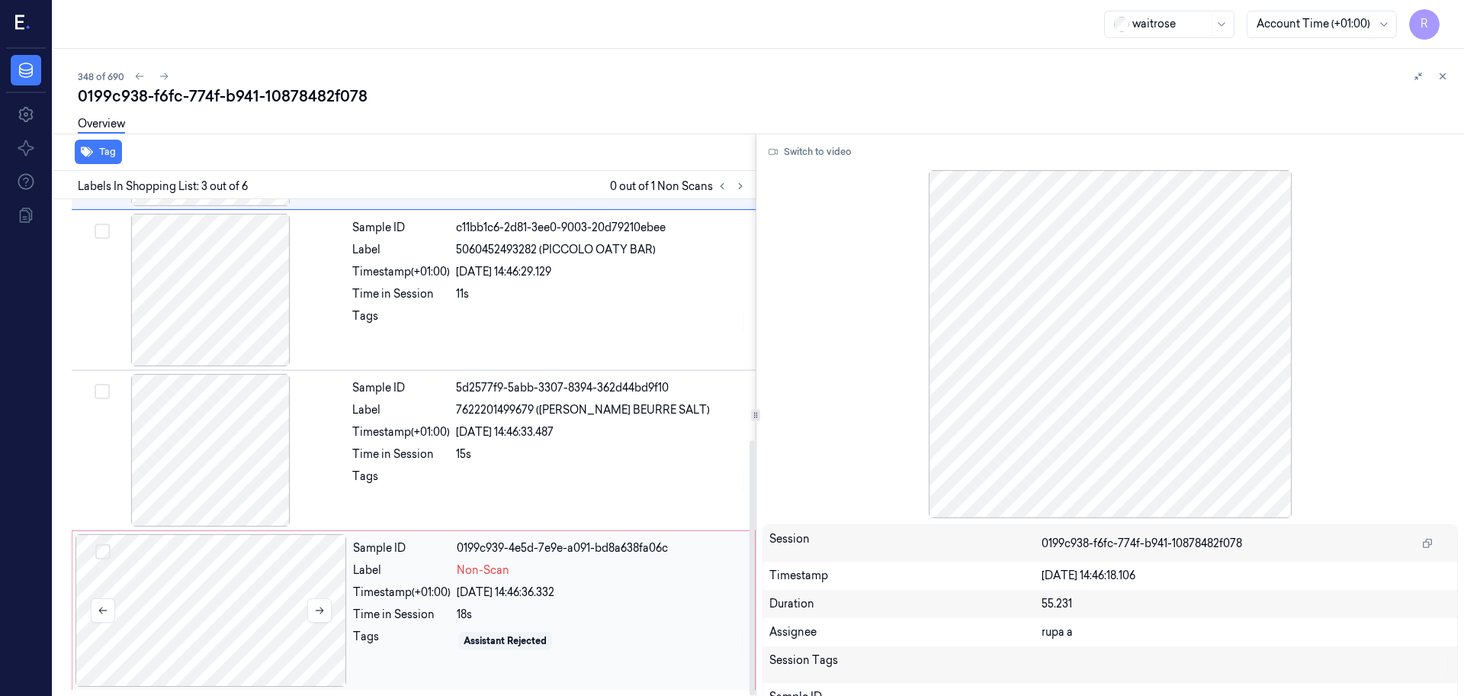
click at [261, 586] on div at bounding box center [212, 610] width 272 height 153
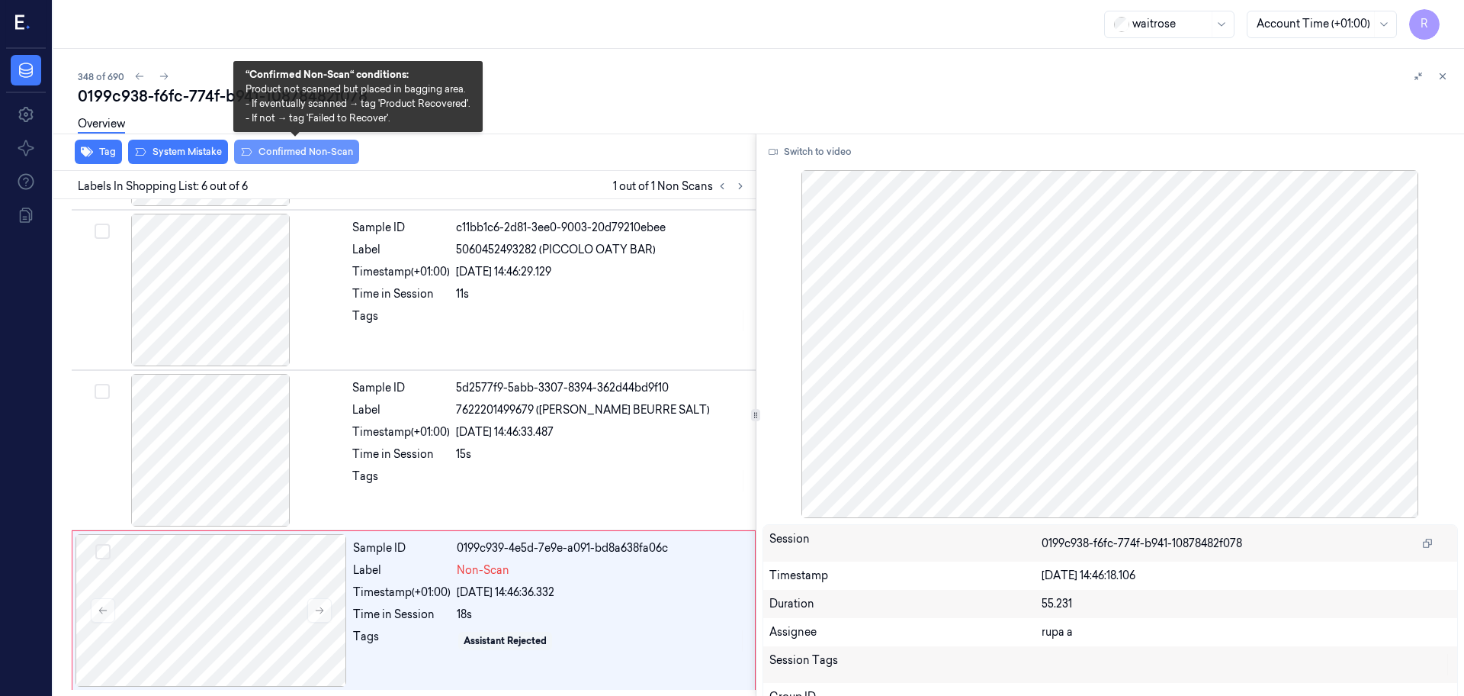
click at [274, 156] on button "Confirmed Non-Scan" at bounding box center [296, 152] width 125 height 24
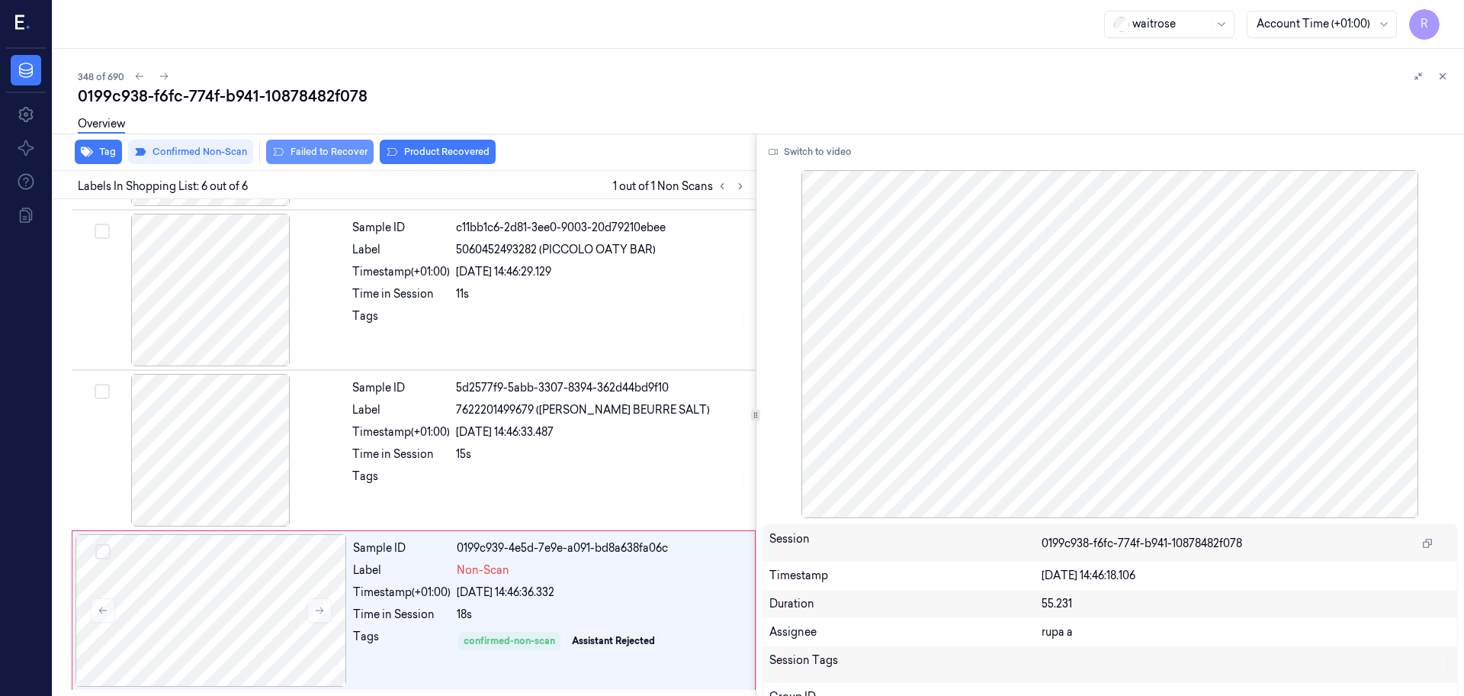
click at [335, 149] on button "Failed to Recover" at bounding box center [320, 152] width 108 height 24
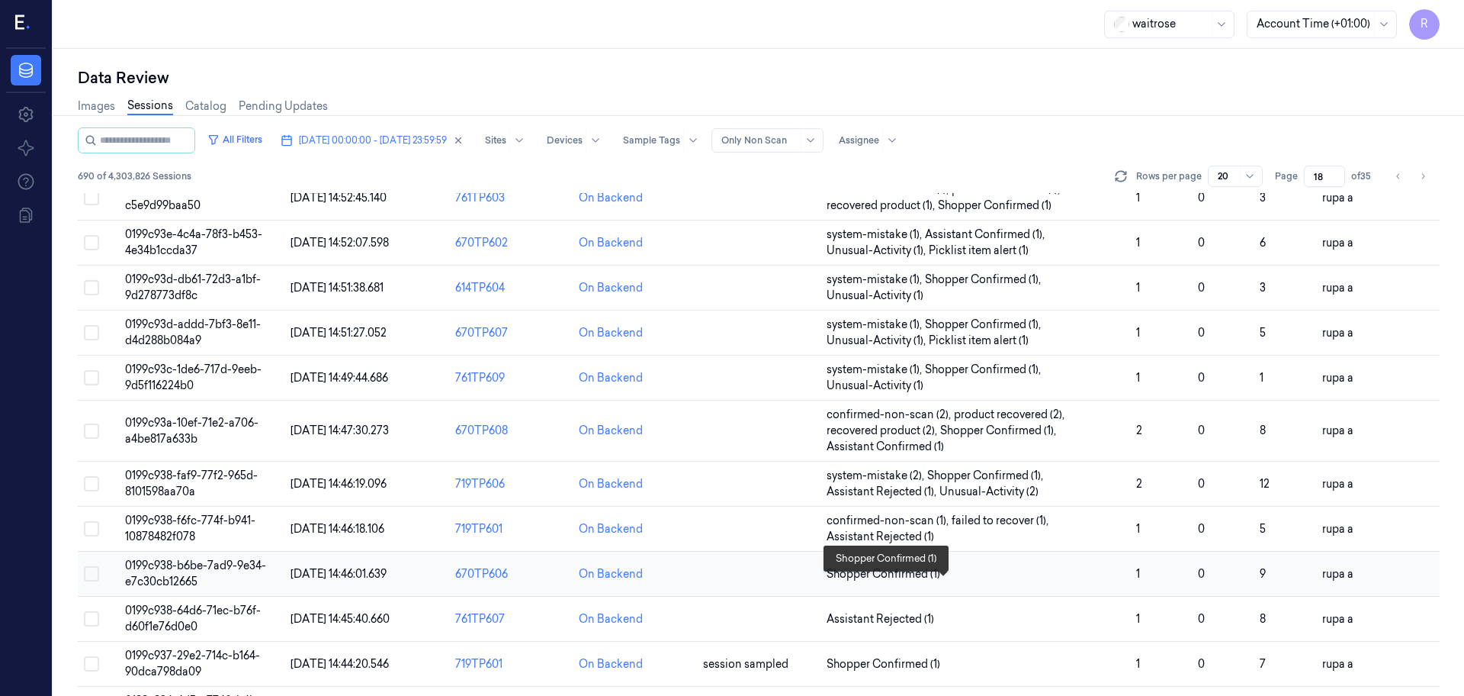
scroll to position [95, 0]
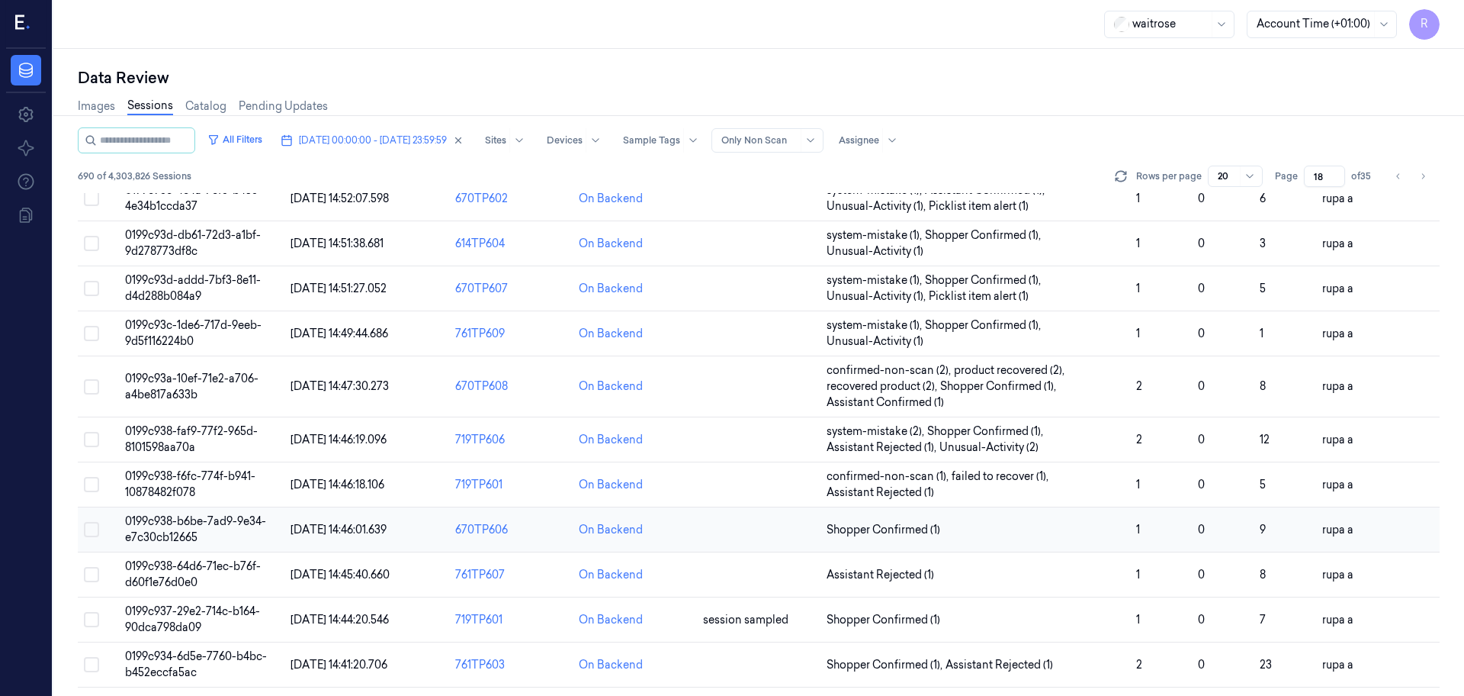
click at [160, 530] on span "0199c938-b6be-7ad9-9e34-e7c30cb12665" at bounding box center [195, 529] width 141 height 30
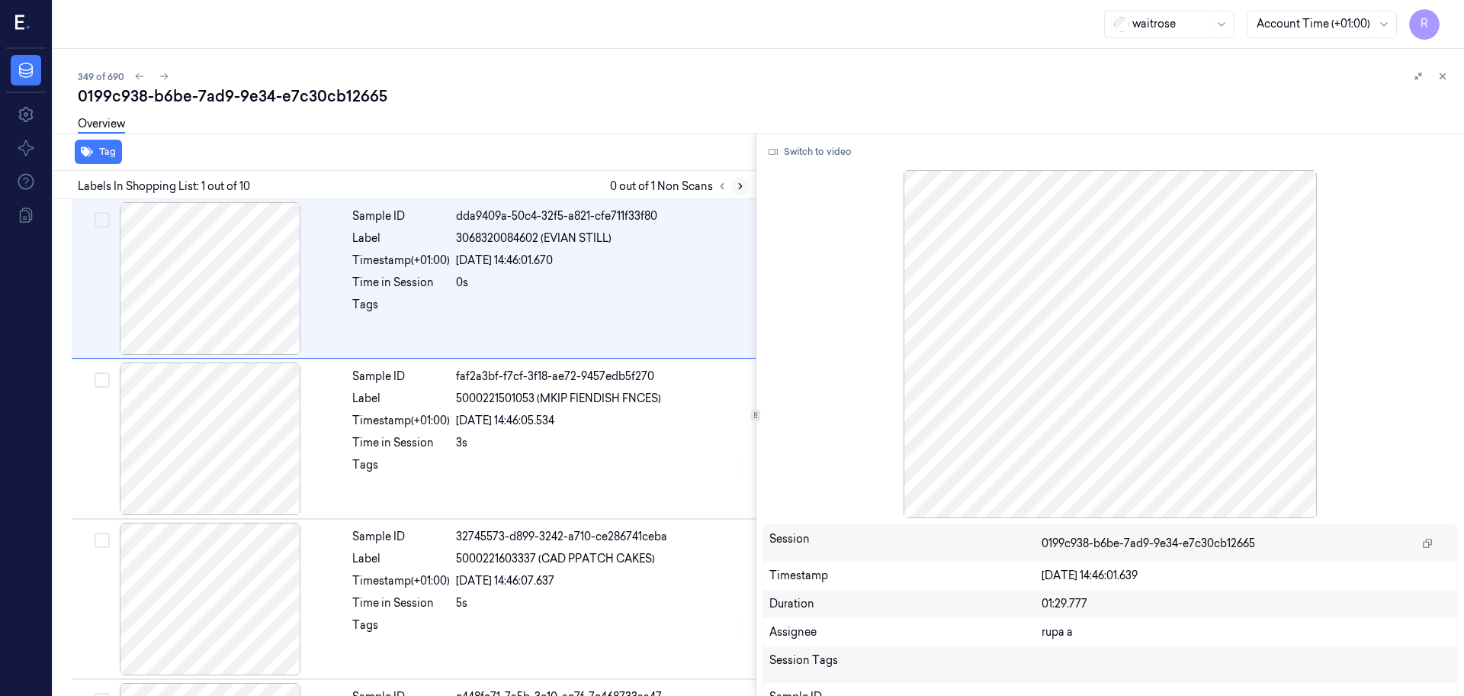
click at [745, 192] on button at bounding box center [740, 186] width 18 height 18
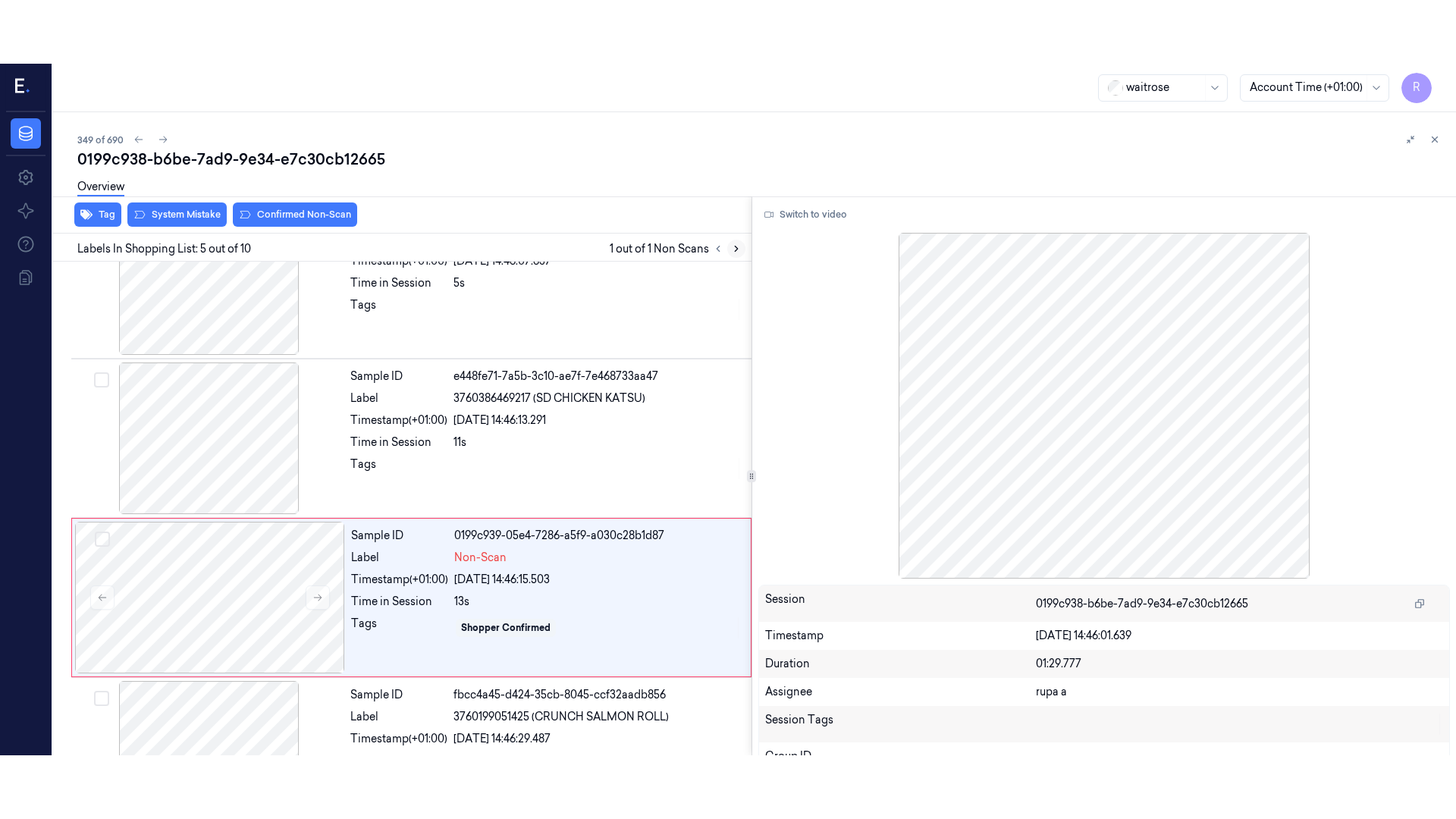
scroll to position [469, 0]
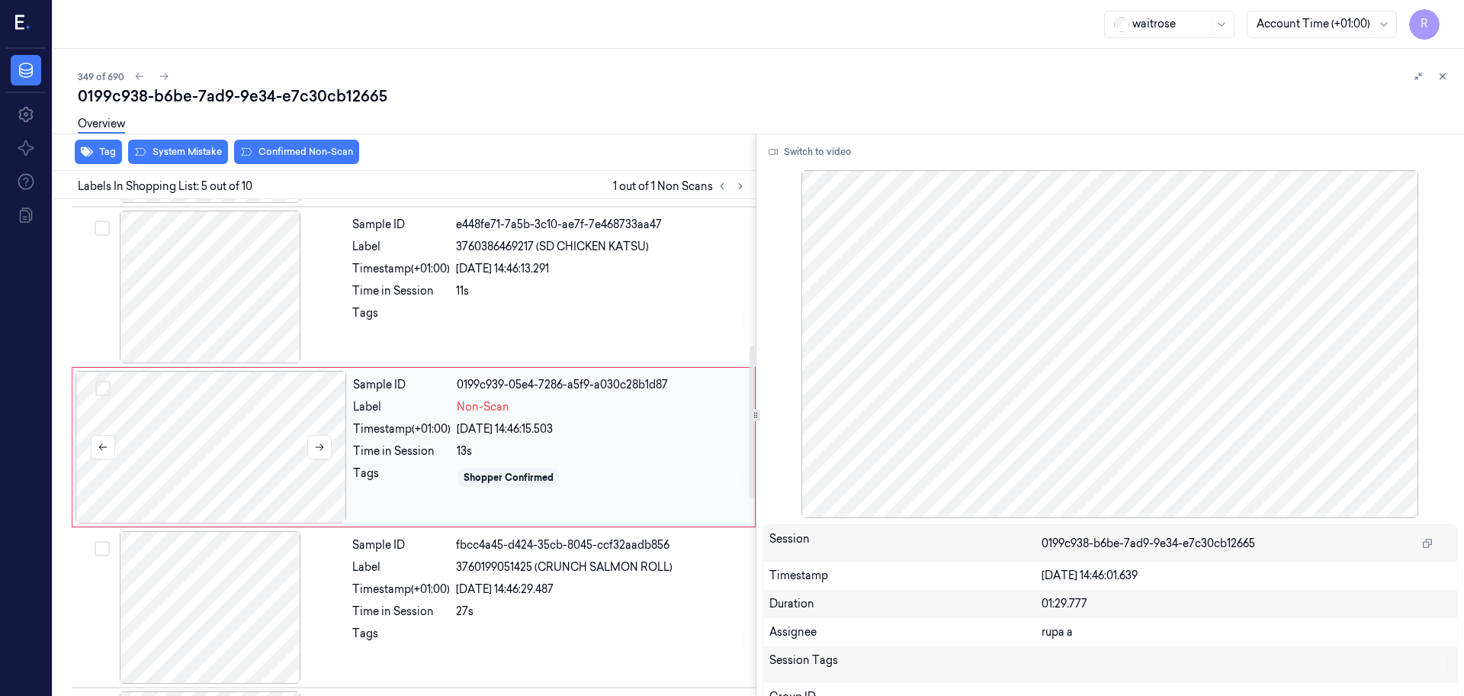
click at [207, 464] on div at bounding box center [212, 447] width 272 height 153
click at [793, 150] on button "Switch to video" at bounding box center [810, 152] width 95 height 24
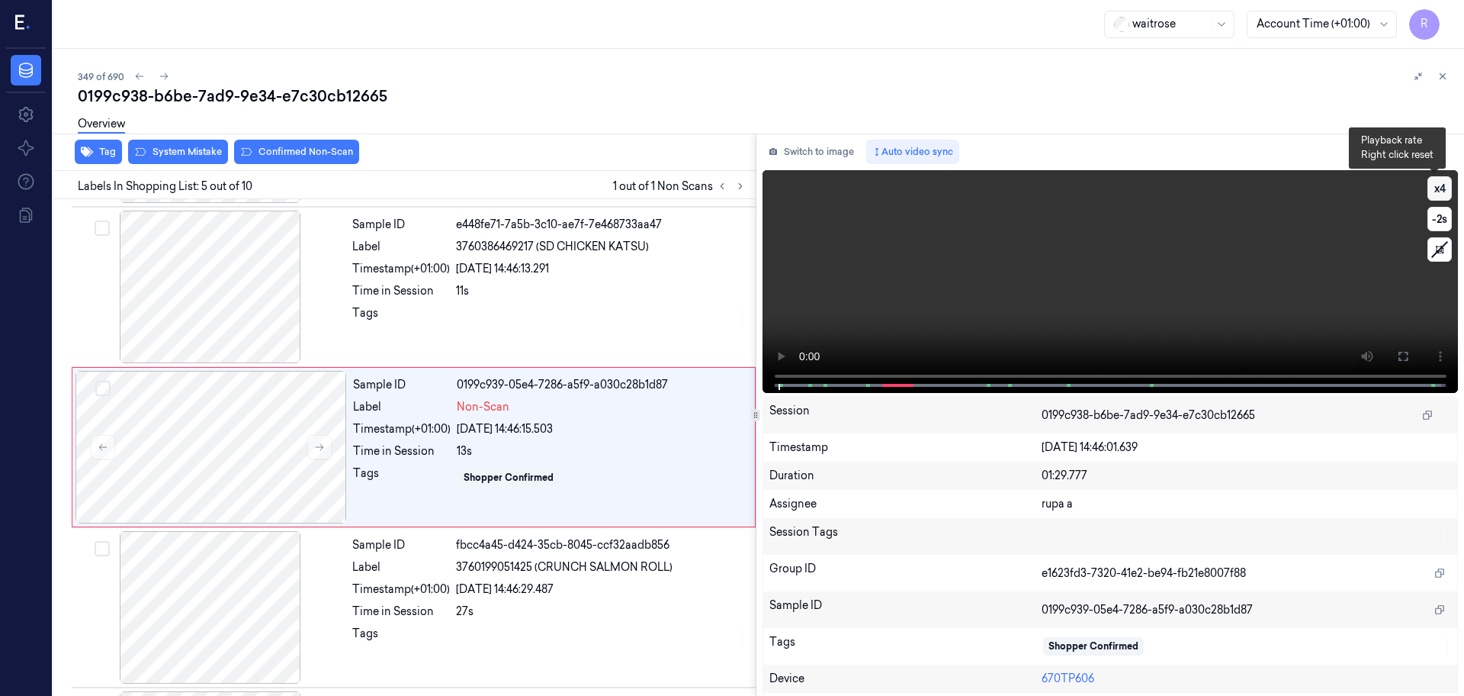
click at [1434, 187] on button "x 4" at bounding box center [1440, 188] width 24 height 24
click at [1434, 188] on button "x 4" at bounding box center [1440, 188] width 24 height 24
click at [1399, 355] on icon at bounding box center [1403, 356] width 12 height 12
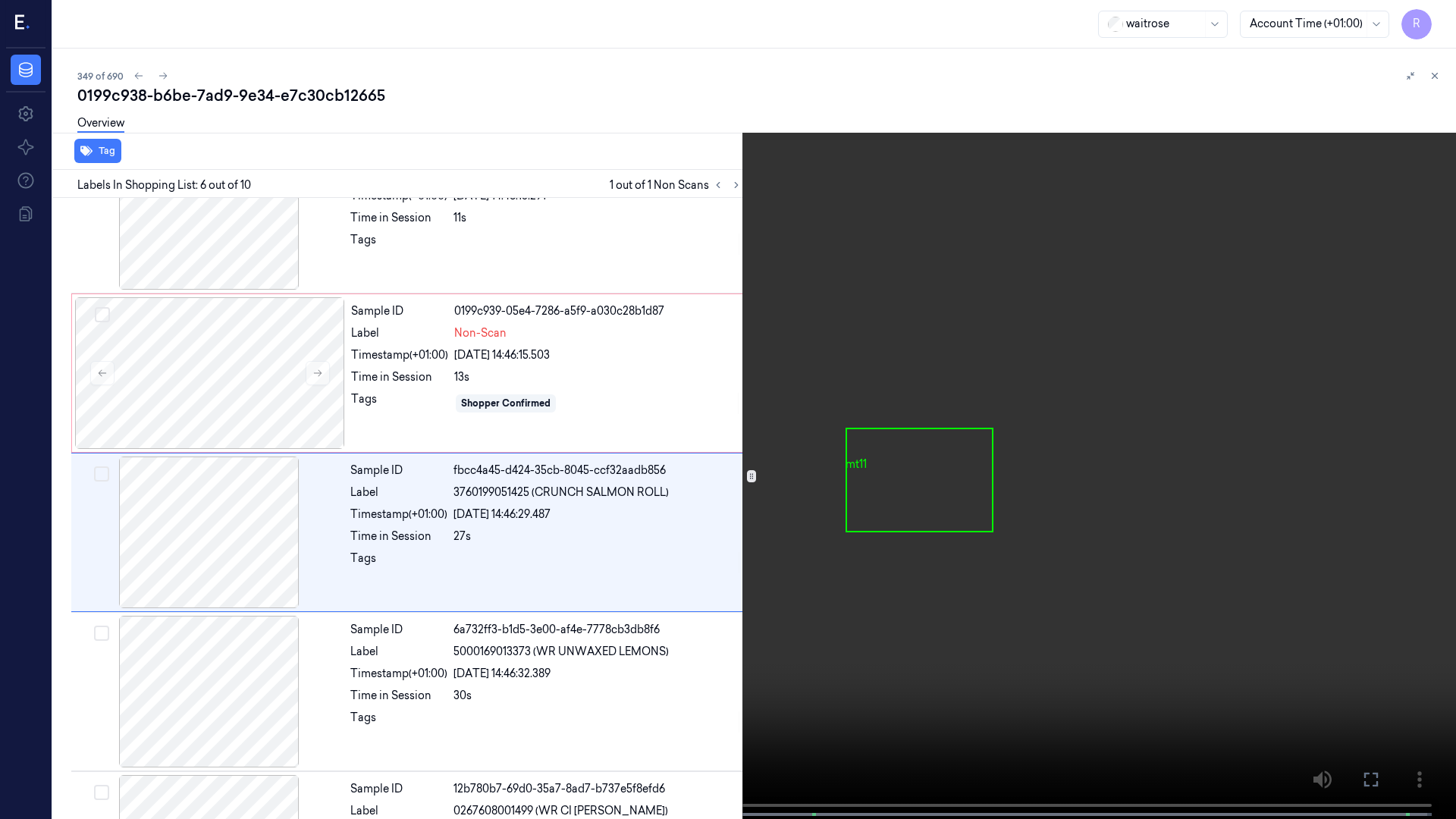
scroll to position [565, 0]
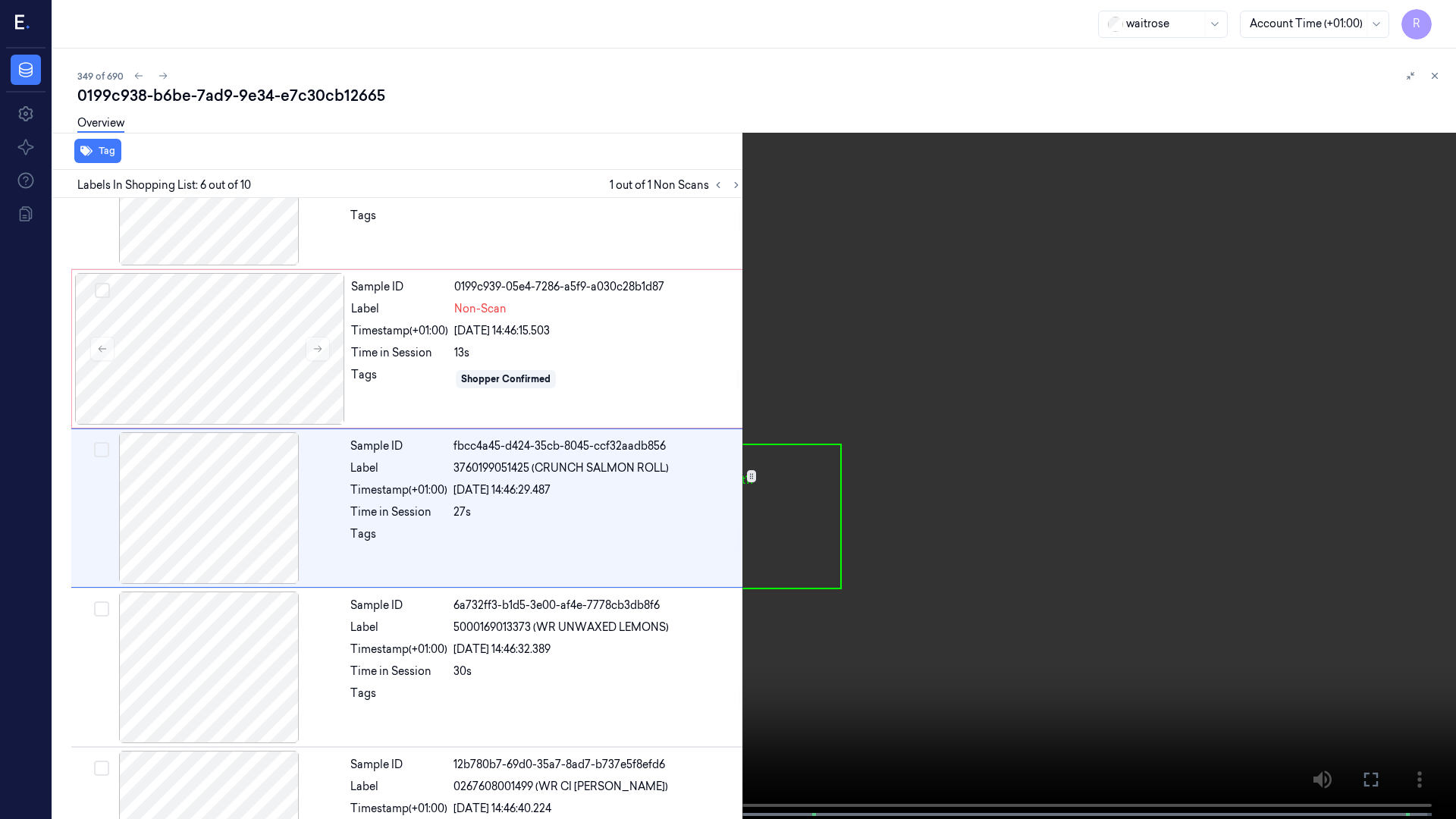
click at [484, 645] on video at bounding box center [728, 410] width 1456 height 822
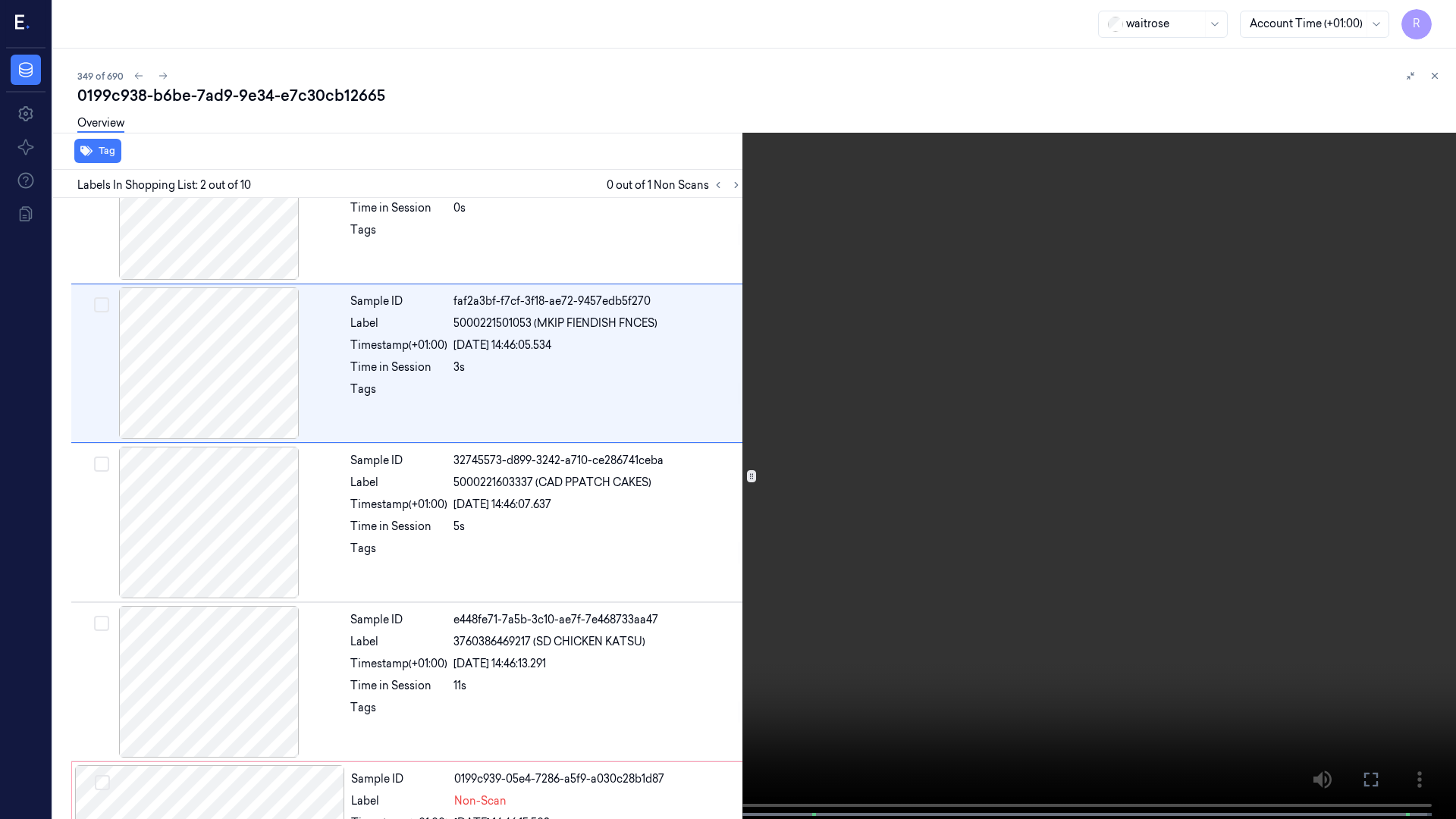
scroll to position [0, 0]
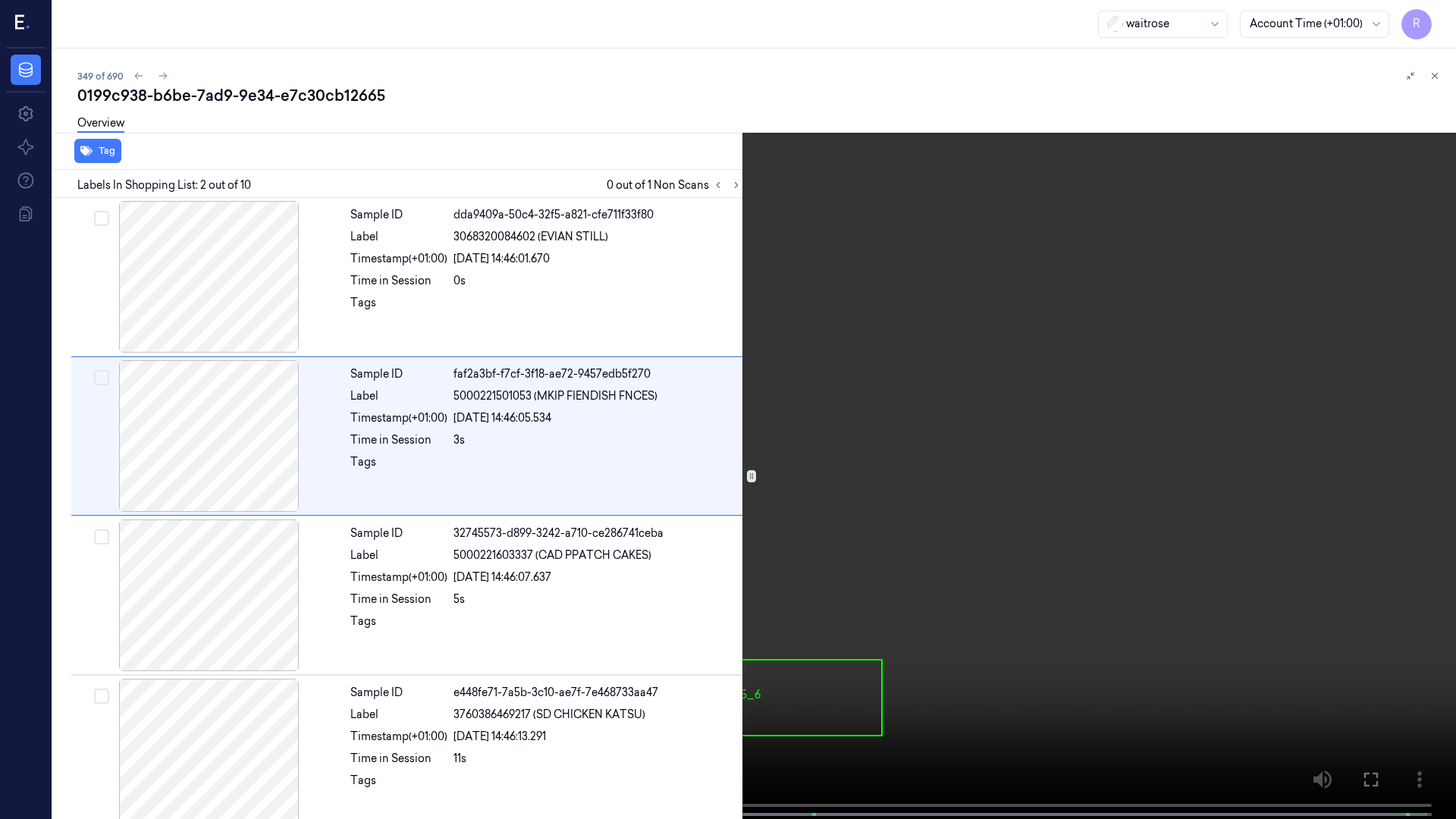
click at [148, 555] on video at bounding box center [728, 410] width 1456 height 822
click at [142, 556] on video at bounding box center [728, 410] width 1456 height 822
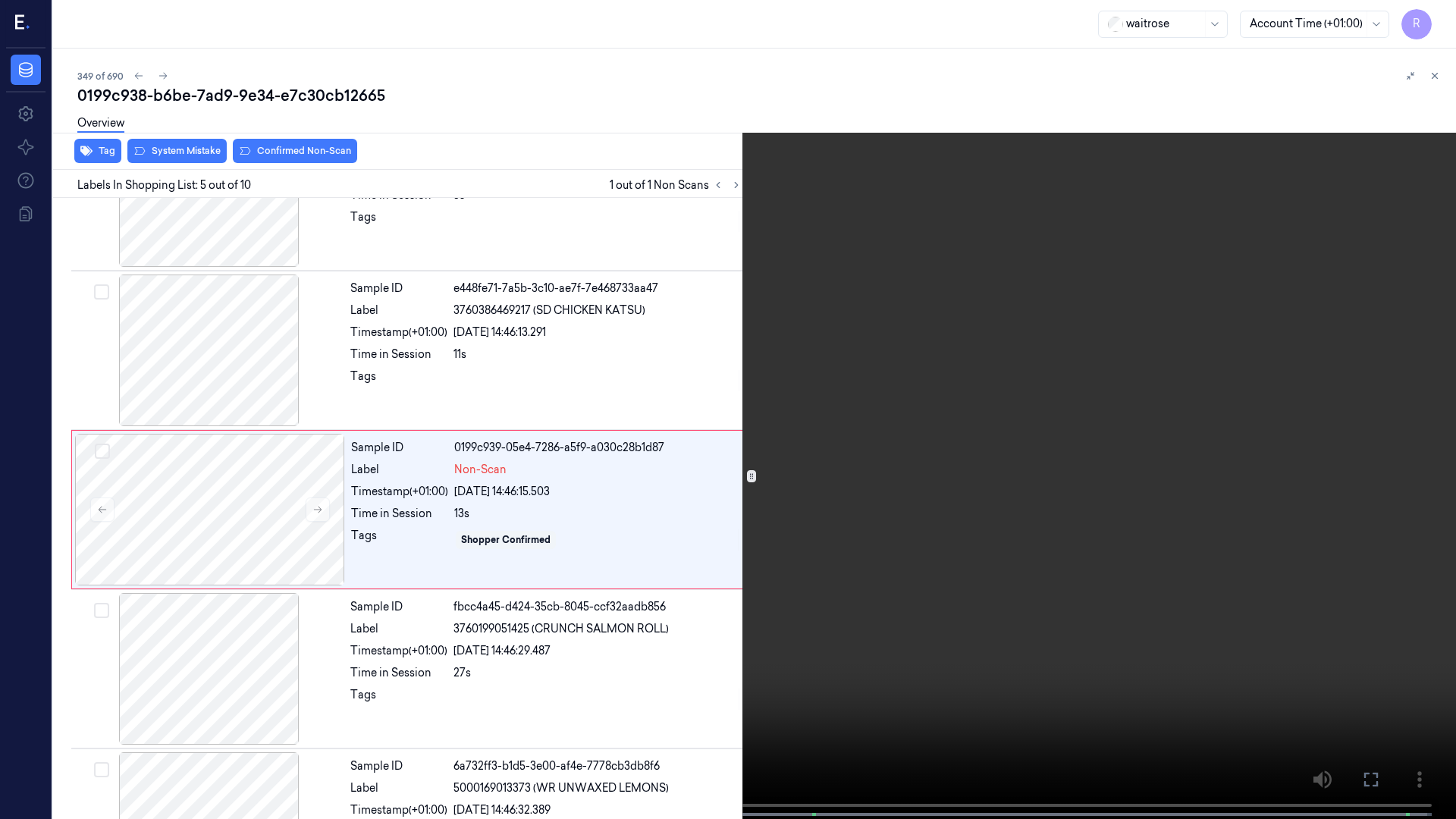
scroll to position [406, 0]
click at [139, 556] on video at bounding box center [728, 410] width 1456 height 822
click at [137, 556] on video at bounding box center [728, 410] width 1456 height 822
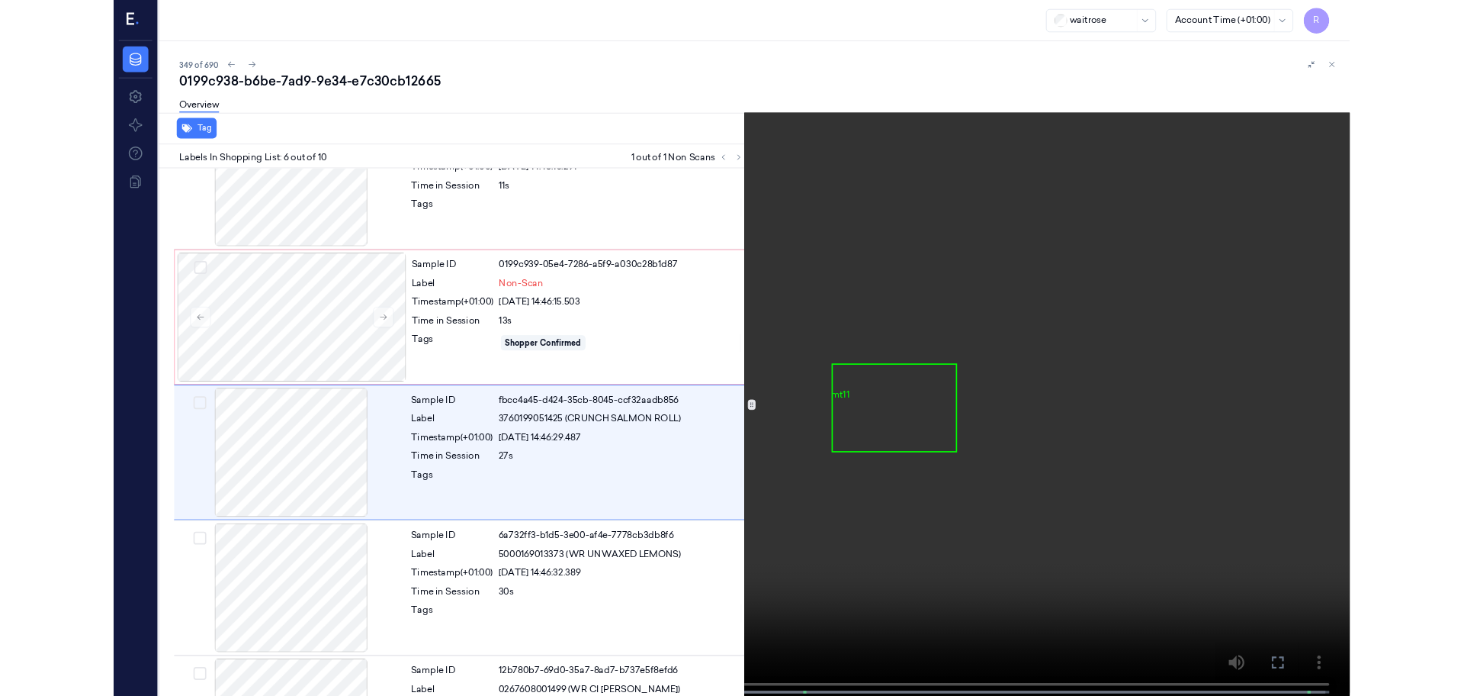
scroll to position [568, 0]
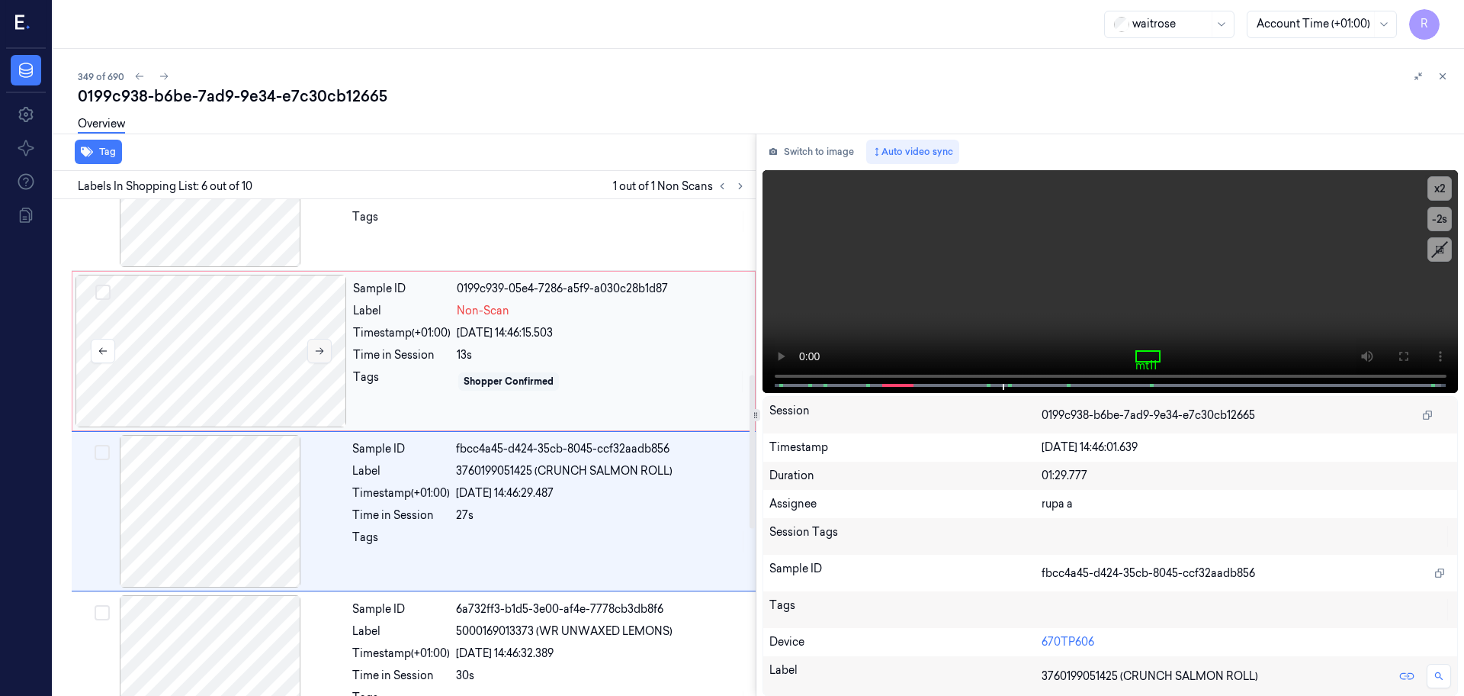
drag, startPoint x: 804, startPoint y: 146, endPoint x: 311, endPoint y: 345, distance: 531.4
click at [805, 146] on button "Switch to image" at bounding box center [812, 152] width 98 height 24
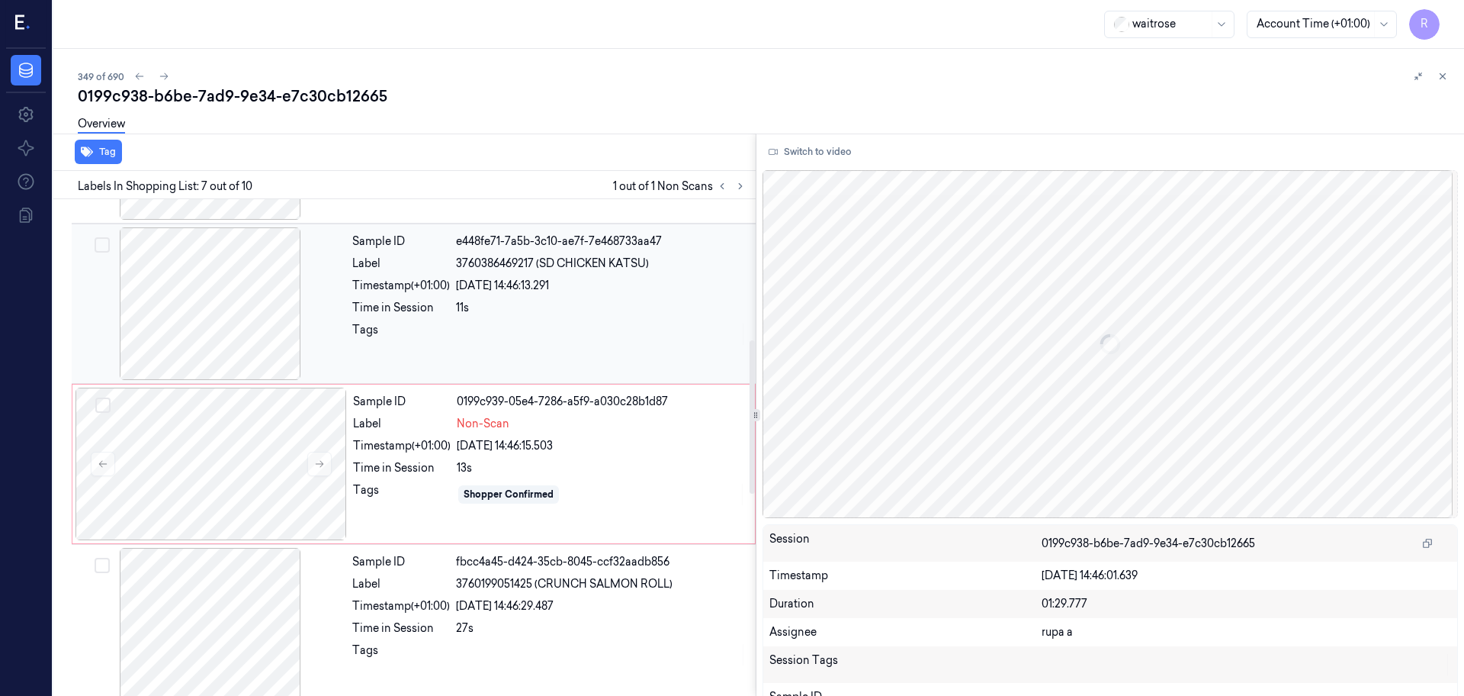
click at [204, 445] on div at bounding box center [212, 463] width 272 height 153
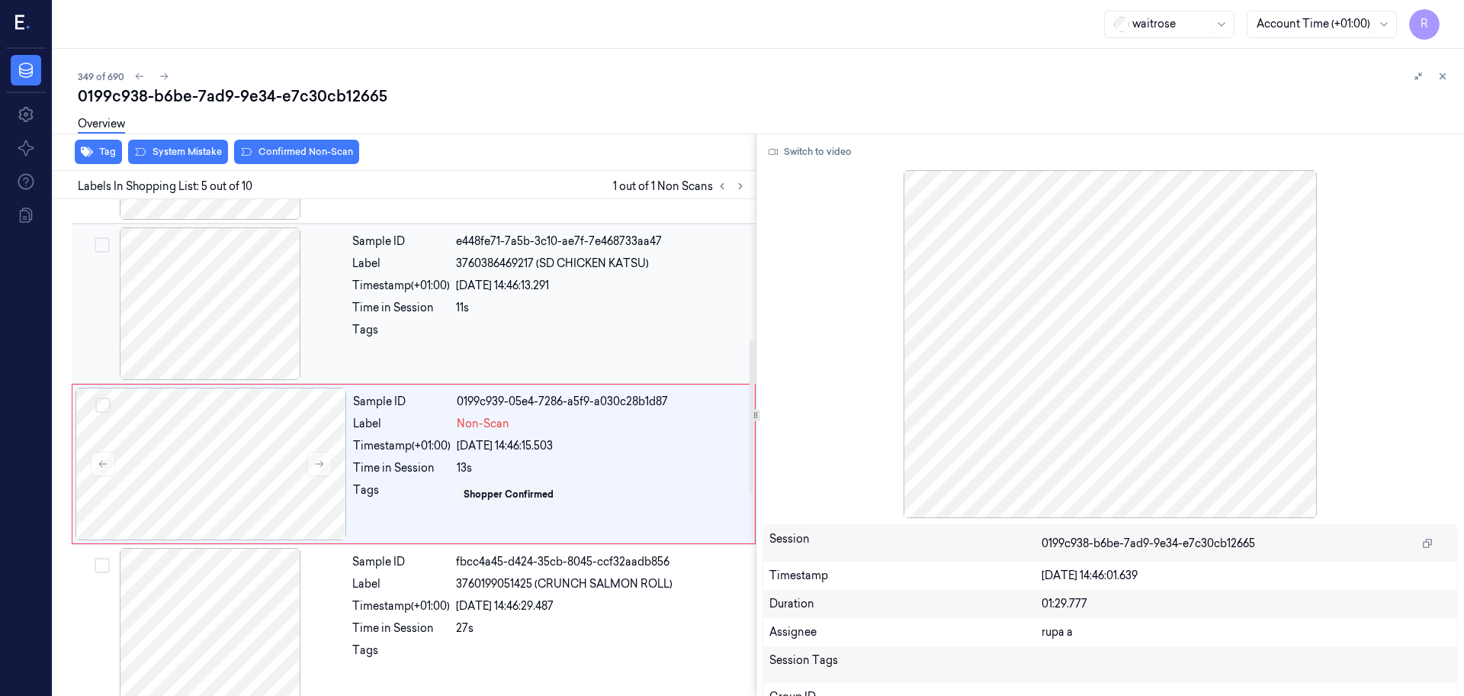
scroll to position [472, 0]
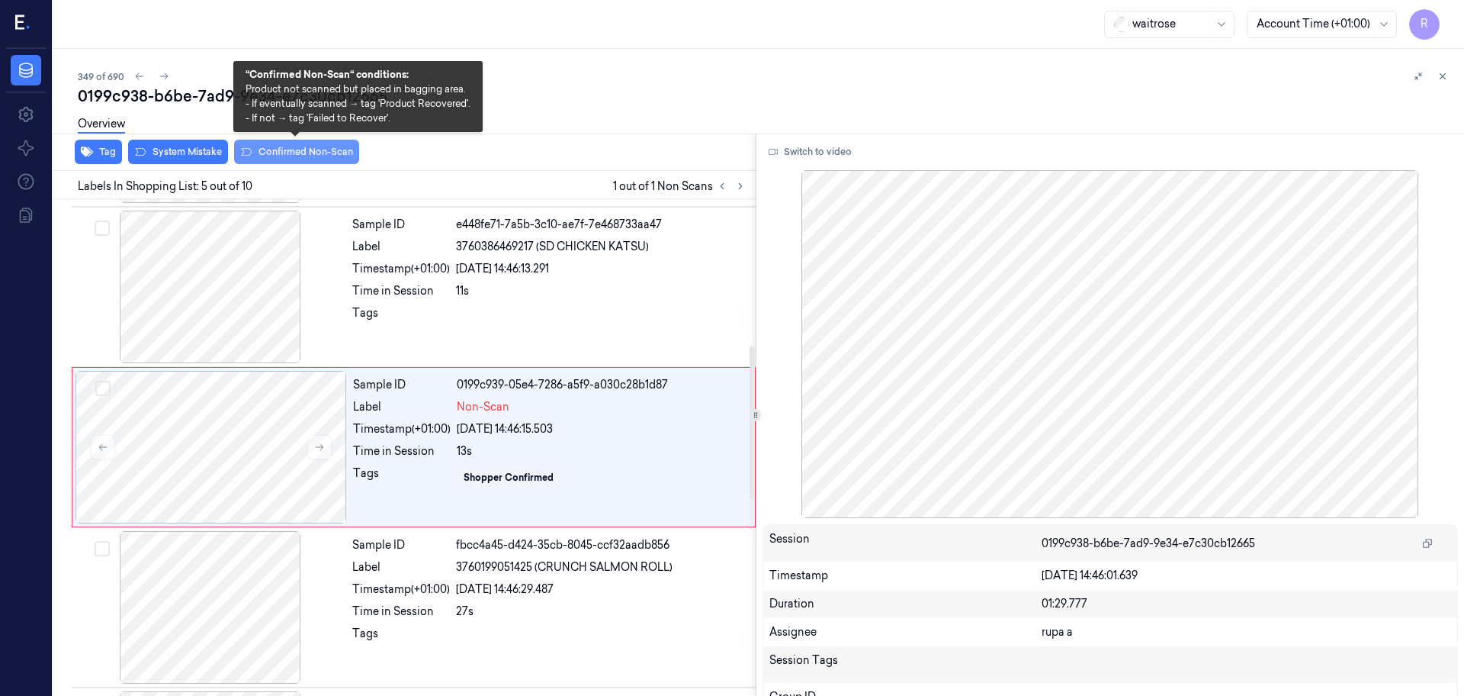
click at [322, 160] on button "Confirmed Non-Scan" at bounding box center [296, 152] width 125 height 24
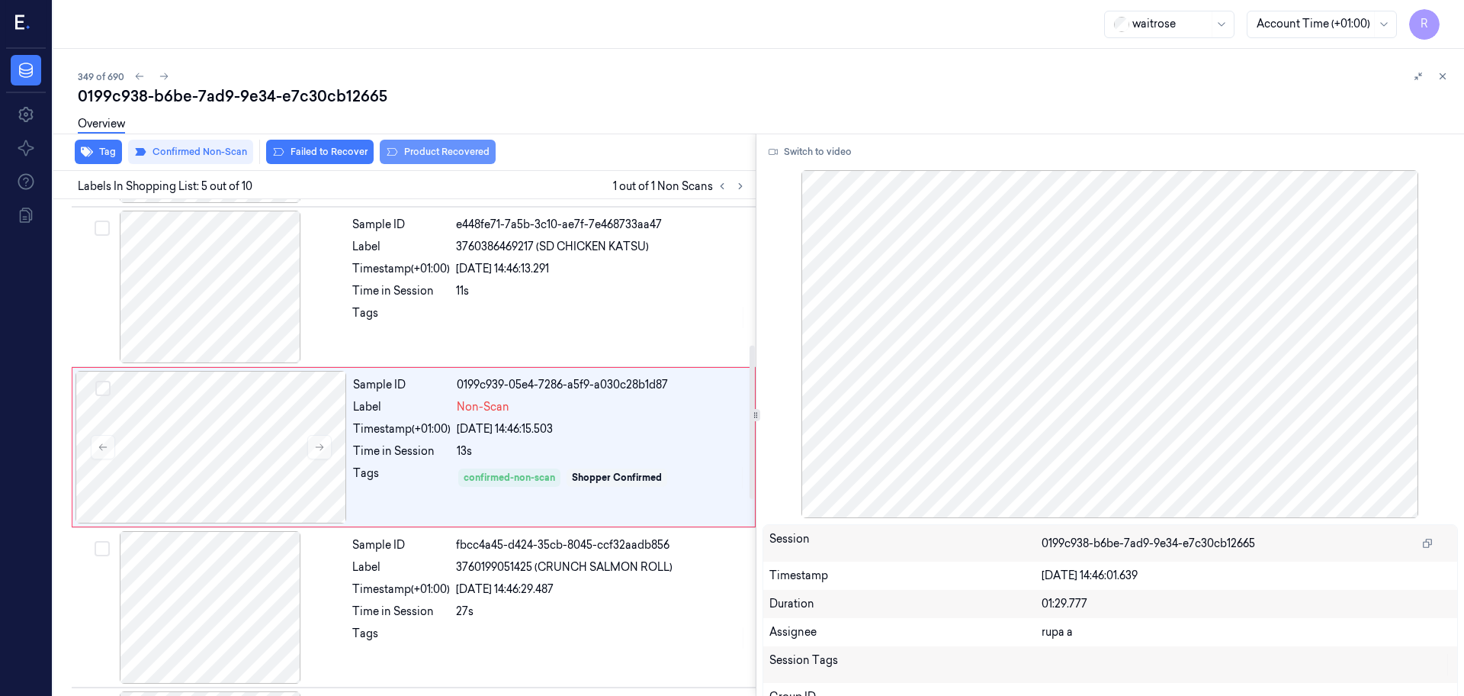
click at [468, 146] on button "Product Recovered" at bounding box center [438, 152] width 116 height 24
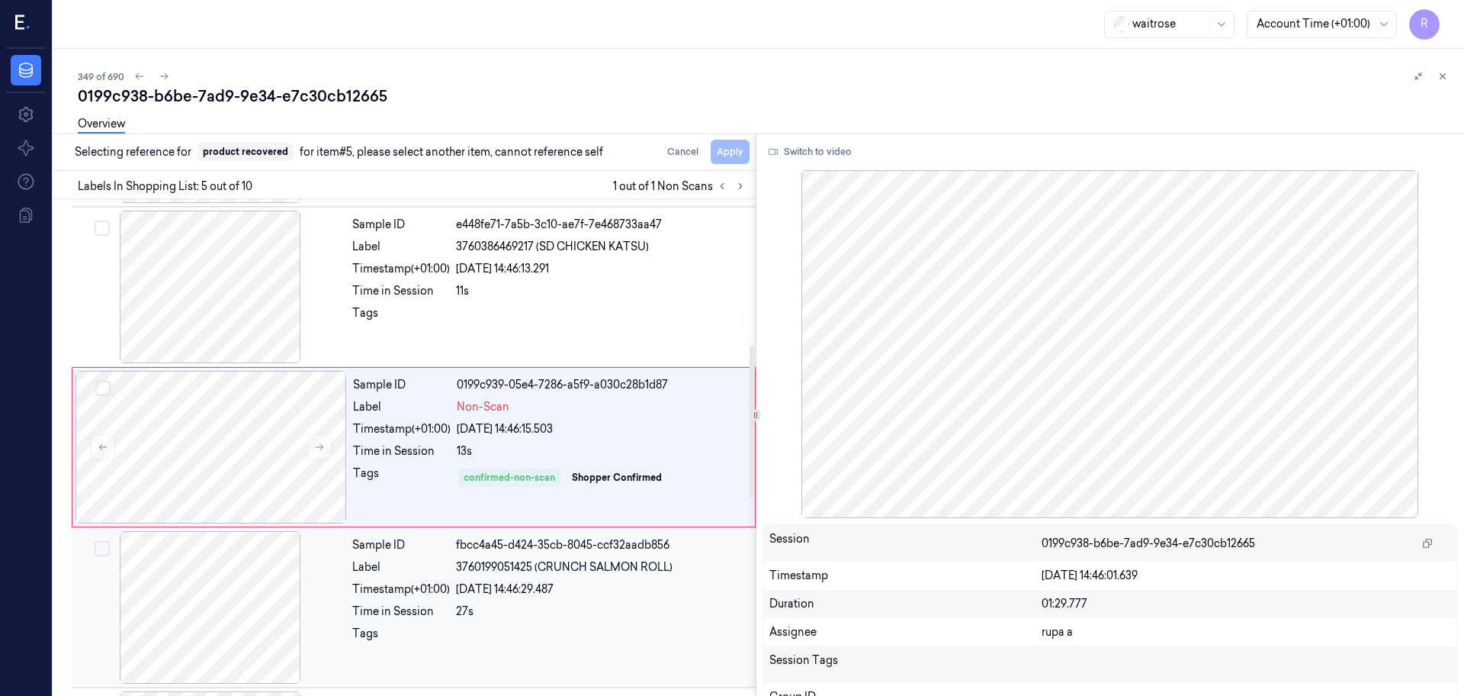
click at [227, 609] on div at bounding box center [211, 607] width 272 height 153
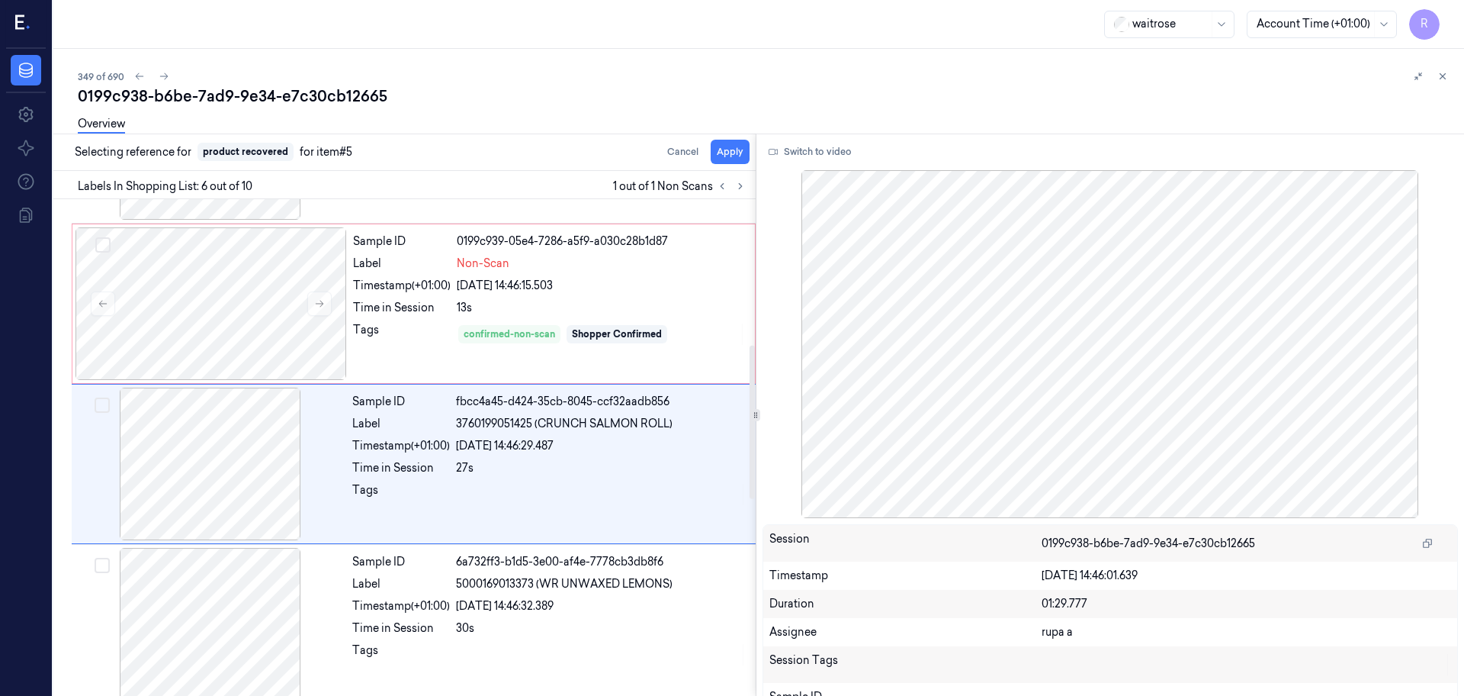
scroll to position [632, 0]
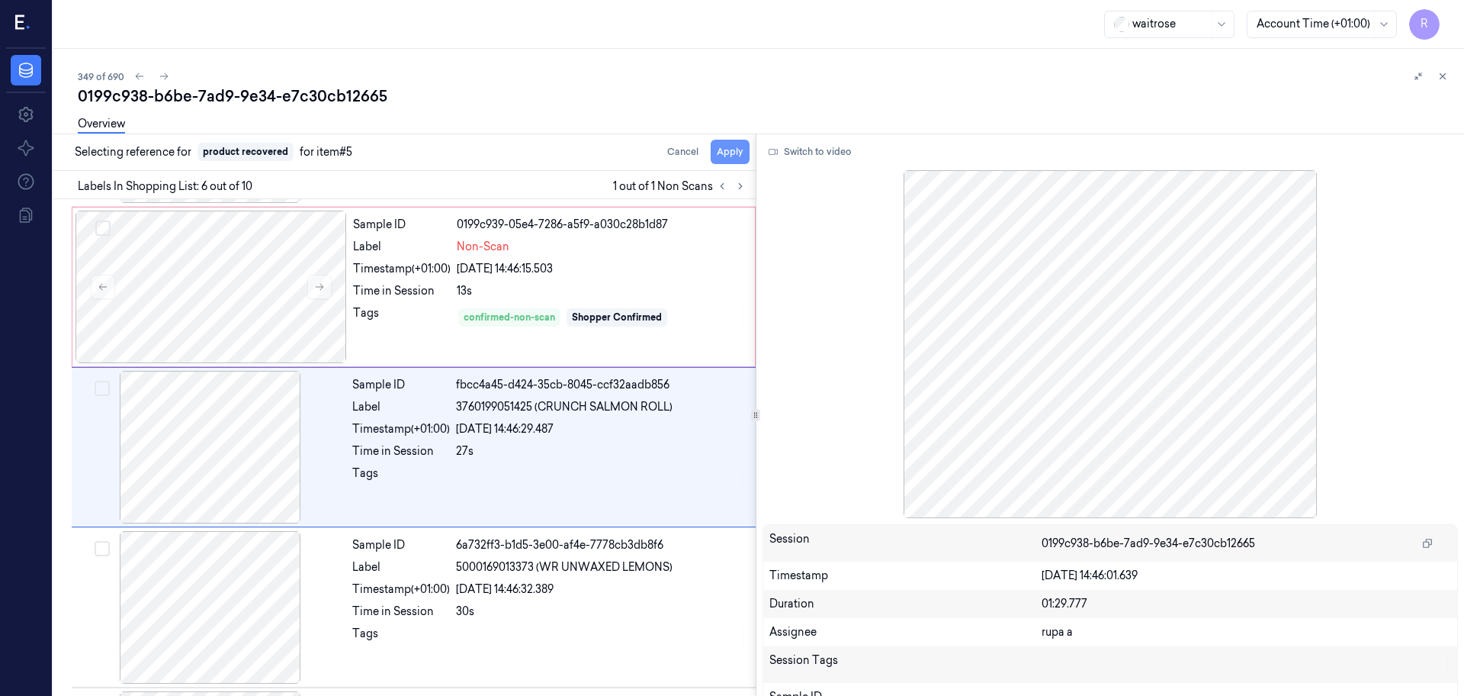
click at [741, 153] on button "Apply" at bounding box center [730, 152] width 39 height 24
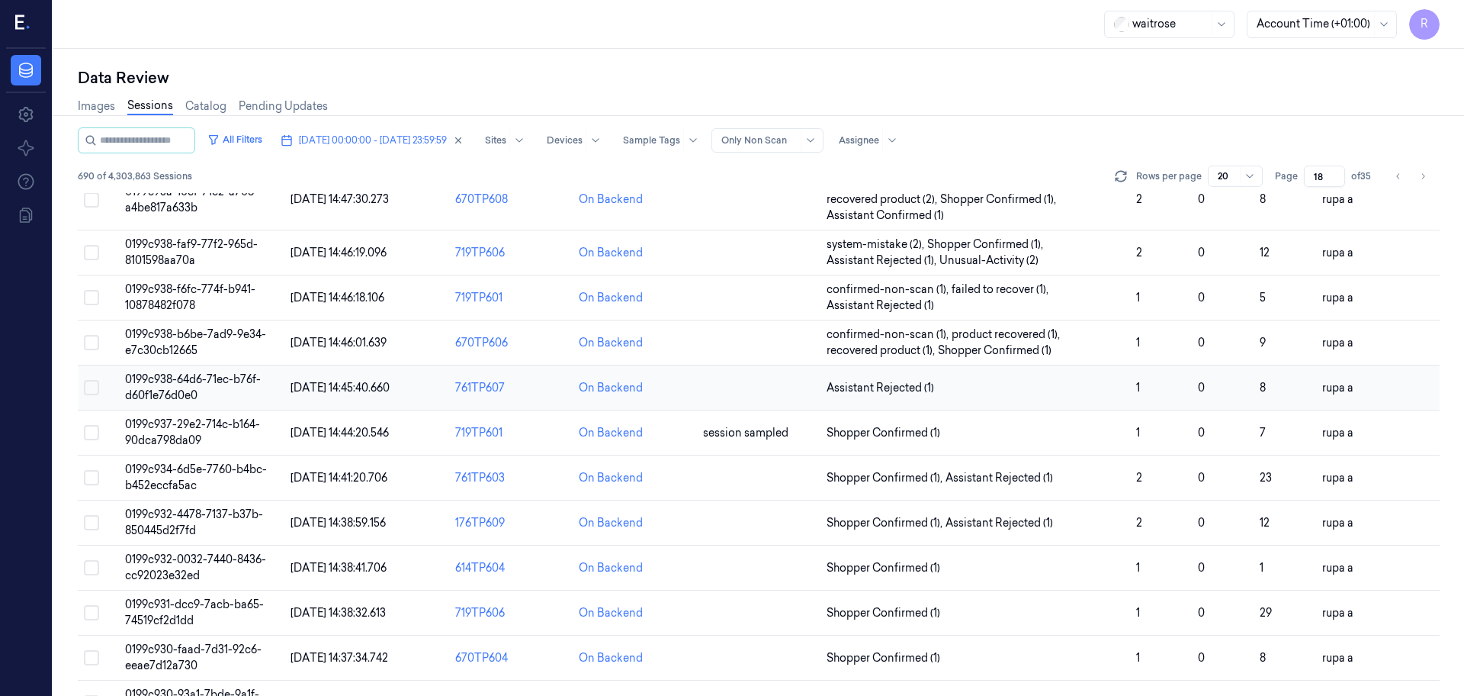
scroll to position [286, 0]
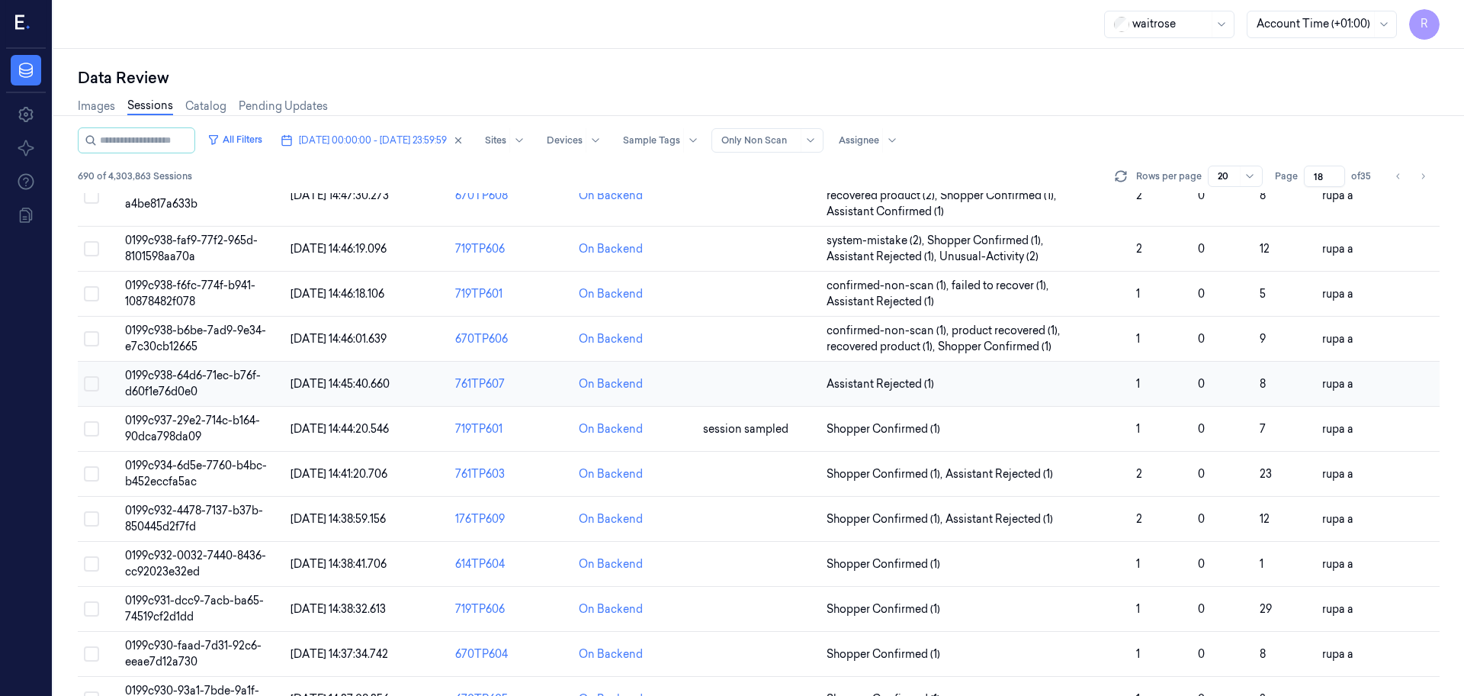
click at [267, 381] on td "0199c938-64d6-71ec-b76f-d60f1e76d0e0" at bounding box center [201, 384] width 165 height 45
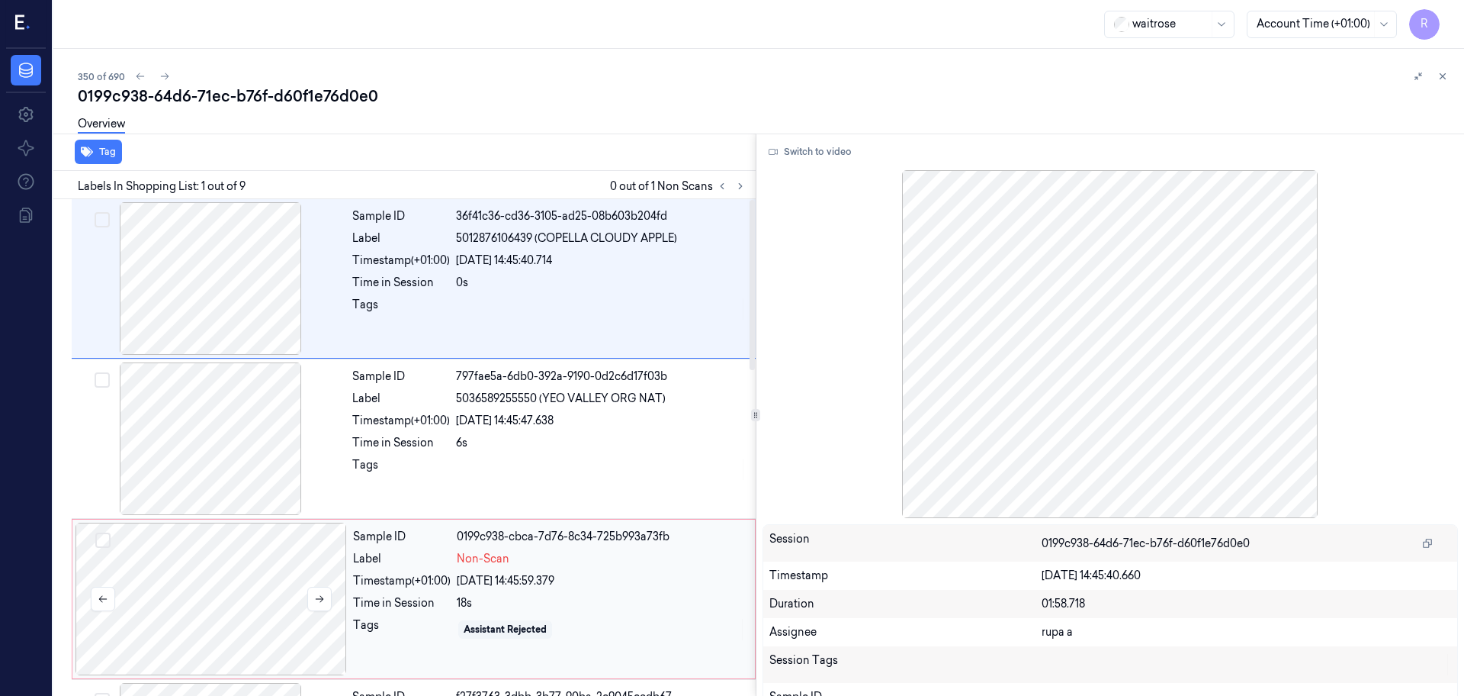
click at [137, 610] on div at bounding box center [212, 598] width 272 height 153
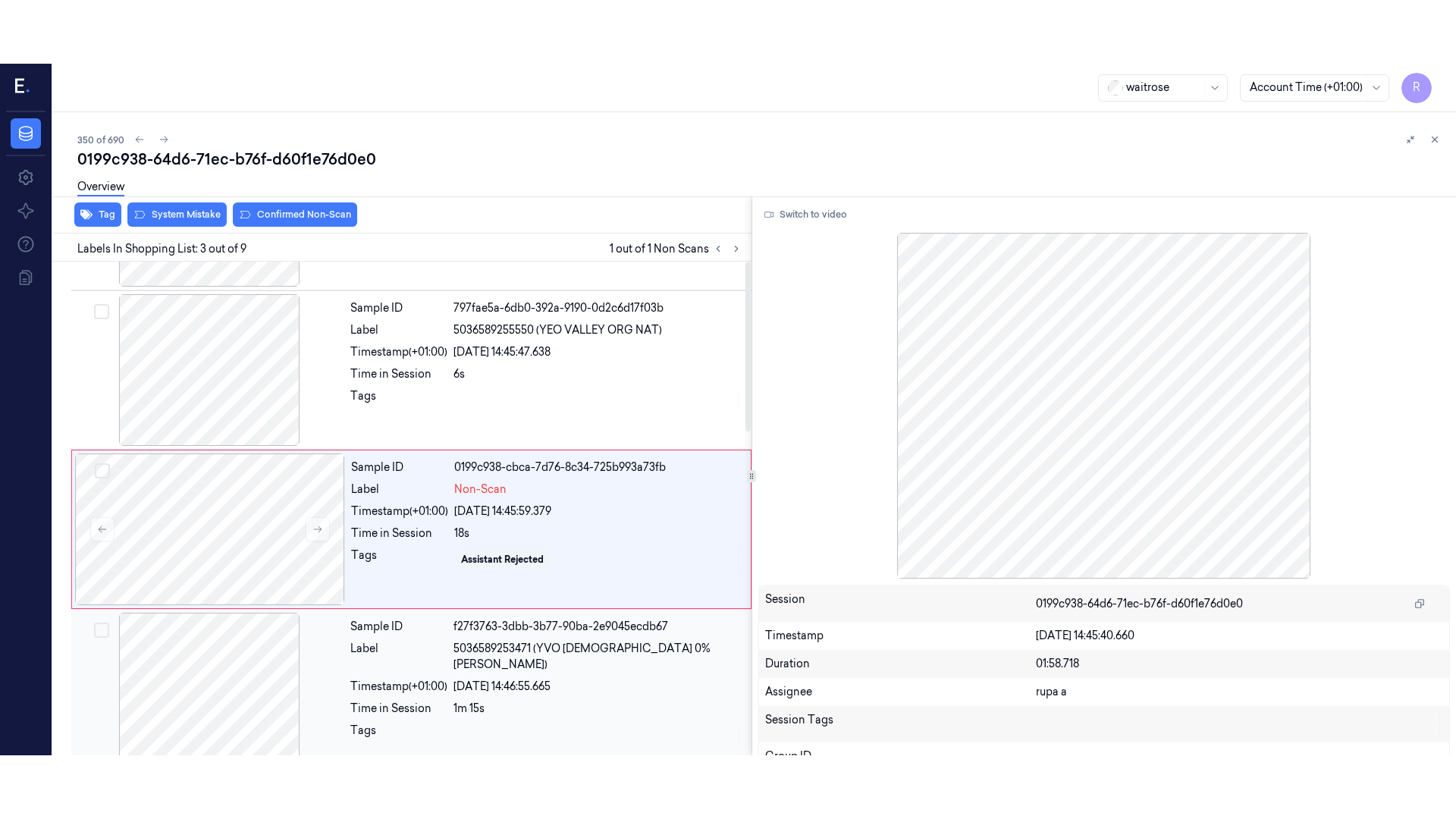
scroll to position [151, 0]
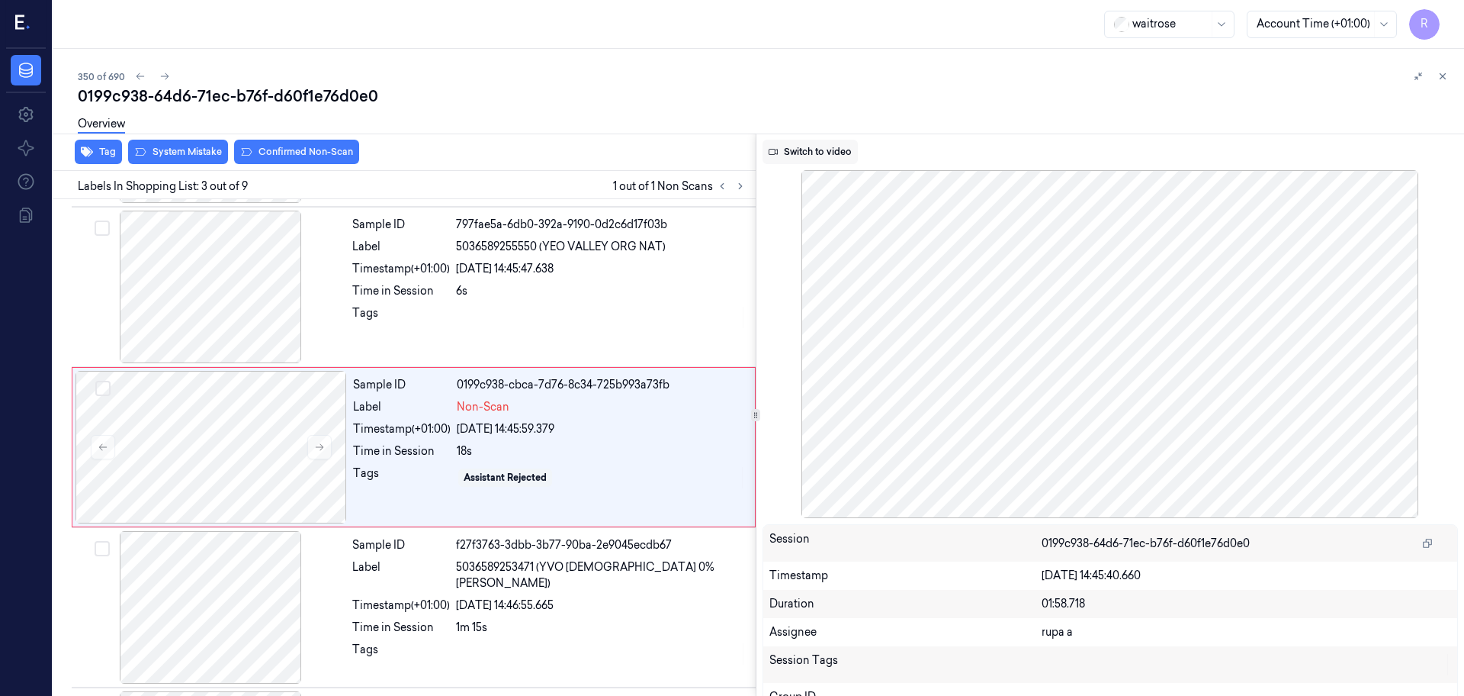
click at [783, 153] on button "Switch to video" at bounding box center [810, 152] width 95 height 24
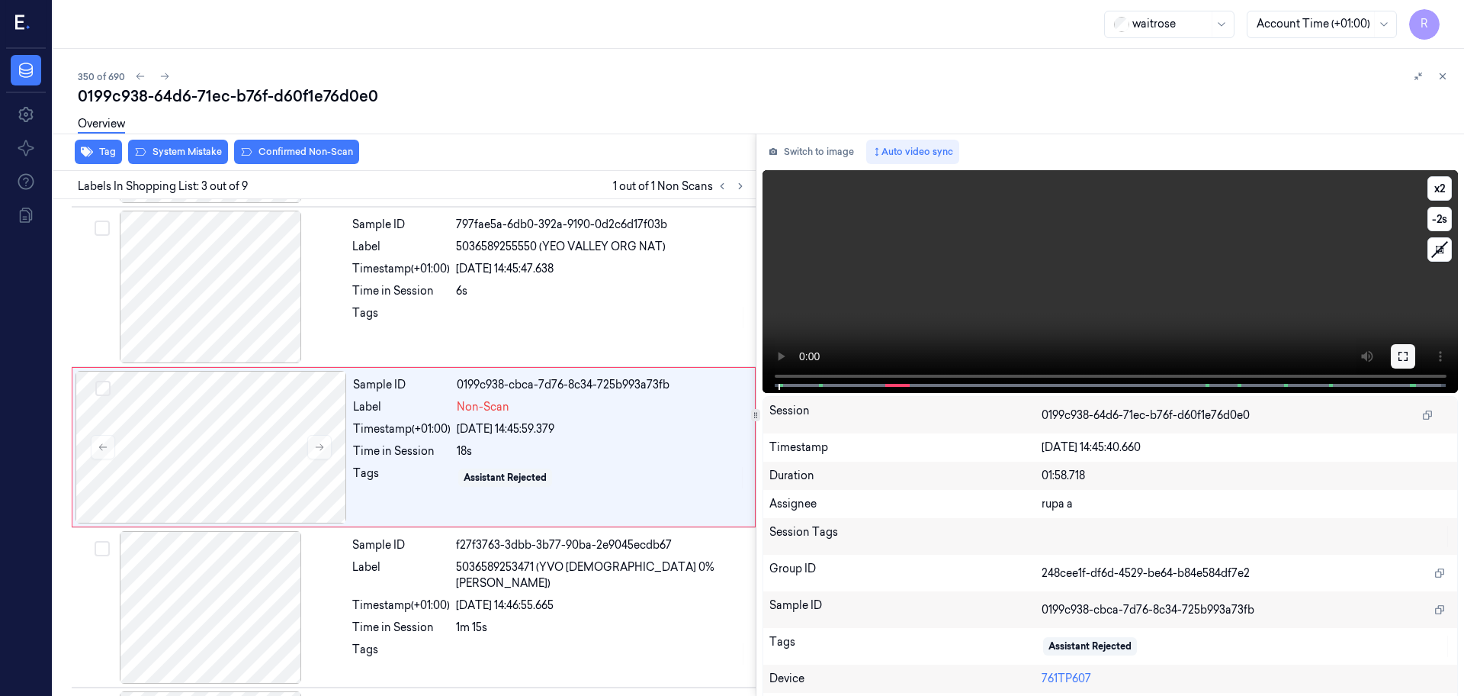
click at [1391, 356] on button at bounding box center [1403, 356] width 24 height 24
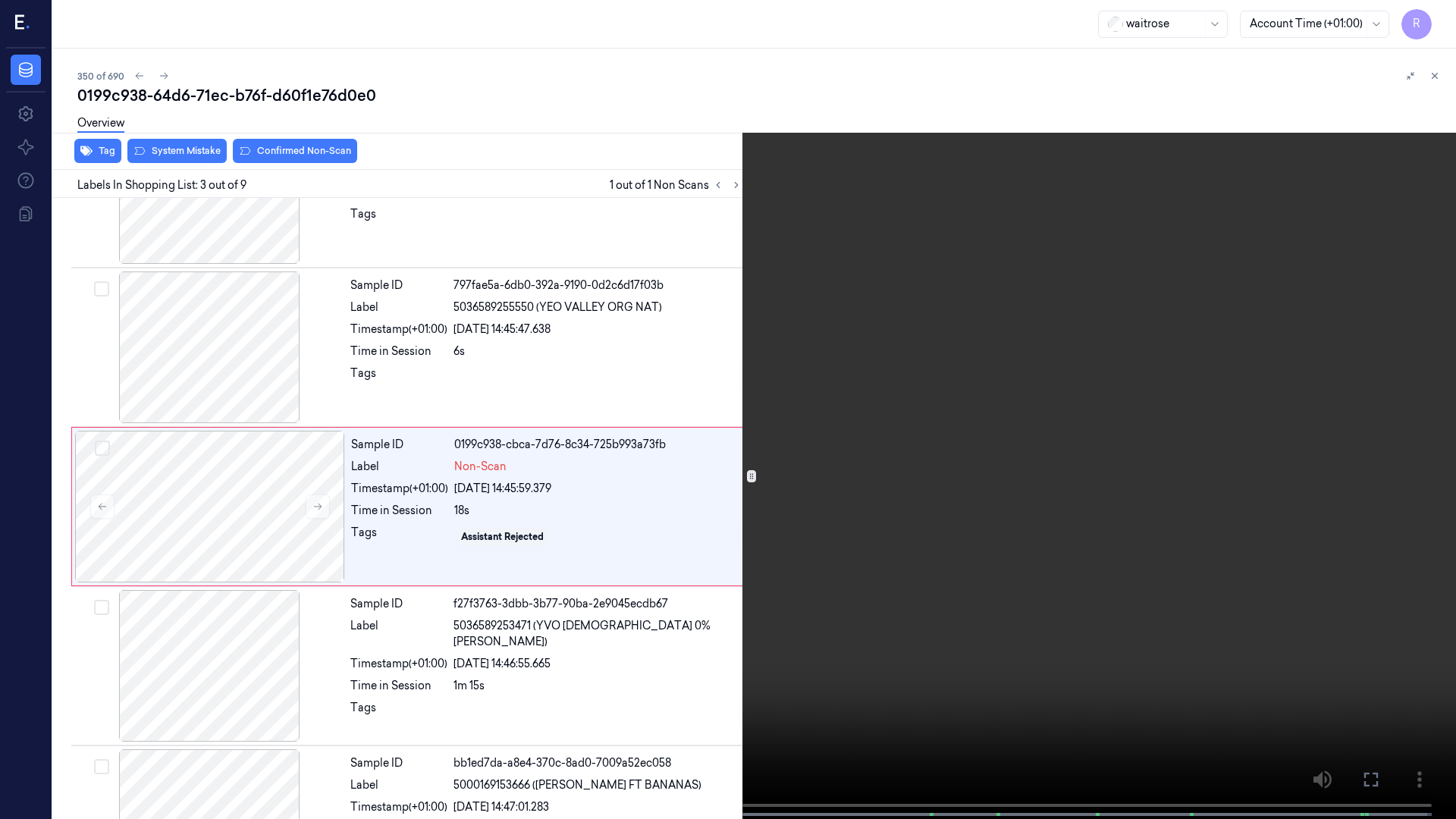
scroll to position [87, 0]
click at [1433, 22] on button "x 2" at bounding box center [1438, 18] width 24 height 24
click at [1443, 15] on button "x 4" at bounding box center [1438, 18] width 24 height 24
click at [1443, 15] on button "x 1" at bounding box center [1438, 18] width 24 height 24
click at [1156, 468] on video at bounding box center [728, 410] width 1456 height 822
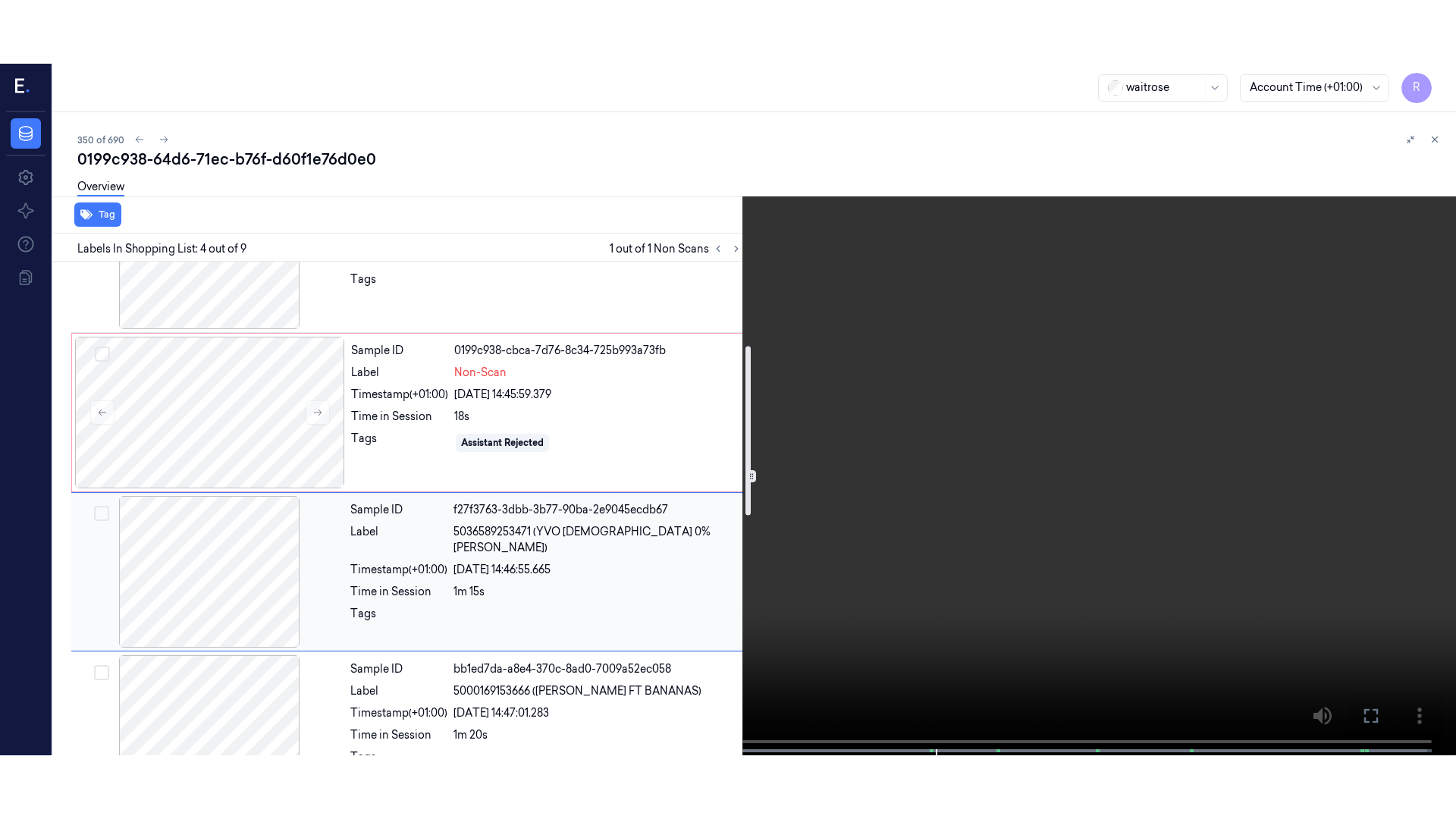
scroll to position [57, 0]
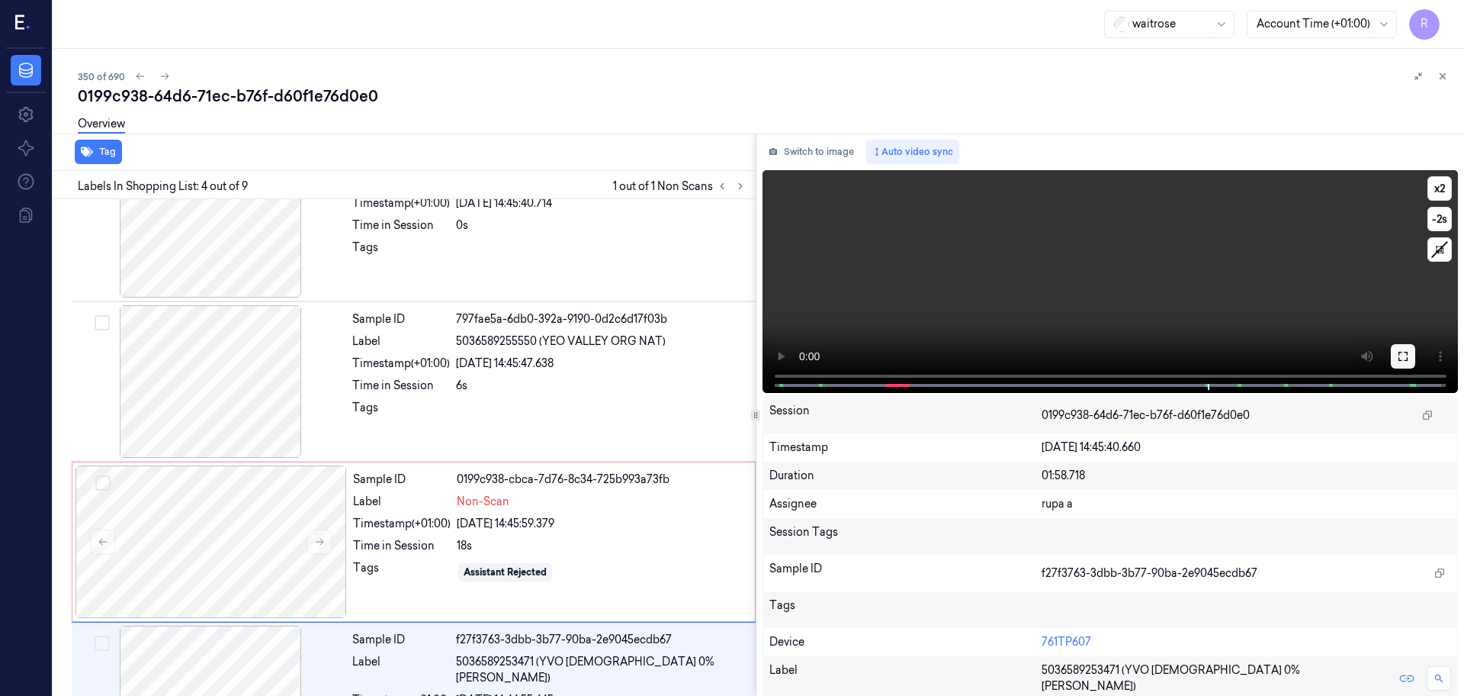
click at [1402, 357] on icon at bounding box center [1403, 356] width 12 height 12
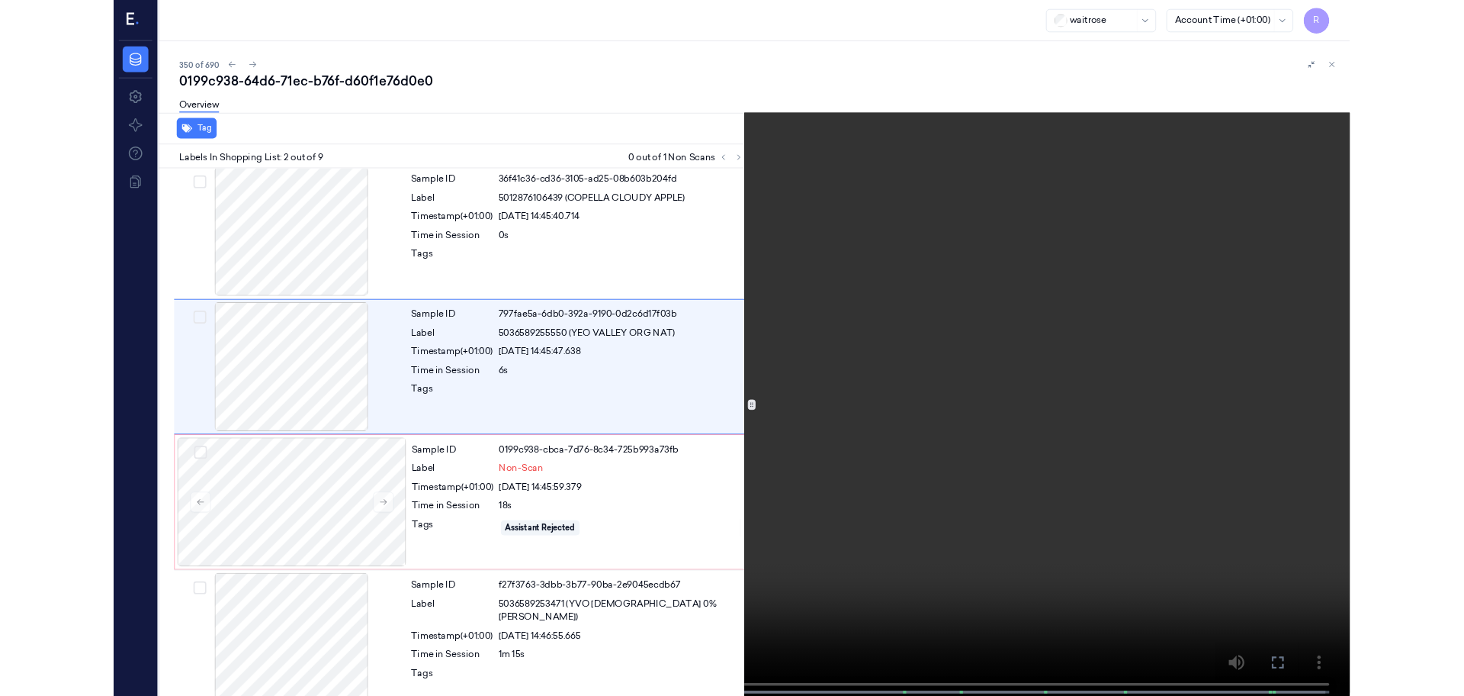
scroll to position [0, 0]
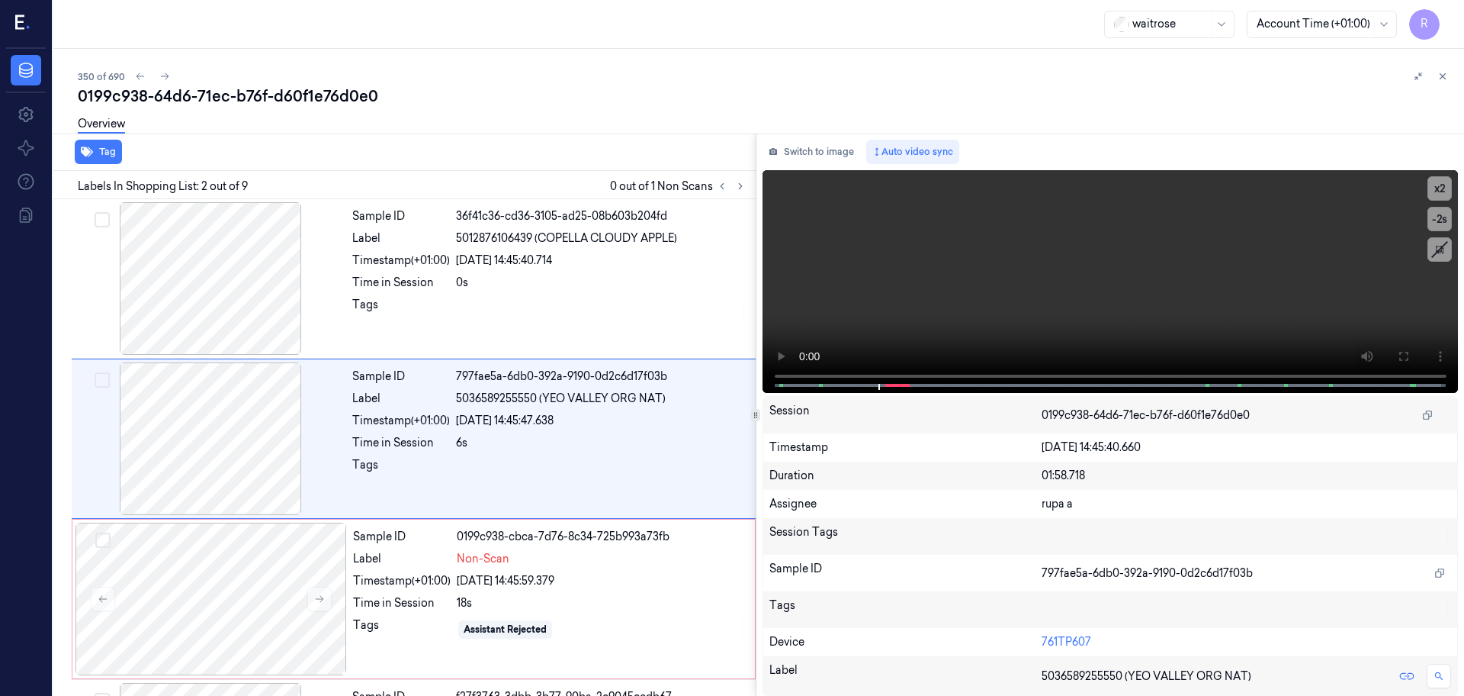
drag, startPoint x: 837, startPoint y: 149, endPoint x: 718, endPoint y: 34, distance: 165.6
click at [837, 150] on button "Switch to image" at bounding box center [812, 152] width 98 height 24
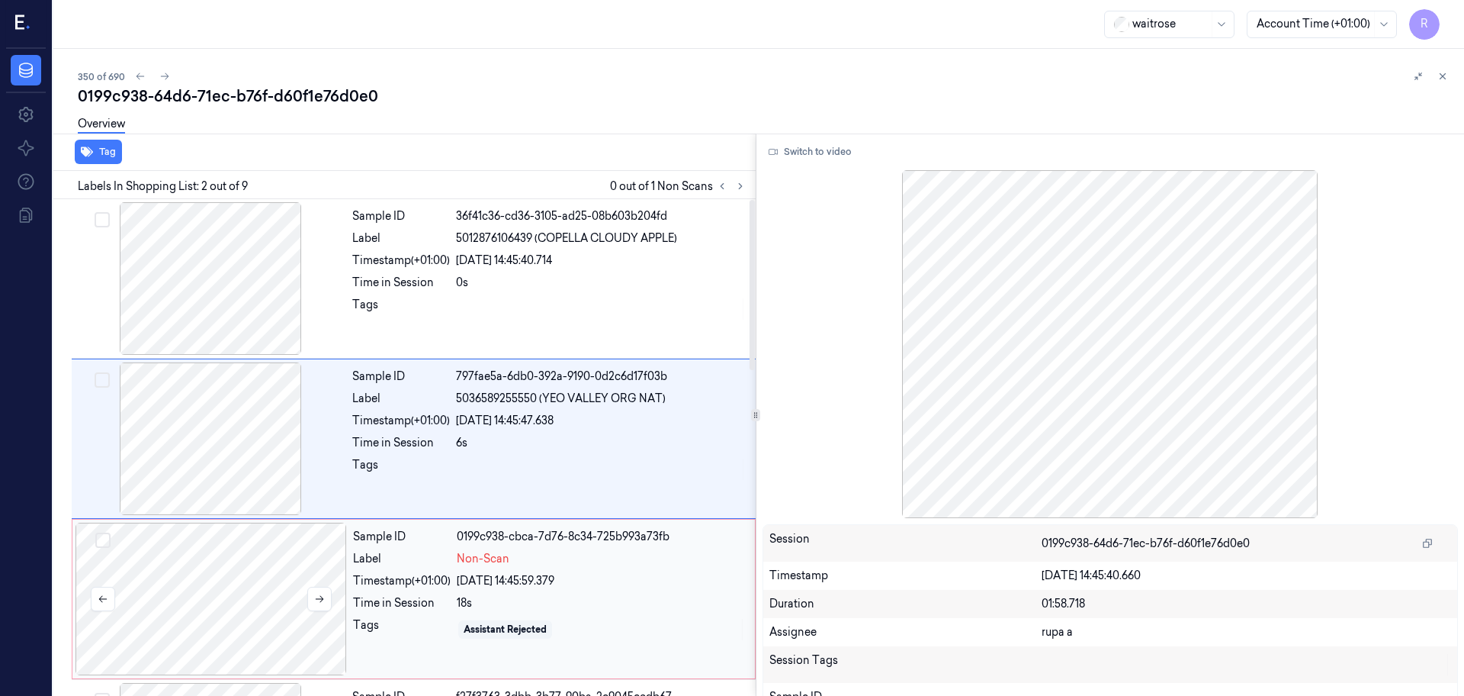
click at [172, 578] on div at bounding box center [212, 598] width 272 height 153
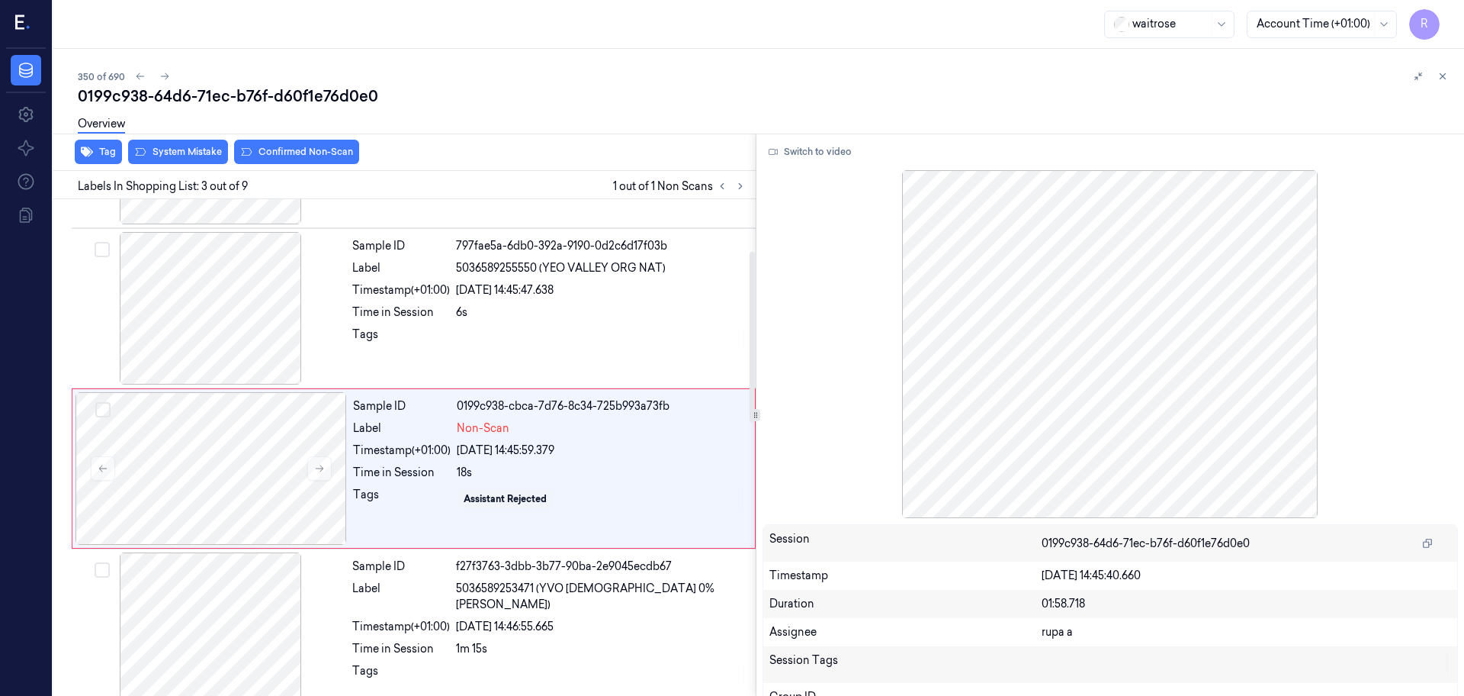
scroll to position [152, 0]
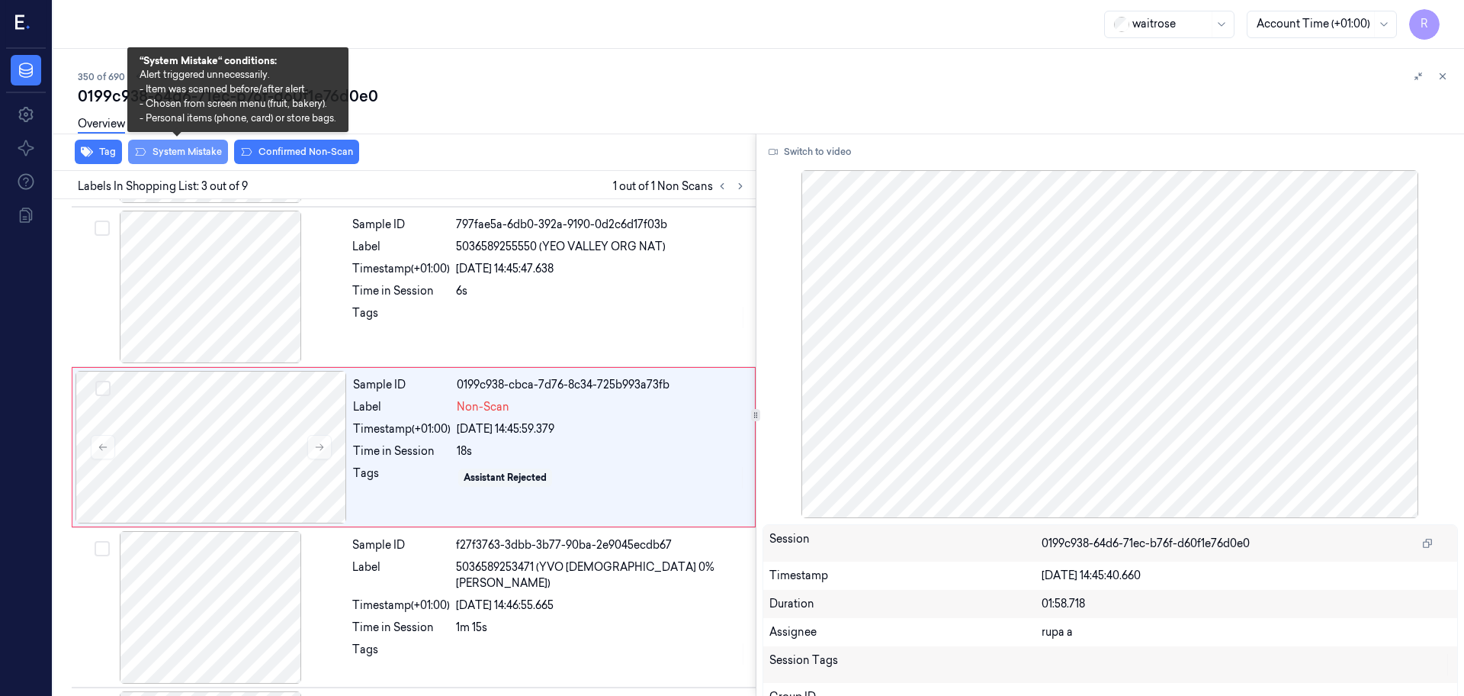
click at [191, 154] on button "System Mistake" at bounding box center [178, 152] width 100 height 24
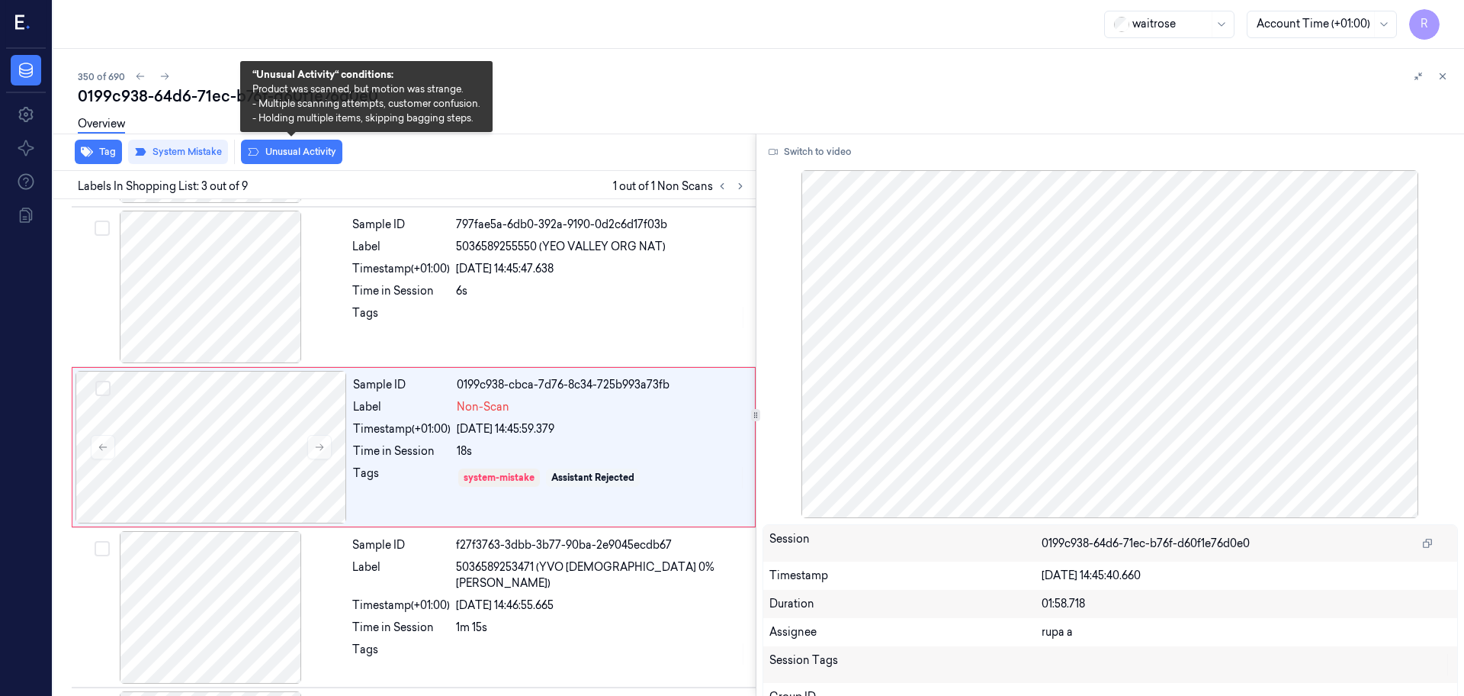
click at [297, 158] on button "Unusual Activity" at bounding box center [291, 152] width 101 height 24
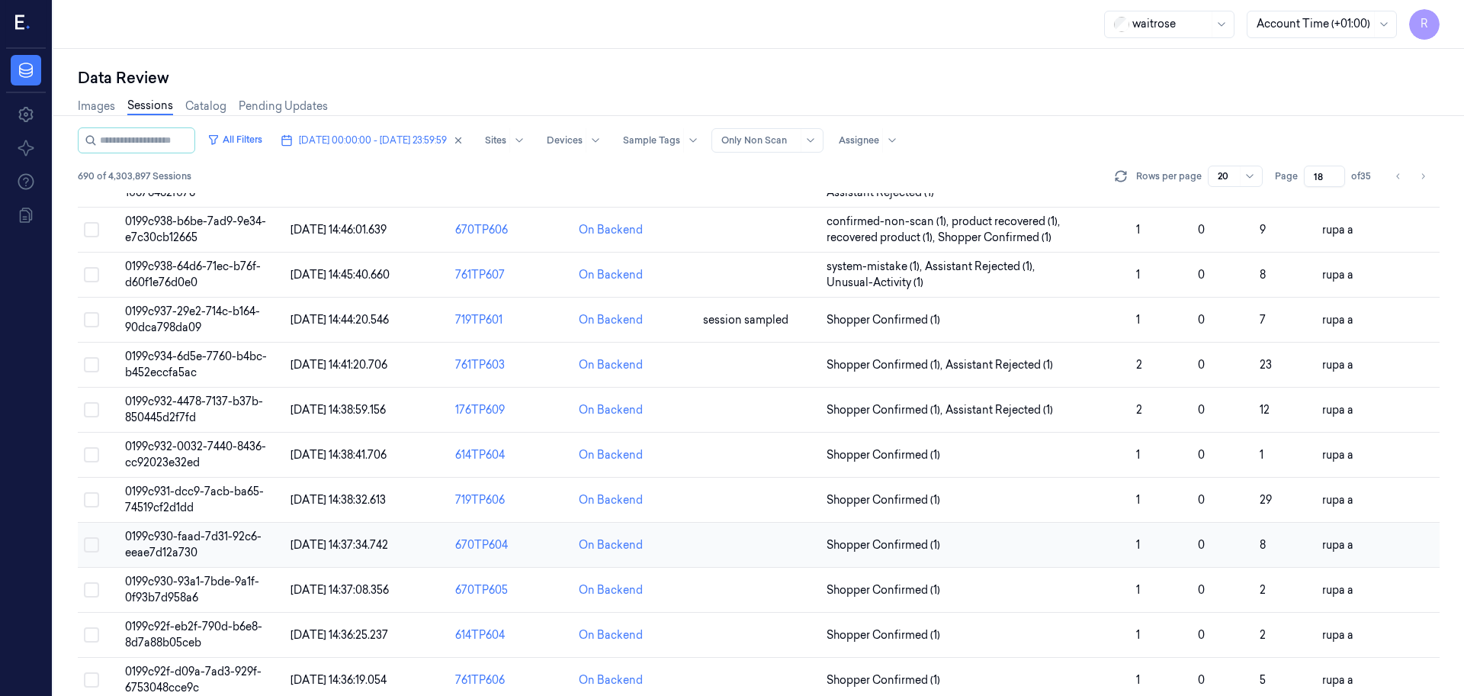
scroll to position [363, 0]
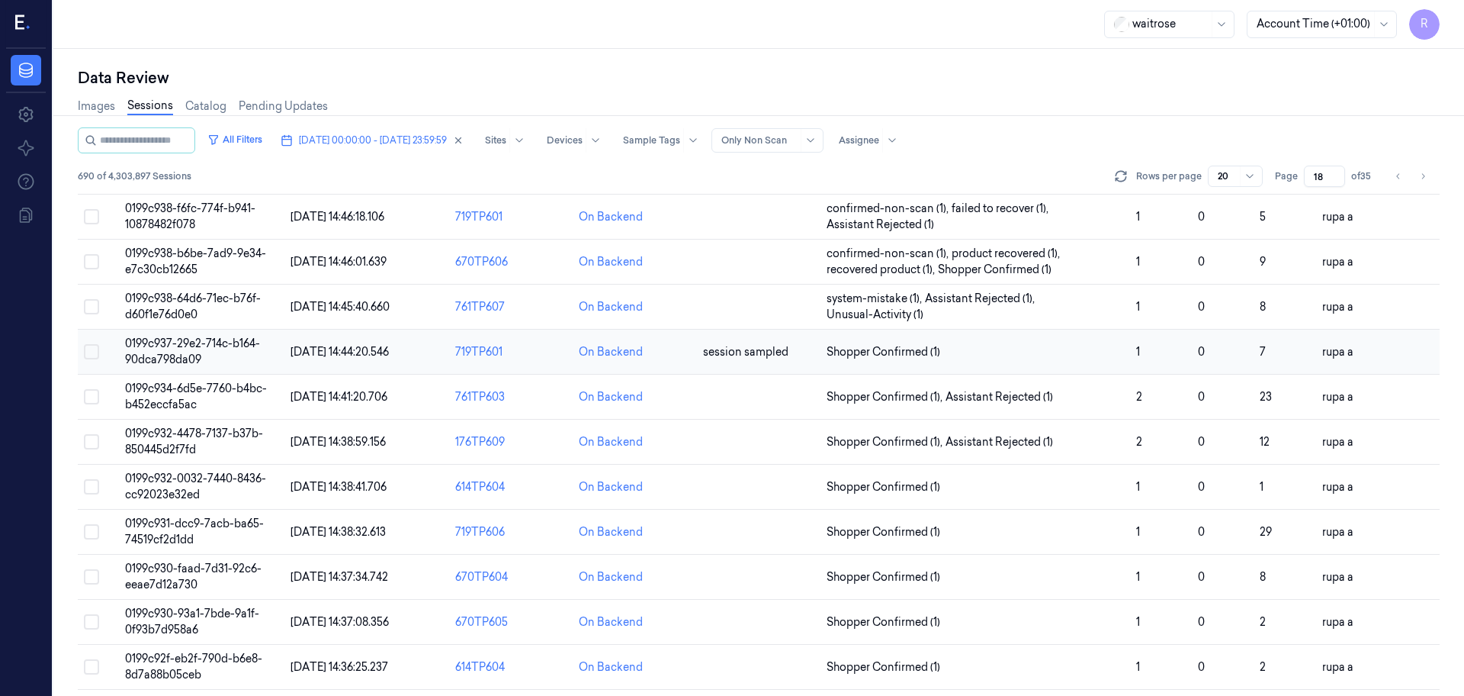
click at [269, 348] on td "0199c937-29e2-714c-b164-90dca798da09" at bounding box center [201, 351] width 165 height 45
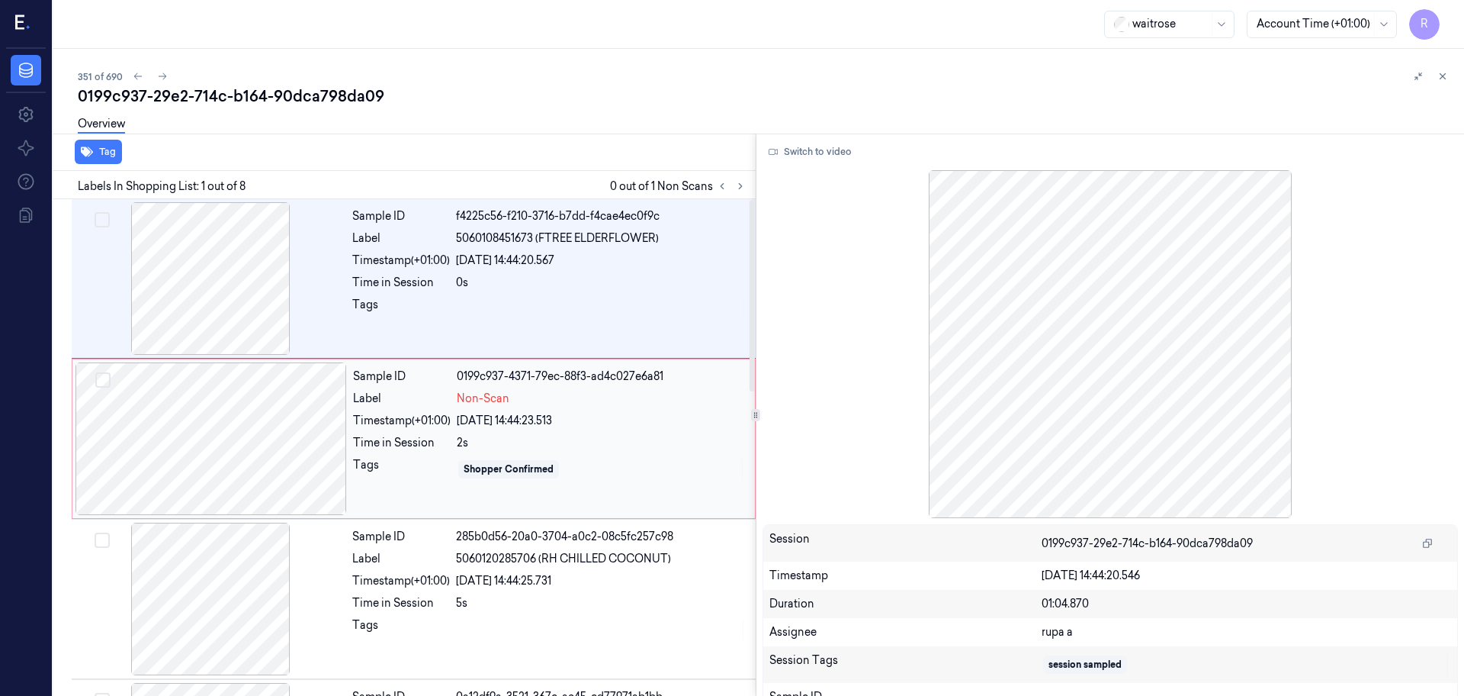
click at [197, 443] on div at bounding box center [212, 438] width 272 height 153
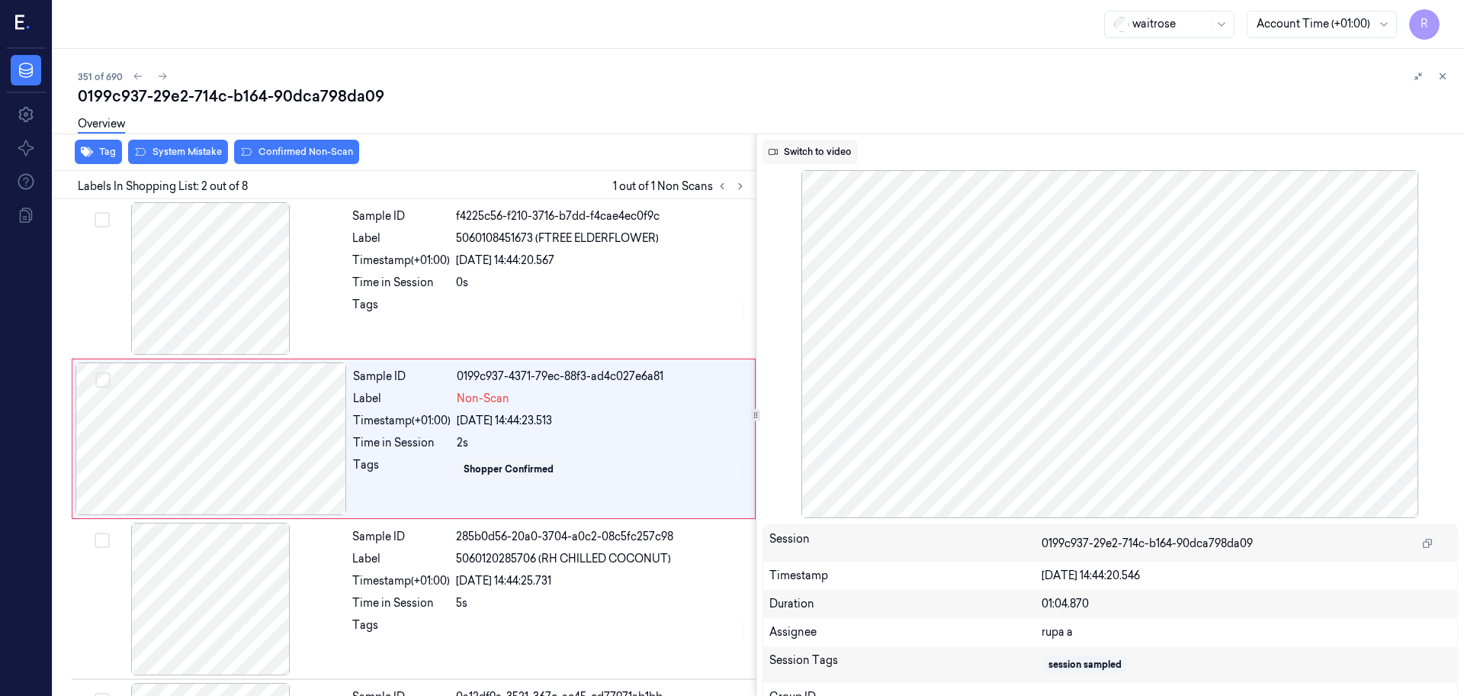
click at [792, 145] on button "Switch to video" at bounding box center [810, 152] width 95 height 24
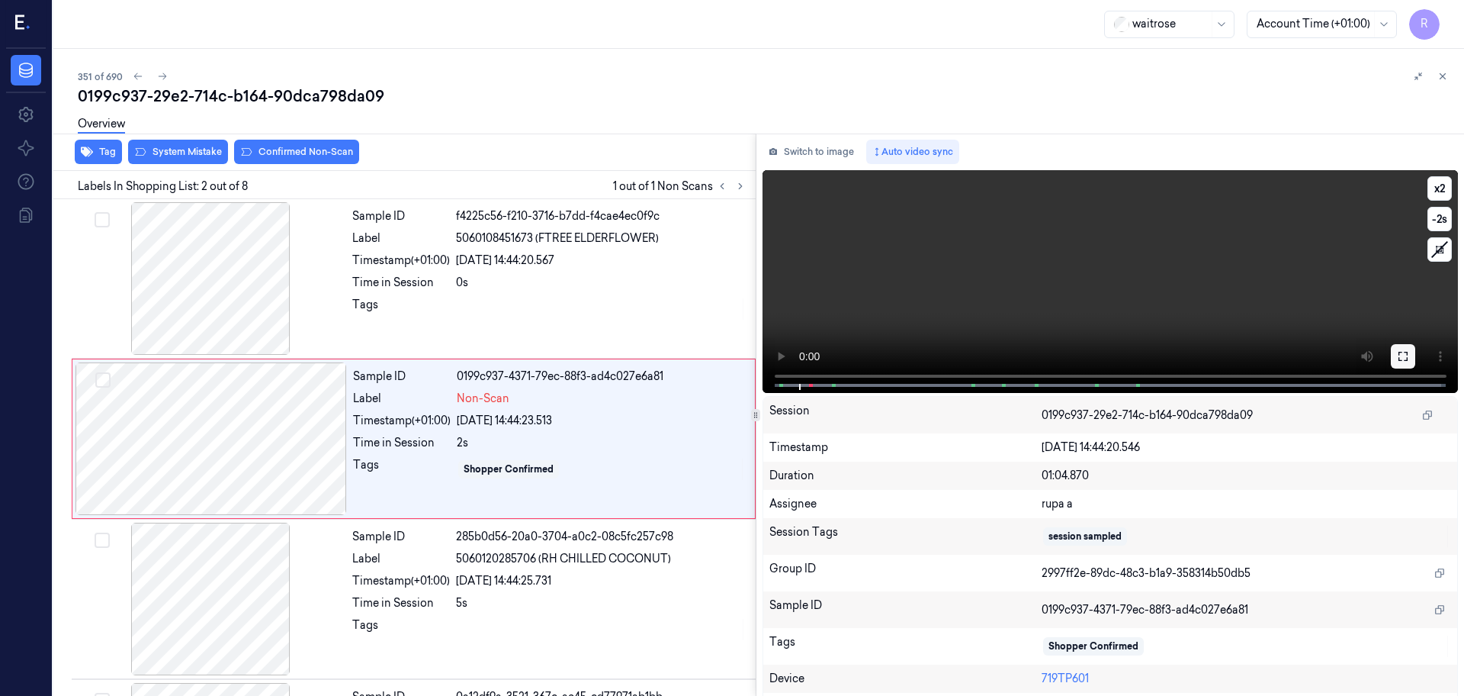
click at [1402, 360] on icon at bounding box center [1403, 356] width 9 height 9
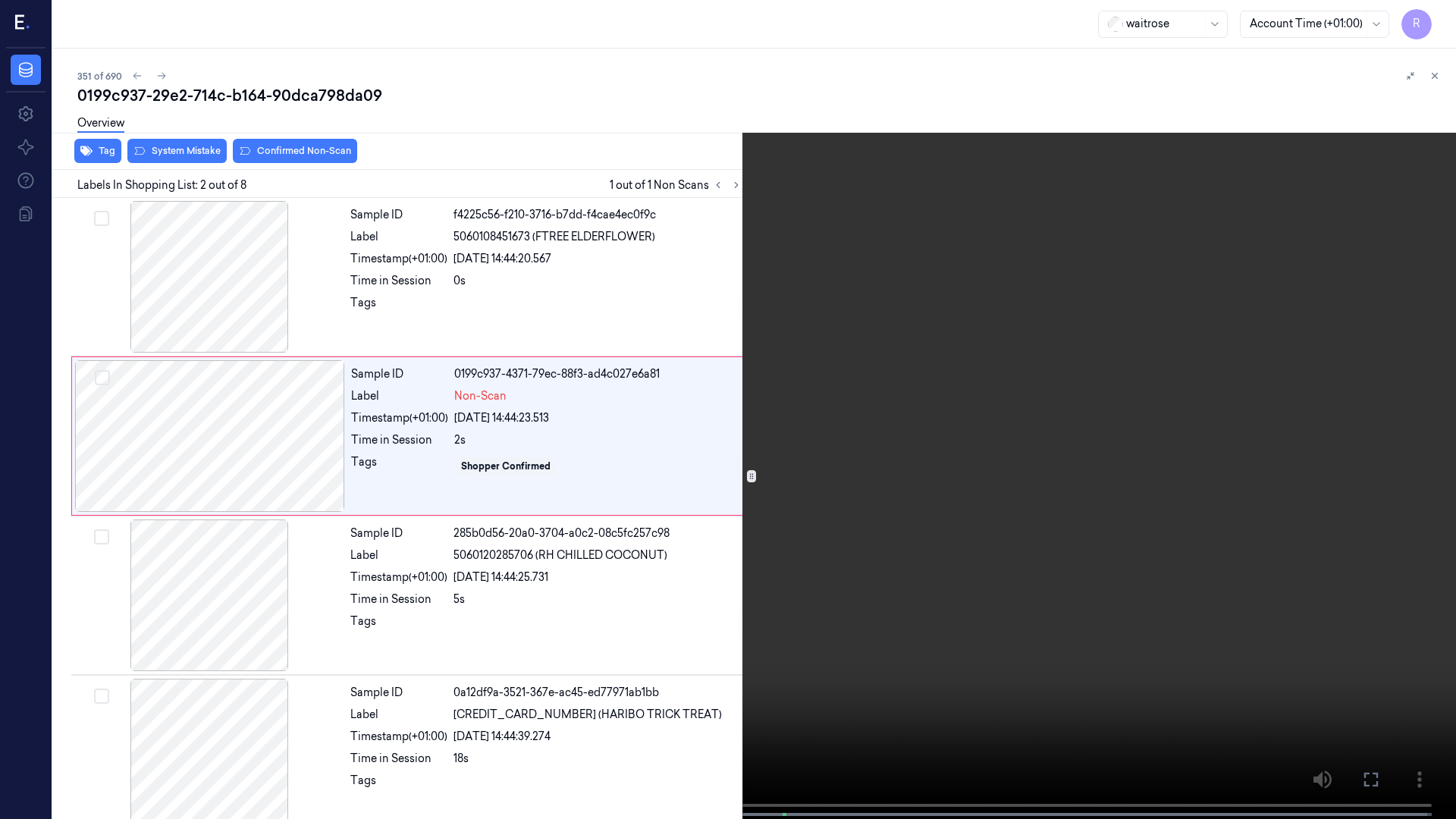
click at [132, 552] on video at bounding box center [728, 410] width 1456 height 822
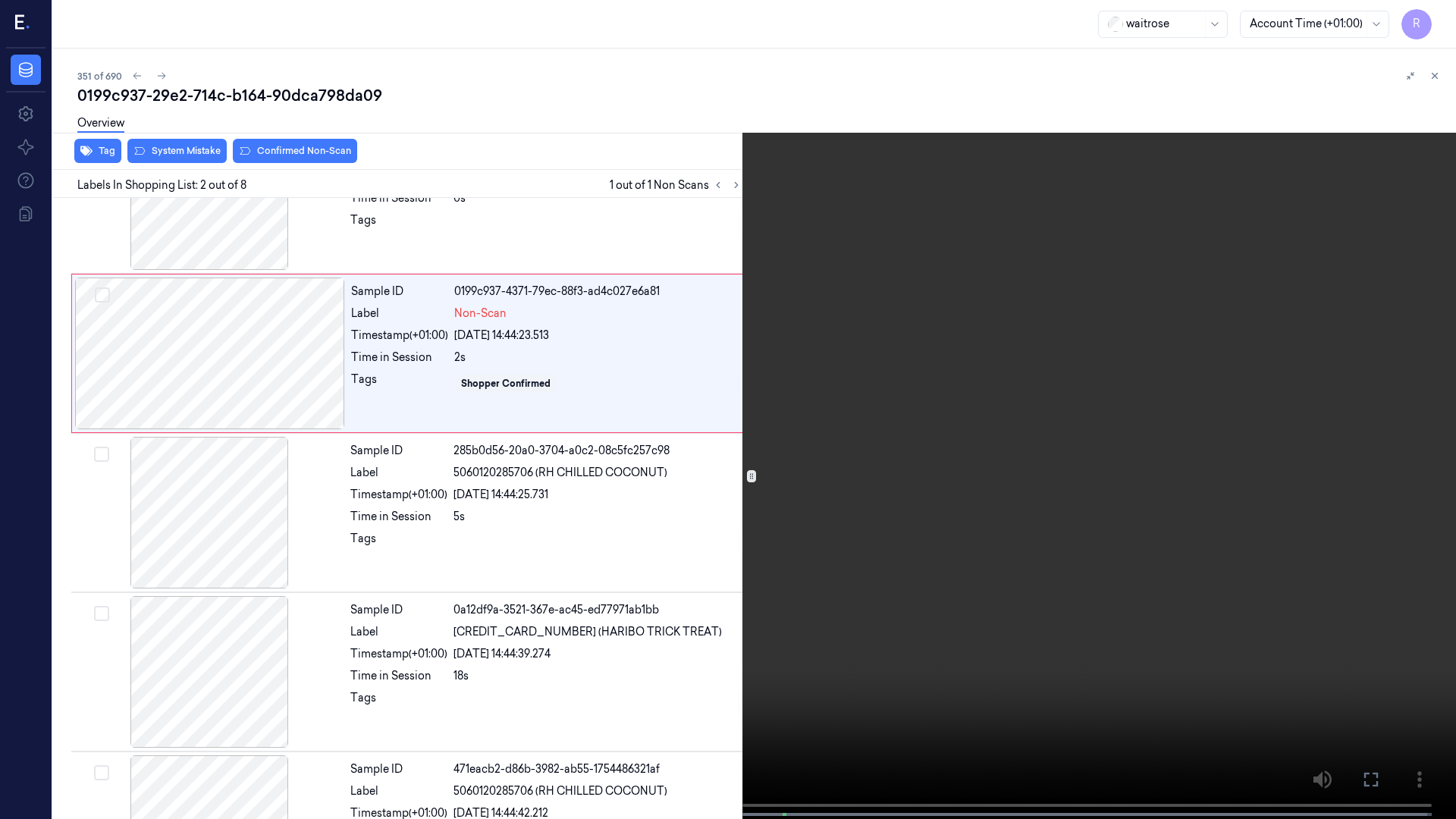
click at [625, 570] on video at bounding box center [728, 410] width 1456 height 822
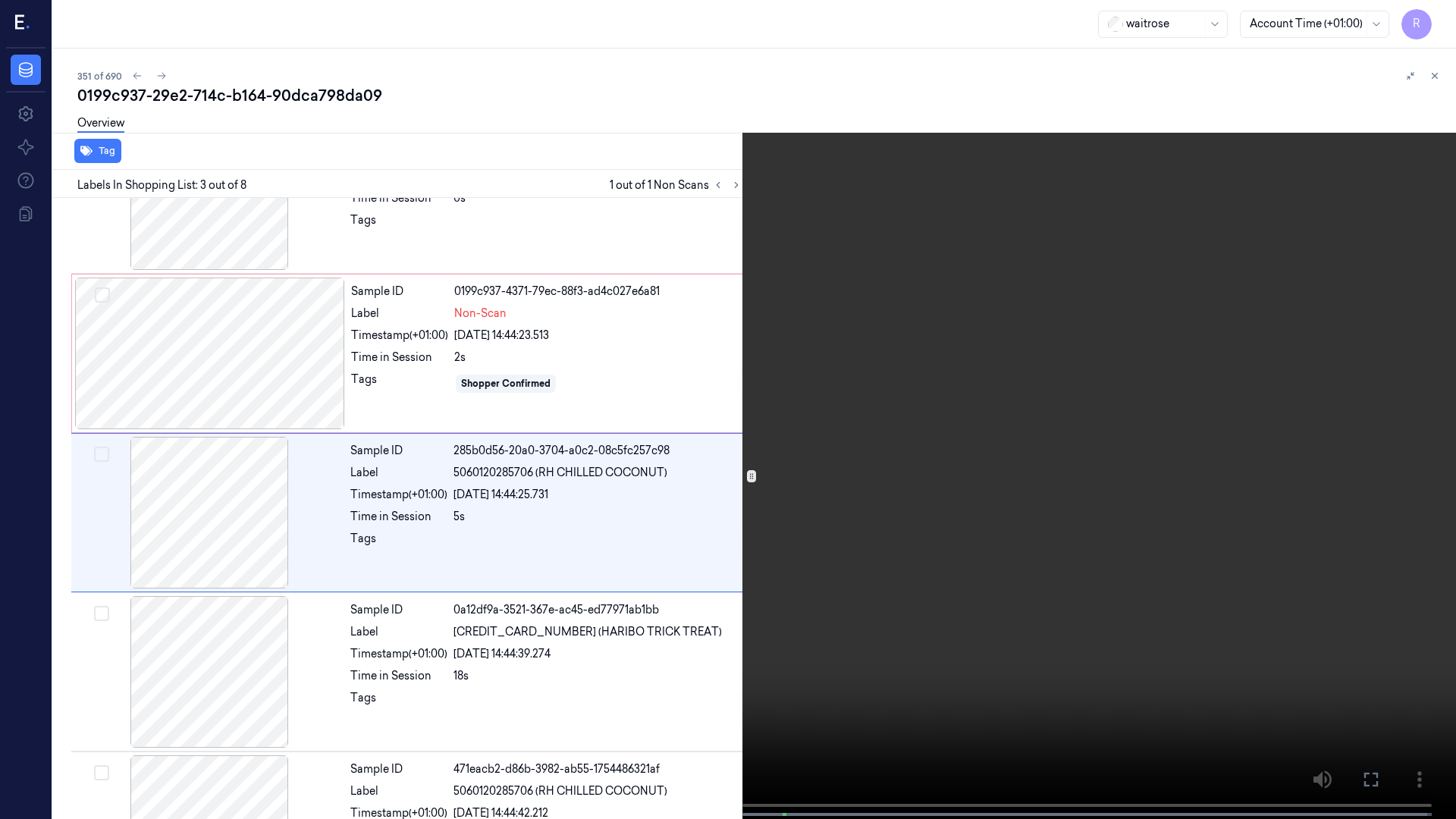
scroll to position [87, 0]
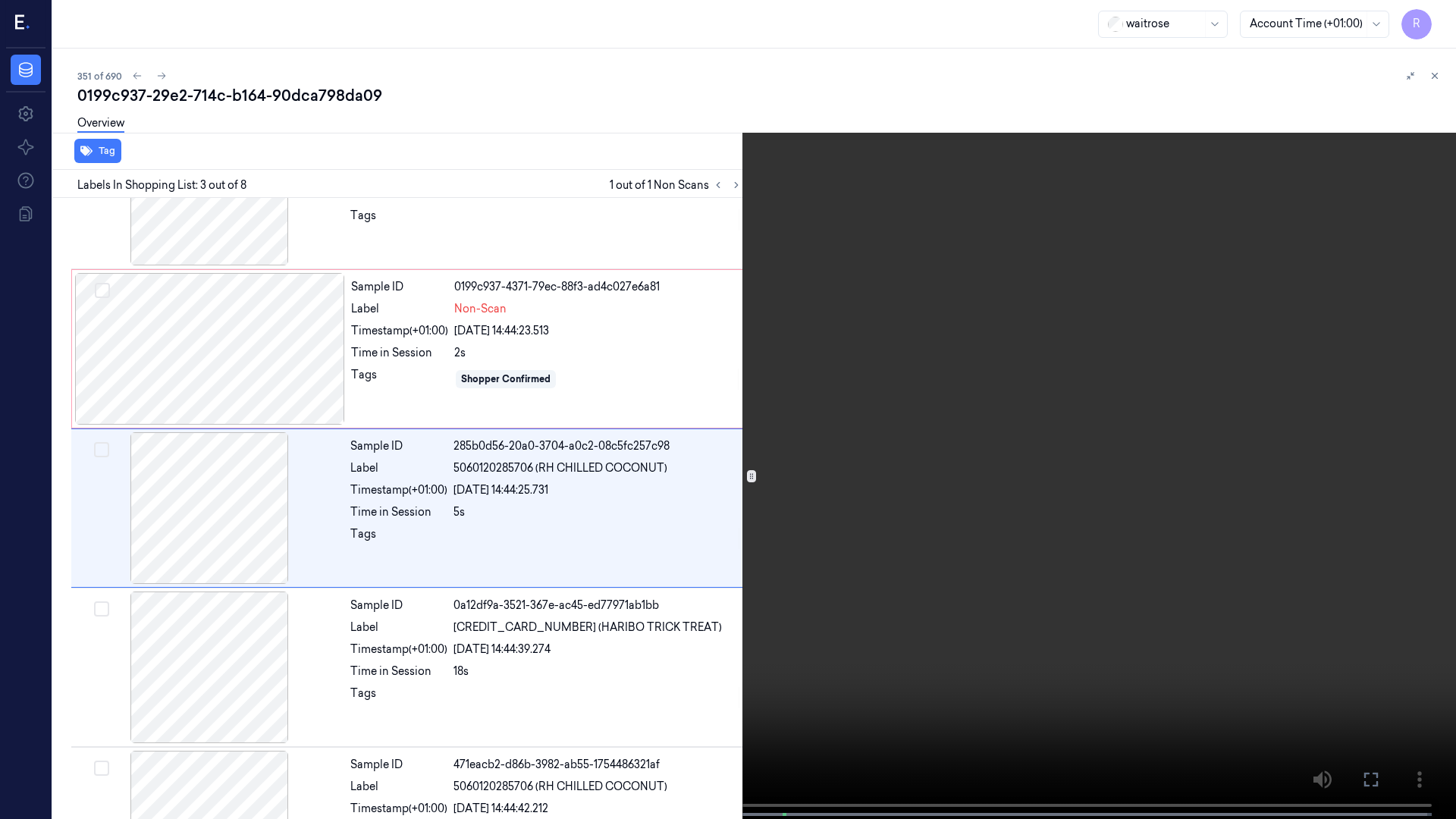
click at [644, 560] on video at bounding box center [728, 410] width 1456 height 822
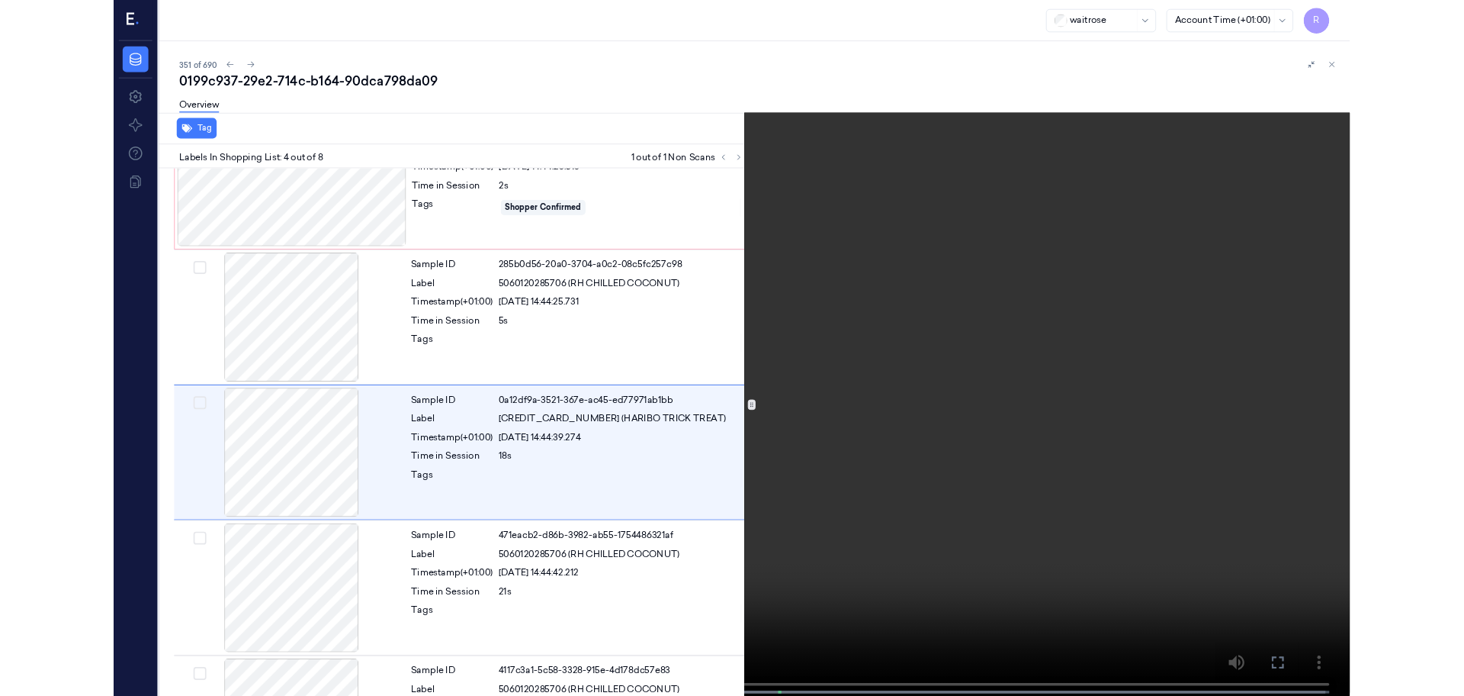
scroll to position [248, 0]
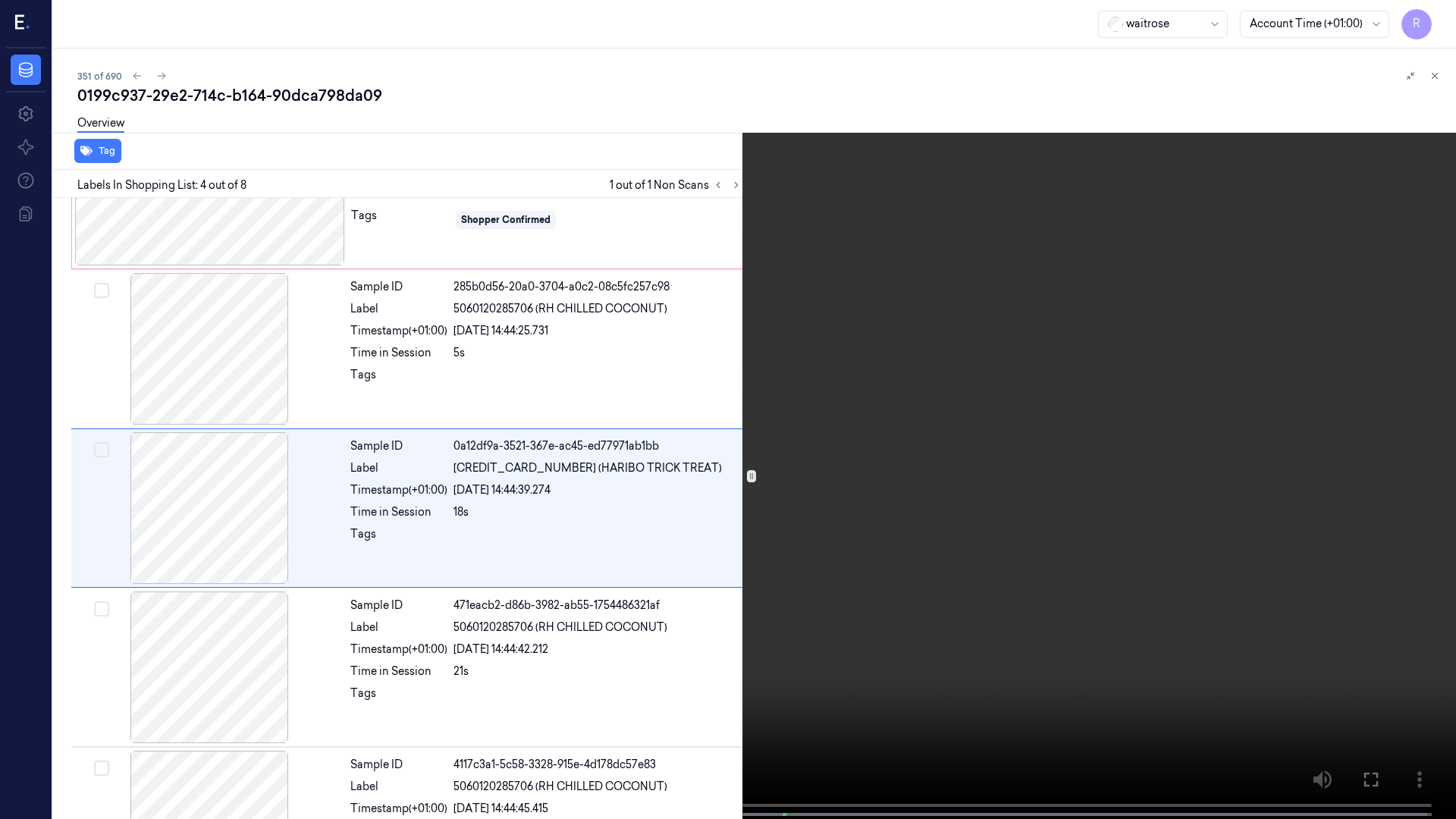
click at [473, 539] on video at bounding box center [728, 410] width 1456 height 822
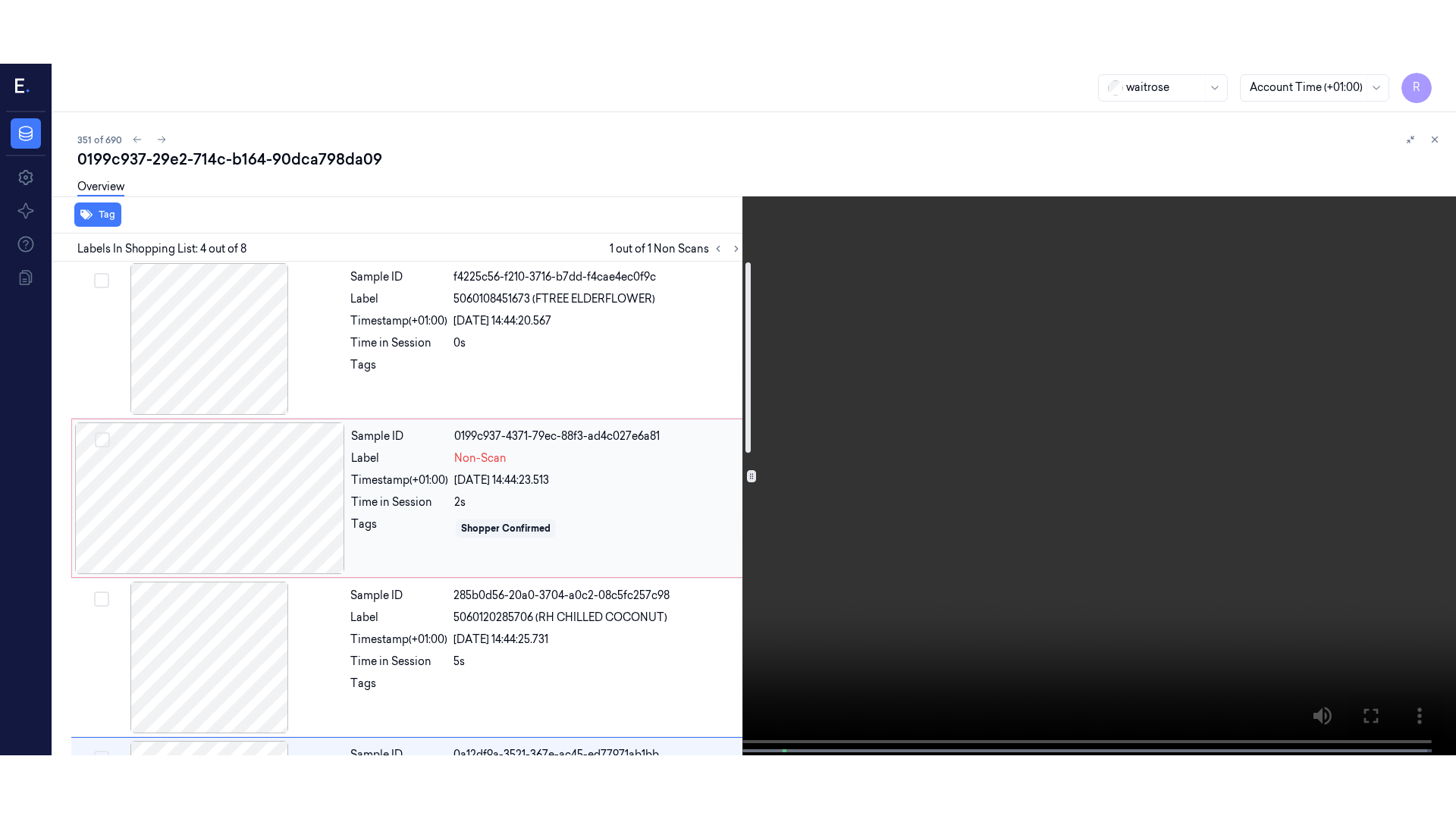
scroll to position [0, 0]
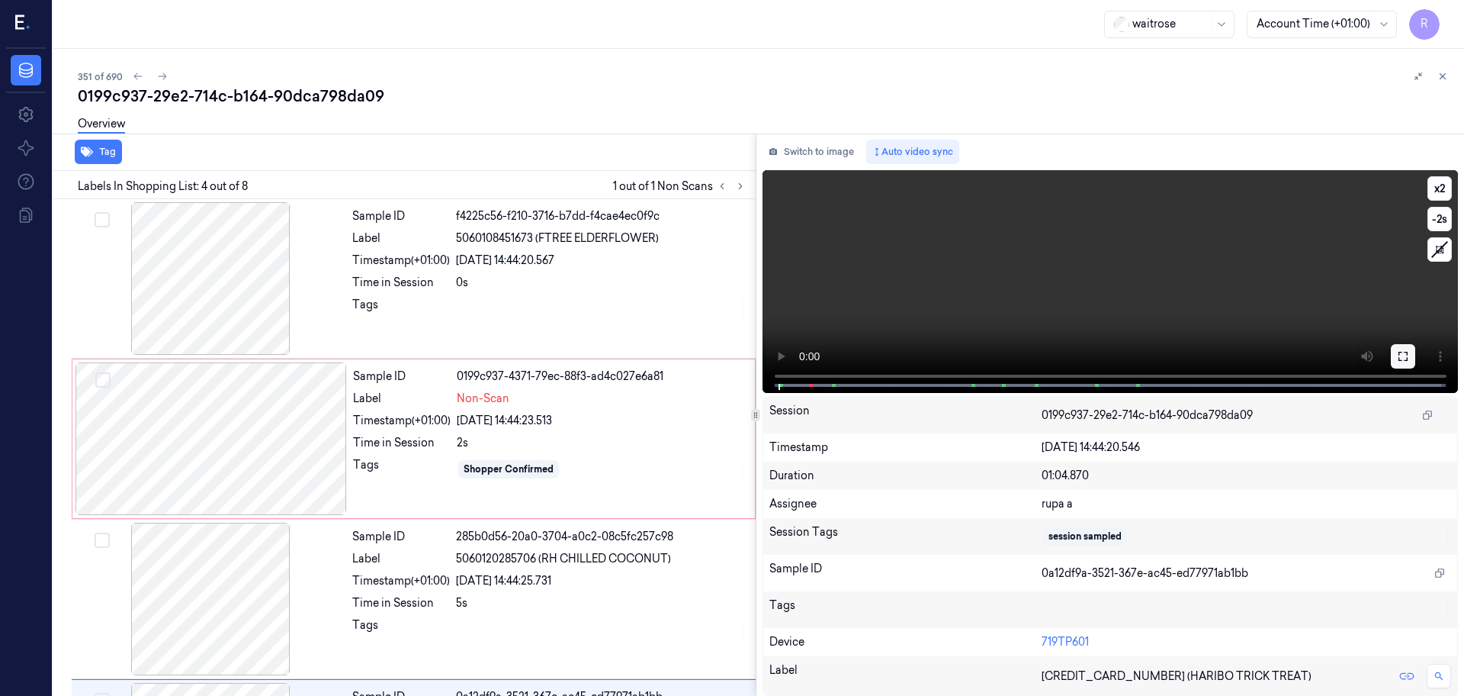
click at [1399, 355] on icon at bounding box center [1403, 356] width 12 height 12
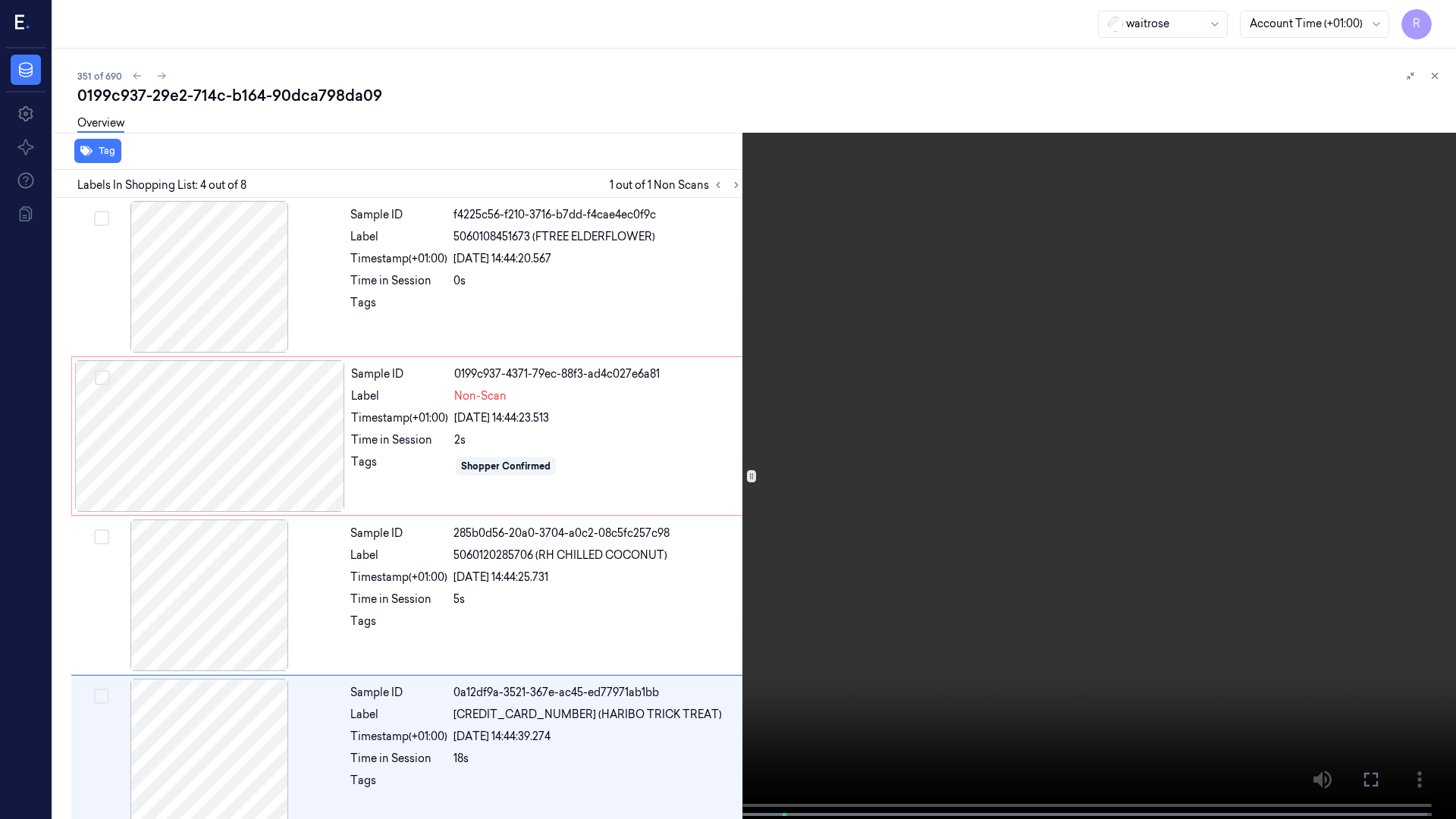
click at [1386, 426] on video at bounding box center [728, 410] width 1456 height 822
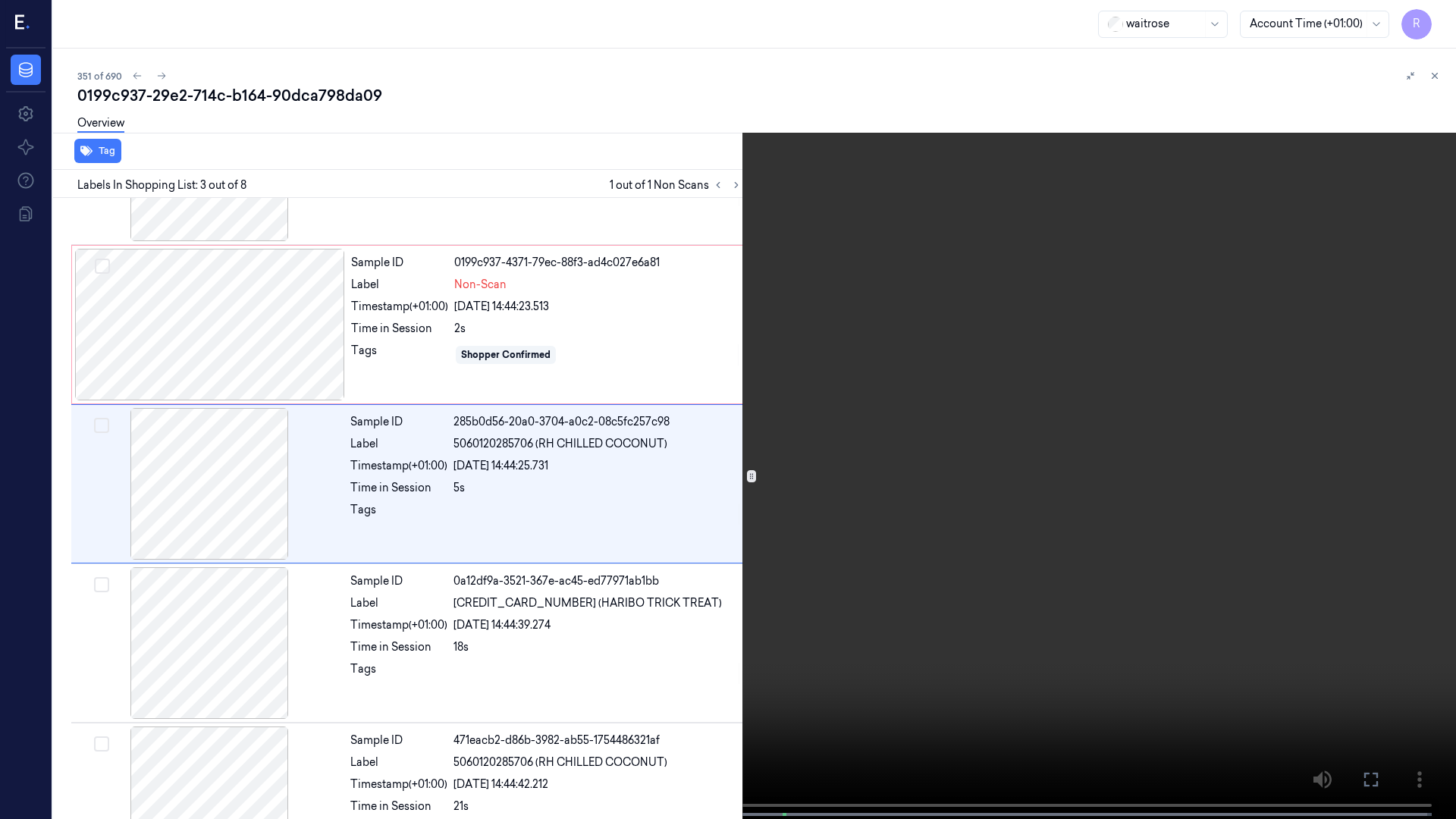
scroll to position [87, 0]
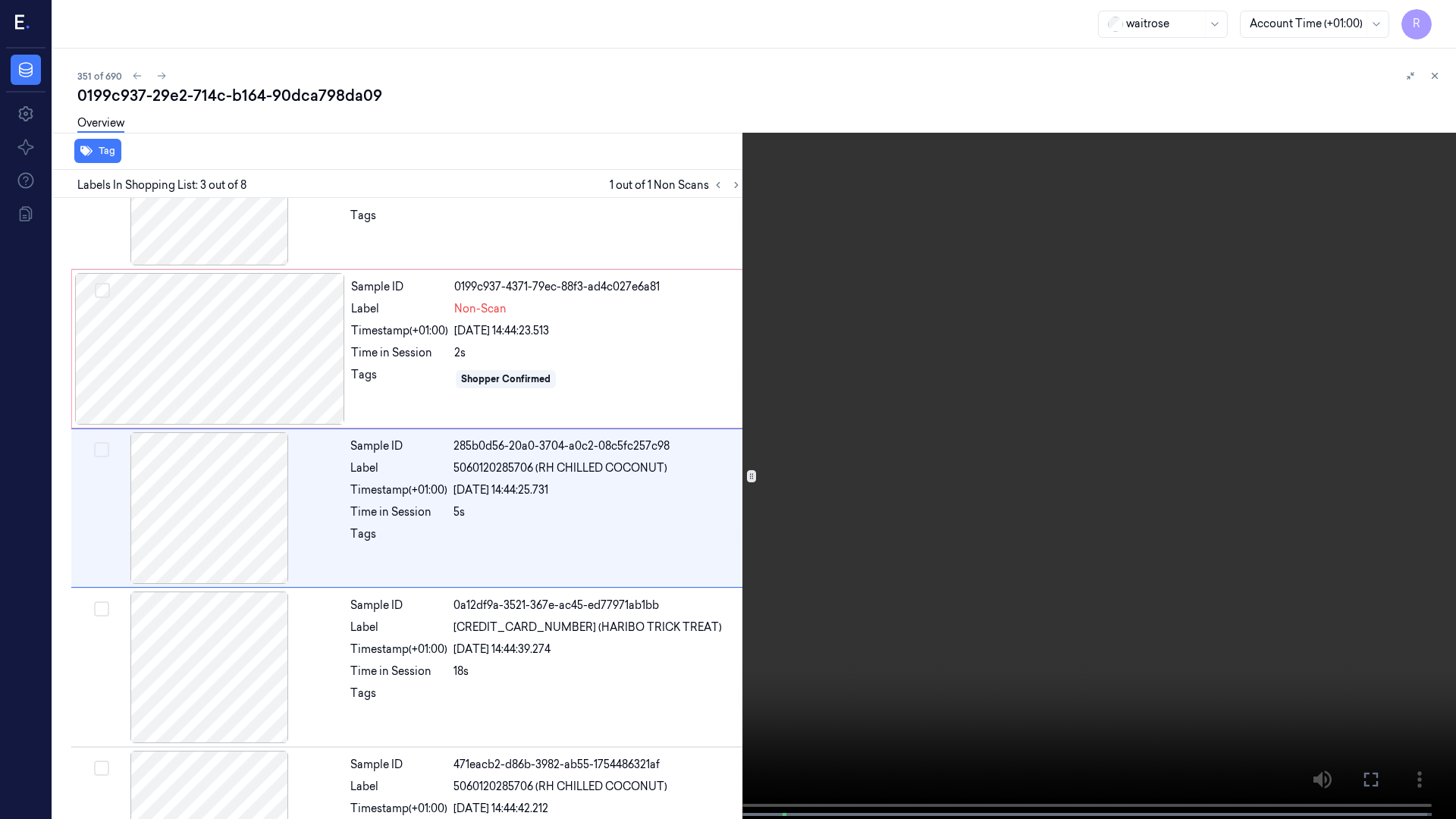
click at [1167, 420] on video at bounding box center [728, 410] width 1456 height 822
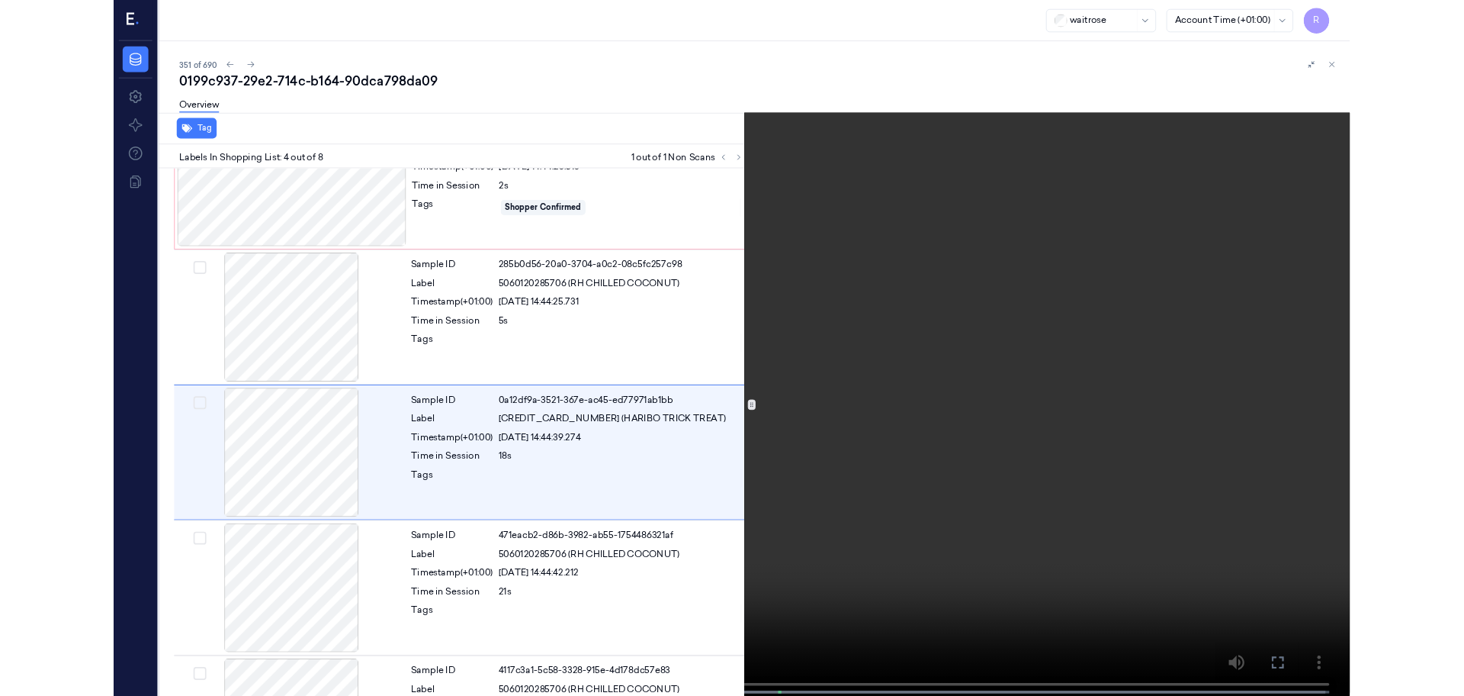
scroll to position [248, 0]
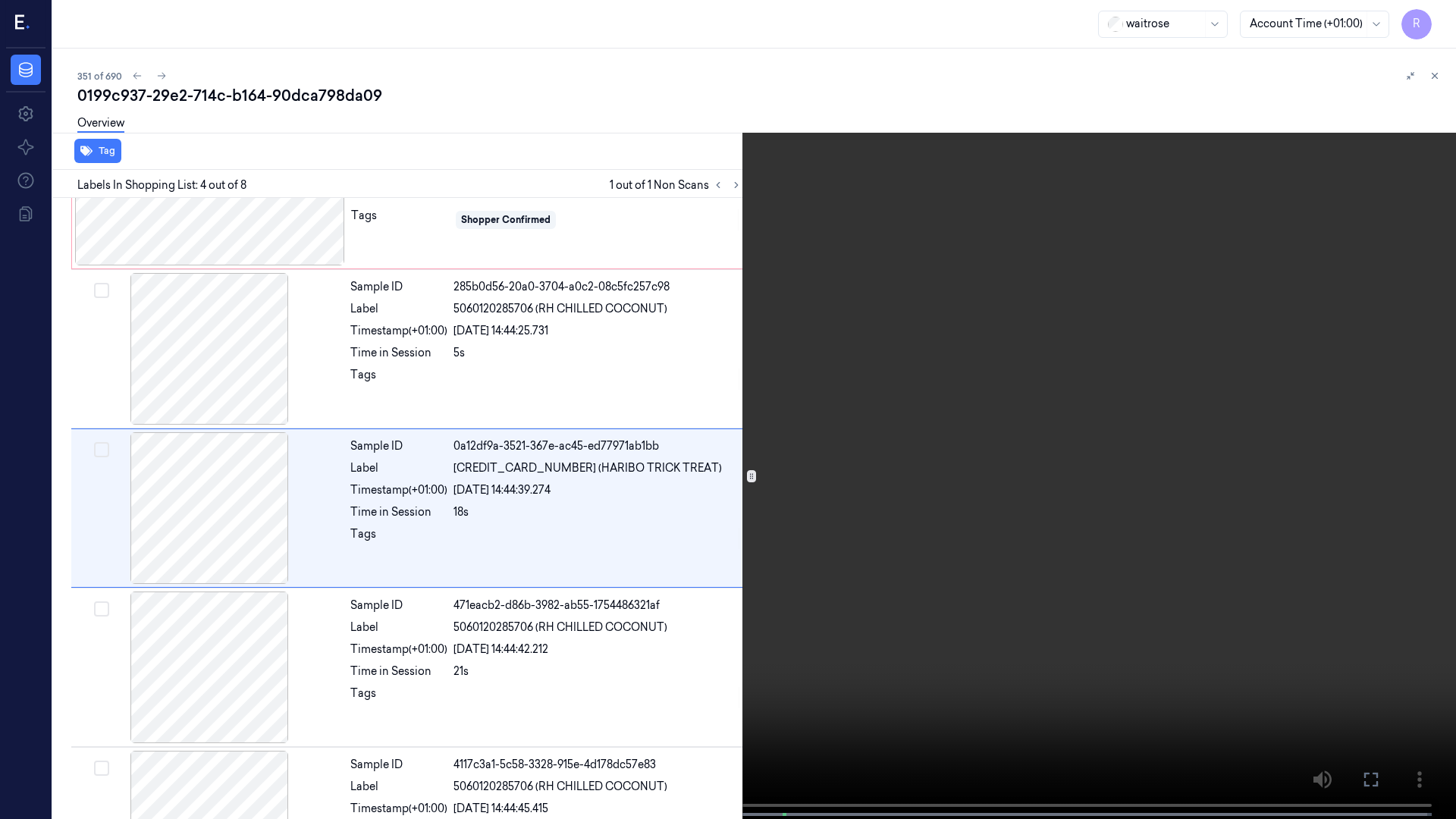
click at [1117, 410] on video at bounding box center [728, 410] width 1456 height 822
click at [612, 631] on video at bounding box center [728, 410] width 1456 height 822
click at [826, 471] on video at bounding box center [728, 410] width 1456 height 822
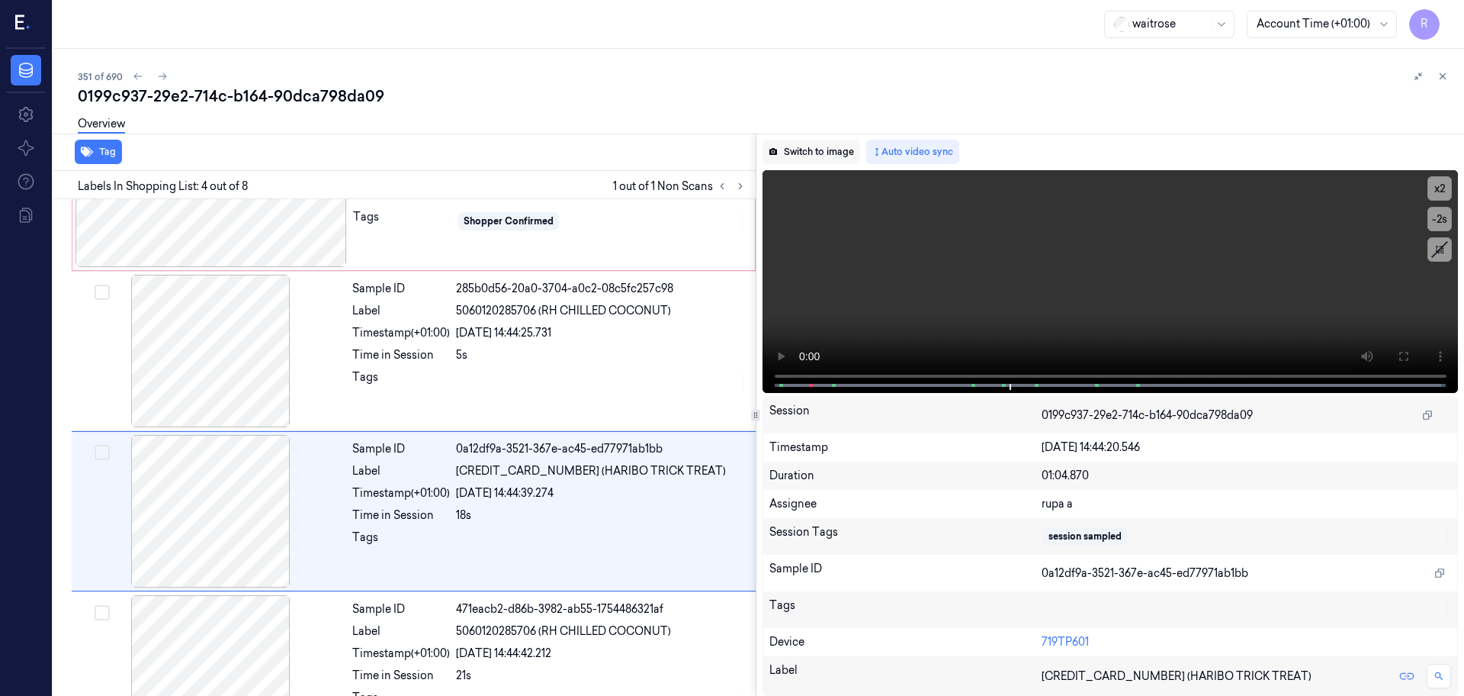
click at [780, 159] on button "Switch to image" at bounding box center [812, 152] width 98 height 24
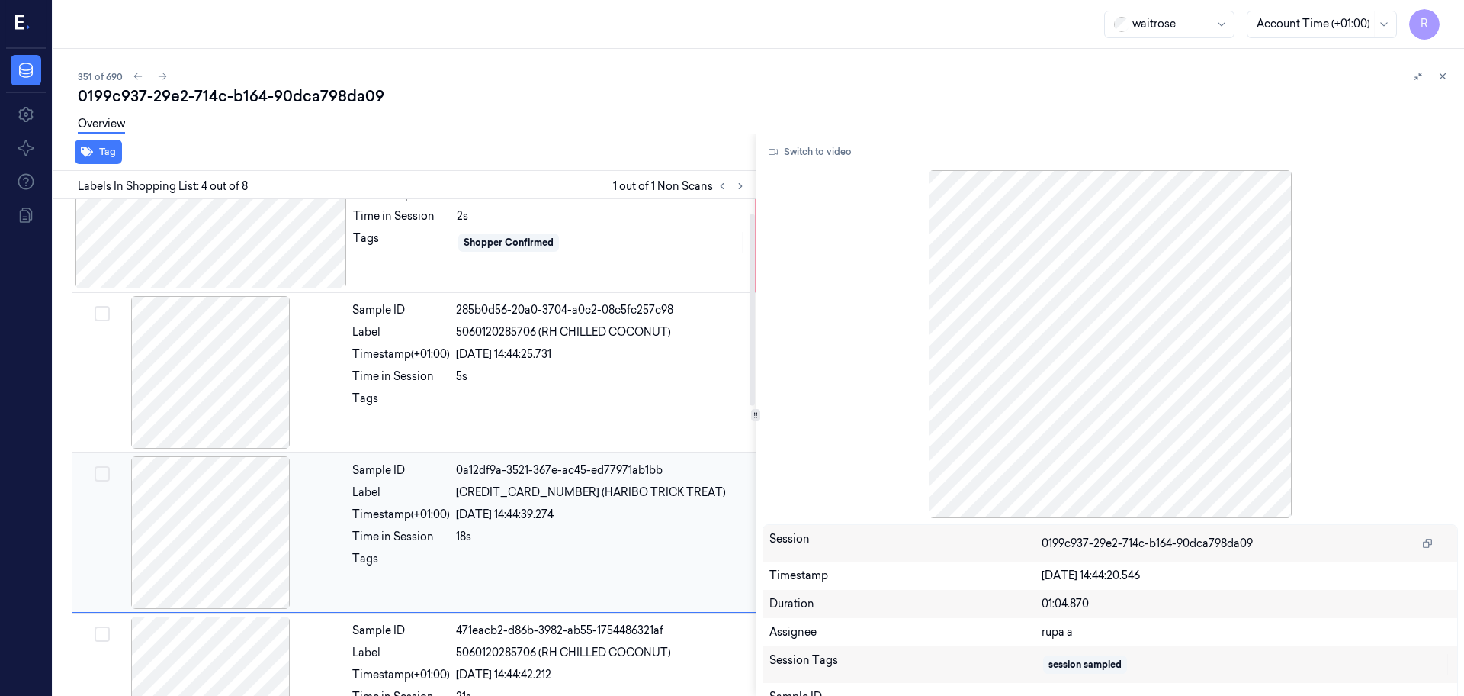
scroll to position [26, 0]
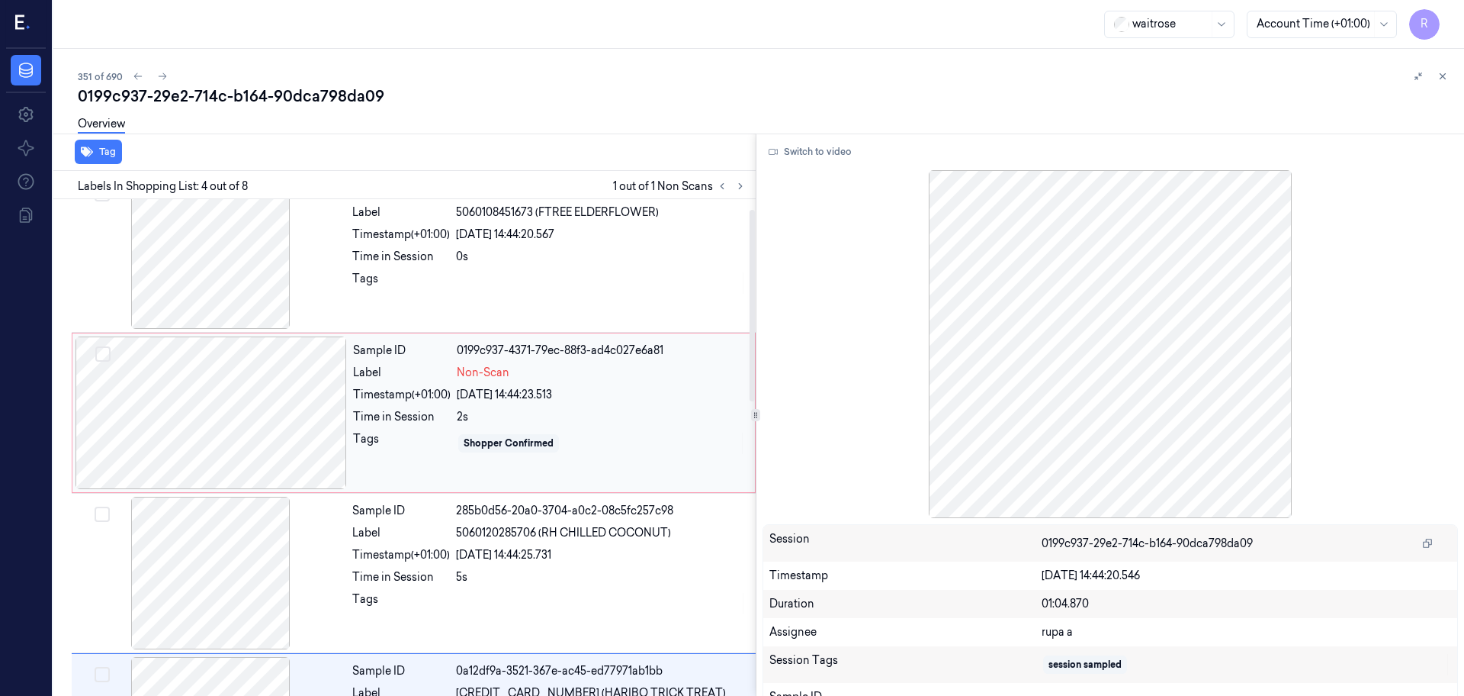
click at [281, 393] on div at bounding box center [212, 412] width 272 height 153
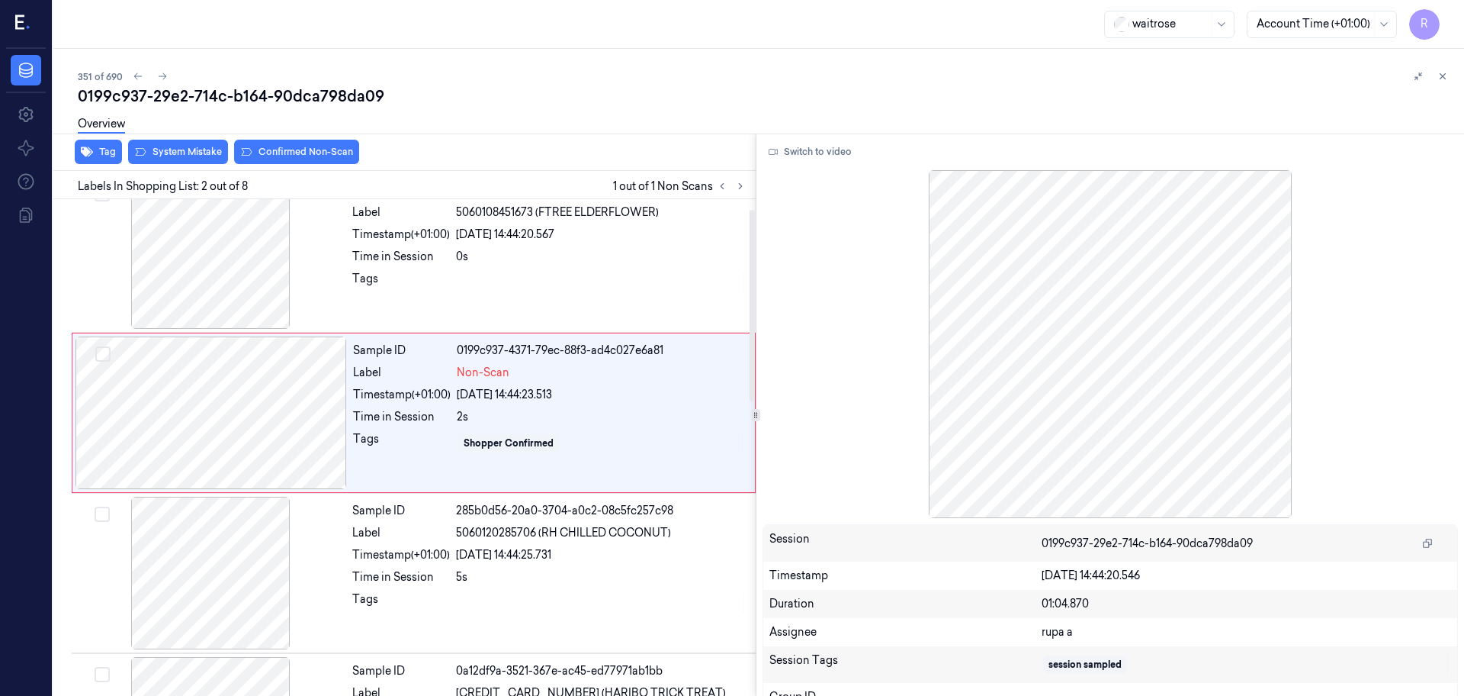
scroll to position [0, 0]
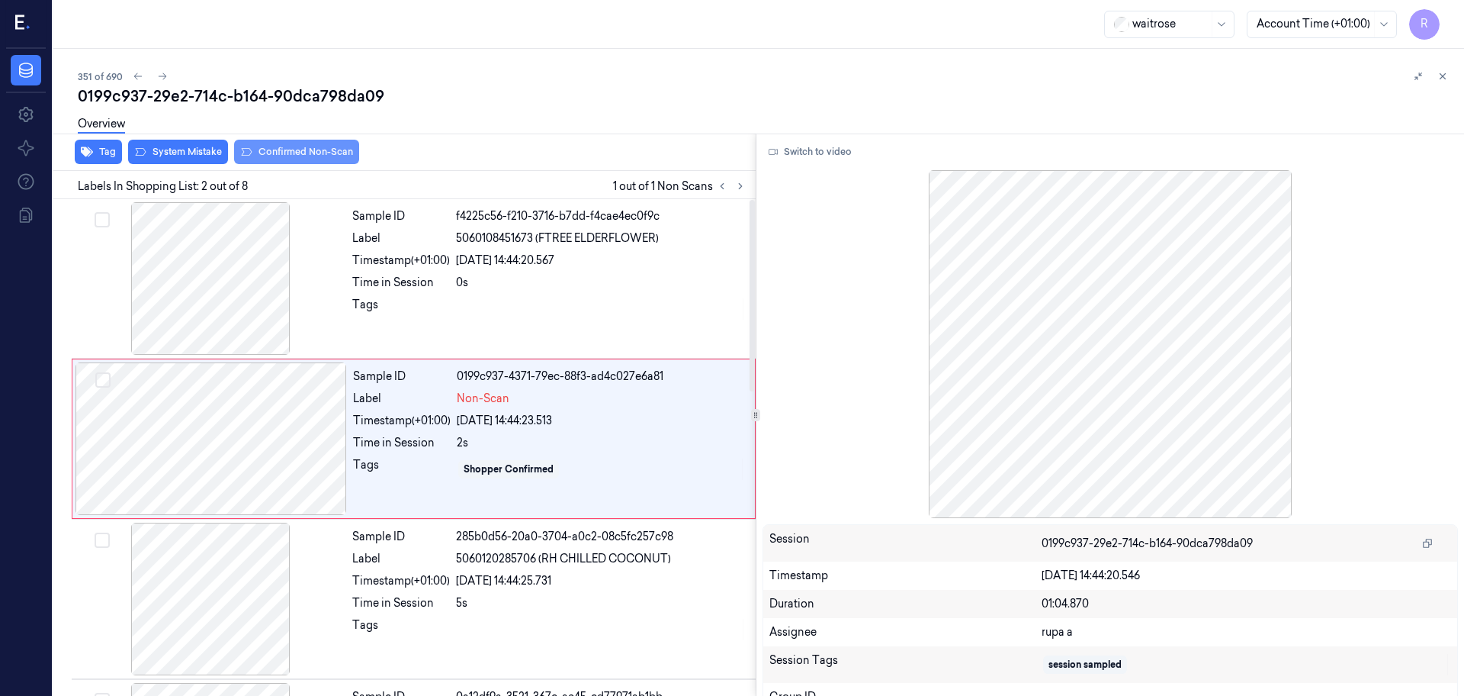
click at [272, 157] on button "Confirmed Non-Scan" at bounding box center [296, 152] width 125 height 24
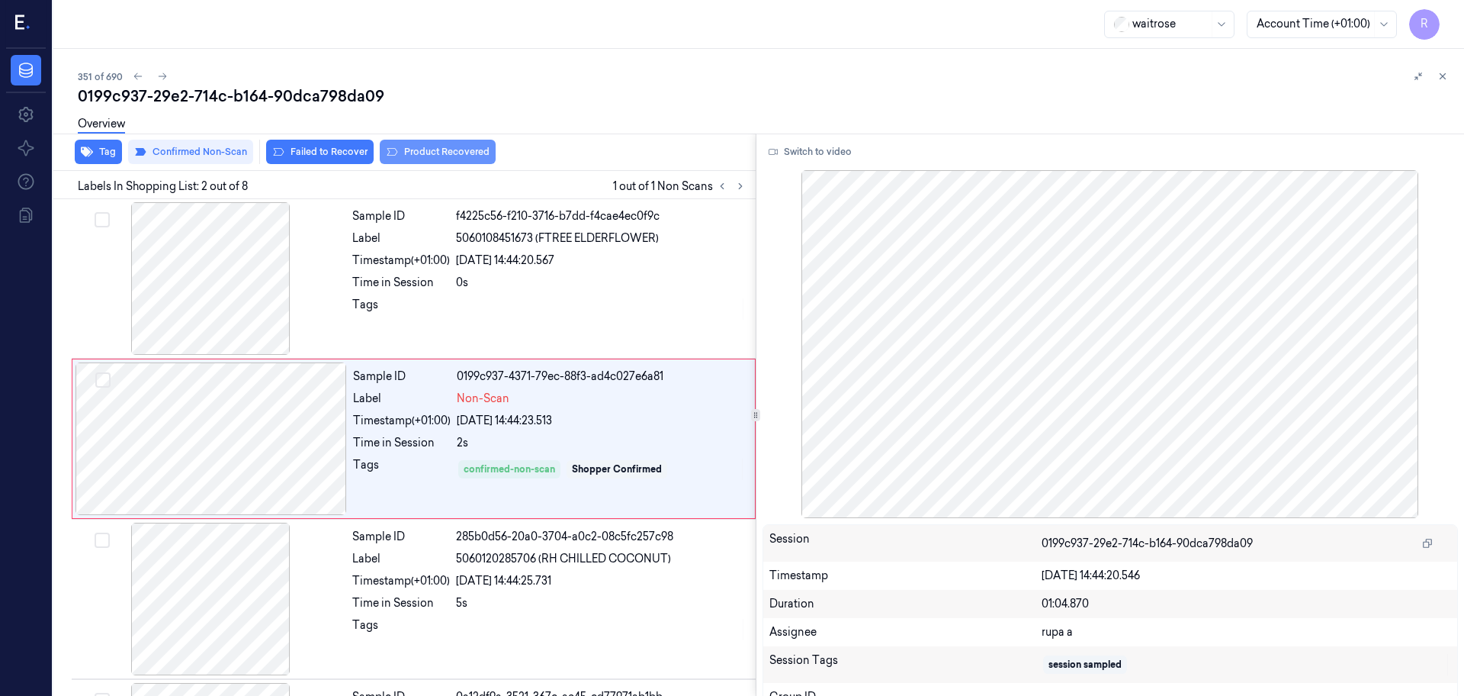
click at [435, 161] on button "Product Recovered" at bounding box center [438, 152] width 116 height 24
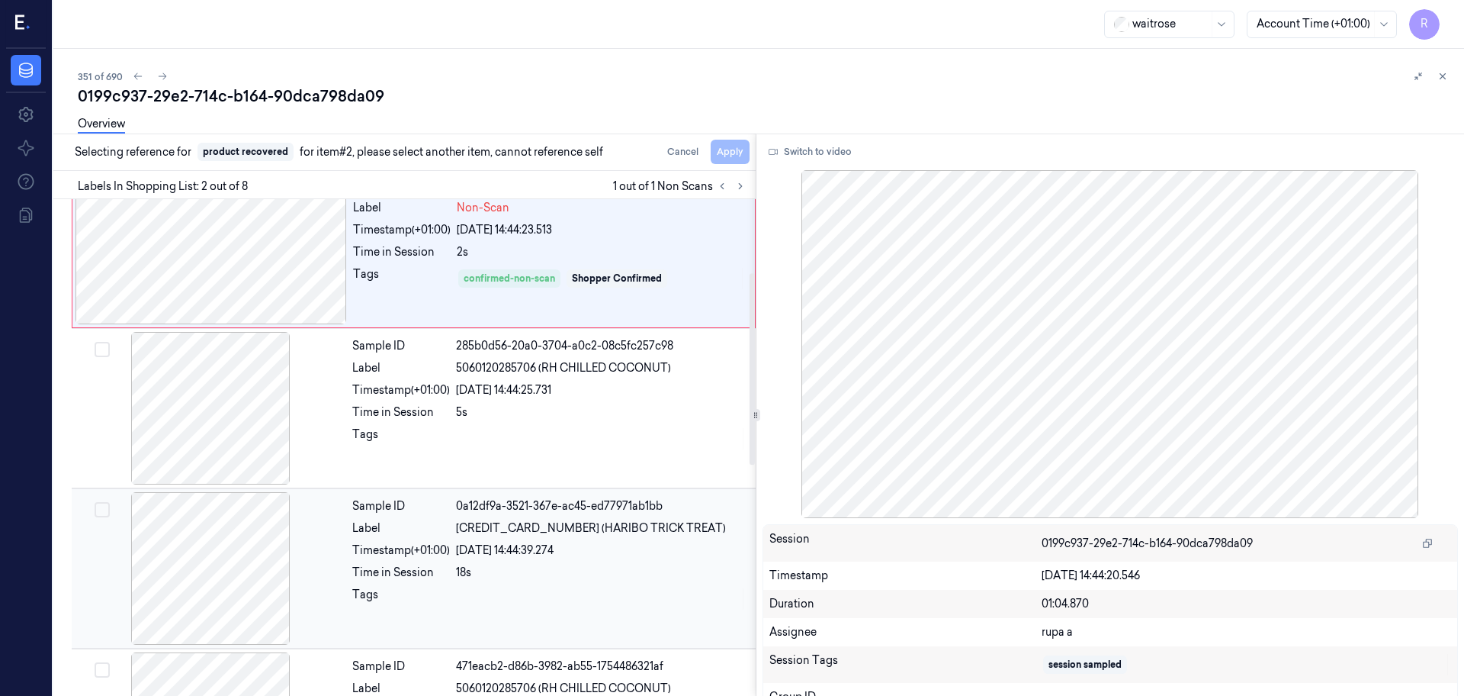
click at [225, 564] on div at bounding box center [211, 568] width 272 height 153
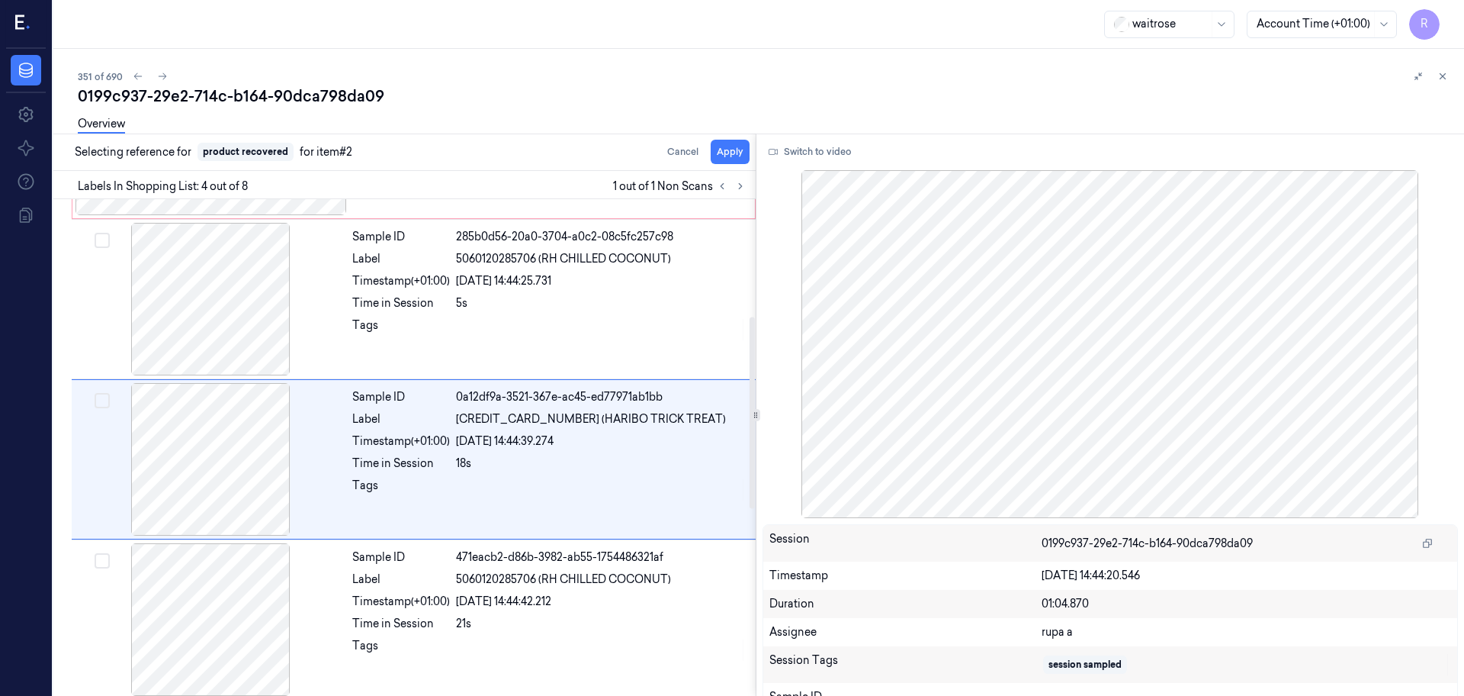
scroll to position [312, 0]
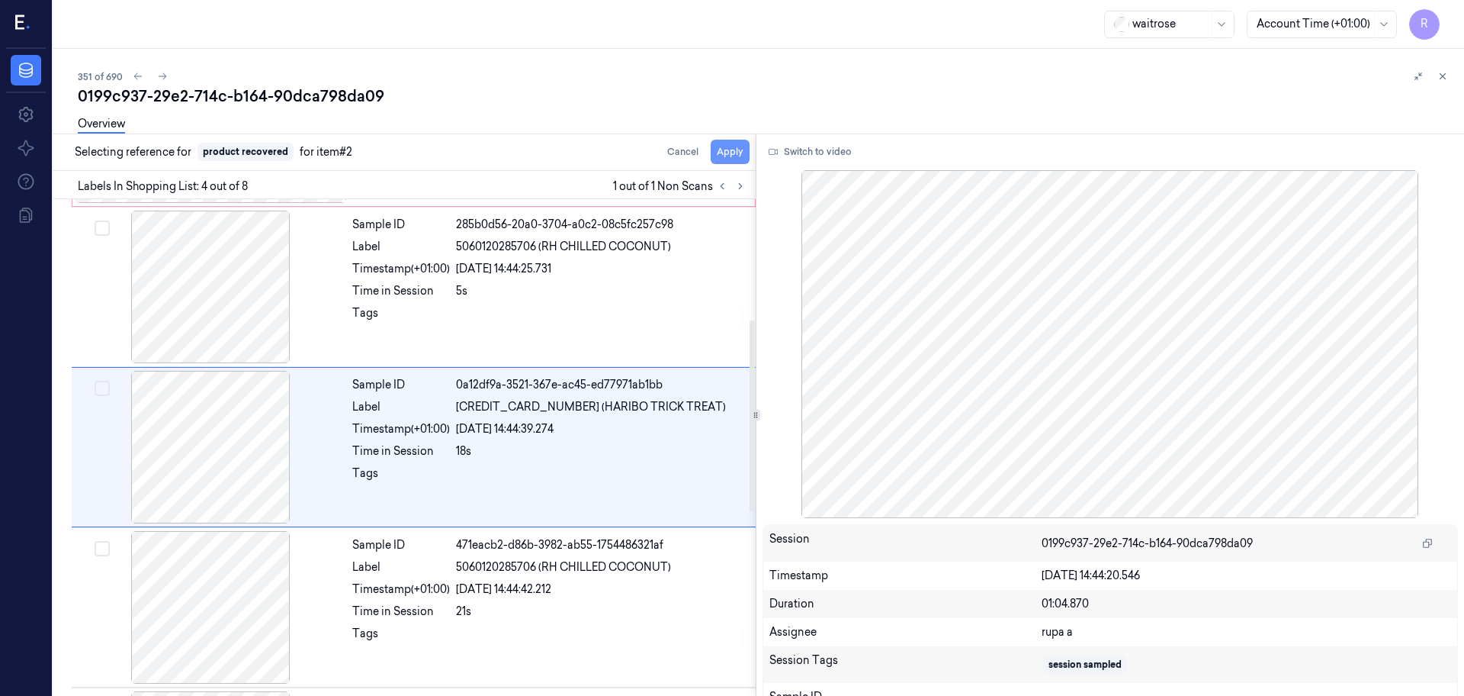
click at [725, 152] on button "Apply" at bounding box center [730, 152] width 39 height 24
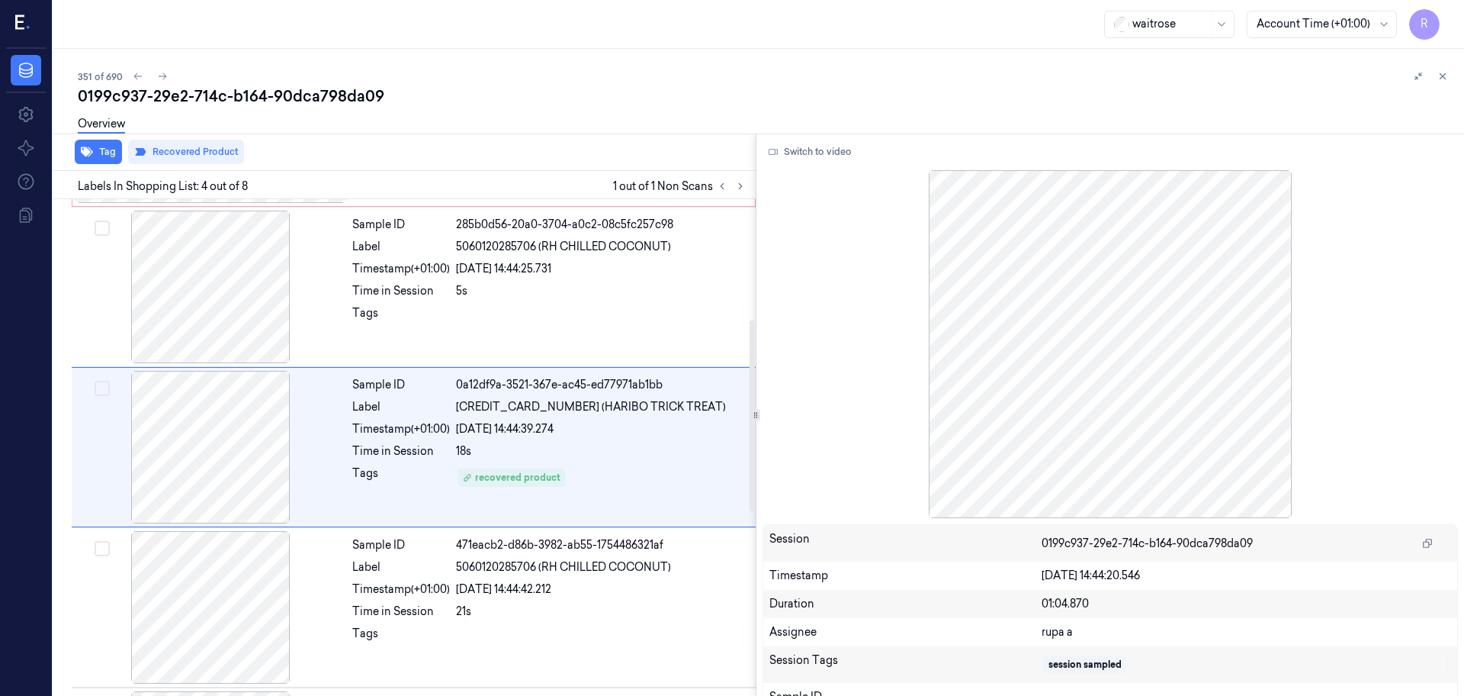
drag, startPoint x: 241, startPoint y: 439, endPoint x: 223, endPoint y: 69, distance: 369.6
click at [243, 439] on div at bounding box center [211, 447] width 272 height 153
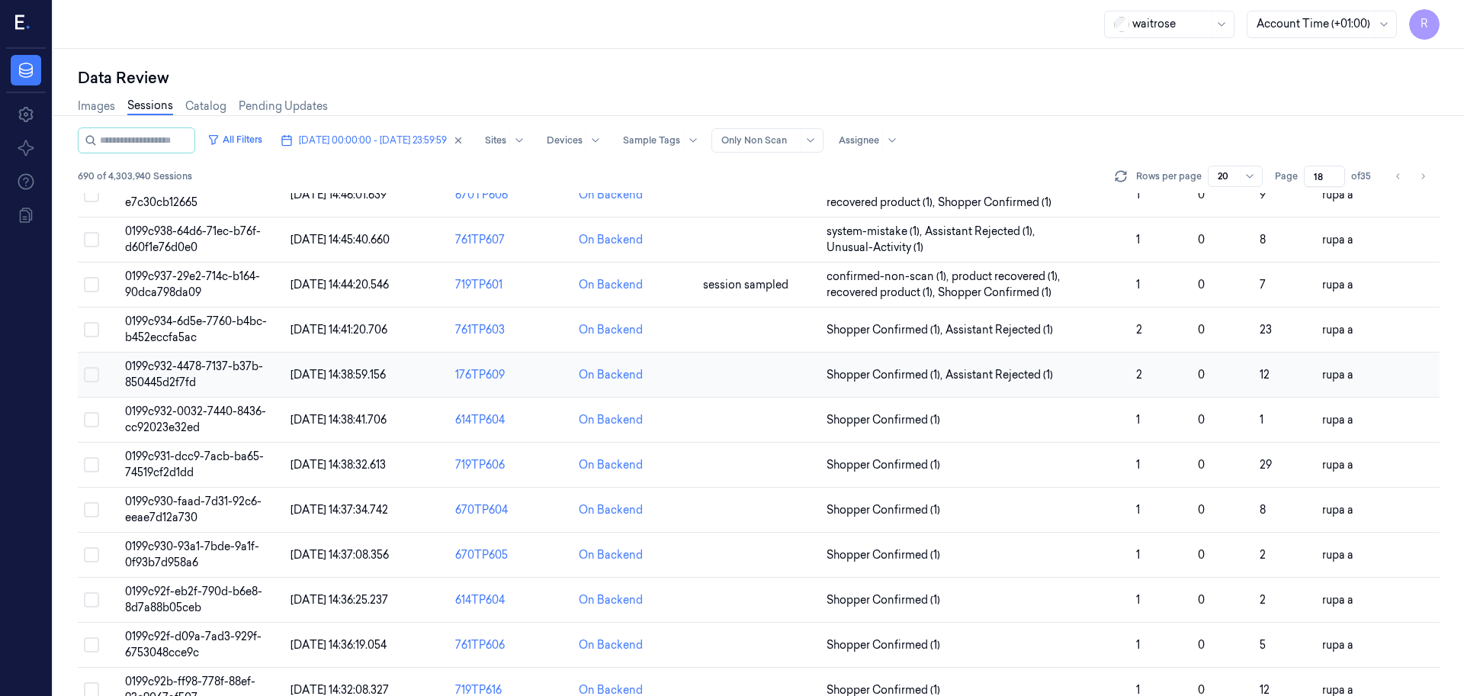
scroll to position [458, 0]
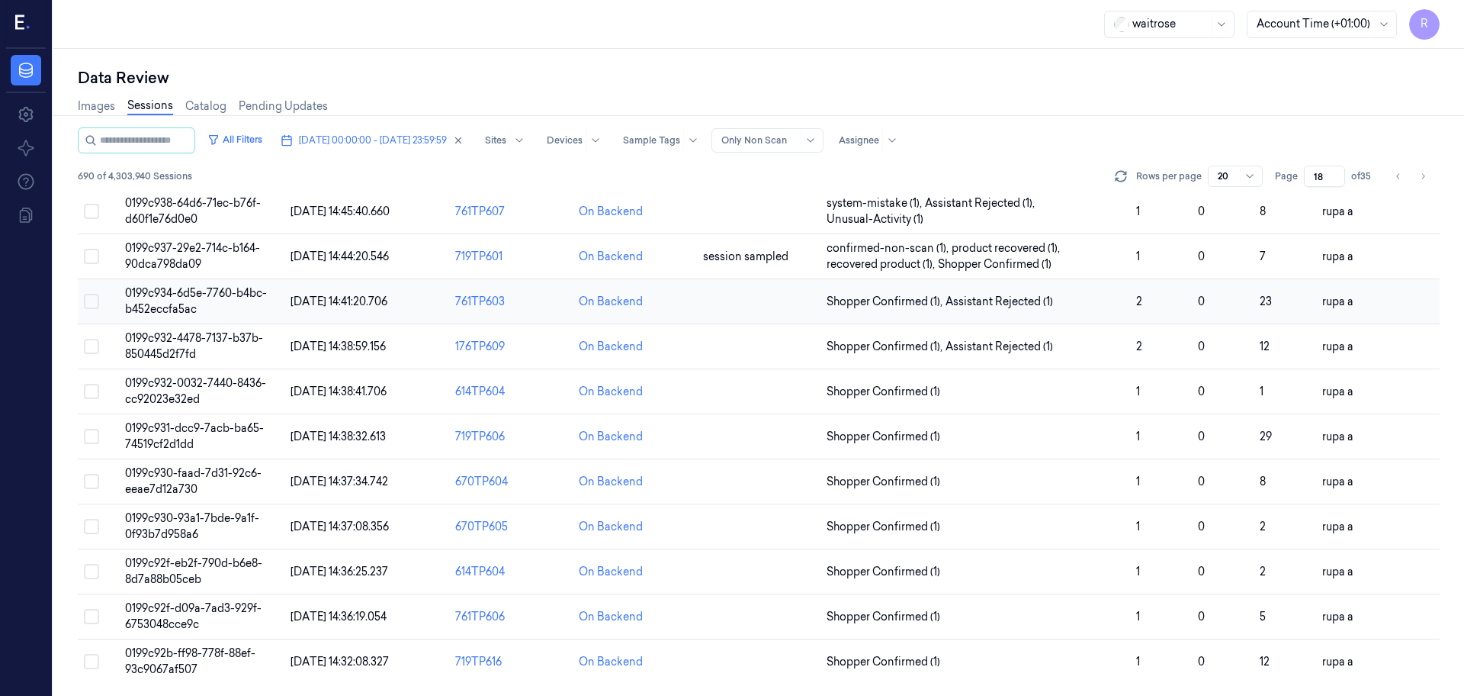
click at [236, 291] on span "0199c934-6d5e-7760-b4bc-b452eccfa5ac" at bounding box center [196, 301] width 142 height 30
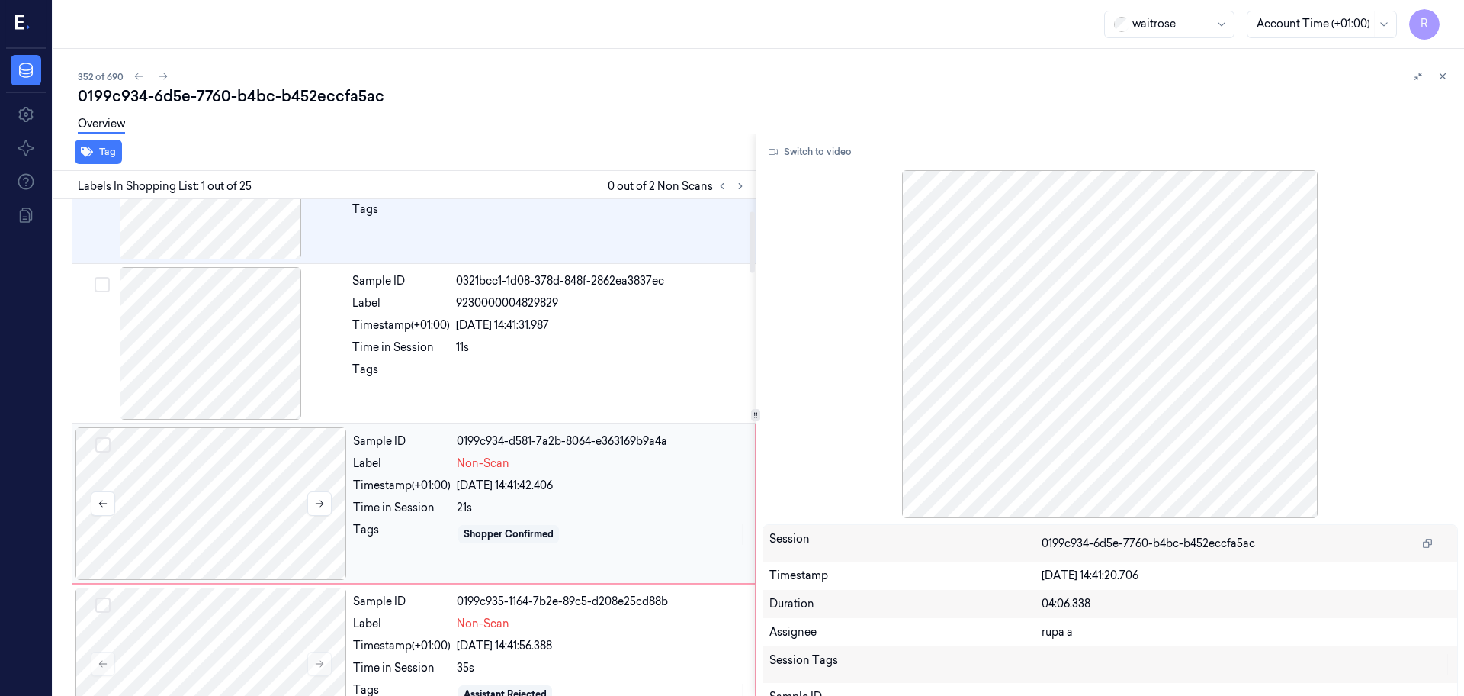
click at [283, 498] on div at bounding box center [212, 503] width 272 height 153
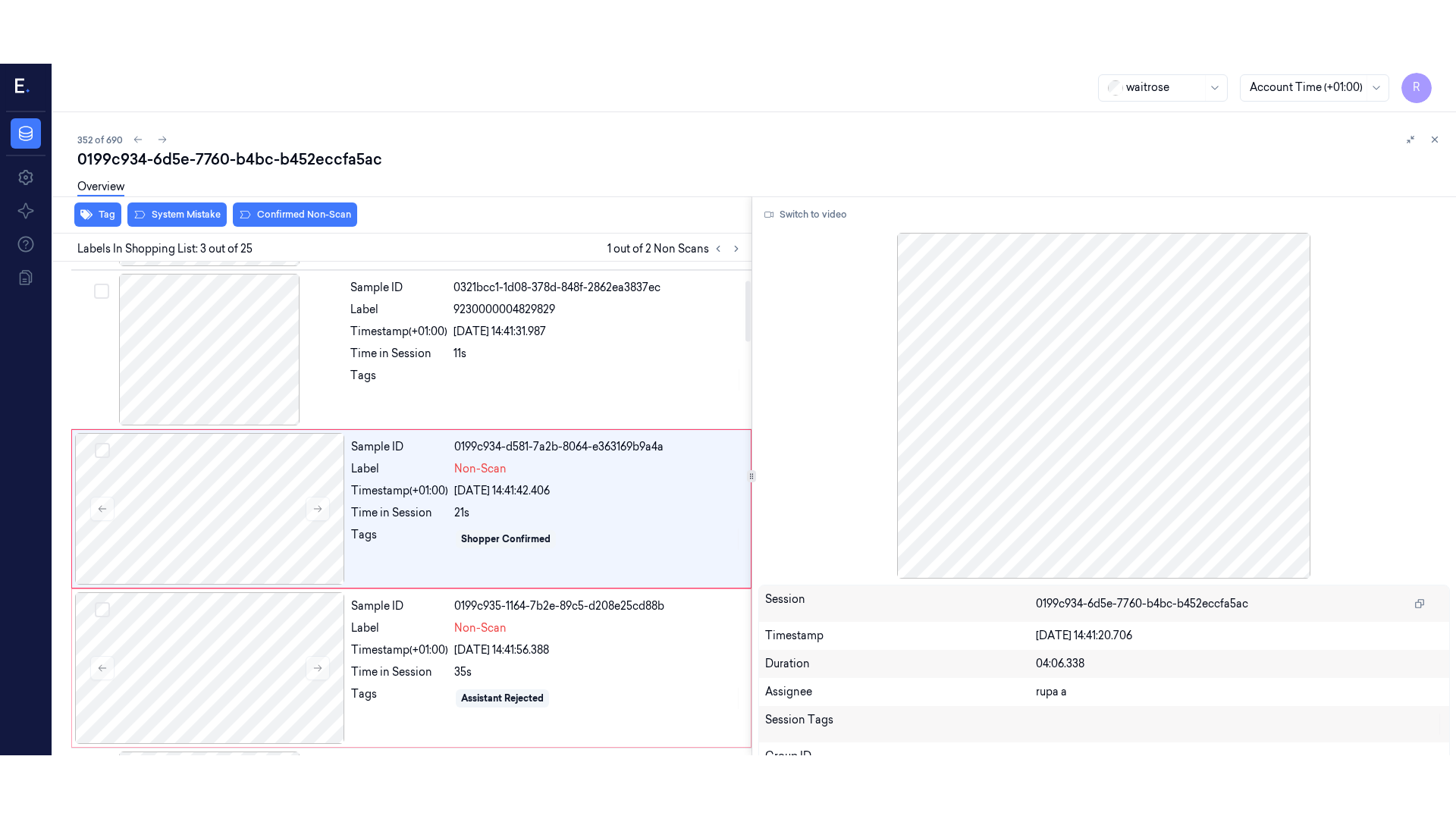
scroll to position [151, 0]
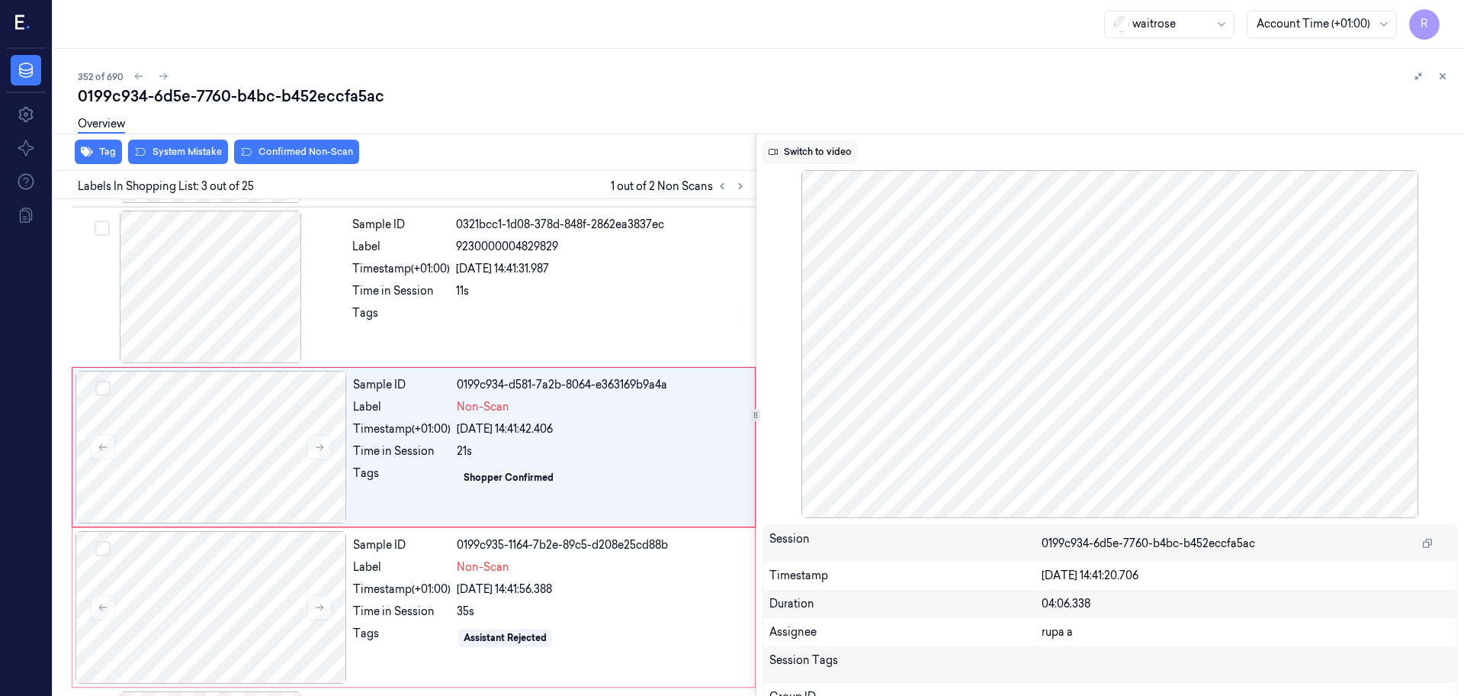
click at [811, 153] on button "Switch to video" at bounding box center [810, 152] width 95 height 24
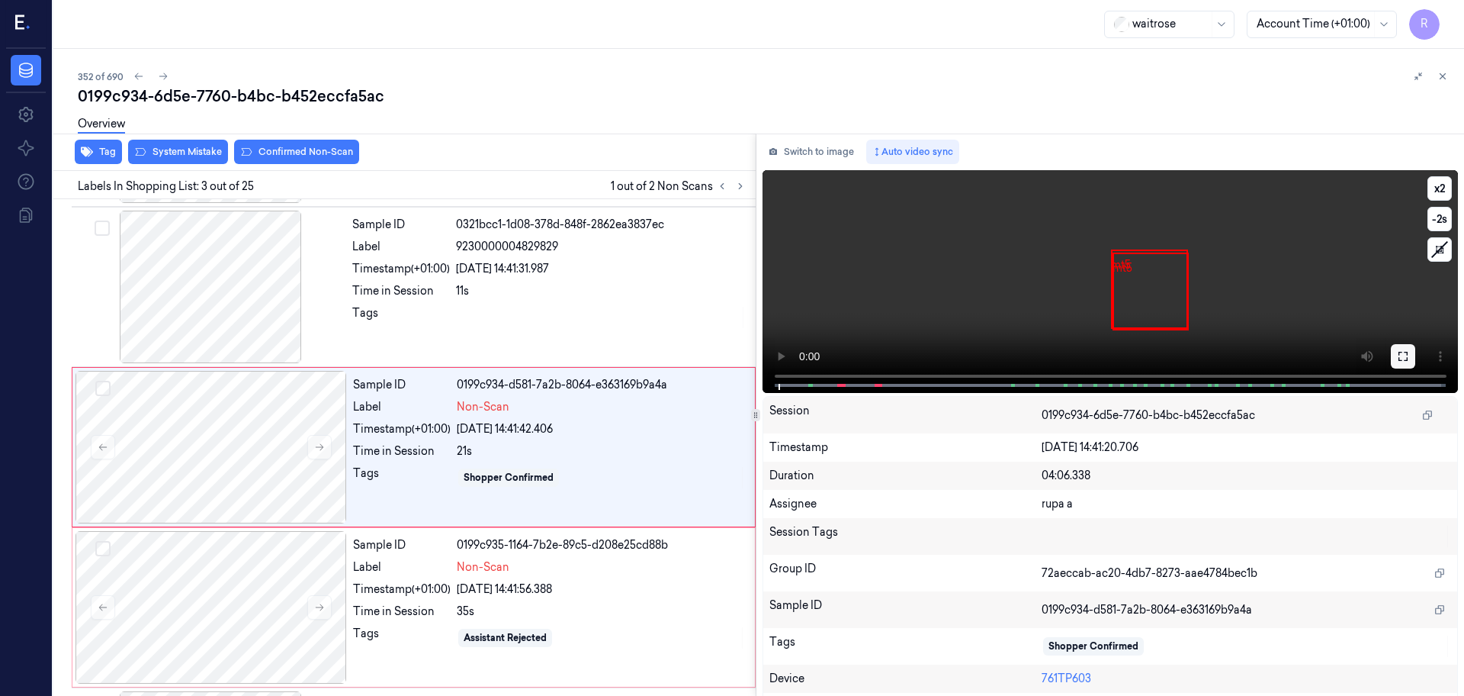
click at [1400, 361] on icon at bounding box center [1403, 356] width 12 height 12
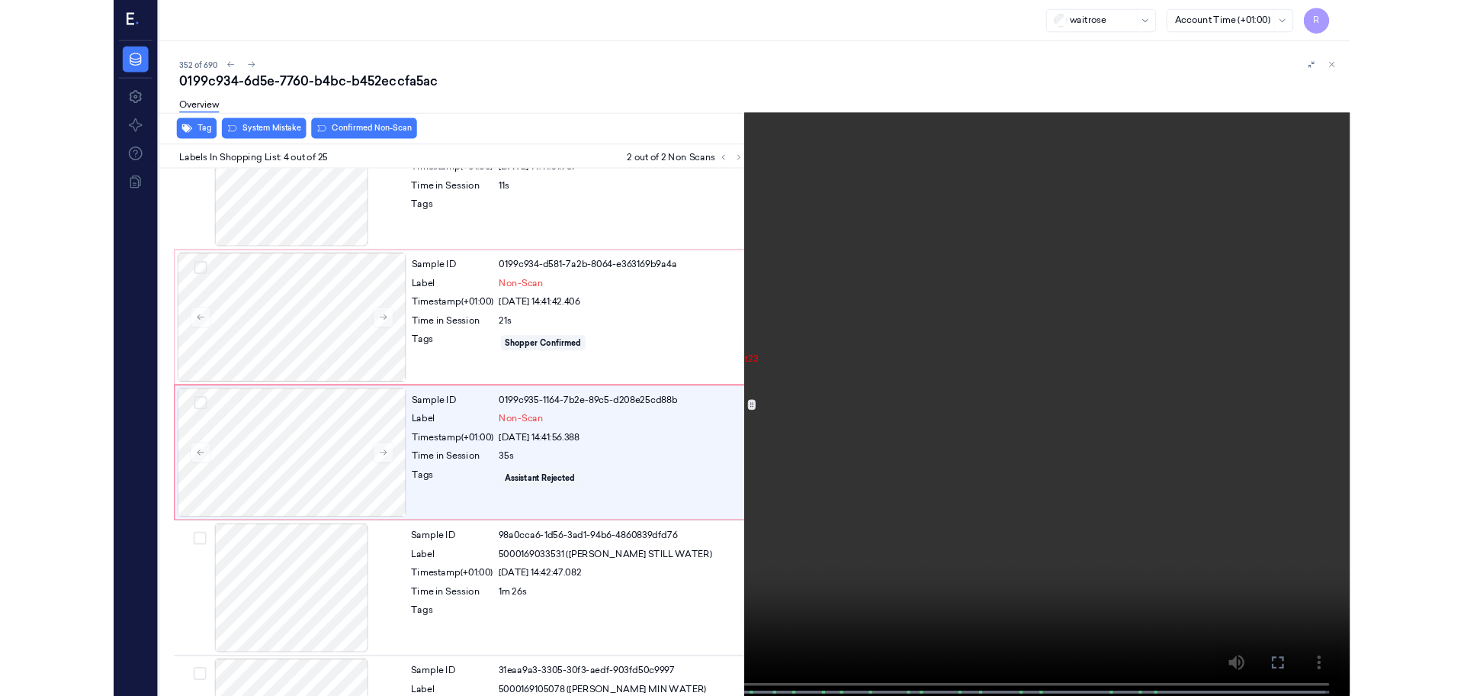
scroll to position [248, 0]
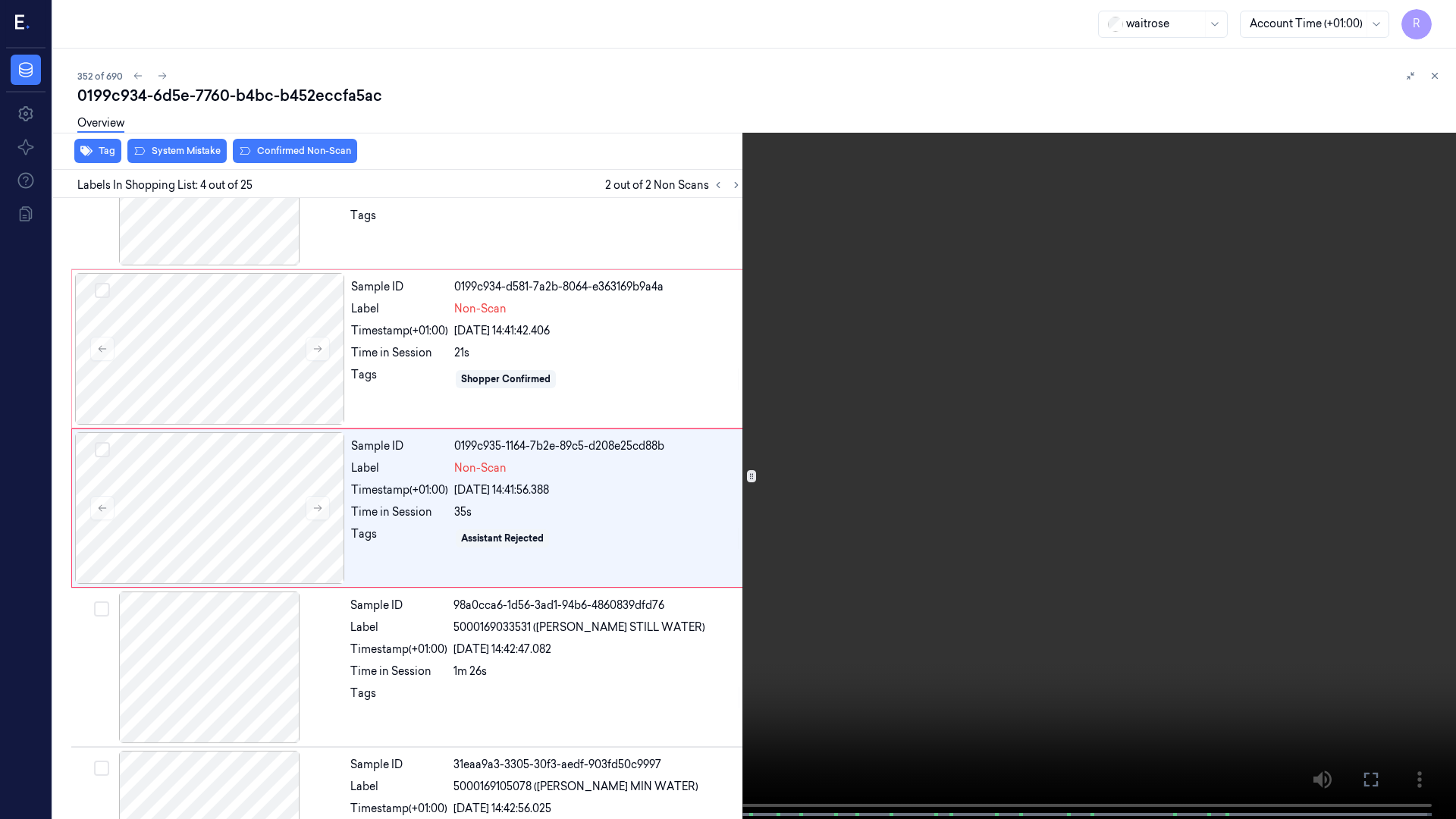
click at [398, 599] on video at bounding box center [728, 410] width 1456 height 822
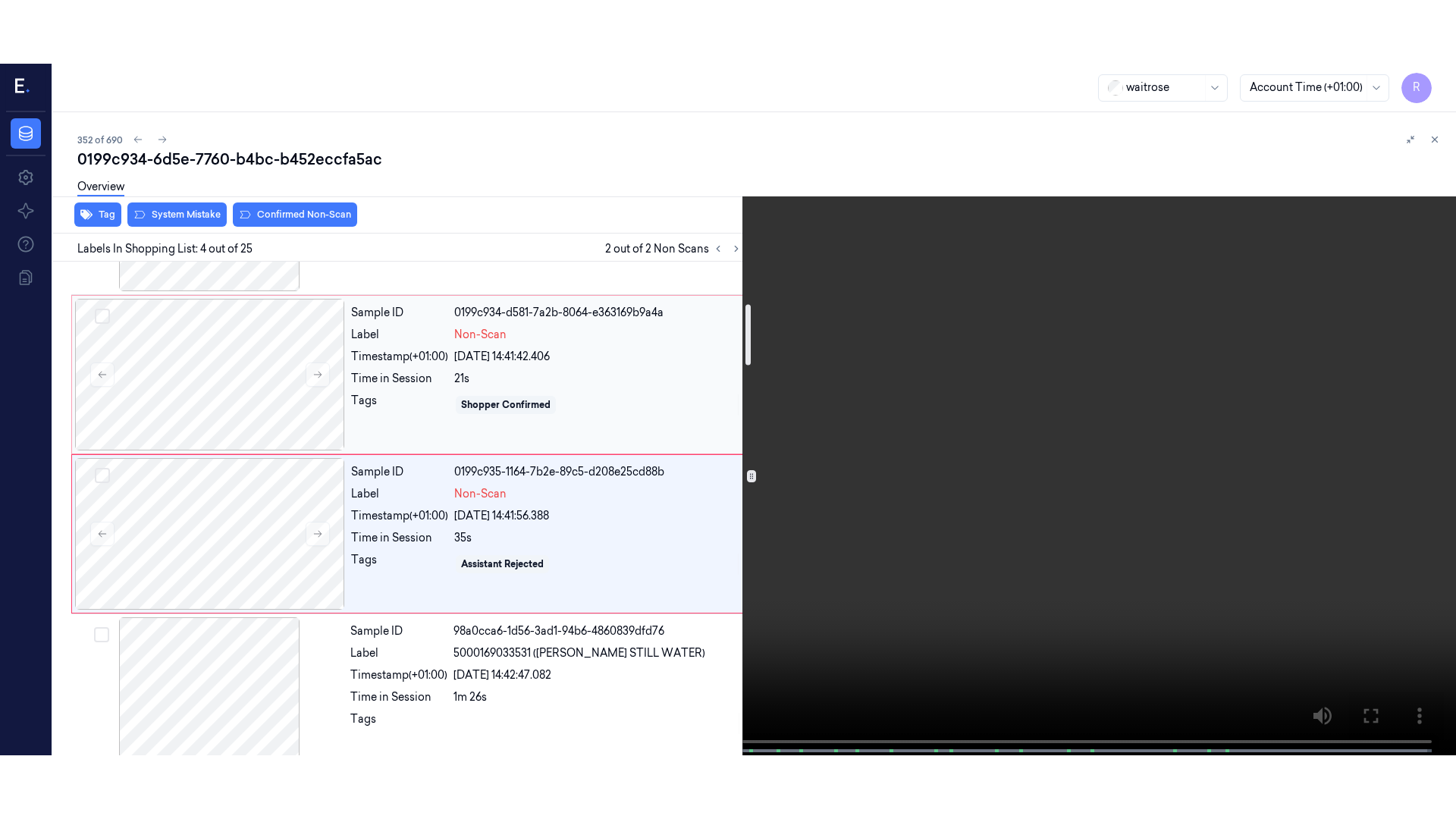
scroll to position [379, 0]
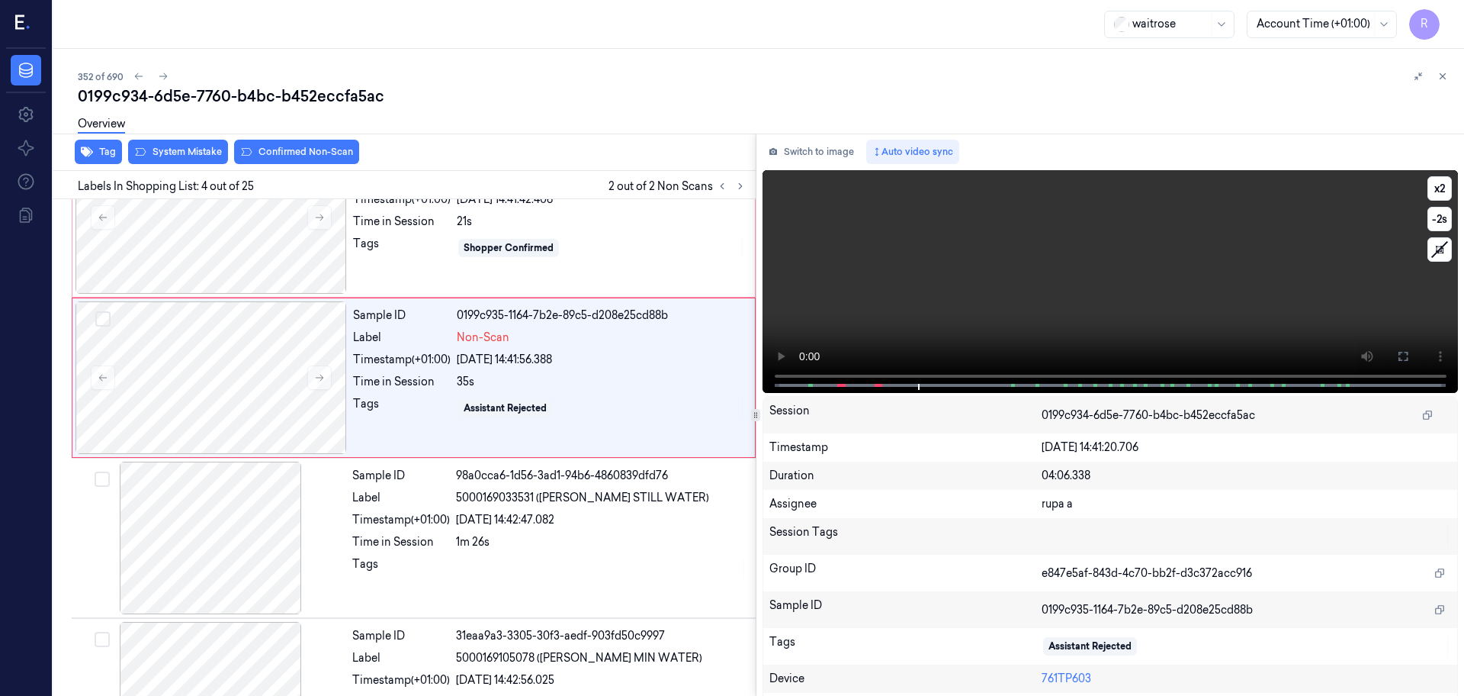
click at [1391, 352] on button at bounding box center [1403, 356] width 24 height 24
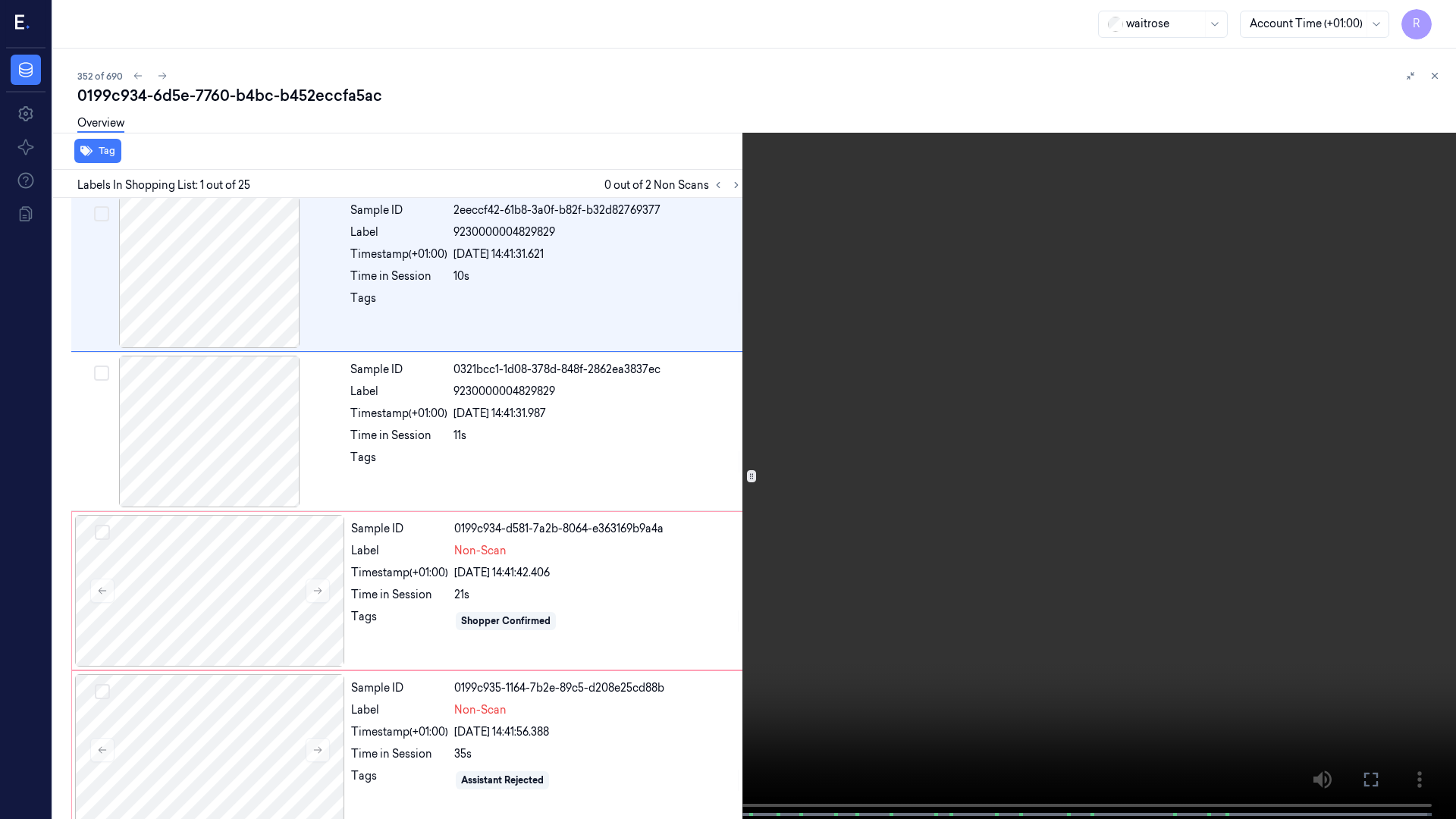
scroll to position [0, 0]
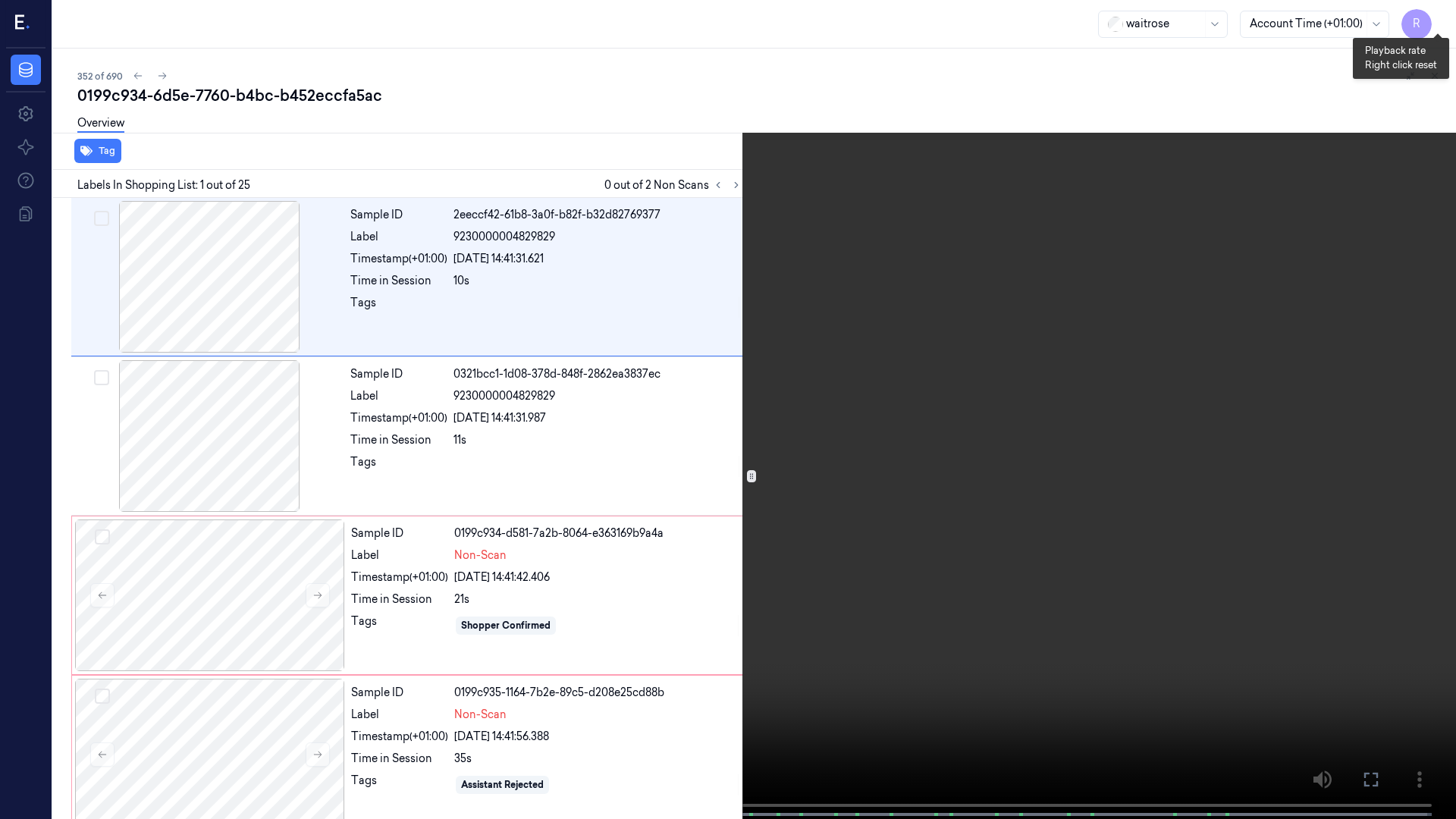
click at [1435, 14] on button "x 2" at bounding box center [1438, 18] width 24 height 24
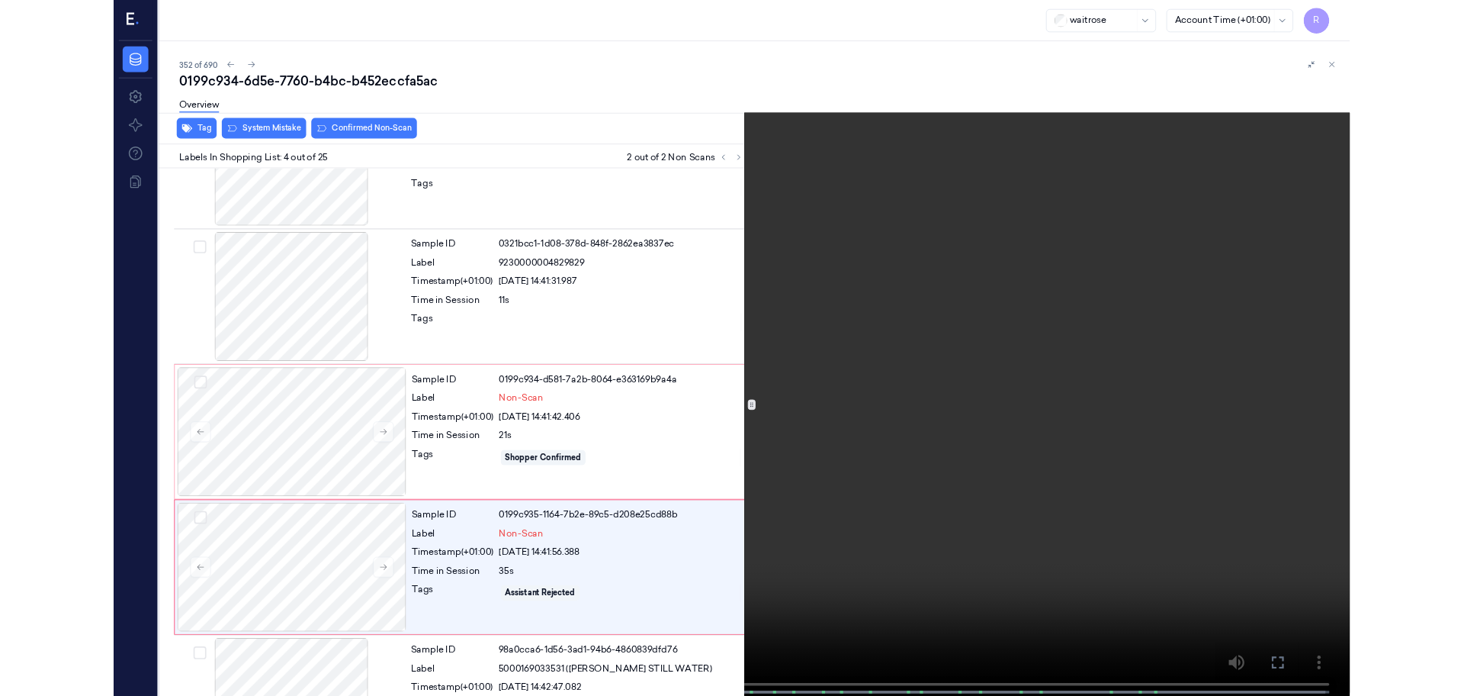
scroll to position [248, 0]
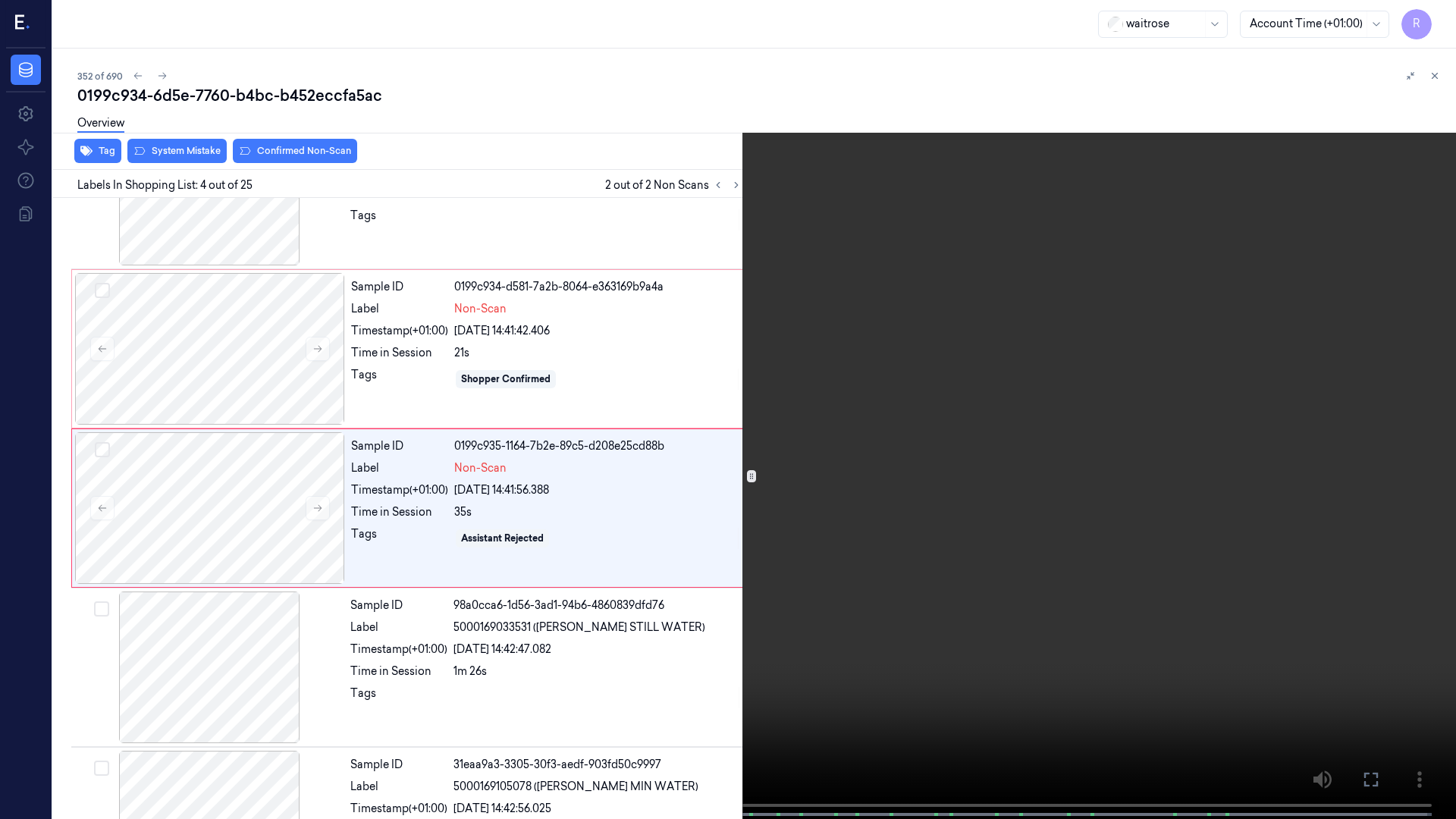
click at [1178, 417] on video at bounding box center [728, 410] width 1456 height 822
click at [1114, 411] on video at bounding box center [728, 410] width 1456 height 822
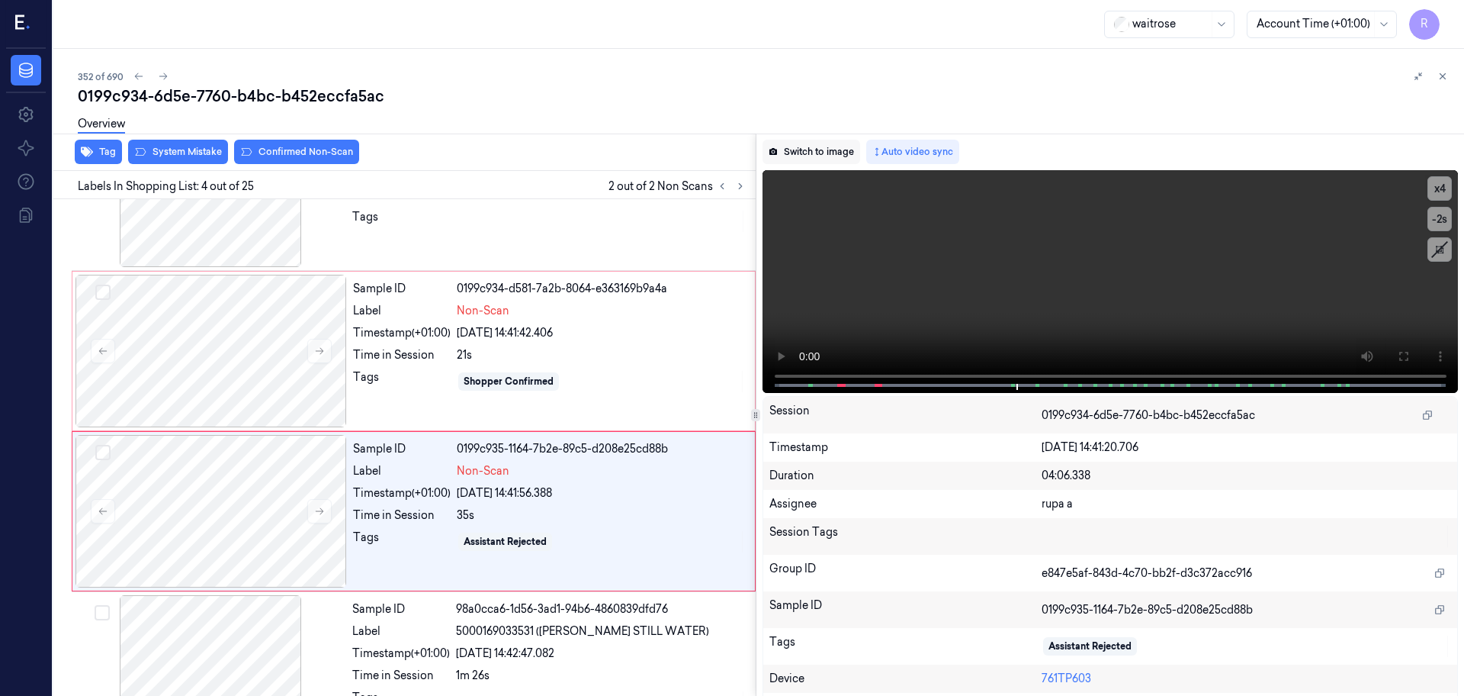
click at [810, 145] on button "Switch to image" at bounding box center [812, 152] width 98 height 24
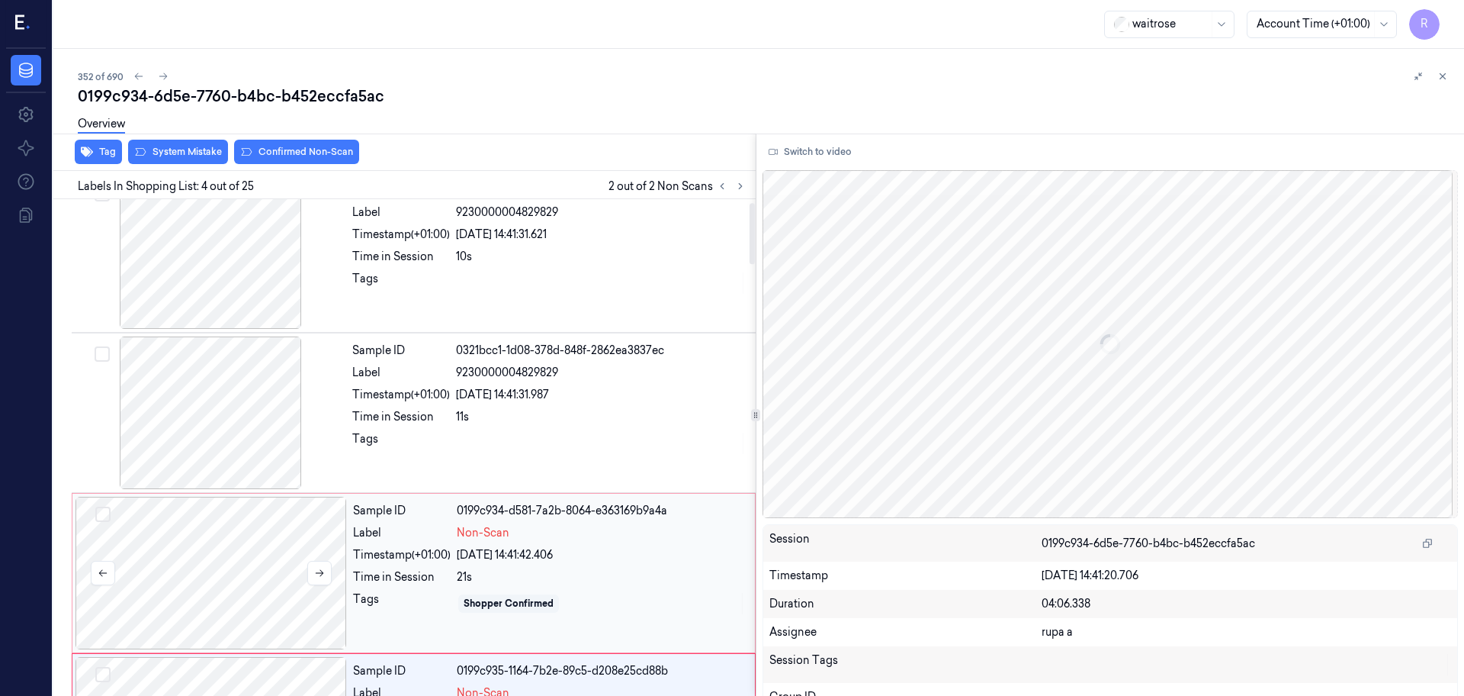
click at [257, 528] on div at bounding box center [212, 572] width 272 height 153
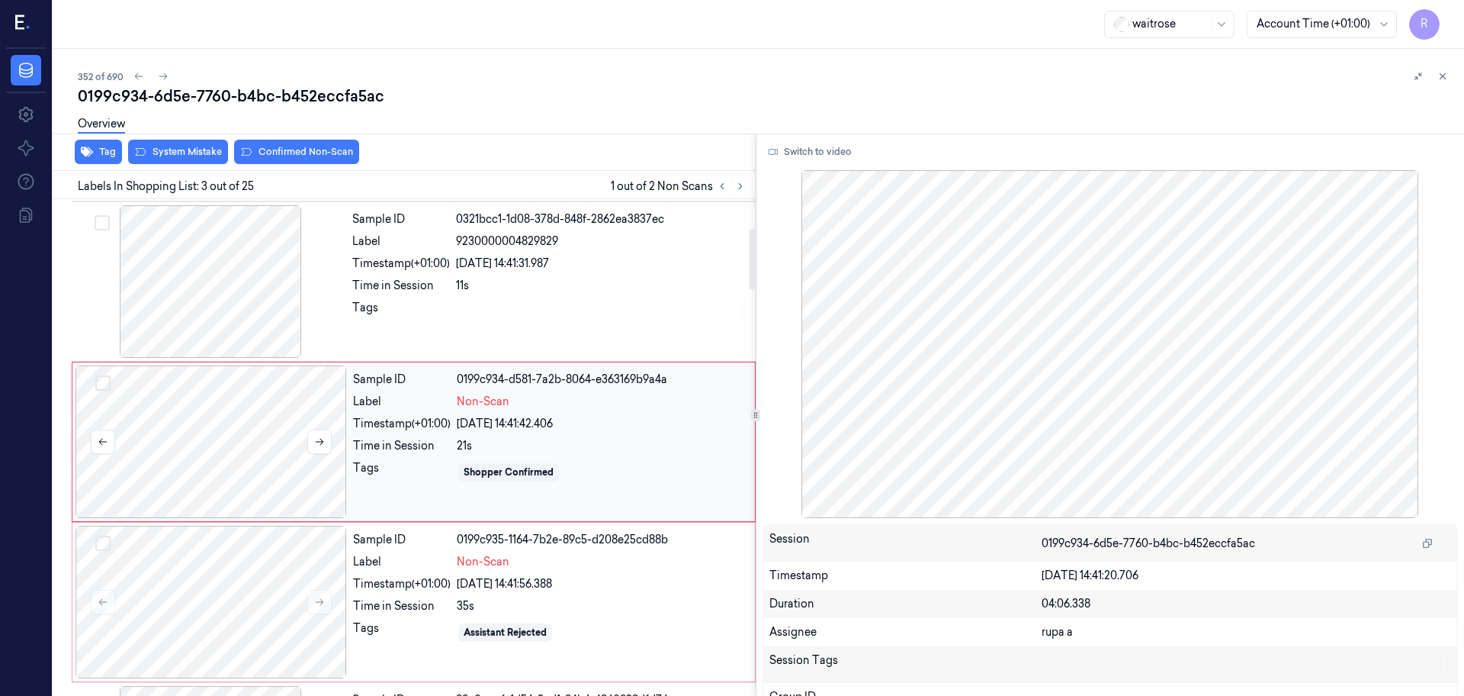
scroll to position [152, 0]
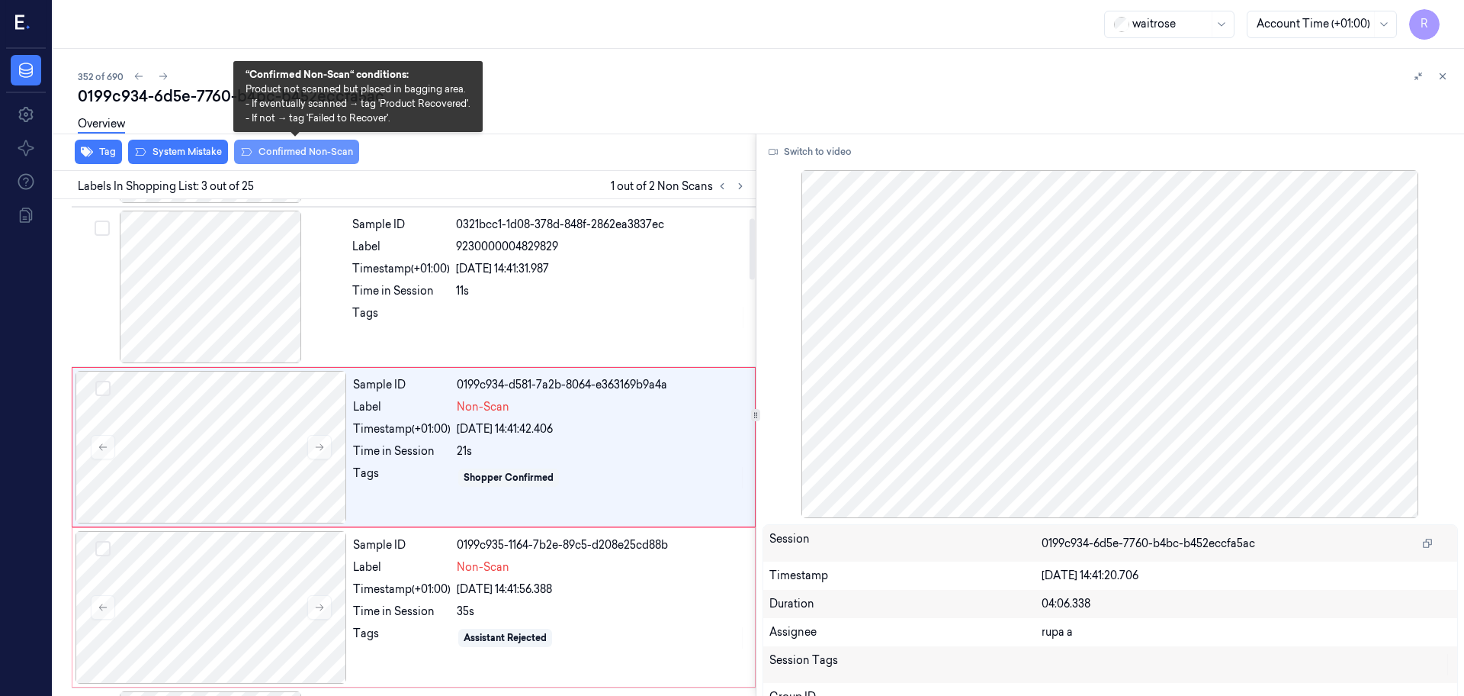
click at [313, 153] on button "Confirmed Non-Scan" at bounding box center [296, 152] width 125 height 24
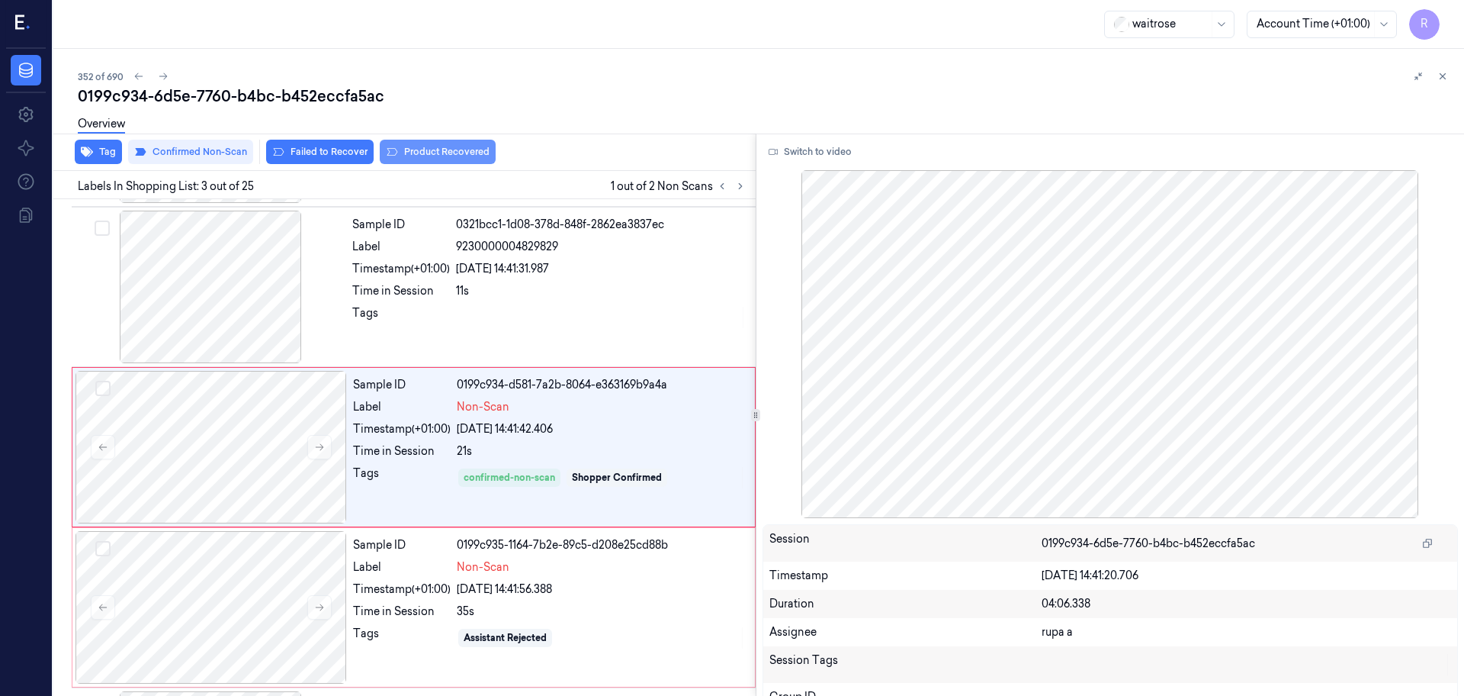
click at [429, 146] on button "Product Recovered" at bounding box center [438, 152] width 116 height 24
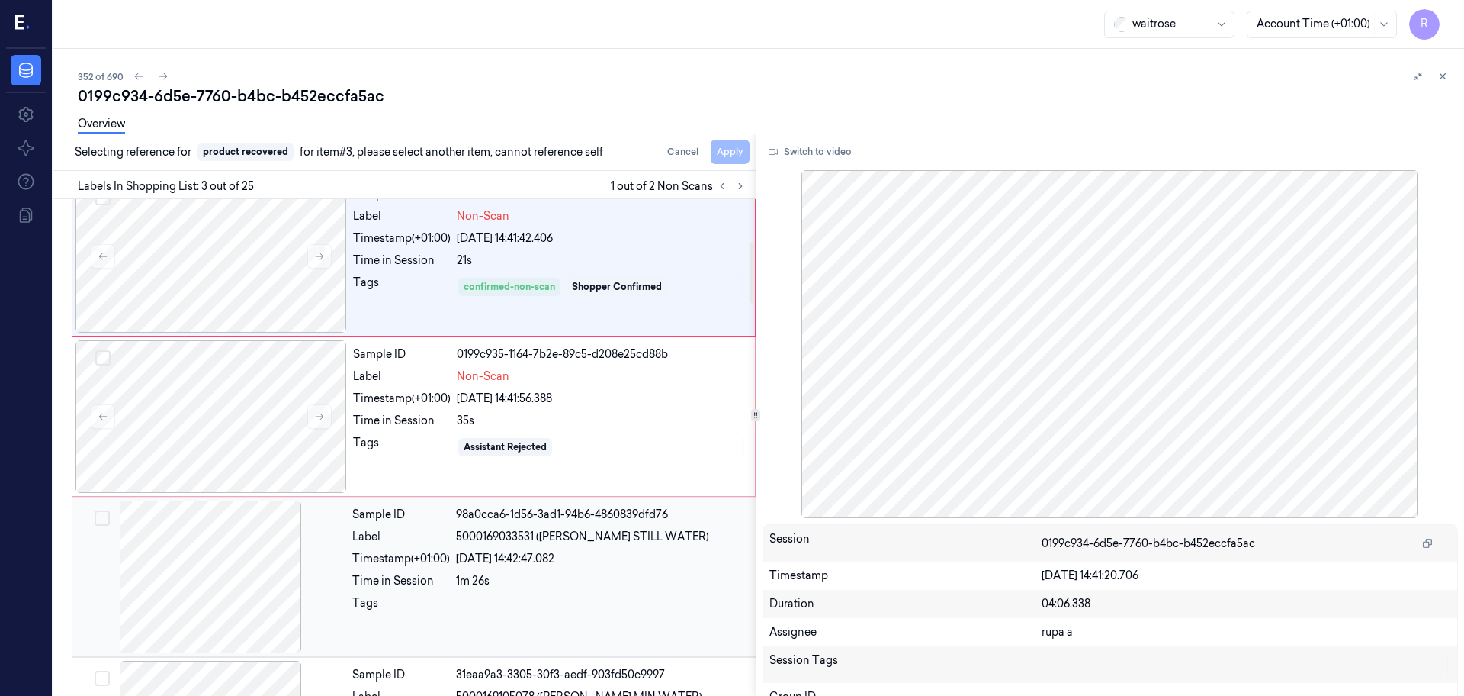
click at [202, 550] on div at bounding box center [211, 576] width 272 height 153
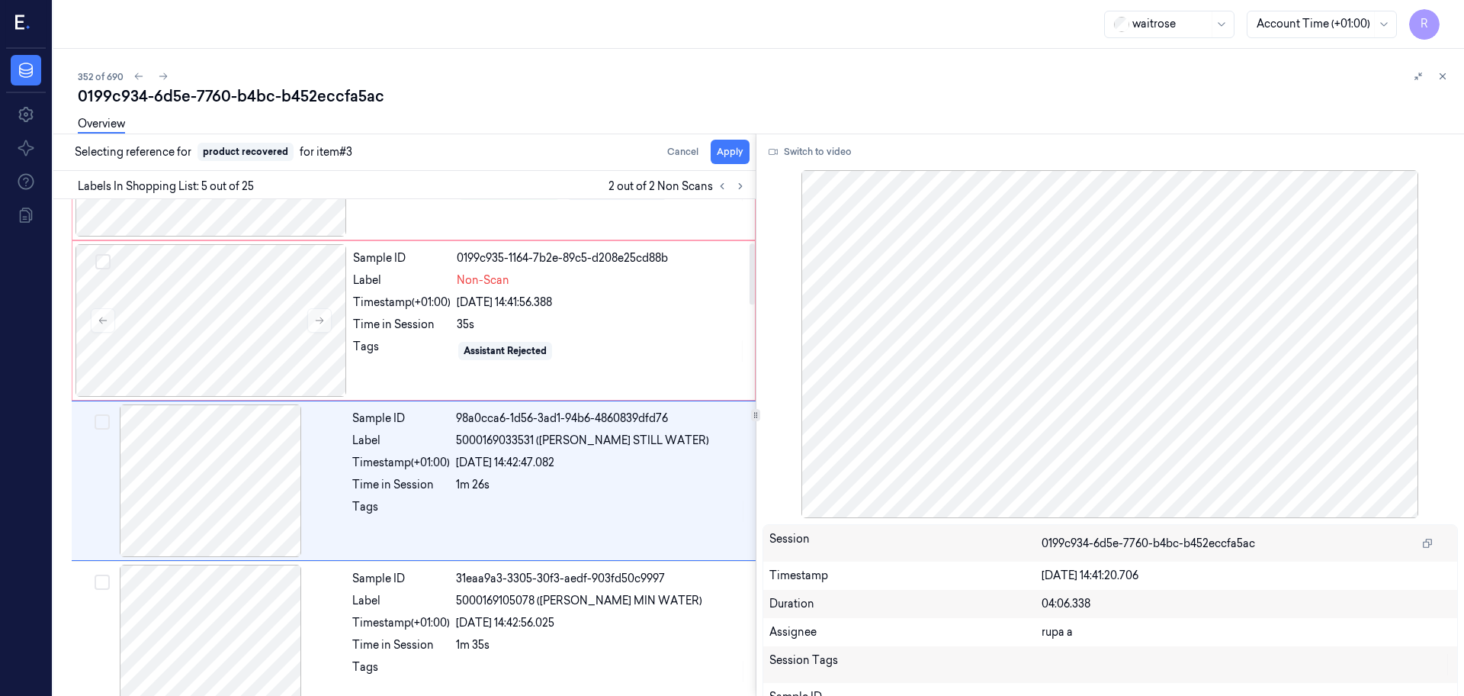
scroll to position [472, 0]
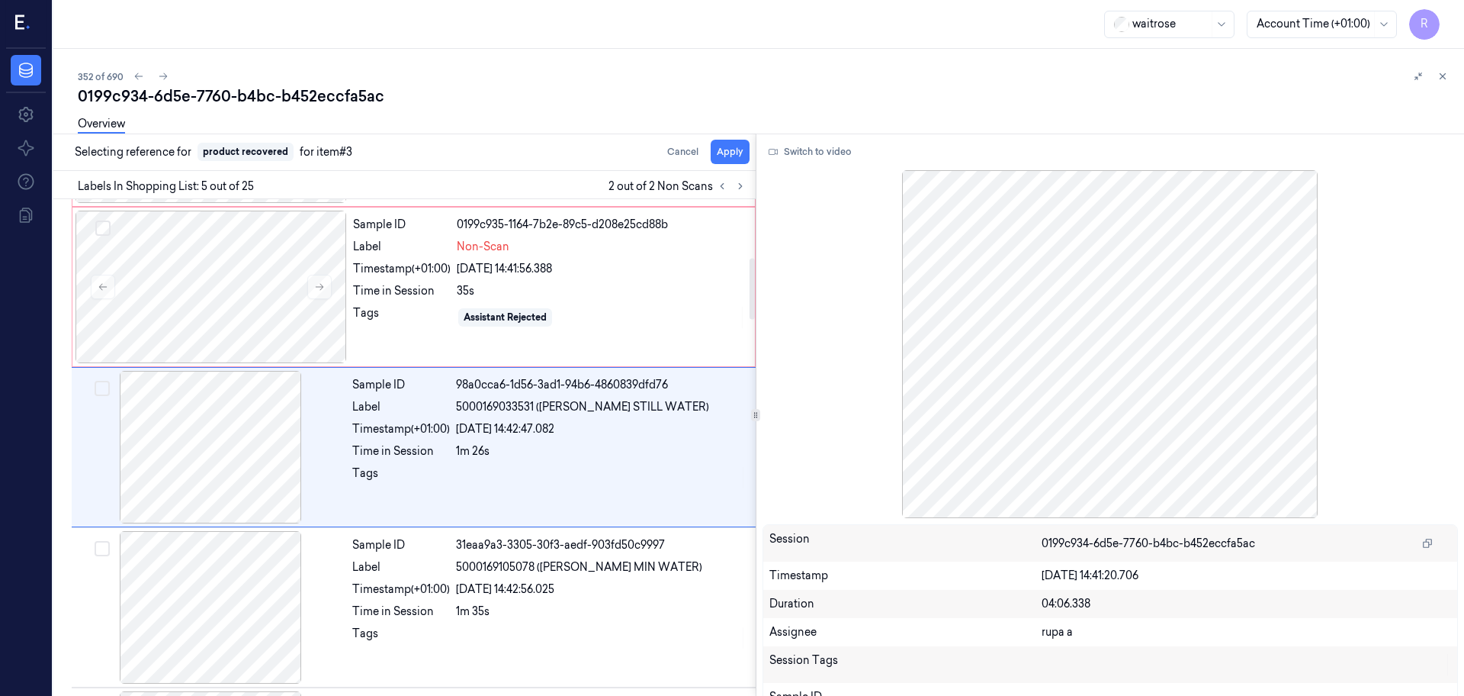
click at [734, 145] on div "Overview" at bounding box center [765, 126] width 1374 height 39
click at [728, 158] on button "Apply" at bounding box center [730, 152] width 39 height 24
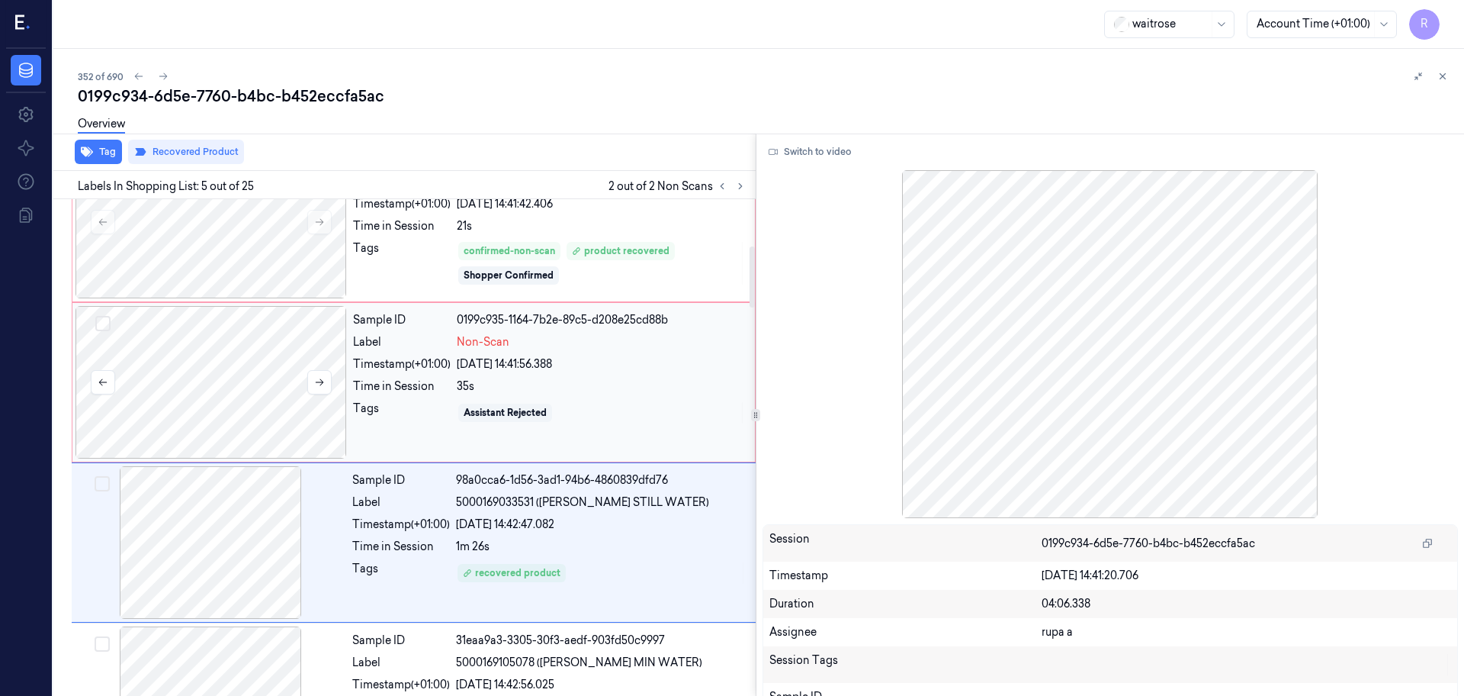
click at [229, 377] on div at bounding box center [212, 382] width 272 height 153
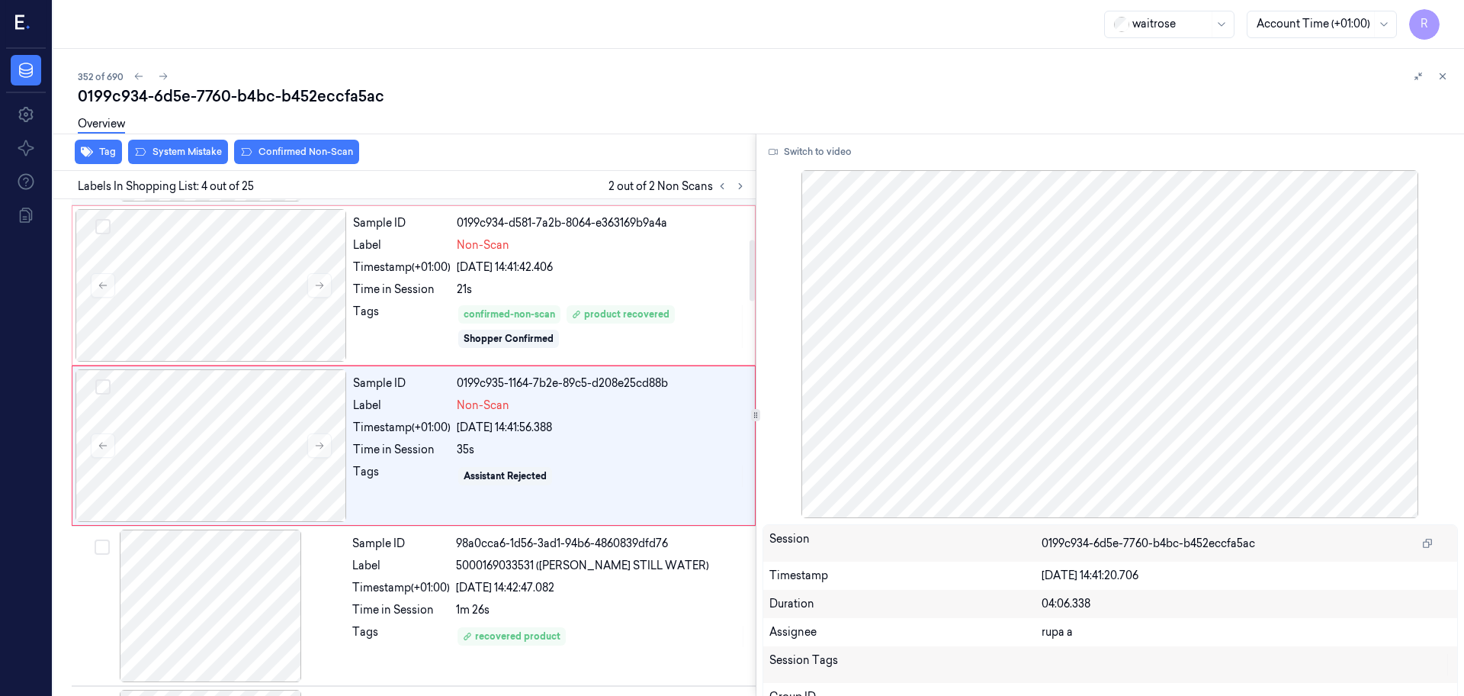
scroll to position [312, 0]
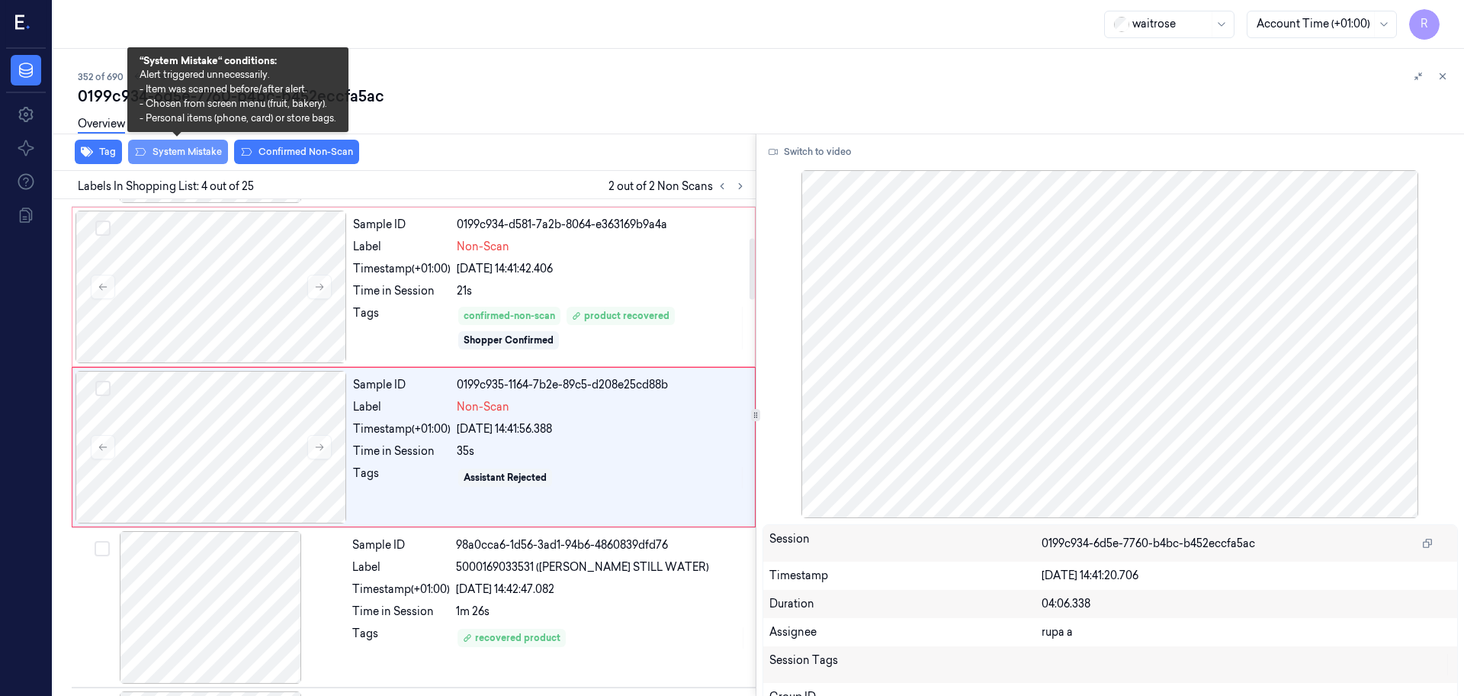
click at [192, 155] on button "System Mistake" at bounding box center [178, 152] width 100 height 24
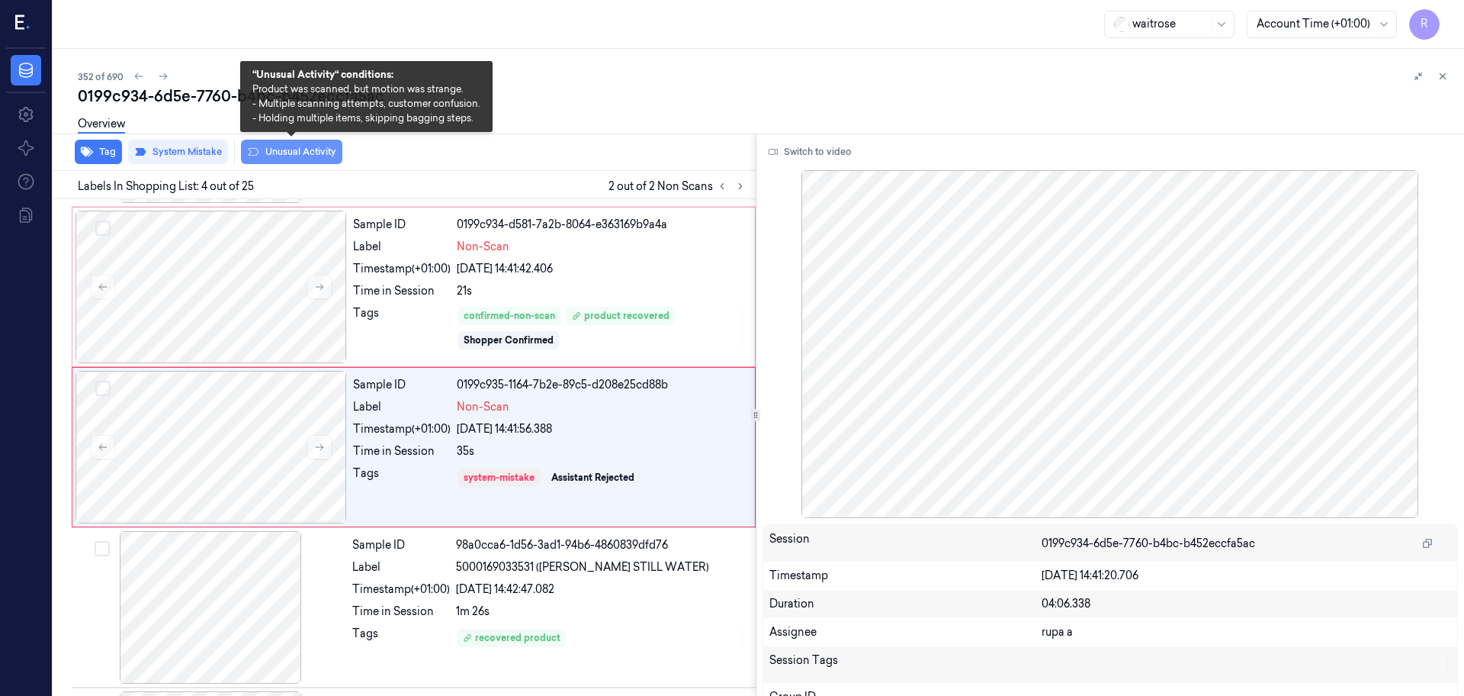
click at [284, 159] on button "Unusual Activity" at bounding box center [291, 152] width 101 height 24
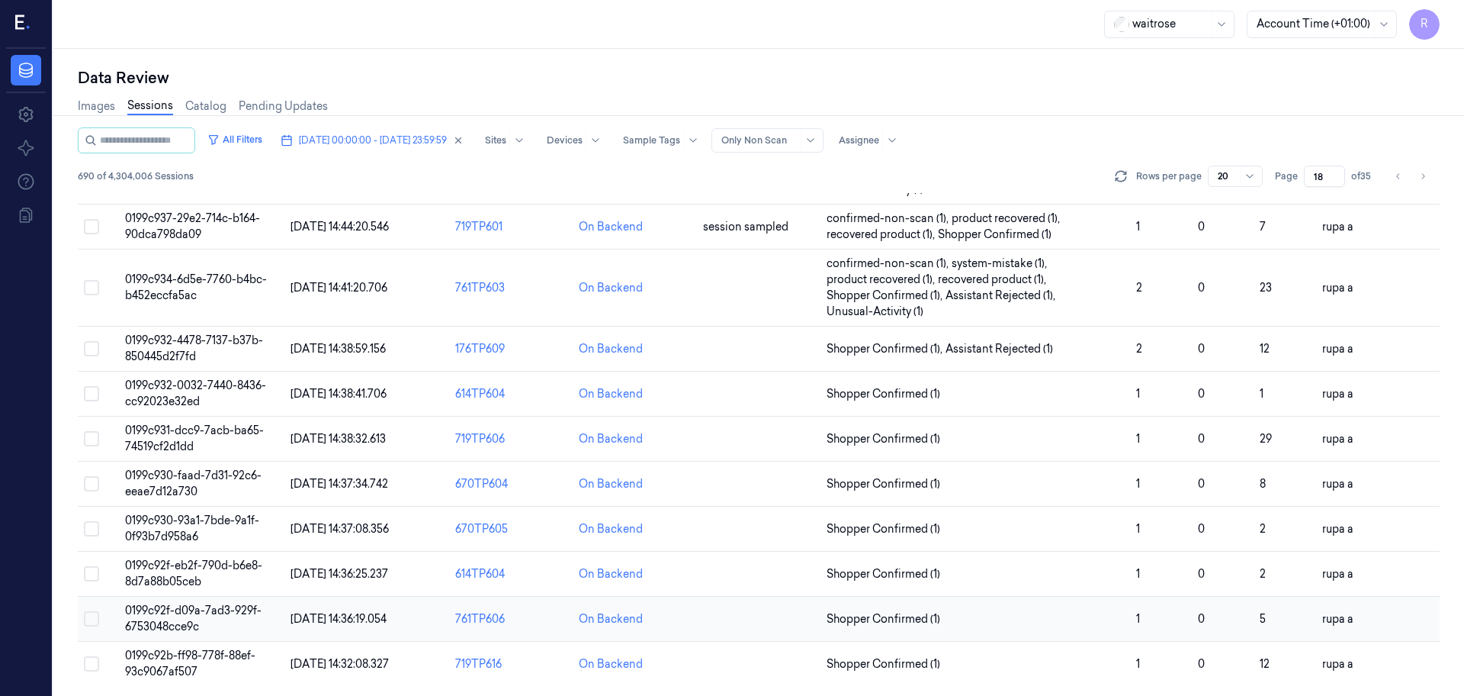
scroll to position [490, 0]
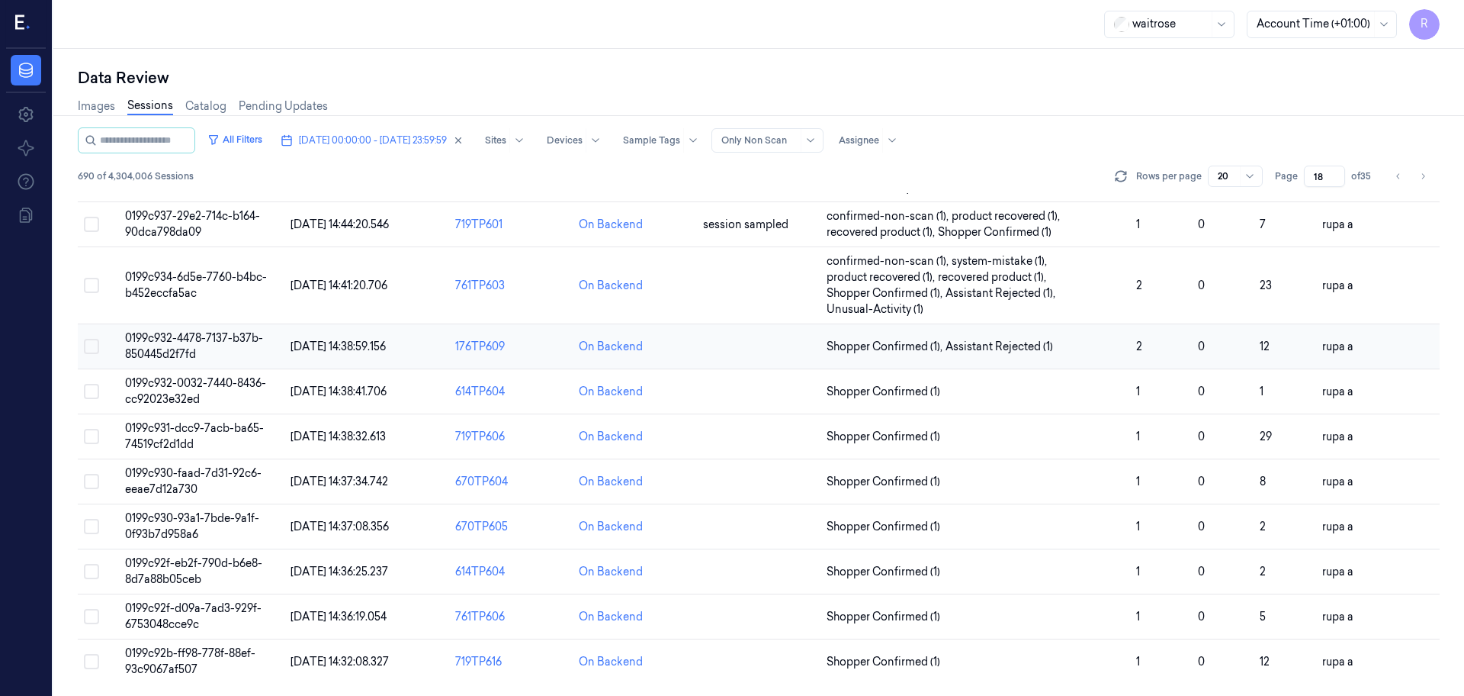
click at [164, 348] on span "0199c932-4478-7137-b37b-850445d2f7fd" at bounding box center [194, 346] width 138 height 30
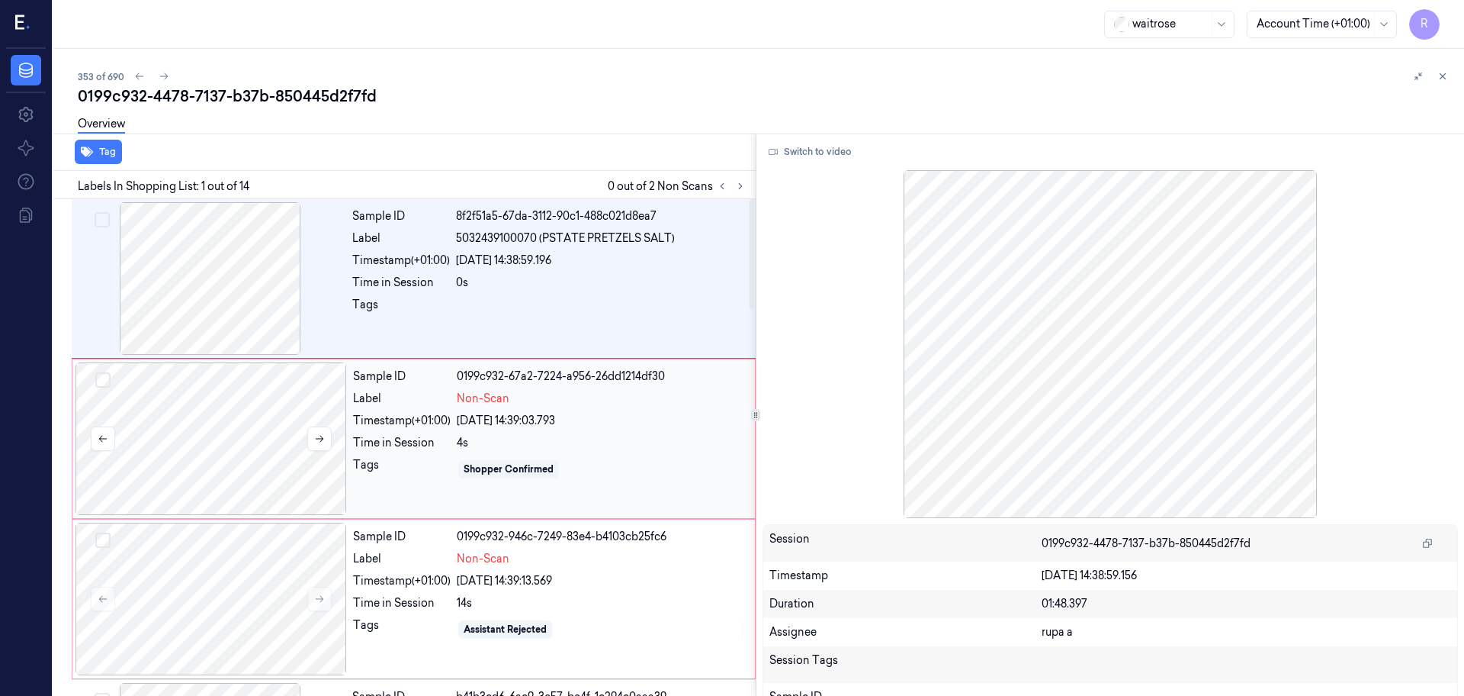
click at [220, 422] on div at bounding box center [212, 438] width 272 height 153
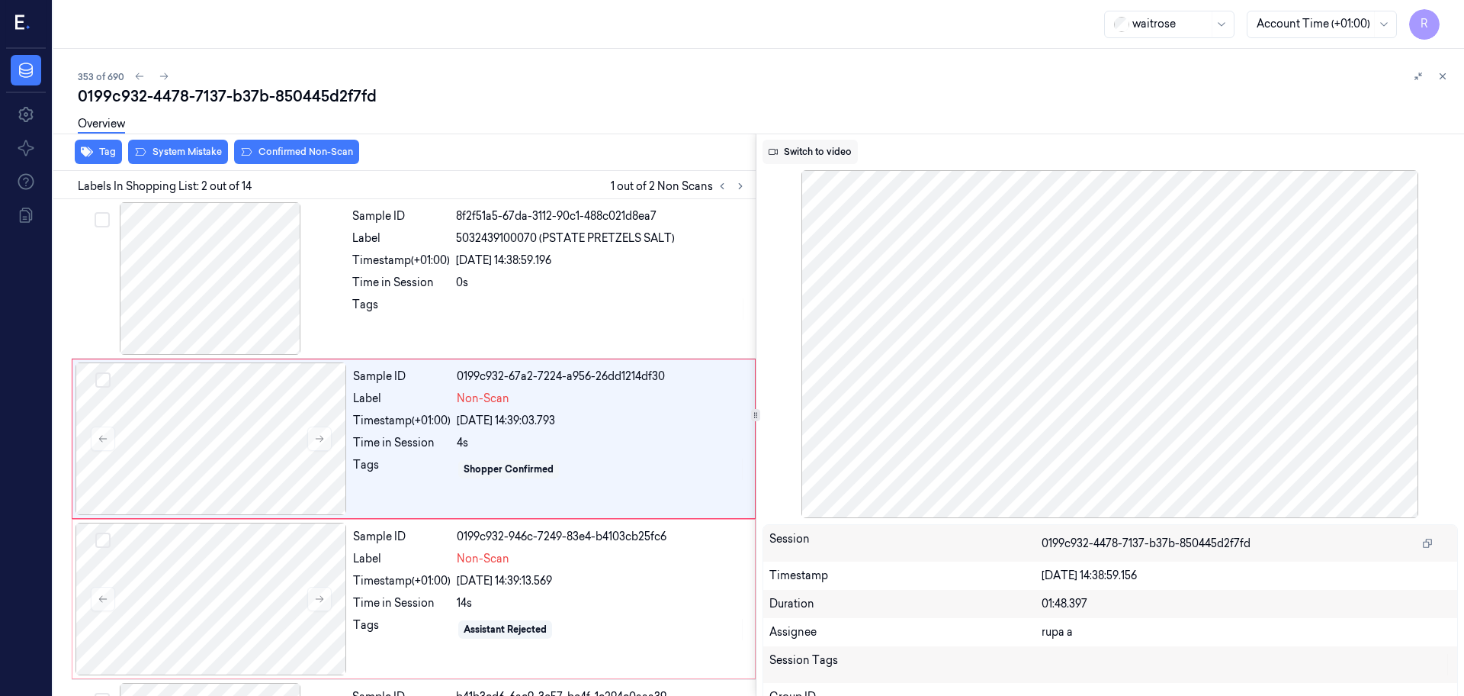
click at [799, 163] on button "Switch to video" at bounding box center [810, 152] width 95 height 24
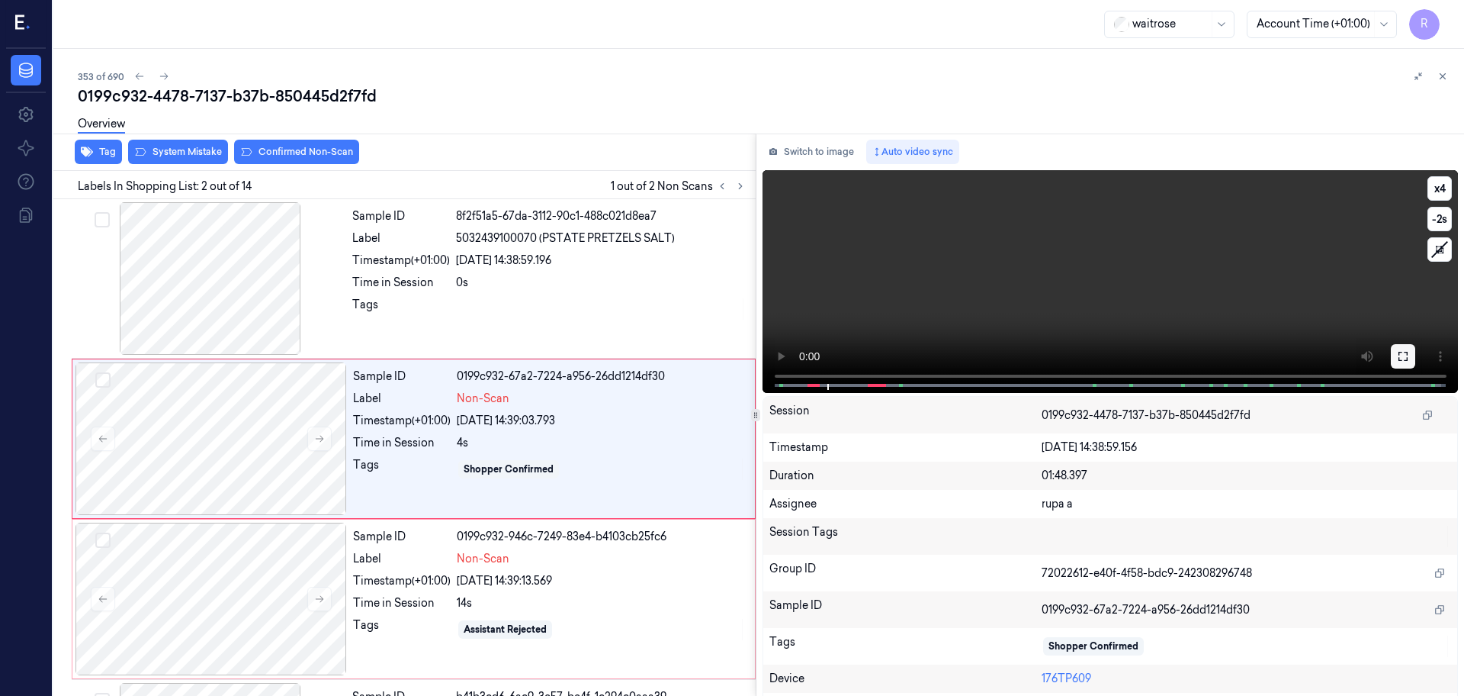
click at [1397, 354] on icon at bounding box center [1403, 356] width 12 height 12
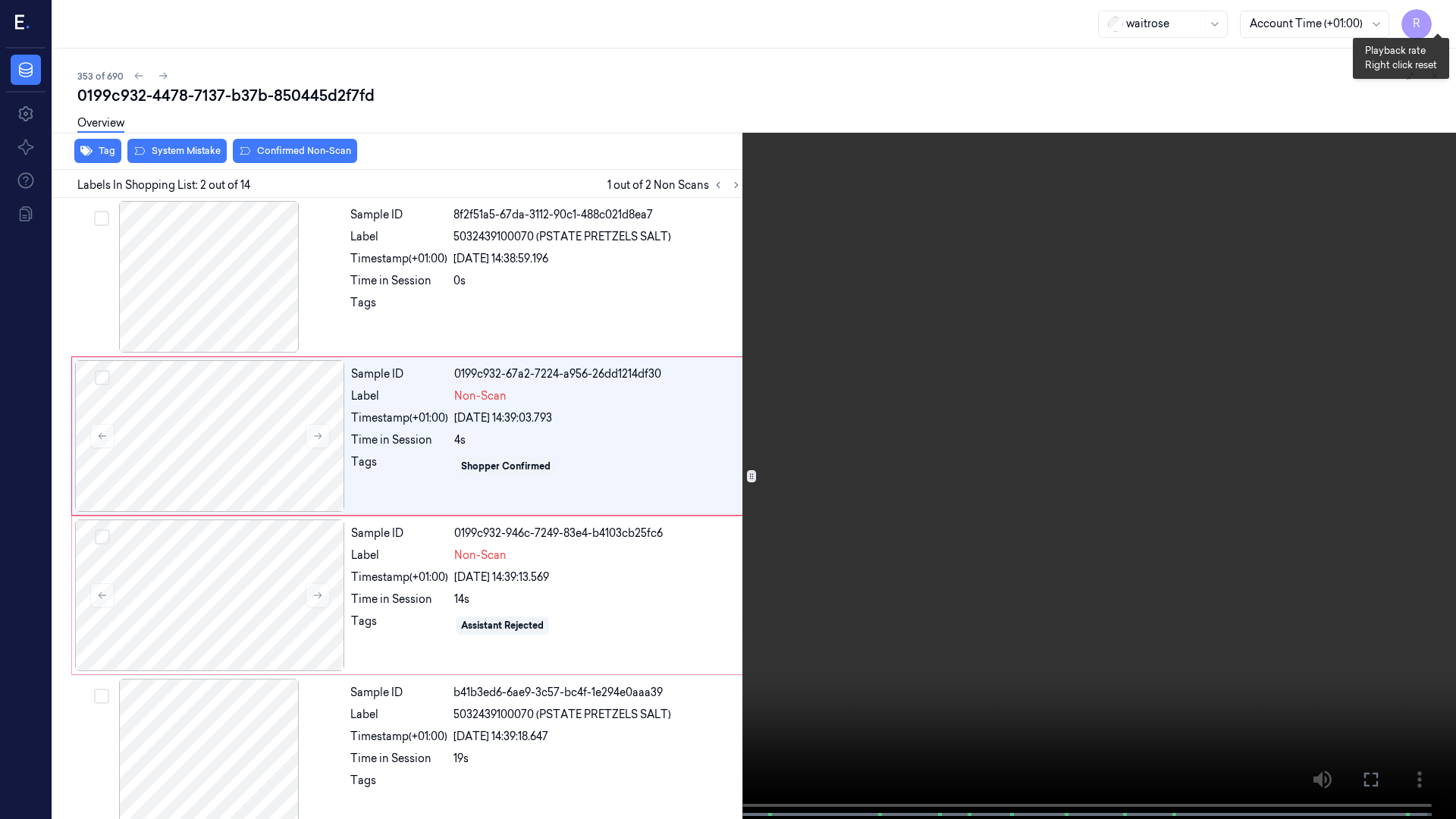
click at [1432, 26] on button "x 4" at bounding box center [1438, 18] width 24 height 24
click at [206, 660] on video at bounding box center [728, 410] width 1456 height 822
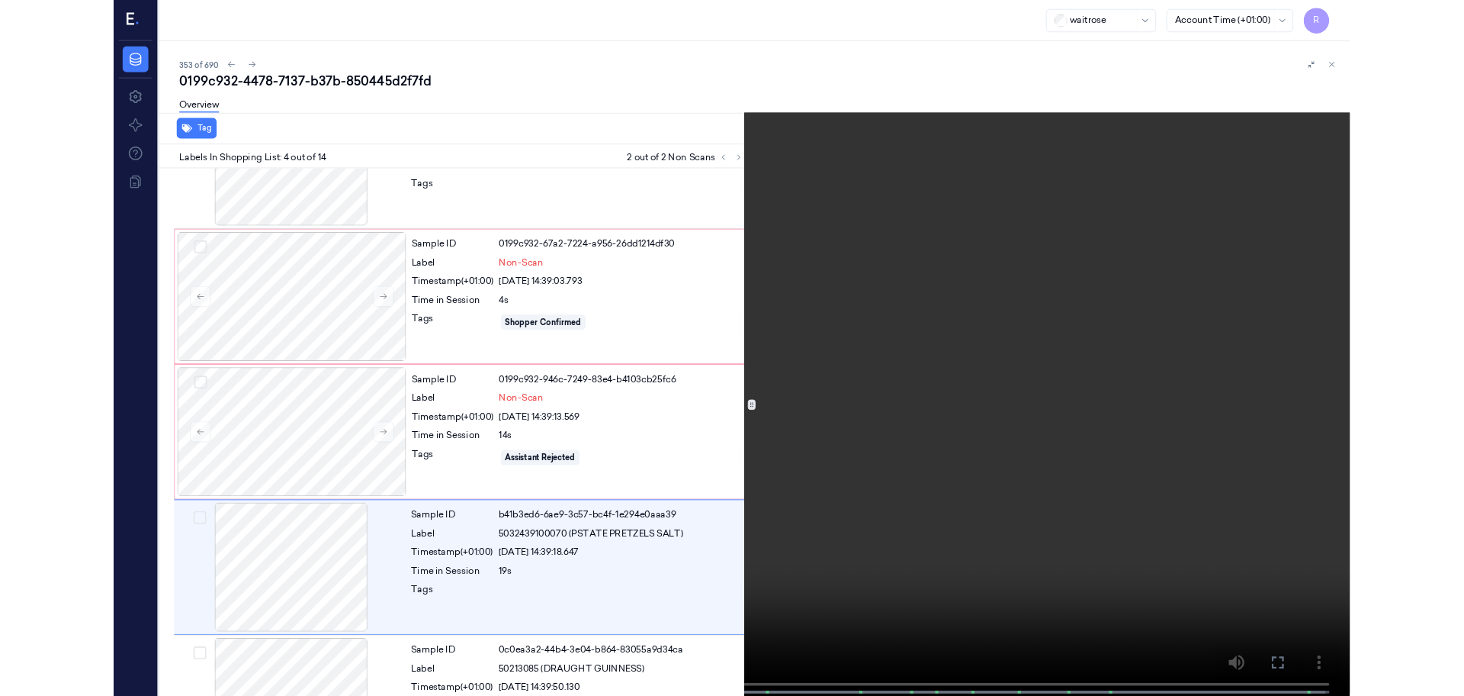
scroll to position [248, 0]
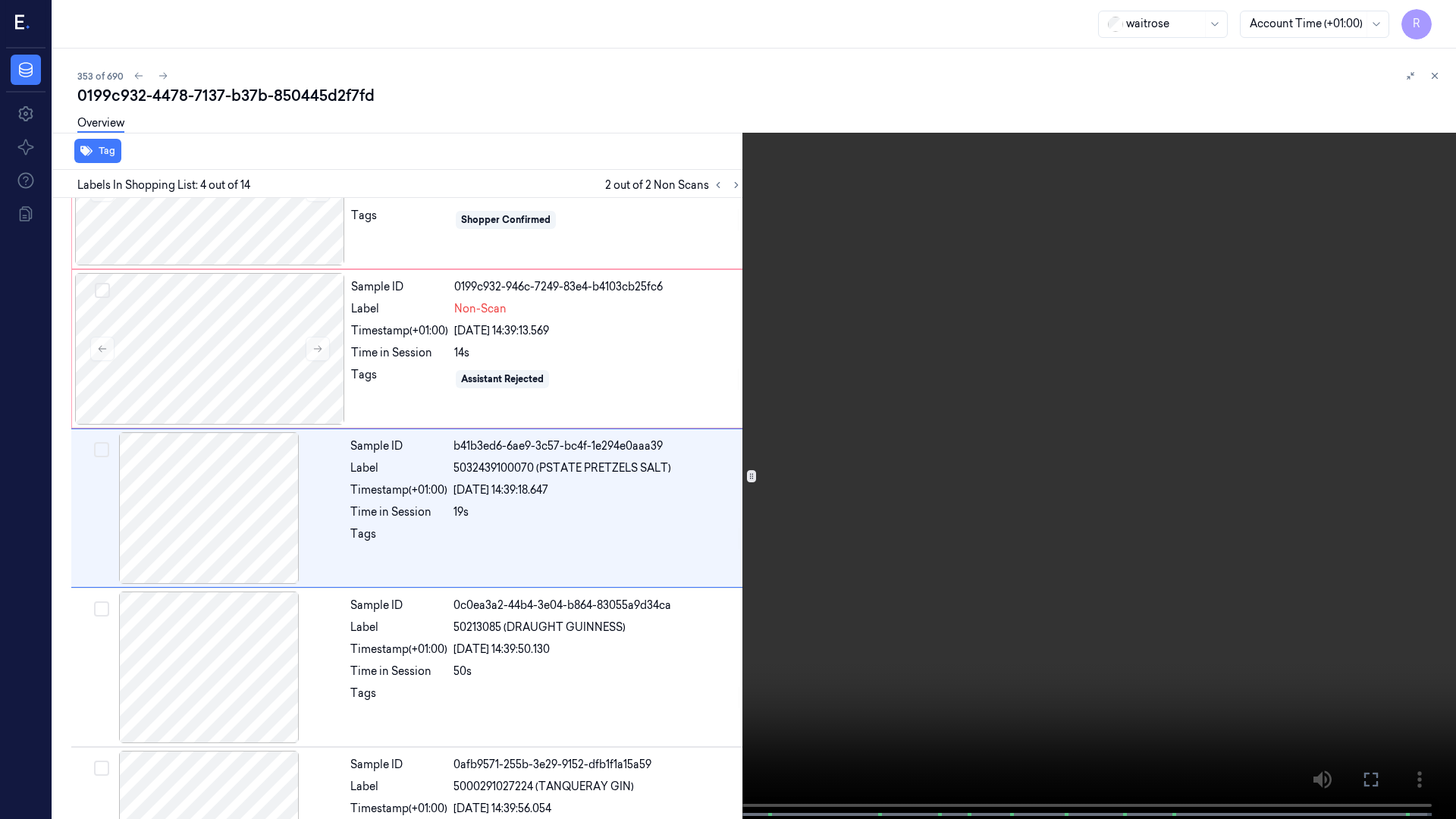
click at [271, 691] on video at bounding box center [728, 410] width 1456 height 822
click at [708, 691] on video at bounding box center [728, 410] width 1456 height 822
click at [1436, 14] on button "x 2" at bounding box center [1438, 18] width 24 height 24
click at [939, 376] on video at bounding box center [728, 410] width 1456 height 822
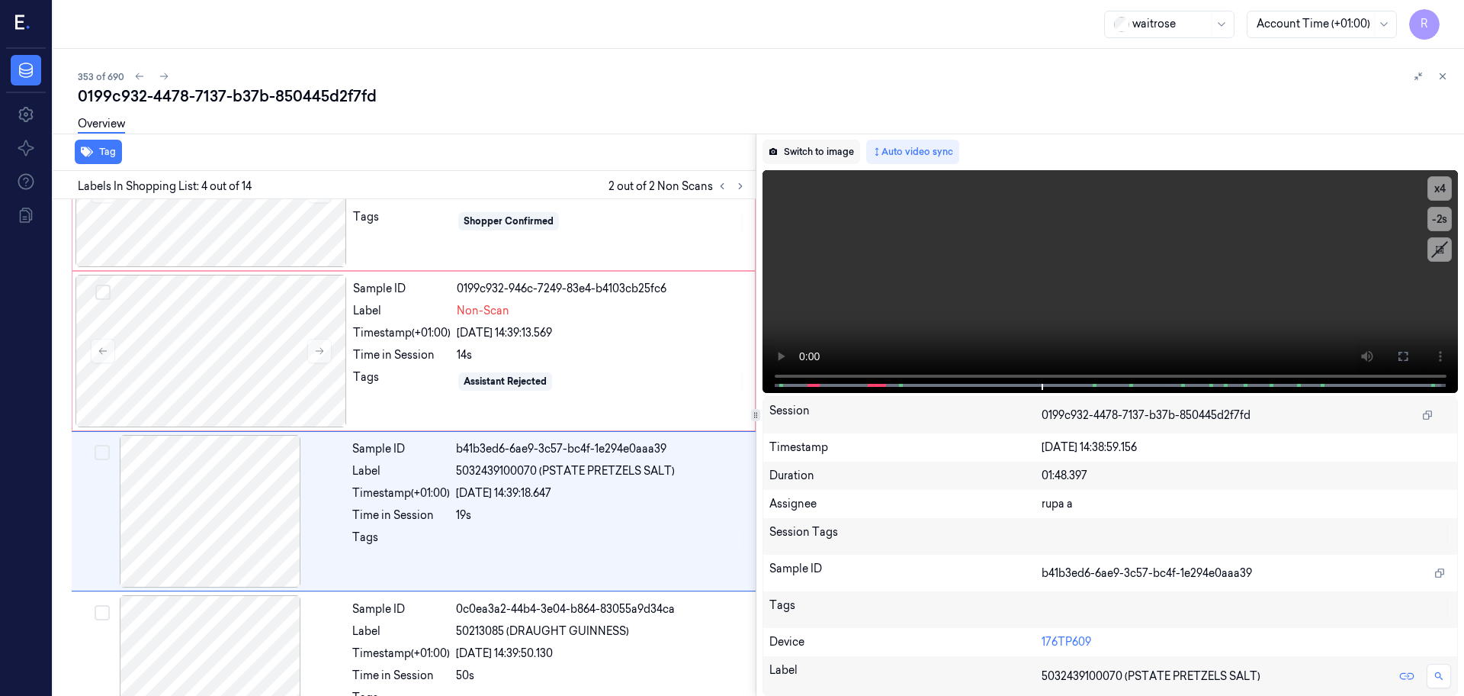
click at [829, 145] on button "Switch to image" at bounding box center [812, 152] width 98 height 24
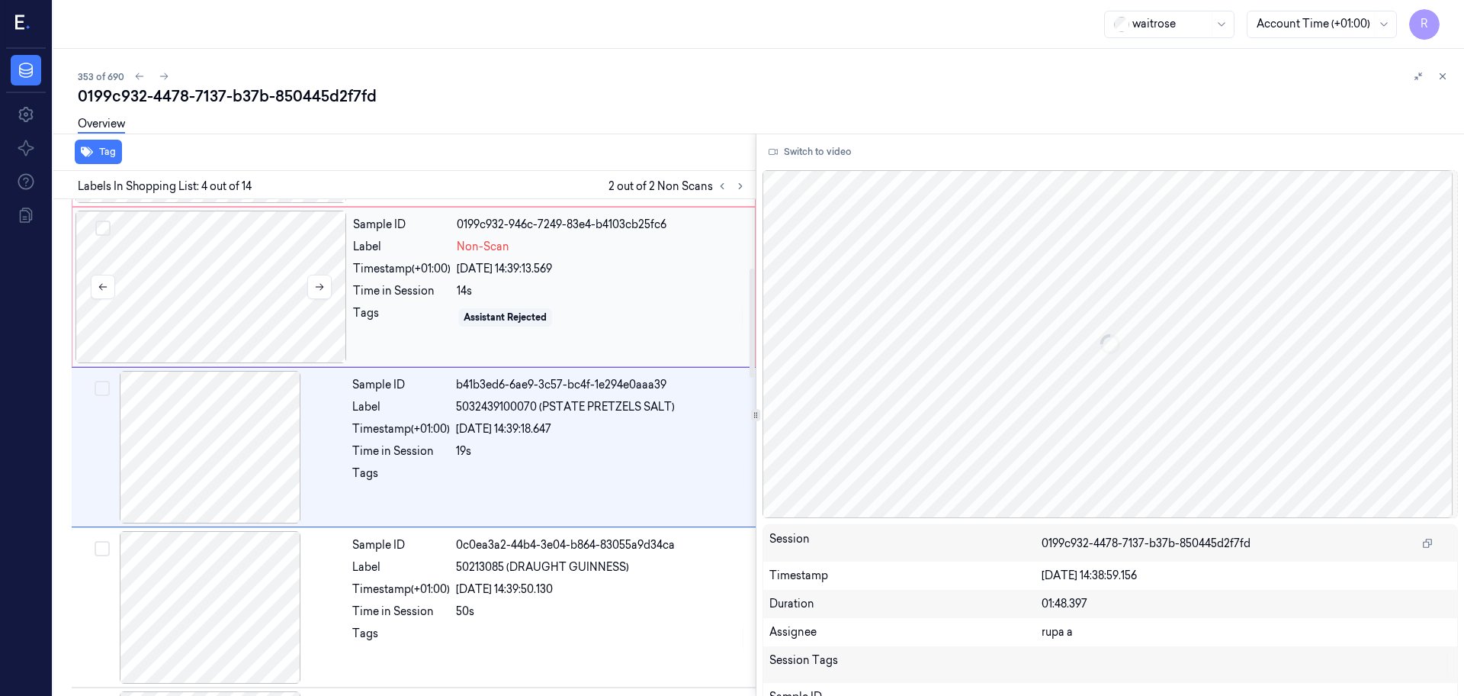
scroll to position [26, 0]
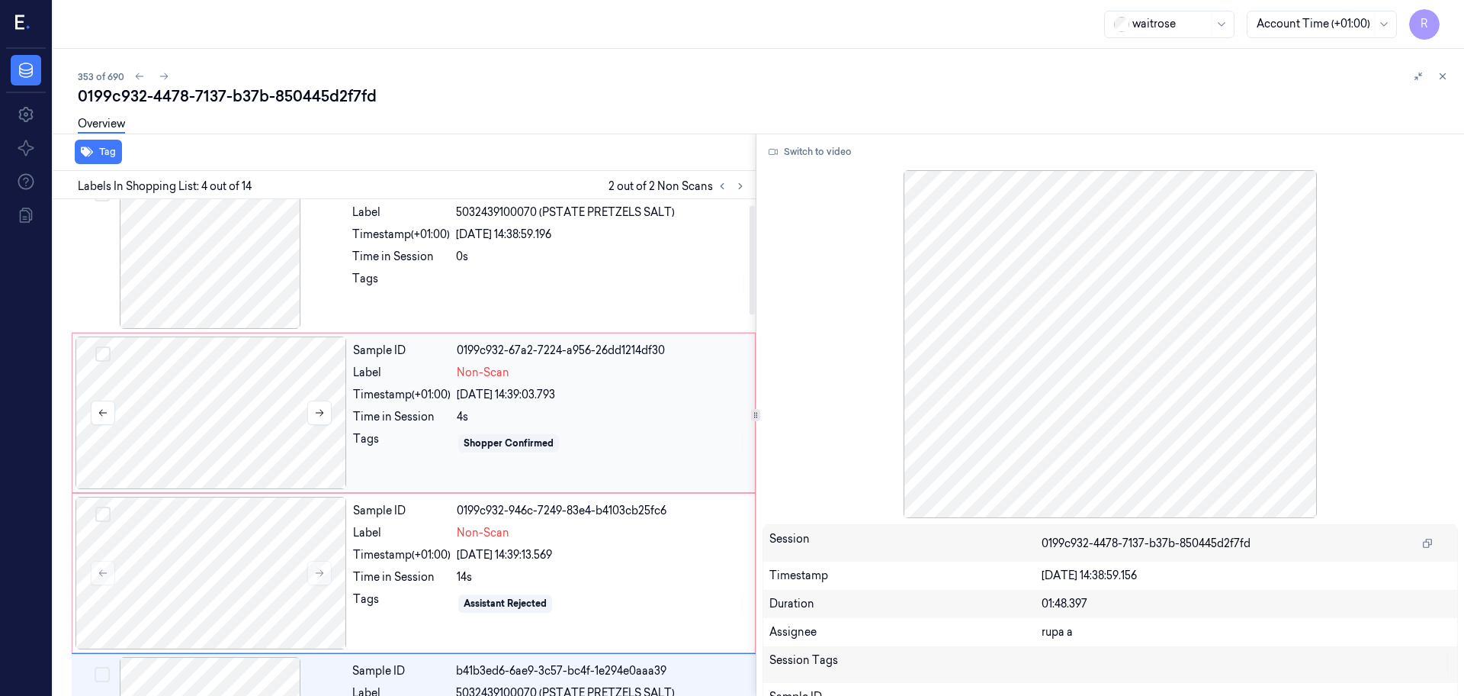
click at [195, 407] on div at bounding box center [212, 412] width 272 height 153
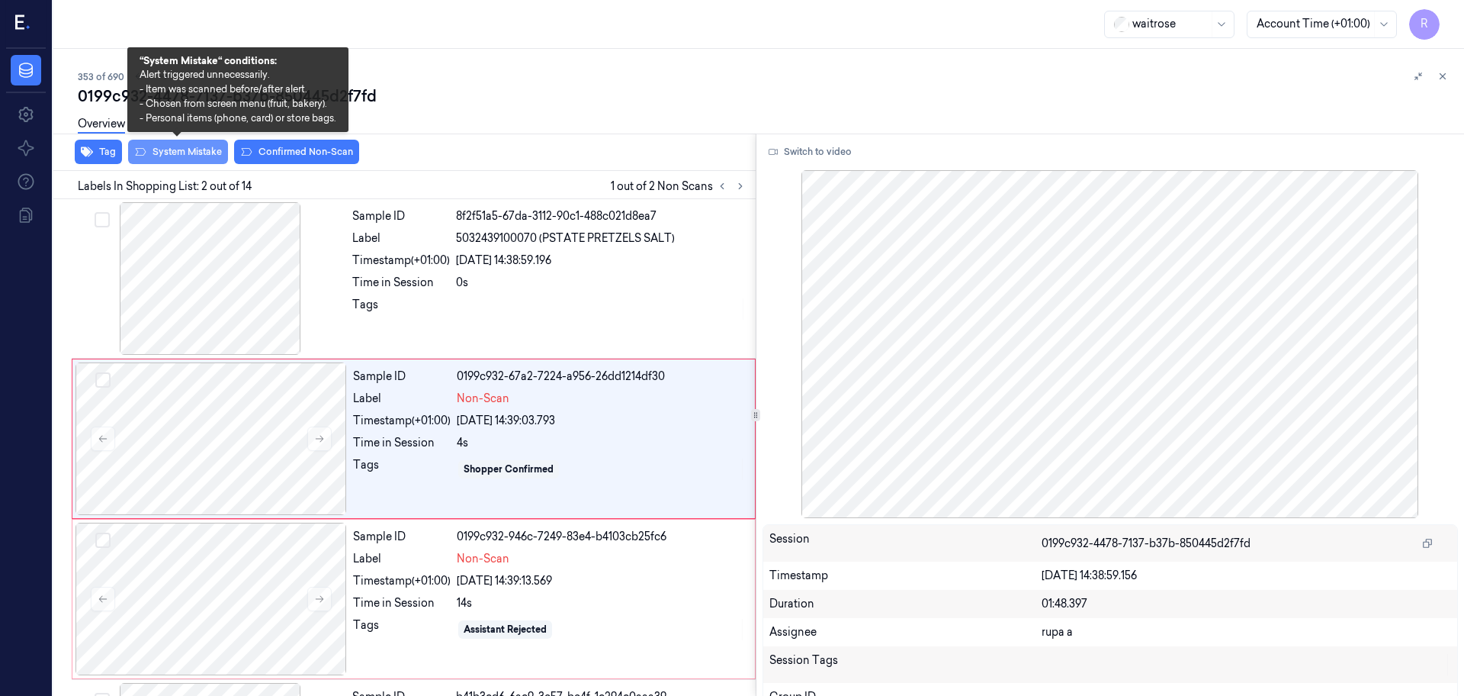
click at [156, 156] on button "System Mistake" at bounding box center [178, 152] width 100 height 24
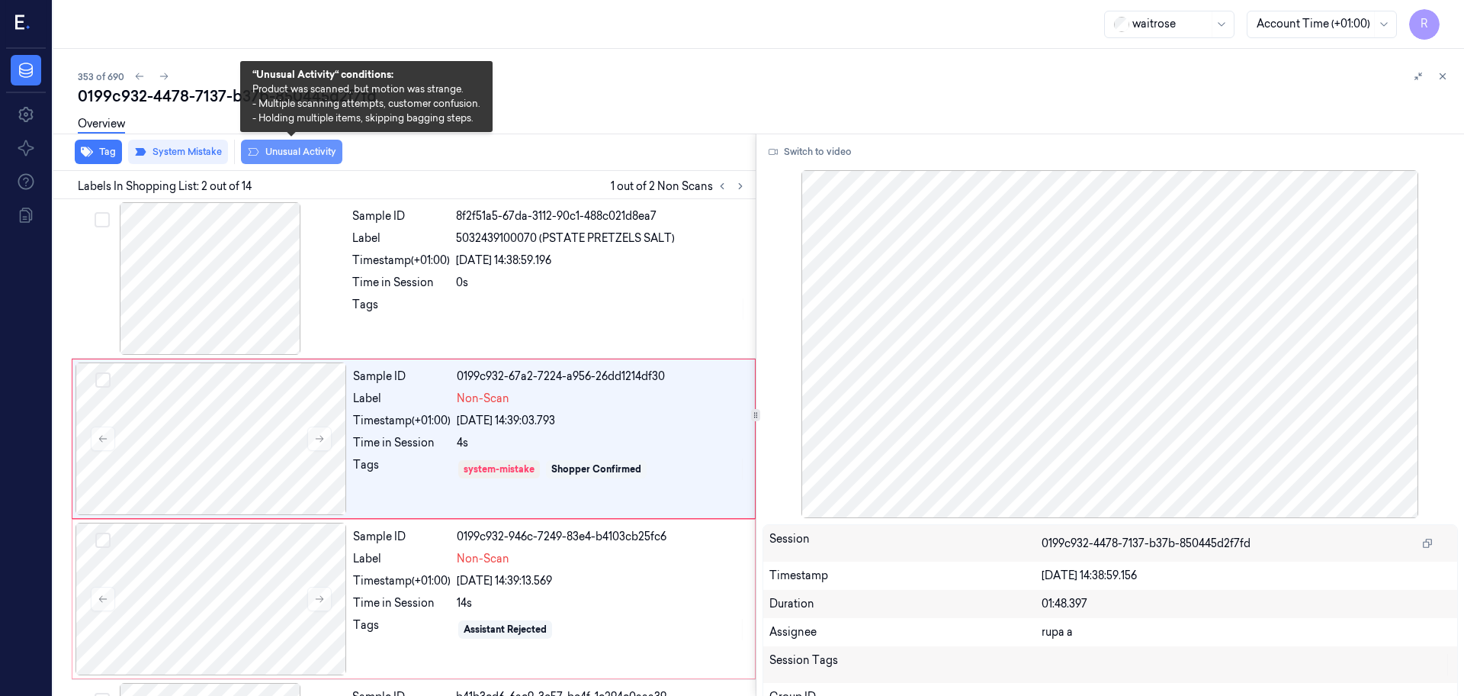
click at [310, 149] on button "Unusual Activity" at bounding box center [291, 152] width 101 height 24
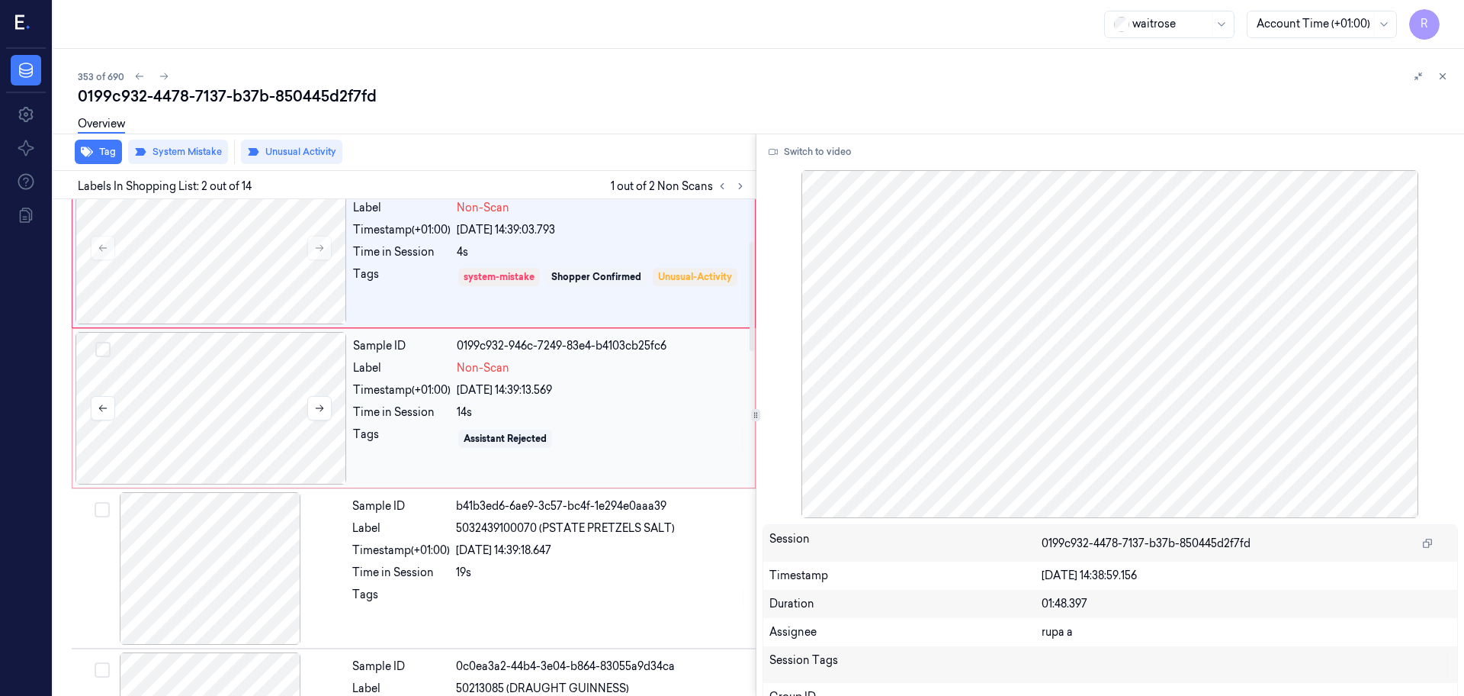
click at [205, 390] on div at bounding box center [212, 408] width 272 height 153
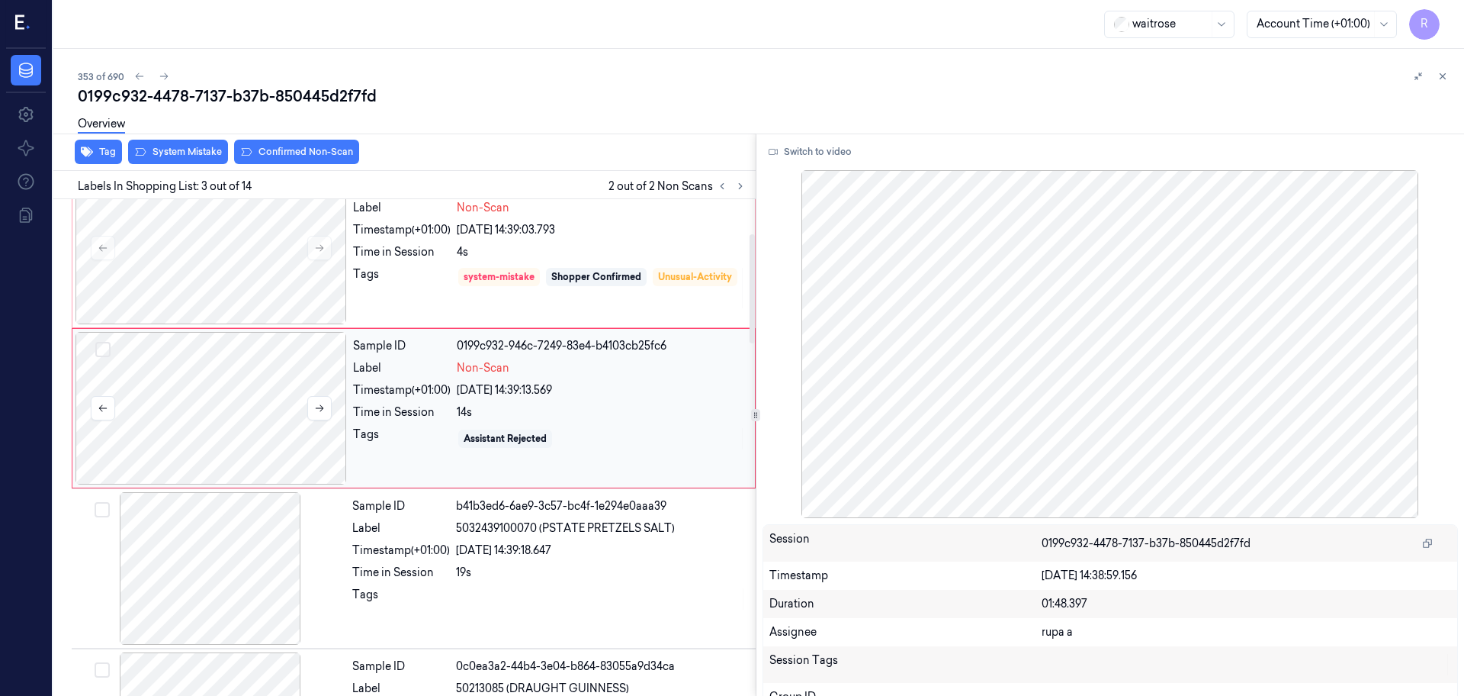
scroll to position [152, 0]
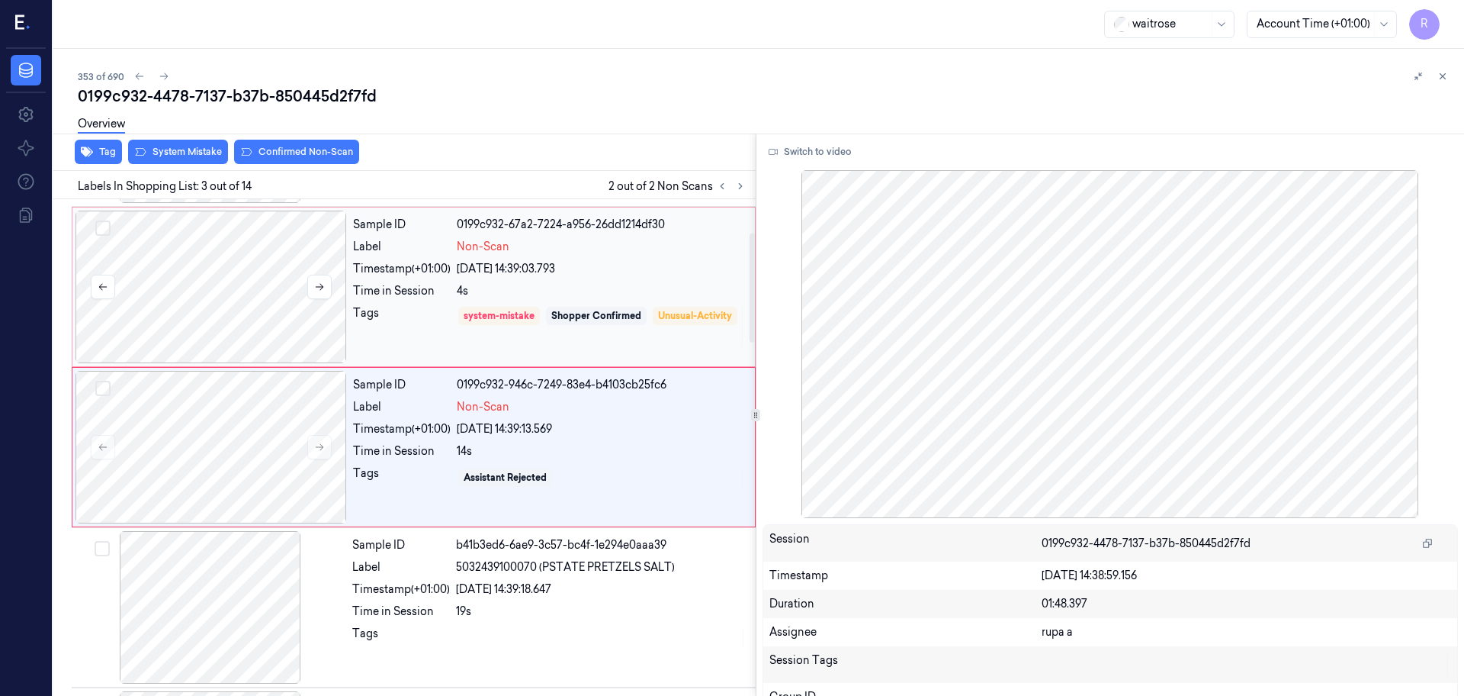
click at [235, 322] on div at bounding box center [212, 286] width 272 height 153
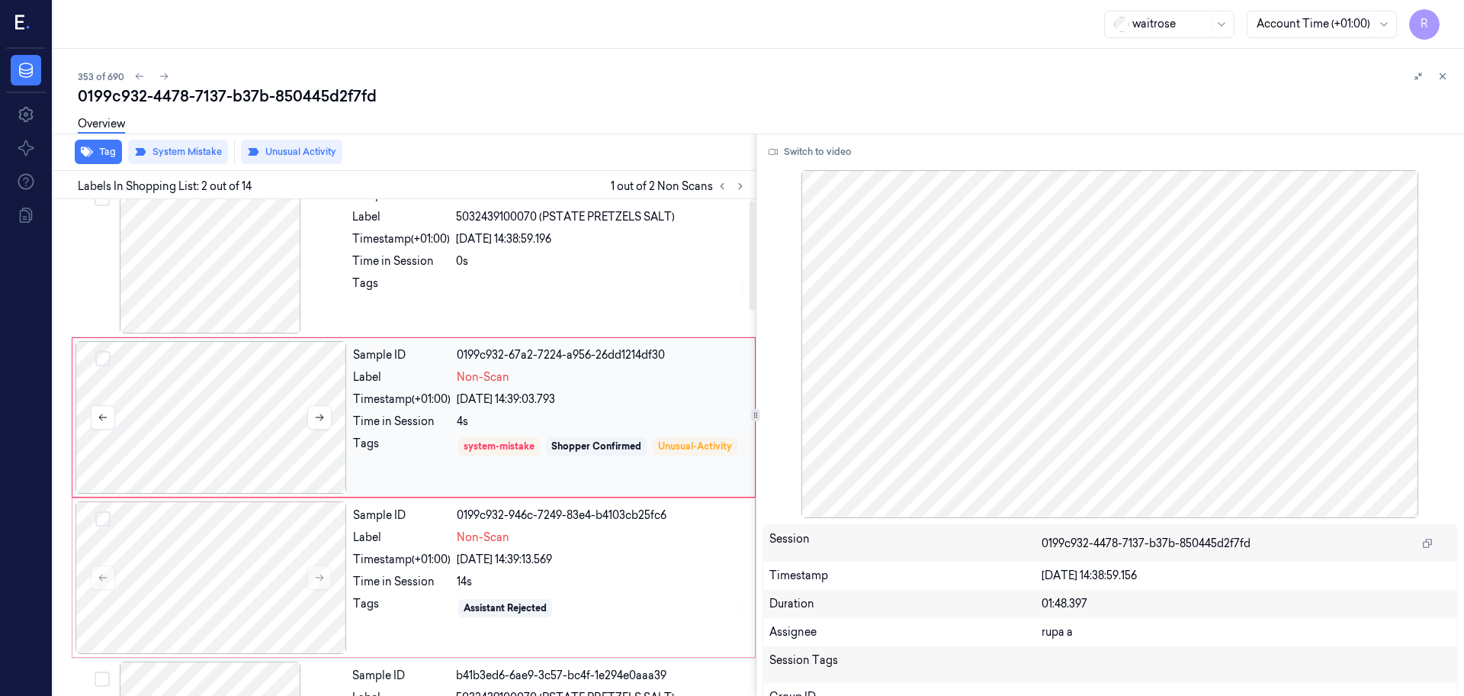
scroll to position [0, 0]
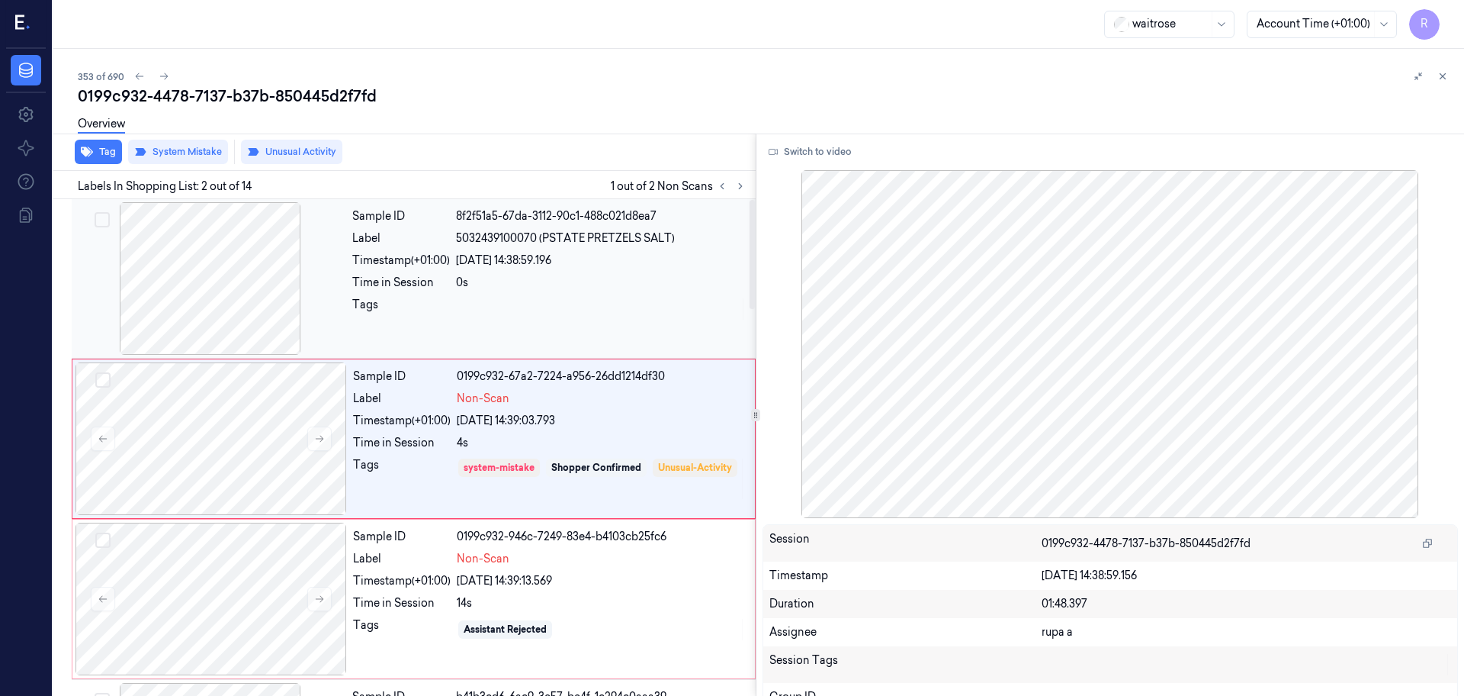
click at [235, 308] on div at bounding box center [211, 278] width 272 height 153
drag, startPoint x: 236, startPoint y: 467, endPoint x: 242, endPoint y: 460, distance: 8.7
click at [238, 468] on div at bounding box center [212, 438] width 272 height 153
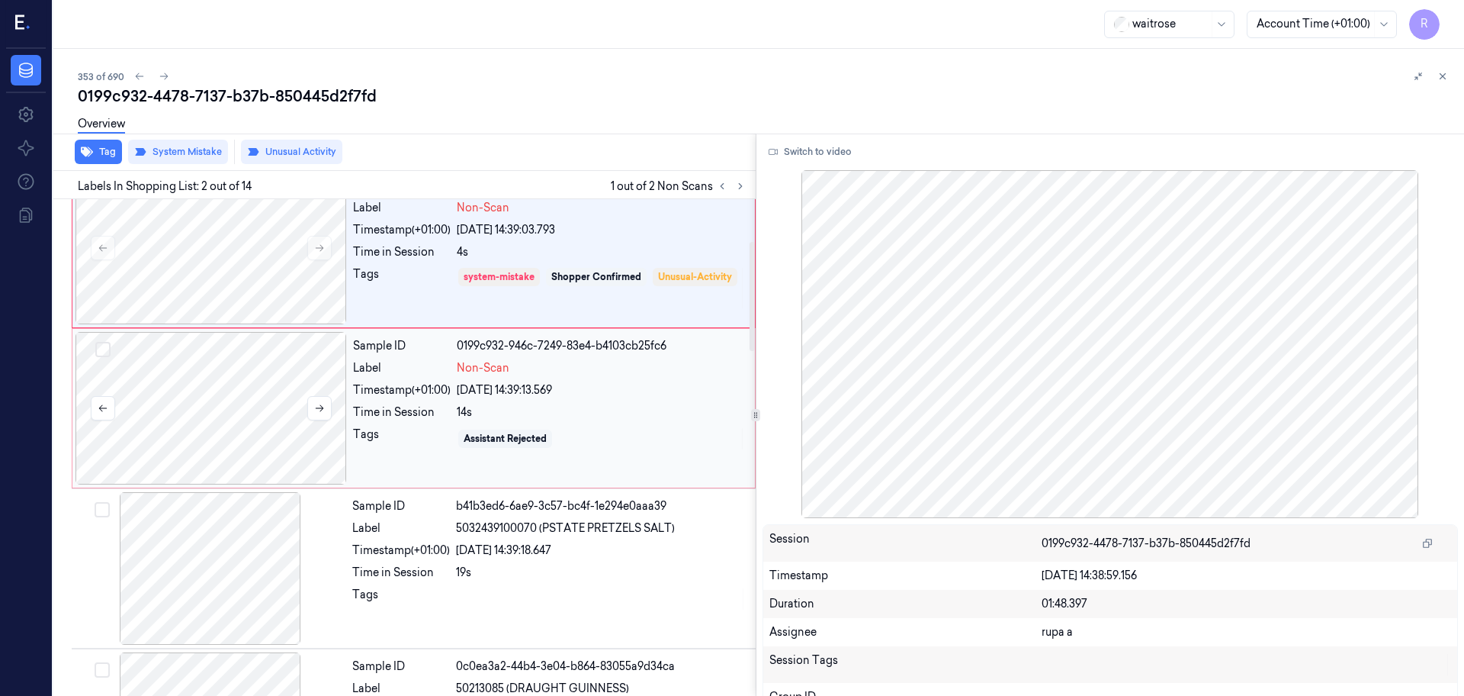
click at [233, 426] on div at bounding box center [212, 408] width 272 height 153
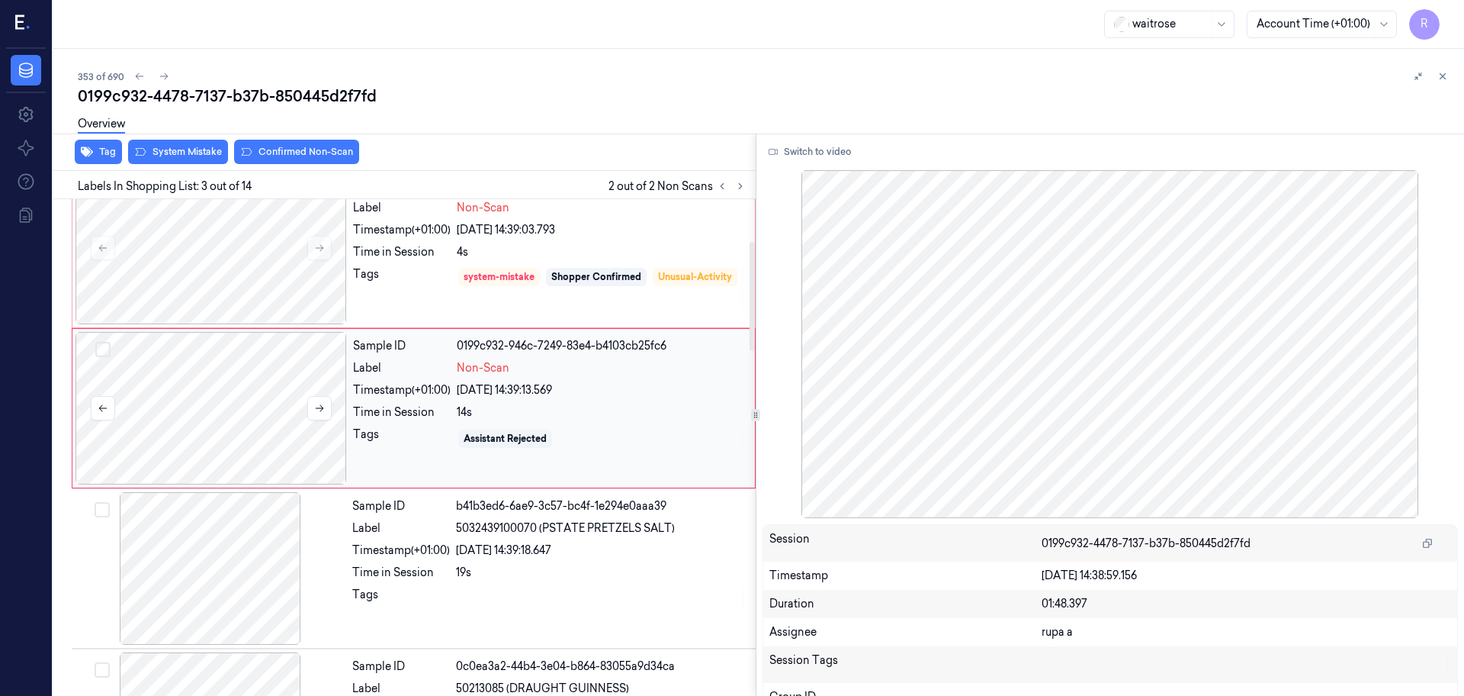
scroll to position [152, 0]
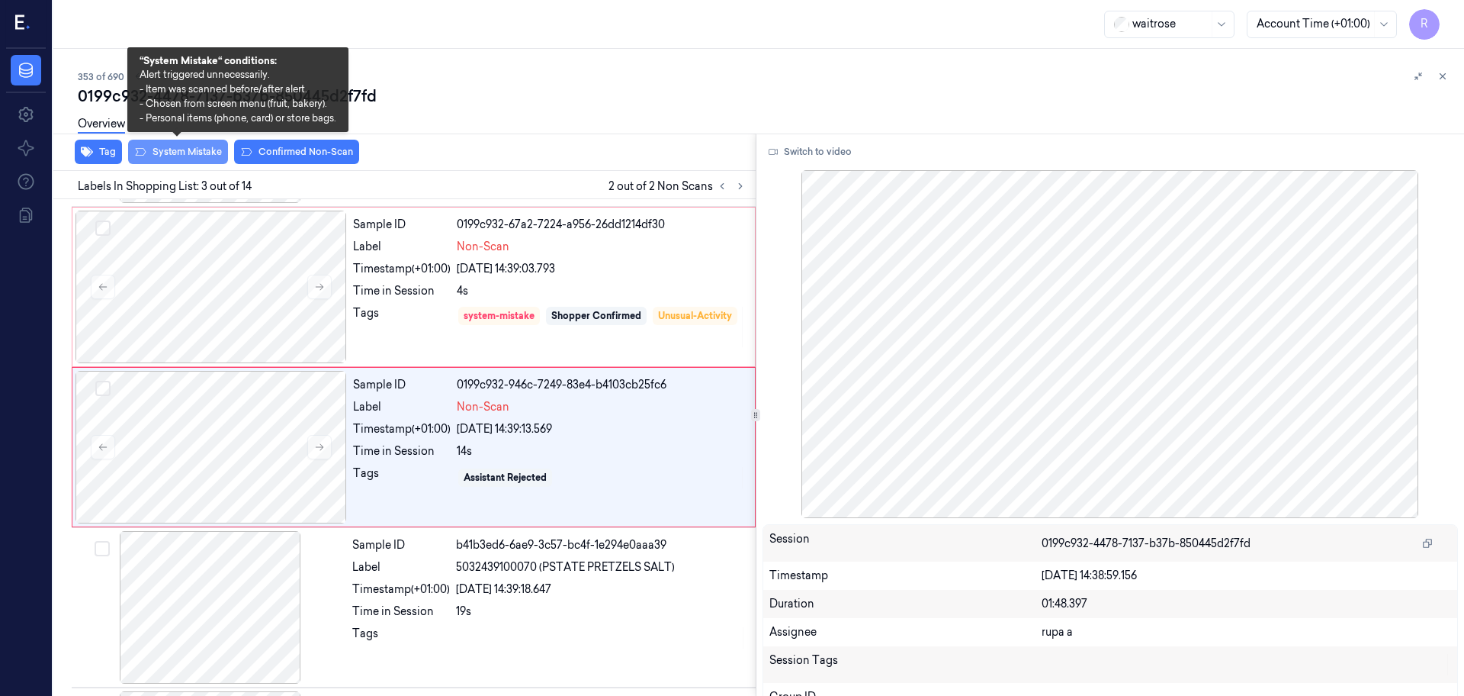
click at [191, 150] on button "System Mistake" at bounding box center [178, 152] width 100 height 24
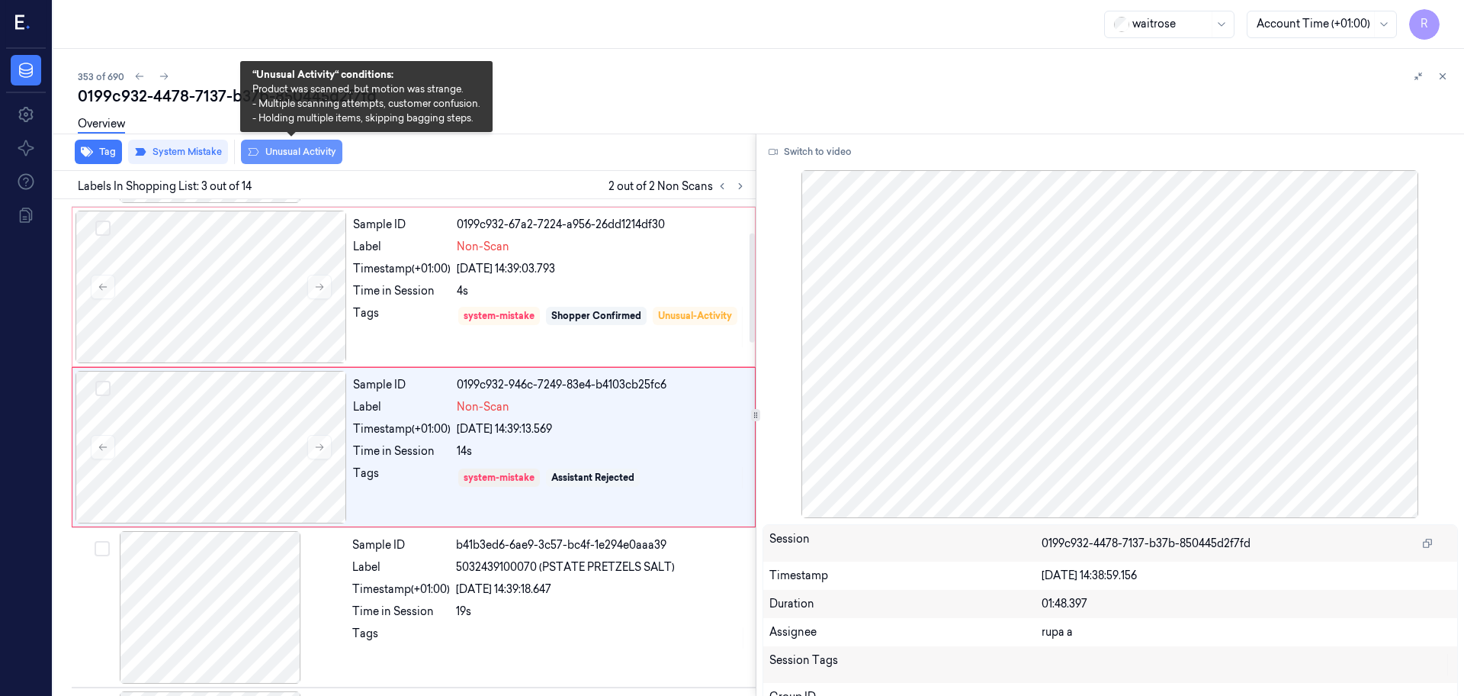
click at [288, 155] on button "Unusual Activity" at bounding box center [291, 152] width 101 height 24
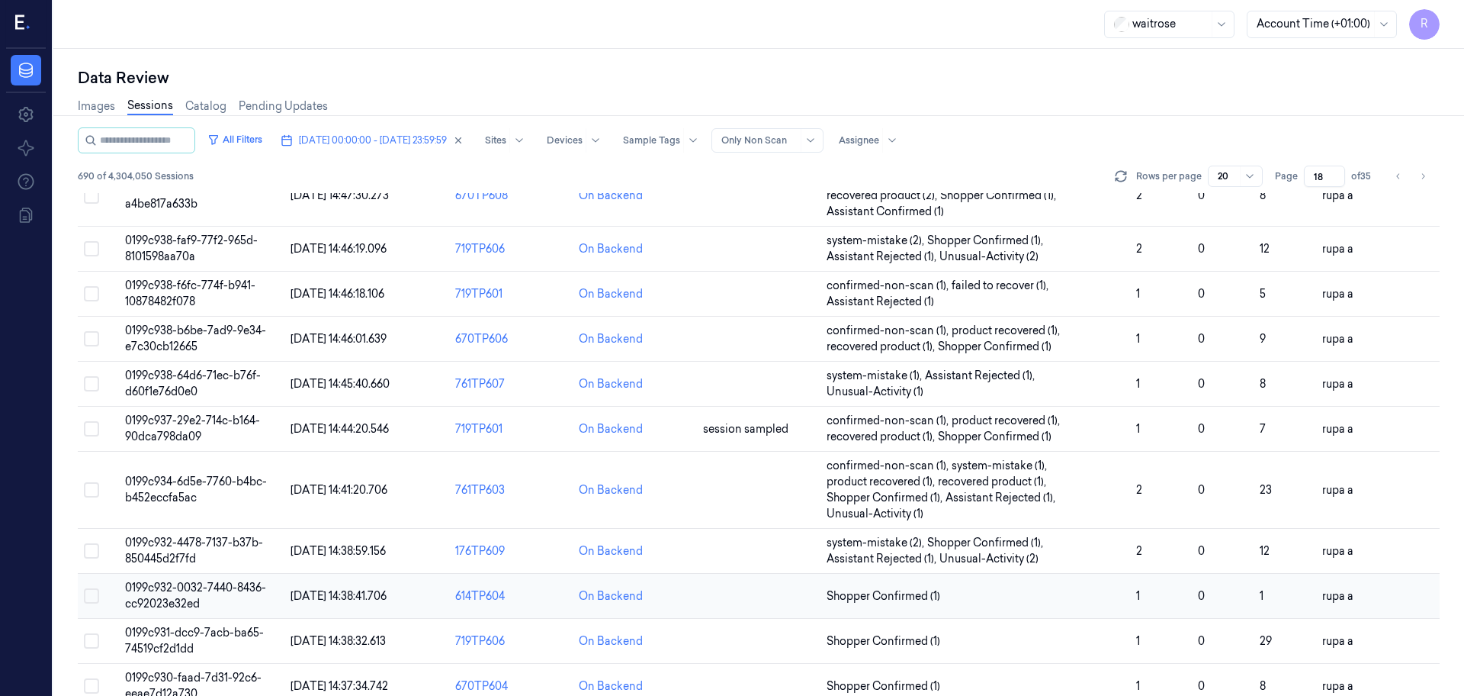
scroll to position [477, 0]
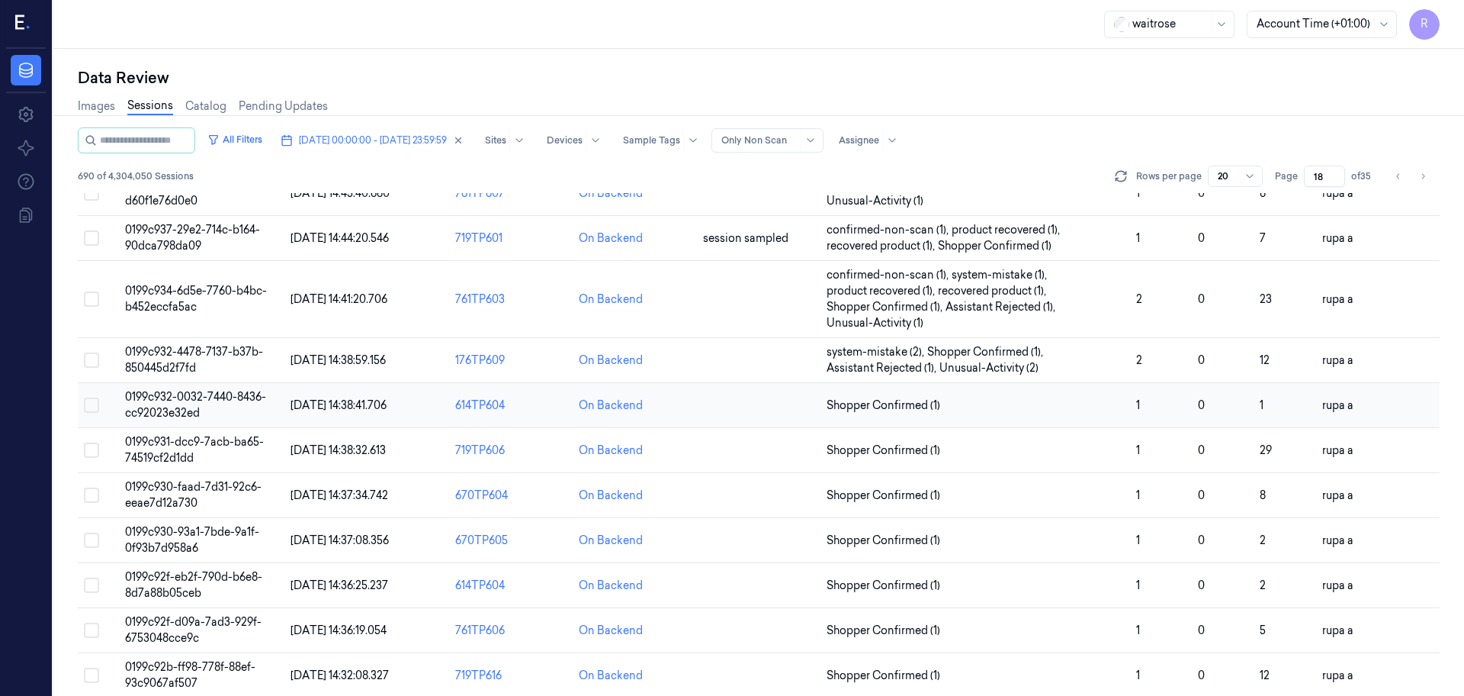
click at [238, 400] on span "0199c932-0032-7440-8436-cc92023e32ed" at bounding box center [195, 405] width 141 height 30
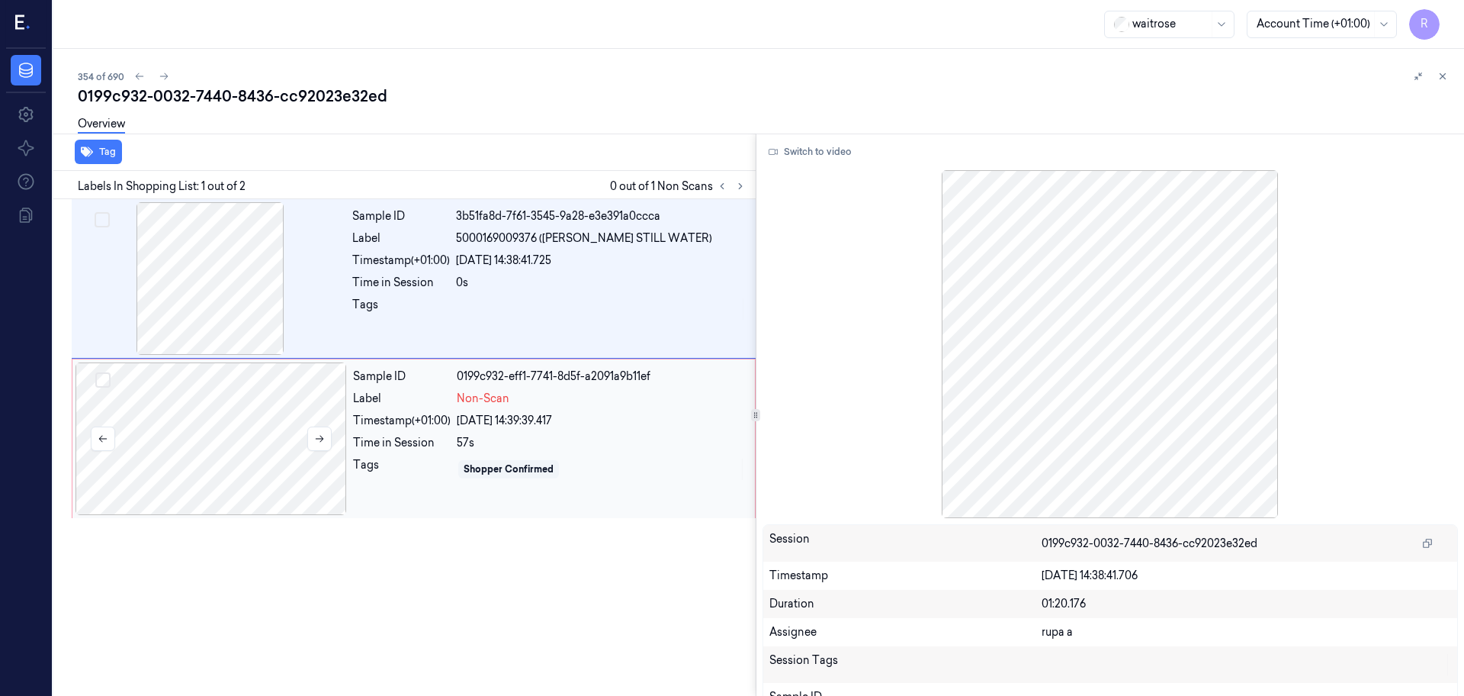
click at [270, 435] on div at bounding box center [212, 438] width 272 height 153
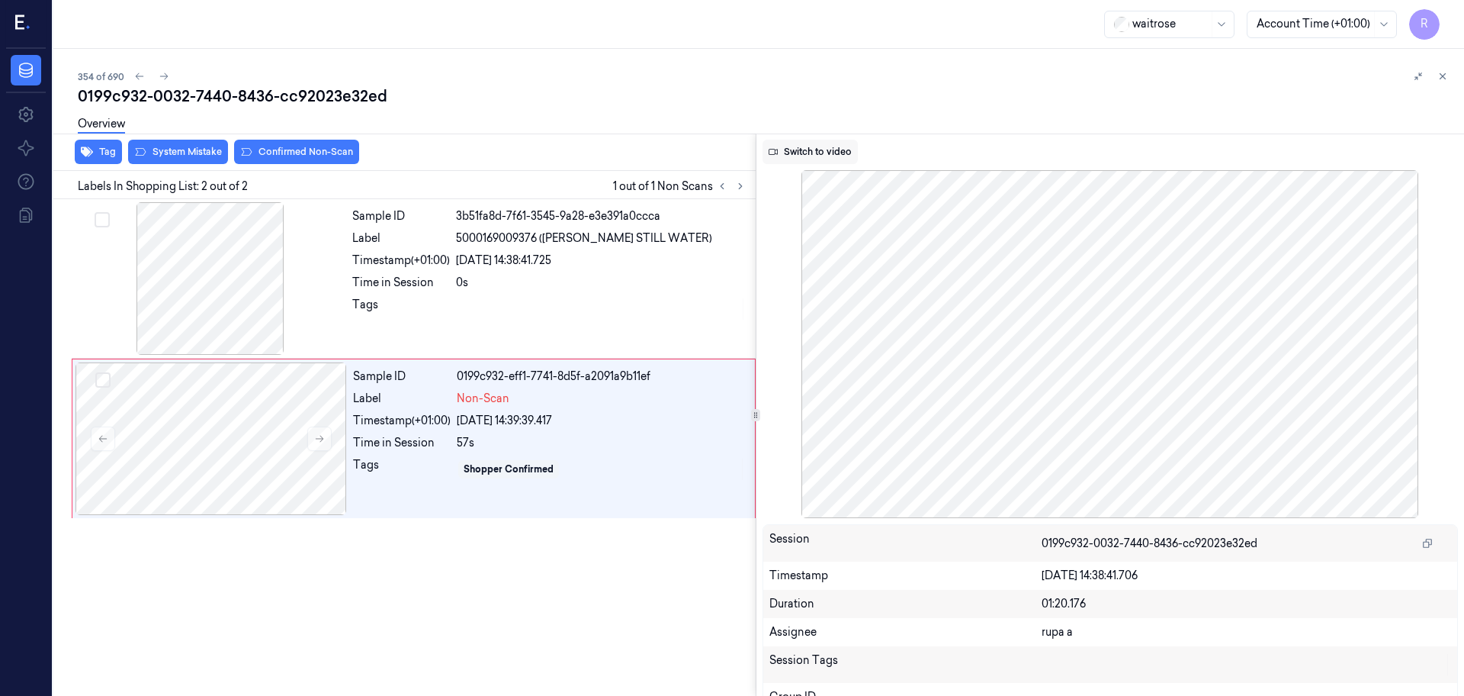
click at [811, 161] on button "Switch to video" at bounding box center [810, 152] width 95 height 24
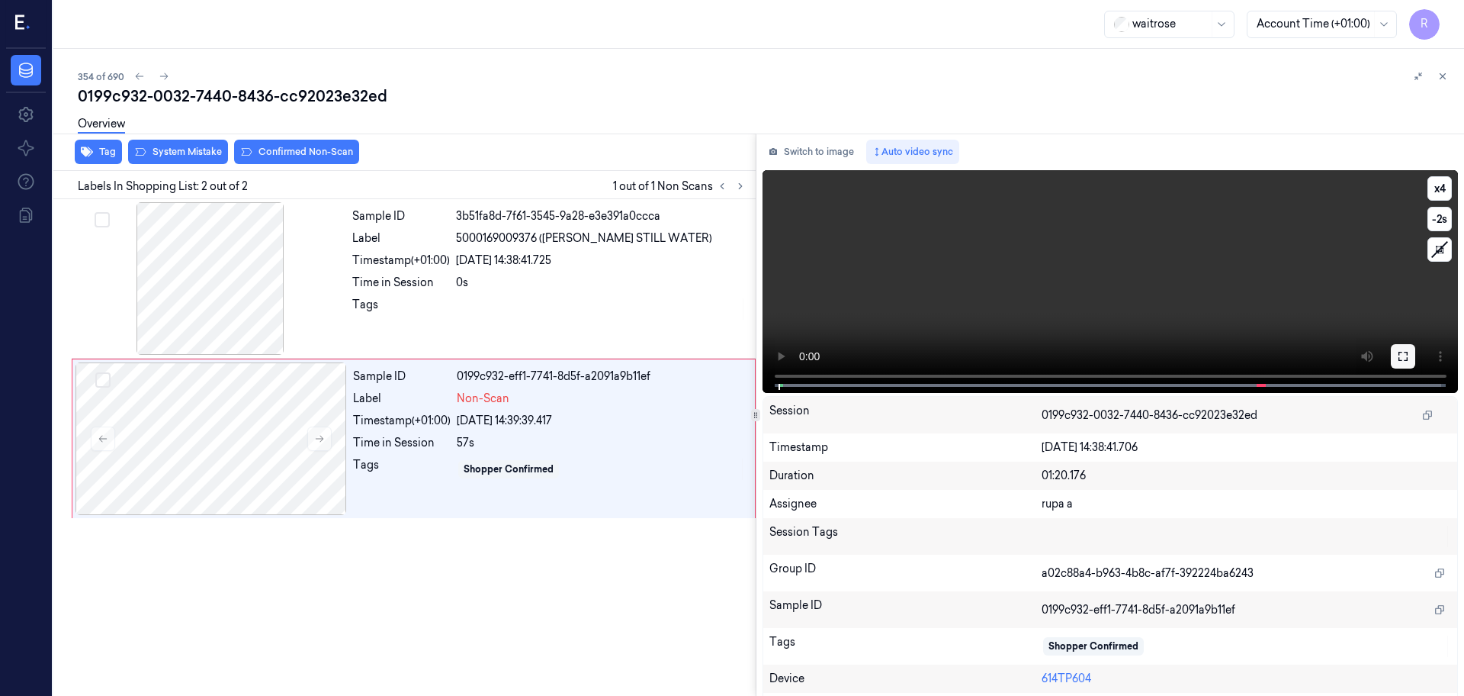
click at [1396, 349] on button at bounding box center [1403, 356] width 24 height 24
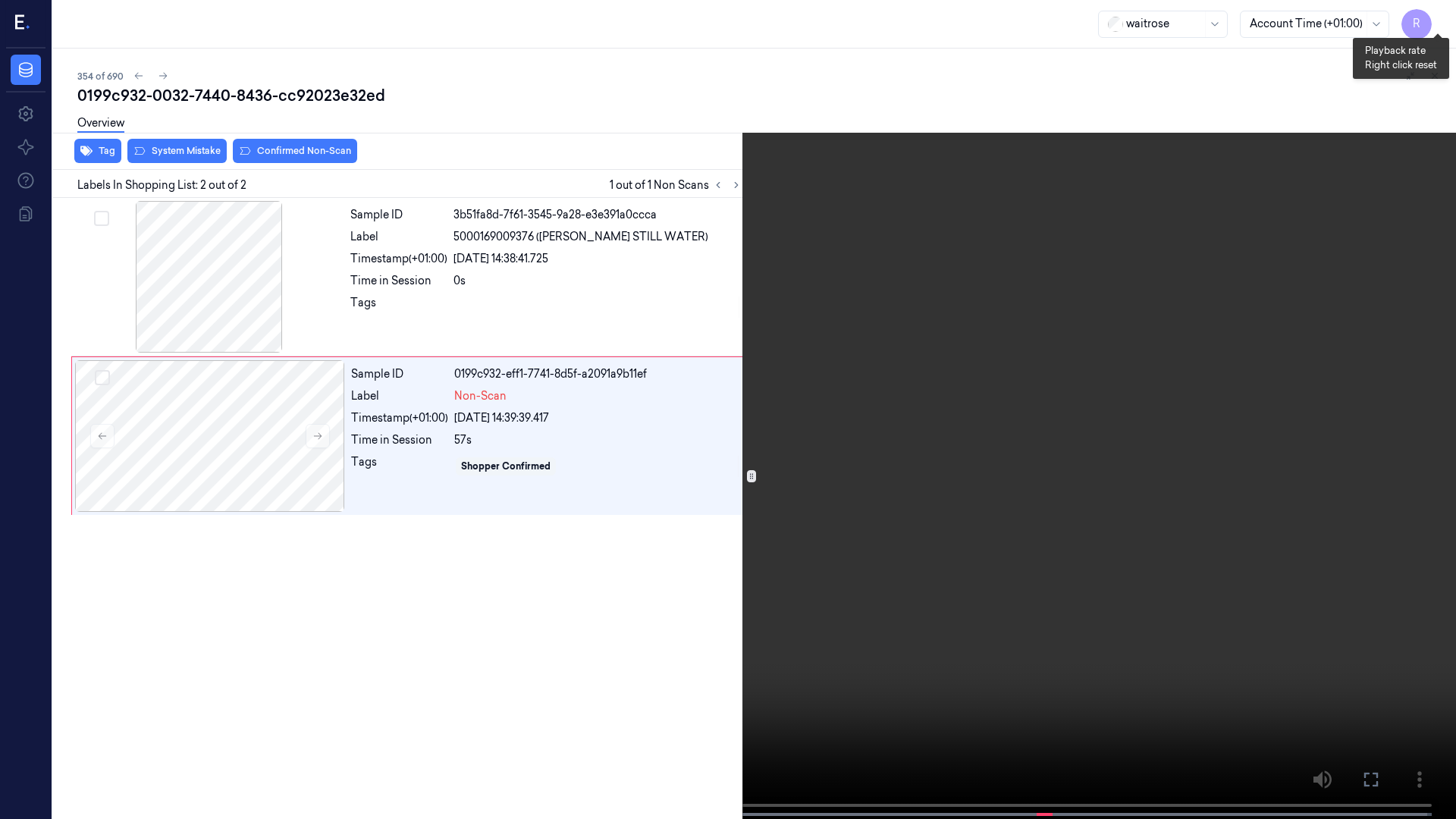
click at [1444, 20] on button "x 4" at bounding box center [1438, 18] width 24 height 24
click at [1442, 14] on button "x 1" at bounding box center [1438, 18] width 24 height 24
click at [814, 356] on video at bounding box center [728, 410] width 1456 height 822
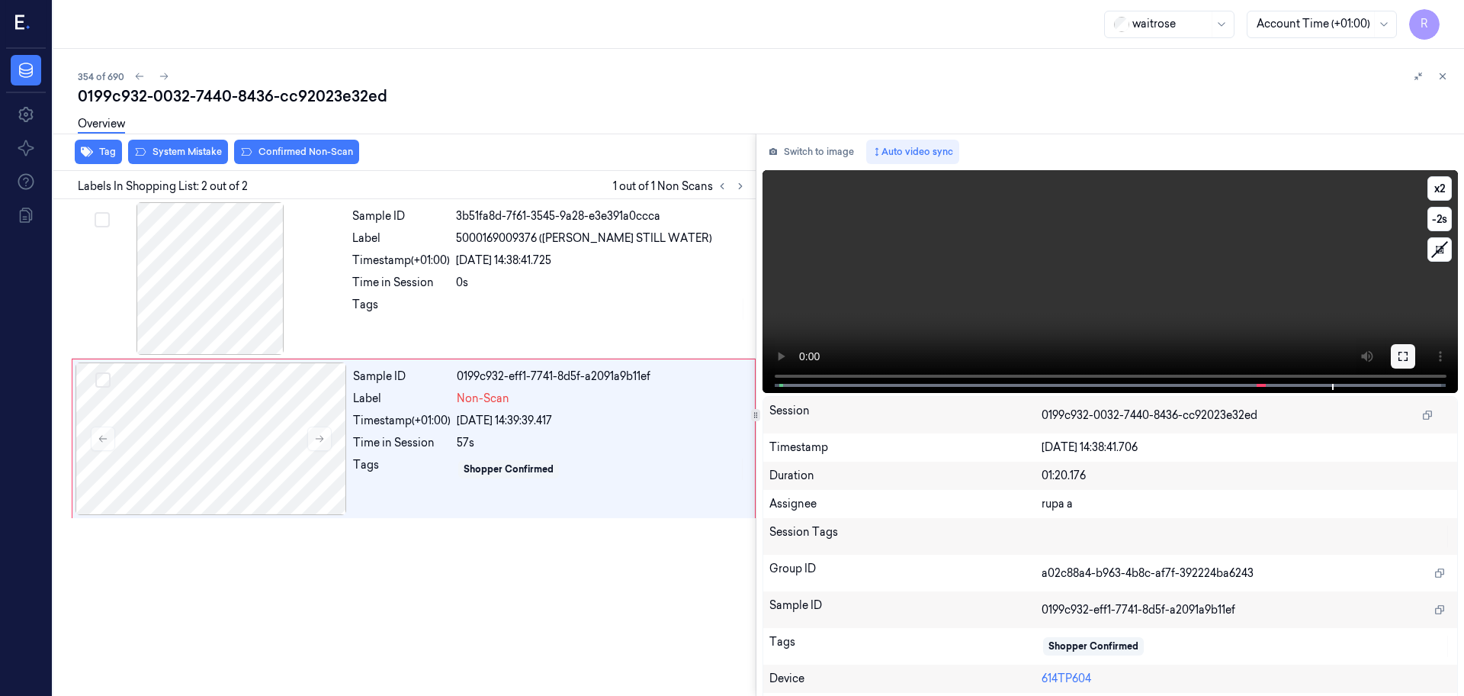
click at [1391, 349] on button at bounding box center [1403, 356] width 24 height 24
click at [824, 152] on button "Switch to image" at bounding box center [812, 152] width 98 height 24
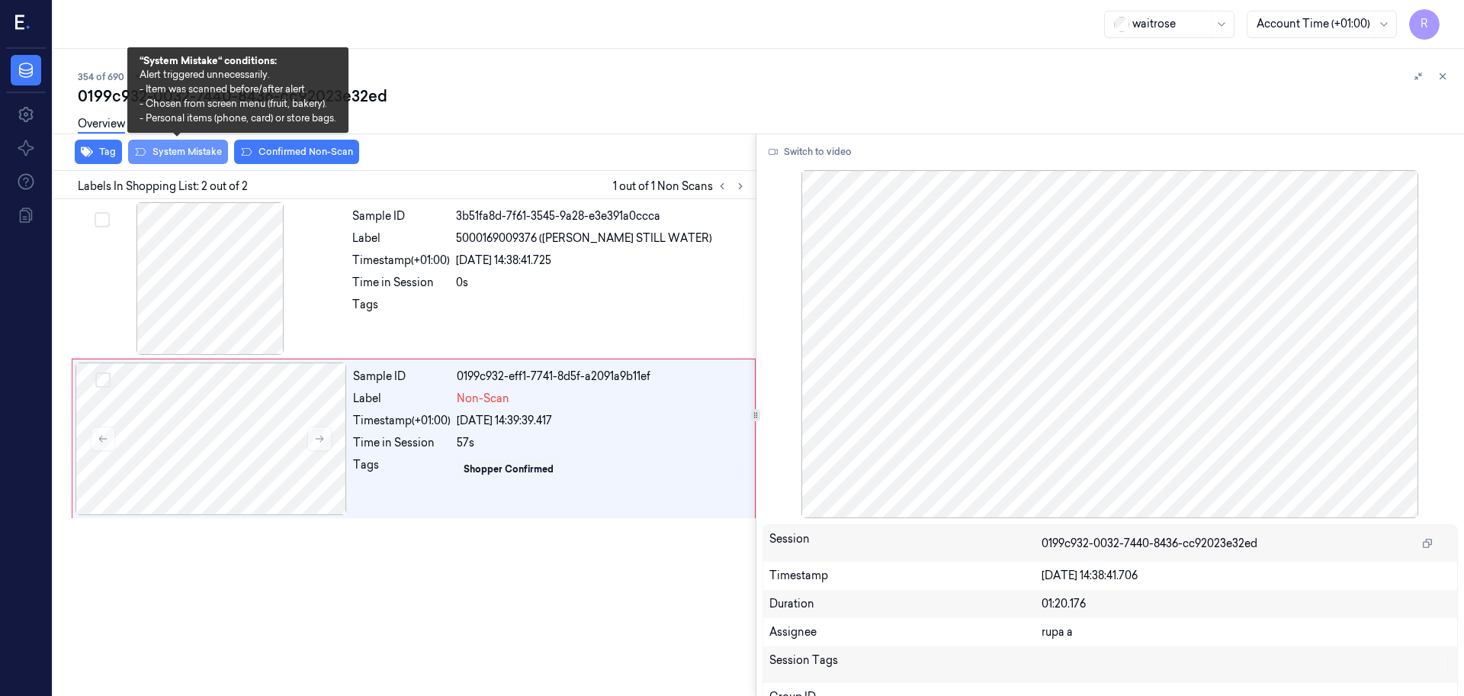
click at [162, 151] on button "System Mistake" at bounding box center [178, 152] width 100 height 24
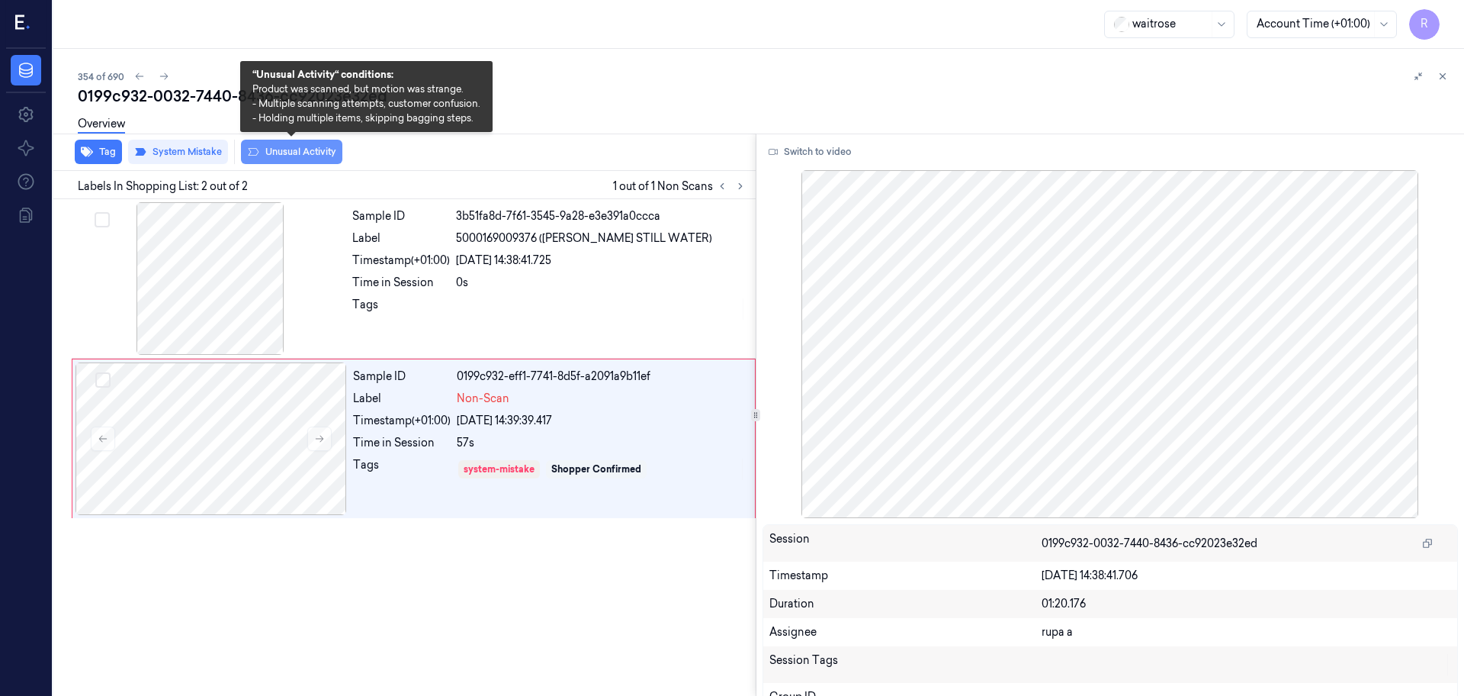
click at [286, 156] on button "Unusual Activity" at bounding box center [291, 152] width 101 height 24
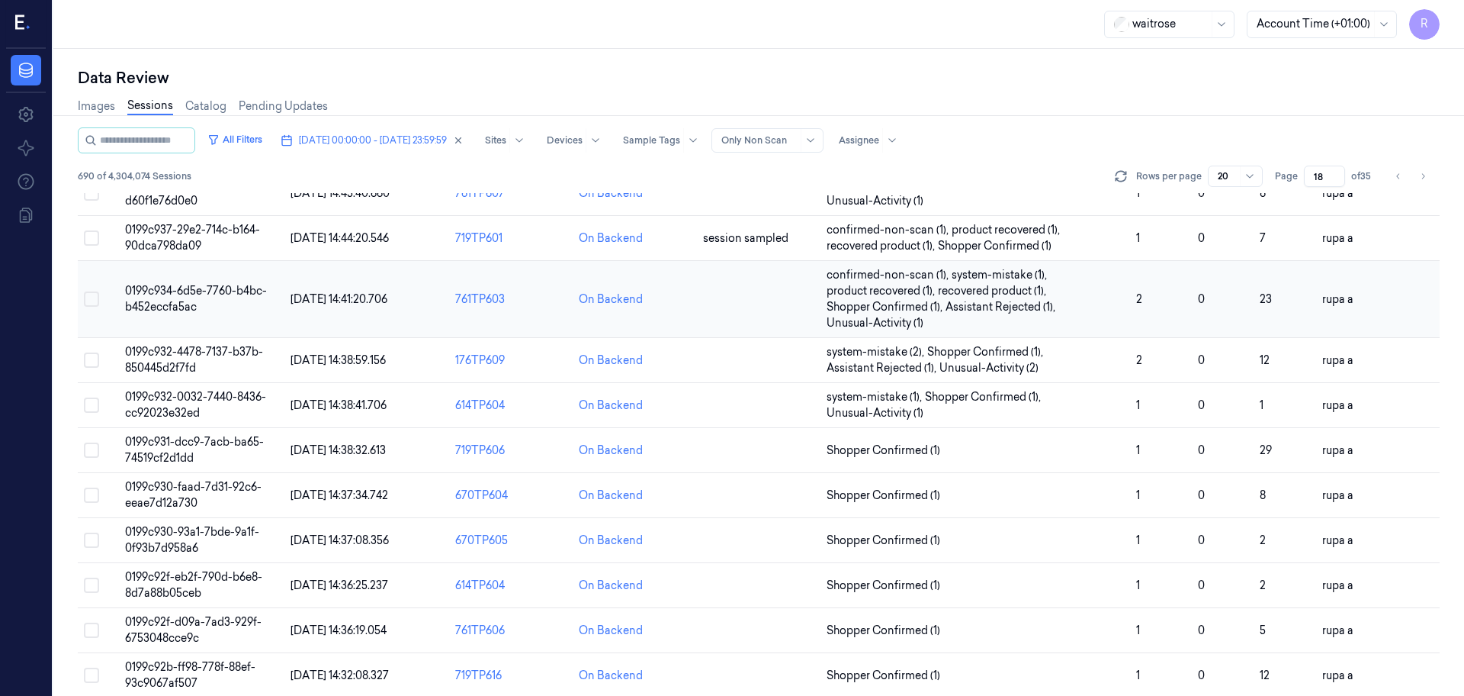
scroll to position [490, 0]
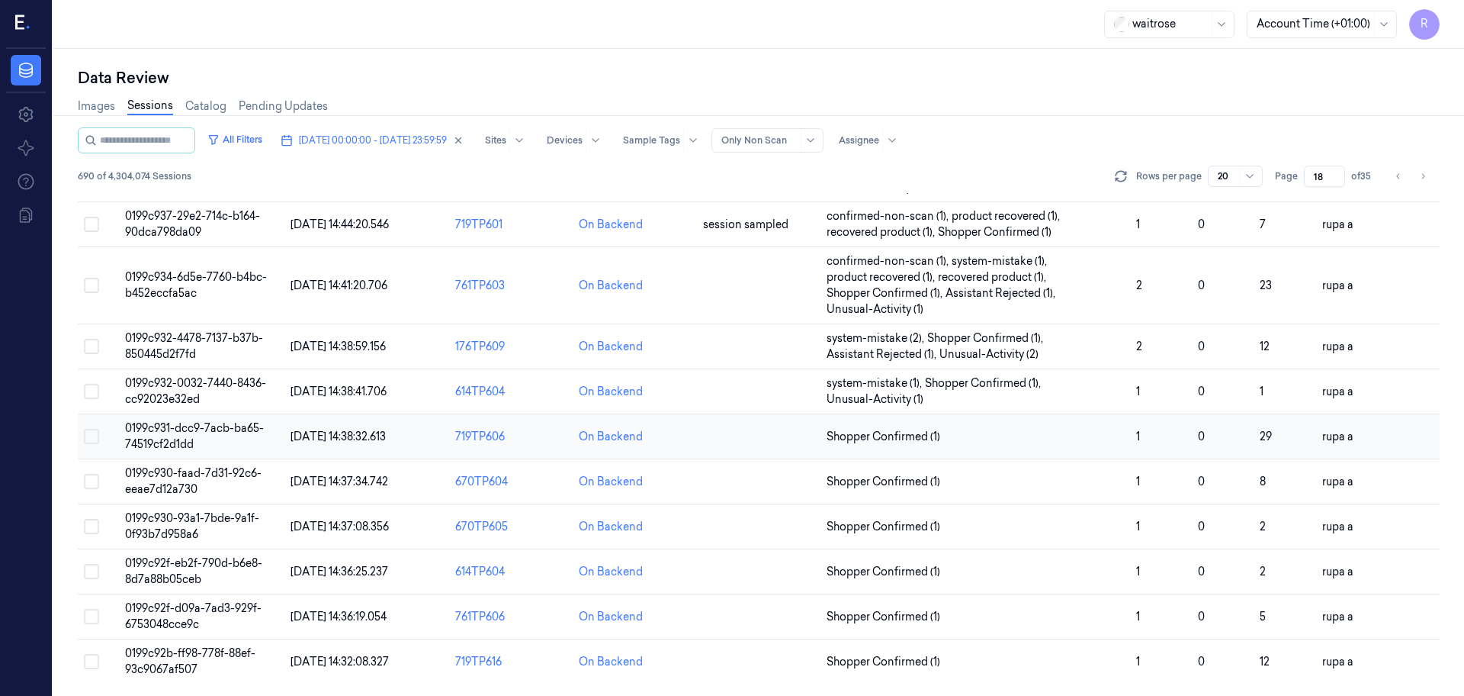
click at [209, 435] on td "0199c931-dcc9-7acb-ba65-74519cf2d1dd" at bounding box center [201, 436] width 165 height 45
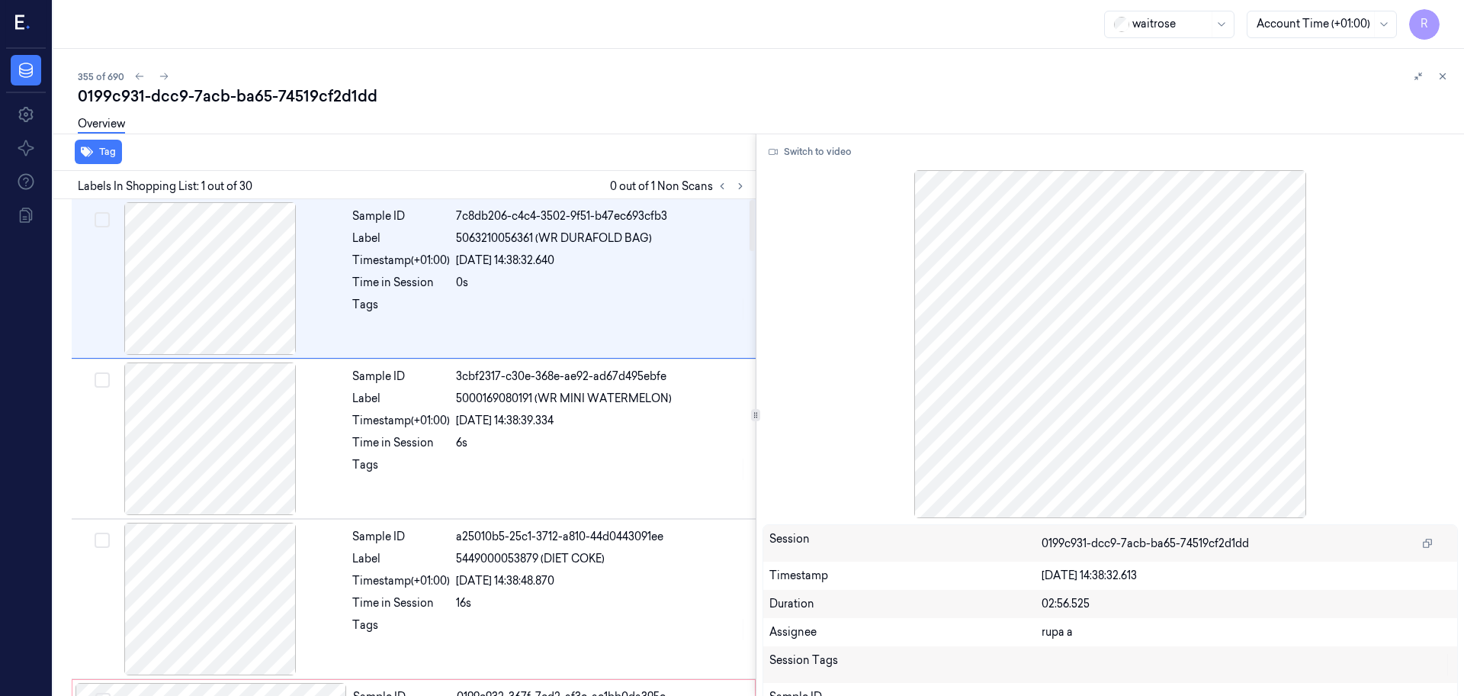
click at [750, 180] on div "Labels In Shopping List: 1 out of 30 0 out of 1 Non Scans" at bounding box center [401, 185] width 709 height 28
click at [740, 182] on icon at bounding box center [740, 186] width 11 height 11
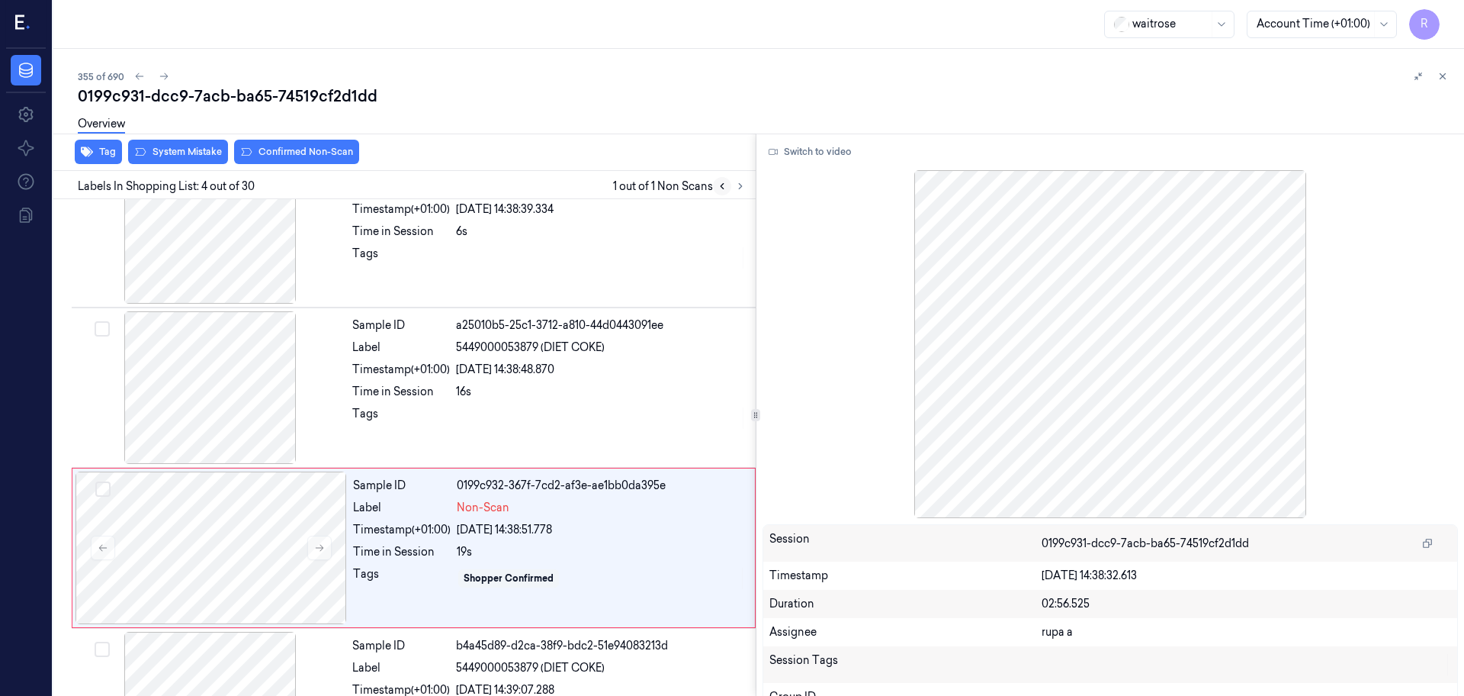
scroll to position [312, 0]
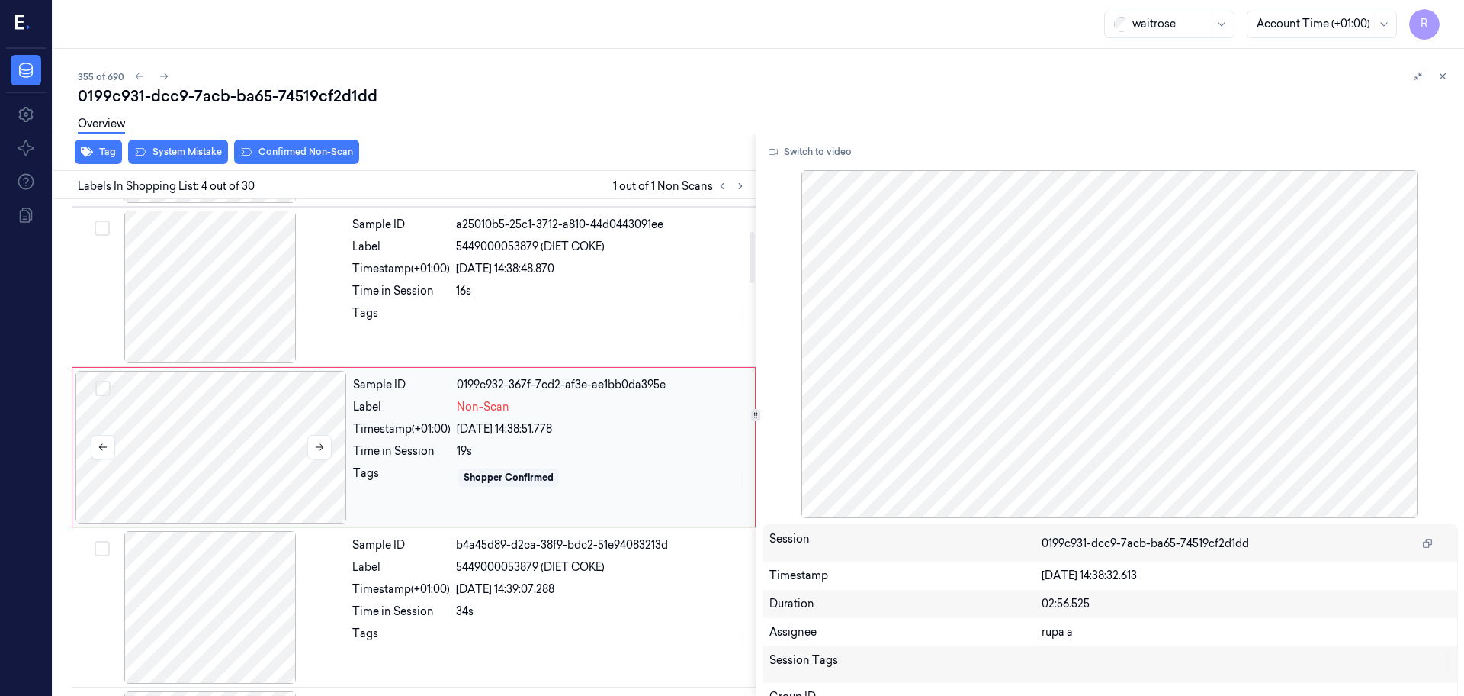
click at [223, 456] on div at bounding box center [212, 447] width 272 height 153
click at [224, 313] on div at bounding box center [211, 286] width 272 height 153
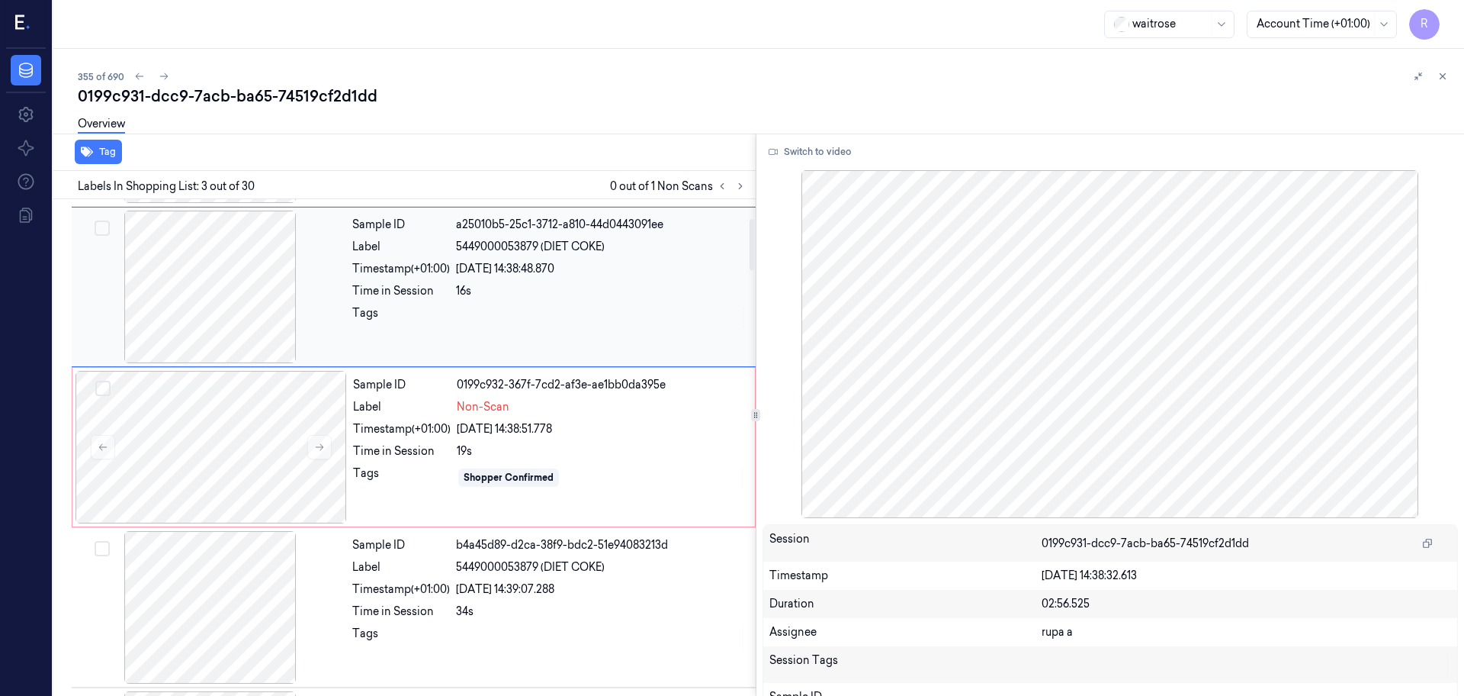
scroll to position [152, 0]
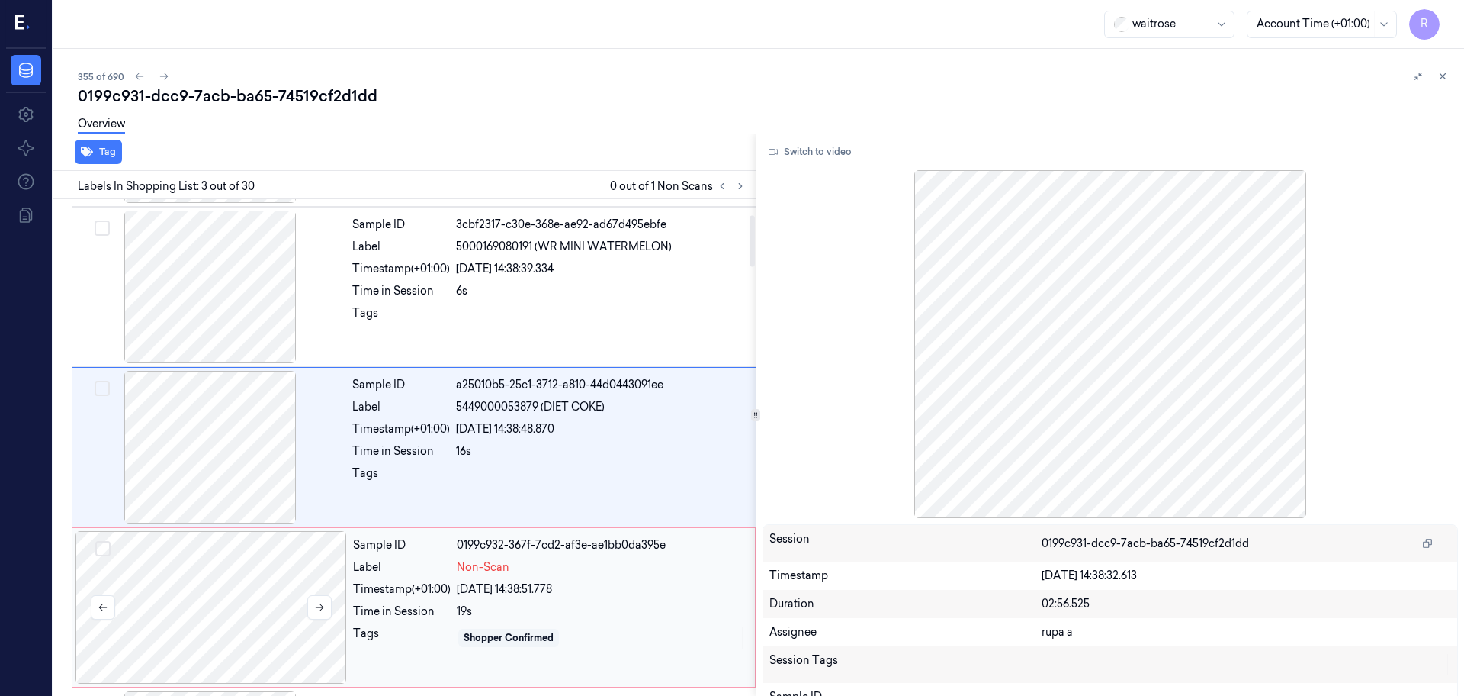
click at [282, 622] on div at bounding box center [212, 607] width 272 height 153
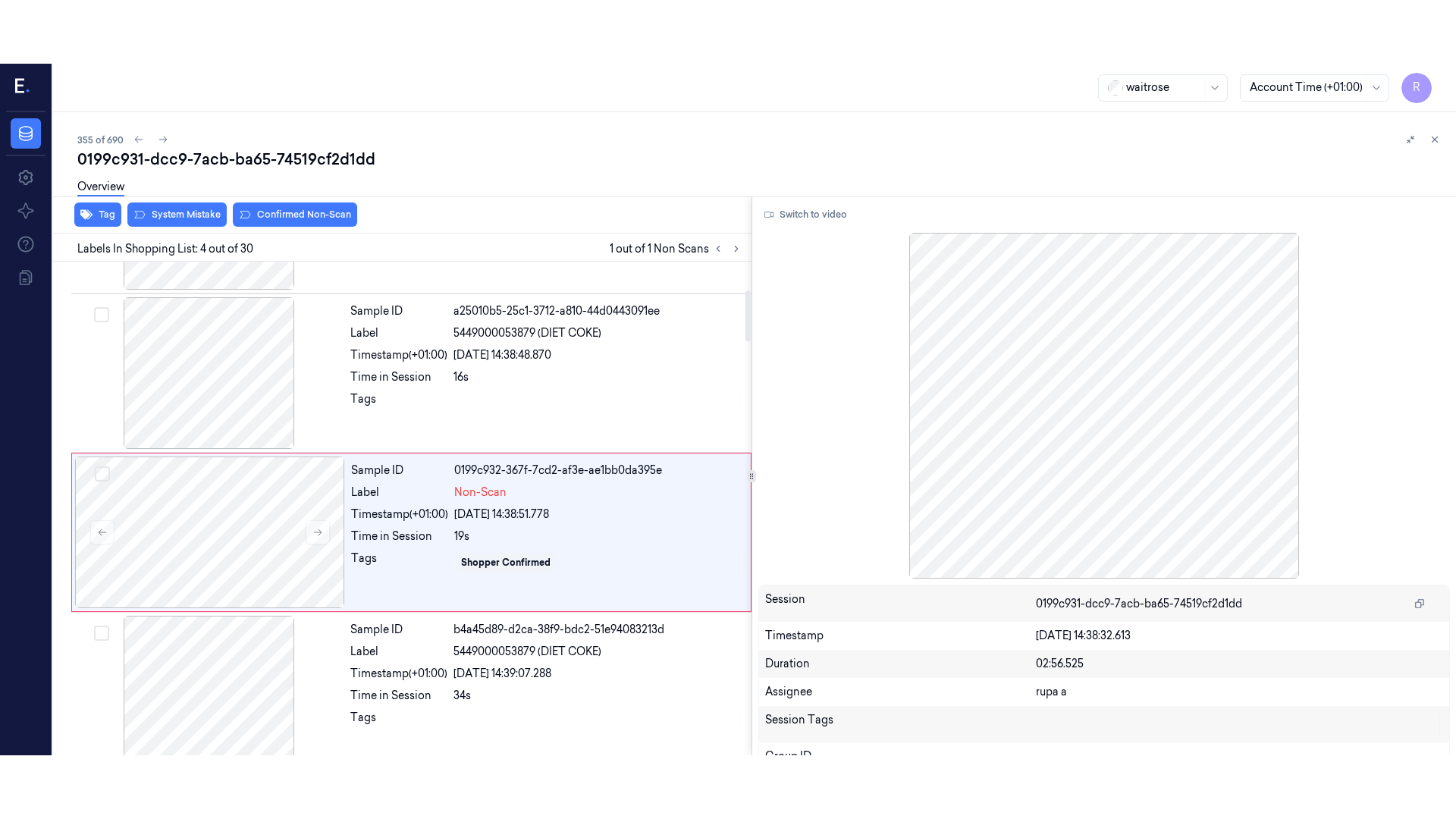
scroll to position [310, 0]
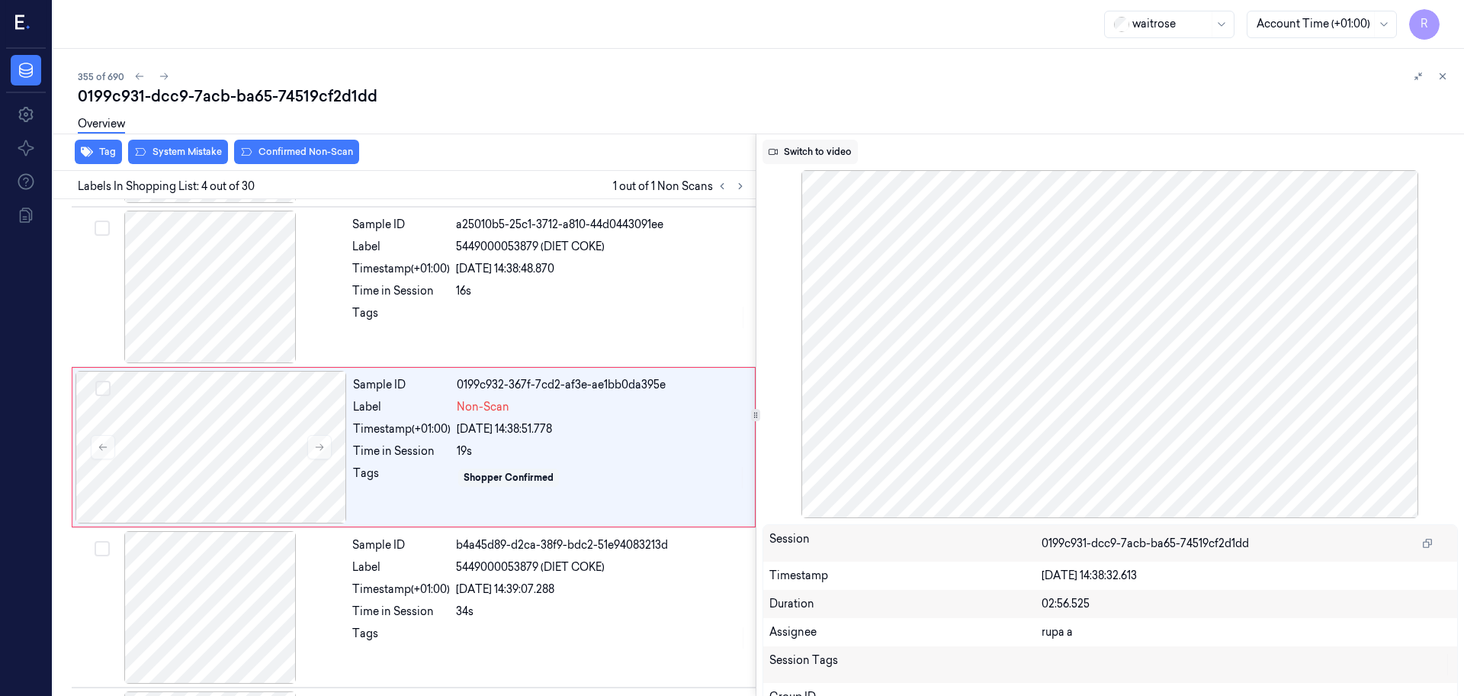
click at [850, 143] on button "Switch to video" at bounding box center [810, 152] width 95 height 24
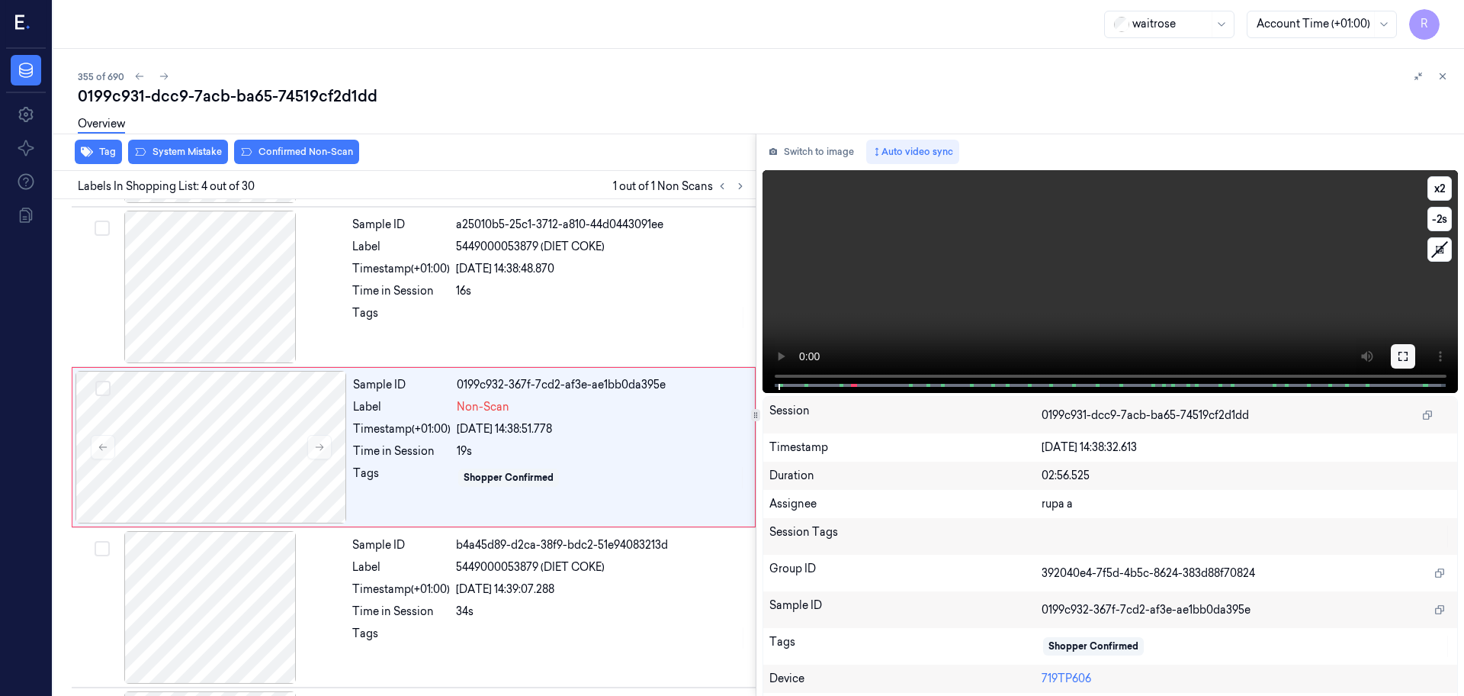
click at [1399, 356] on icon at bounding box center [1403, 356] width 12 height 12
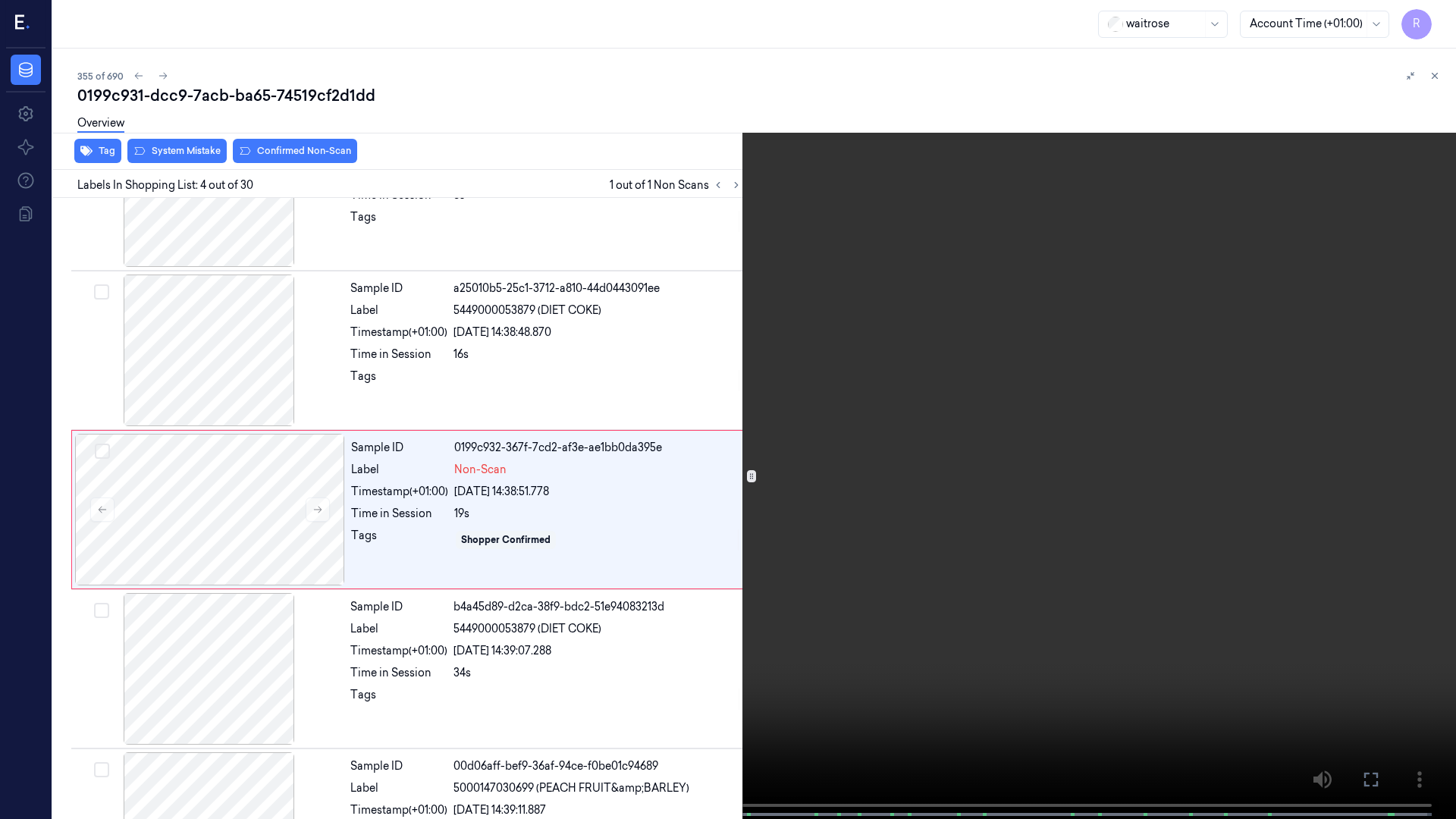
scroll to position [246, 0]
click at [411, 382] on video at bounding box center [728, 410] width 1456 height 822
click at [113, 689] on video at bounding box center [728, 410] width 1456 height 822
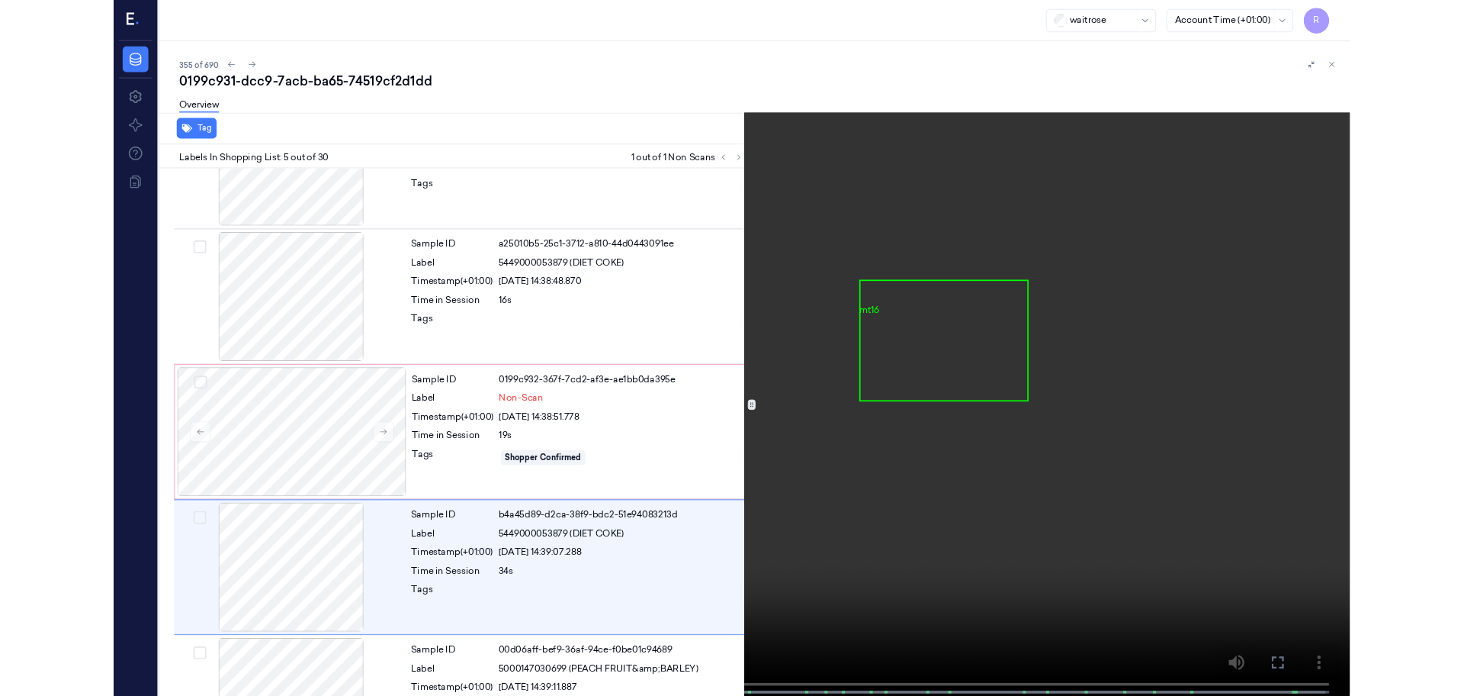
scroll to position [408, 0]
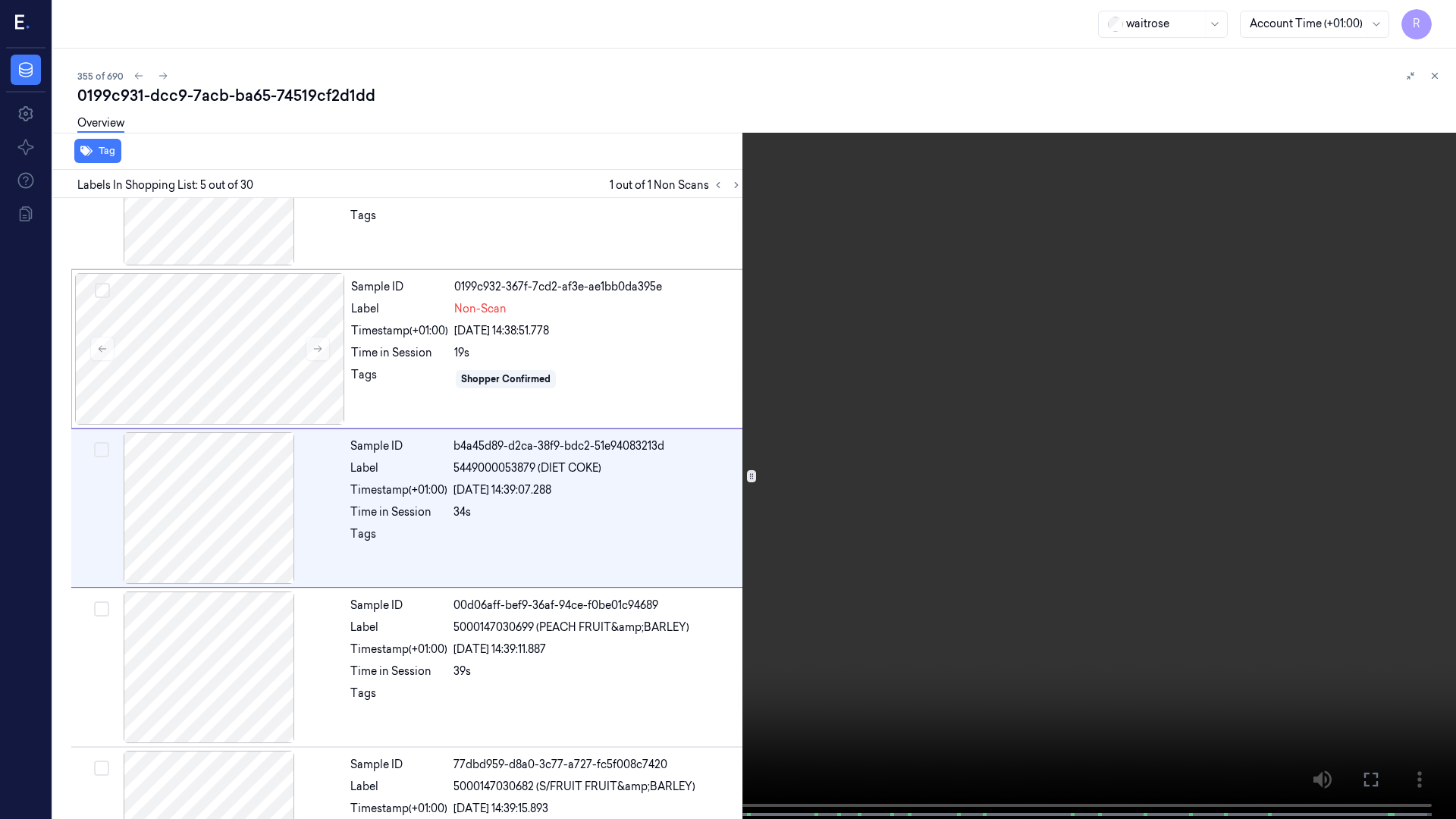
click at [683, 609] on video at bounding box center [728, 410] width 1456 height 822
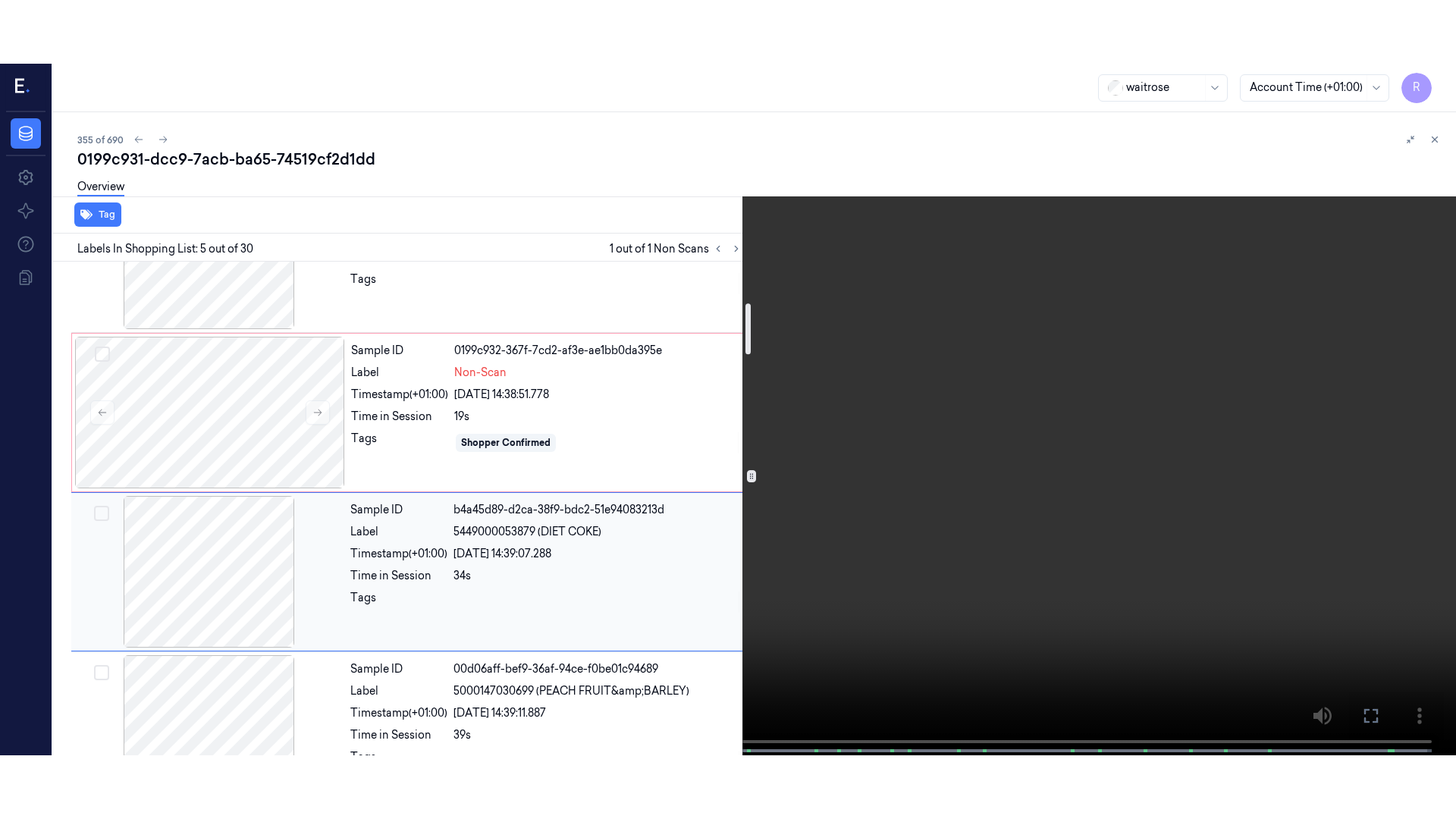
scroll to position [311, 0]
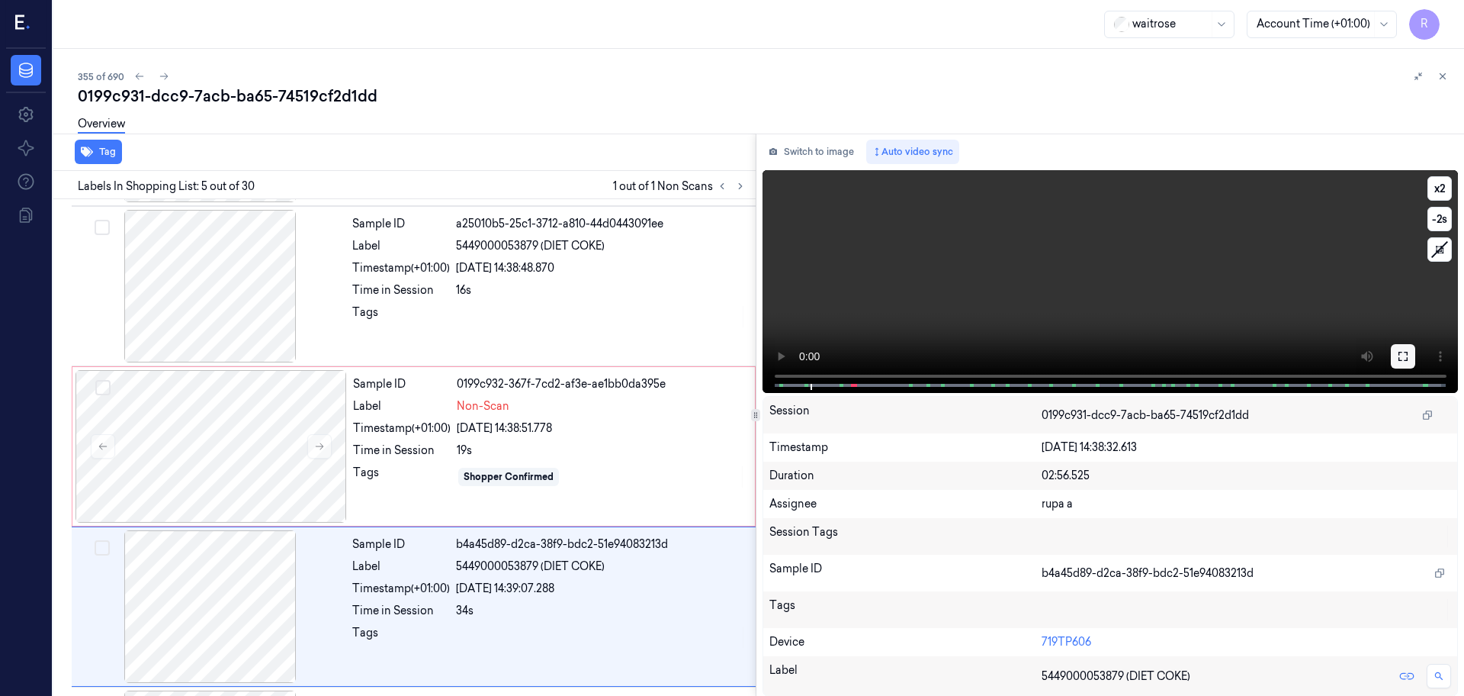
click at [1393, 364] on button at bounding box center [1403, 356] width 24 height 24
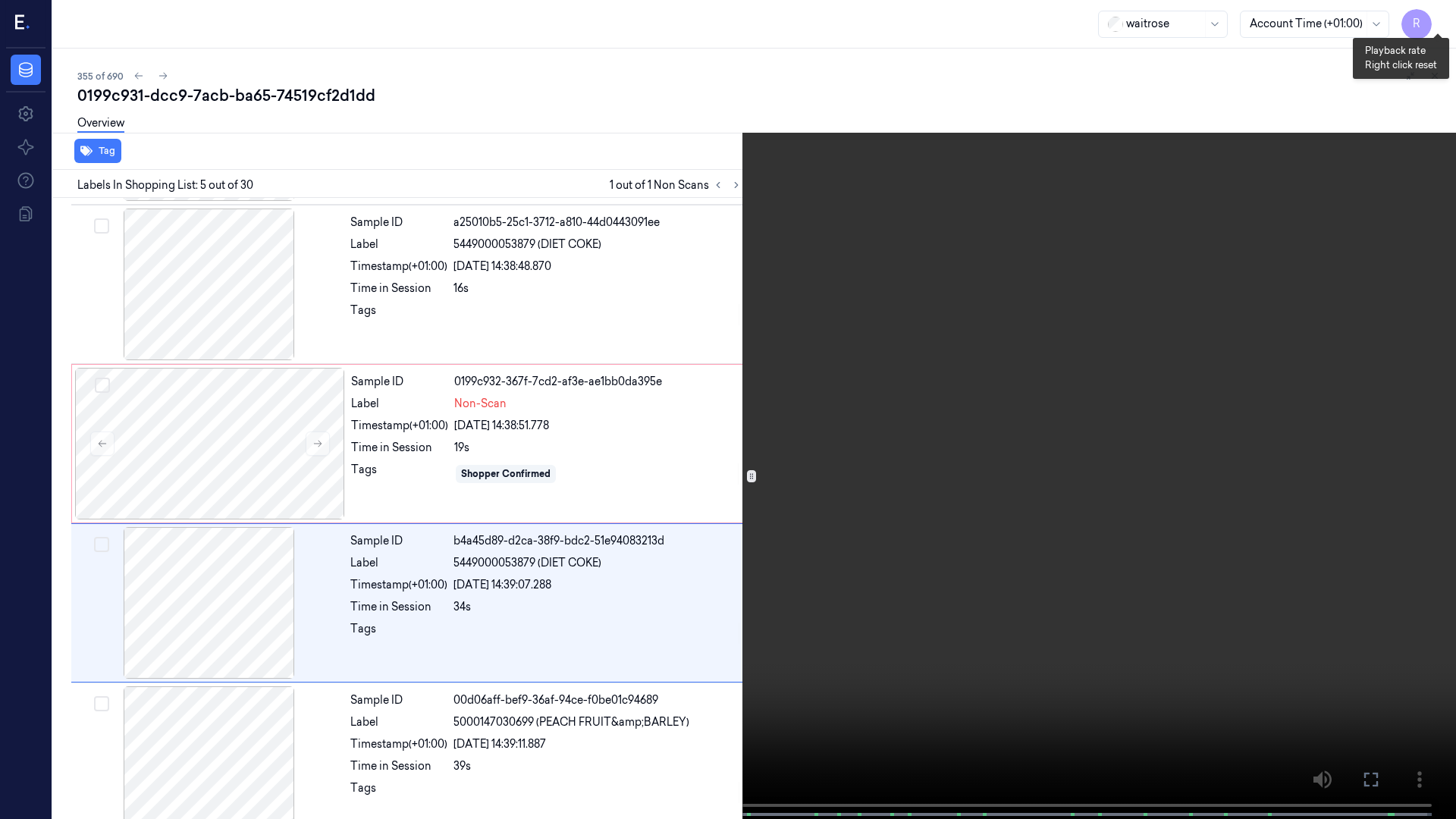
click at [1430, 16] on button "x 2" at bounding box center [1438, 18] width 24 height 24
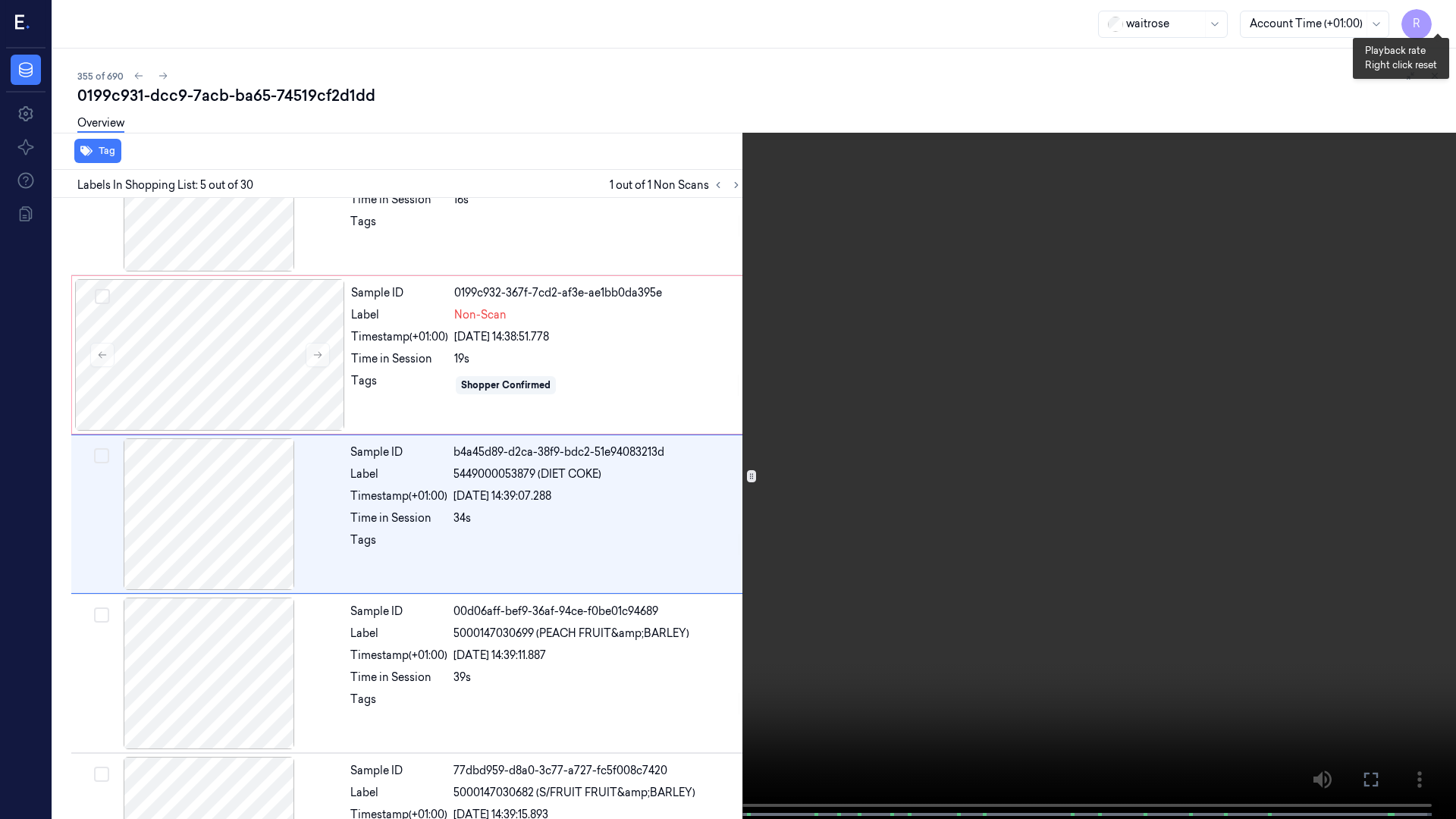
click at [1430, 16] on button "x 4" at bounding box center [1438, 18] width 24 height 24
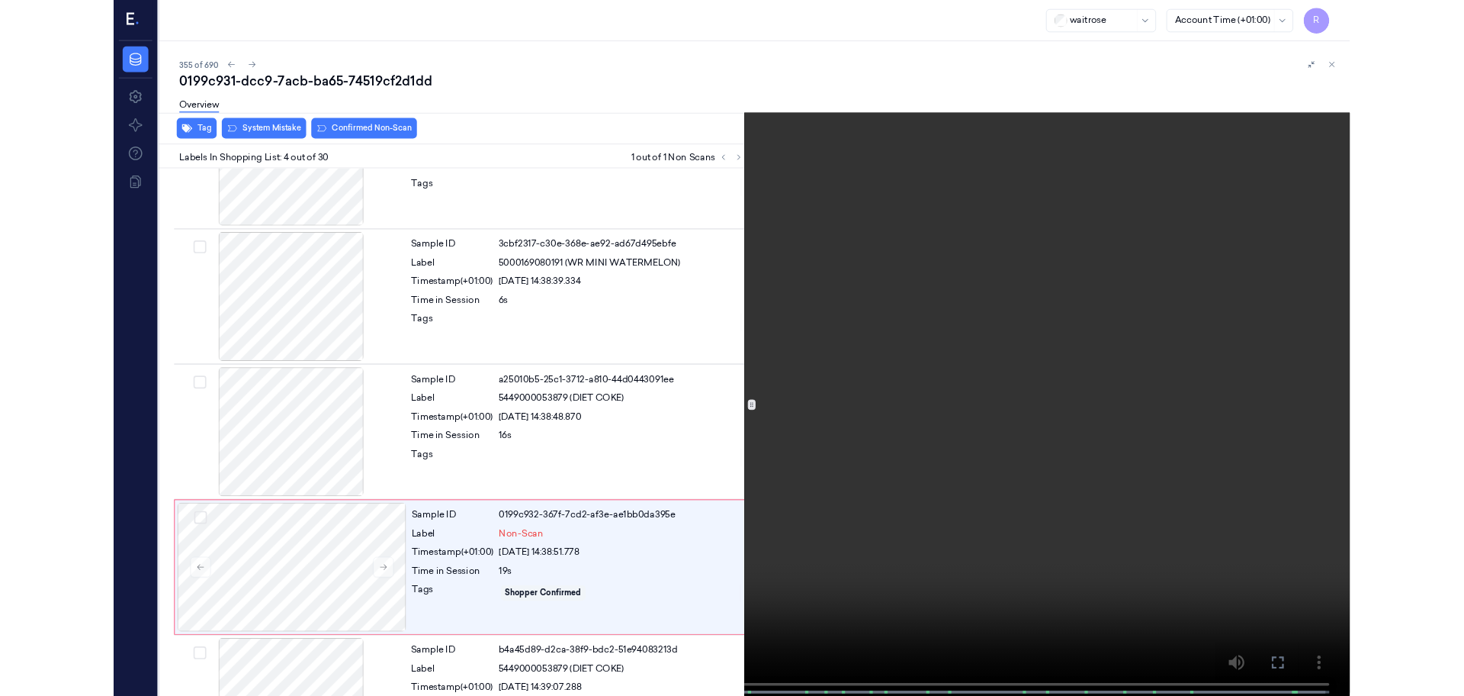
scroll to position [248, 0]
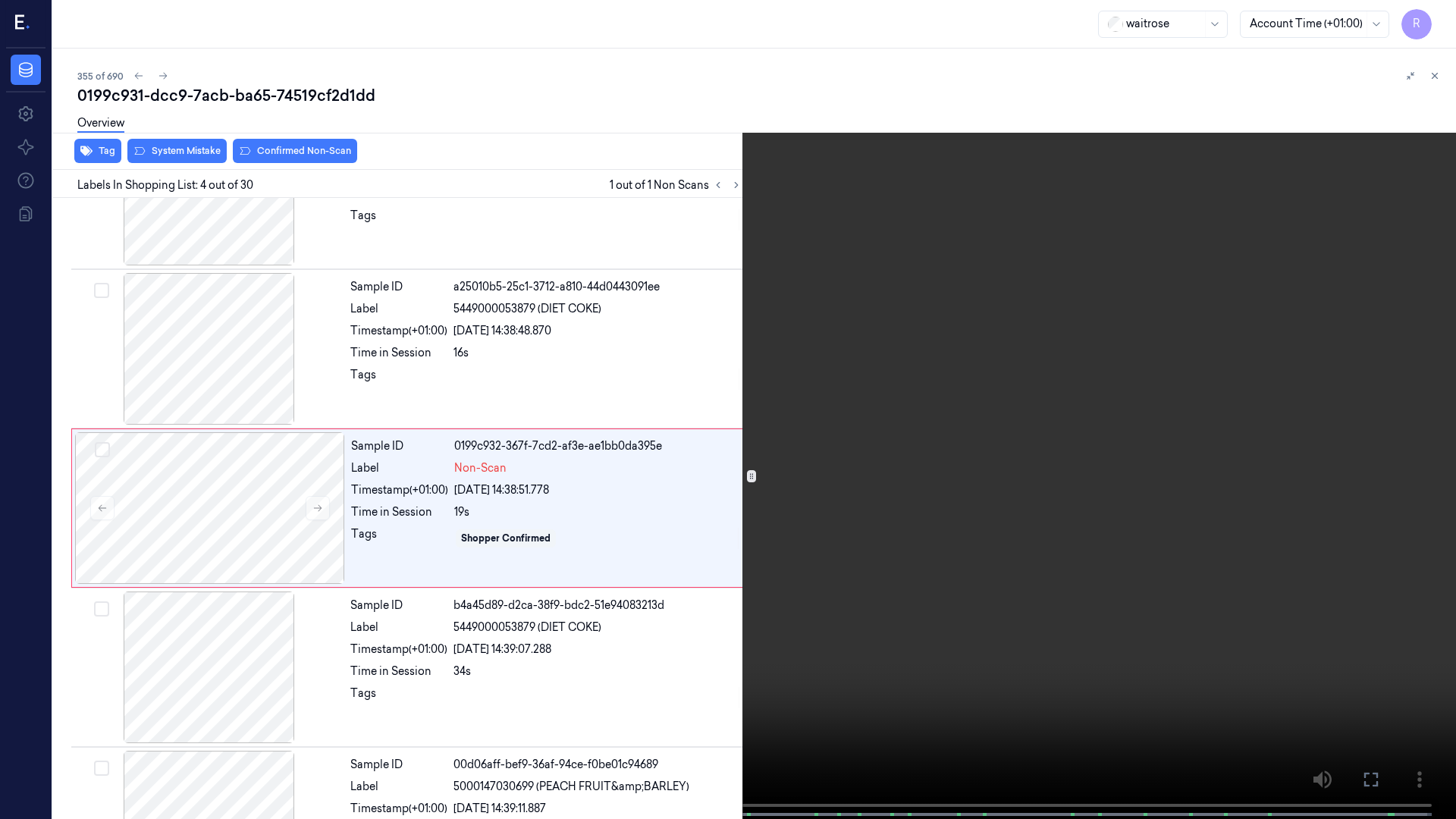
click at [519, 334] on video at bounding box center [728, 410] width 1456 height 822
click at [478, 691] on video at bounding box center [728, 410] width 1456 height 822
click at [483, 679] on video at bounding box center [728, 410] width 1456 height 822
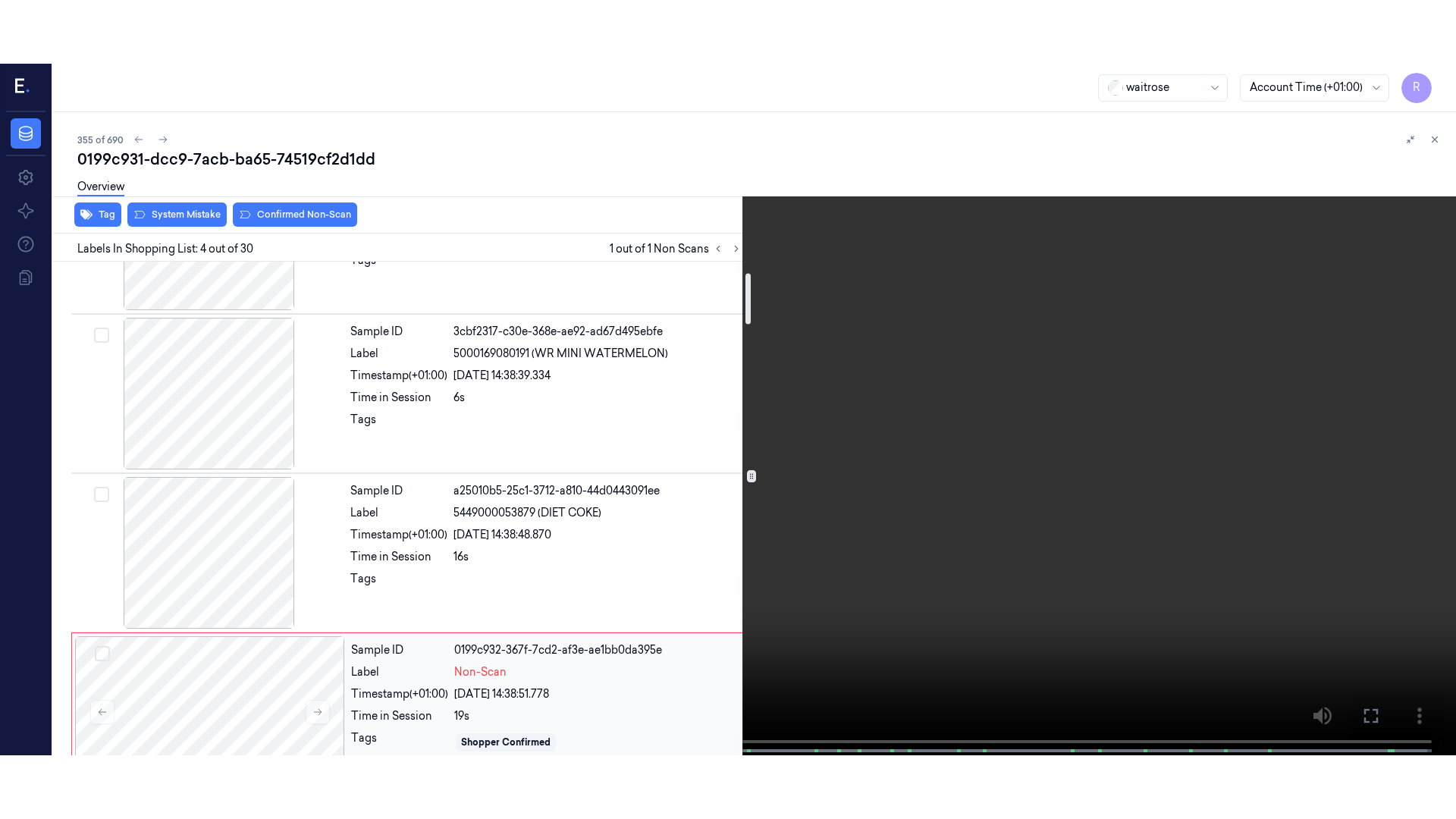
scroll to position [0, 0]
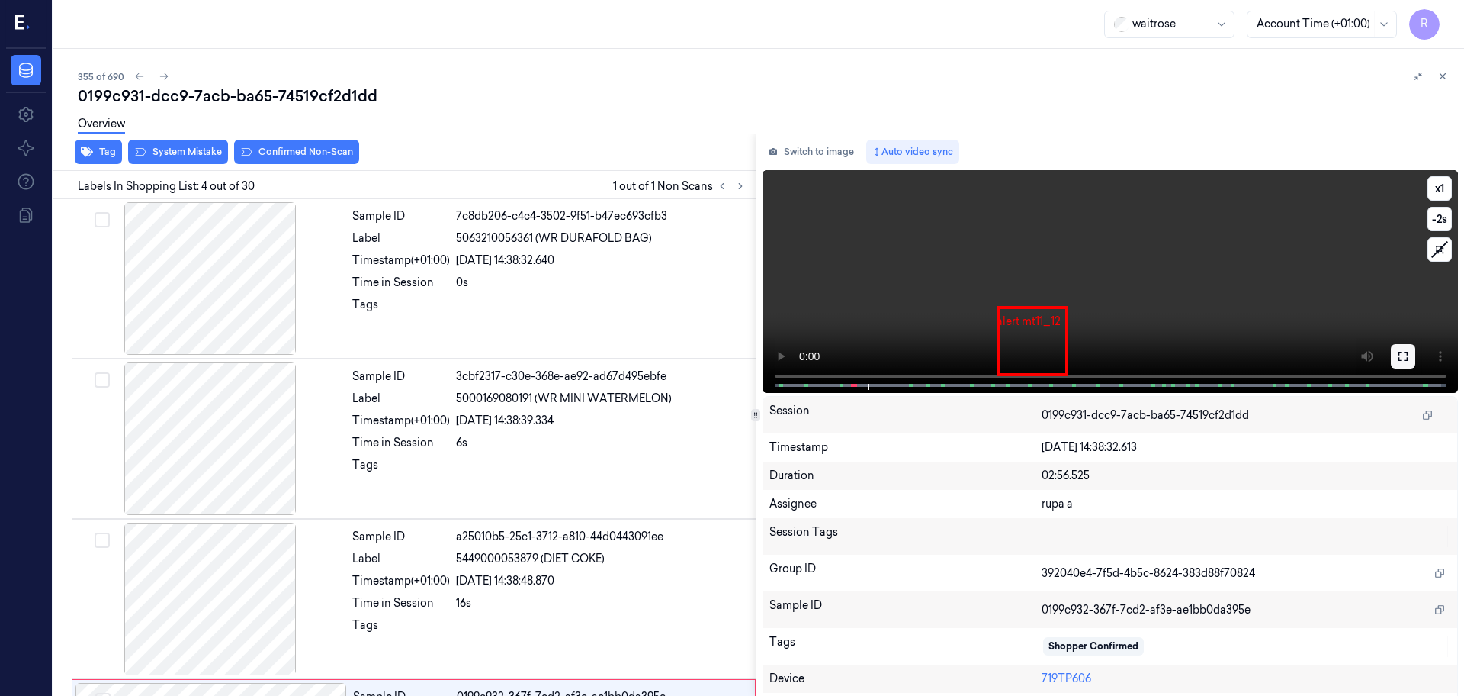
click at [1400, 361] on icon at bounding box center [1403, 356] width 12 height 12
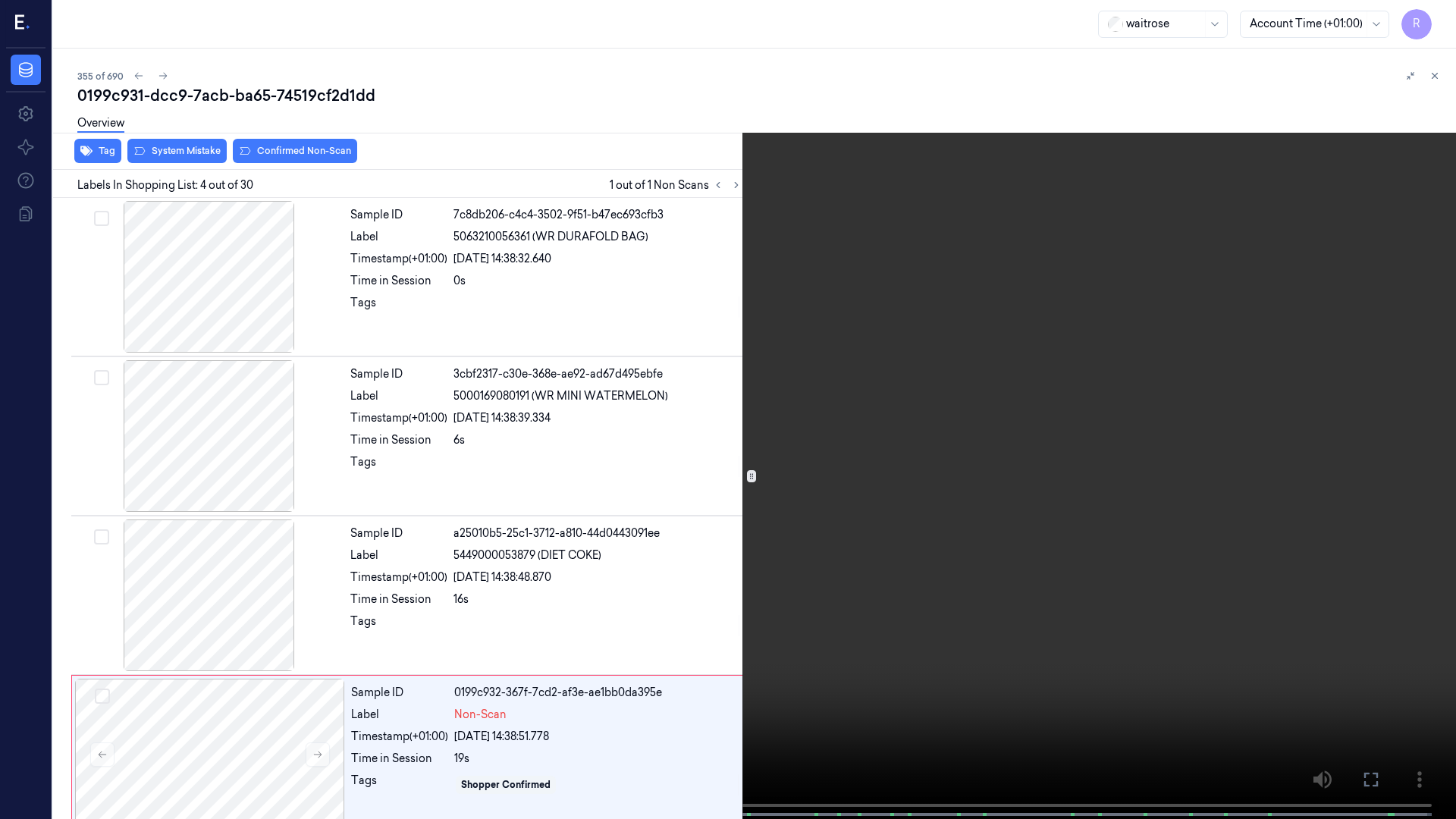
click at [1341, 416] on video at bounding box center [728, 410] width 1456 height 822
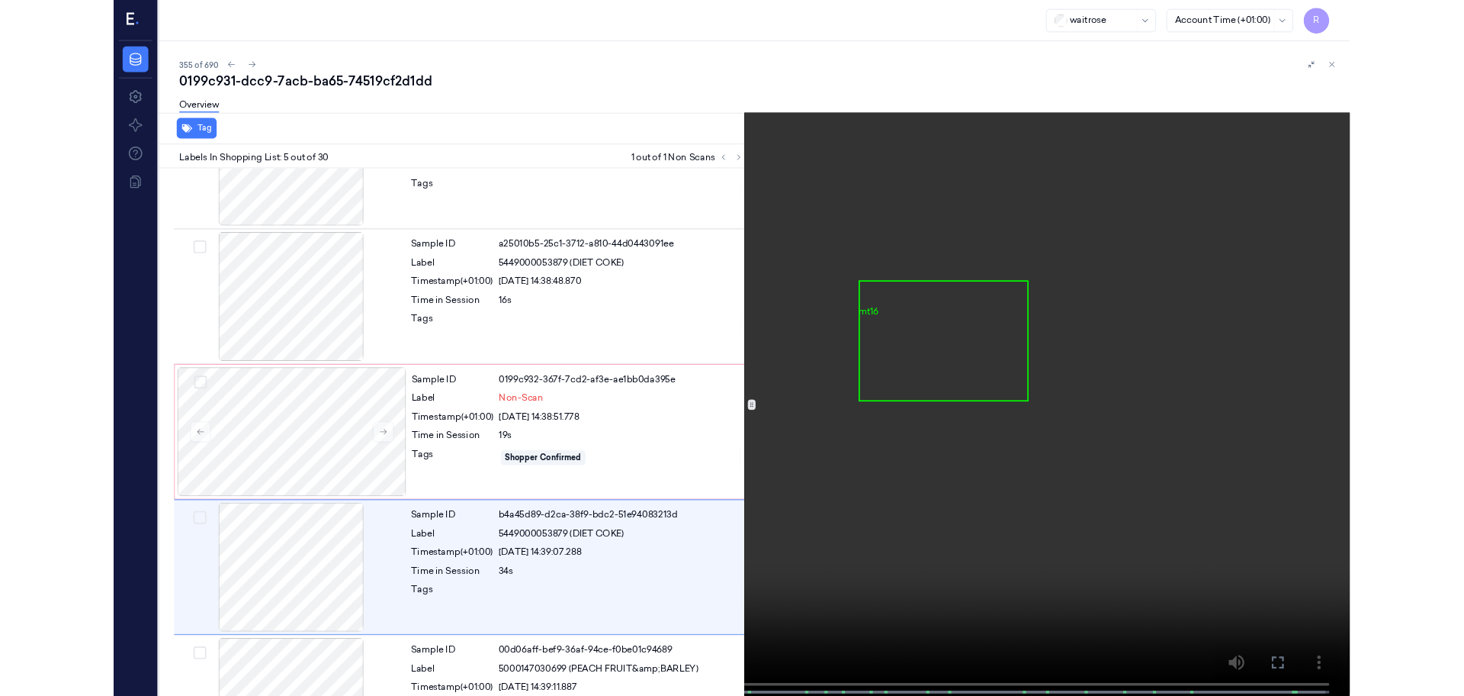
scroll to position [408, 0]
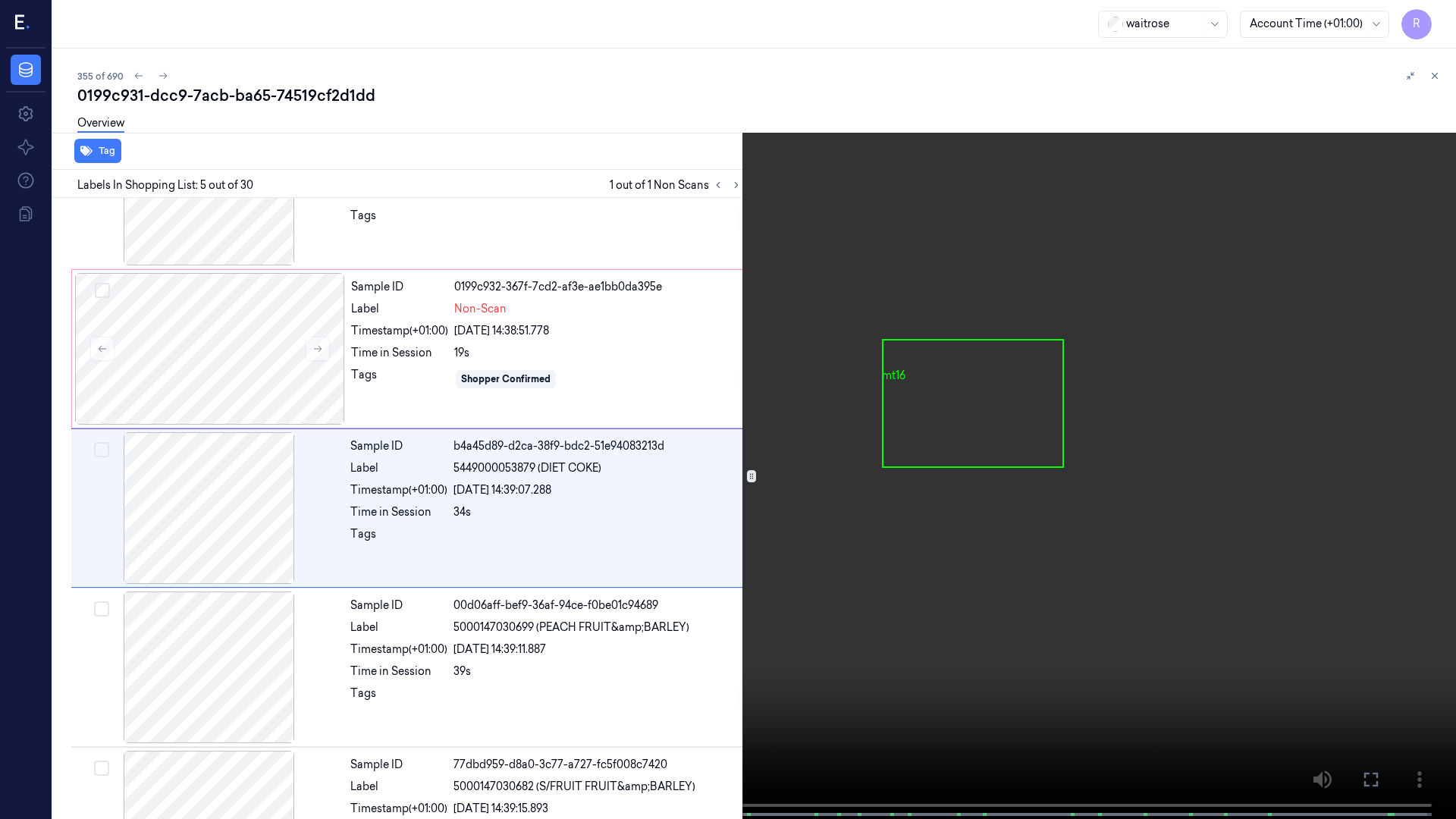
click at [1341, 416] on video at bounding box center [728, 410] width 1456 height 822
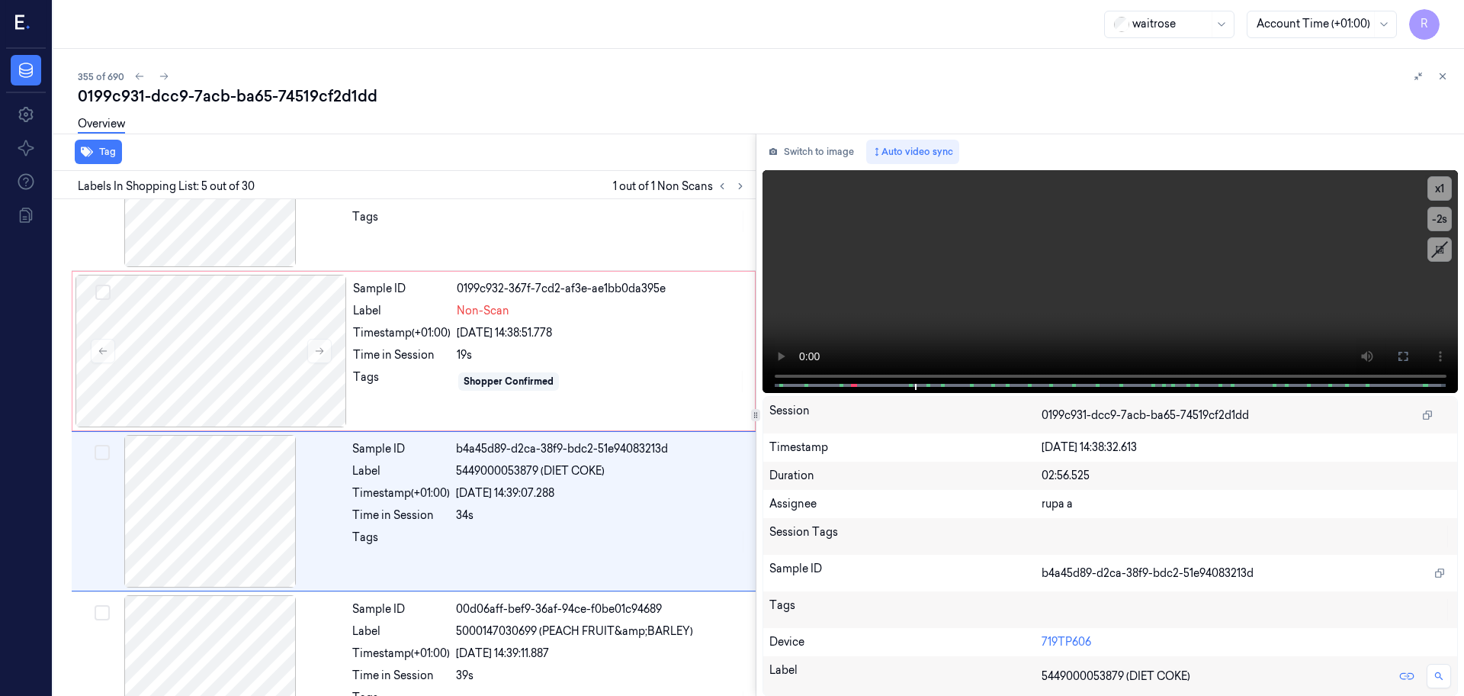
click at [804, 134] on div "Switch to image Auto video sync x 1 -2 s Session 0199c931-dcc9-7acb-ba65-74519c…" at bounding box center [1111, 414] width 709 height 562
click at [808, 145] on button "Switch to image" at bounding box center [812, 152] width 98 height 24
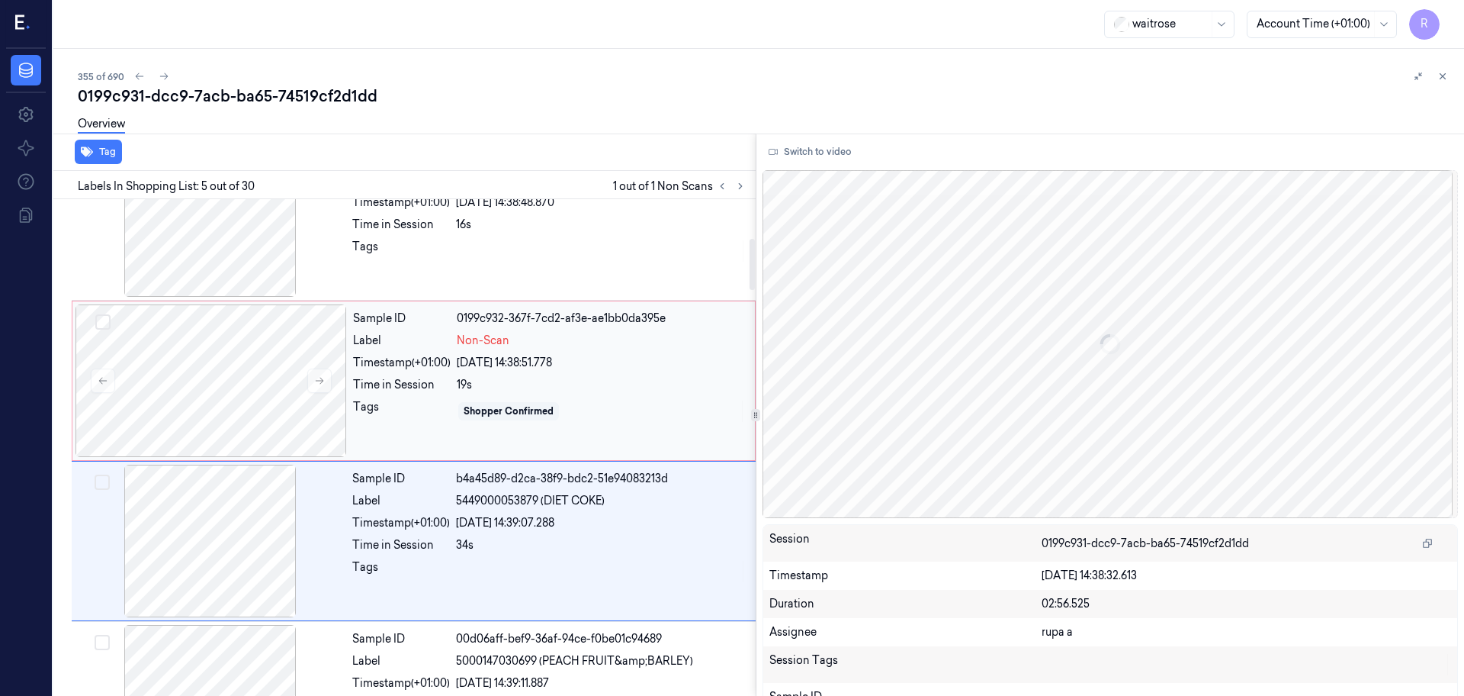
scroll to position [281, 0]
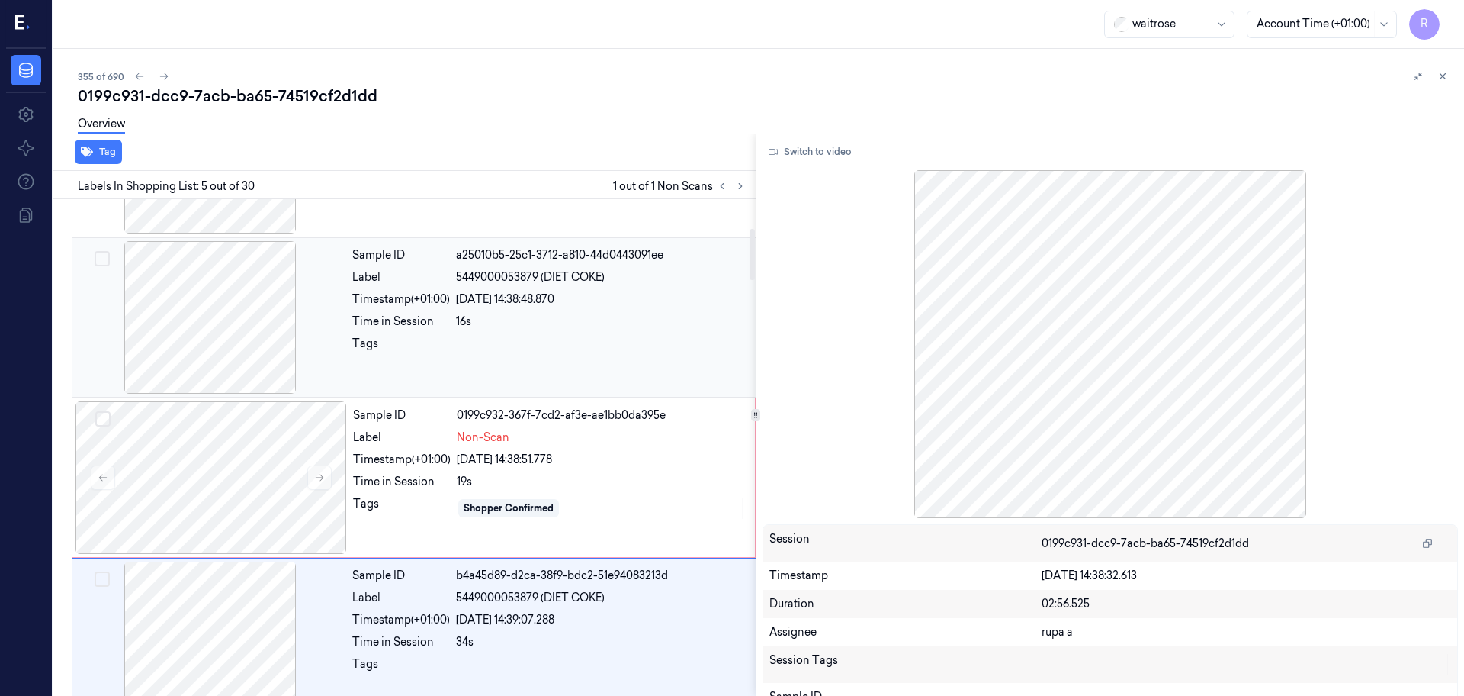
click at [252, 324] on div at bounding box center [211, 317] width 272 height 153
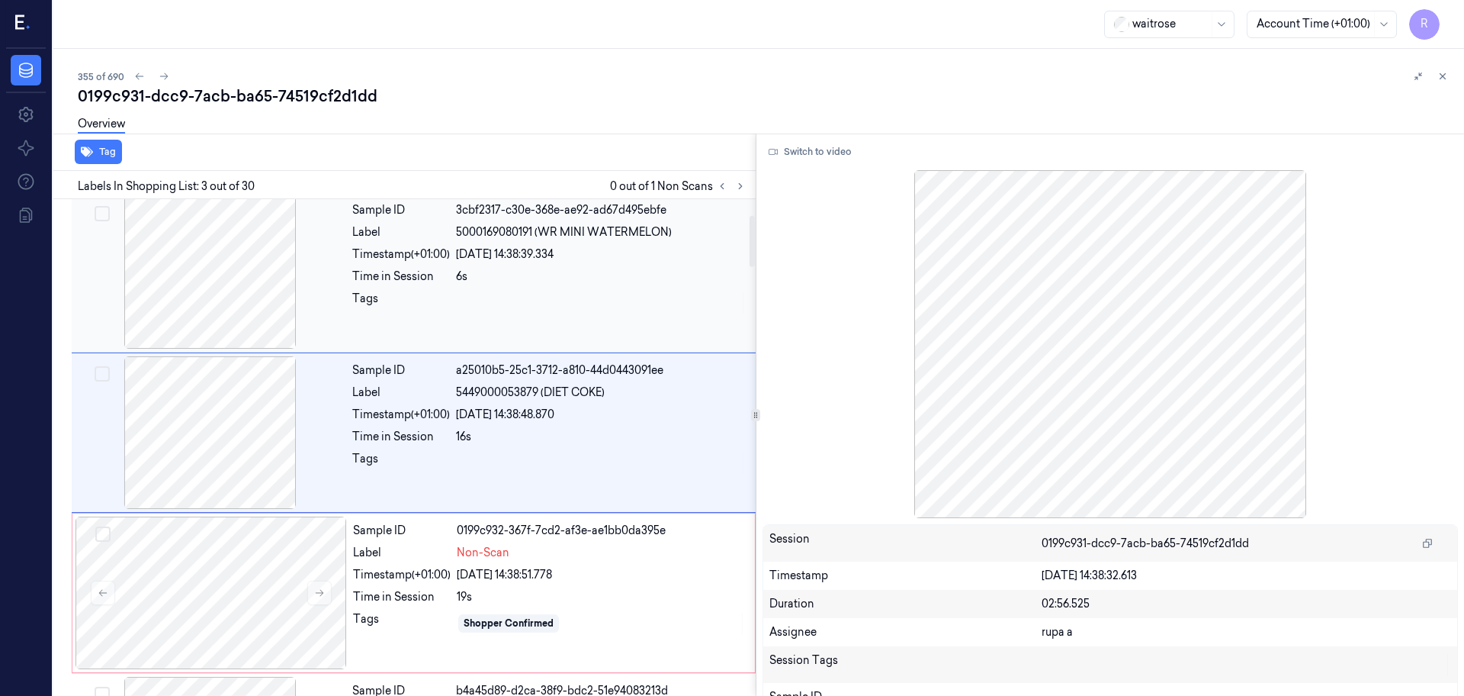
scroll to position [152, 0]
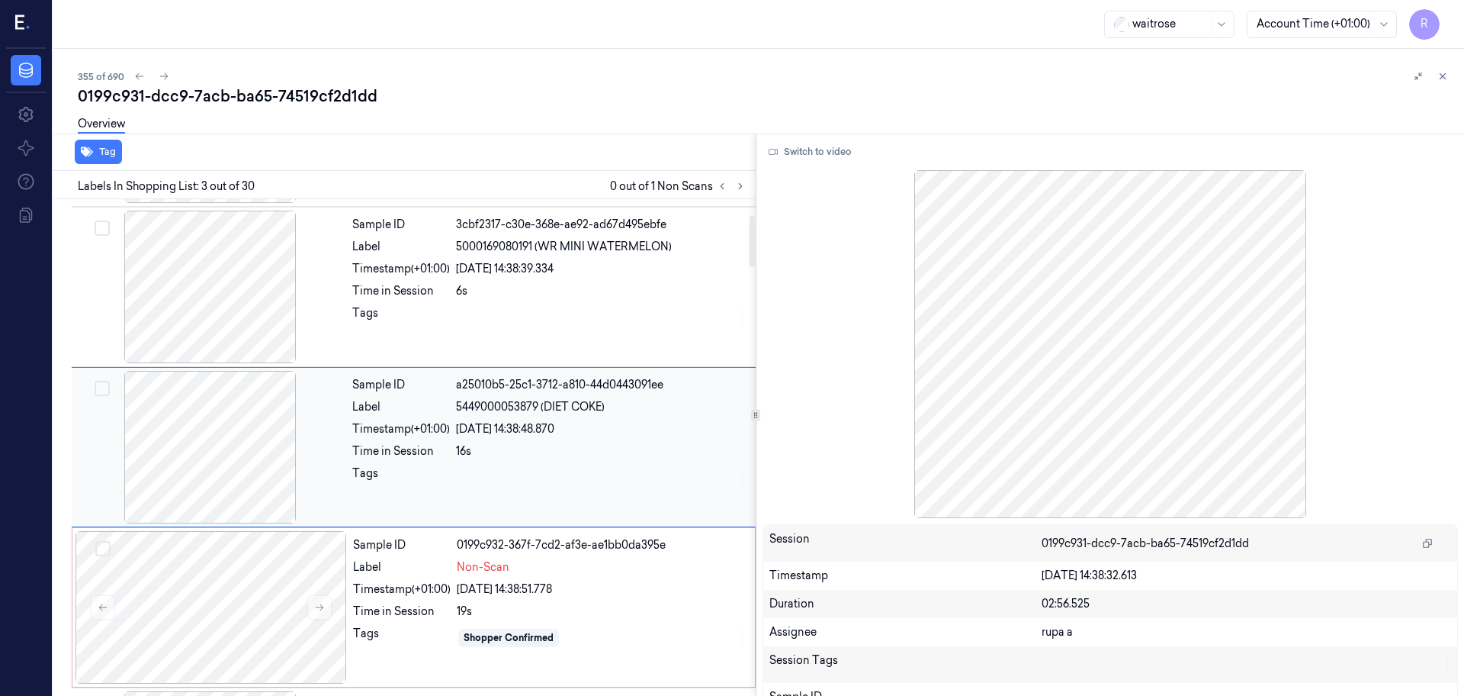
click at [265, 447] on div at bounding box center [211, 447] width 272 height 153
click at [230, 630] on div at bounding box center [212, 607] width 272 height 153
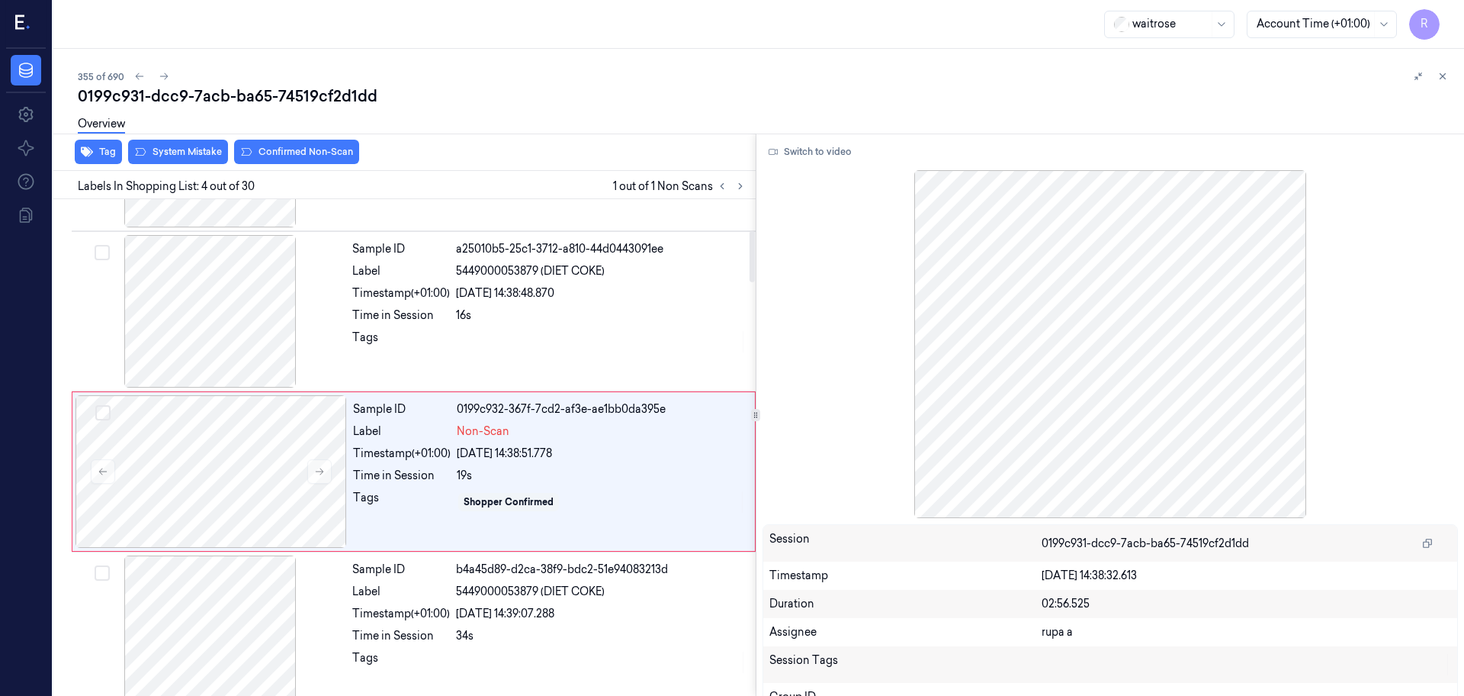
scroll to position [312, 0]
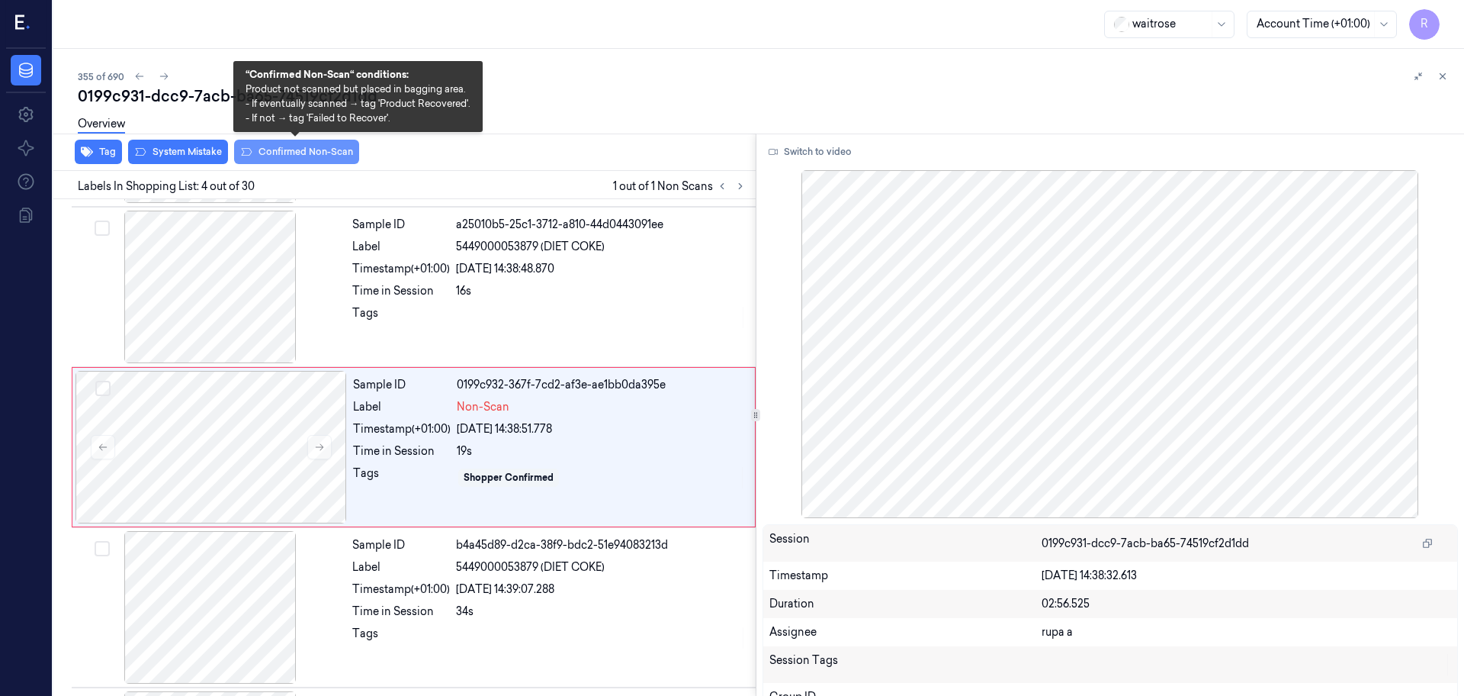
click at [265, 163] on button "Confirmed Non-Scan" at bounding box center [296, 152] width 125 height 24
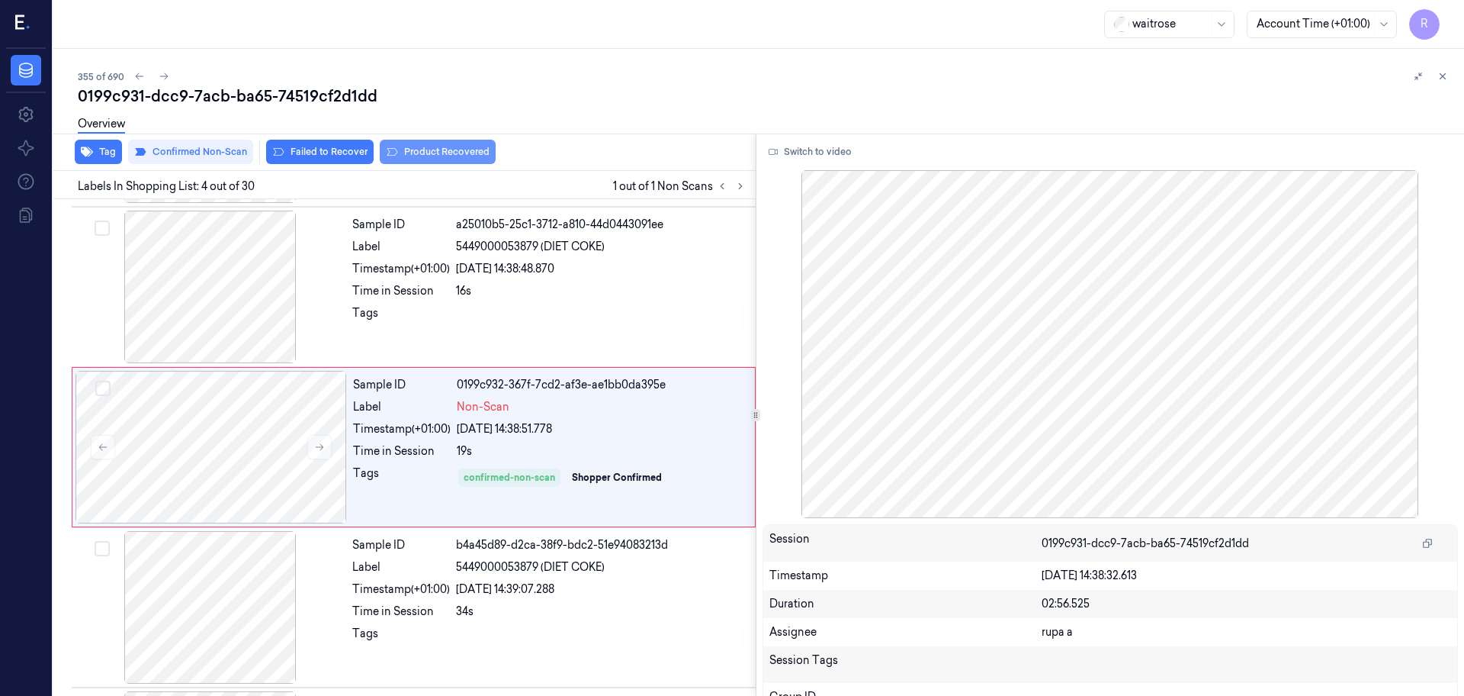
click at [416, 155] on button "Product Recovered" at bounding box center [438, 152] width 116 height 24
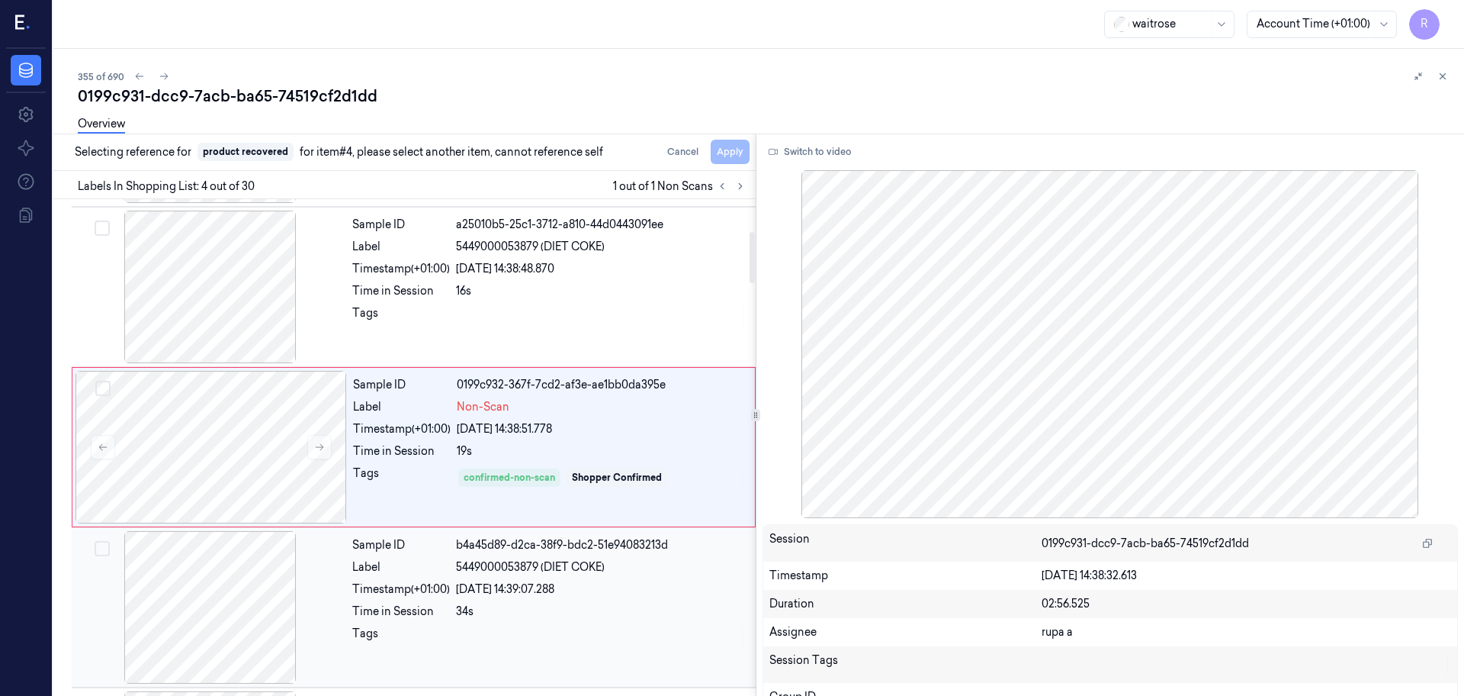
click at [162, 577] on div at bounding box center [211, 607] width 272 height 153
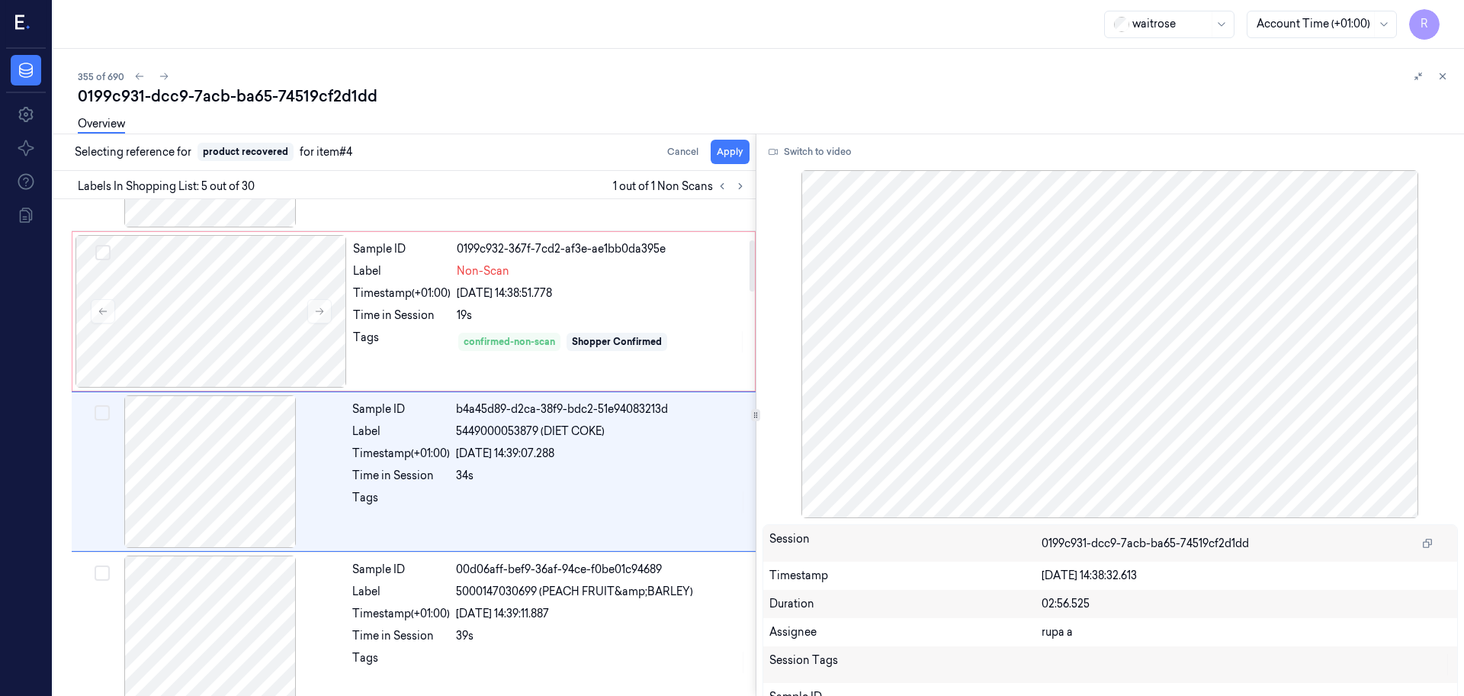
scroll to position [472, 0]
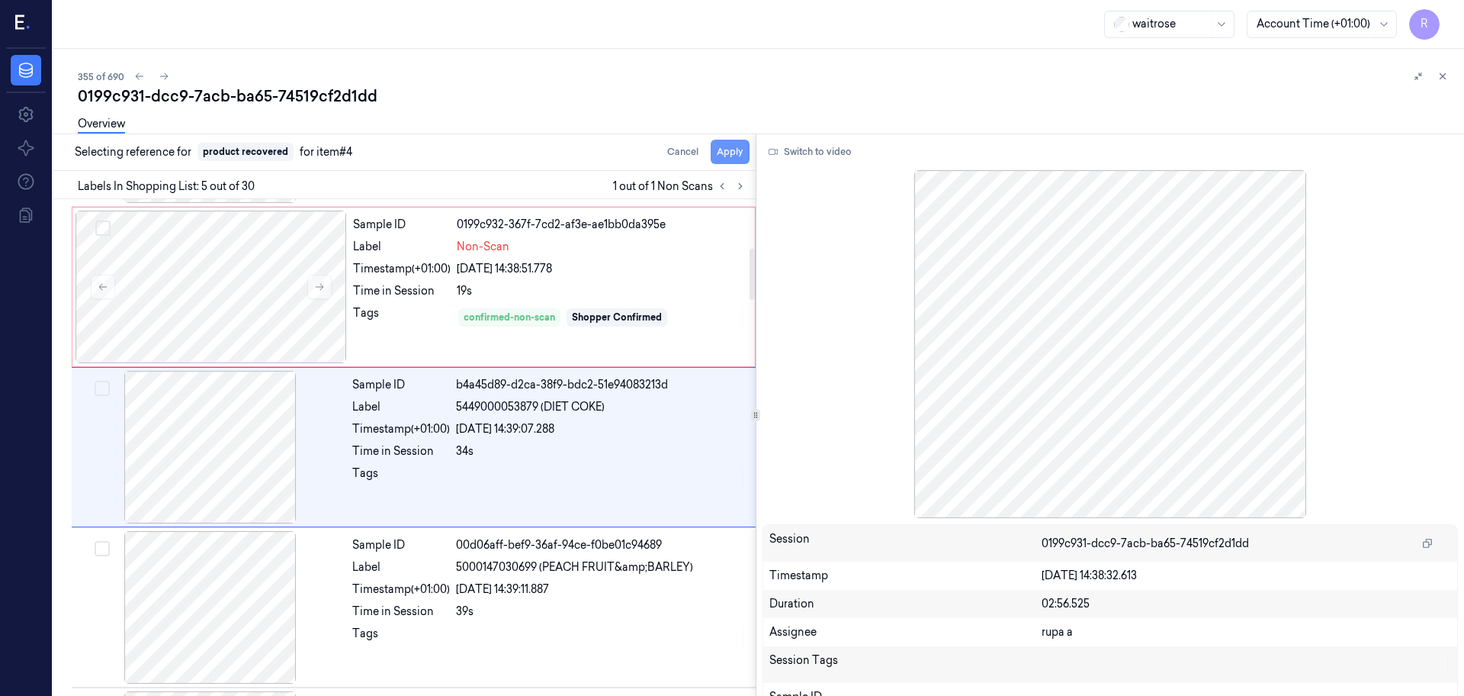
click at [744, 159] on button "Apply" at bounding box center [730, 152] width 39 height 24
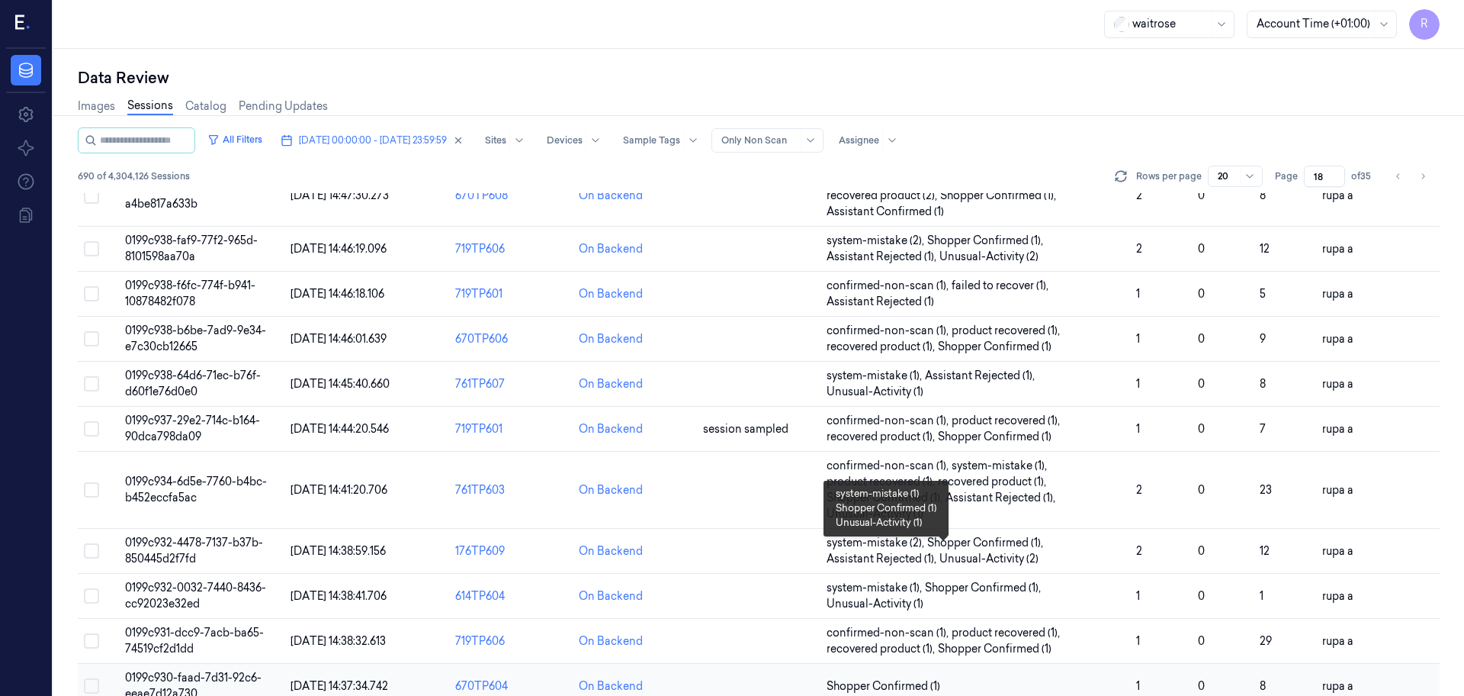
scroll to position [490, 0]
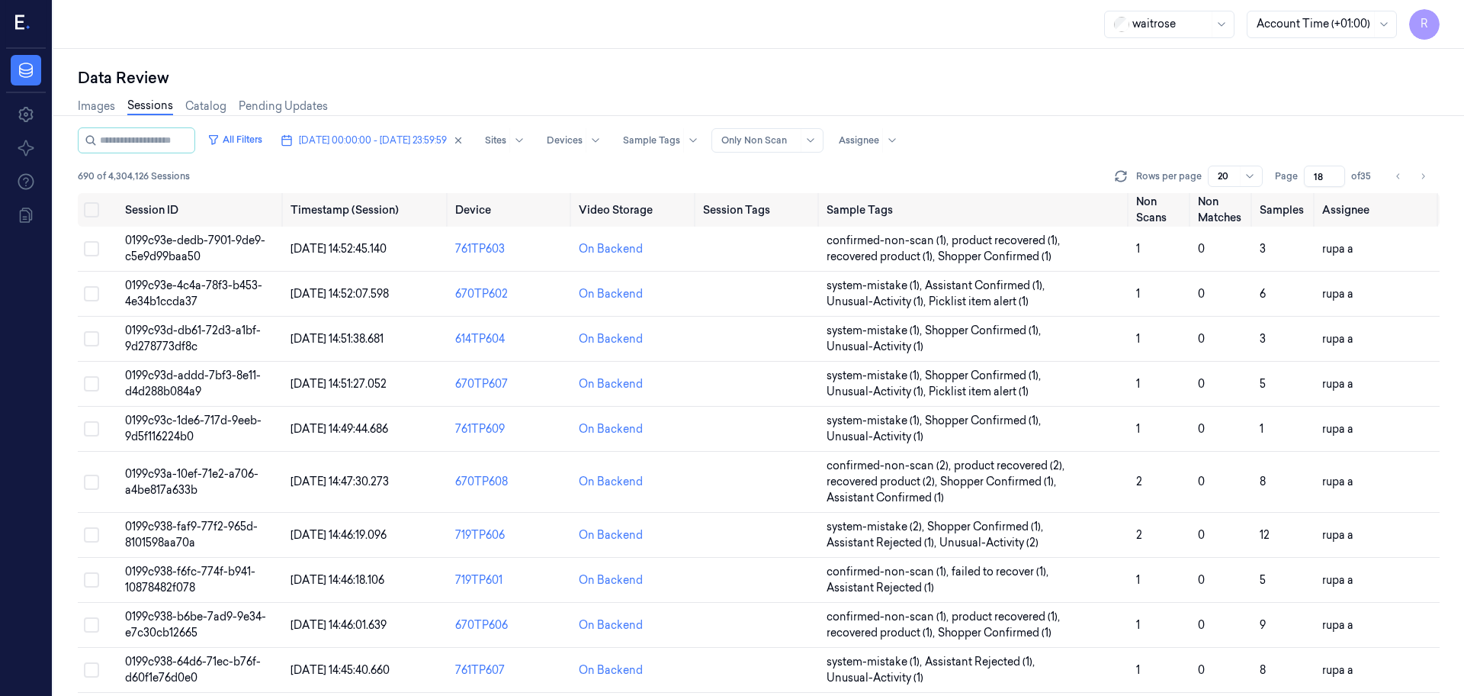
scroll to position [490, 0]
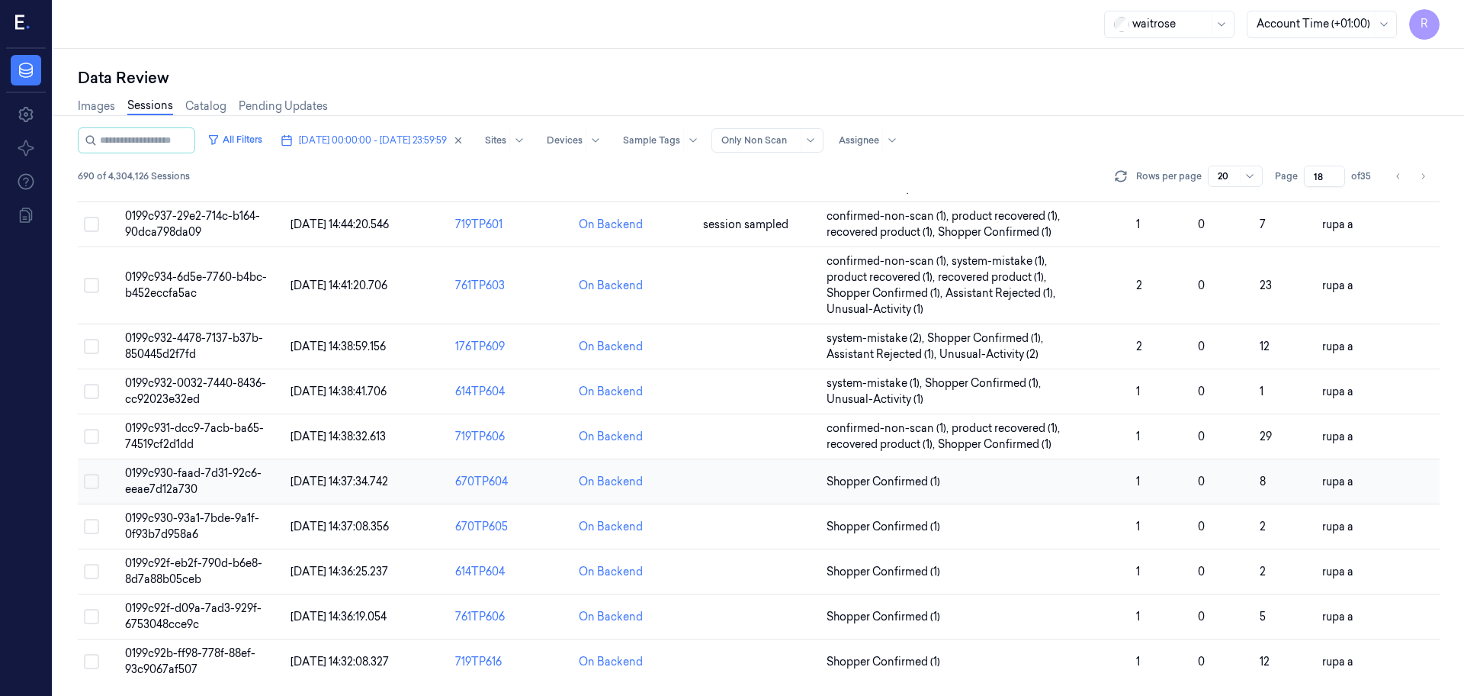
click at [248, 477] on span "0199c930-faad-7d31-92c6-eeae7d12a730" at bounding box center [193, 481] width 137 height 30
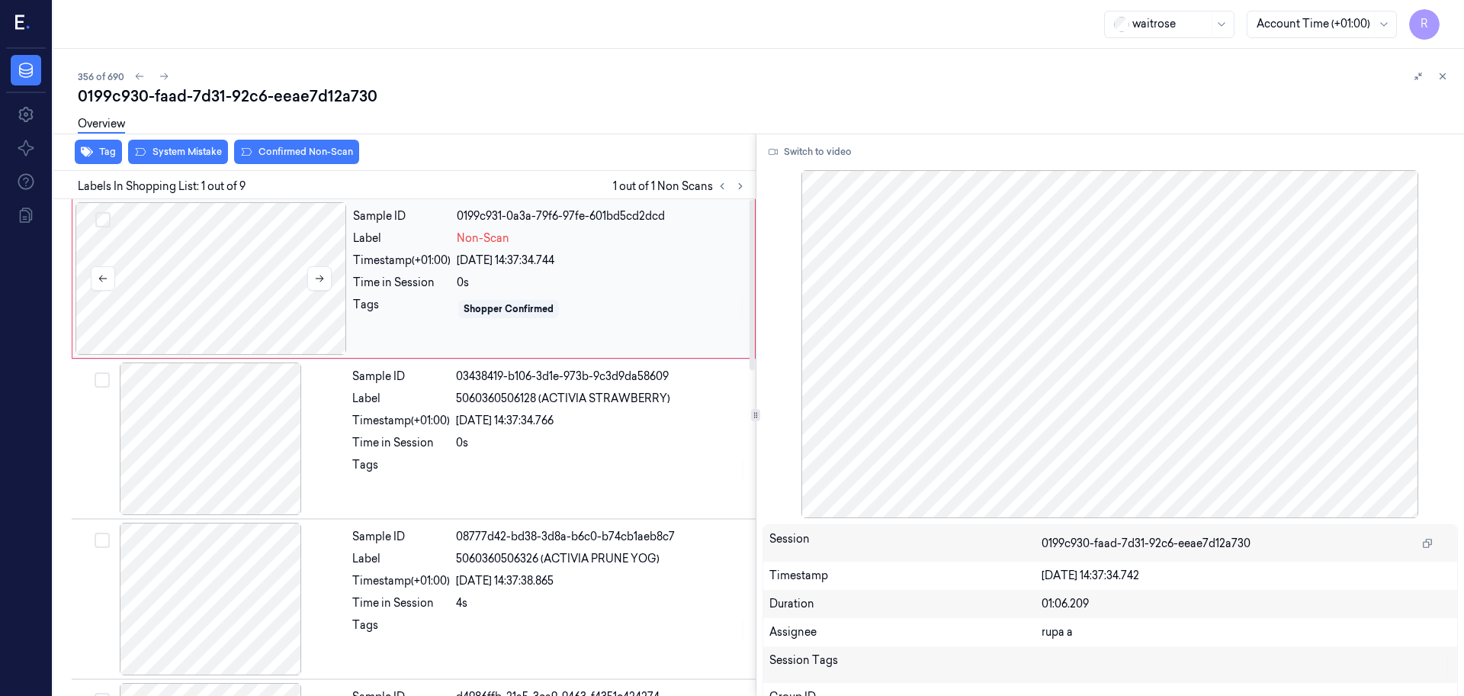
click at [148, 300] on div at bounding box center [212, 278] width 272 height 153
click at [785, 164] on div "Switch to video Session 0199c930-faad-7d31-92c6-eeae7d12a730 Timestamp 09/10/20…" at bounding box center [1111, 414] width 709 height 562
click at [808, 163] on button "Switch to video" at bounding box center [810, 152] width 95 height 24
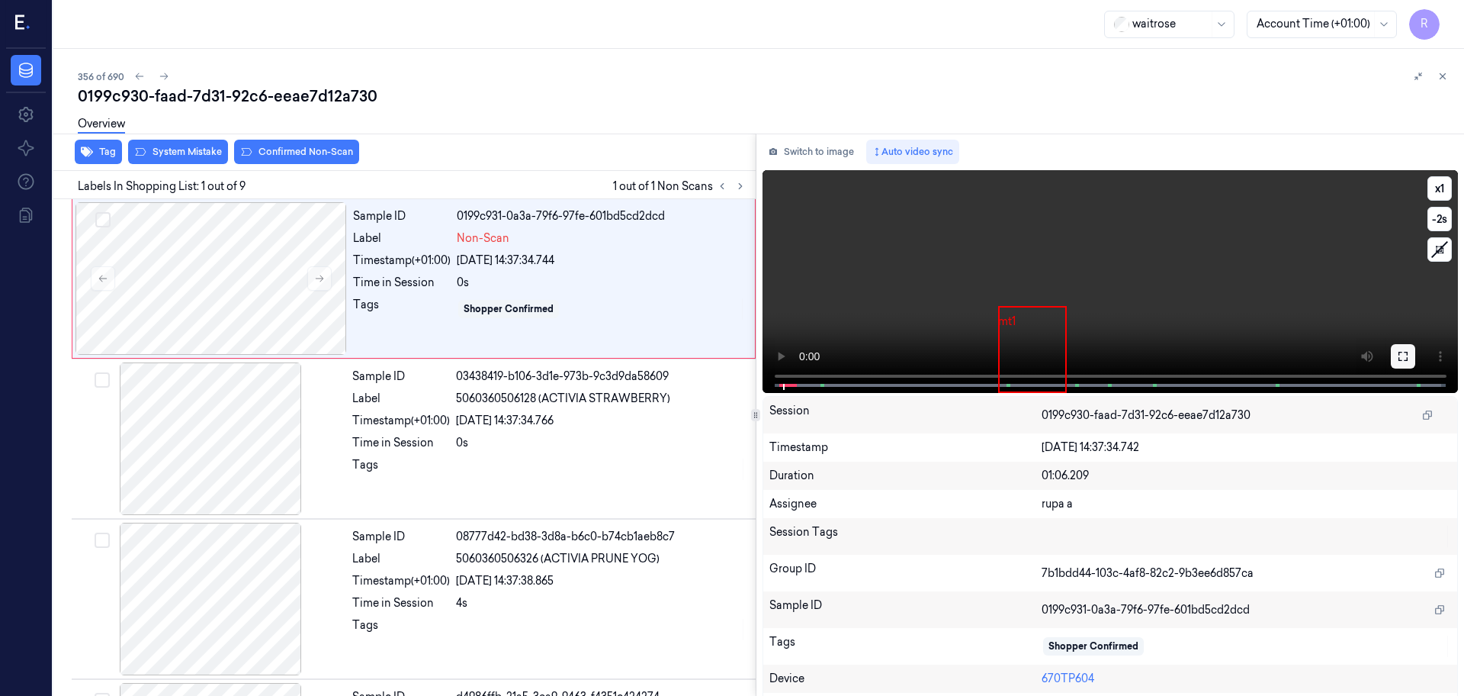
click at [1399, 365] on button at bounding box center [1403, 356] width 24 height 24
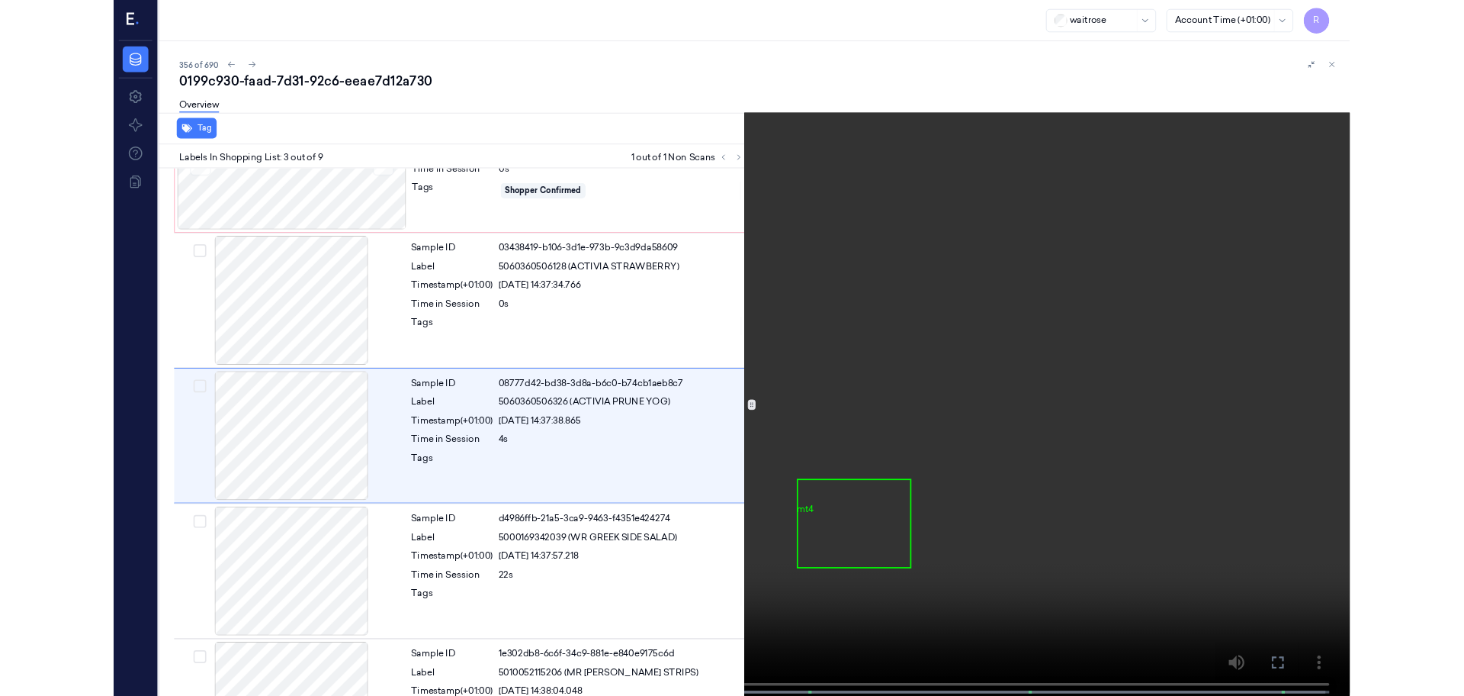
scroll to position [88, 0]
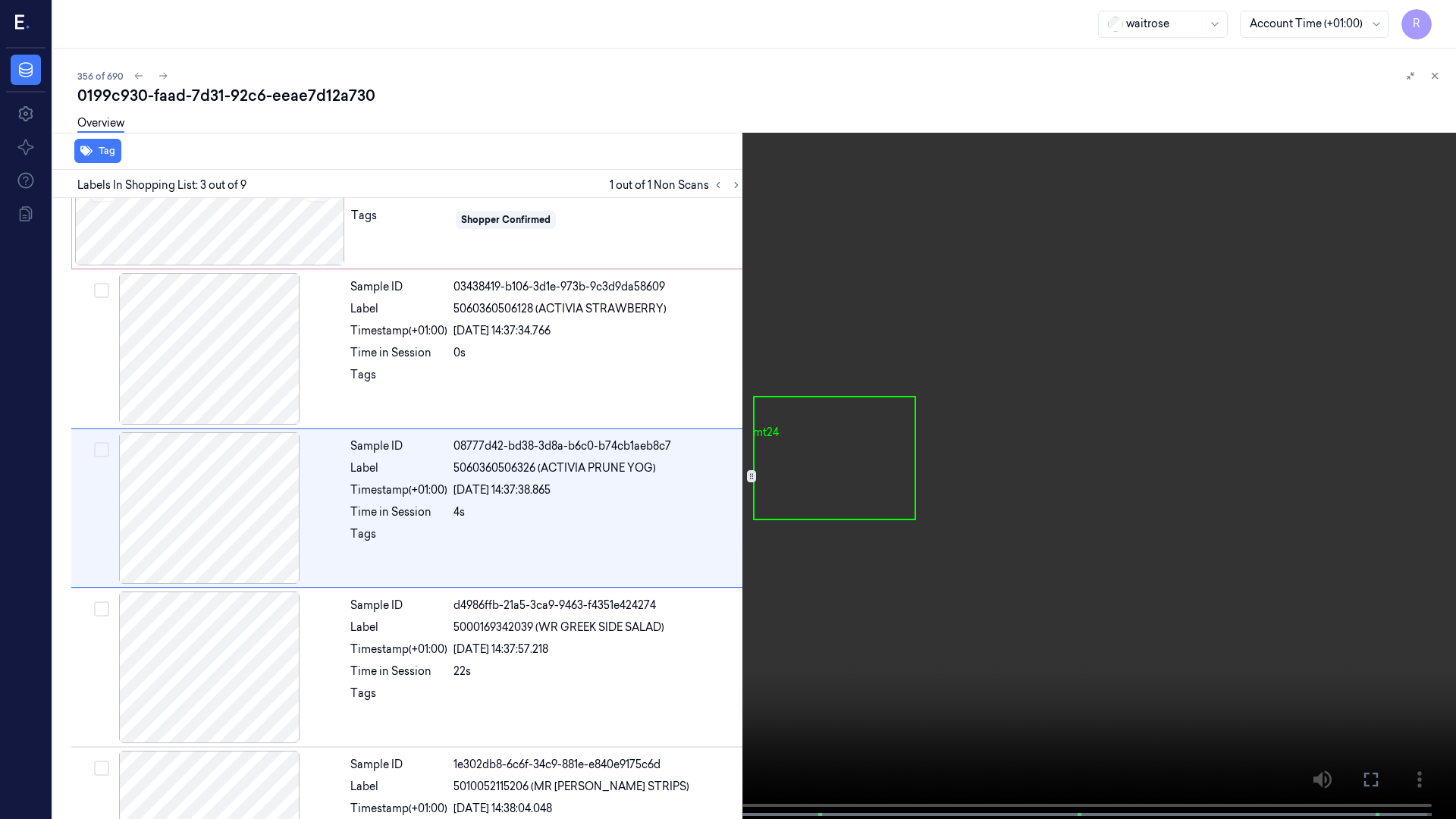
click at [807, 508] on video at bounding box center [728, 410] width 1456 height 822
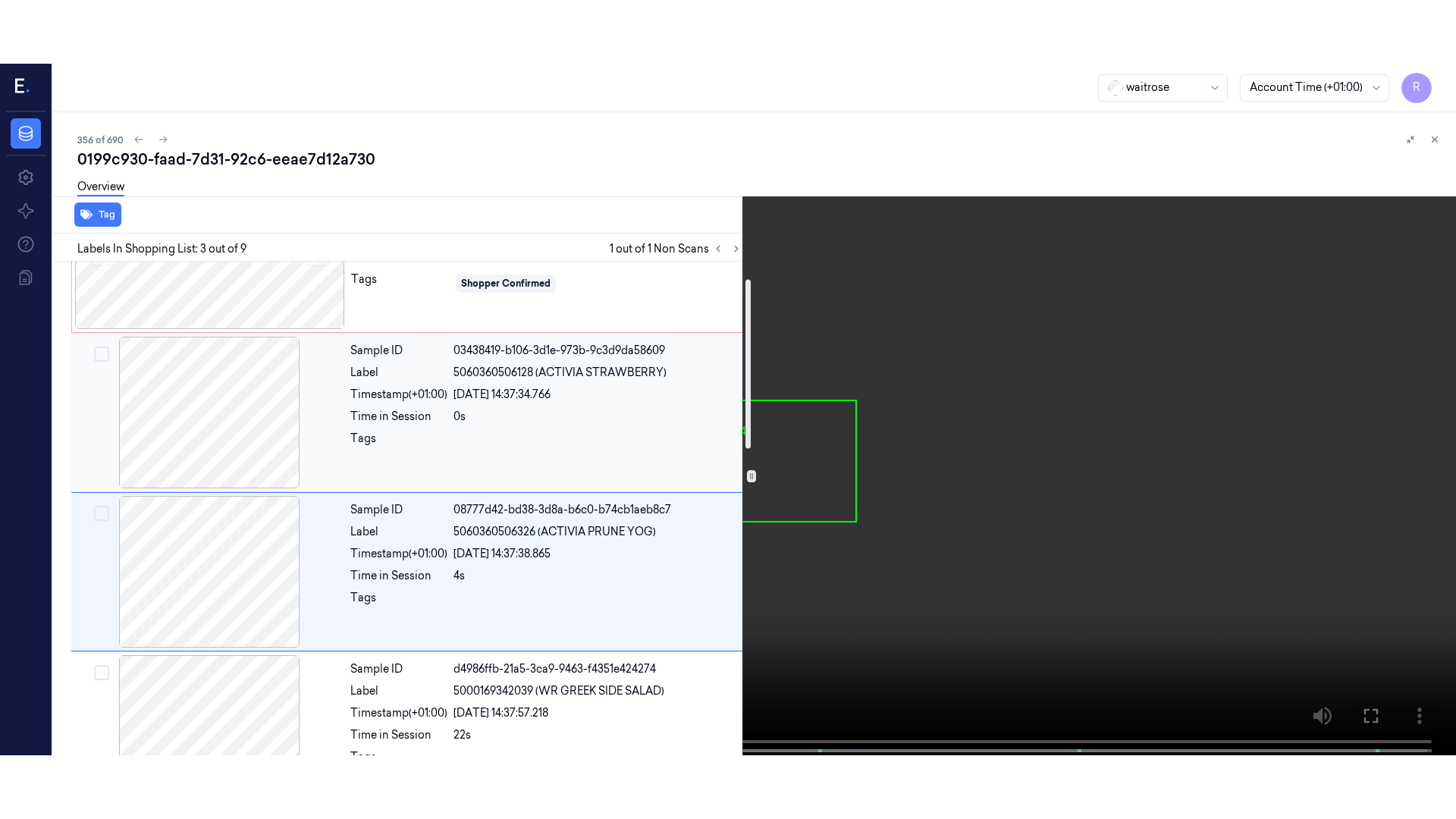
scroll to position [0, 0]
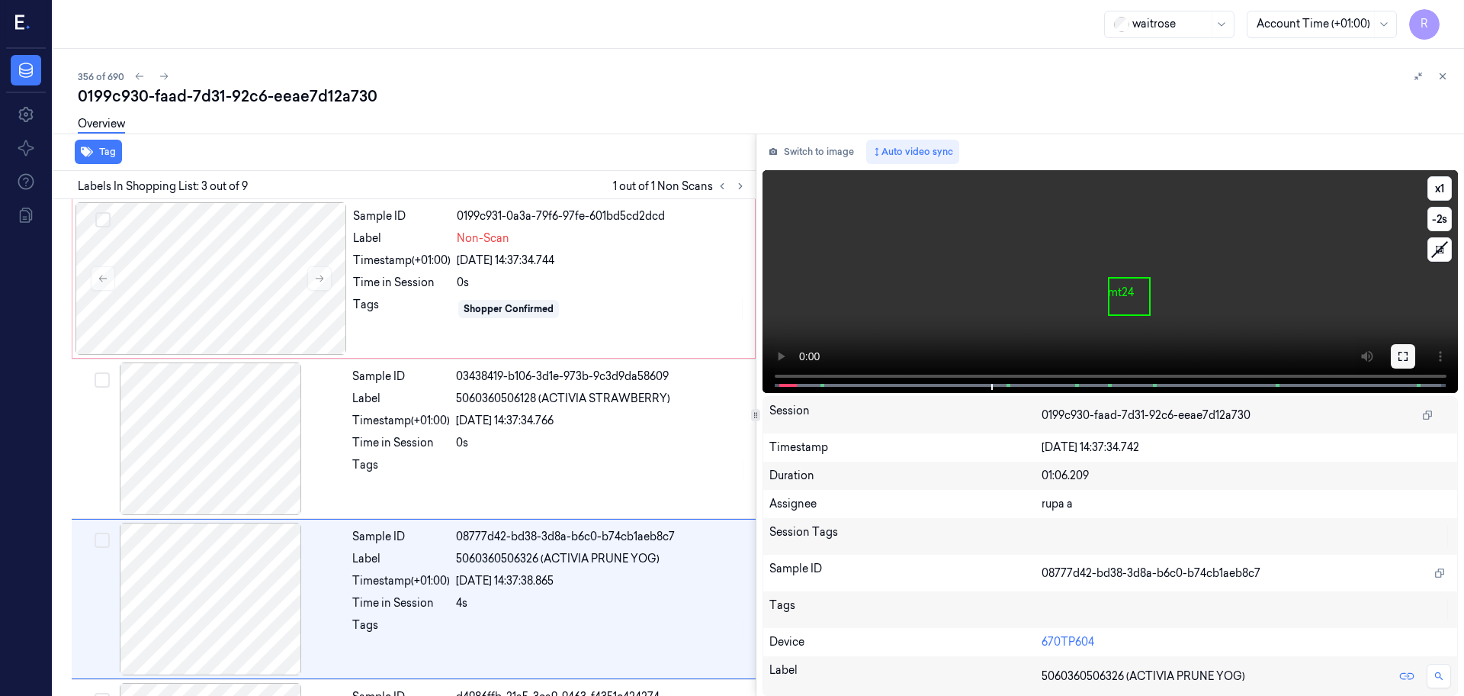
click at [1403, 352] on icon at bounding box center [1403, 356] width 9 height 9
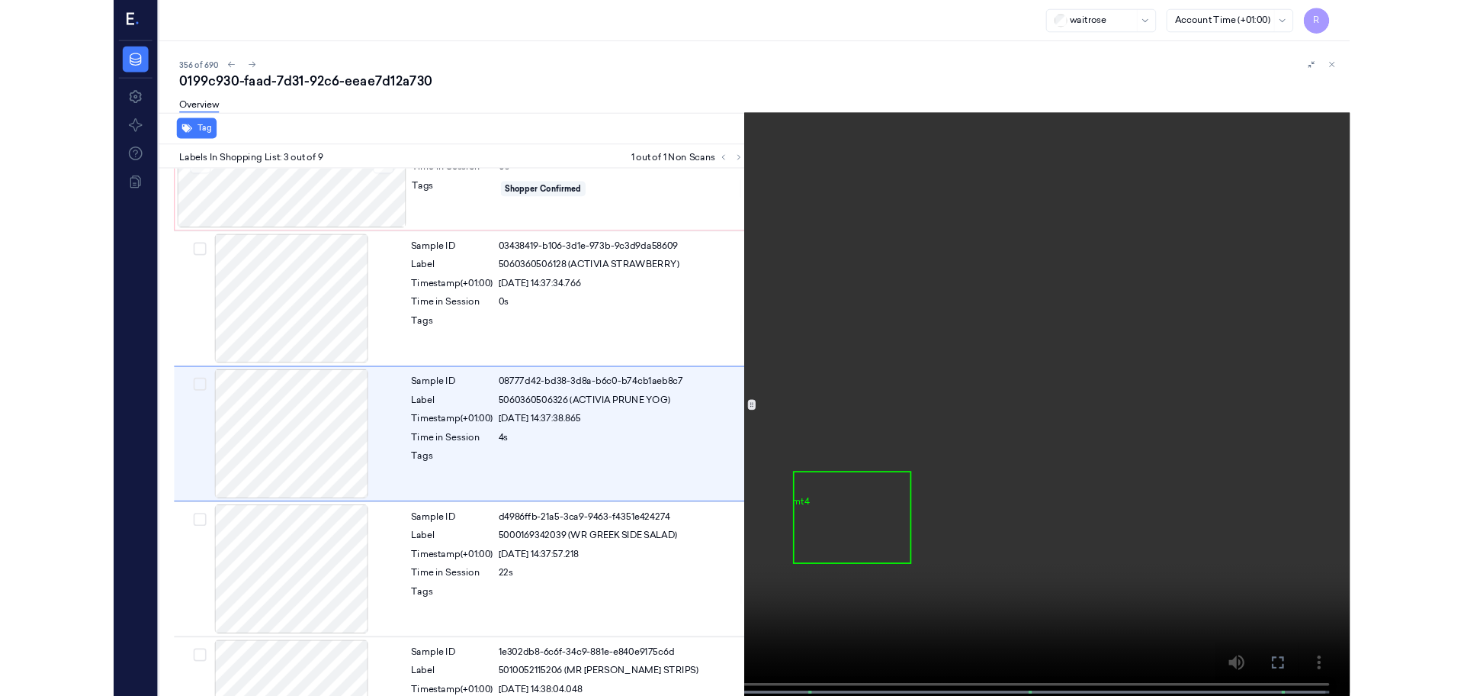
scroll to position [88, 0]
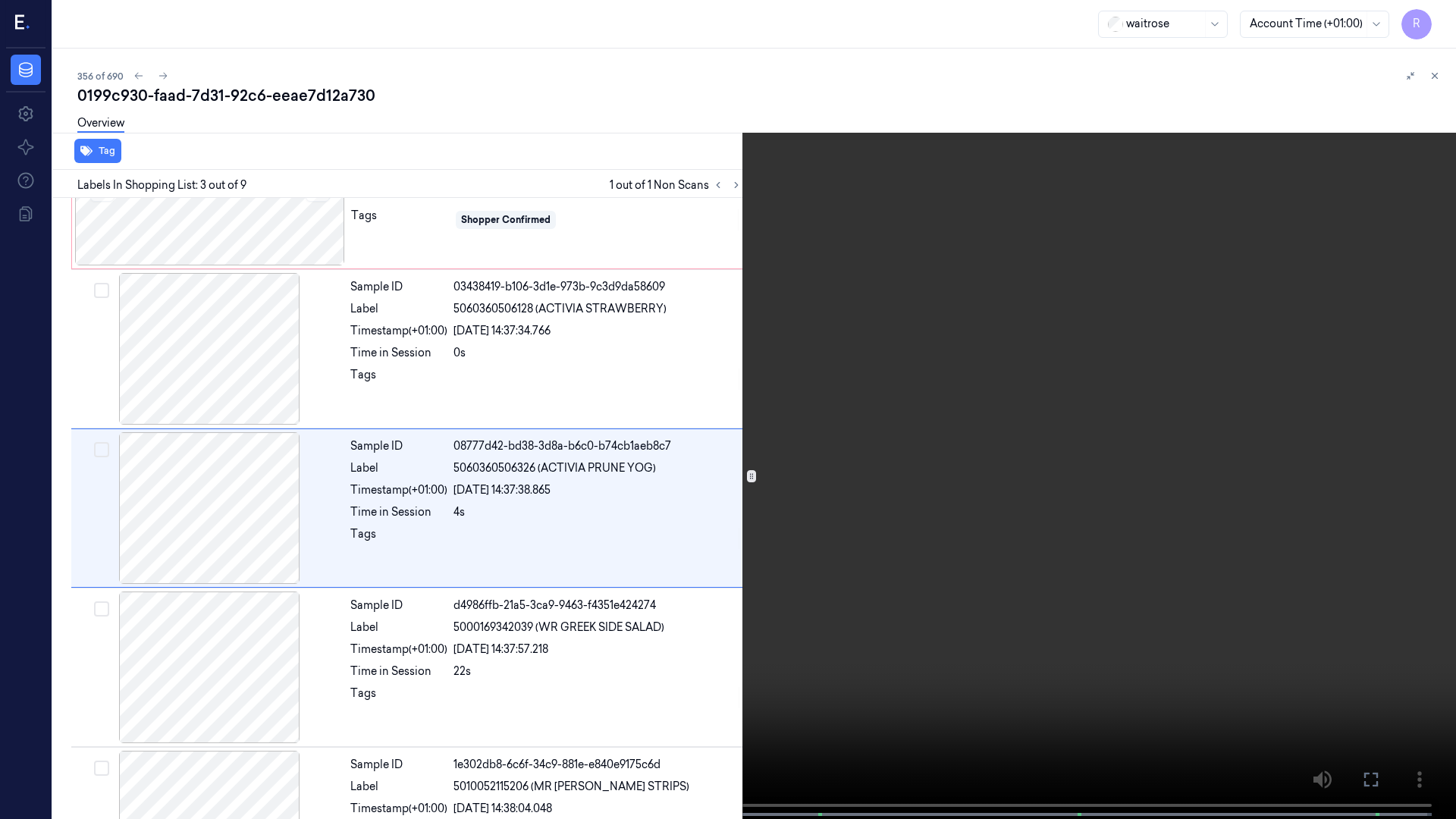
click at [431, 477] on video at bounding box center [728, 410] width 1456 height 822
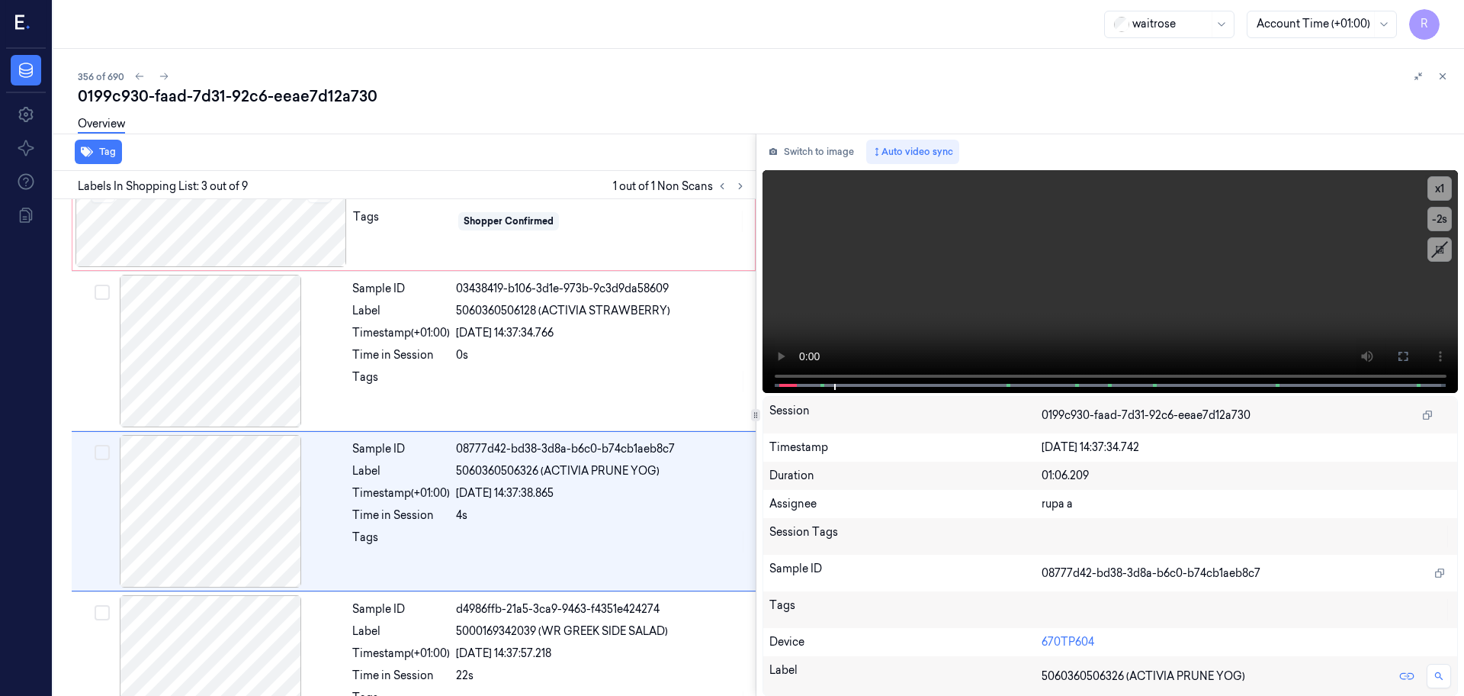
click at [796, 164] on div "Switch to image Auto video sync x 1 -2 s Session 0199c930-faad-7d31-92c6-eeae7d…" at bounding box center [1111, 414] width 709 height 562
click at [818, 159] on button "Switch to image" at bounding box center [812, 152] width 98 height 24
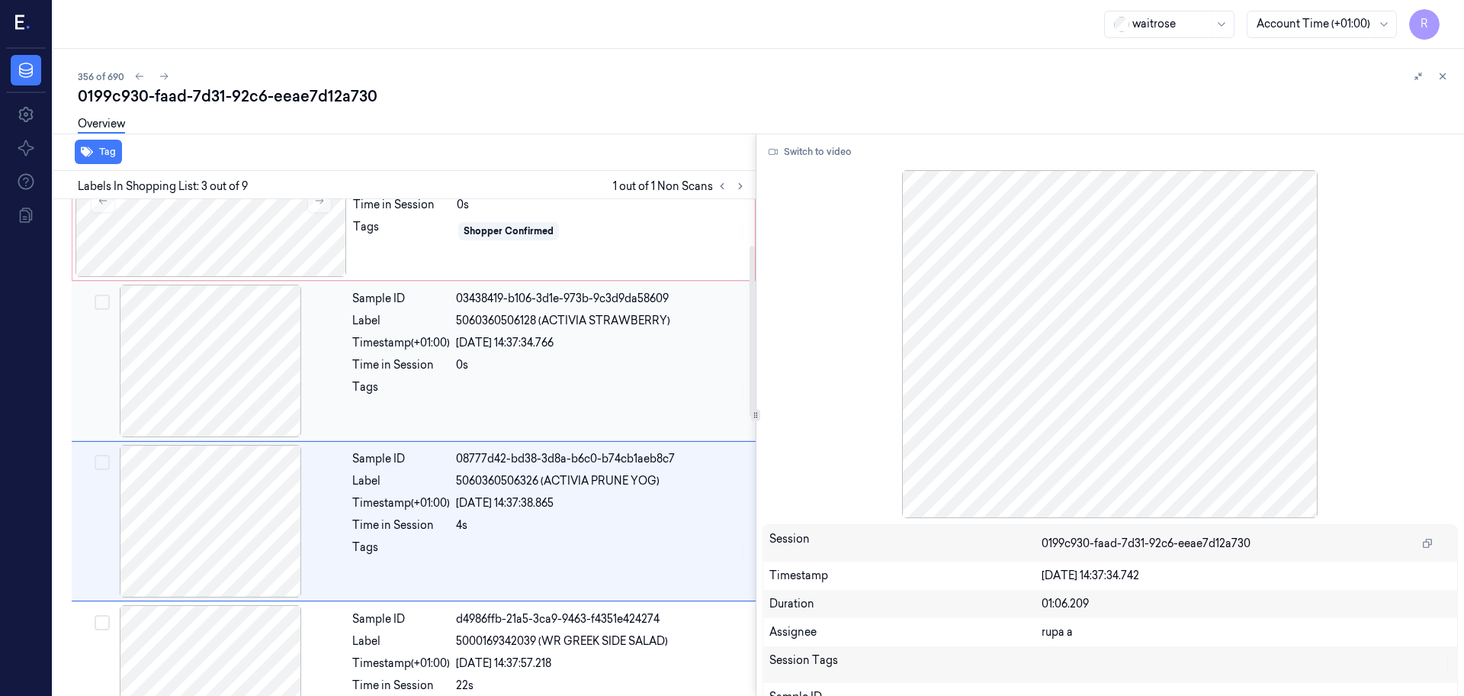
scroll to position [0, 0]
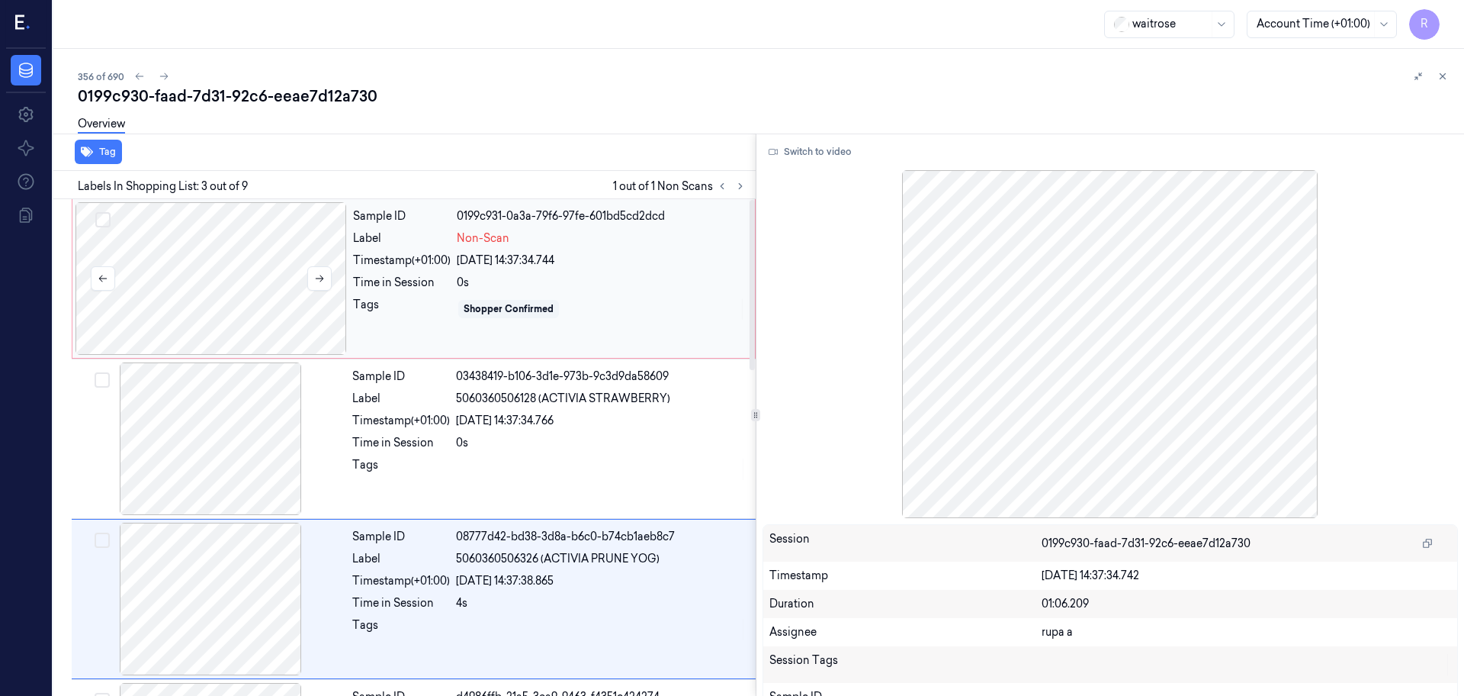
click at [223, 317] on div at bounding box center [212, 278] width 272 height 153
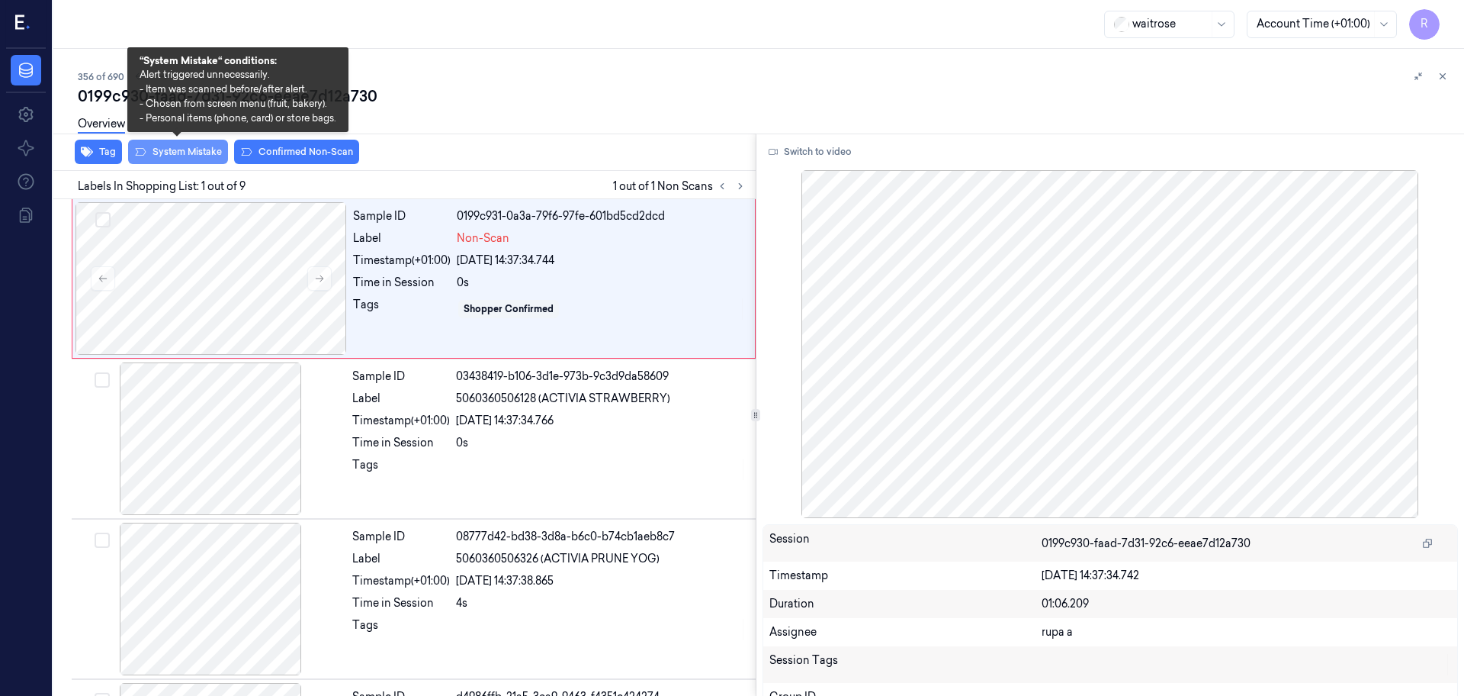
click at [201, 150] on button "System Mistake" at bounding box center [178, 152] width 100 height 24
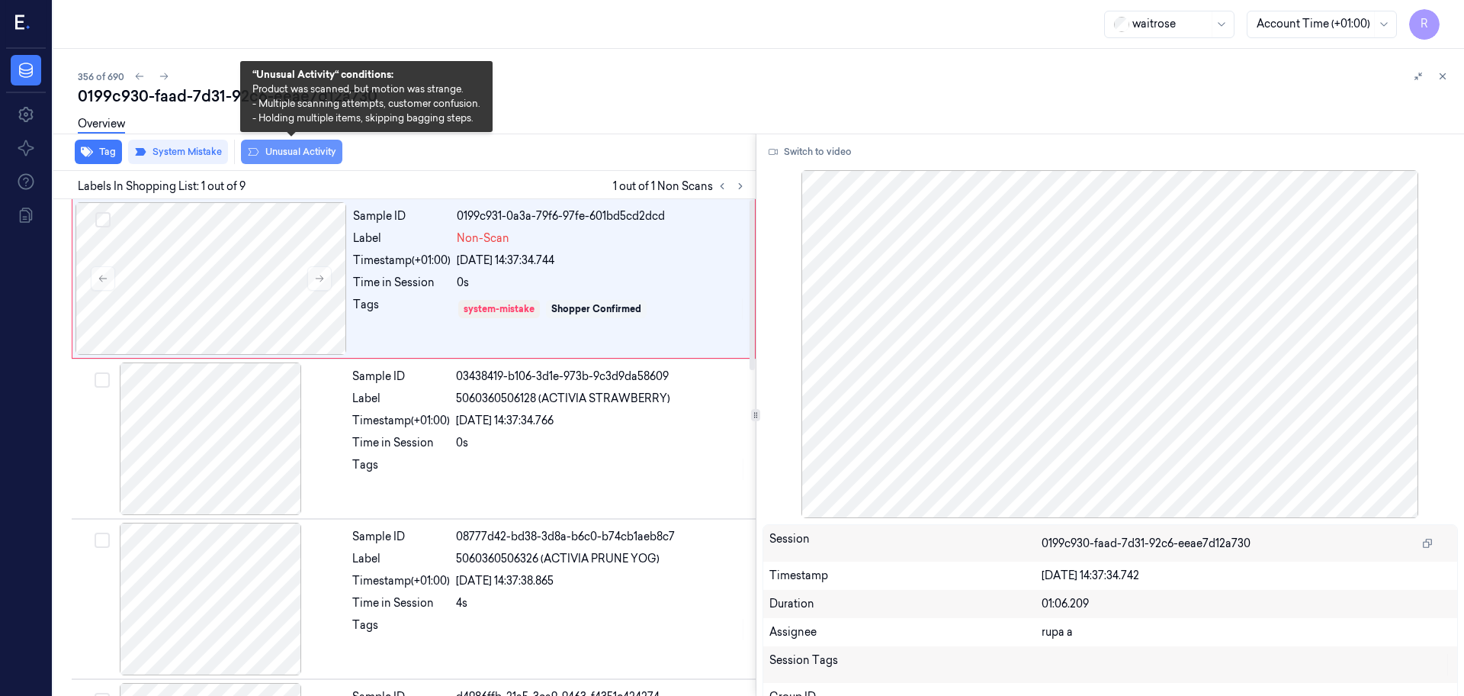
click at [290, 156] on button "Unusual Activity" at bounding box center [291, 152] width 101 height 24
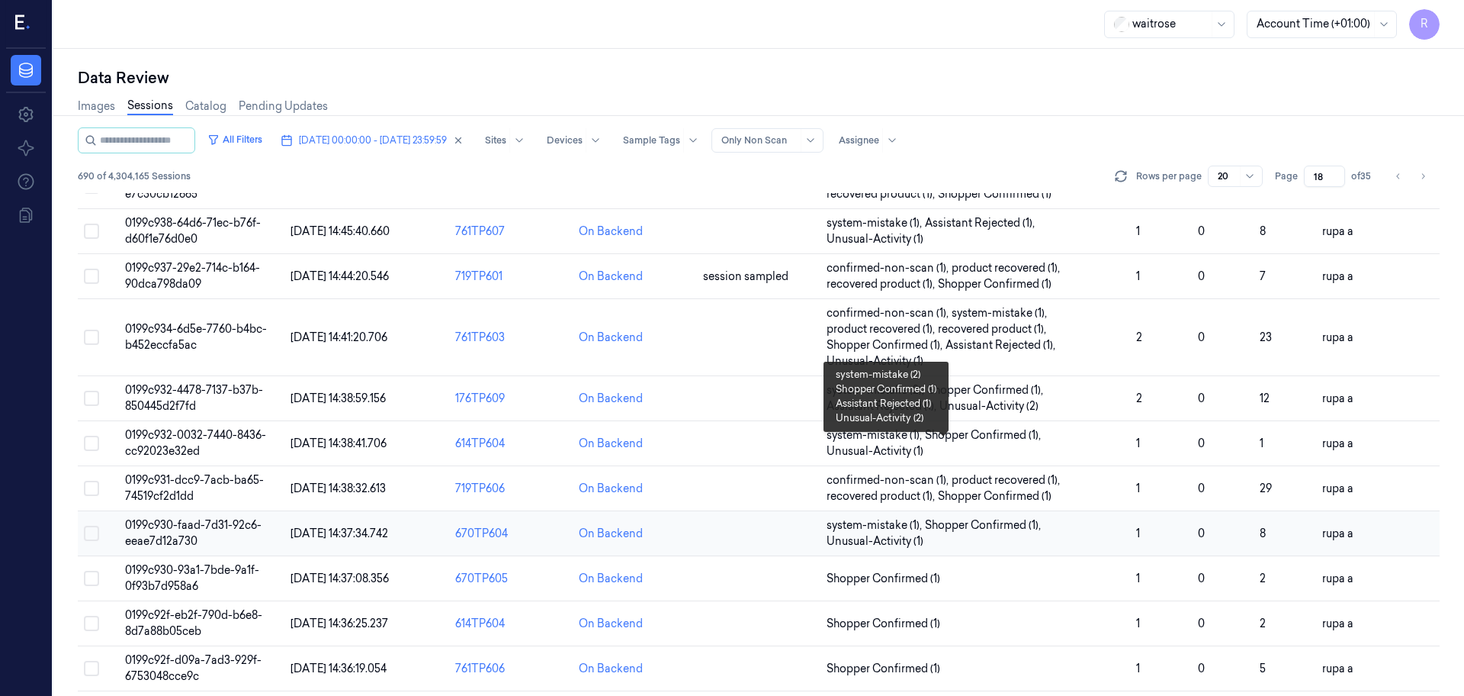
scroll to position [490, 0]
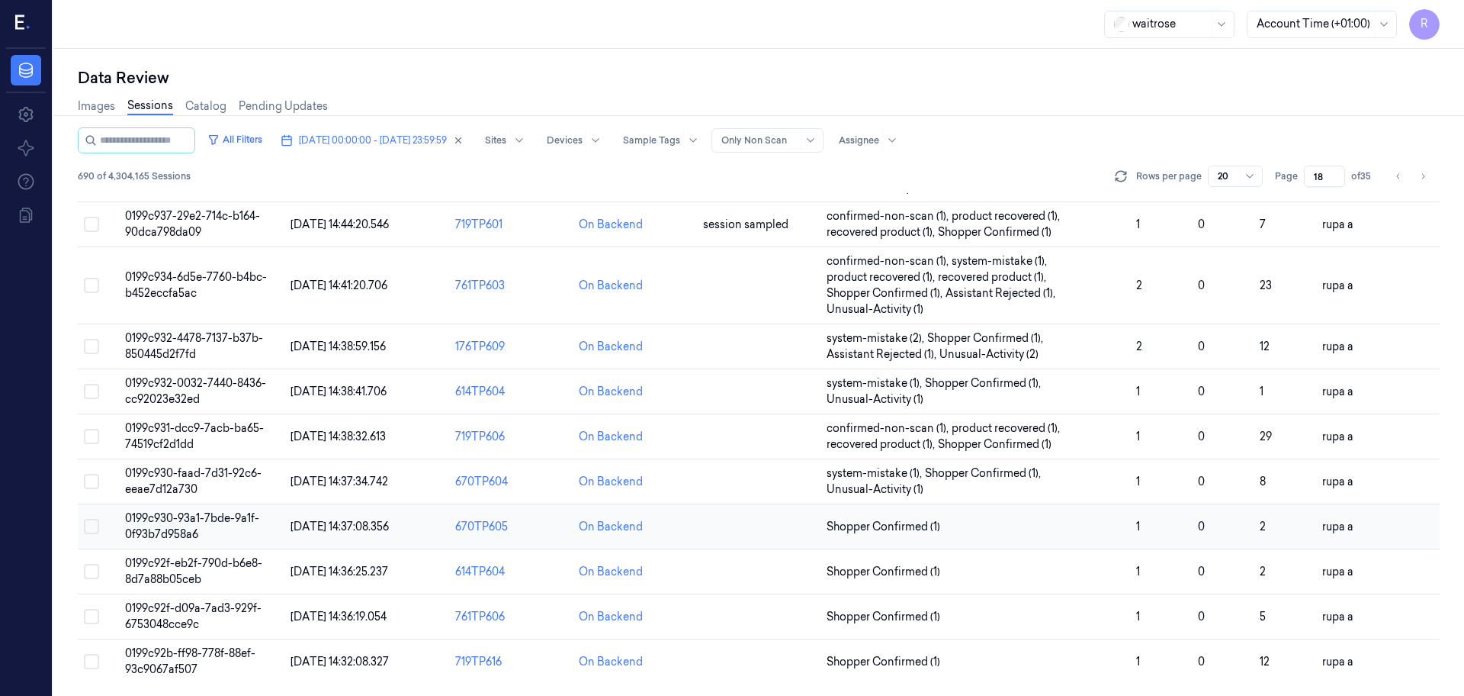
click at [236, 526] on td "0199c930-93a1-7bde-9a1f-0f93b7d958a6" at bounding box center [201, 526] width 165 height 45
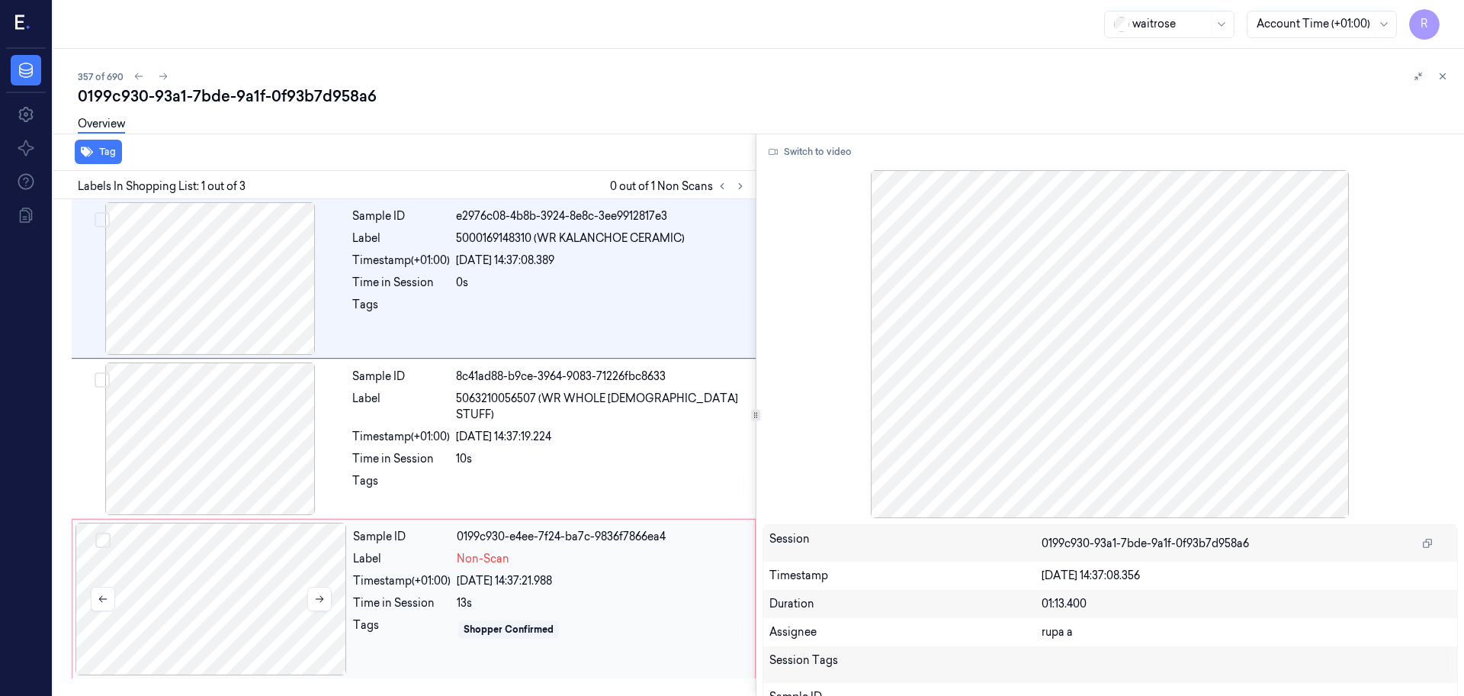
click at [288, 554] on div at bounding box center [212, 598] width 272 height 153
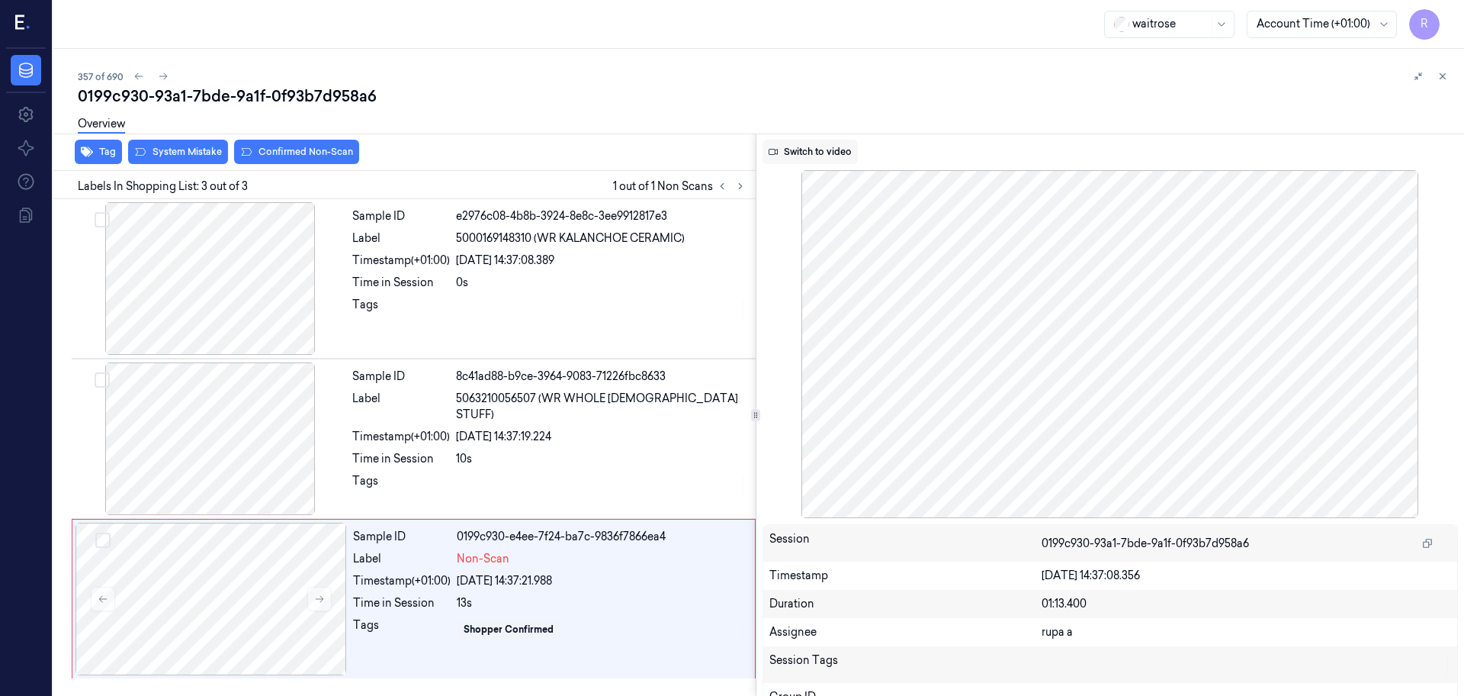
click at [819, 157] on button "Switch to video" at bounding box center [810, 152] width 95 height 24
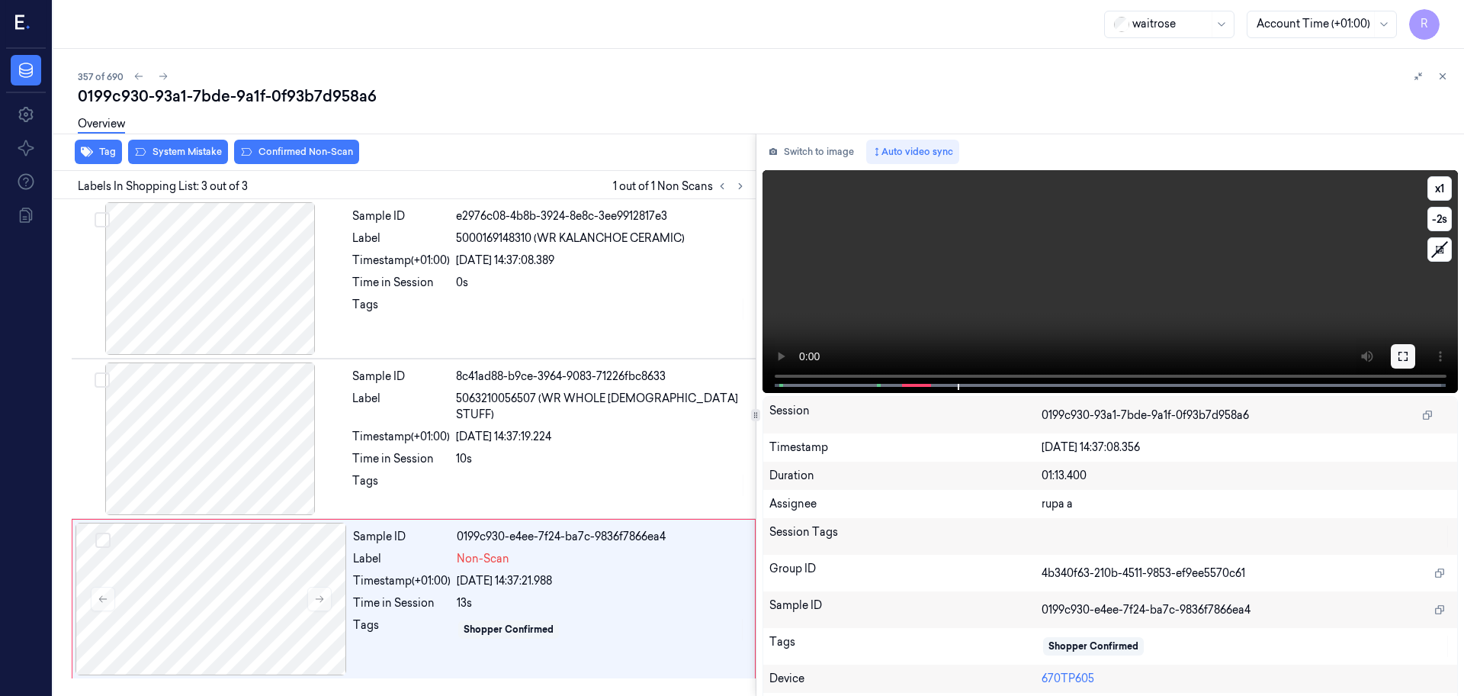
click at [1399, 352] on icon at bounding box center [1403, 356] width 9 height 9
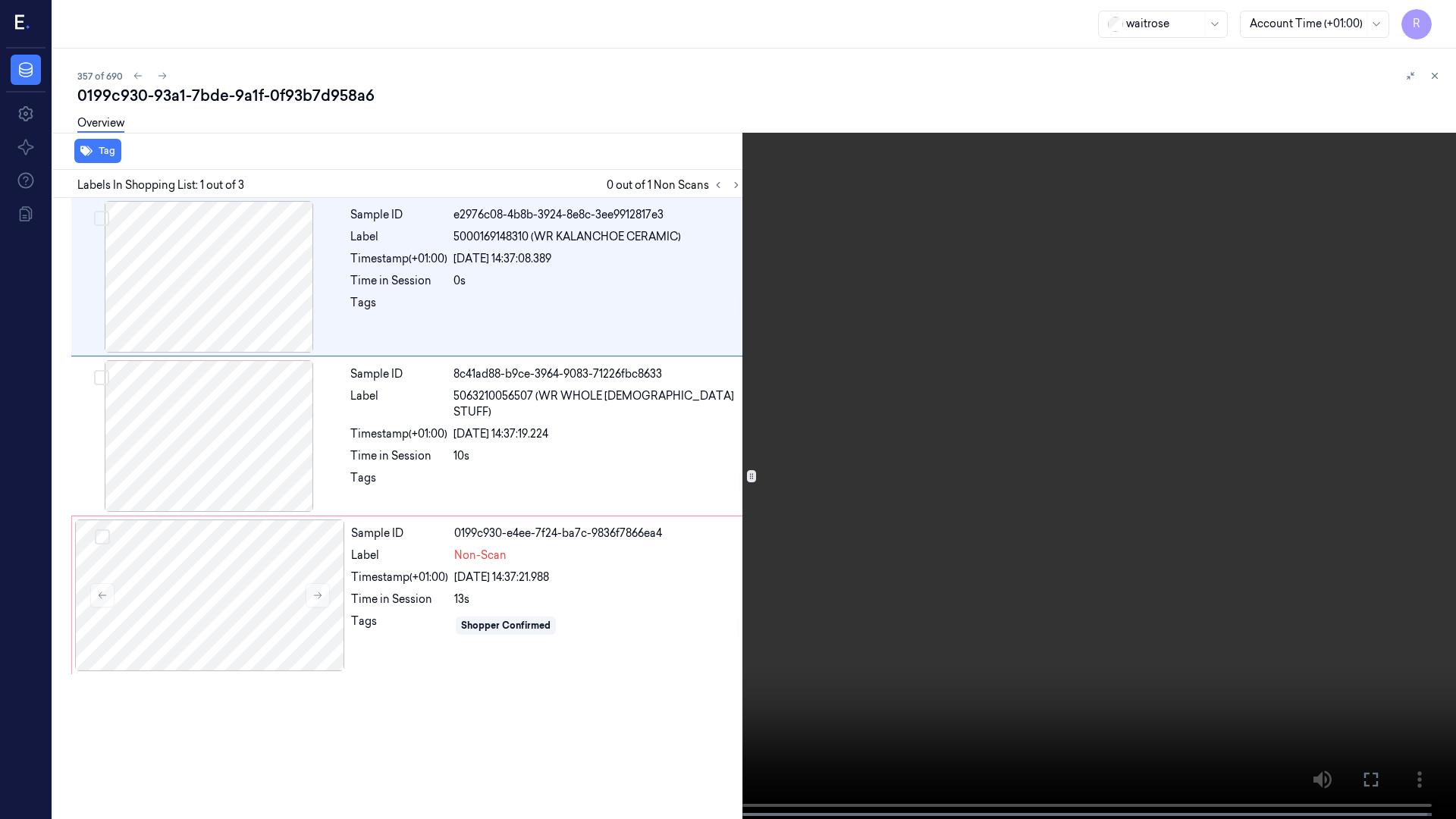
click at [727, 392] on video at bounding box center [728, 410] width 1456 height 822
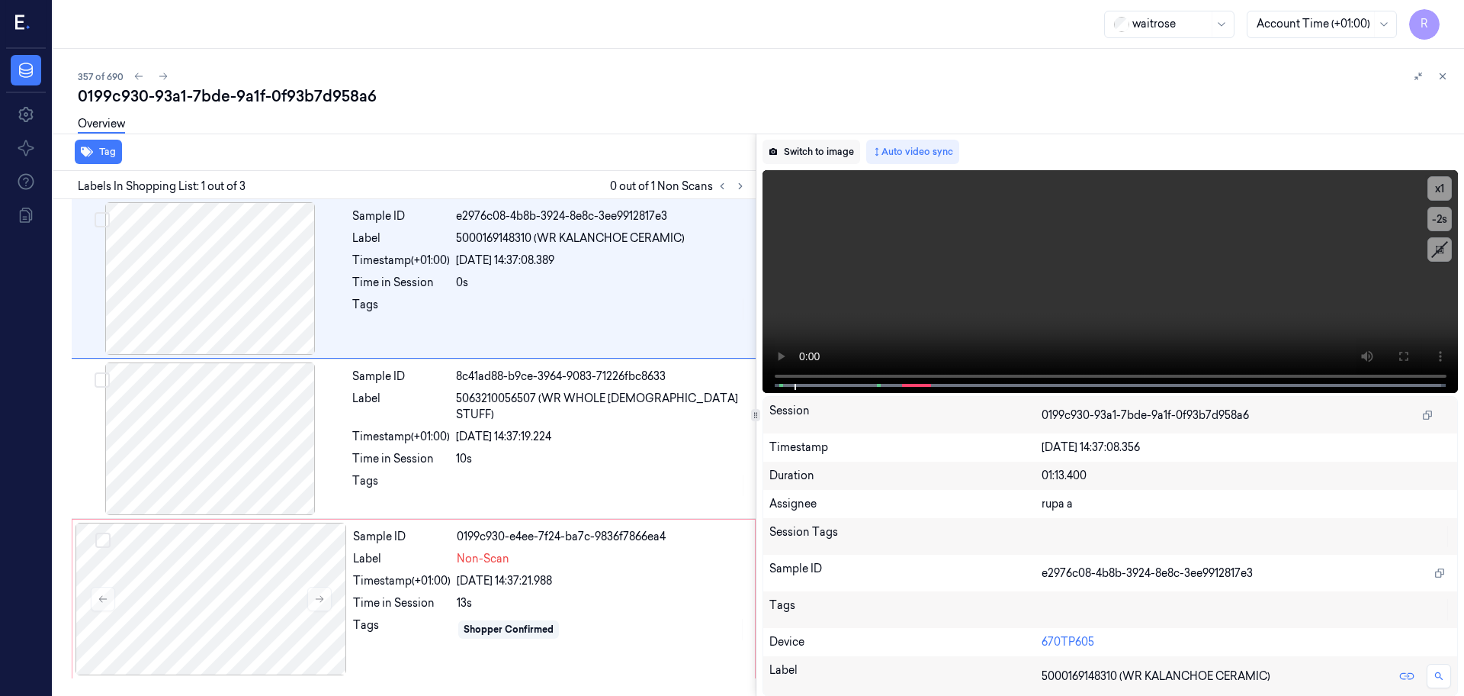
click at [842, 155] on button "Switch to image" at bounding box center [812, 152] width 98 height 24
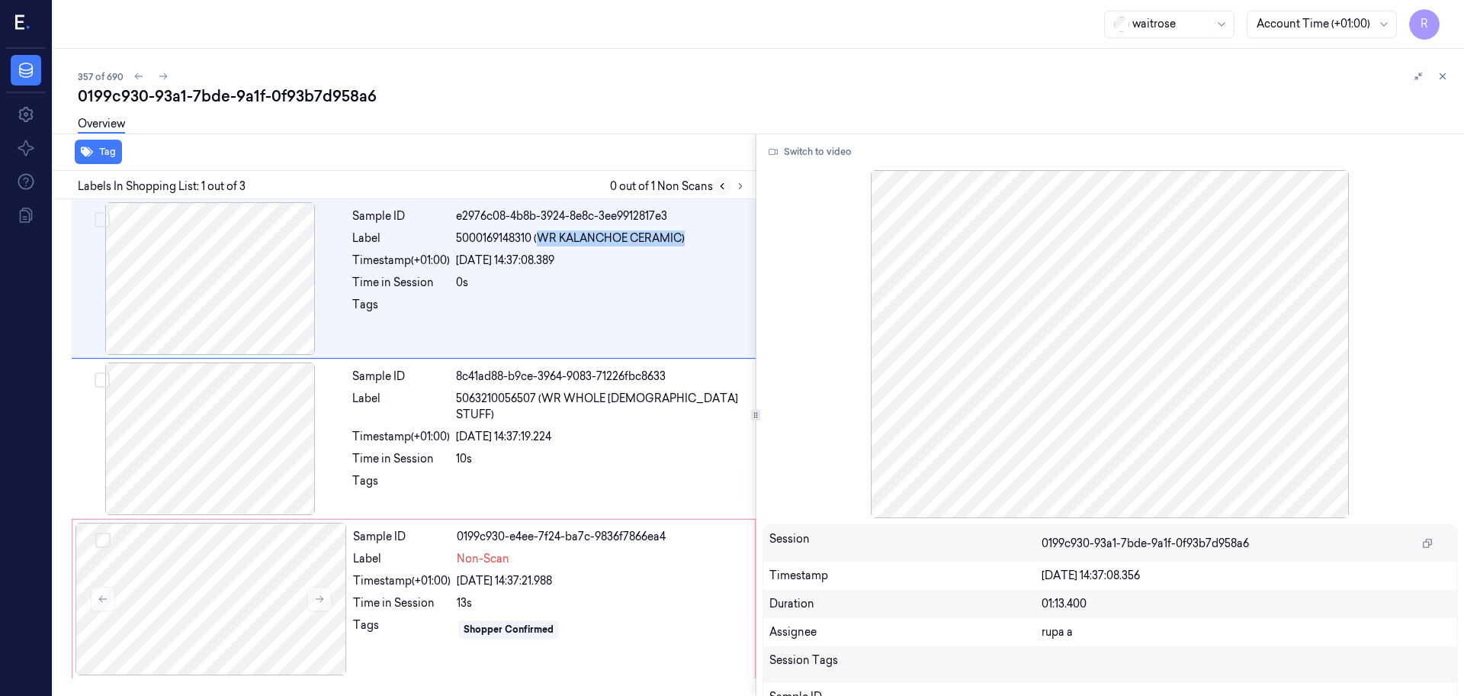
drag, startPoint x: 573, startPoint y: 242, endPoint x: 721, endPoint y: 186, distance: 158.8
click at [697, 242] on div "5000169148310 (WR KALANCHOE CERAMIC)" at bounding box center [601, 238] width 291 height 16
copy span "WR KALANCHOE CERAMIC)"
click at [206, 268] on div at bounding box center [211, 278] width 272 height 153
click at [259, 603] on div at bounding box center [212, 598] width 272 height 153
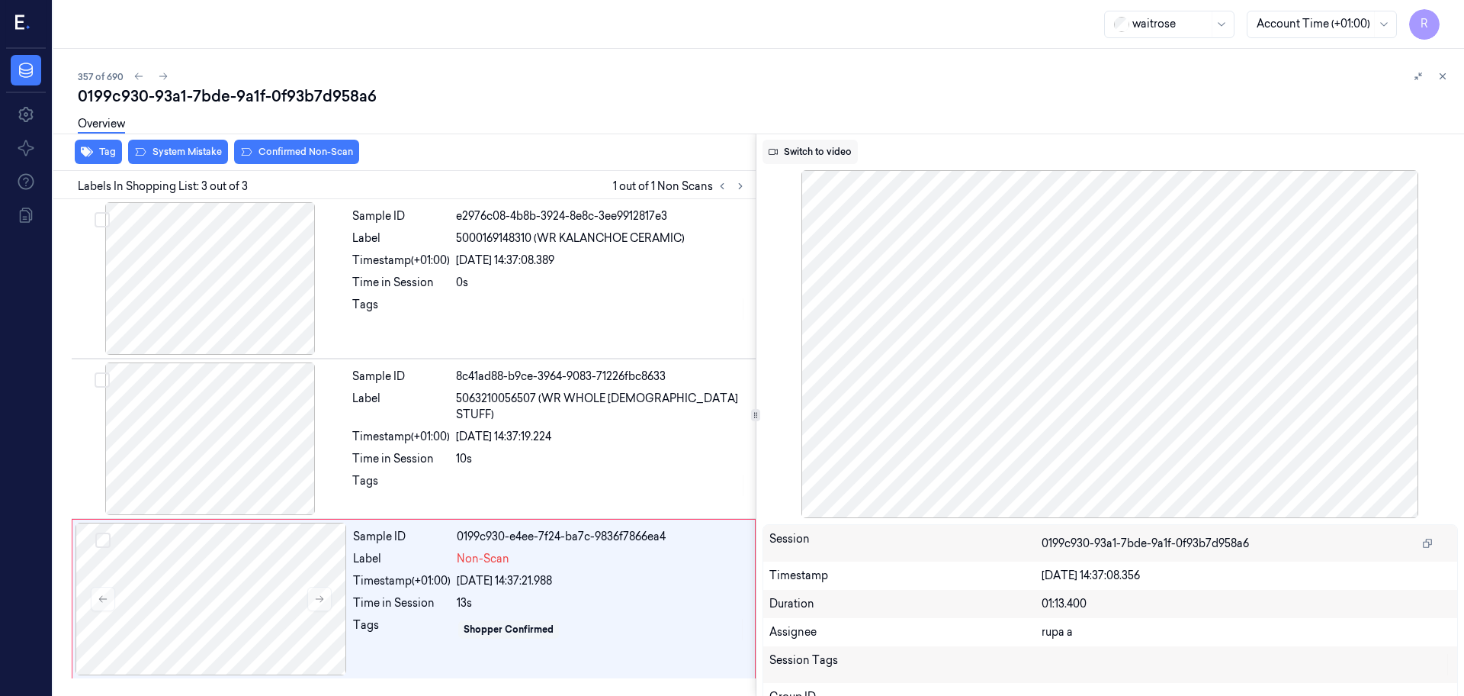
click at [797, 148] on button "Switch to video" at bounding box center [810, 152] width 95 height 24
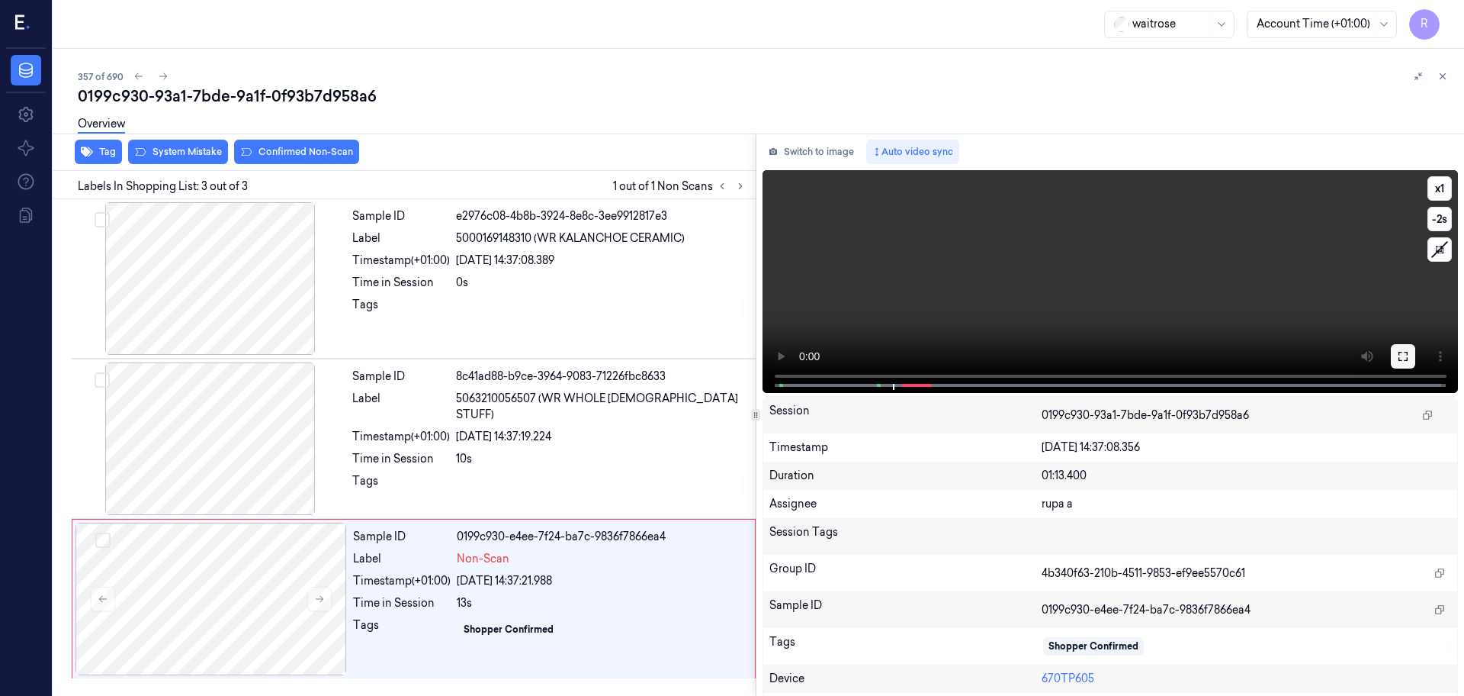
click at [1391, 362] on button at bounding box center [1403, 356] width 24 height 24
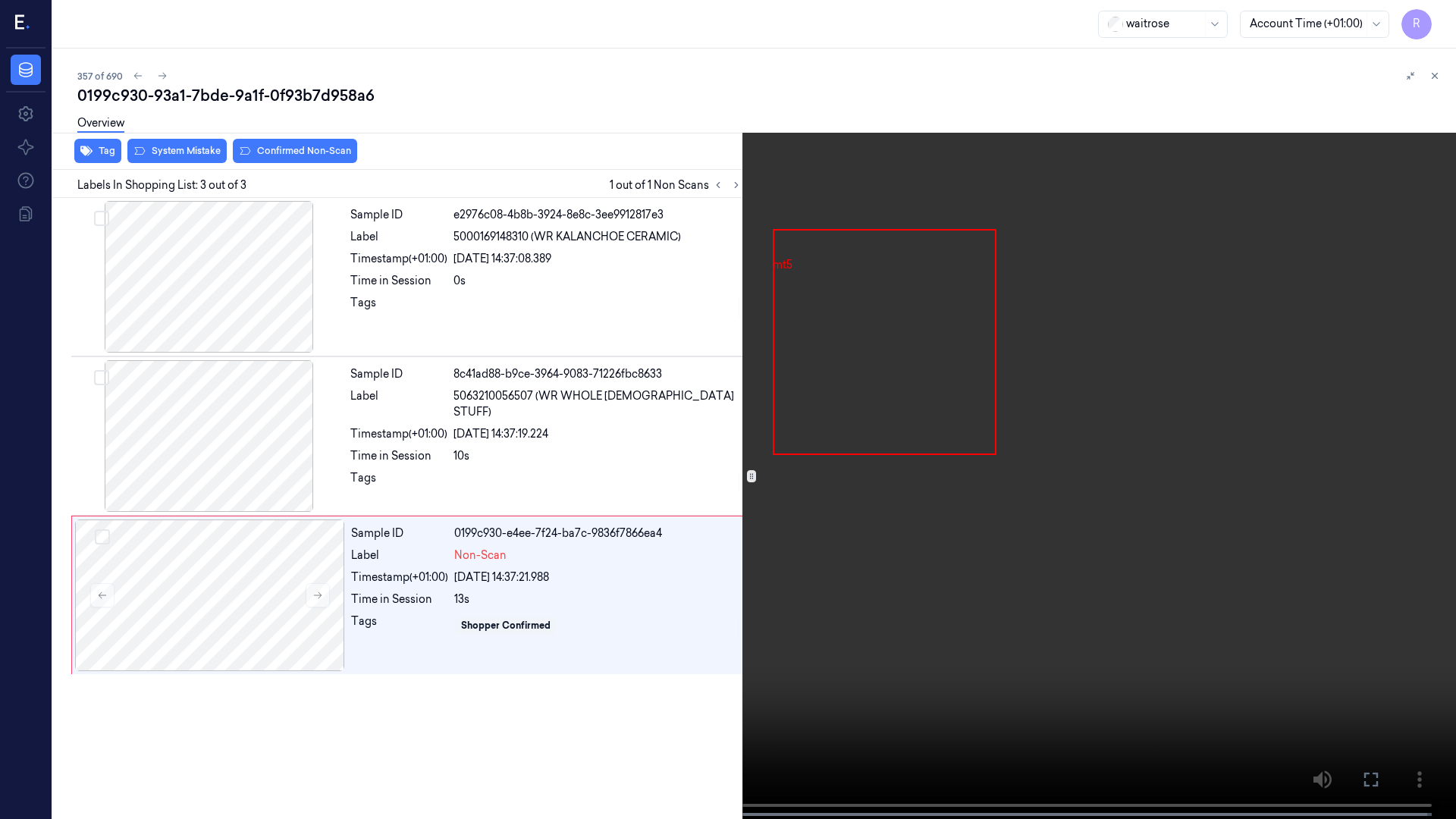
click at [1083, 442] on video at bounding box center [728, 410] width 1456 height 822
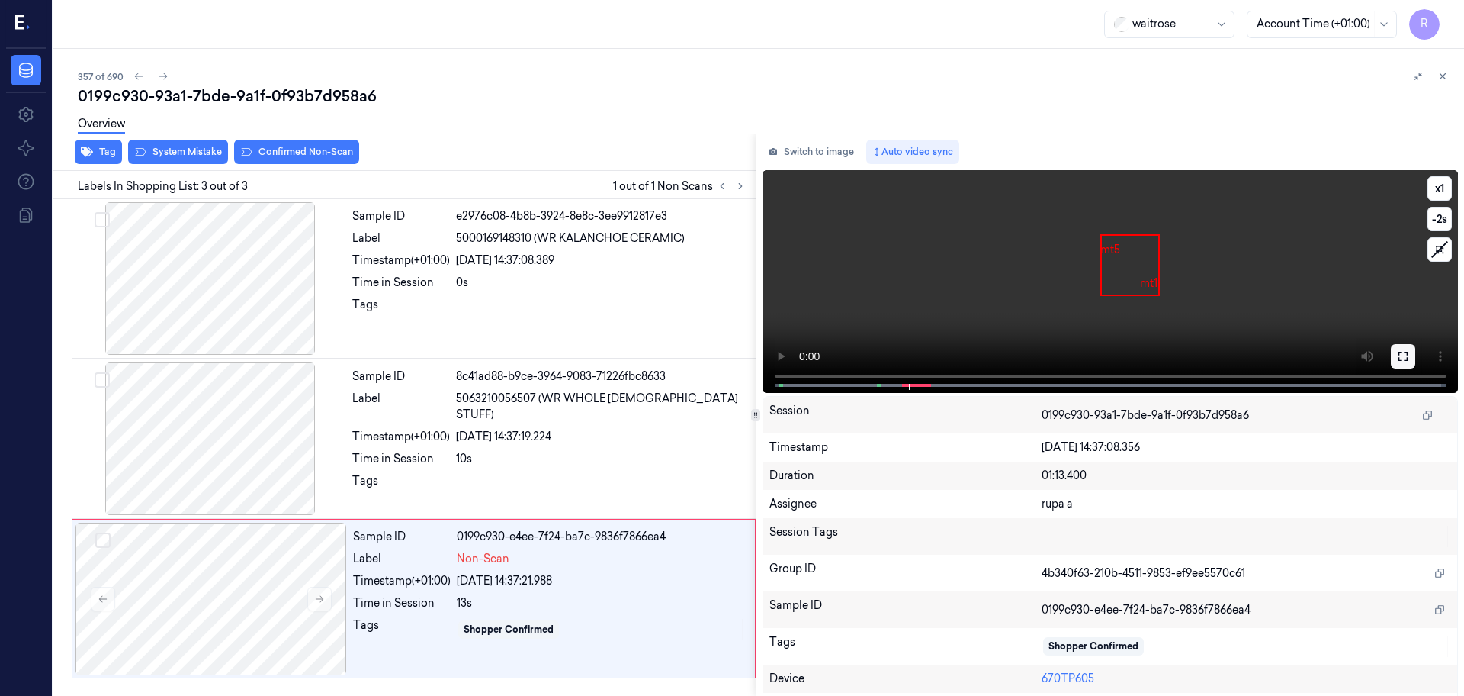
click at [1391, 360] on button at bounding box center [1403, 356] width 24 height 24
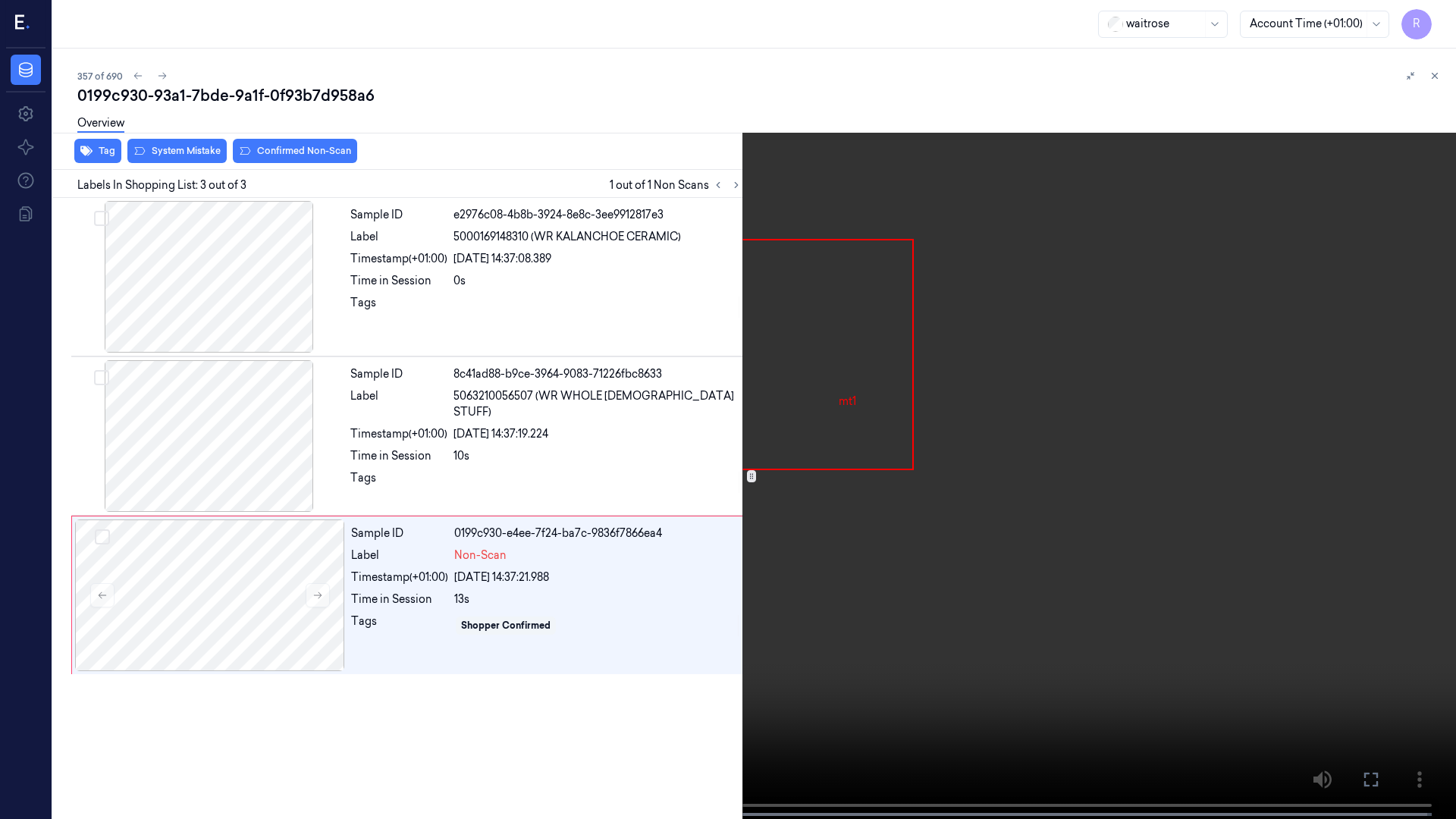
click at [1386, 420] on video at bounding box center [728, 410] width 1456 height 822
click at [1443, 14] on button "x 1" at bounding box center [1438, 18] width 24 height 24
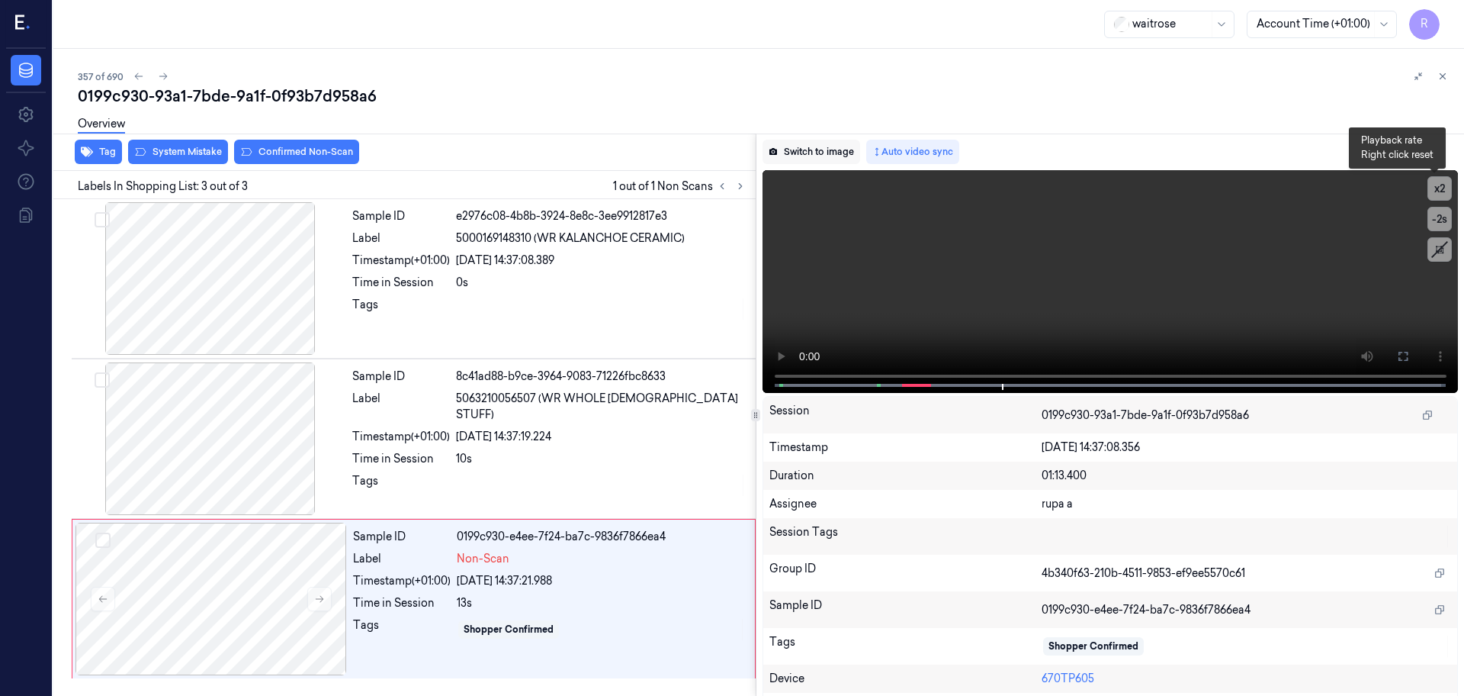
click at [799, 141] on button "Switch to image" at bounding box center [812, 152] width 98 height 24
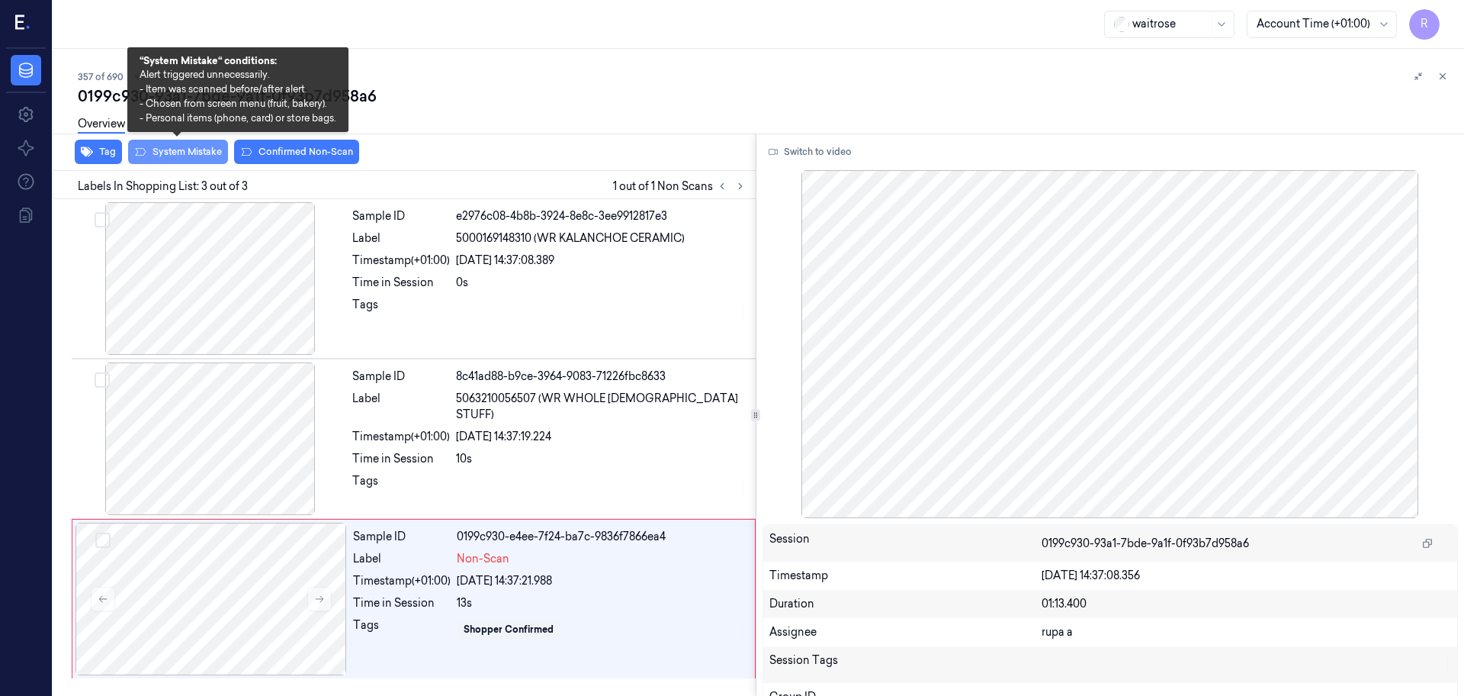
click at [201, 154] on button "System Mistake" at bounding box center [178, 152] width 100 height 24
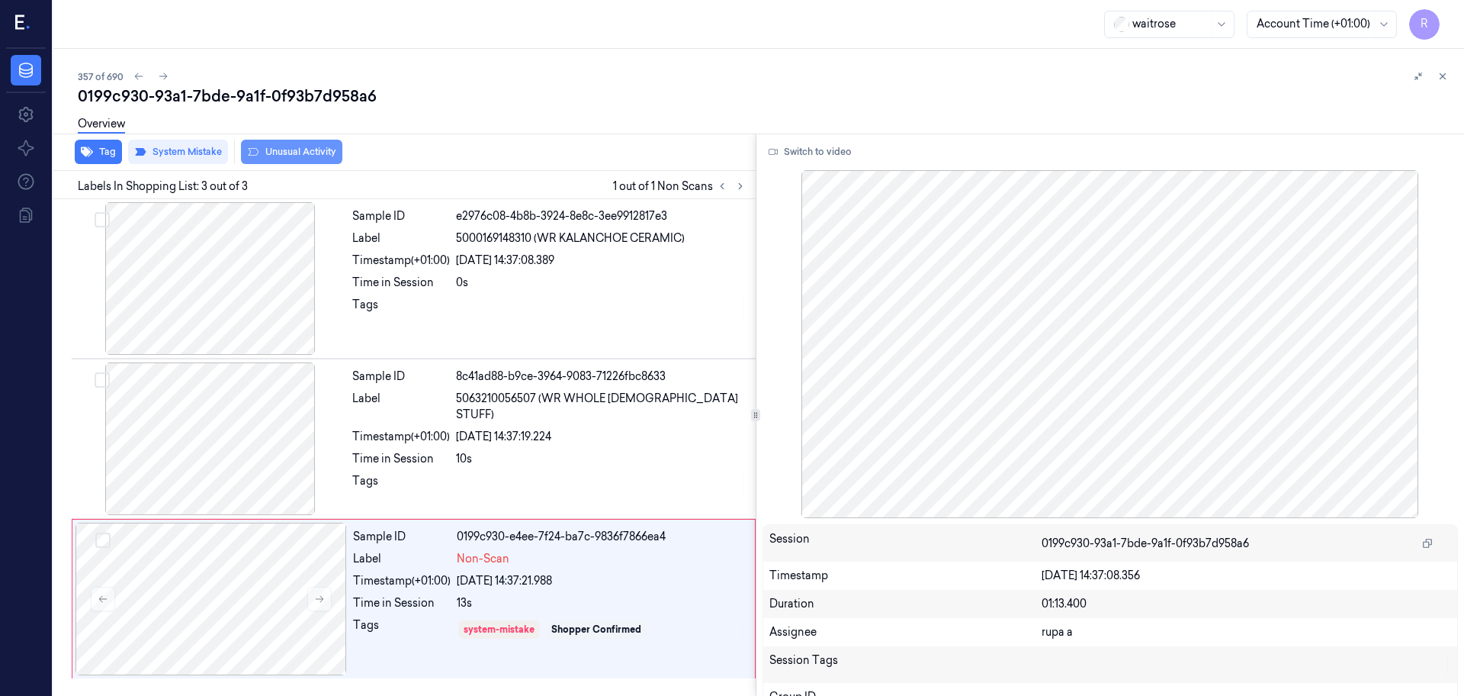
click at [294, 160] on button "Unusual Activity" at bounding box center [291, 152] width 101 height 24
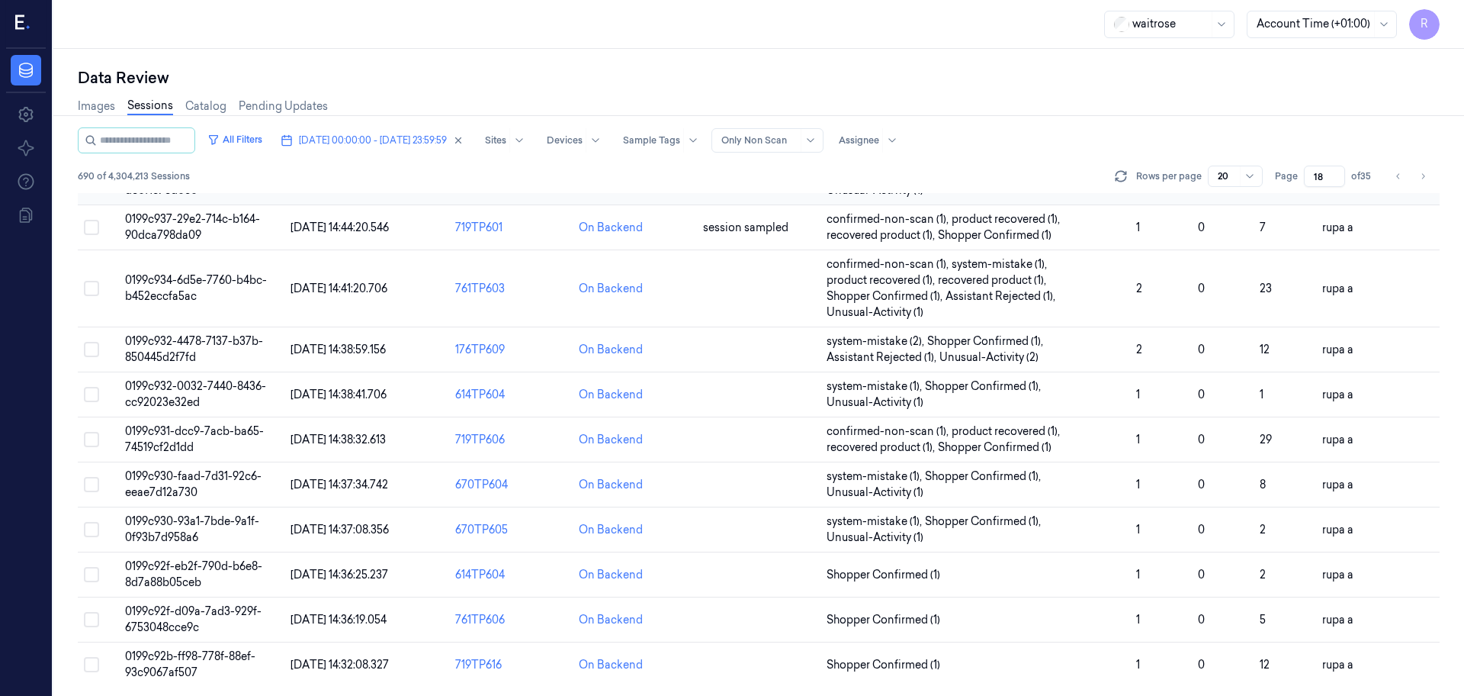
scroll to position [490, 0]
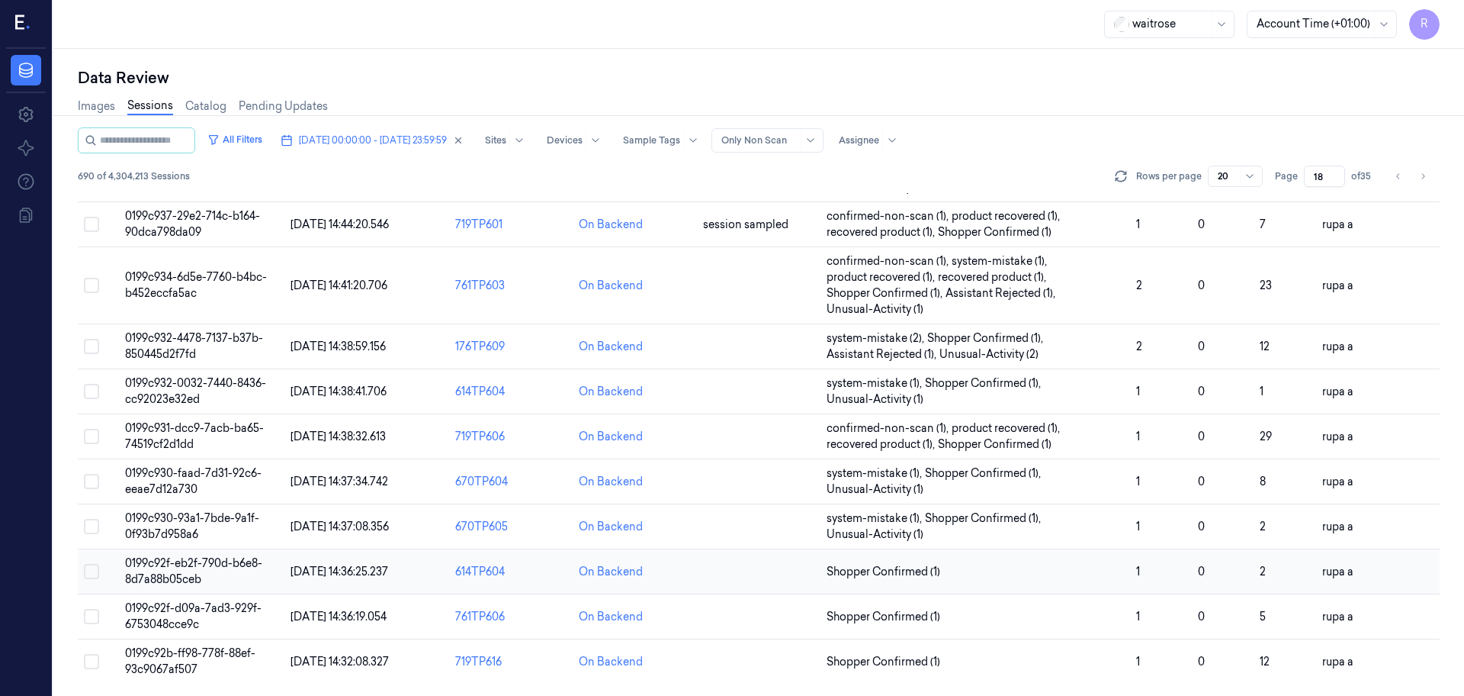
click at [233, 573] on td "0199c92f-eb2f-790d-b6e8-8d7a88b05ceb" at bounding box center [201, 571] width 165 height 45
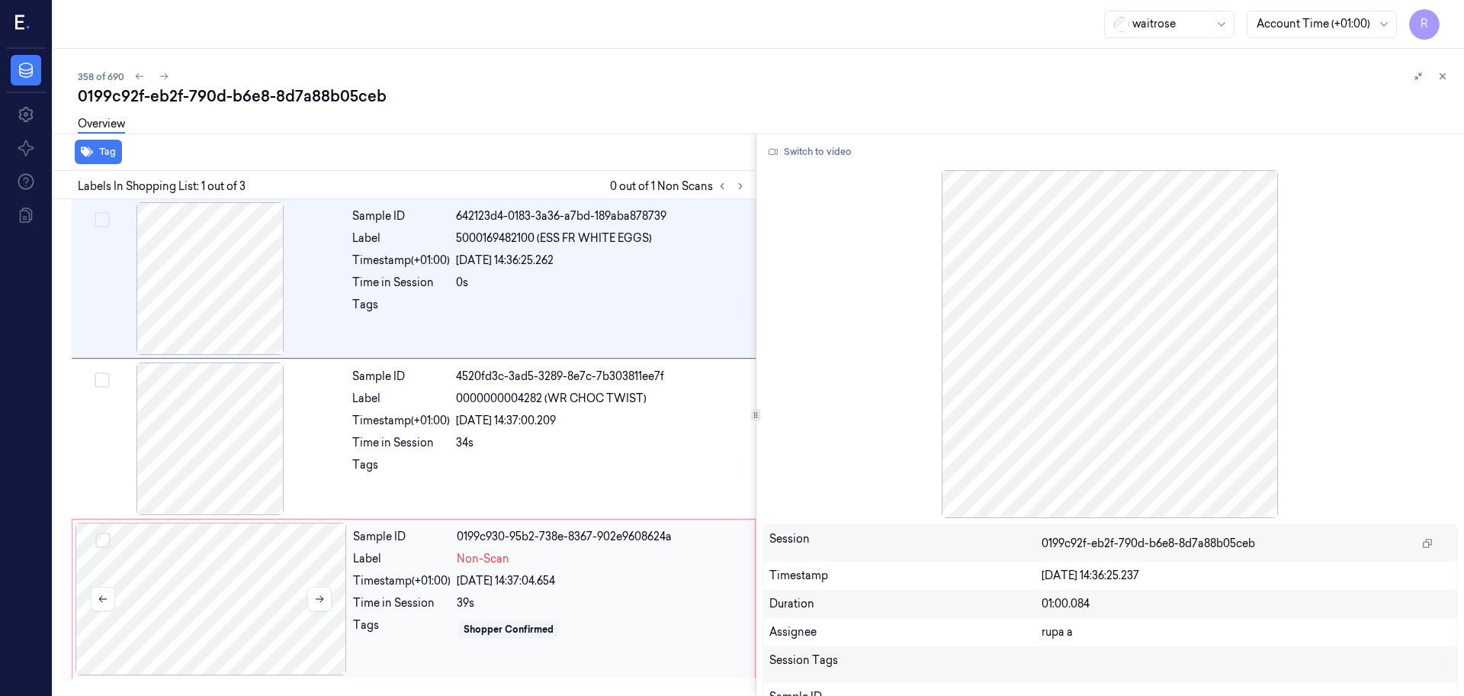
click at [191, 592] on div at bounding box center [212, 598] width 272 height 153
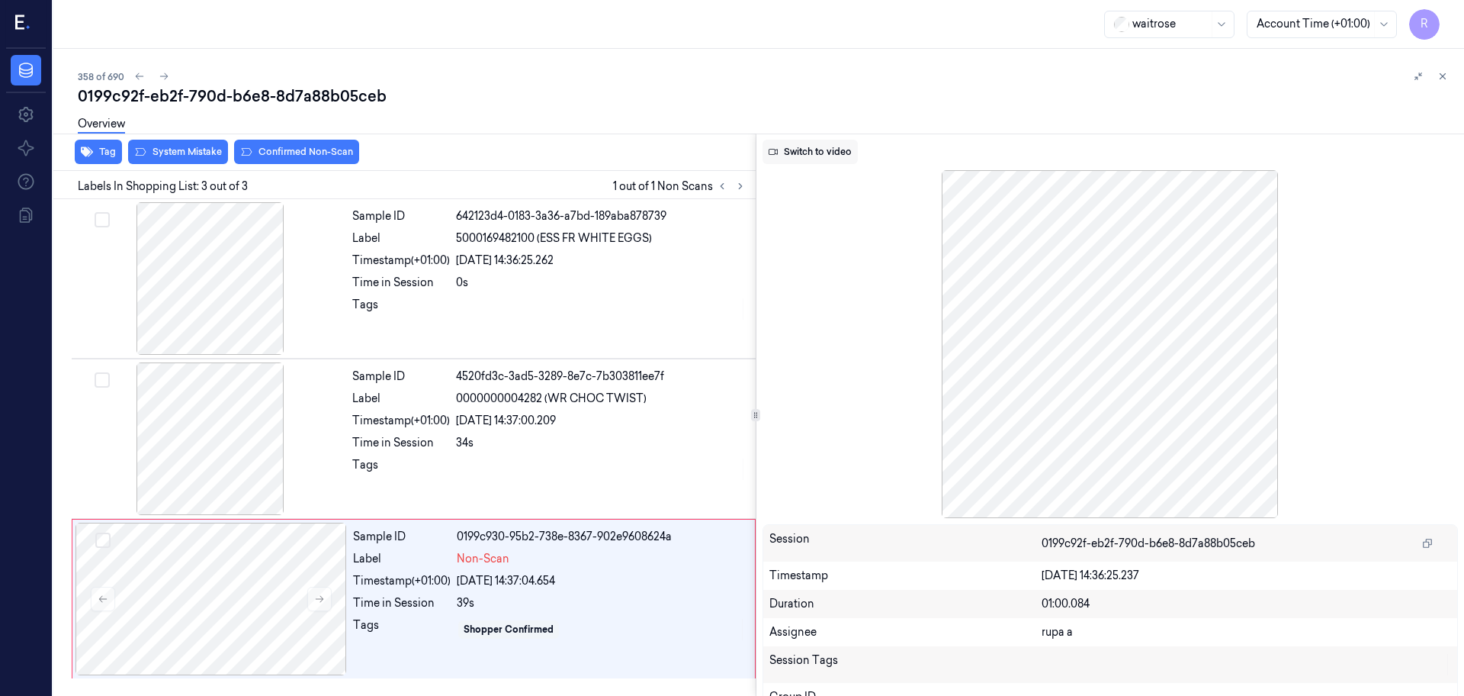
click at [799, 157] on button "Switch to video" at bounding box center [810, 152] width 95 height 24
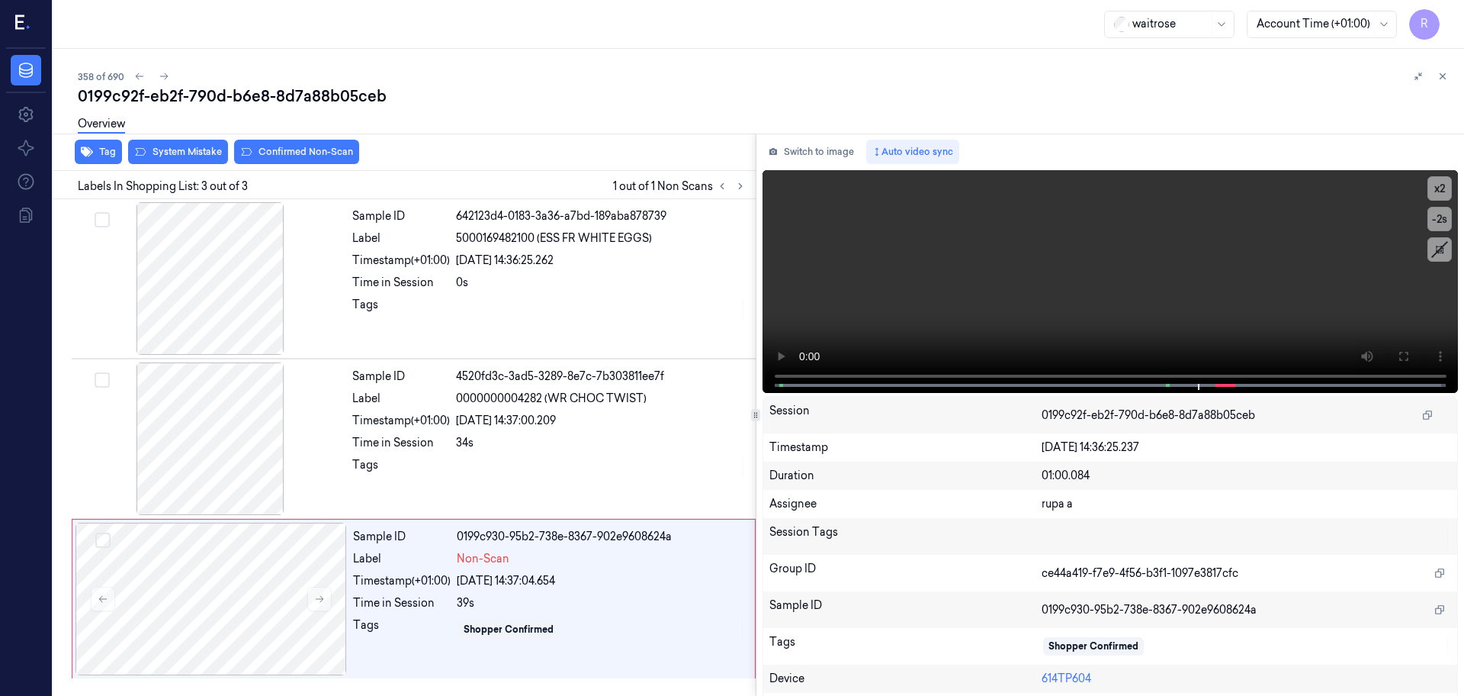
click at [1091, 397] on div "Session 0199c92f-eb2f-790d-b6e8-8d7a88b05ceb" at bounding box center [1110, 415] width 695 height 37
click at [1397, 350] on icon at bounding box center [1403, 356] width 12 height 12
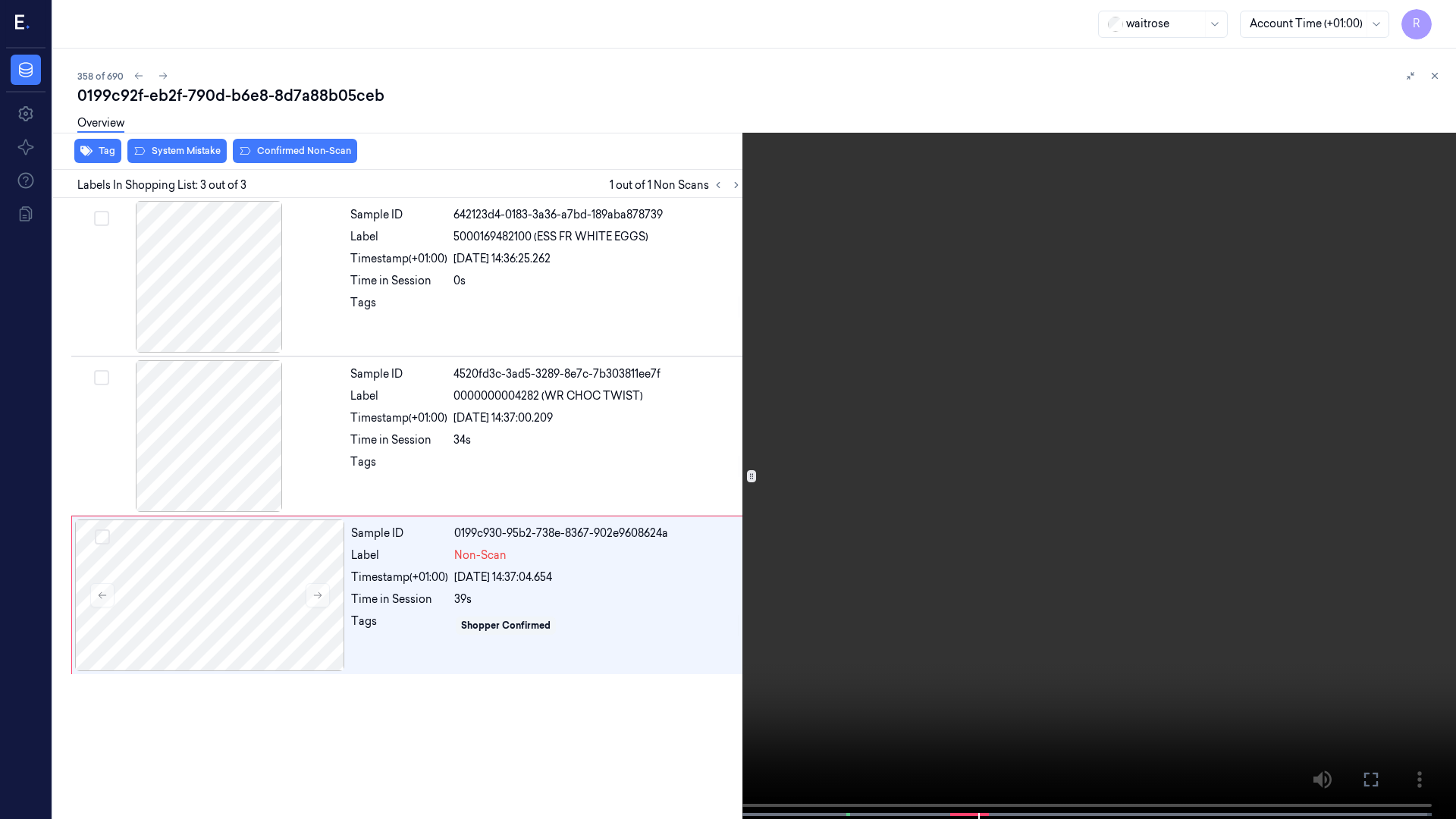
click at [1, 691] on video at bounding box center [728, 410] width 1456 height 822
click at [71, 602] on video at bounding box center [728, 410] width 1456 height 822
click at [63, 596] on video at bounding box center [728, 410] width 1456 height 822
click at [878, 691] on video at bounding box center [728, 410] width 1456 height 822
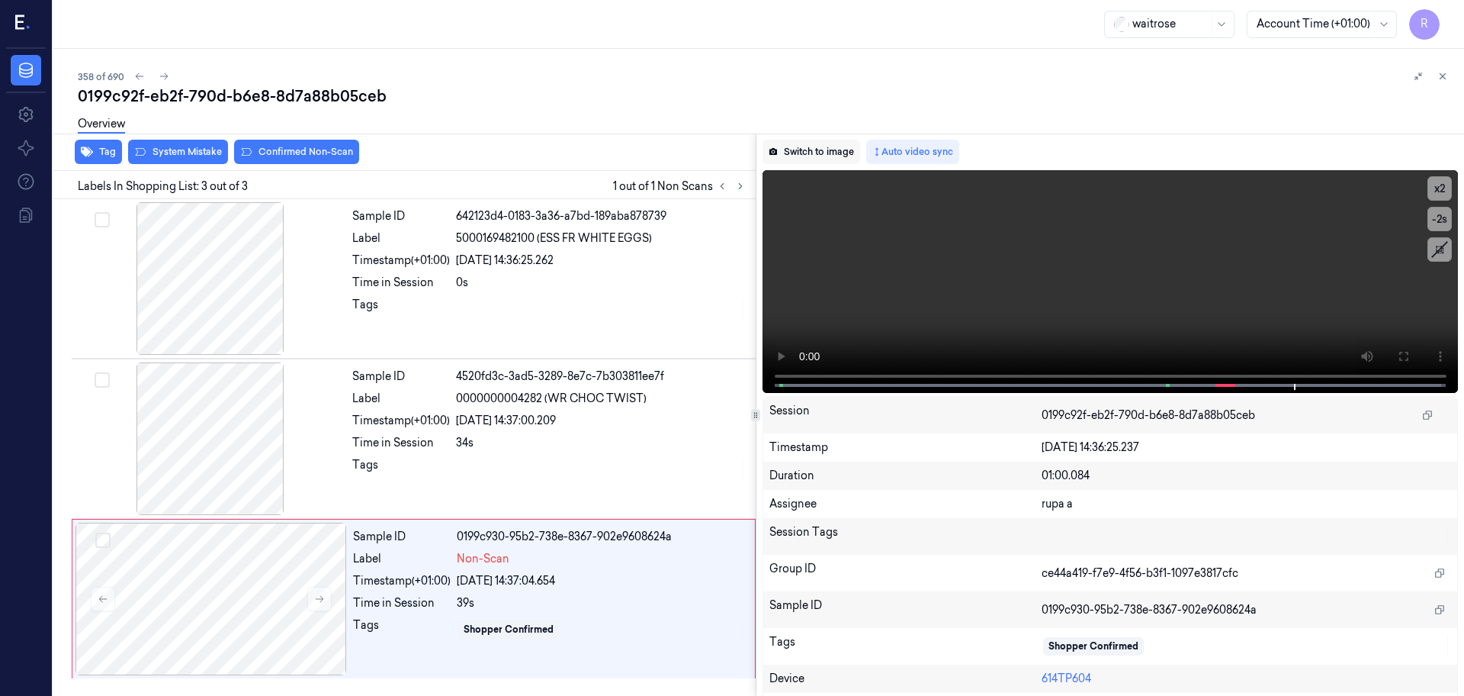
click at [795, 143] on button "Switch to image" at bounding box center [812, 152] width 98 height 24
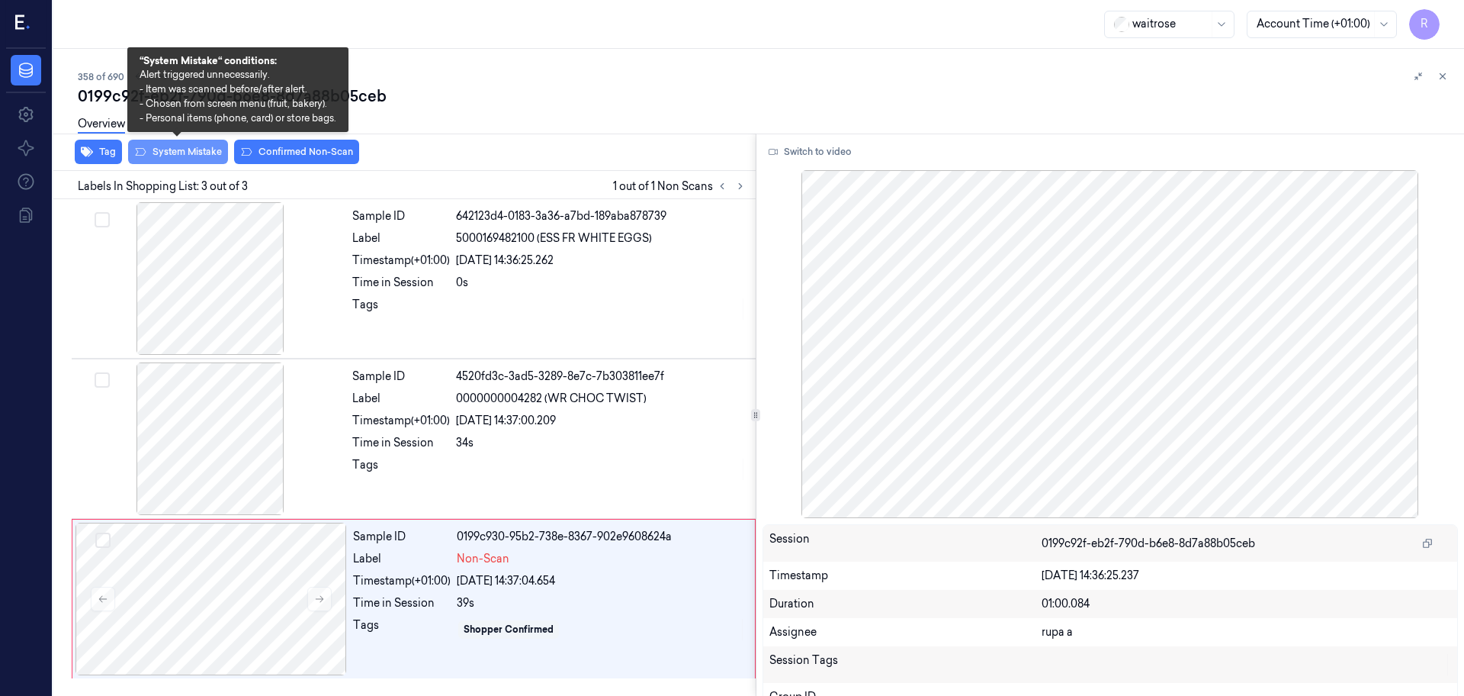
click at [199, 155] on button "System Mistake" at bounding box center [178, 152] width 100 height 24
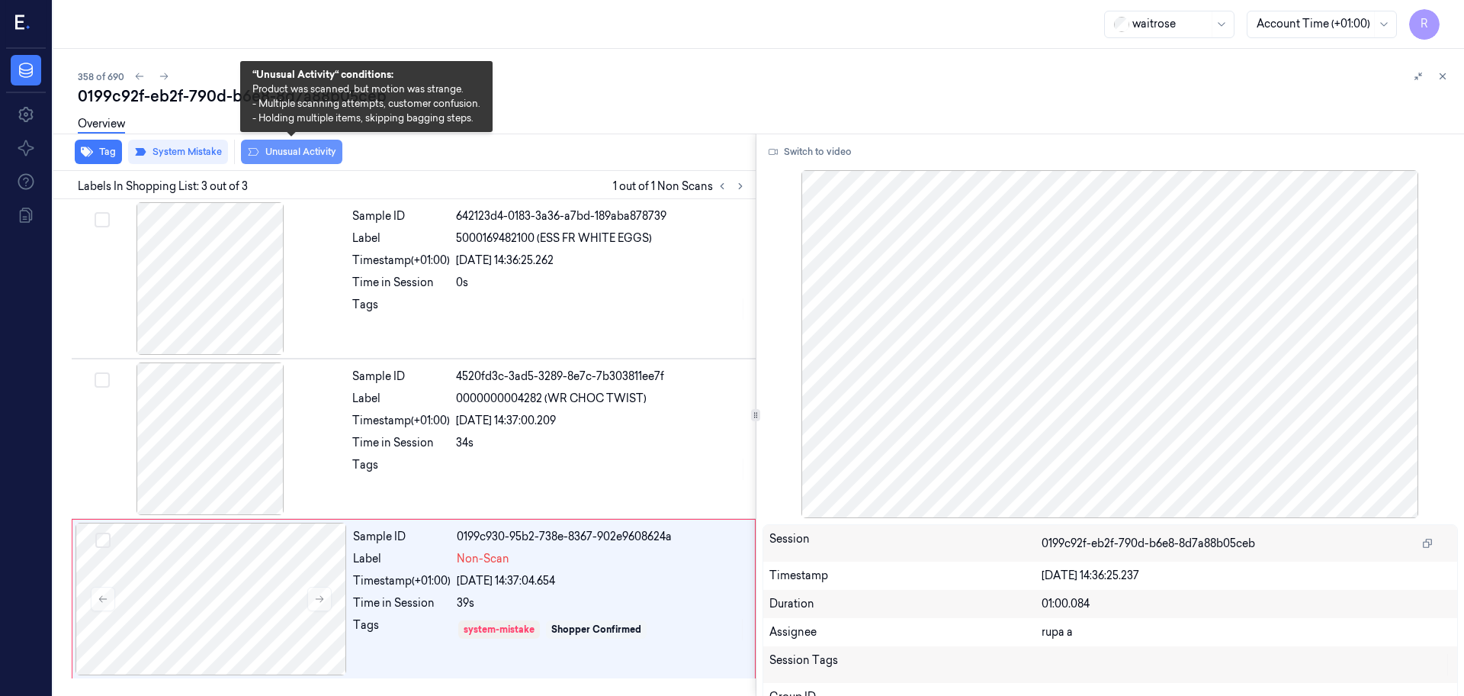
click at [272, 151] on button "Unusual Activity" at bounding box center [291, 152] width 101 height 24
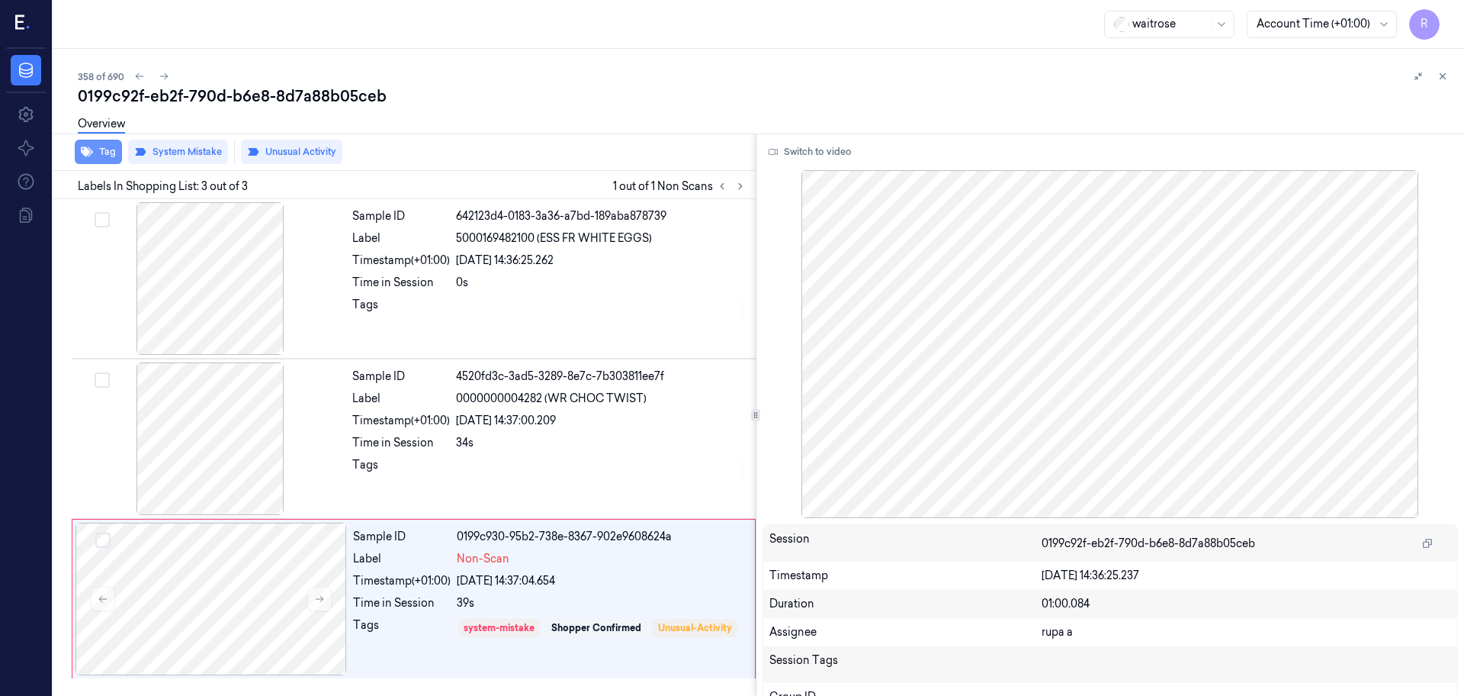
click at [100, 156] on button "Tag" at bounding box center [98, 152] width 47 height 24
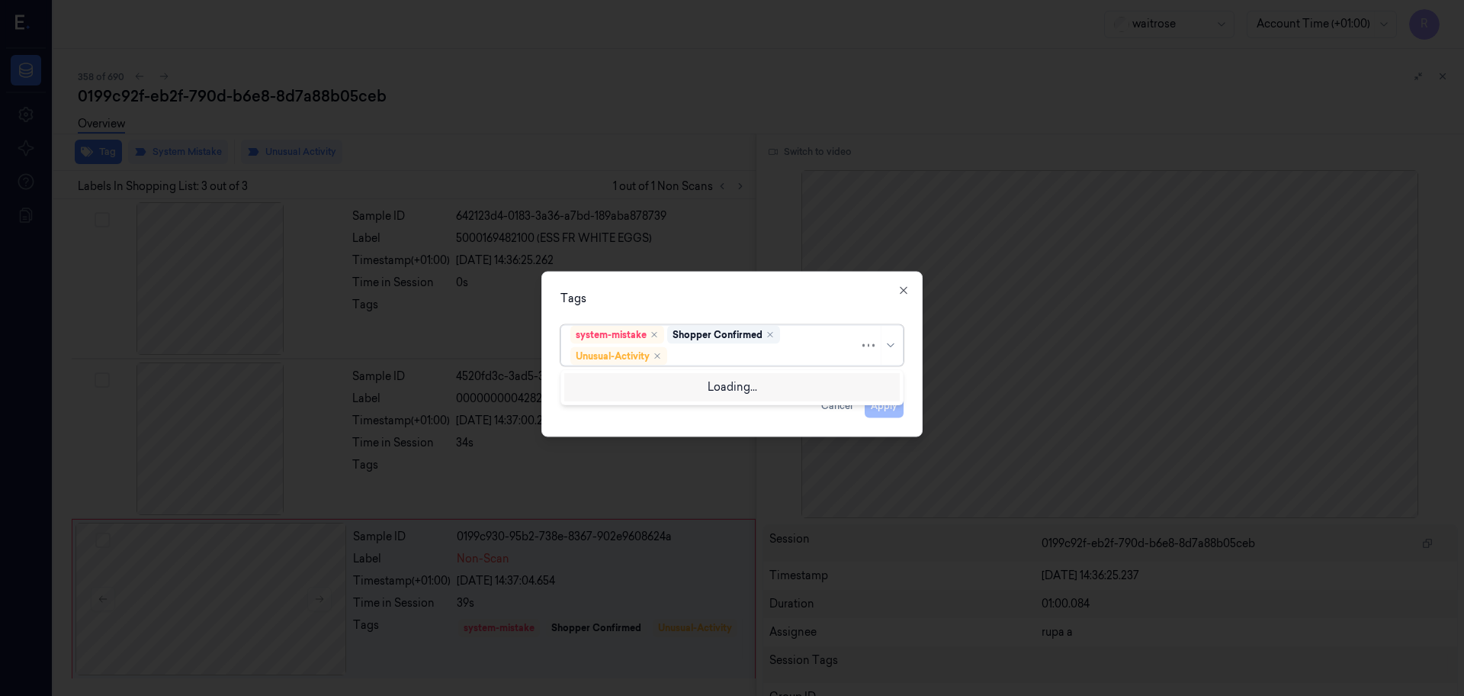
click at [773, 360] on div at bounding box center [764, 356] width 189 height 16
type input "pi"
click at [716, 382] on div "Picklist item alert" at bounding box center [731, 386] width 323 height 16
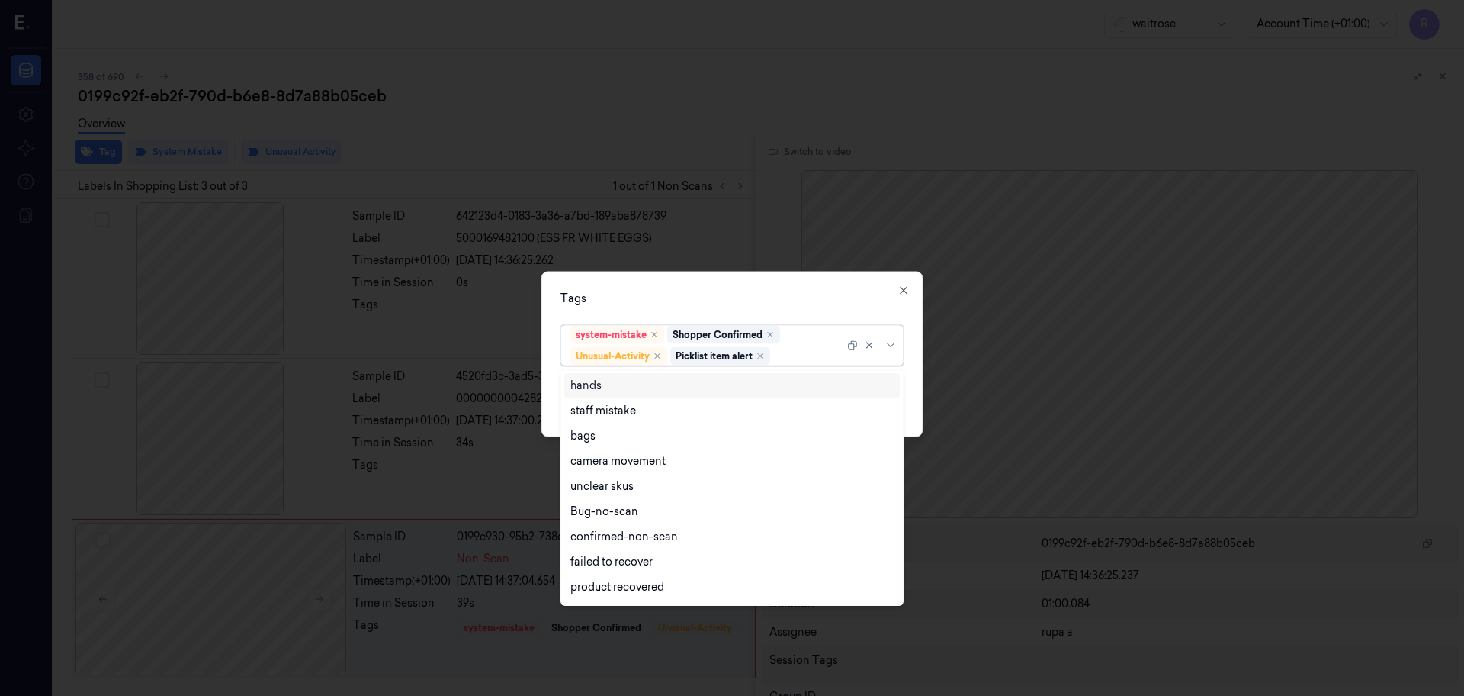
click at [742, 272] on div "Tags option Picklist item alert, selected. 16 results available. Use Up and Dow…" at bounding box center [731, 354] width 381 height 165
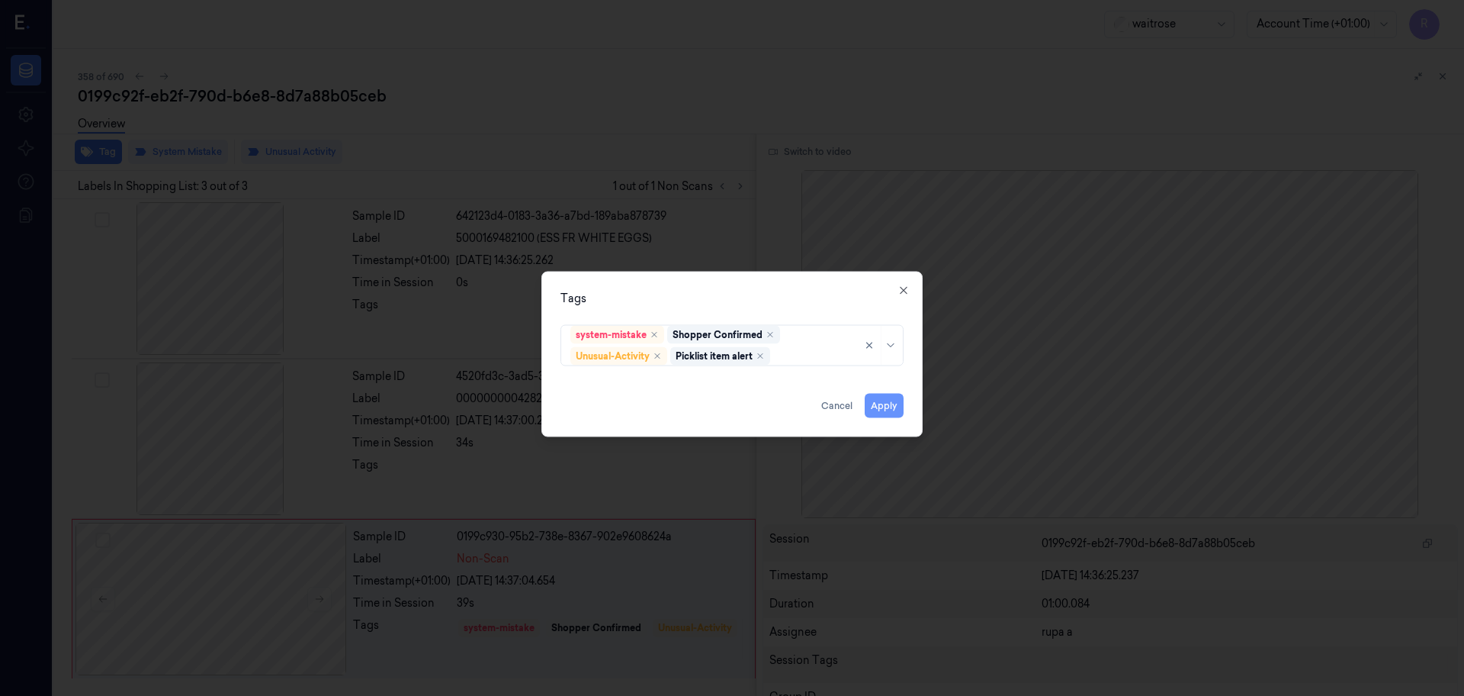
click at [900, 401] on button "Apply" at bounding box center [884, 406] width 39 height 24
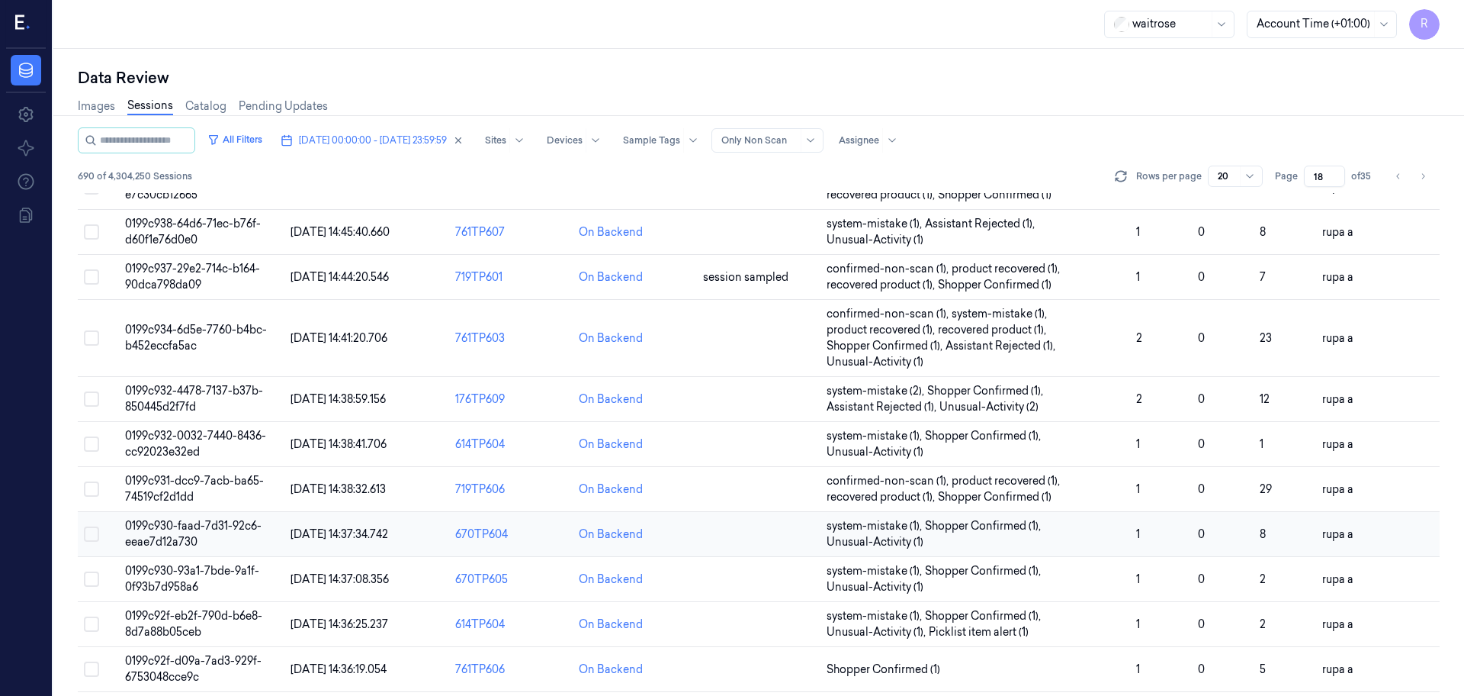
scroll to position [490, 0]
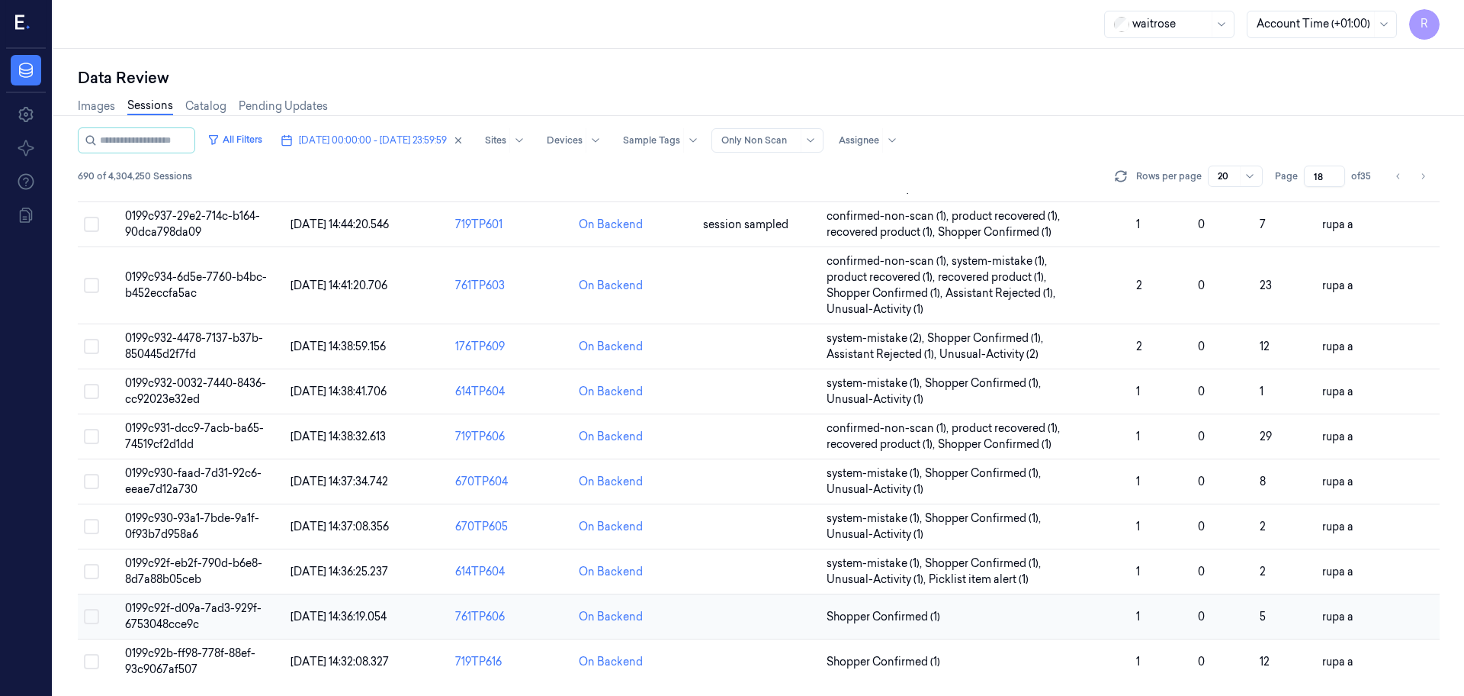
click at [243, 614] on span "0199c92f-d09a-7ad3-929f-6753048cce9c" at bounding box center [193, 616] width 137 height 30
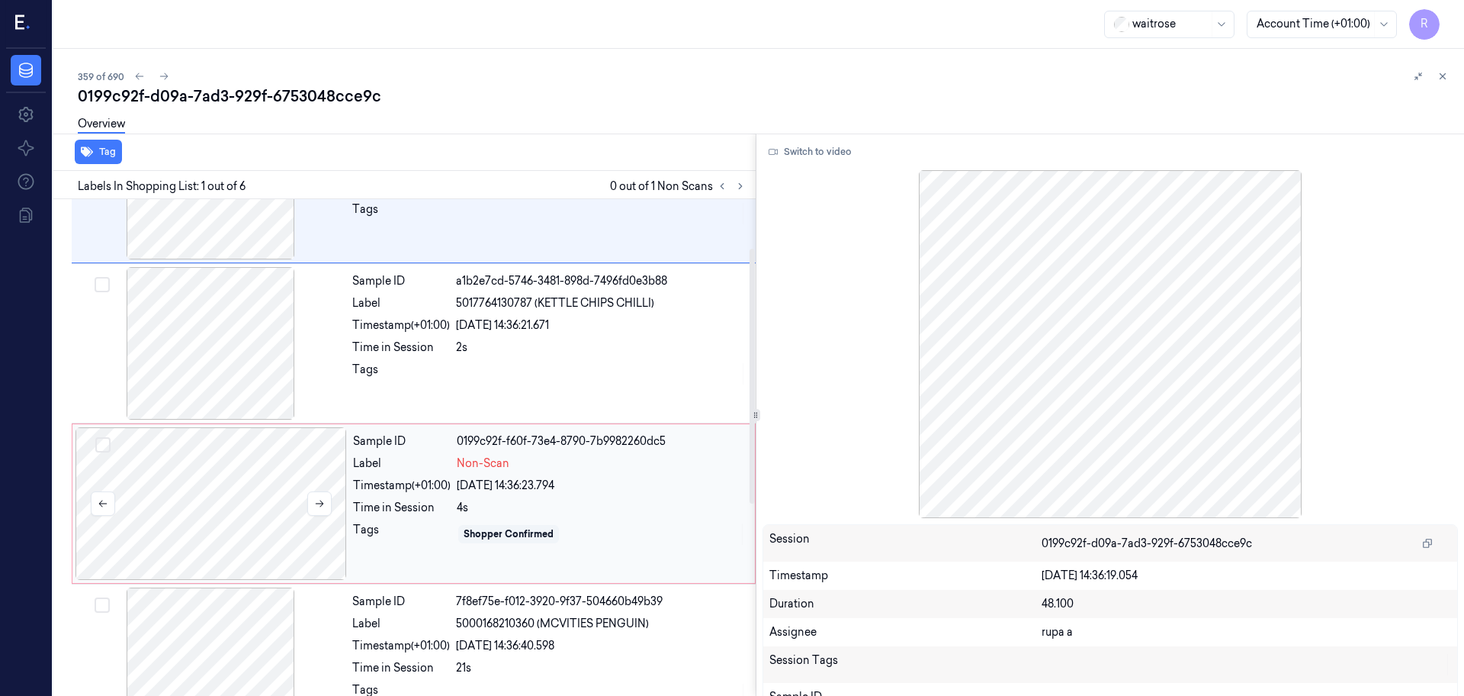
click at [265, 468] on div at bounding box center [212, 503] width 272 height 153
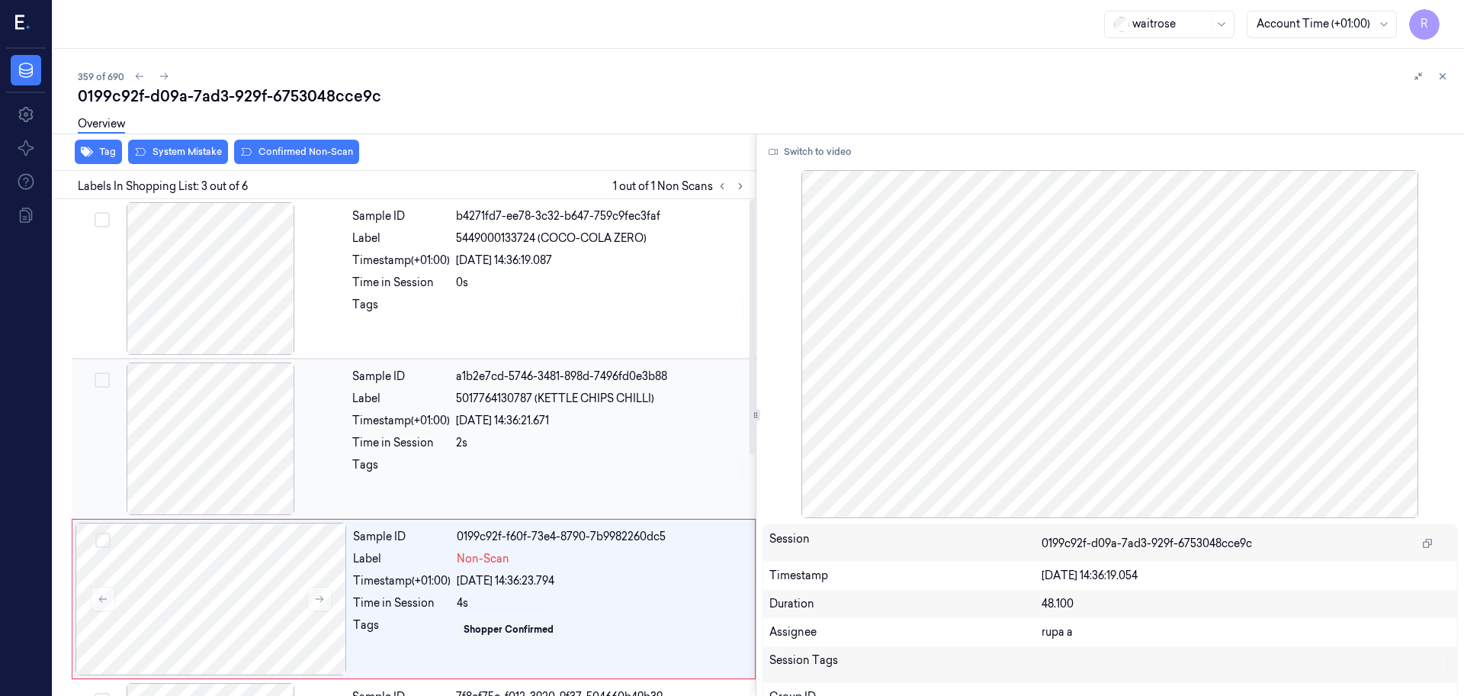
click at [178, 497] on div at bounding box center [211, 438] width 272 height 153
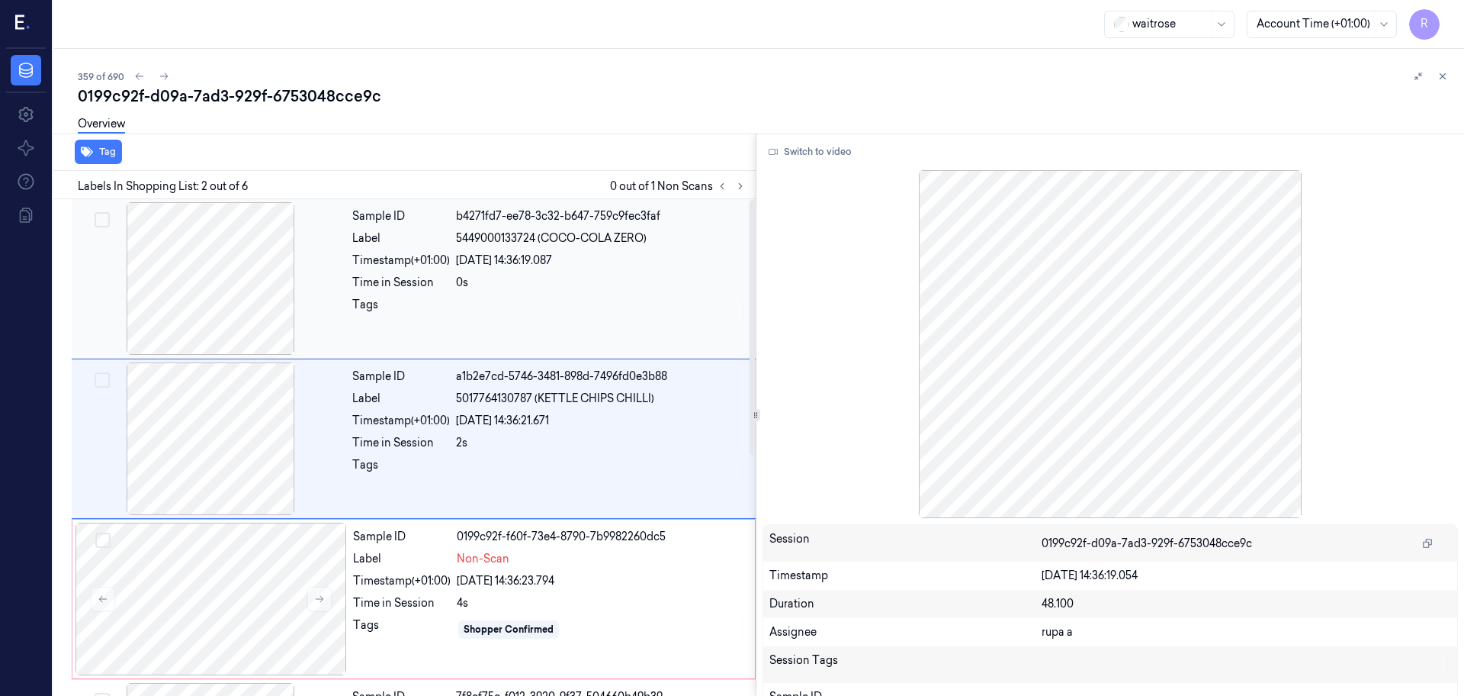
click at [210, 262] on div at bounding box center [211, 278] width 272 height 153
click at [220, 417] on div at bounding box center [211, 438] width 272 height 153
click at [247, 581] on div at bounding box center [212, 598] width 272 height 153
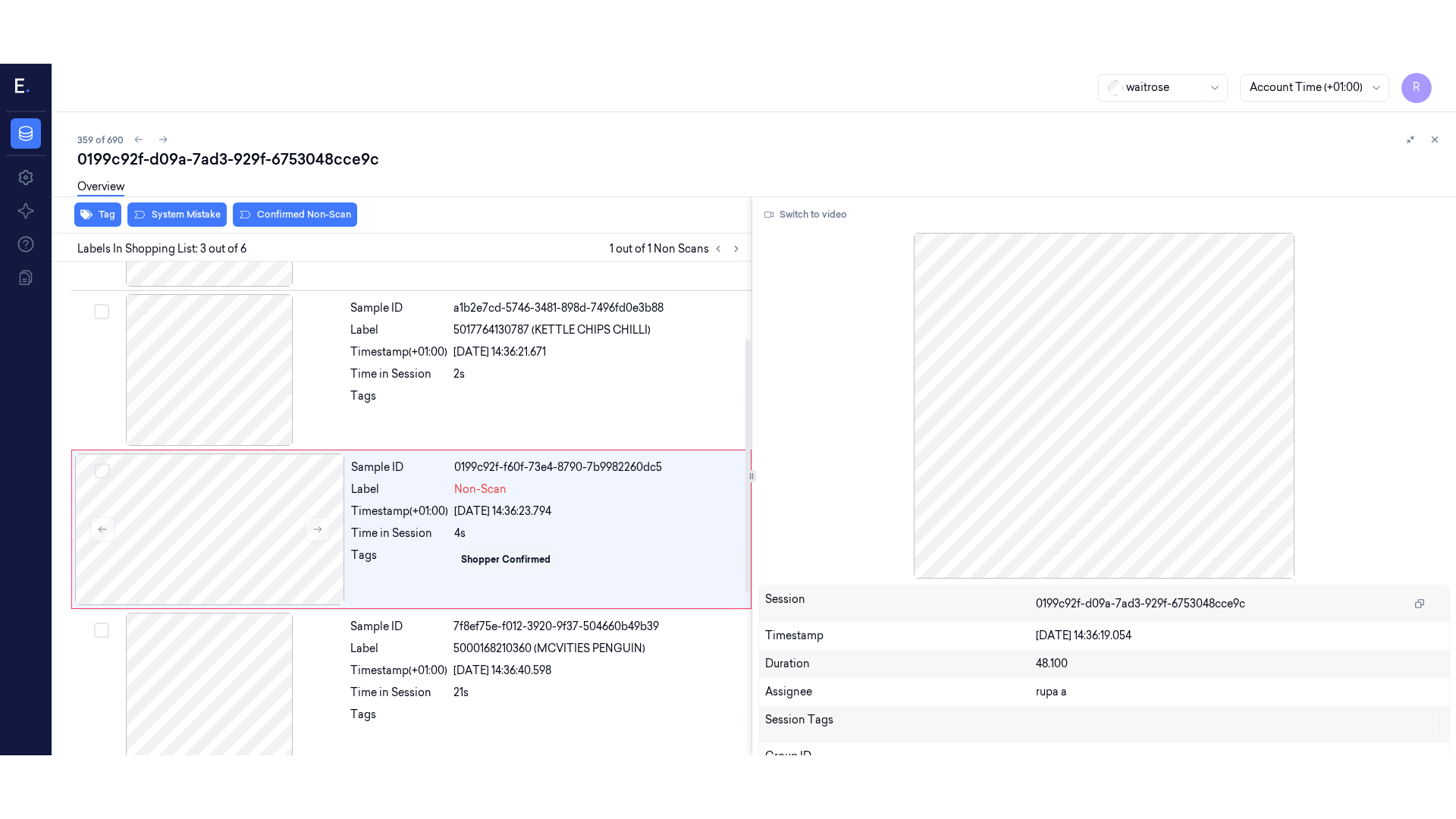
scroll to position [151, 0]
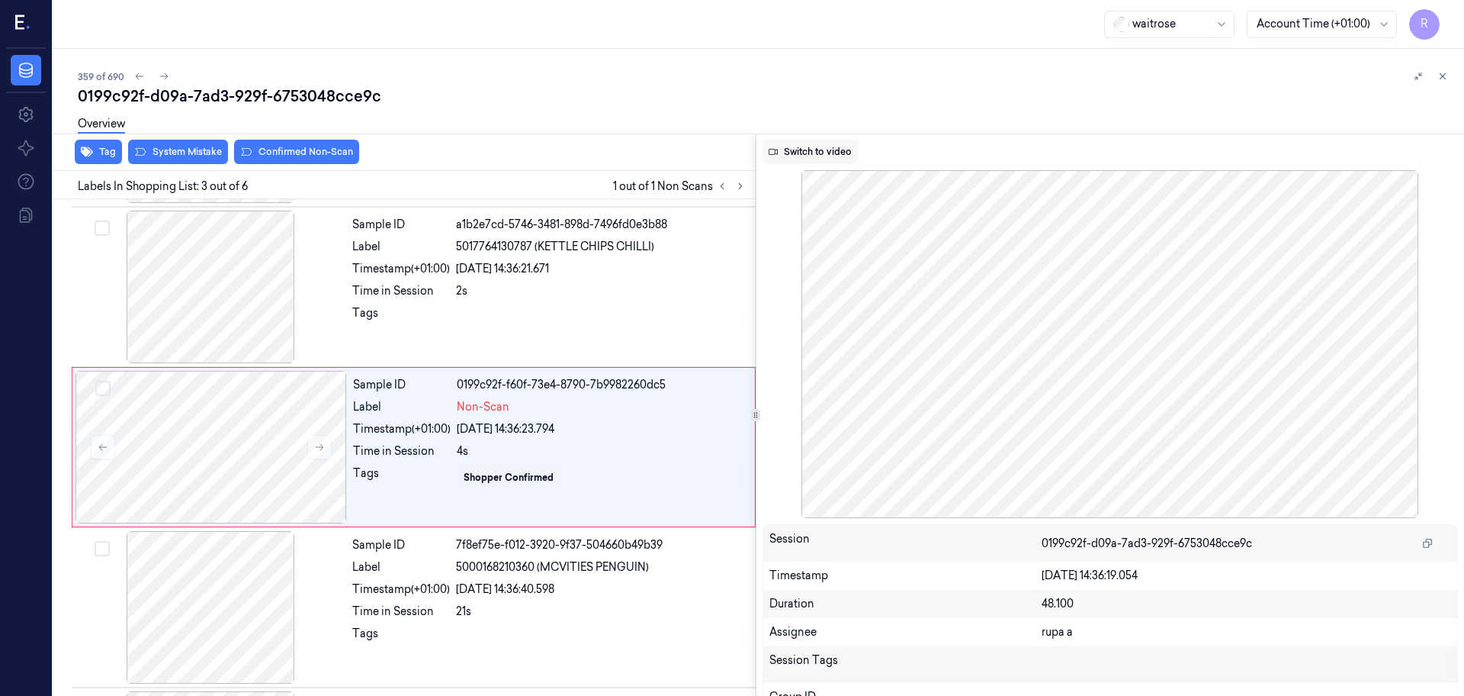
click at [792, 145] on button "Switch to video" at bounding box center [810, 152] width 95 height 24
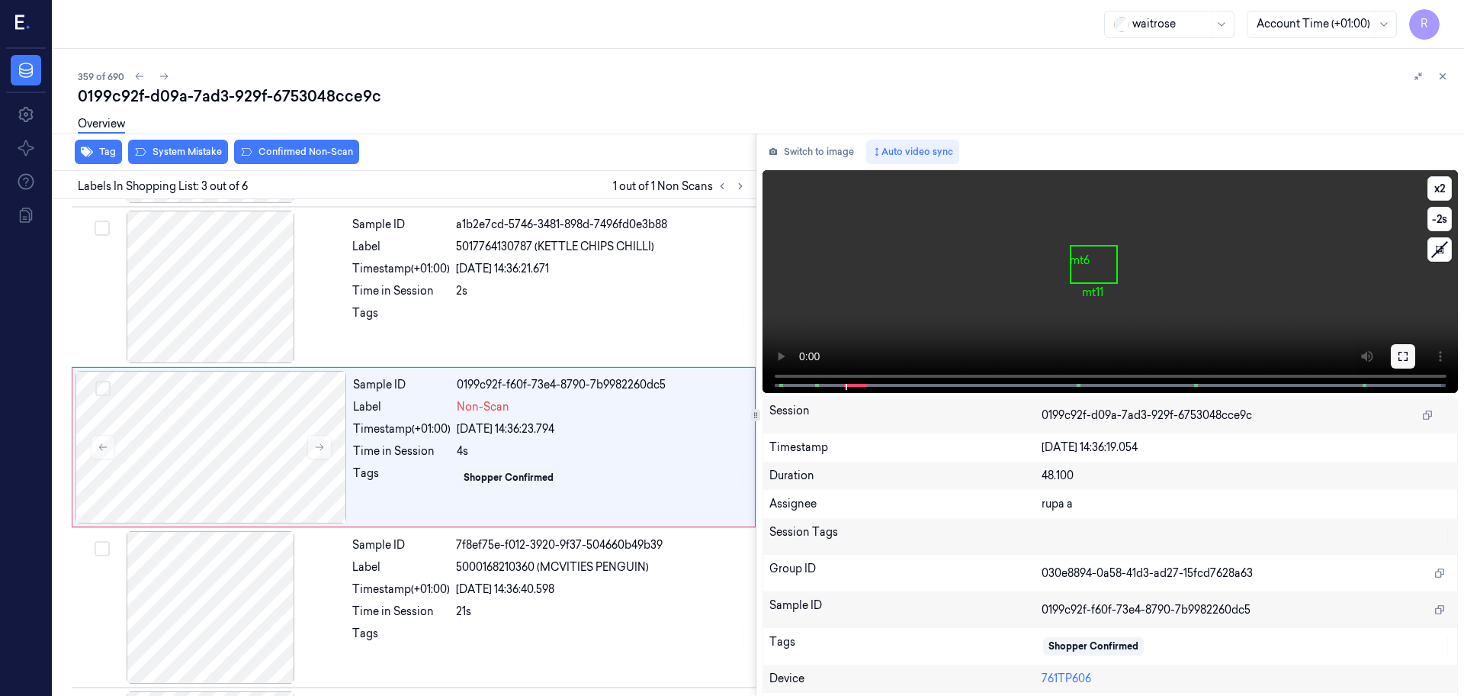
click at [1397, 350] on icon at bounding box center [1403, 356] width 12 height 12
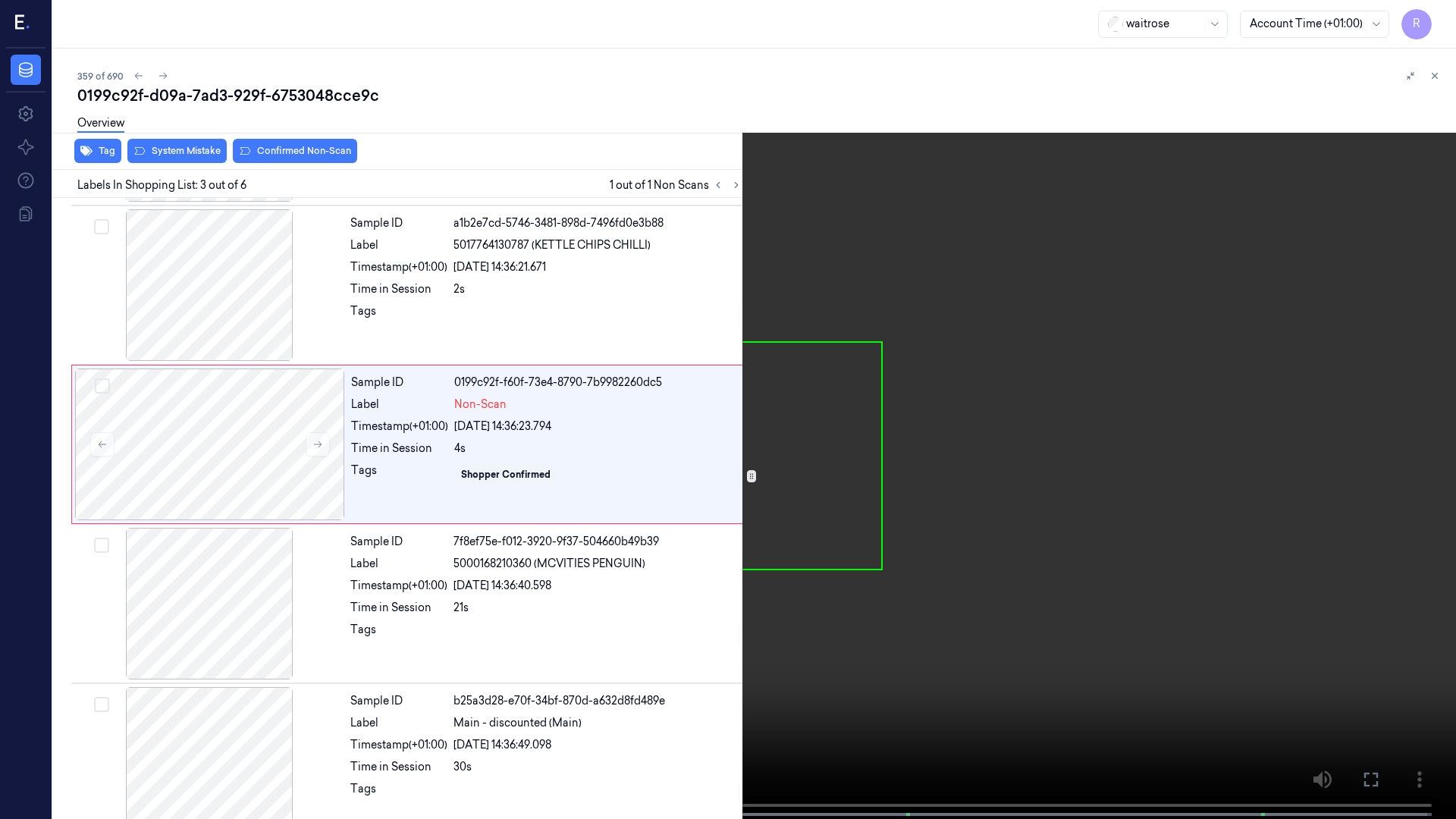
scroll to position [87, 0]
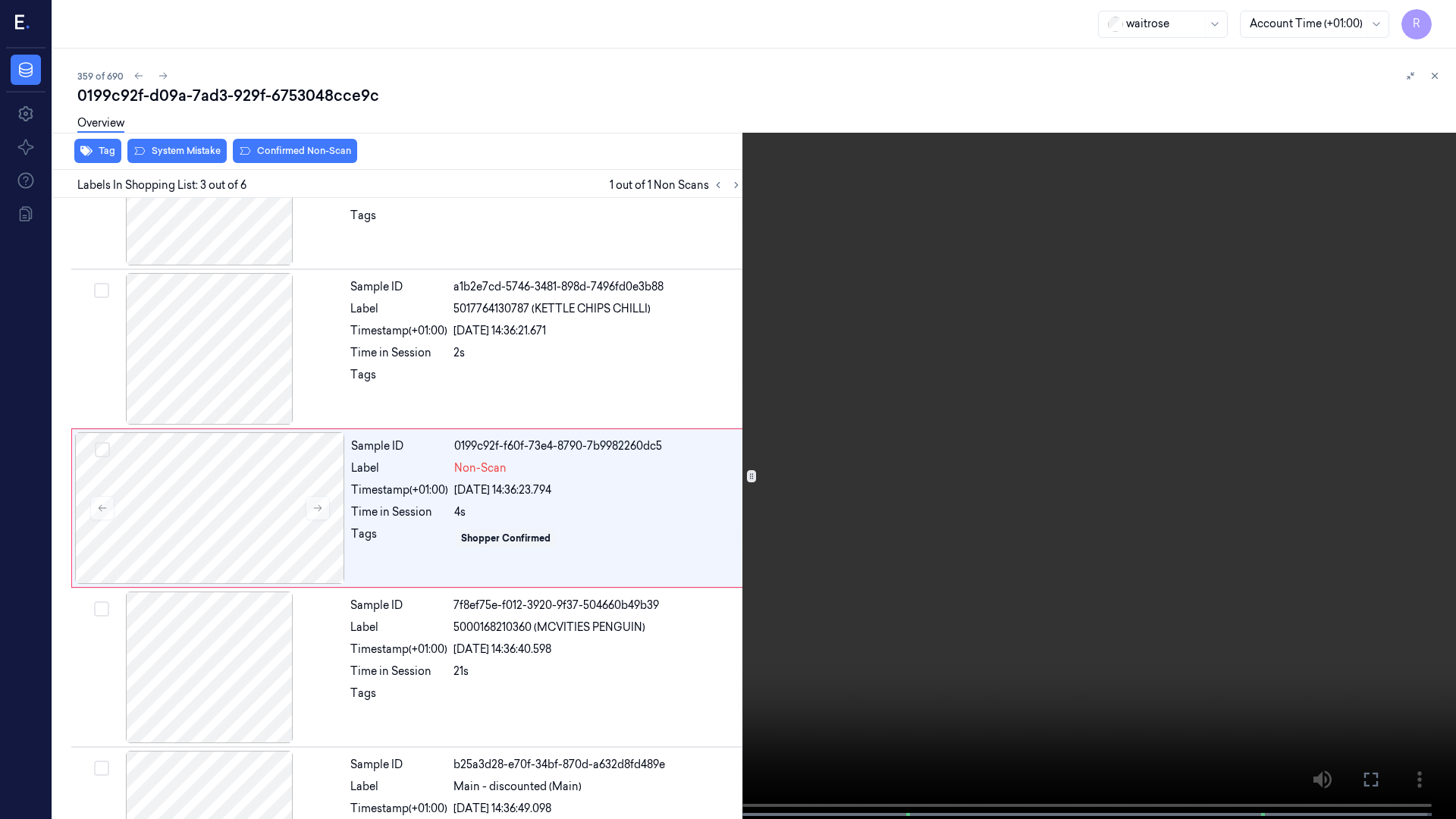
click at [208, 678] on video at bounding box center [728, 410] width 1456 height 822
click at [408, 356] on video at bounding box center [728, 410] width 1456 height 822
click at [410, 355] on video at bounding box center [728, 410] width 1456 height 822
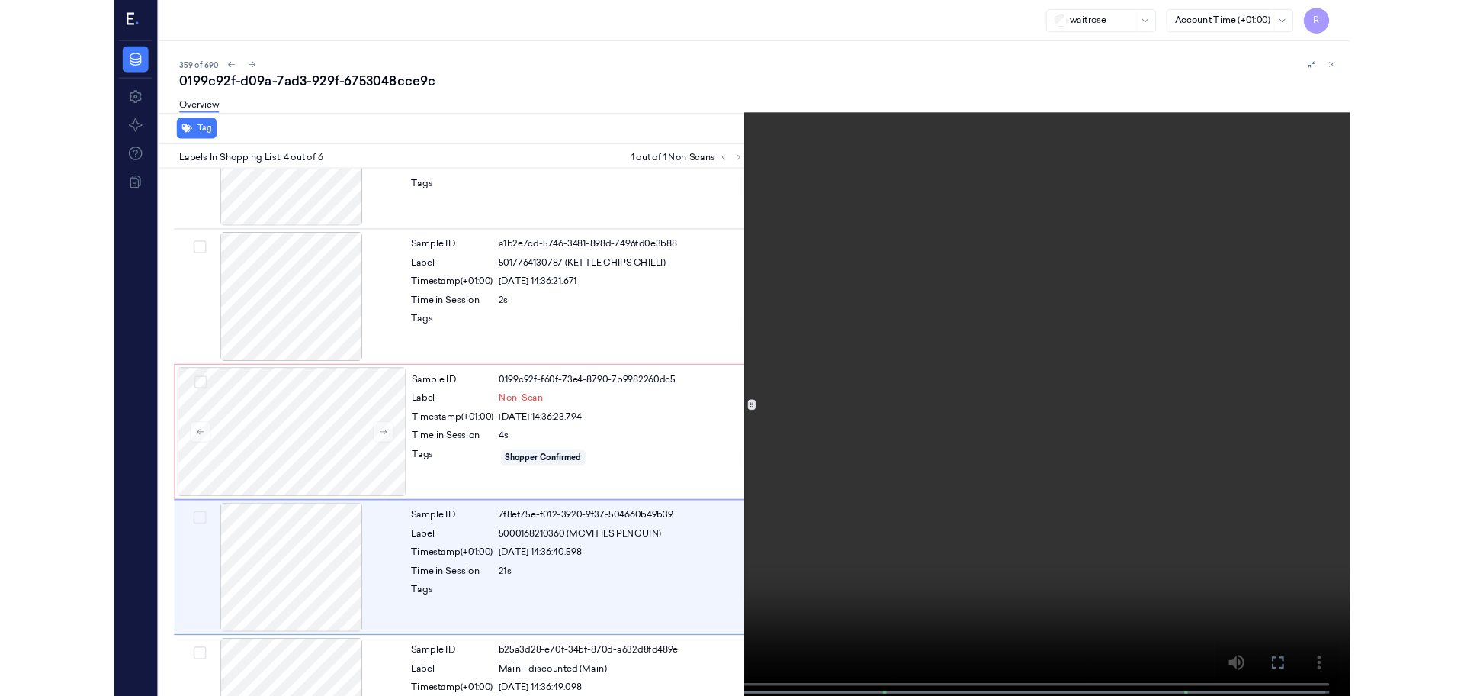
scroll to position [248, 0]
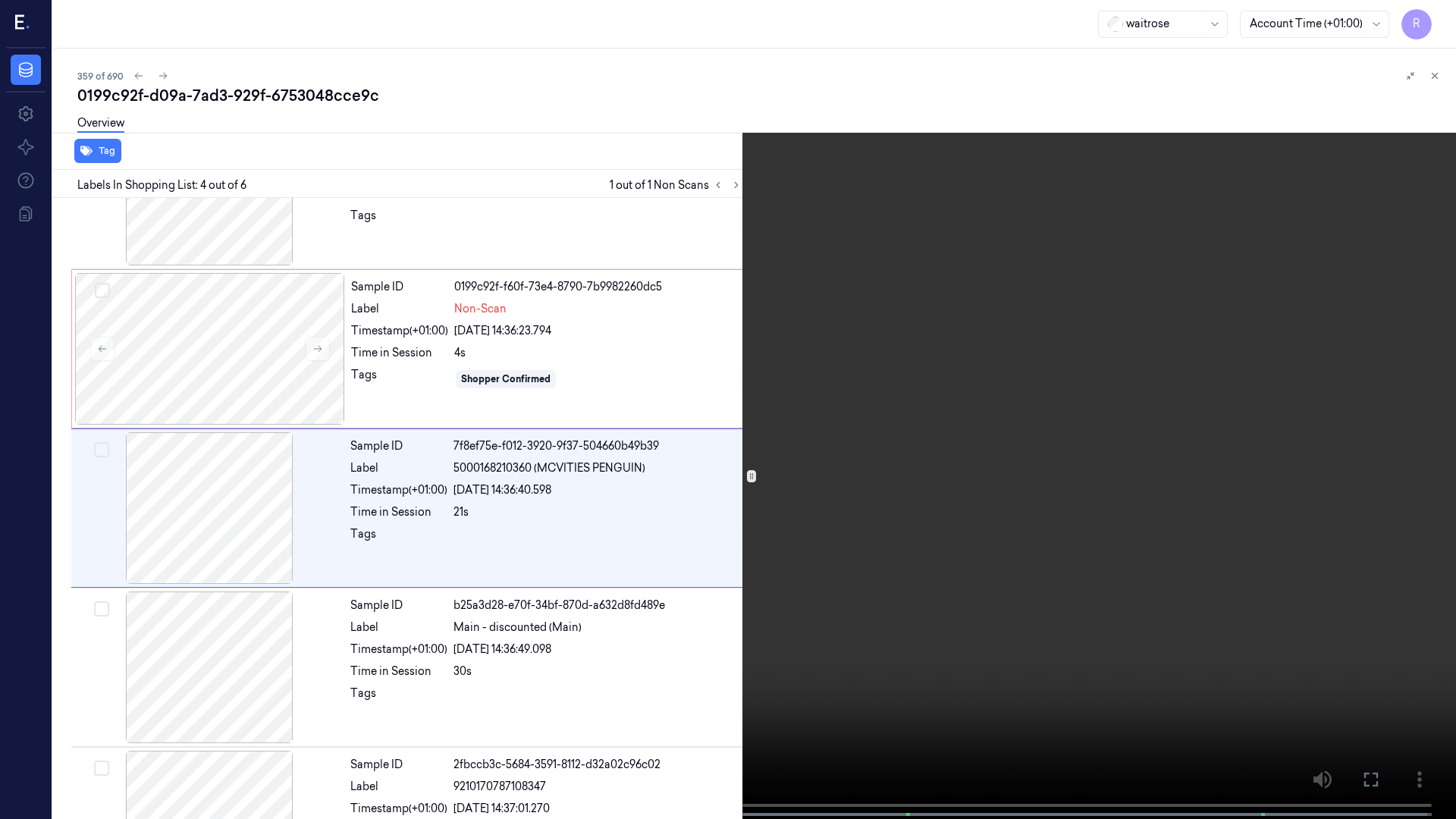
click at [814, 363] on video at bounding box center [728, 410] width 1456 height 822
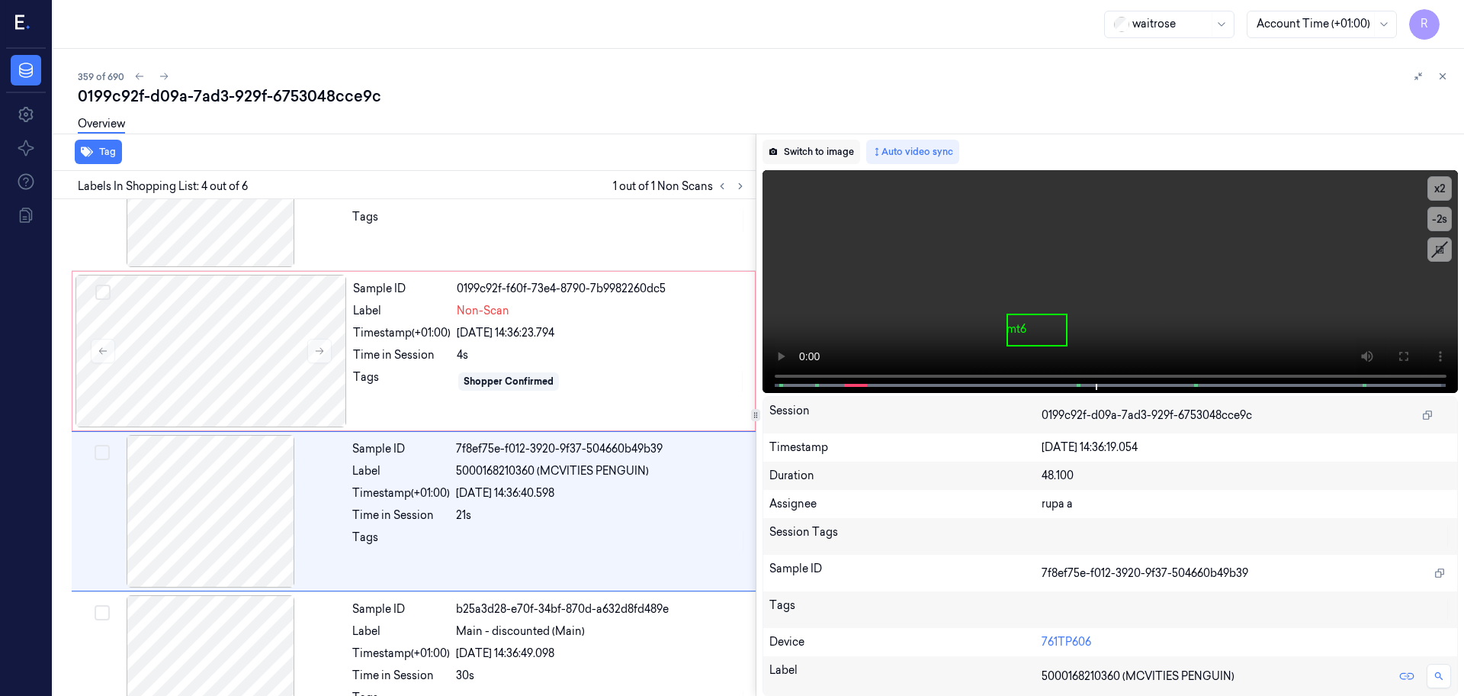
click at [818, 143] on button "Switch to image" at bounding box center [812, 152] width 98 height 24
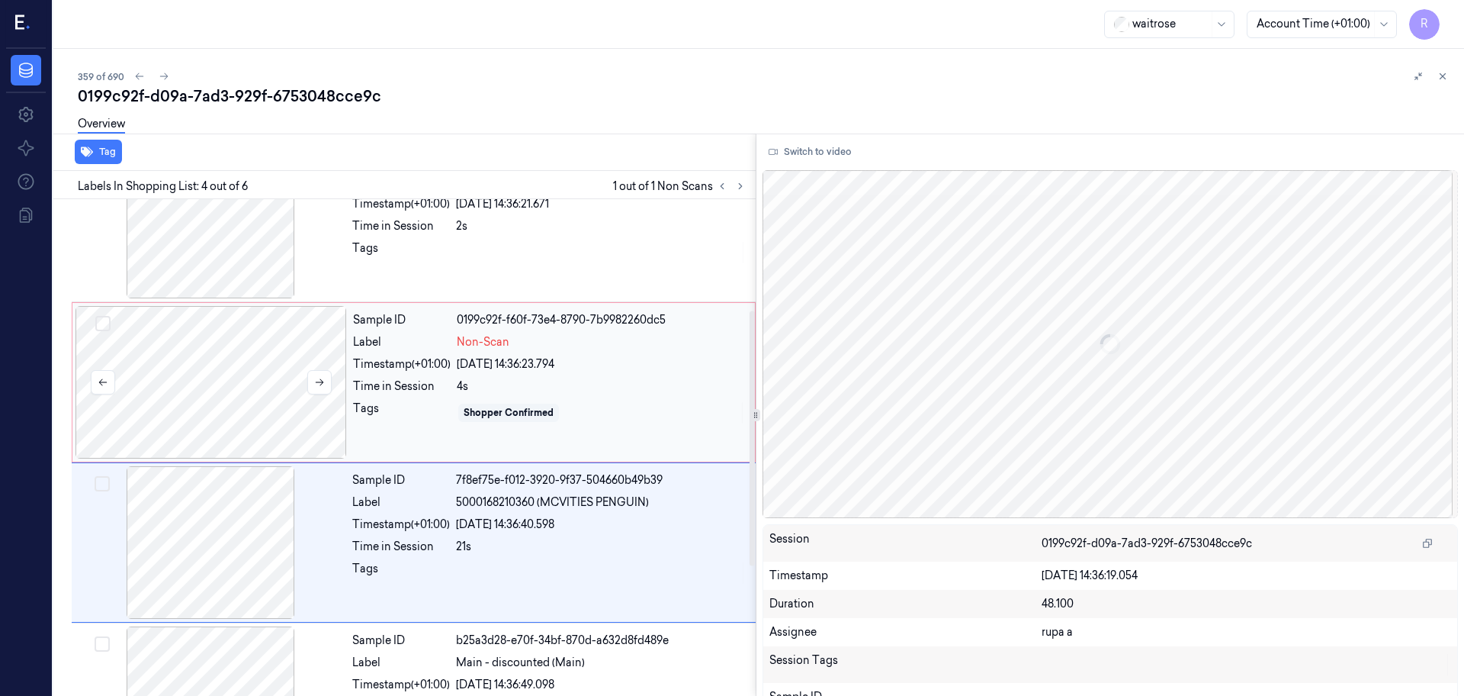
click at [251, 399] on div at bounding box center [212, 382] width 272 height 153
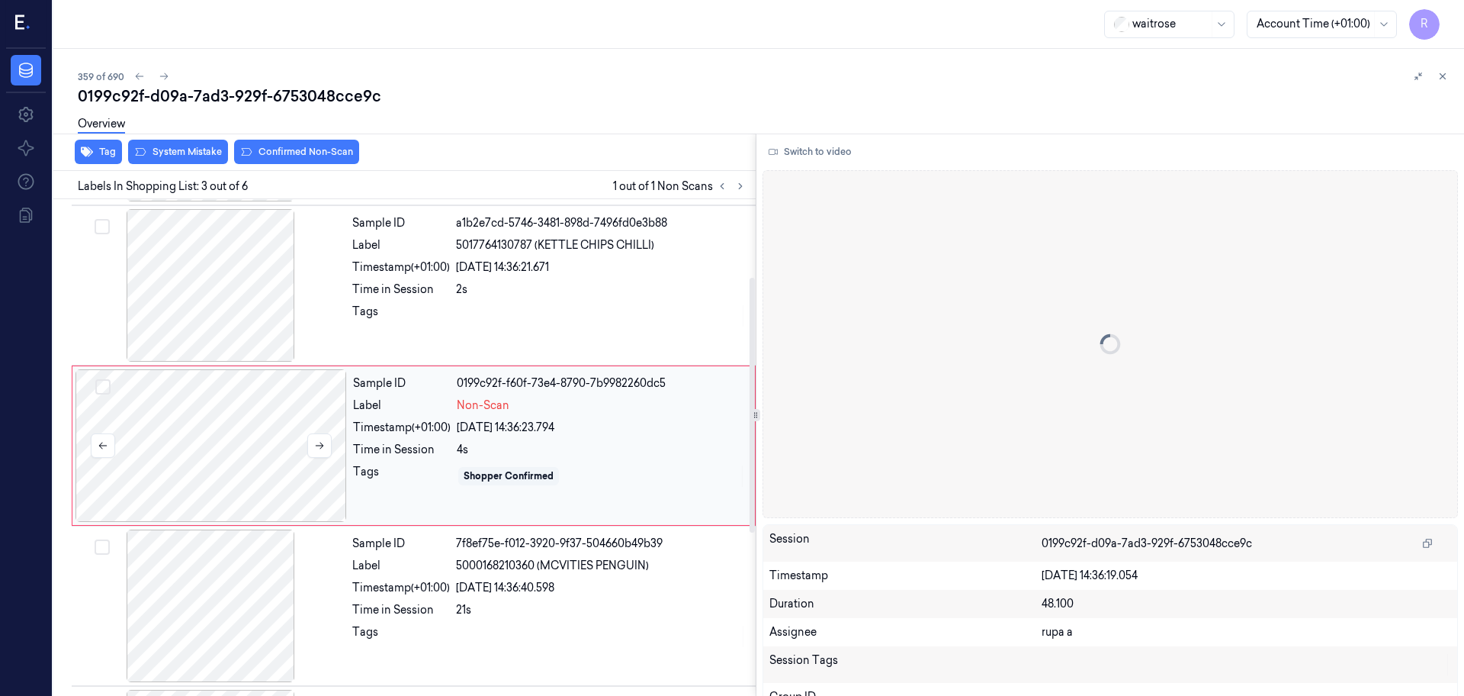
scroll to position [152, 0]
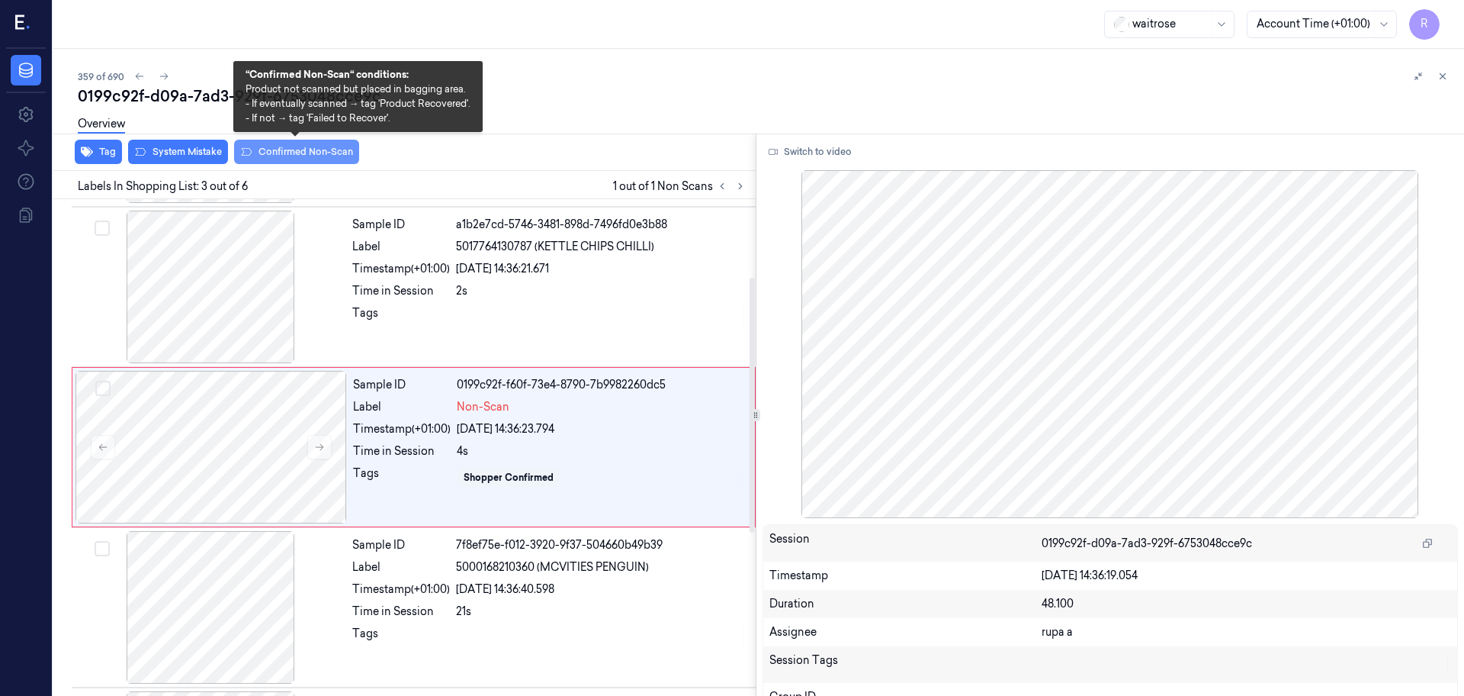
click at [302, 155] on button "Confirmed Non-Scan" at bounding box center [296, 152] width 125 height 24
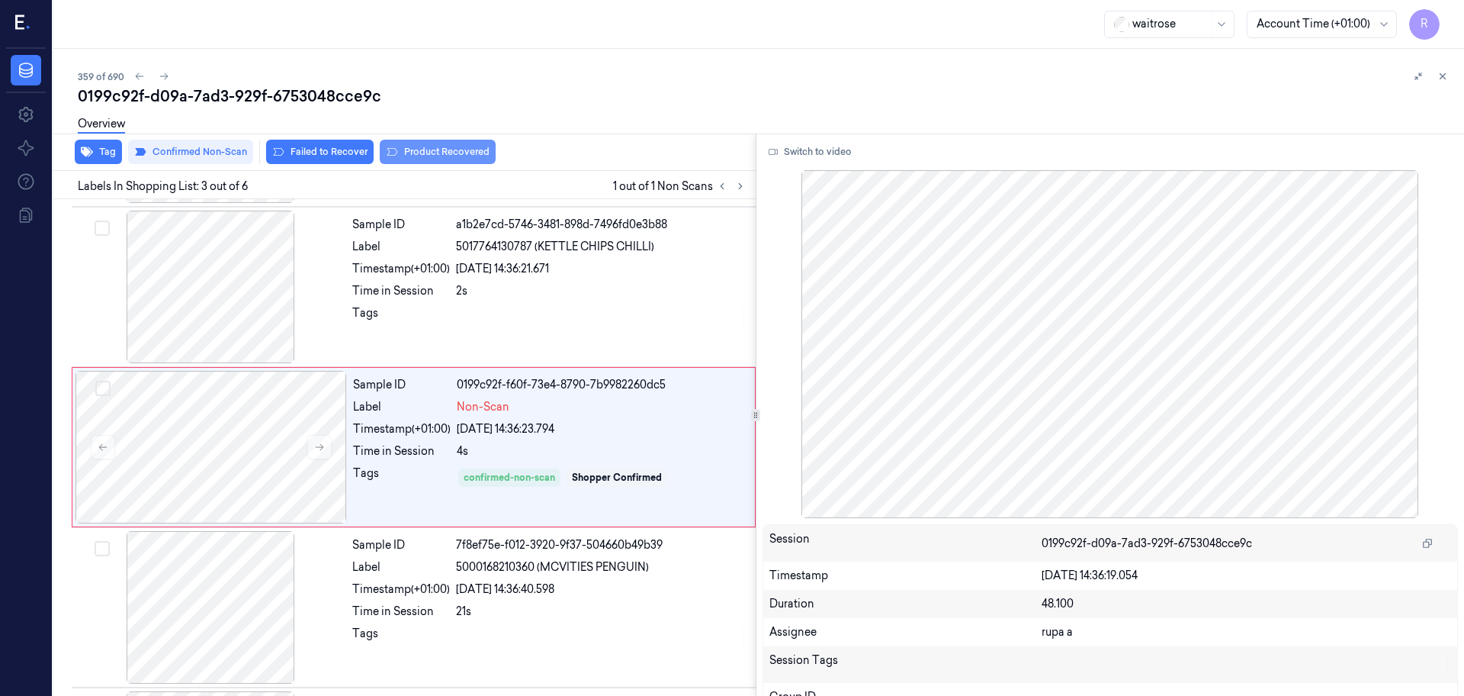
click at [468, 148] on button "Product Recovered" at bounding box center [438, 152] width 116 height 24
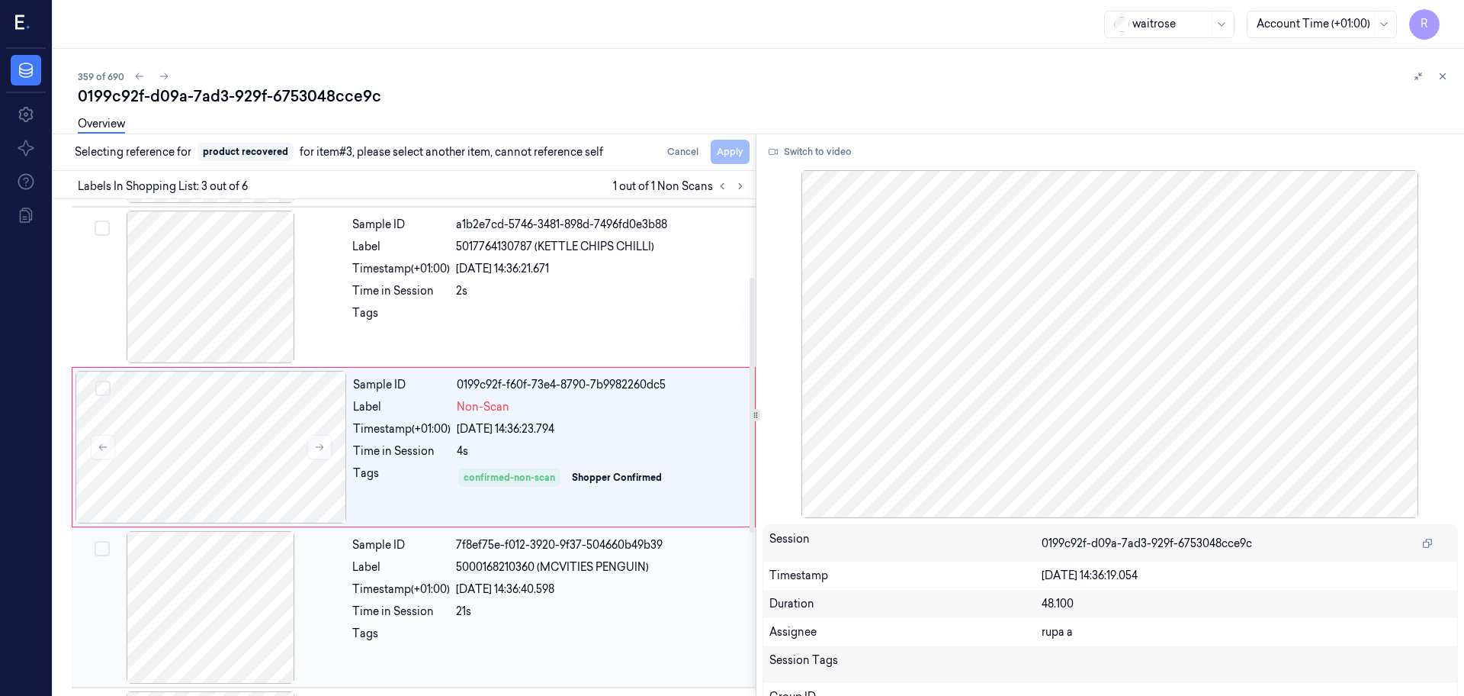
click at [217, 592] on div at bounding box center [211, 607] width 272 height 153
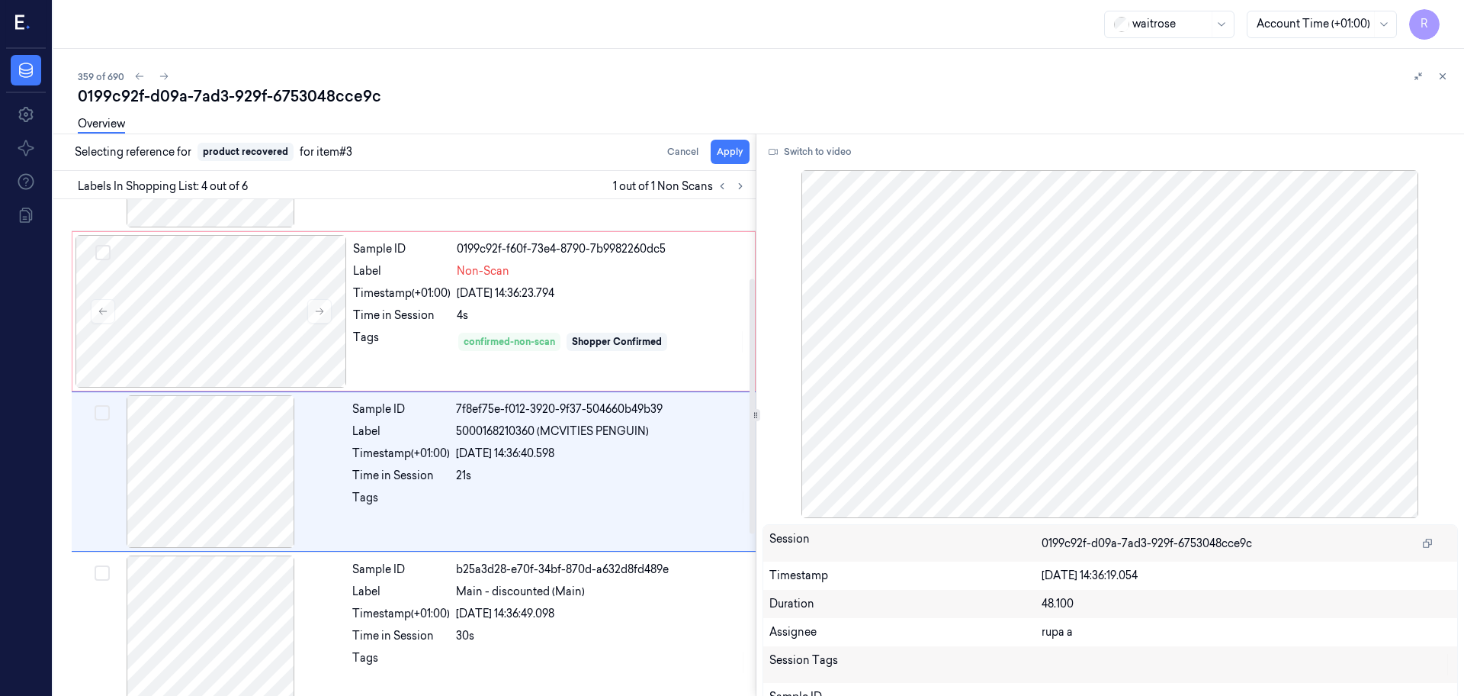
scroll to position [312, 0]
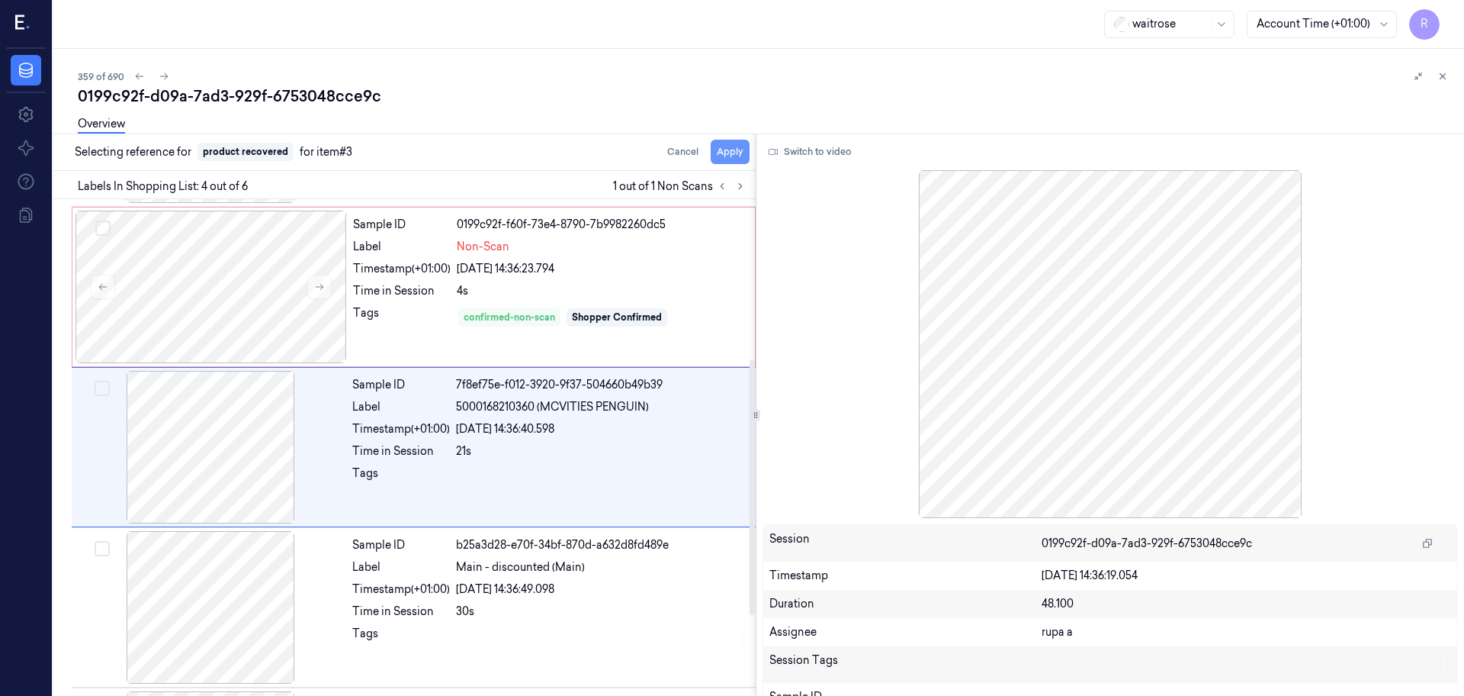
click at [729, 157] on button "Apply" at bounding box center [730, 152] width 39 height 24
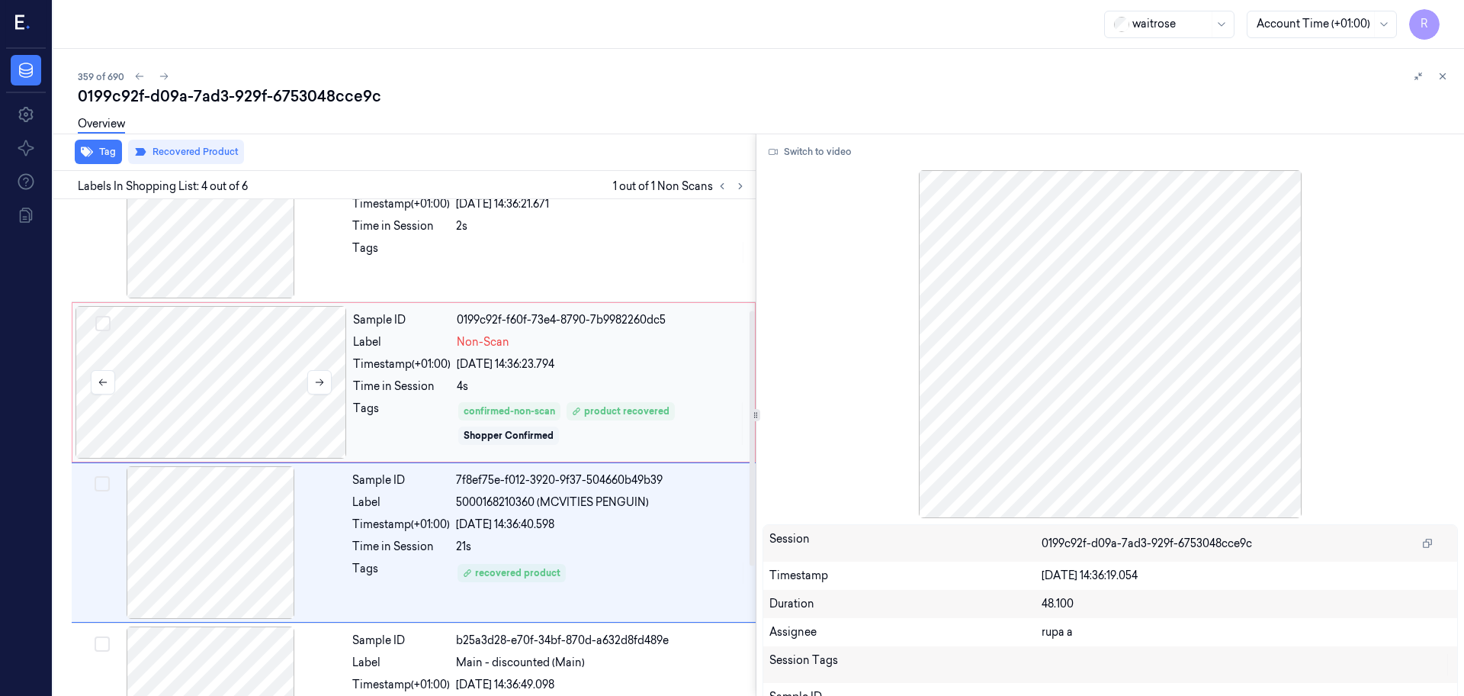
click at [252, 426] on div at bounding box center [212, 382] width 272 height 153
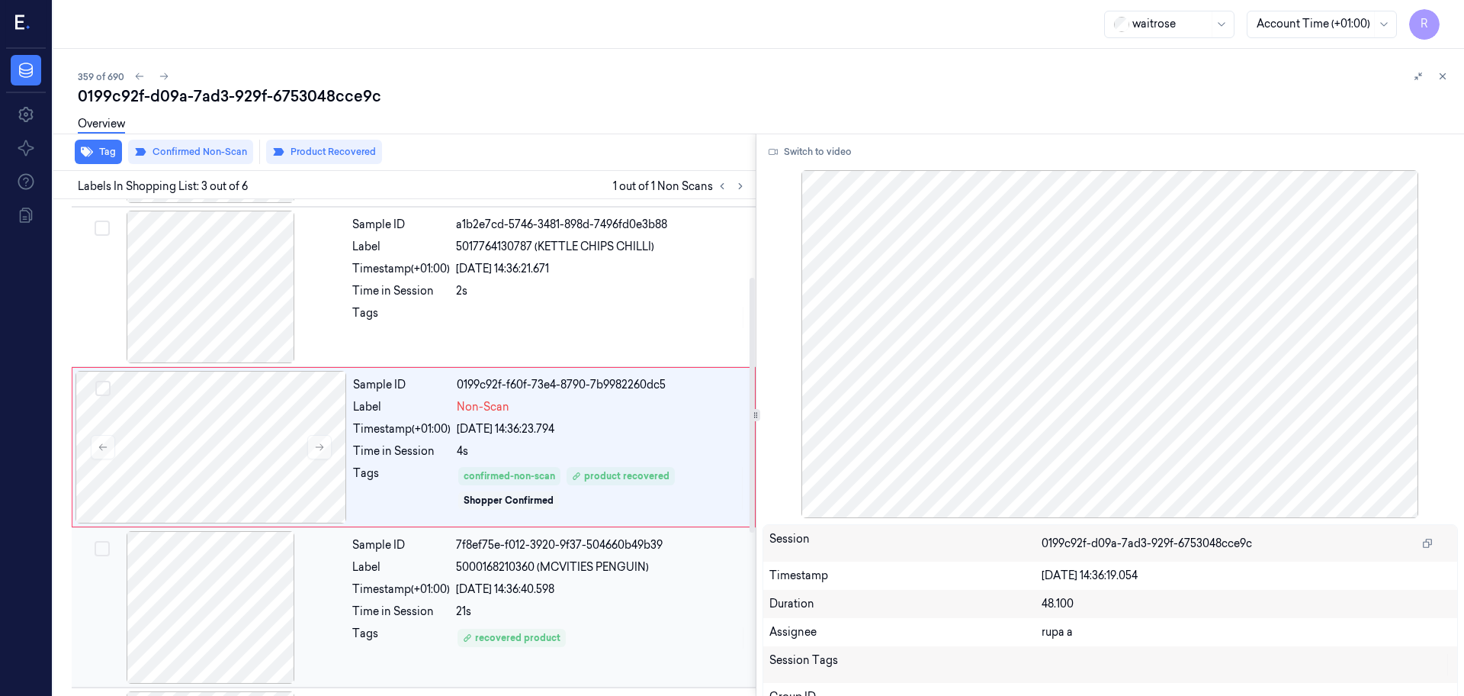
click at [252, 590] on div at bounding box center [211, 607] width 272 height 153
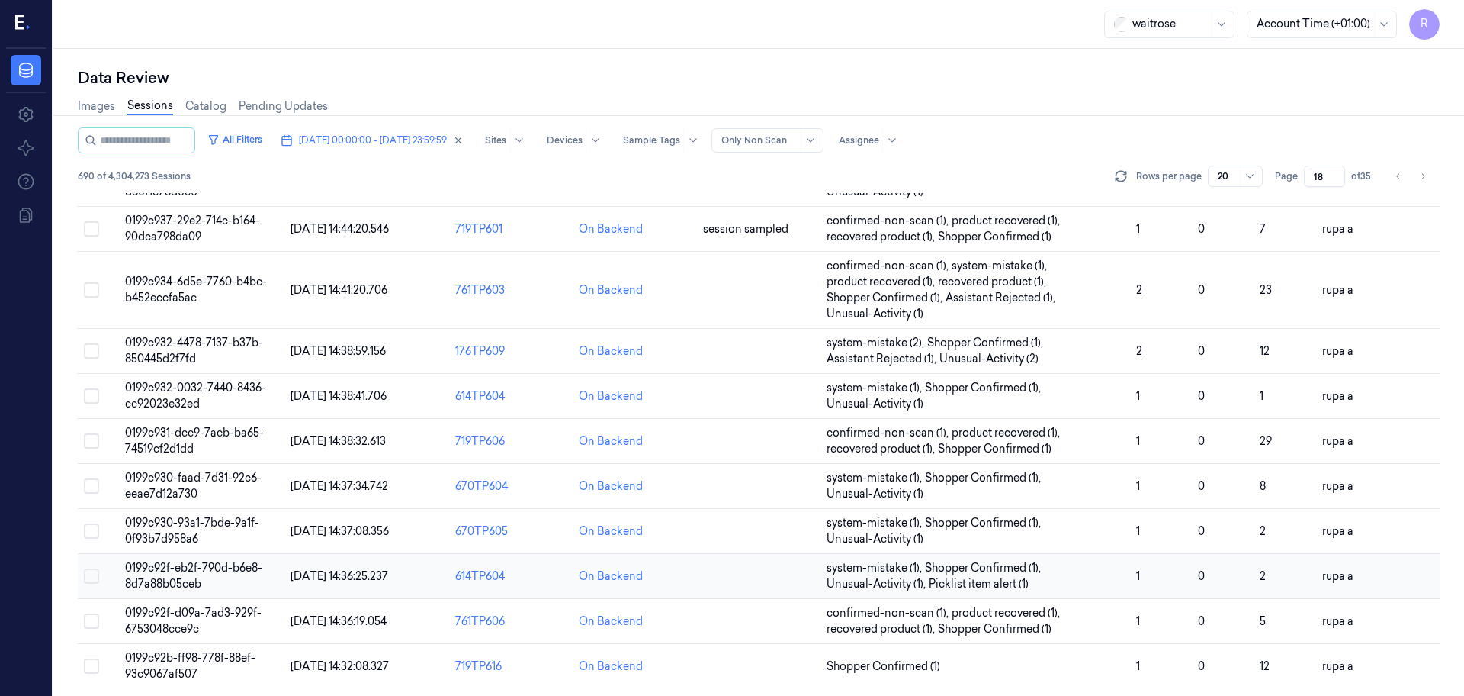
scroll to position [490, 0]
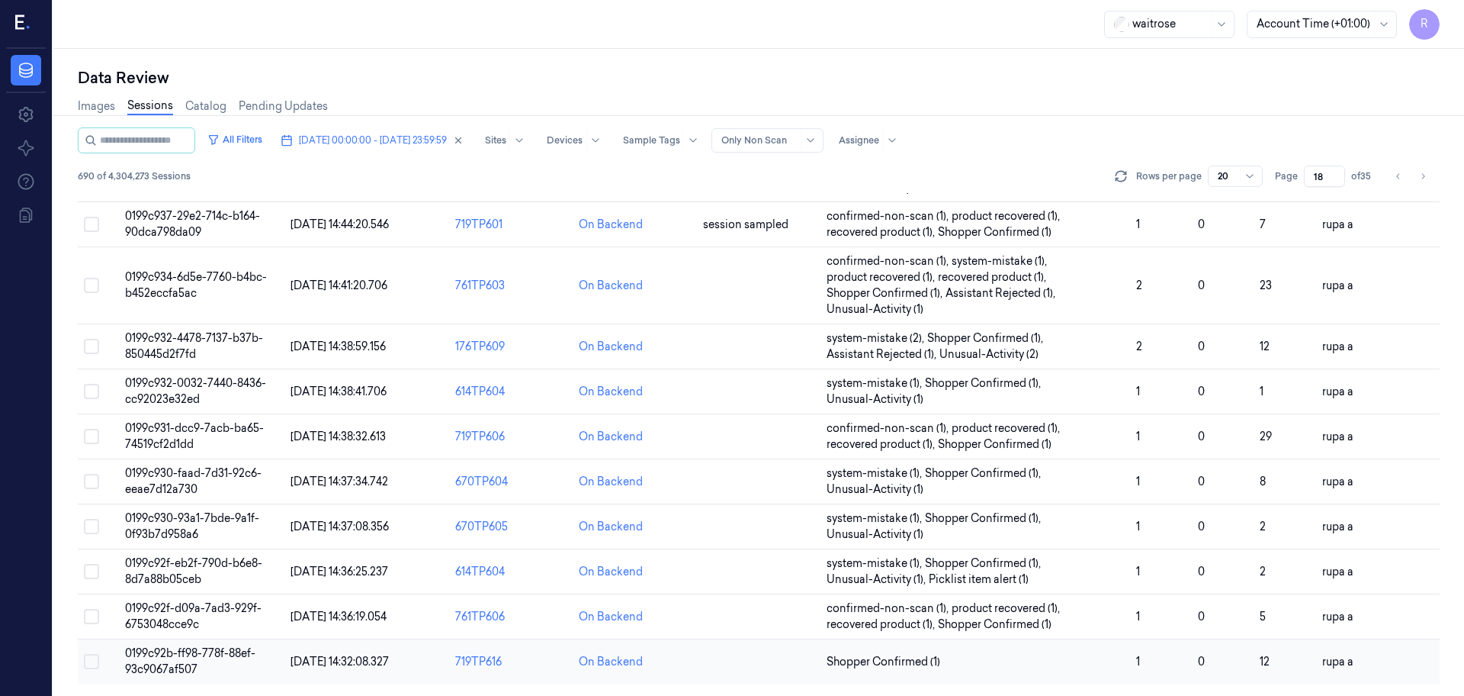
click at [203, 664] on td "0199c92b-ff98-778f-88ef-93c9067af507" at bounding box center [201, 661] width 165 height 45
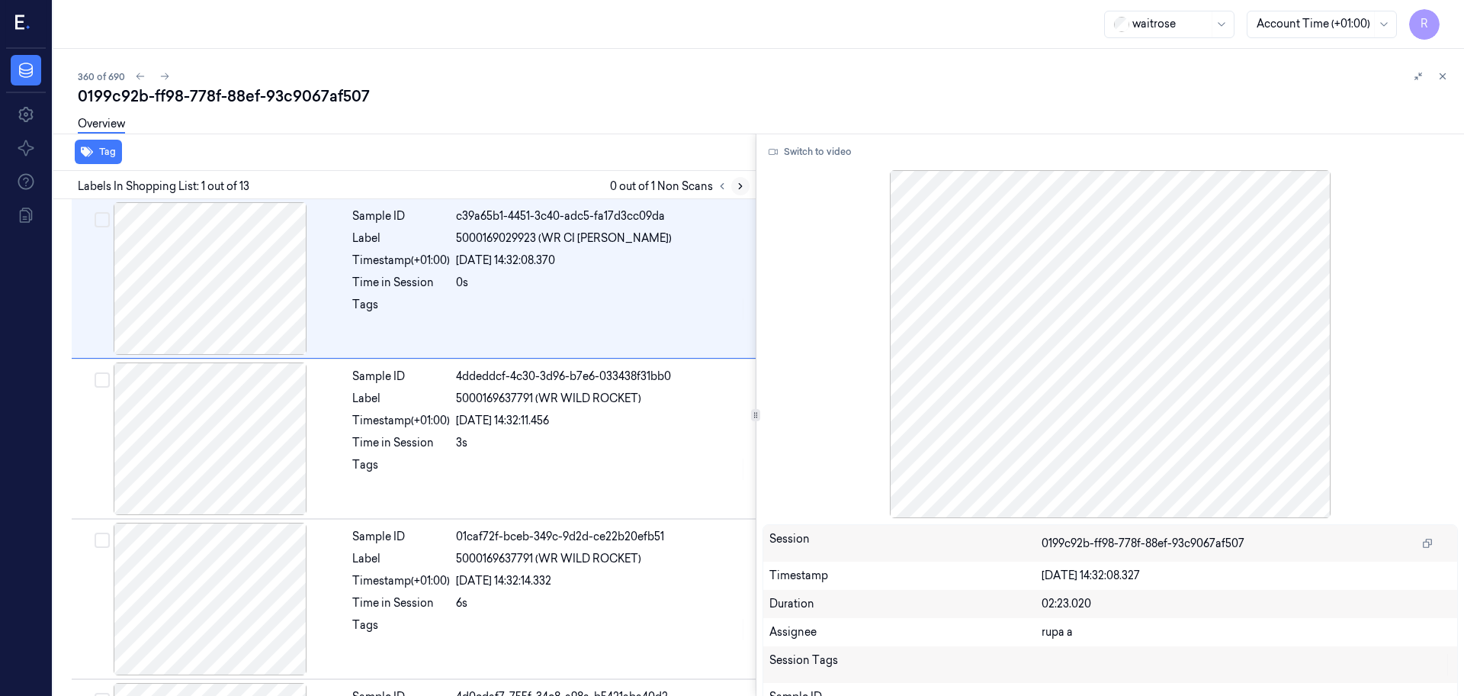
click at [739, 188] on icon at bounding box center [740, 186] width 3 height 5
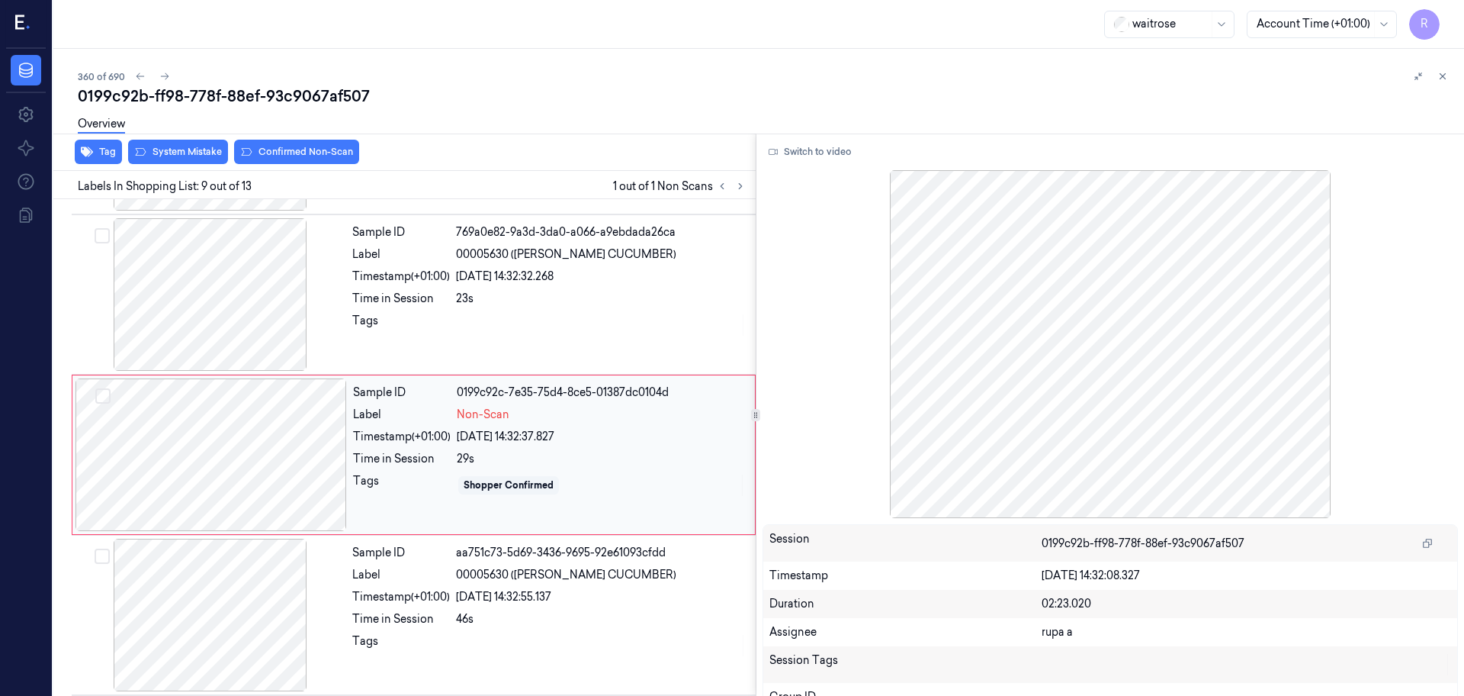
scroll to position [1113, 0]
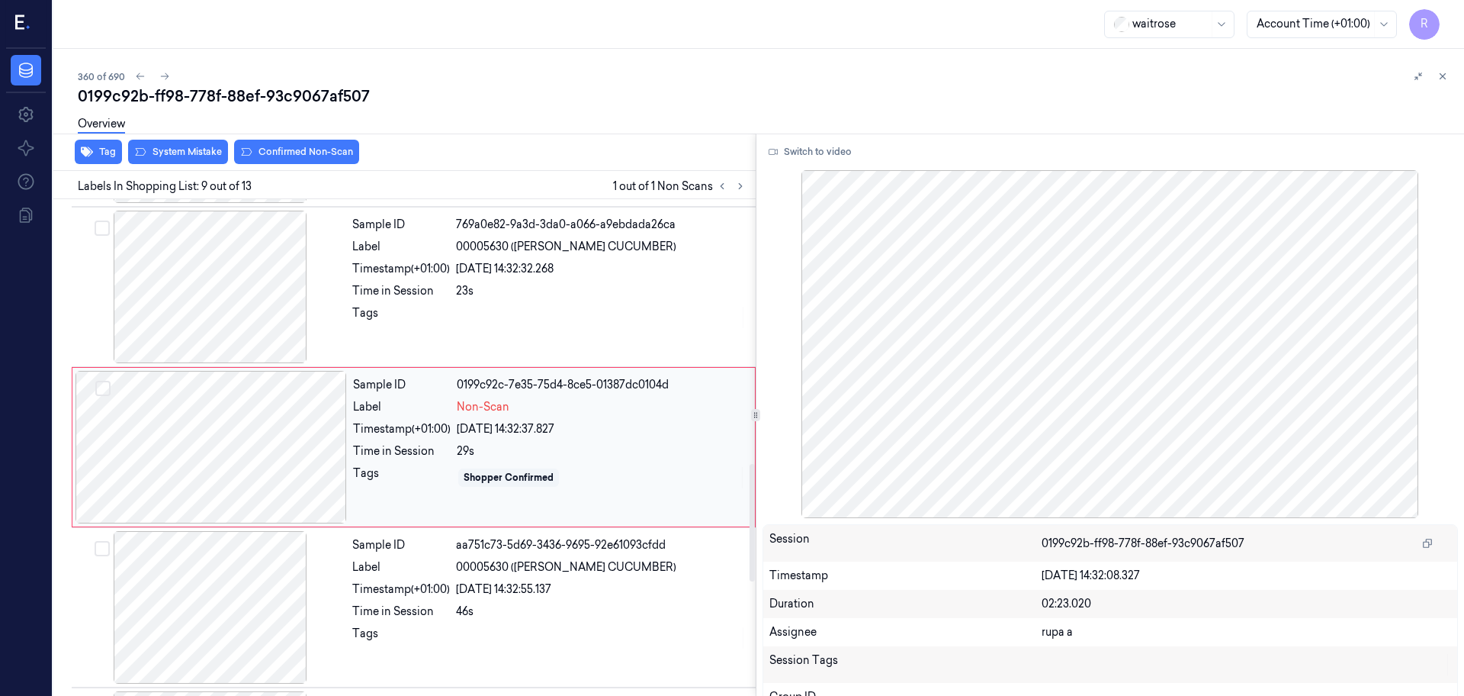
click at [262, 487] on div at bounding box center [212, 447] width 272 height 153
click at [798, 156] on button "Switch to video" at bounding box center [810, 152] width 95 height 24
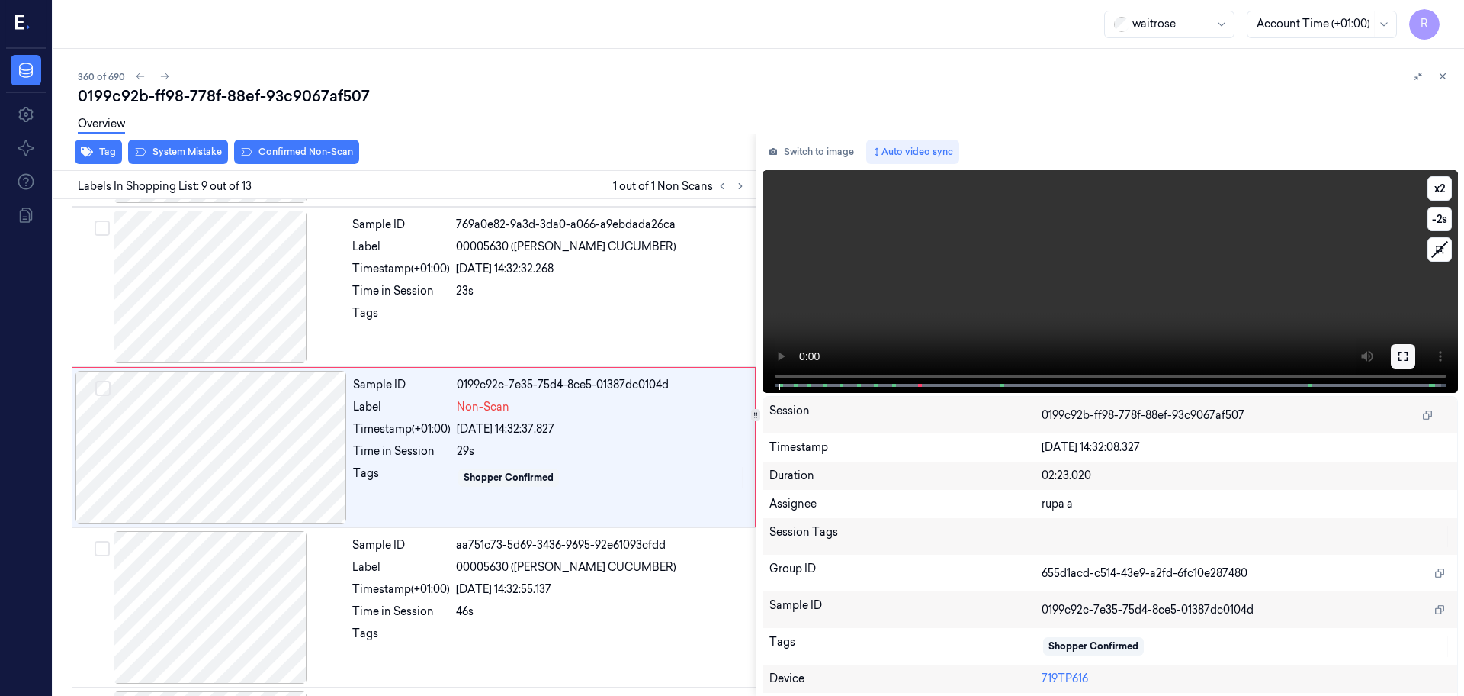
click at [1391, 351] on button at bounding box center [1403, 356] width 24 height 24
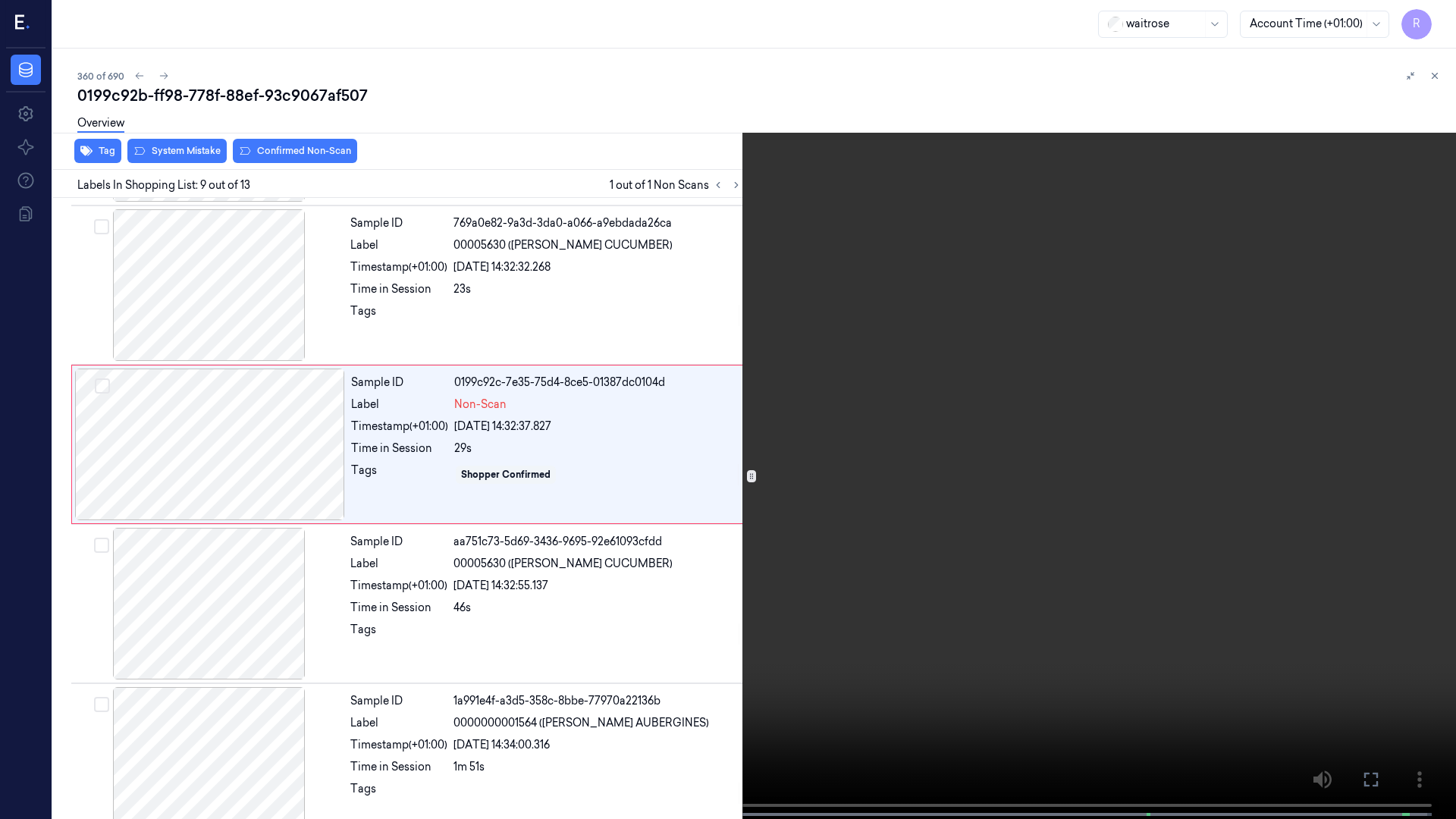
click at [275, 691] on video at bounding box center [728, 410] width 1456 height 822
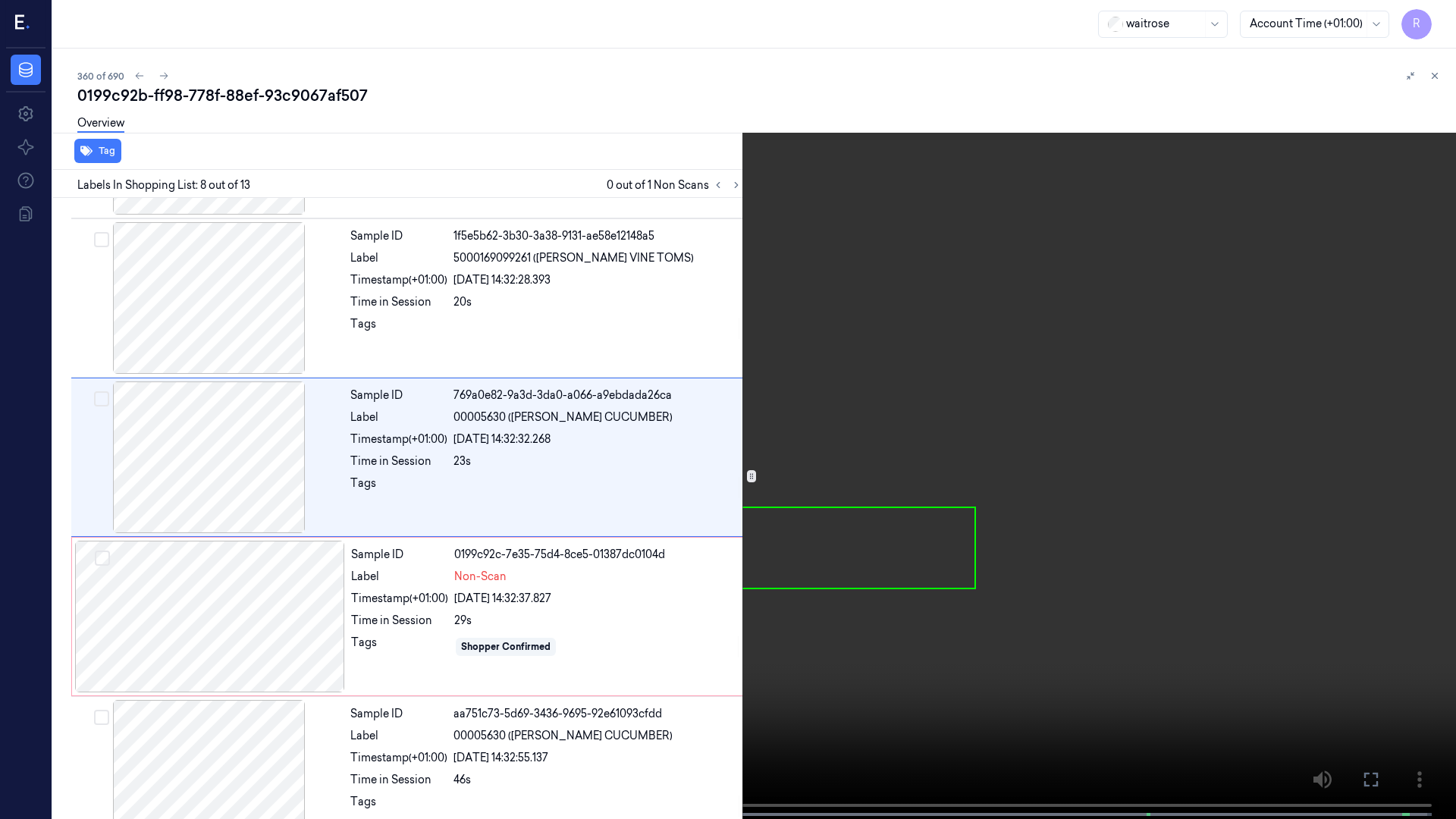
scroll to position [884, 0]
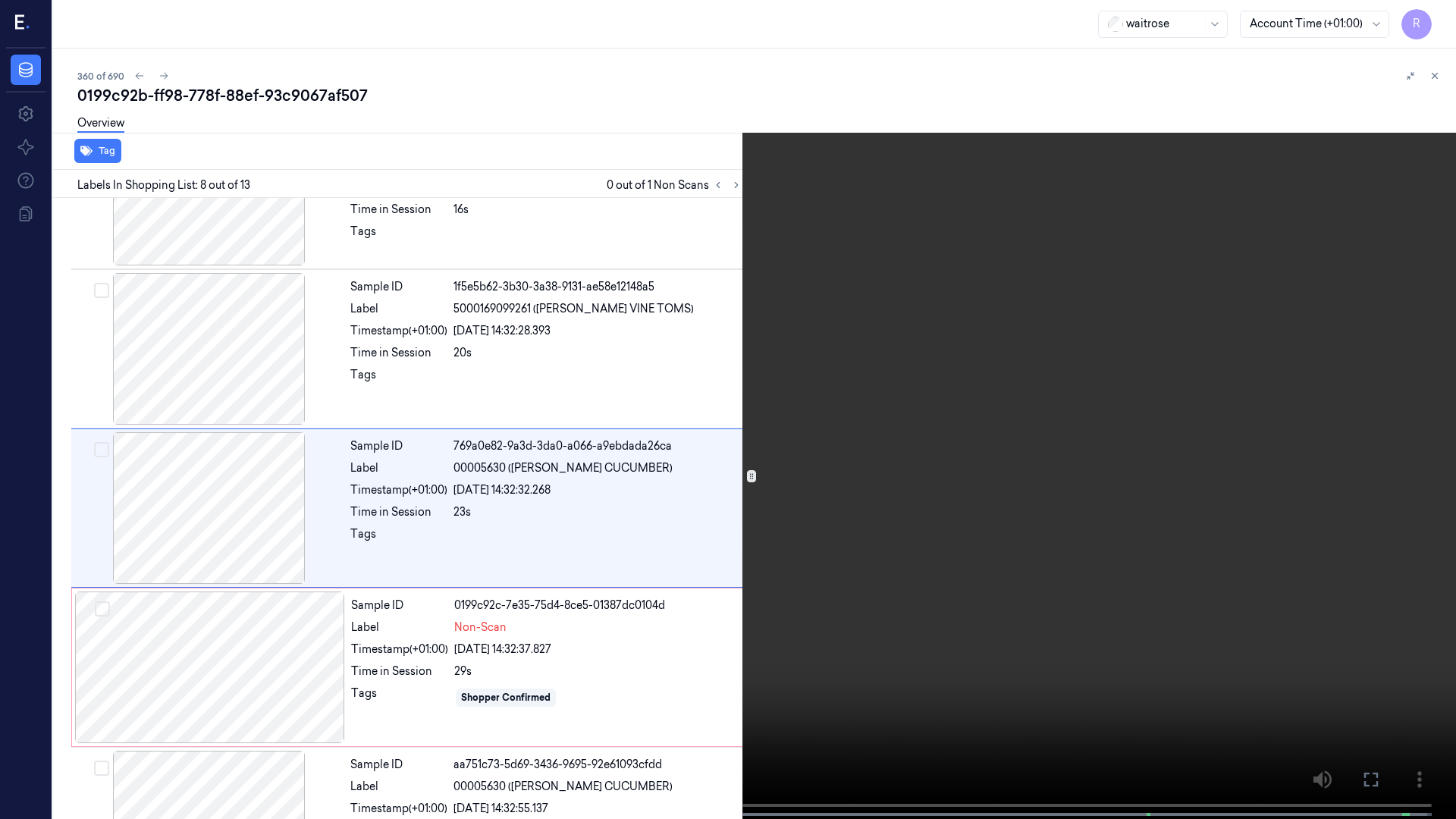
click at [404, 657] on video at bounding box center [728, 410] width 1456 height 822
click at [404, 656] on video at bounding box center [728, 410] width 1456 height 822
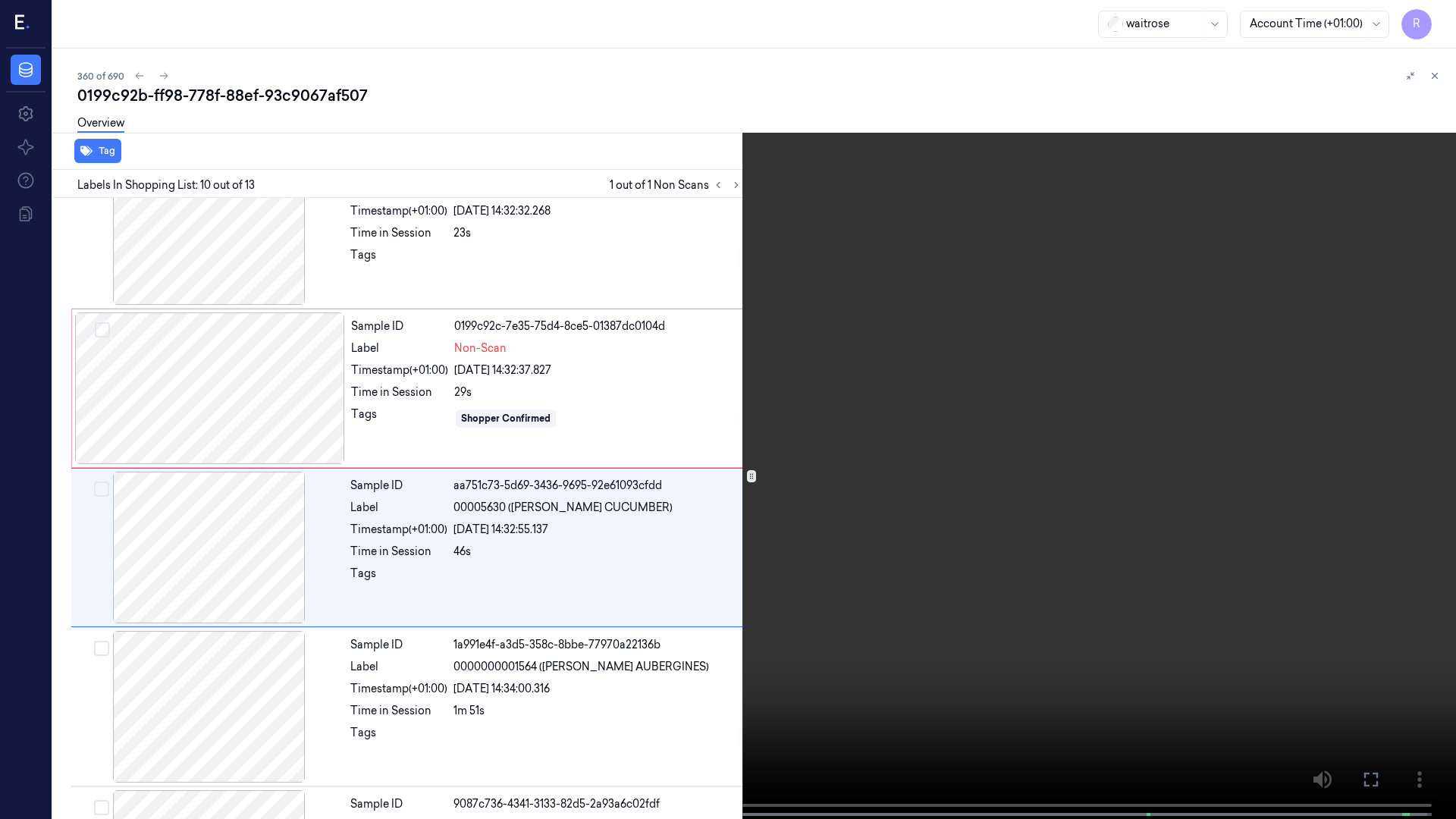
click at [424, 636] on video at bounding box center [728, 410] width 1456 height 822
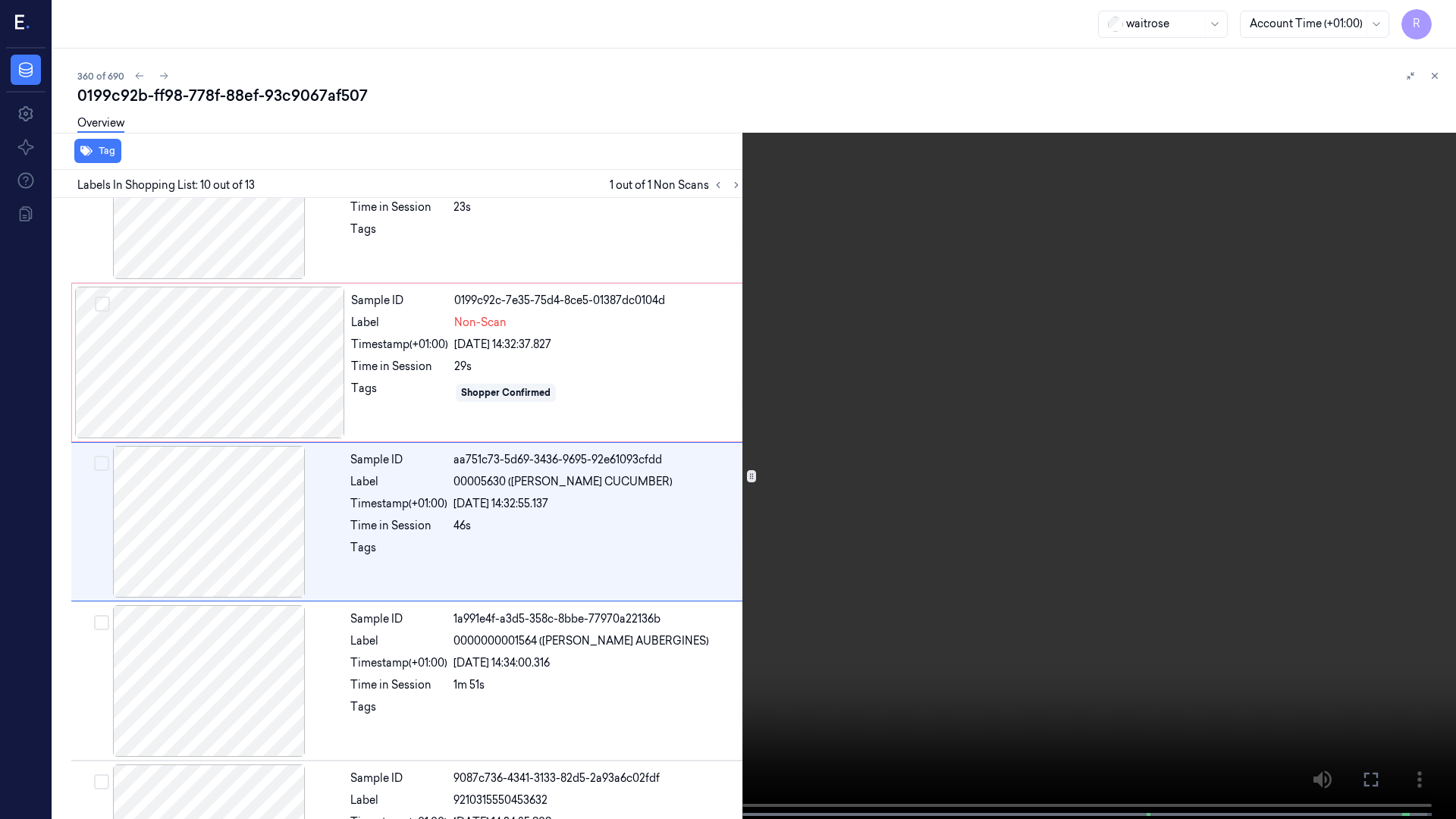
scroll to position [1202, 0]
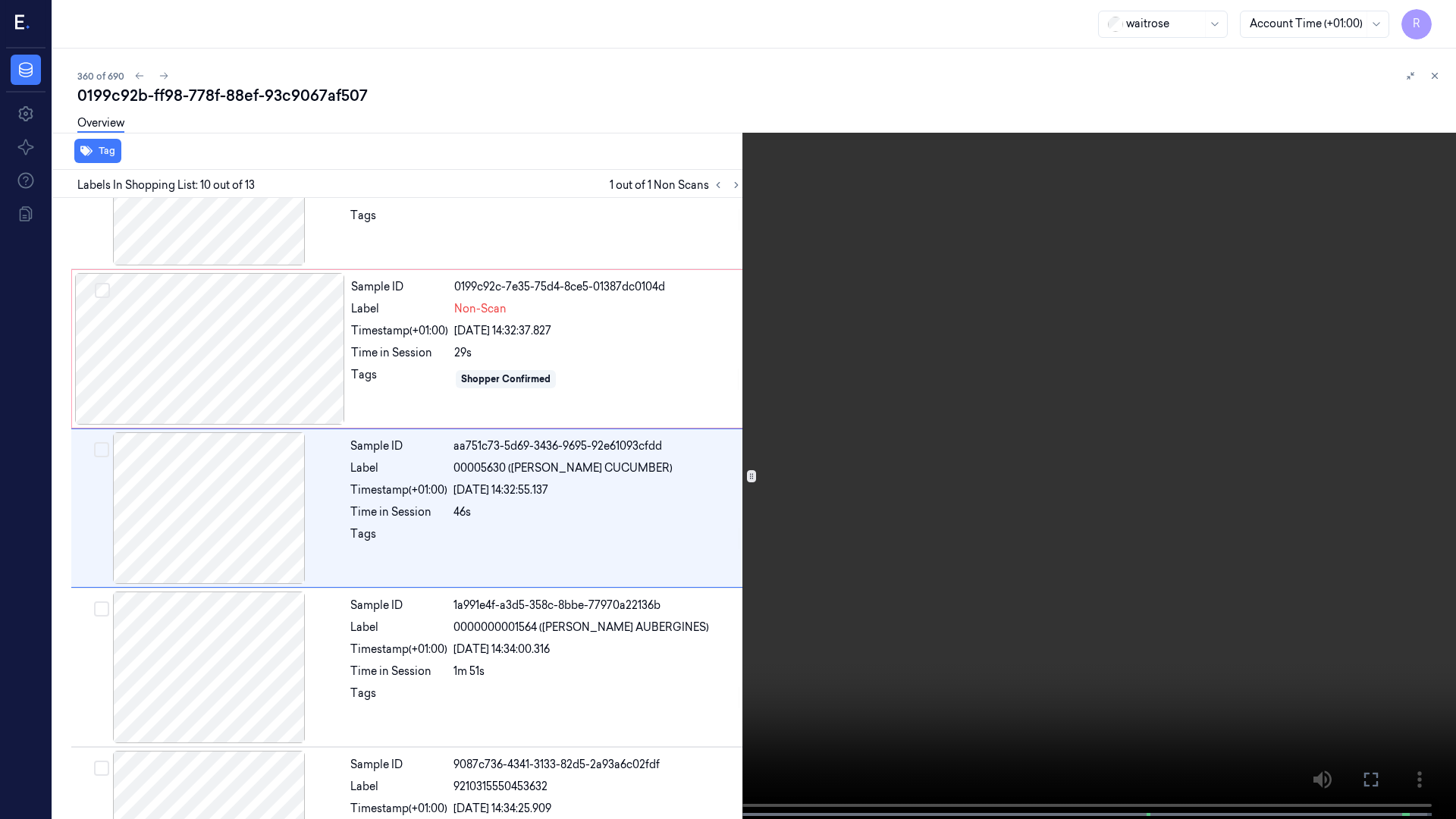
click at [413, 637] on video at bounding box center [728, 410] width 1456 height 822
click at [401, 637] on video at bounding box center [728, 410] width 1456 height 822
click at [398, 633] on video at bounding box center [728, 410] width 1456 height 822
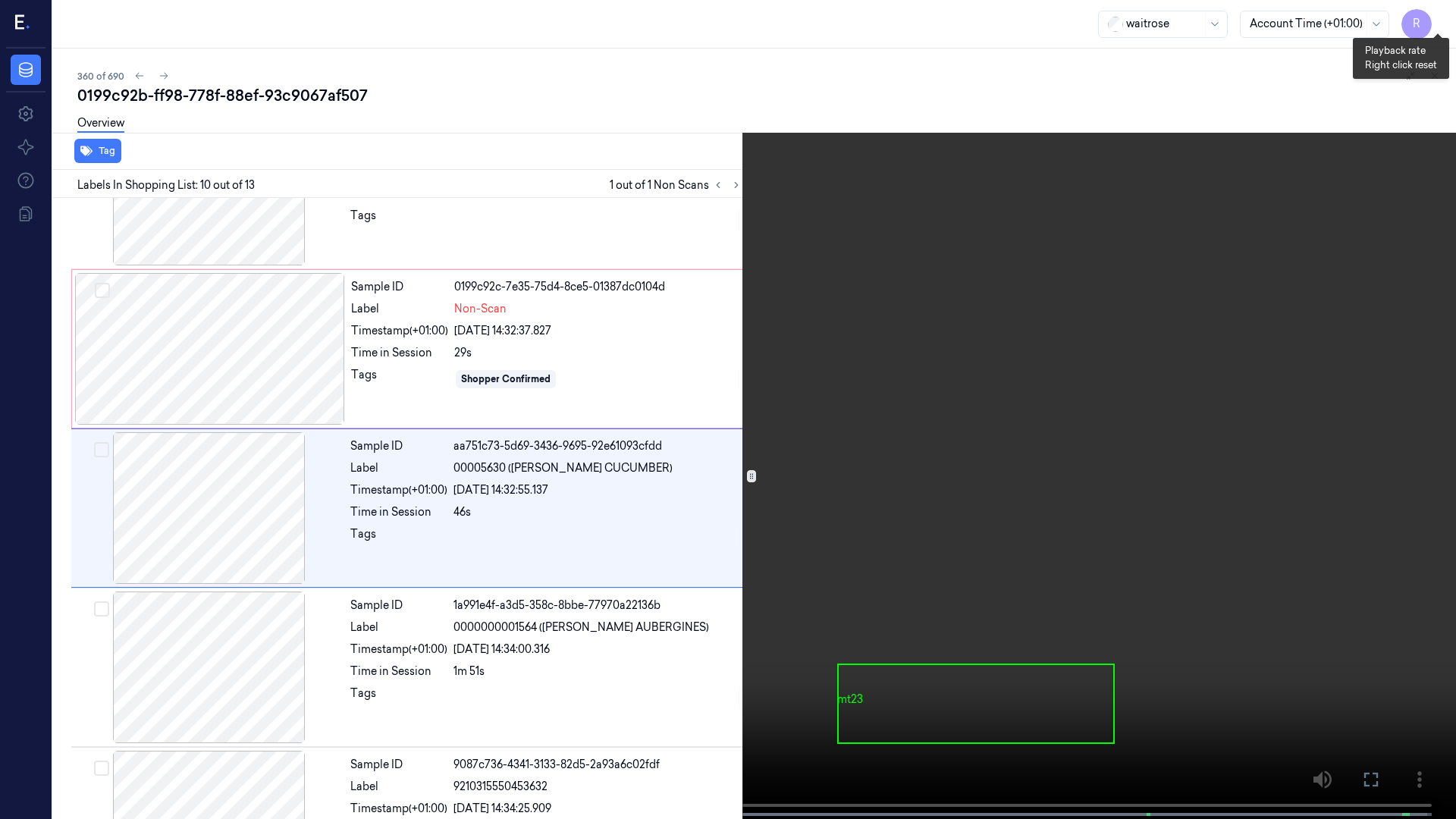
click at [1444, 26] on button "x 2" at bounding box center [1438, 18] width 24 height 24
click at [1444, 26] on button "x 4" at bounding box center [1438, 18] width 24 height 24
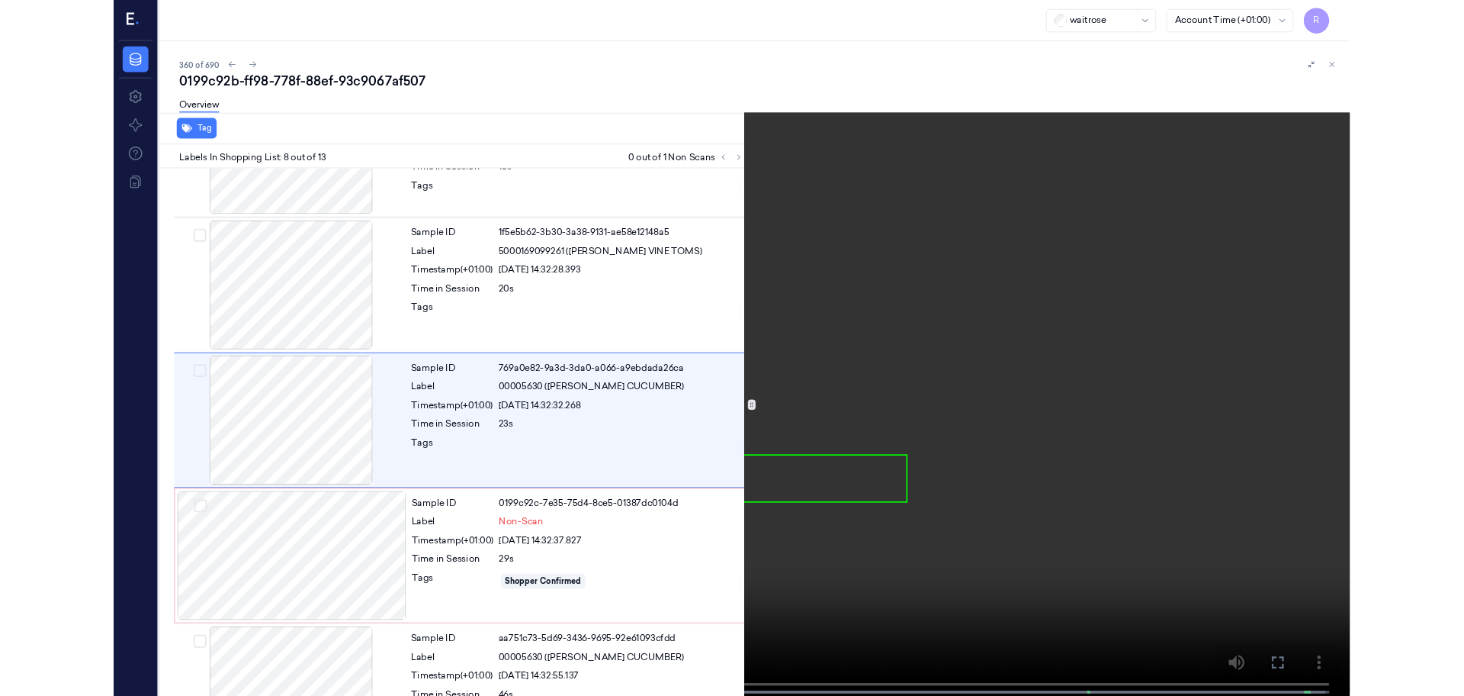
scroll to position [889, 0]
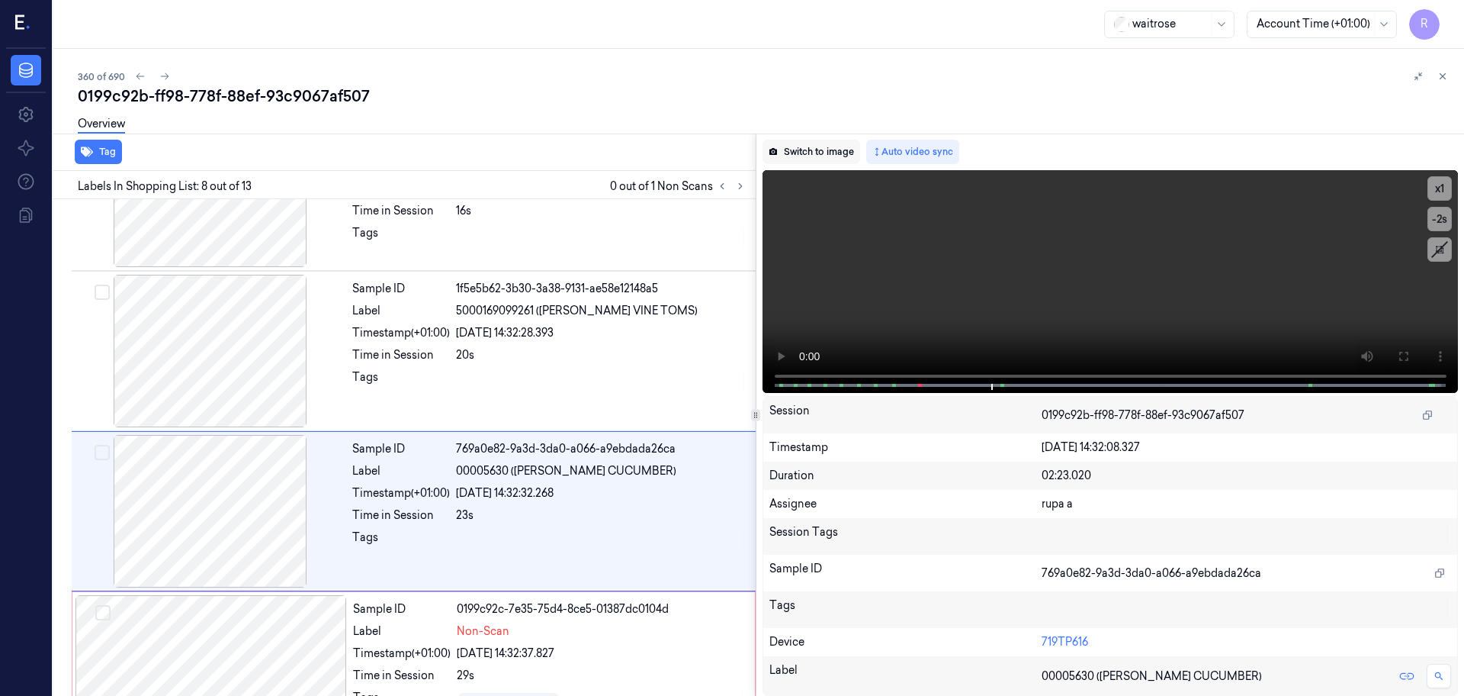
click at [812, 148] on button "Switch to image" at bounding box center [812, 152] width 98 height 24
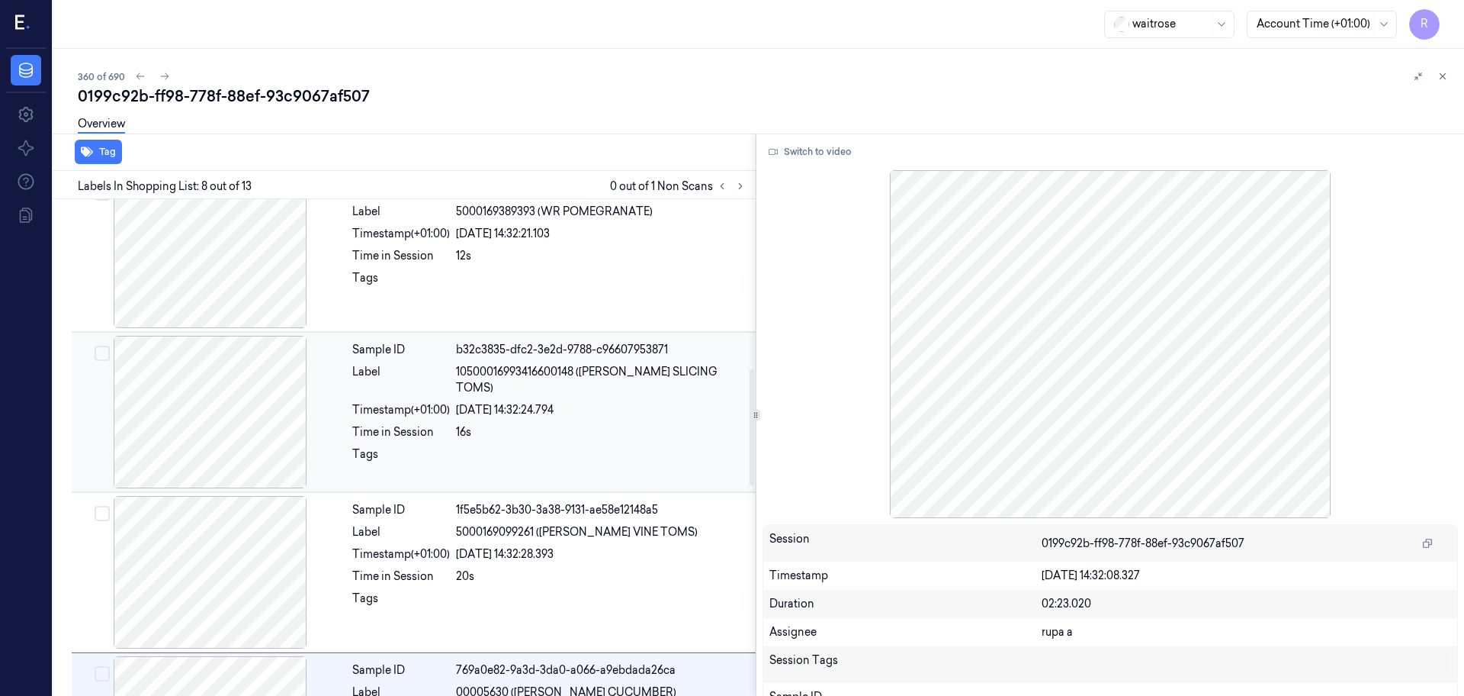
scroll to position [1049, 0]
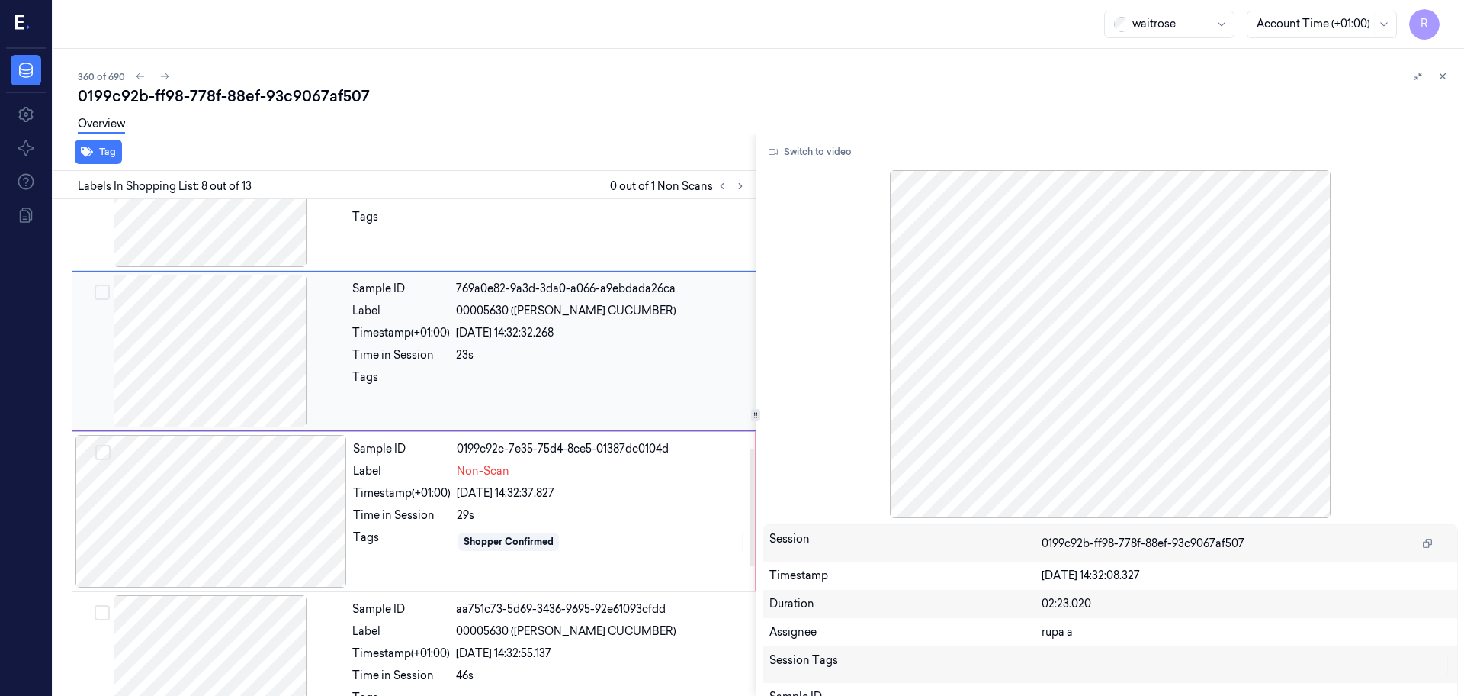
click at [204, 334] on div at bounding box center [211, 351] width 272 height 153
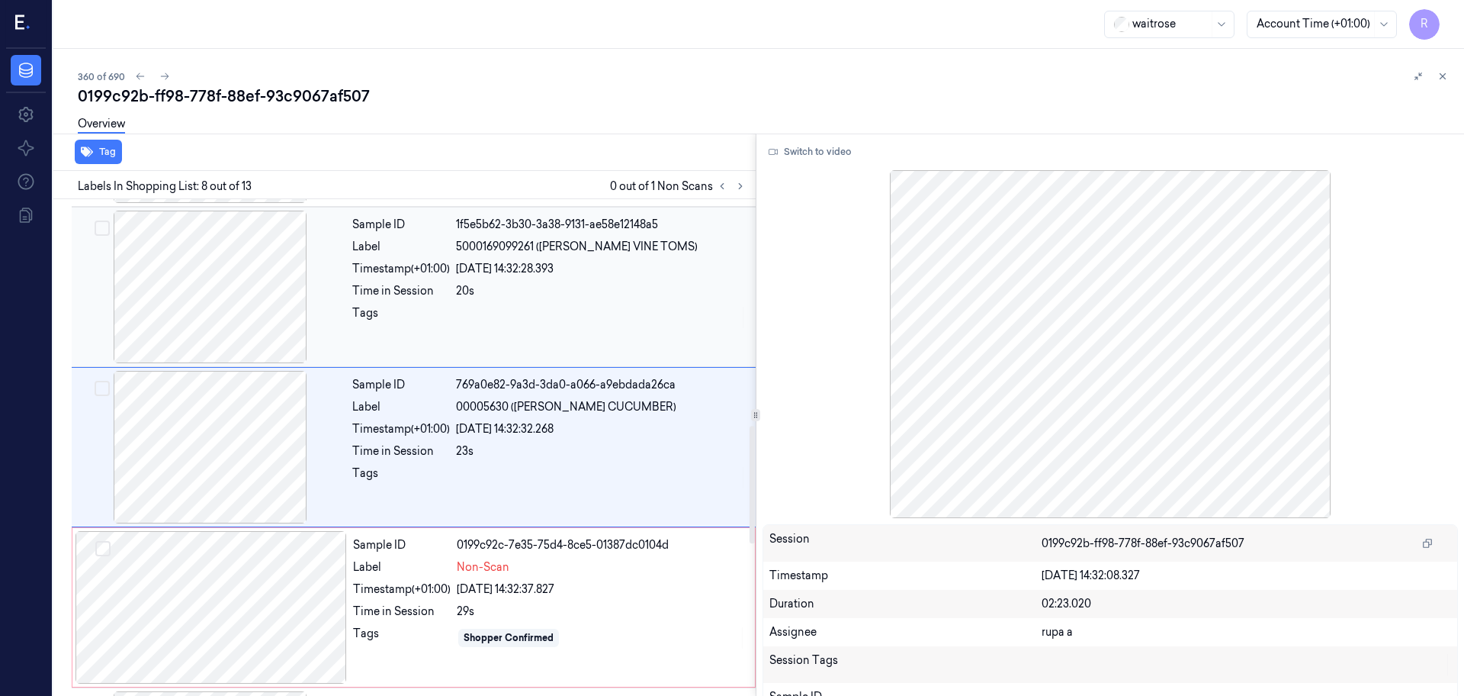
click at [225, 284] on div at bounding box center [211, 286] width 272 height 153
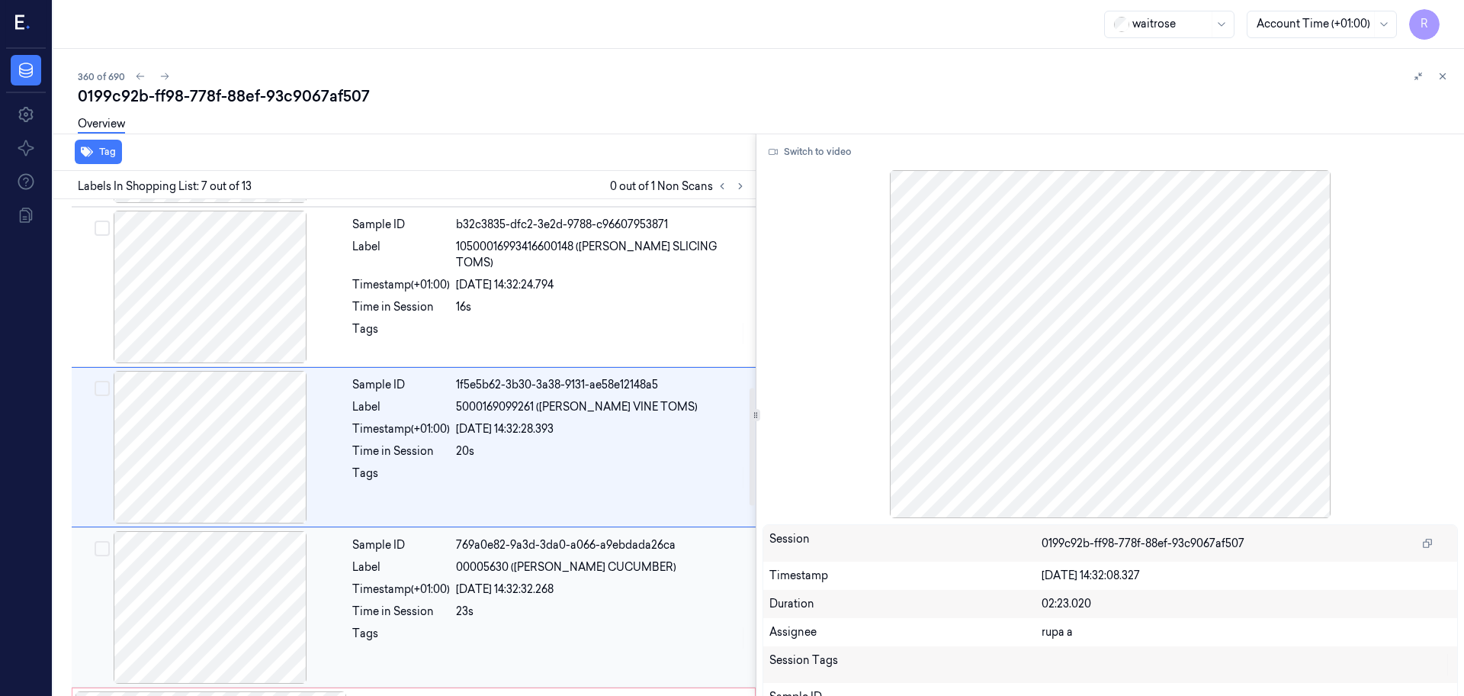
drag, startPoint x: 255, startPoint y: 601, endPoint x: 259, endPoint y: 585, distance: 16.5
click at [255, 595] on div at bounding box center [211, 607] width 272 height 153
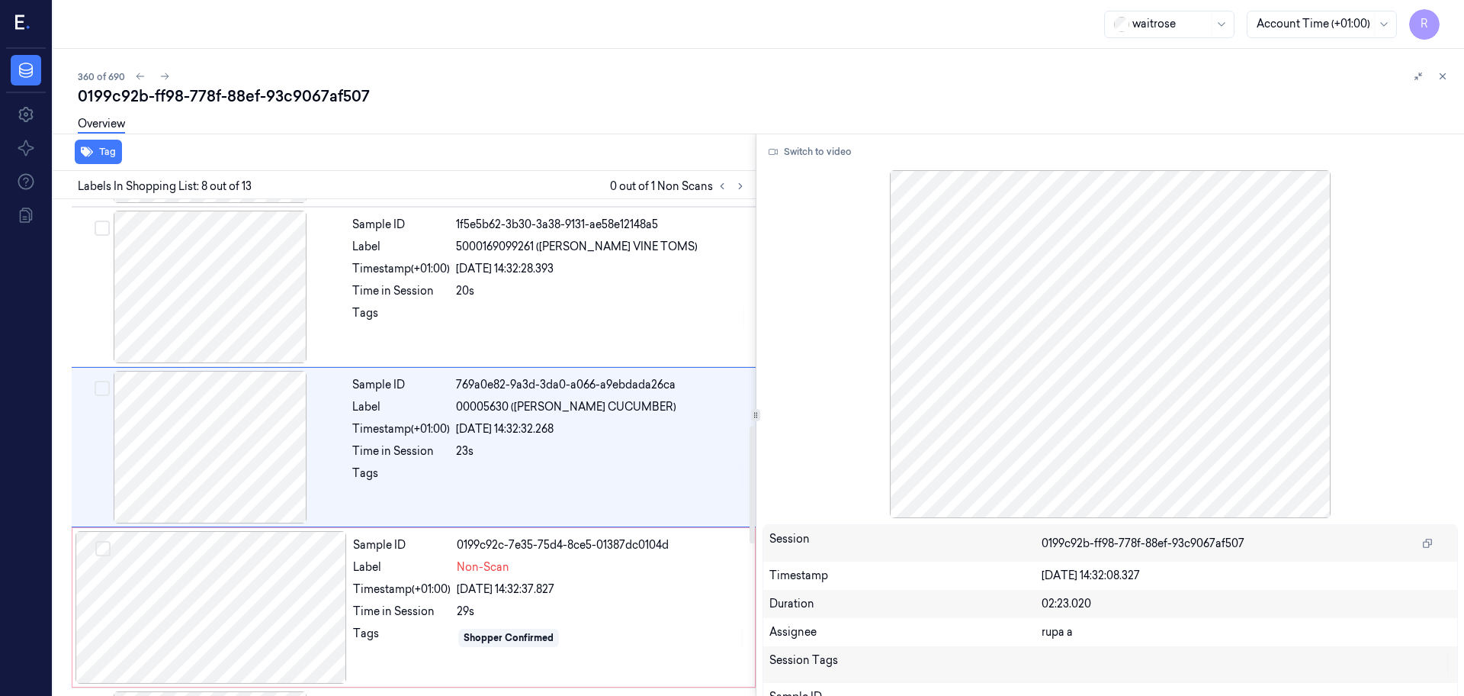
scroll to position [1235, 0]
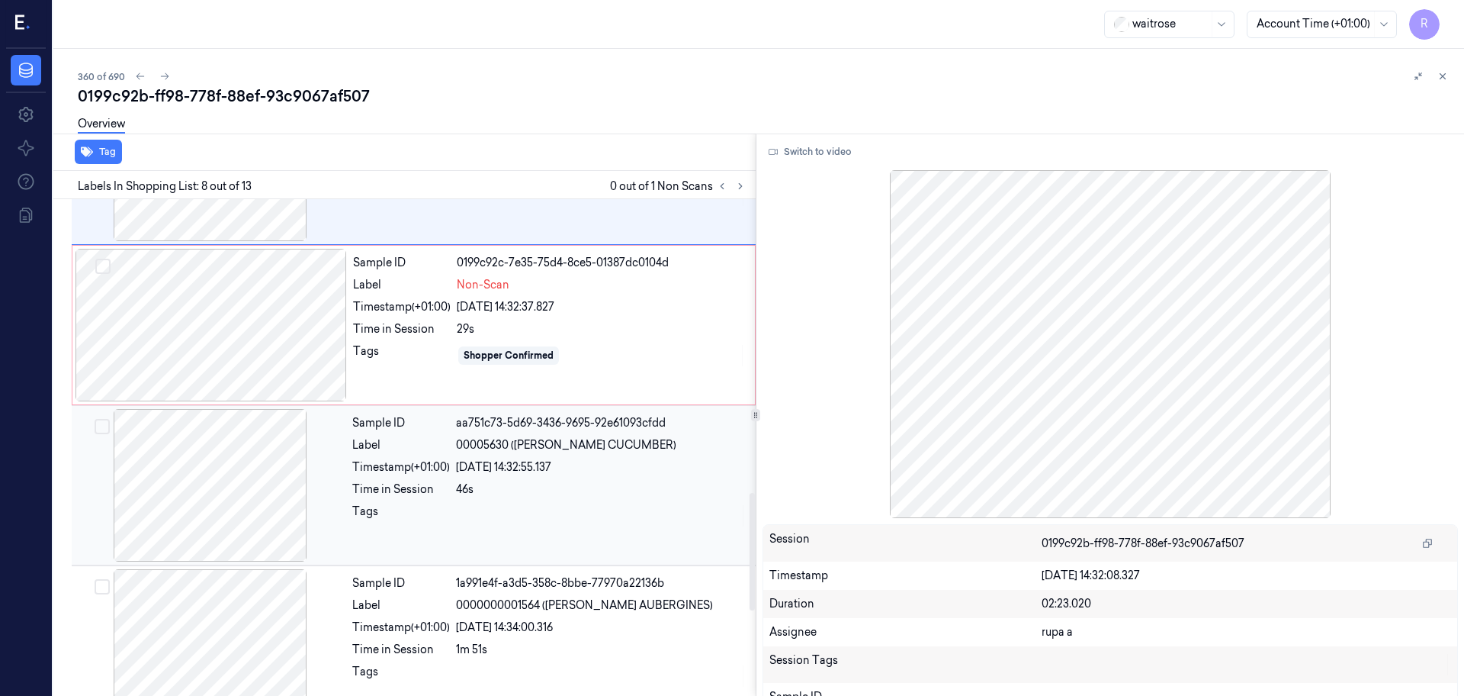
click at [247, 468] on div at bounding box center [211, 485] width 272 height 153
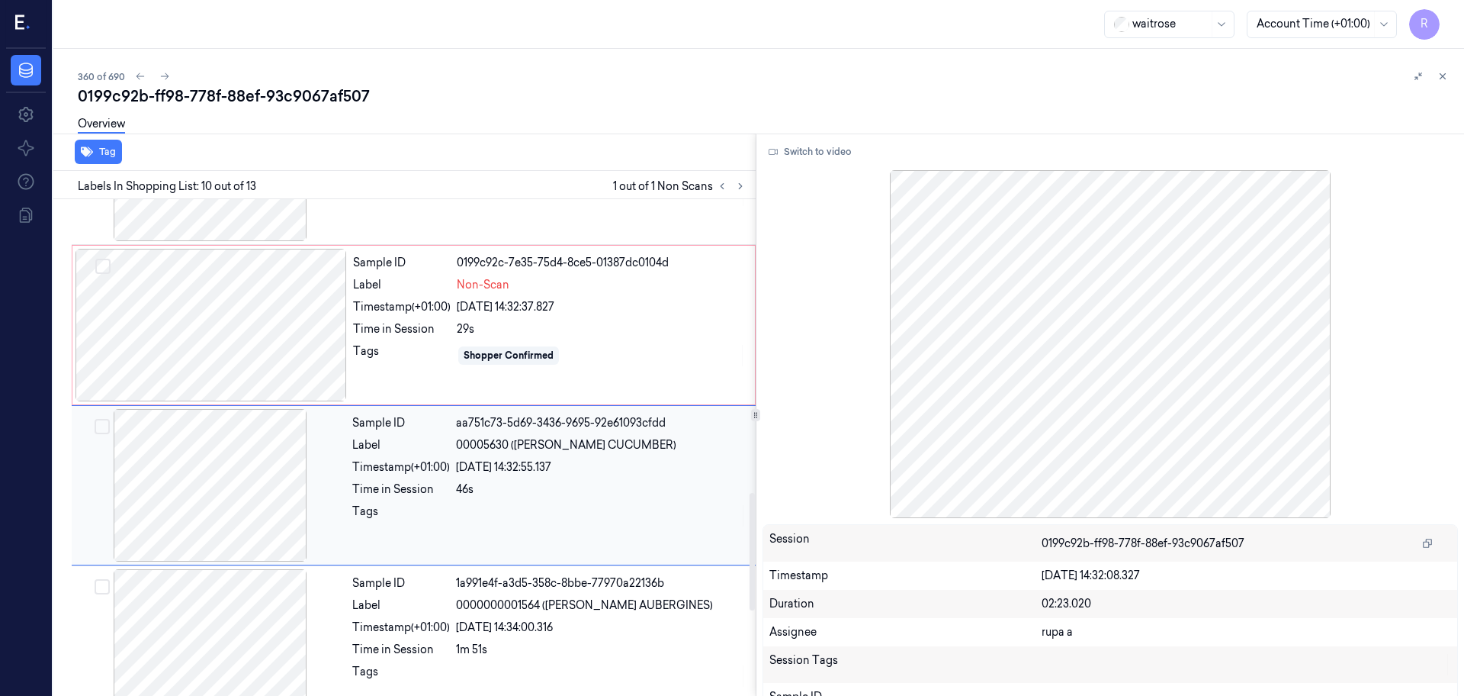
scroll to position [1273, 0]
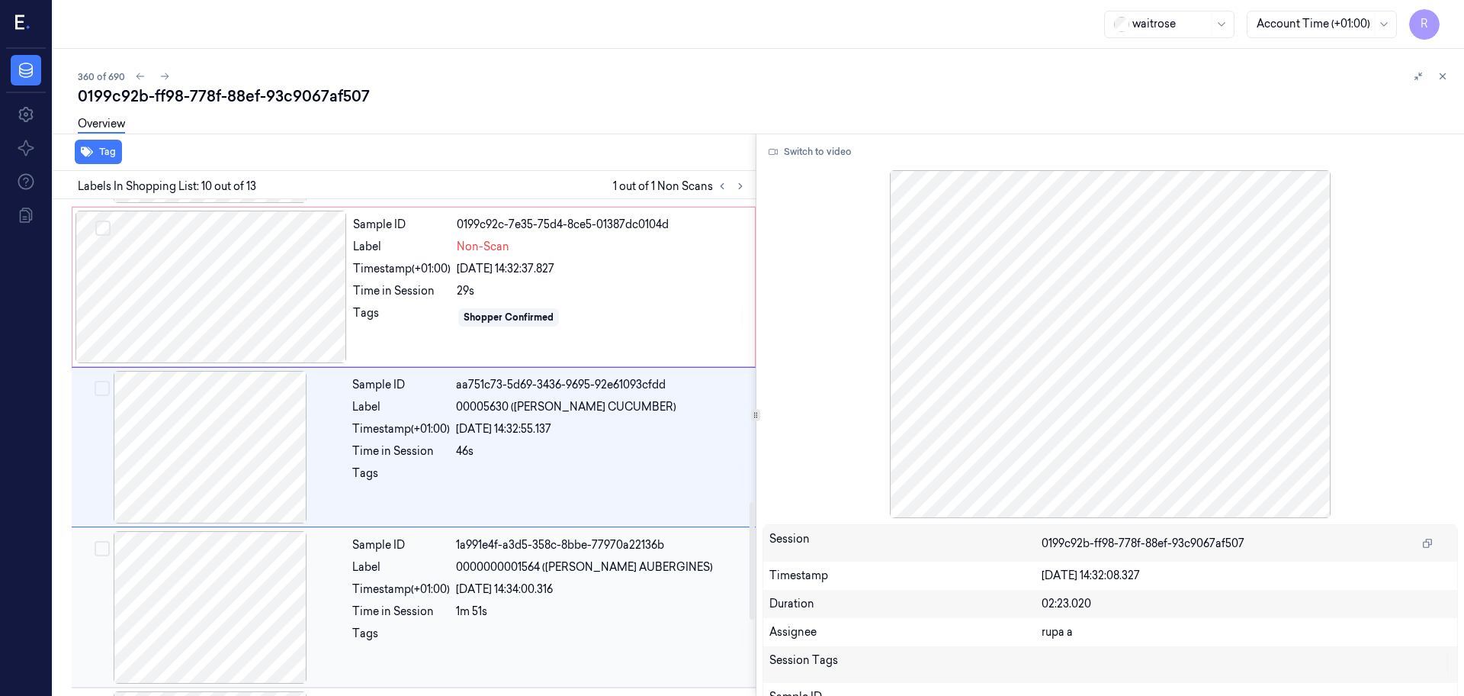
click at [253, 611] on div at bounding box center [211, 607] width 272 height 153
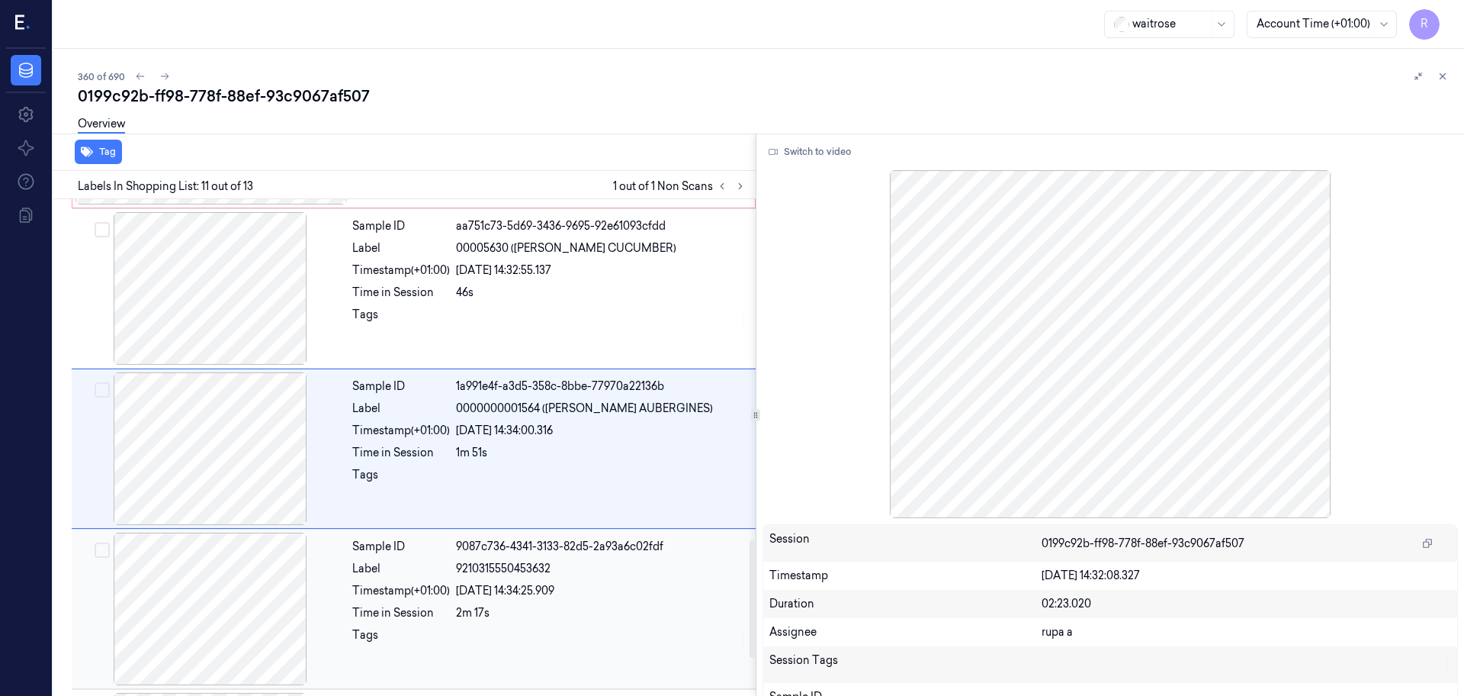
scroll to position [1433, 0]
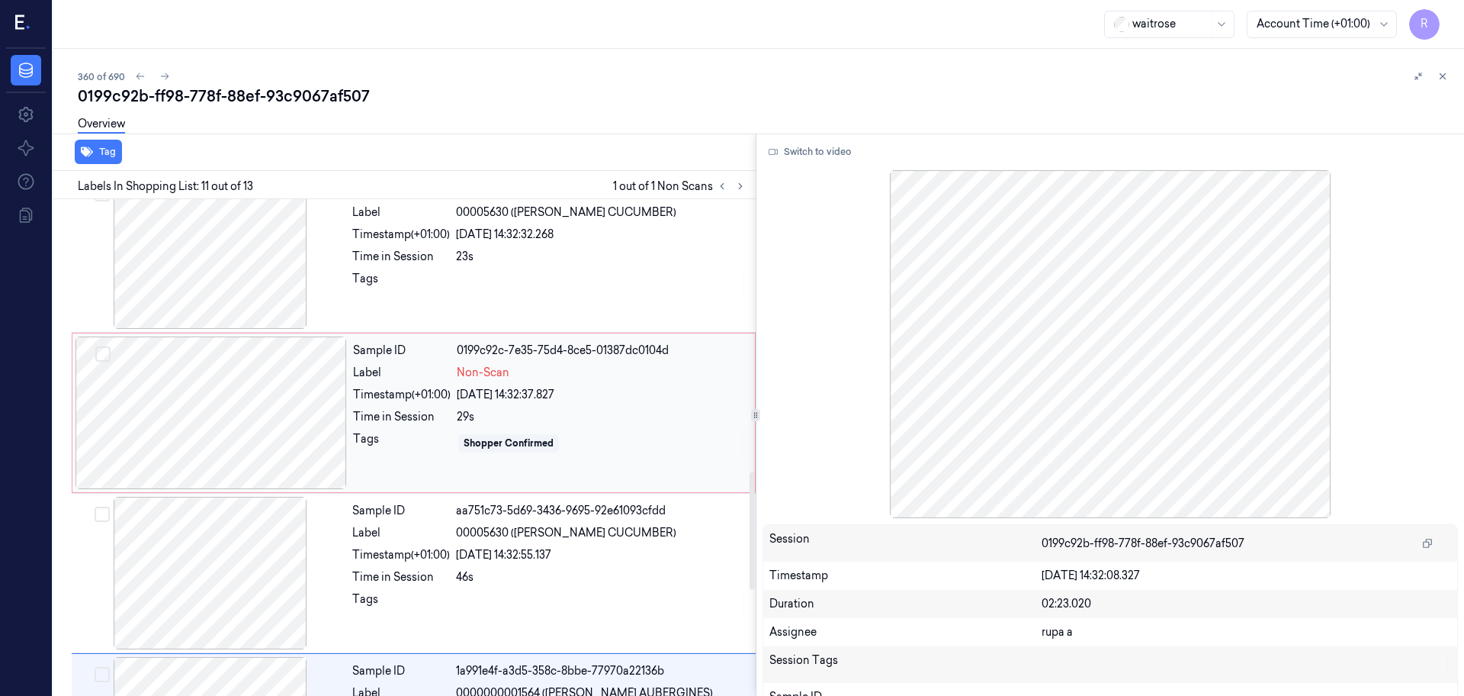
click at [268, 434] on div at bounding box center [212, 412] width 272 height 153
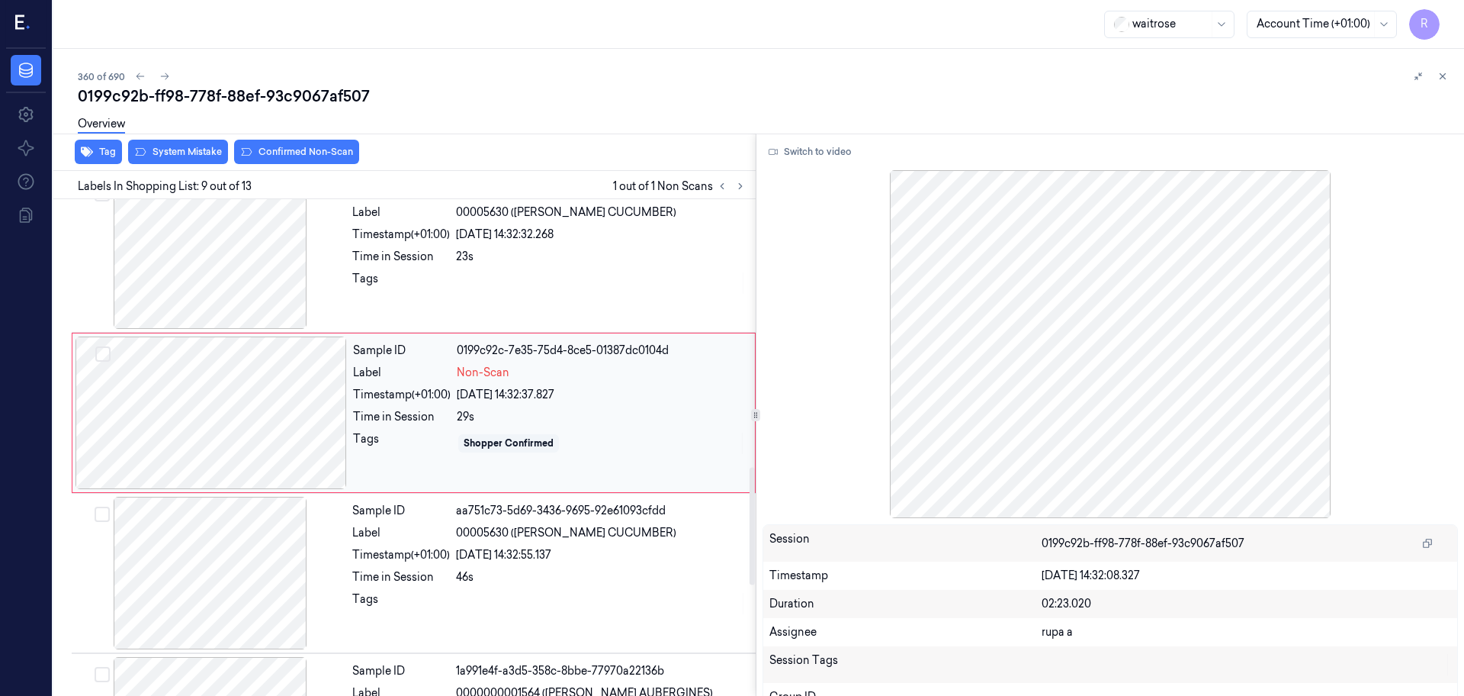
scroll to position [1113, 0]
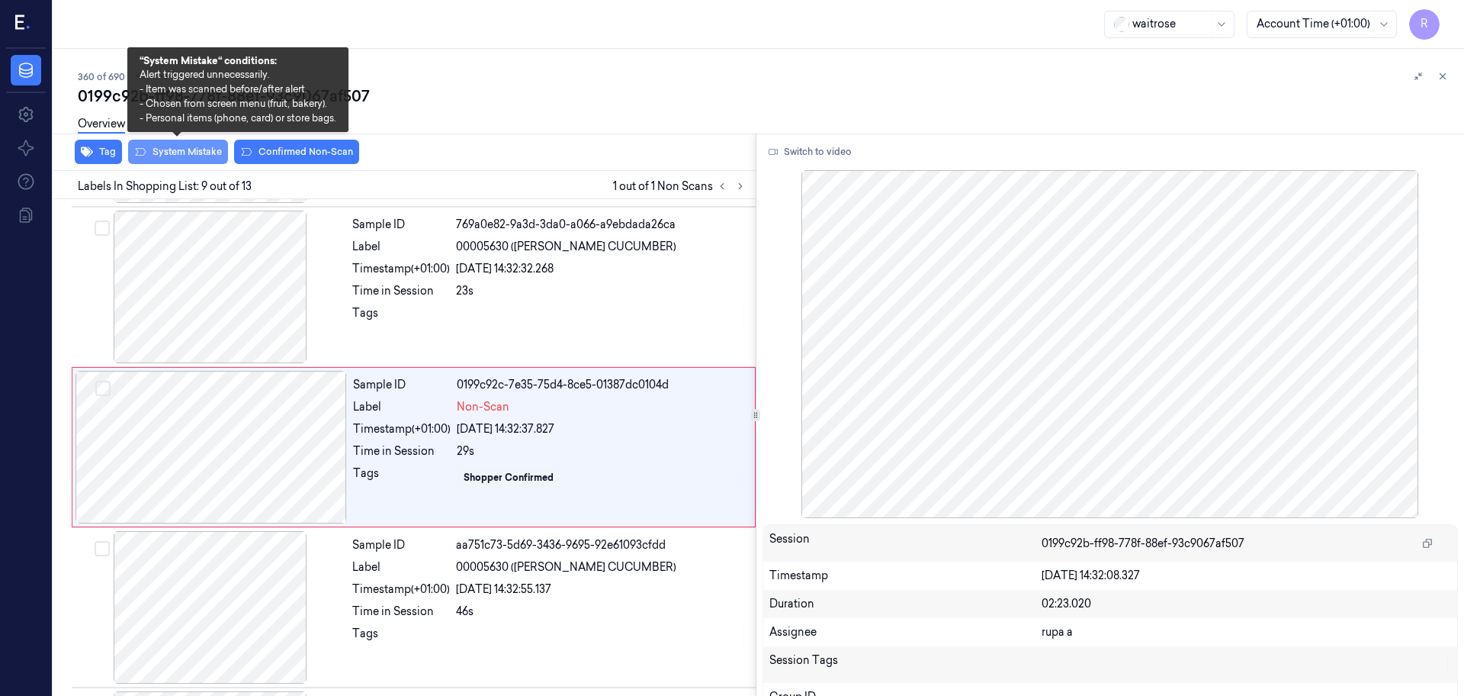
click at [181, 156] on button "System Mistake" at bounding box center [178, 152] width 100 height 24
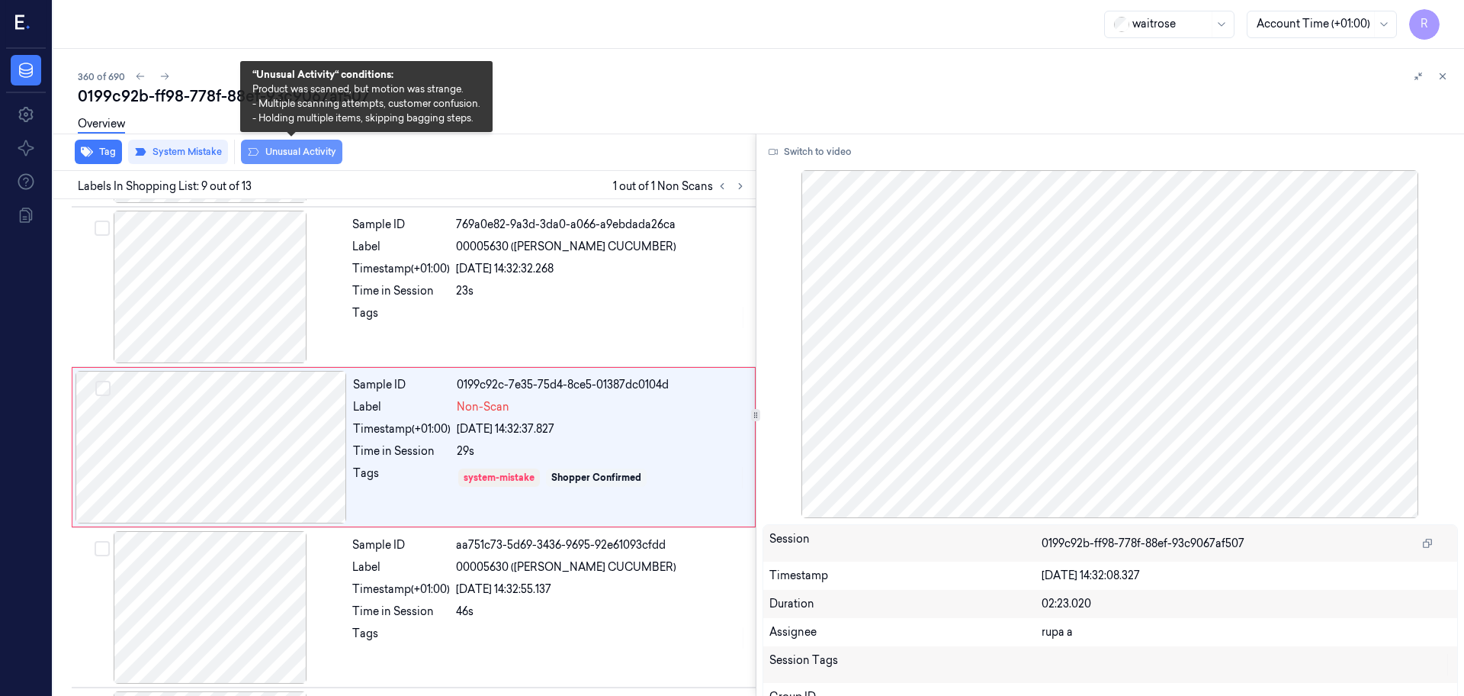
click at [326, 157] on button "Unusual Activity" at bounding box center [291, 152] width 101 height 24
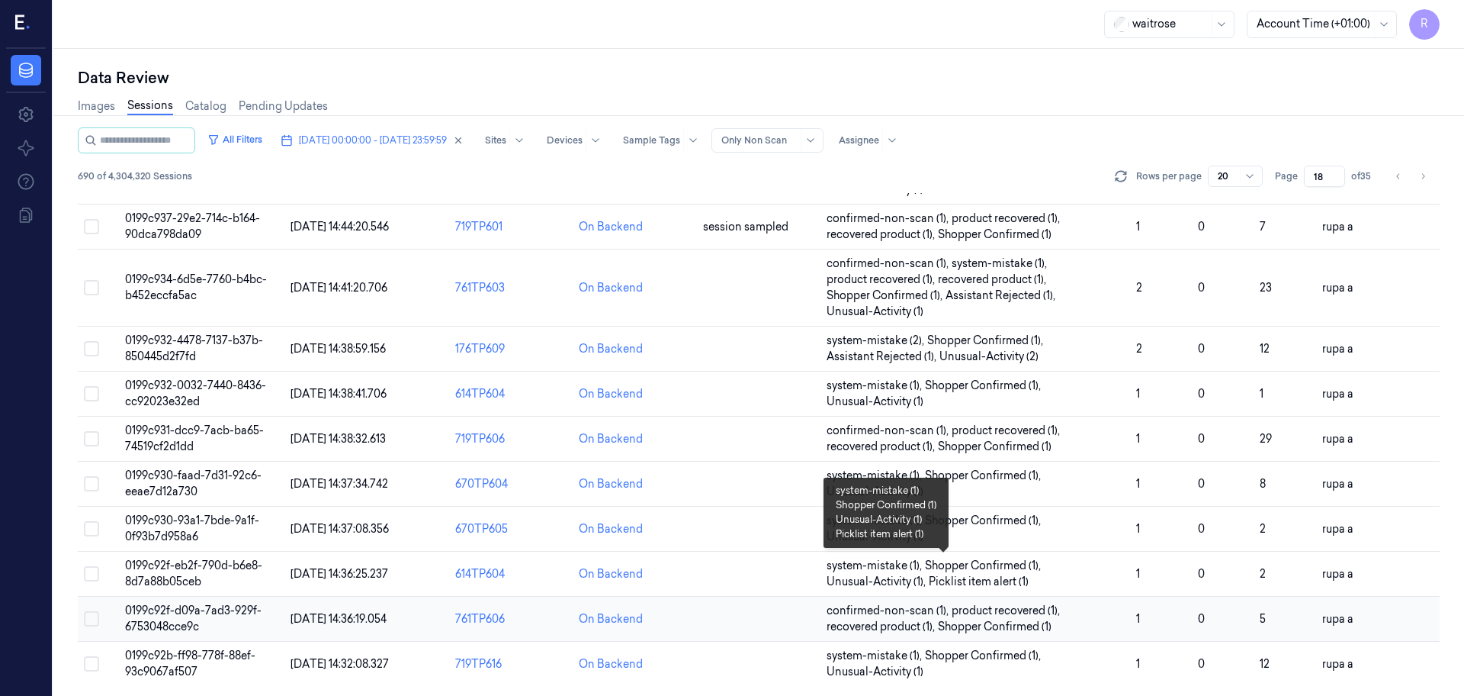
scroll to position [490, 0]
